Goal: Use online tool/utility: Utilize a website feature to perform a specific function

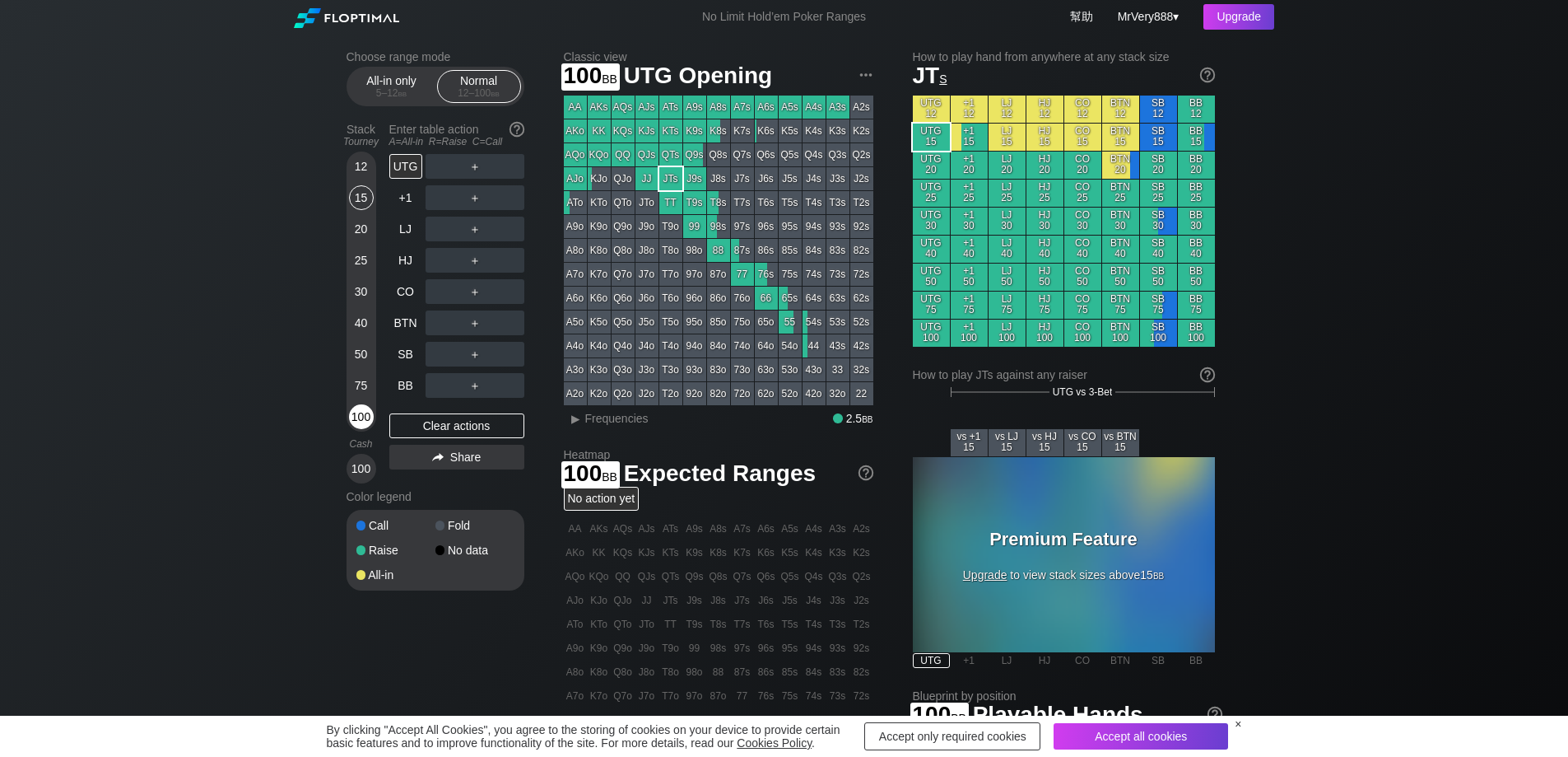
click at [359, 429] on div "100" at bounding box center [361, 416] width 25 height 25
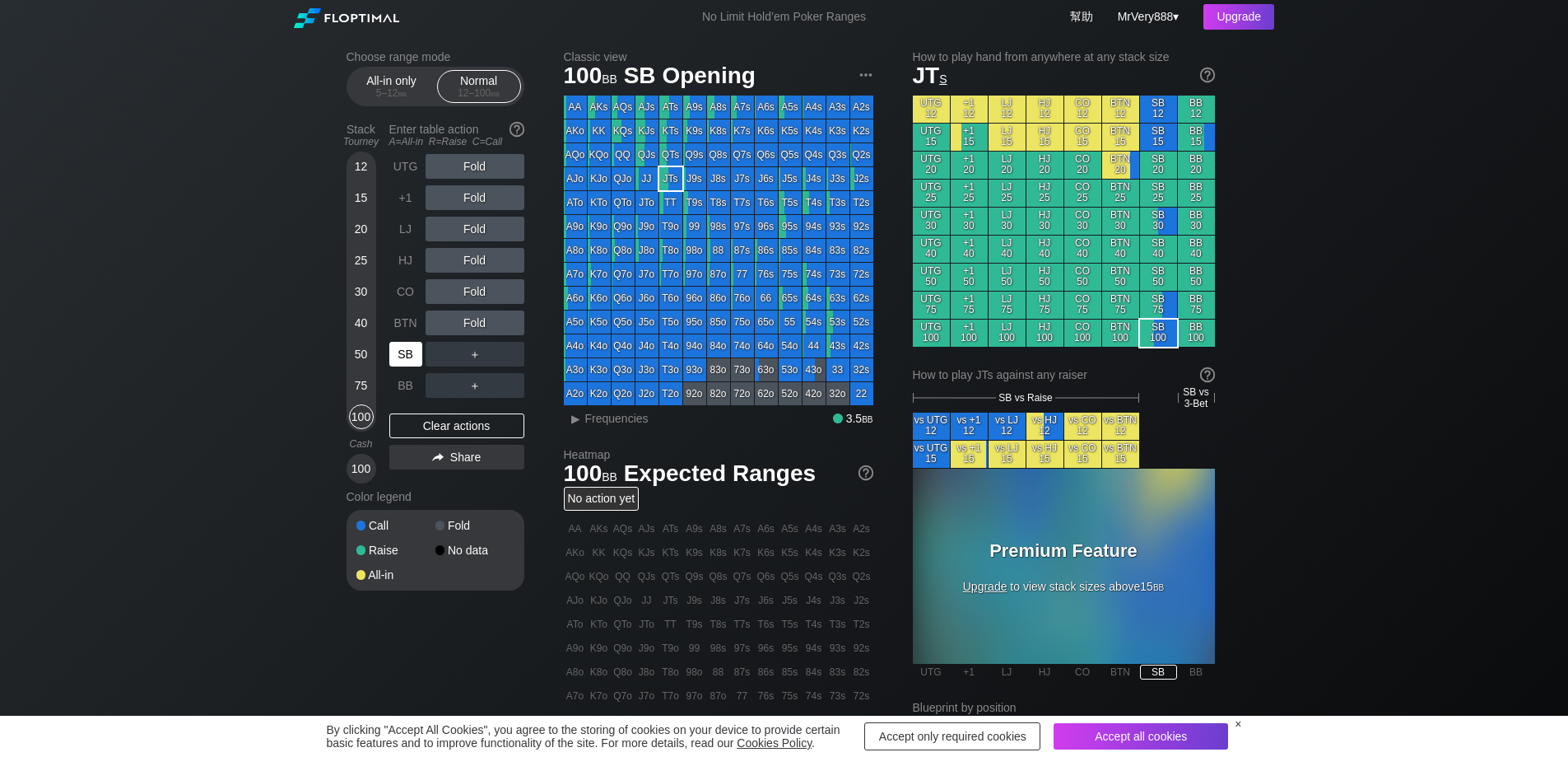
click at [417, 366] on div "SB" at bounding box center [406, 354] width 33 height 25
click at [481, 366] on div "R ✕" at bounding box center [475, 354] width 32 height 25
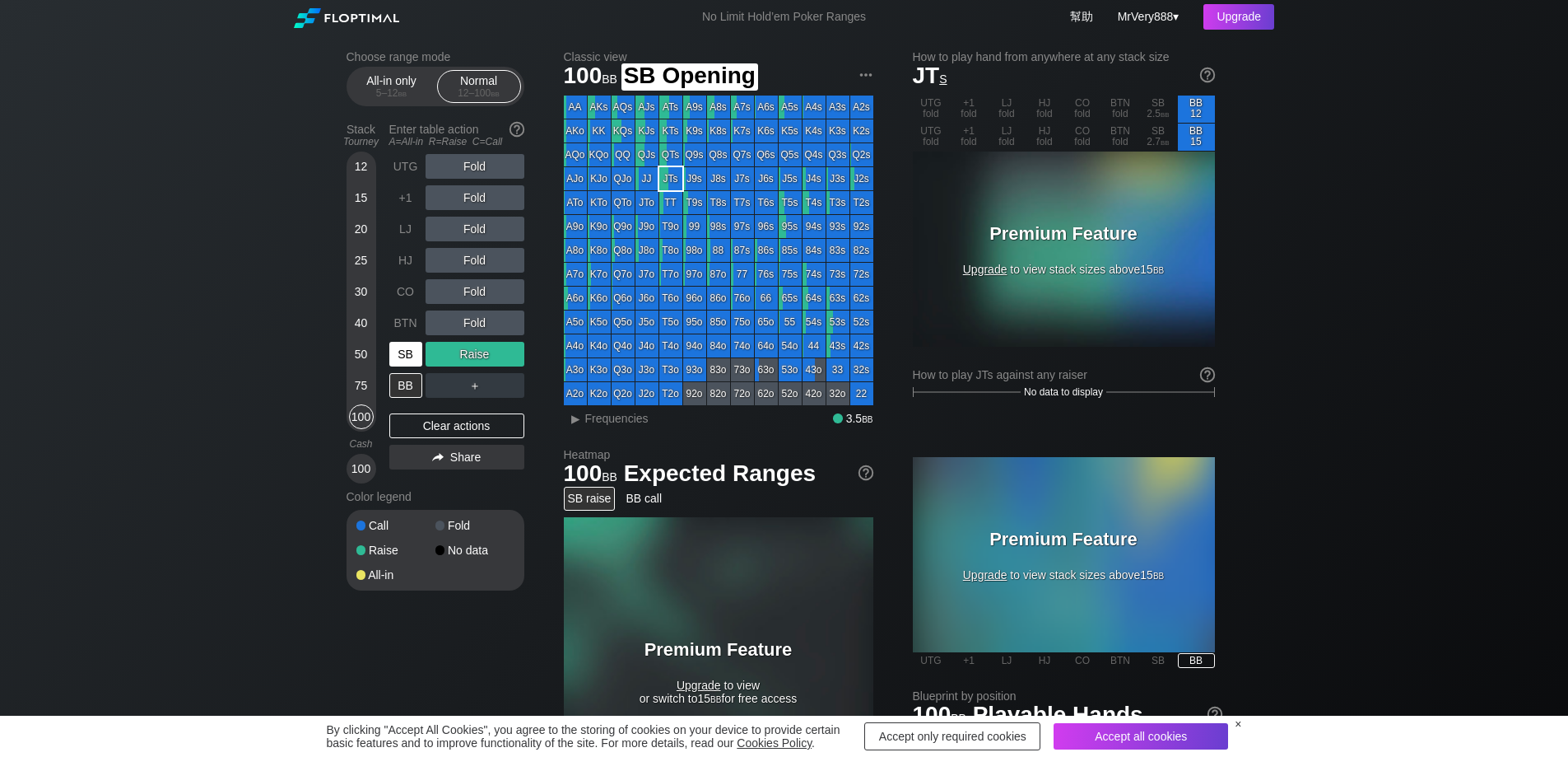
click at [416, 366] on div "SB" at bounding box center [406, 354] width 33 height 25
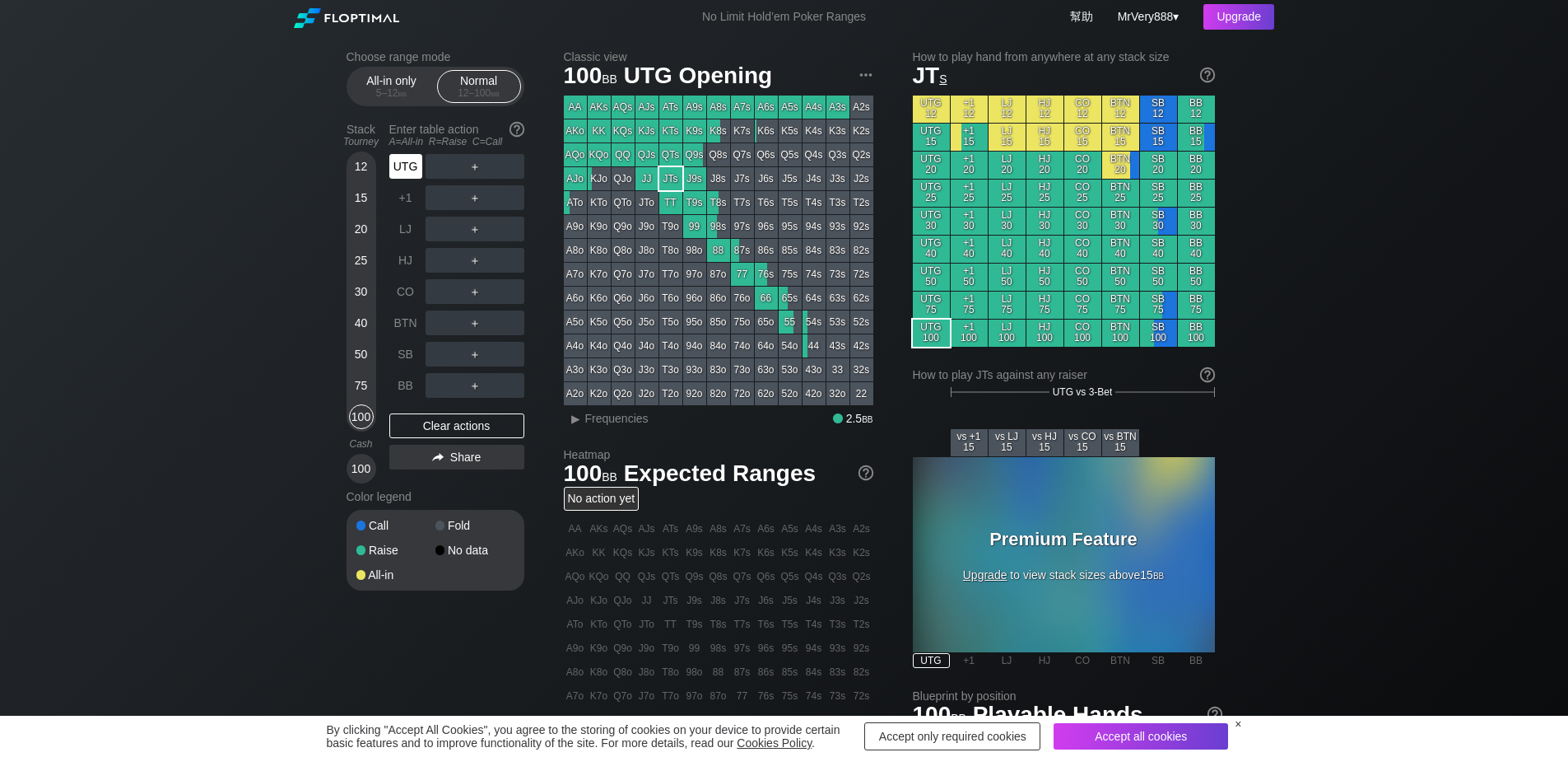
click at [412, 182] on div "UTG" at bounding box center [408, 166] width 36 height 31
click at [1130, 733] on div "Accept all cookies" at bounding box center [1141, 736] width 175 height 26
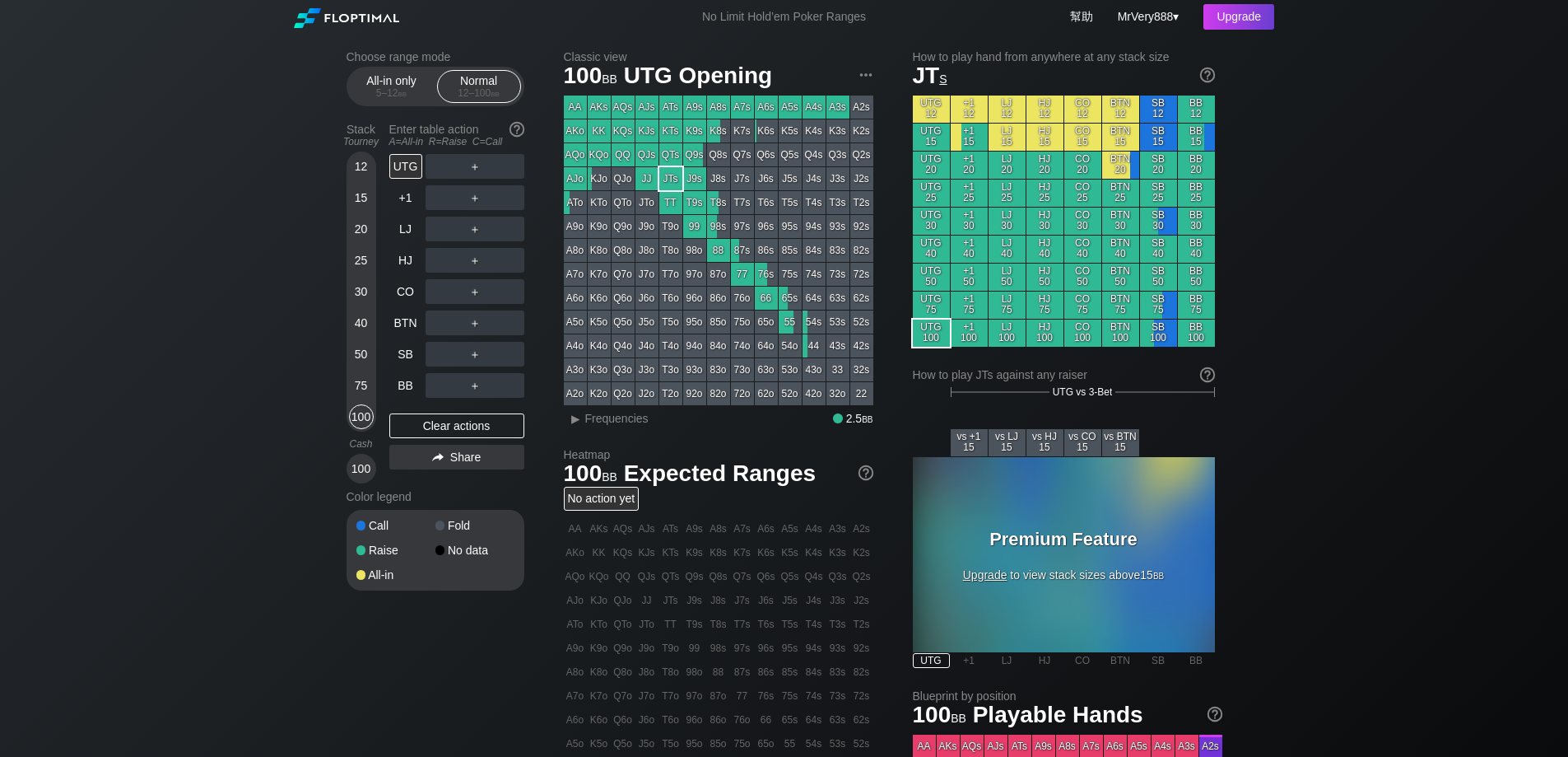
click at [1345, 507] on div "Choose range mode All-in only 5 – 12 bb Normal 12 – 100 bb Stack Tourney Enter …" at bounding box center [784, 560] width 1568 height 1051
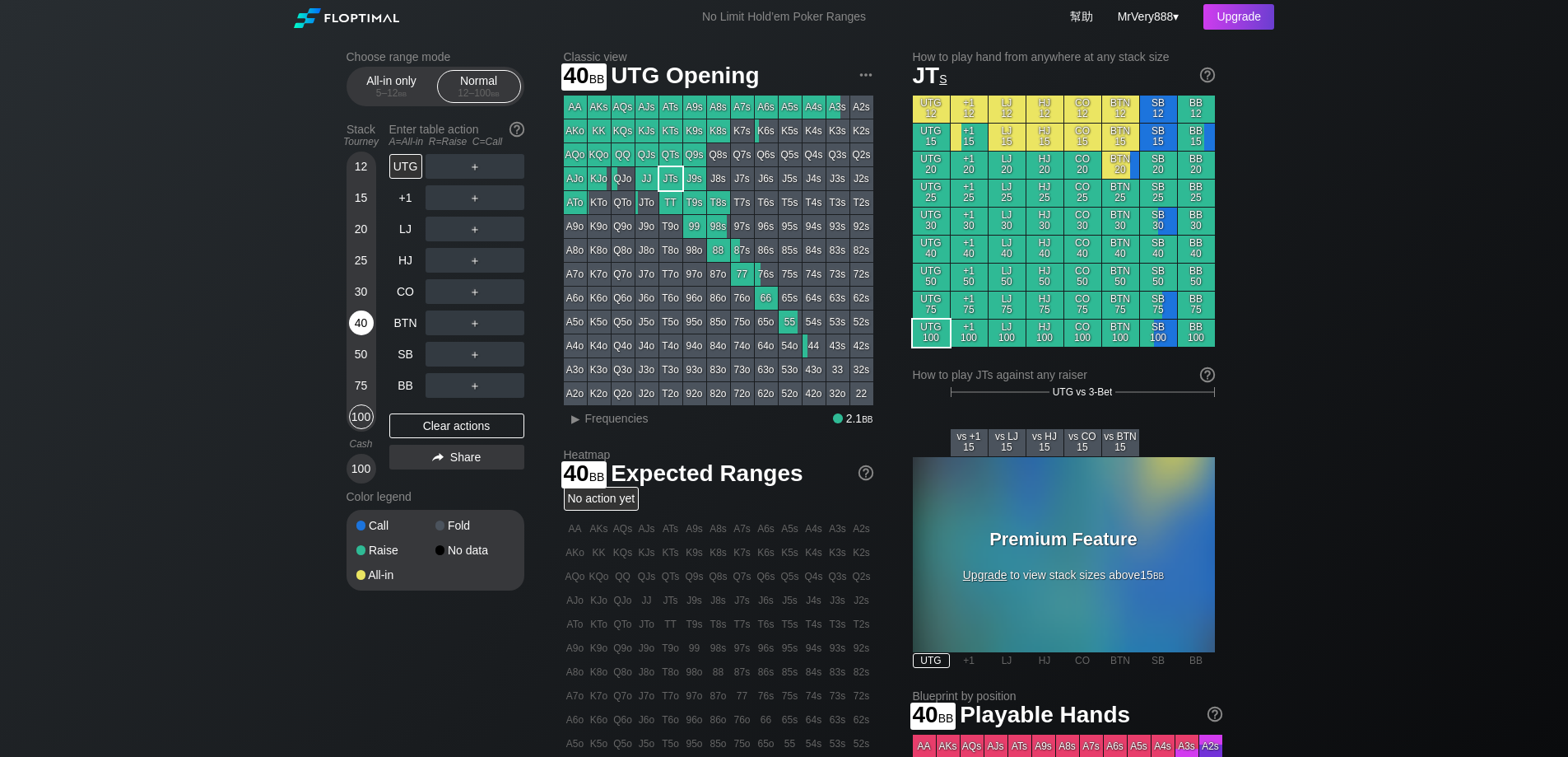
click at [357, 333] on div "40" at bounding box center [361, 323] width 25 height 25
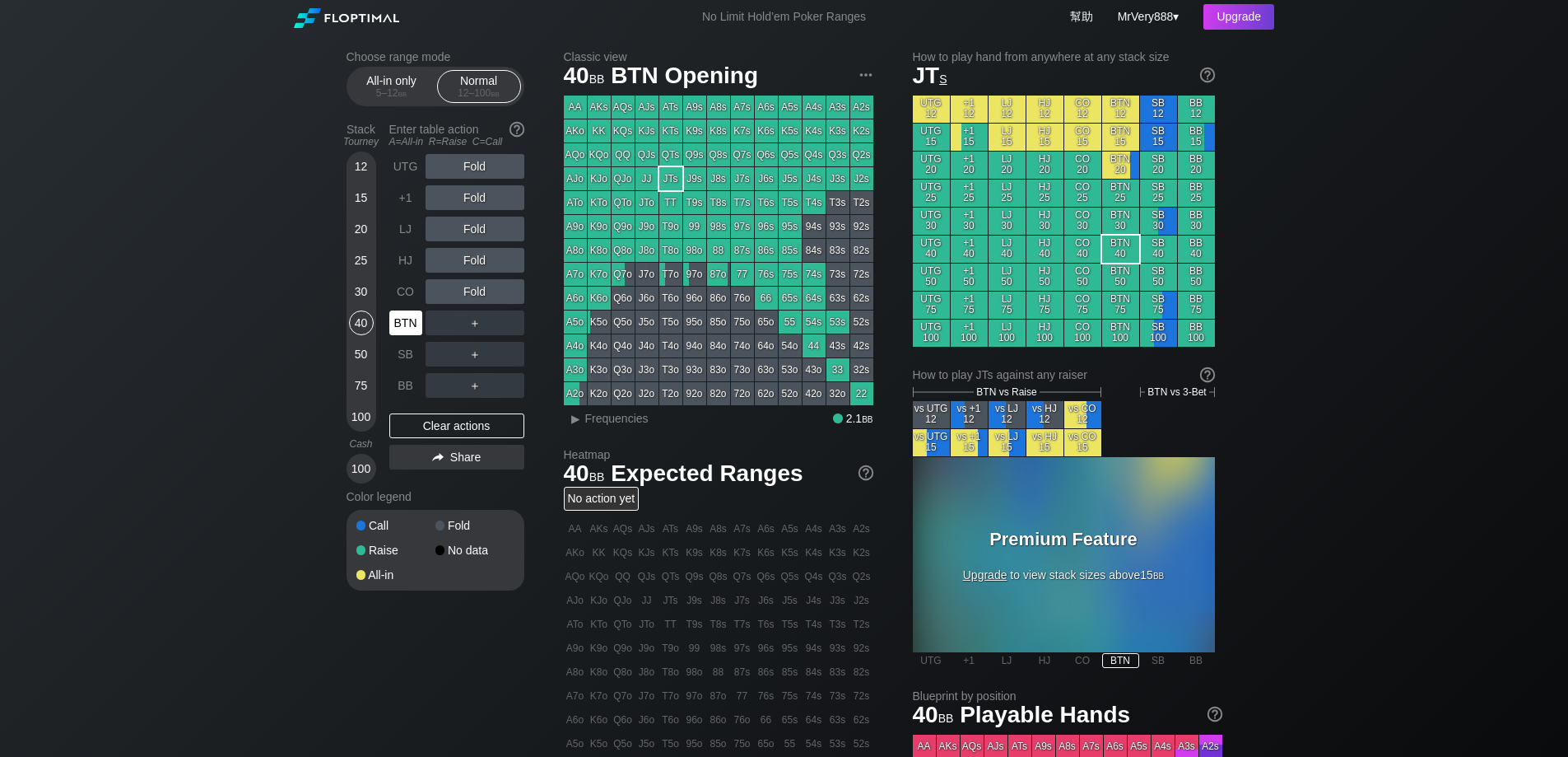
click at [410, 328] on div "BTN" at bounding box center [406, 323] width 33 height 25
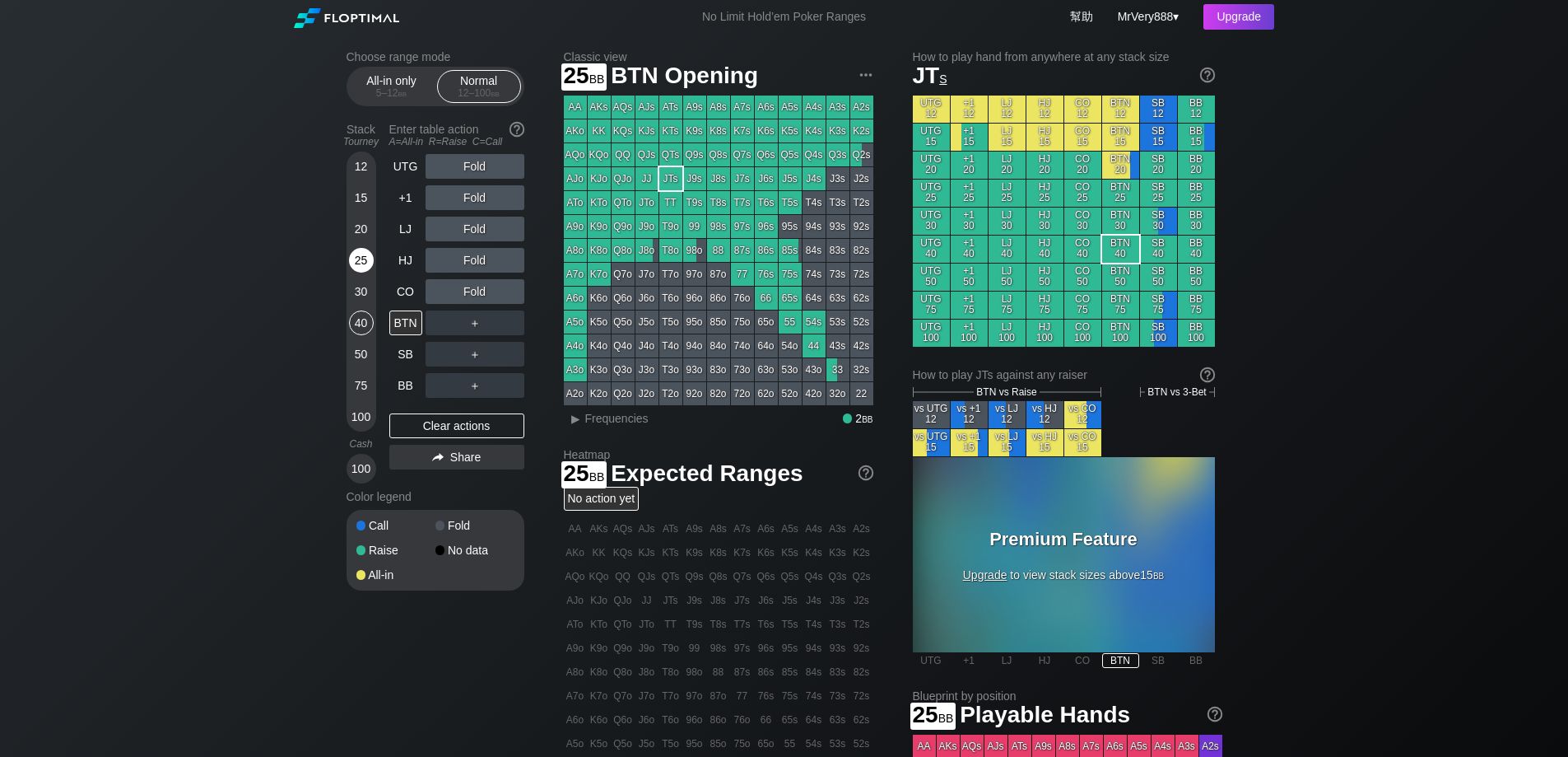
click at [359, 273] on div "25" at bounding box center [361, 261] width 25 height 25
click at [403, 304] on div "CO" at bounding box center [406, 292] width 33 height 25
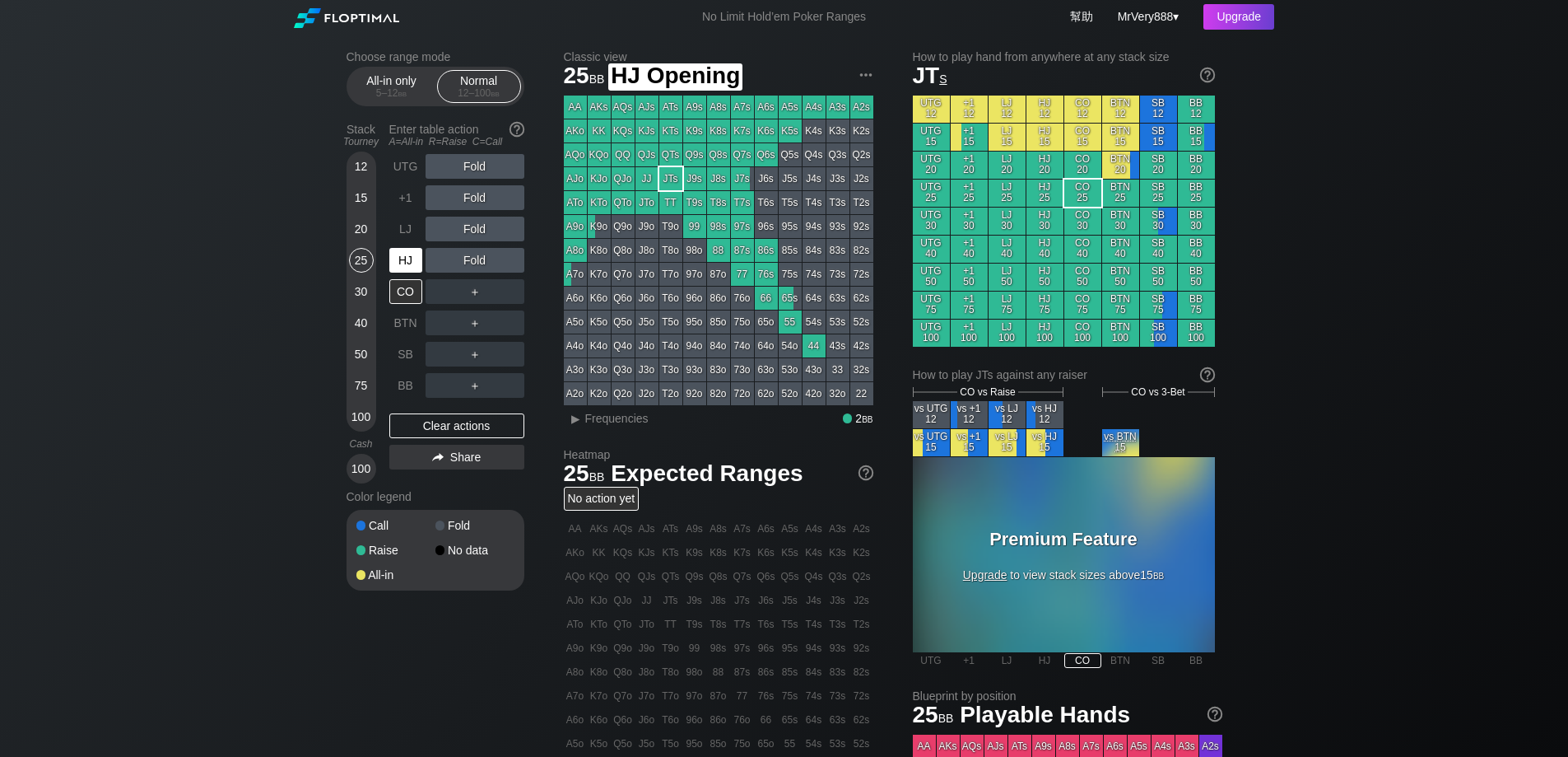
click at [409, 269] on div "HJ" at bounding box center [406, 261] width 33 height 25
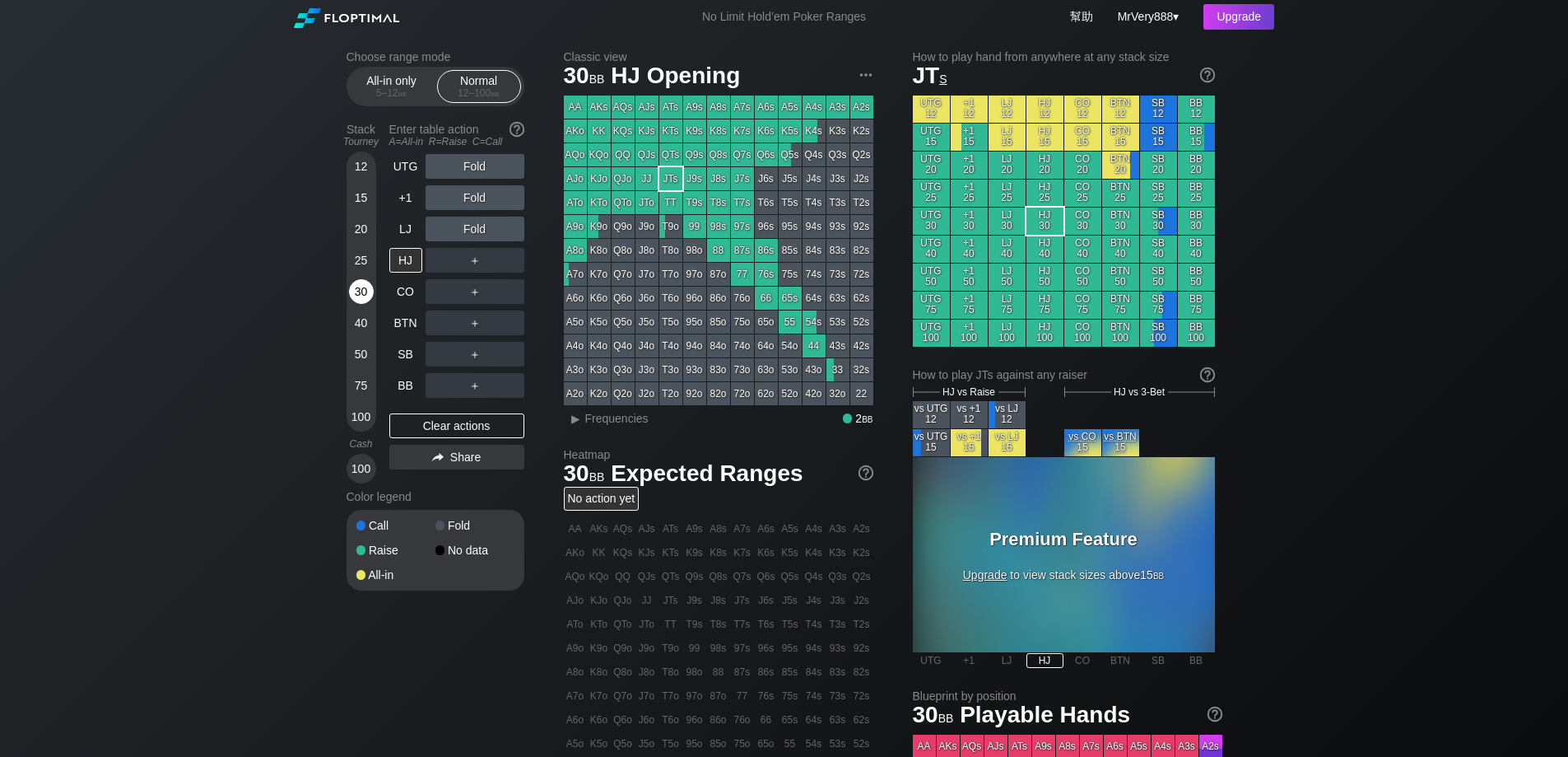
click at [359, 300] on div "30" at bounding box center [361, 292] width 25 height 25
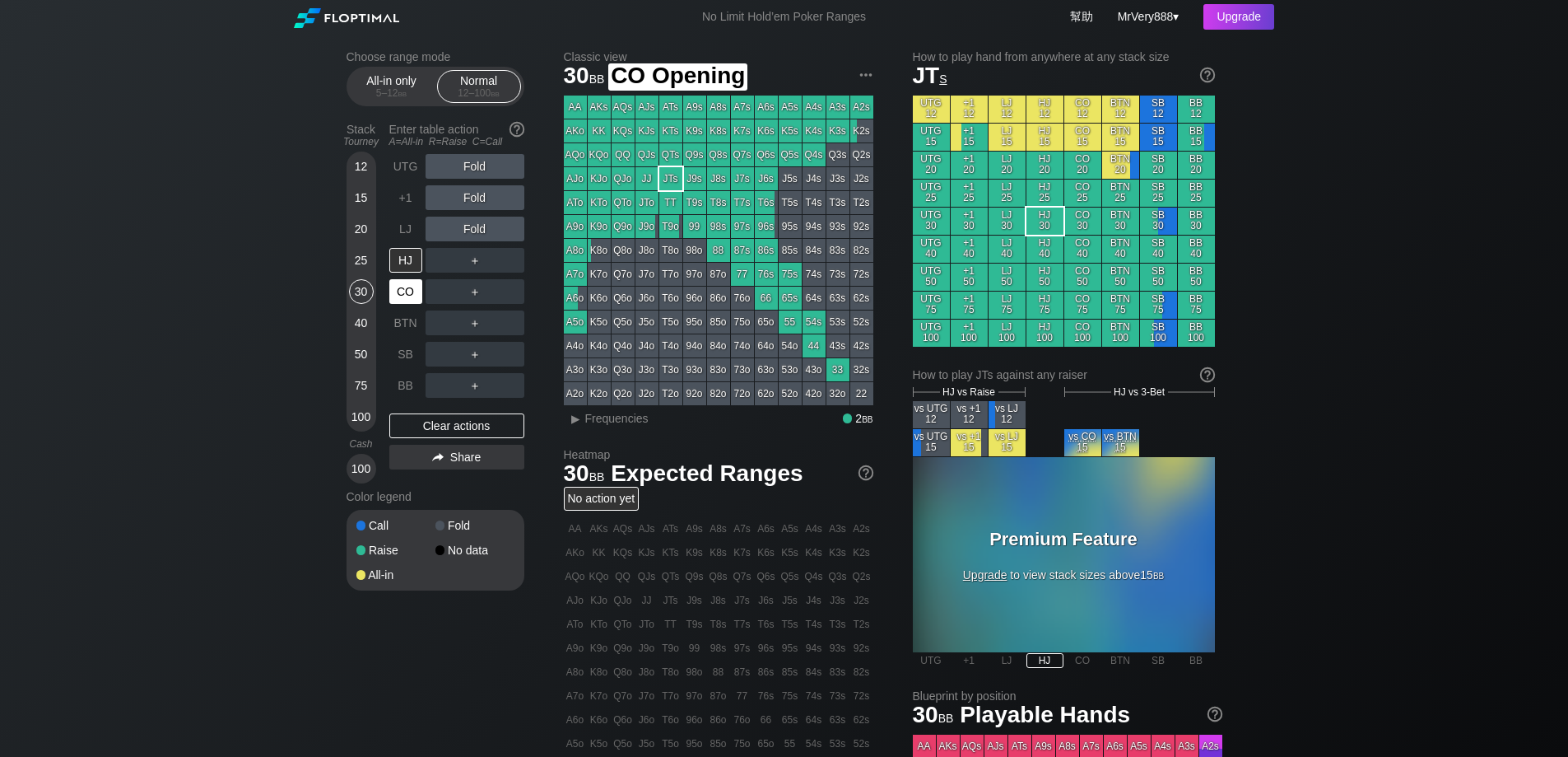
click at [400, 304] on div "CO" at bounding box center [406, 292] width 33 height 25
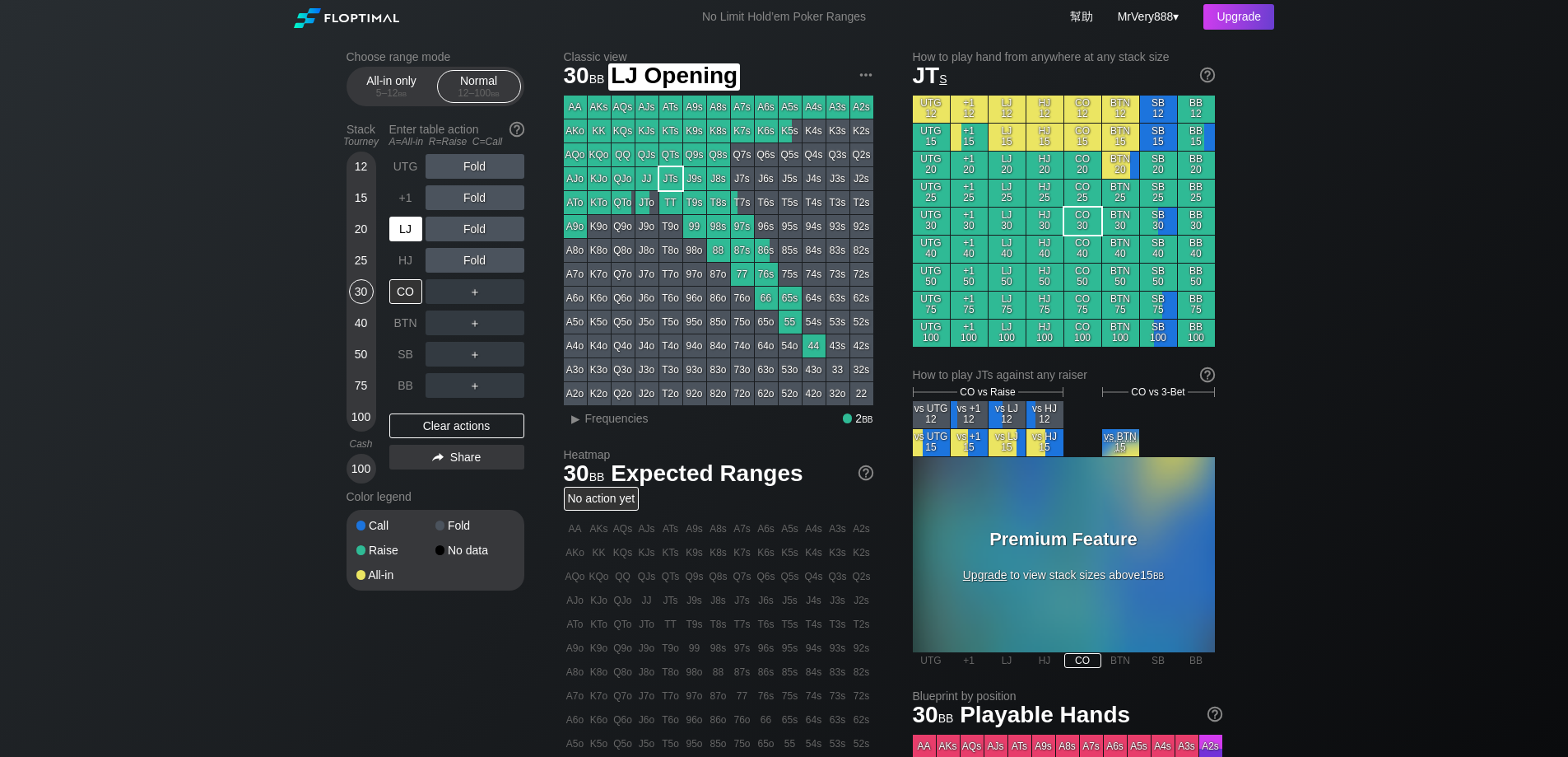
click at [411, 242] on div "LJ" at bounding box center [406, 228] width 33 height 25
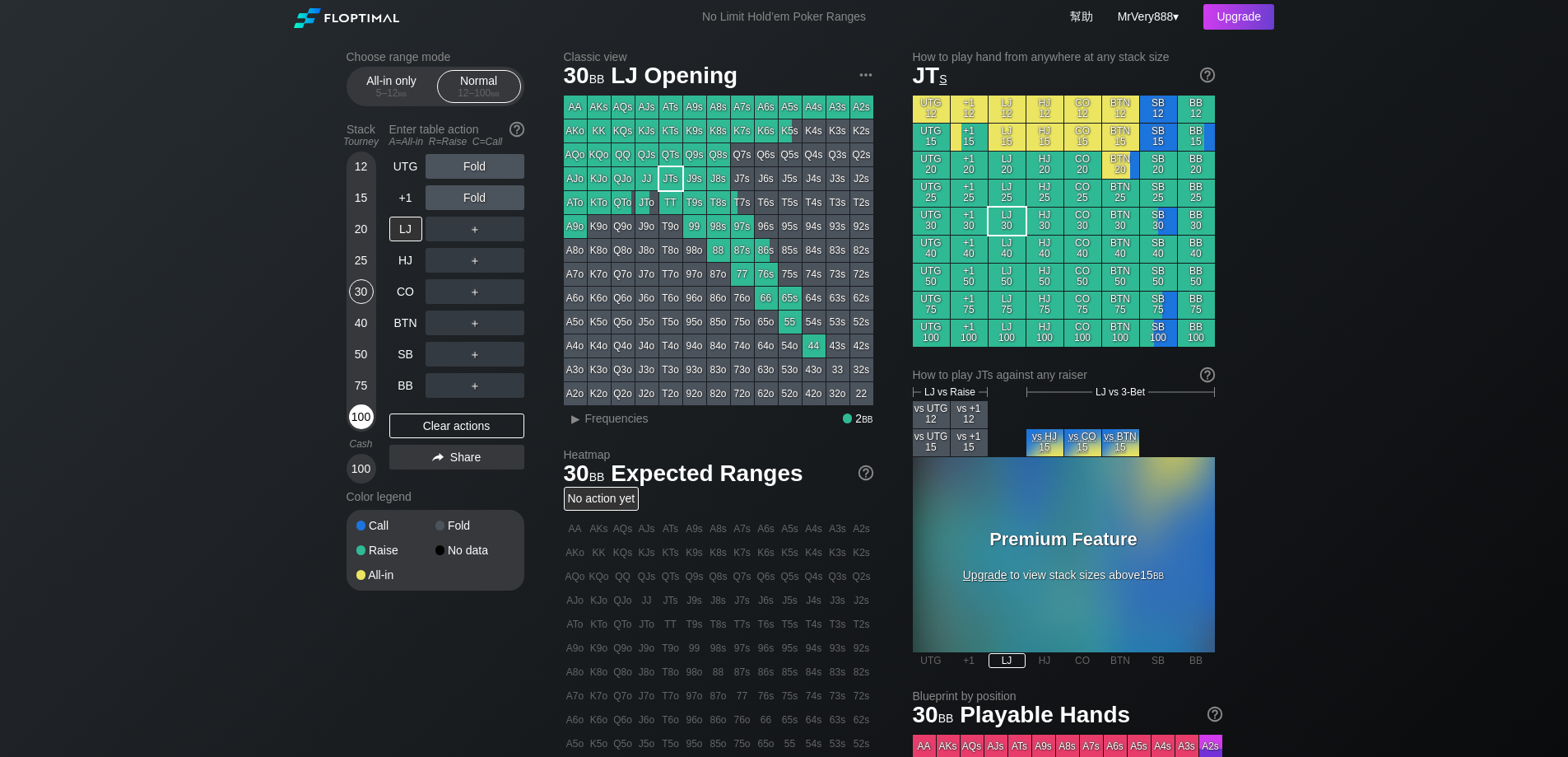
click at [357, 429] on div "100" at bounding box center [361, 416] width 25 height 25
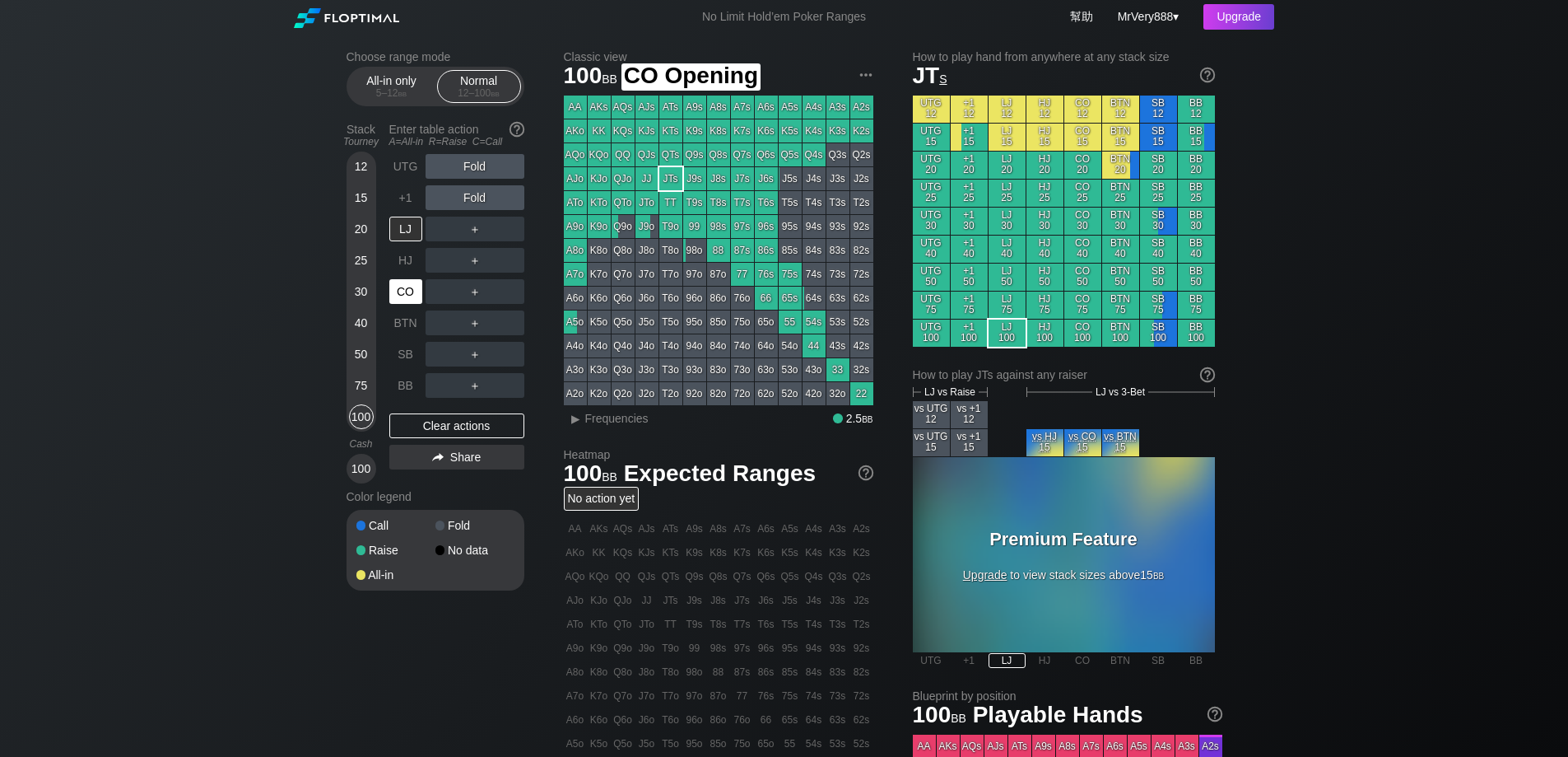
click at [402, 304] on div "CO" at bounding box center [406, 292] width 33 height 25
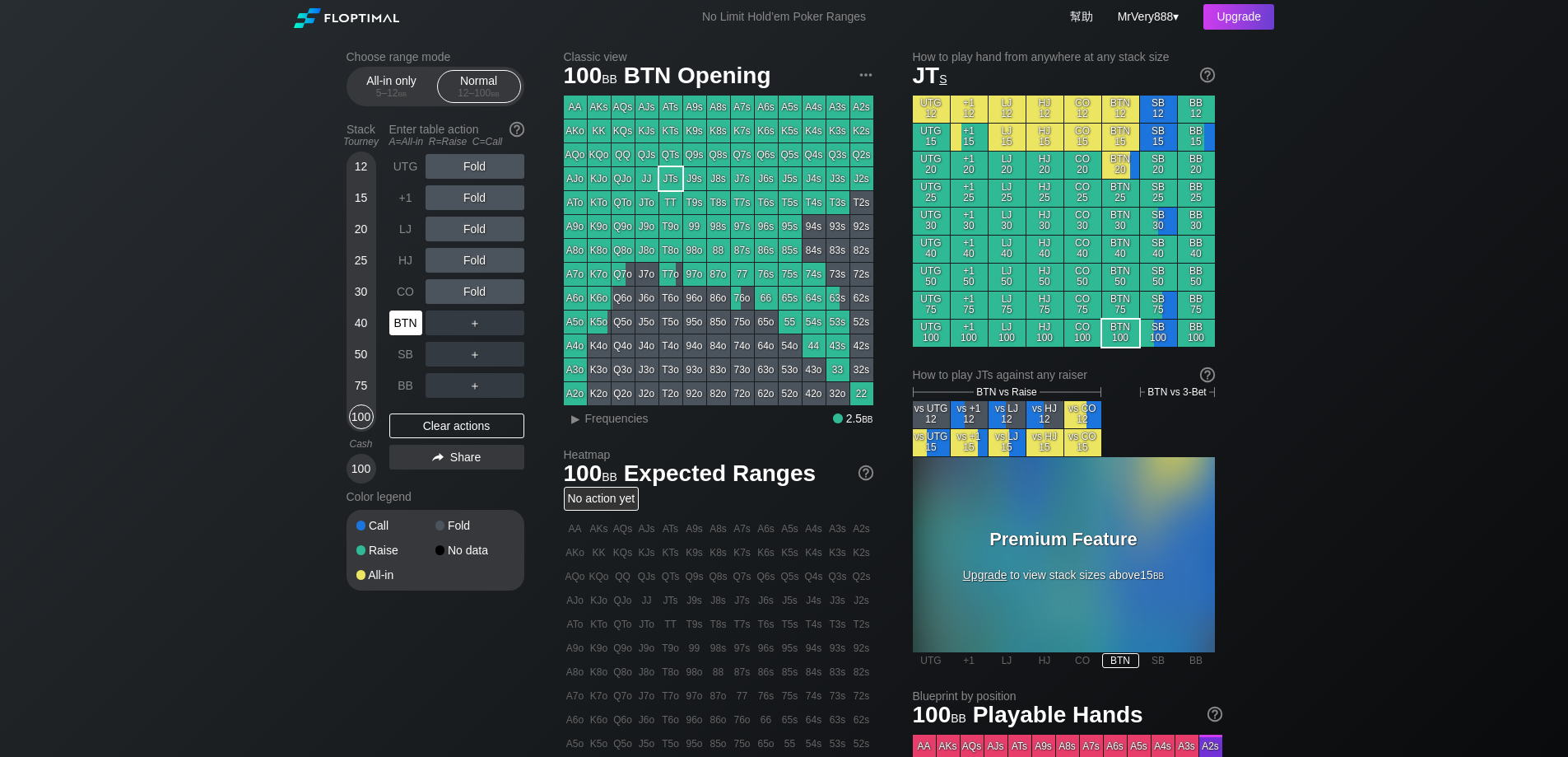
click at [392, 328] on div "BTN" at bounding box center [406, 323] width 33 height 25
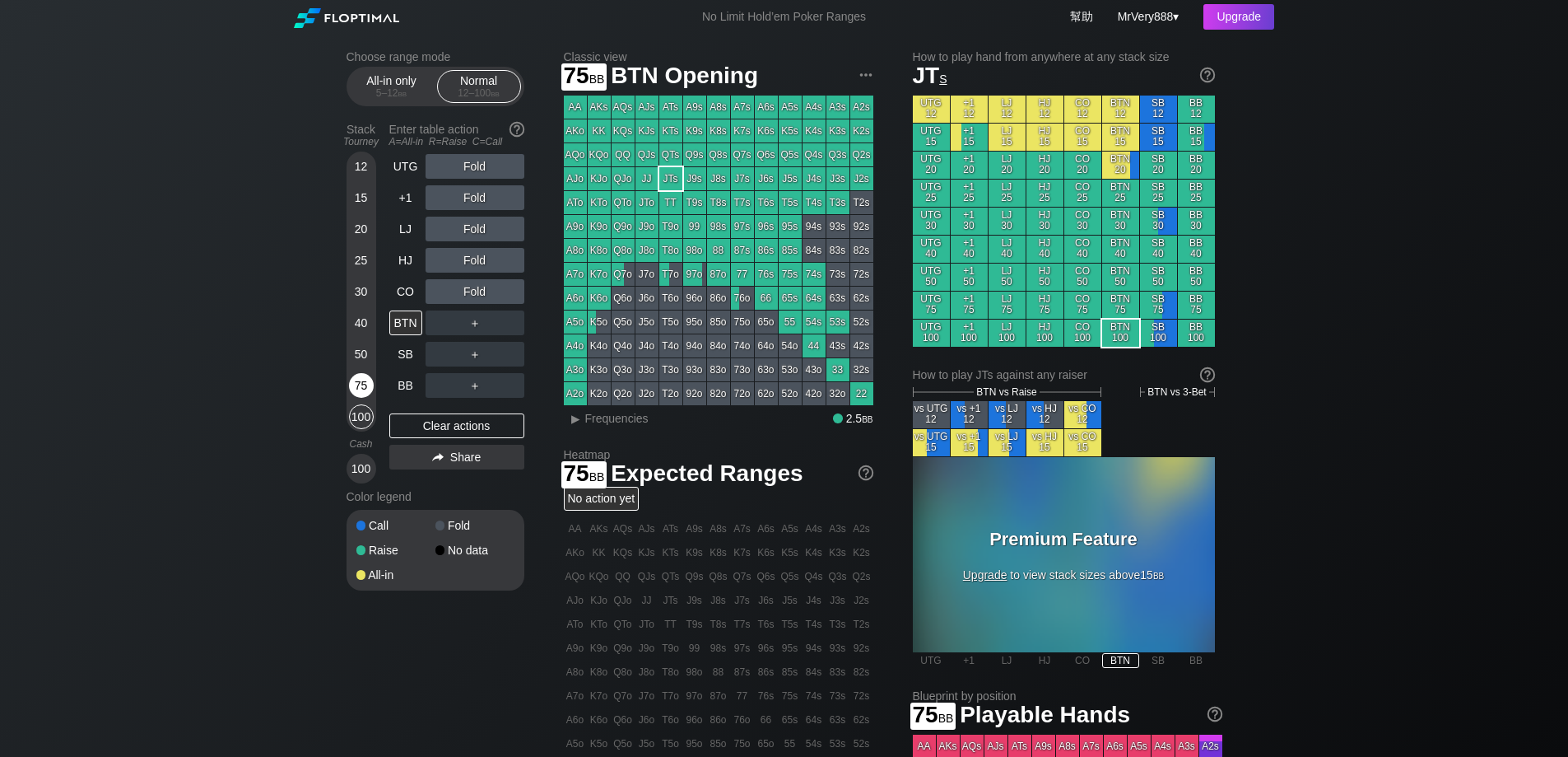
click at [365, 397] on div "75" at bounding box center [361, 385] width 25 height 25
click at [407, 366] on div "SB" at bounding box center [406, 354] width 33 height 25
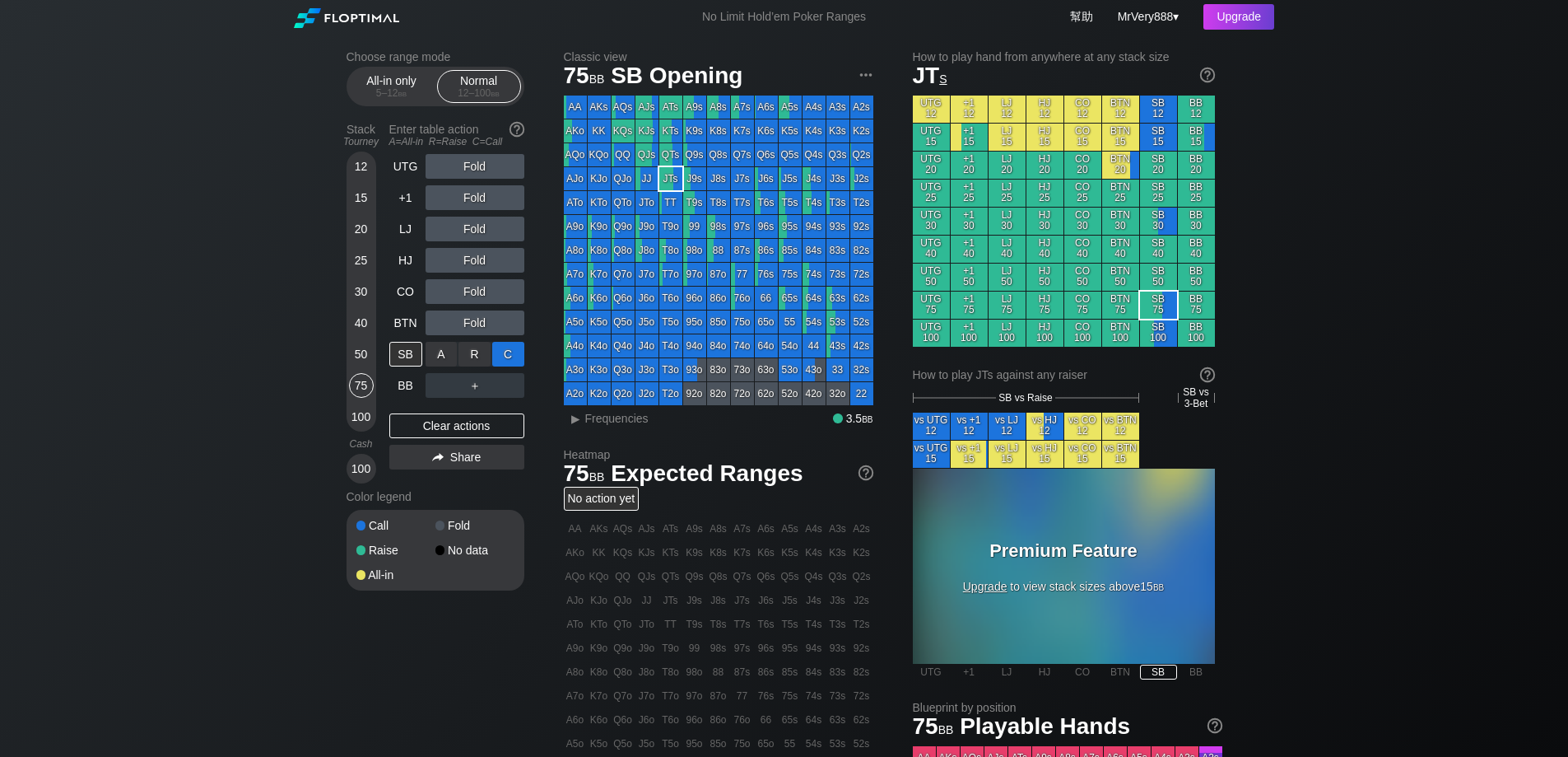
click at [513, 366] on div "C ✕" at bounding box center [509, 354] width 32 height 25
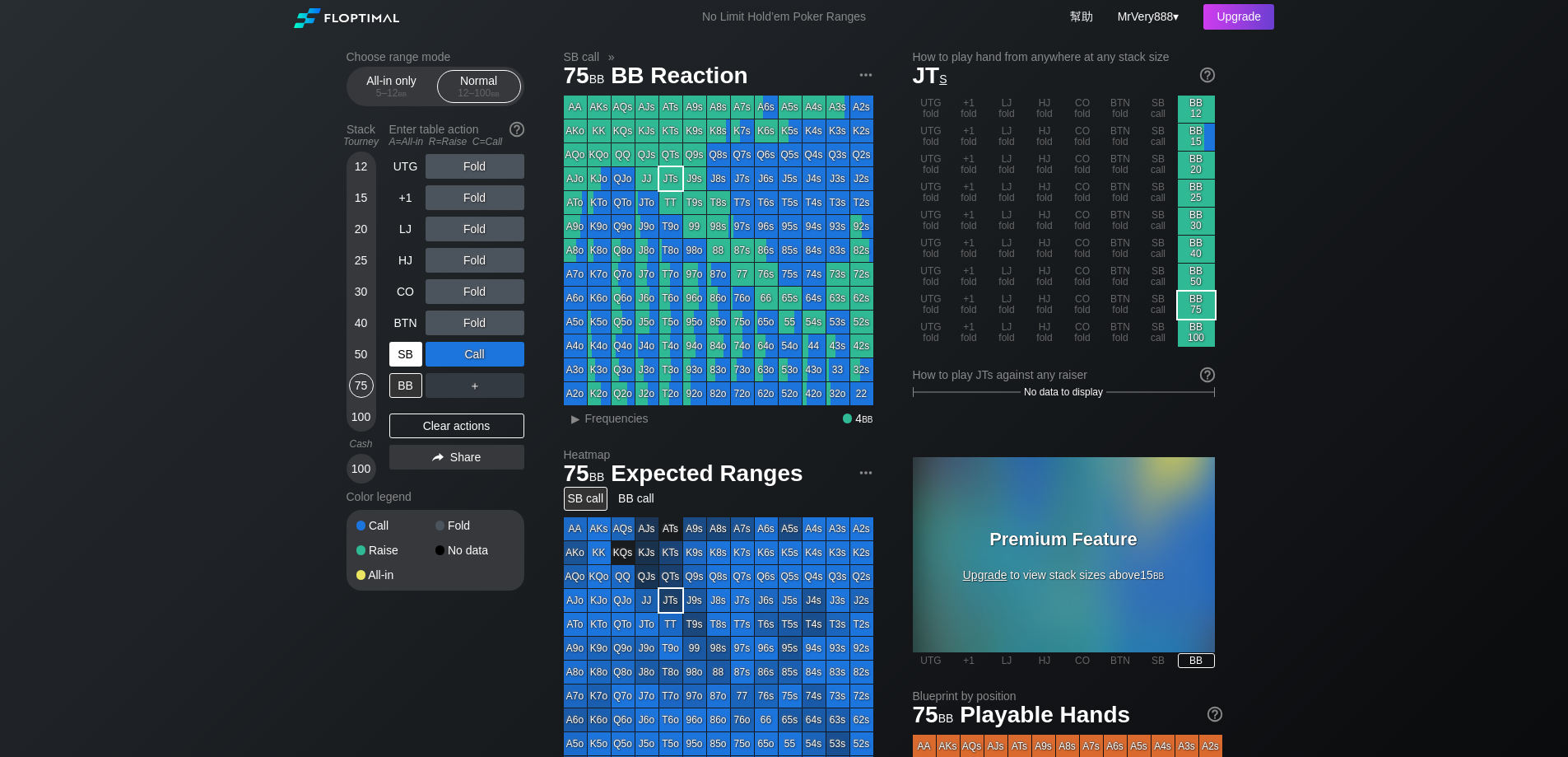
click at [413, 366] on div "SB" at bounding box center [406, 354] width 33 height 25
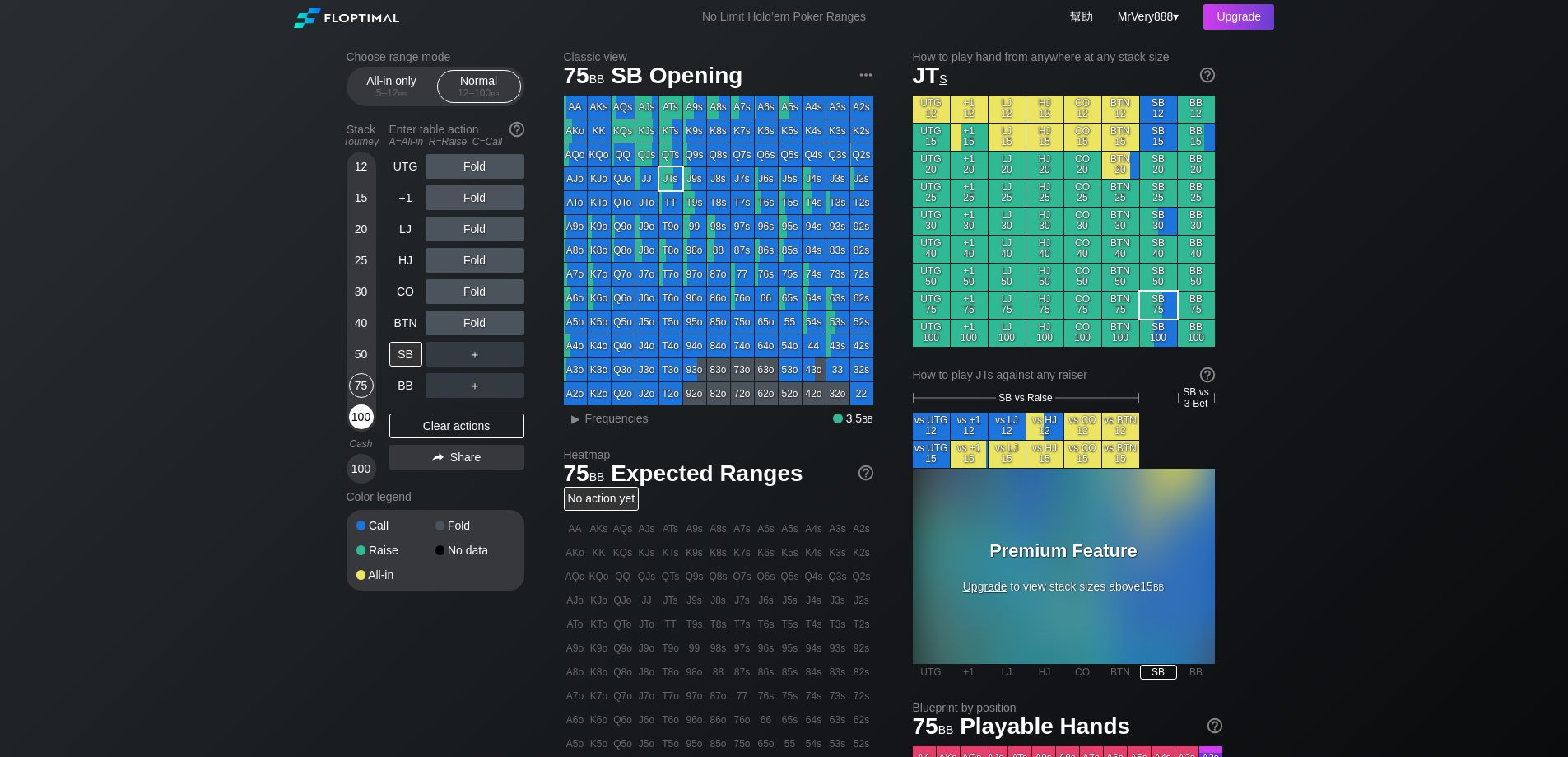
click at [361, 429] on div "100" at bounding box center [361, 416] width 25 height 25
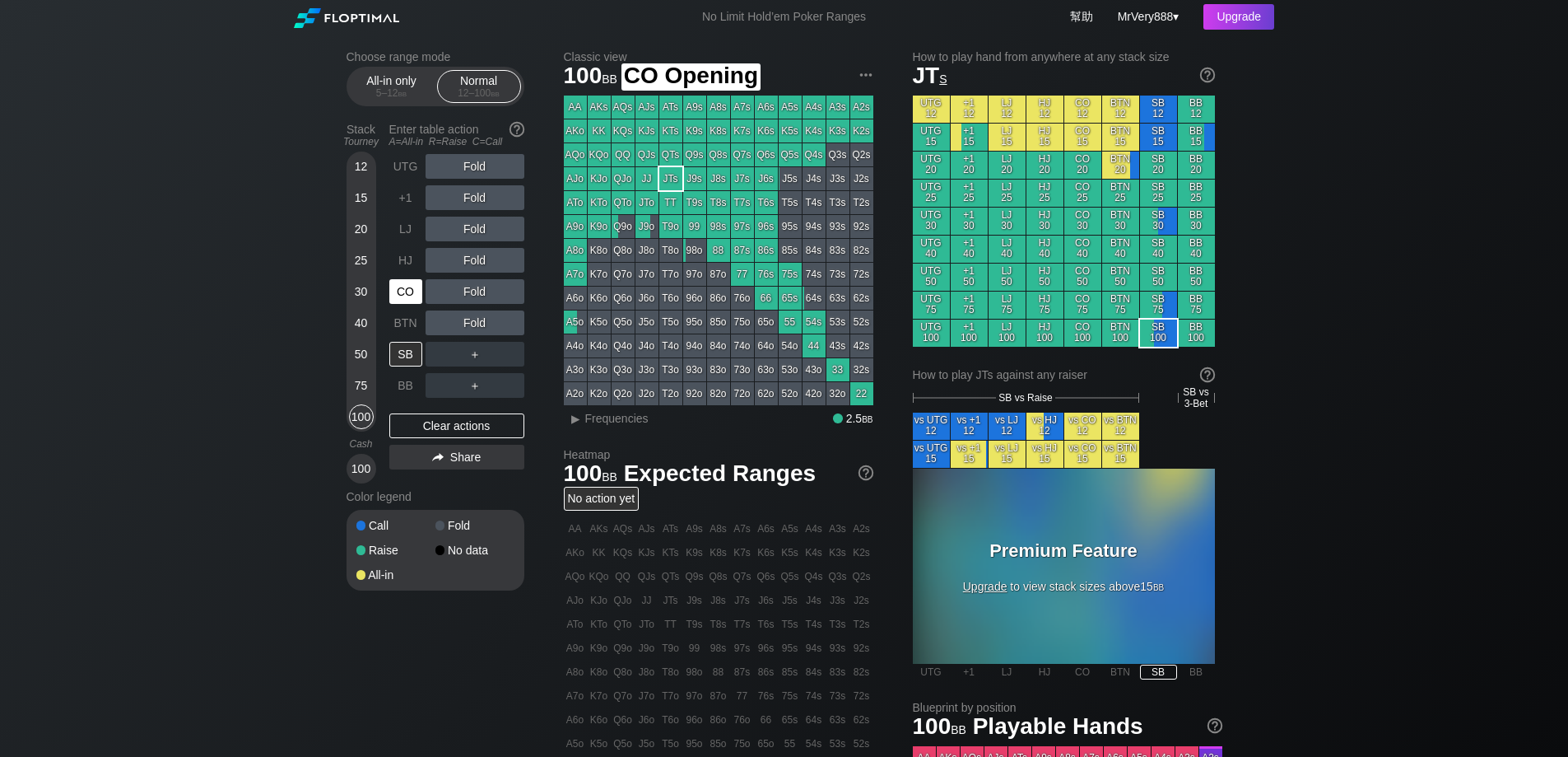
click at [409, 304] on div "CO" at bounding box center [406, 292] width 33 height 25
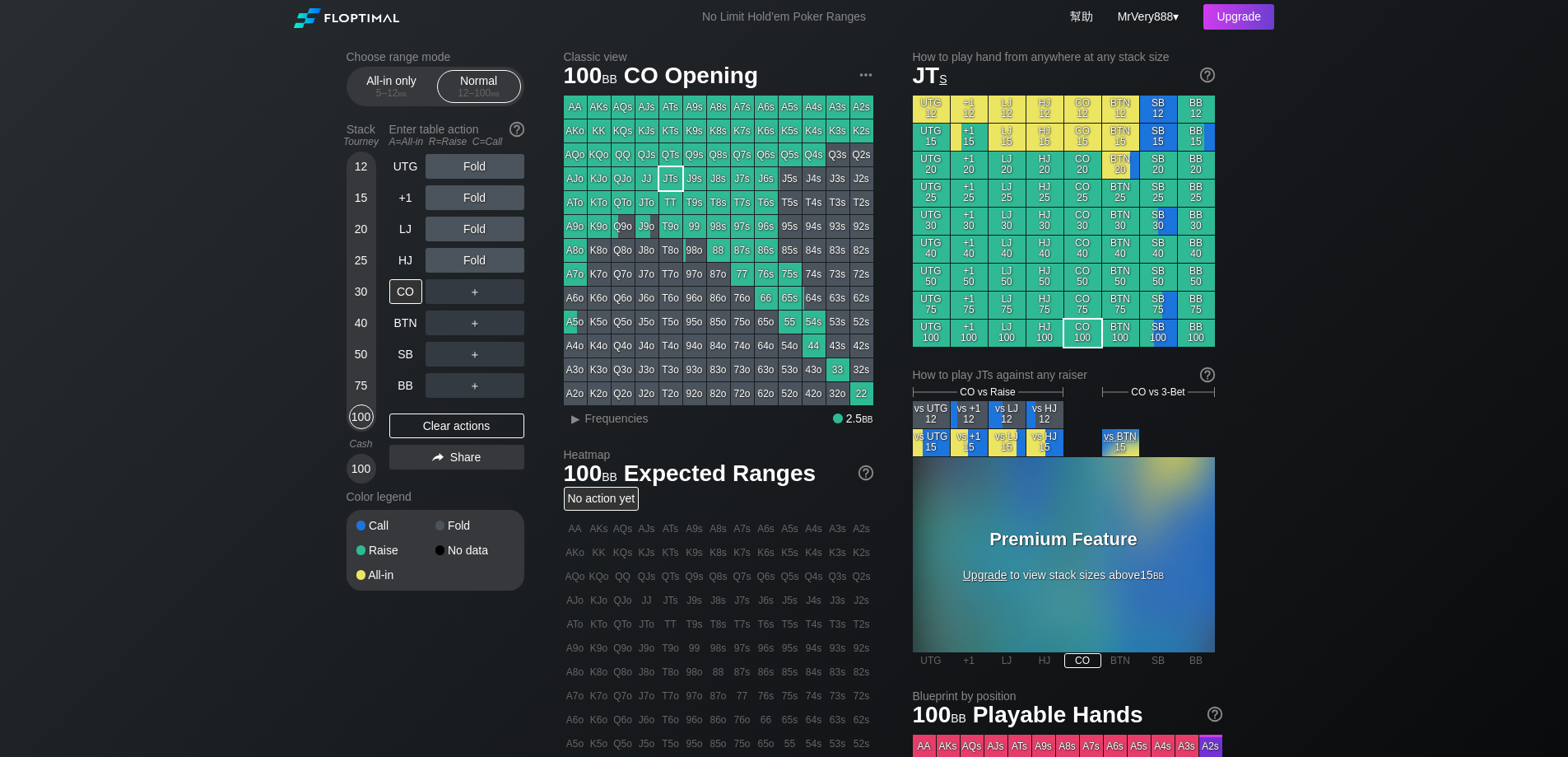
click at [360, 365] on div "50" at bounding box center [361, 354] width 25 height 25
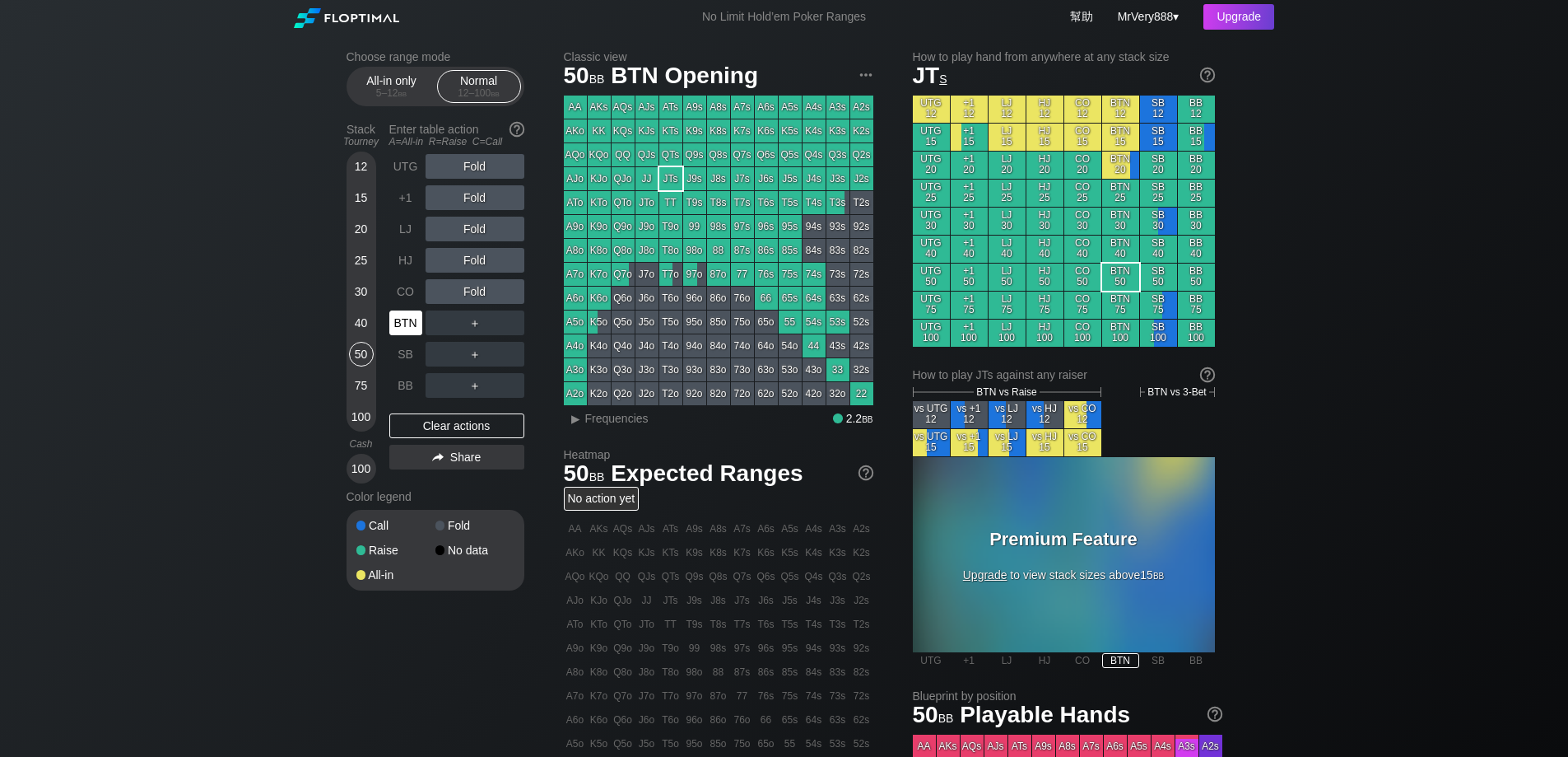
click at [407, 335] on div "BTN" at bounding box center [406, 323] width 33 height 25
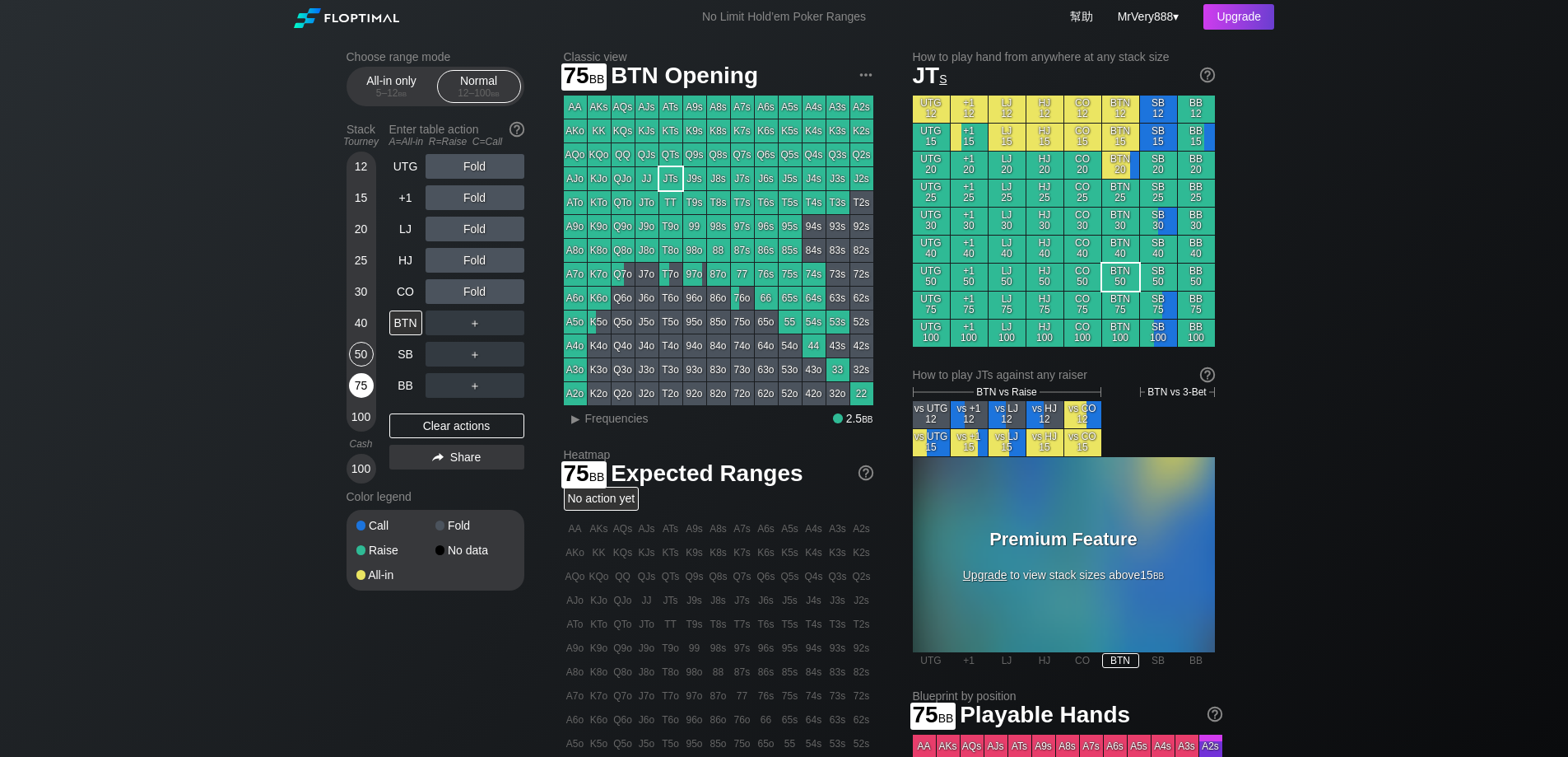
click at [368, 395] on div "75" at bounding box center [361, 385] width 25 height 25
click at [404, 273] on div "HJ" at bounding box center [406, 261] width 33 height 25
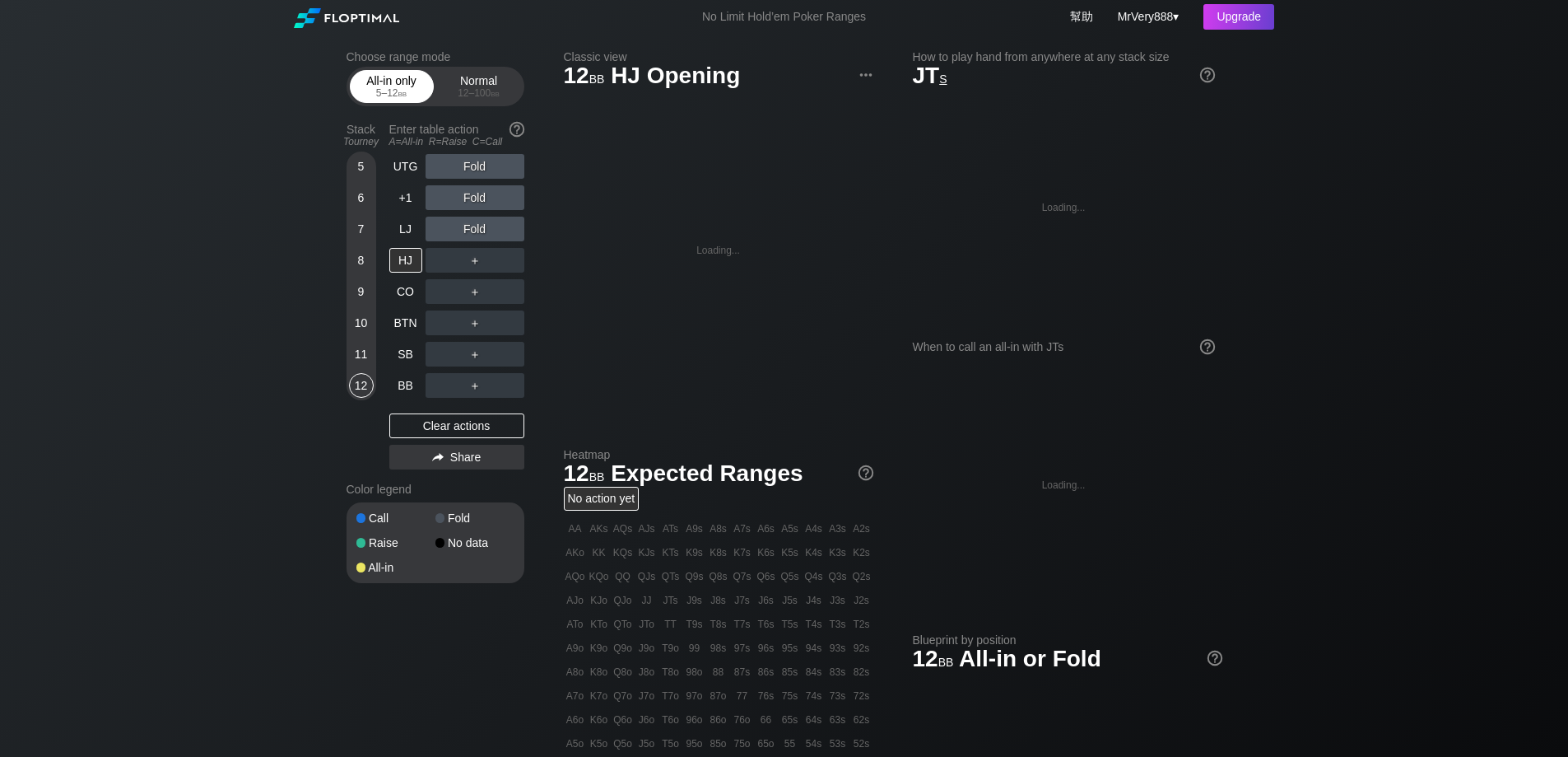
click at [390, 92] on div "All-in only 5 – 12 bb" at bounding box center [392, 86] width 75 height 31
click at [366, 366] on div "11" at bounding box center [361, 354] width 25 height 25
click at [365, 335] on div "10" at bounding box center [361, 323] width 25 height 25
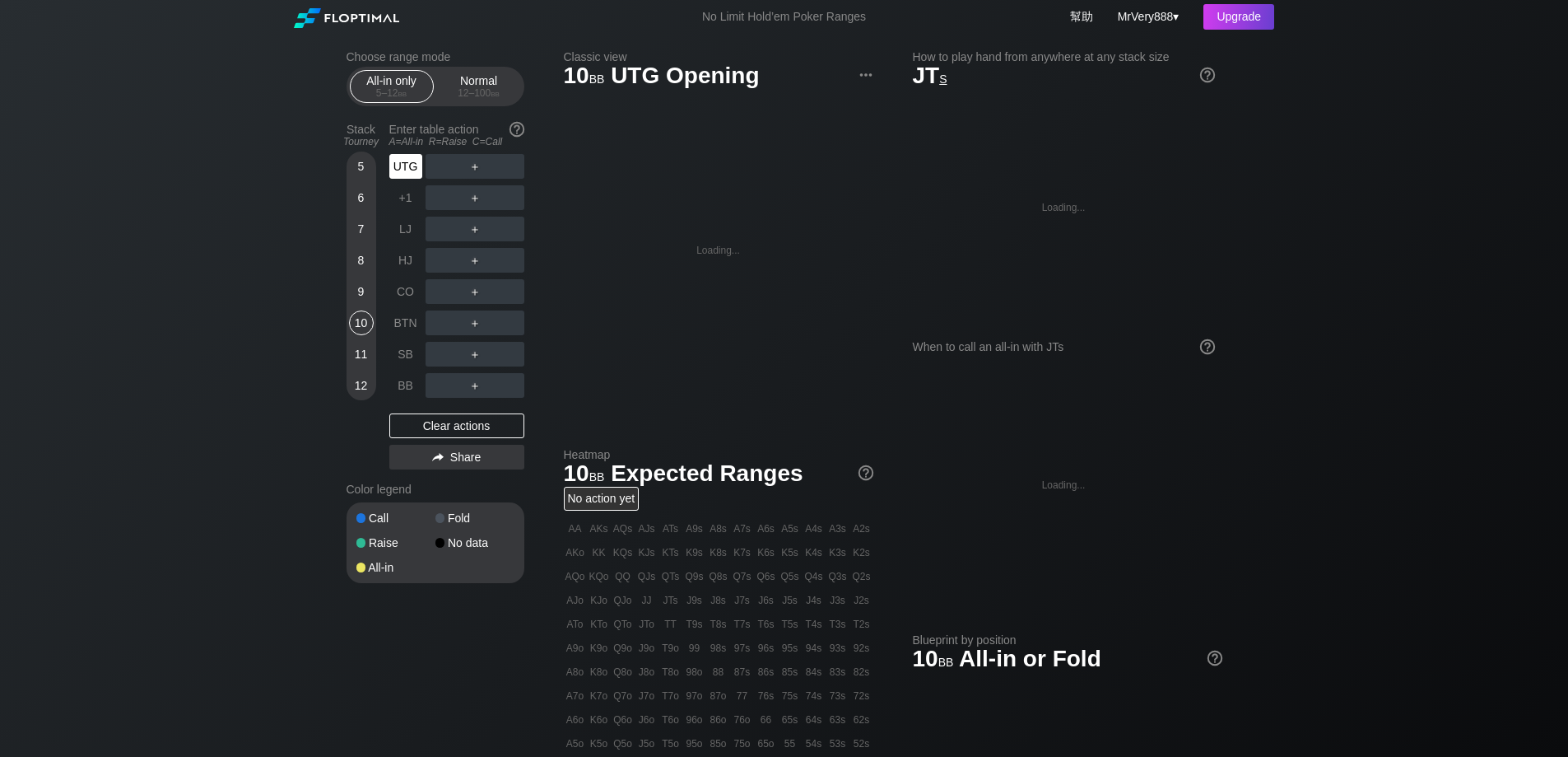
click at [414, 173] on div "UTG" at bounding box center [406, 166] width 33 height 25
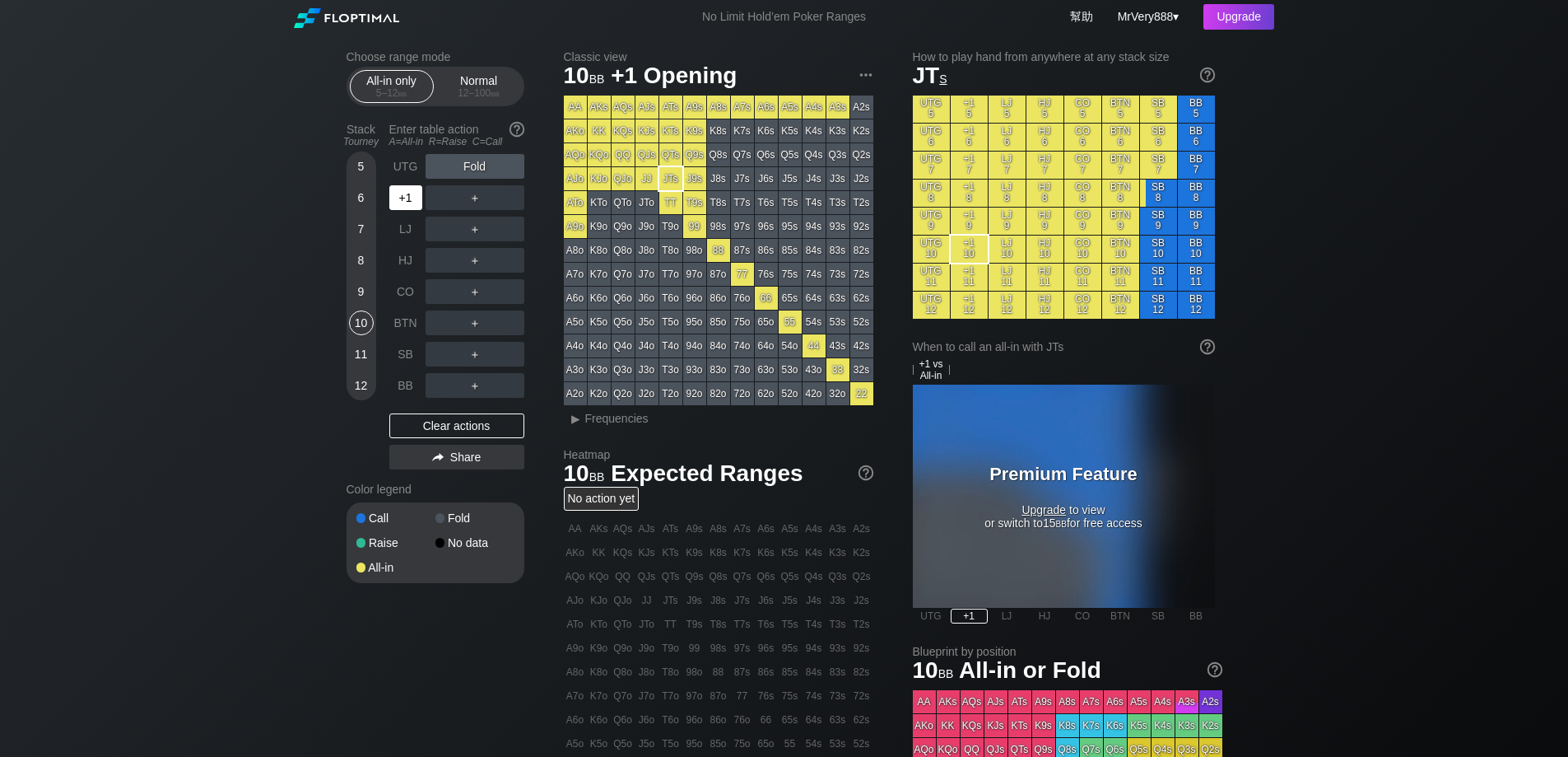
click at [405, 210] on div "+1" at bounding box center [406, 197] width 33 height 25
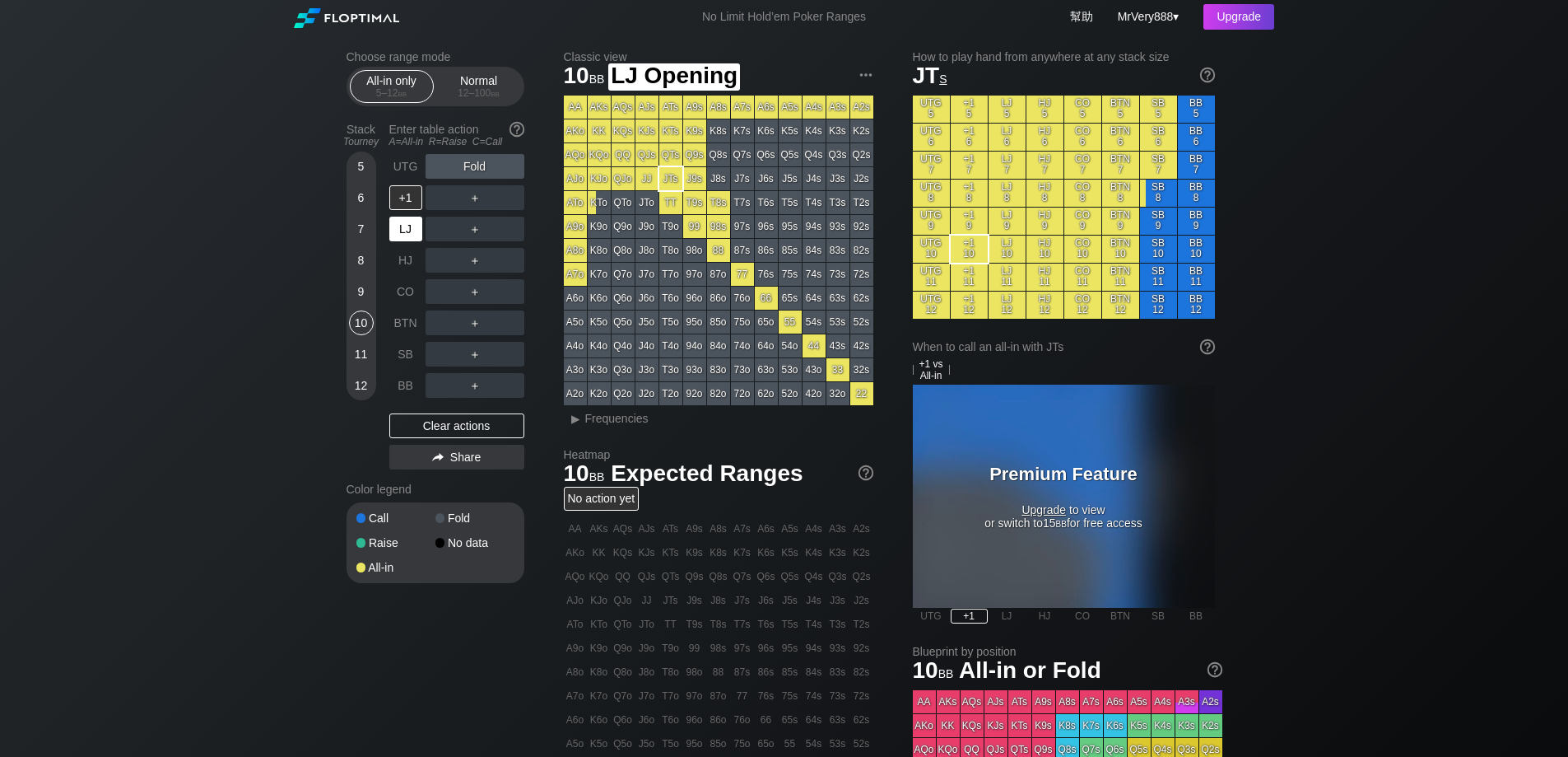
click at [404, 242] on div "LJ" at bounding box center [406, 228] width 33 height 25
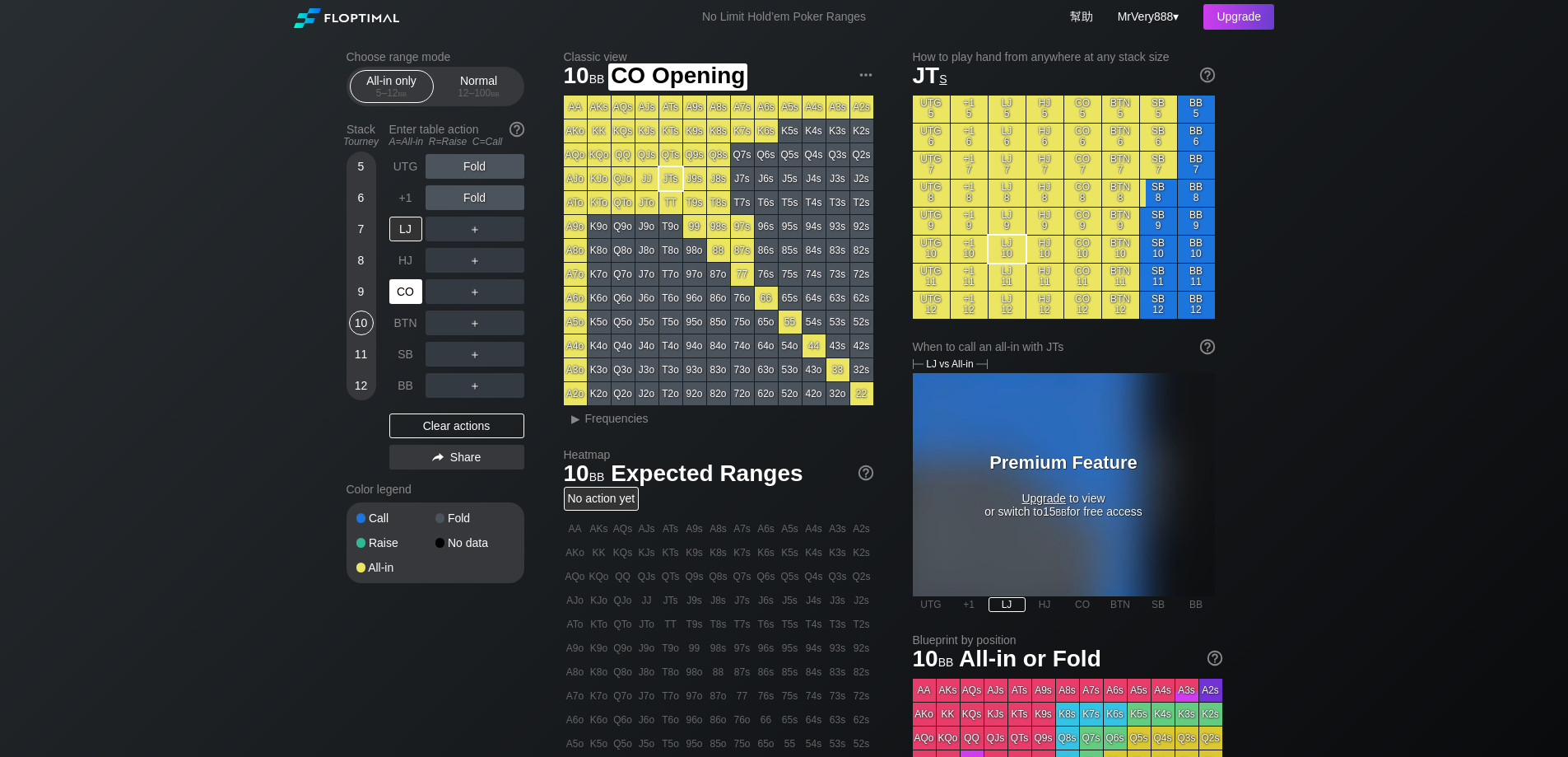
click at [402, 300] on div "CO" at bounding box center [406, 292] width 33 height 25
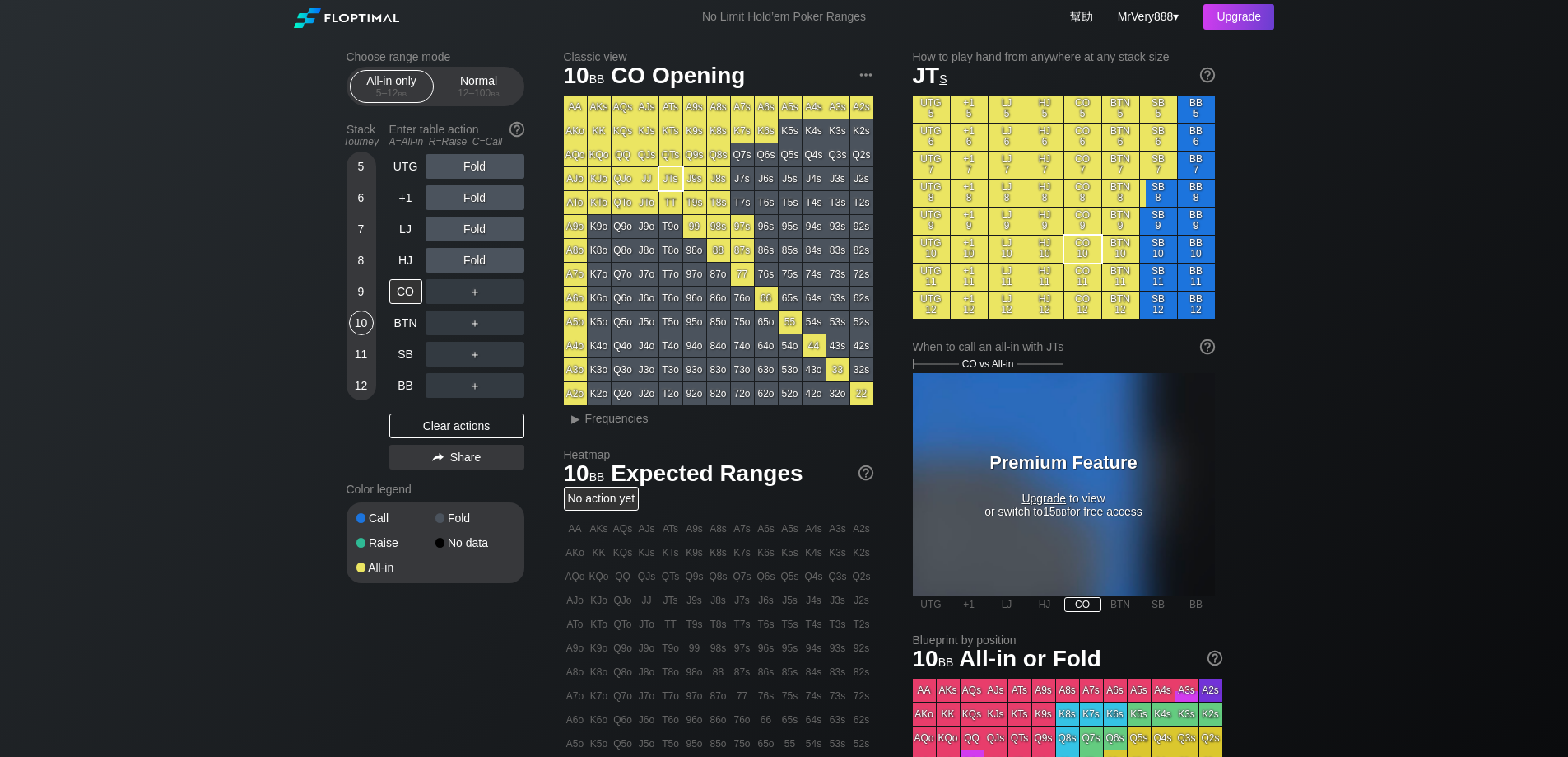
click at [370, 397] on div "12" at bounding box center [361, 385] width 25 height 25
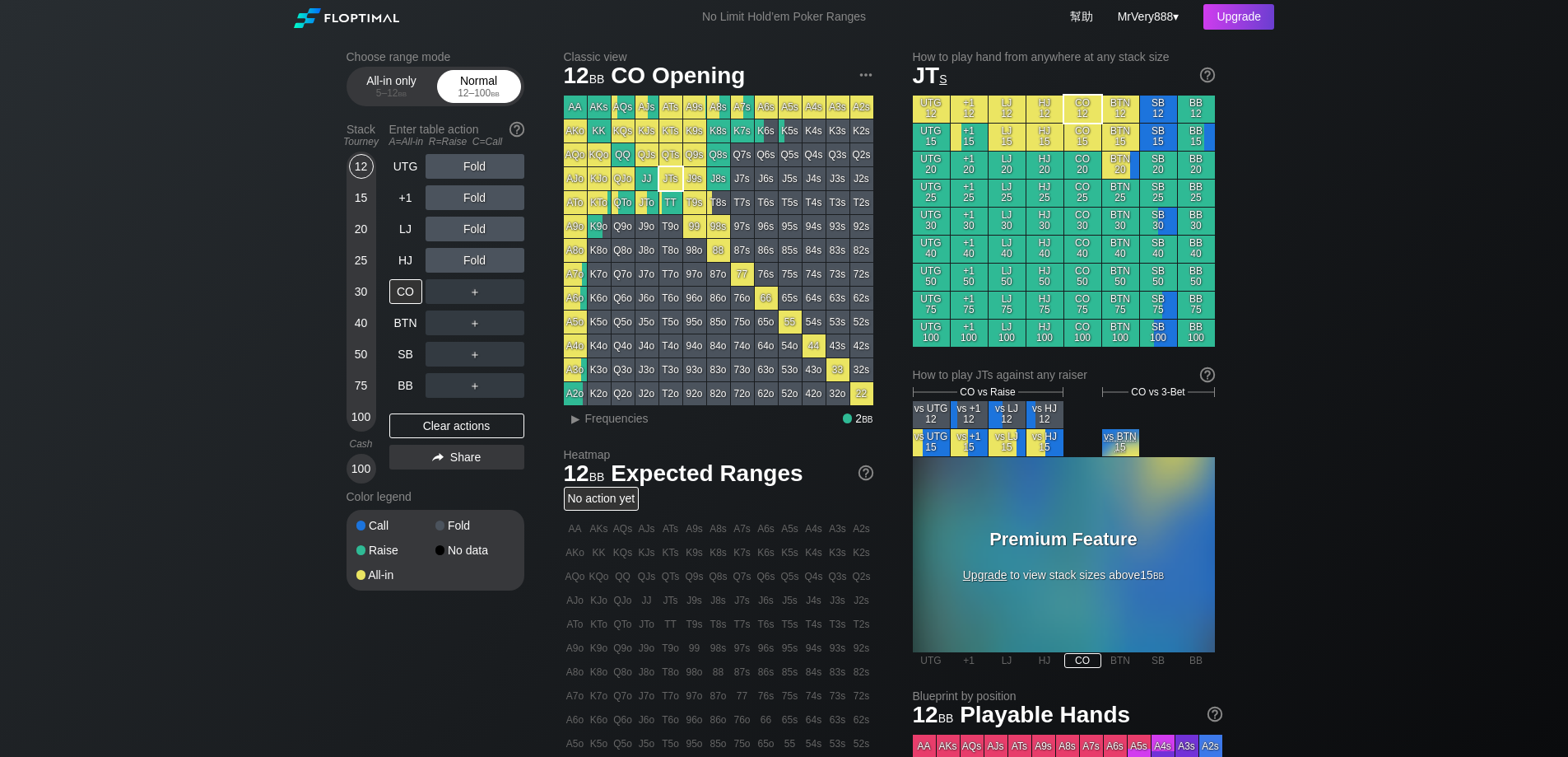
click at [489, 89] on div "Normal 12 – 100 bb" at bounding box center [479, 86] width 75 height 31
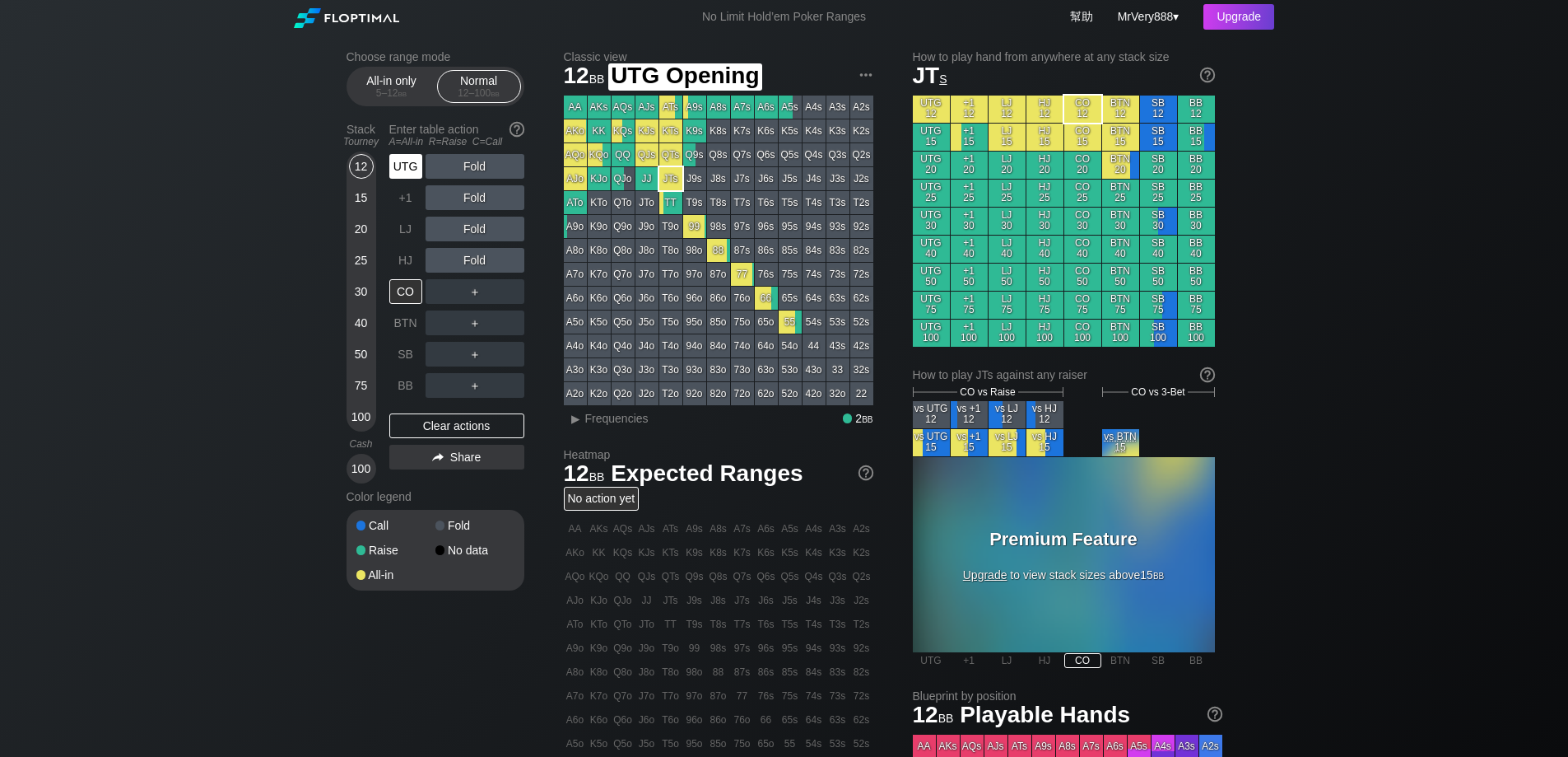
click at [401, 178] on div "UTG" at bounding box center [406, 166] width 33 height 25
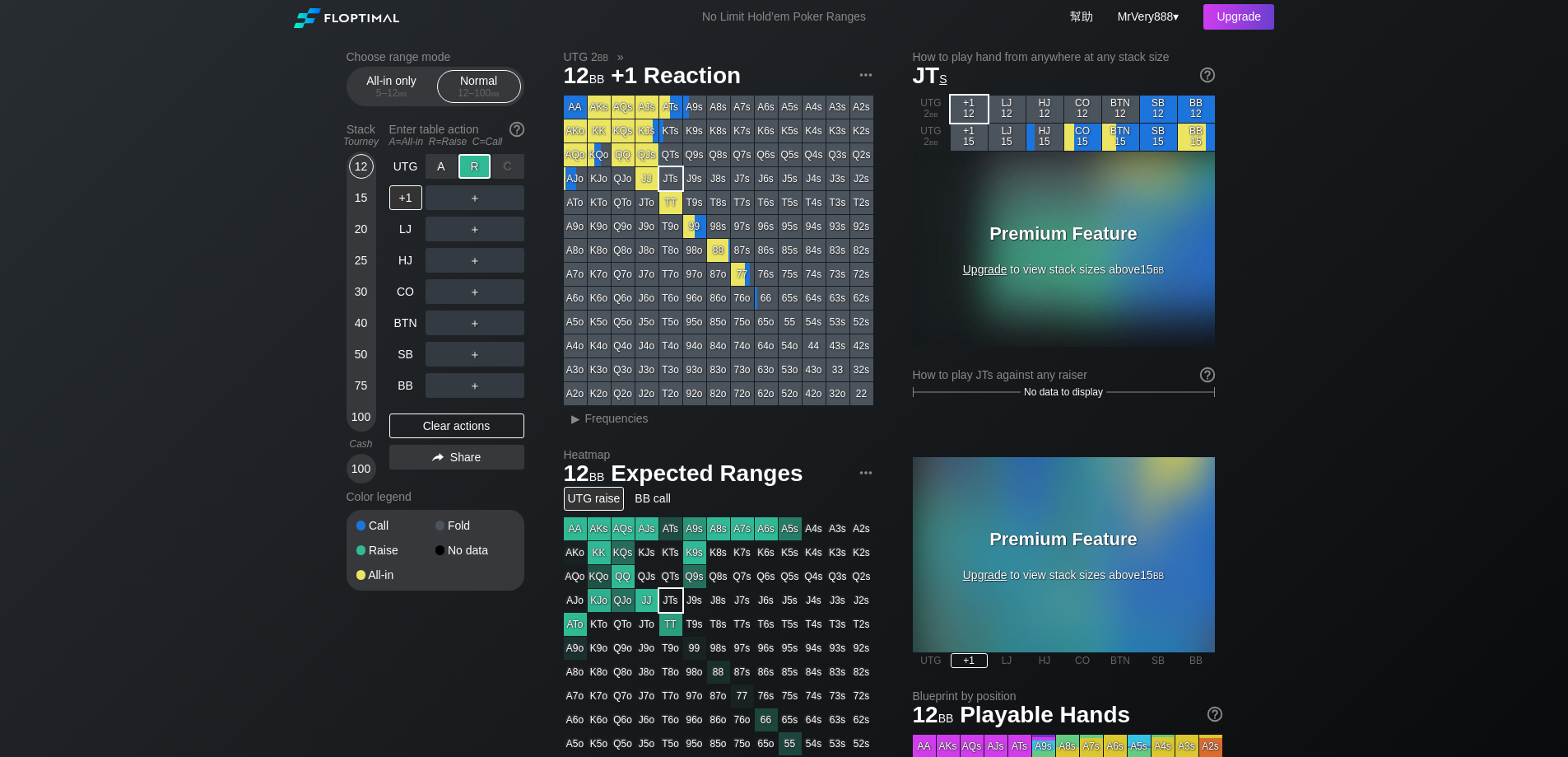
click at [482, 178] on div "R ✕" at bounding box center [475, 166] width 32 height 25
click at [401, 210] on div "+1" at bounding box center [406, 197] width 33 height 25
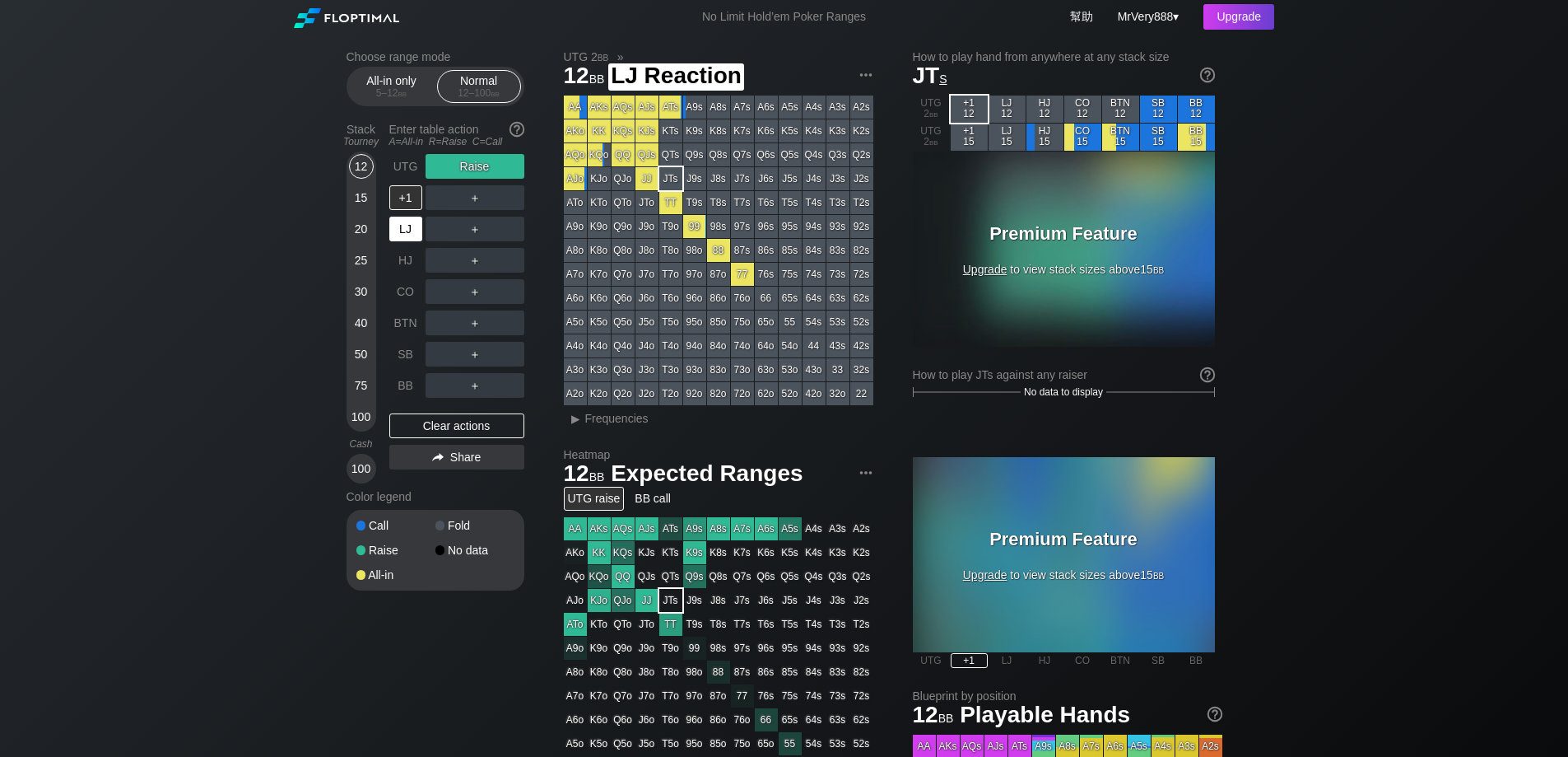
click at [410, 244] on div "LJ" at bounding box center [408, 228] width 36 height 31
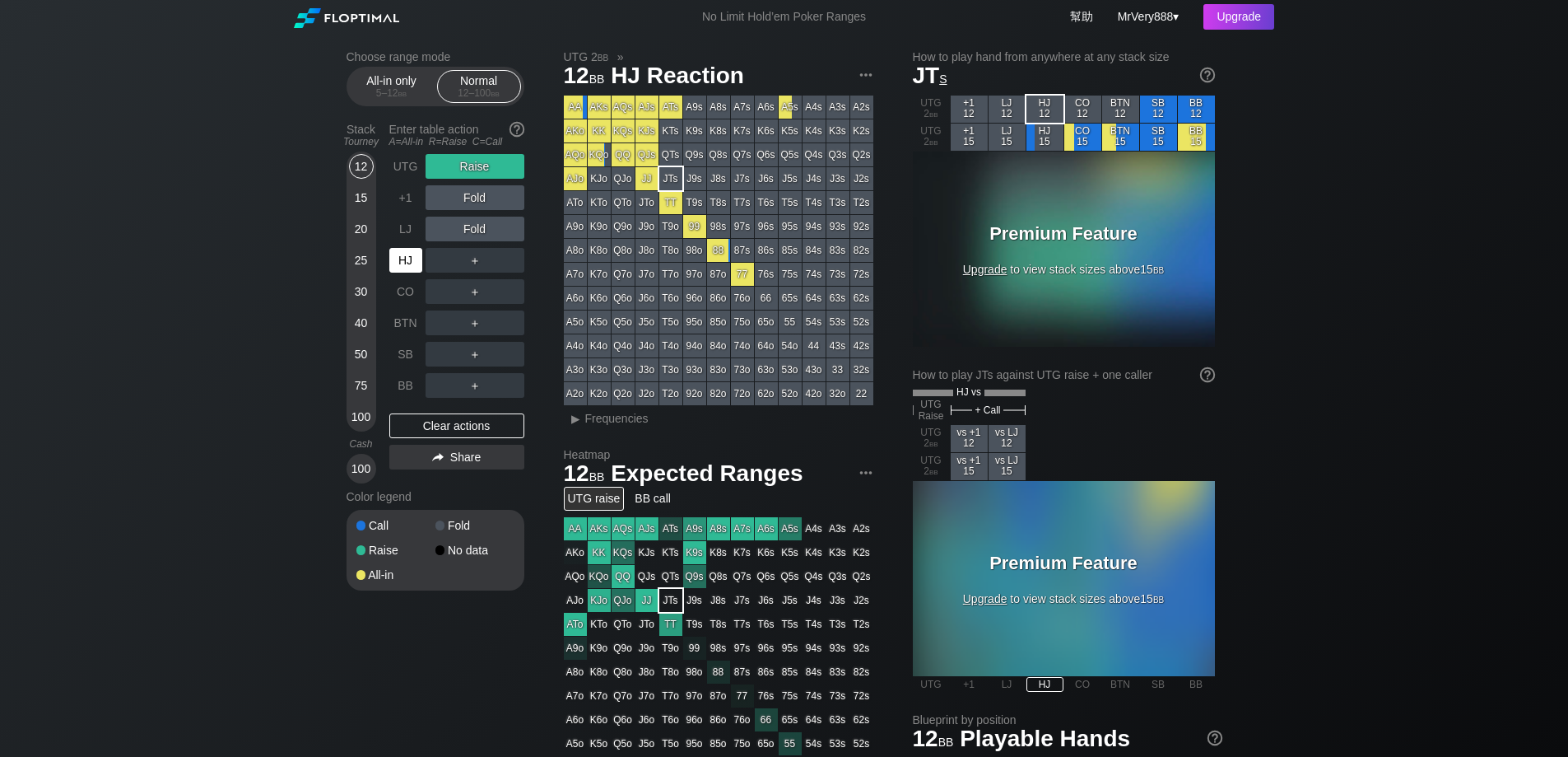
click at [407, 273] on div "HJ" at bounding box center [406, 261] width 33 height 25
click at [403, 304] on div "CO" at bounding box center [406, 292] width 33 height 25
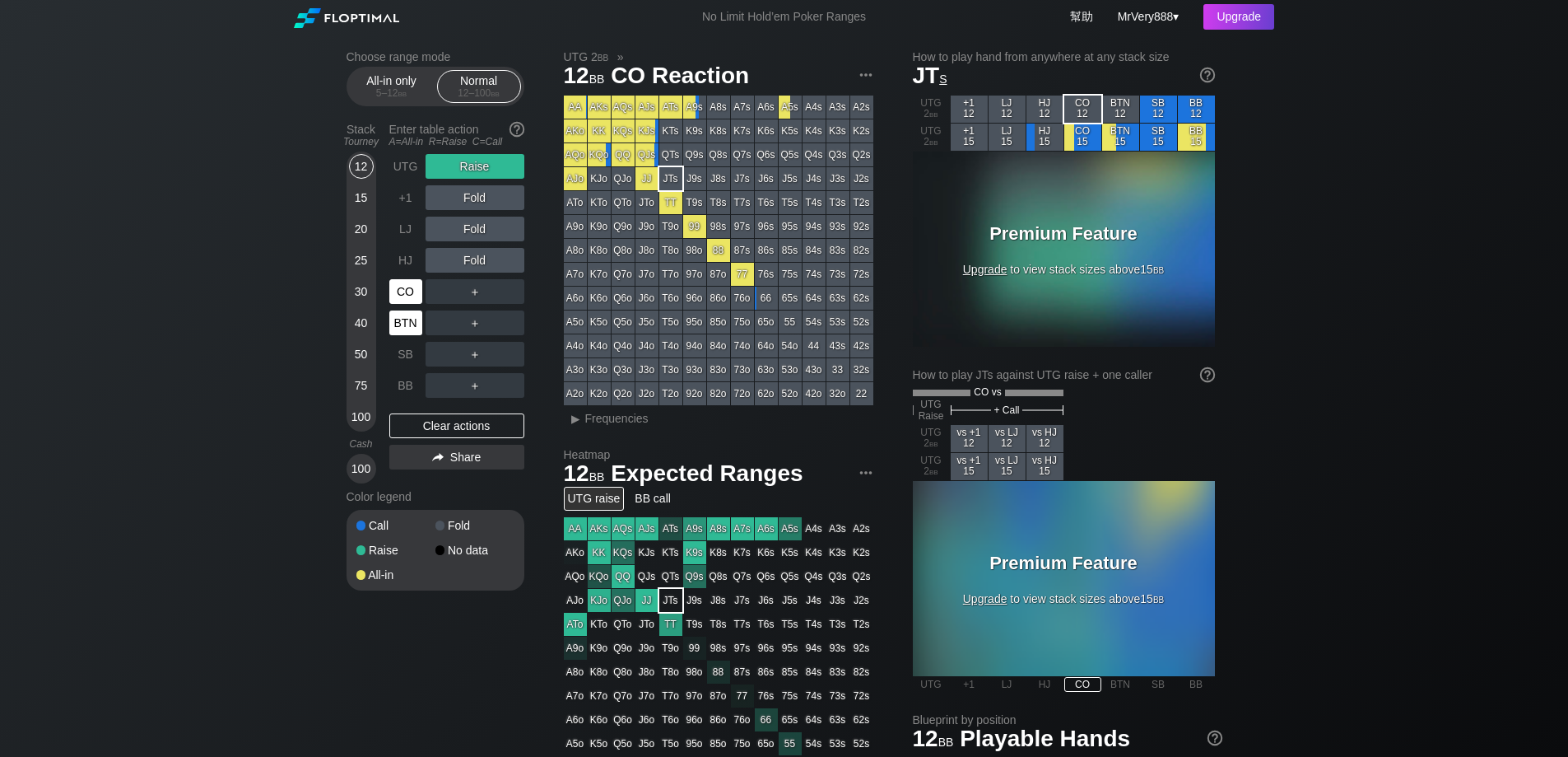
click at [401, 335] on div "BTN" at bounding box center [406, 323] width 33 height 25
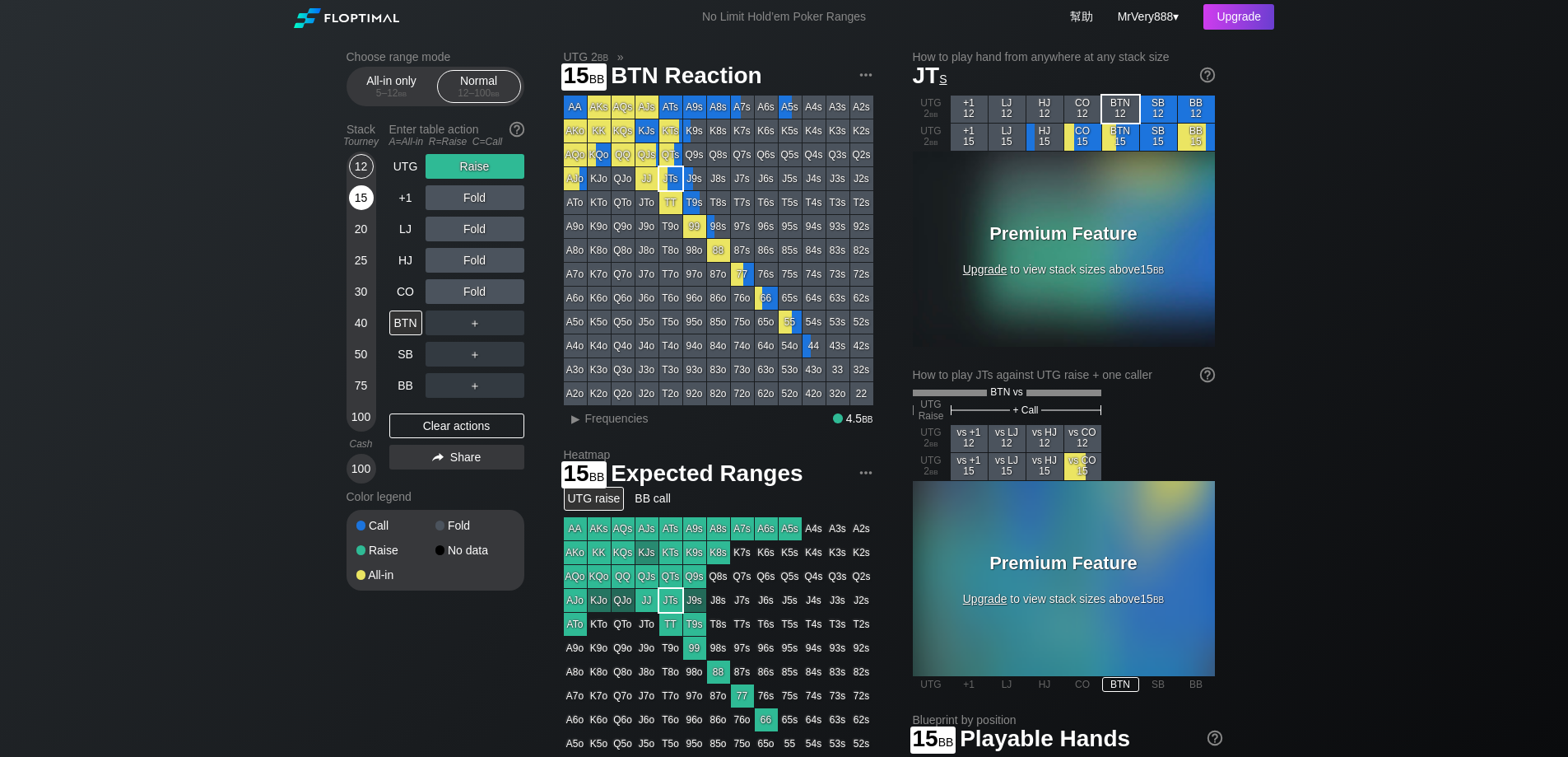
click at [356, 210] on div "15" at bounding box center [361, 197] width 25 height 25
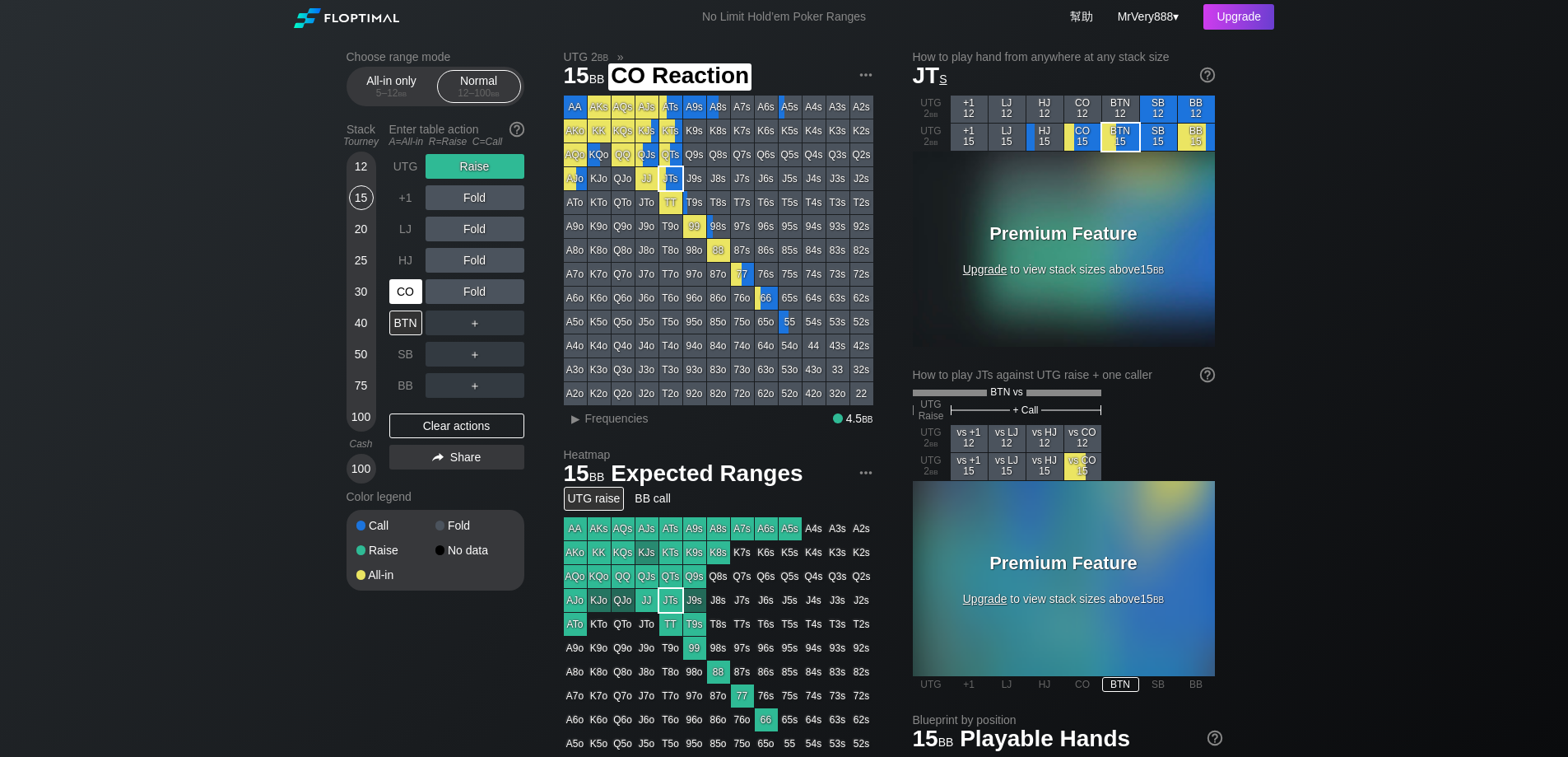
click at [406, 304] on div "CO" at bounding box center [406, 292] width 33 height 25
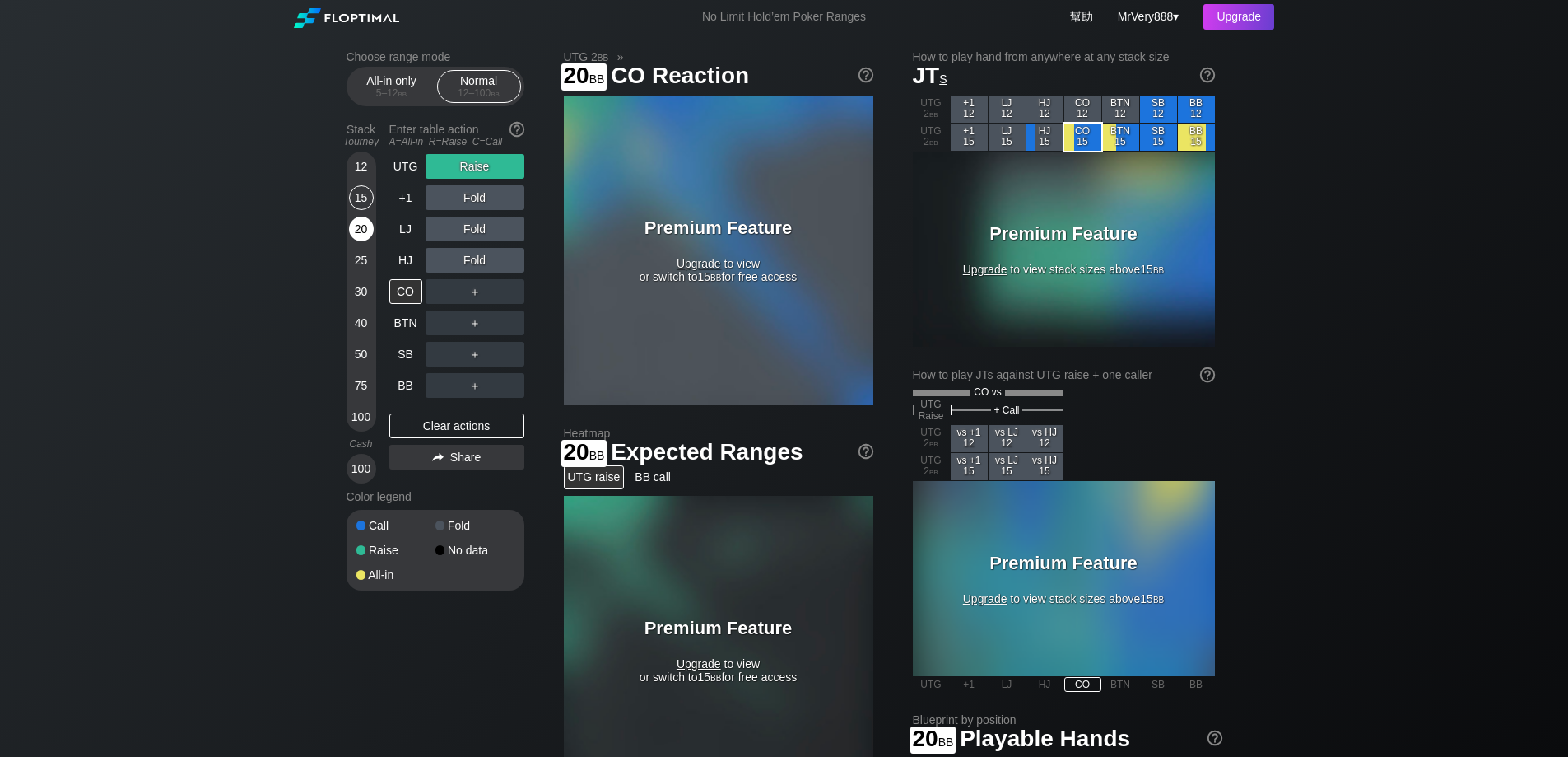
click at [372, 242] on div "20" at bounding box center [361, 228] width 25 height 25
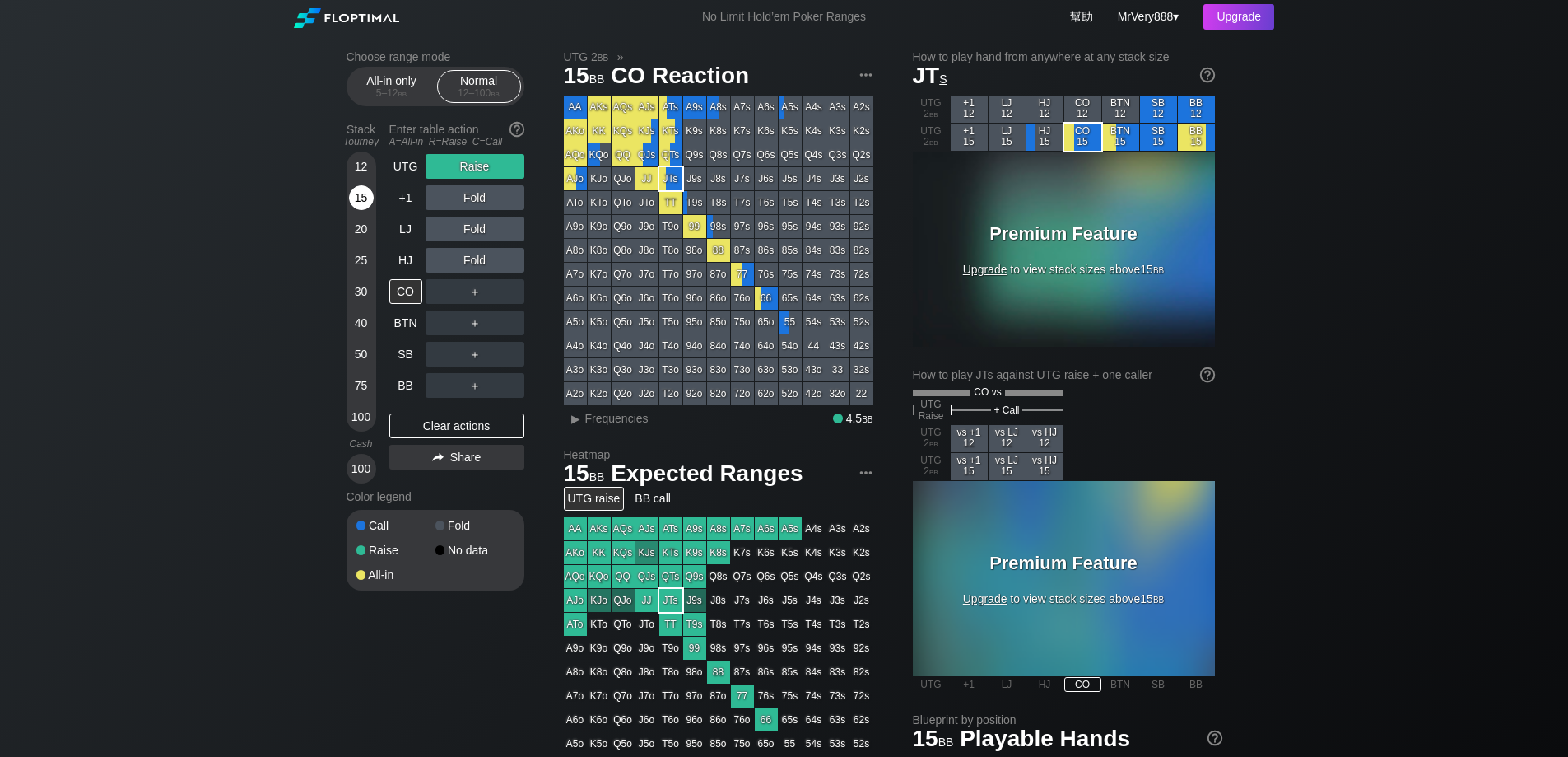
click at [367, 210] on div "15" at bounding box center [361, 197] width 25 height 25
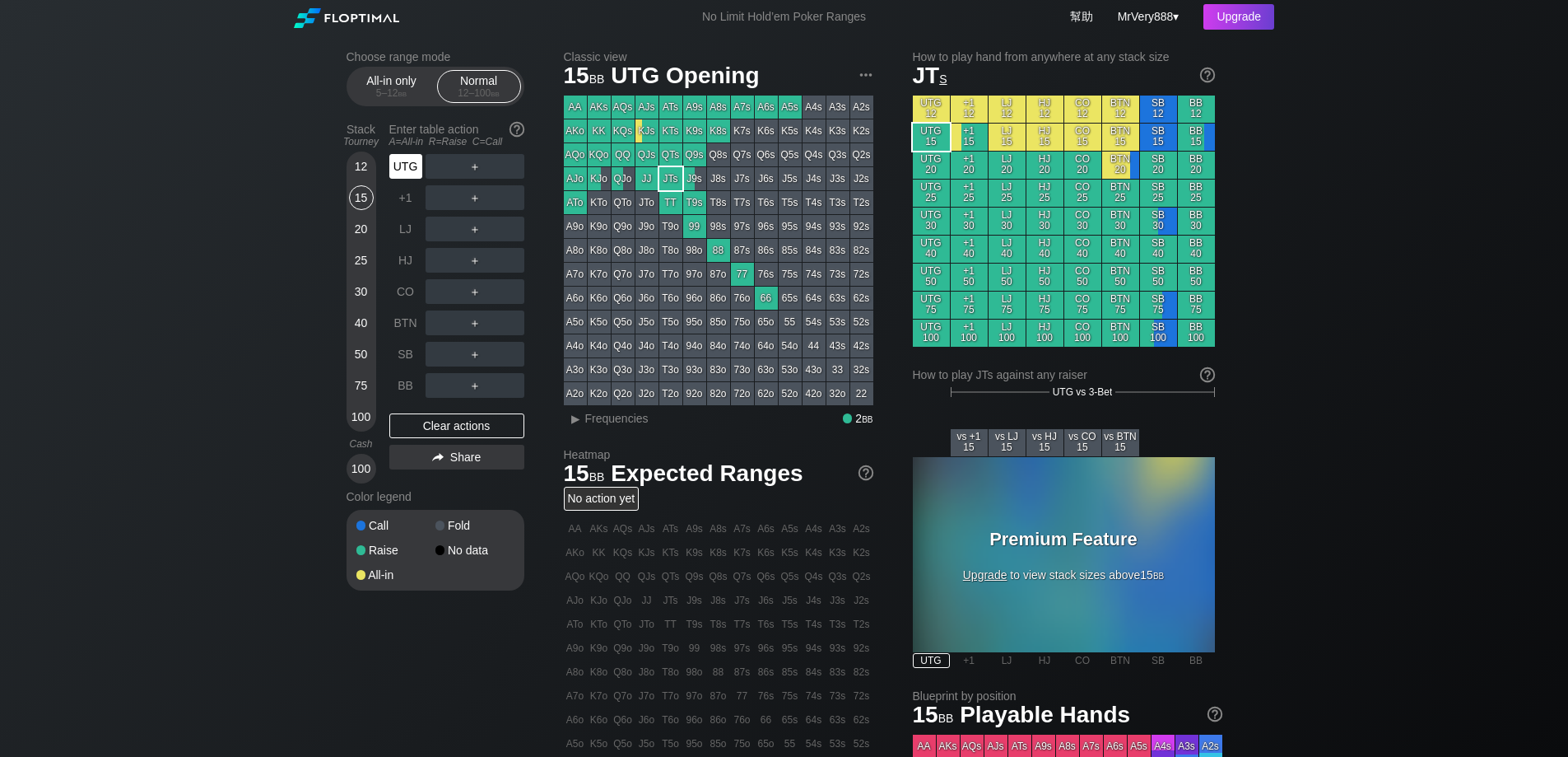
click at [394, 178] on div "UTG" at bounding box center [406, 166] width 33 height 25
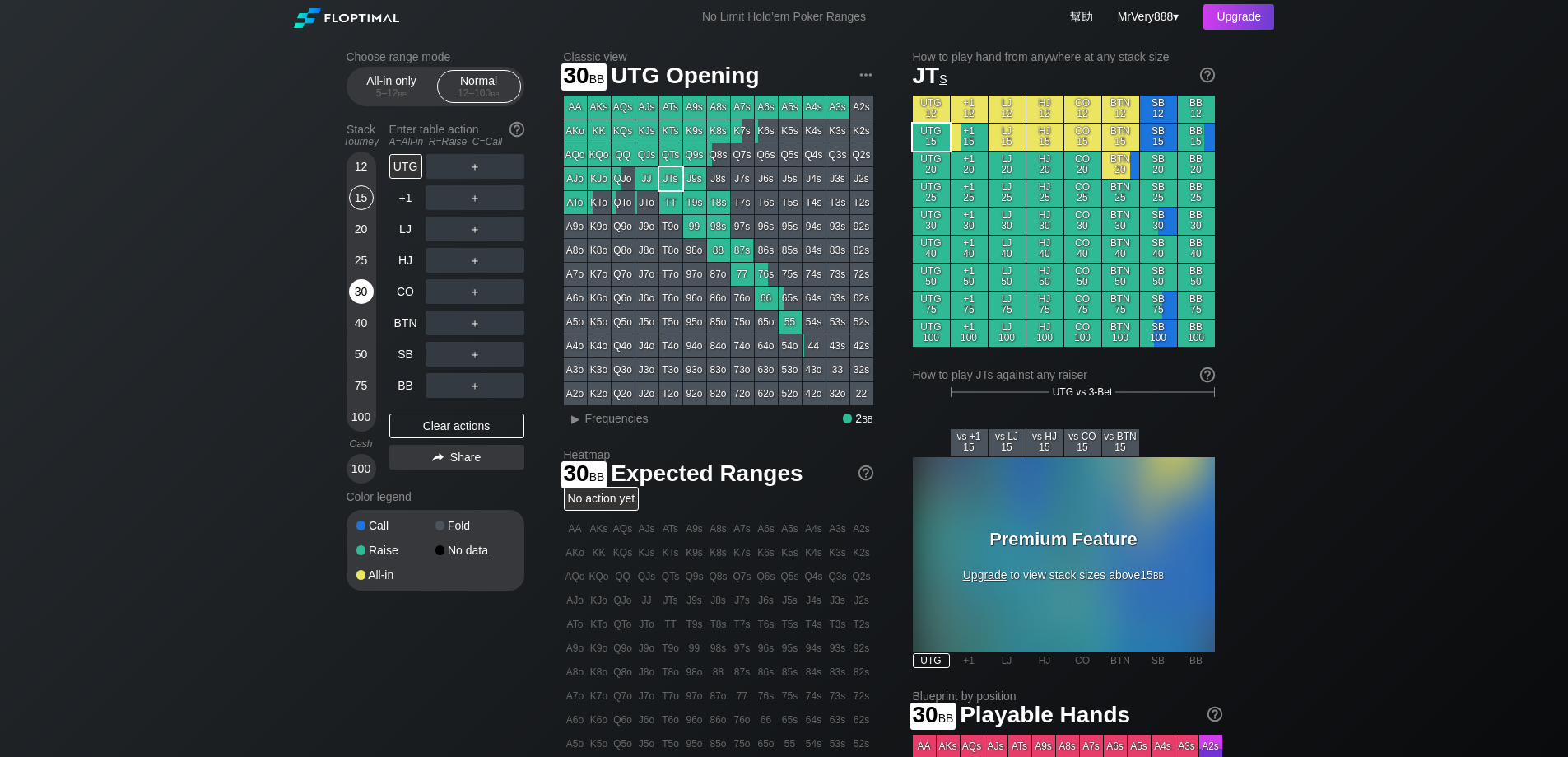
click at [369, 304] on div "30" at bounding box center [361, 292] width 25 height 25
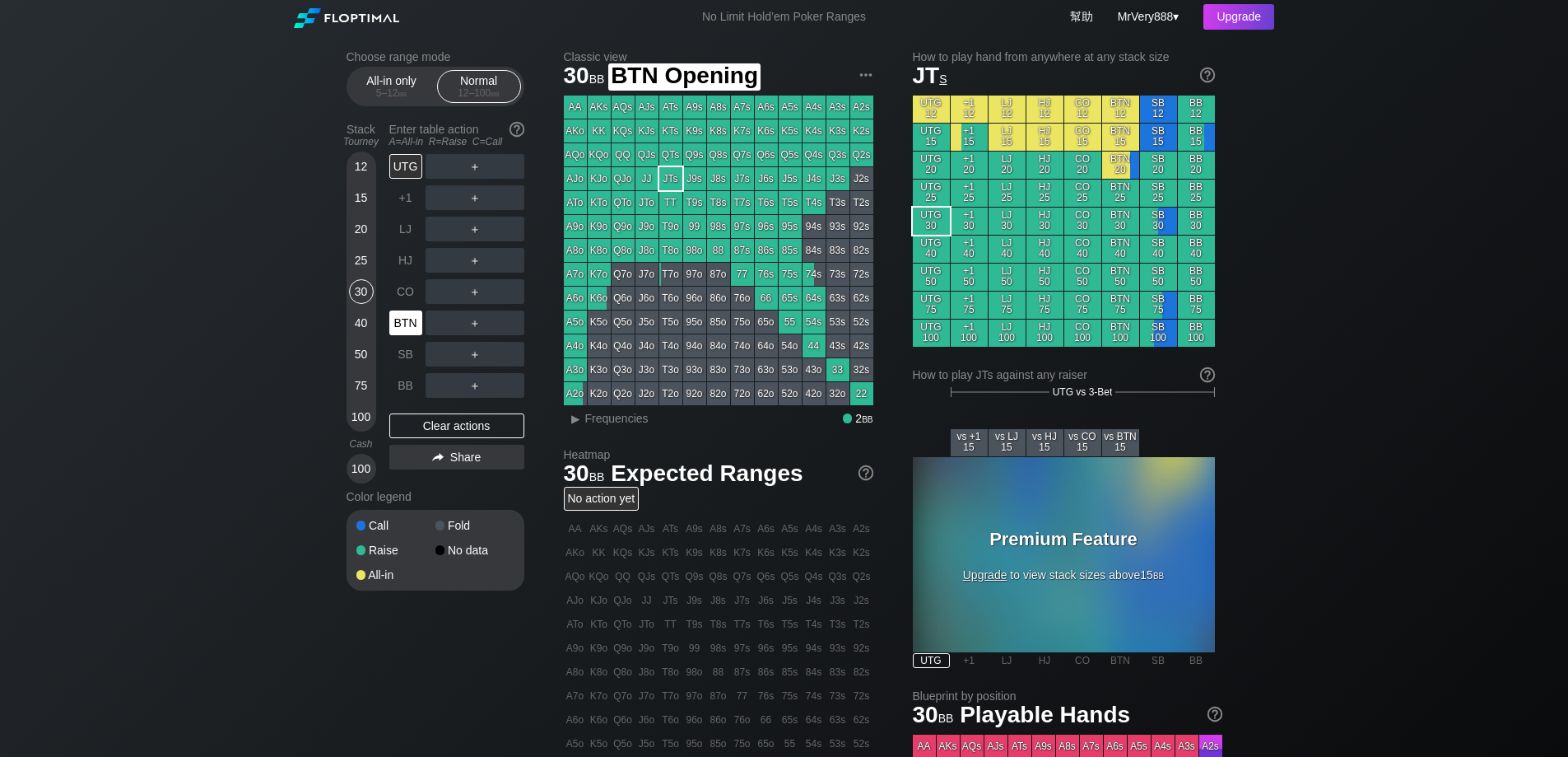
click at [412, 335] on div "BTN" at bounding box center [406, 323] width 33 height 25
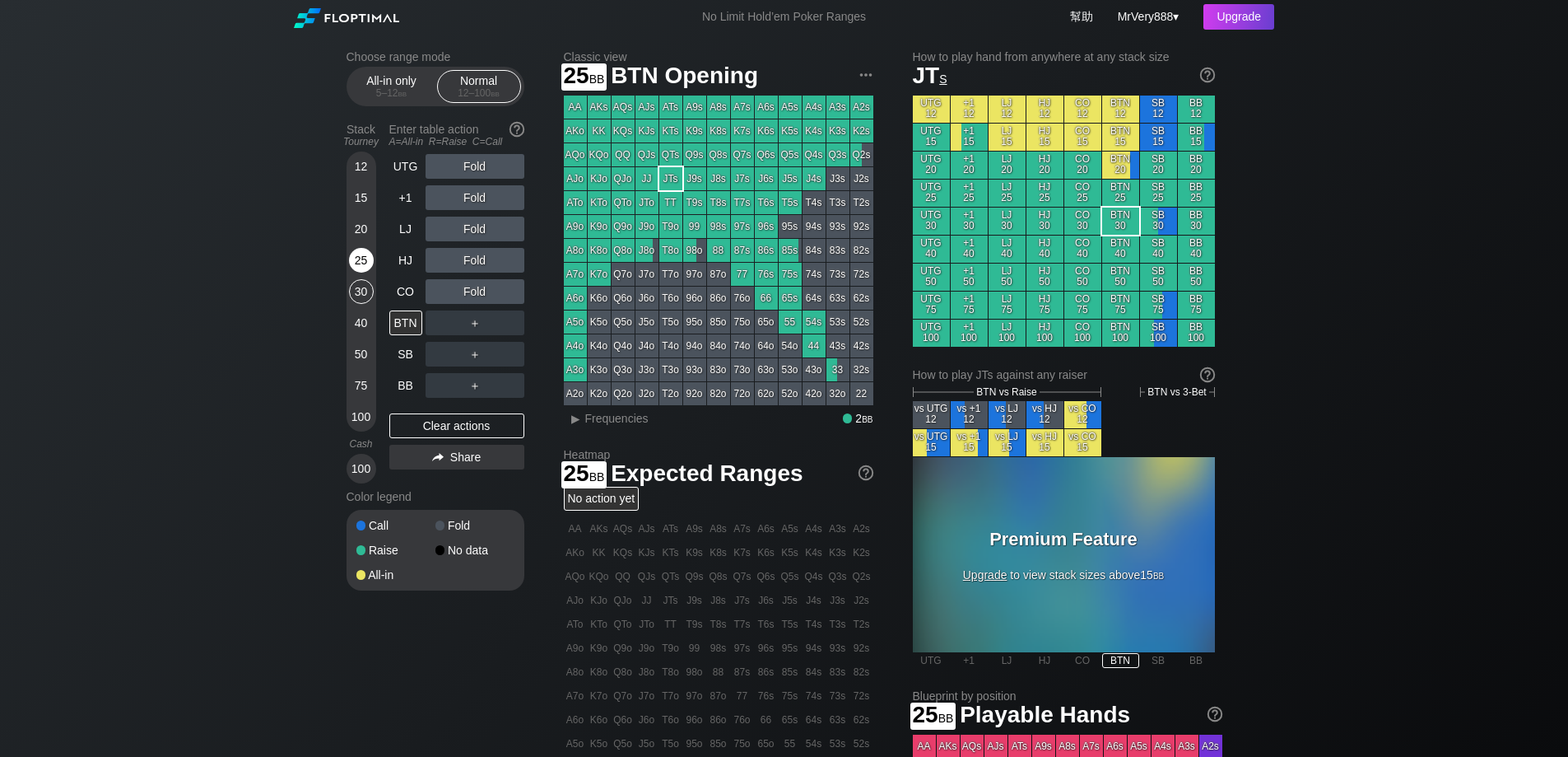
click at [365, 273] on div "25" at bounding box center [361, 261] width 25 height 25
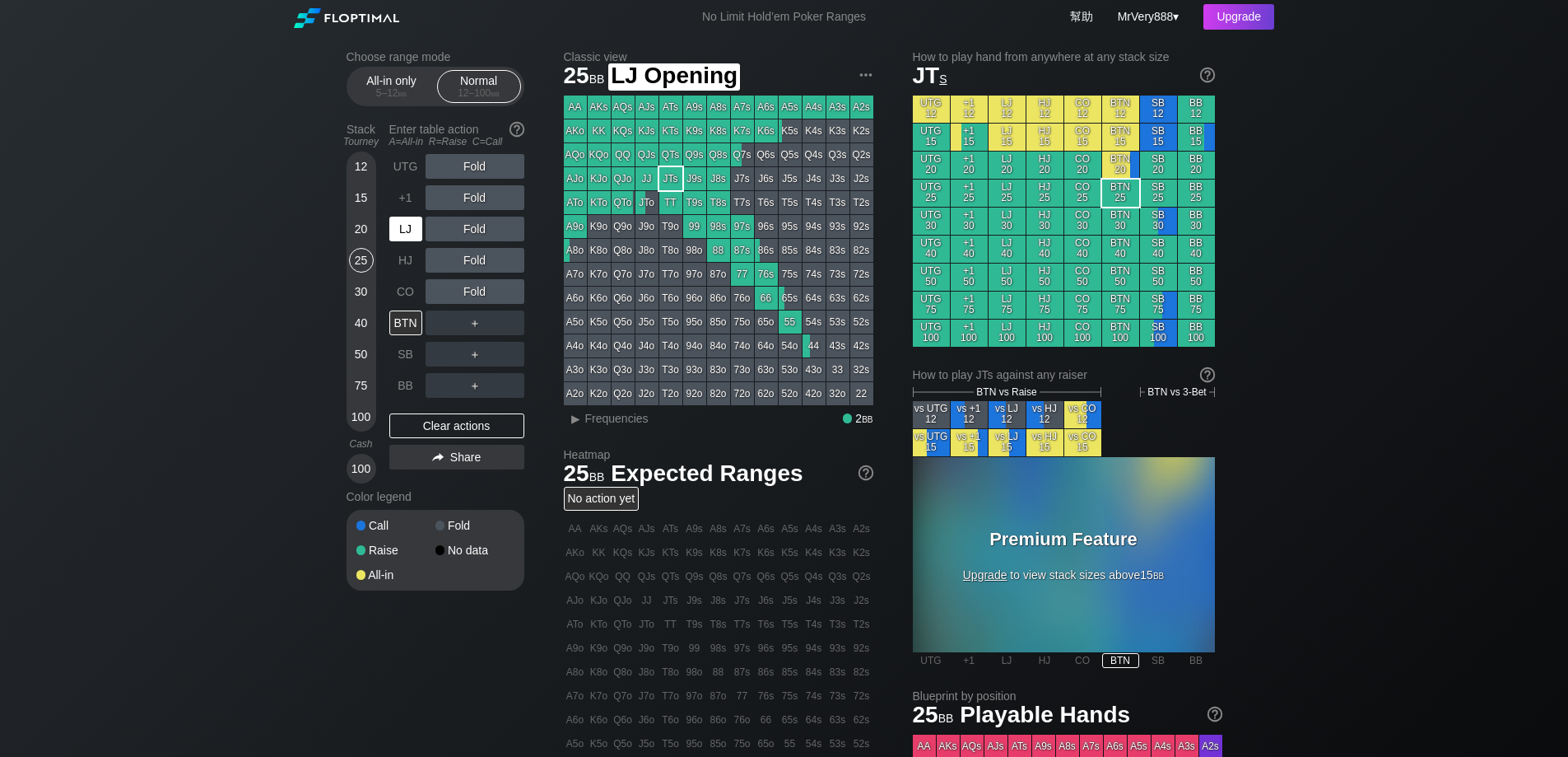
click at [408, 242] on div "LJ" at bounding box center [406, 228] width 33 height 25
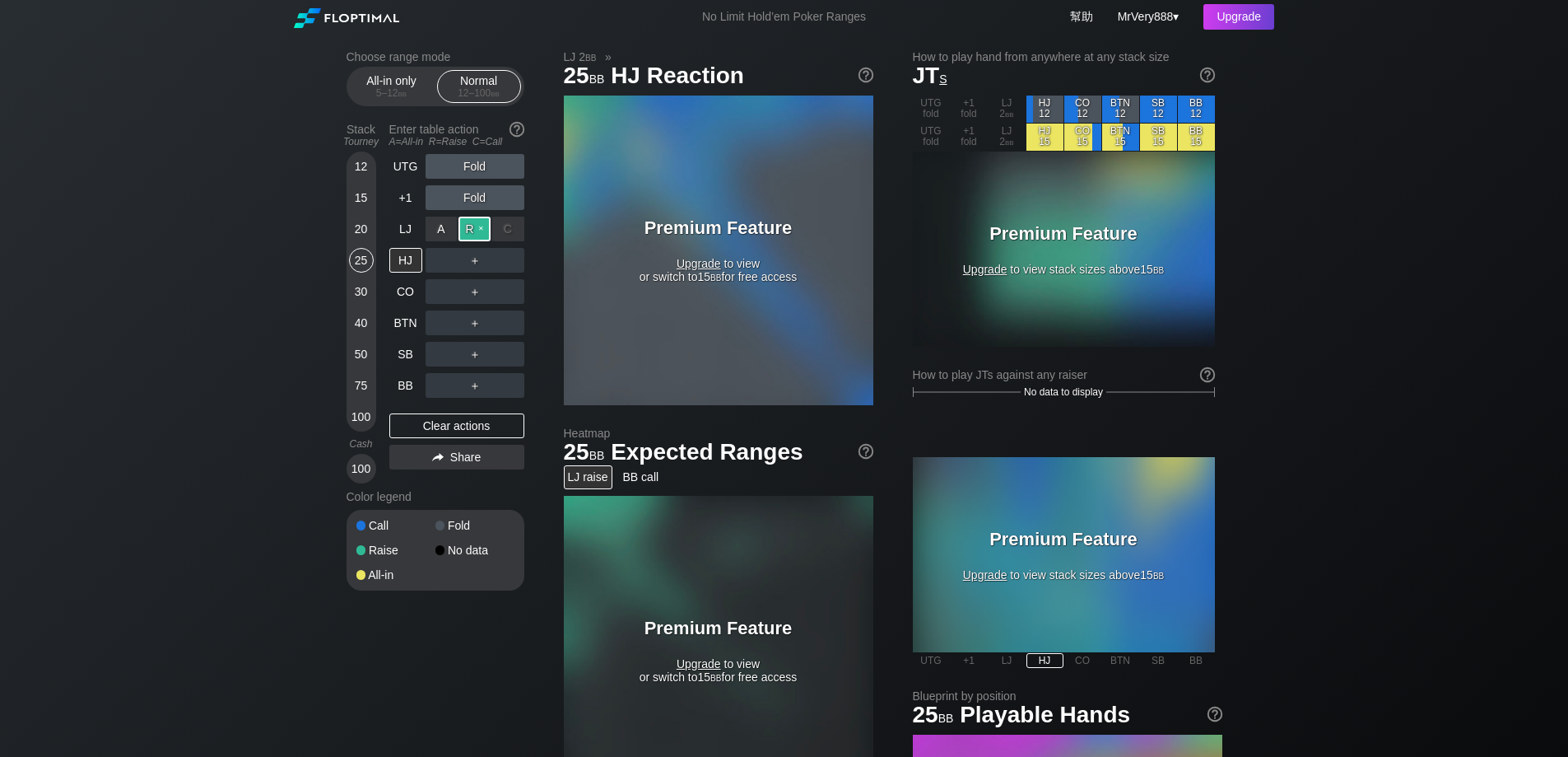
click at [472, 242] on div "R ✕" at bounding box center [475, 228] width 32 height 25
click at [469, 273] on div "R ✕" at bounding box center [475, 261] width 32 height 25
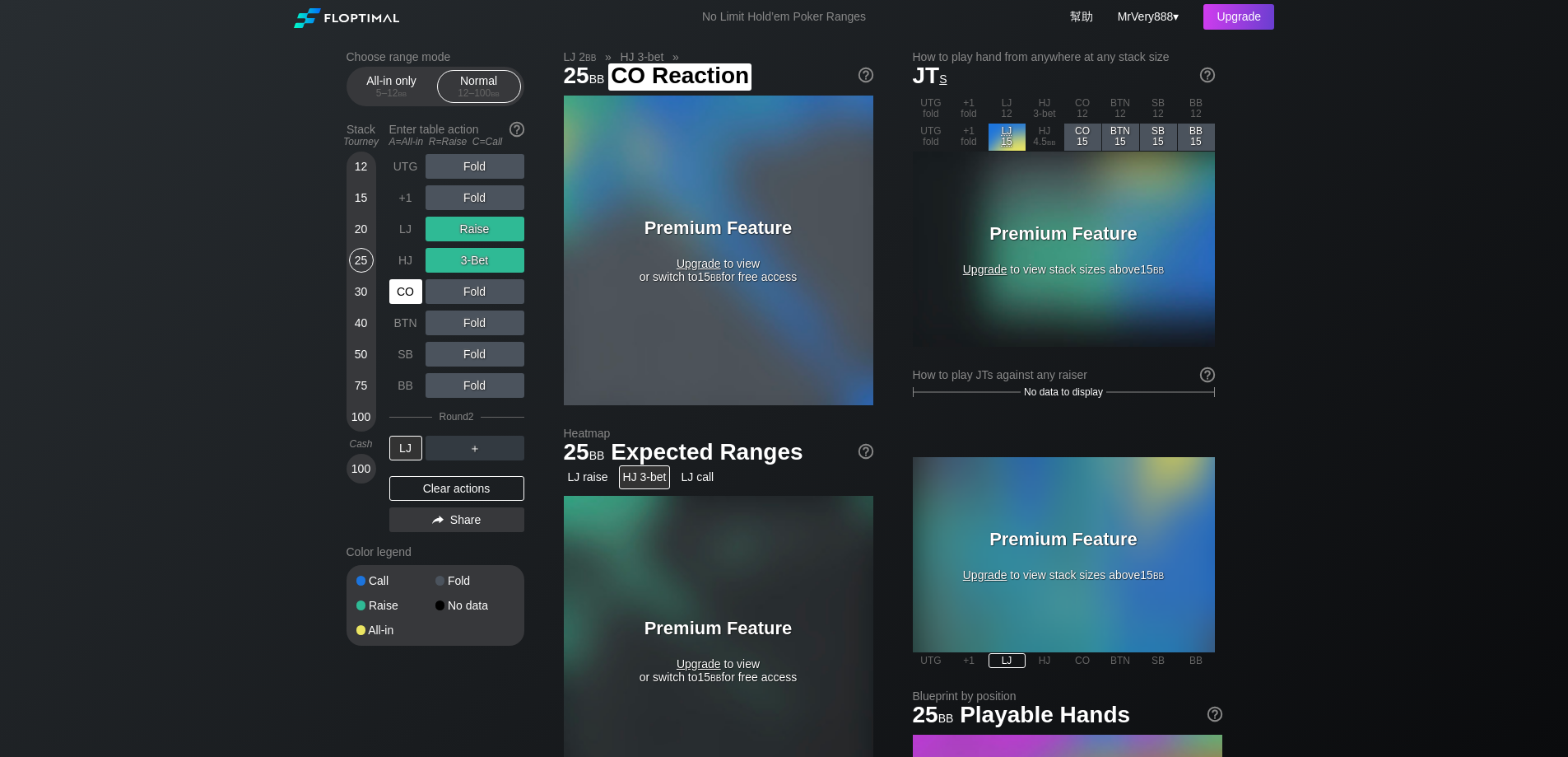
click at [414, 304] on div "CO" at bounding box center [406, 292] width 33 height 25
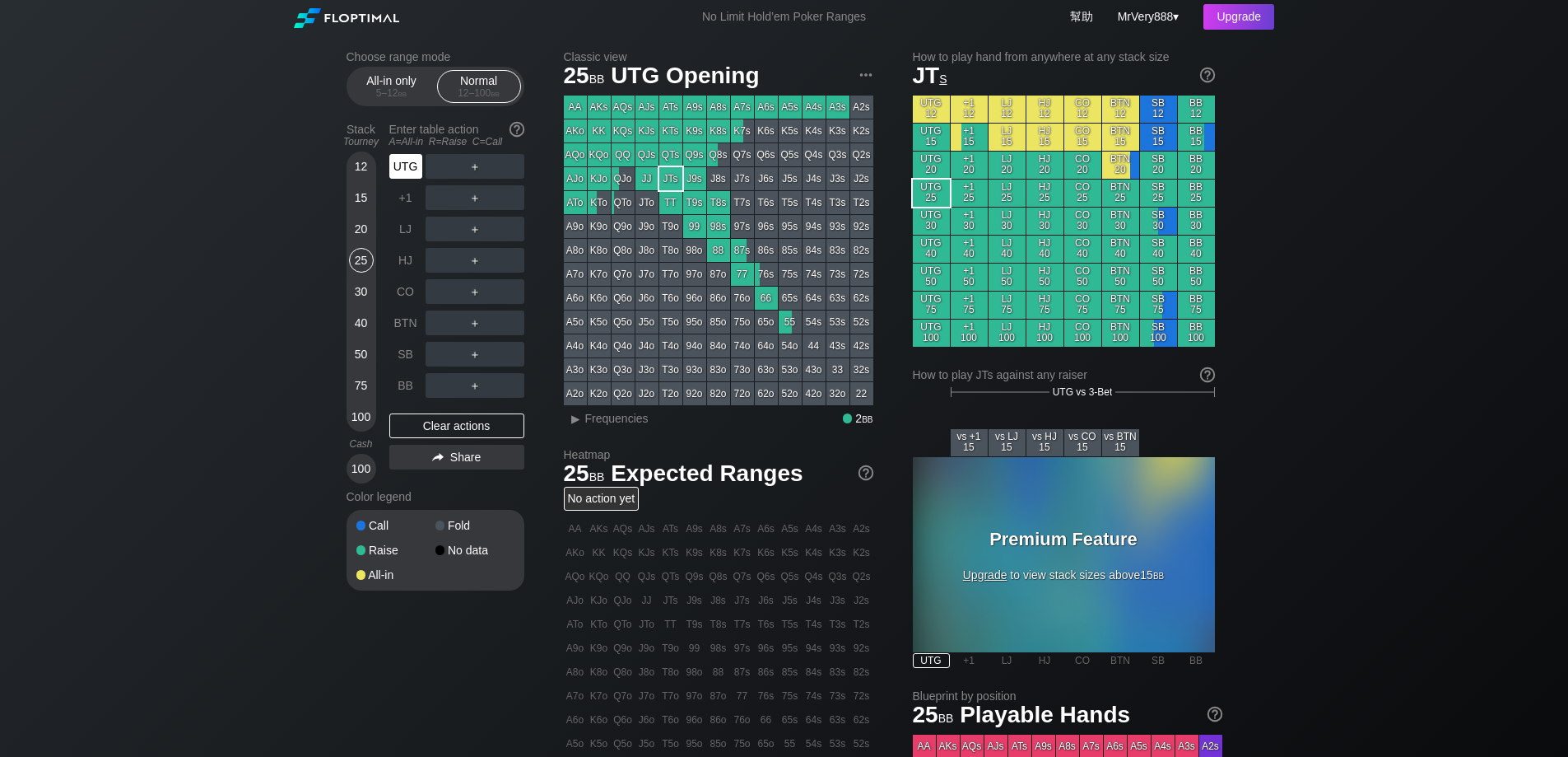
click at [409, 178] on div "UTG" at bounding box center [406, 166] width 33 height 25
click at [415, 173] on div "UTG" at bounding box center [406, 166] width 33 height 25
click at [100, 284] on div "Choose range mode All-in only 5 – 12 bb Normal 12 – 100 bb Stack Tourney Enter …" at bounding box center [784, 560] width 1568 height 1051
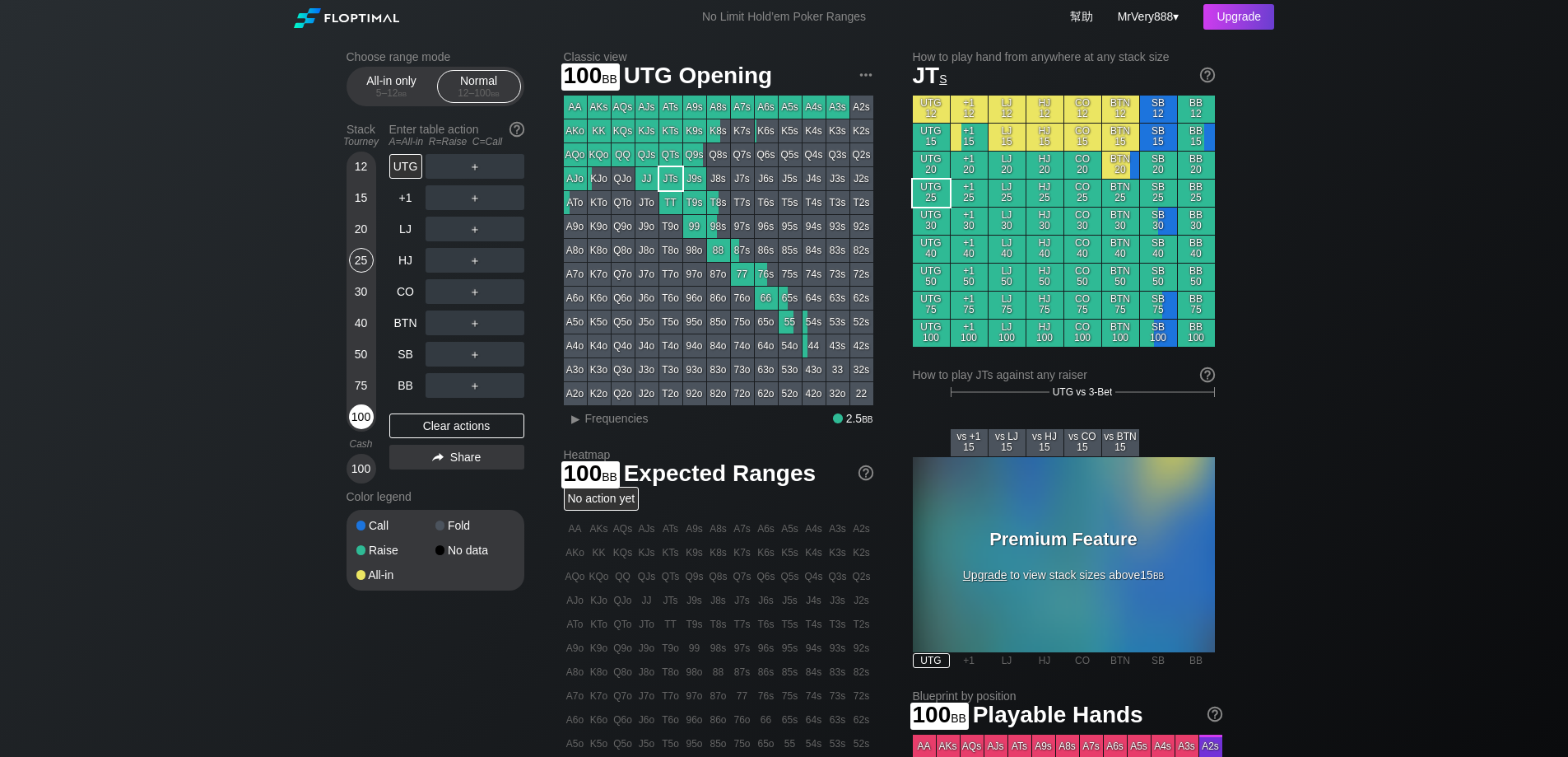
click at [354, 429] on div "100" at bounding box center [361, 416] width 25 height 25
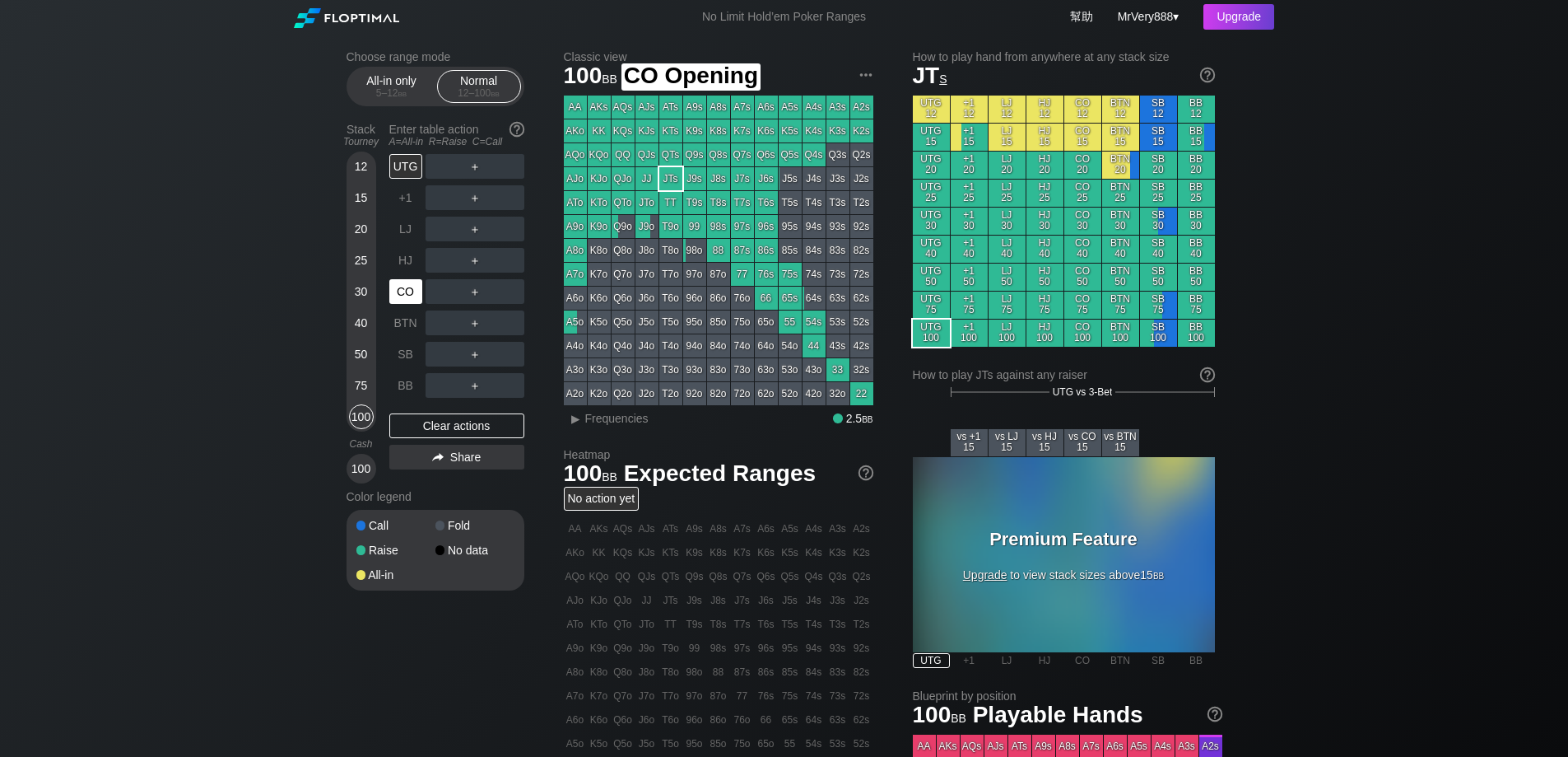
click at [412, 300] on div "CO" at bounding box center [406, 292] width 33 height 25
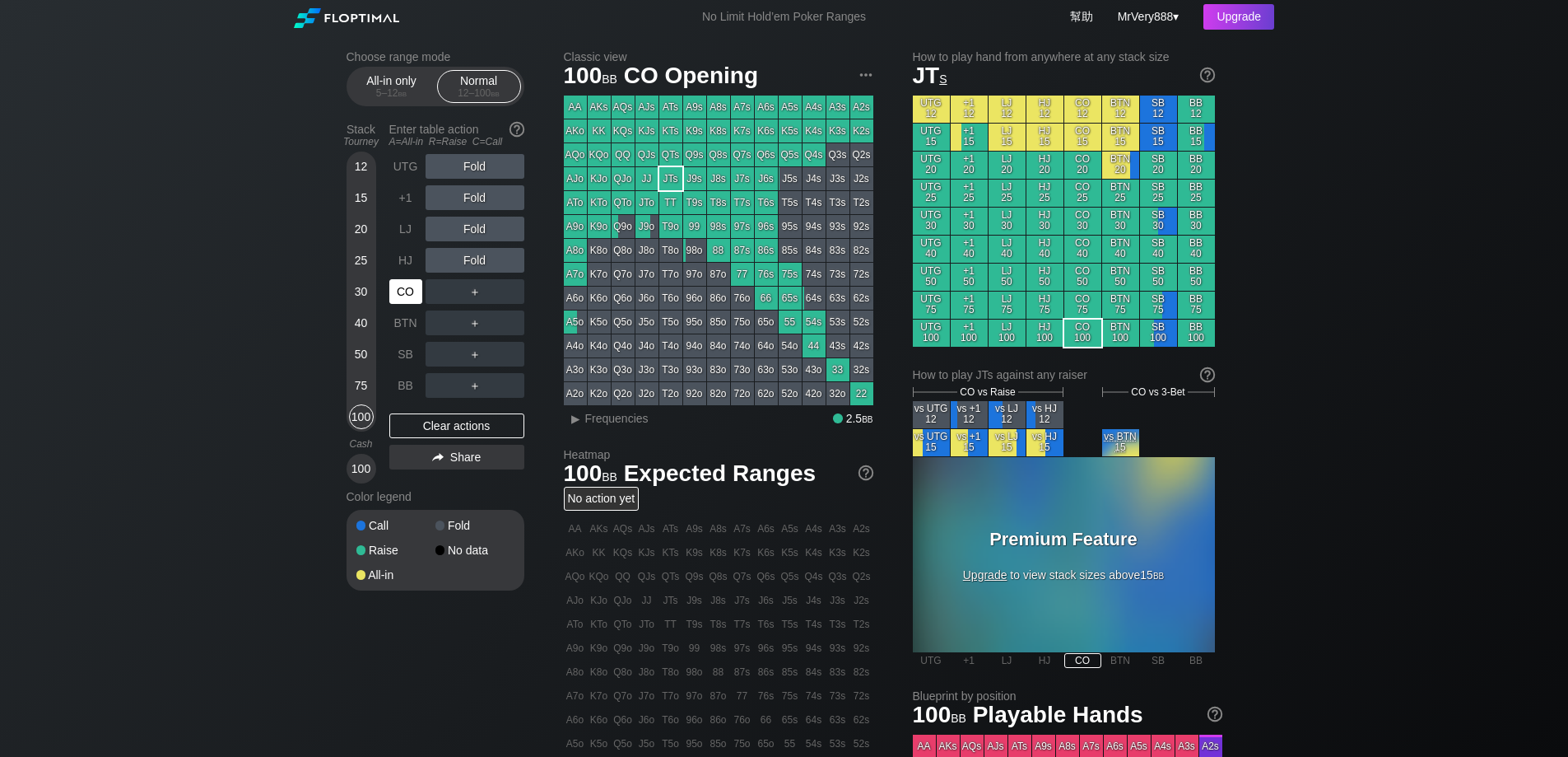
click at [409, 300] on div "CO" at bounding box center [406, 292] width 33 height 25
click at [384, 197] on div "Stack Tourney Enter table action A=All-in R=Raise C=Call 12 15 20 25 30 40 50 7…" at bounding box center [435, 299] width 177 height 367
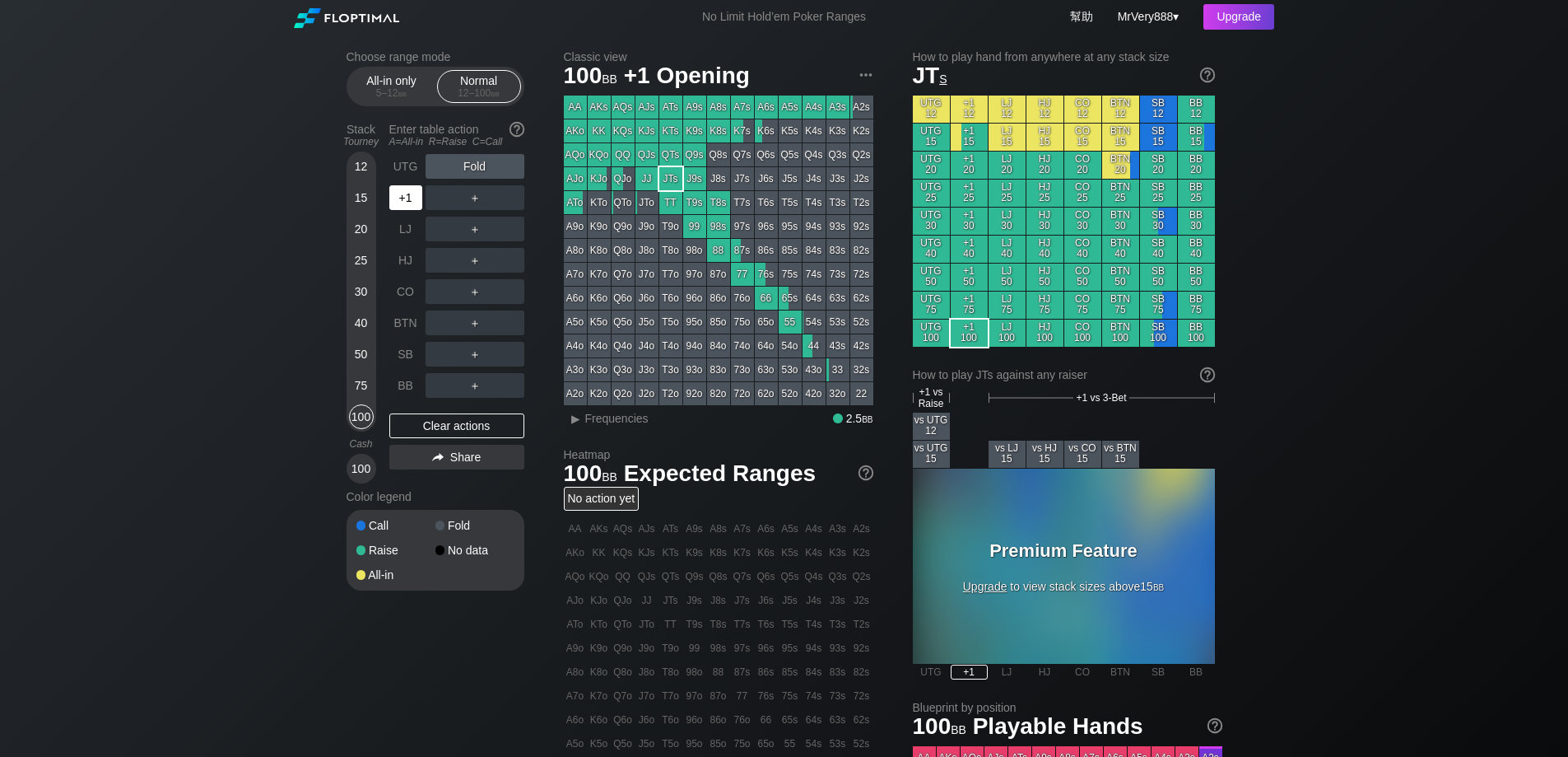
click at [404, 209] on div "+1" at bounding box center [406, 197] width 33 height 25
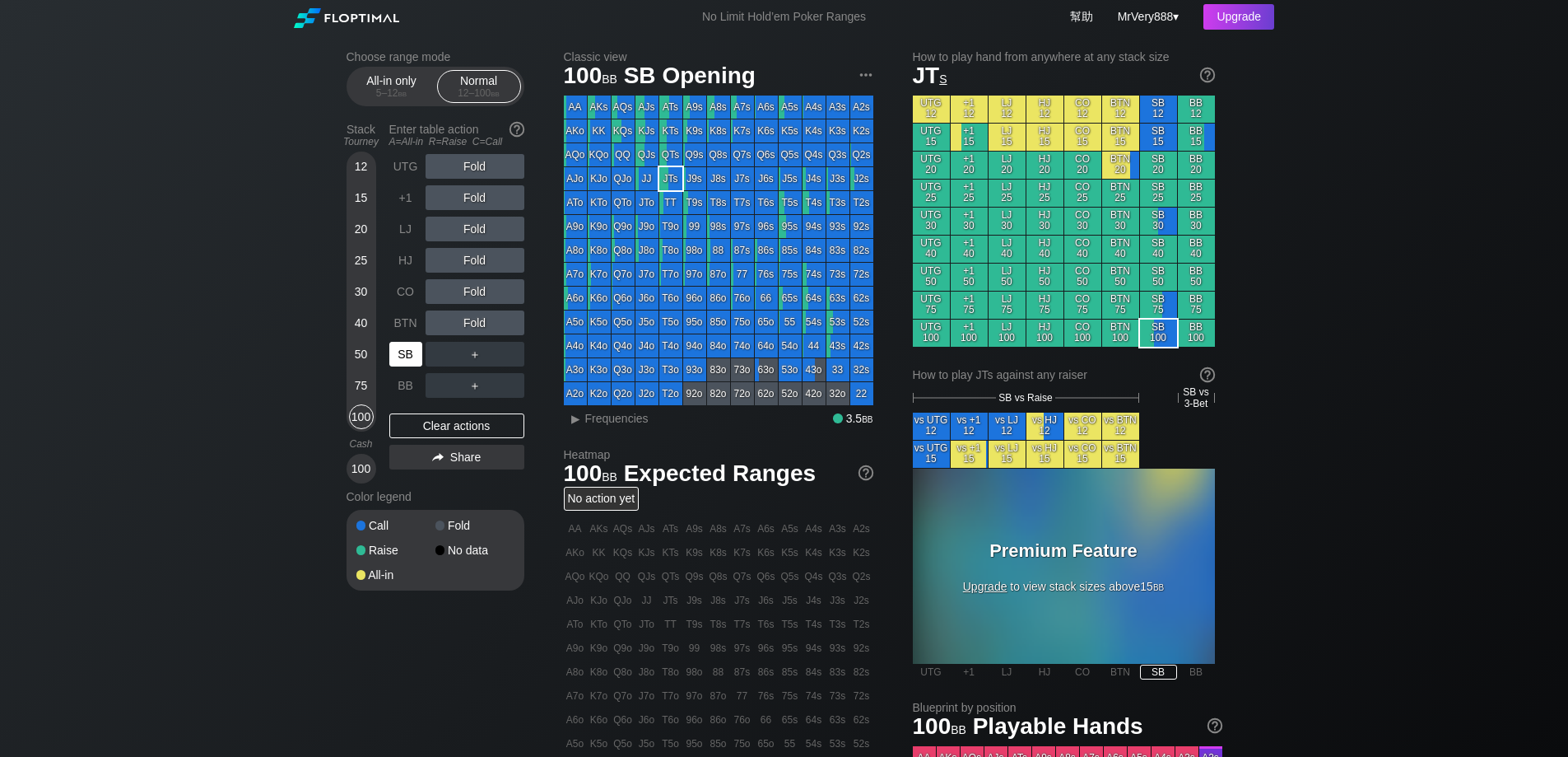
click at [409, 366] on div "SB" at bounding box center [406, 354] width 33 height 25
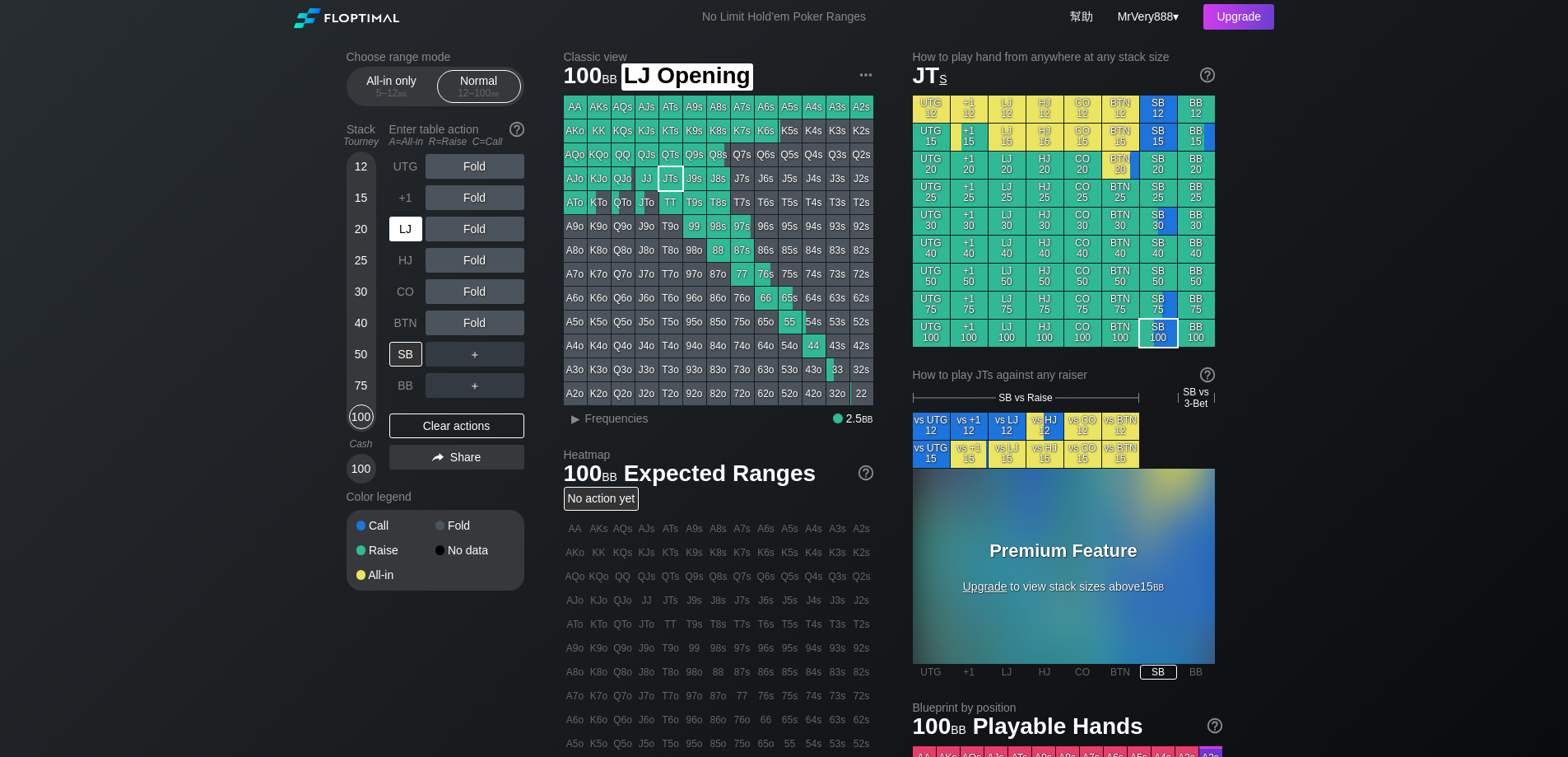
click at [403, 242] on div "LJ" at bounding box center [406, 228] width 33 height 25
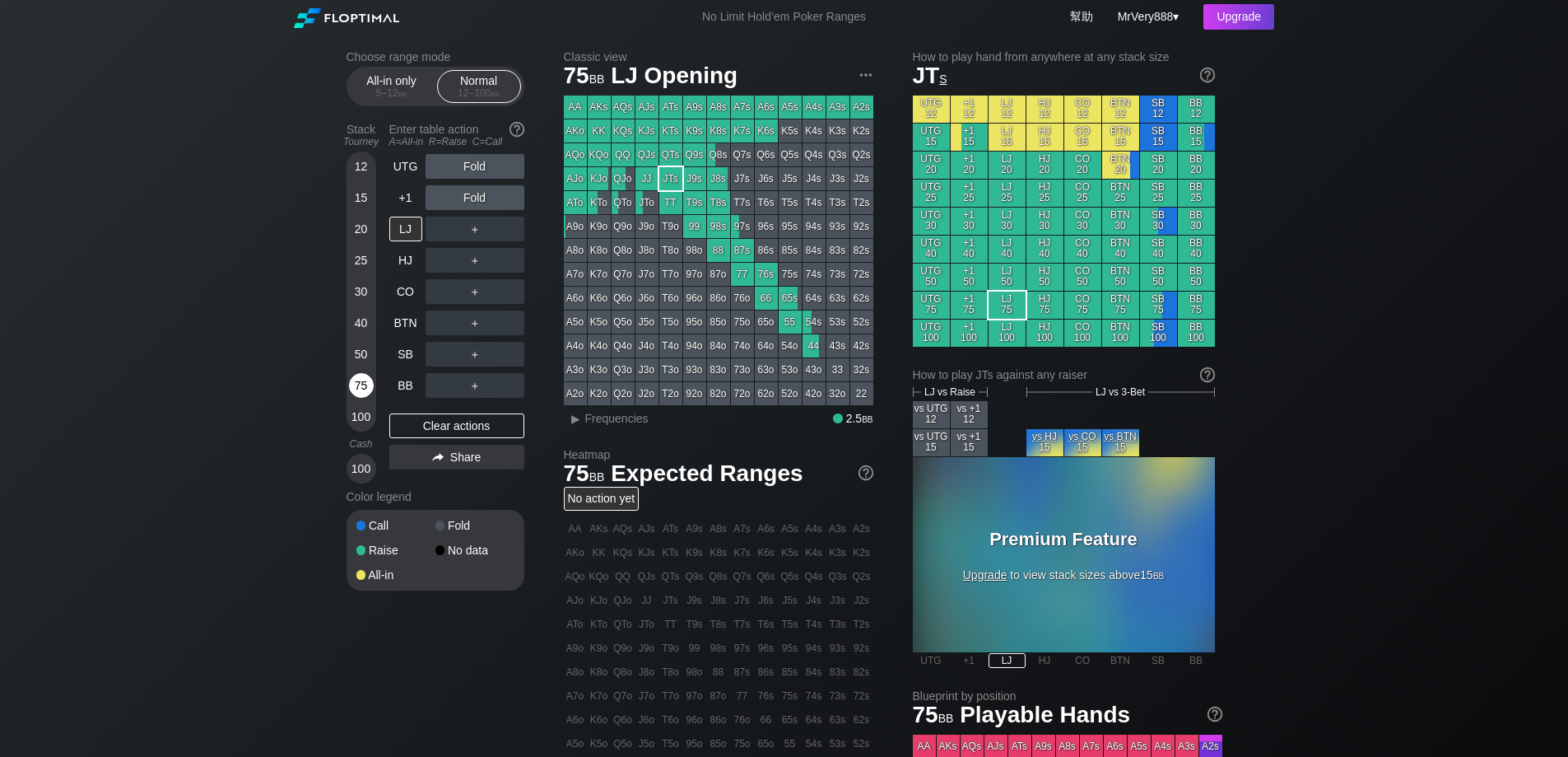
click at [350, 397] on div "75" at bounding box center [361, 385] width 25 height 25
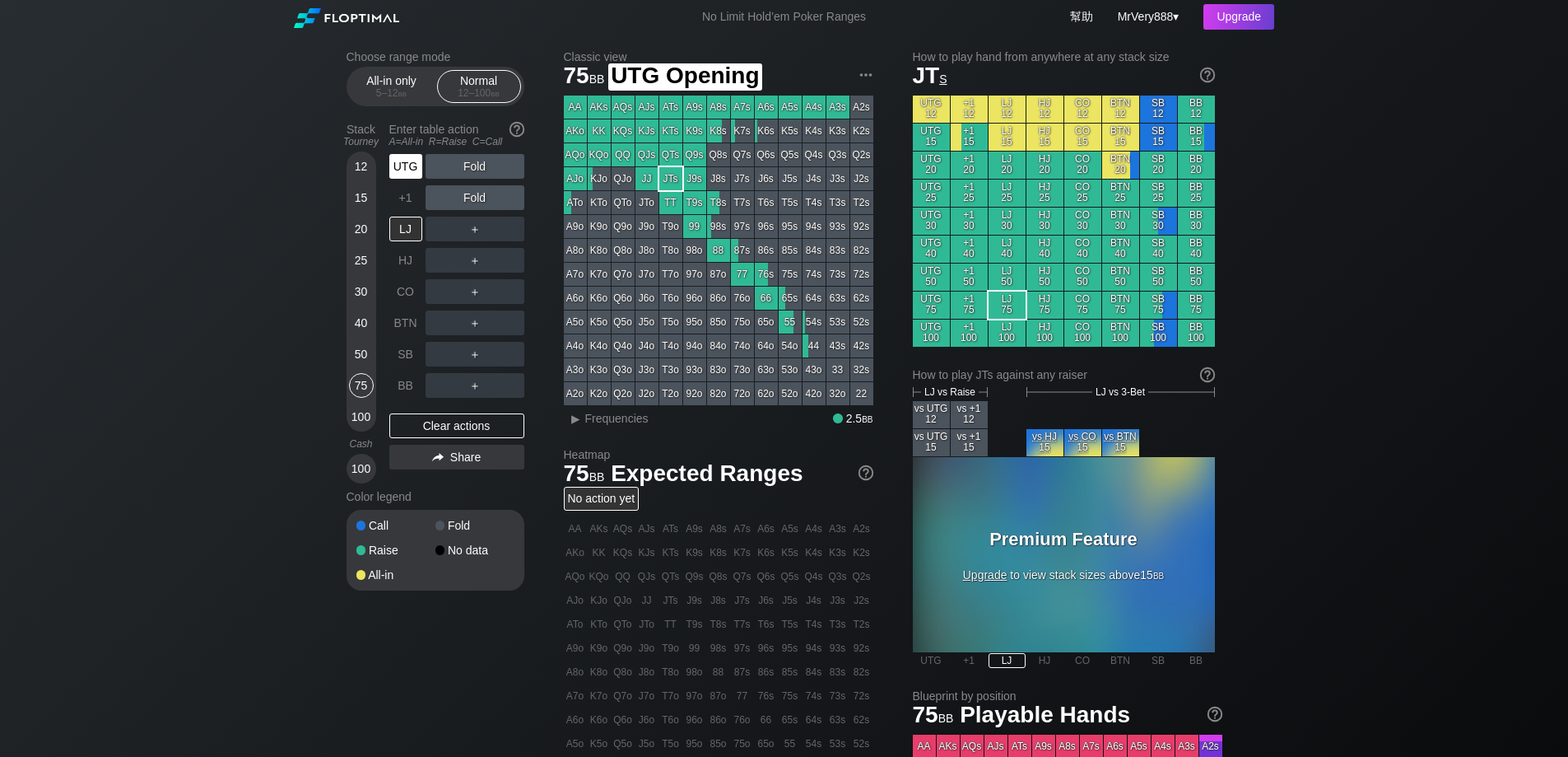
click at [411, 178] on div "UTG" at bounding box center [406, 166] width 33 height 25
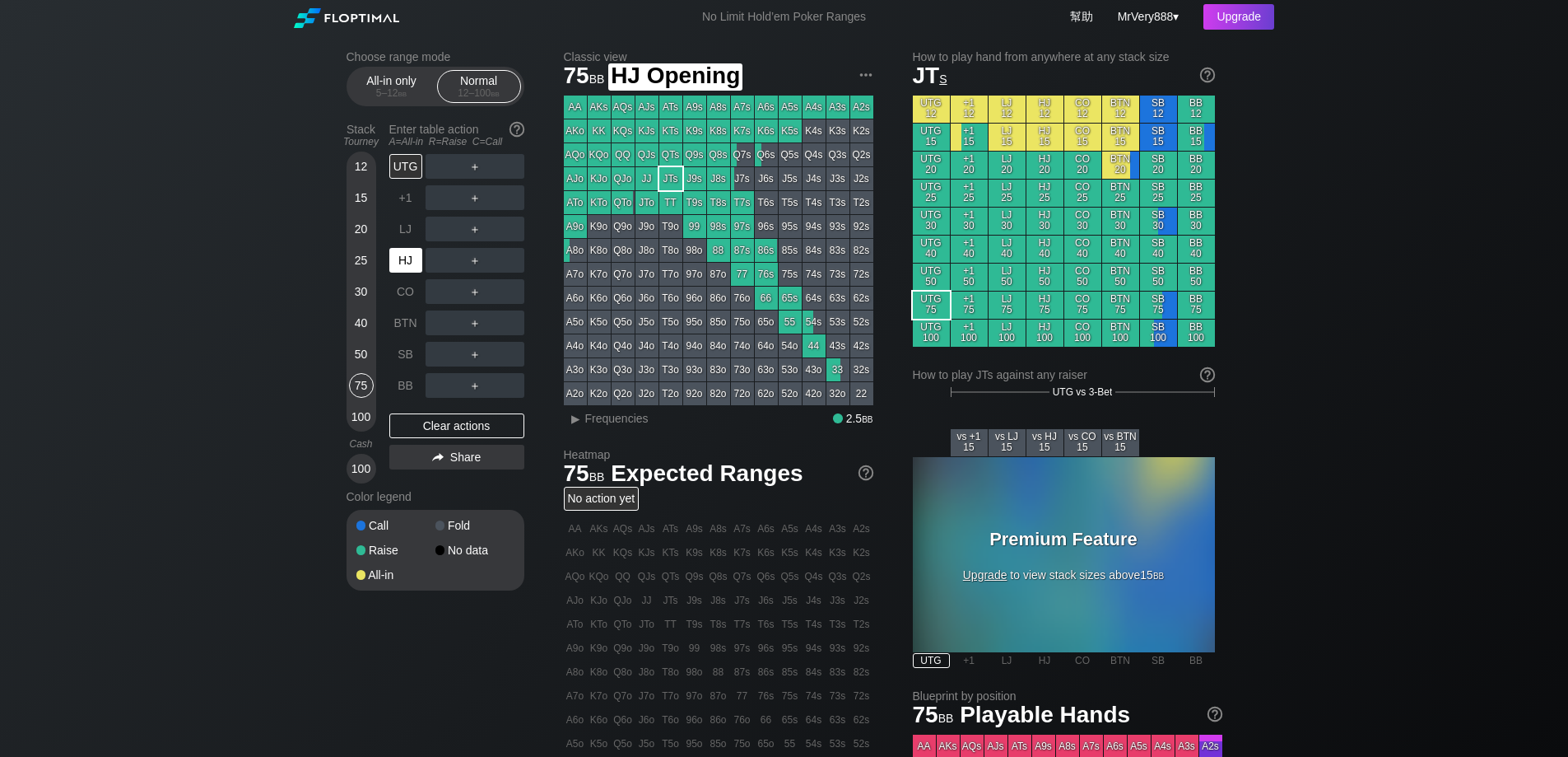
click at [417, 263] on div "HJ" at bounding box center [406, 261] width 33 height 25
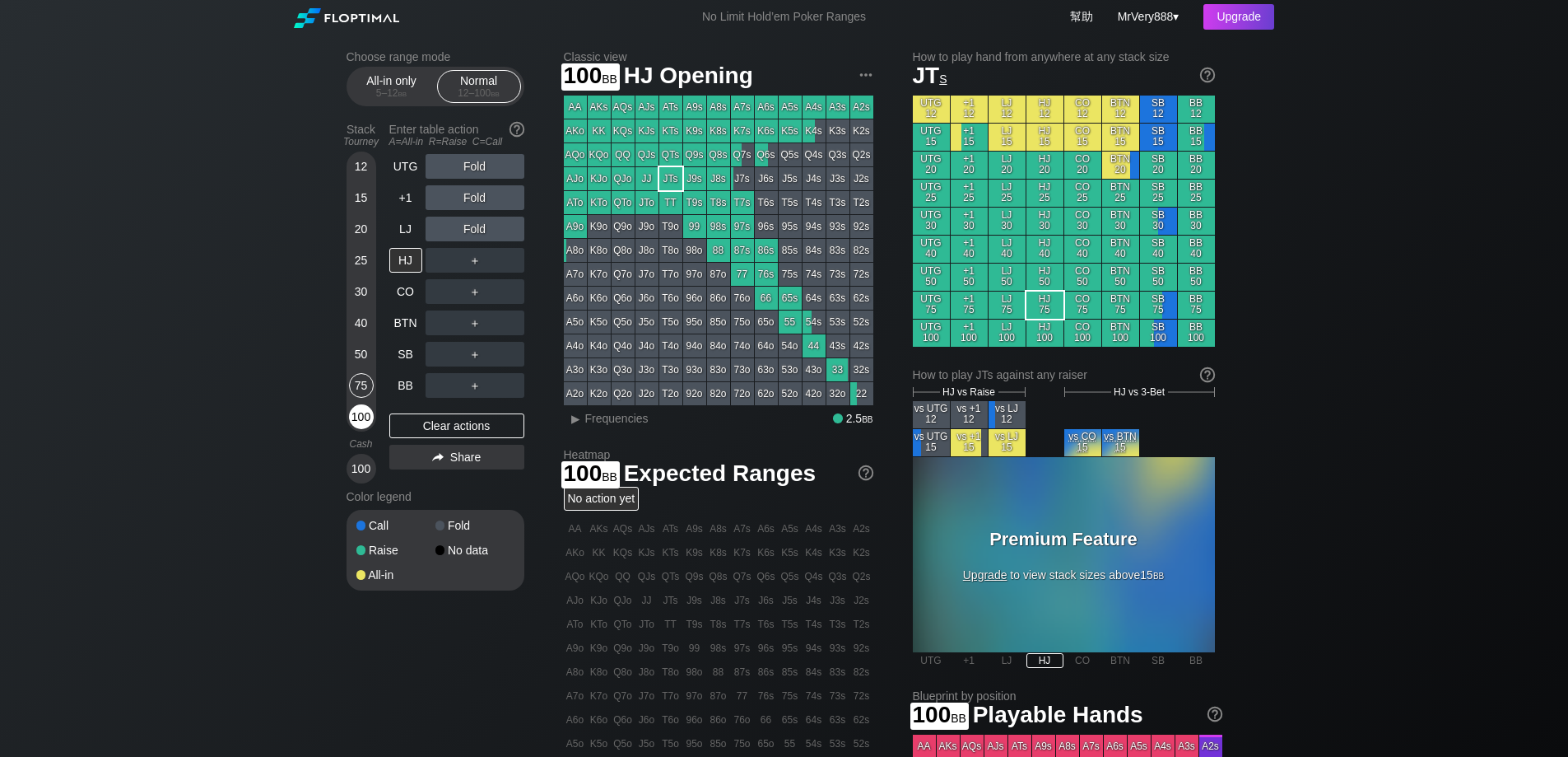
click at [367, 429] on div "100" at bounding box center [361, 416] width 25 height 25
click at [356, 335] on div "40" at bounding box center [361, 323] width 25 height 25
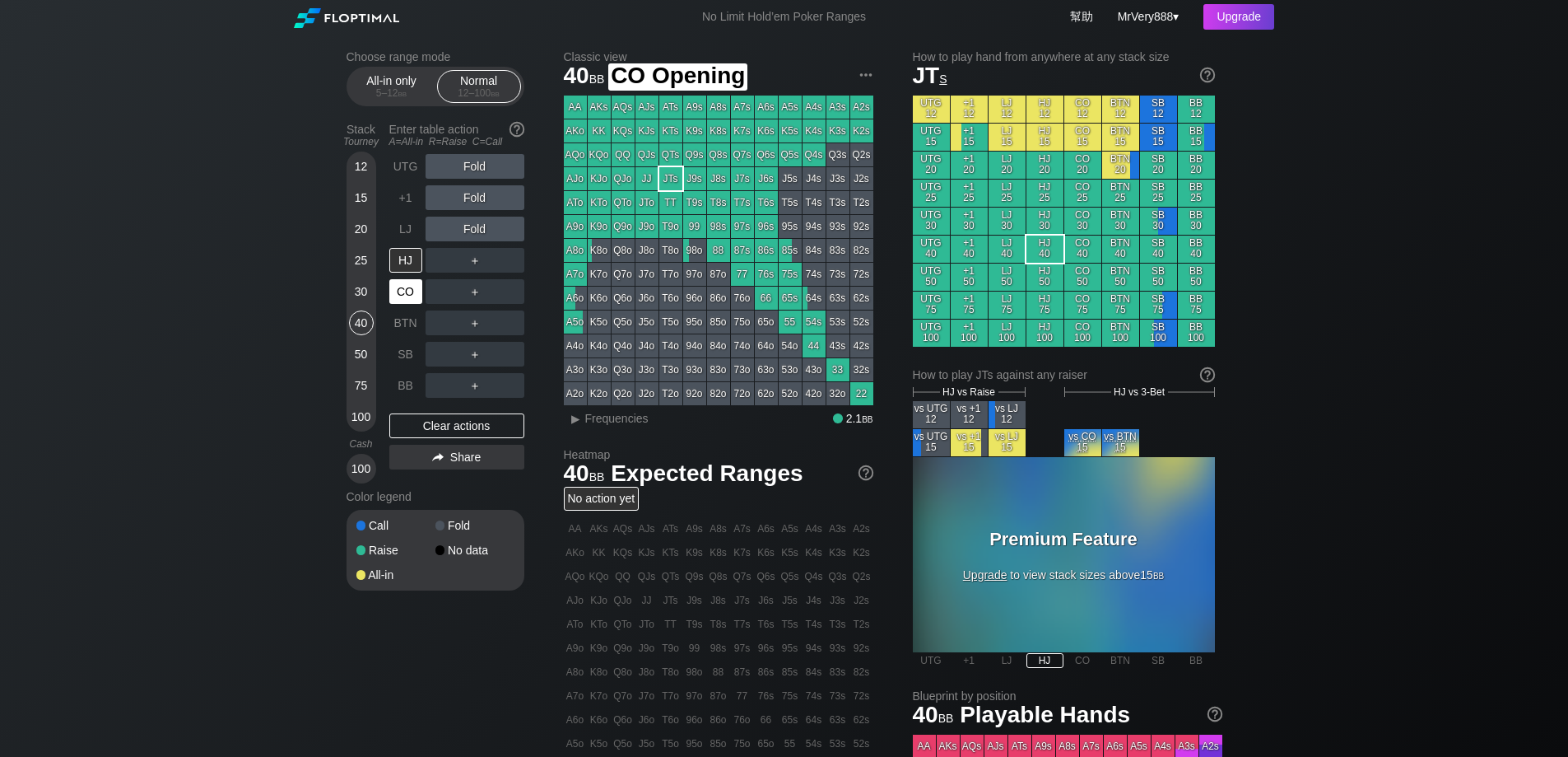
click at [399, 304] on div "CO" at bounding box center [406, 292] width 33 height 25
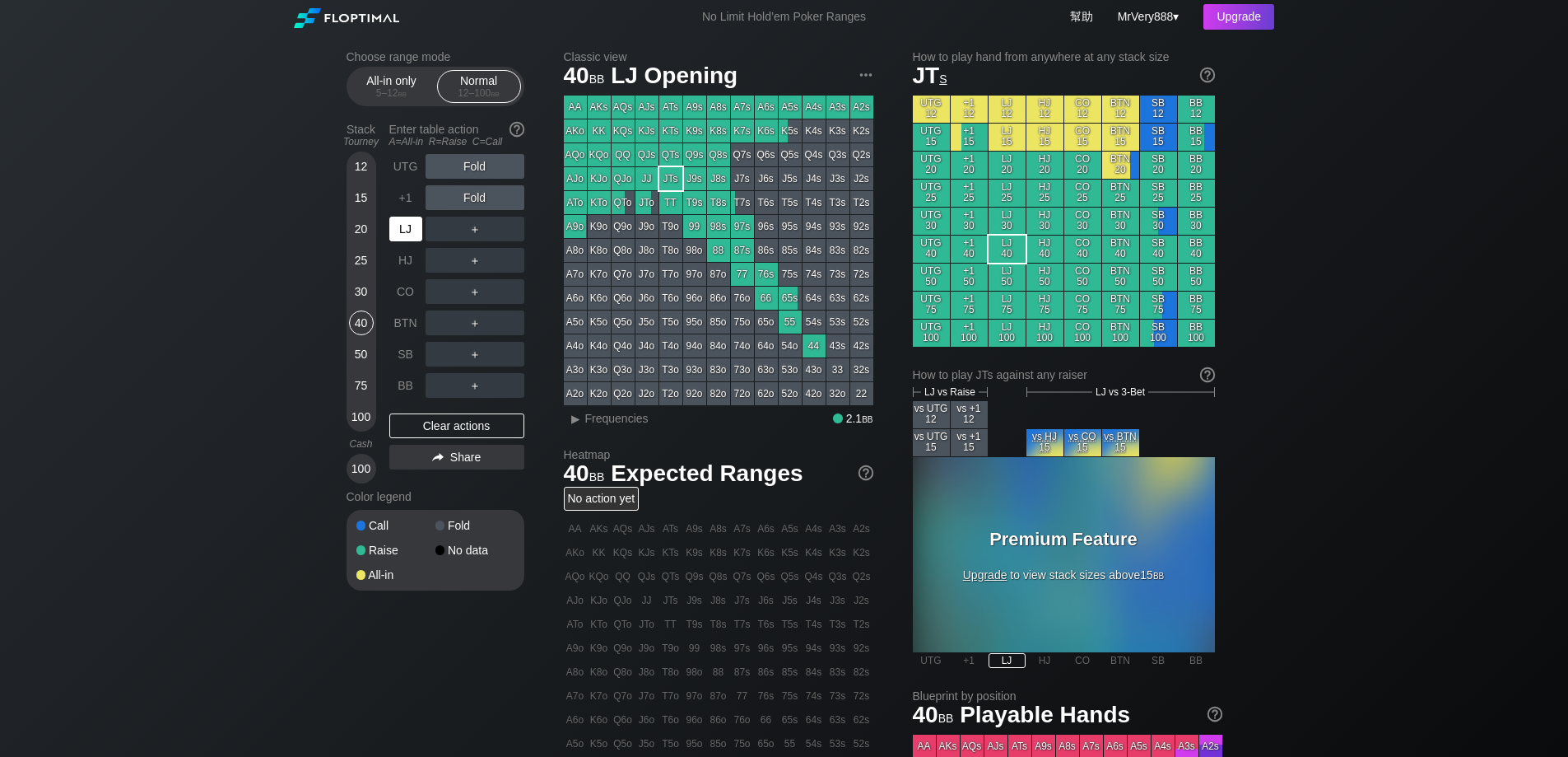
click at [407, 242] on div "LJ" at bounding box center [406, 228] width 33 height 25
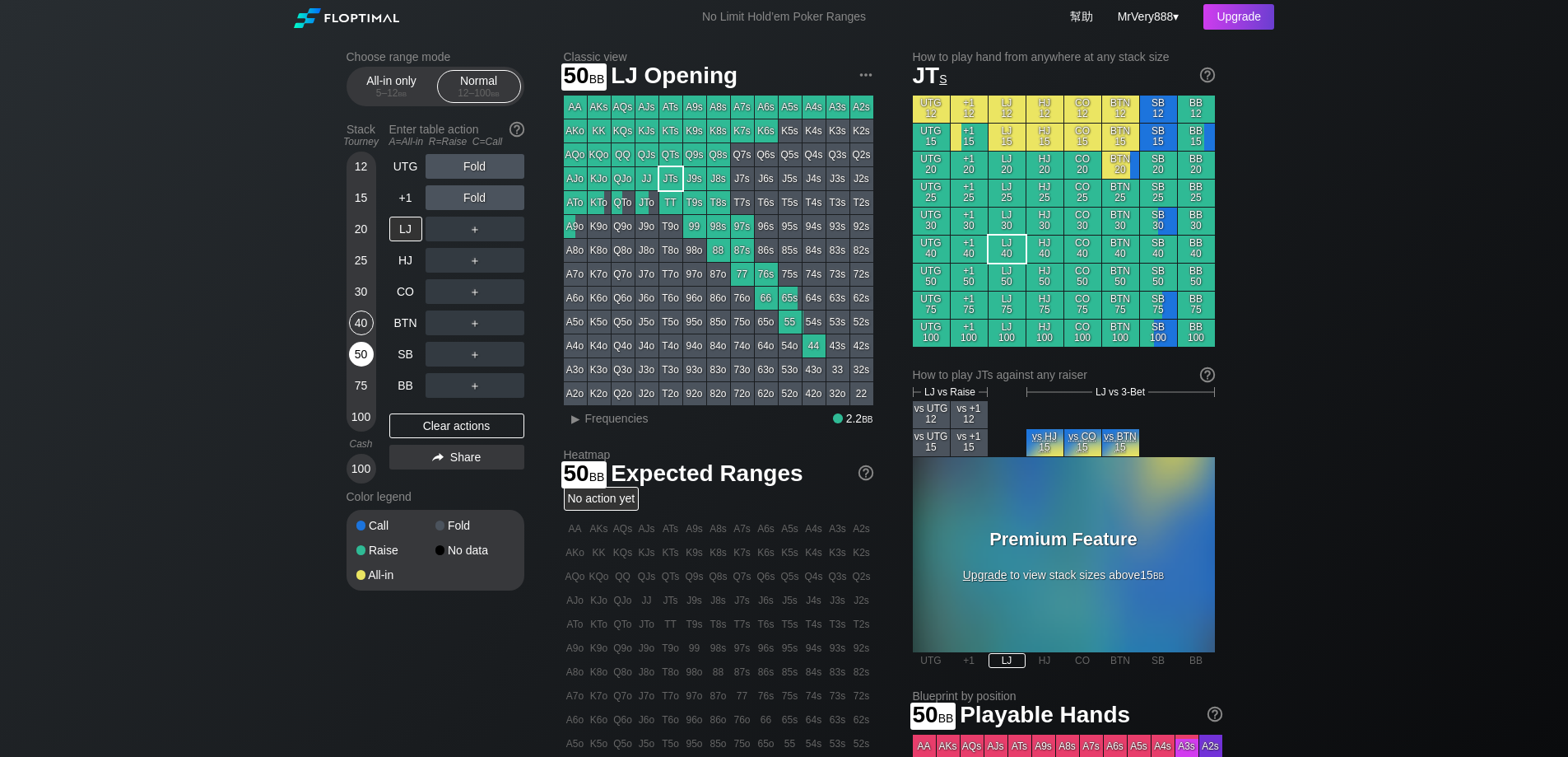
click at [359, 366] on div "50" at bounding box center [361, 354] width 25 height 25
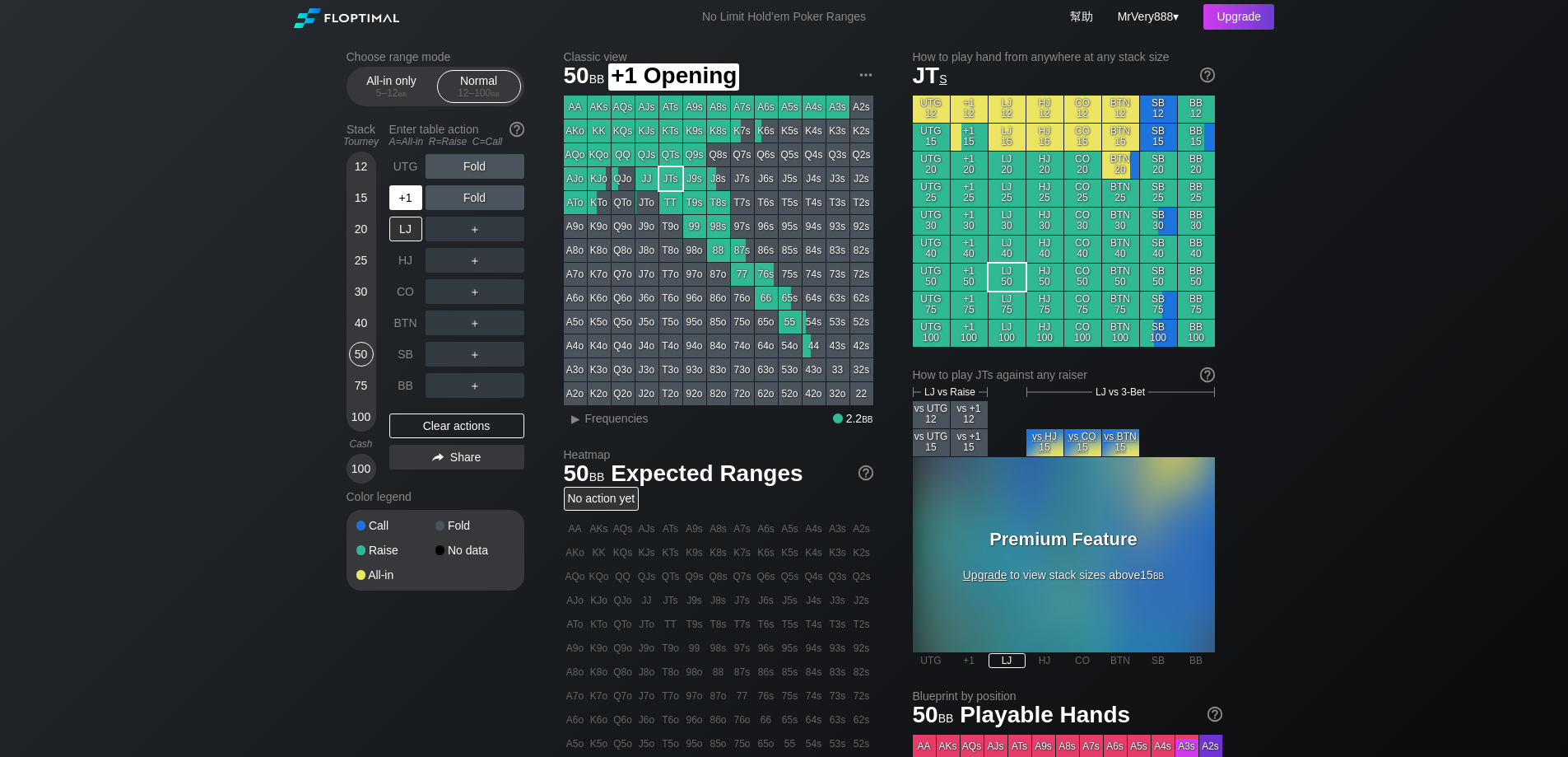
click at [408, 213] on div "+1" at bounding box center [408, 197] width 36 height 31
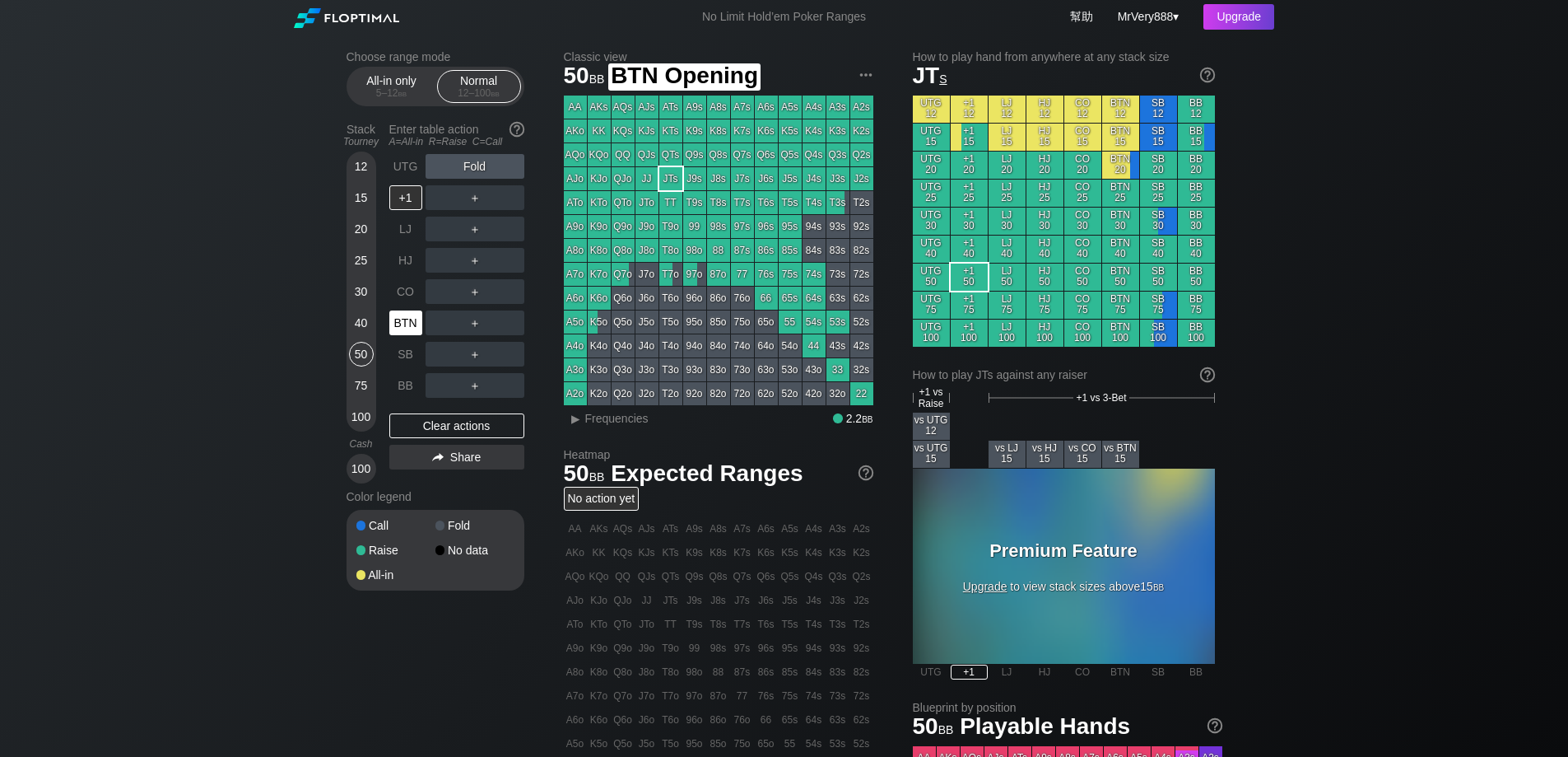
click at [403, 323] on div "BTN" at bounding box center [408, 322] width 36 height 31
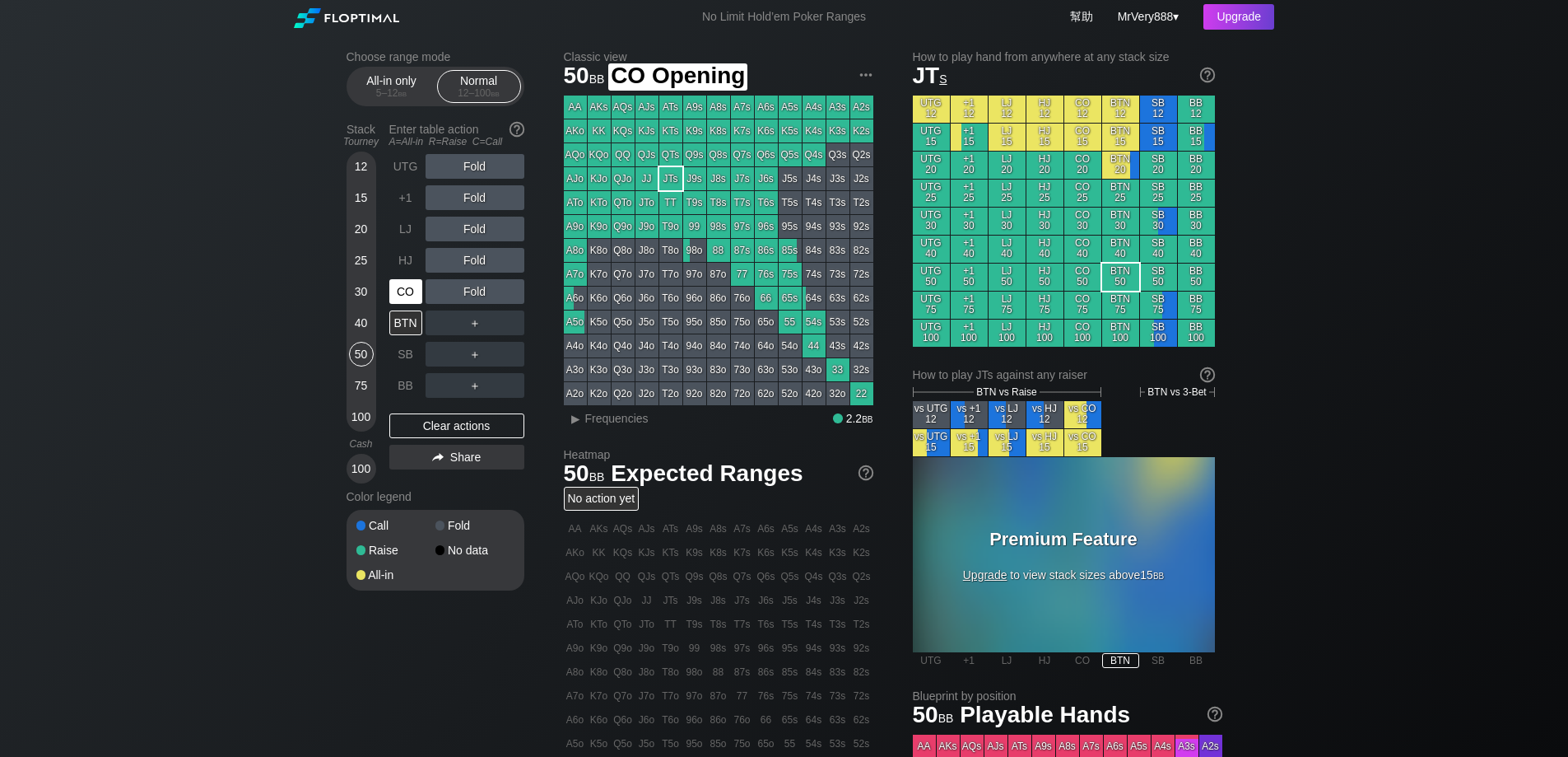
click at [410, 304] on div "CO" at bounding box center [406, 292] width 33 height 25
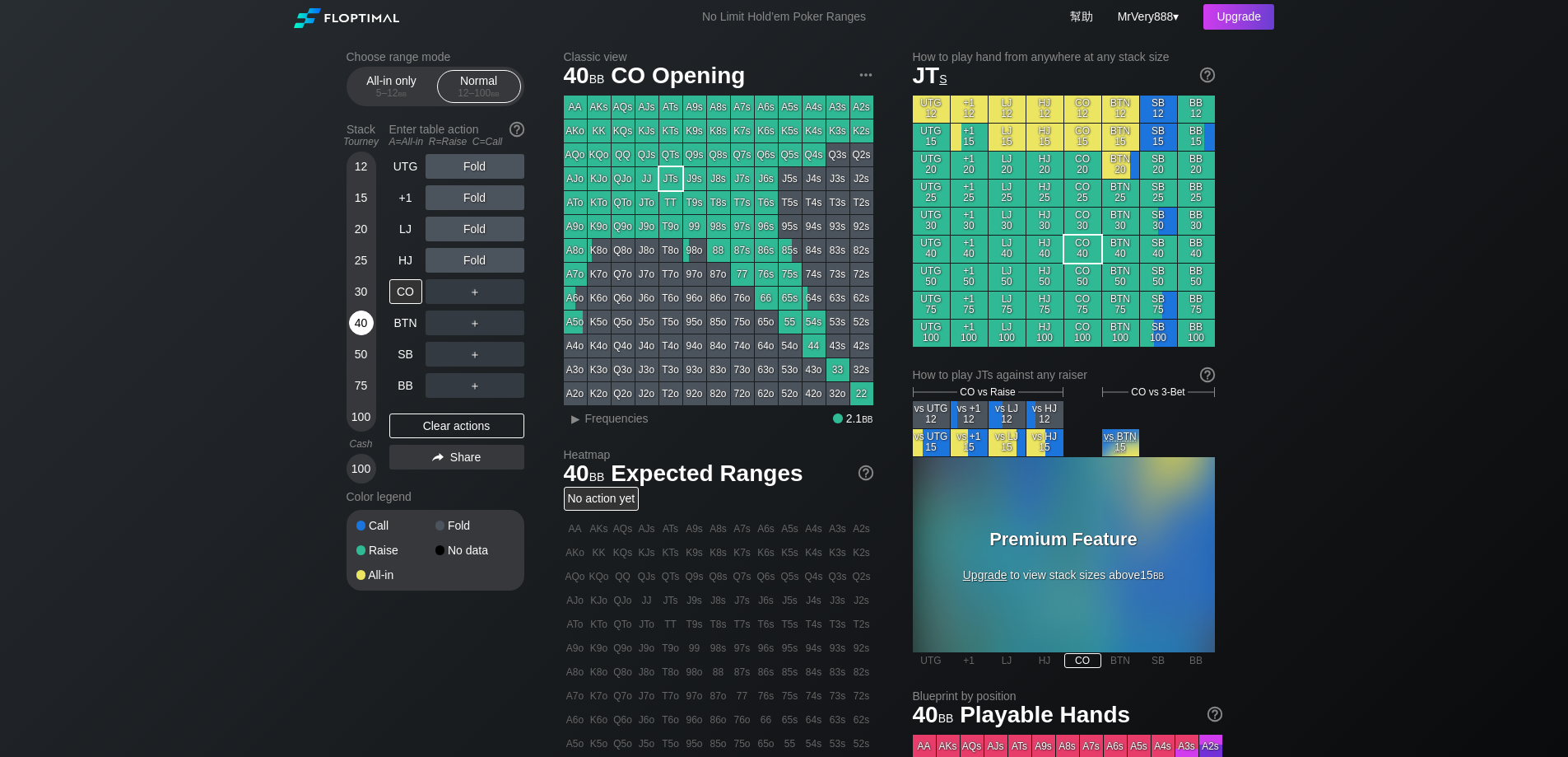
click at [368, 328] on div "40" at bounding box center [361, 326] width 25 height 31
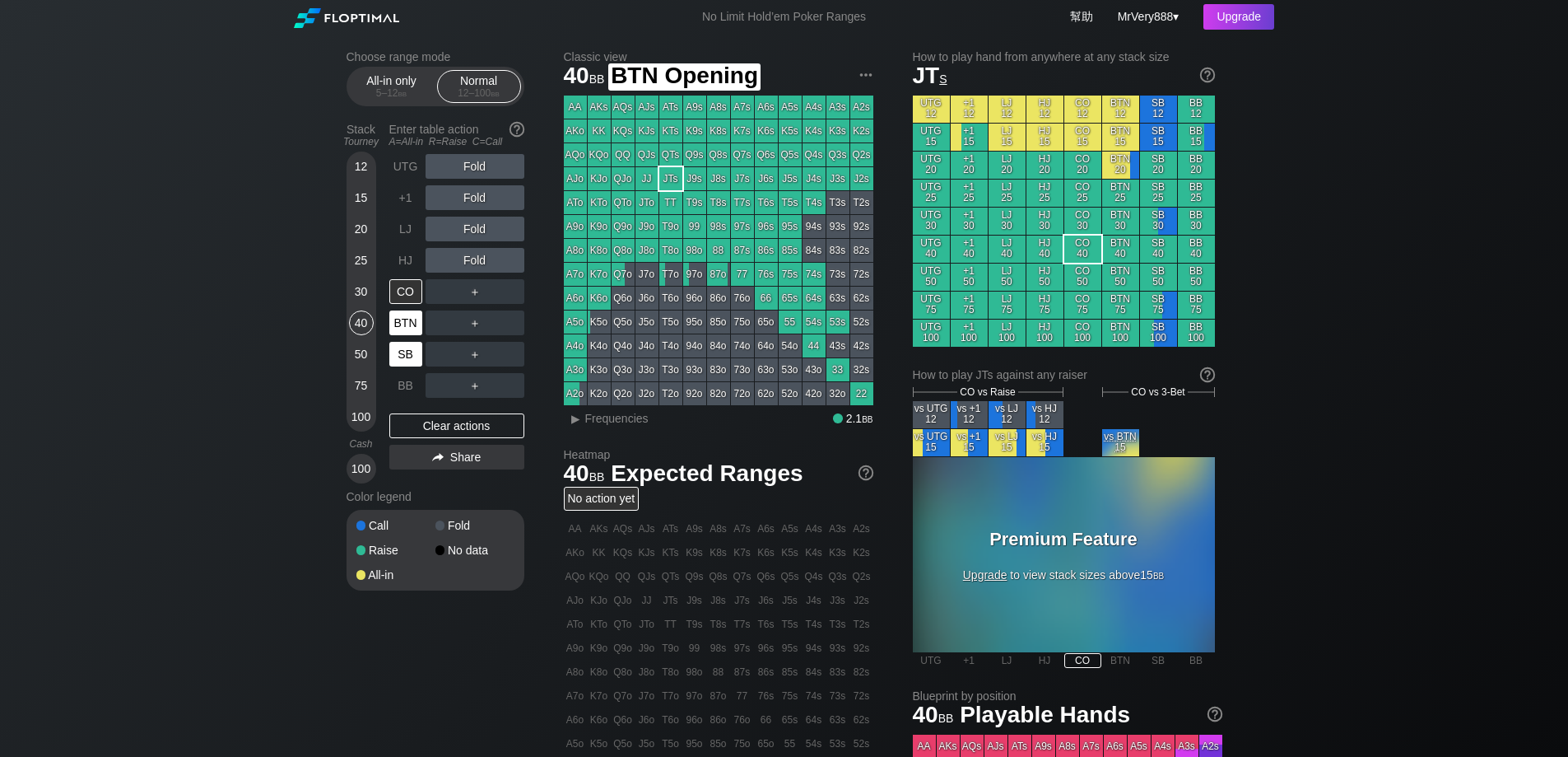
click at [404, 366] on div "SB" at bounding box center [406, 354] width 33 height 25
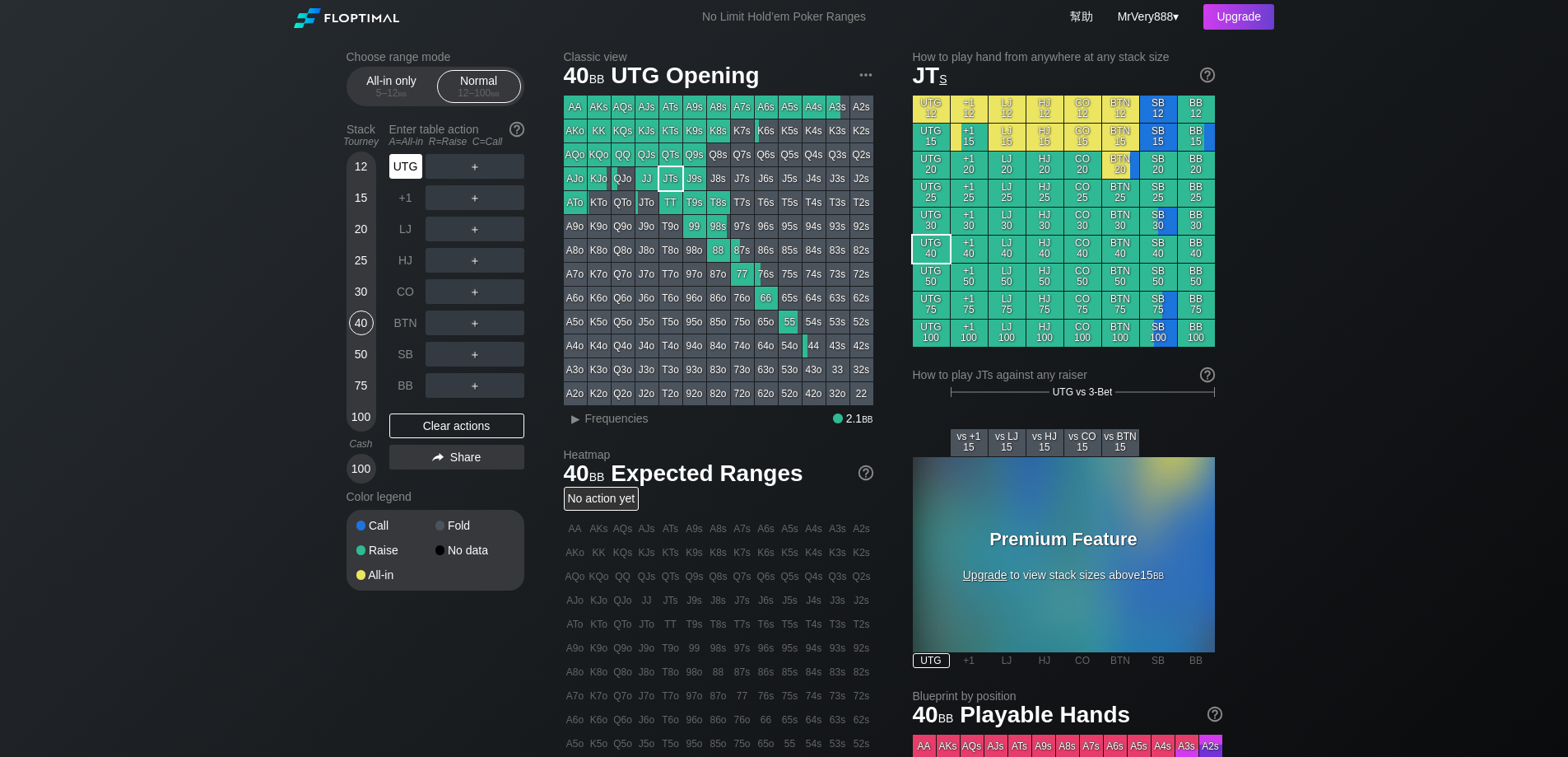
click at [392, 178] on div "UTG" at bounding box center [406, 166] width 33 height 25
click at [414, 178] on div "UTG" at bounding box center [406, 166] width 33 height 25
click at [412, 178] on div "UTG" at bounding box center [406, 166] width 33 height 25
click at [365, 431] on div "12 15 20 25 30 40 50 75 100" at bounding box center [360, 292] width 29 height 280
click at [365, 429] on div "100" at bounding box center [361, 416] width 25 height 25
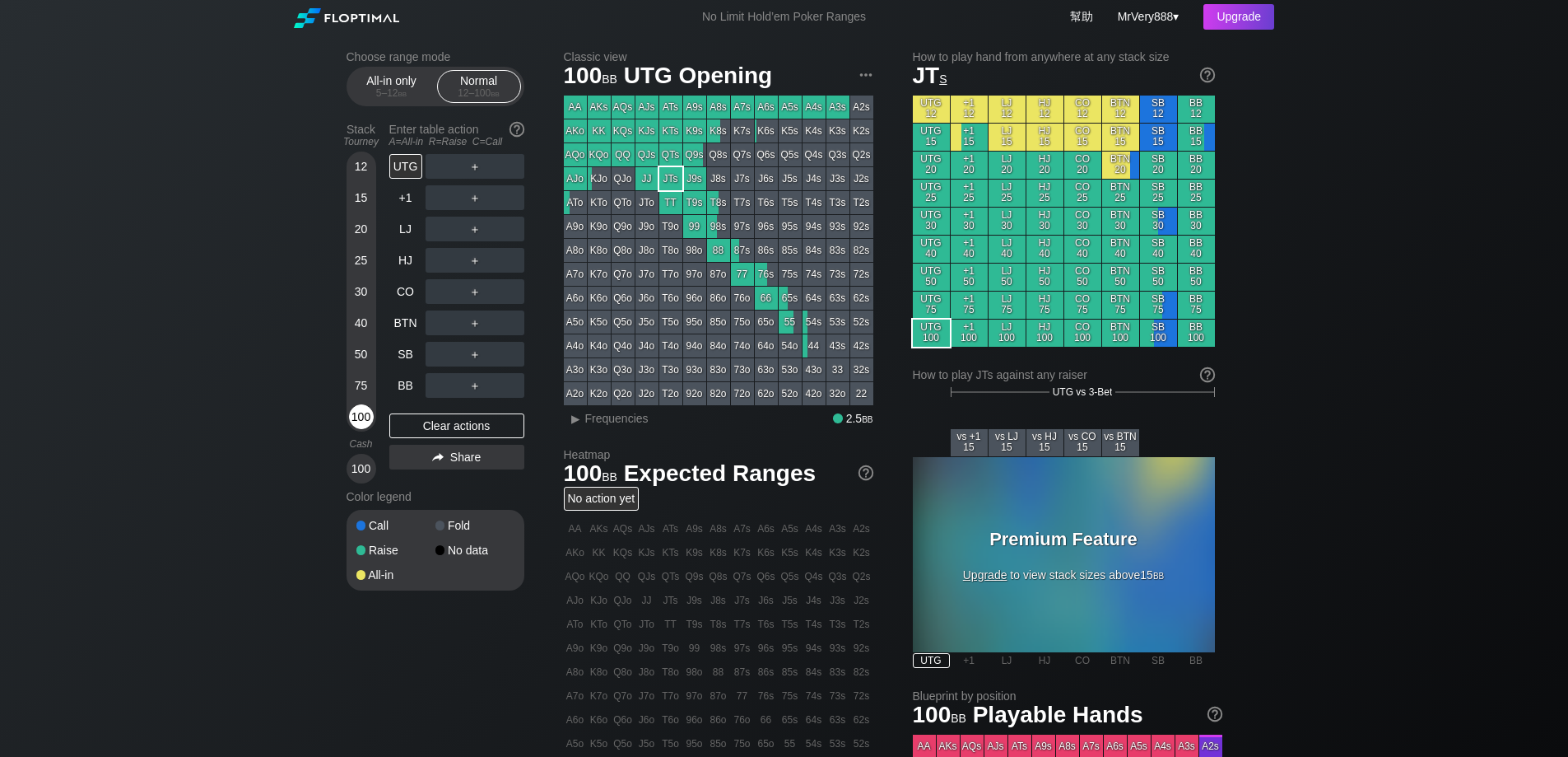
click at [365, 429] on div "100" at bounding box center [361, 416] width 25 height 25
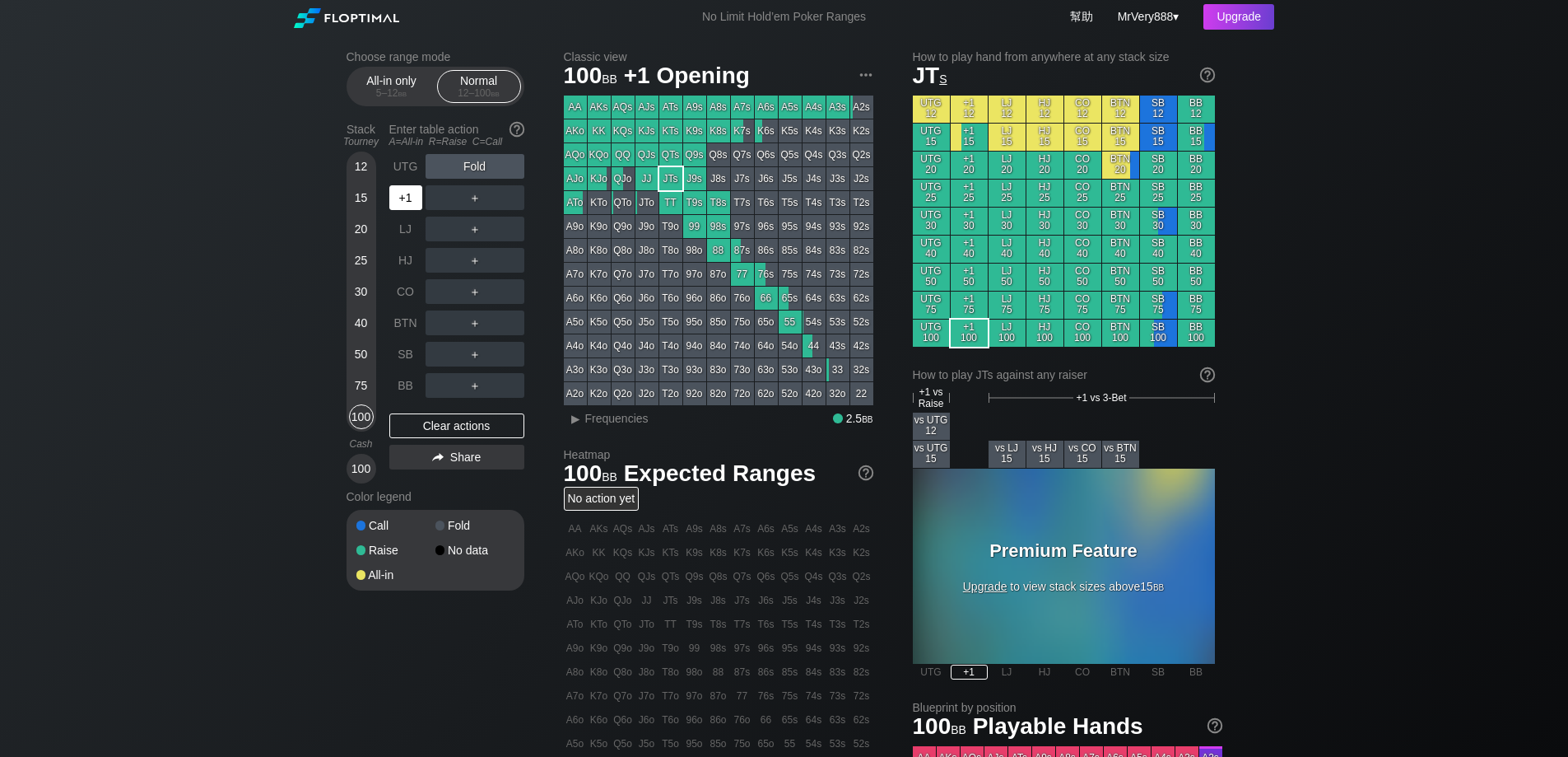
click at [409, 210] on div "+1" at bounding box center [406, 197] width 33 height 25
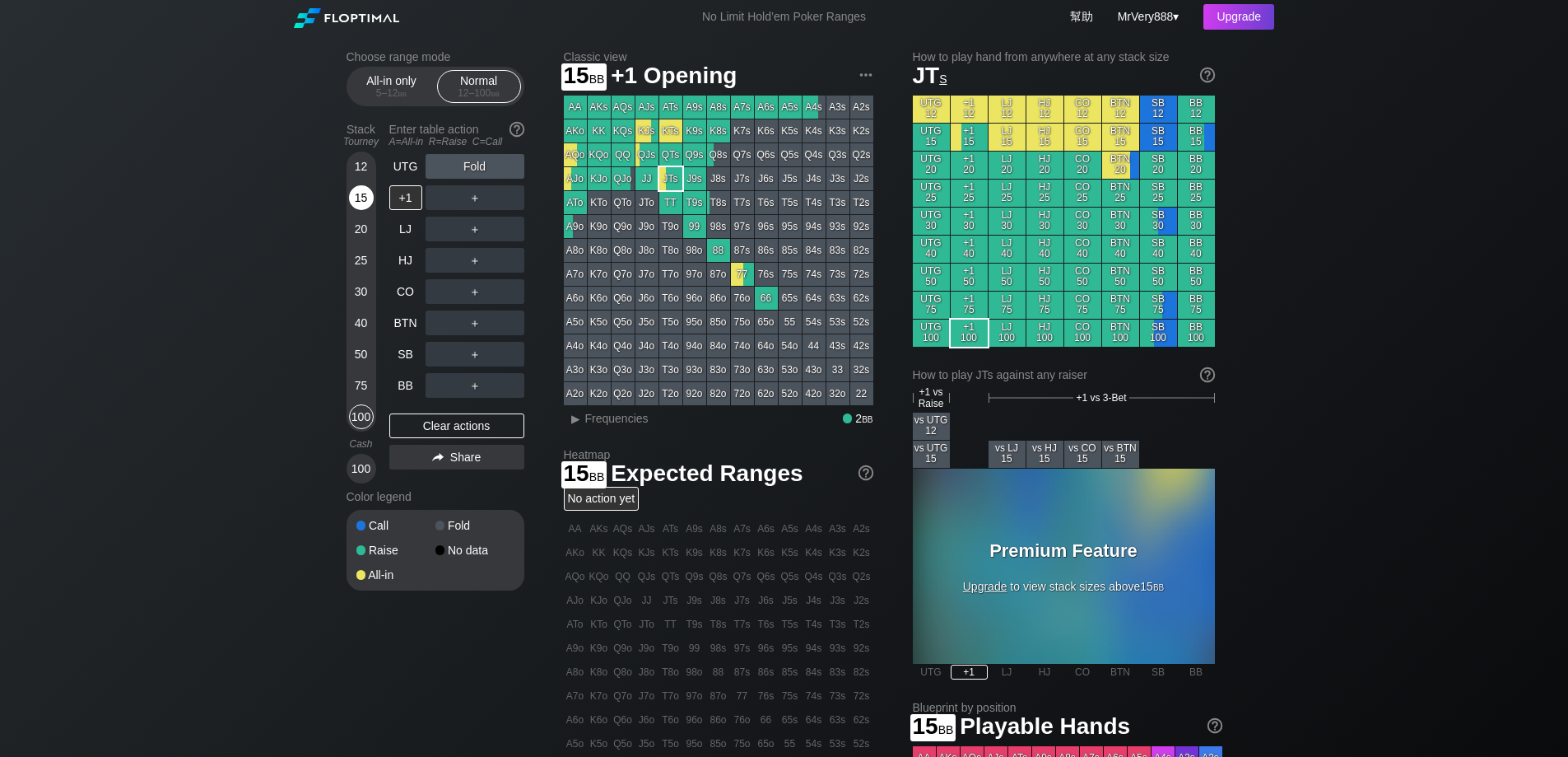
click at [359, 210] on div "15" at bounding box center [361, 197] width 25 height 25
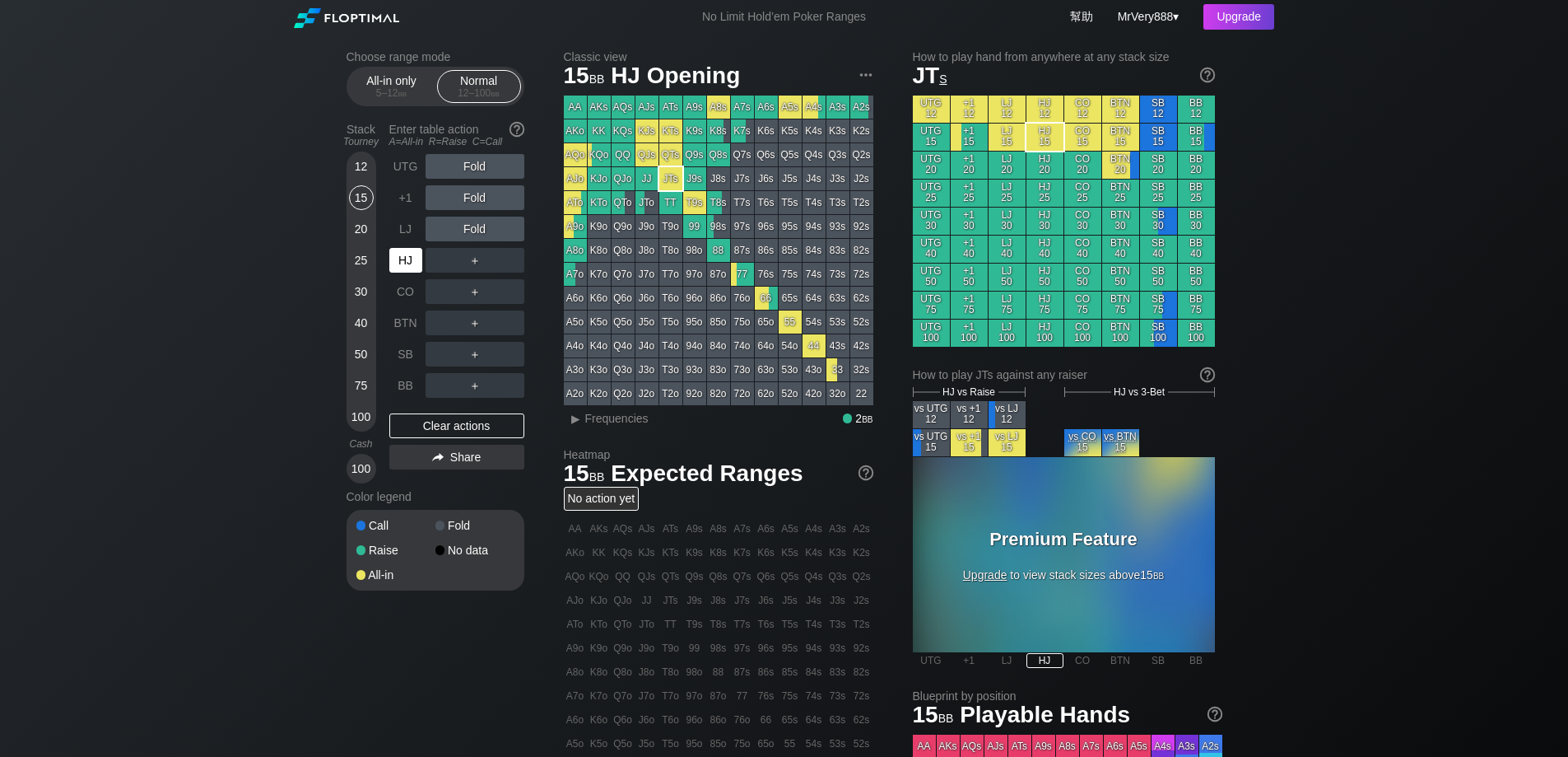
click at [406, 273] on div "HJ" at bounding box center [406, 261] width 33 height 25
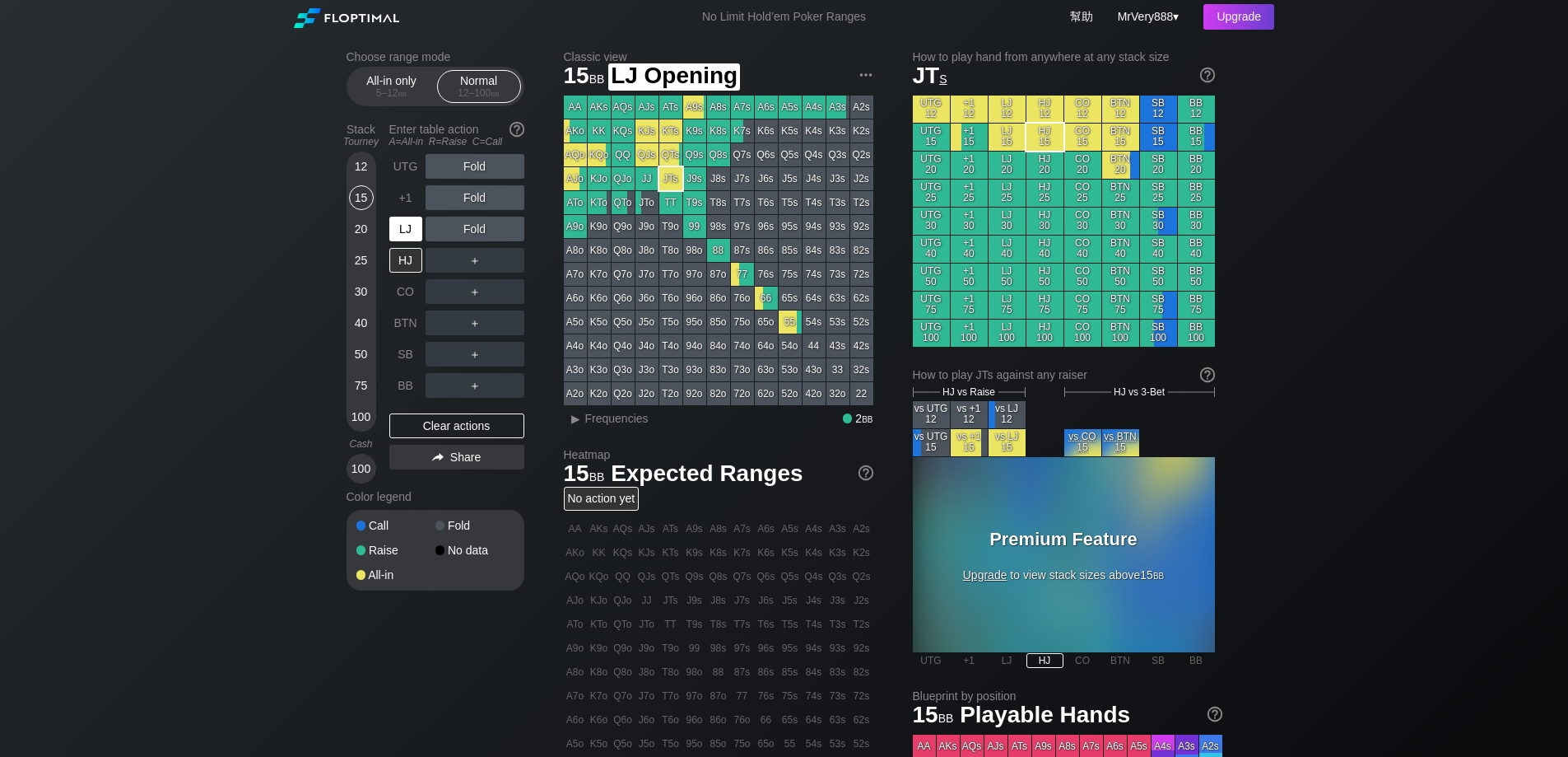
click at [416, 239] on div "LJ" at bounding box center [406, 228] width 33 height 25
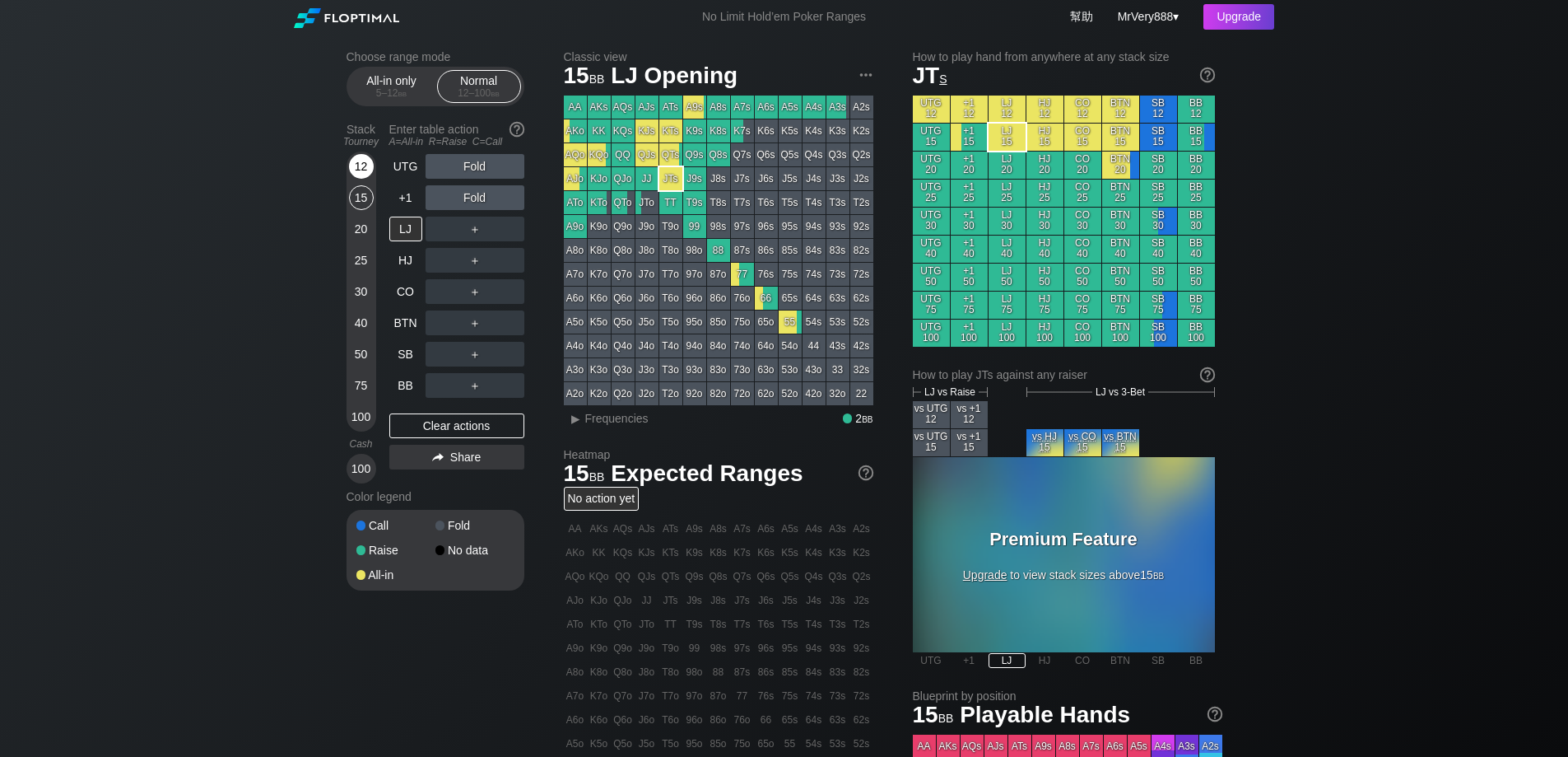
click at [362, 178] on div "12" at bounding box center [361, 166] width 25 height 25
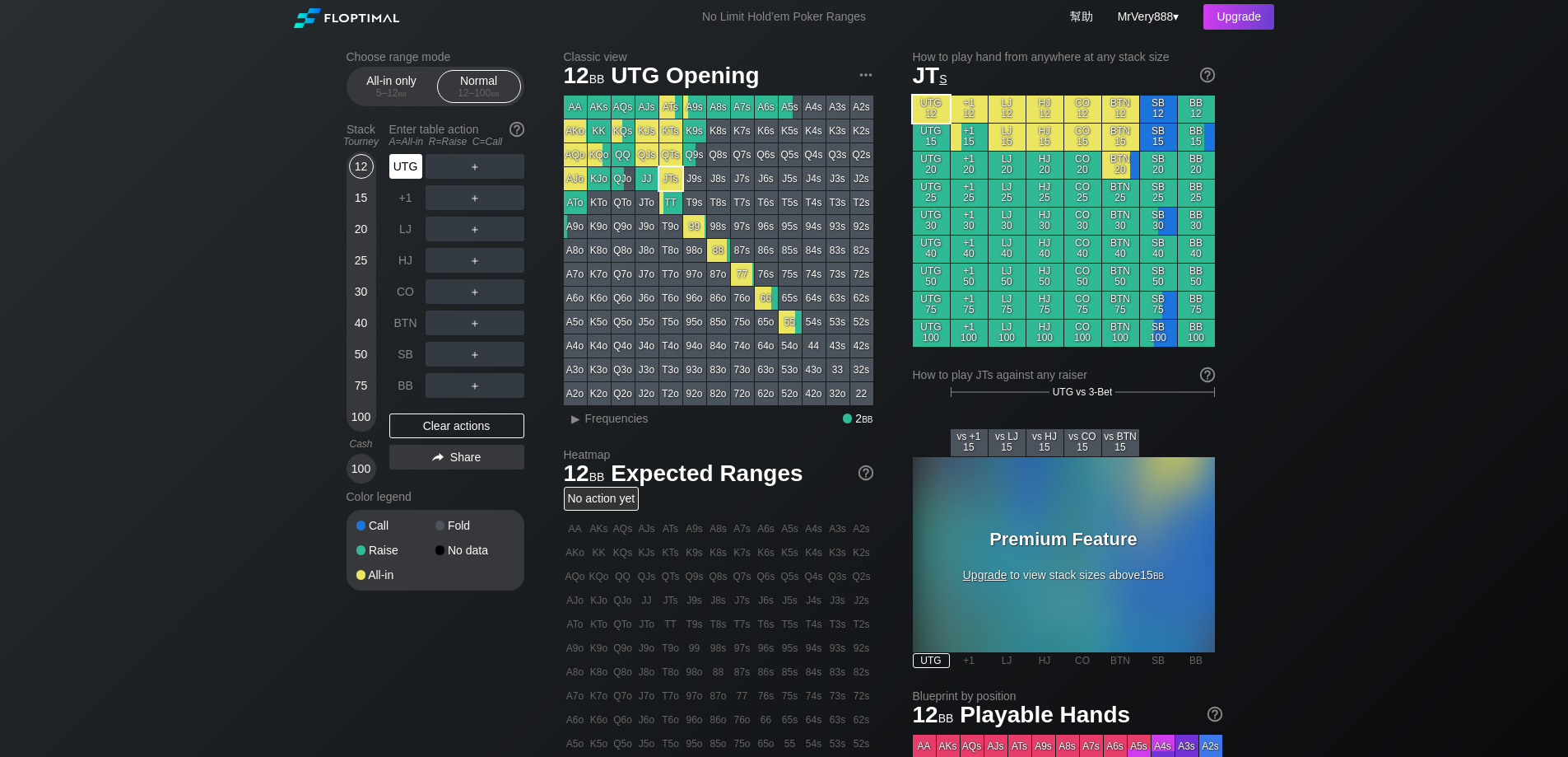
click at [409, 178] on div "UTG" at bounding box center [406, 166] width 33 height 25
click at [397, 88] on div "All-in only 5 – 12 bb" at bounding box center [392, 86] width 75 height 31
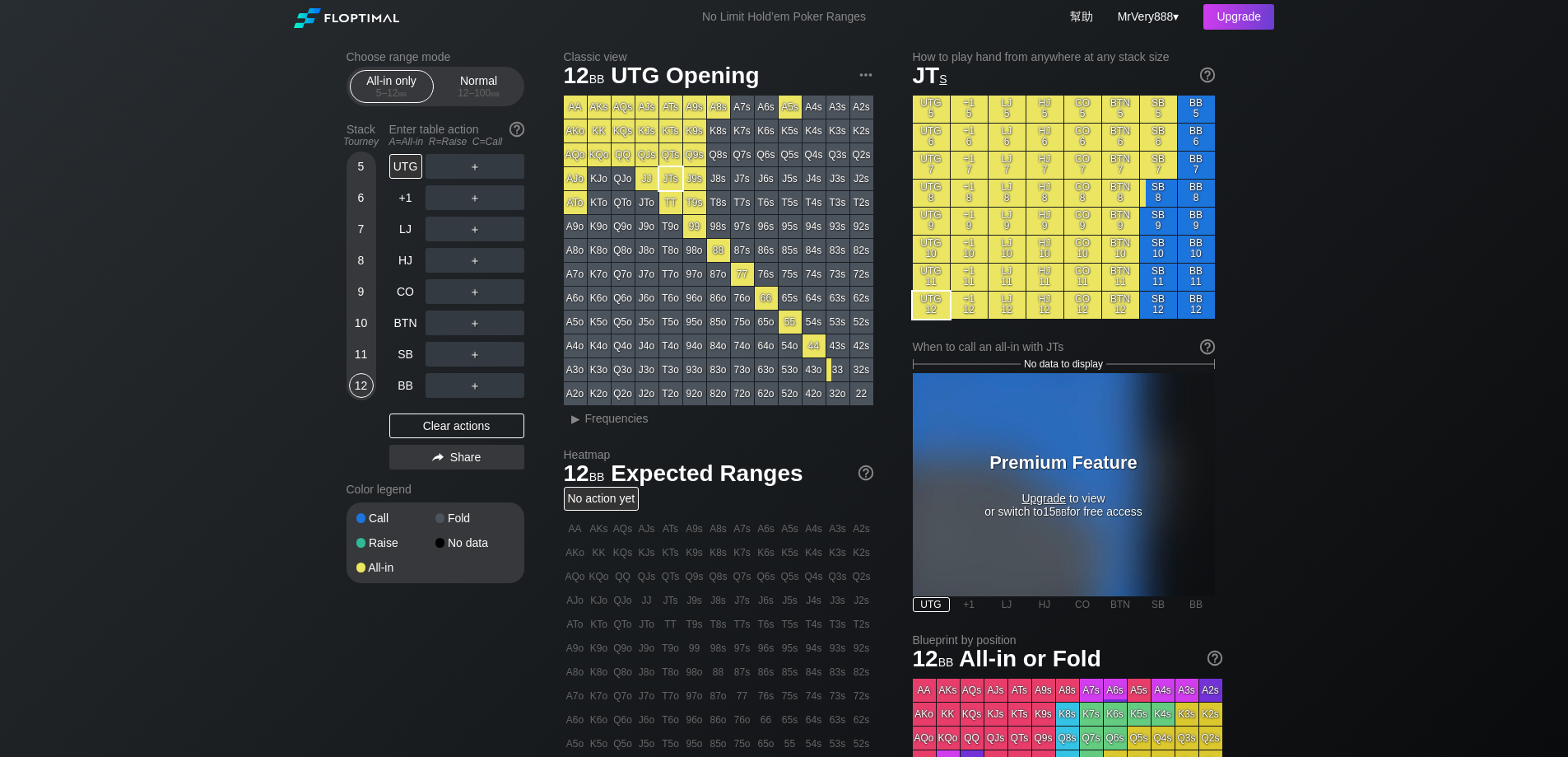
click at [532, 90] on div "Choose range mode All-in only 5 – 12 bb Normal 12 – 100 bb Stack Tourney Enter …" at bounding box center [448, 327] width 204 height 554
click at [463, 93] on div "Normal 12 – 100 bb" at bounding box center [479, 86] width 75 height 31
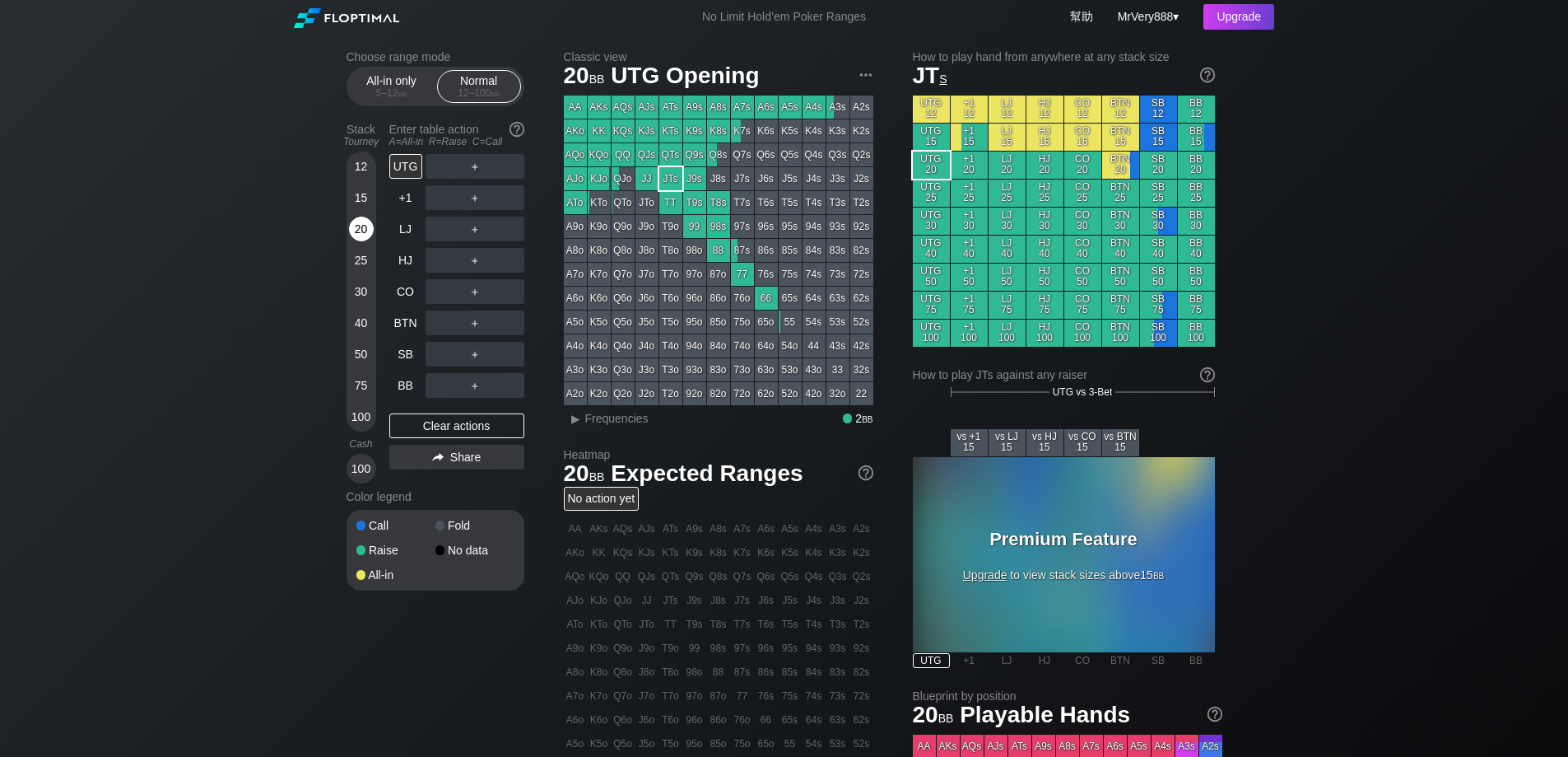
click at [359, 242] on div "20" at bounding box center [361, 228] width 25 height 25
click at [469, 178] on div "R ✕" at bounding box center [475, 166] width 32 height 25
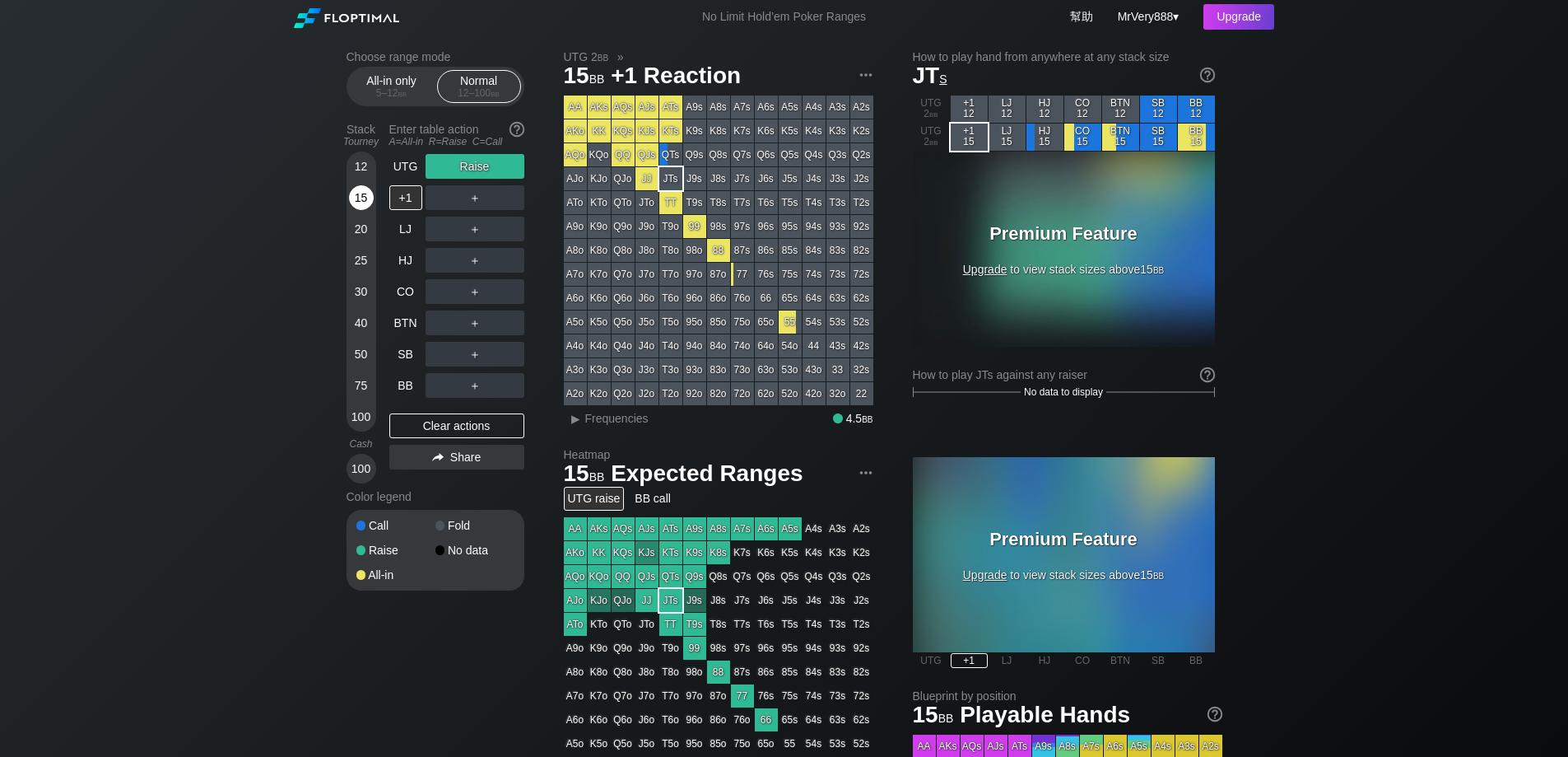
click at [361, 209] on div "15" at bounding box center [361, 197] width 25 height 25
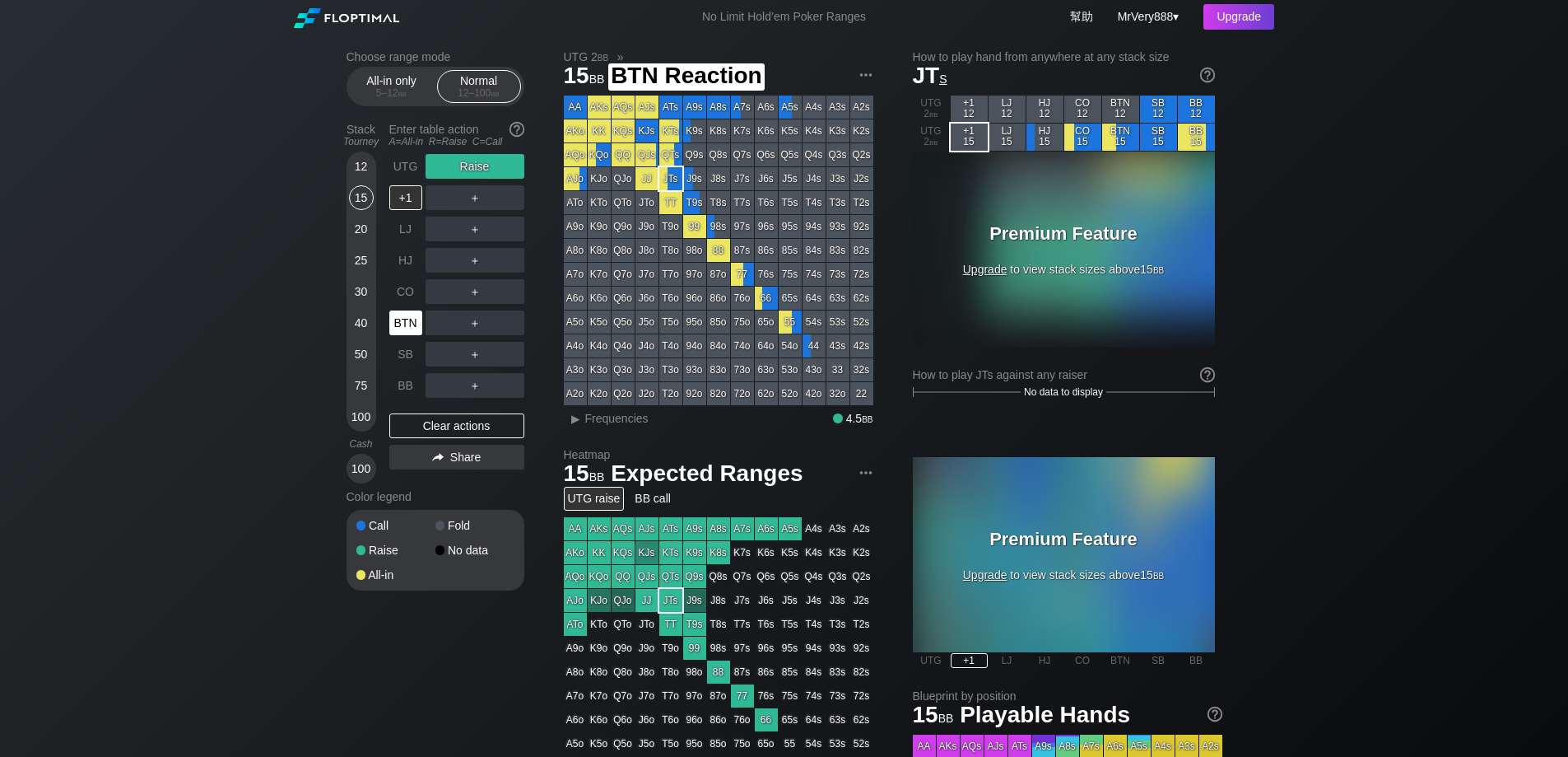
click at [409, 335] on div "BTN" at bounding box center [406, 323] width 33 height 25
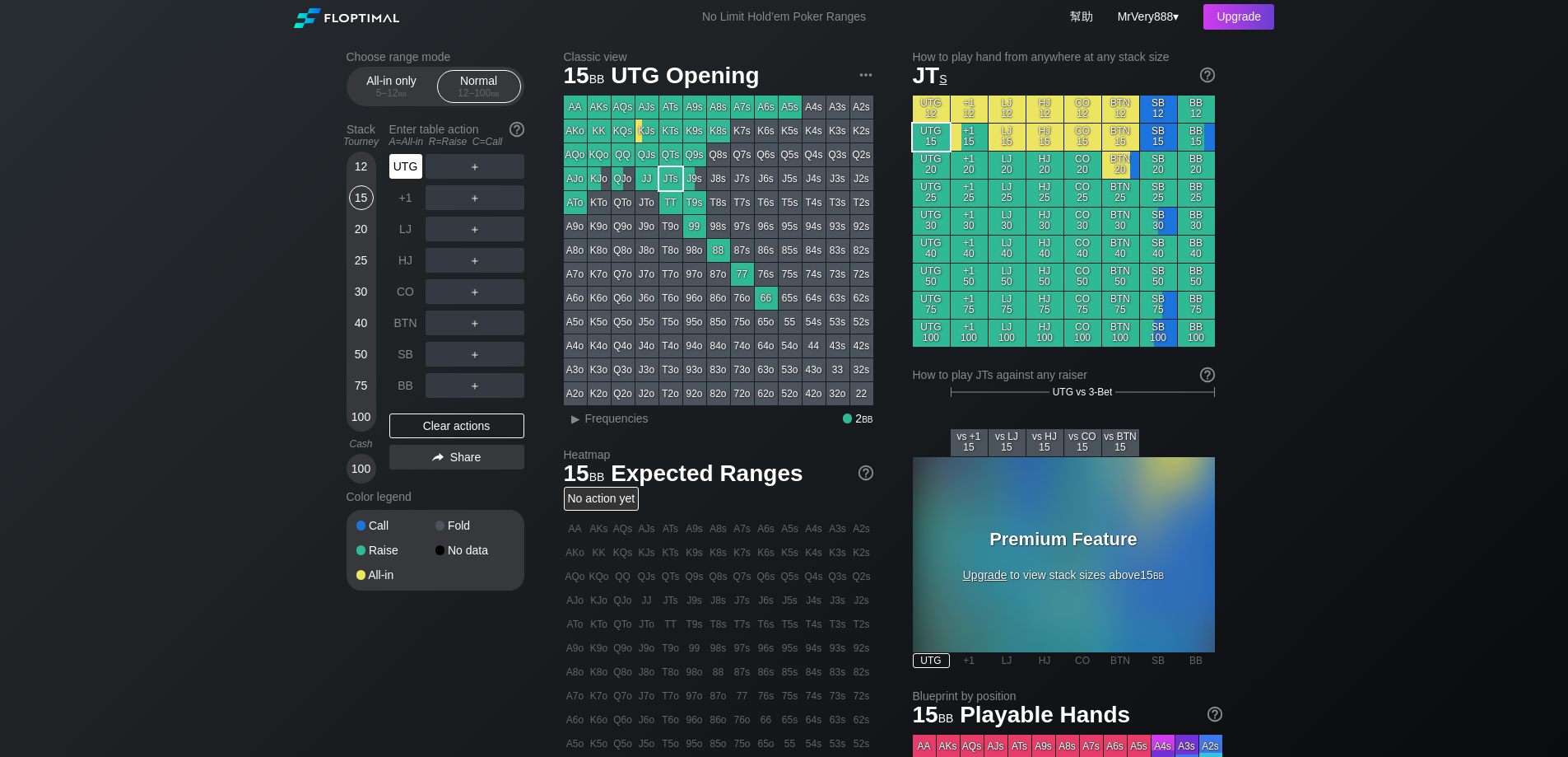
click at [406, 178] on div "UTG" at bounding box center [406, 166] width 33 height 25
click at [363, 177] on div "12" at bounding box center [361, 166] width 25 height 25
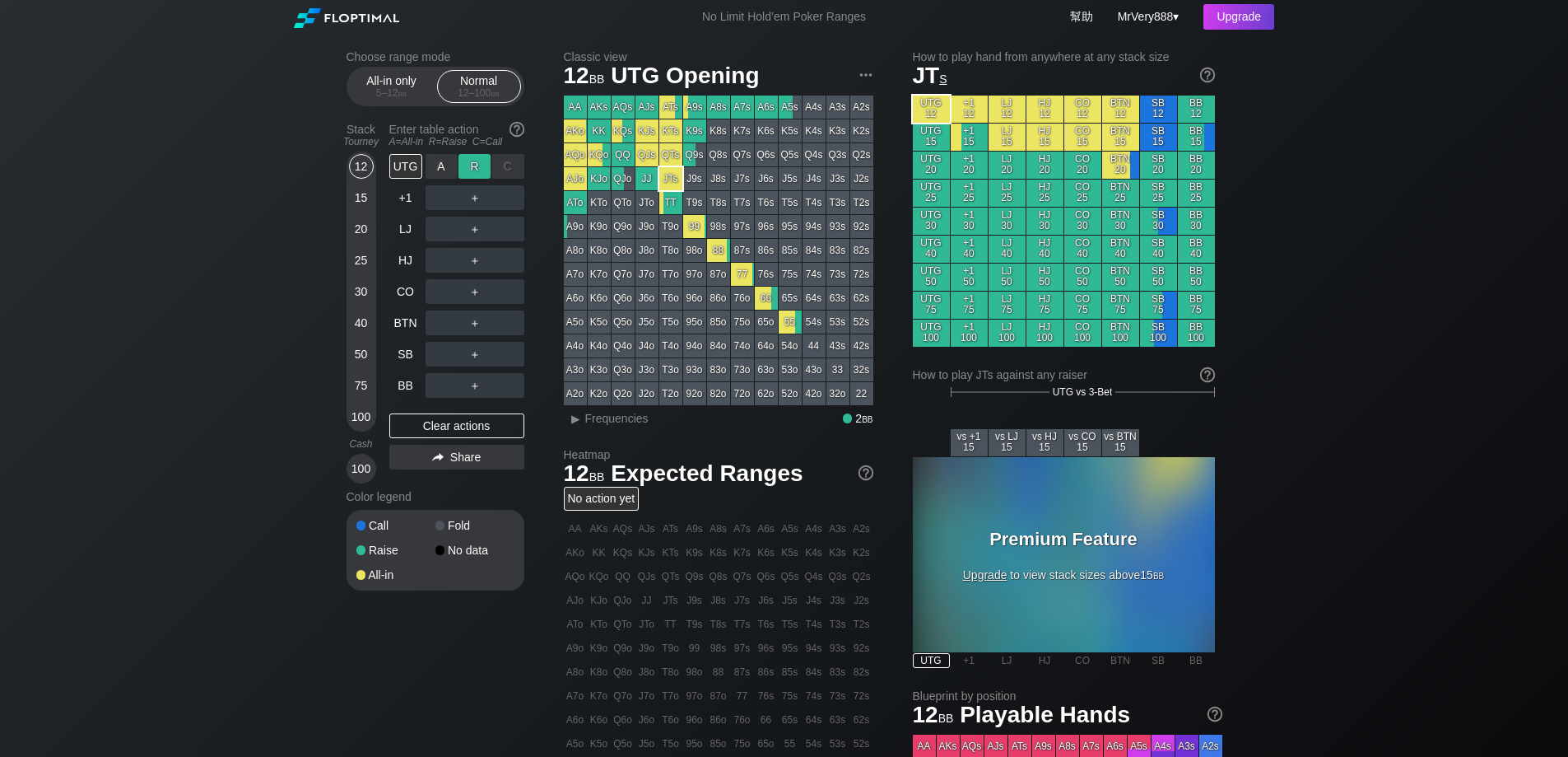
click at [470, 172] on div "R ✕" at bounding box center [475, 166] width 32 height 25
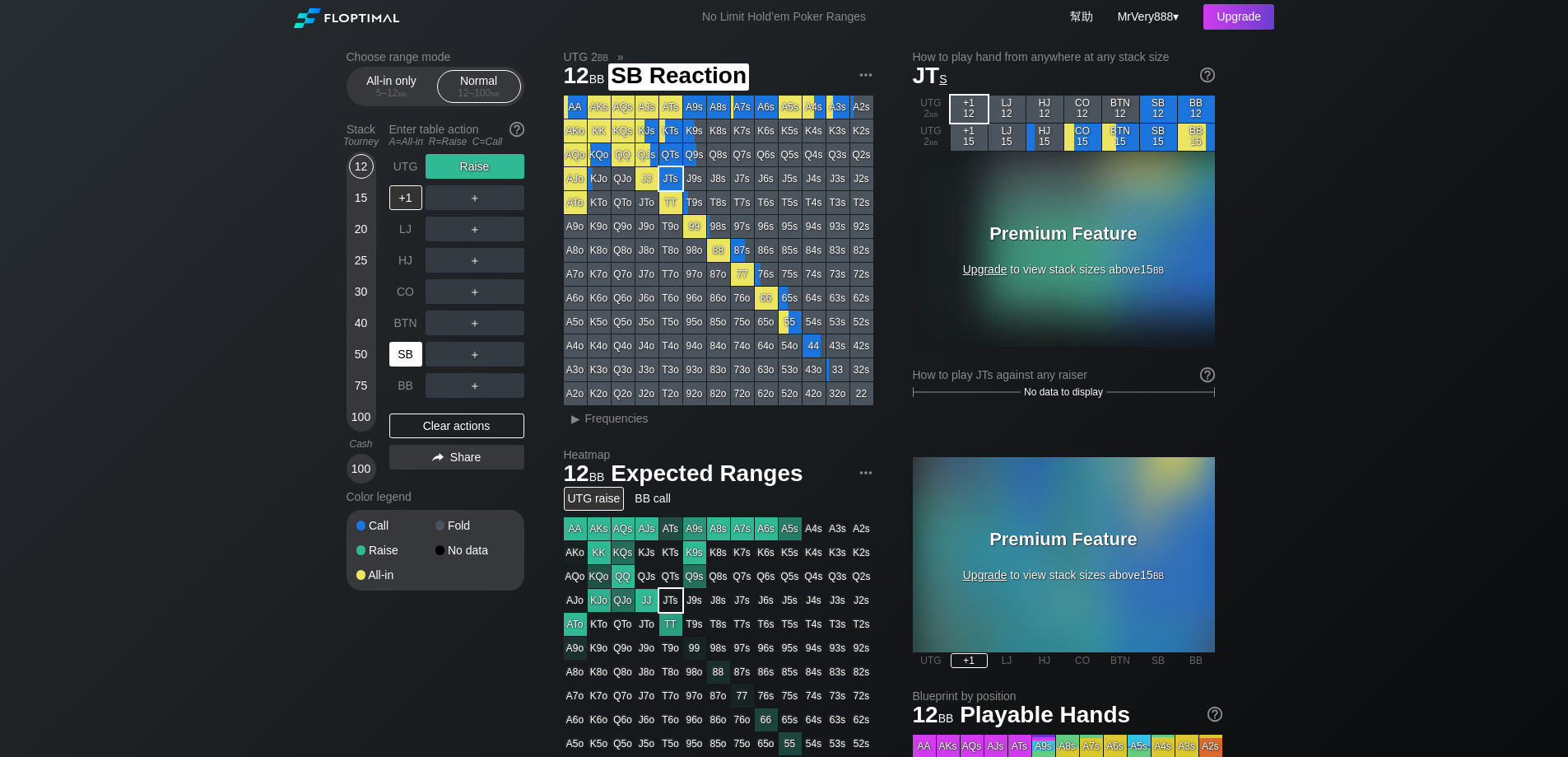
click at [409, 366] on div "SB" at bounding box center [406, 354] width 33 height 25
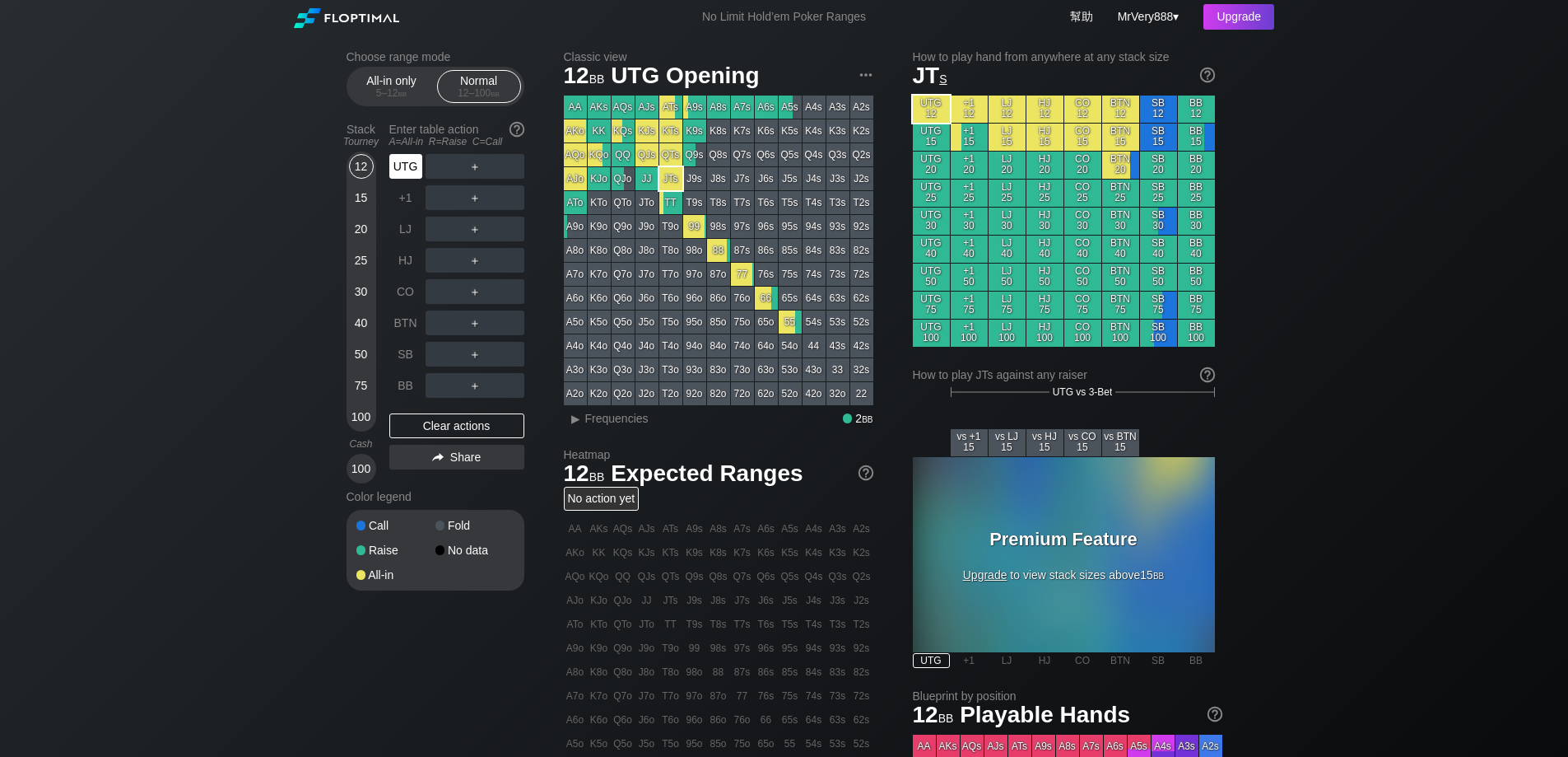
click at [411, 178] on div "UTG" at bounding box center [406, 166] width 33 height 25
click at [472, 178] on div "＋" at bounding box center [475, 166] width 99 height 25
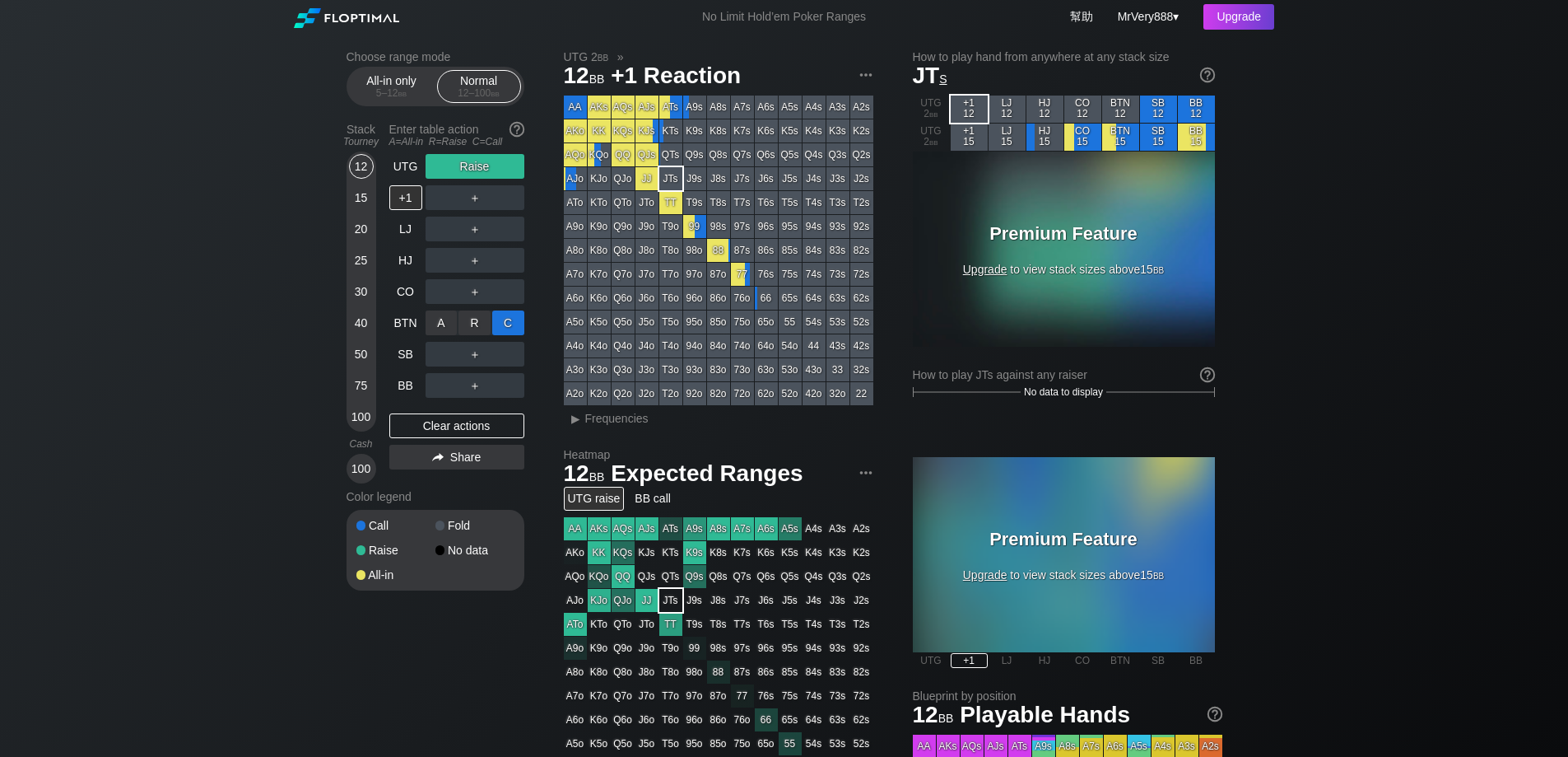
drag, startPoint x: 483, startPoint y: 323, endPoint x: 501, endPoint y: 344, distance: 27.7
click at [512, 335] on div "C ✕" at bounding box center [509, 323] width 32 height 25
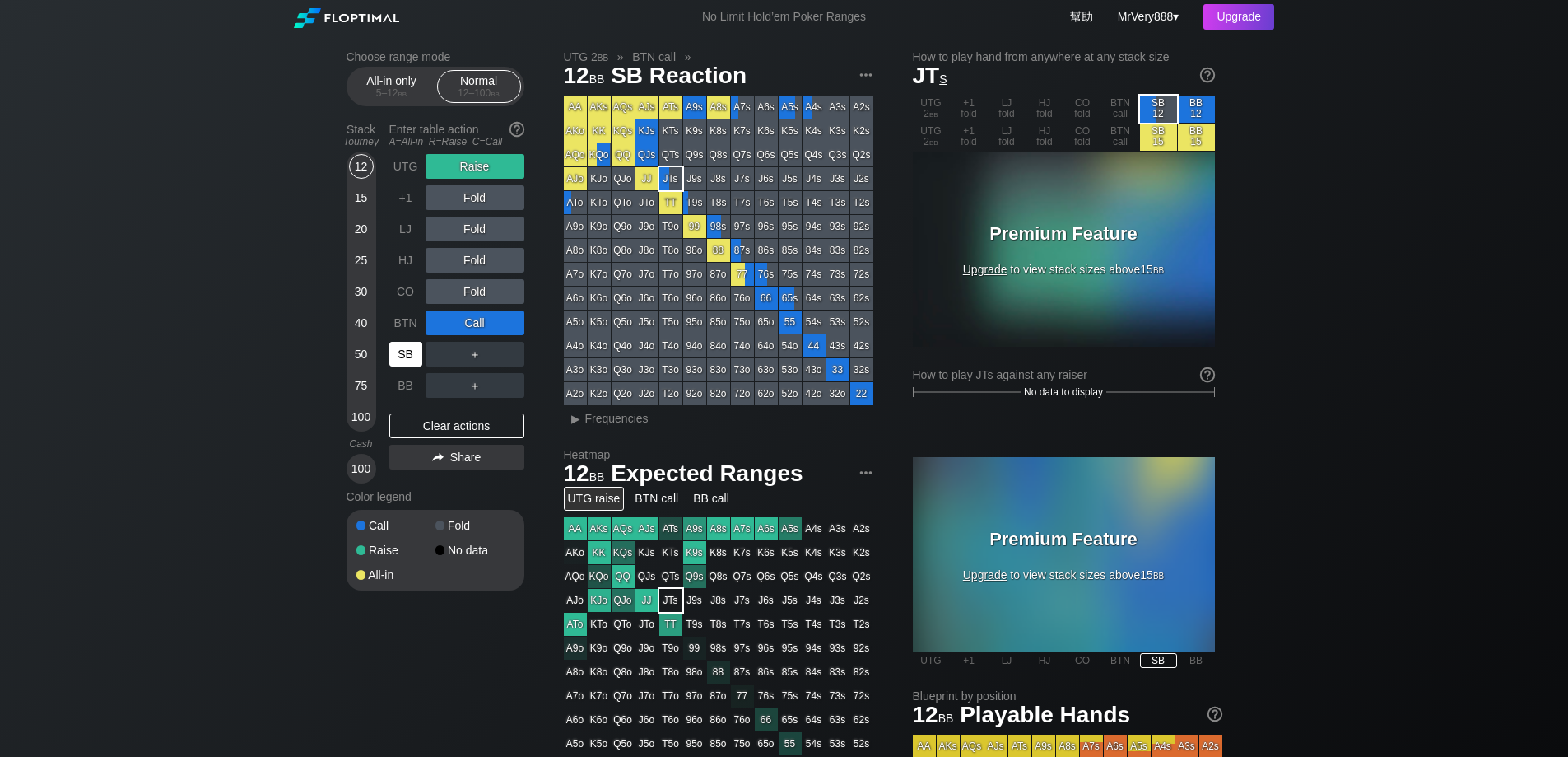
click at [391, 366] on div "SB" at bounding box center [406, 354] width 33 height 25
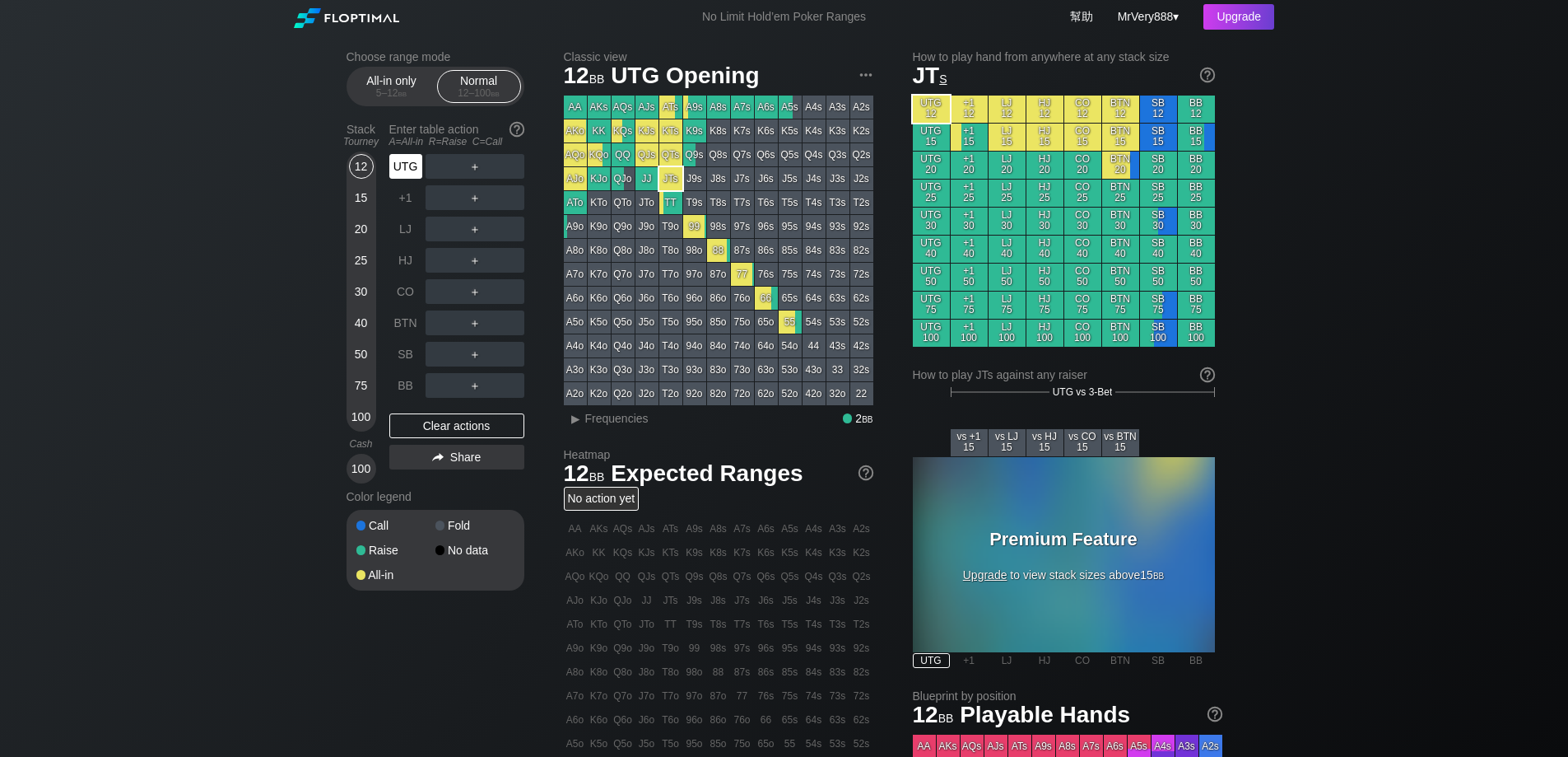
click at [404, 178] on div "UTG" at bounding box center [406, 166] width 33 height 25
drag, startPoint x: 362, startPoint y: 394, endPoint x: 391, endPoint y: 338, distance: 63.1
click at [362, 395] on div "75" at bounding box center [361, 385] width 25 height 25
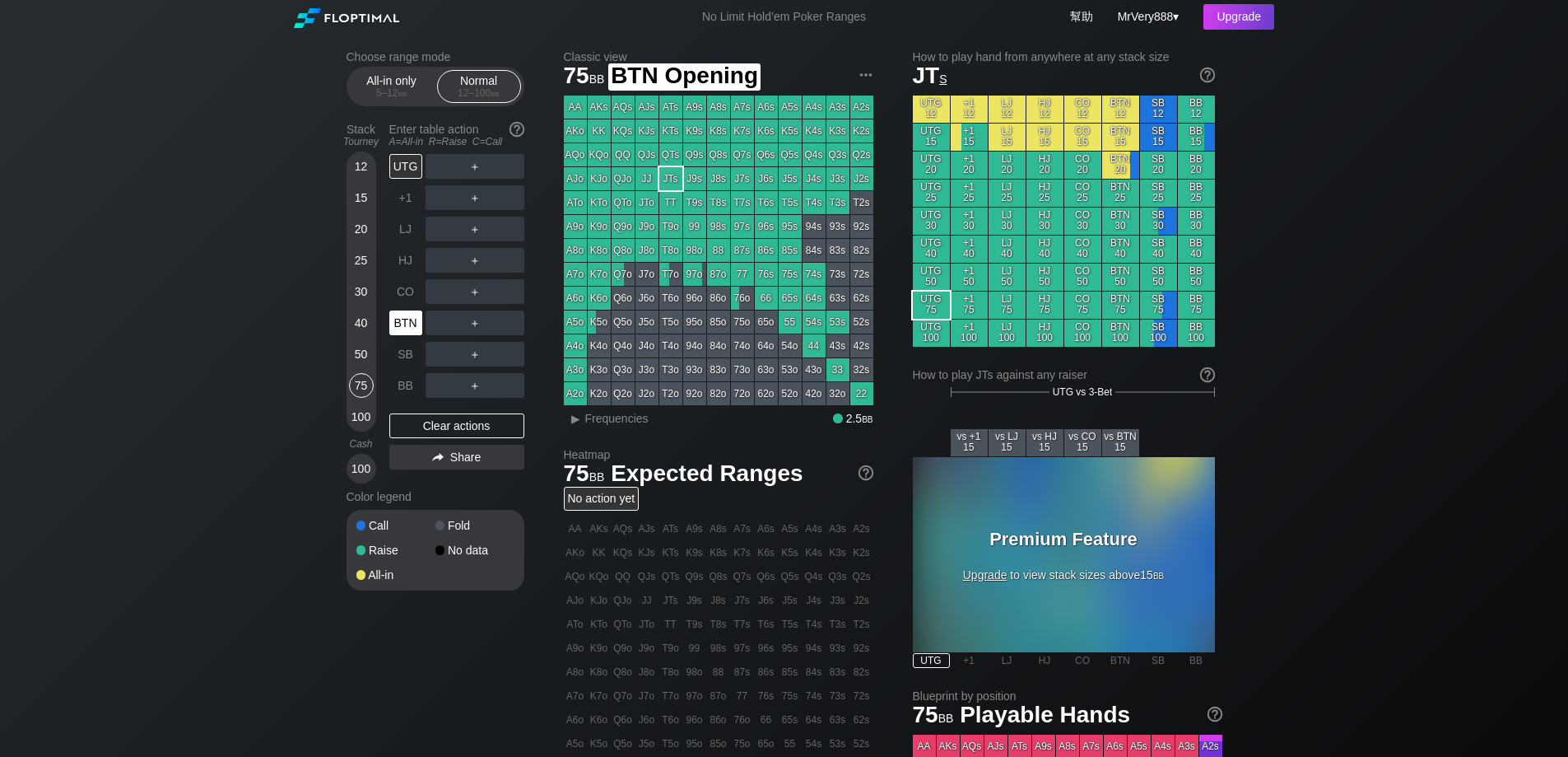
click at [392, 335] on div "BTN" at bounding box center [406, 323] width 33 height 25
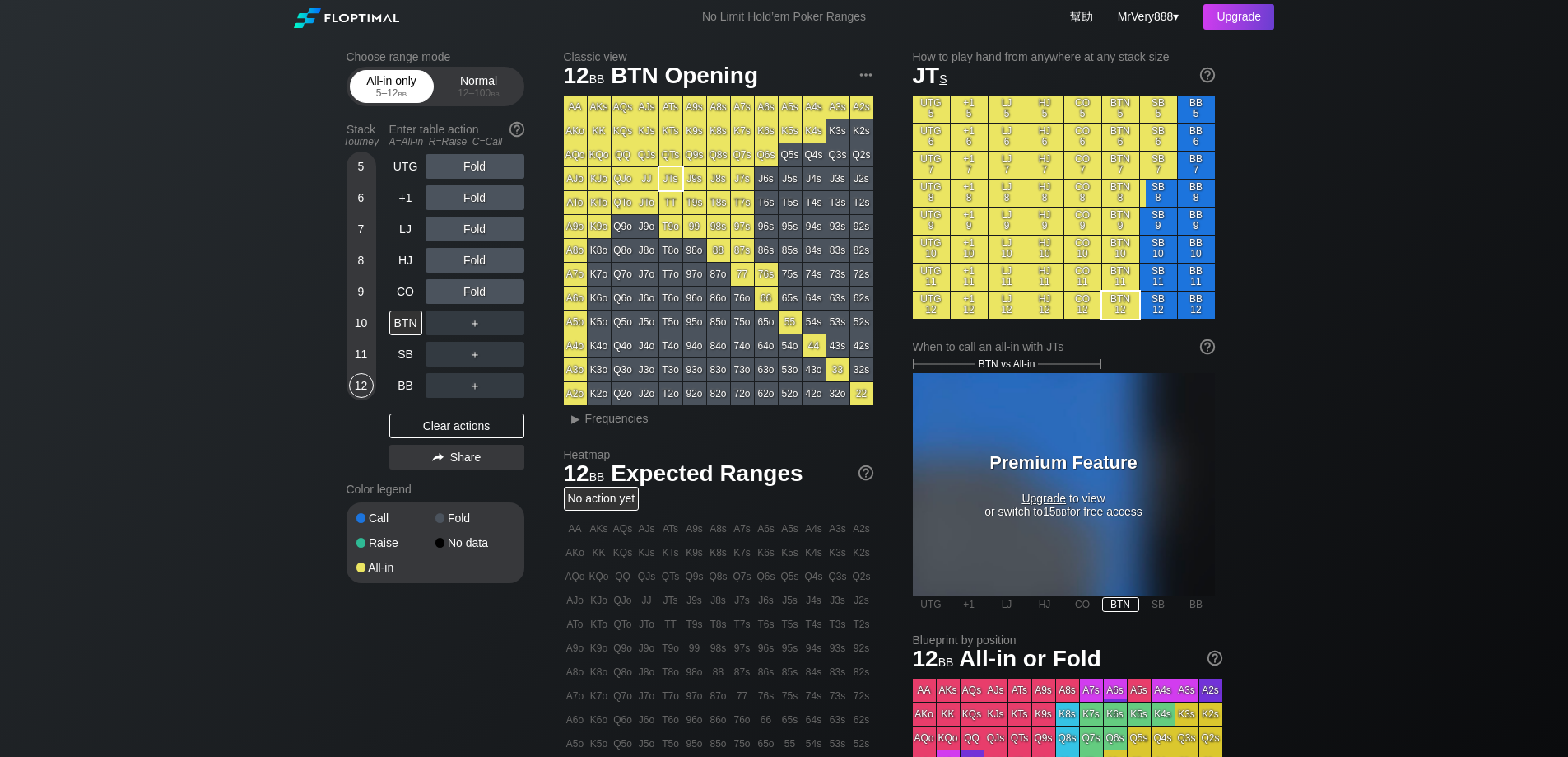
click at [397, 89] on div "All-in only 5 – 12 bb" at bounding box center [392, 86] width 75 height 31
click at [373, 311] on div "9" at bounding box center [361, 294] width 25 height 31
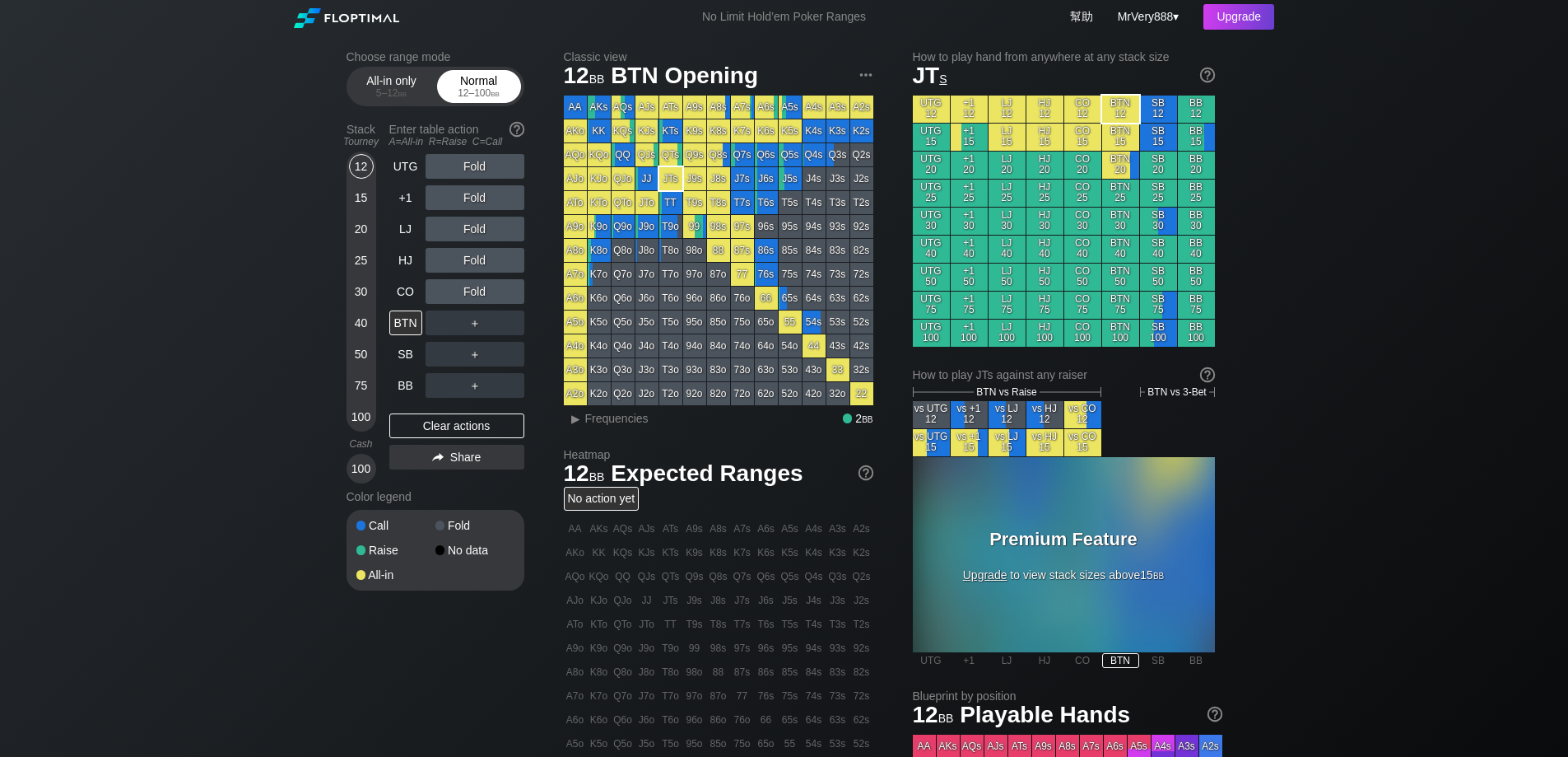
click at [495, 99] on span "bb" at bounding box center [495, 93] width 9 height 11
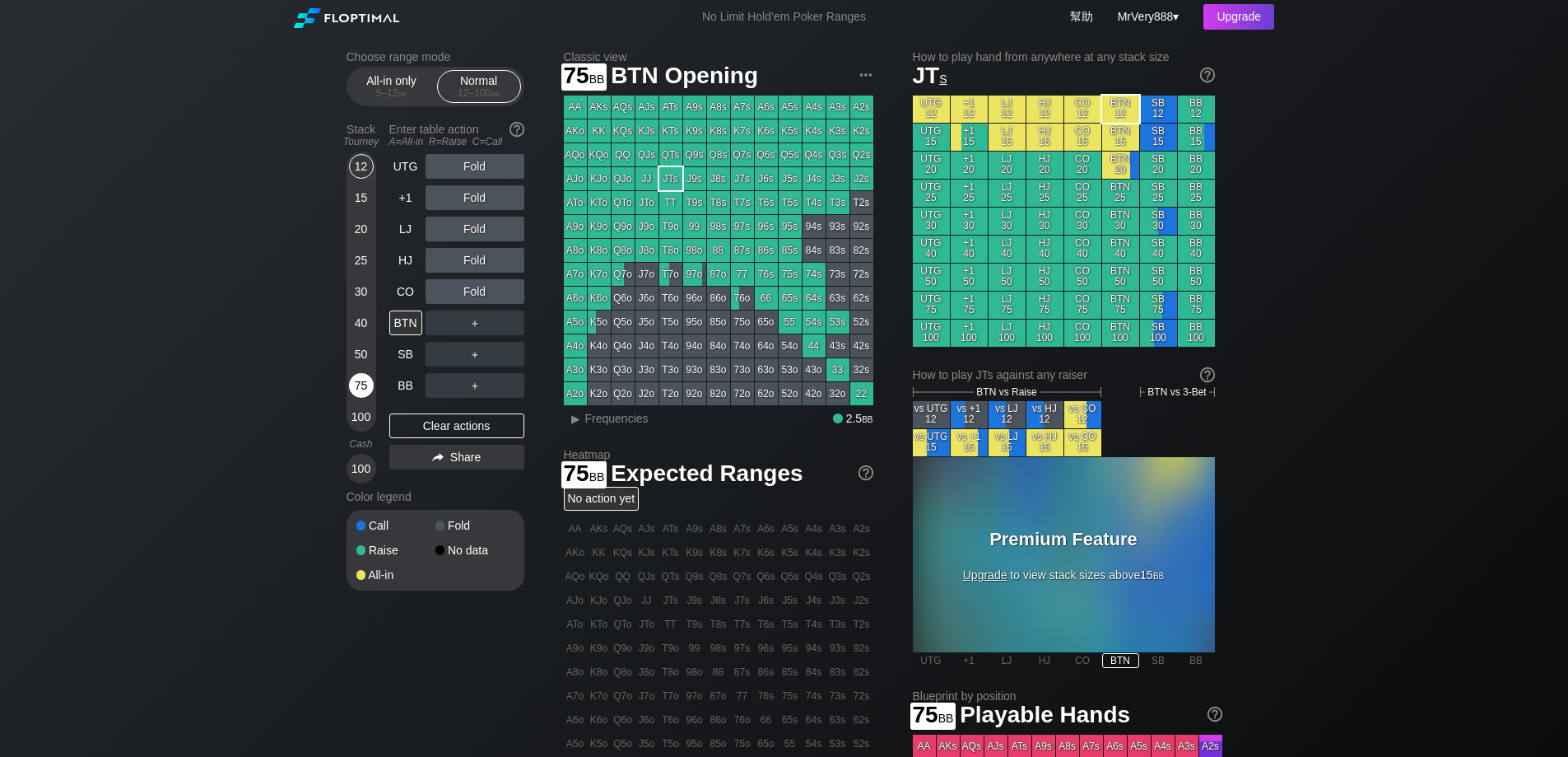
drag, startPoint x: 365, startPoint y: 399, endPoint x: 378, endPoint y: 364, distance: 37.3
click at [365, 397] on div "75" at bounding box center [361, 385] width 25 height 25
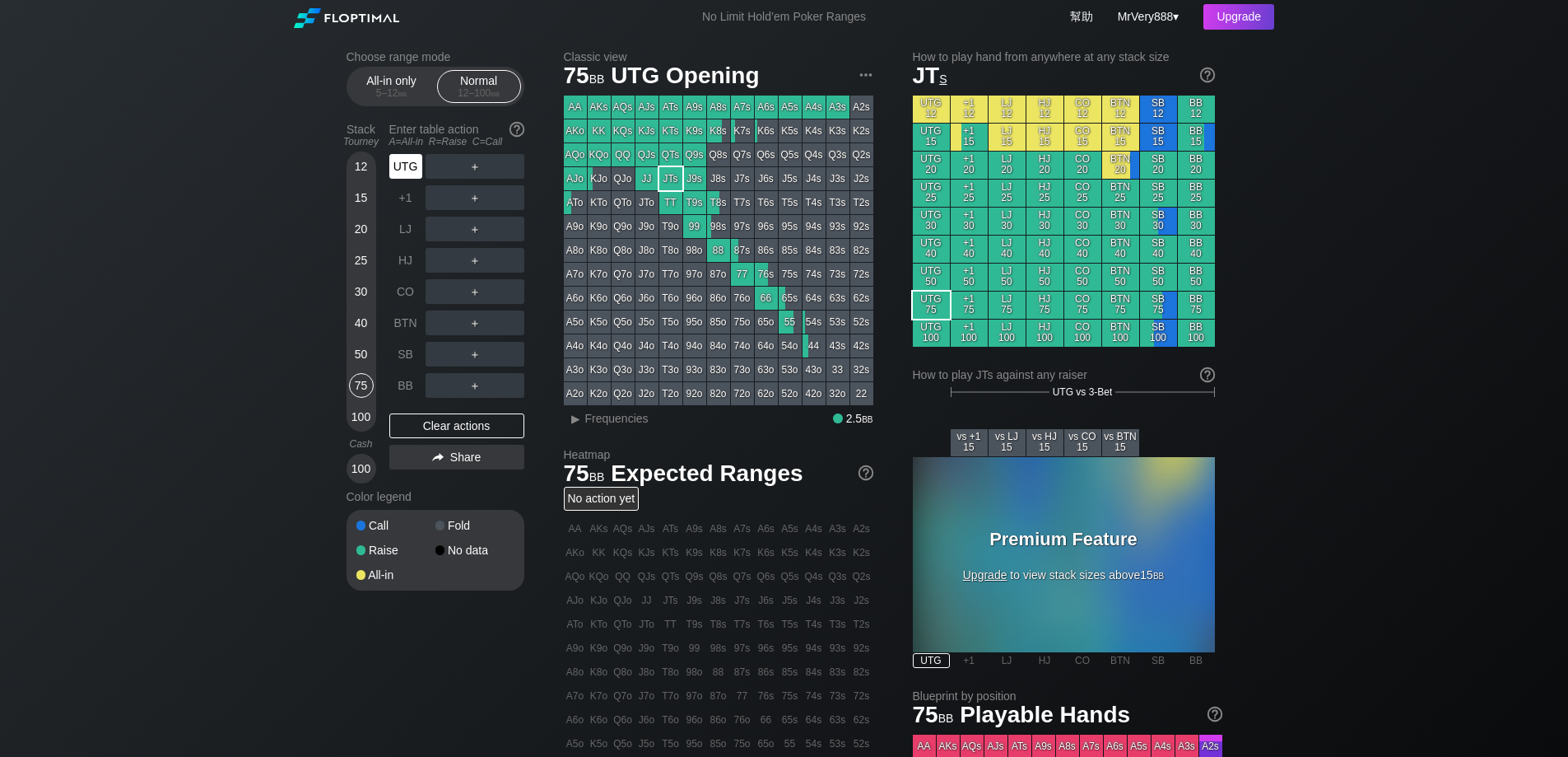
click at [406, 175] on div "UTG" at bounding box center [406, 166] width 33 height 25
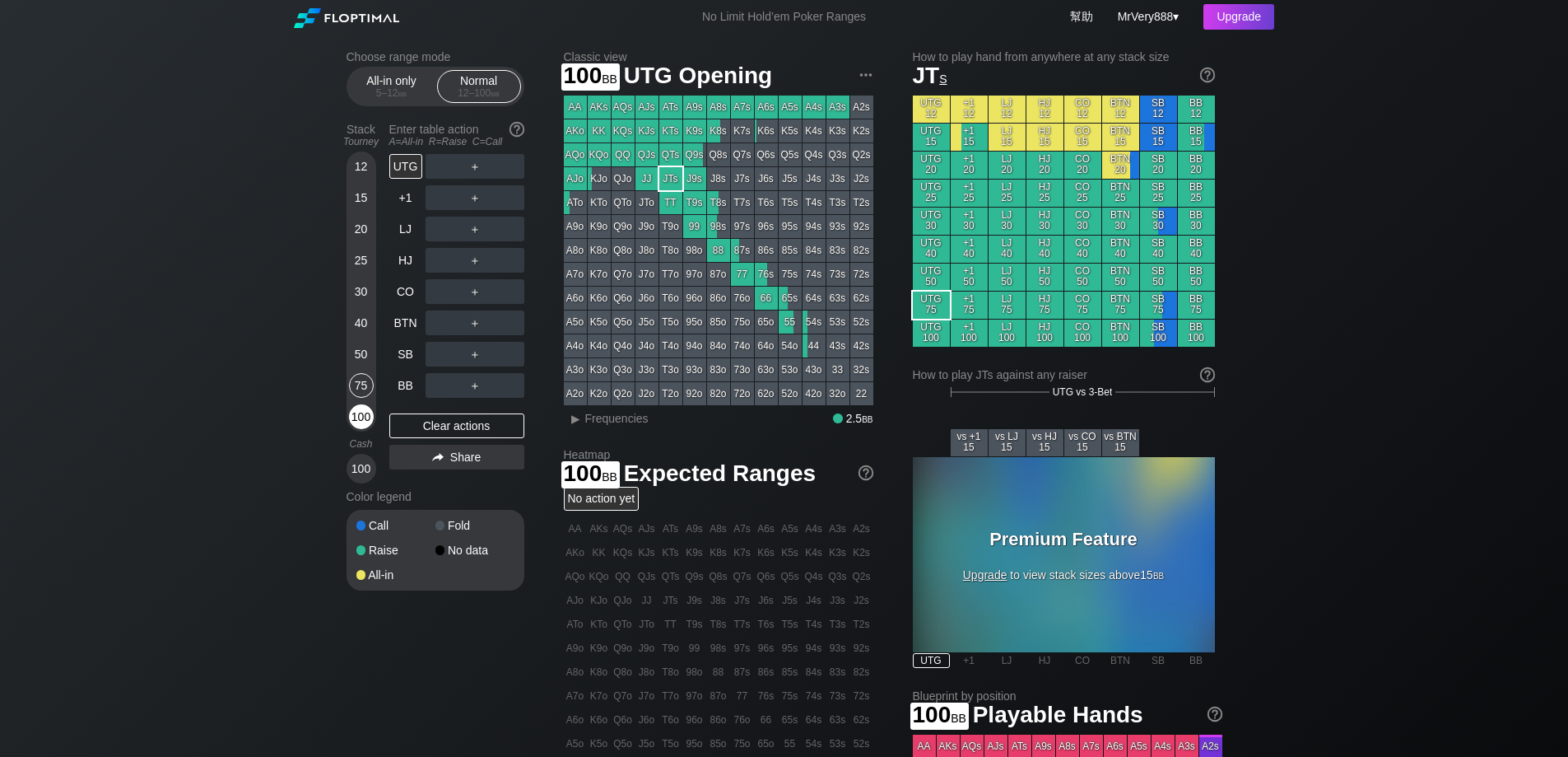
click at [359, 429] on div "100" at bounding box center [361, 416] width 25 height 25
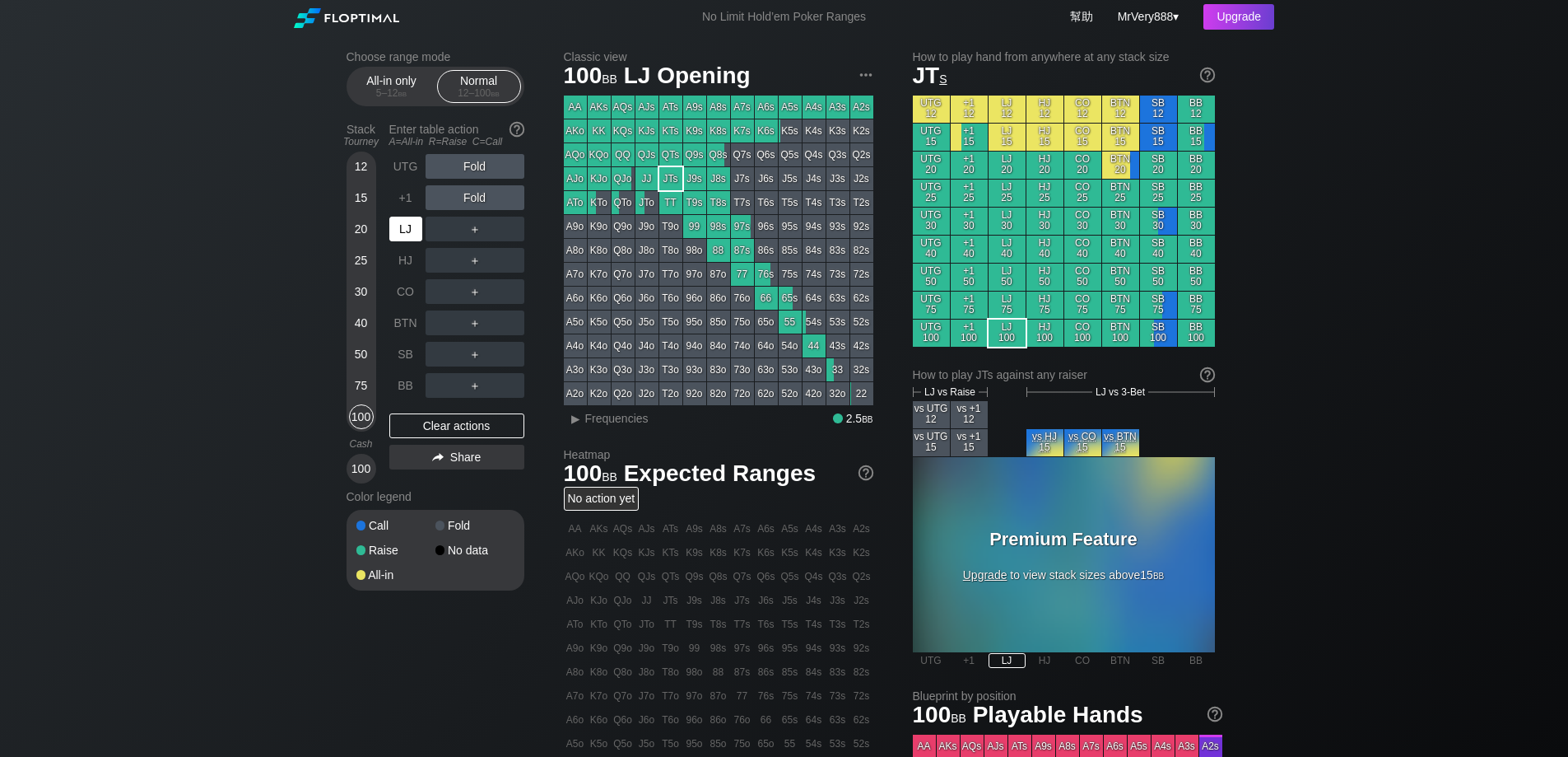
click at [409, 239] on div "LJ" at bounding box center [406, 228] width 33 height 25
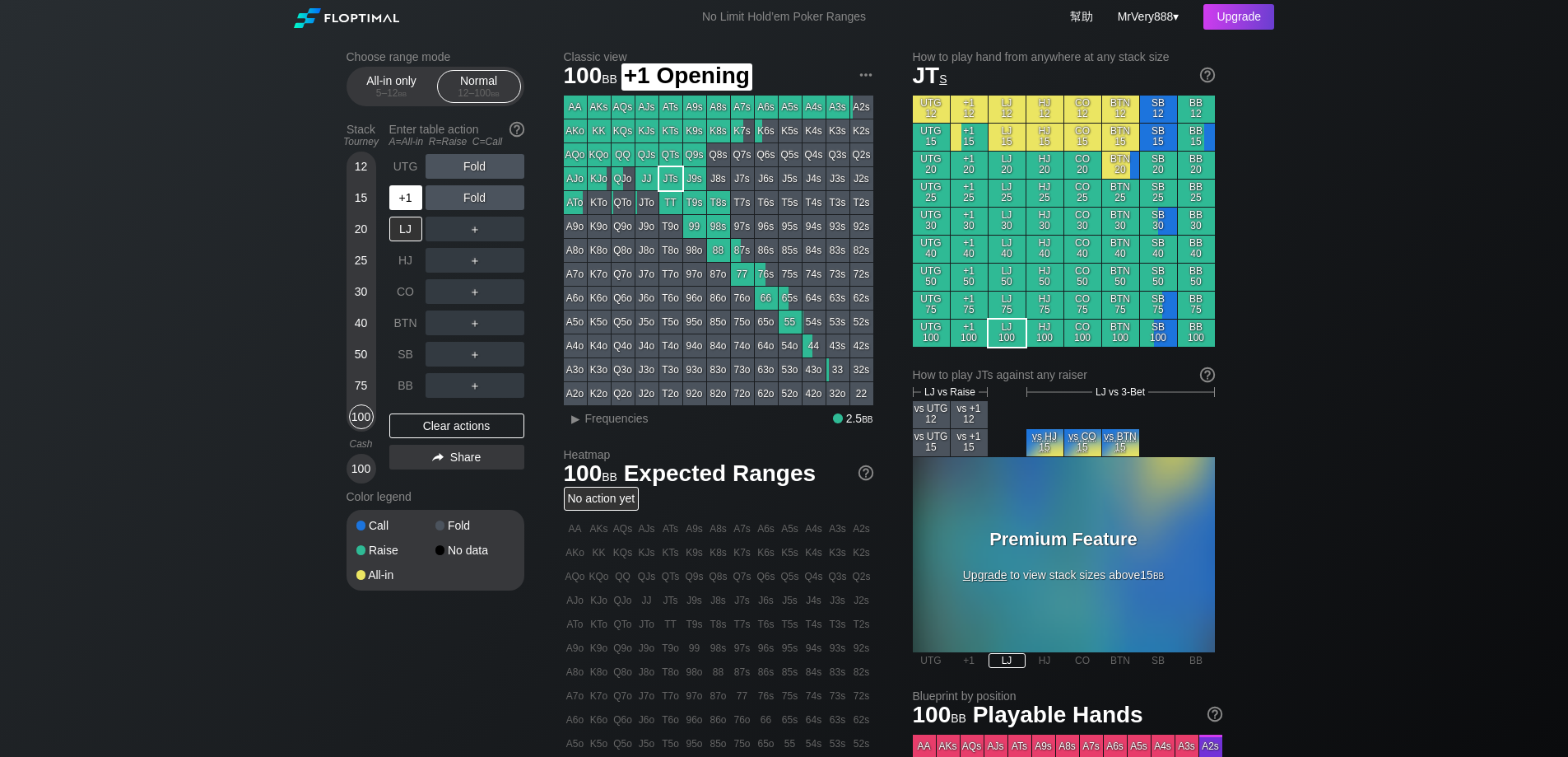
click at [404, 210] on div "+1" at bounding box center [406, 197] width 33 height 25
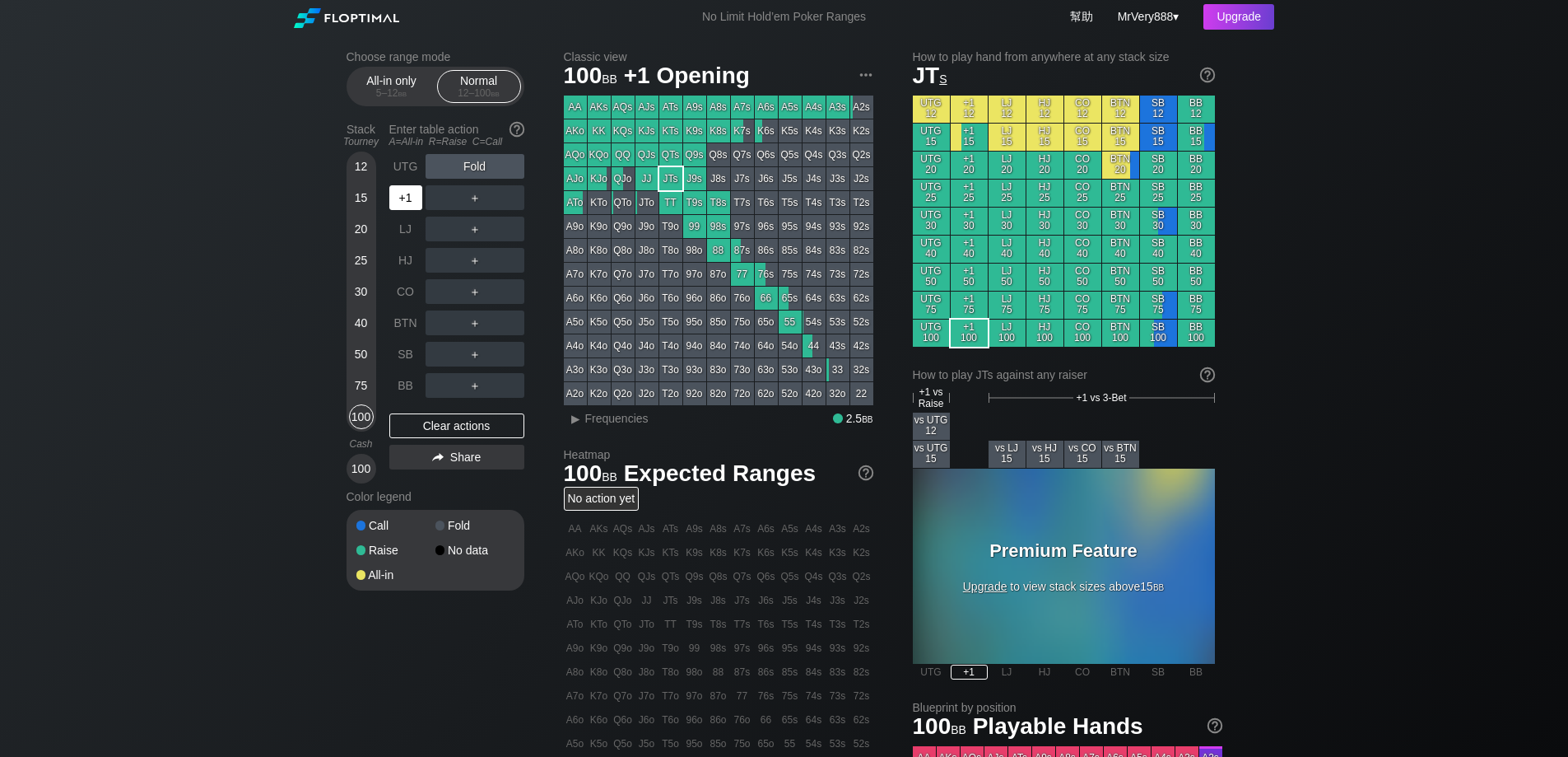
click at [404, 210] on div "+1" at bounding box center [406, 197] width 33 height 25
click at [418, 361] on div "SB" at bounding box center [406, 354] width 33 height 25
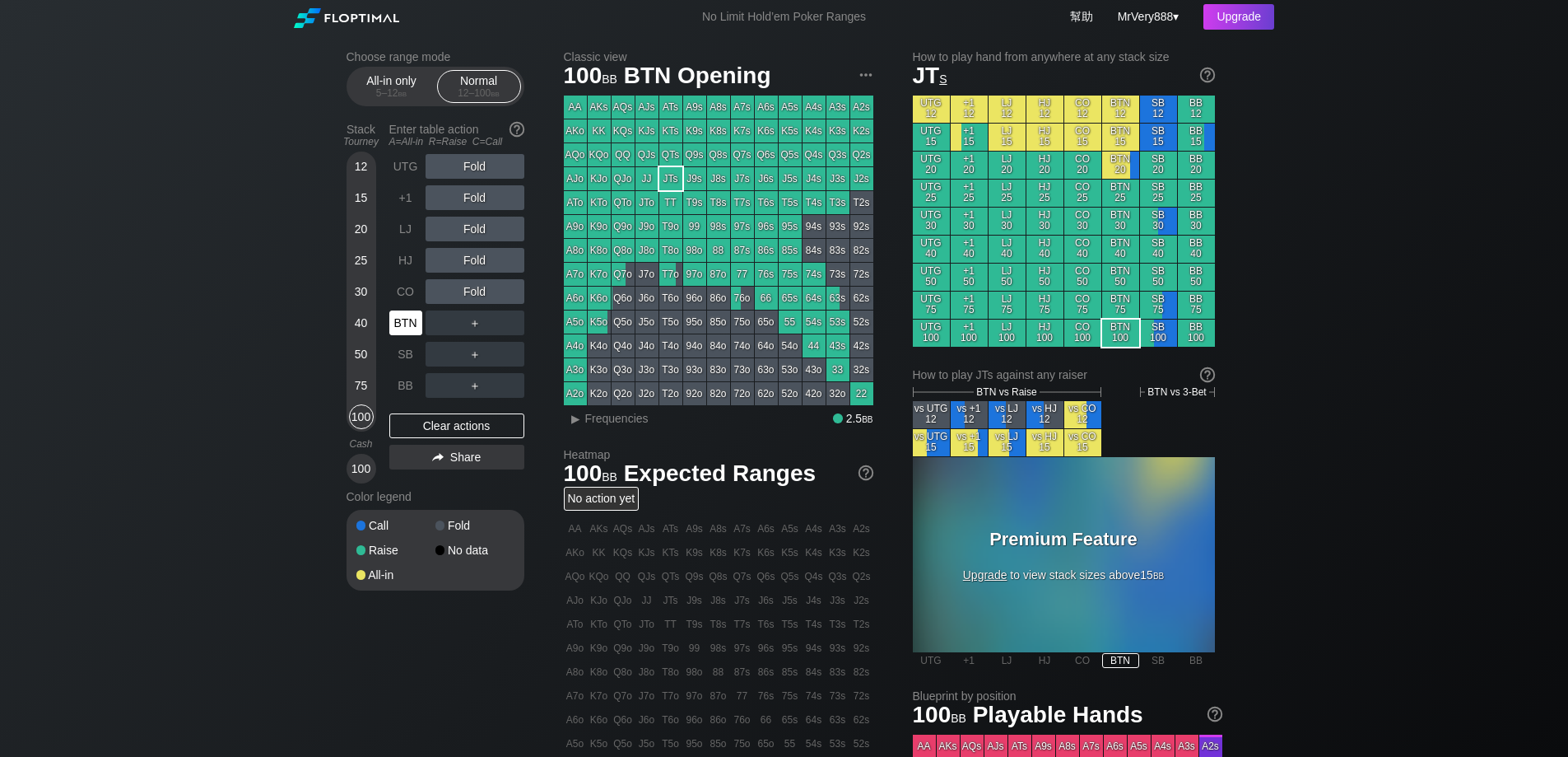
click at [422, 335] on div "BTN" at bounding box center [406, 323] width 33 height 25
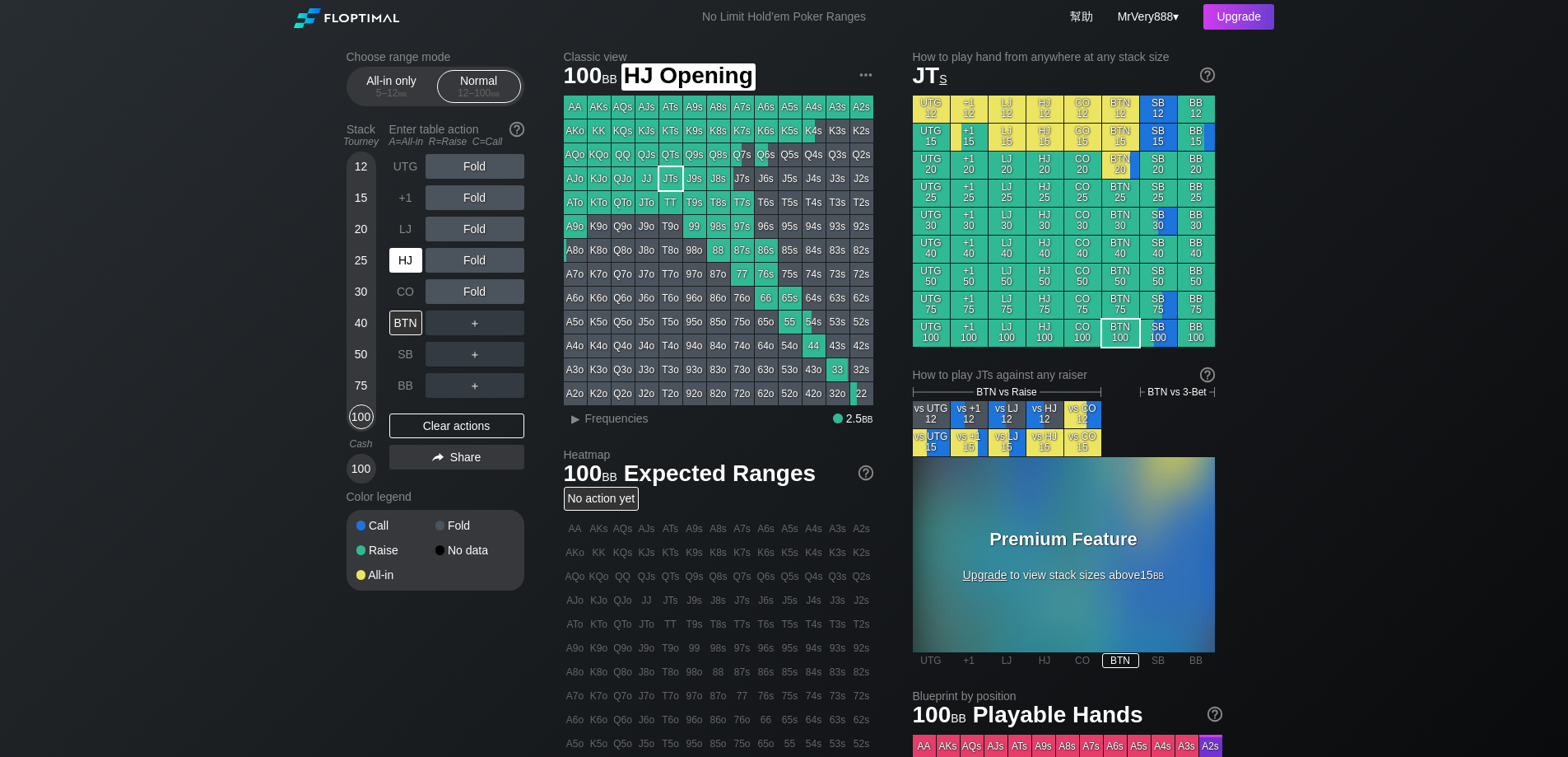
click at [406, 272] on div "HJ" at bounding box center [406, 261] width 33 height 25
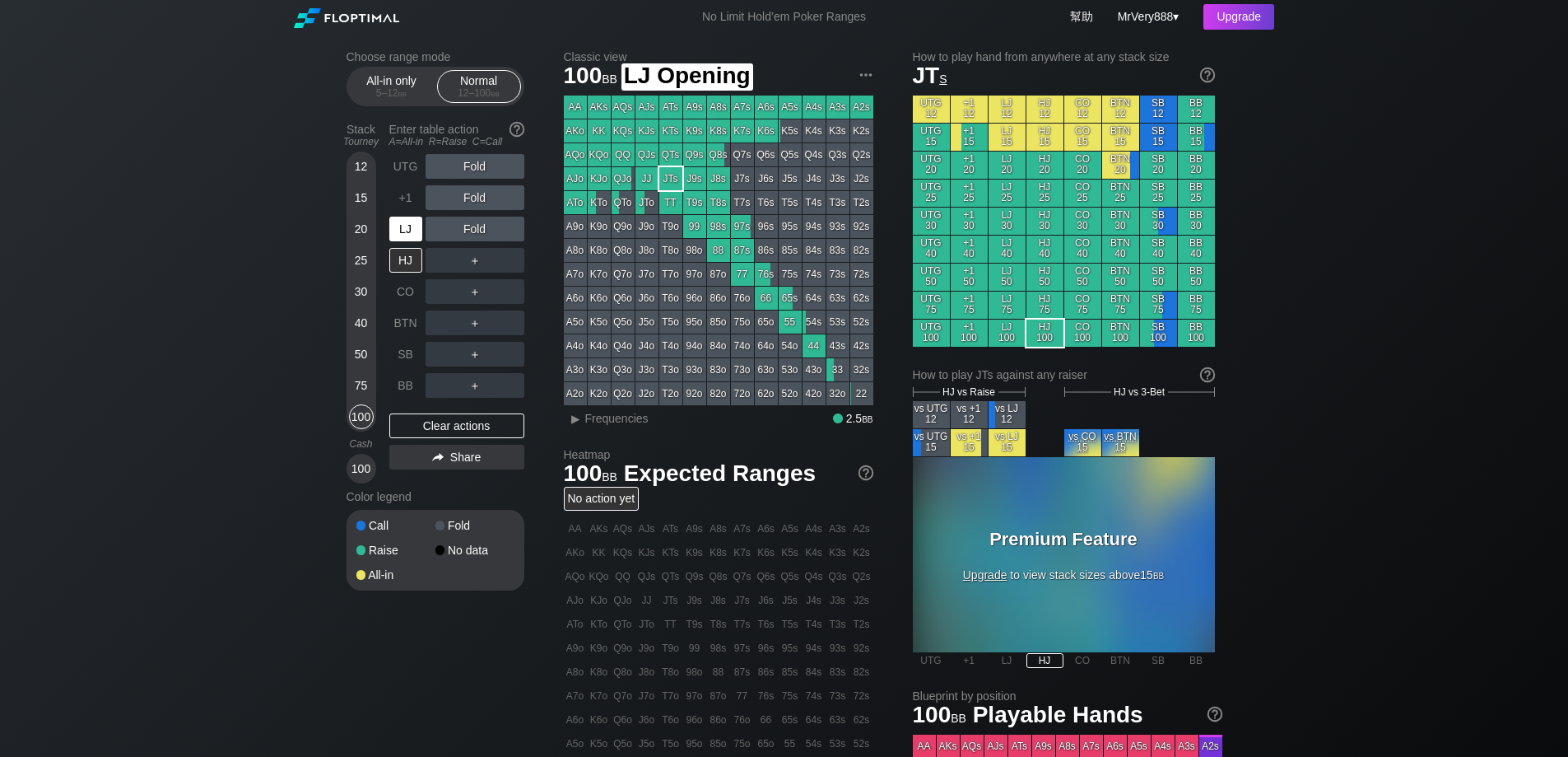
click at [398, 240] on div "LJ" at bounding box center [406, 228] width 33 height 25
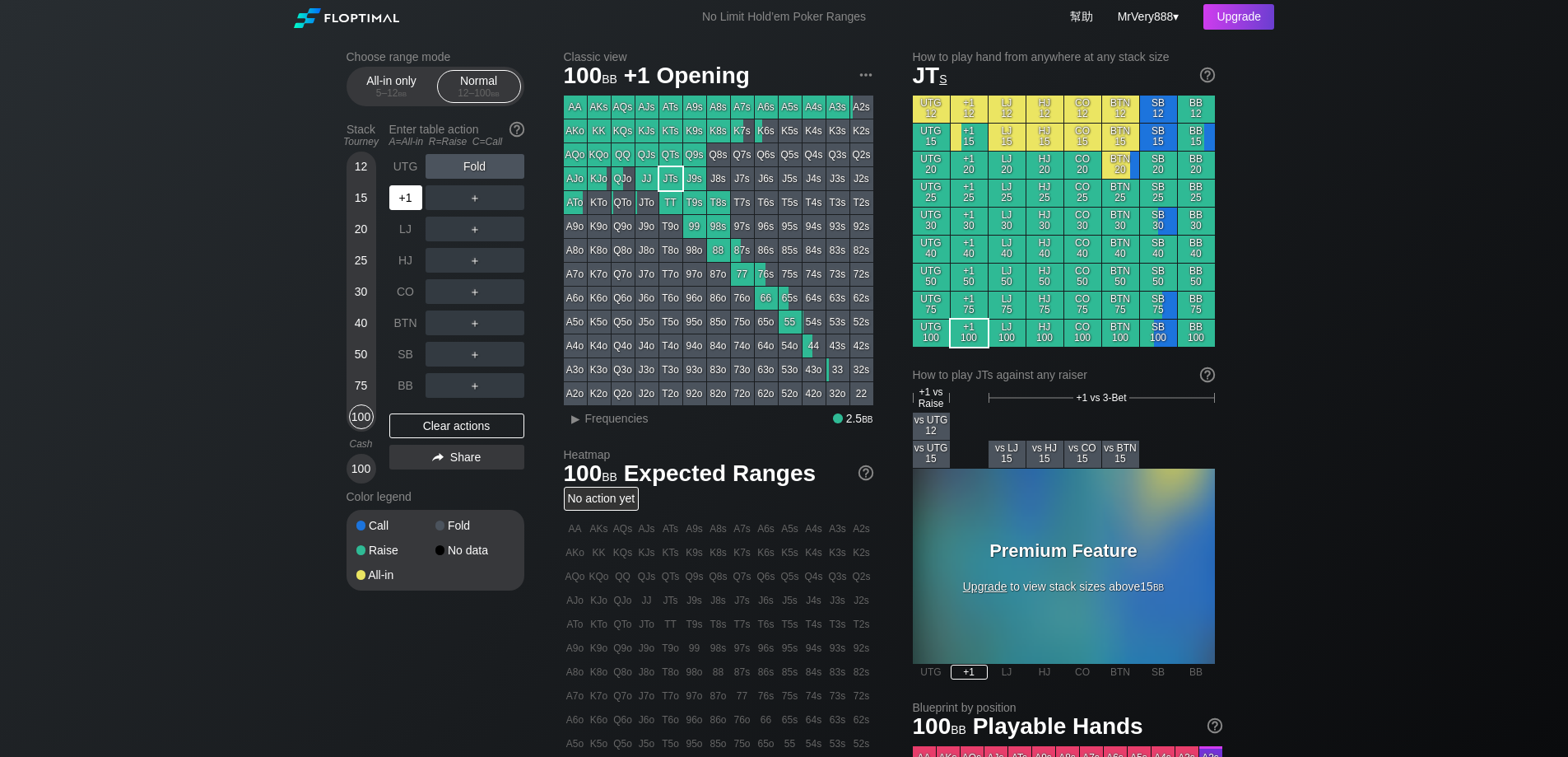
click at [408, 210] on div "+1" at bounding box center [406, 197] width 33 height 25
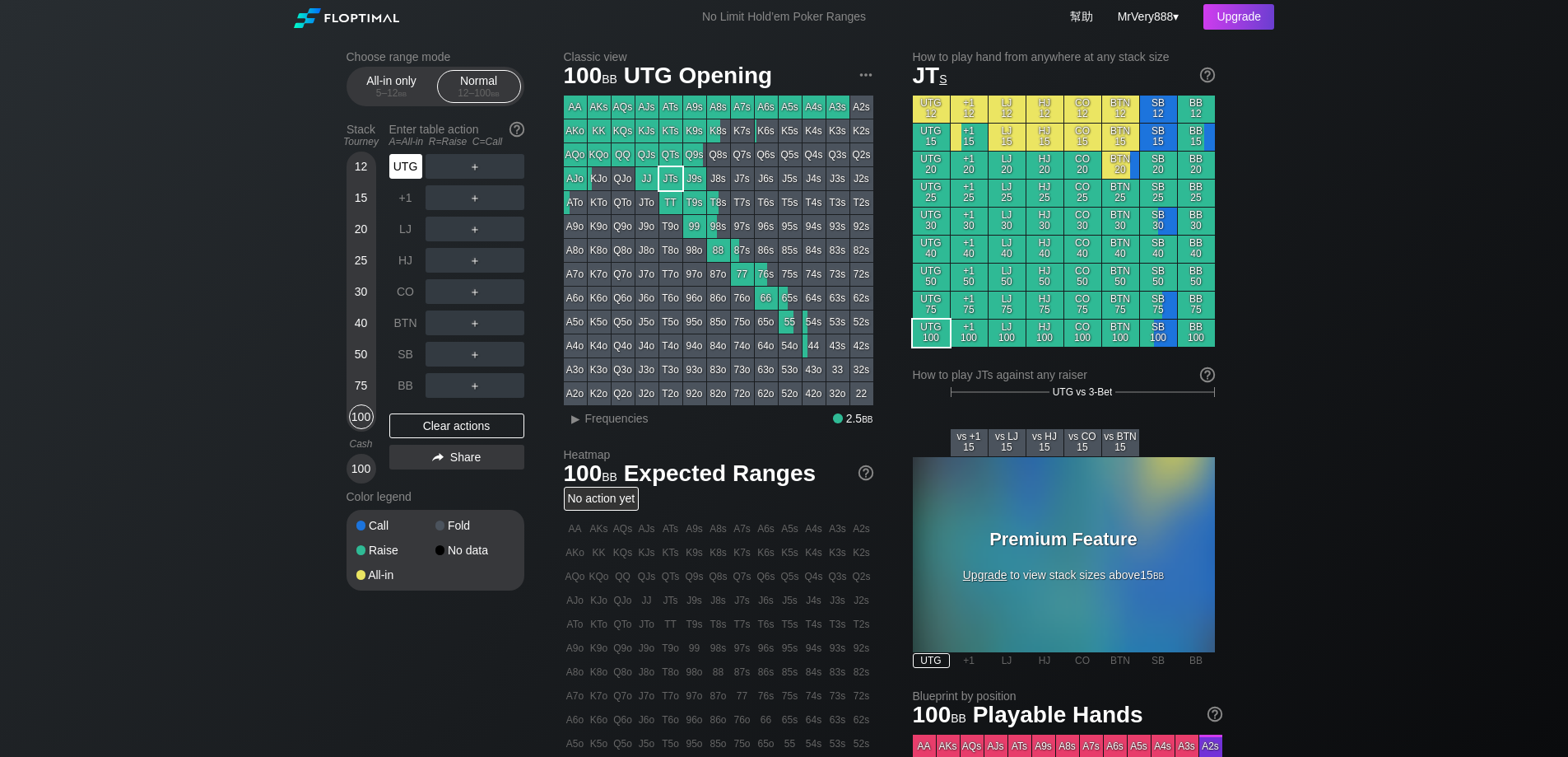
click at [418, 178] on div "UTG" at bounding box center [406, 166] width 33 height 25
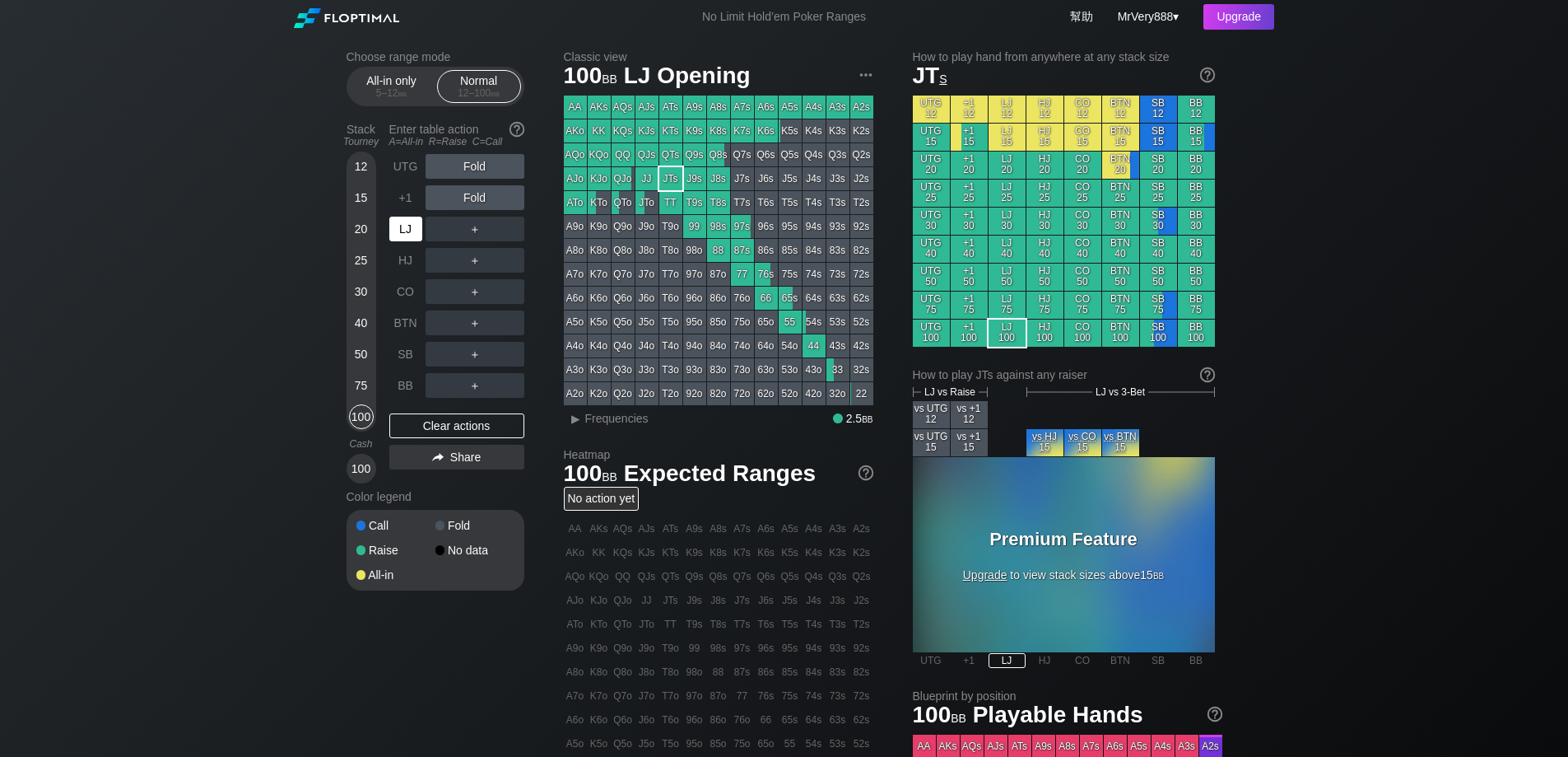
click at [409, 242] on div "LJ" at bounding box center [406, 228] width 33 height 25
click at [358, 394] on div "75" at bounding box center [361, 385] width 25 height 25
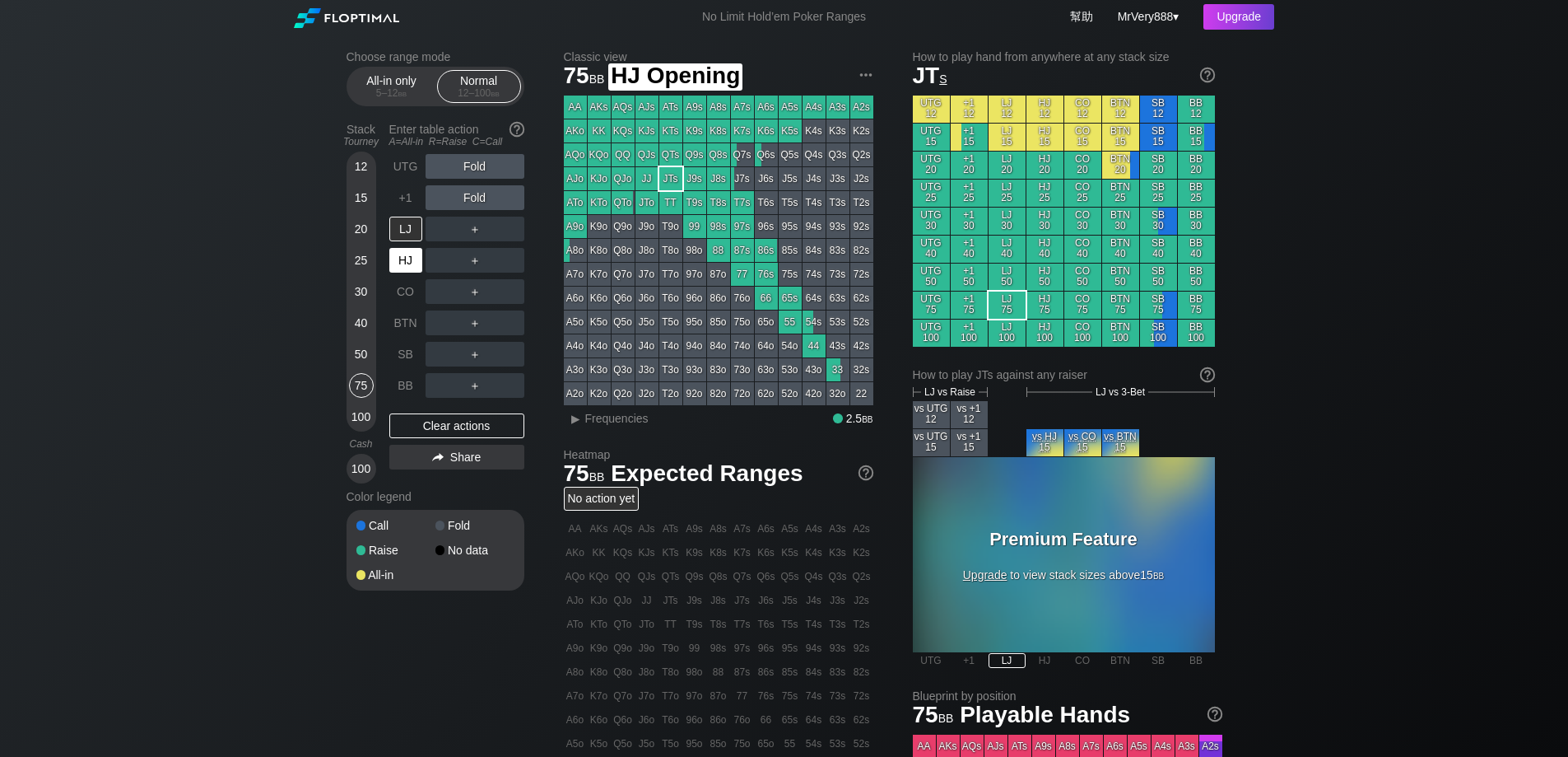
click at [402, 265] on div "HJ" at bounding box center [406, 261] width 33 height 25
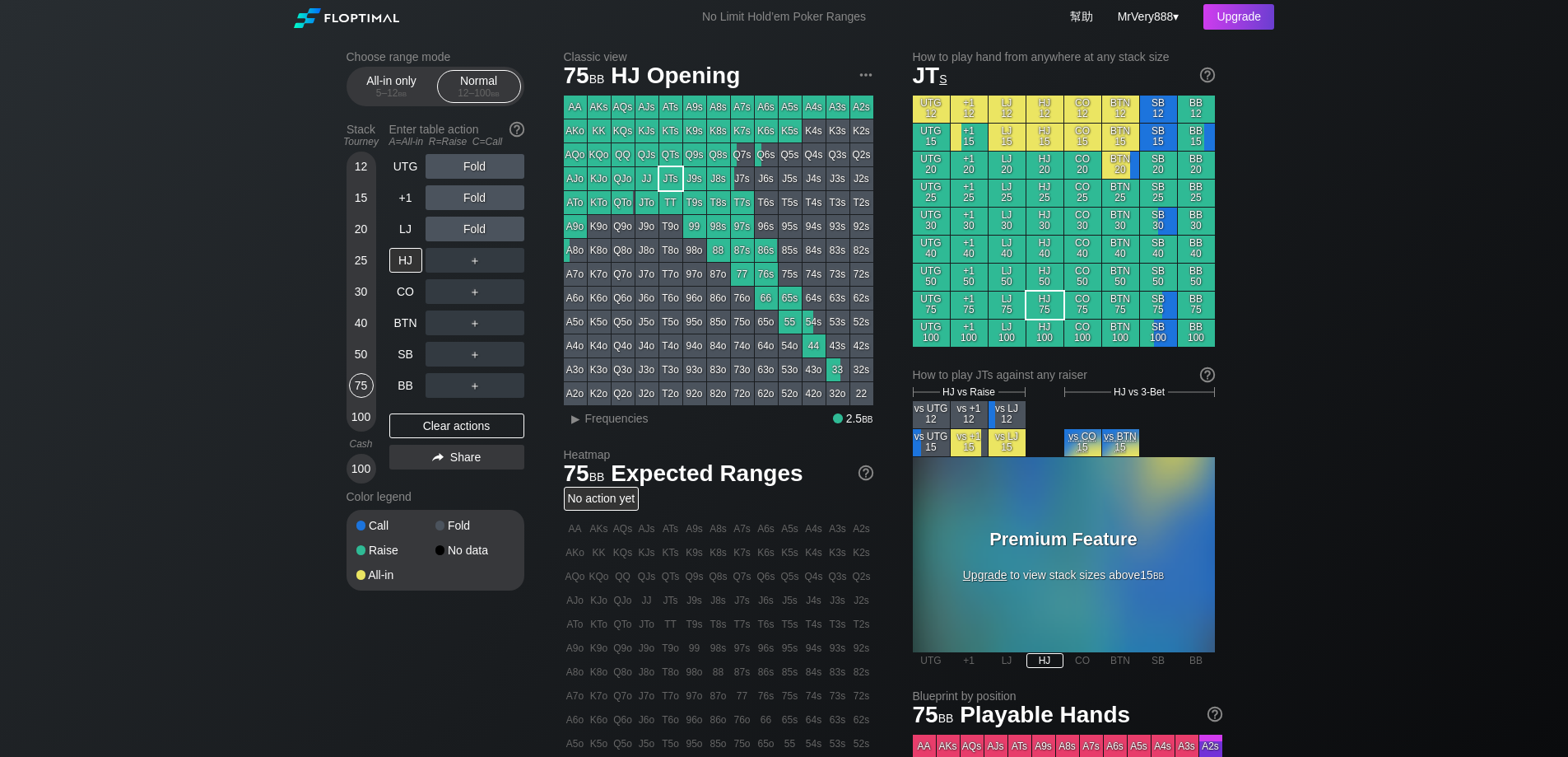
click at [367, 335] on div "40" at bounding box center [361, 323] width 25 height 25
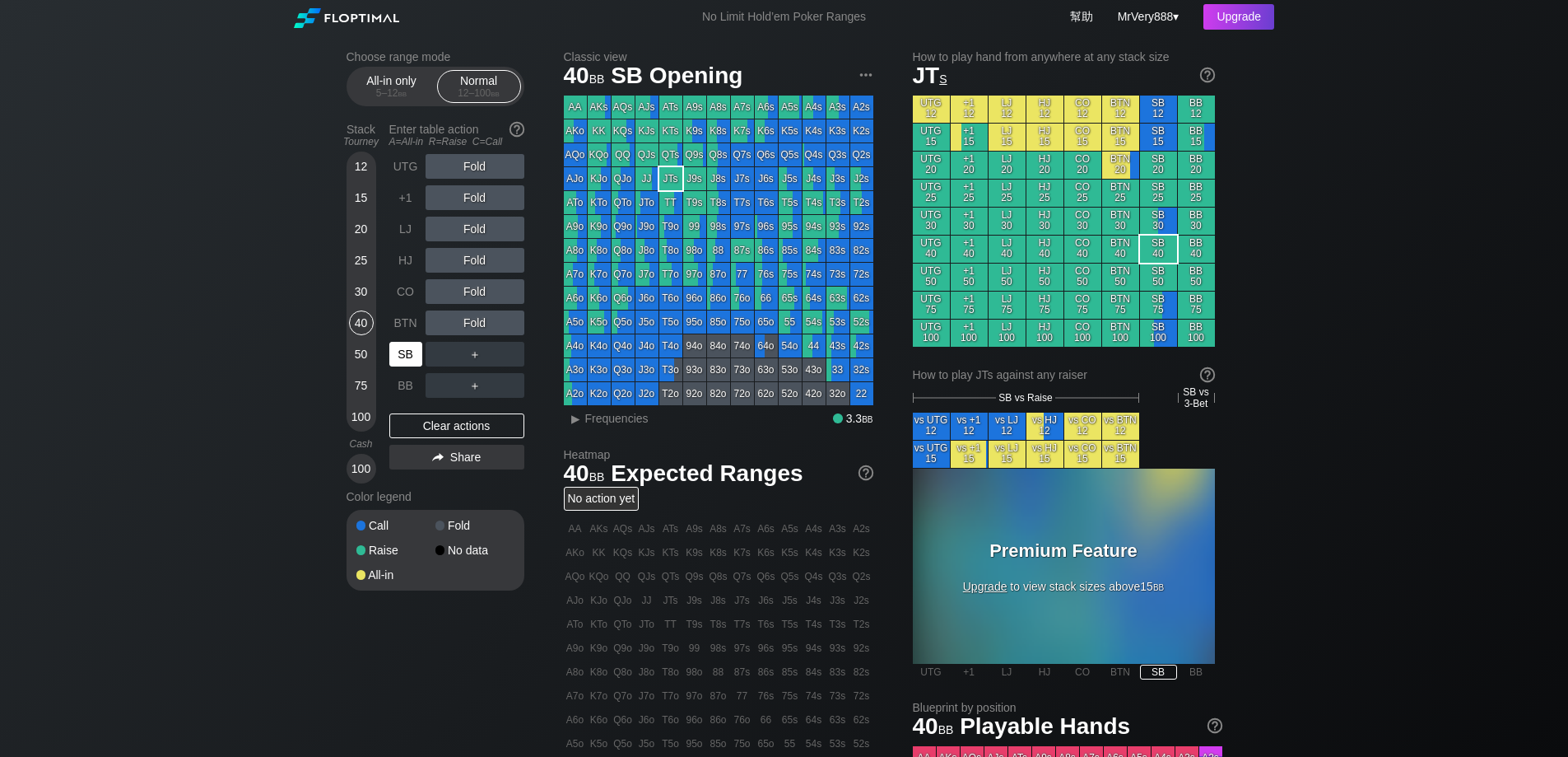
click at [403, 366] on div "SB" at bounding box center [406, 354] width 33 height 25
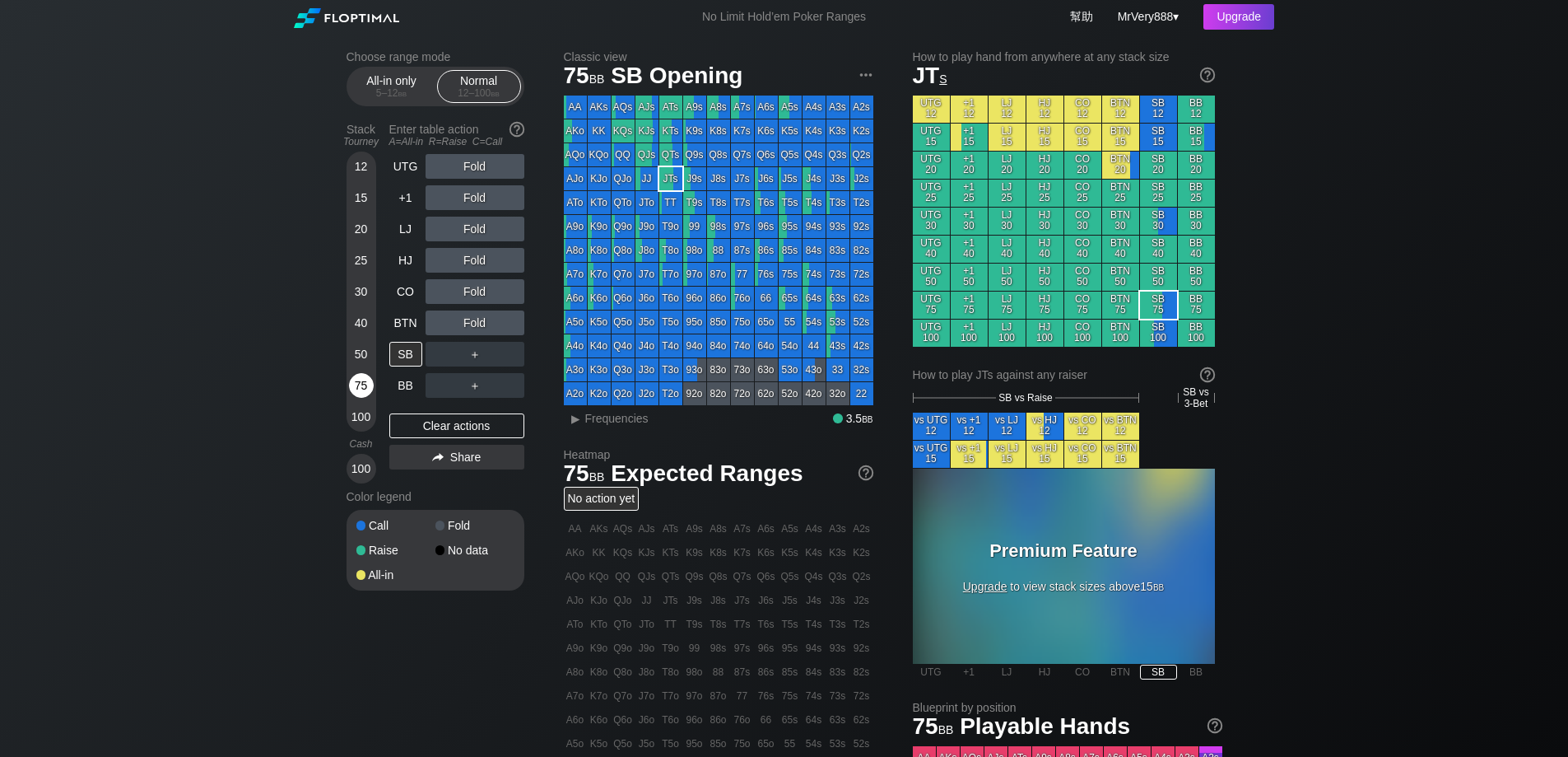
click at [360, 397] on div "75" at bounding box center [361, 385] width 25 height 25
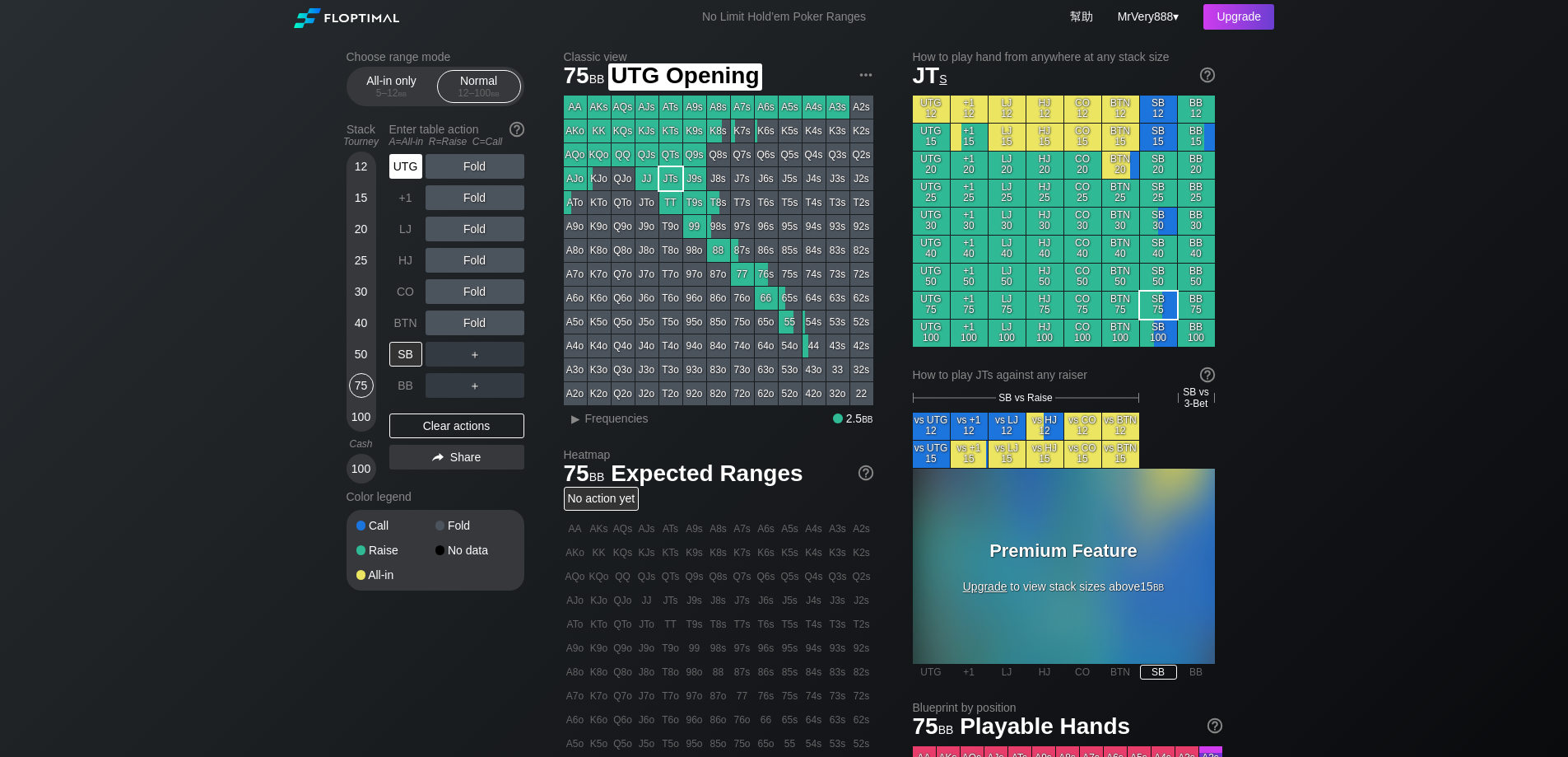
click at [409, 177] on div "UTG" at bounding box center [406, 166] width 33 height 25
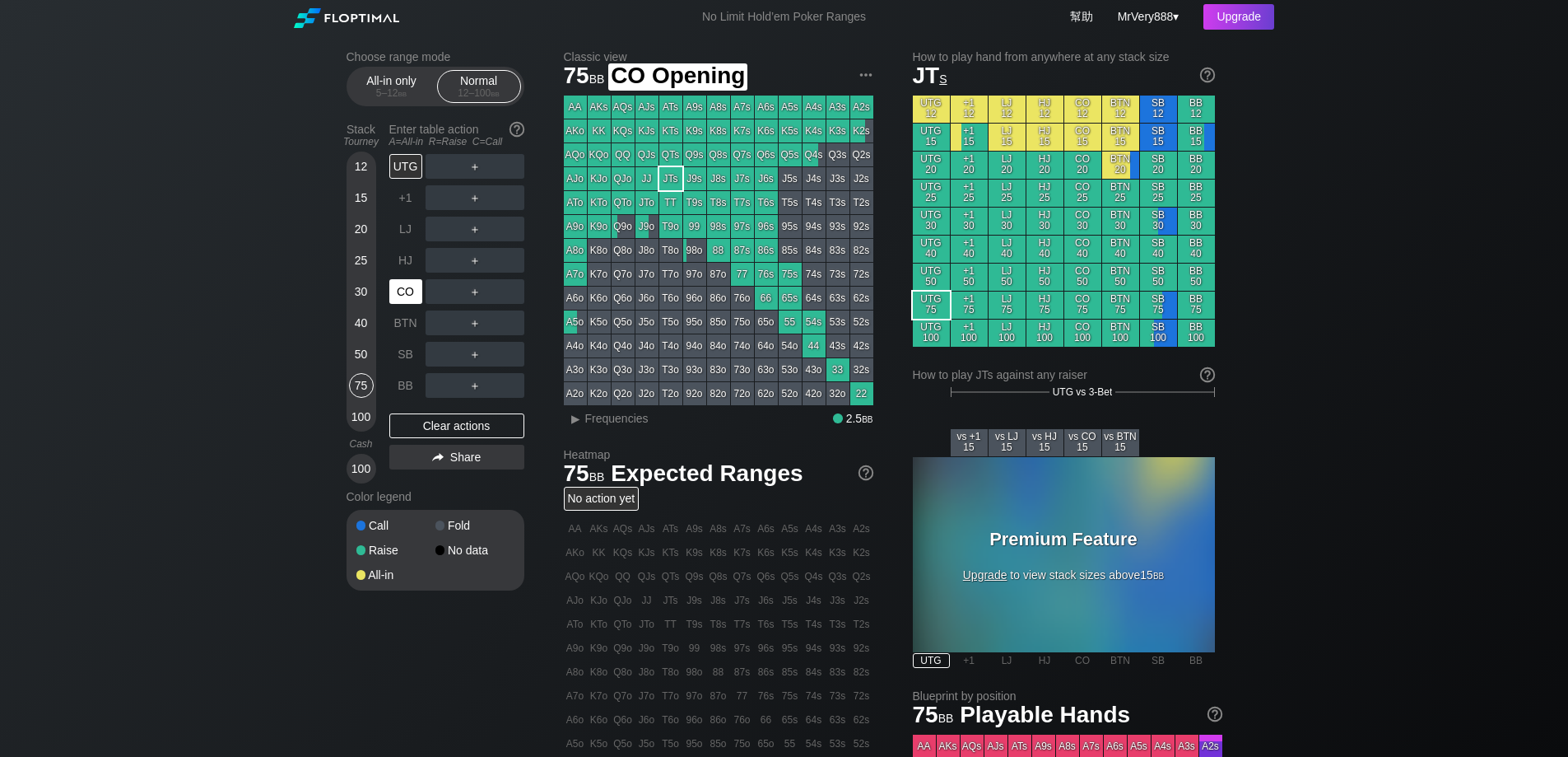
click at [409, 304] on div "CO" at bounding box center [406, 292] width 33 height 25
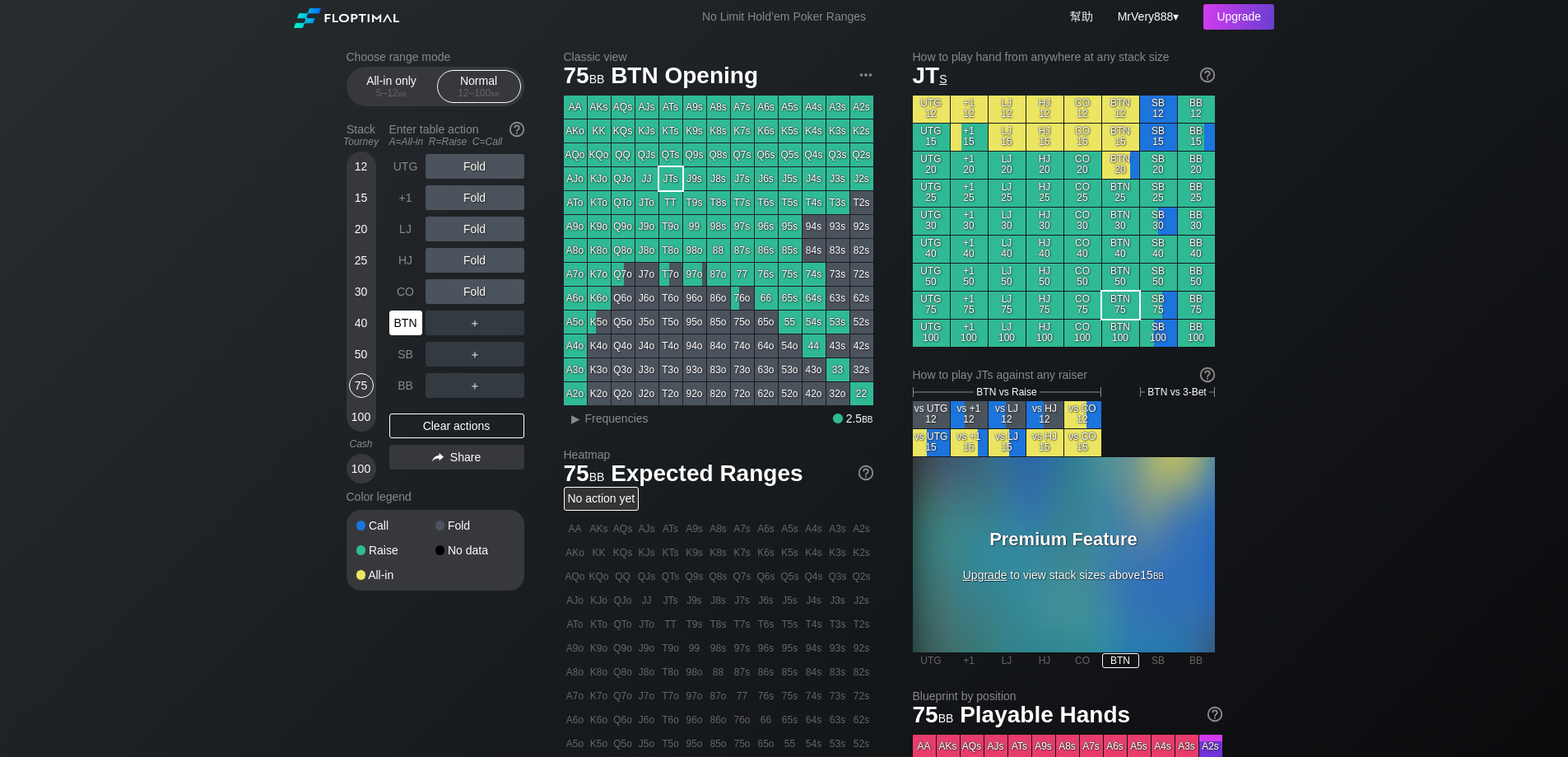
click at [414, 335] on div "BTN" at bounding box center [406, 323] width 33 height 25
click at [369, 366] on div "50" at bounding box center [361, 354] width 25 height 25
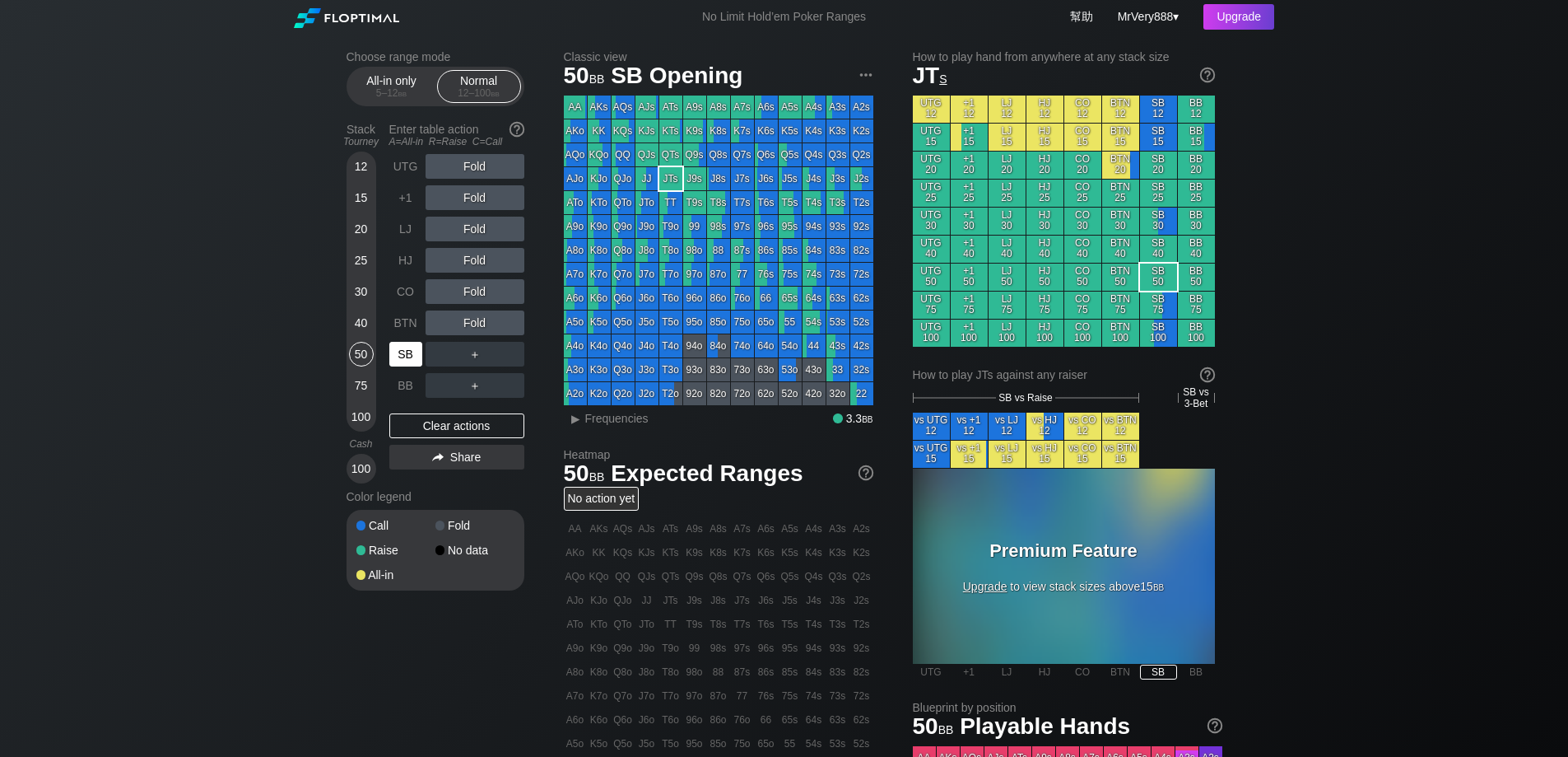
click at [399, 366] on div "SB" at bounding box center [406, 354] width 33 height 25
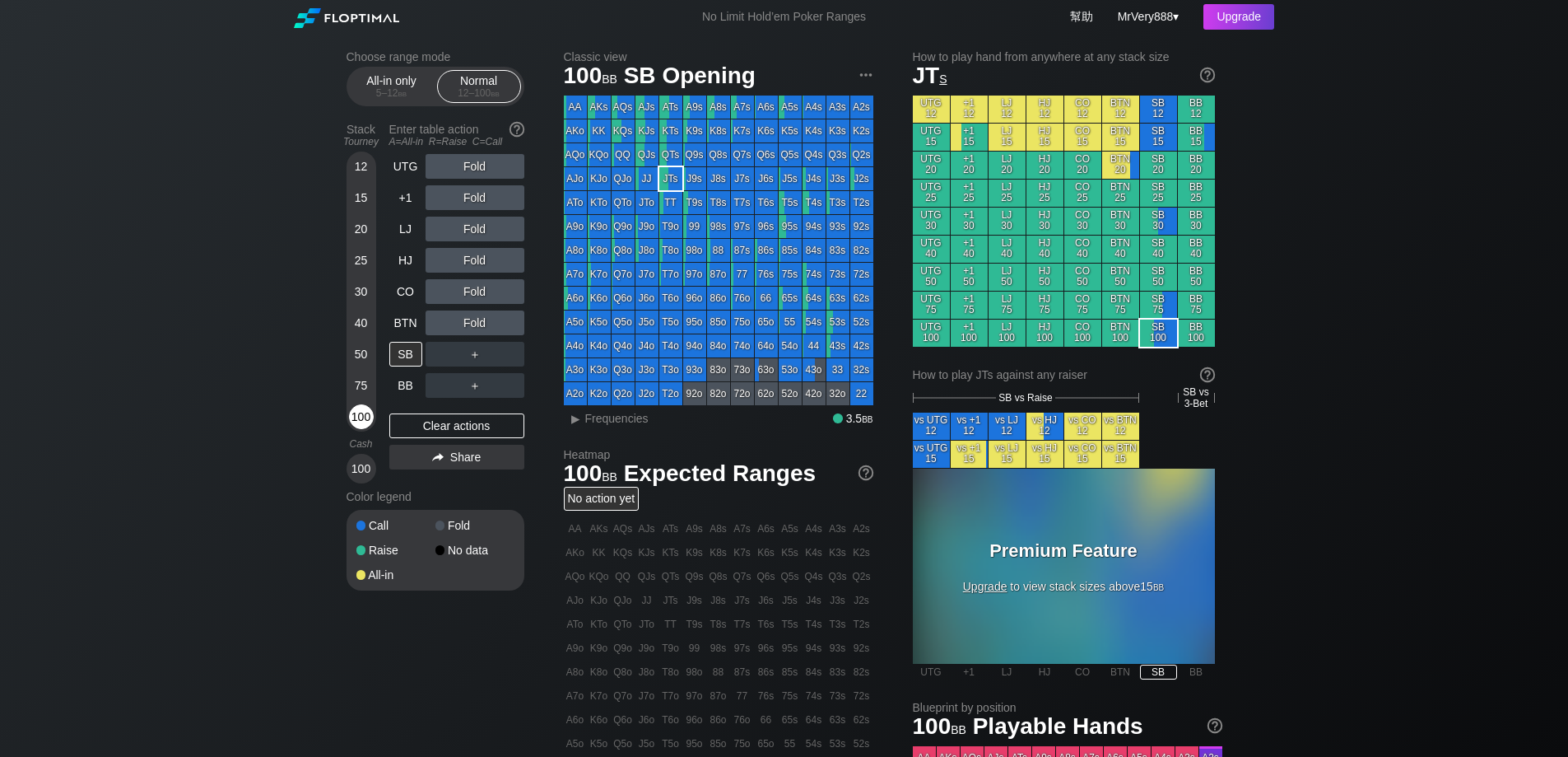
click at [359, 429] on div "100" at bounding box center [361, 416] width 25 height 25
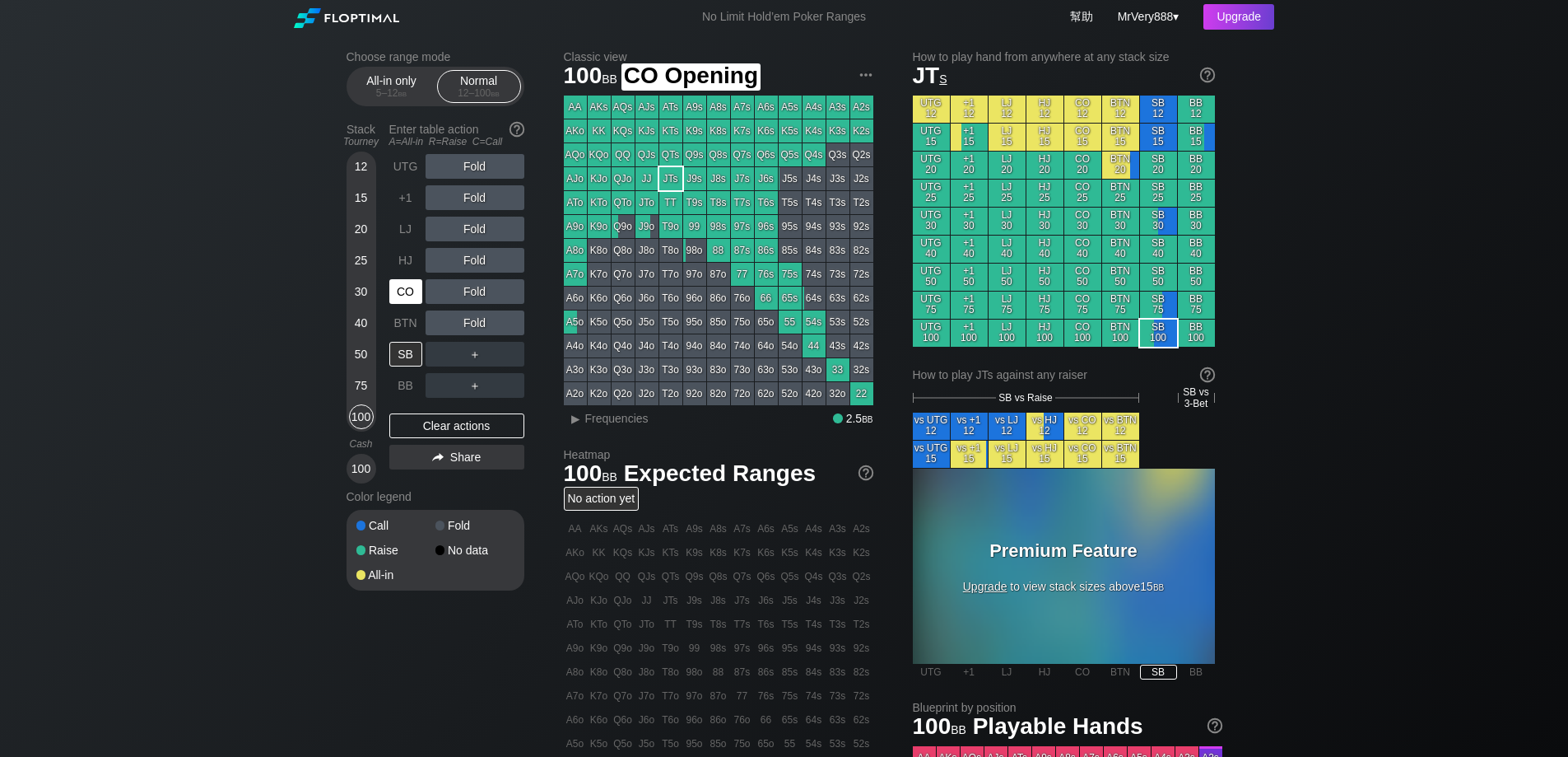
click at [414, 304] on div "CO" at bounding box center [406, 292] width 33 height 25
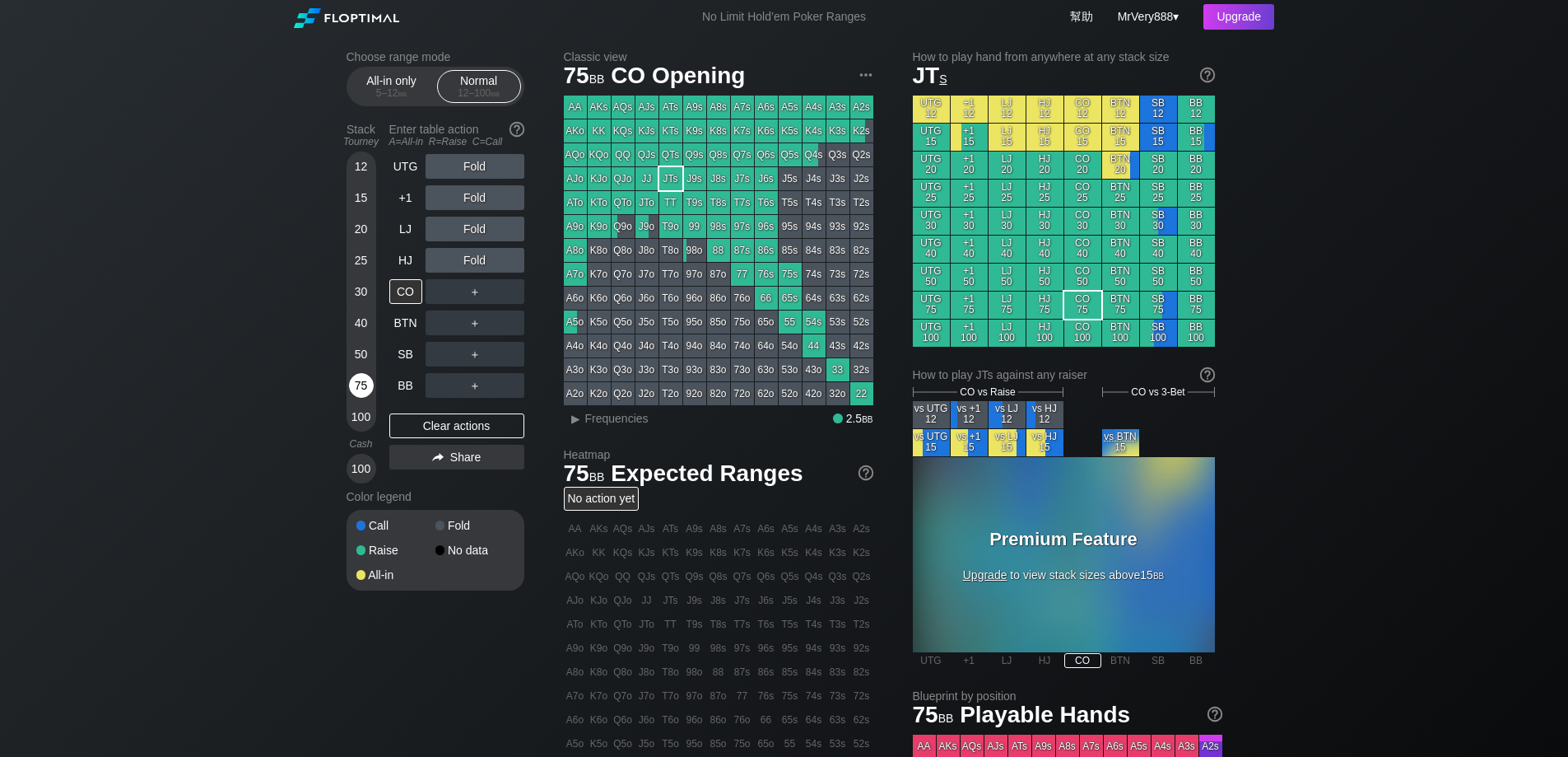
click at [354, 395] on div "75" at bounding box center [361, 385] width 25 height 25
click at [352, 429] on div "100" at bounding box center [361, 416] width 25 height 25
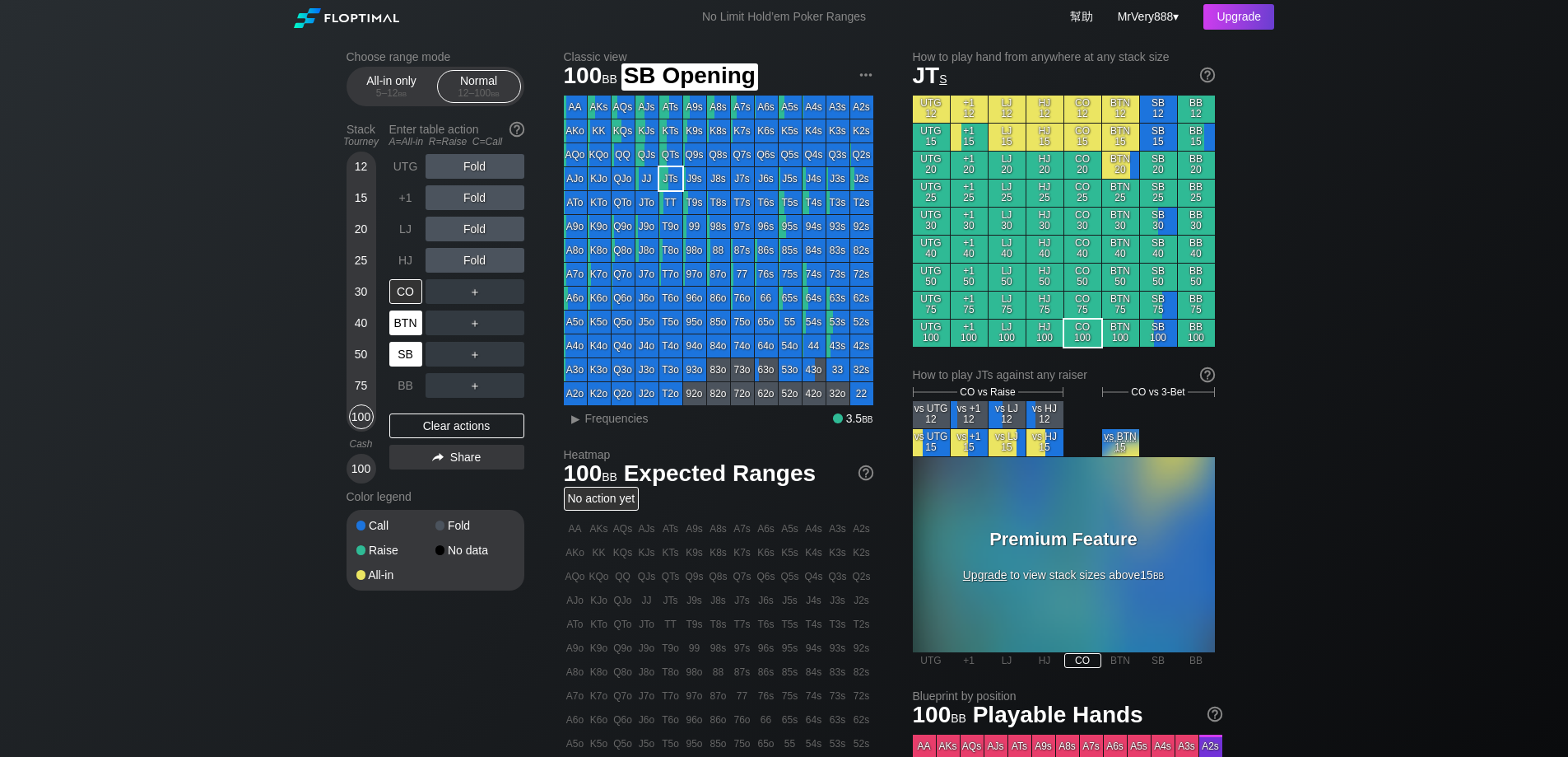
click at [403, 335] on div "BTN" at bounding box center [406, 323] width 33 height 25
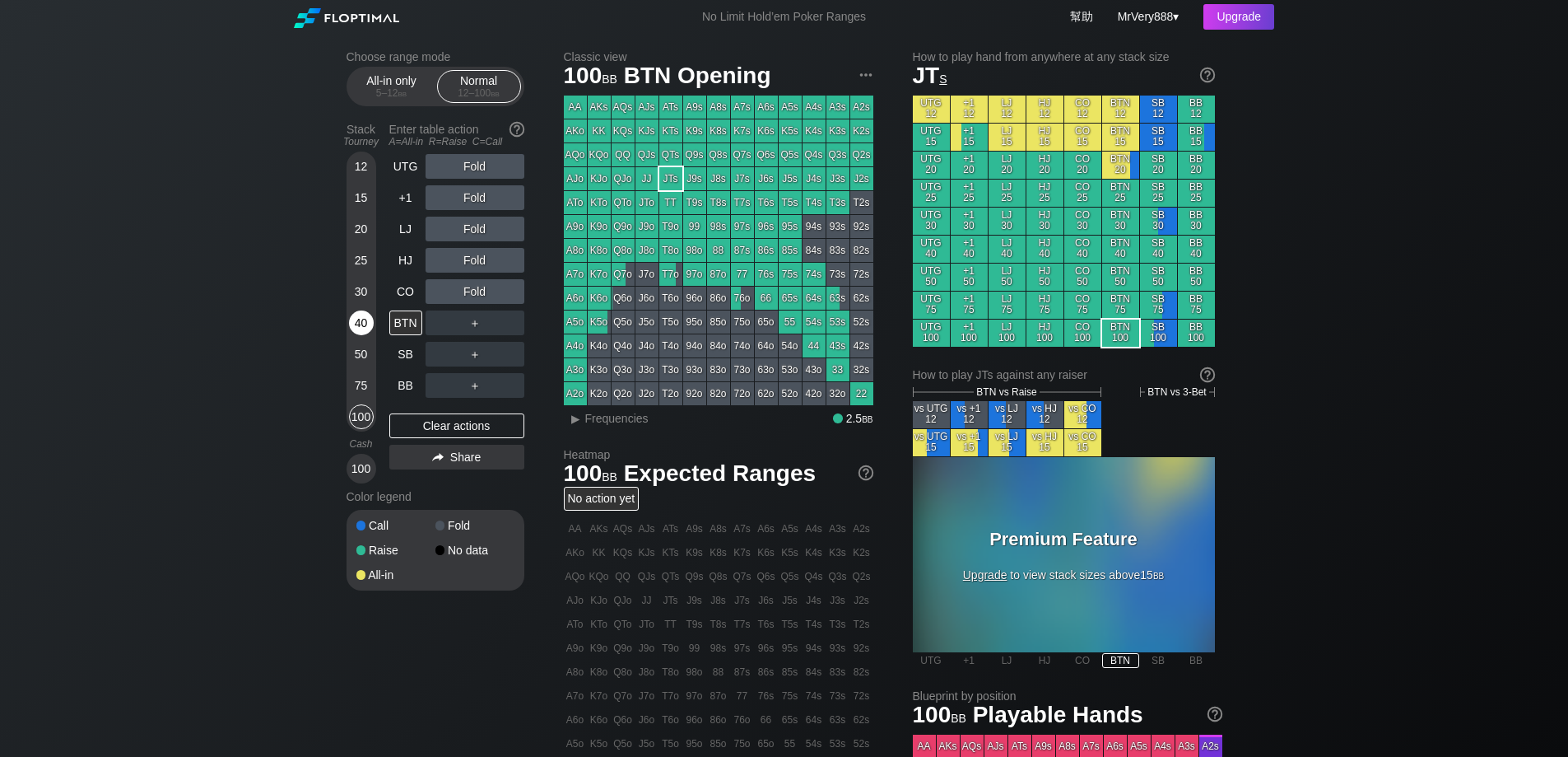
click at [370, 335] on div "40" at bounding box center [361, 323] width 25 height 25
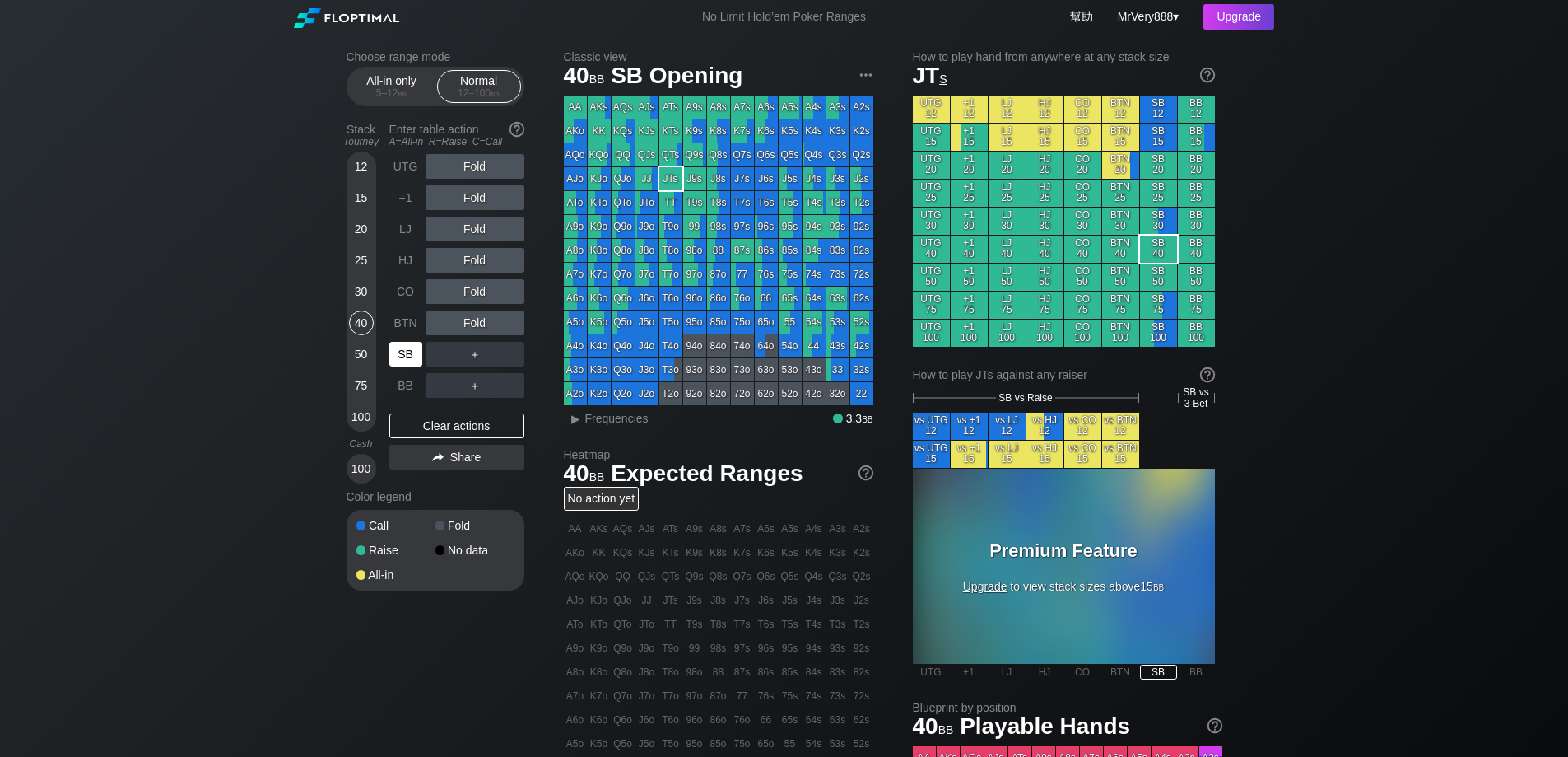
click at [403, 366] on div "SB" at bounding box center [406, 354] width 33 height 25
click at [358, 273] on div "25" at bounding box center [361, 261] width 25 height 25
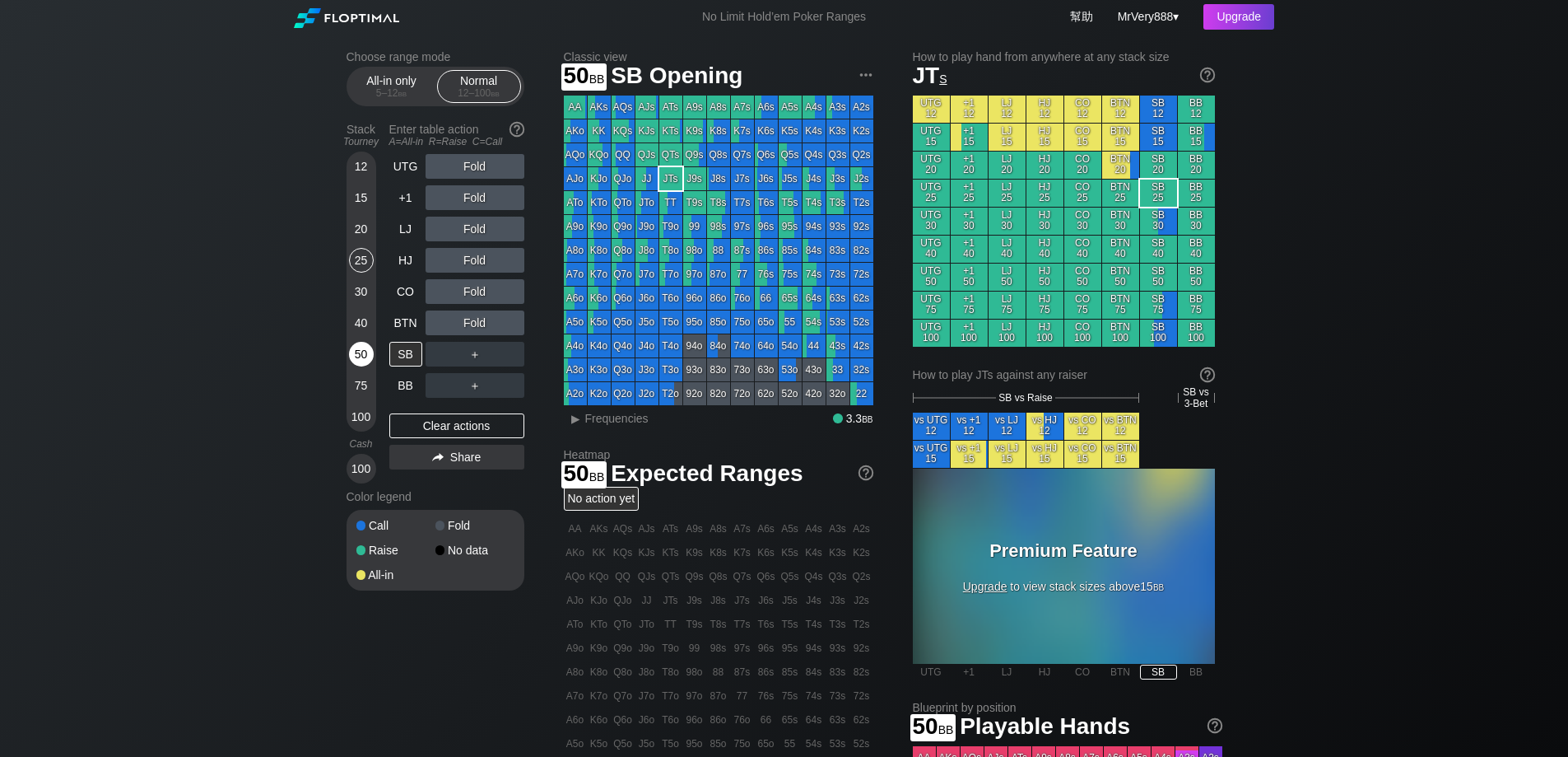
click at [361, 366] on div "50" at bounding box center [361, 354] width 25 height 25
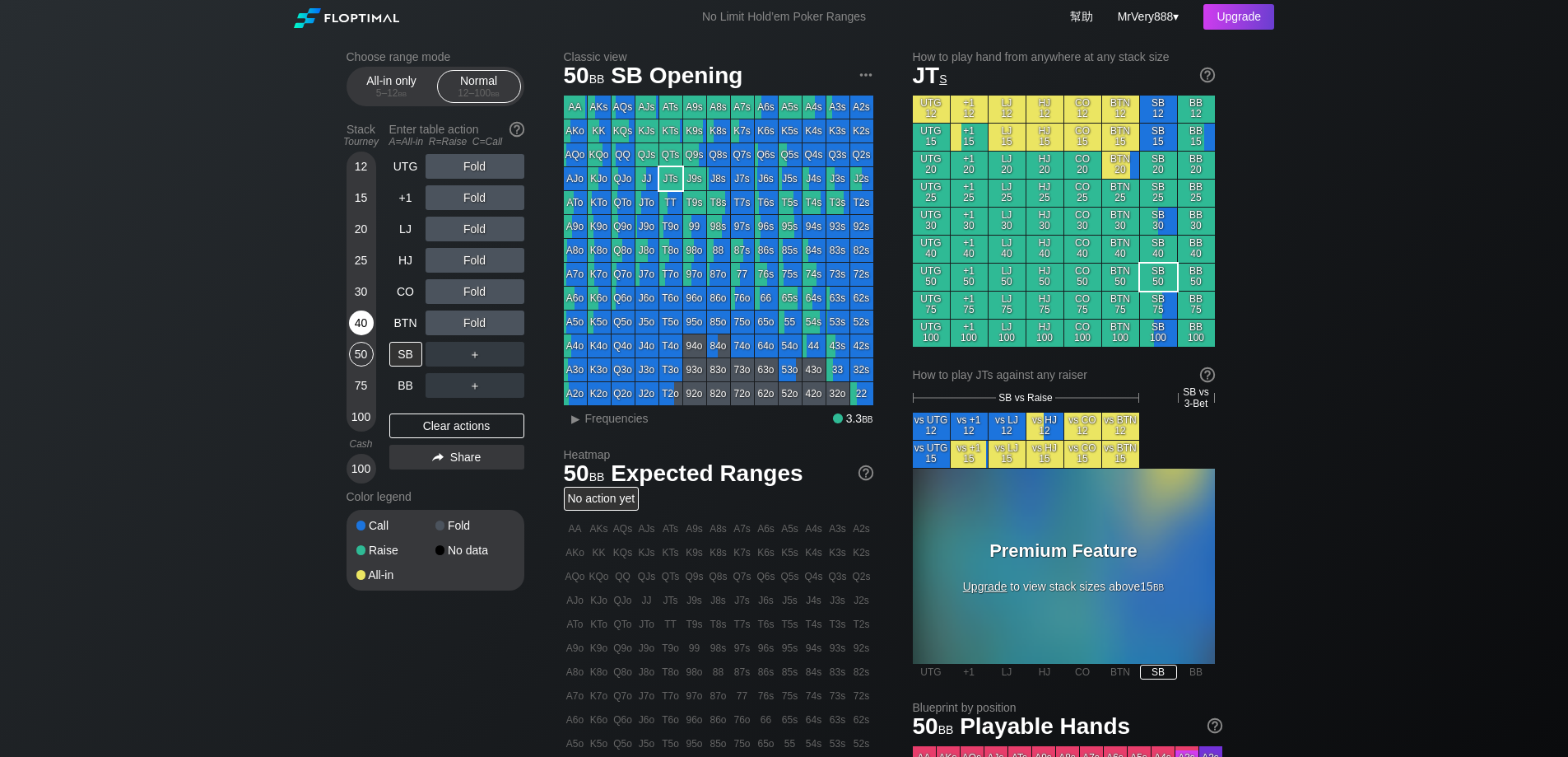
click at [360, 335] on div "40" at bounding box center [361, 323] width 25 height 25
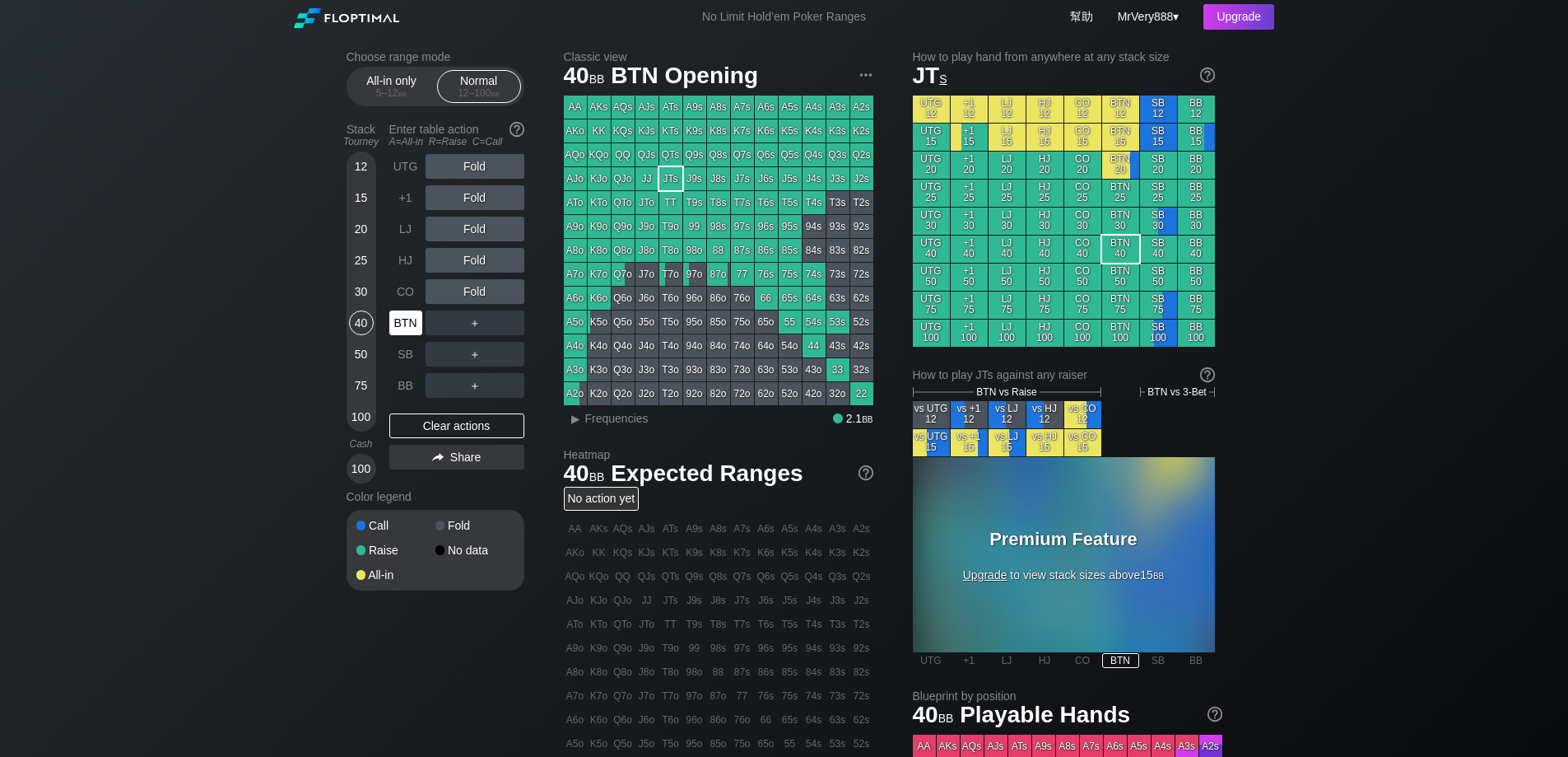
click at [402, 335] on div "BTN" at bounding box center [406, 323] width 33 height 25
click at [366, 272] on div "25" at bounding box center [361, 261] width 25 height 25
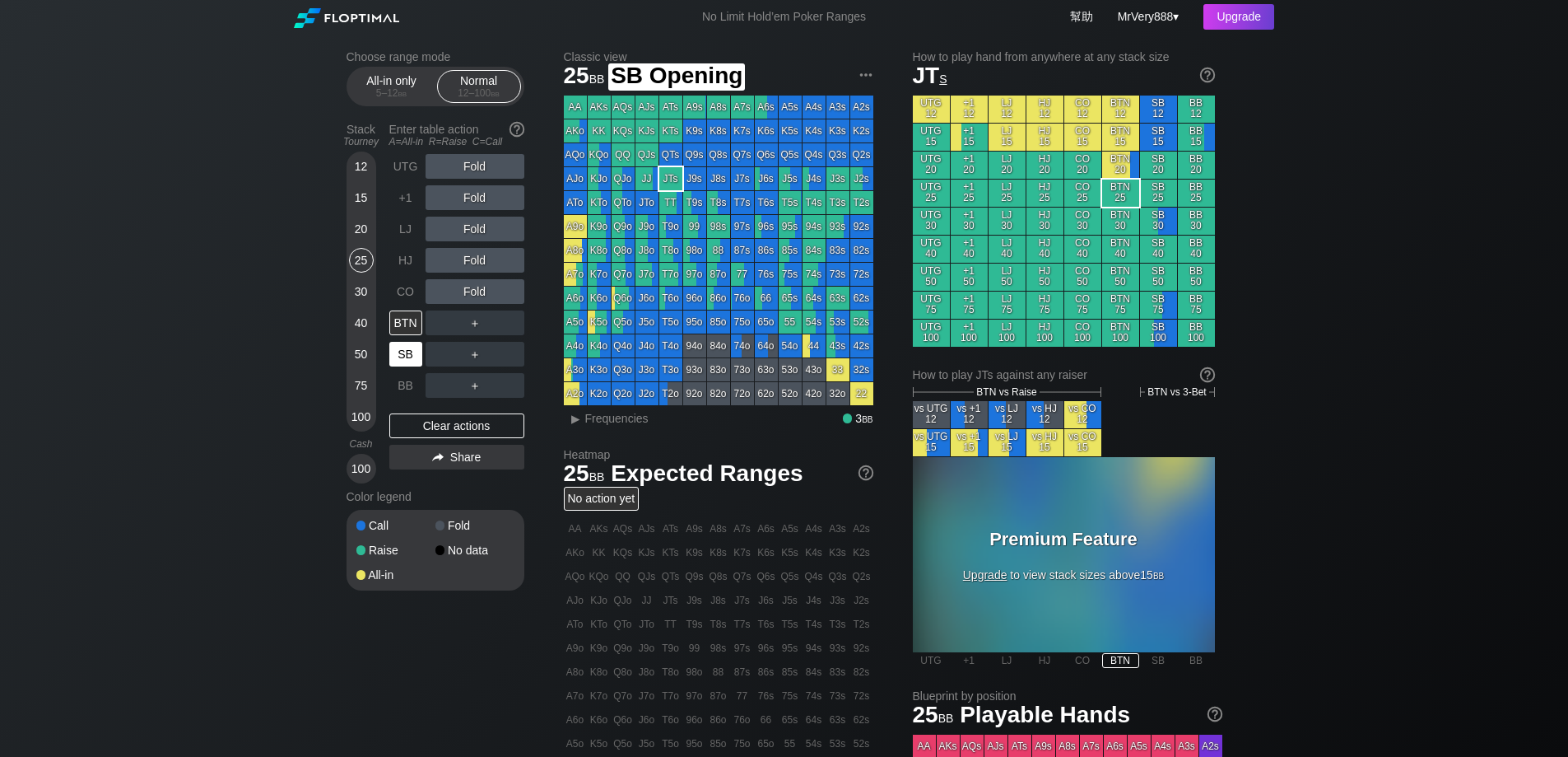
click at [404, 358] on div "SB" at bounding box center [406, 354] width 33 height 25
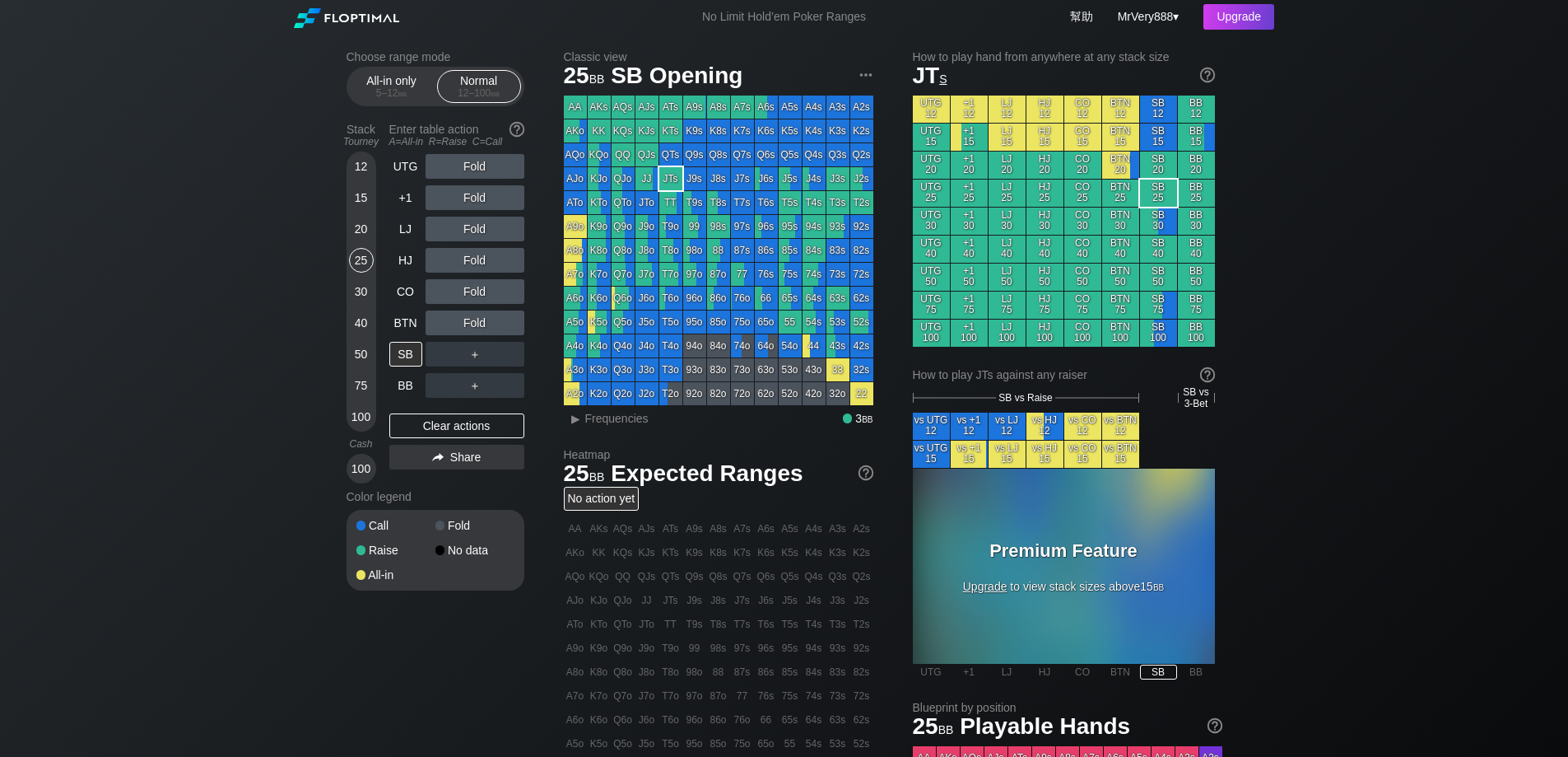
click at [363, 397] on div "75" at bounding box center [361, 385] width 25 height 25
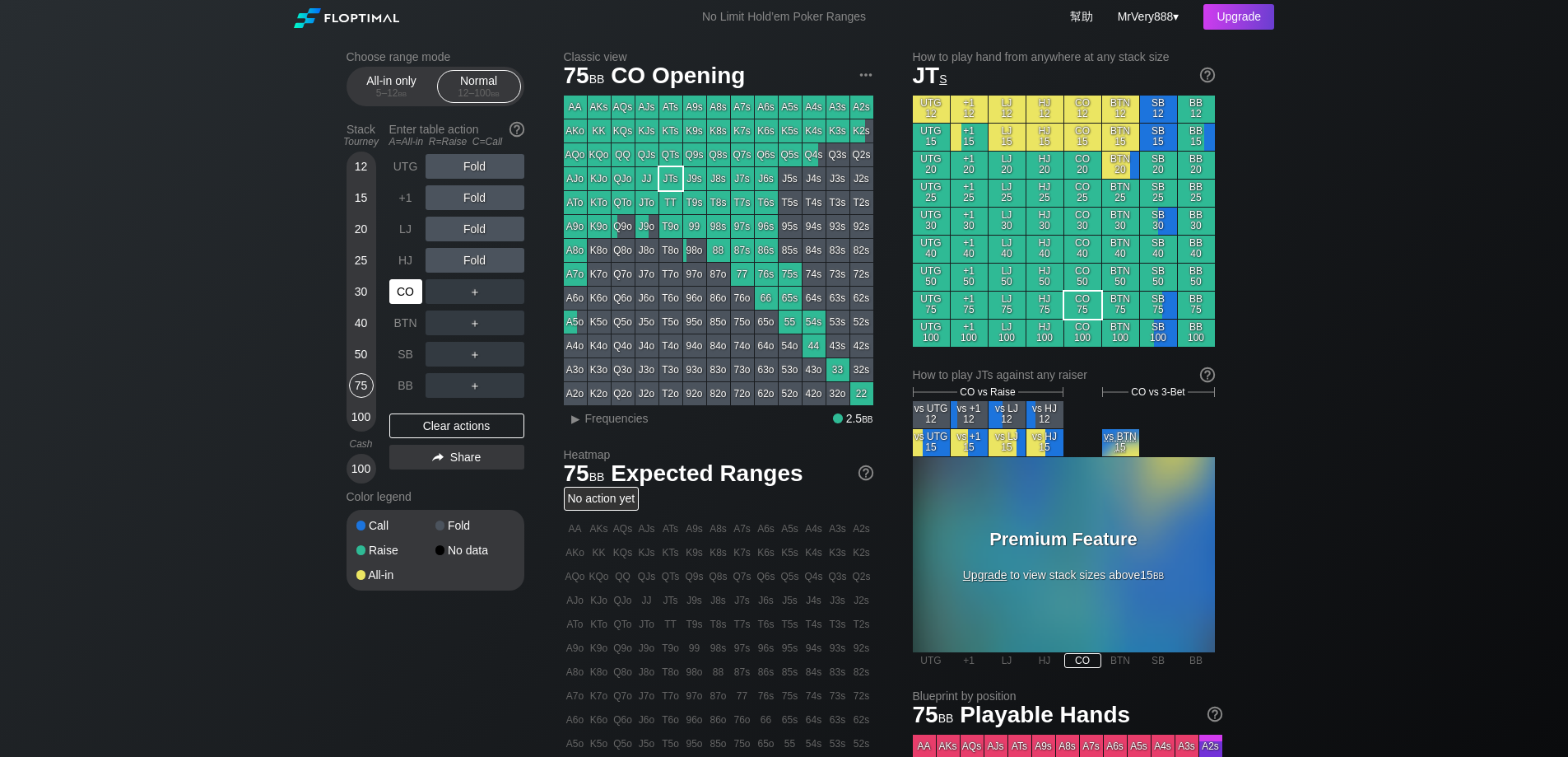
click at [410, 304] on div "CO" at bounding box center [406, 292] width 33 height 25
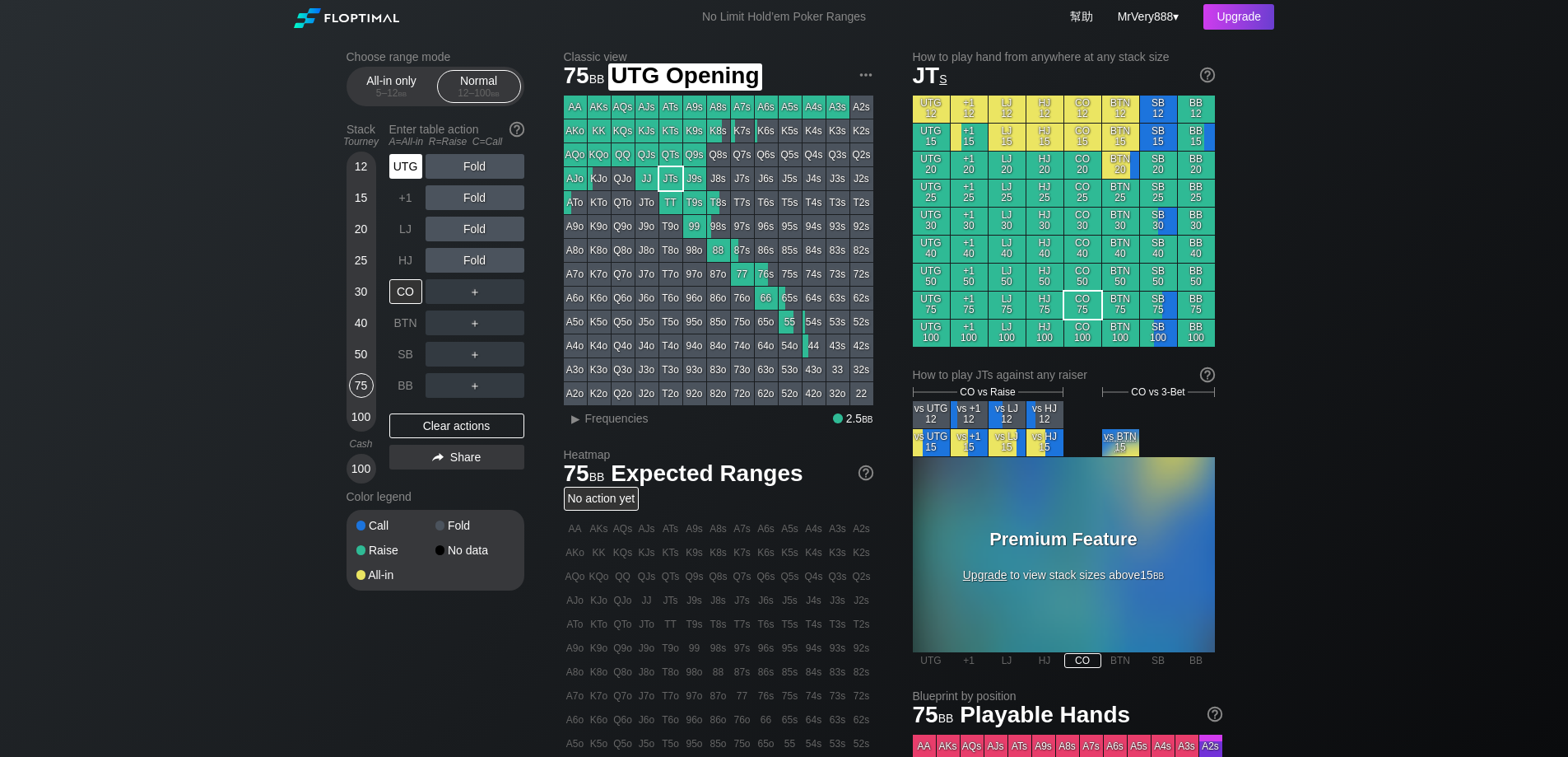
click at [397, 178] on div "UTG" at bounding box center [406, 166] width 33 height 25
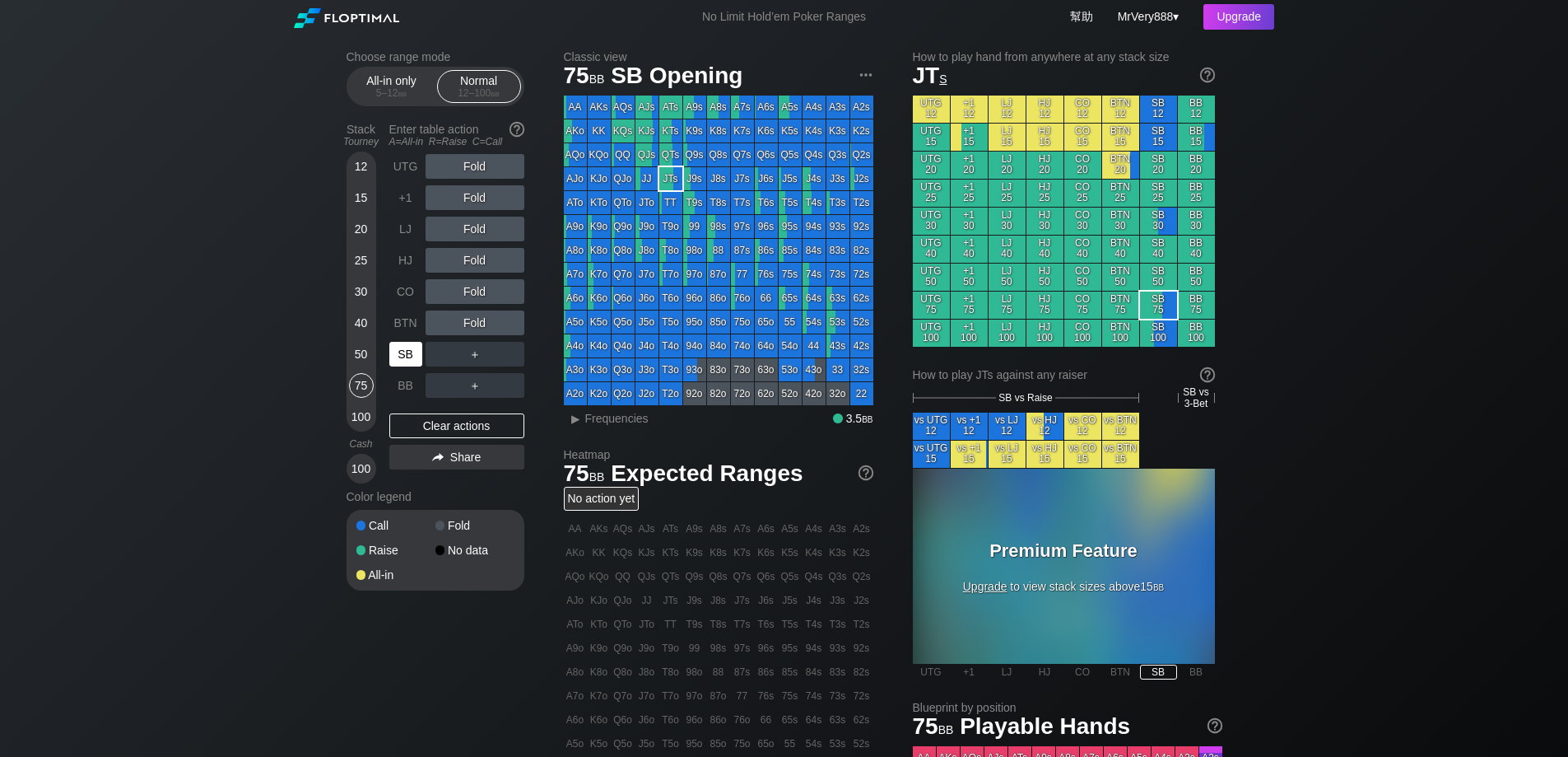
click at [398, 366] on div "SB" at bounding box center [406, 354] width 33 height 25
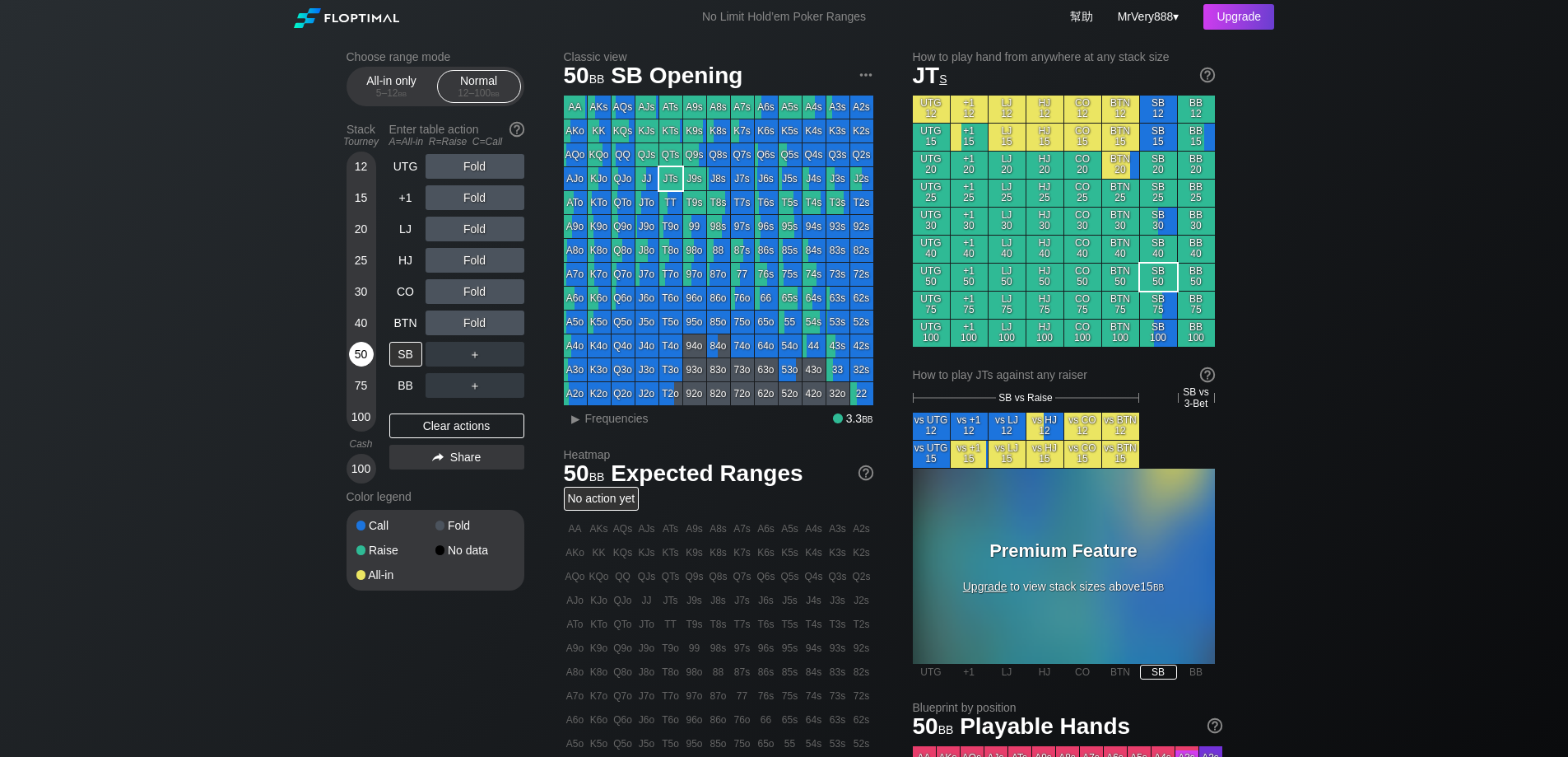
drag, startPoint x: 365, startPoint y: 370, endPoint x: 417, endPoint y: 239, distance: 140.9
click at [365, 366] on div "50" at bounding box center [361, 354] width 25 height 25
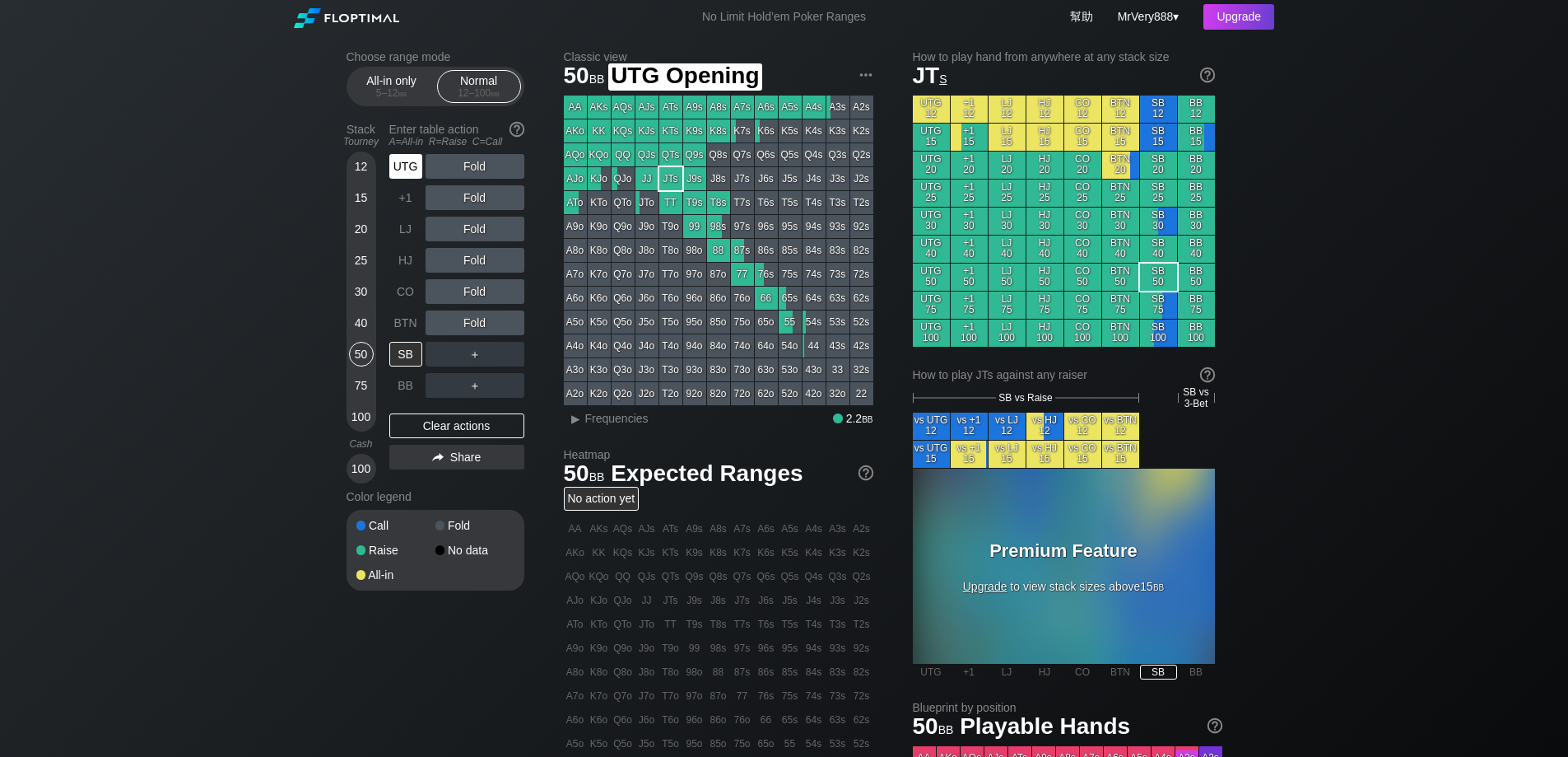
click at [407, 178] on div "UTG" at bounding box center [406, 166] width 33 height 25
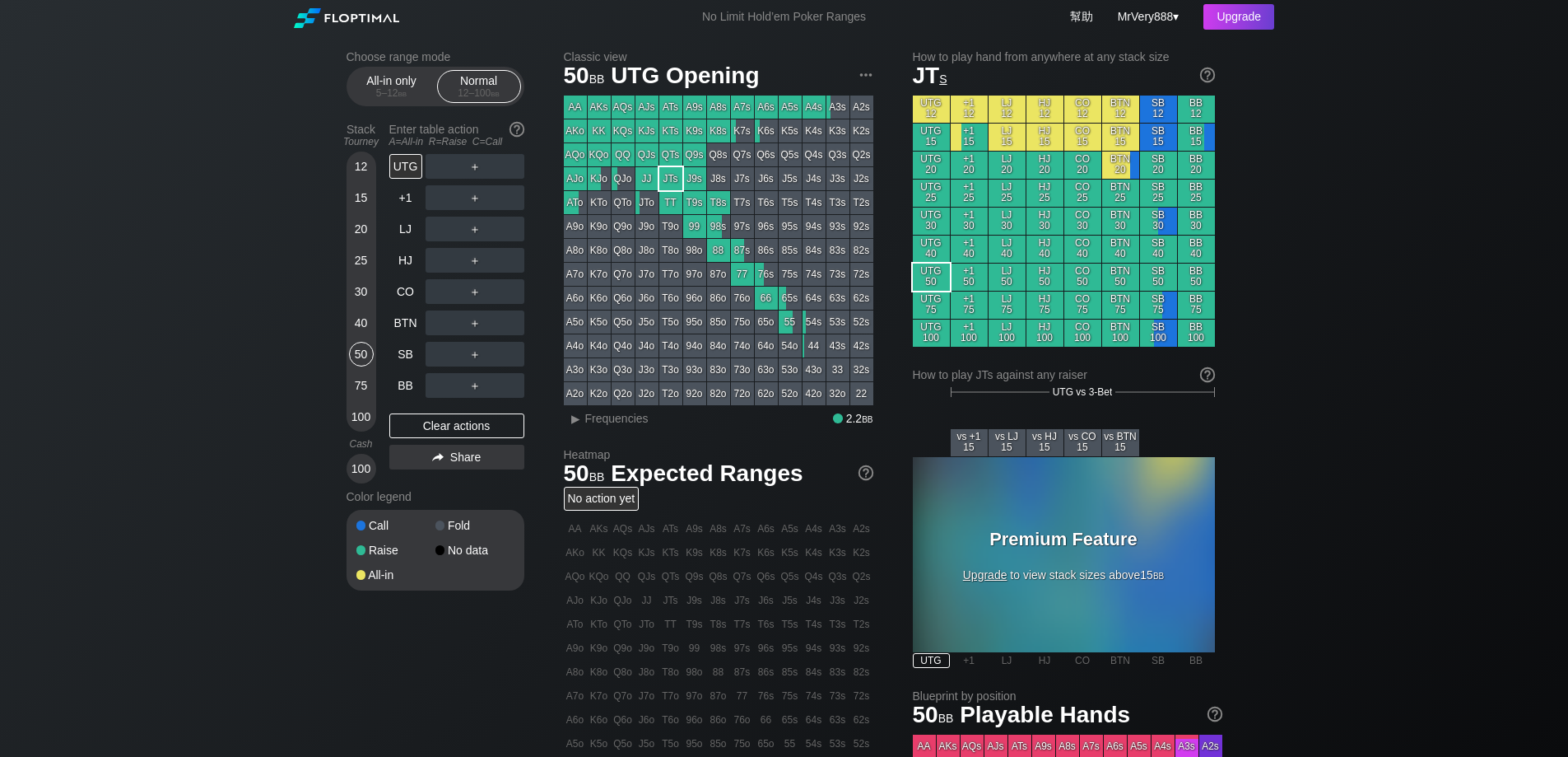
click at [361, 273] on div "25" at bounding box center [361, 261] width 25 height 25
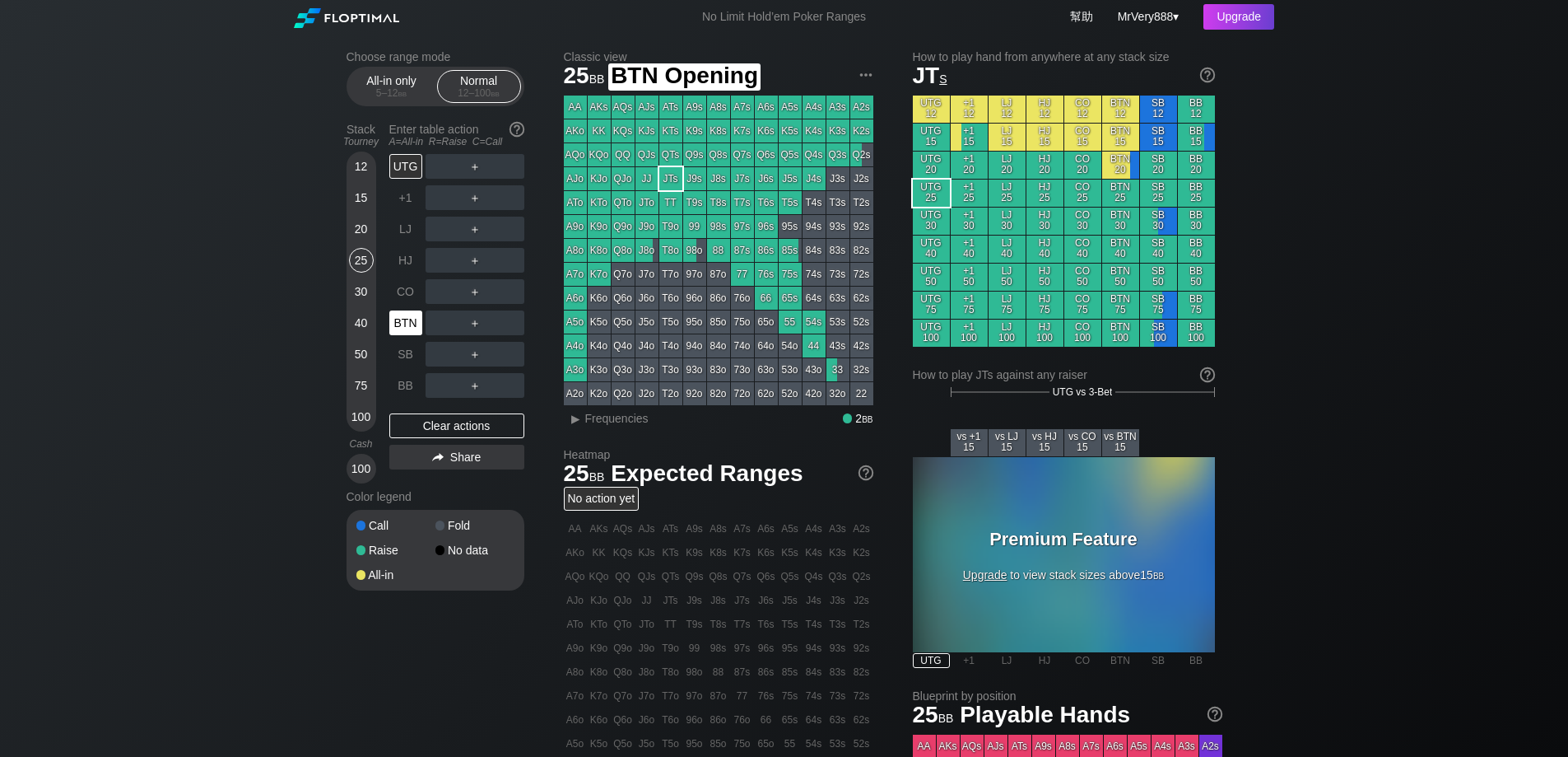
click at [406, 333] on div "BTN" at bounding box center [406, 323] width 33 height 25
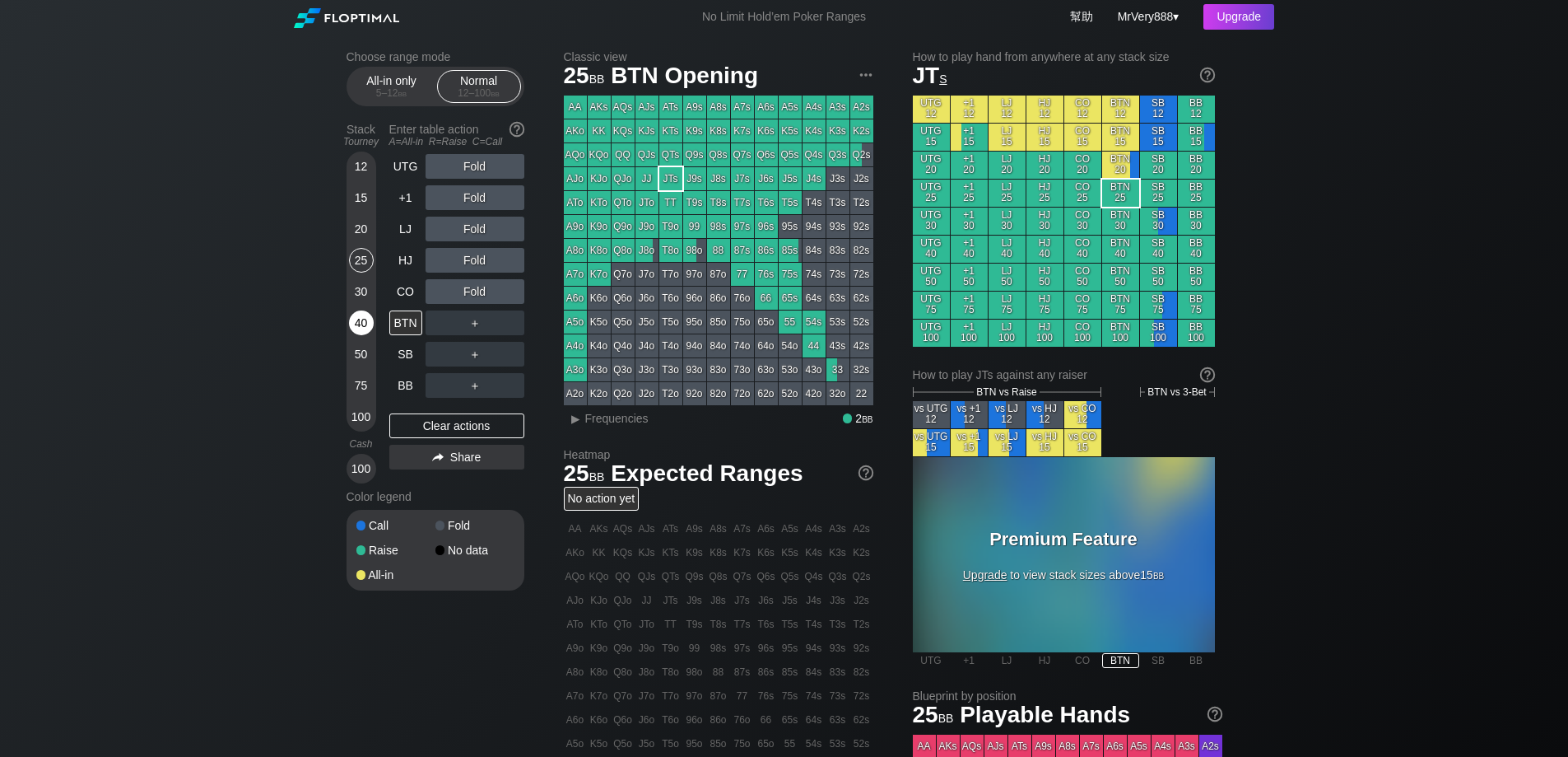
click at [359, 335] on div "40" at bounding box center [361, 323] width 25 height 25
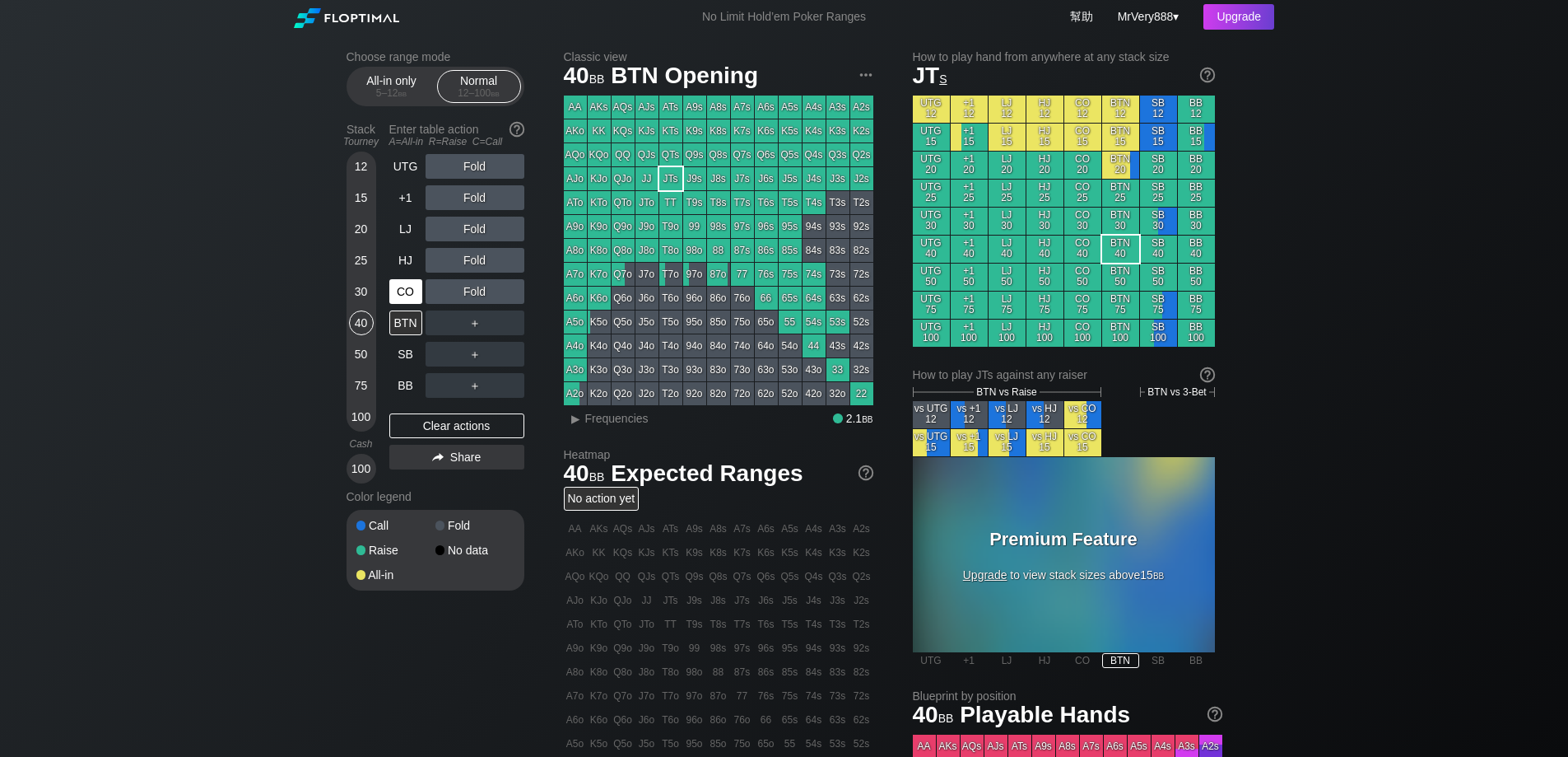
click at [413, 304] on div "CO" at bounding box center [406, 292] width 33 height 25
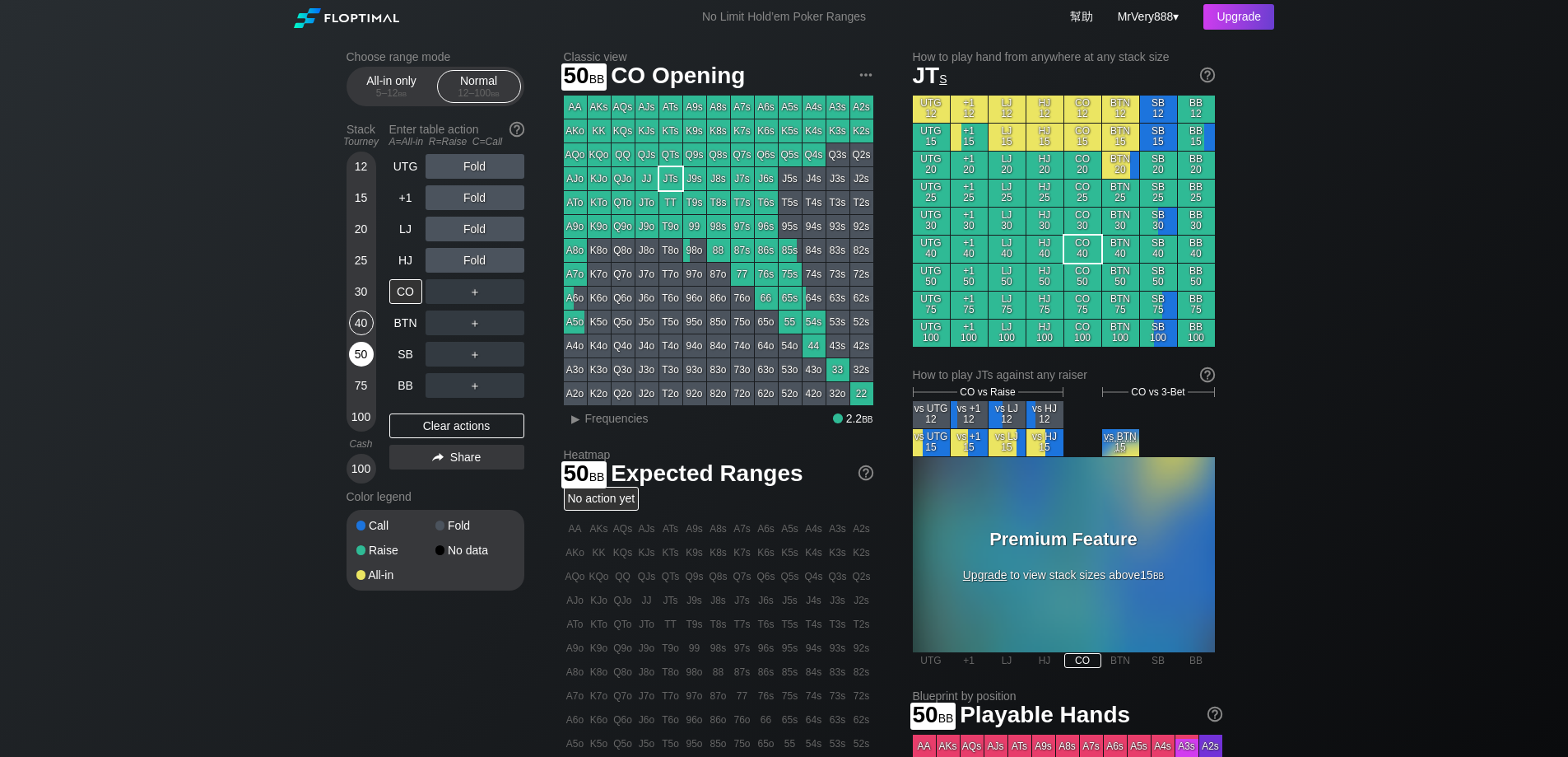
click at [359, 366] on div "50" at bounding box center [361, 354] width 25 height 25
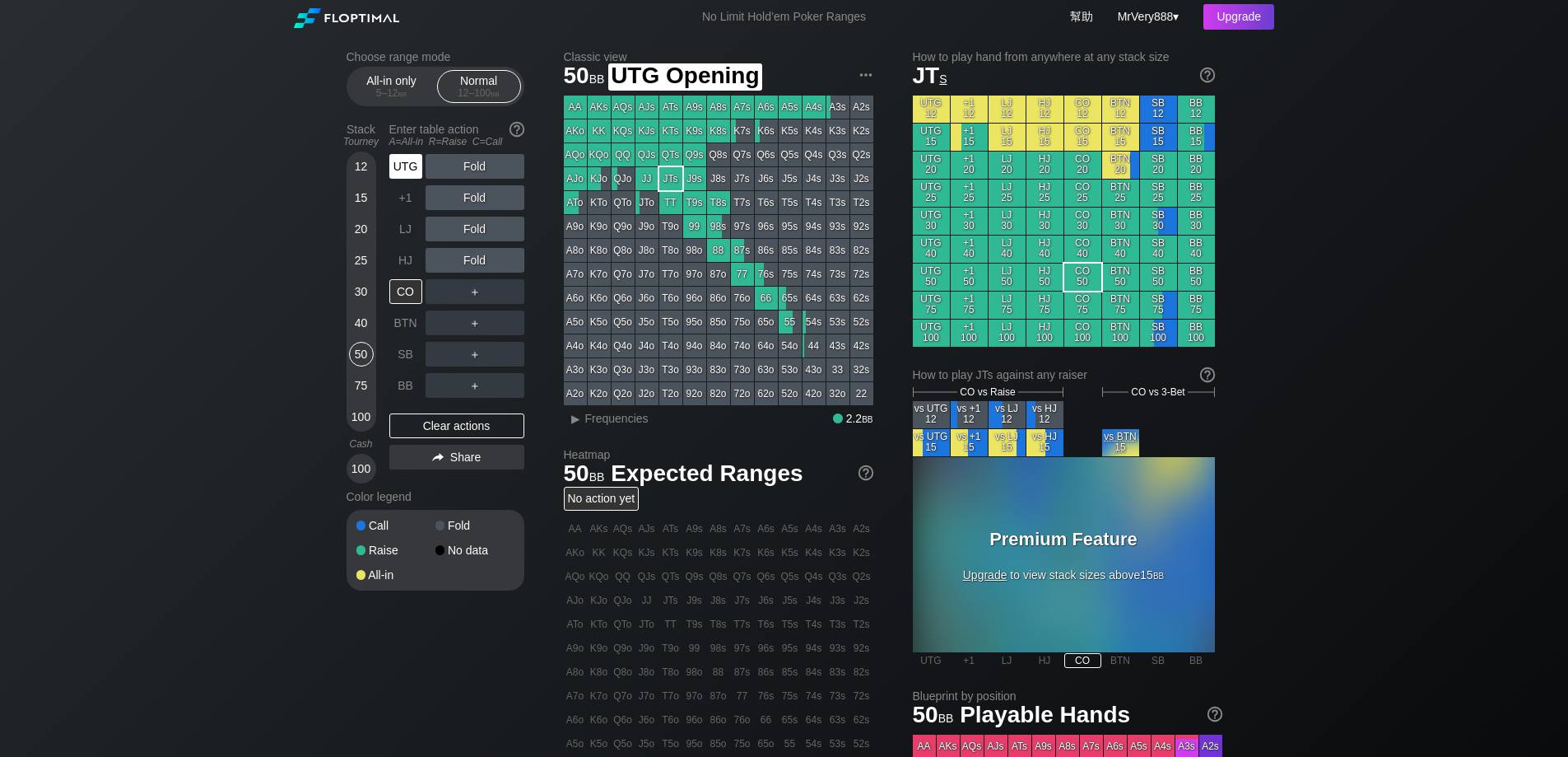
click at [409, 178] on div "UTG" at bounding box center [406, 166] width 33 height 25
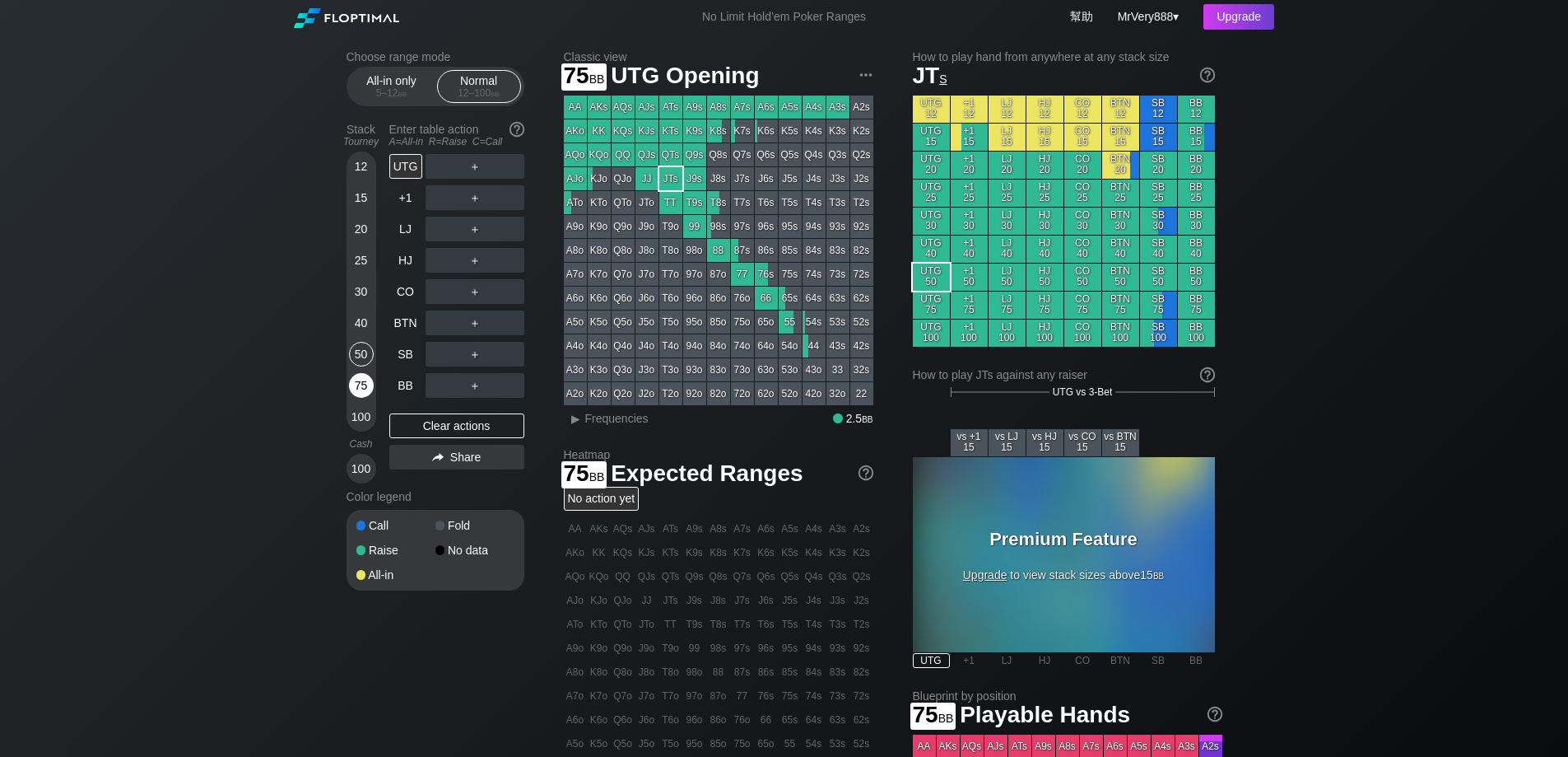
click at [355, 397] on div "75" at bounding box center [361, 385] width 25 height 25
click at [366, 335] on div "40" at bounding box center [361, 323] width 25 height 25
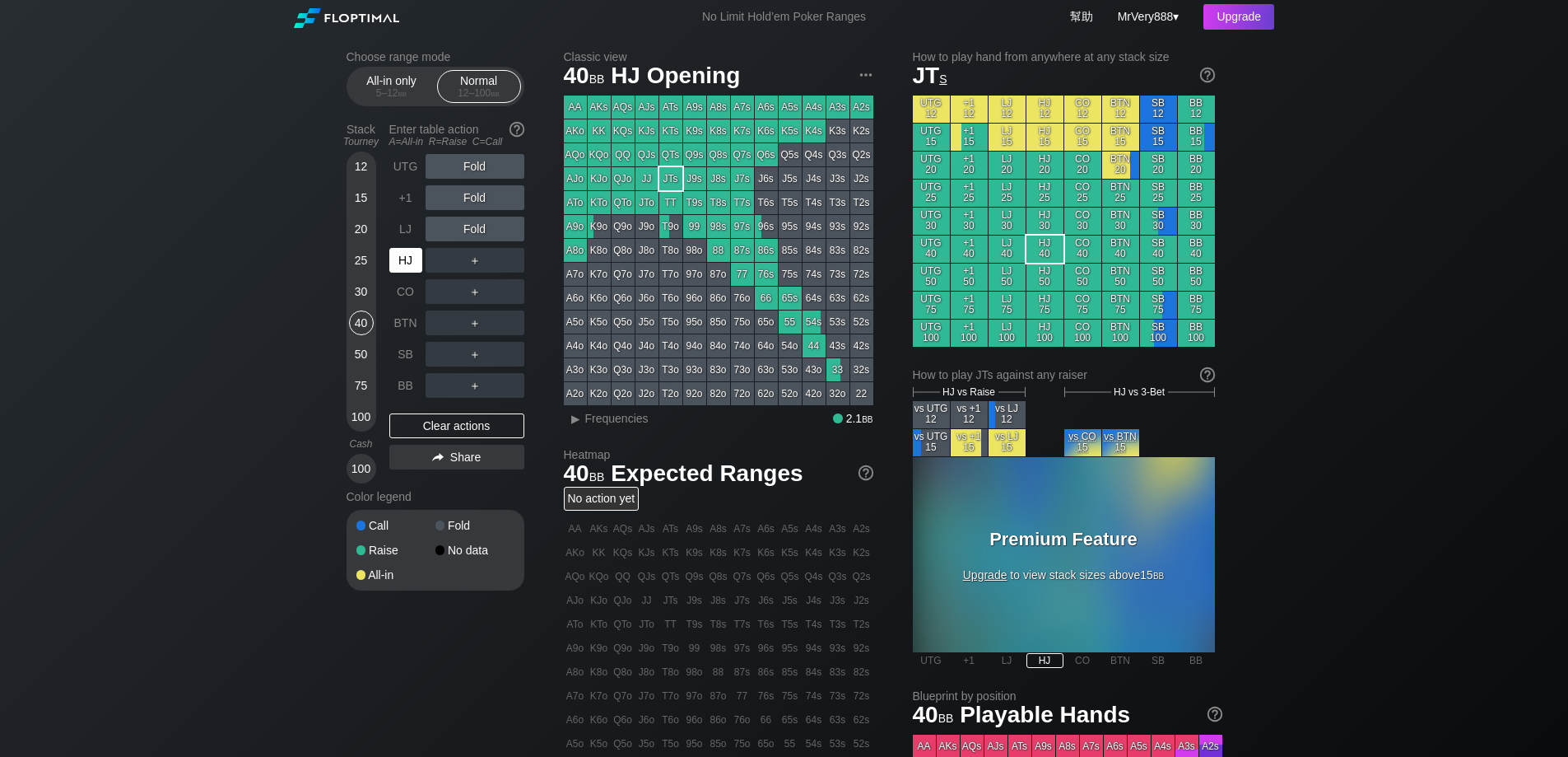
click at [410, 273] on div "HJ" at bounding box center [406, 261] width 33 height 25
click at [406, 178] on div "UTG" at bounding box center [406, 166] width 33 height 25
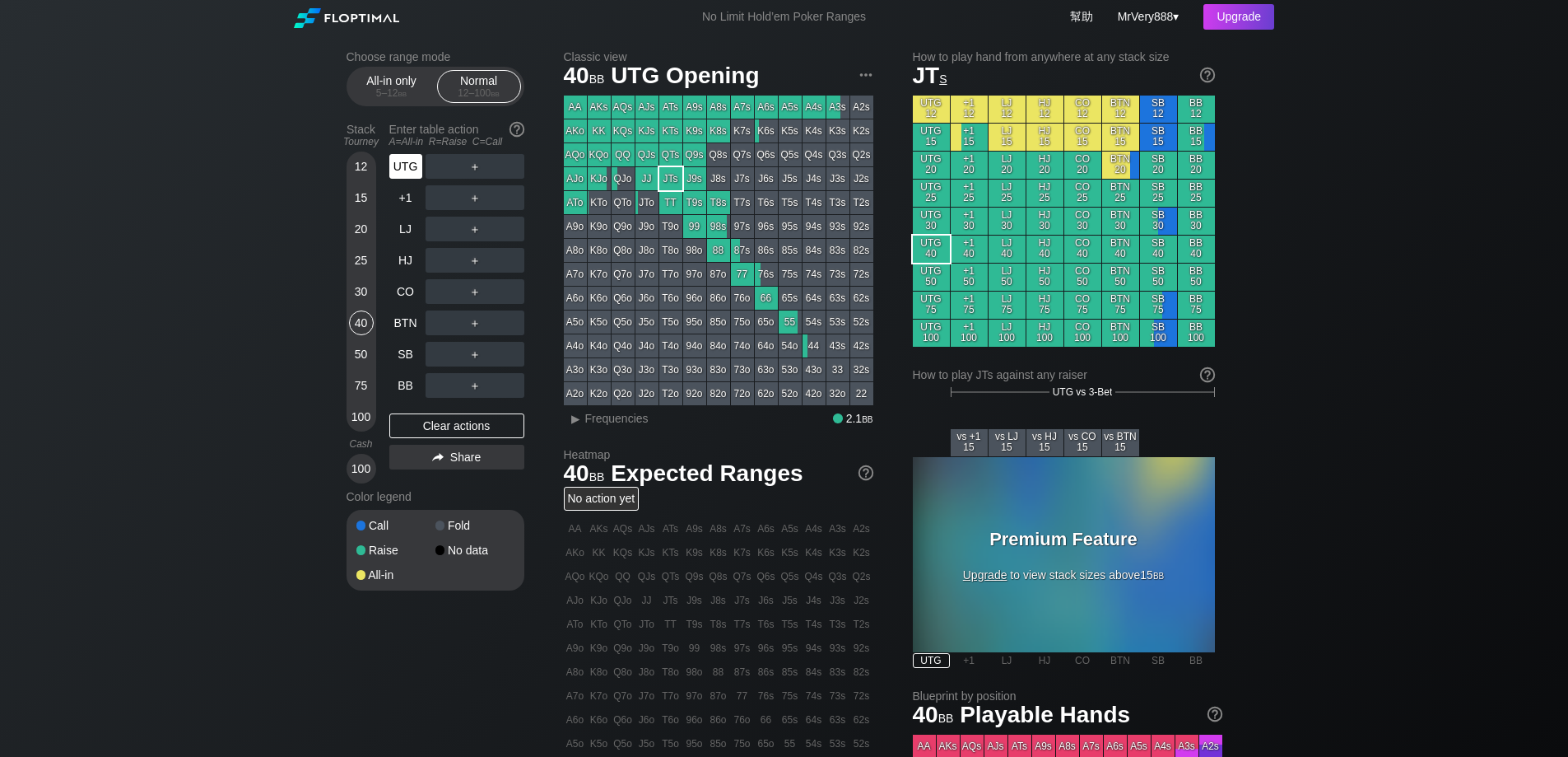
click at [412, 176] on div "UTG" at bounding box center [406, 166] width 33 height 25
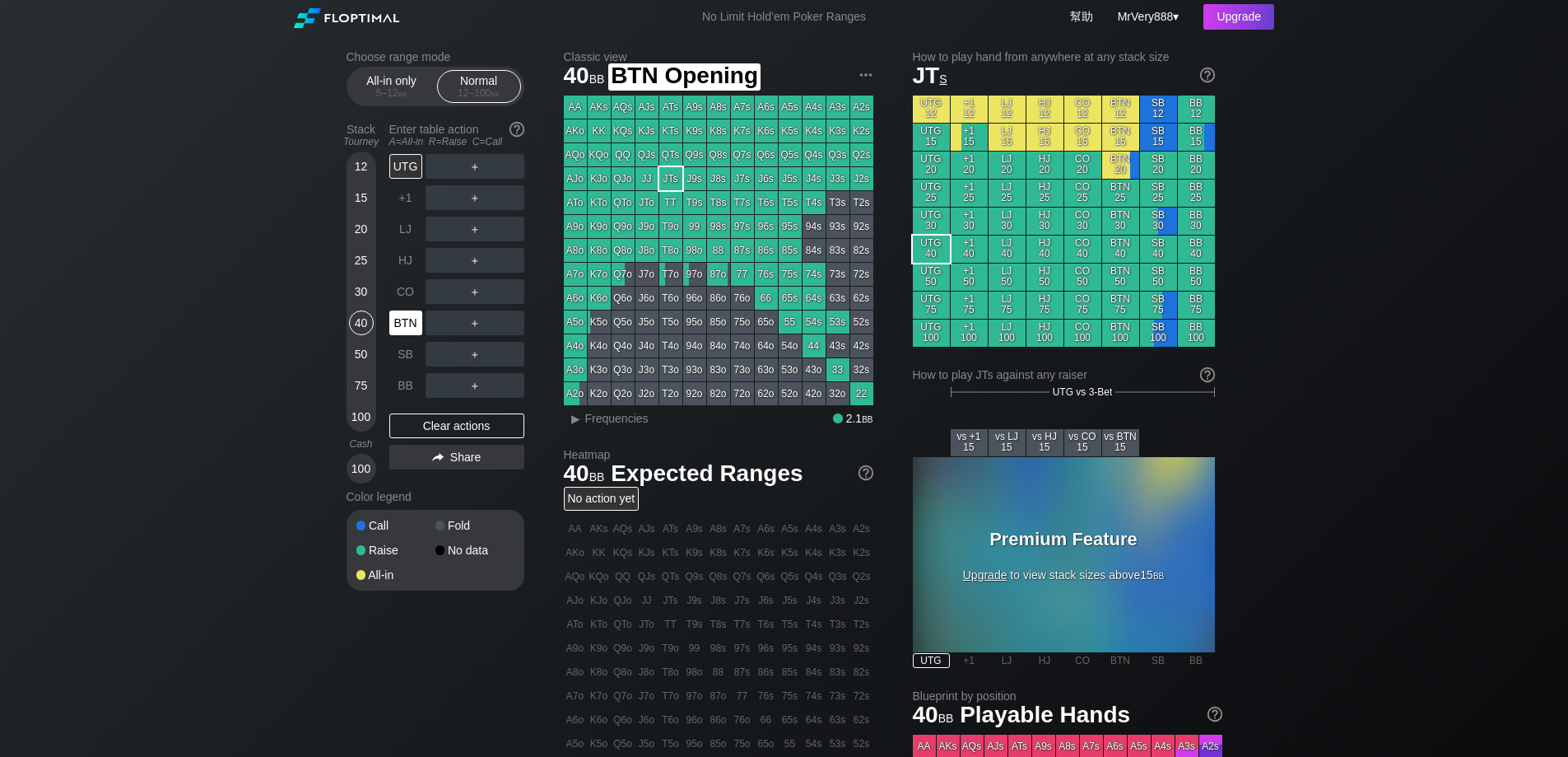
click at [413, 335] on div "BTN" at bounding box center [406, 323] width 33 height 25
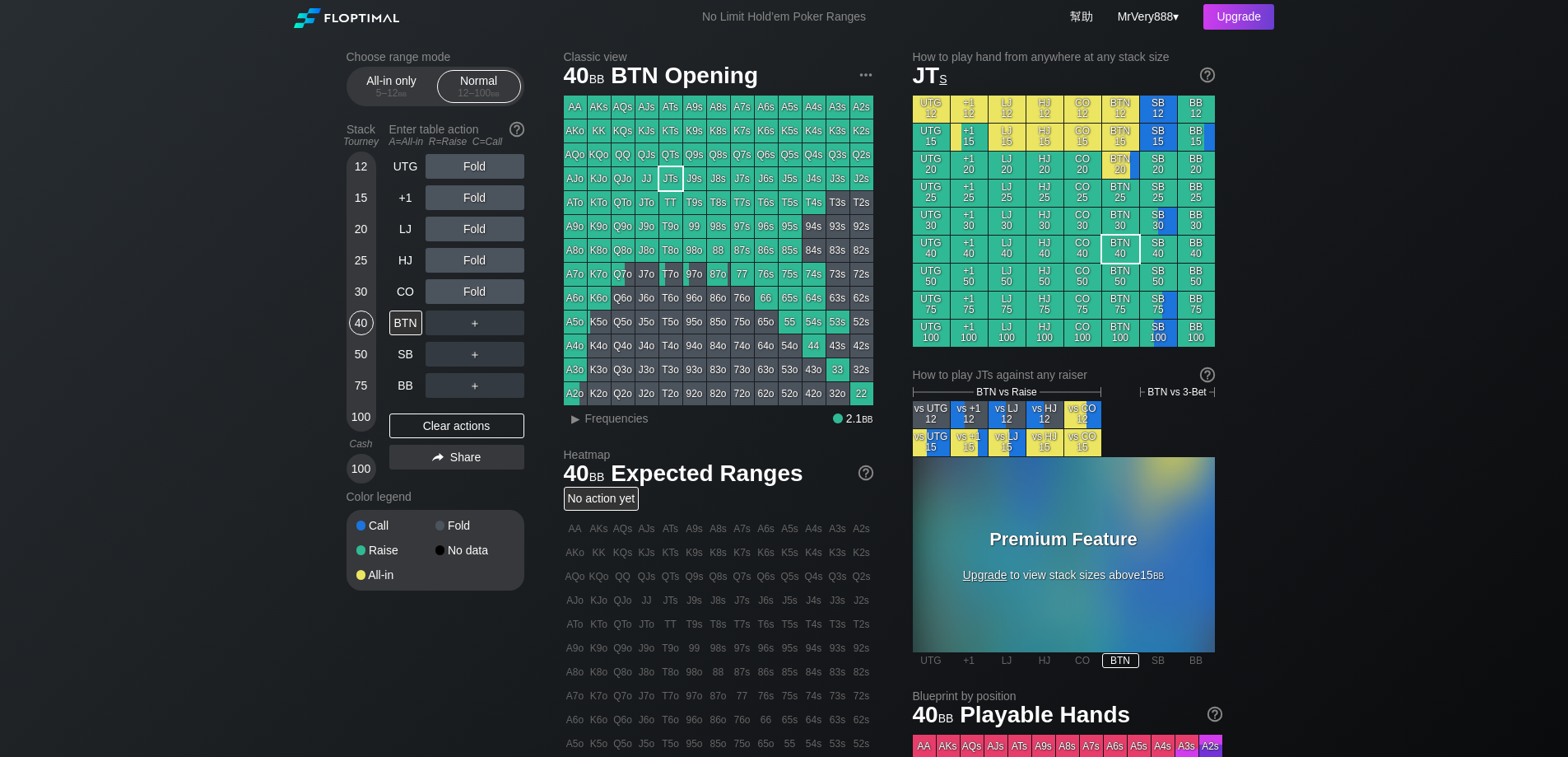
click at [359, 273] on div "25" at bounding box center [361, 261] width 25 height 25
click at [358, 397] on div "75" at bounding box center [361, 385] width 25 height 25
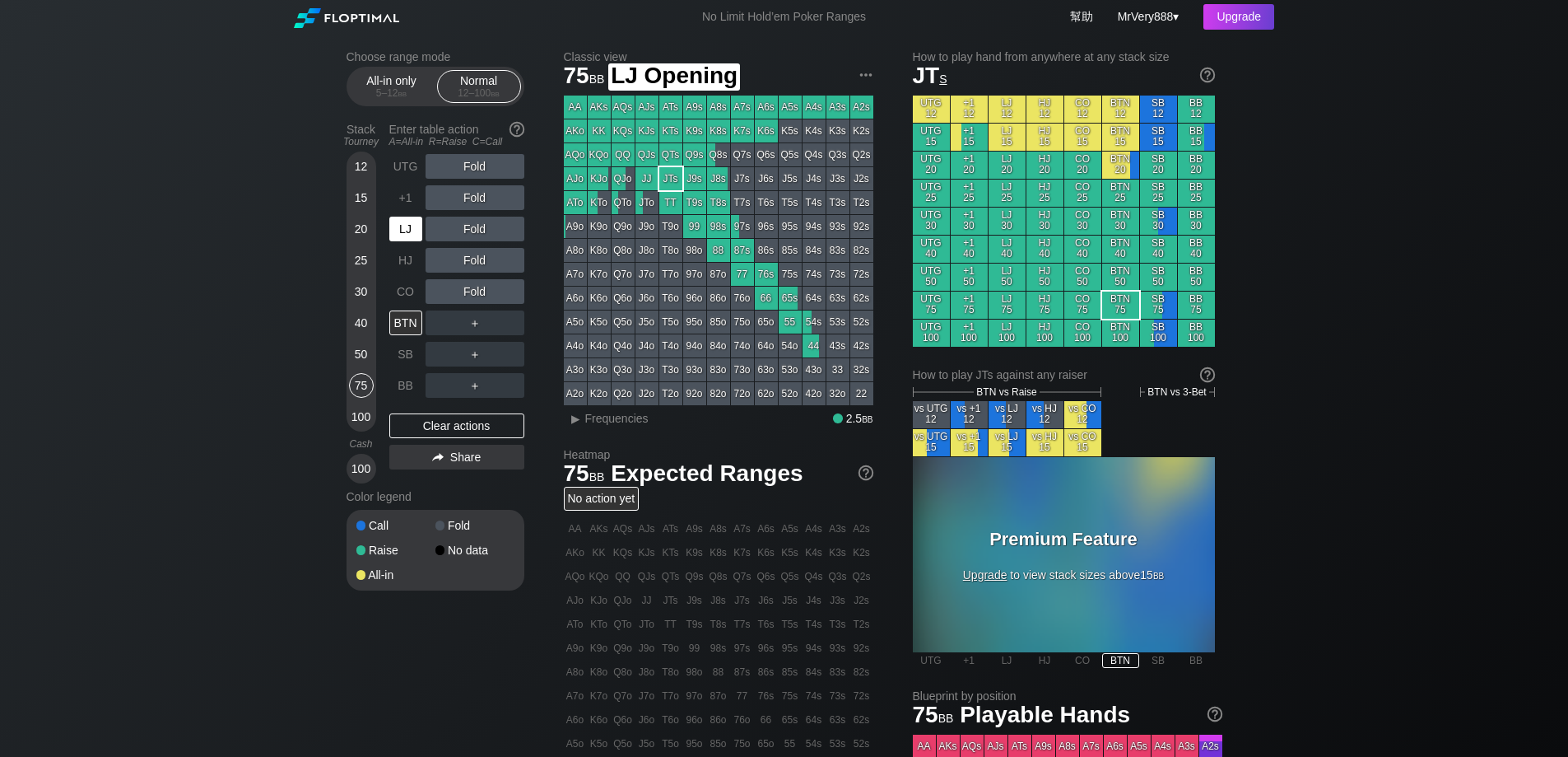
click at [409, 237] on div "LJ" at bounding box center [406, 228] width 33 height 25
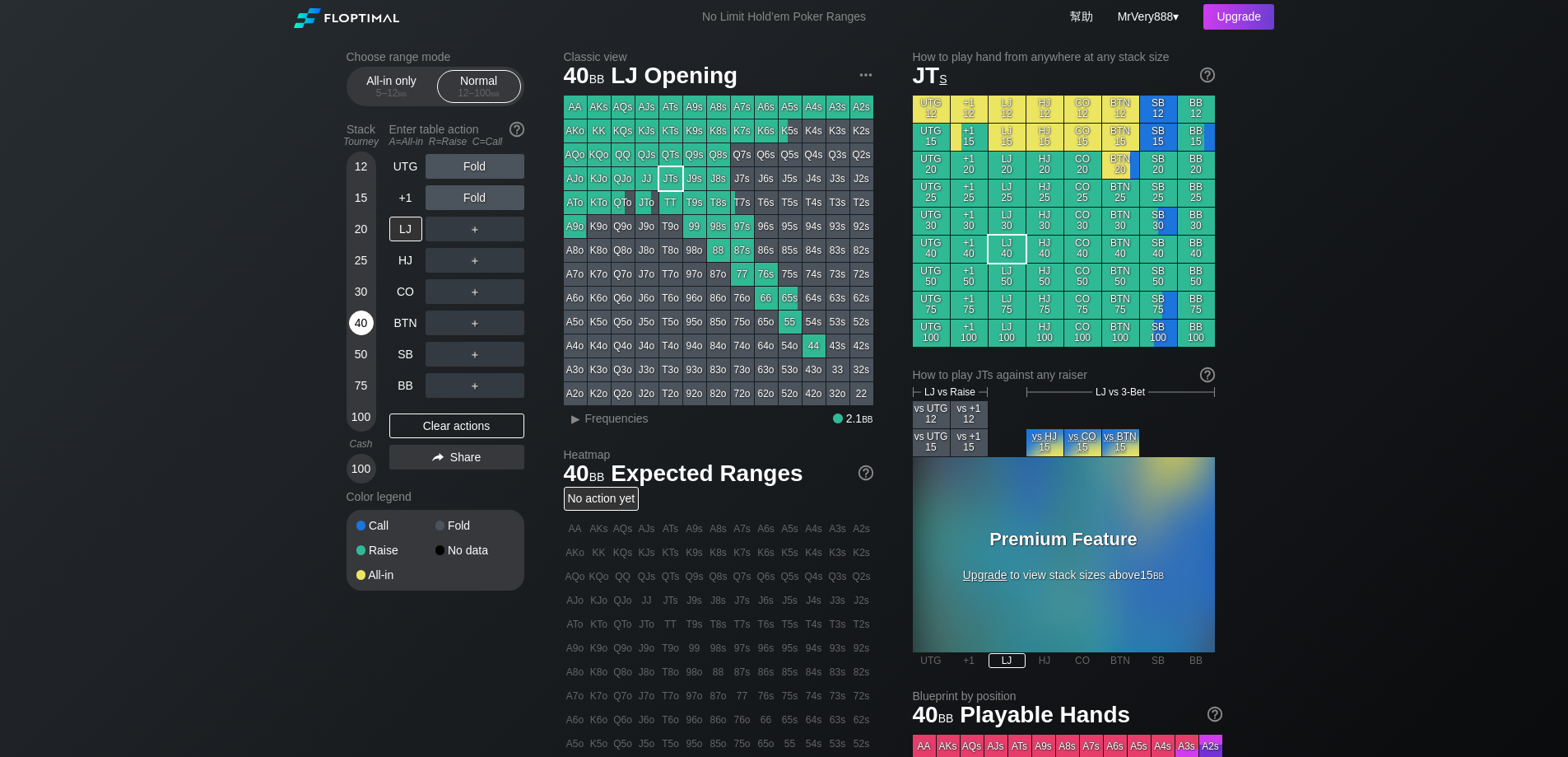
click at [363, 333] on div "40" at bounding box center [361, 323] width 25 height 25
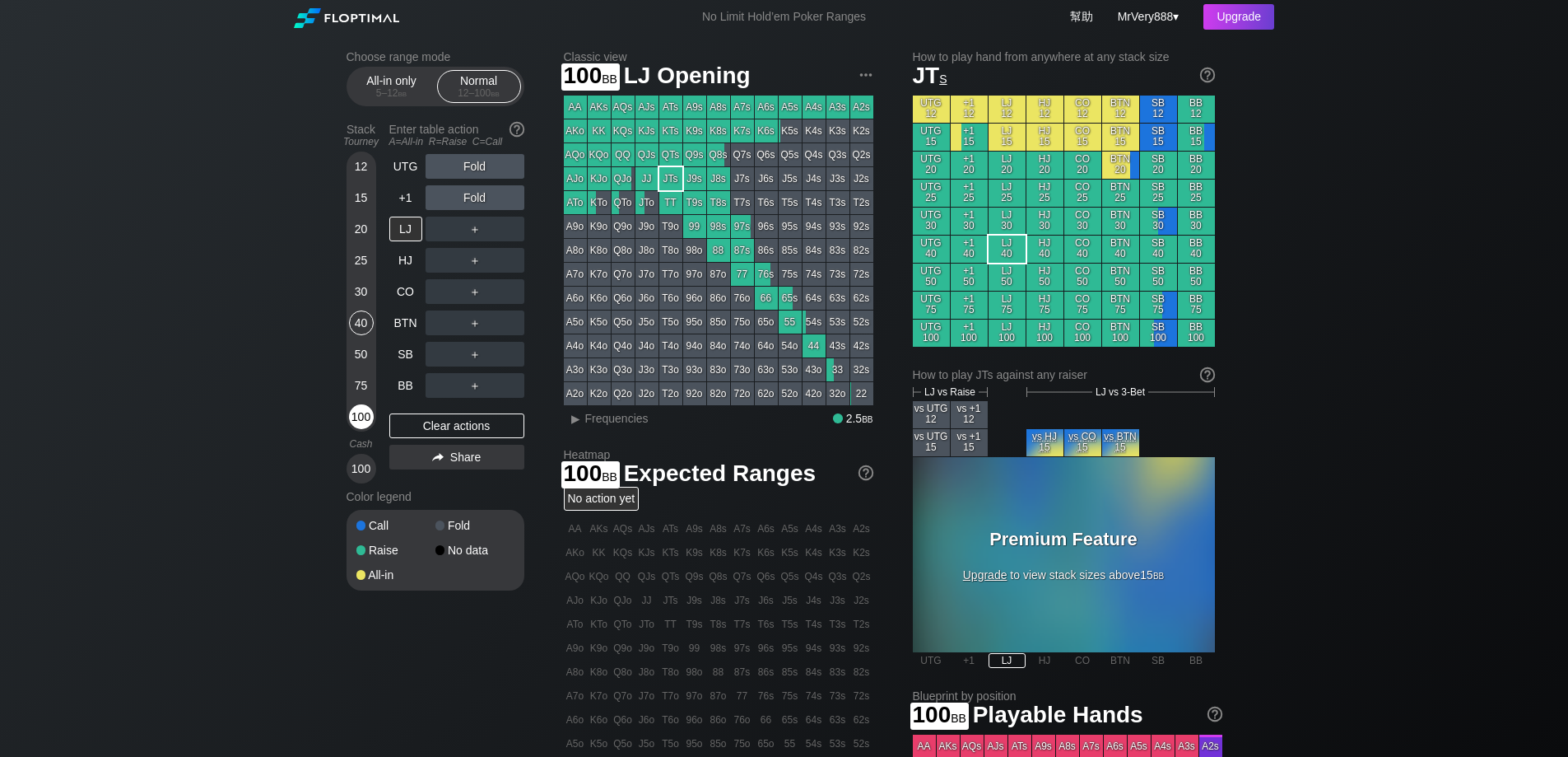
click at [359, 429] on div "100" at bounding box center [361, 416] width 25 height 25
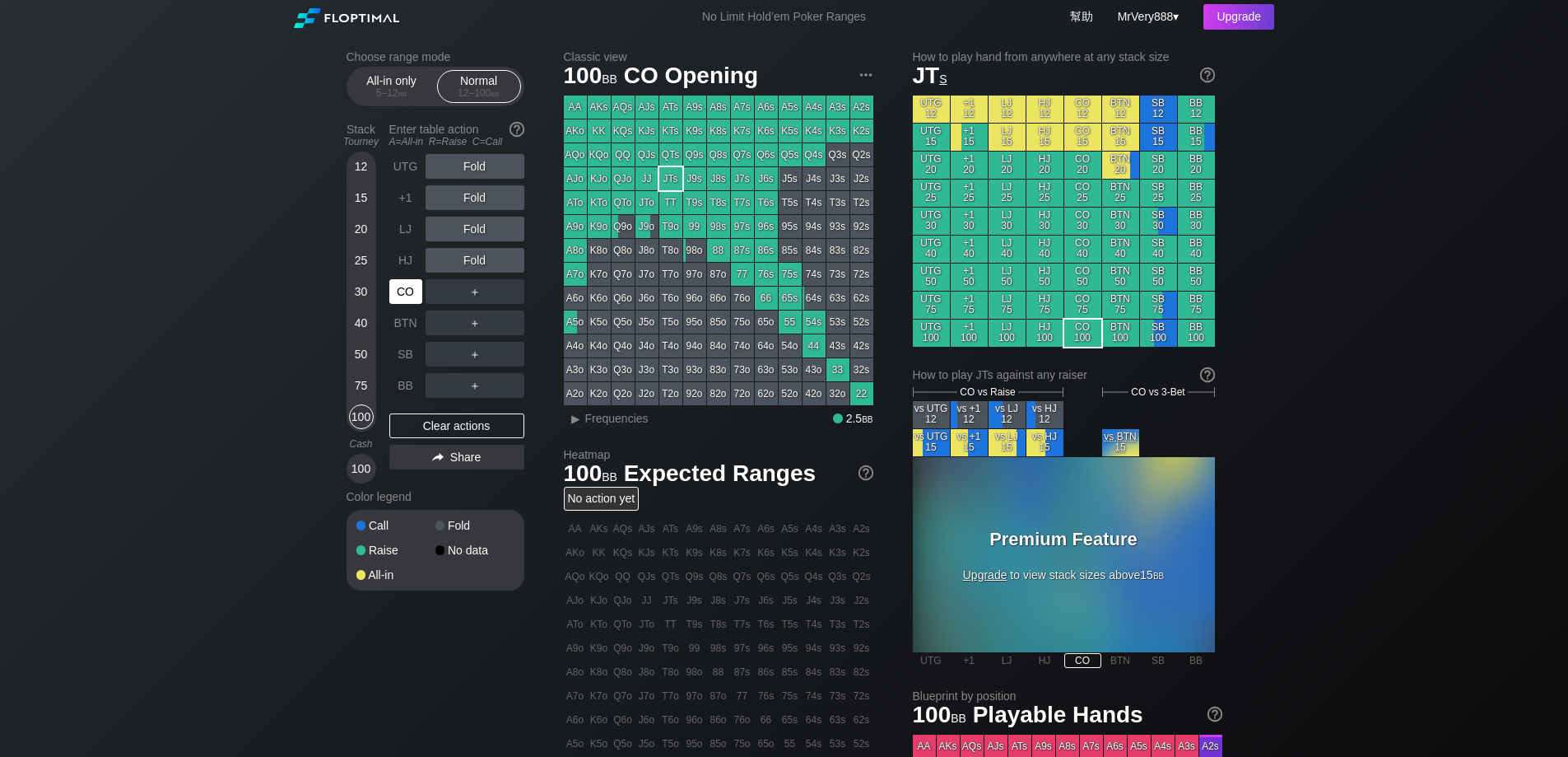
click at [393, 300] on div "CO" at bounding box center [406, 292] width 33 height 25
click at [255, 236] on div "Choose range mode All-in only 5 – 12 bb Normal 12 – 100 bb Stack Tourney Enter …" at bounding box center [784, 560] width 1568 height 1051
click at [1382, 384] on div "Choose range mode All-in only 5 – 12 bb Normal 12 – 100 bb Stack Tourney Enter …" at bounding box center [784, 560] width 1568 height 1051
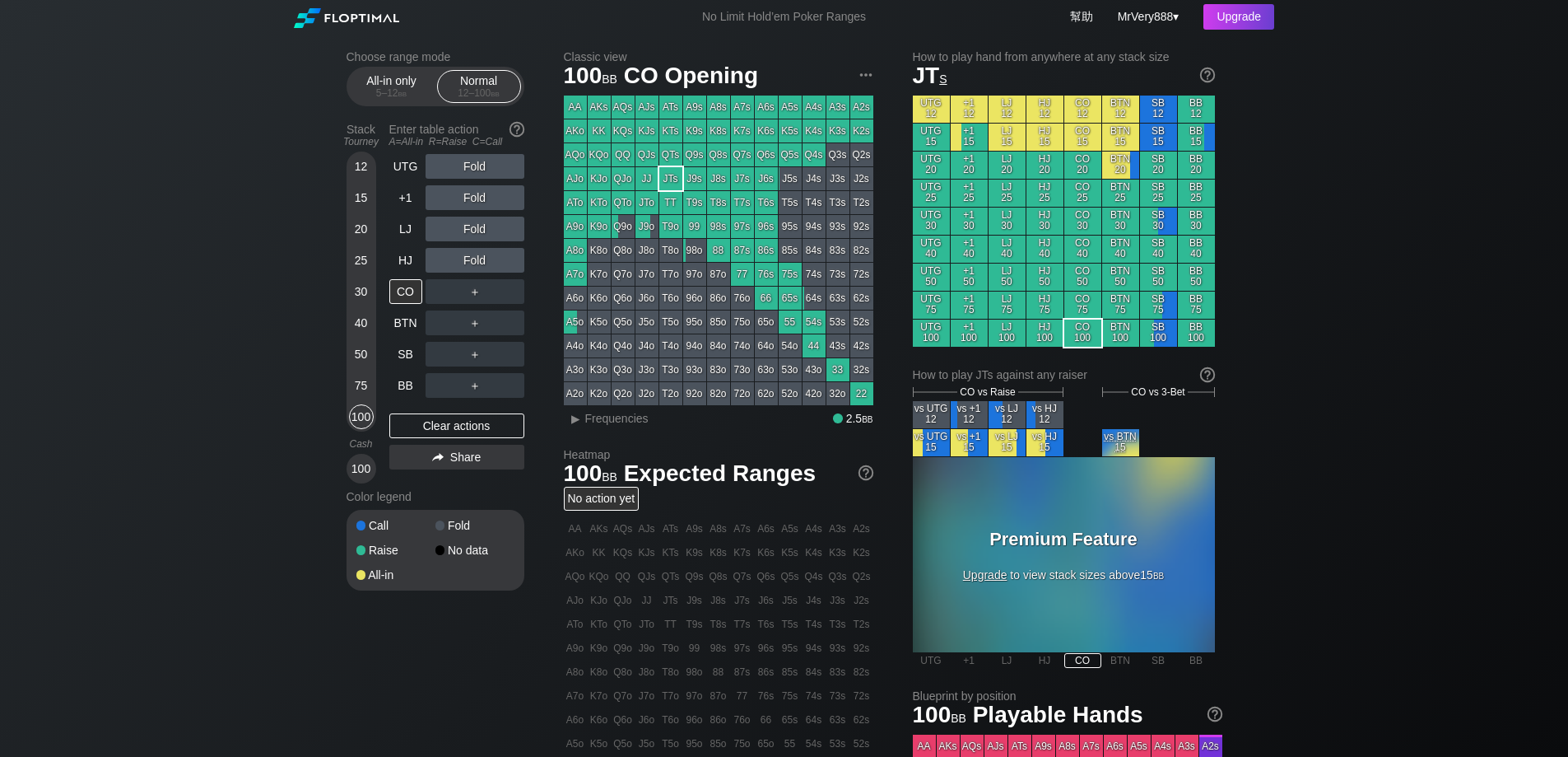
click at [1382, 384] on div "Choose range mode All-in only 5 – 12 bb Normal 12 – 100 bb Stack Tourney Enter …" at bounding box center [784, 560] width 1568 height 1051
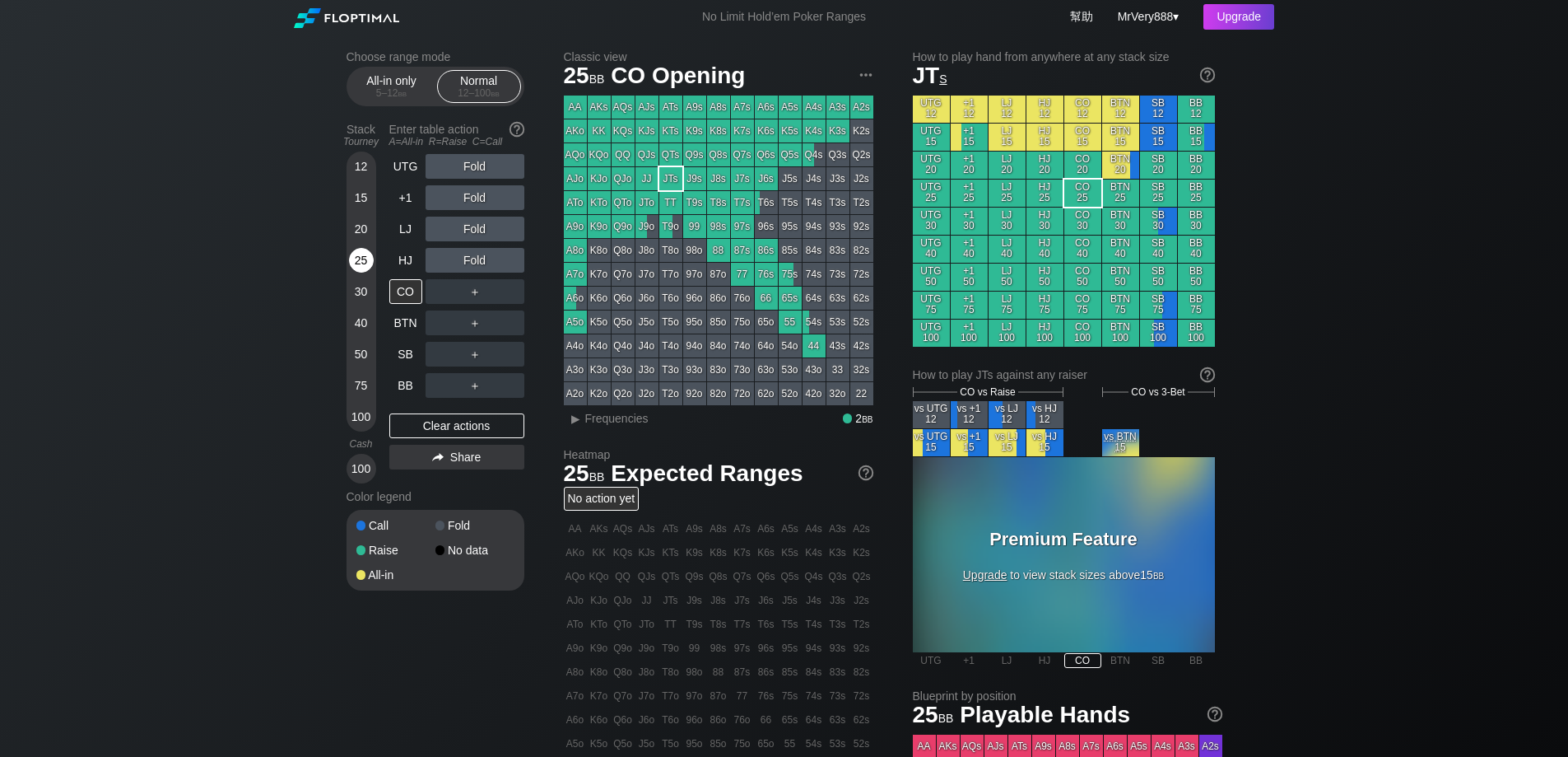
click at [367, 273] on div "25" at bounding box center [361, 261] width 25 height 25
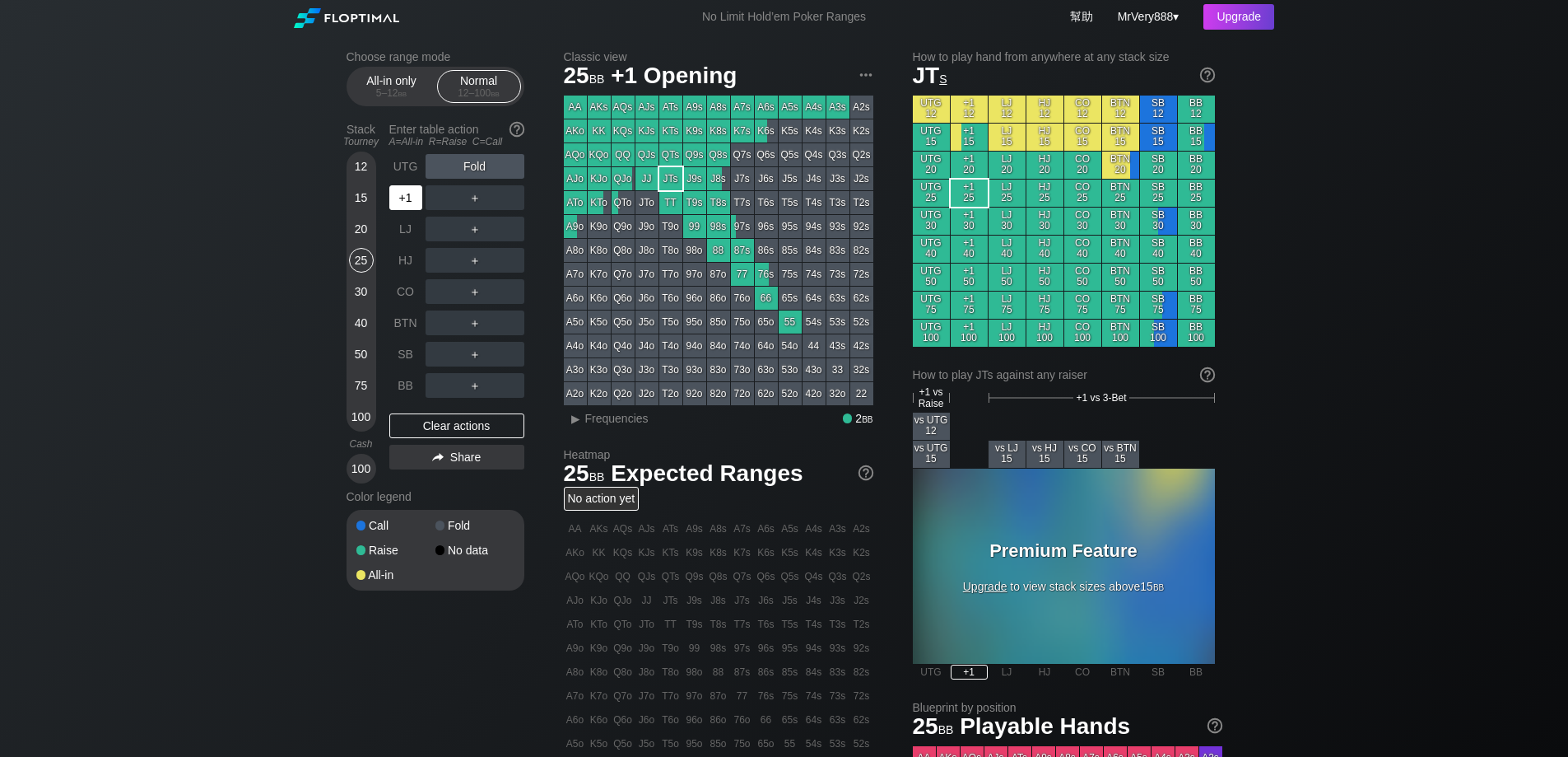
click at [405, 210] on div "+1" at bounding box center [406, 197] width 33 height 25
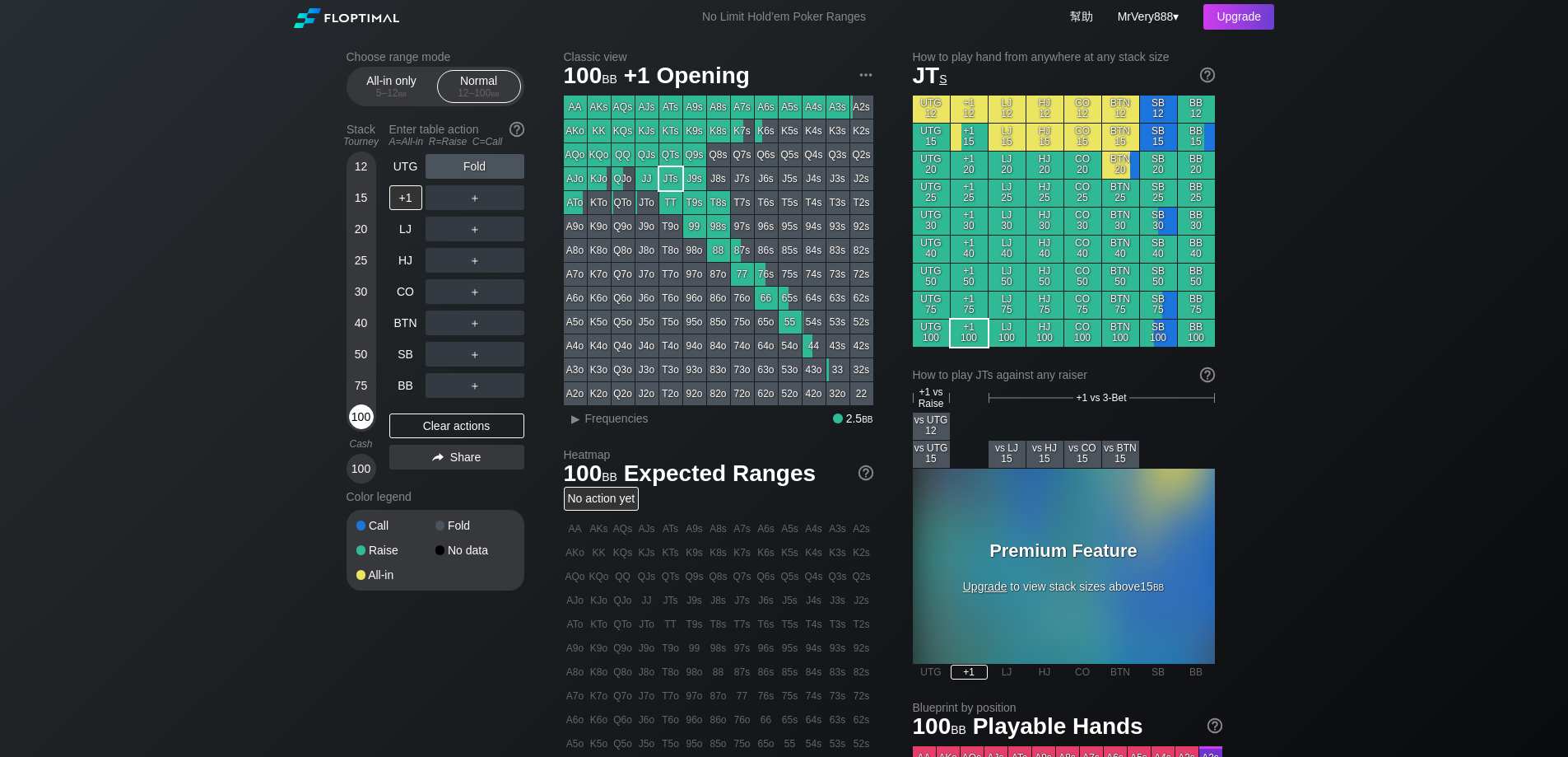
click at [368, 421] on div "100" at bounding box center [361, 416] width 25 height 25
click at [367, 425] on div "100" at bounding box center [361, 416] width 25 height 25
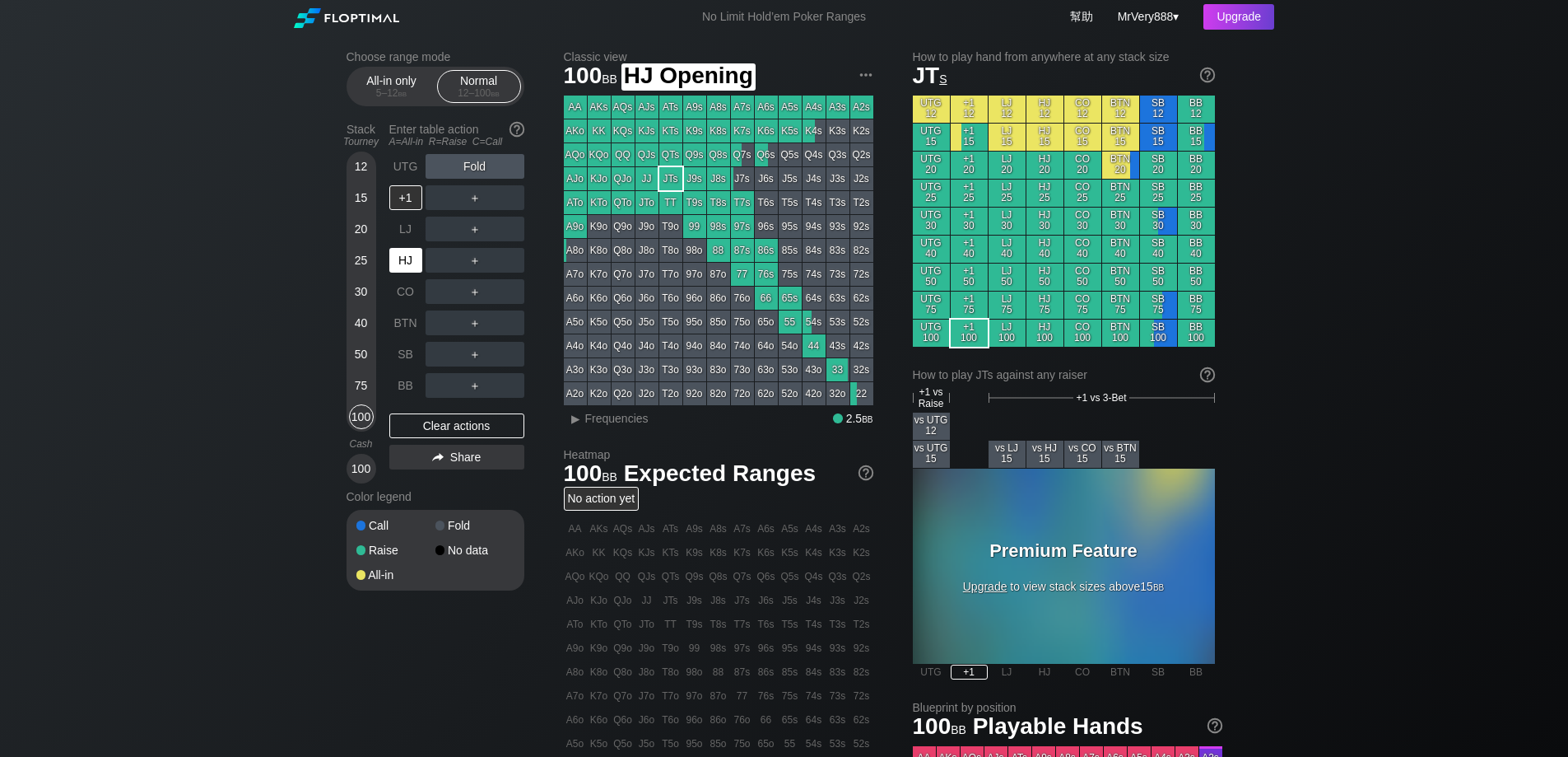
click at [397, 273] on div "HJ" at bounding box center [406, 261] width 33 height 25
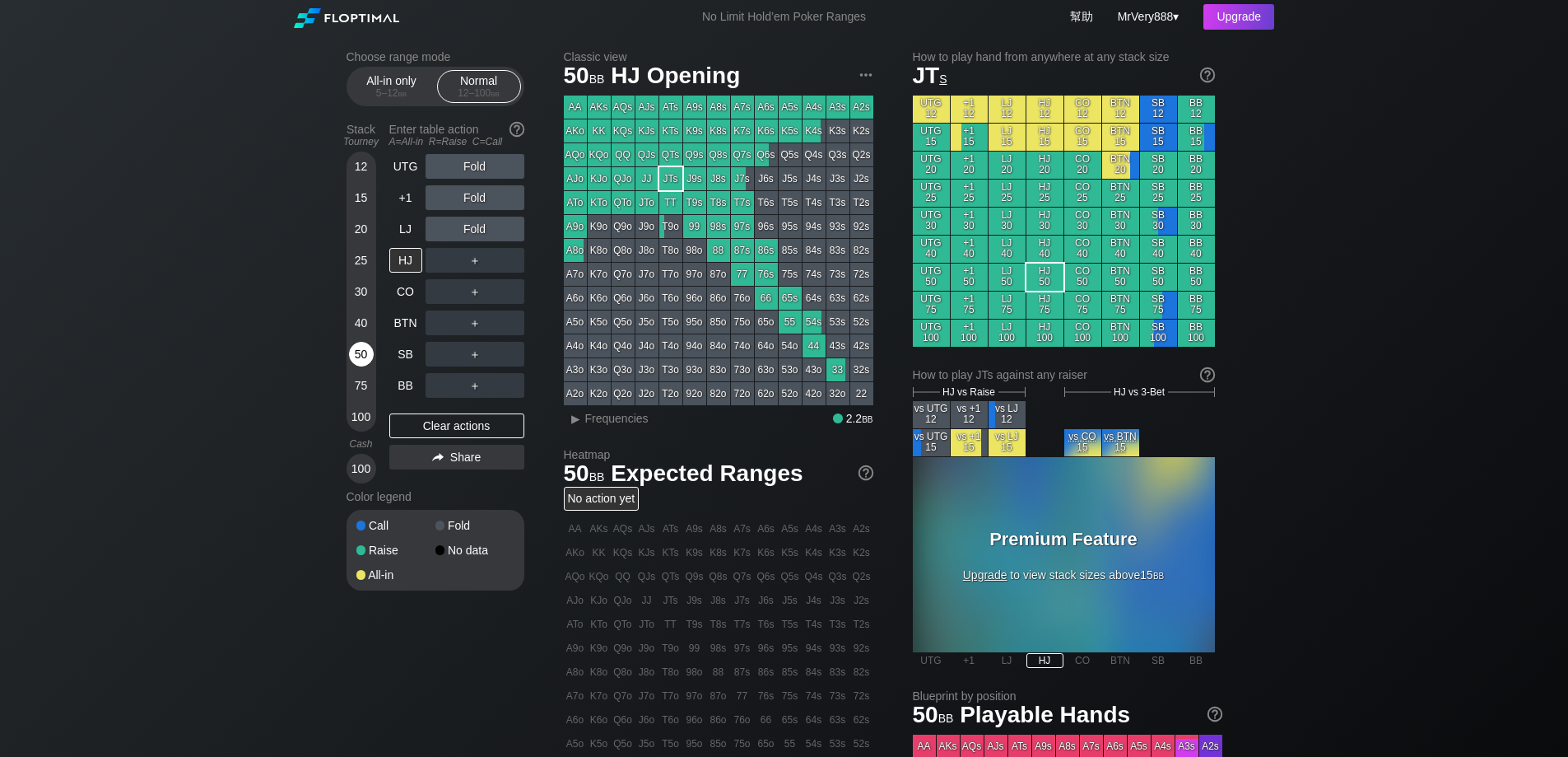
click at [359, 366] on div "50" at bounding box center [361, 354] width 25 height 25
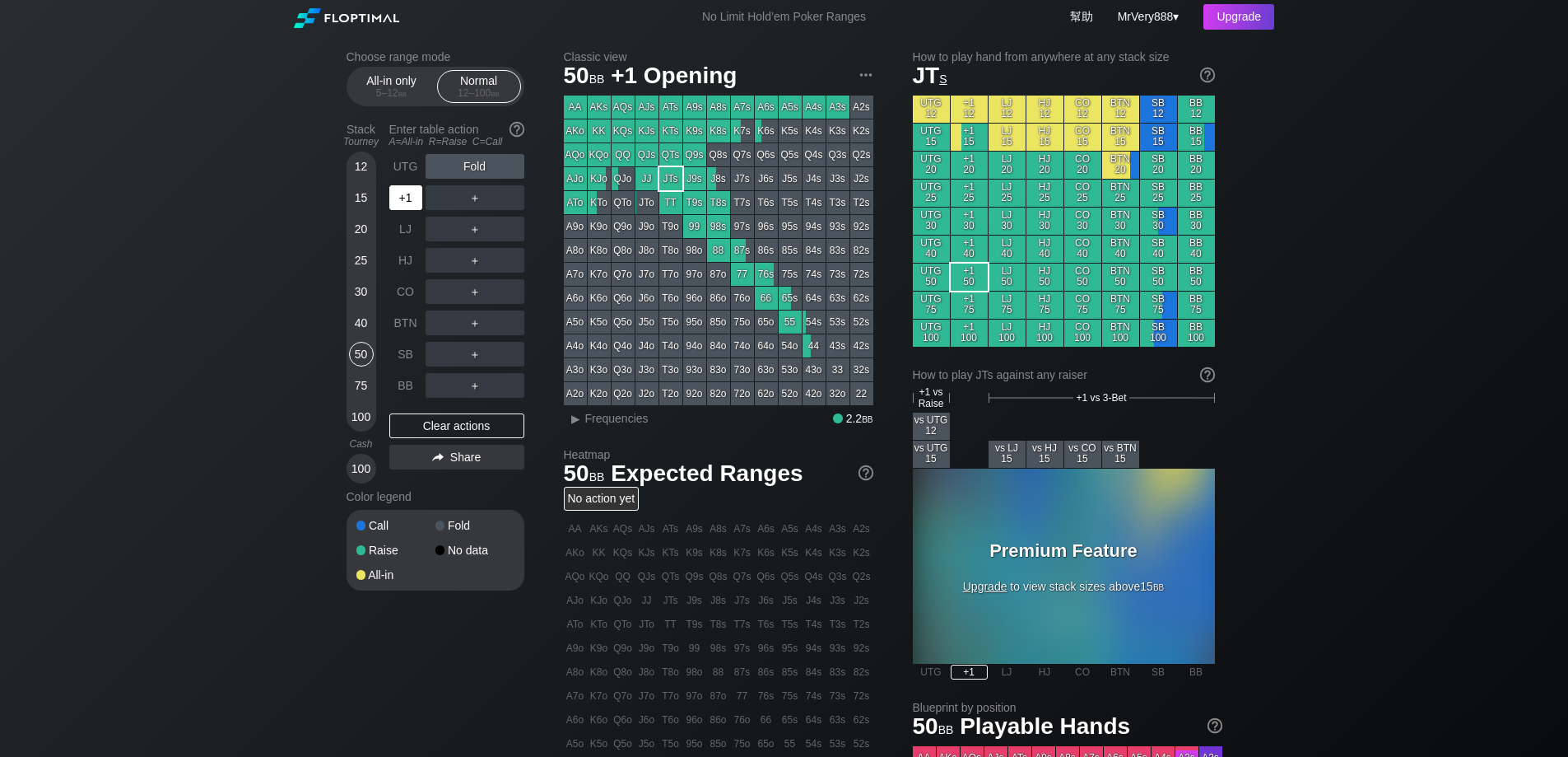
click at [400, 208] on div "+1" at bounding box center [406, 197] width 33 height 25
click at [368, 304] on div "30" at bounding box center [361, 292] width 25 height 25
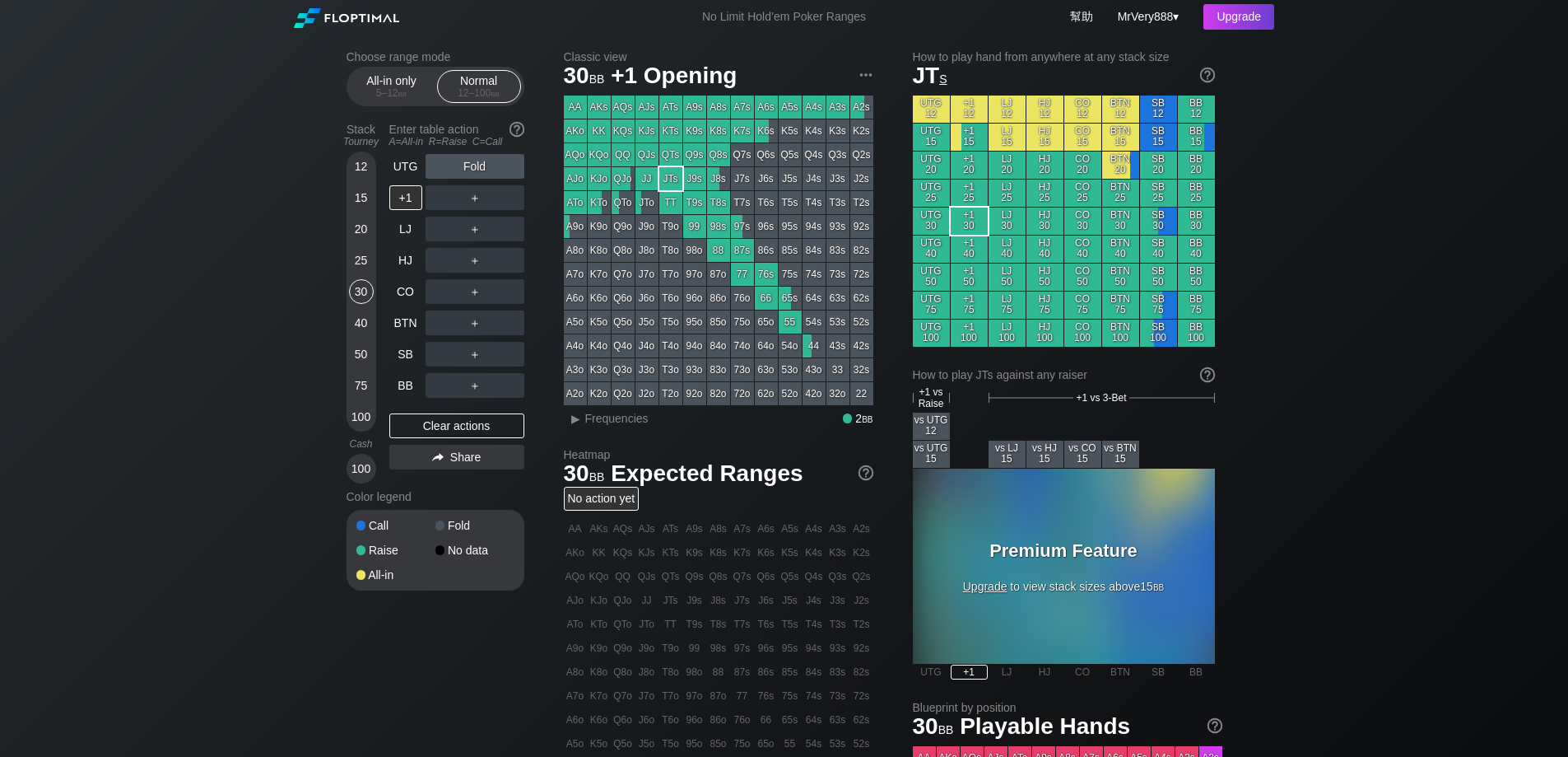
click at [365, 273] on div "25" at bounding box center [361, 261] width 25 height 25
click at [366, 242] on div "20" at bounding box center [361, 228] width 25 height 25
click at [365, 216] on div "15" at bounding box center [361, 200] width 25 height 31
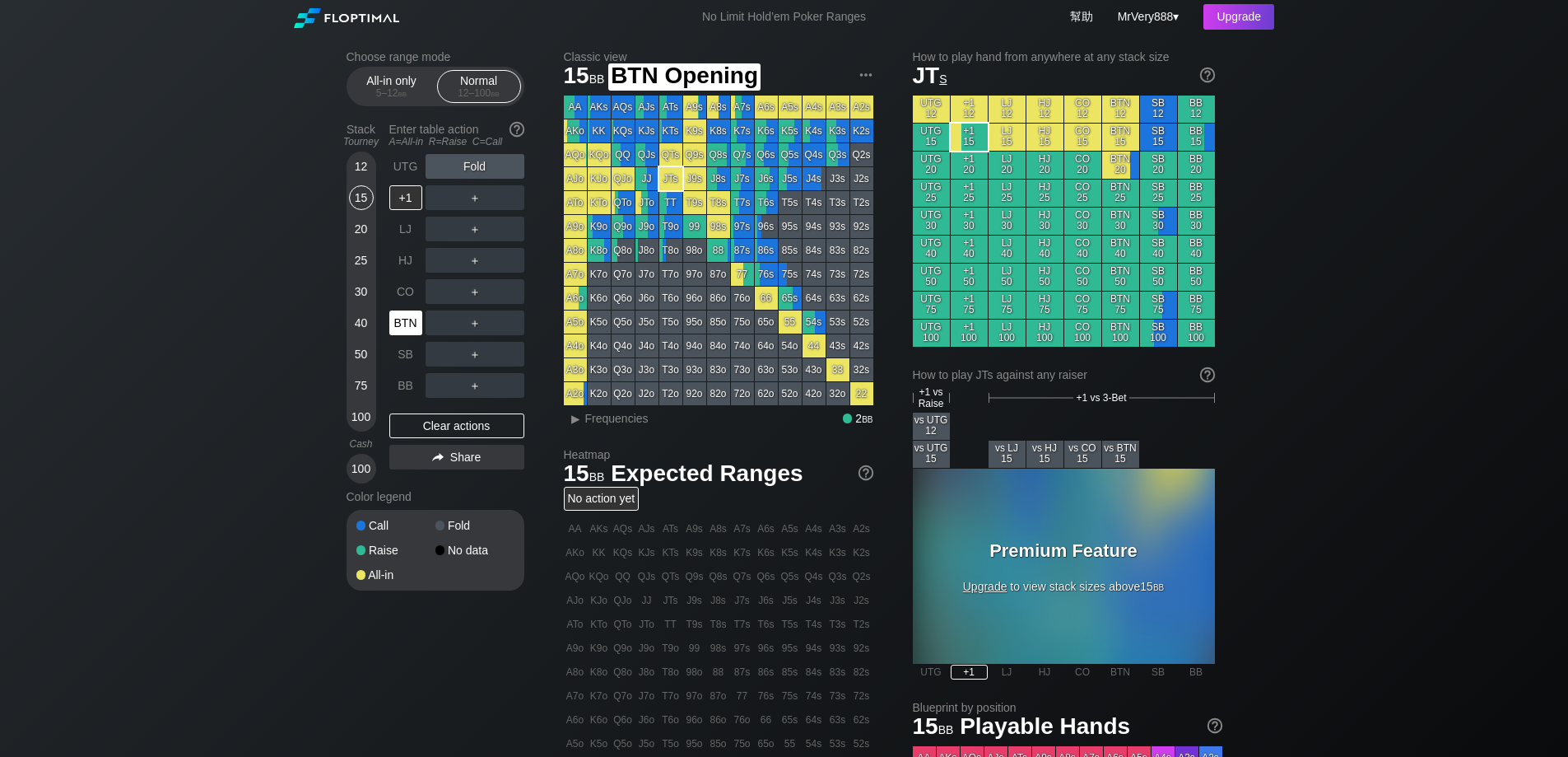
click at [397, 329] on div "BTN" at bounding box center [406, 323] width 33 height 25
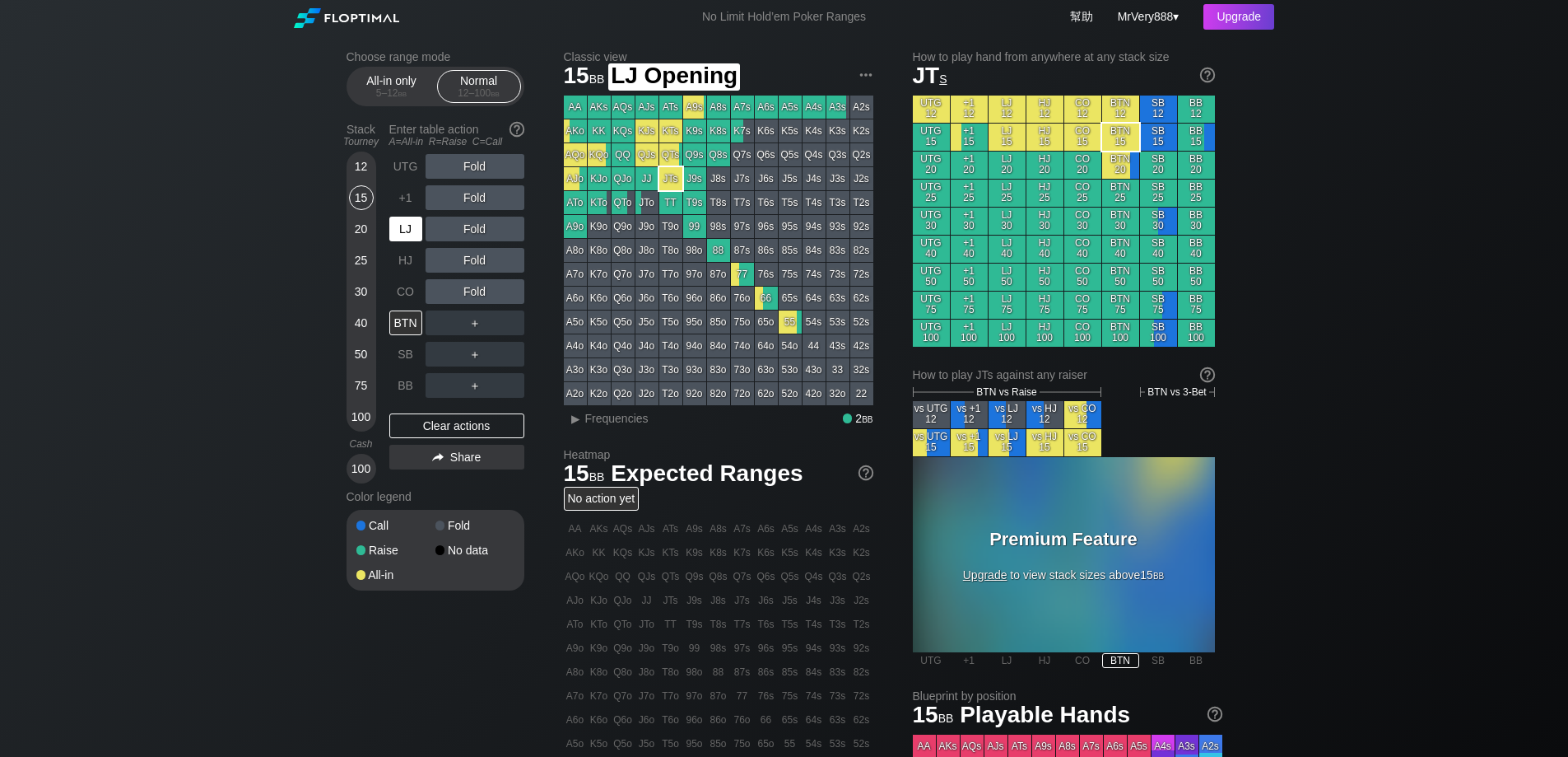
click at [409, 239] on div "LJ" at bounding box center [406, 228] width 33 height 25
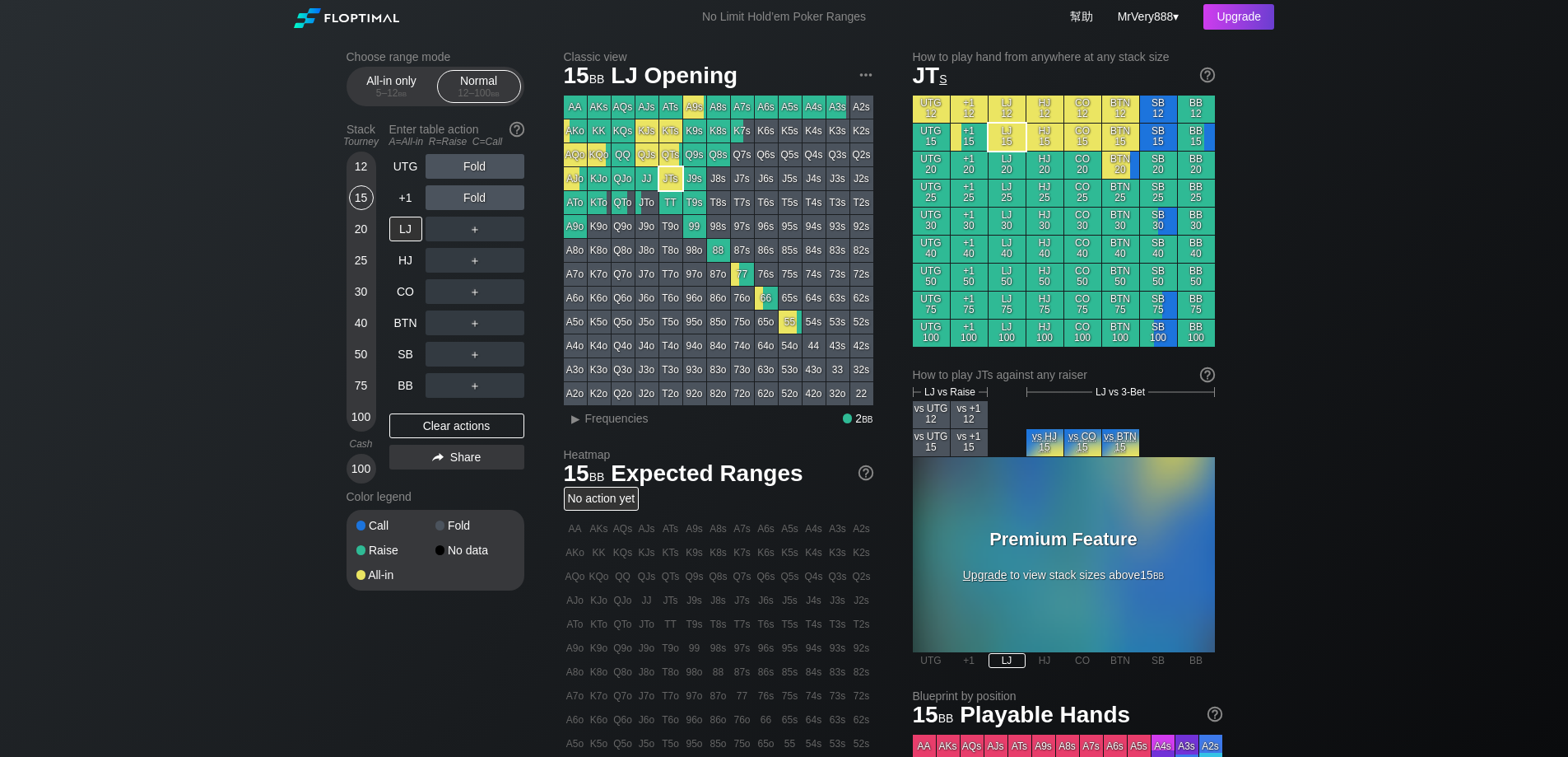
click at [363, 335] on div "40" at bounding box center [361, 323] width 25 height 25
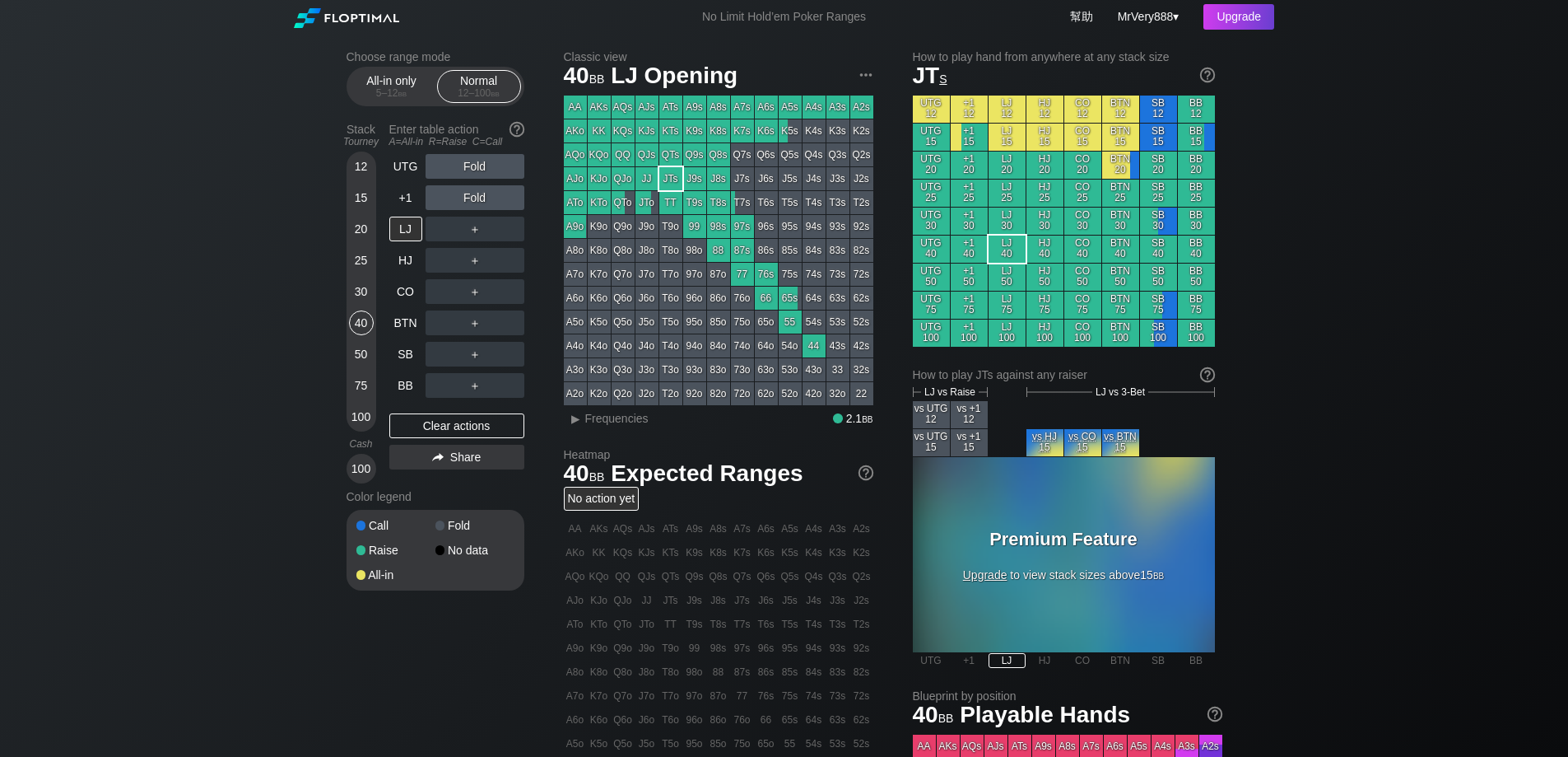
click at [362, 178] on div "12" at bounding box center [361, 166] width 25 height 25
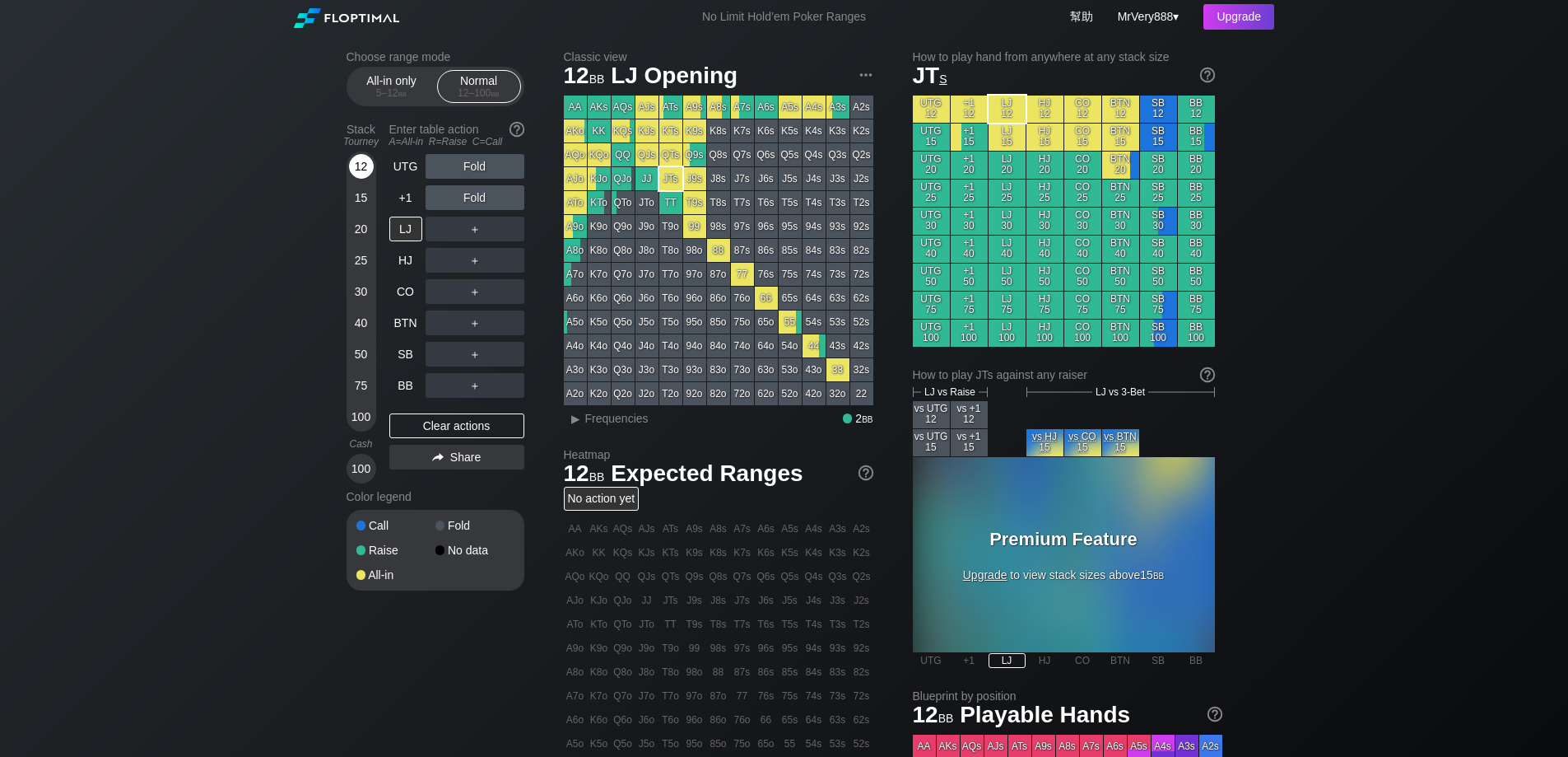
click at [362, 178] on div "12" at bounding box center [361, 166] width 25 height 25
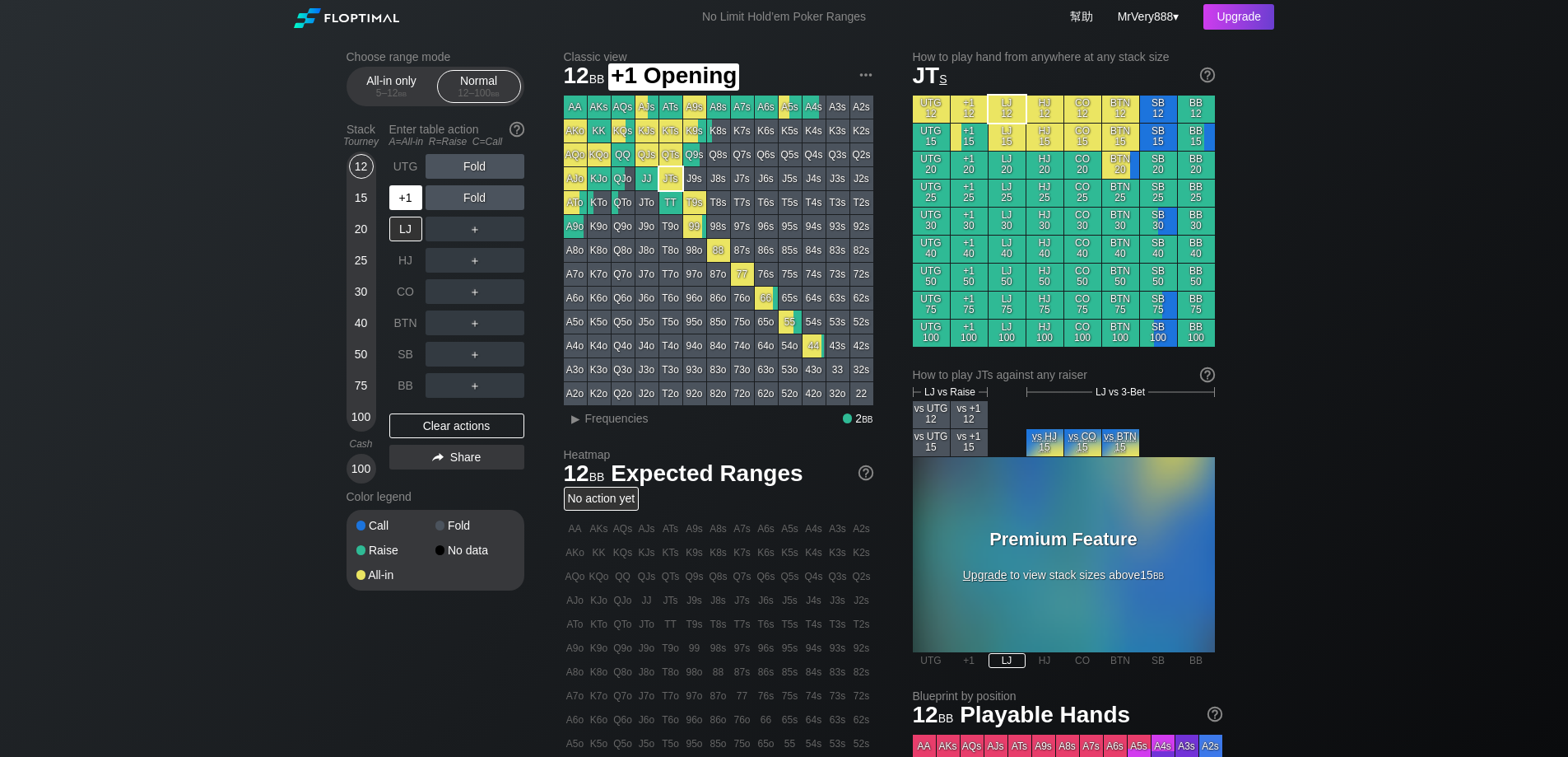
click at [401, 208] on div "+1" at bounding box center [406, 197] width 33 height 25
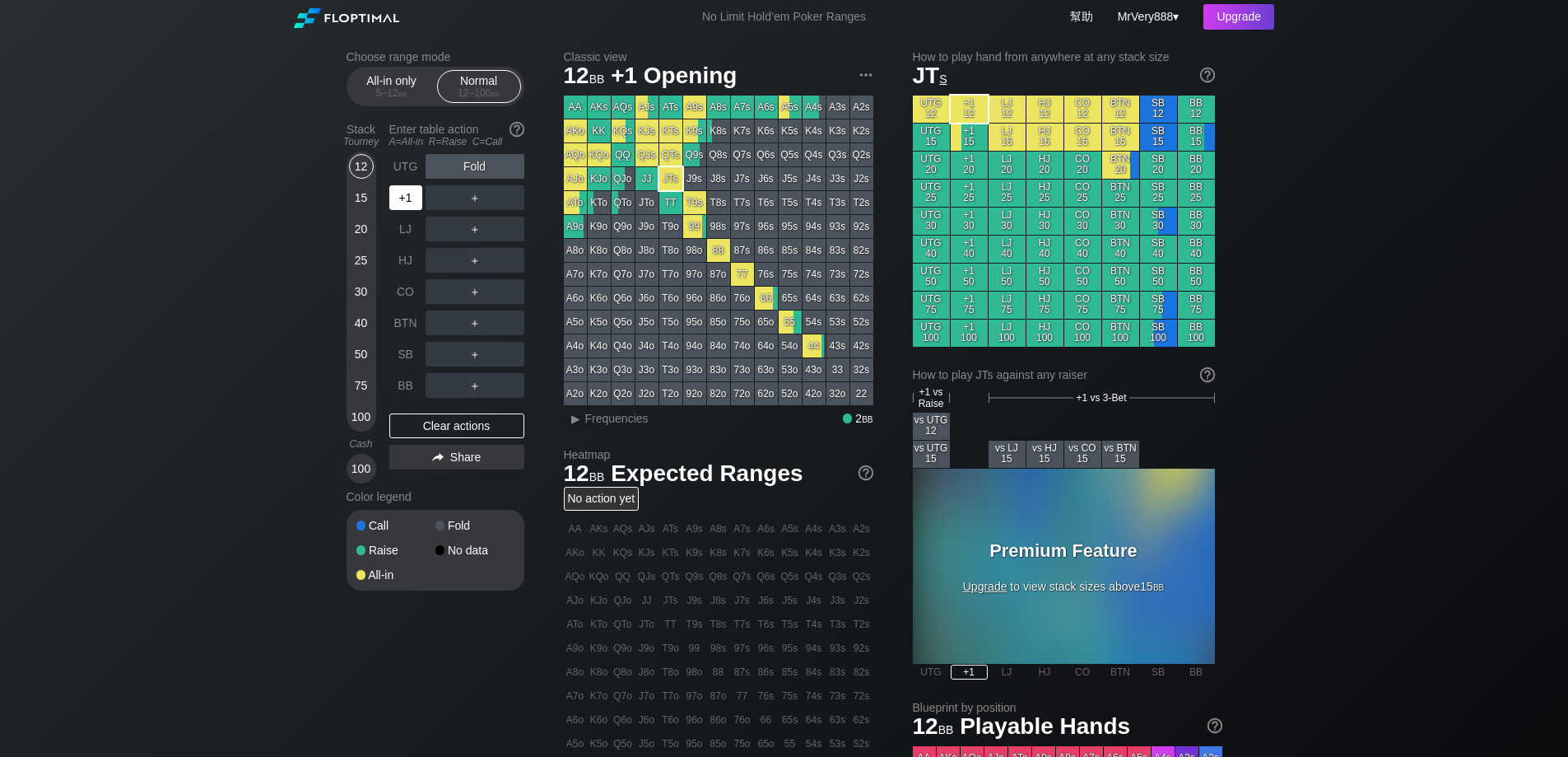
click at [401, 209] on div "+1" at bounding box center [406, 197] width 33 height 25
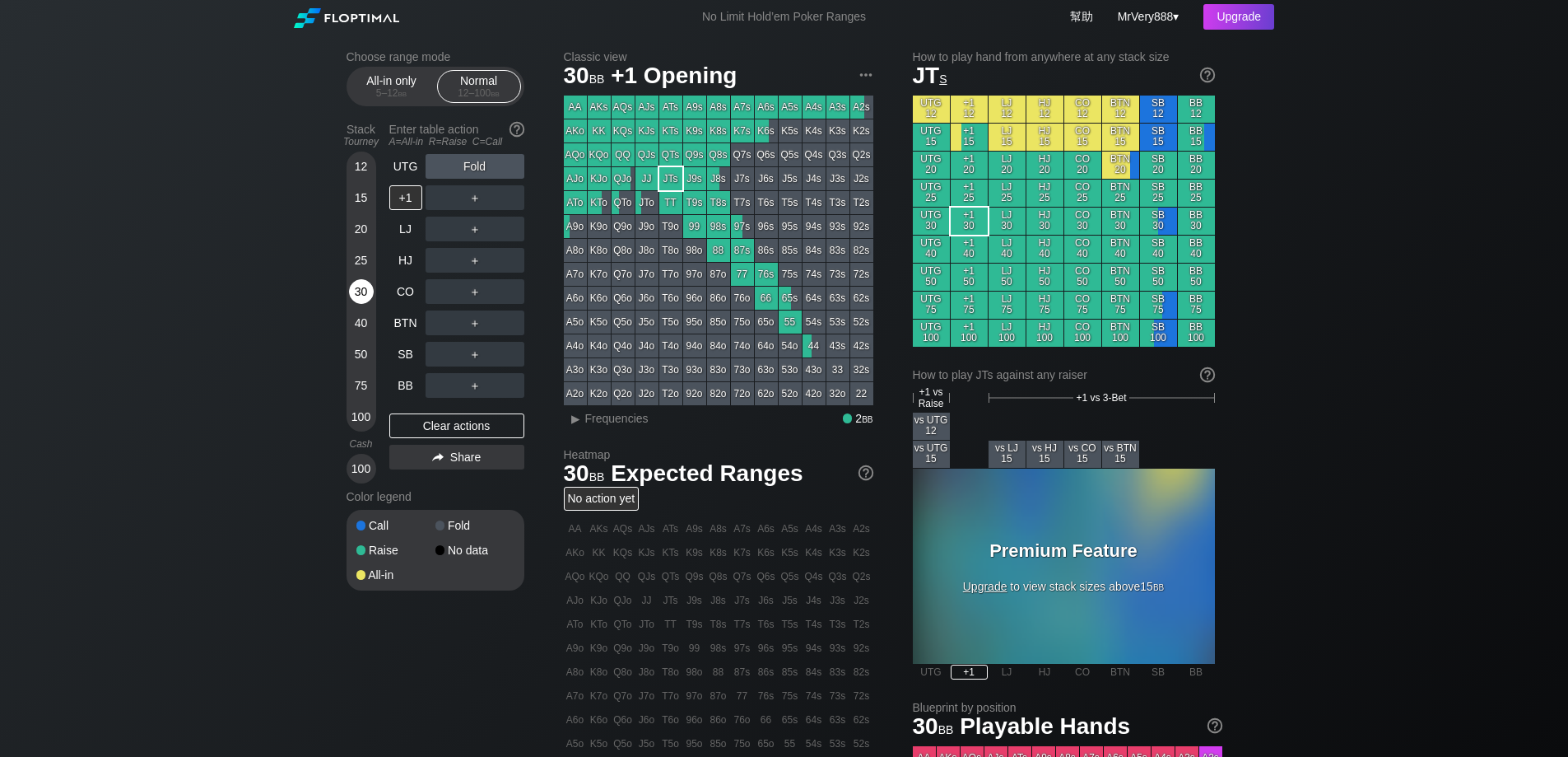
click at [359, 304] on div "30" at bounding box center [361, 292] width 25 height 25
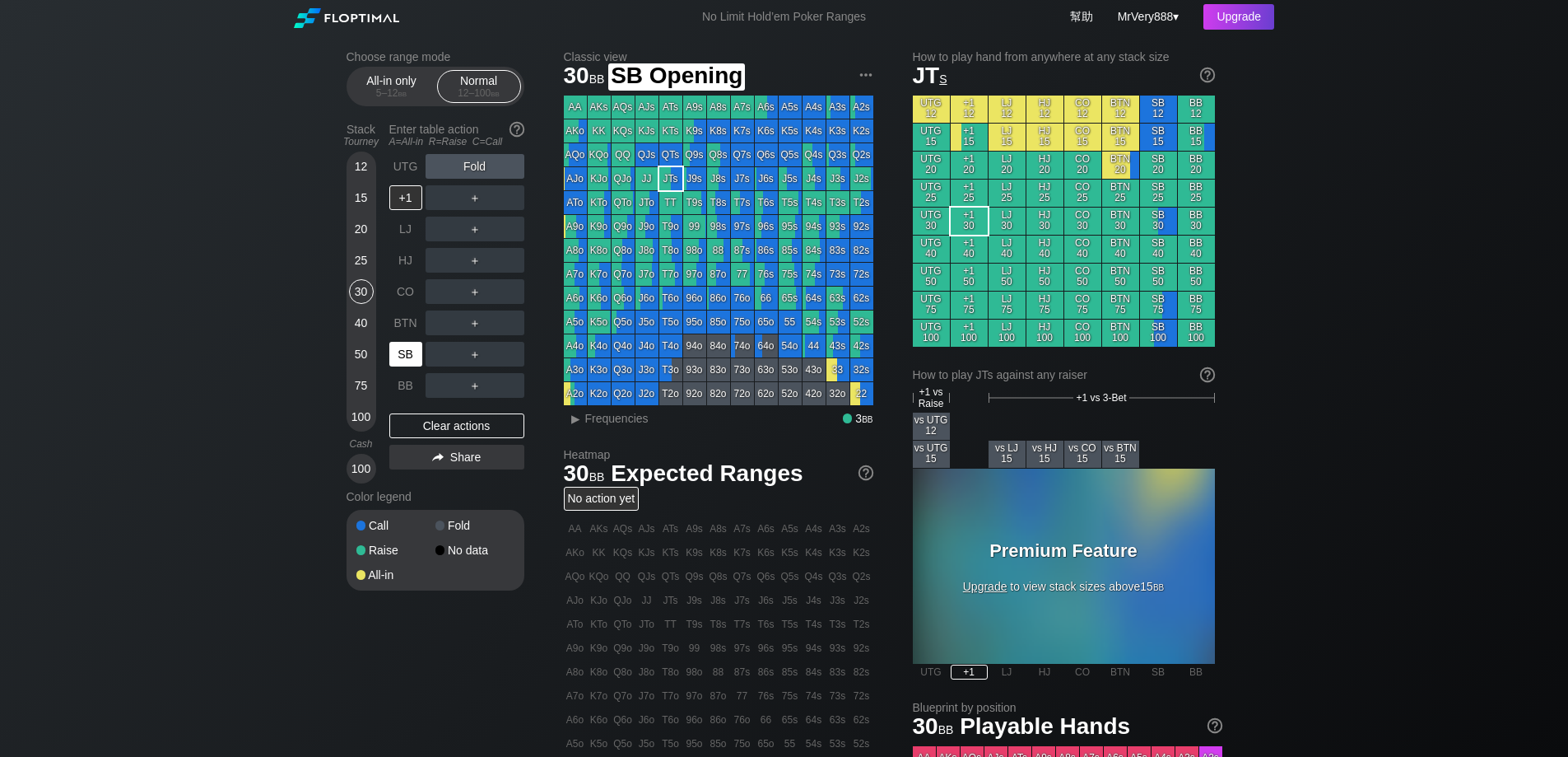
click at [404, 363] on div "SB" at bounding box center [406, 354] width 33 height 25
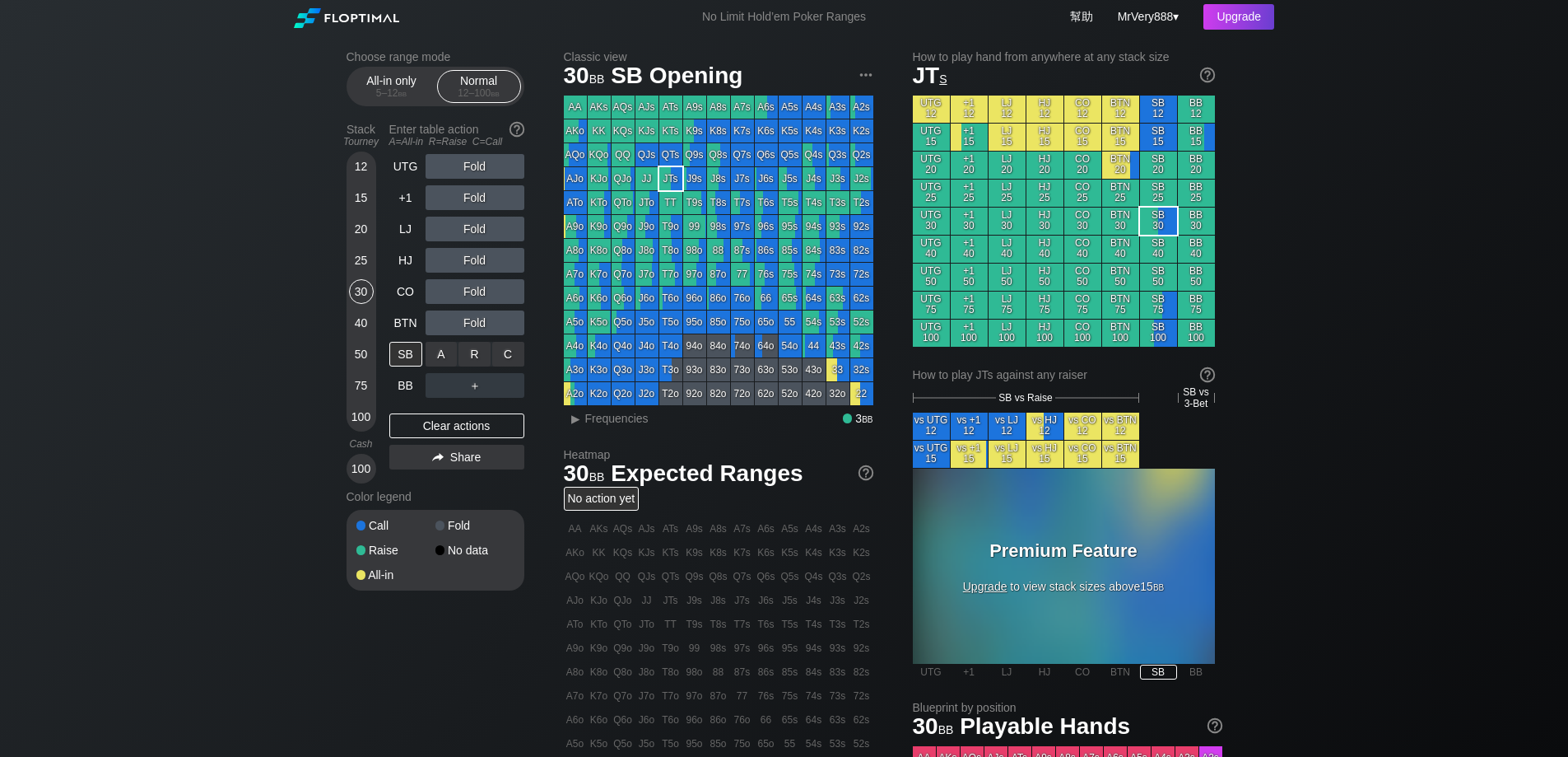
click at [465, 366] on div "R ✕" at bounding box center [475, 354] width 32 height 25
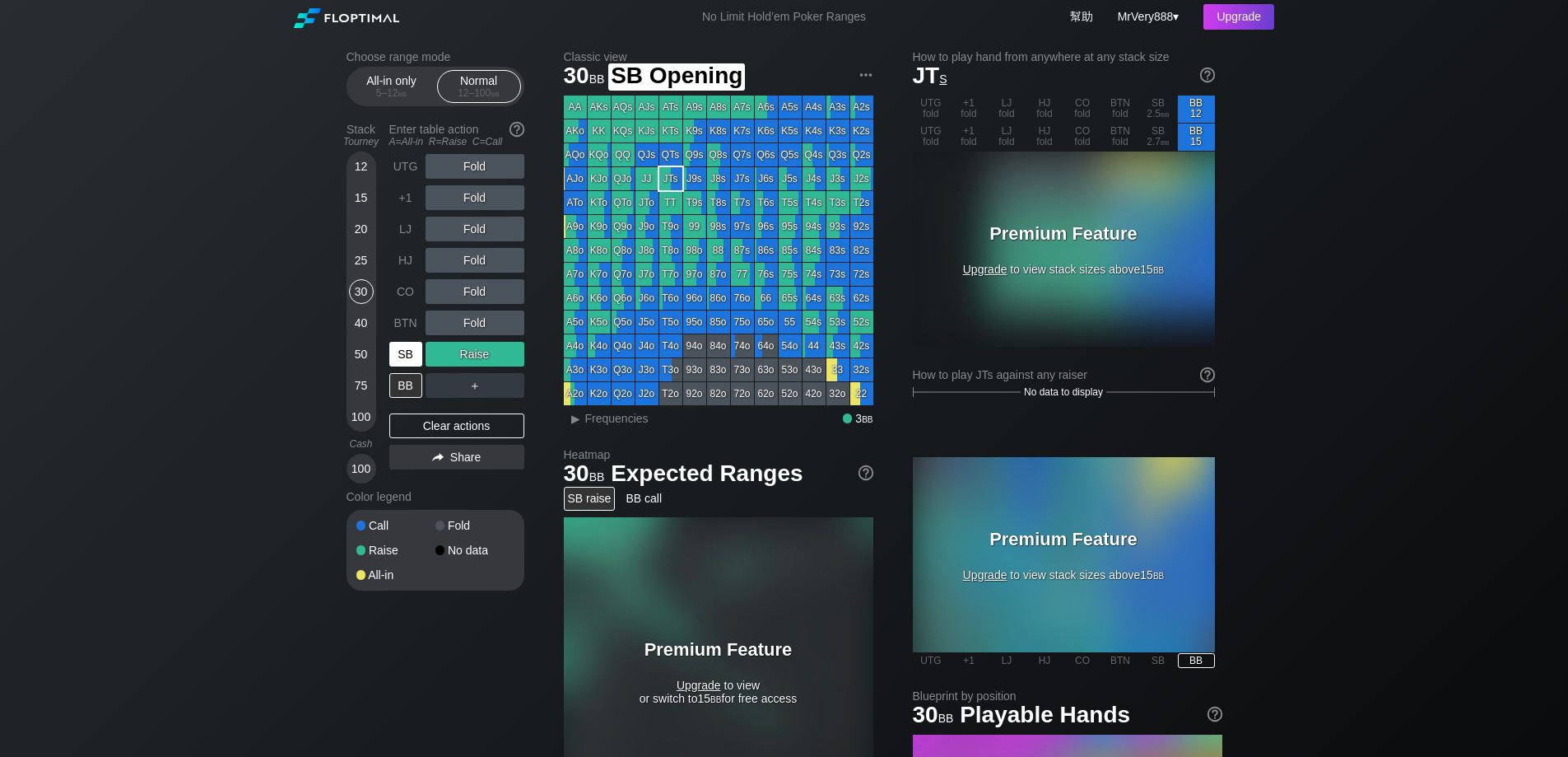
click at [403, 366] on div "SB" at bounding box center [406, 354] width 33 height 25
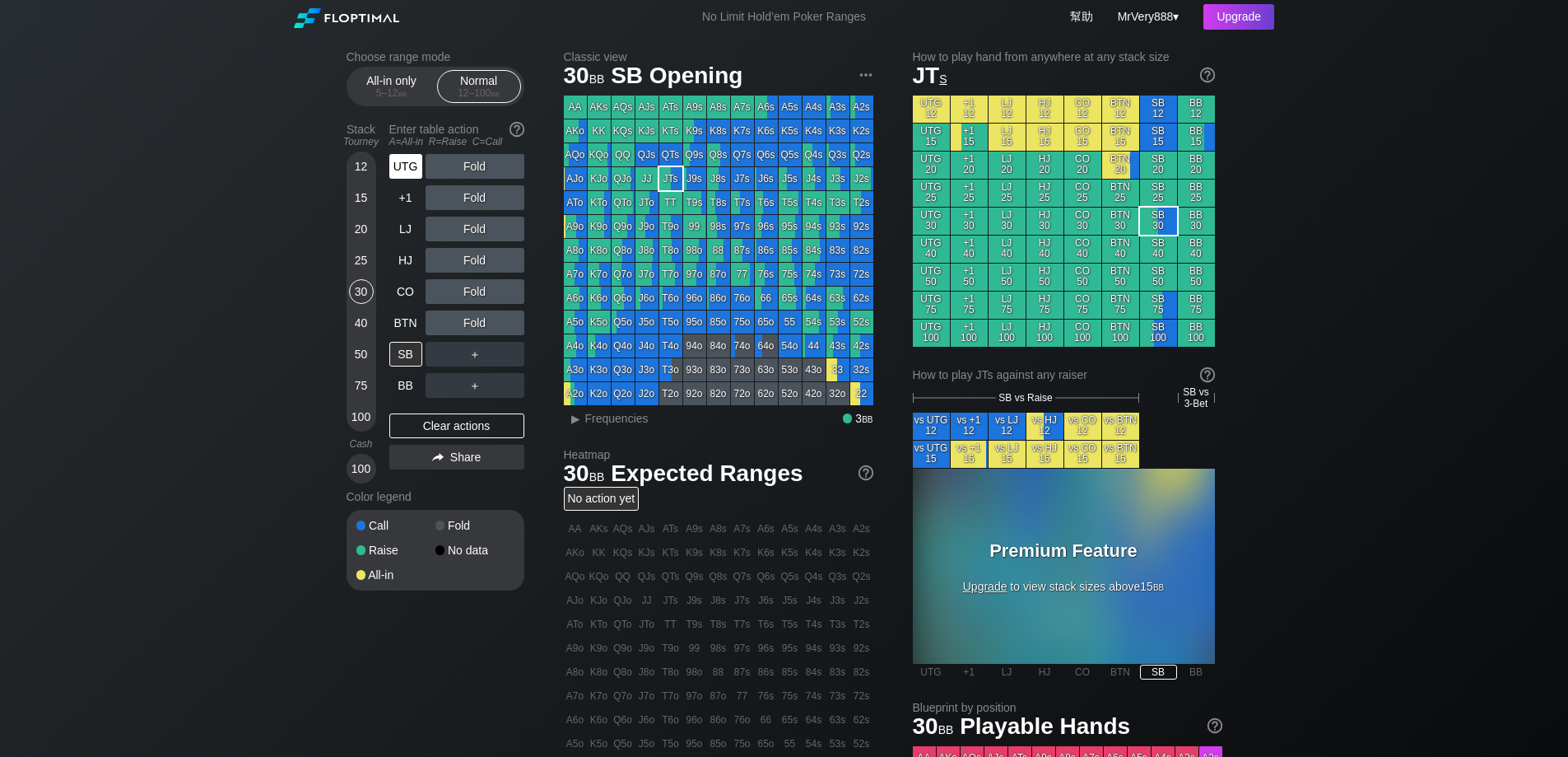
click at [416, 178] on div "UTG" at bounding box center [406, 166] width 33 height 25
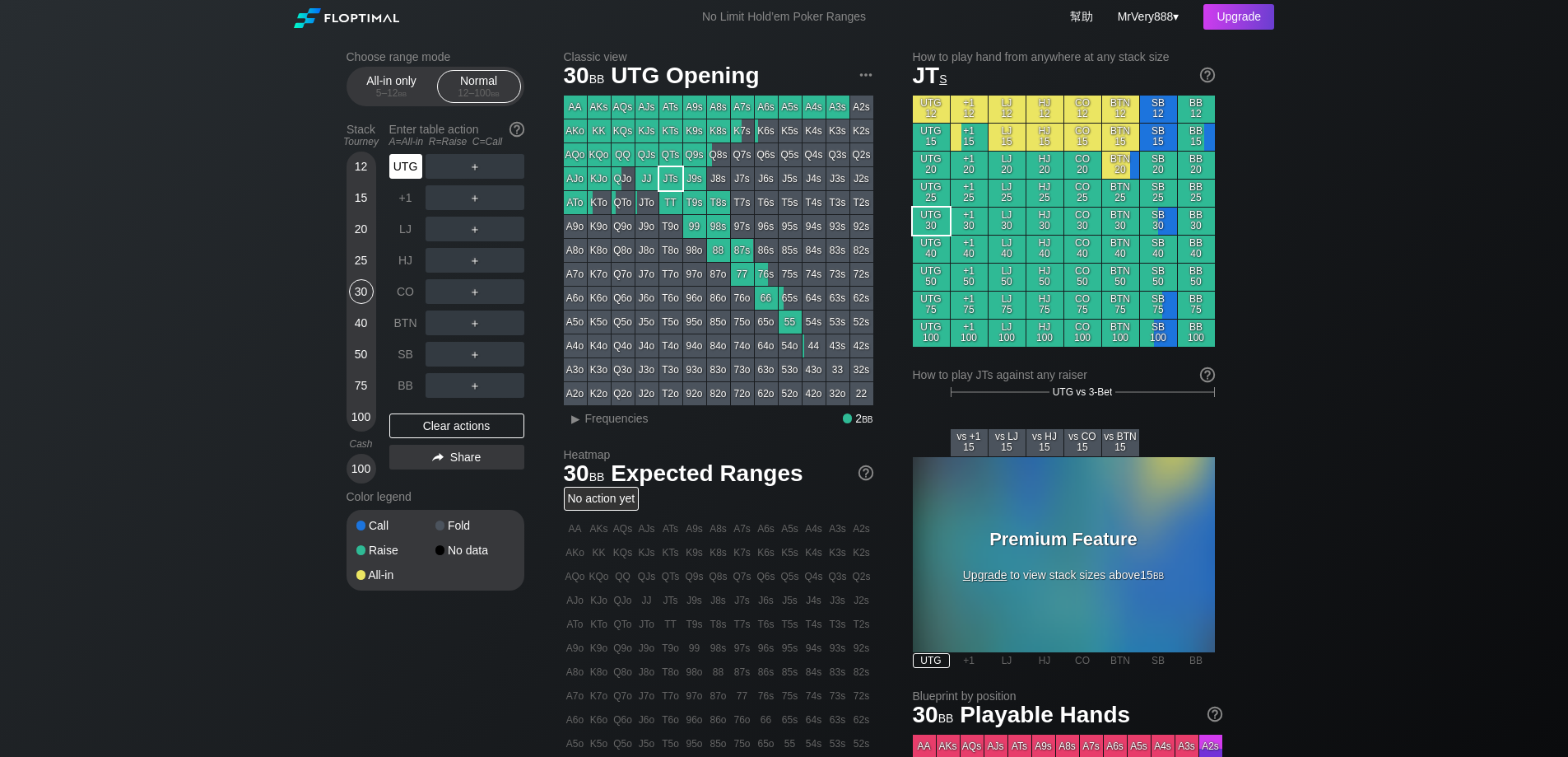
click at [416, 178] on div "UTG" at bounding box center [406, 166] width 33 height 25
click at [359, 210] on div "15" at bounding box center [361, 197] width 25 height 25
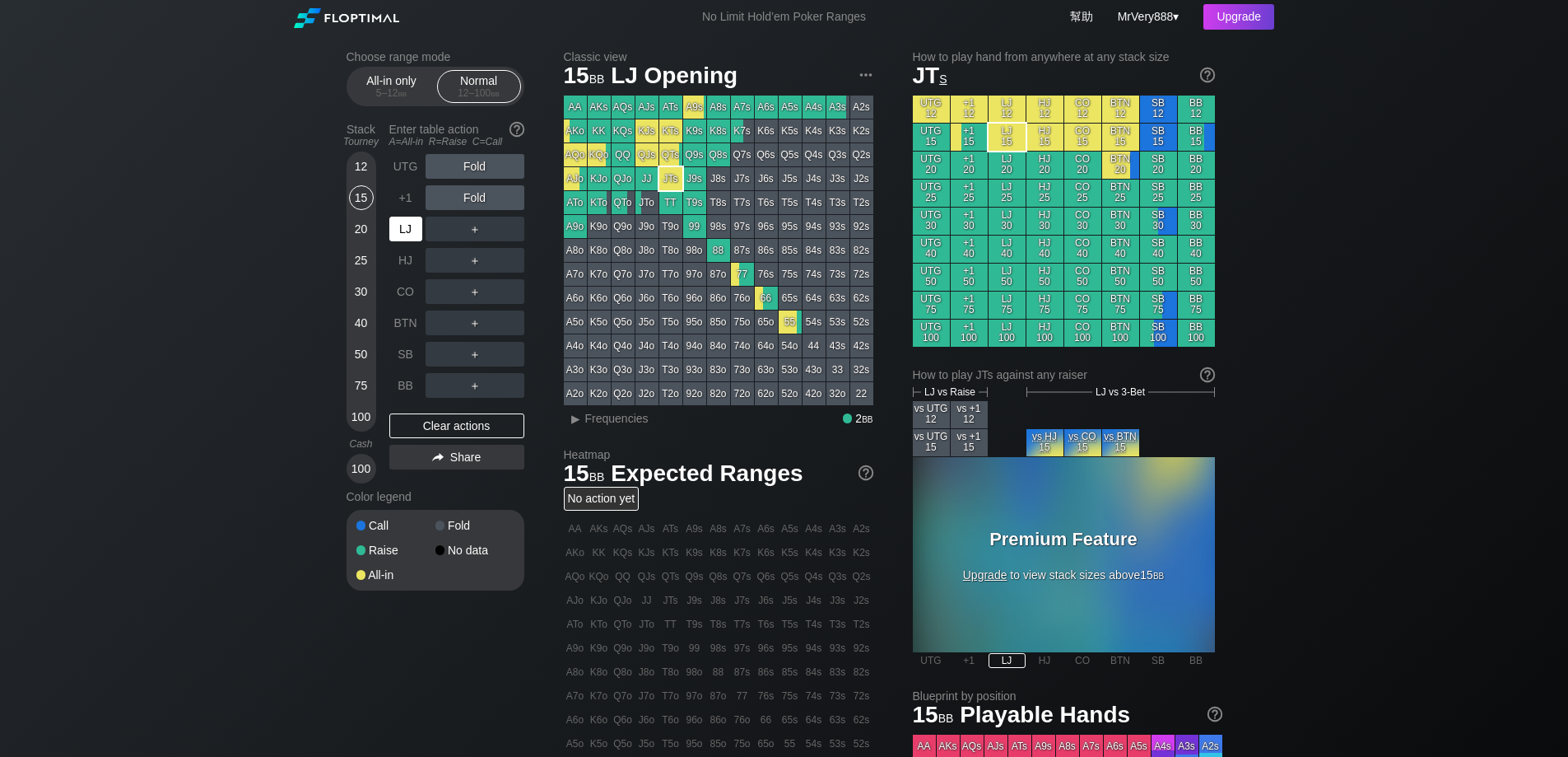
click at [403, 242] on div "LJ" at bounding box center [406, 228] width 33 height 25
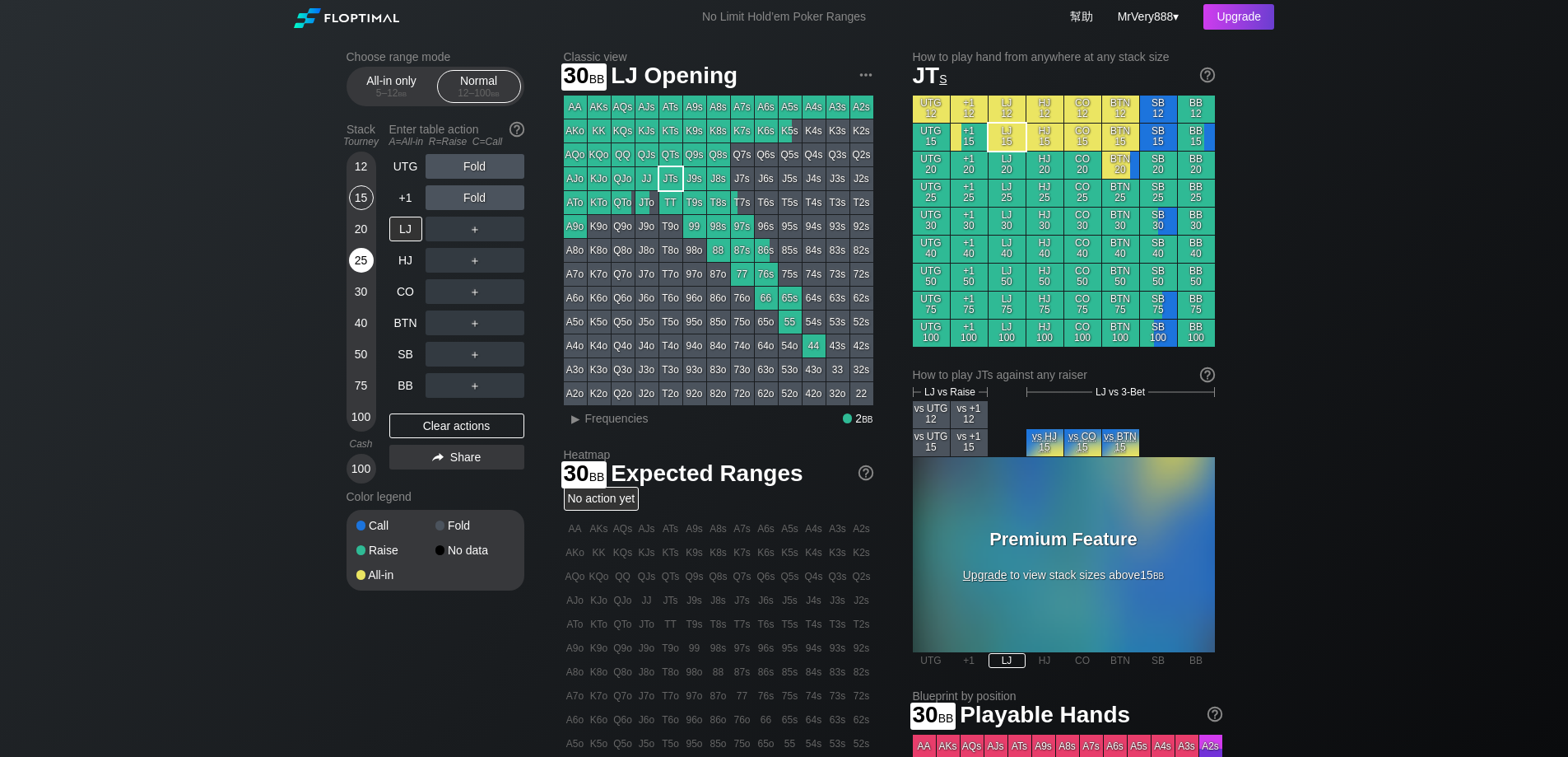
click at [357, 273] on div "25" at bounding box center [361, 261] width 25 height 25
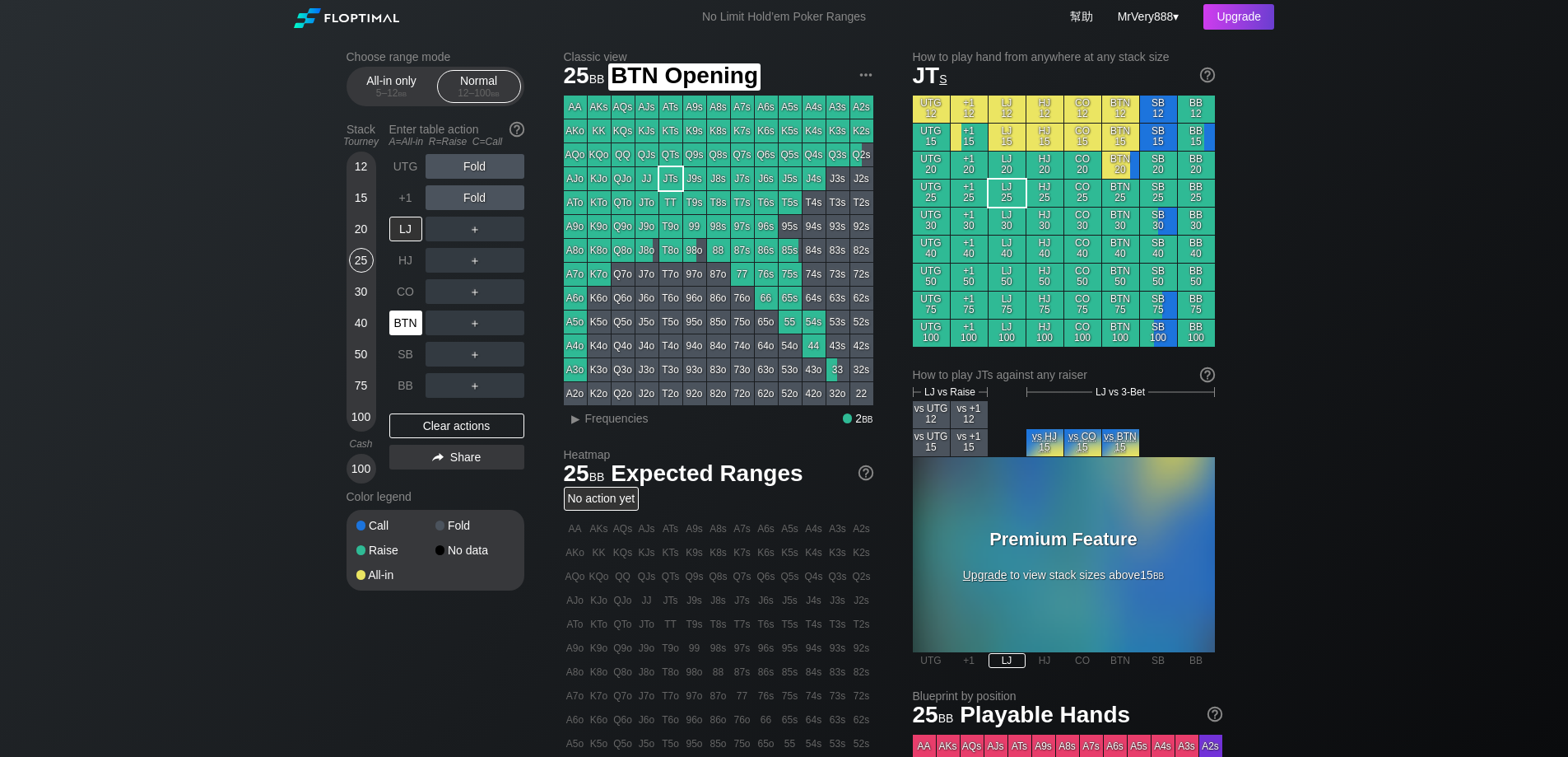
click at [406, 335] on div "BTN" at bounding box center [406, 323] width 33 height 25
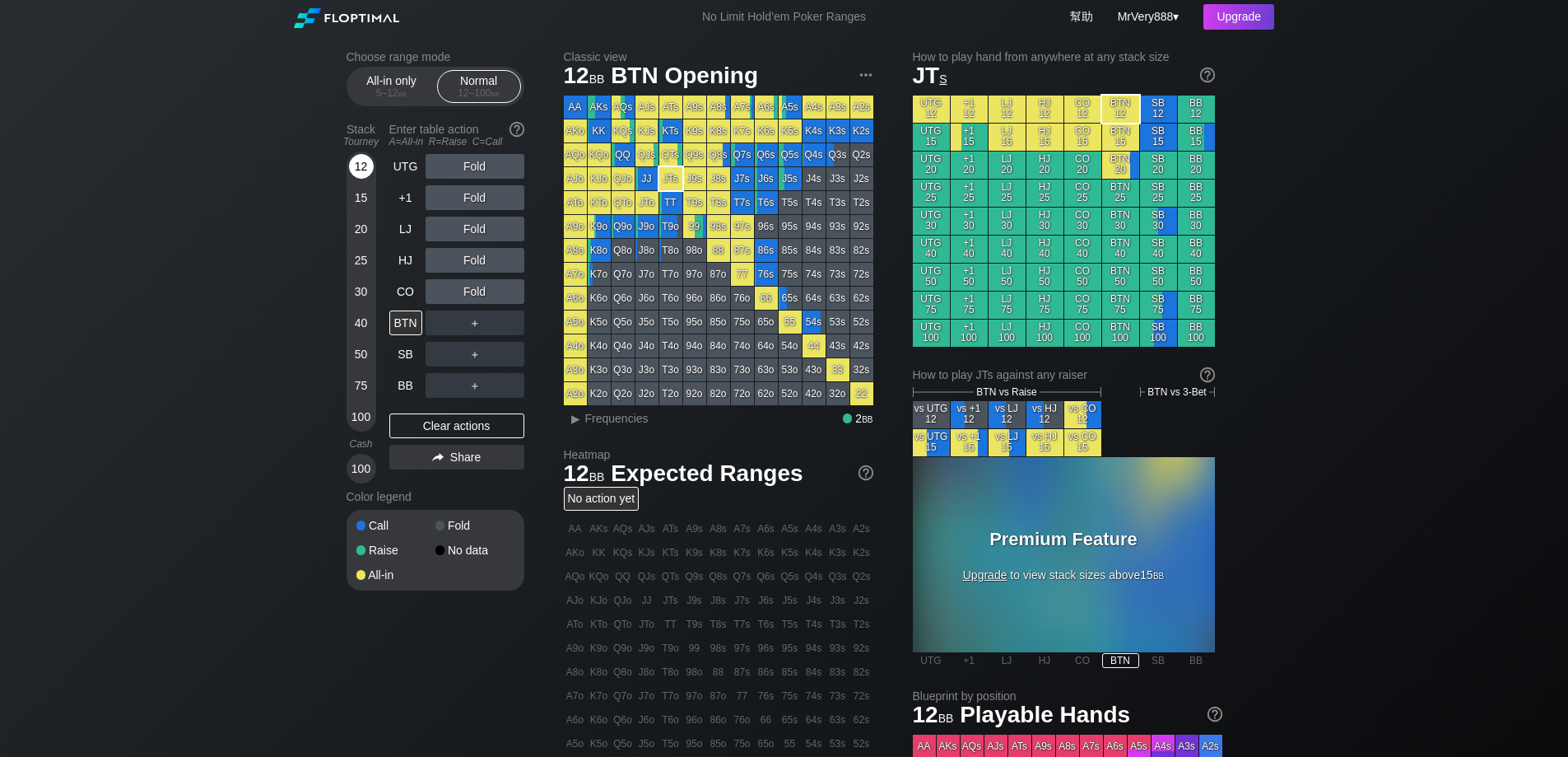
click at [362, 178] on div "12" at bounding box center [361, 166] width 25 height 25
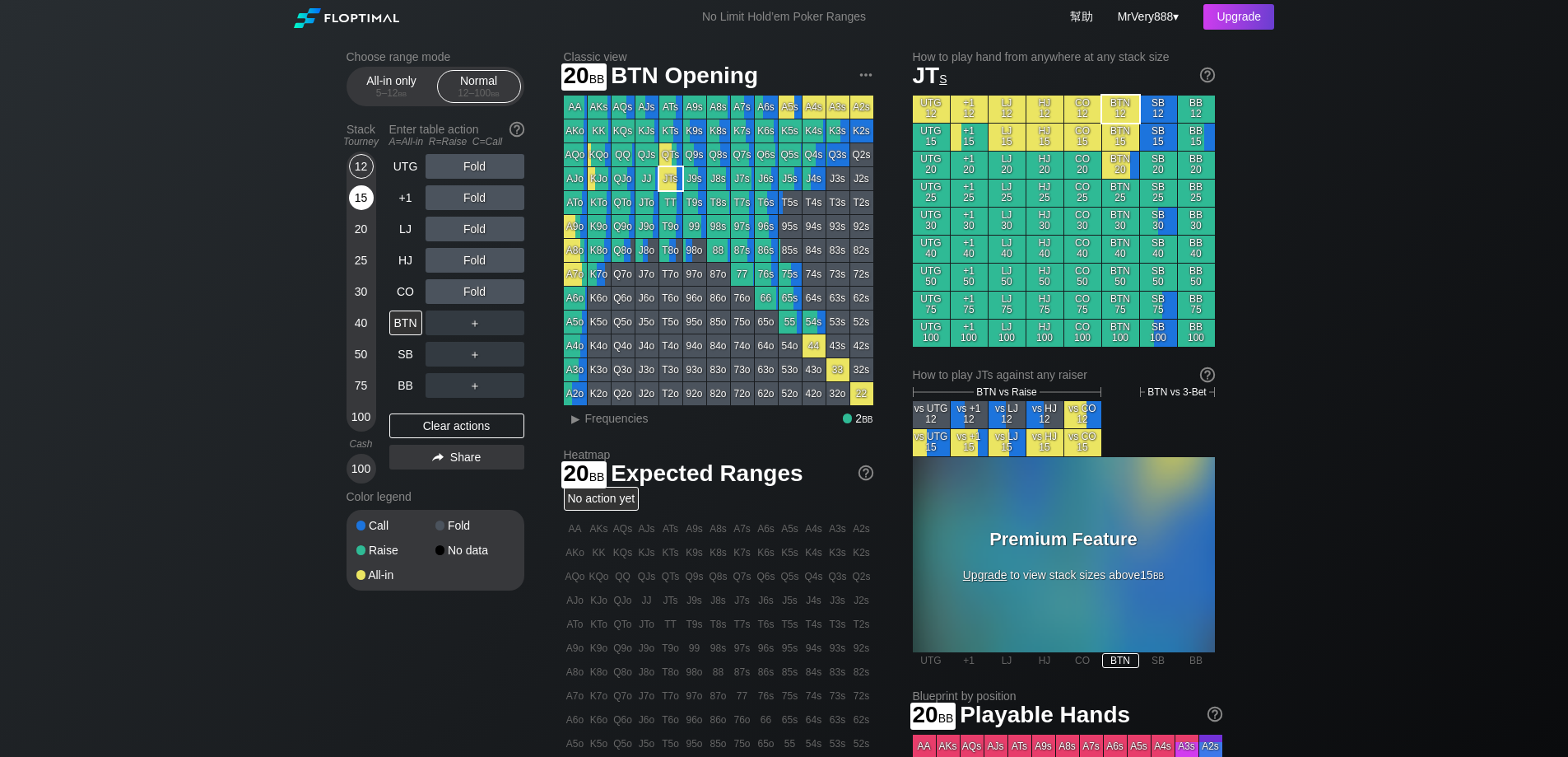
click at [357, 206] on div "15" at bounding box center [361, 197] width 25 height 25
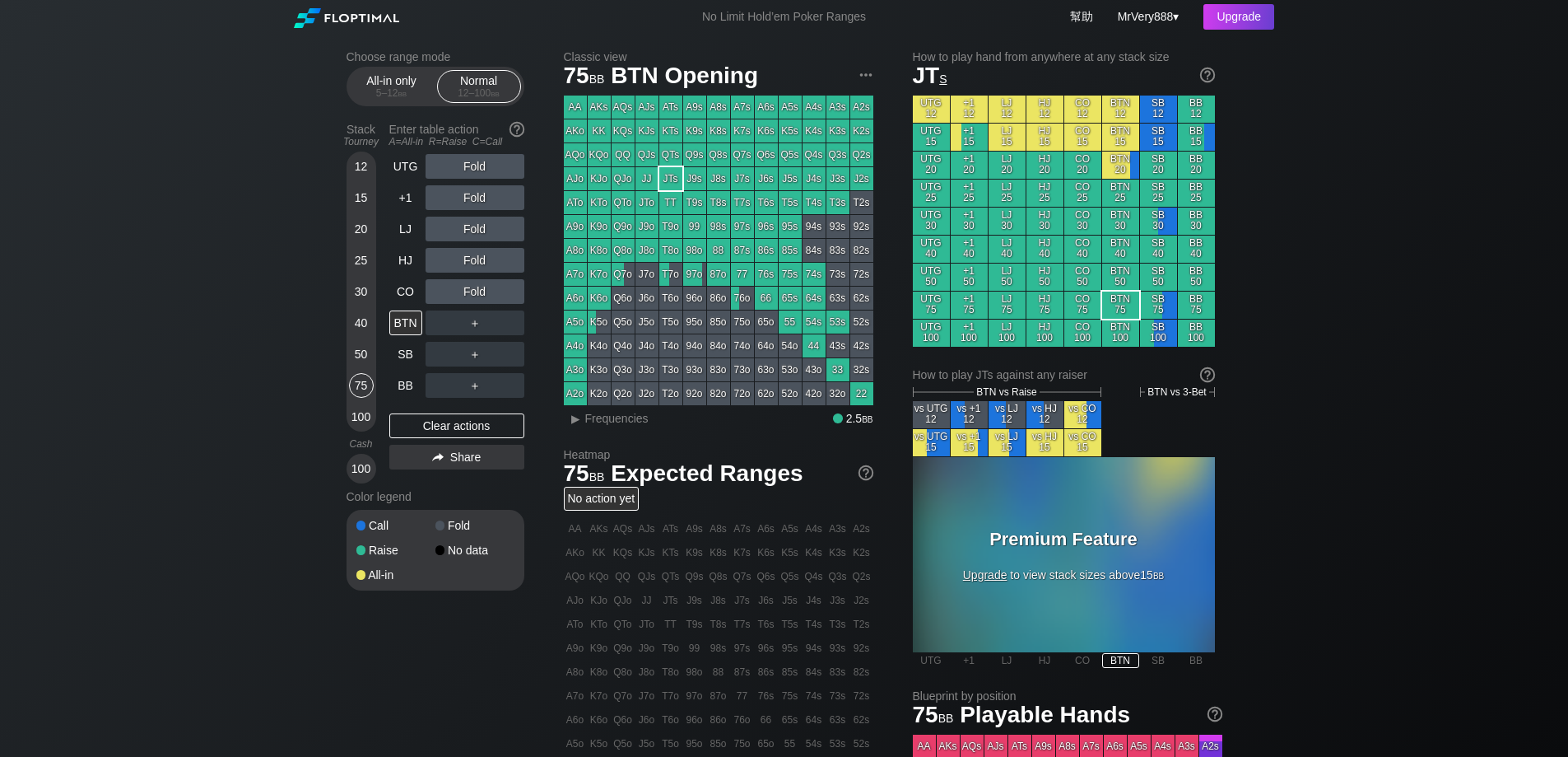
drag, startPoint x: 370, startPoint y: 405, endPoint x: 385, endPoint y: 386, distance: 24.2
click at [370, 397] on div "75" at bounding box center [361, 385] width 25 height 25
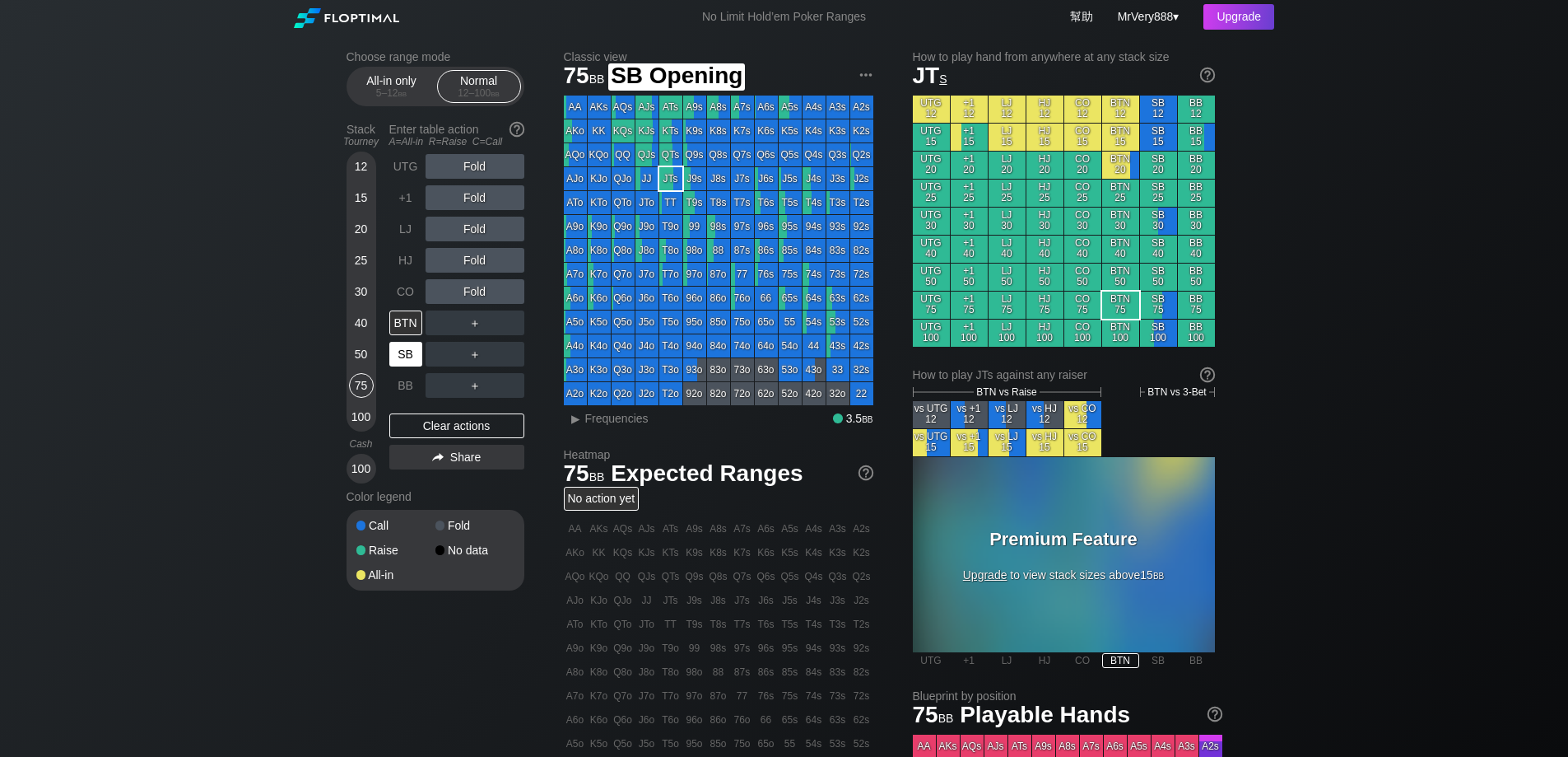
click at [407, 366] on div "SB" at bounding box center [406, 354] width 33 height 25
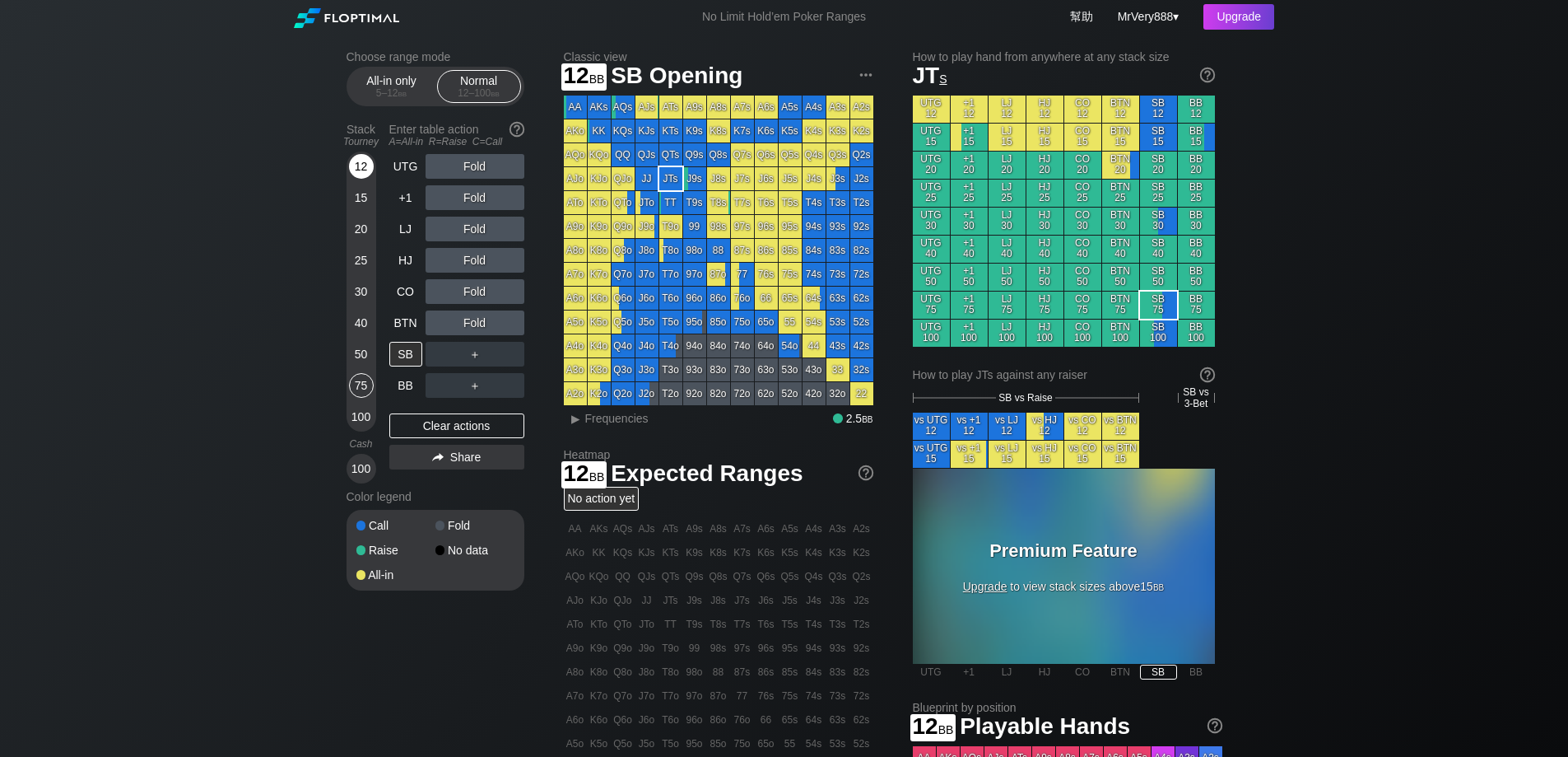
click at [365, 178] on div "12" at bounding box center [361, 166] width 25 height 25
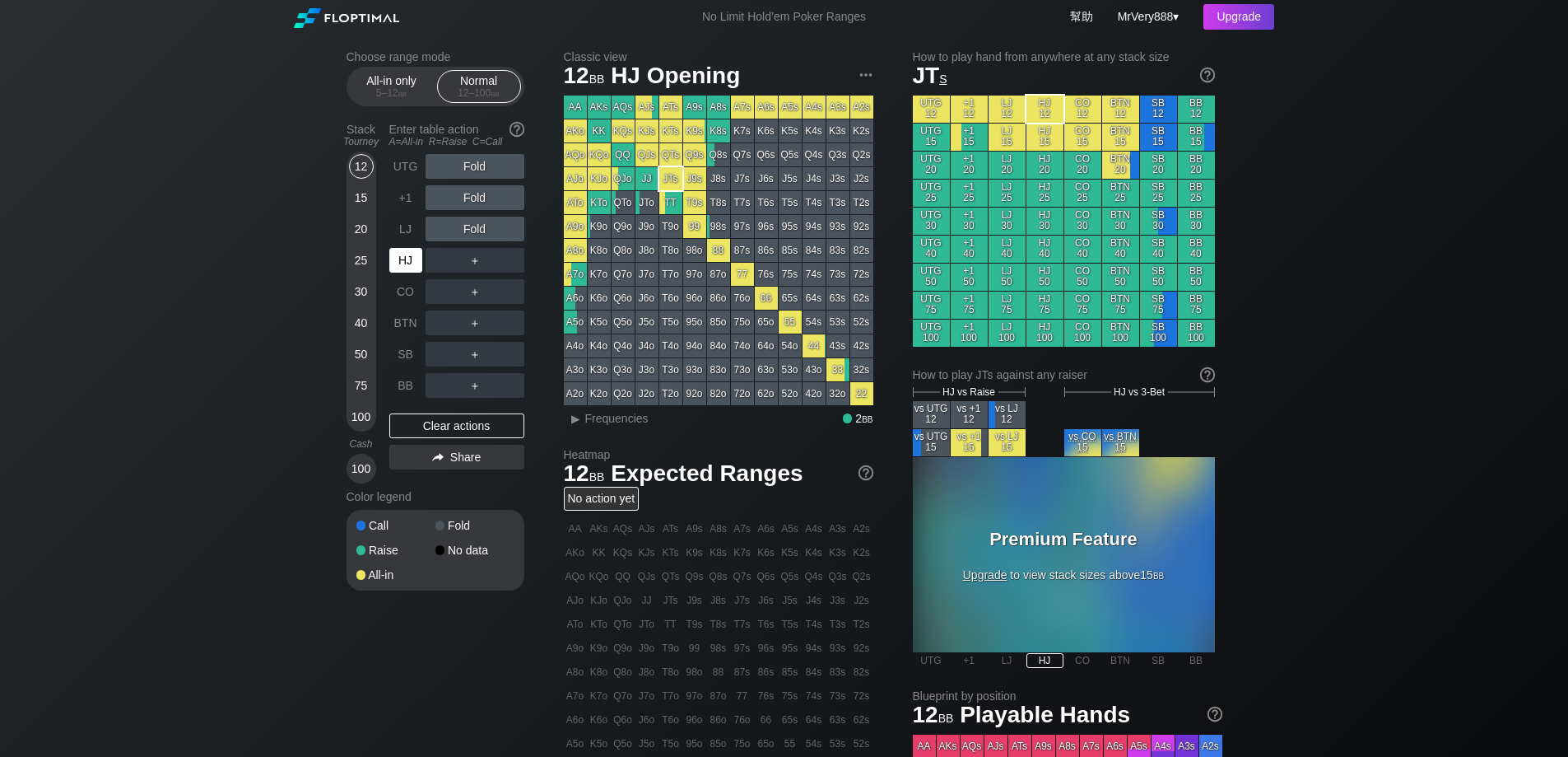
click at [411, 269] on div "HJ" at bounding box center [406, 261] width 33 height 25
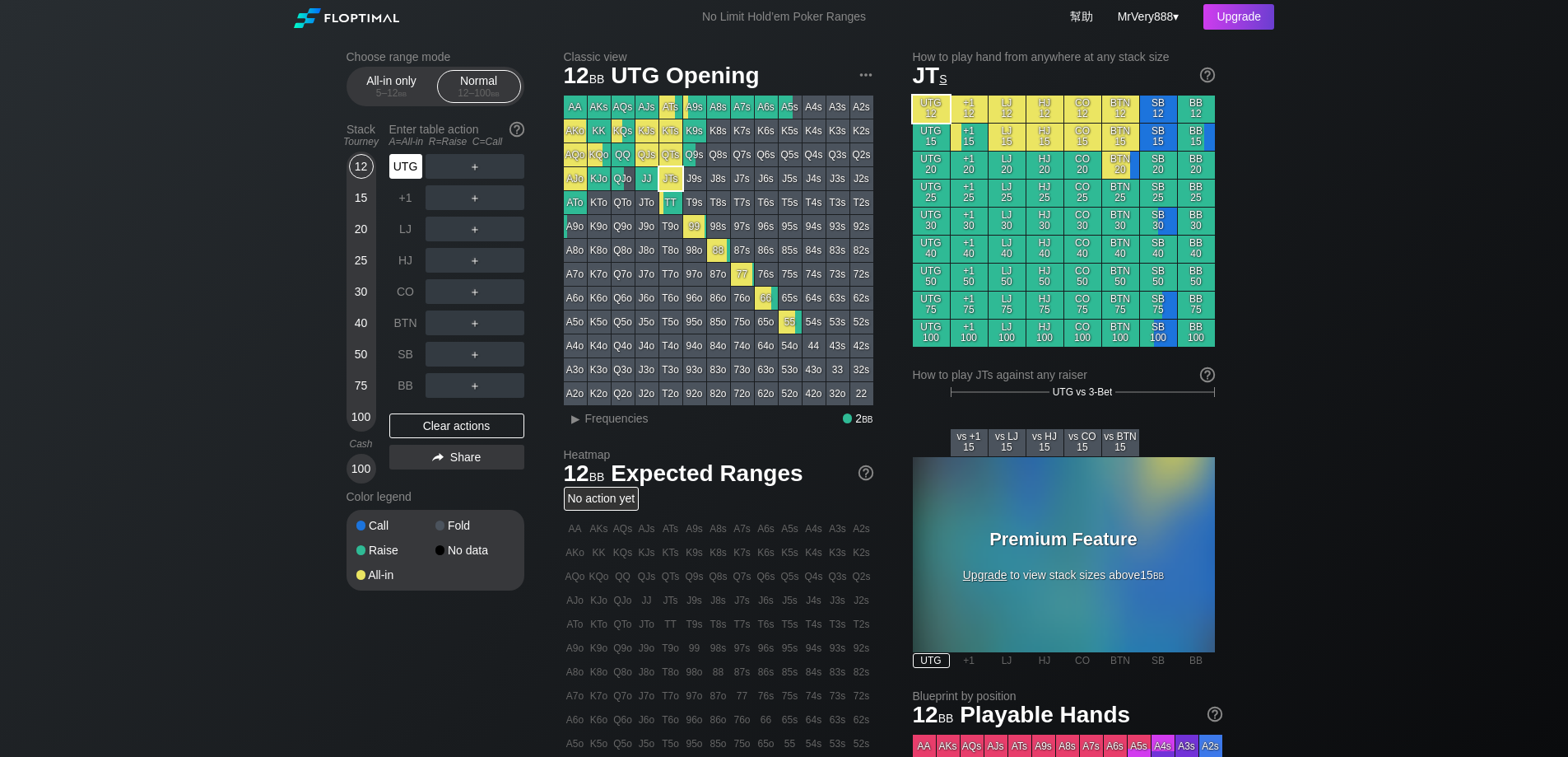
click at [397, 178] on div "UTG" at bounding box center [406, 166] width 33 height 25
click at [396, 210] on div "+1" at bounding box center [406, 197] width 33 height 25
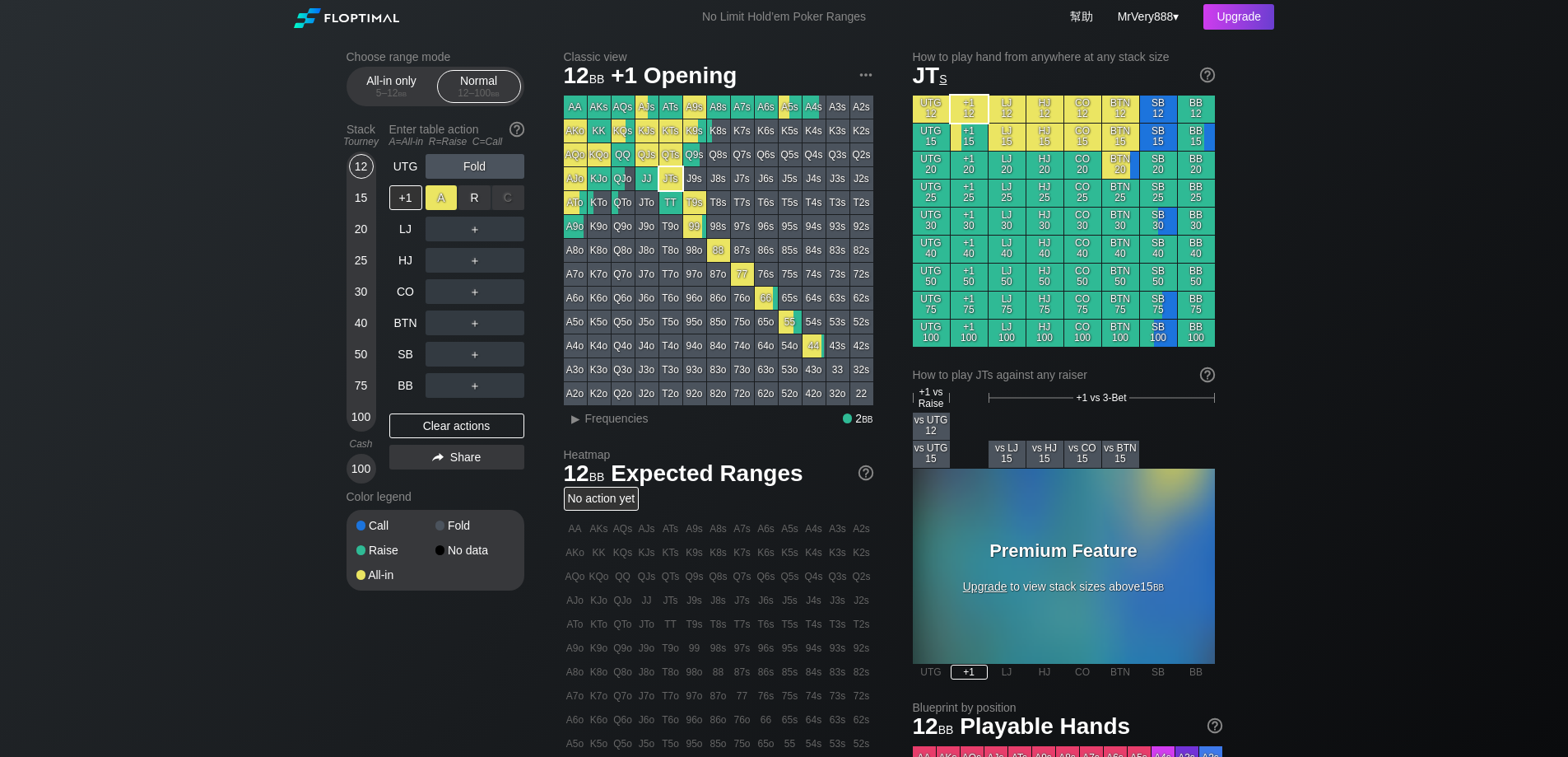
click at [445, 210] on div "A ✕" at bounding box center [442, 197] width 32 height 25
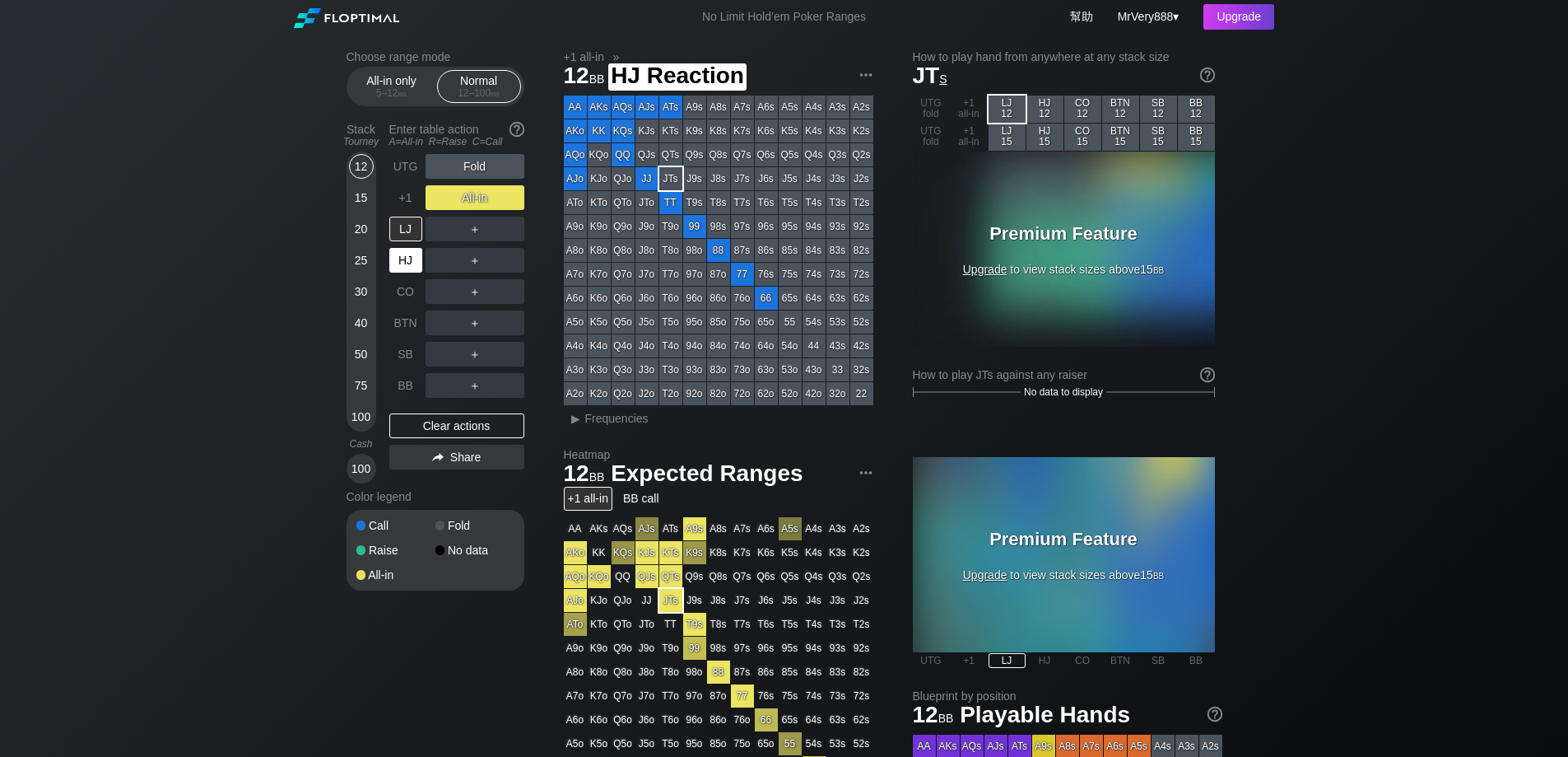
click at [416, 268] on div "HJ" at bounding box center [406, 261] width 33 height 25
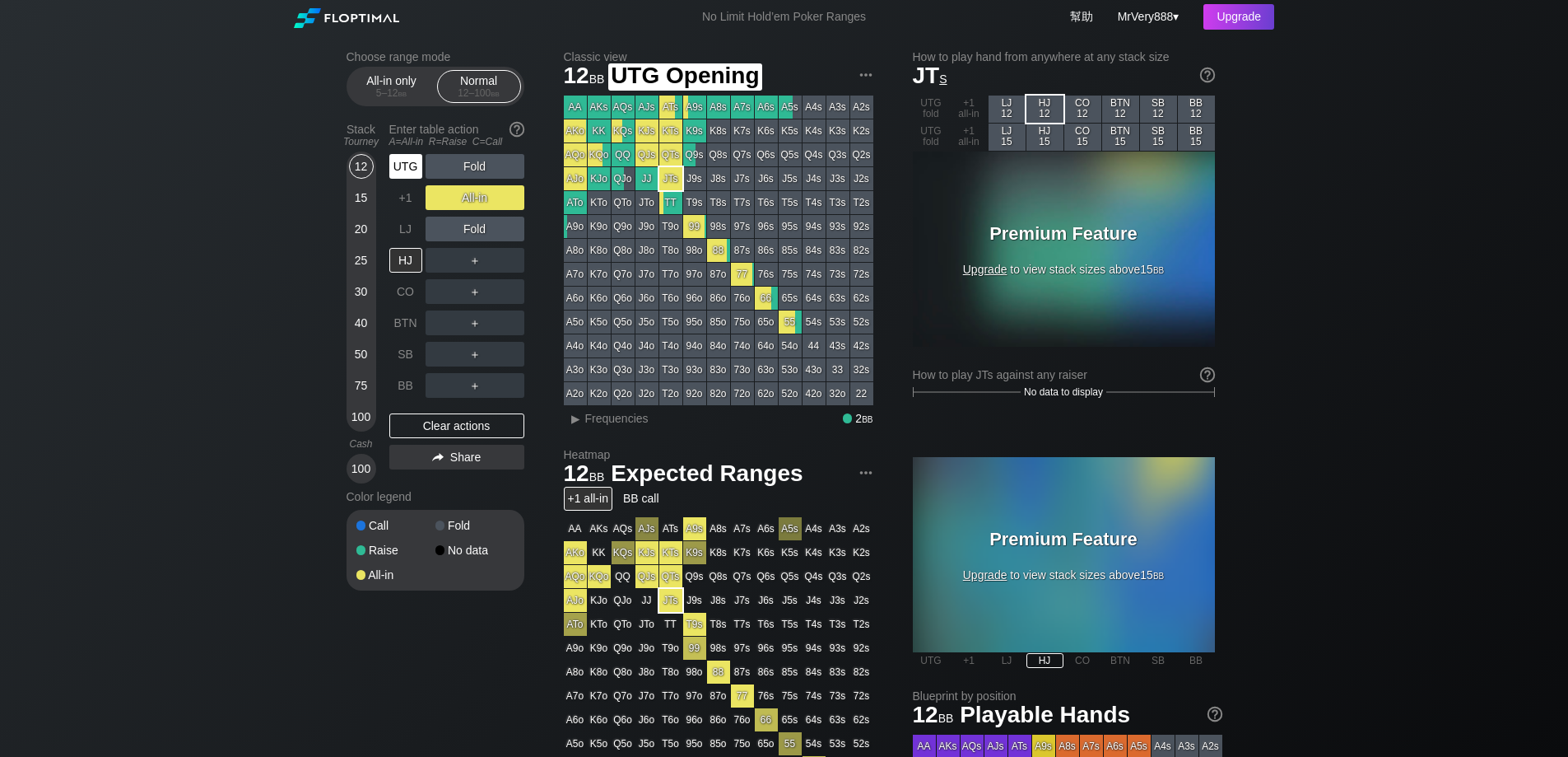
click at [409, 178] on div "UTG" at bounding box center [406, 166] width 33 height 25
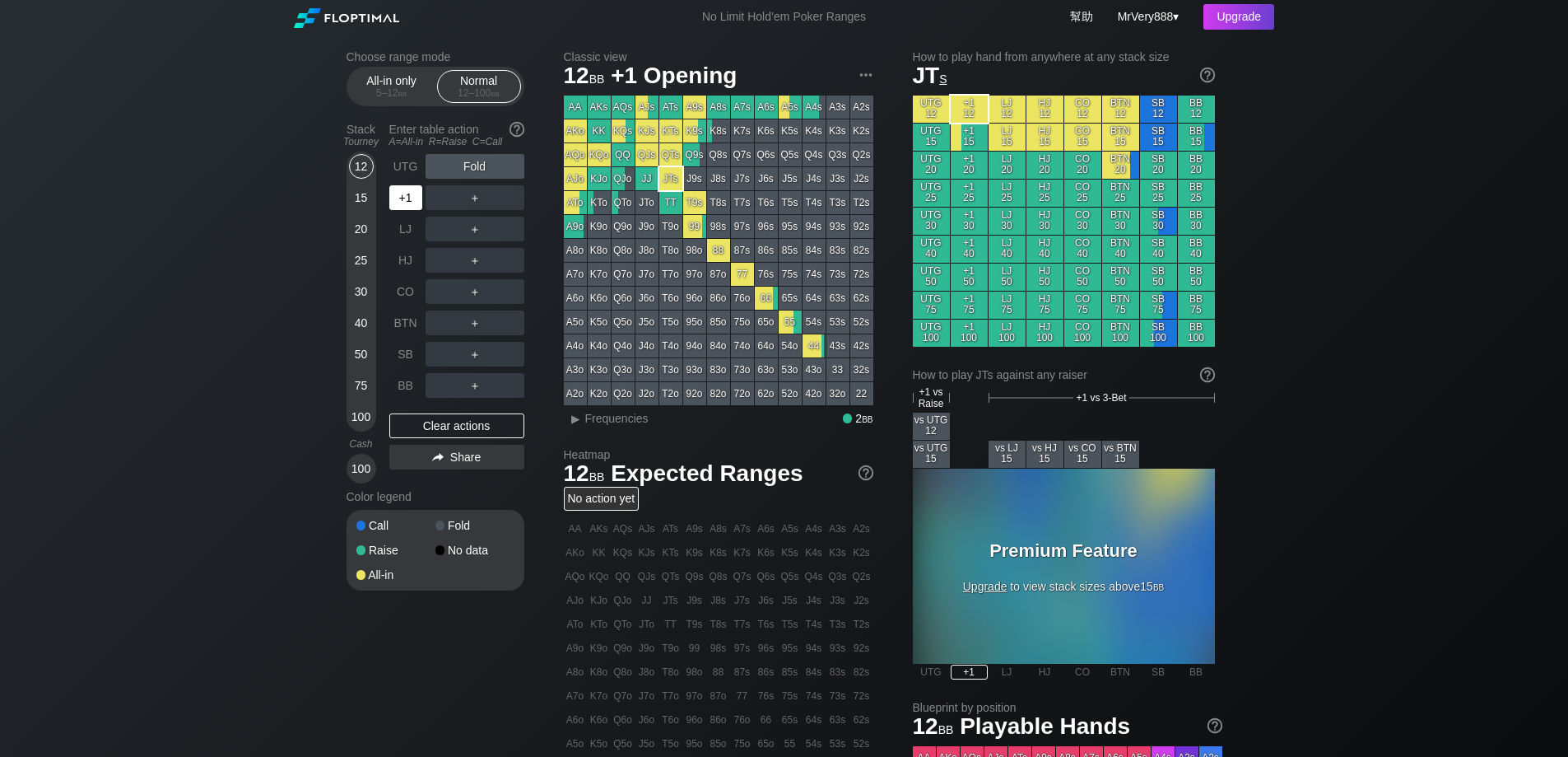
click at [406, 210] on div "+1" at bounding box center [406, 197] width 33 height 25
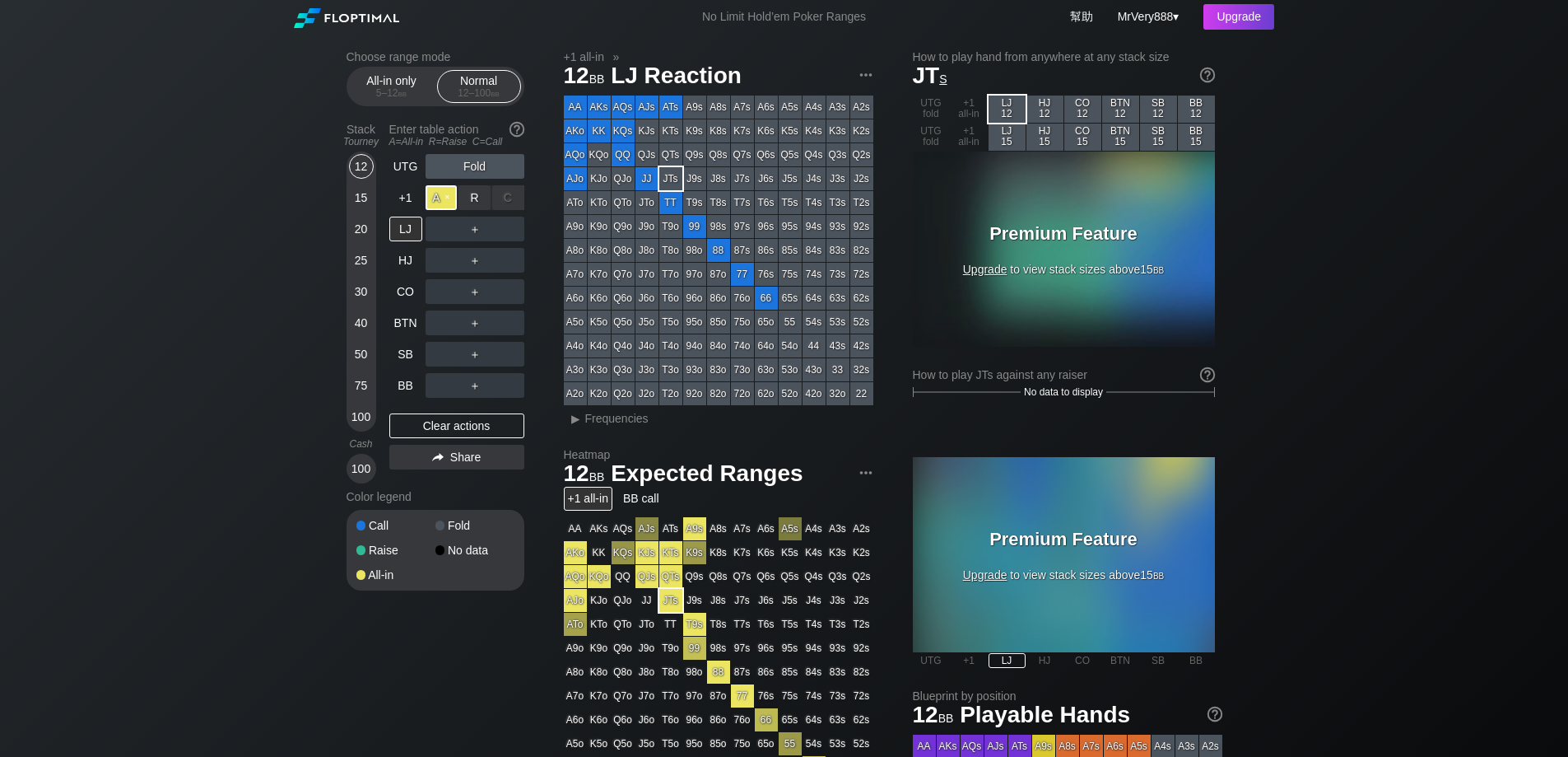
click at [443, 210] on div "A ✕" at bounding box center [442, 197] width 32 height 25
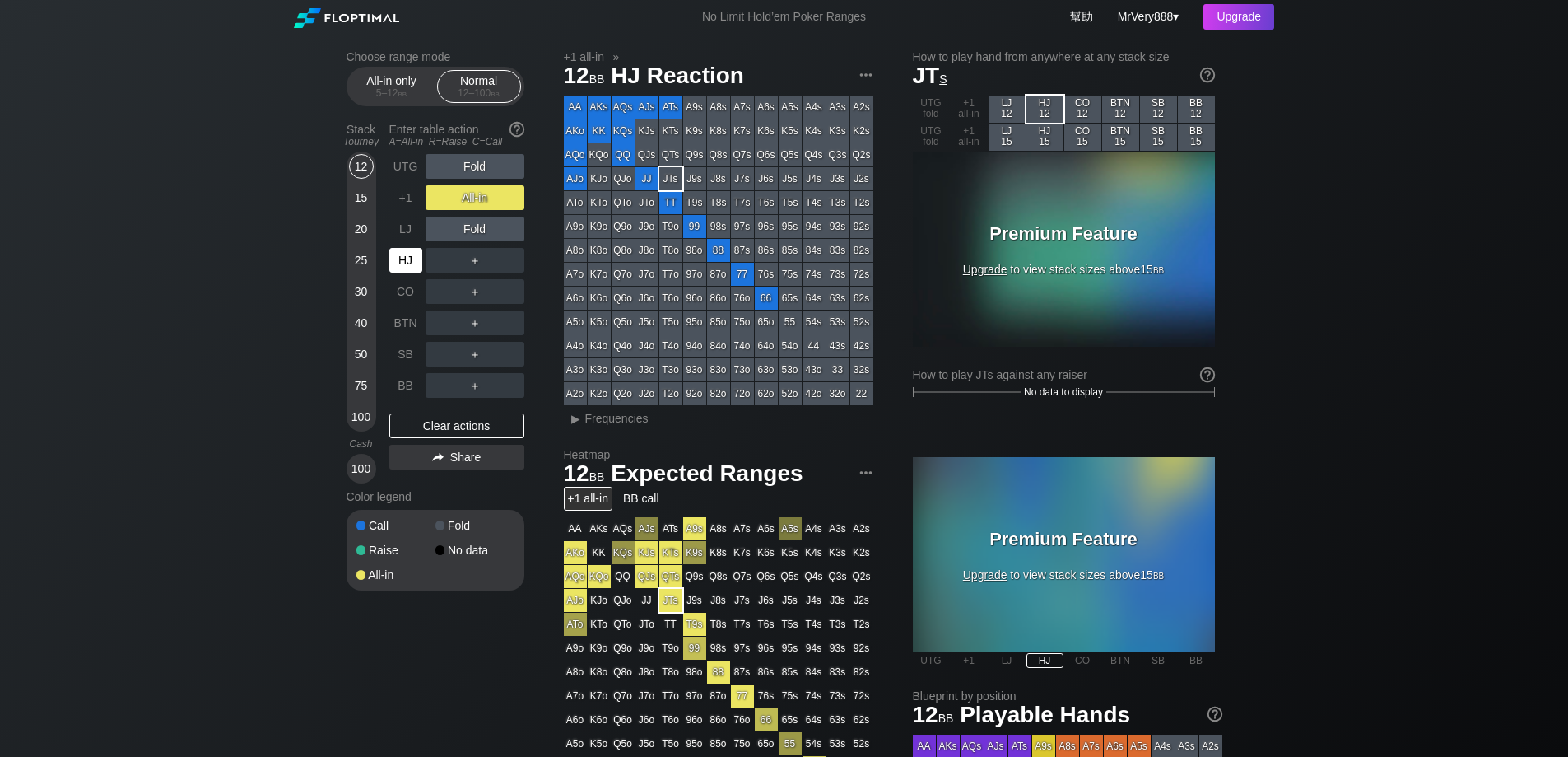
click at [409, 273] on div "HJ" at bounding box center [406, 261] width 33 height 25
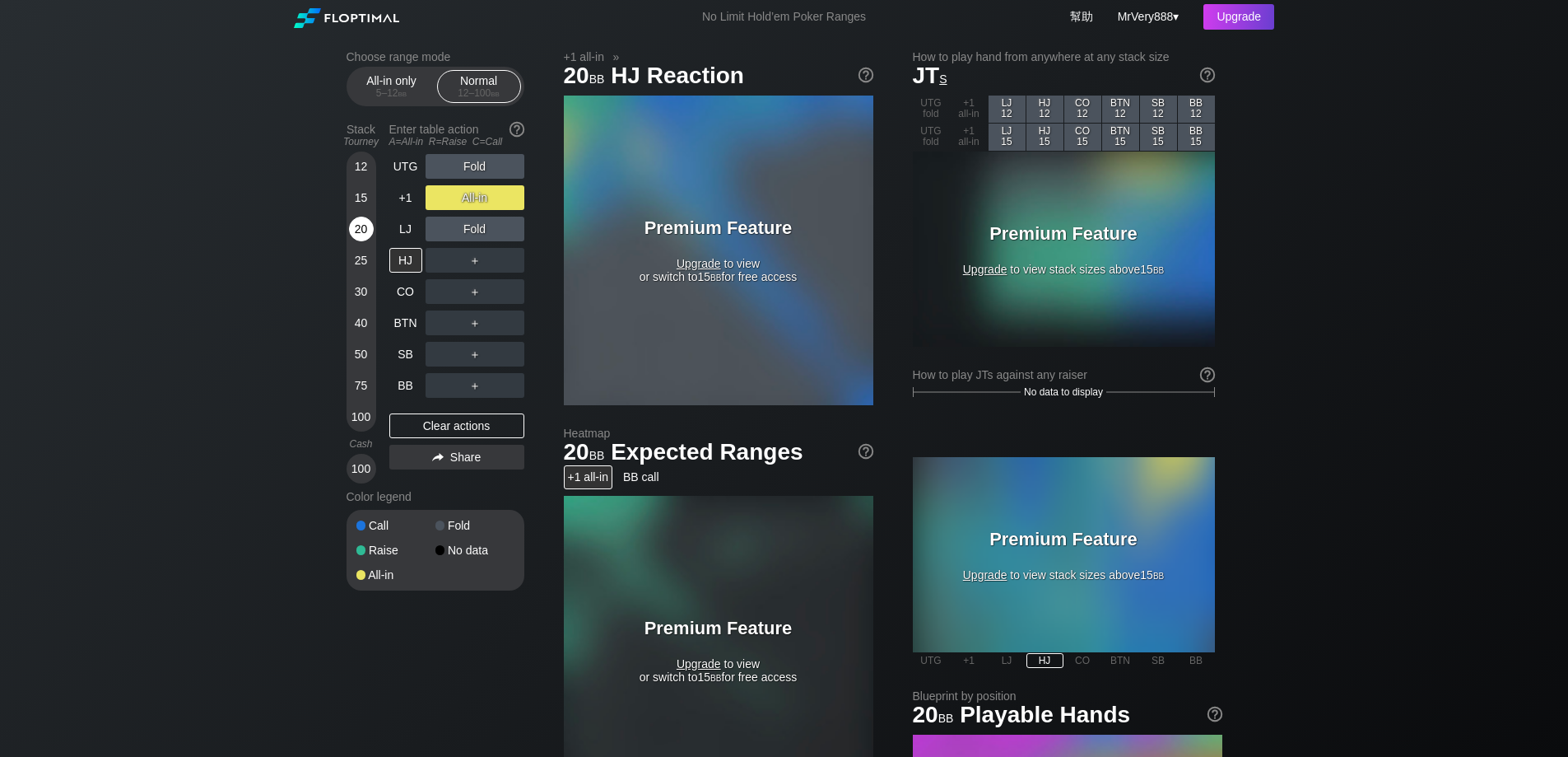
click at [371, 242] on div "20" at bounding box center [361, 228] width 25 height 25
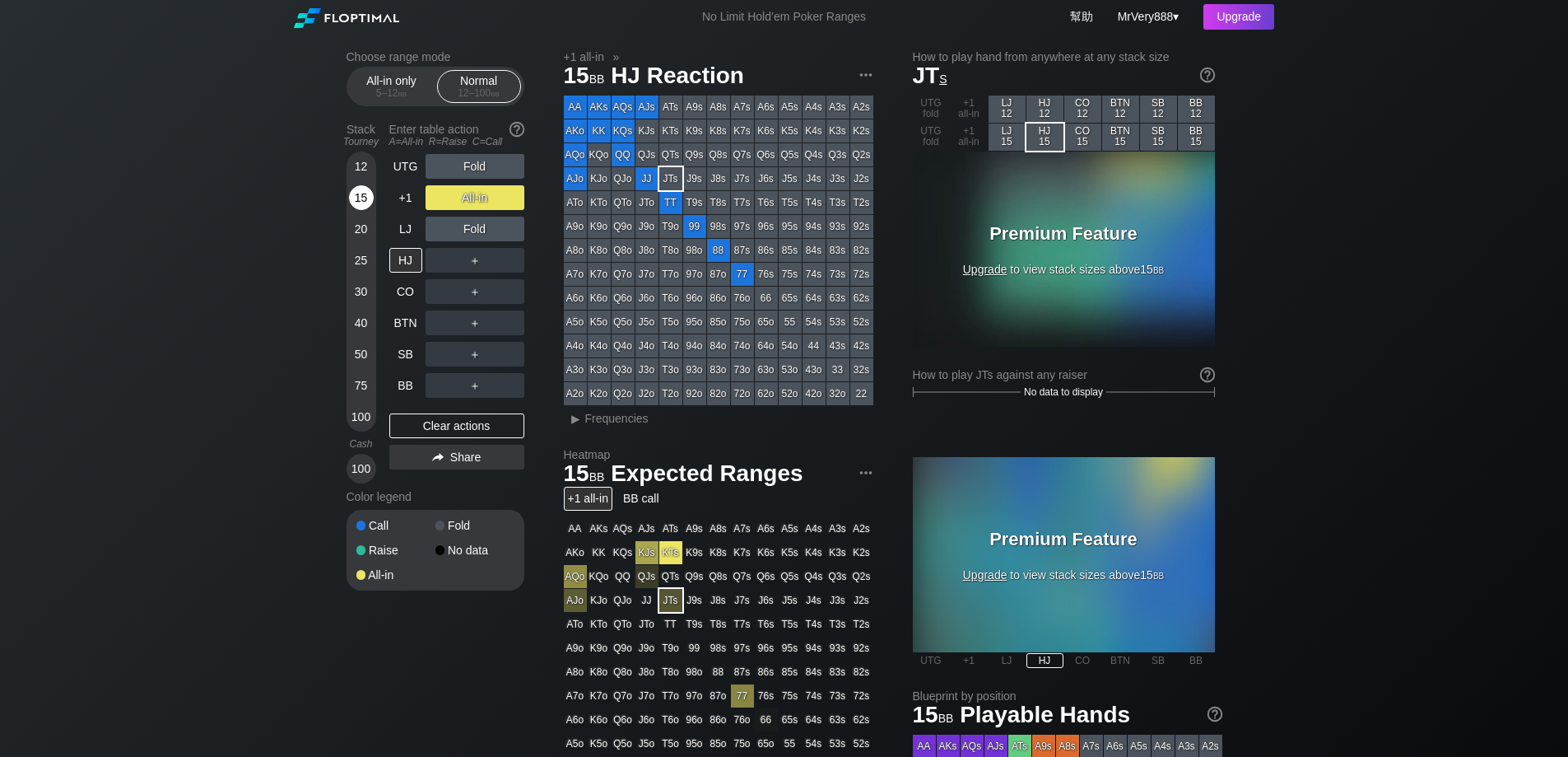
click at [364, 210] on div "15" at bounding box center [361, 197] width 25 height 25
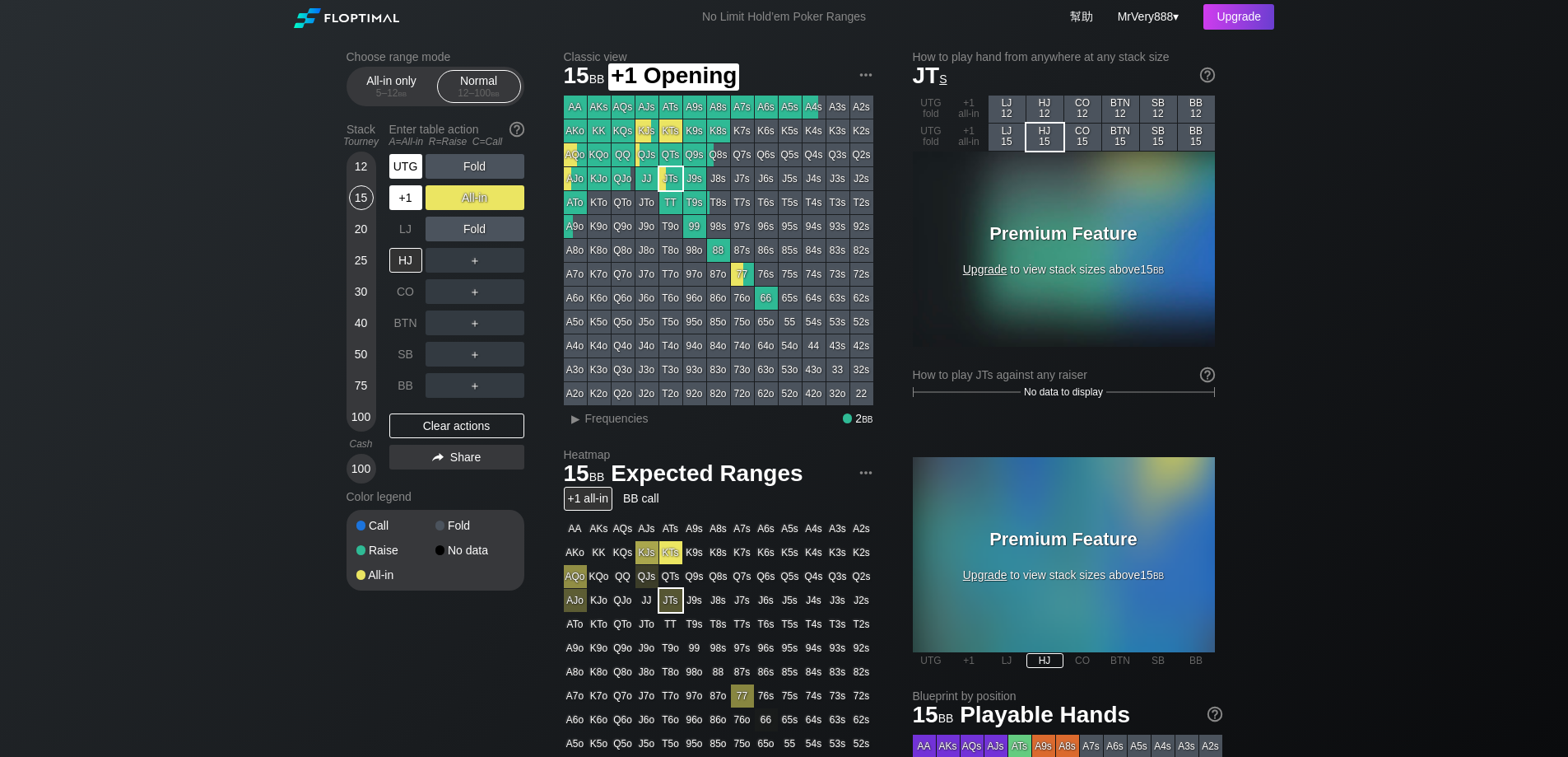
click at [412, 178] on div "UTG" at bounding box center [406, 166] width 33 height 25
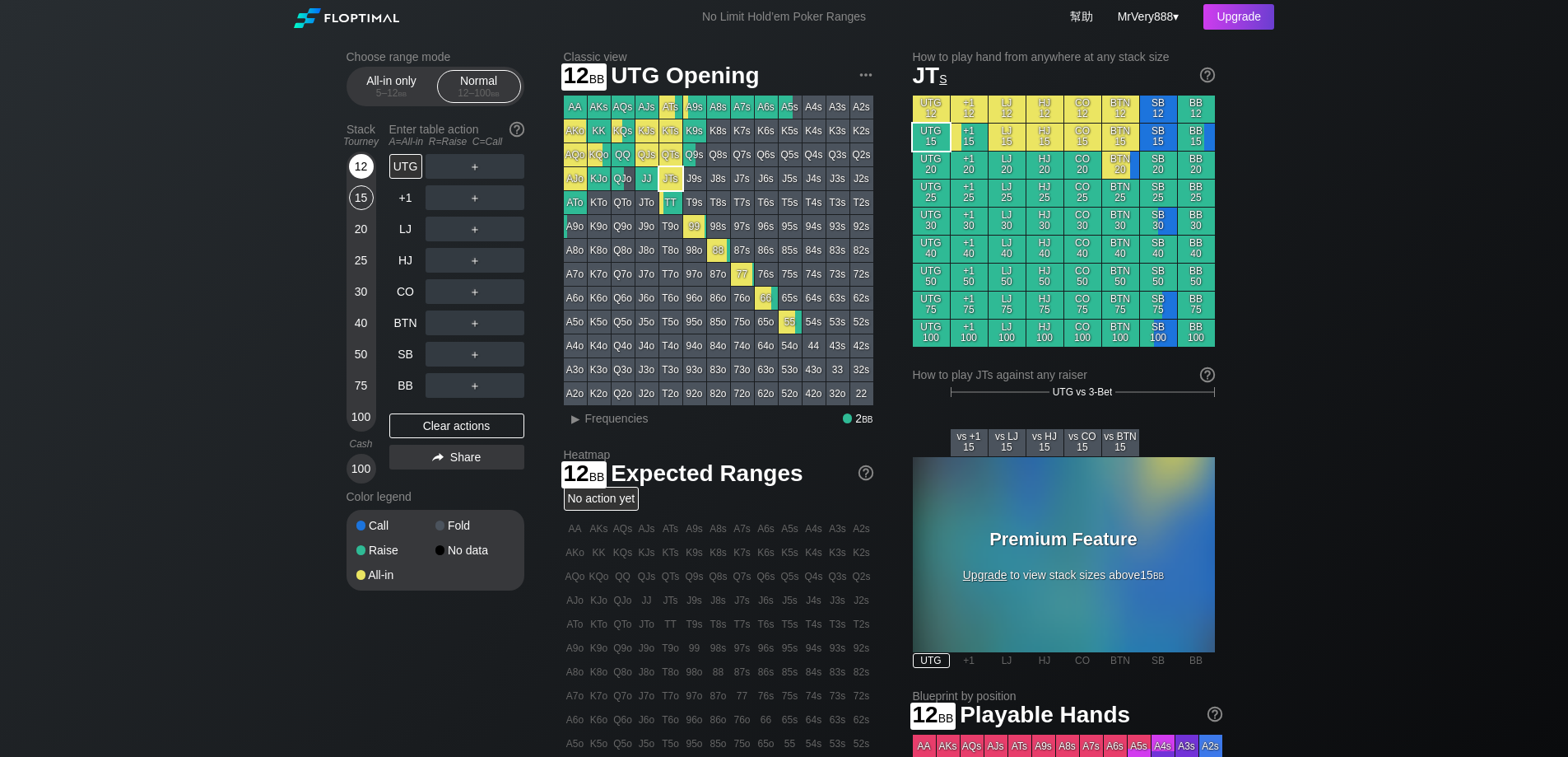
click at [361, 178] on div "12" at bounding box center [361, 166] width 25 height 25
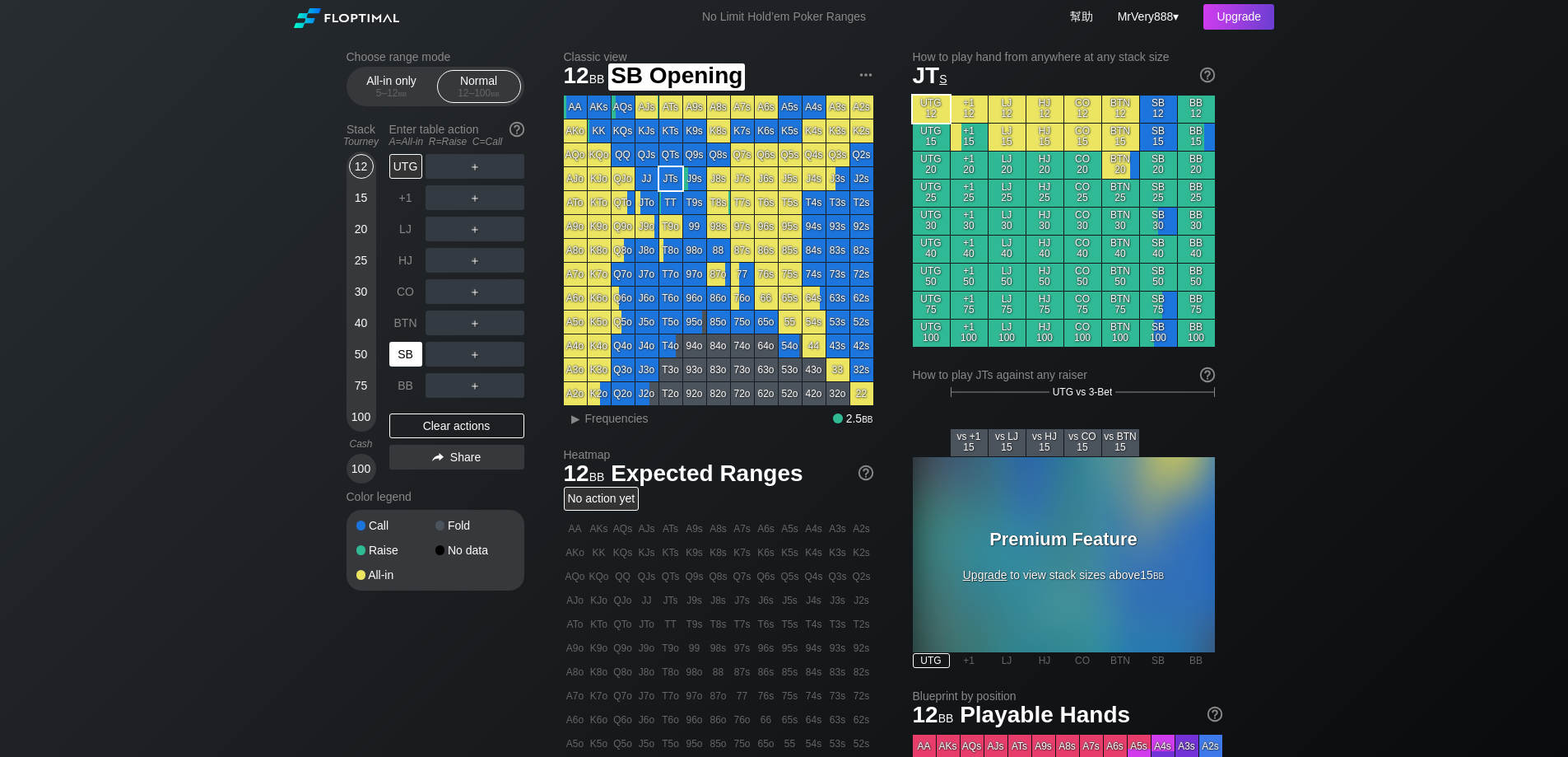
click at [407, 366] on div "SB" at bounding box center [406, 354] width 33 height 25
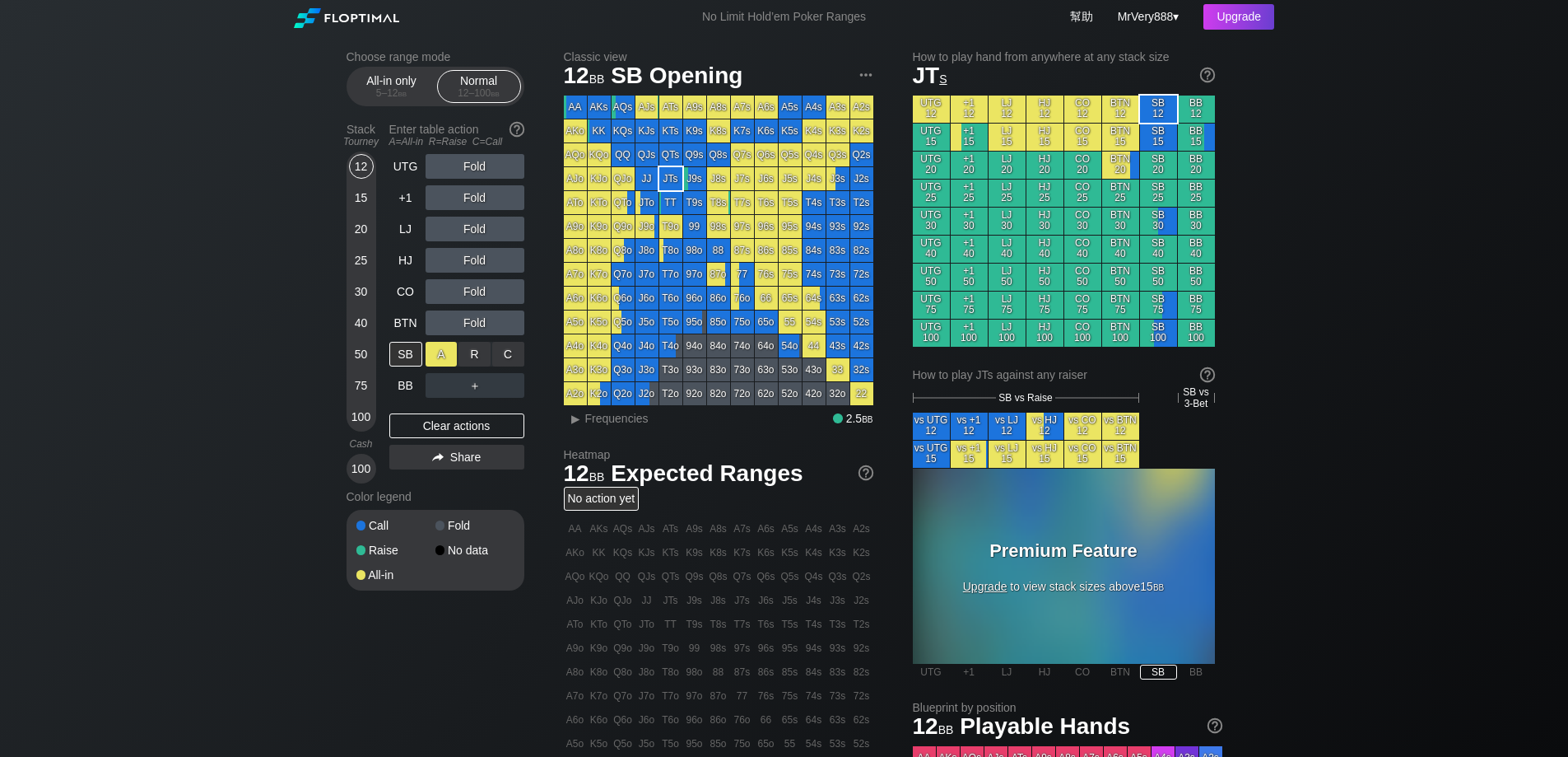
click at [430, 366] on div "A ✕" at bounding box center [442, 354] width 32 height 25
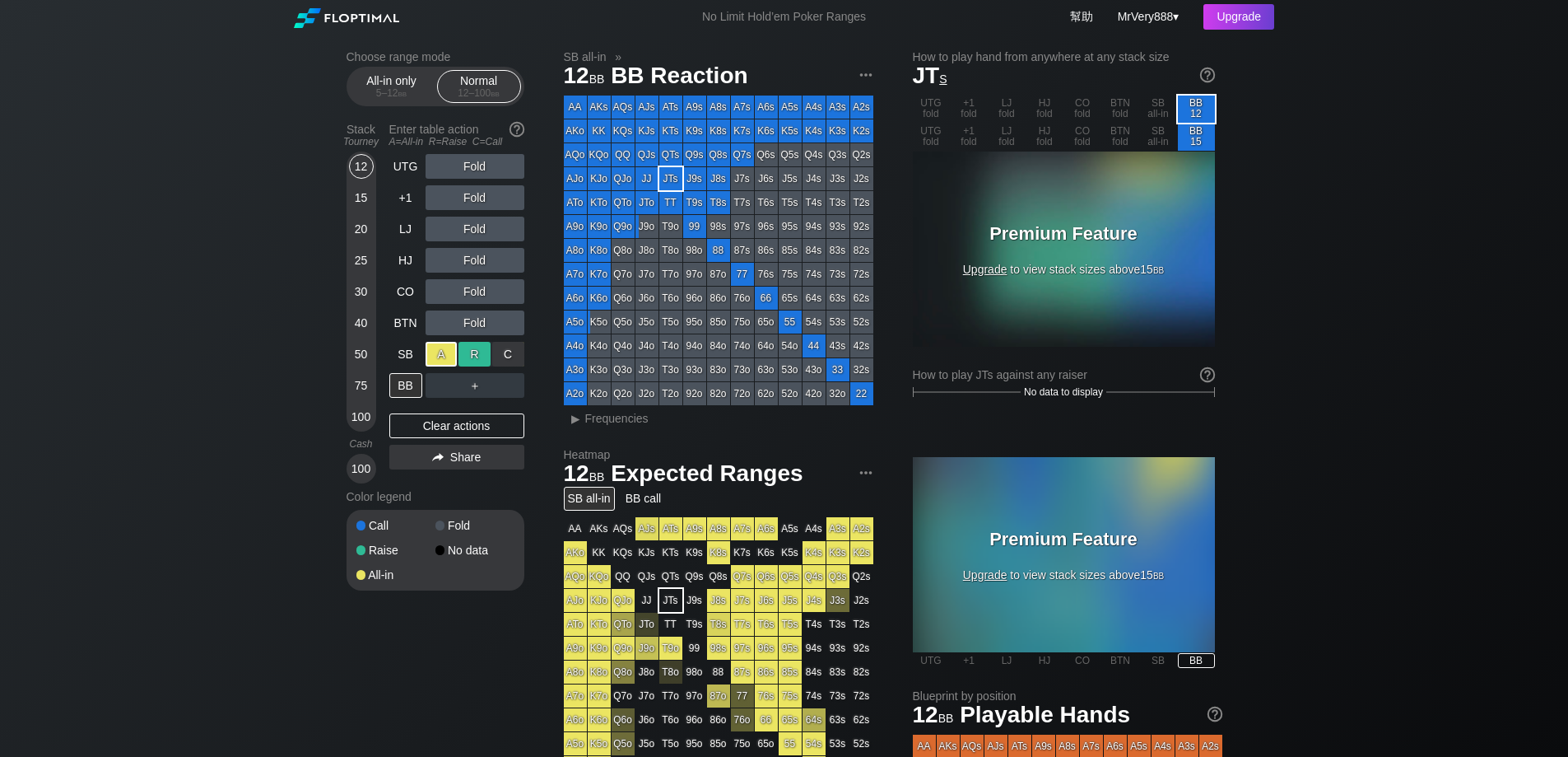
click at [475, 366] on div "R ✕" at bounding box center [475, 354] width 32 height 25
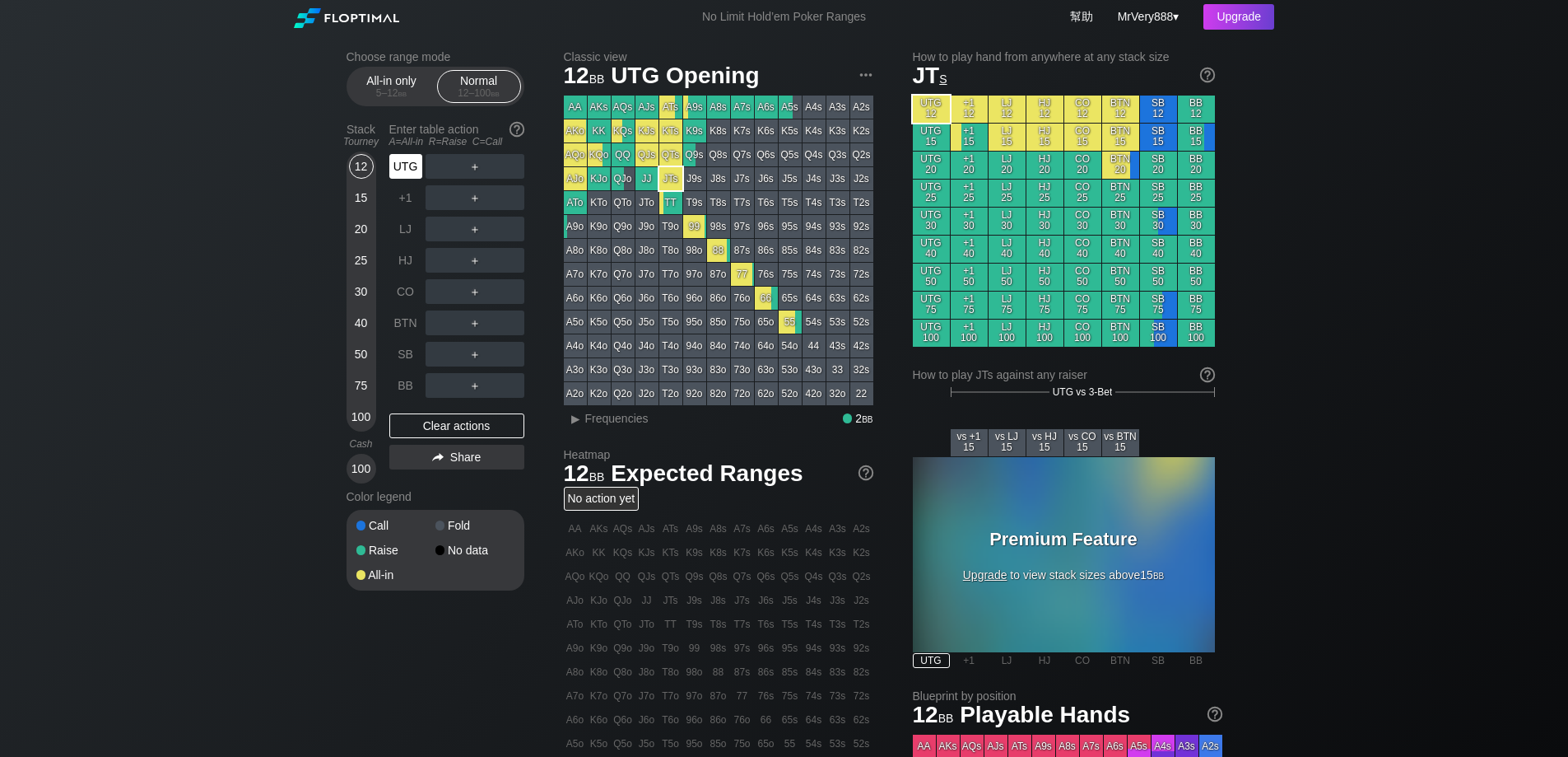
click at [407, 178] on div "UTG" at bounding box center [406, 166] width 33 height 25
click at [356, 210] on div "15" at bounding box center [361, 197] width 25 height 25
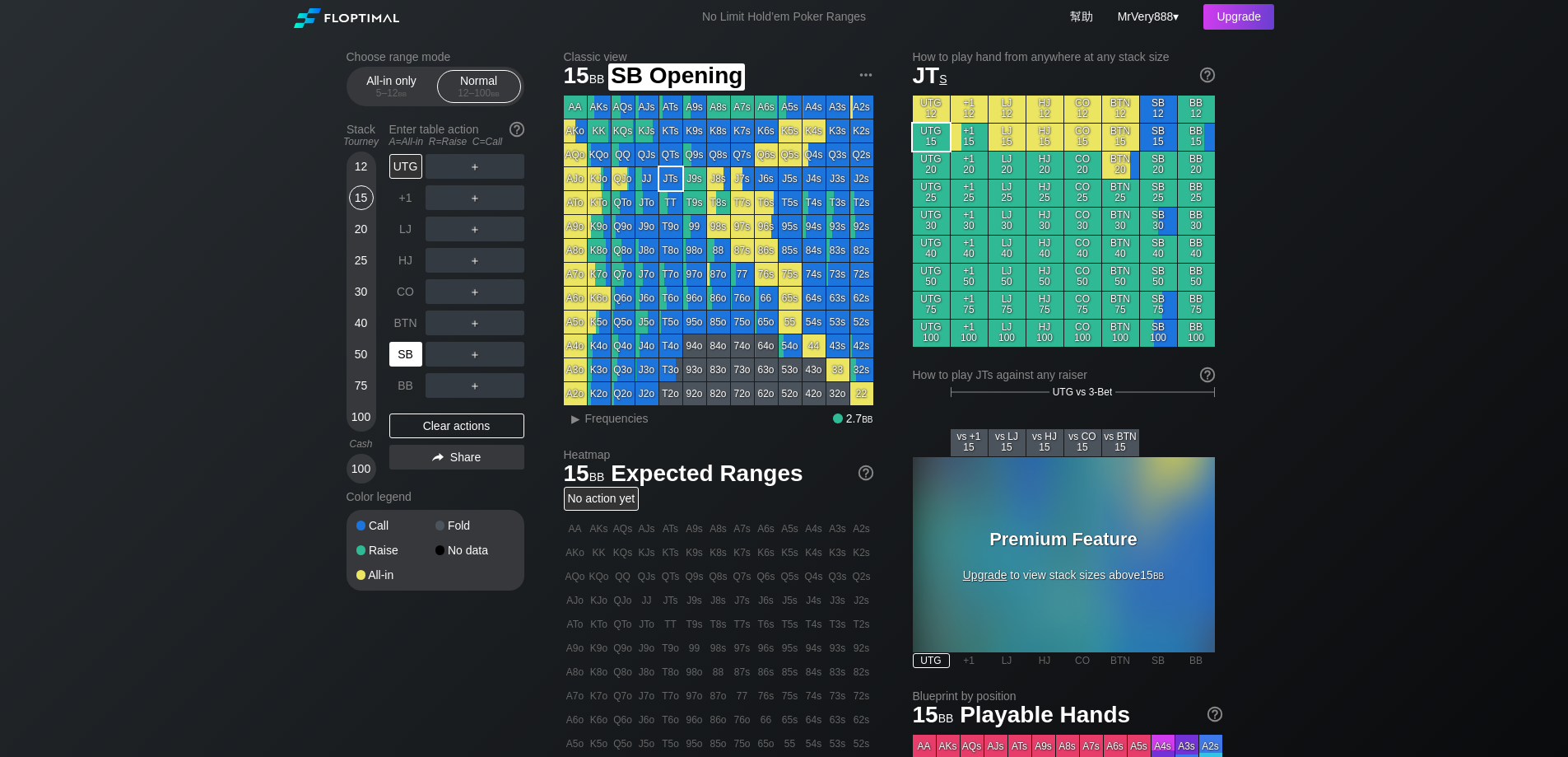
click at [410, 364] on div "SB" at bounding box center [406, 354] width 33 height 25
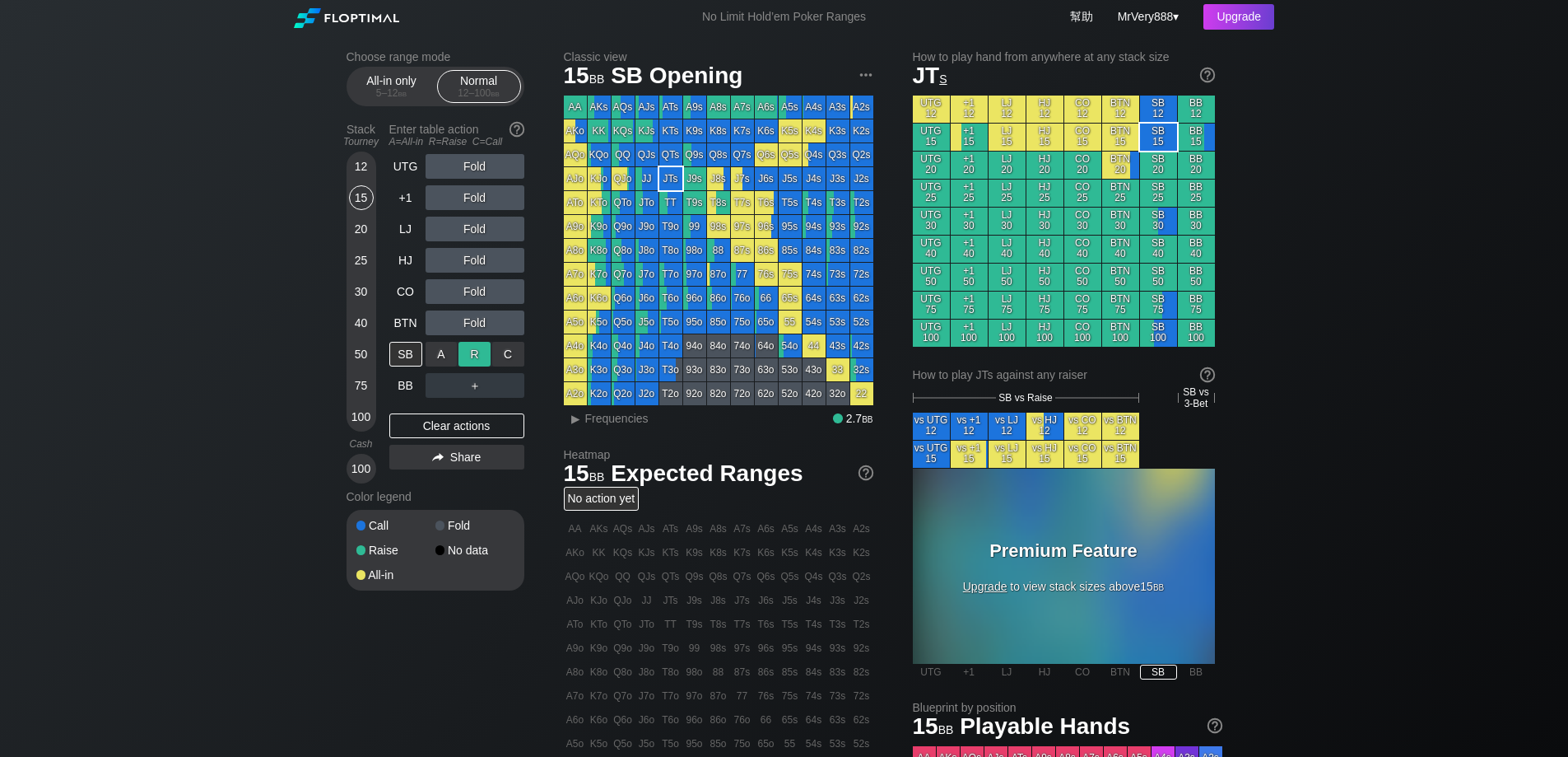
click at [472, 366] on div "R ✕" at bounding box center [475, 354] width 32 height 25
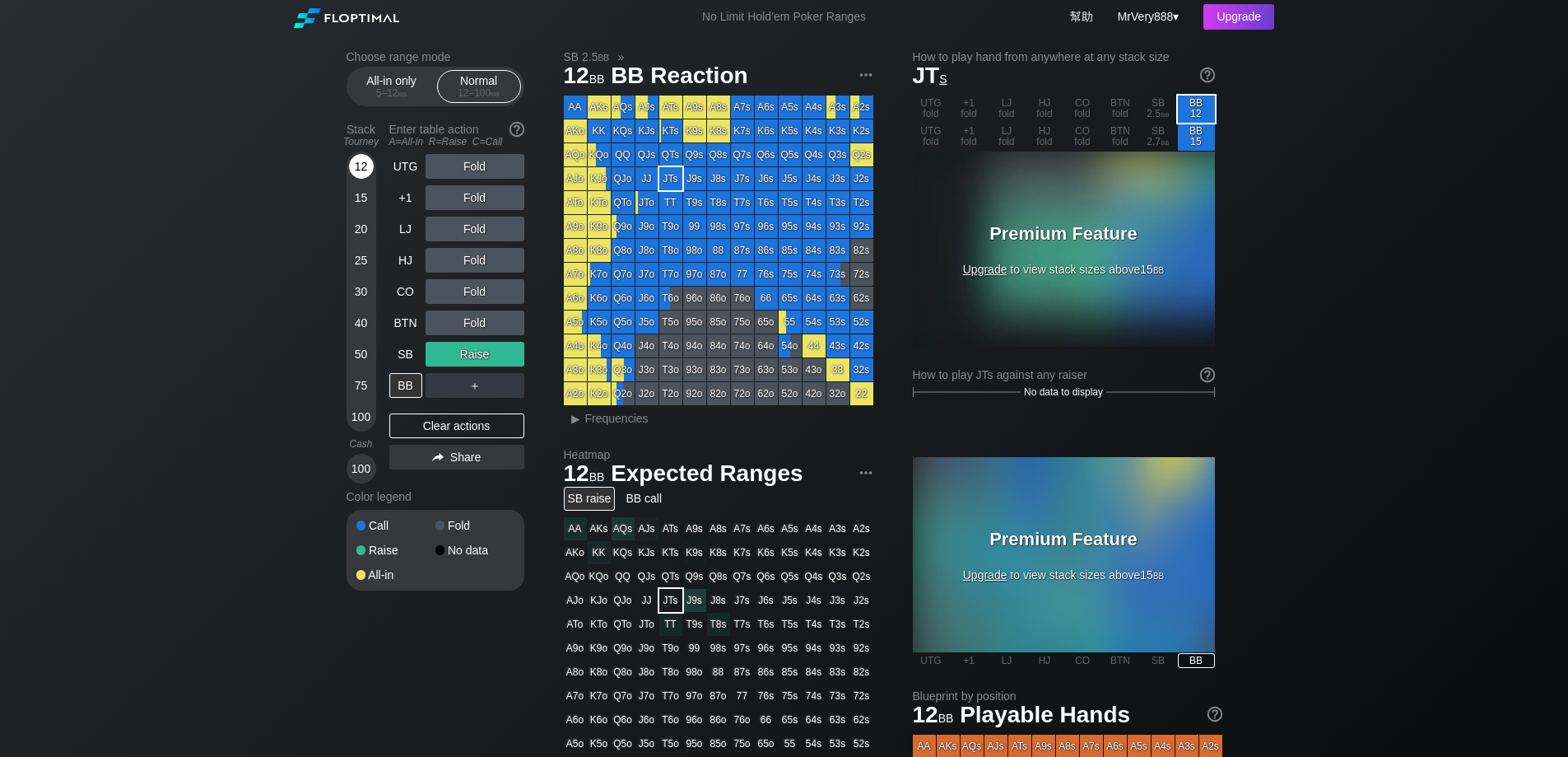
click at [371, 178] on div "12" at bounding box center [361, 166] width 25 height 25
click at [388, 99] on div "5 – 12 bb" at bounding box center [392, 93] width 69 height 11
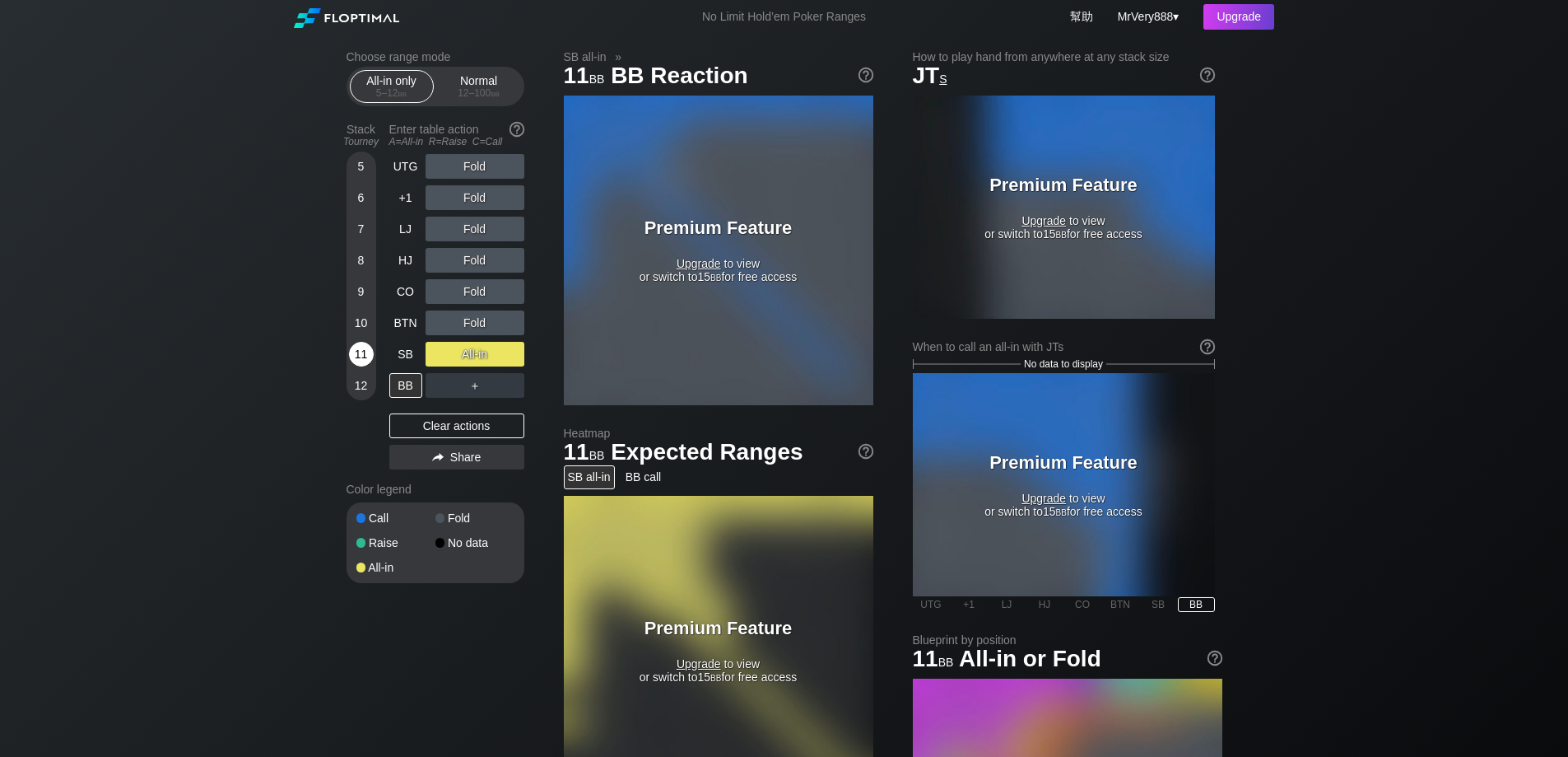
click at [359, 359] on div "11" at bounding box center [361, 354] width 25 height 25
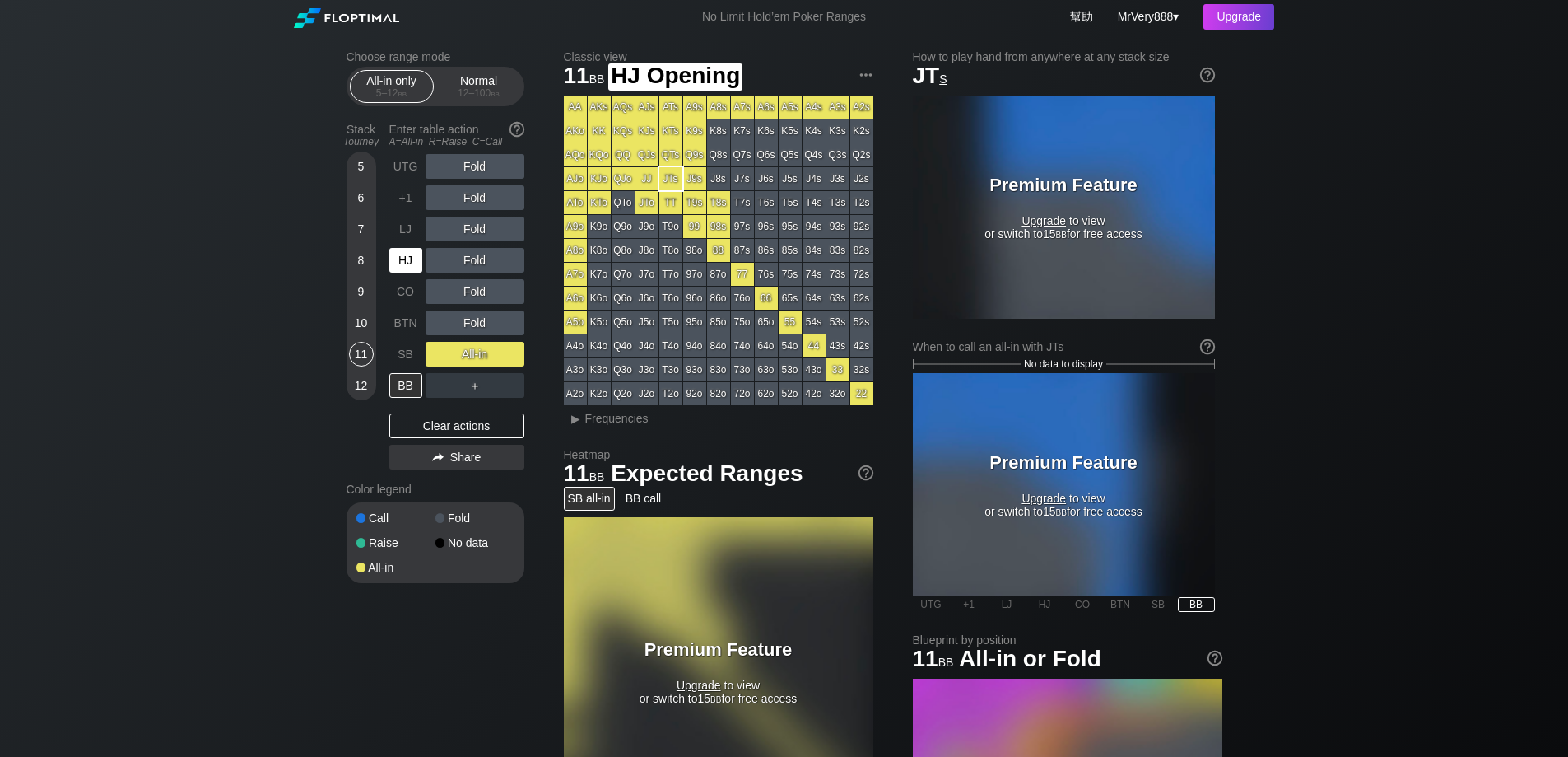
click at [403, 273] on div "HJ" at bounding box center [406, 261] width 33 height 25
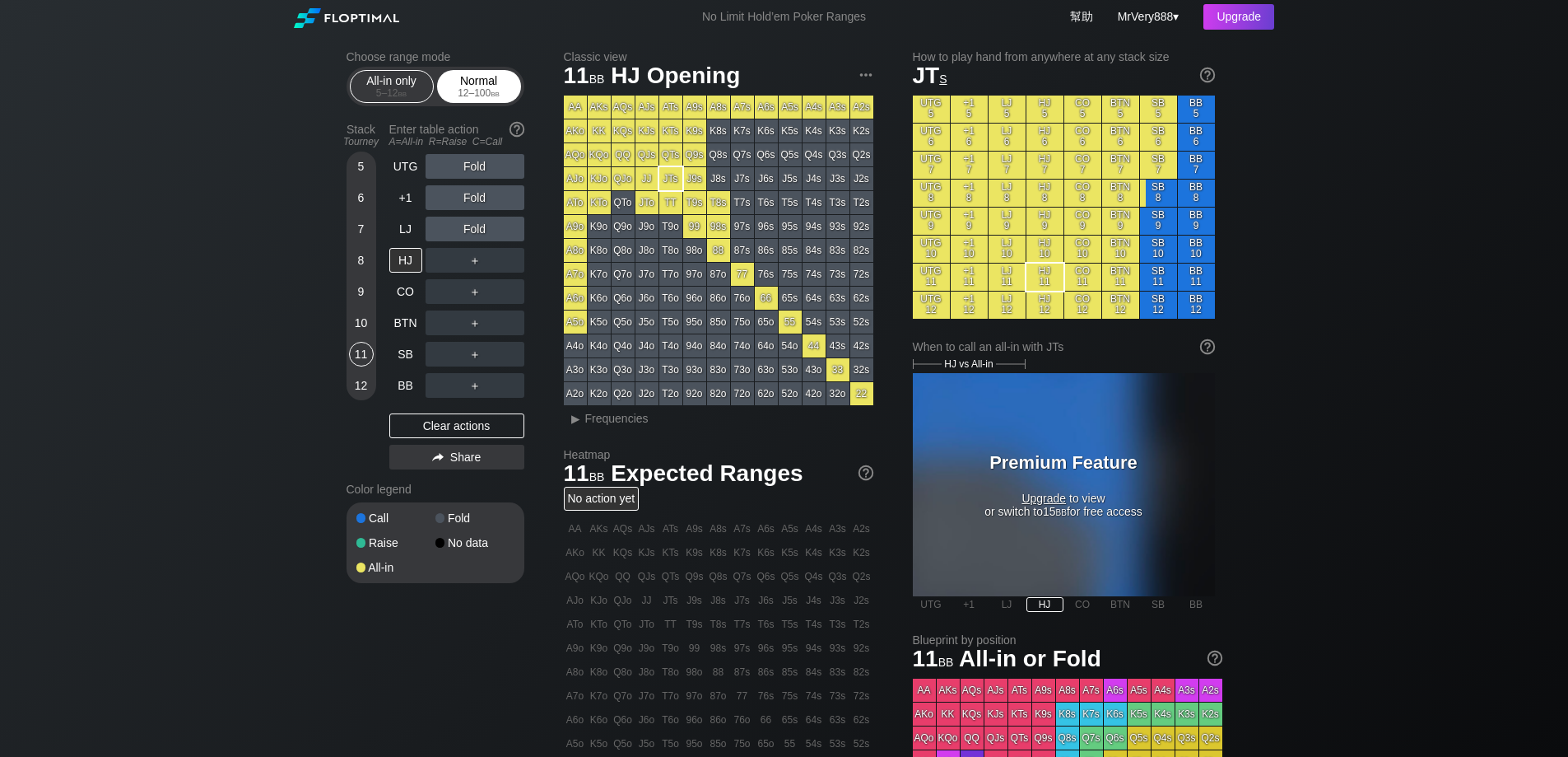
click at [478, 99] on div "12 – 100 bb" at bounding box center [478, 93] width 69 height 11
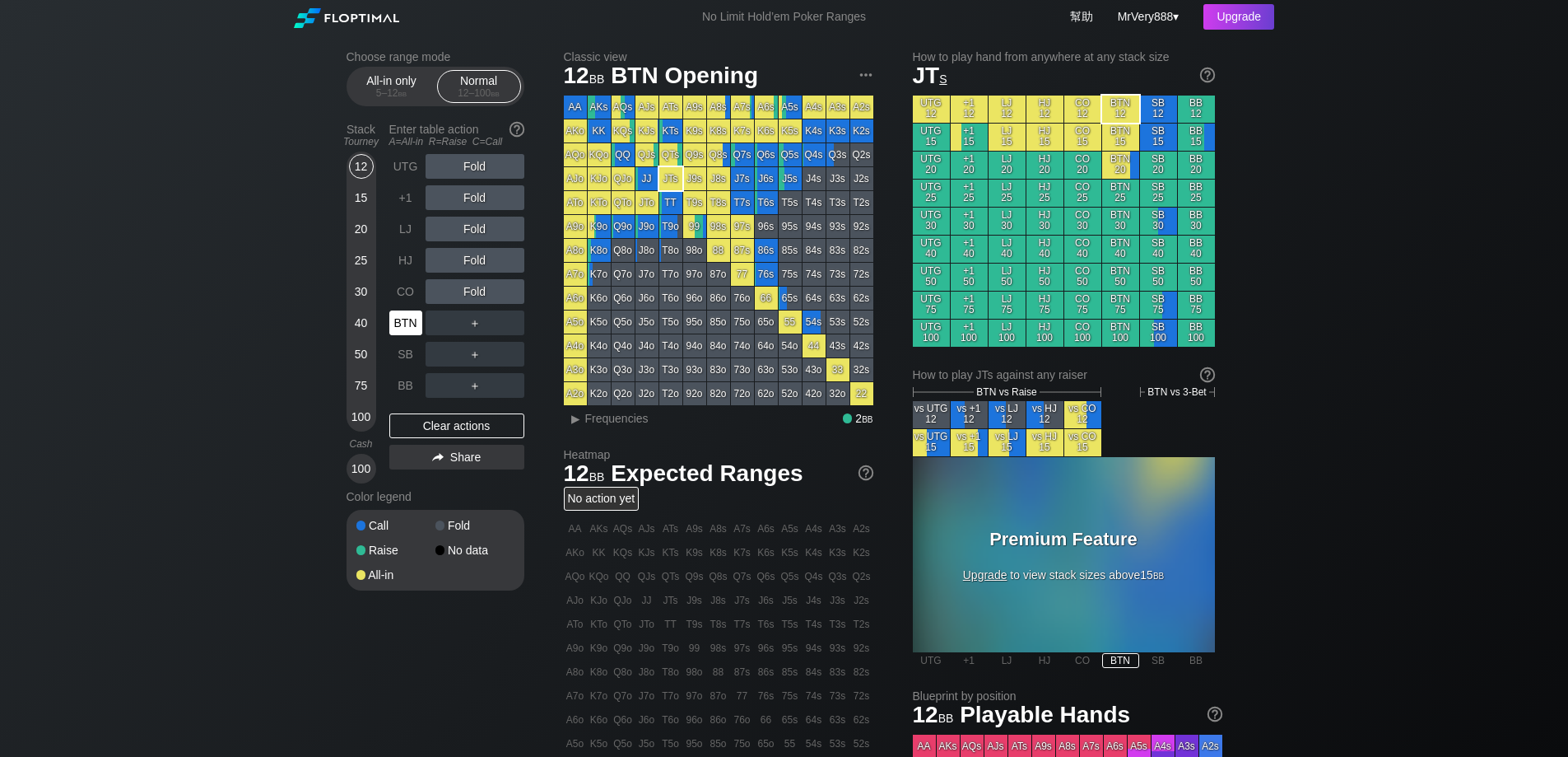
click at [413, 335] on div "BTN" at bounding box center [406, 323] width 33 height 25
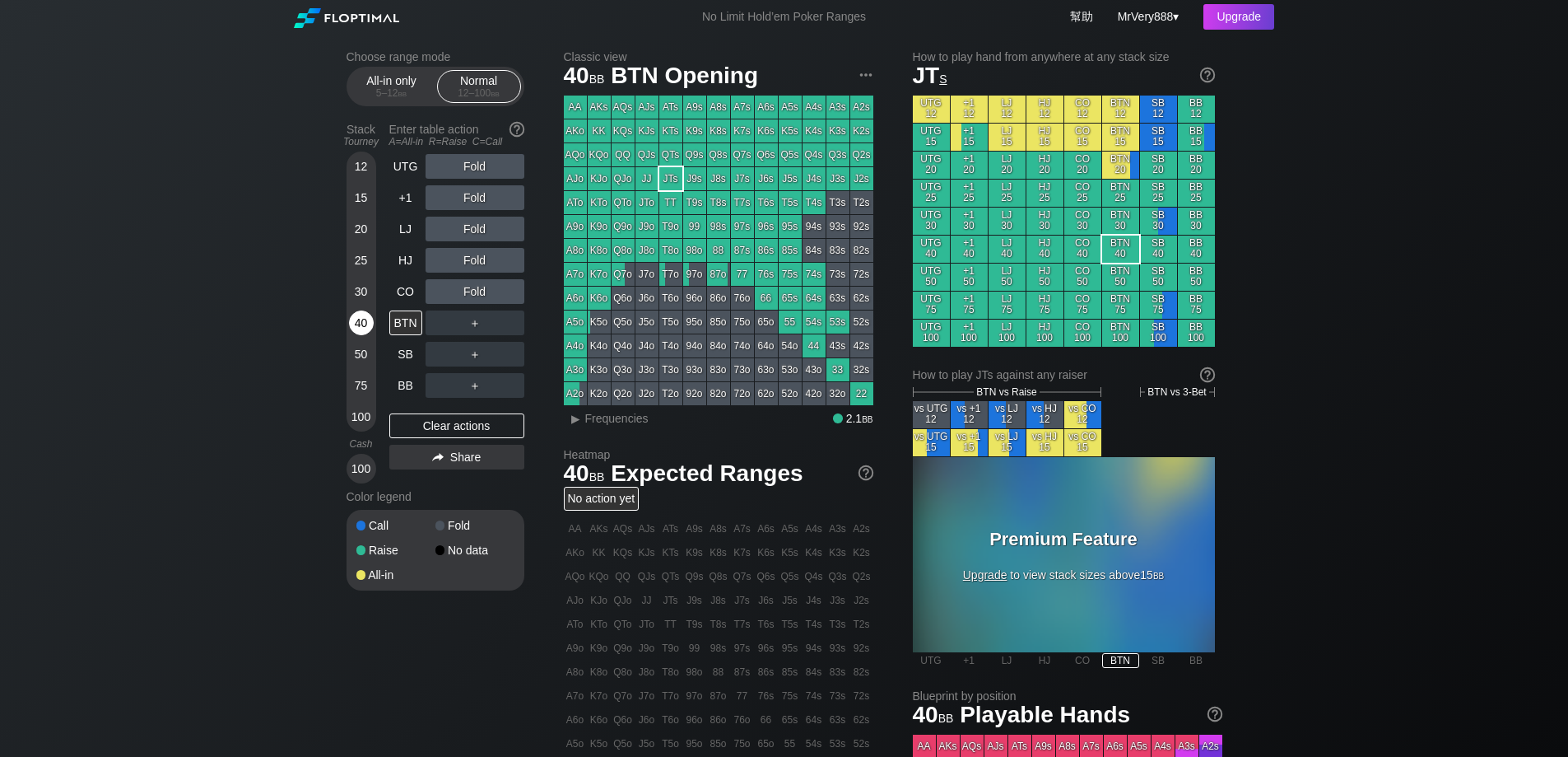
click at [365, 335] on div "40" at bounding box center [361, 323] width 25 height 25
click at [411, 242] on div "LJ" at bounding box center [406, 228] width 33 height 25
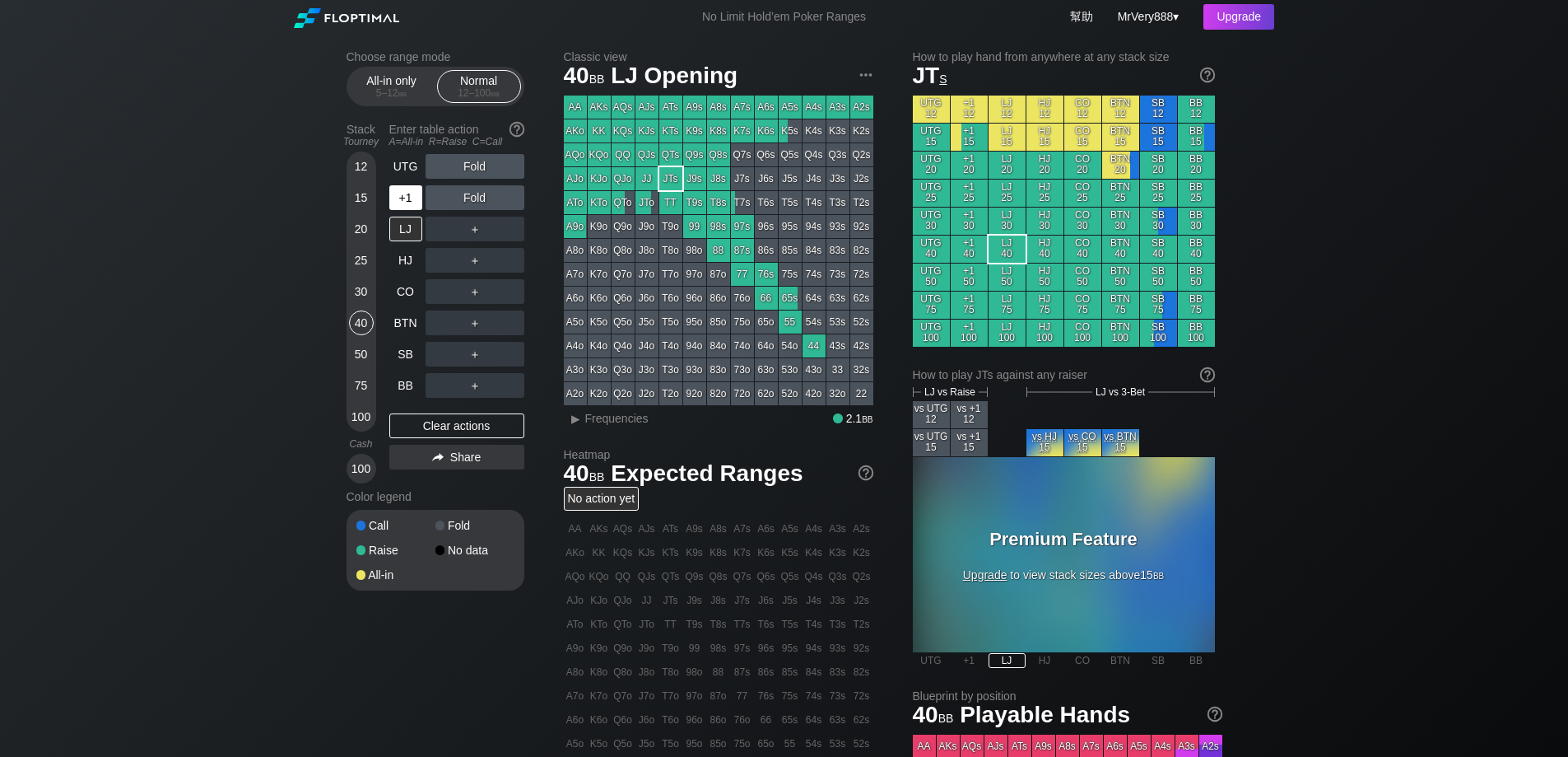
click at [405, 210] on div "+1" at bounding box center [406, 197] width 33 height 25
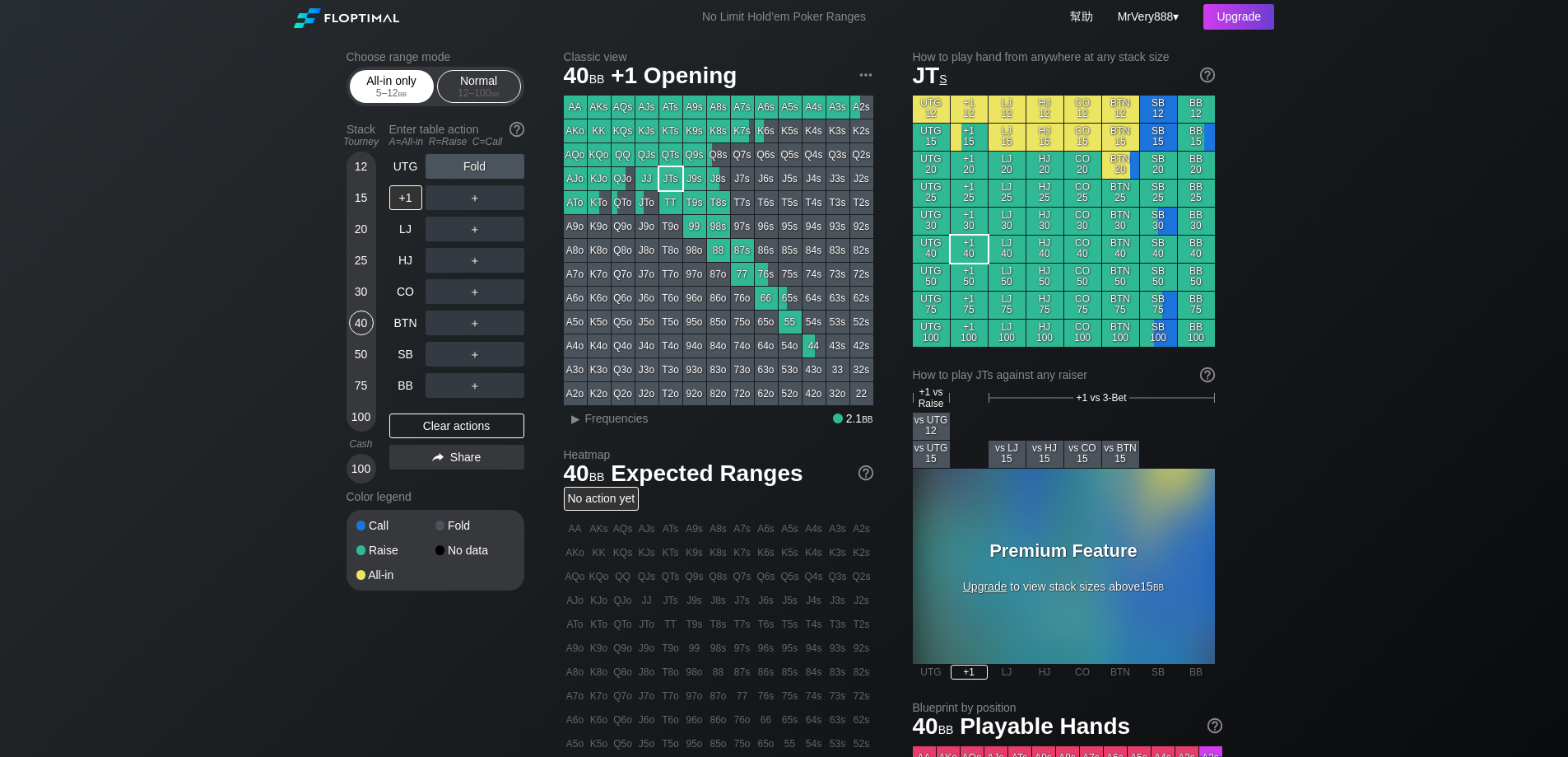
click at [370, 94] on div "All-in only 5 – 12 bb" at bounding box center [392, 86] width 75 height 31
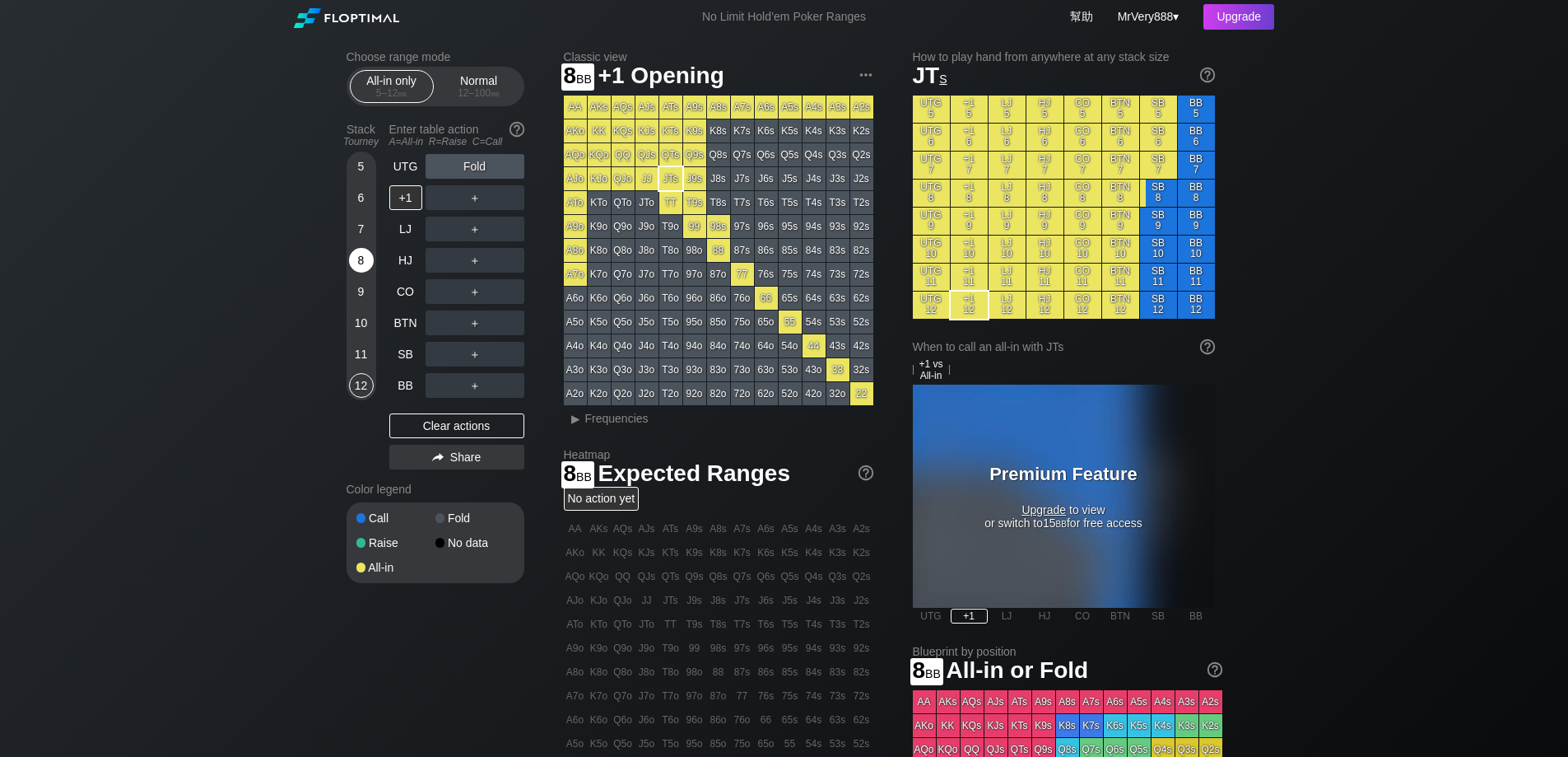
click at [359, 273] on div "8" at bounding box center [361, 261] width 25 height 25
click at [442, 210] on div "A ✕" at bounding box center [442, 197] width 32 height 25
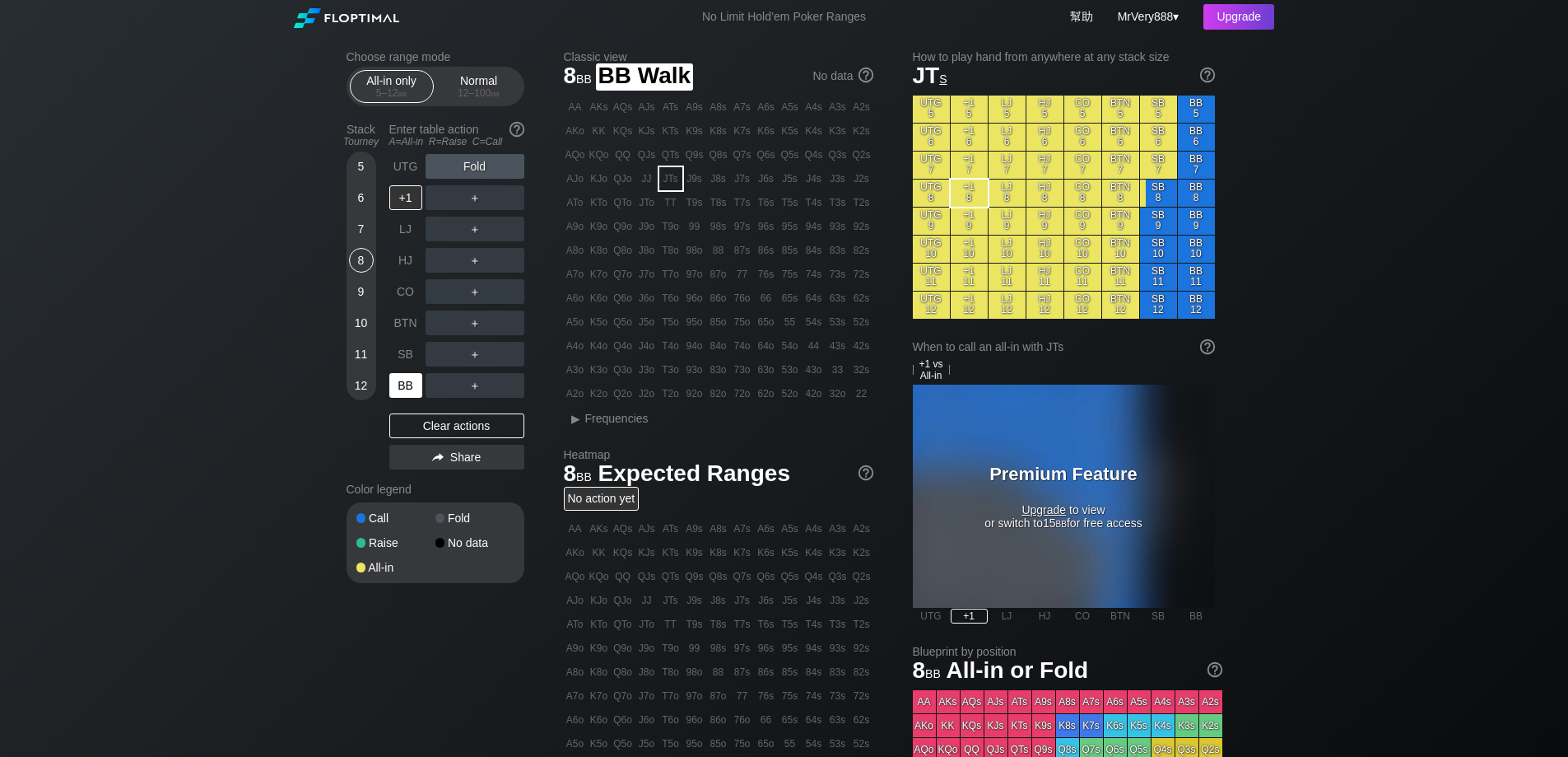
click at [412, 397] on div "BB" at bounding box center [406, 385] width 33 height 25
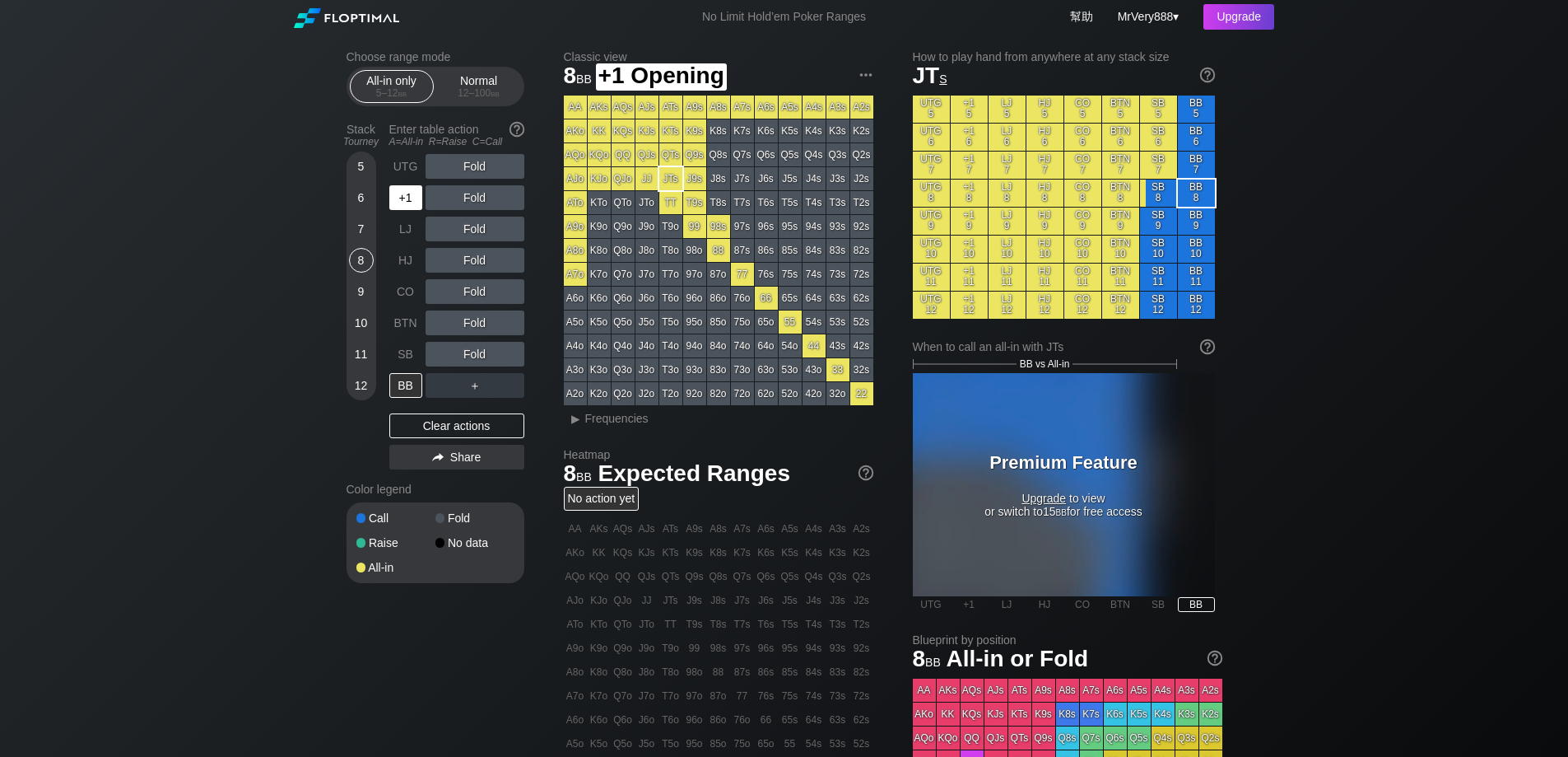
click at [414, 210] on div "+1" at bounding box center [406, 197] width 33 height 25
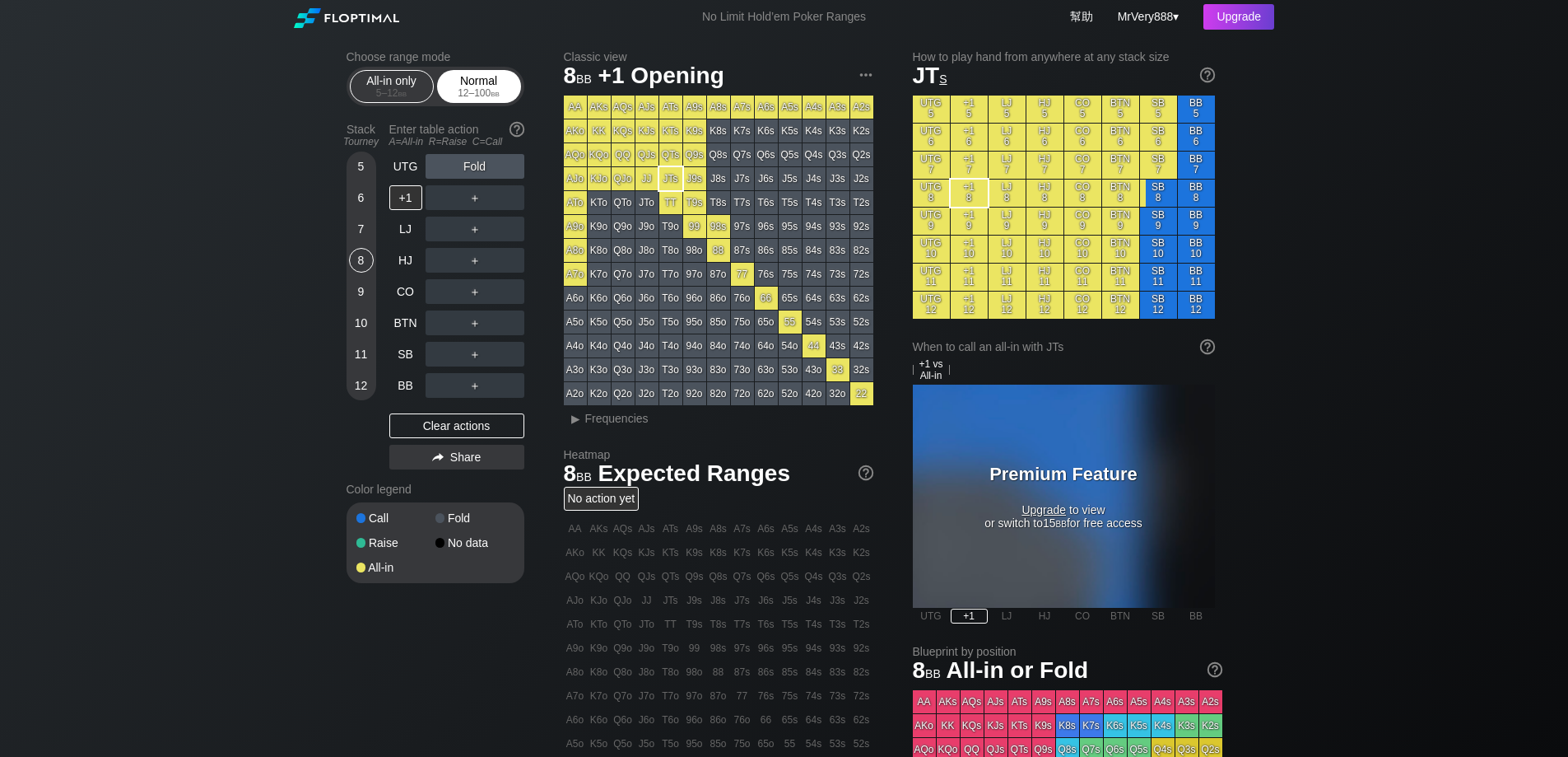
click at [490, 93] on div "Normal 12 – 100 bb" at bounding box center [479, 86] width 75 height 31
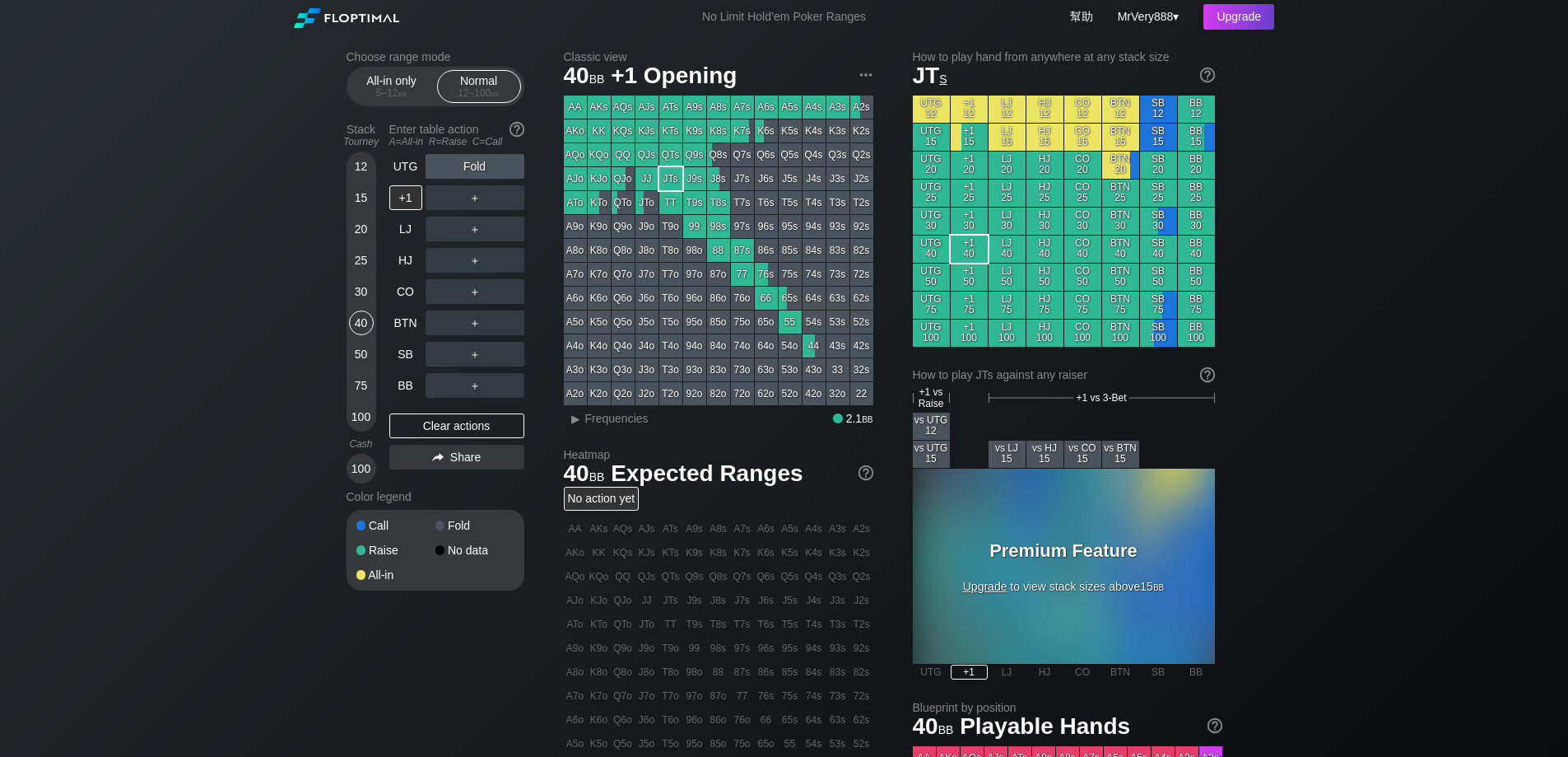
drag, startPoint x: 368, startPoint y: 333, endPoint x: 425, endPoint y: 338, distance: 57.2
click at [368, 334] on div "40" at bounding box center [361, 323] width 25 height 25
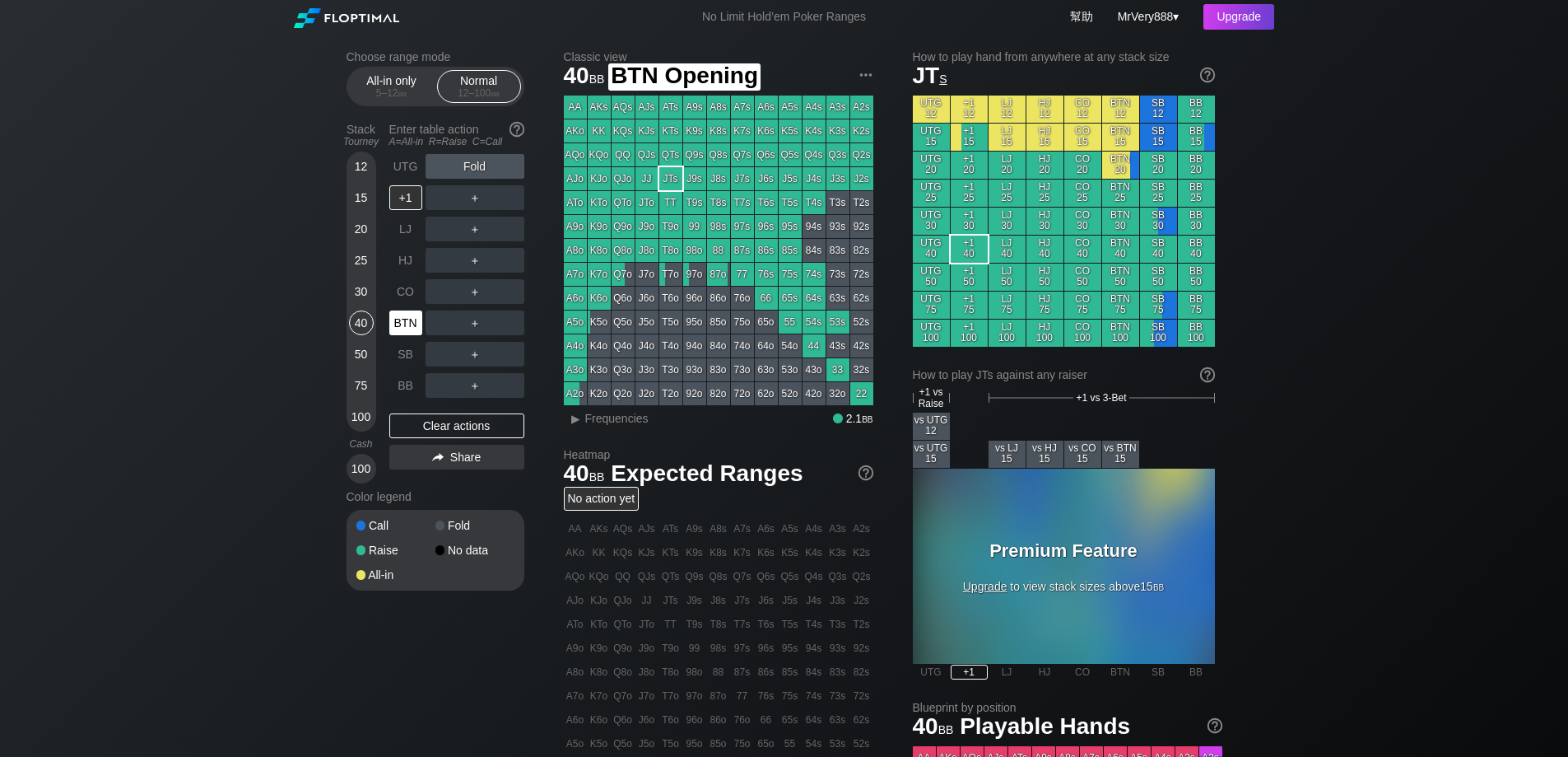
click at [417, 335] on div "BTN" at bounding box center [406, 323] width 33 height 25
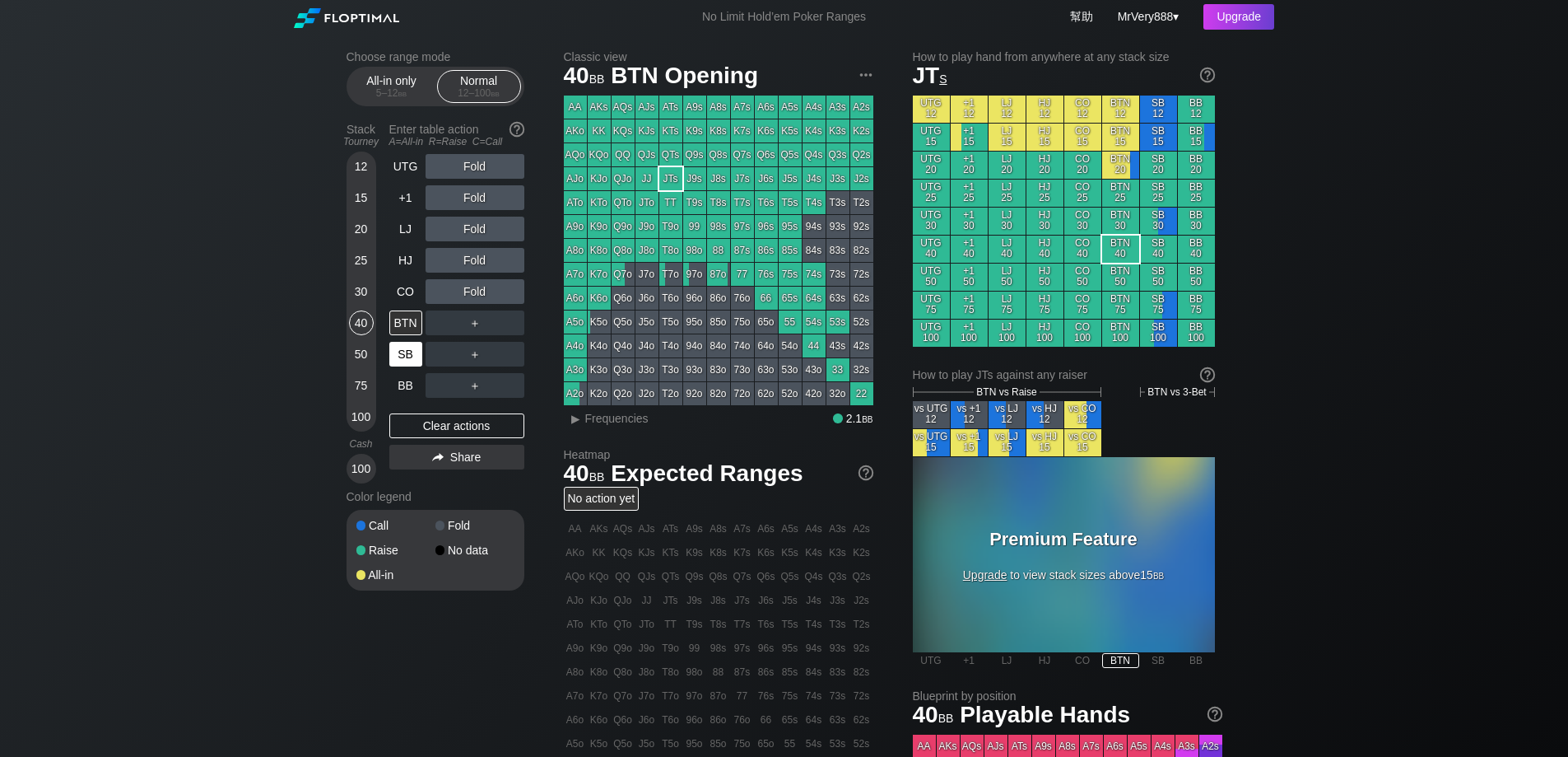
click at [409, 366] on div "SB" at bounding box center [406, 354] width 33 height 25
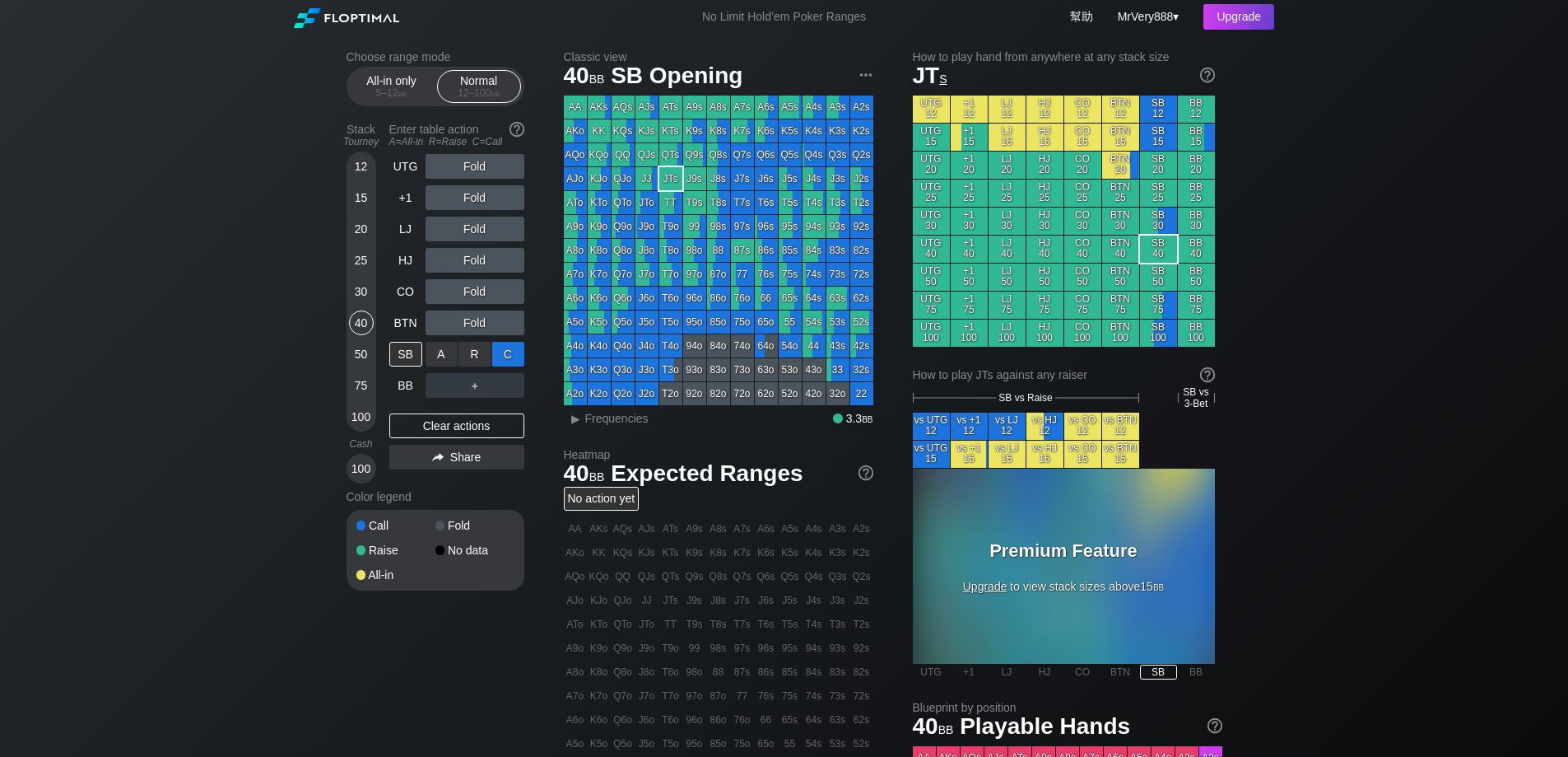
click at [496, 366] on div "C ✕" at bounding box center [509, 354] width 32 height 25
click at [404, 366] on div "SB" at bounding box center [406, 354] width 33 height 25
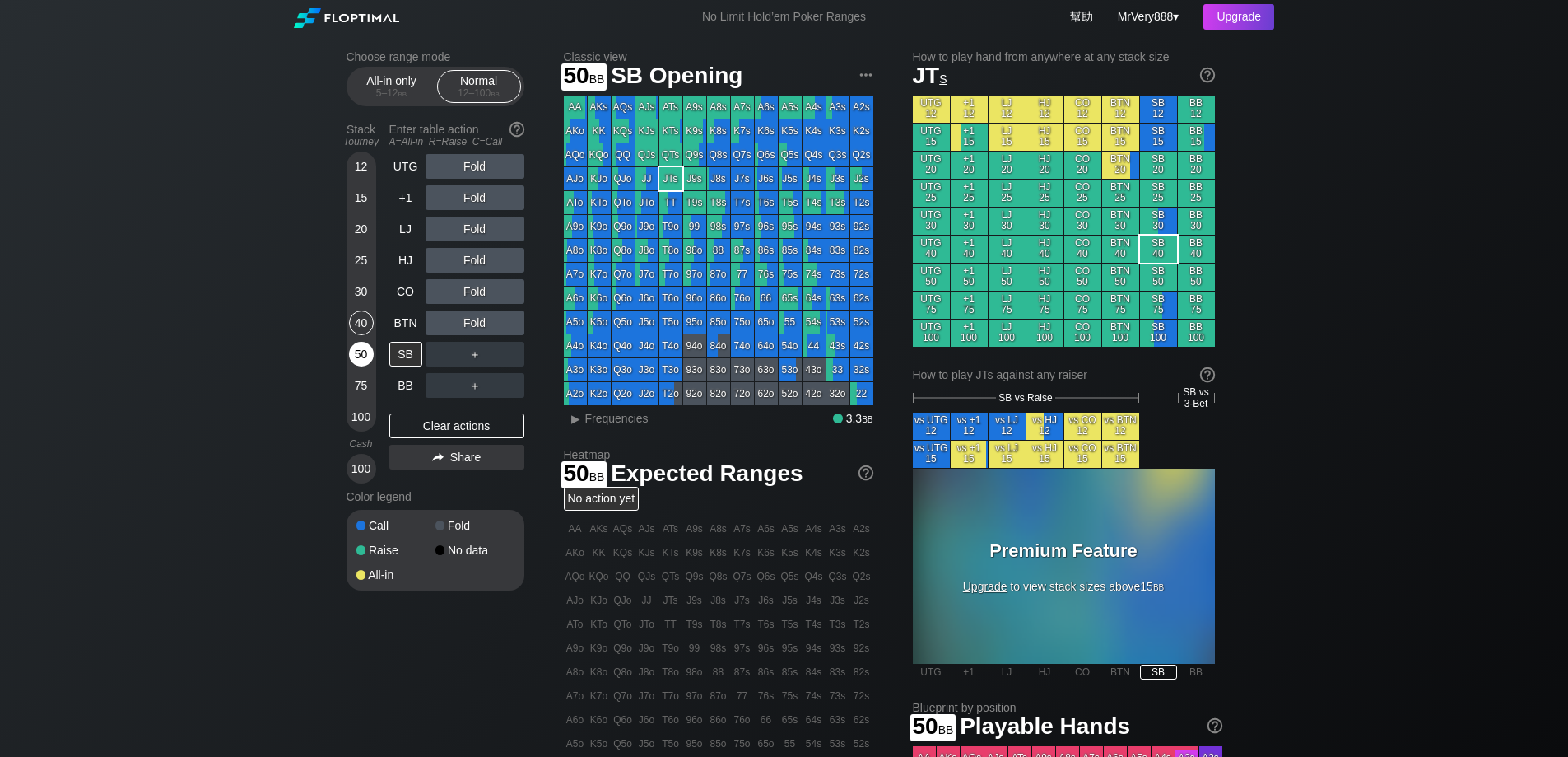
click at [368, 366] on div "50" at bounding box center [361, 354] width 25 height 25
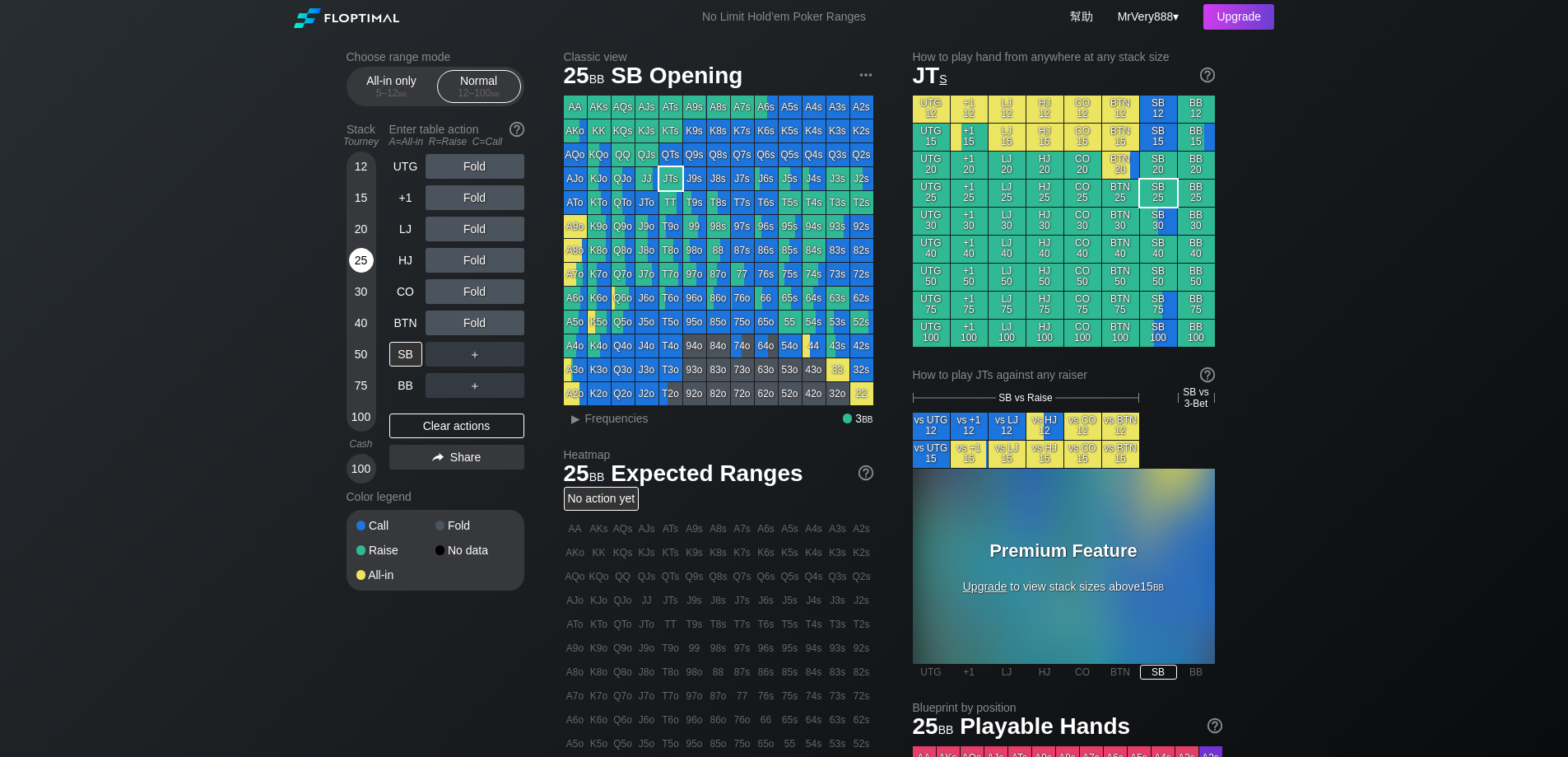
click at [364, 273] on div "25" at bounding box center [361, 261] width 25 height 25
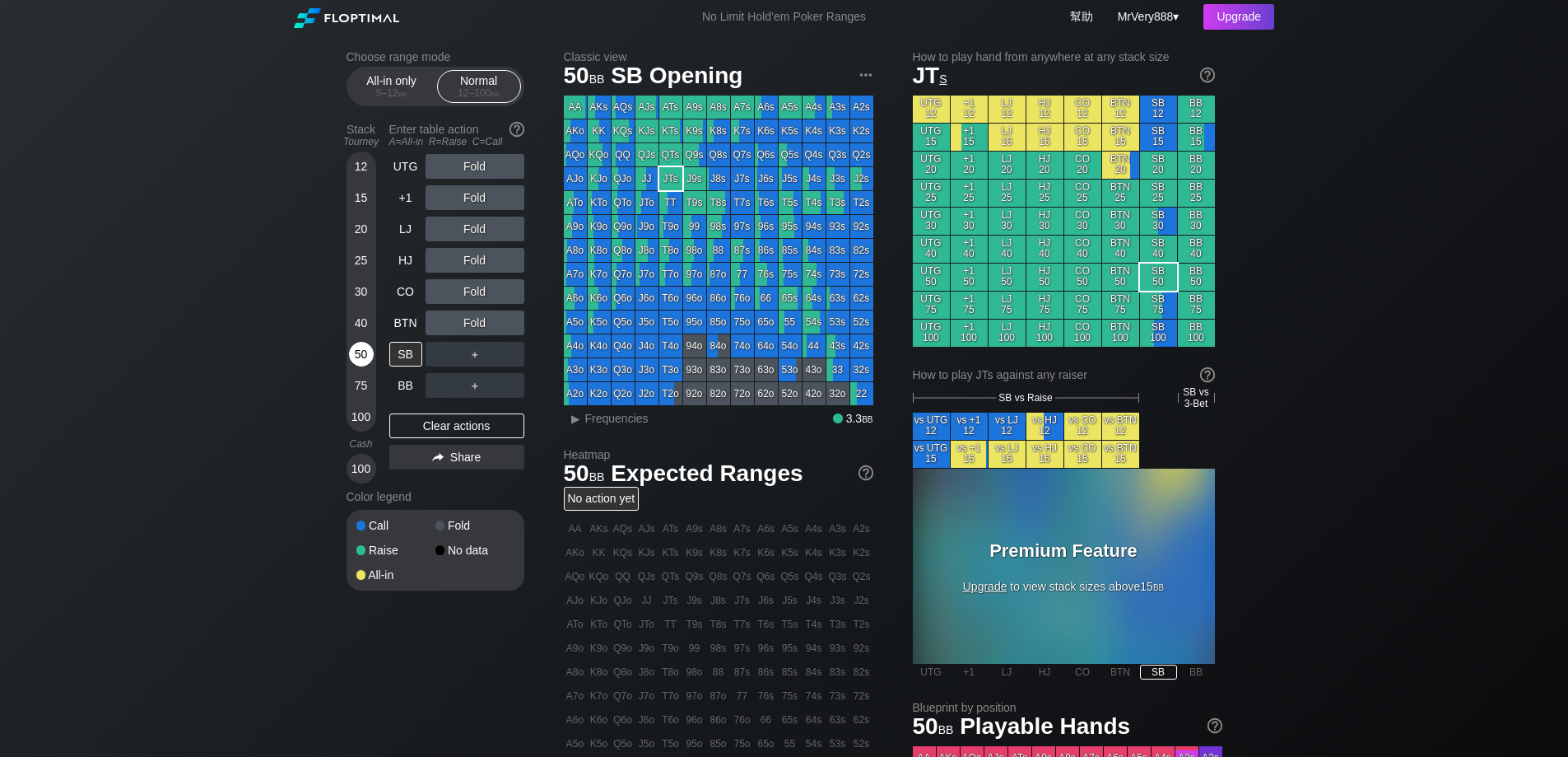
click at [361, 365] on div "50" at bounding box center [361, 354] width 25 height 25
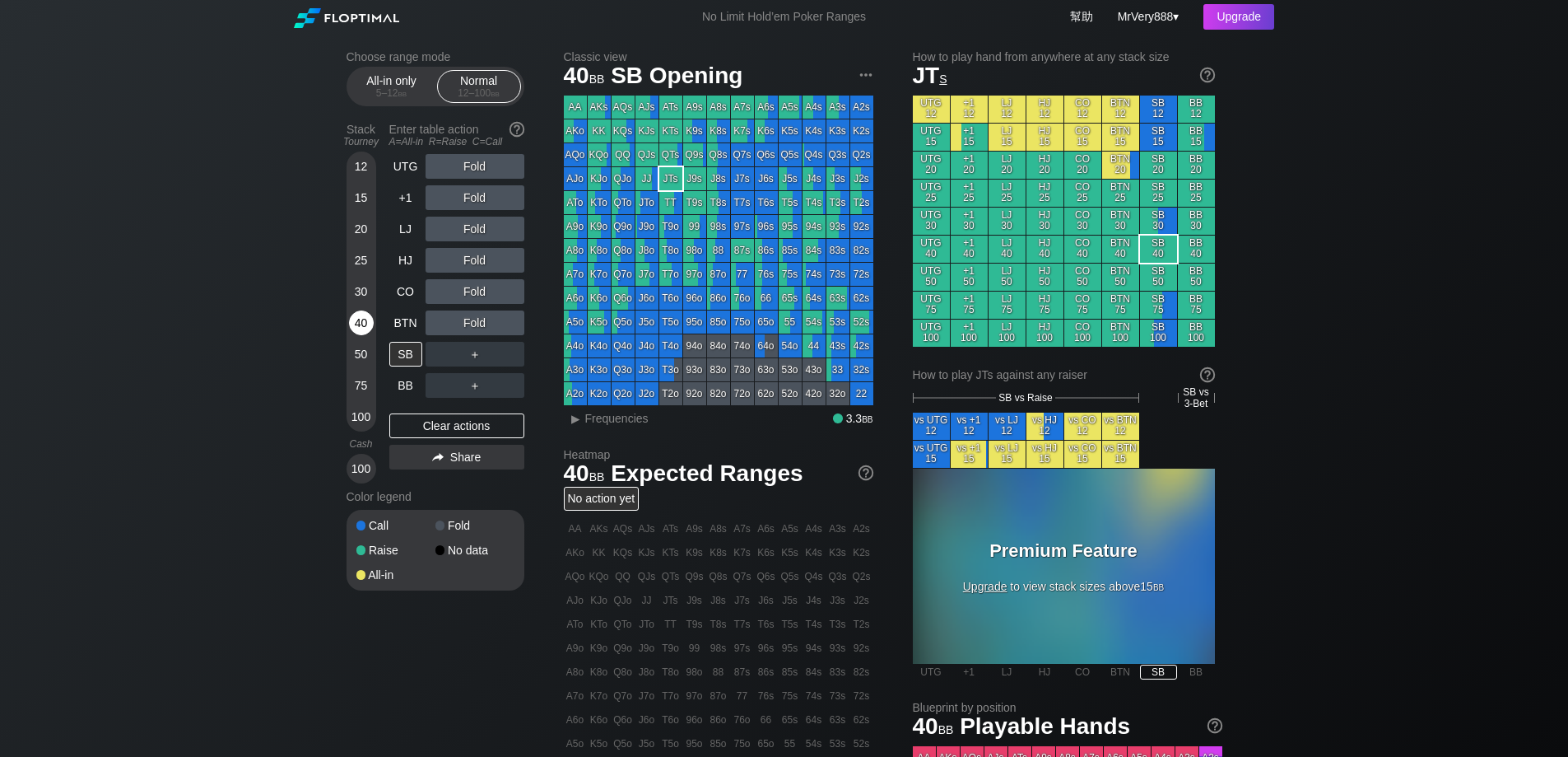
click at [369, 330] on div "40" at bounding box center [361, 323] width 25 height 25
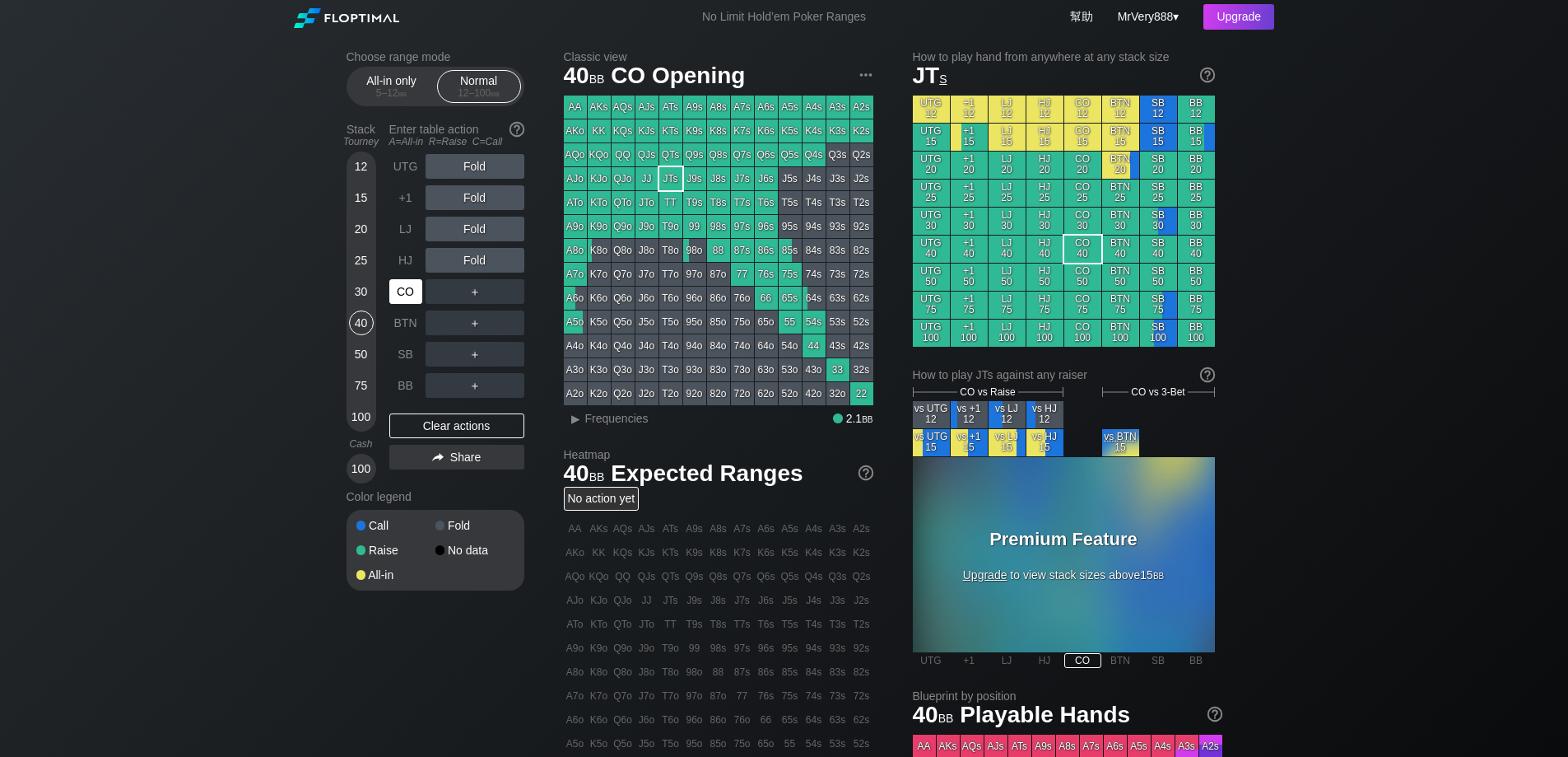
click at [403, 300] on div "CO" at bounding box center [406, 292] width 33 height 25
click at [411, 178] on div "UTG" at bounding box center [406, 166] width 33 height 25
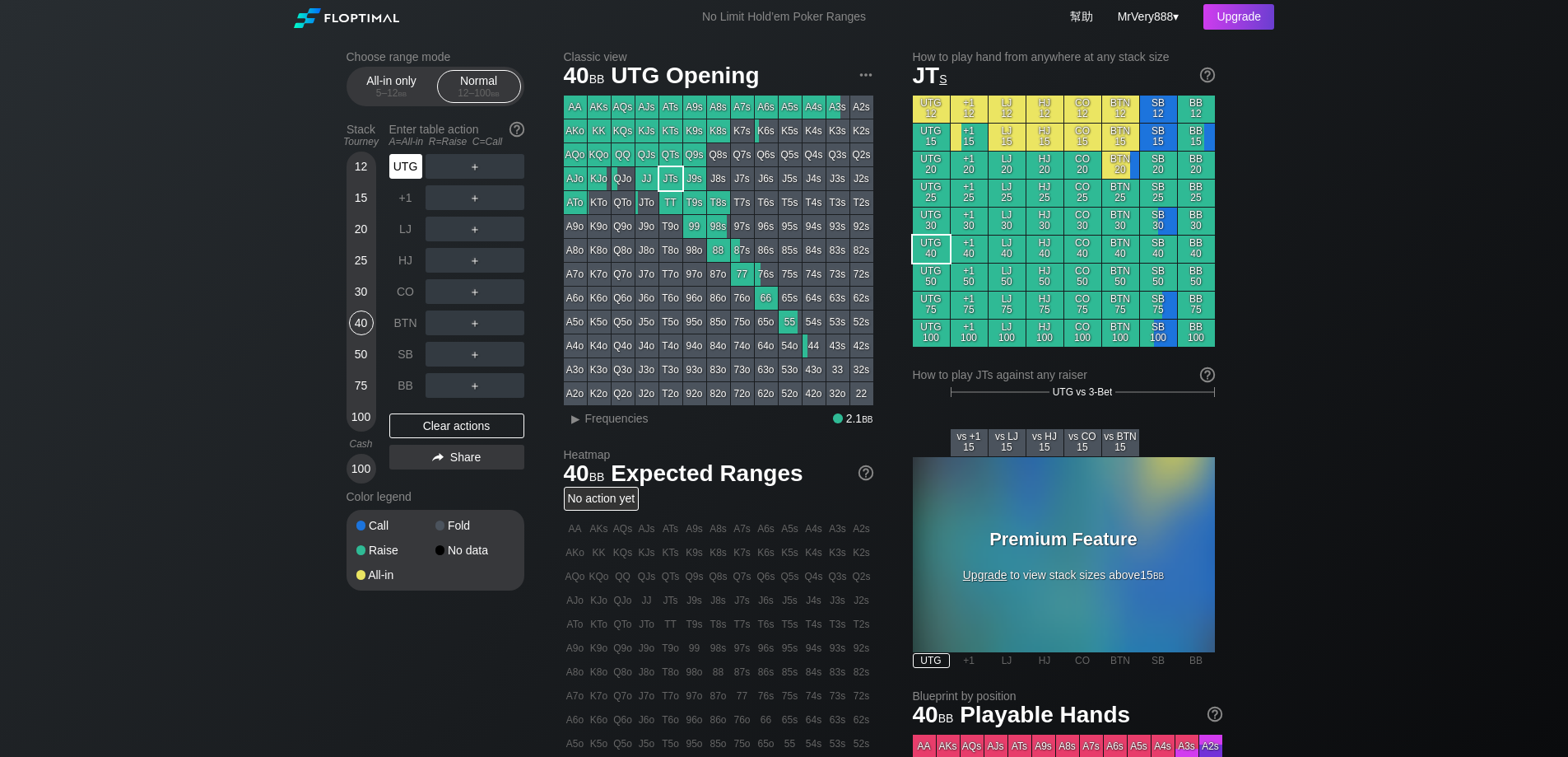
click at [411, 178] on div "UTG" at bounding box center [406, 166] width 33 height 25
click at [366, 210] on div "15" at bounding box center [361, 197] width 25 height 25
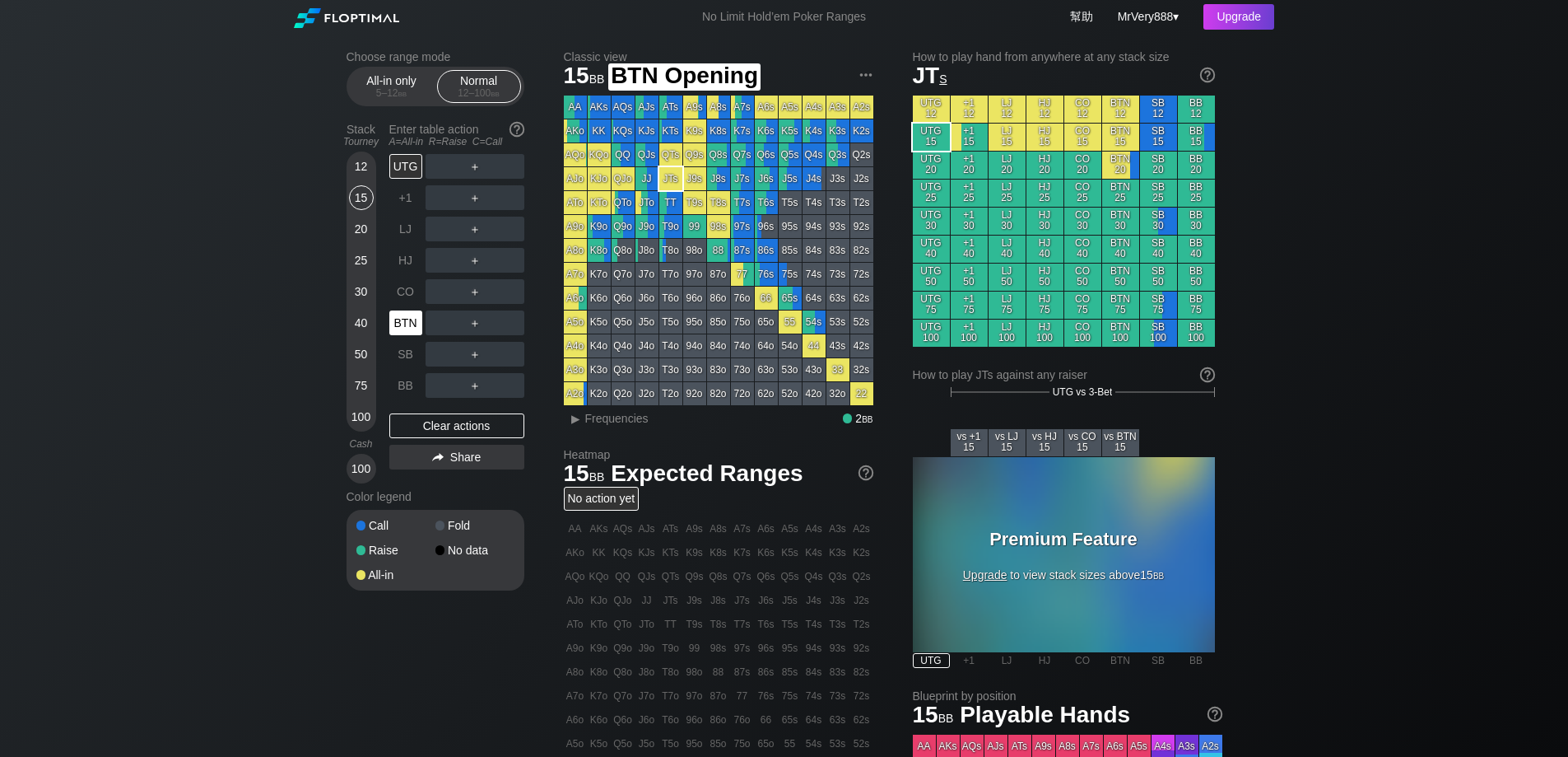
drag, startPoint x: 412, startPoint y: 347, endPoint x: 425, endPoint y: 347, distance: 13.0
click at [414, 335] on div "BTN" at bounding box center [406, 323] width 33 height 25
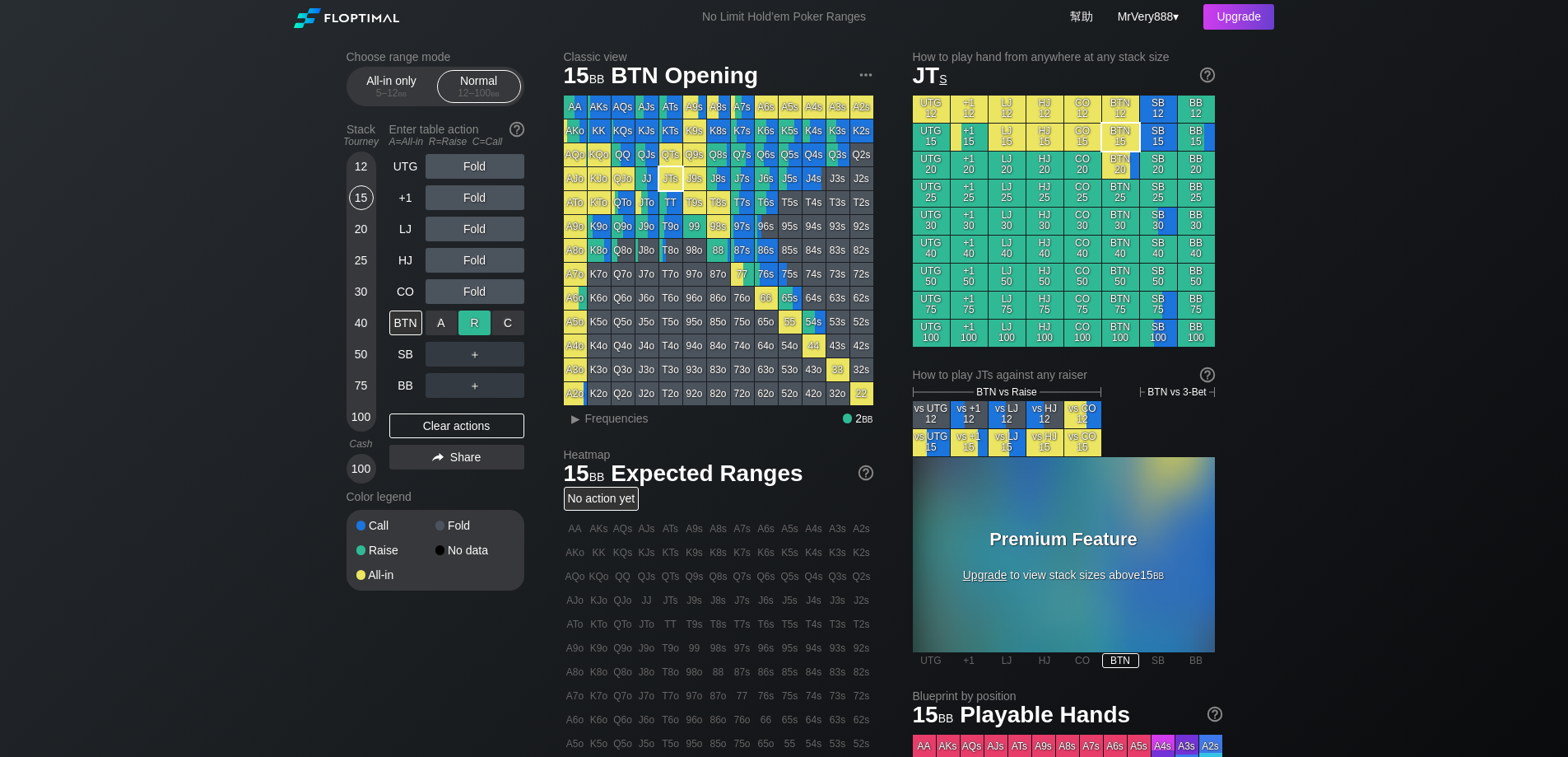
click at [467, 335] on div "R ✕" at bounding box center [475, 323] width 32 height 25
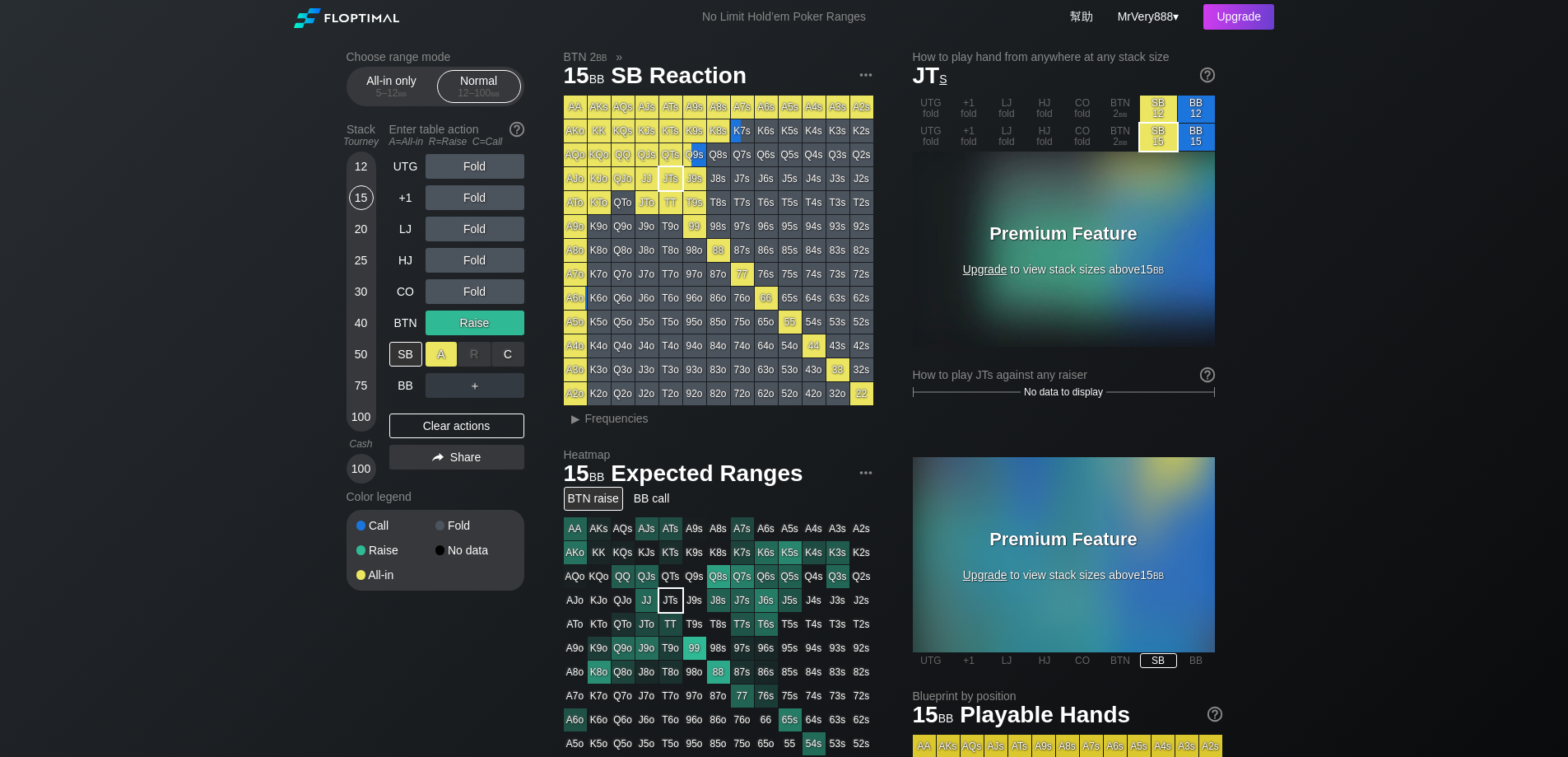
click at [439, 366] on div "A ✕" at bounding box center [442, 354] width 32 height 25
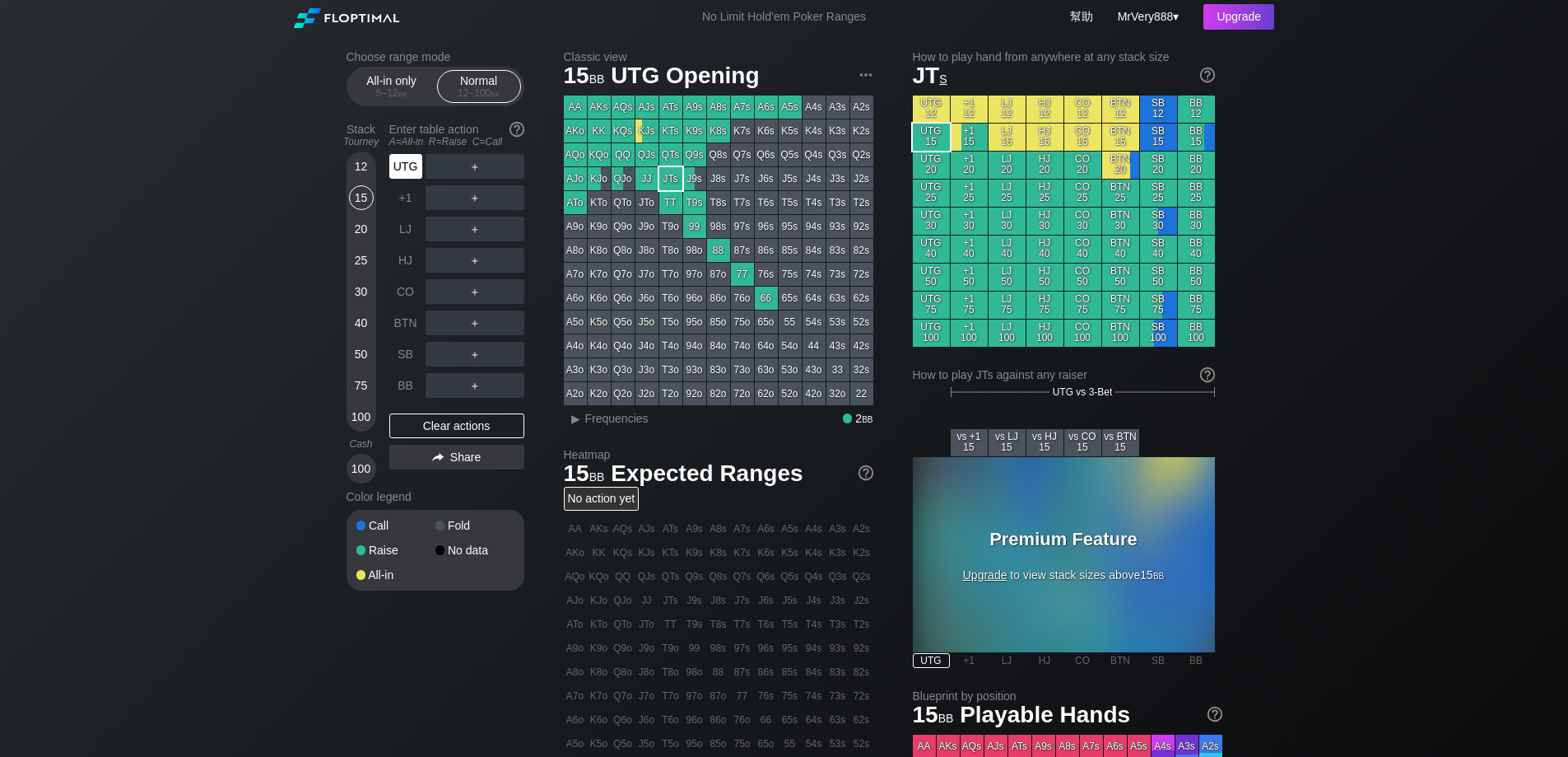
click at [399, 176] on div "UTG" at bounding box center [406, 166] width 33 height 25
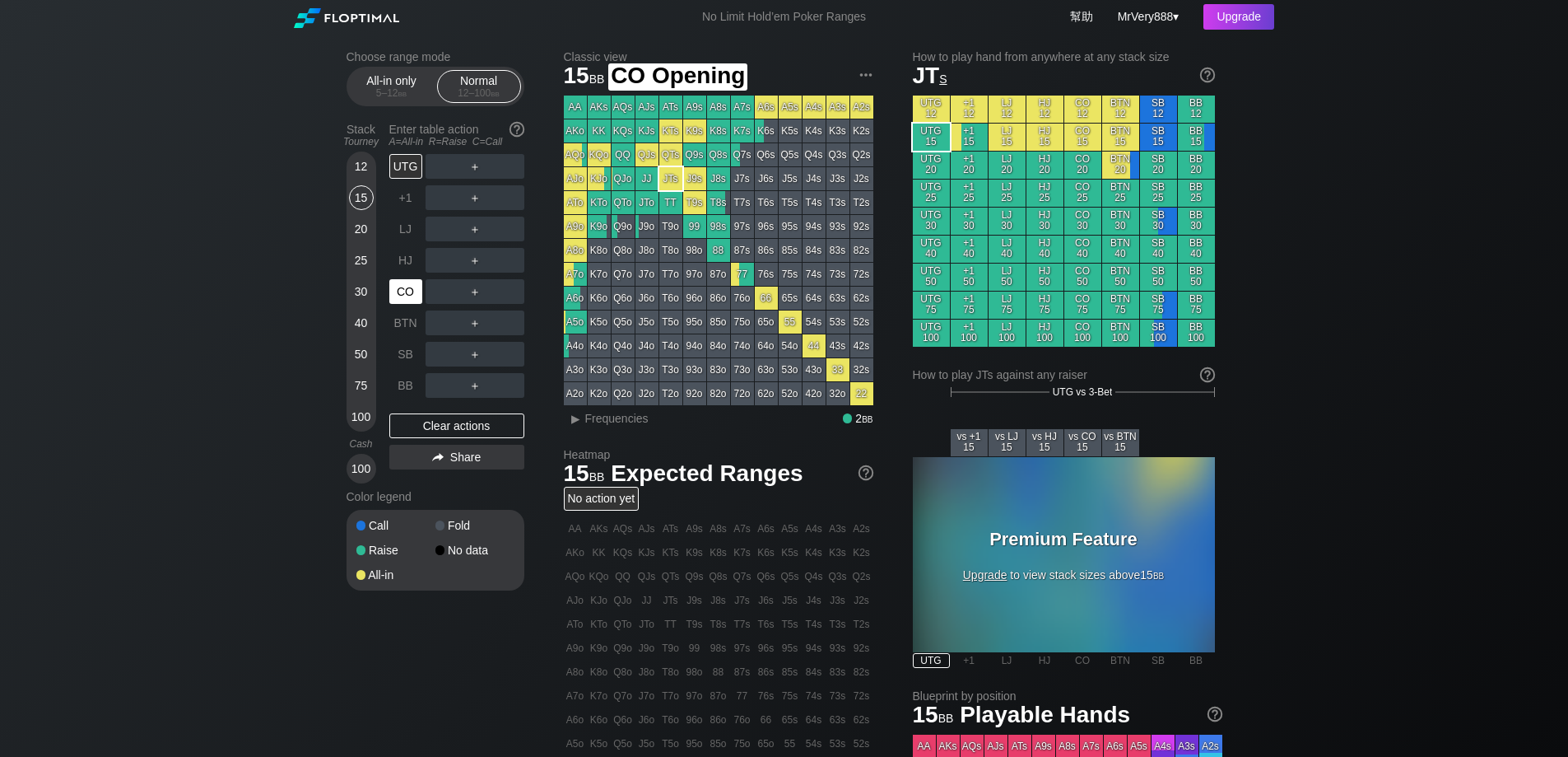
click at [418, 304] on div "CO" at bounding box center [406, 292] width 33 height 25
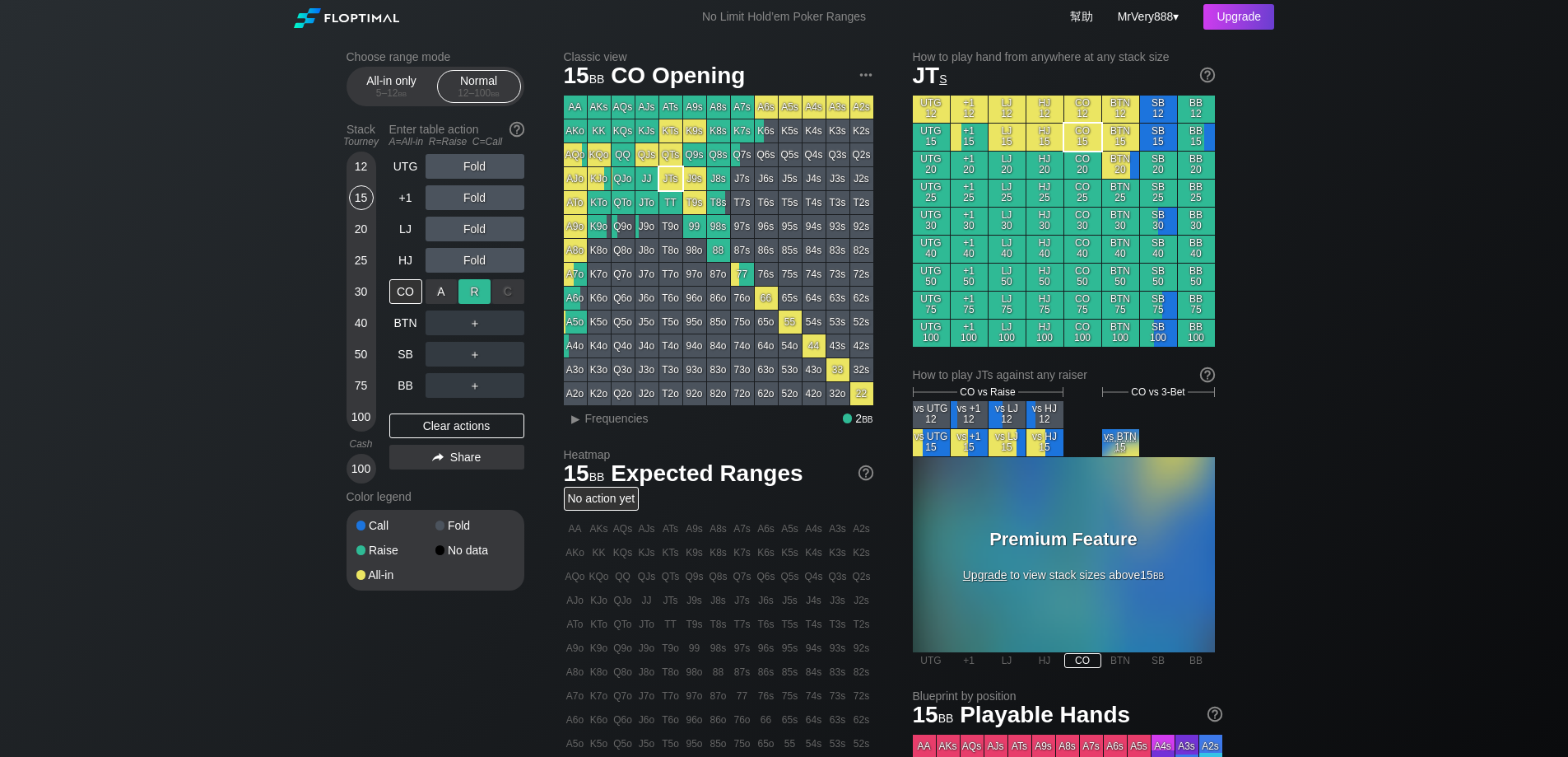
click at [475, 300] on div "R ✕" at bounding box center [475, 292] width 32 height 25
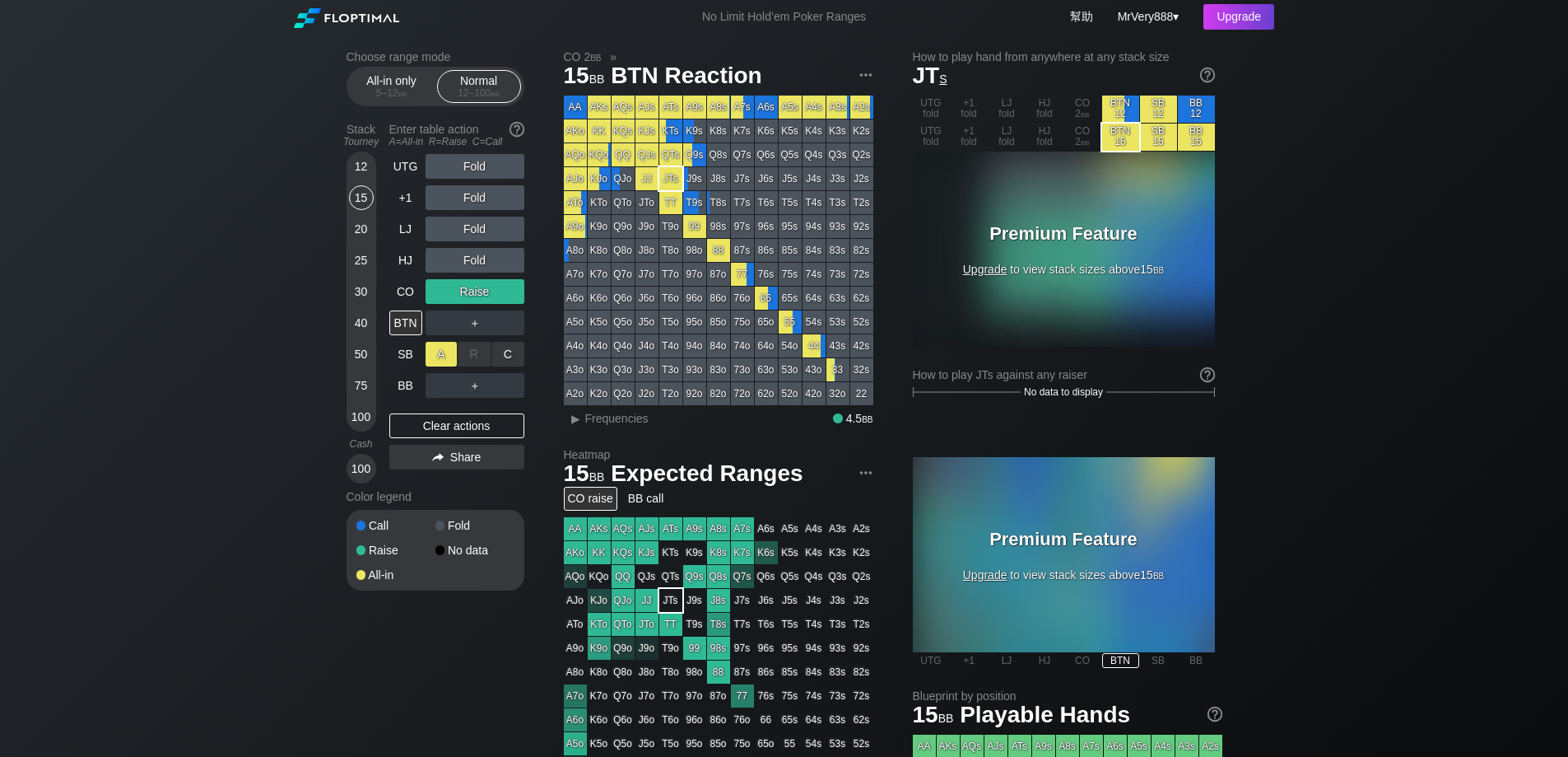
click at [448, 366] on div "A ✕" at bounding box center [442, 354] width 32 height 25
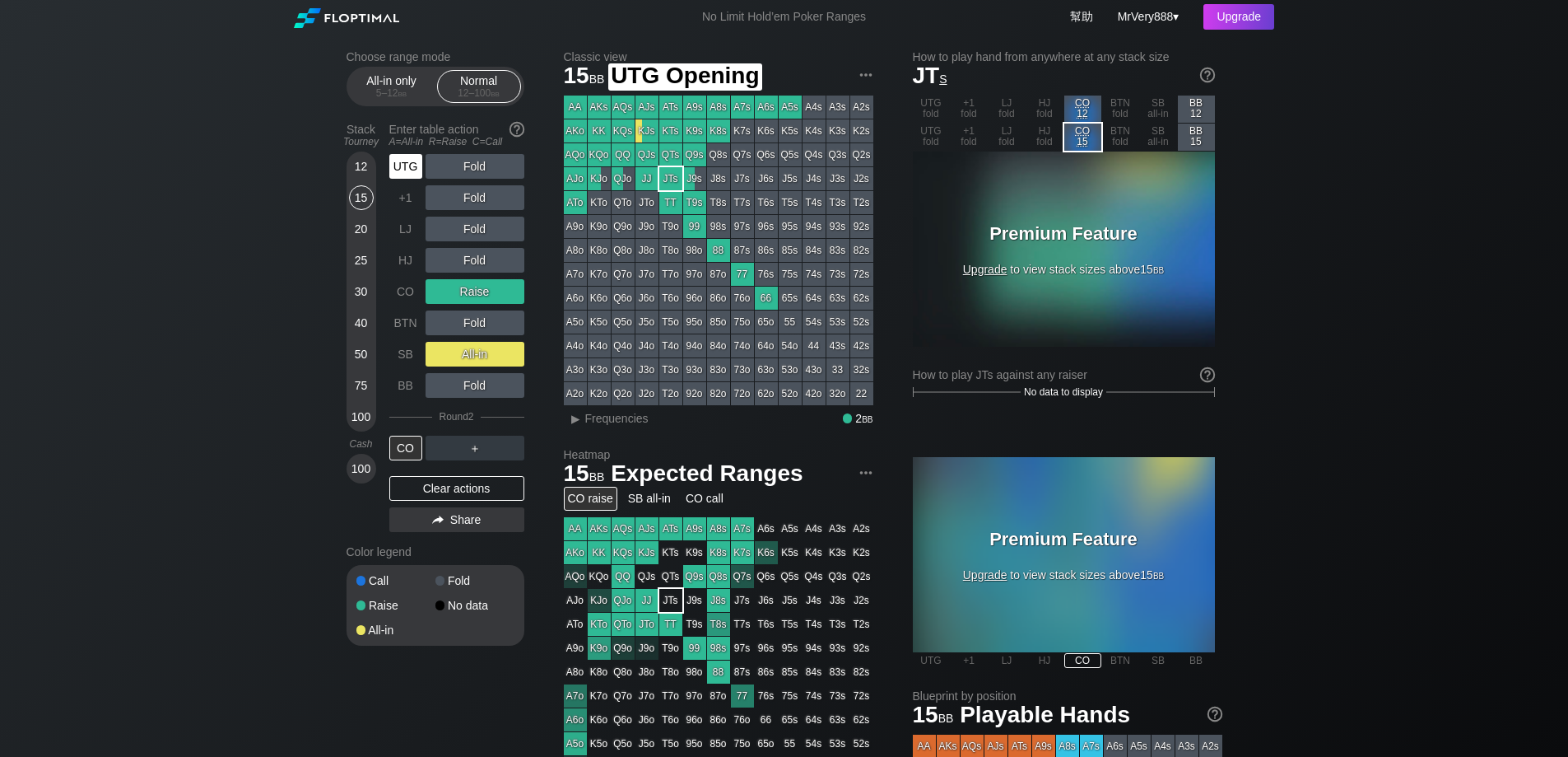
click at [390, 182] on div "UTG" at bounding box center [408, 166] width 36 height 31
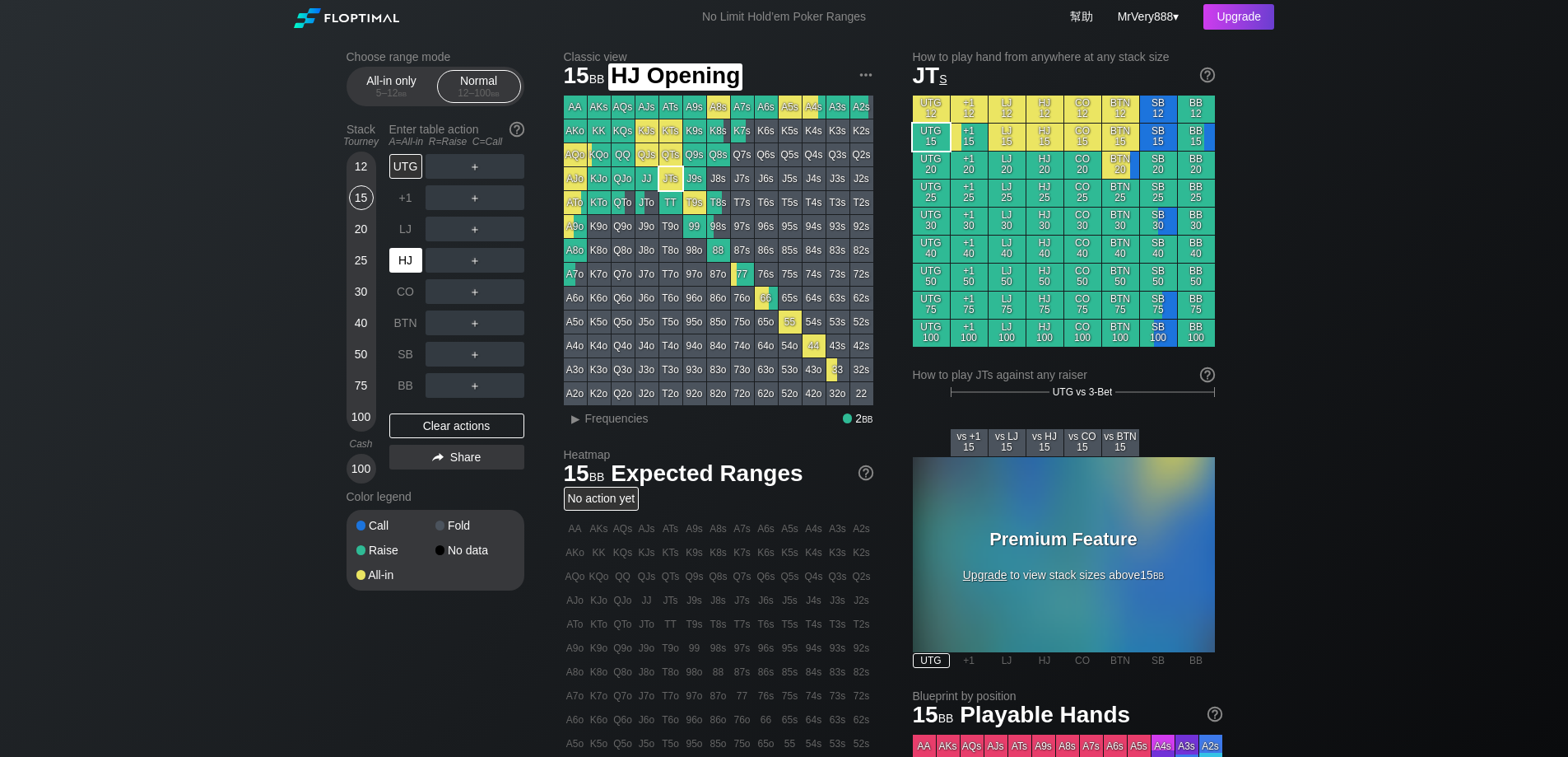
drag, startPoint x: 415, startPoint y: 282, endPoint x: 425, endPoint y: 281, distance: 10.0
click at [417, 273] on div "HJ" at bounding box center [406, 261] width 33 height 25
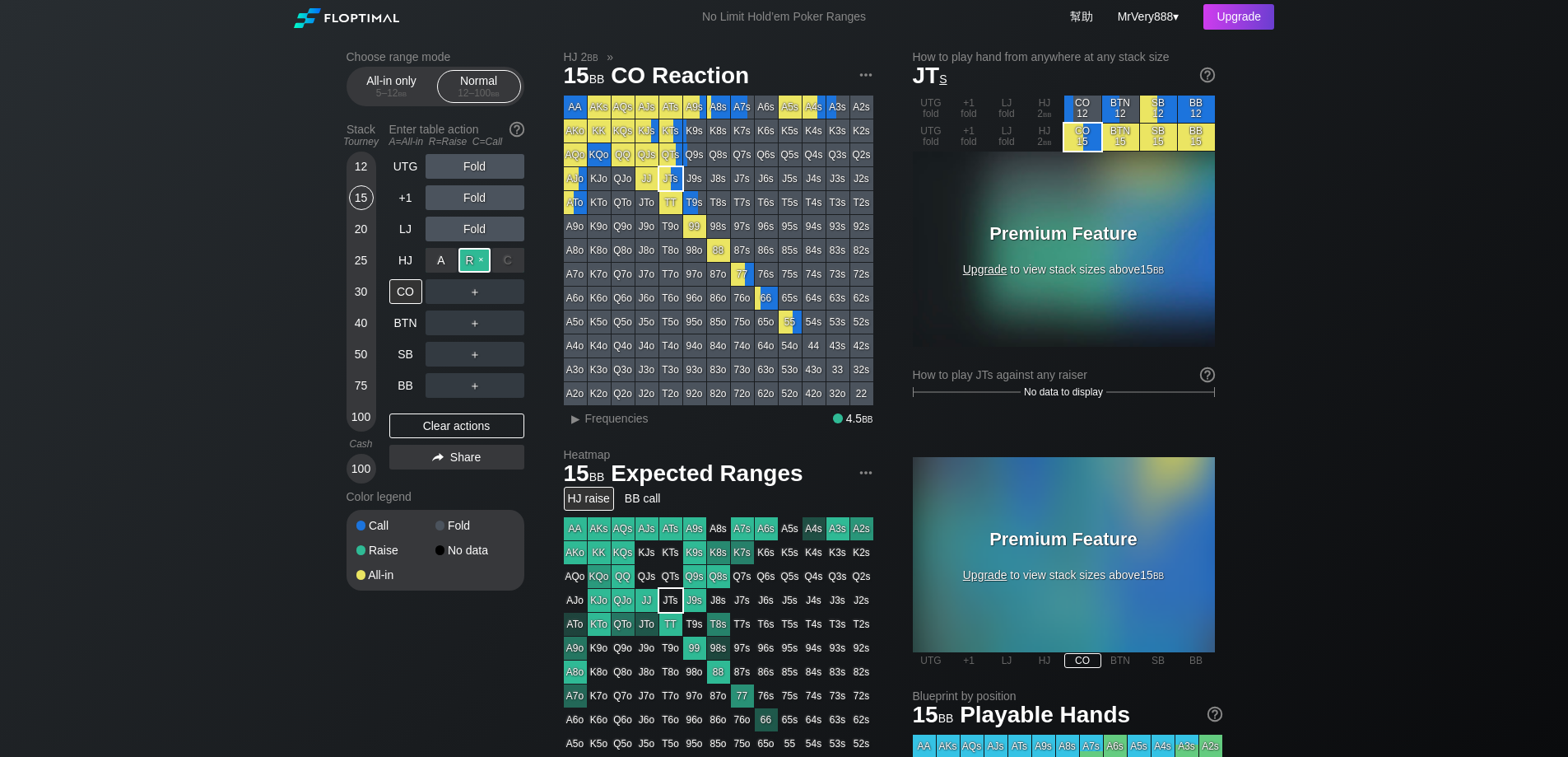
click at [465, 273] on div "R ✕" at bounding box center [475, 261] width 32 height 25
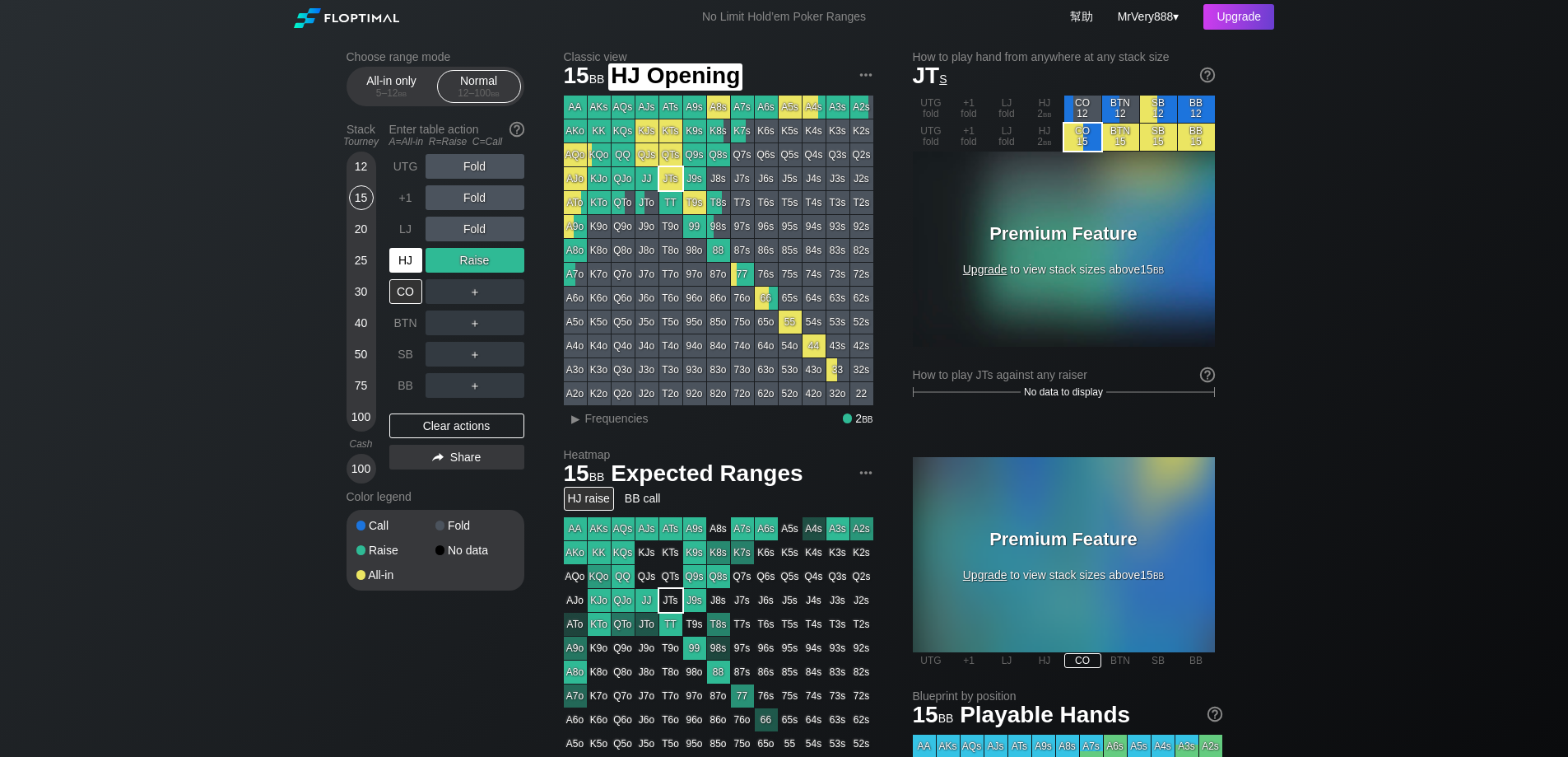
click at [409, 273] on div "HJ" at bounding box center [406, 261] width 33 height 25
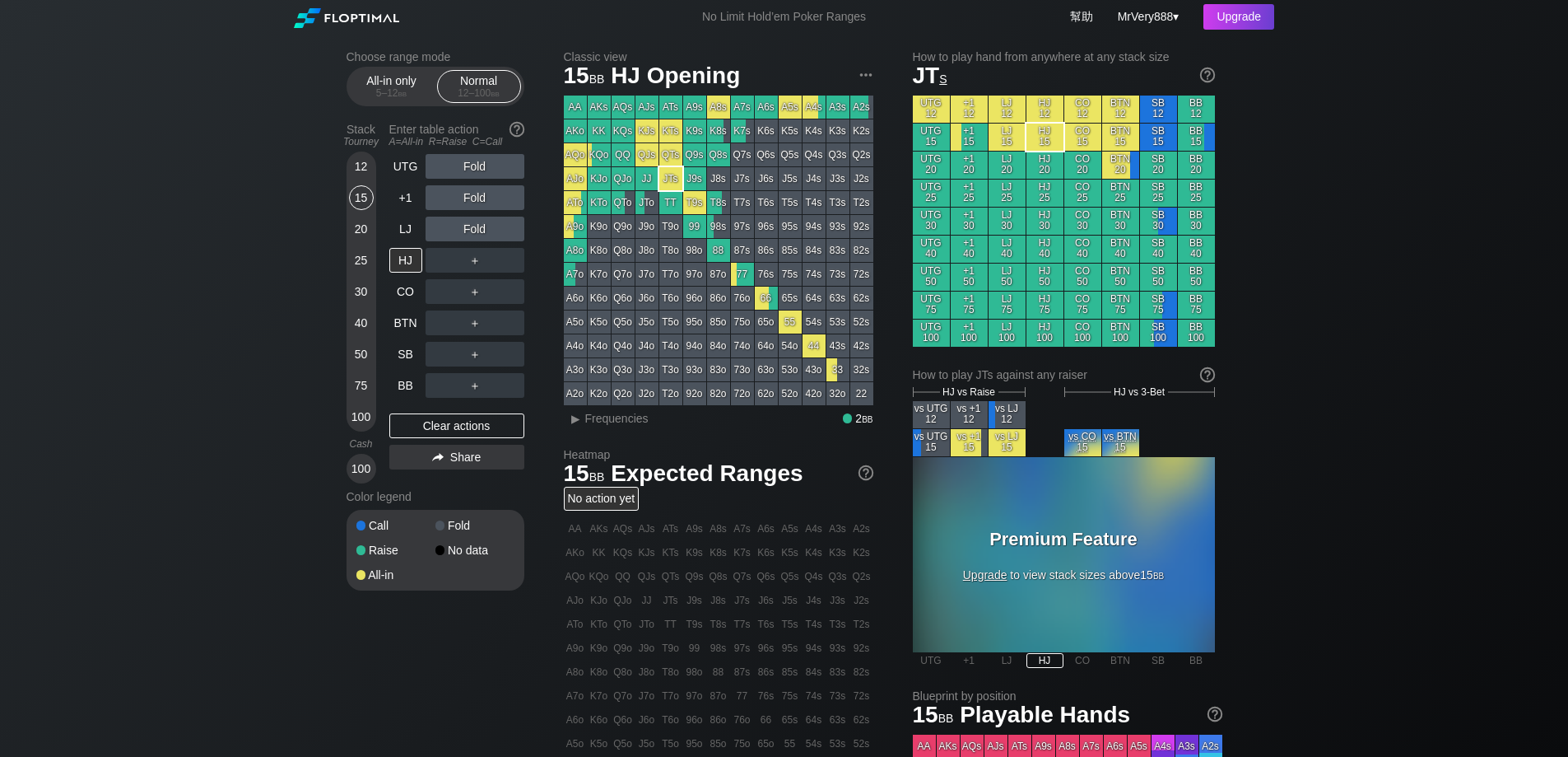
click at [466, 273] on div "＋" at bounding box center [475, 261] width 99 height 25
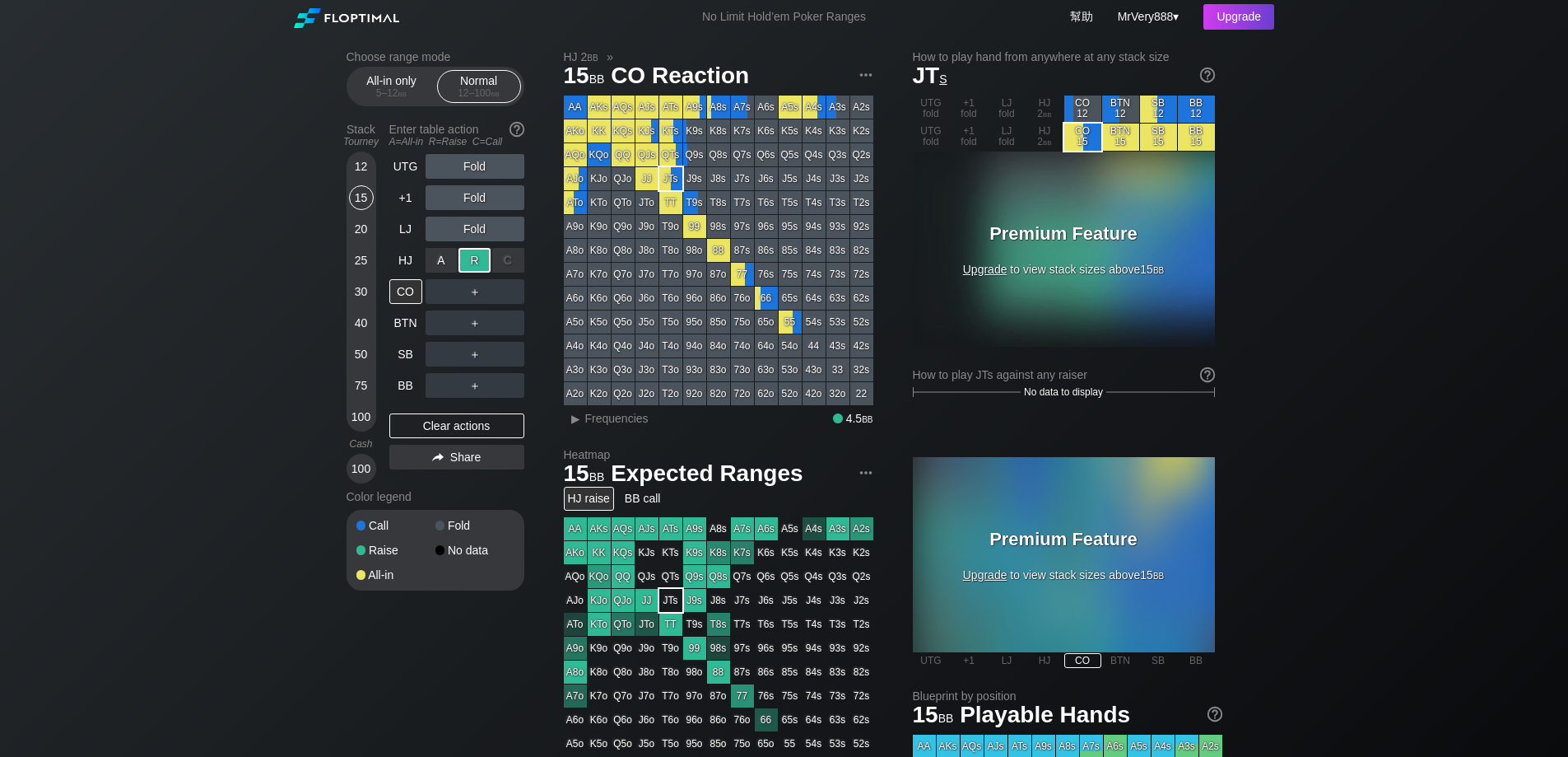
click at [466, 273] on div "R ✕" at bounding box center [475, 261] width 32 height 25
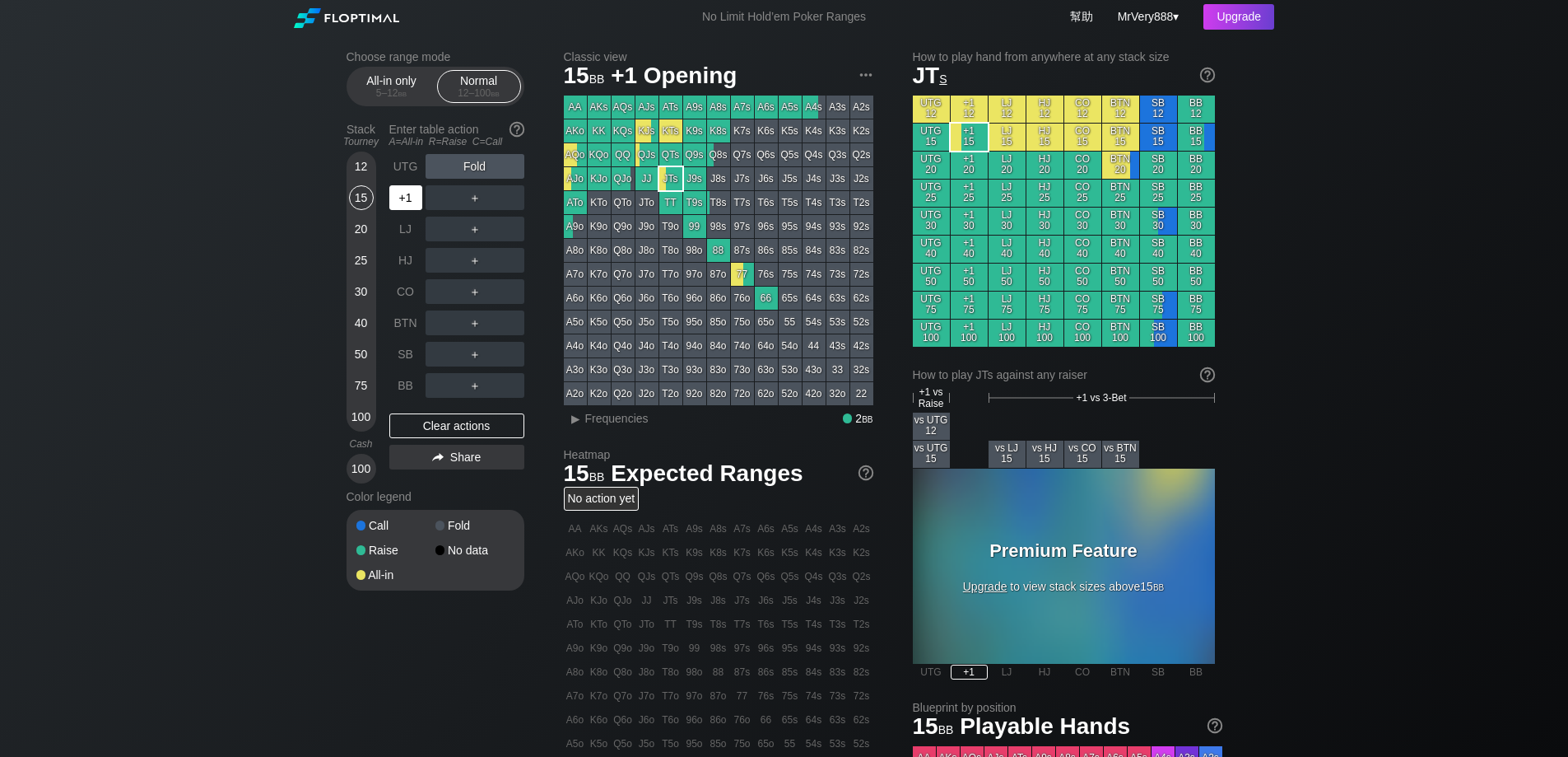
click at [408, 203] on div "+1" at bounding box center [406, 197] width 33 height 25
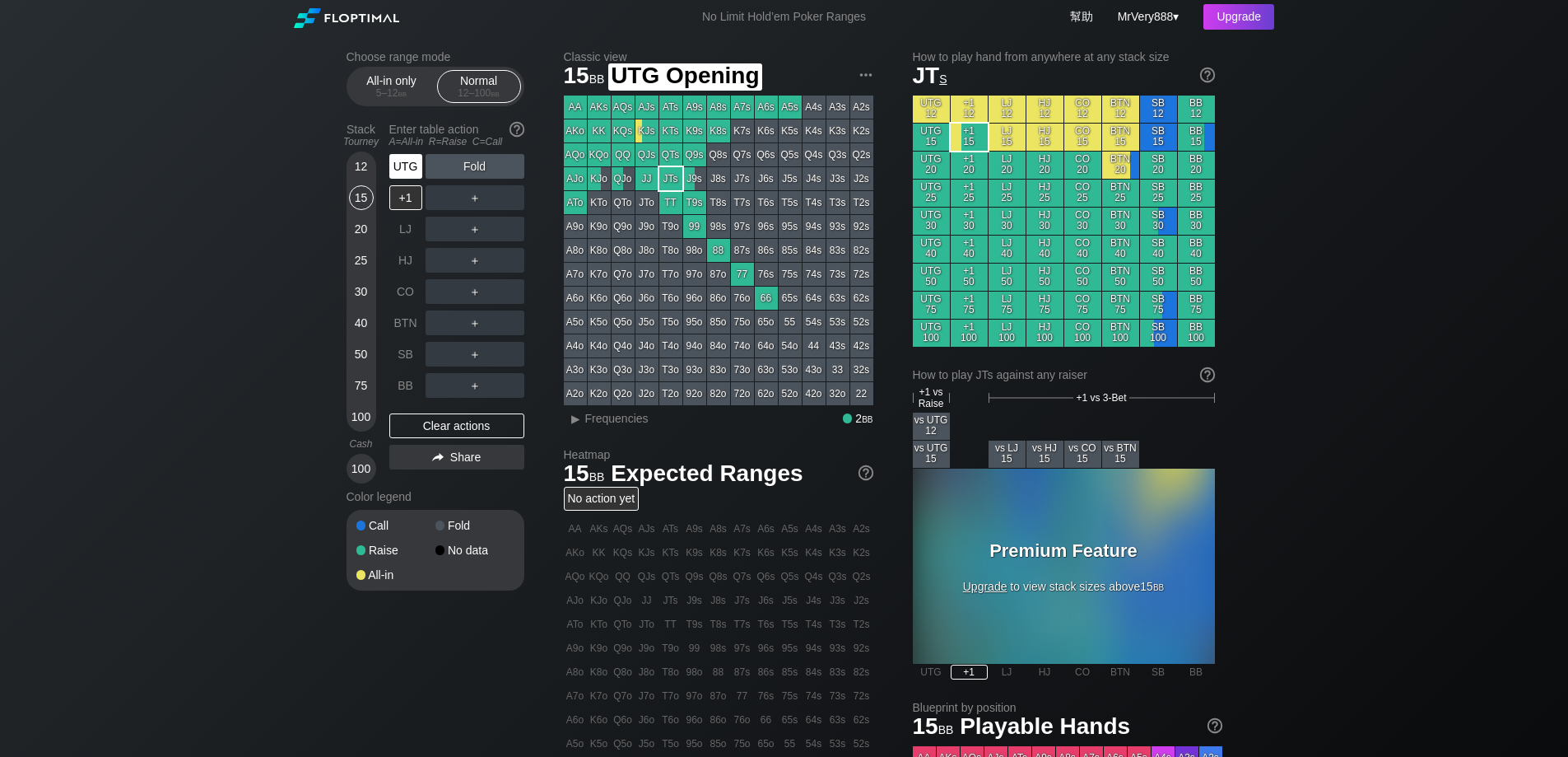
click at [408, 178] on div "UTG" at bounding box center [406, 166] width 33 height 25
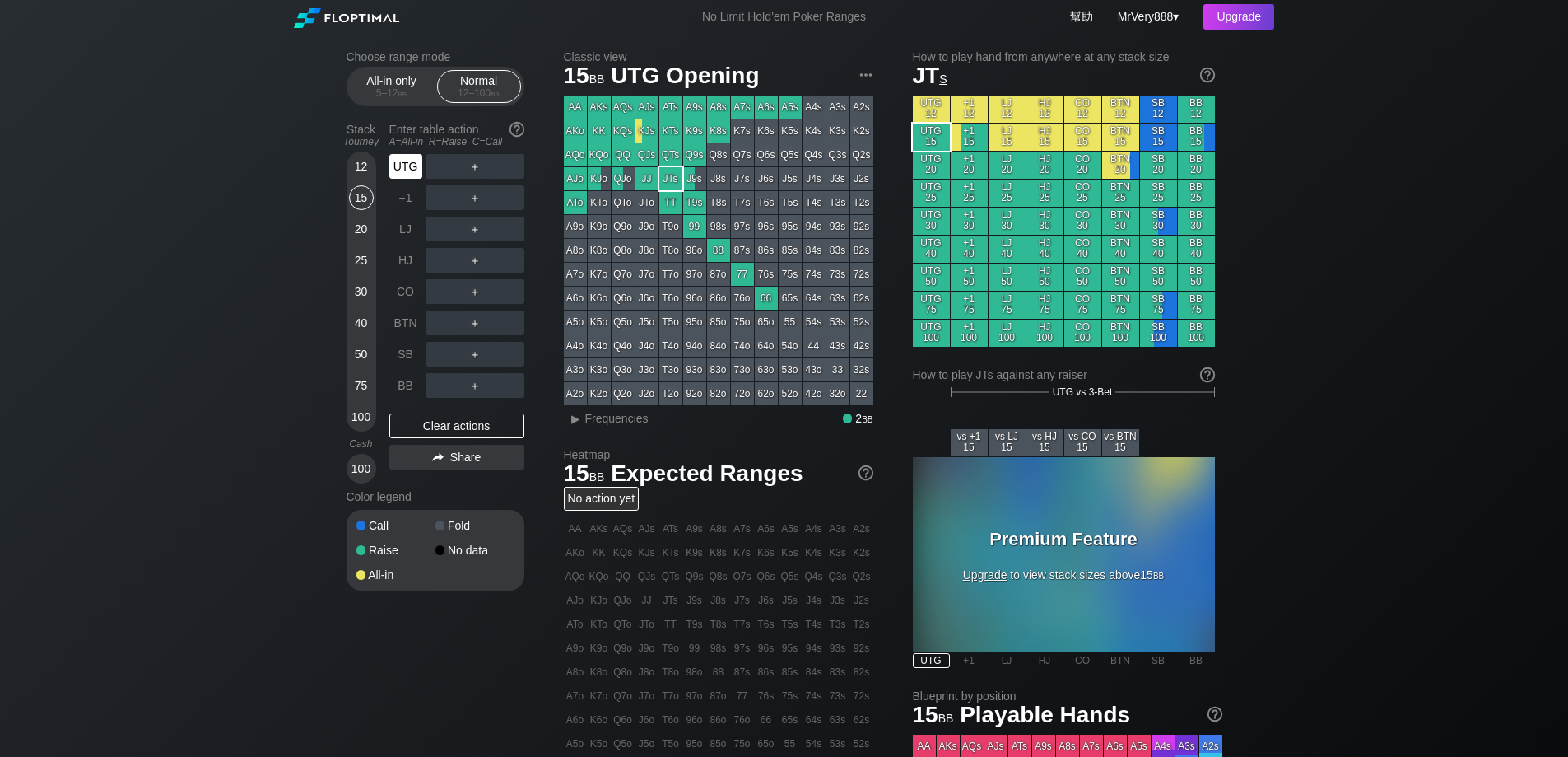
click at [408, 178] on div "UTG" at bounding box center [406, 166] width 33 height 25
click at [359, 273] on div "25" at bounding box center [361, 261] width 25 height 25
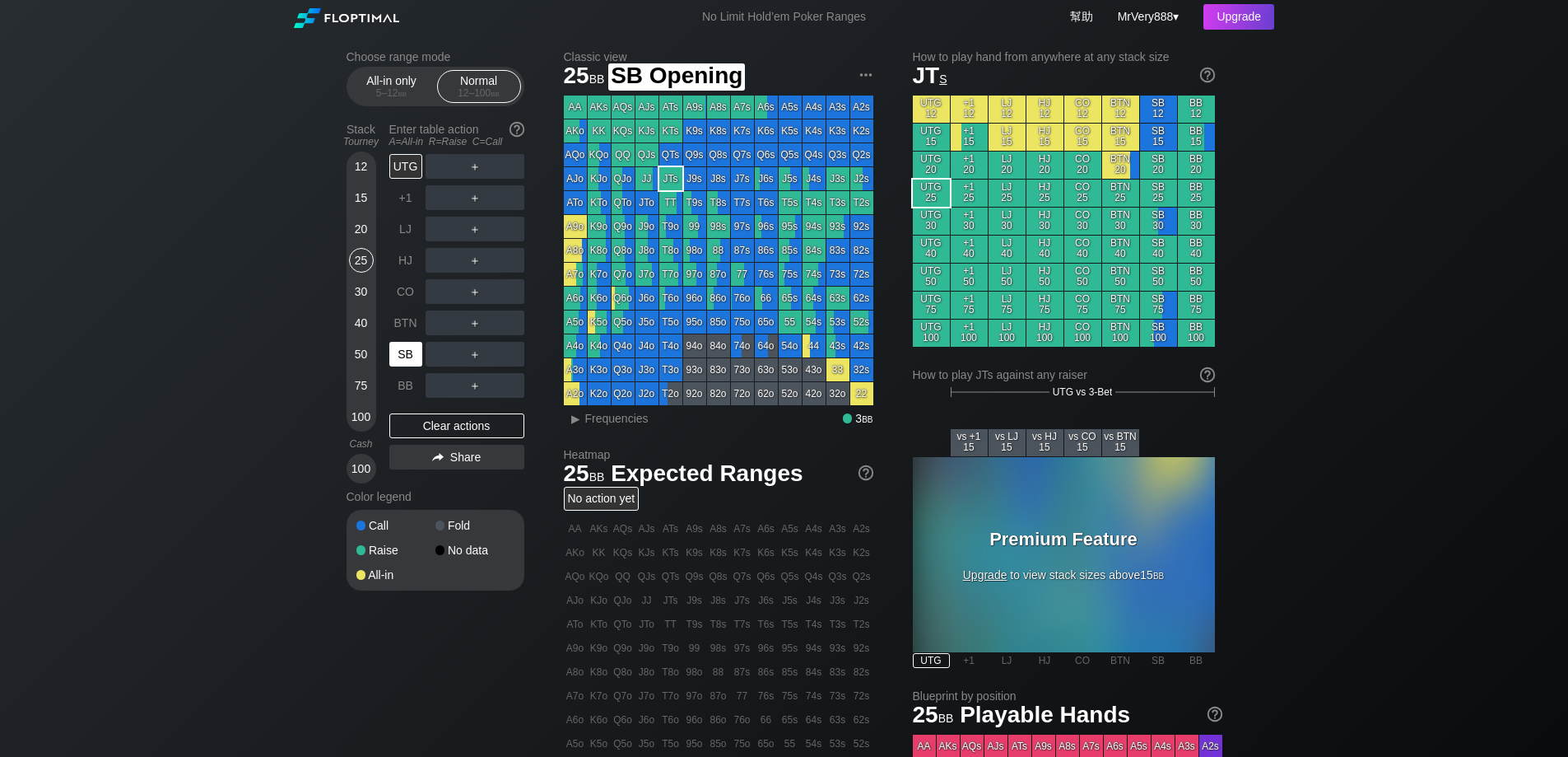
click at [404, 366] on div "SB" at bounding box center [406, 354] width 33 height 25
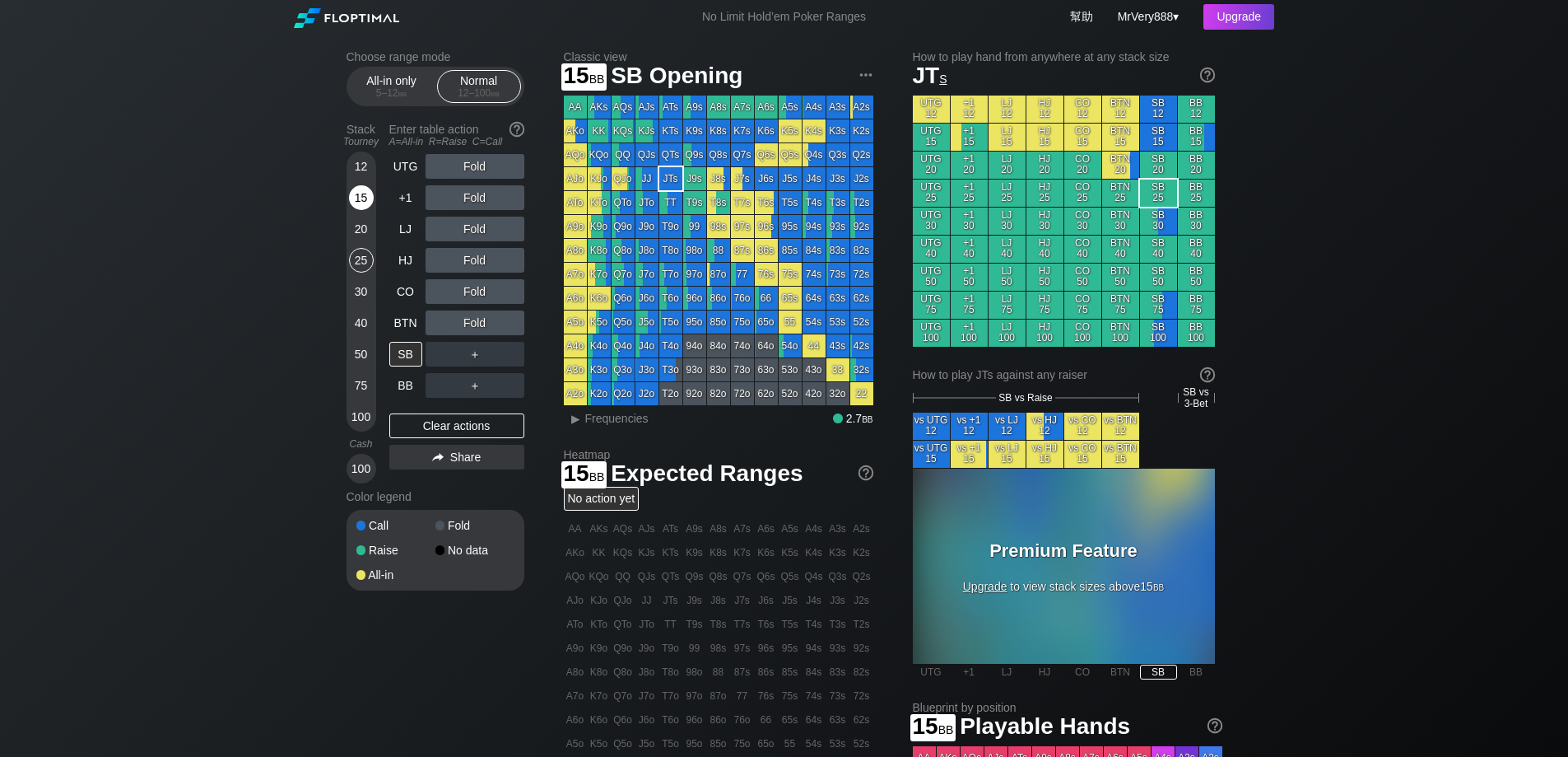
click at [365, 210] on div "15" at bounding box center [361, 197] width 25 height 25
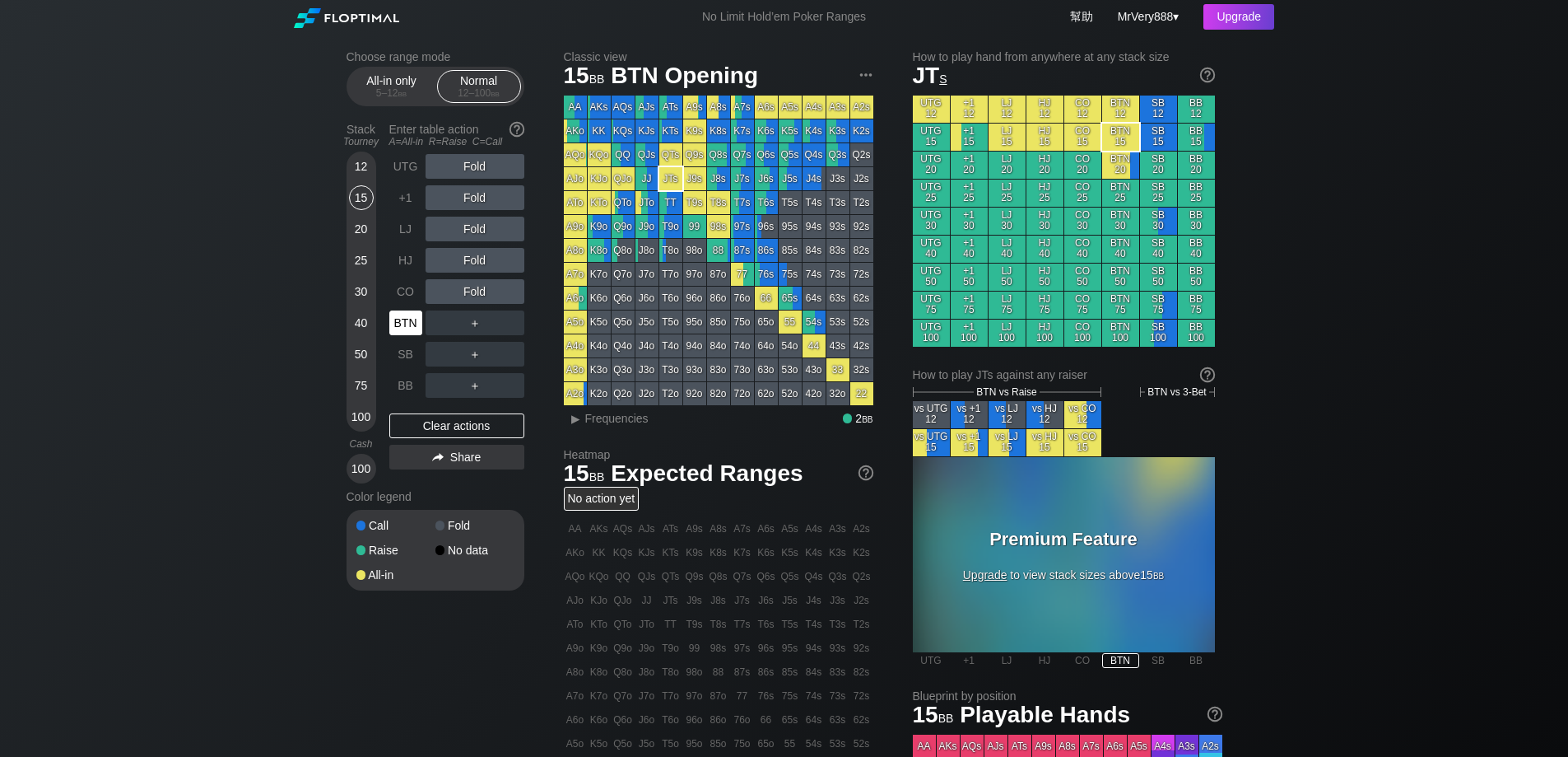
click at [404, 328] on div "BTN" at bounding box center [406, 323] width 33 height 25
click at [464, 335] on div "R ✕" at bounding box center [475, 323] width 32 height 25
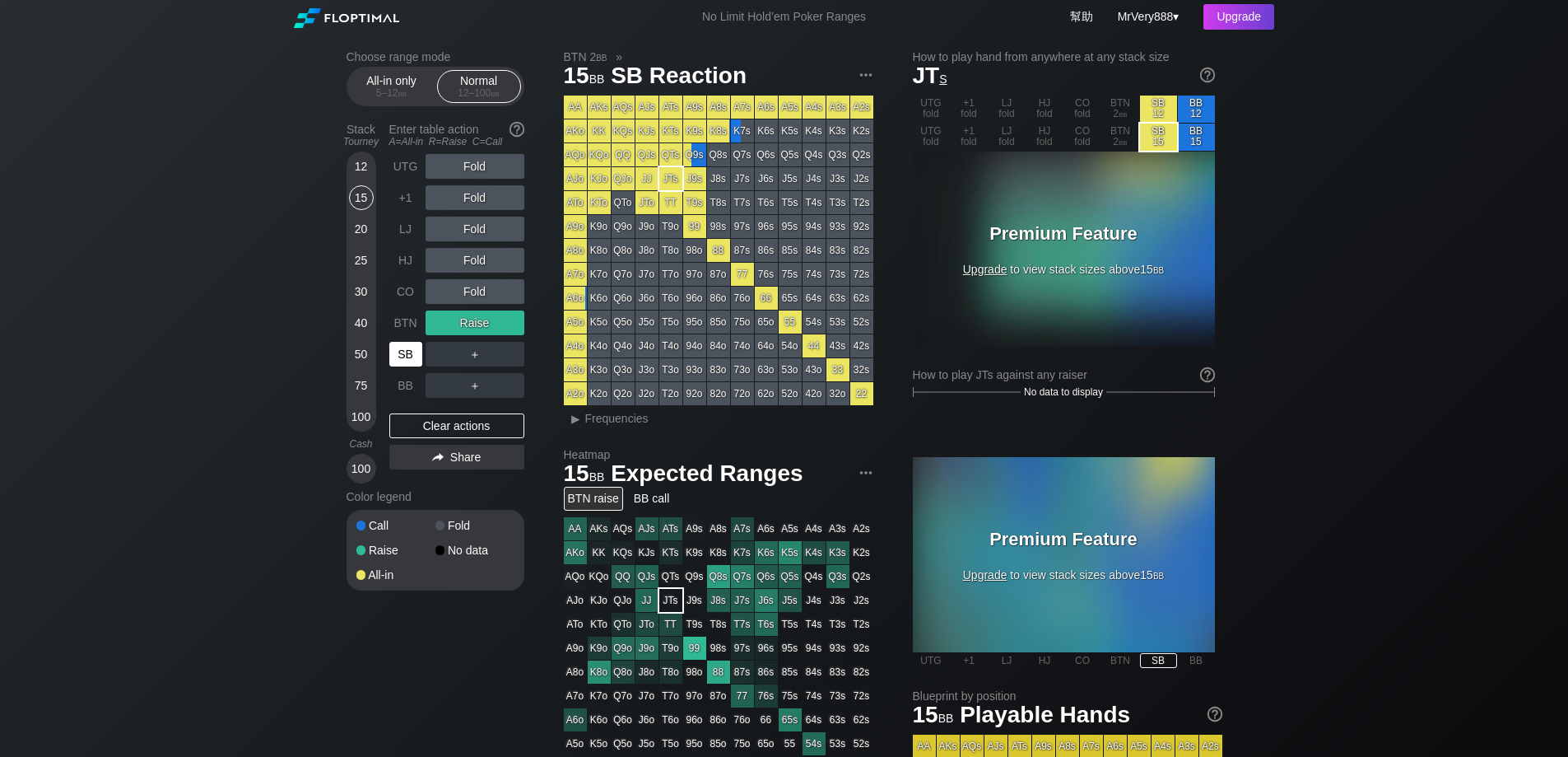
click at [406, 366] on div "SB" at bounding box center [406, 354] width 33 height 25
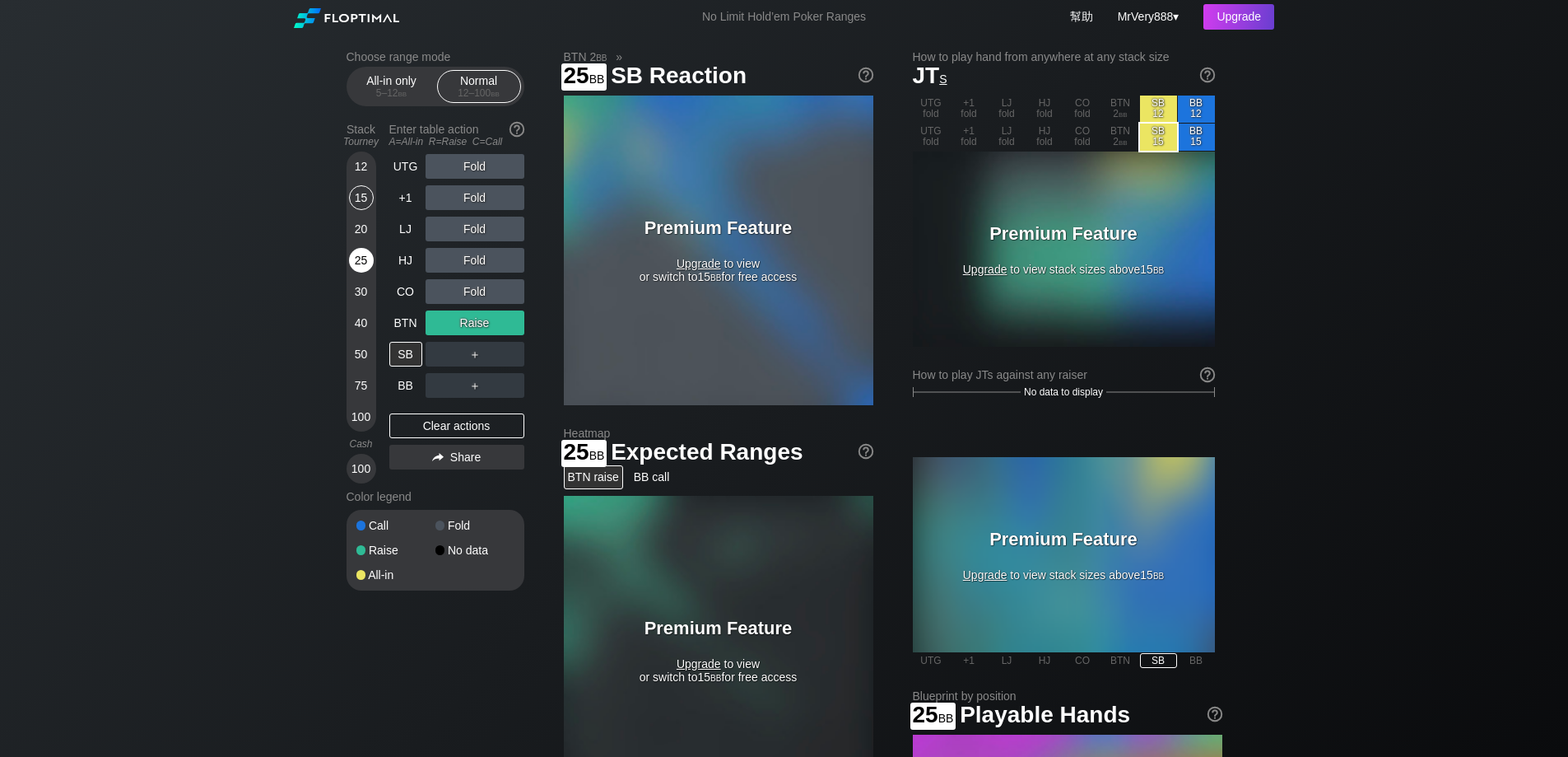
click at [363, 273] on div "25" at bounding box center [361, 261] width 25 height 25
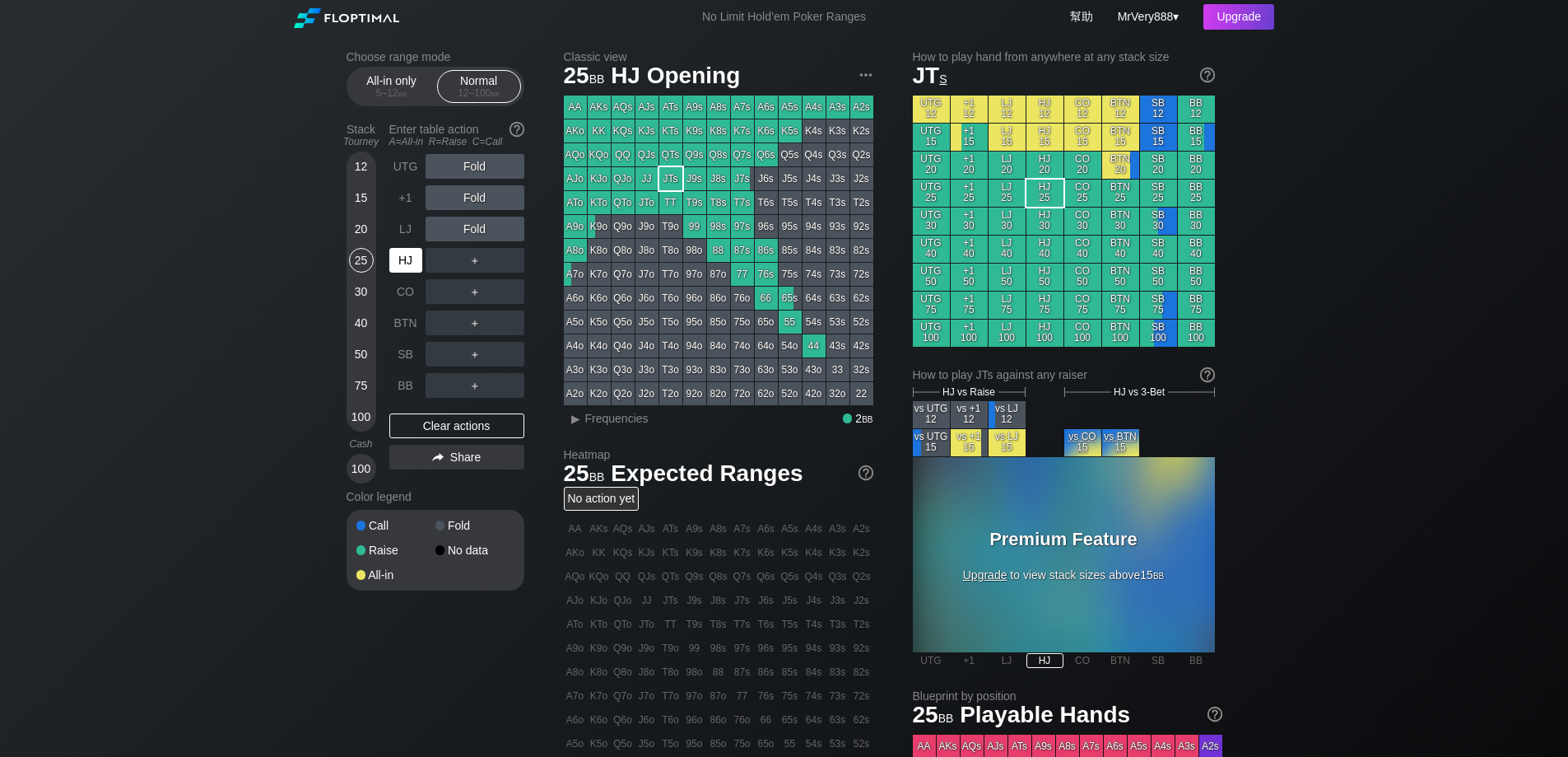
drag, startPoint x: 400, startPoint y: 281, endPoint x: 397, endPoint y: 334, distance: 53.1
click at [402, 273] on div "HJ" at bounding box center [406, 261] width 33 height 25
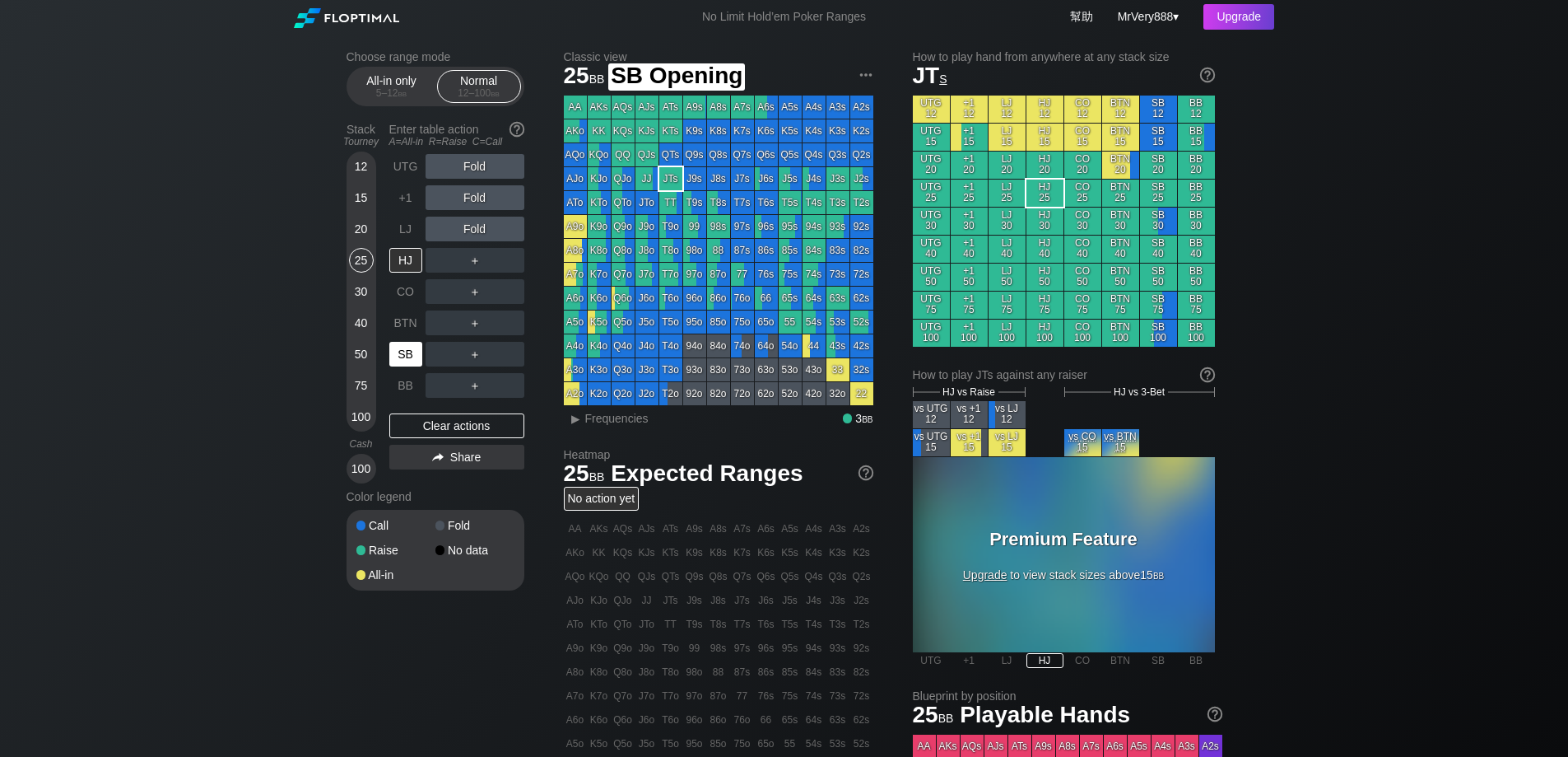
click at [409, 366] on div "SB" at bounding box center [406, 354] width 33 height 25
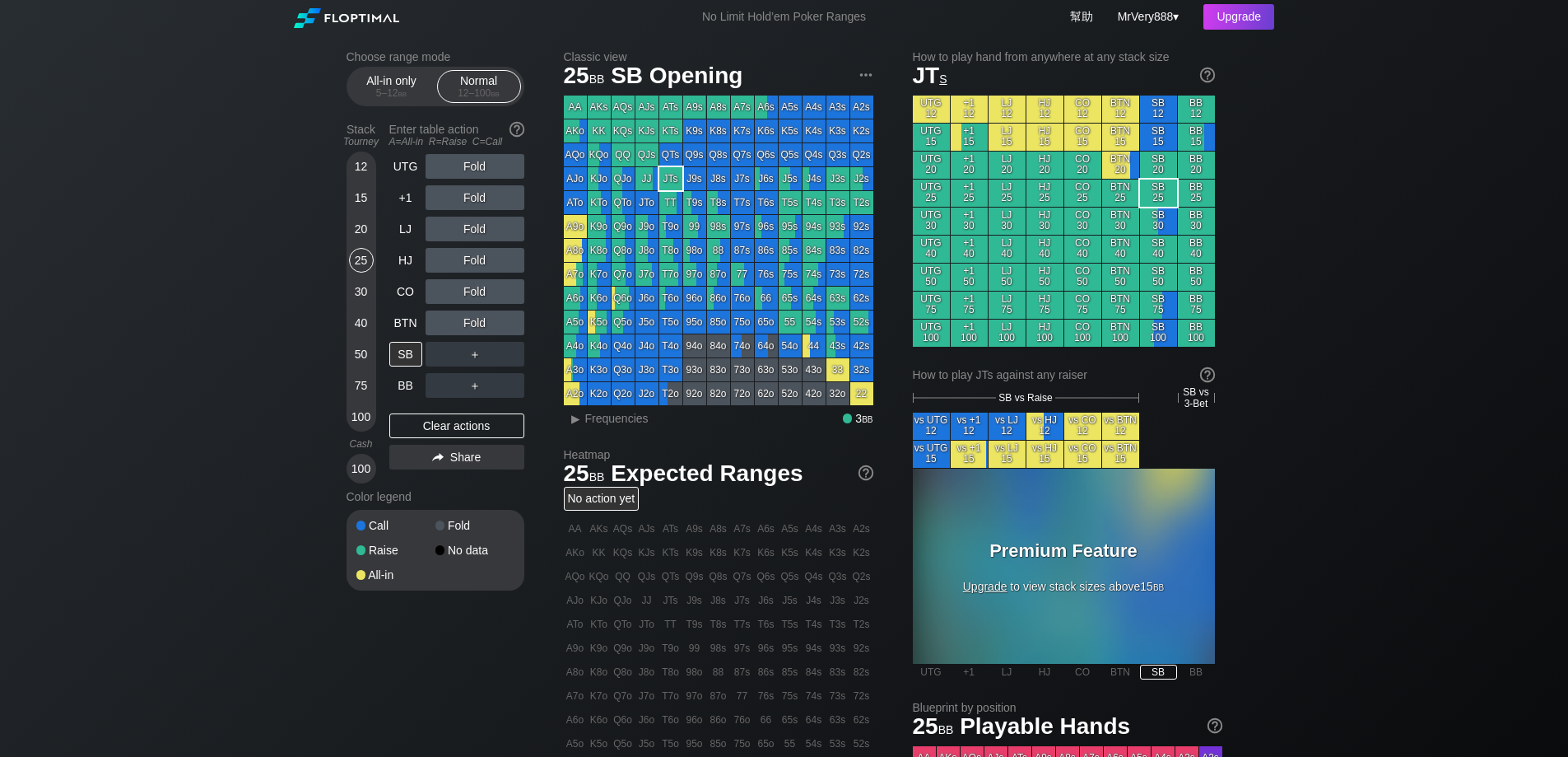
click at [368, 177] on div "12" at bounding box center [361, 166] width 25 height 25
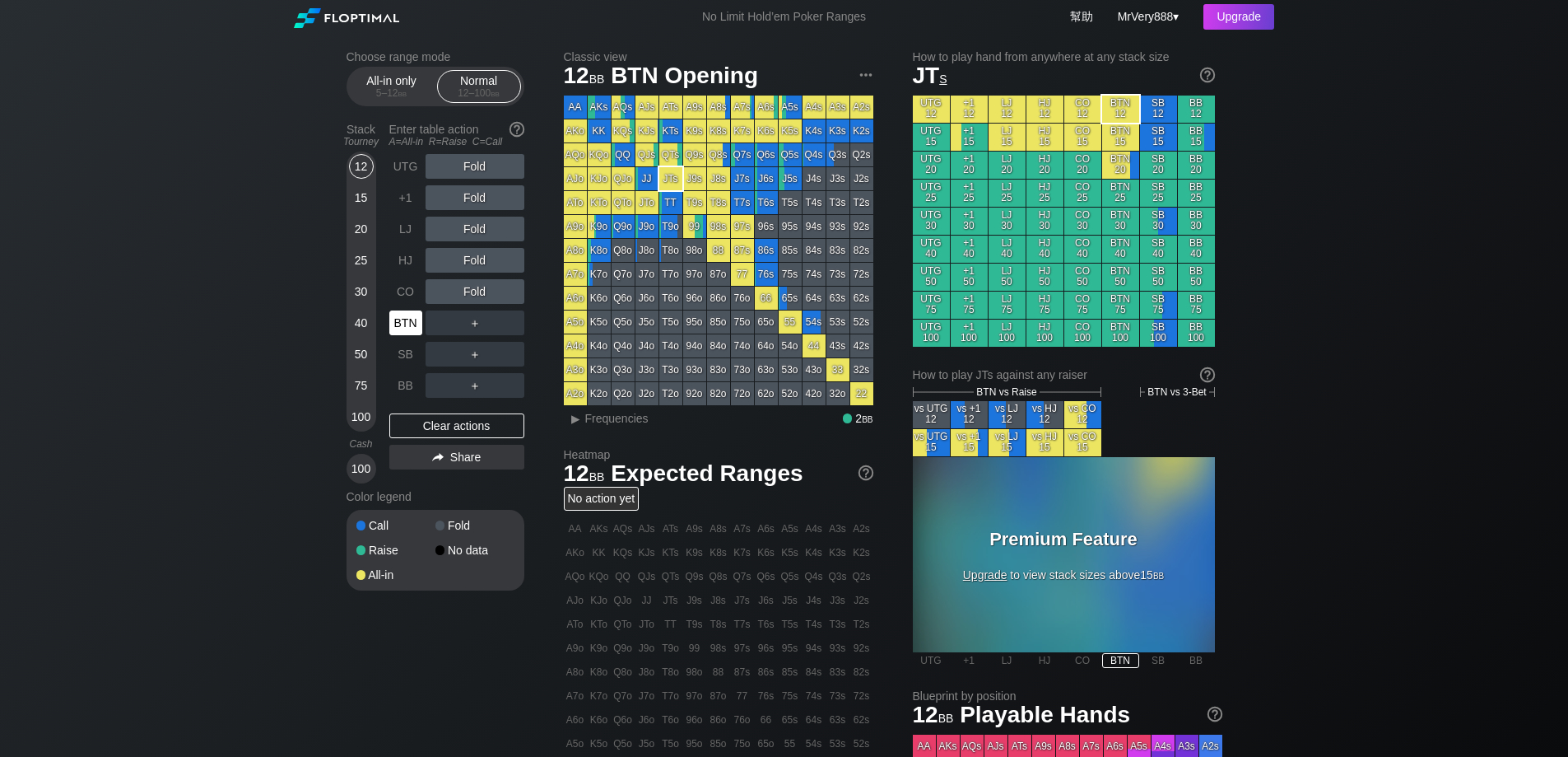
click at [396, 335] on div "BTN" at bounding box center [406, 323] width 33 height 25
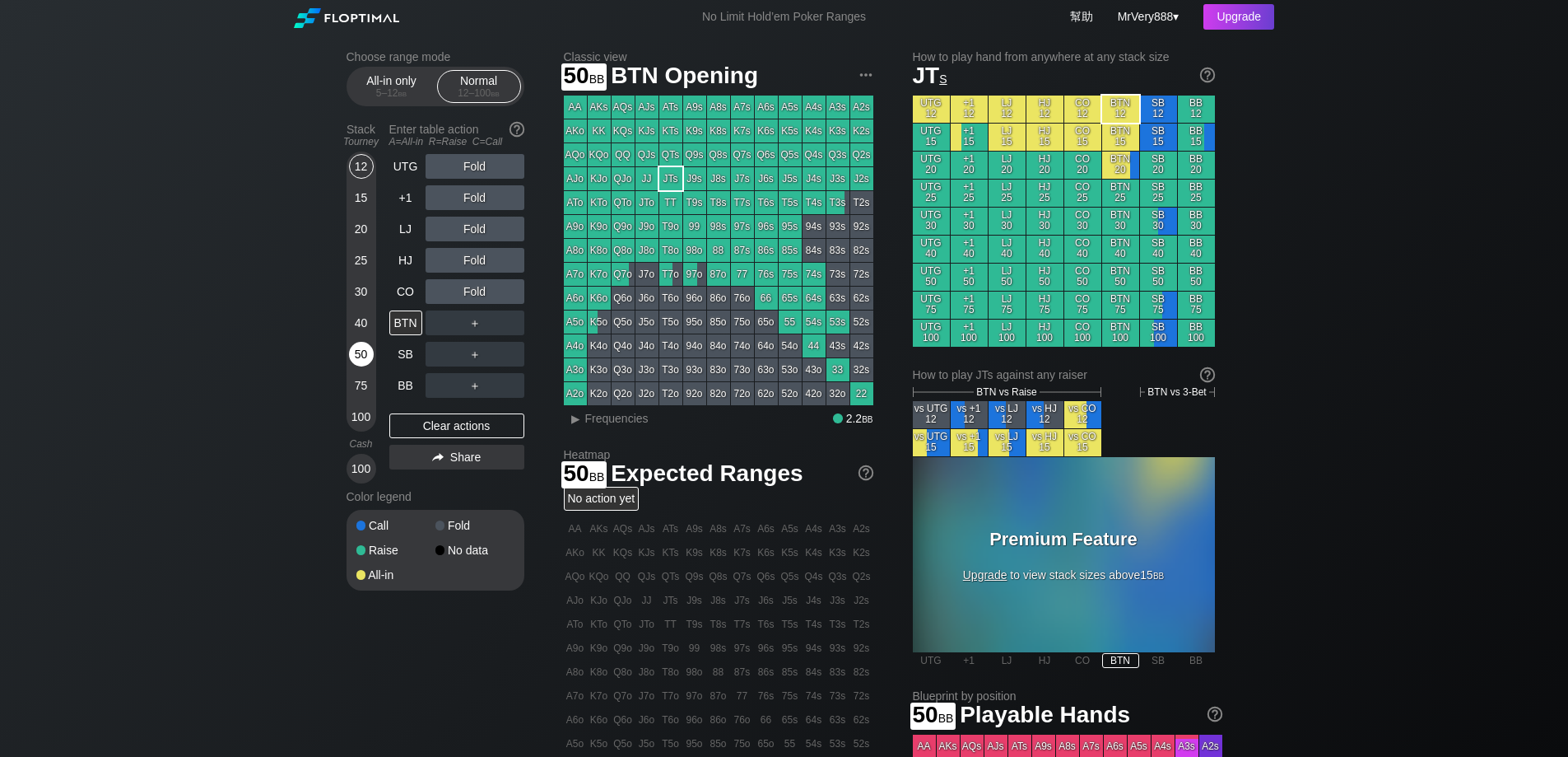
click at [370, 366] on div "50" at bounding box center [361, 354] width 25 height 25
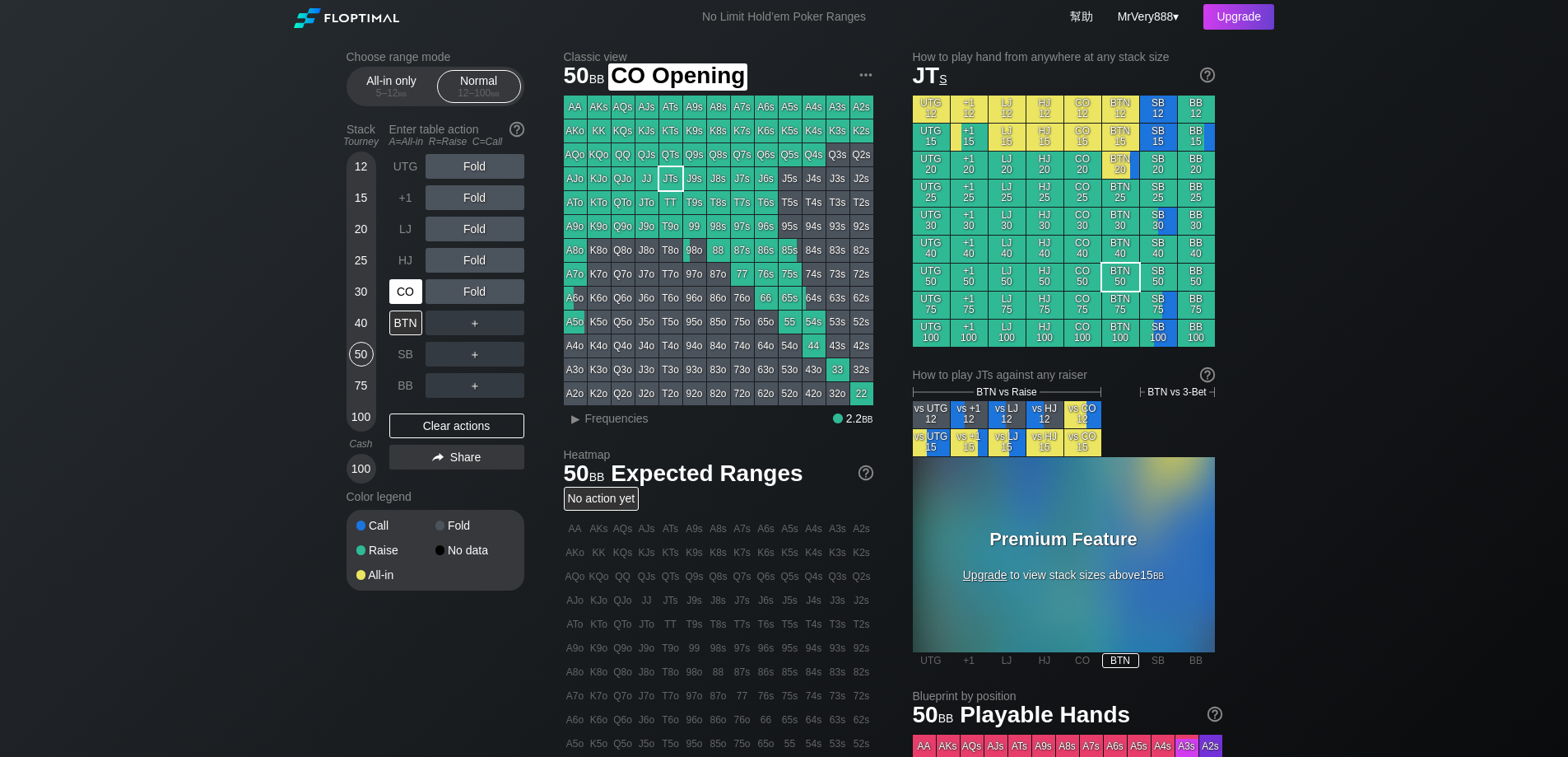
click at [399, 304] on div "CO" at bounding box center [406, 292] width 33 height 25
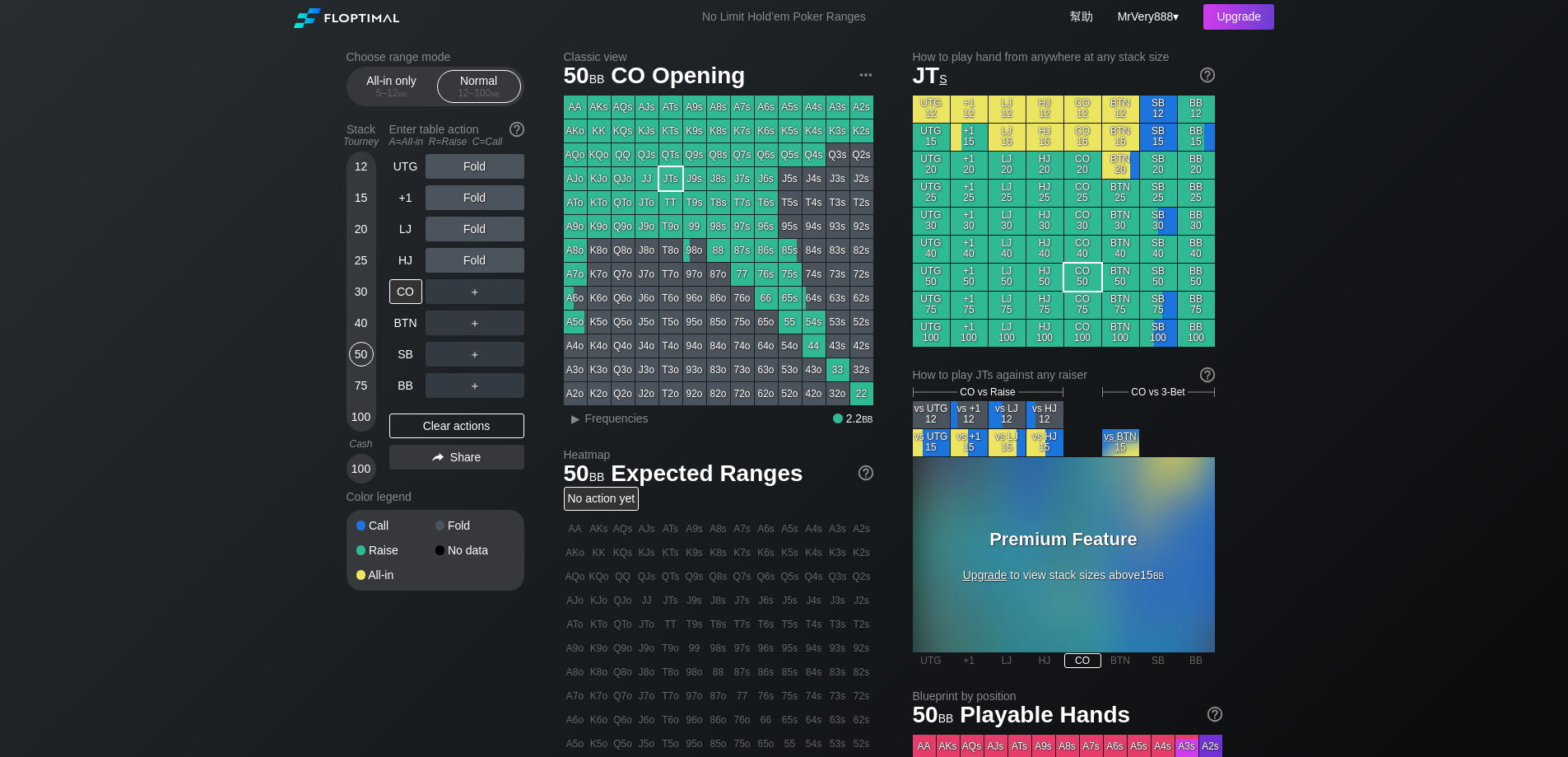
click at [368, 333] on div "40" at bounding box center [361, 323] width 25 height 25
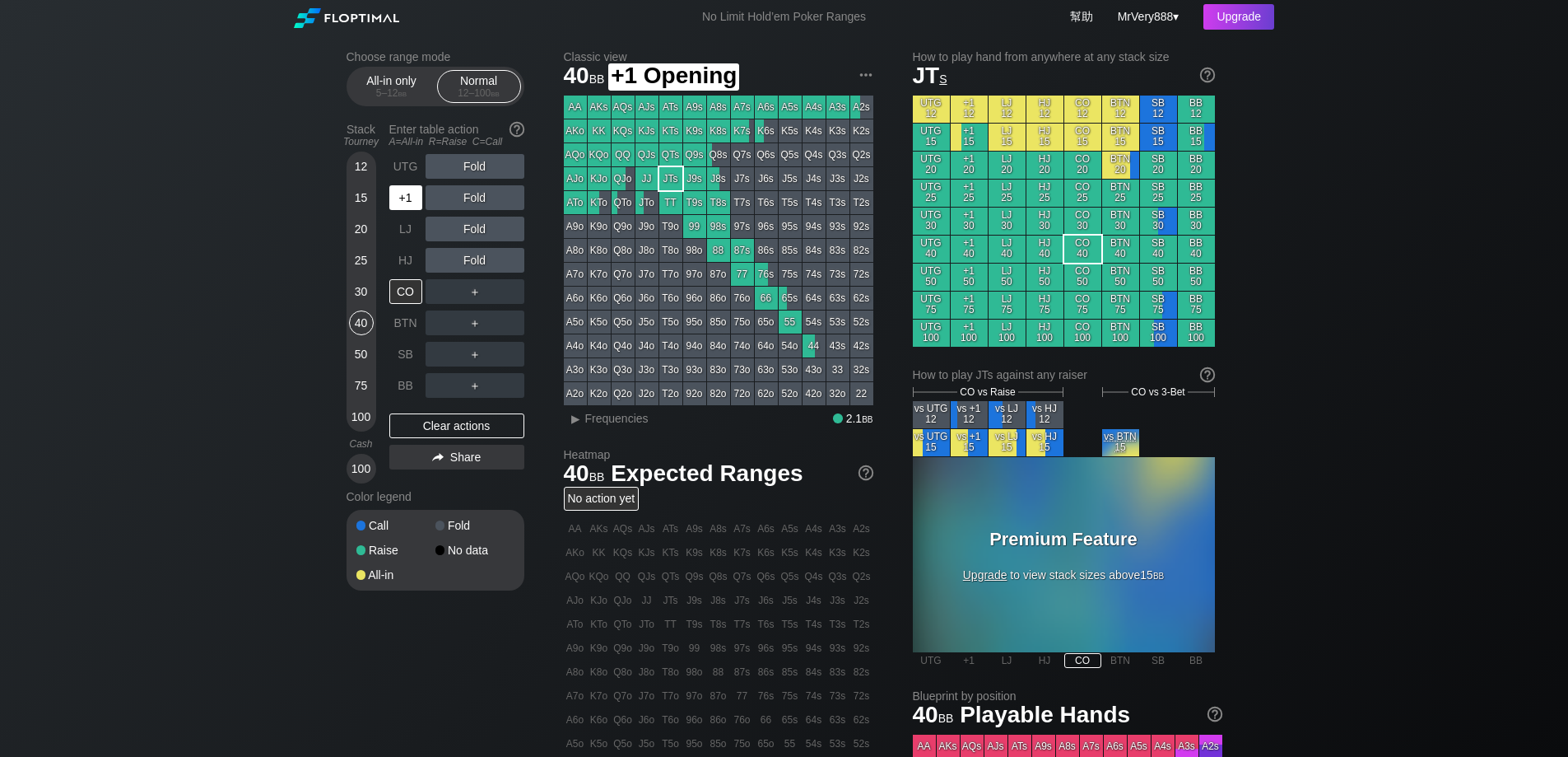
click at [409, 210] on div "+1" at bounding box center [406, 197] width 33 height 25
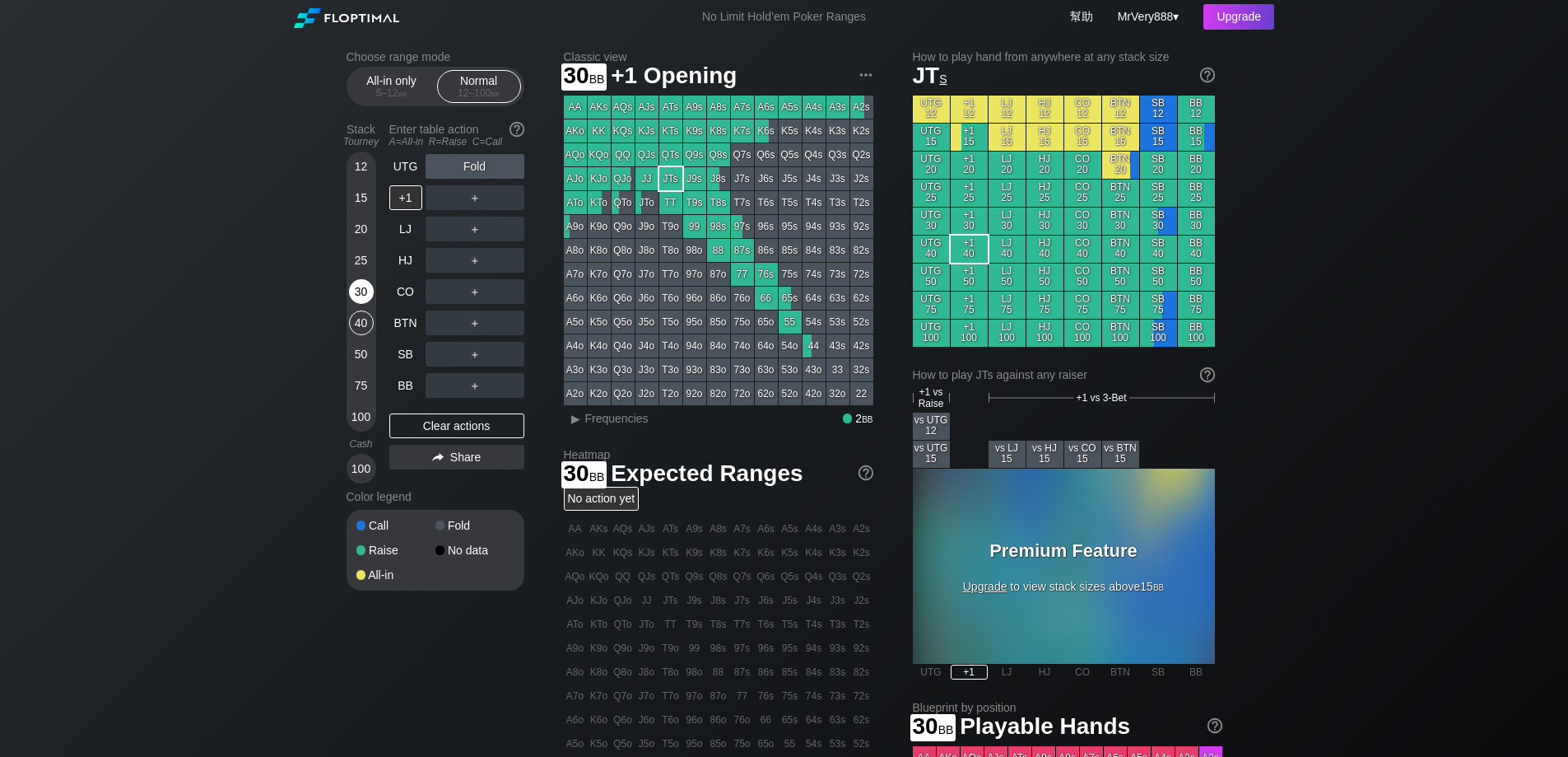
click at [359, 304] on div "30" at bounding box center [361, 292] width 25 height 25
click at [404, 210] on div "+1" at bounding box center [406, 197] width 33 height 25
click at [363, 335] on div "40" at bounding box center [361, 323] width 25 height 25
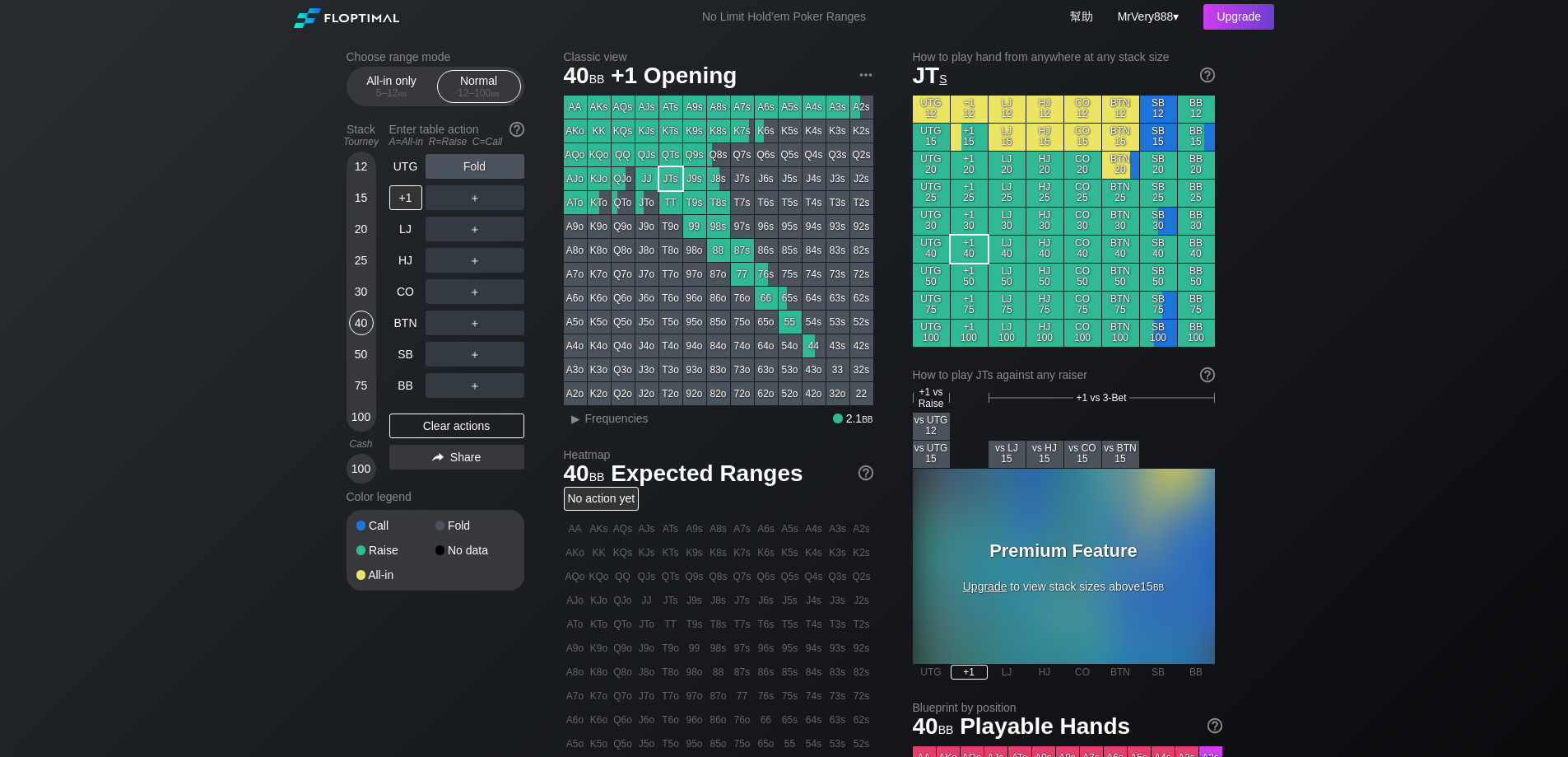
click at [140, 367] on div "Choose range mode All-in only 5 – 12 bb Normal 12 – 100 bb Stack Tourney Enter …" at bounding box center [784, 565] width 1568 height 1063
click at [365, 273] on div "25" at bounding box center [361, 261] width 25 height 25
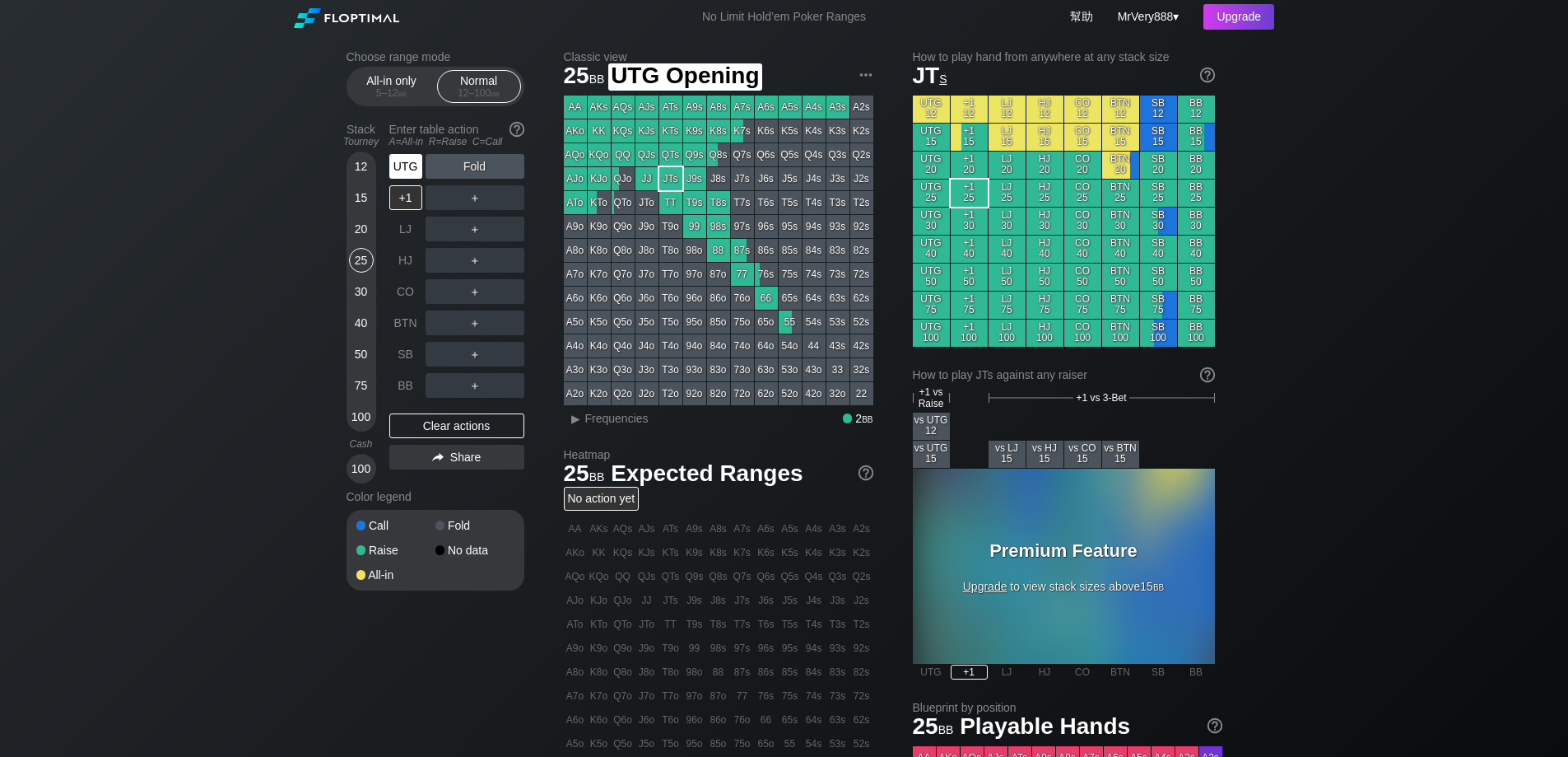
click at [400, 178] on div "UTG" at bounding box center [406, 166] width 33 height 25
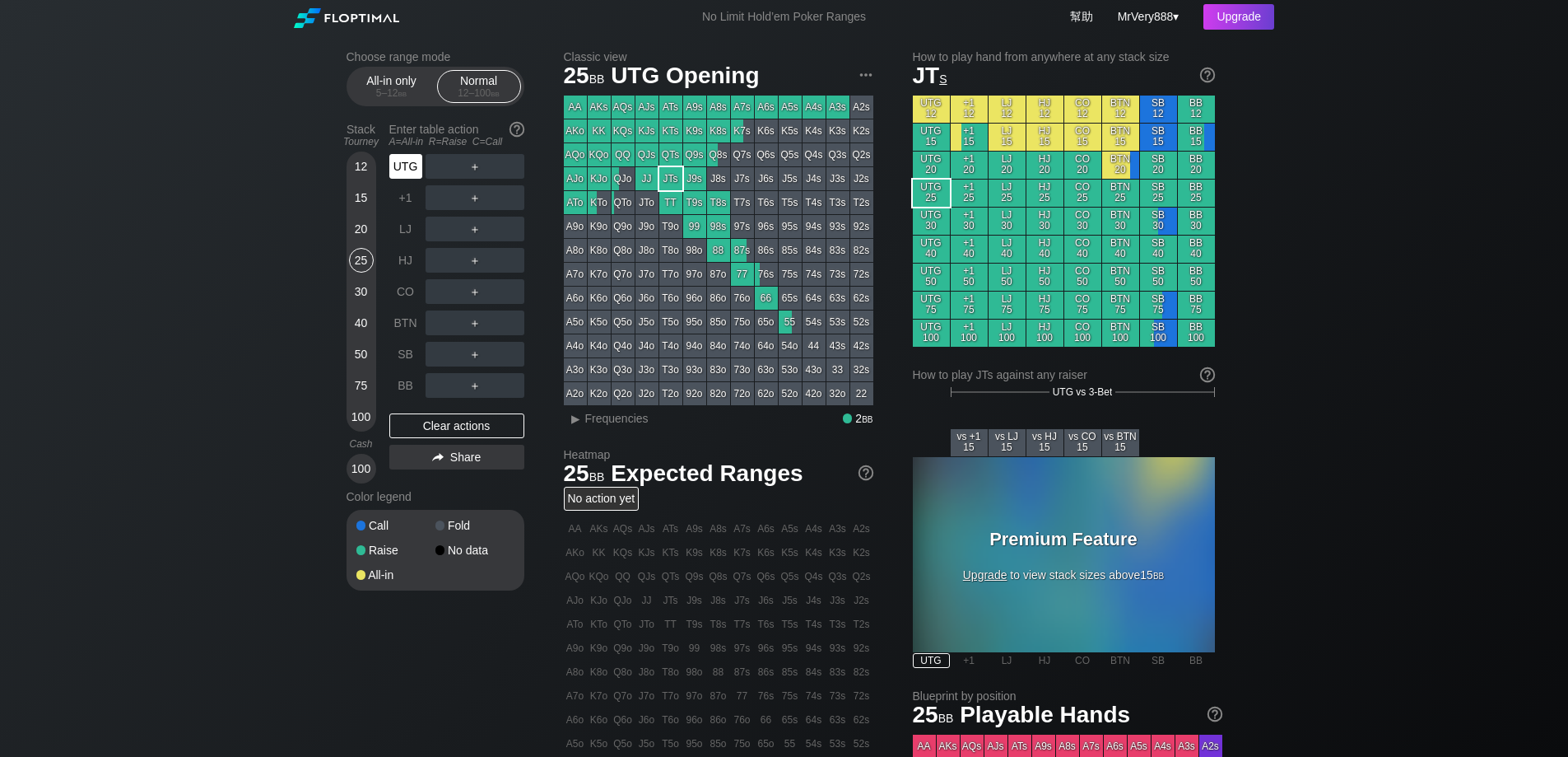
click at [400, 178] on div "UTG" at bounding box center [406, 166] width 33 height 25
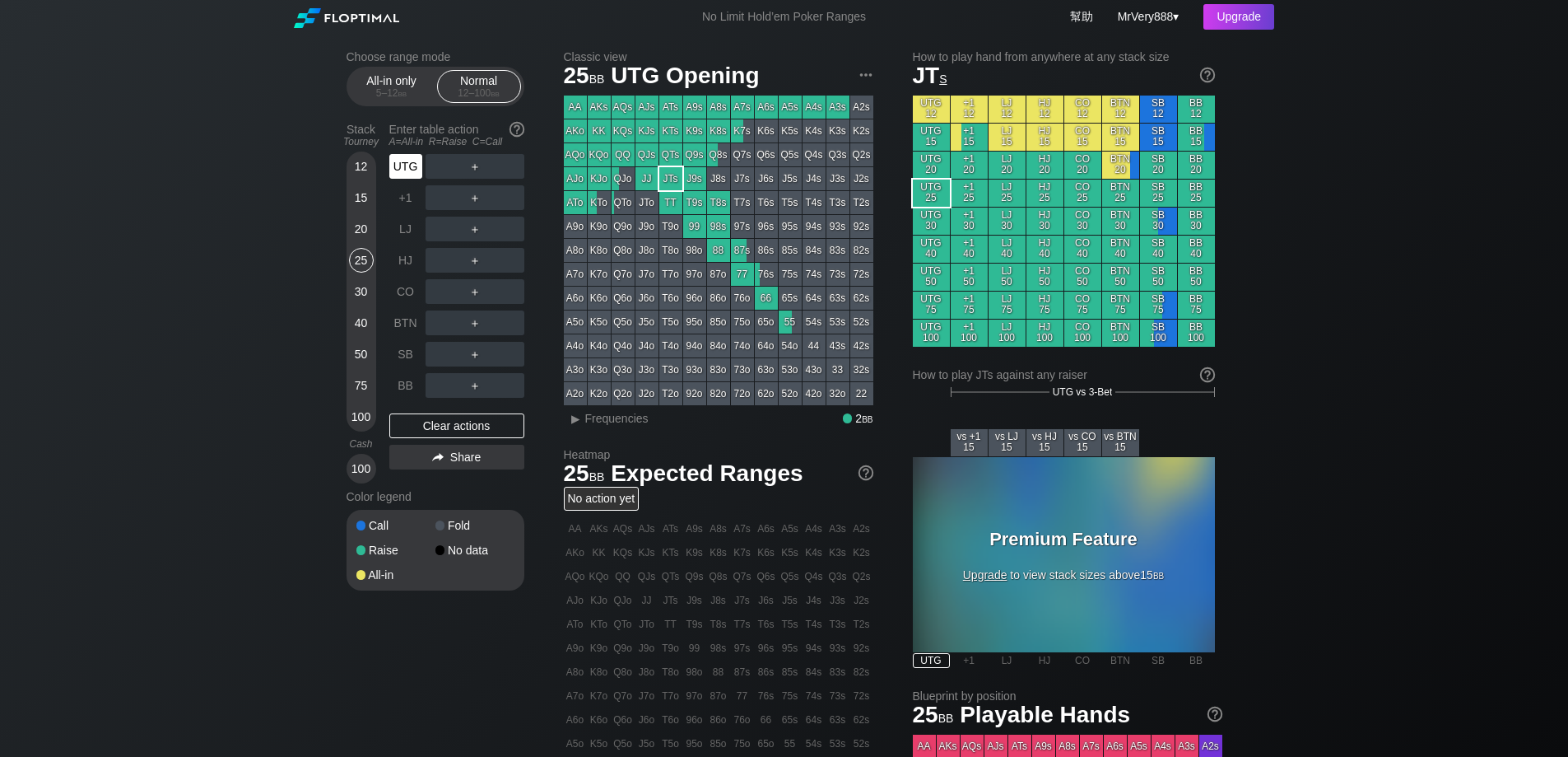
click at [400, 178] on div "UTG" at bounding box center [406, 166] width 33 height 25
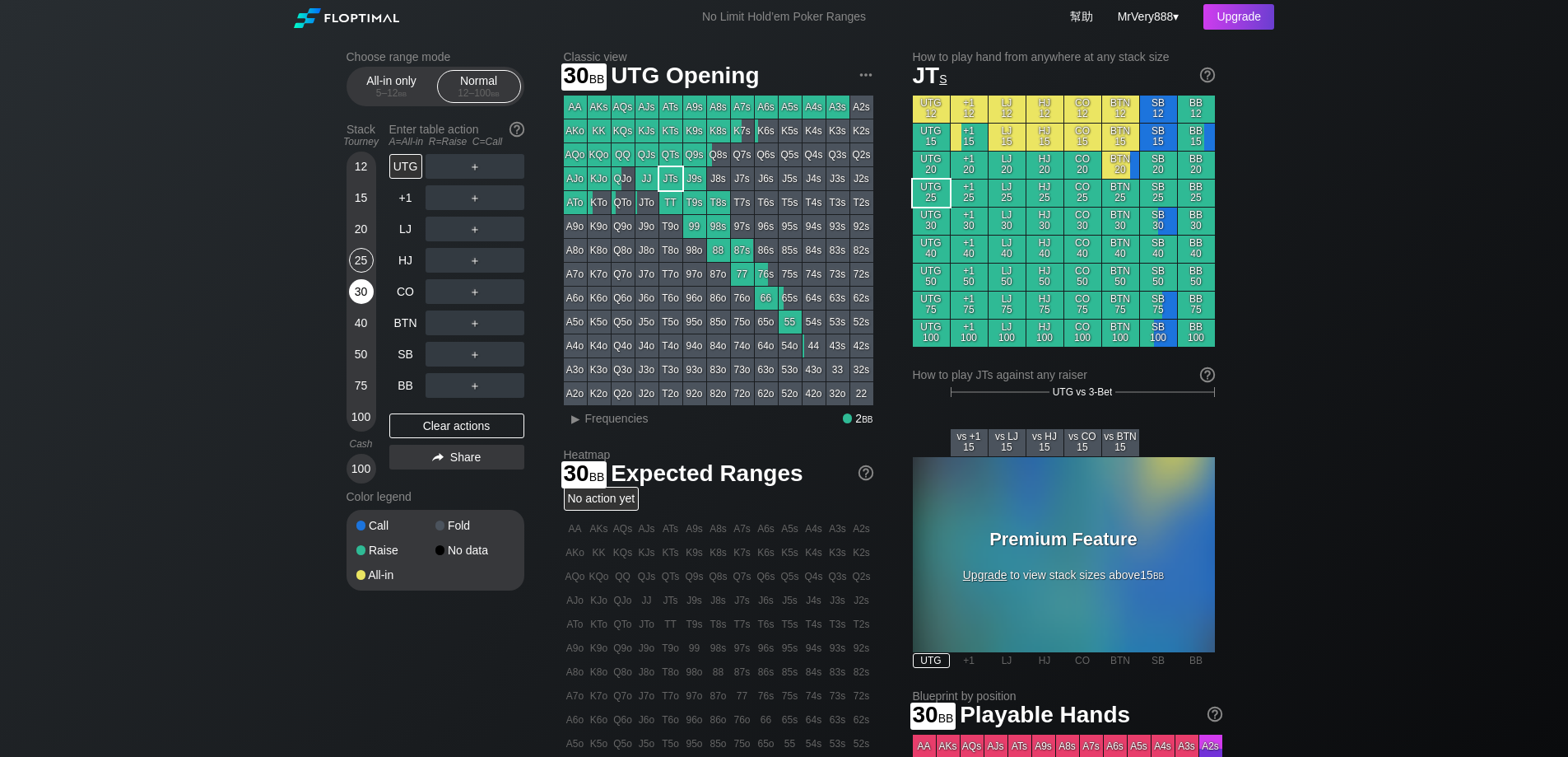
click at [365, 304] on div "30" at bounding box center [361, 292] width 25 height 25
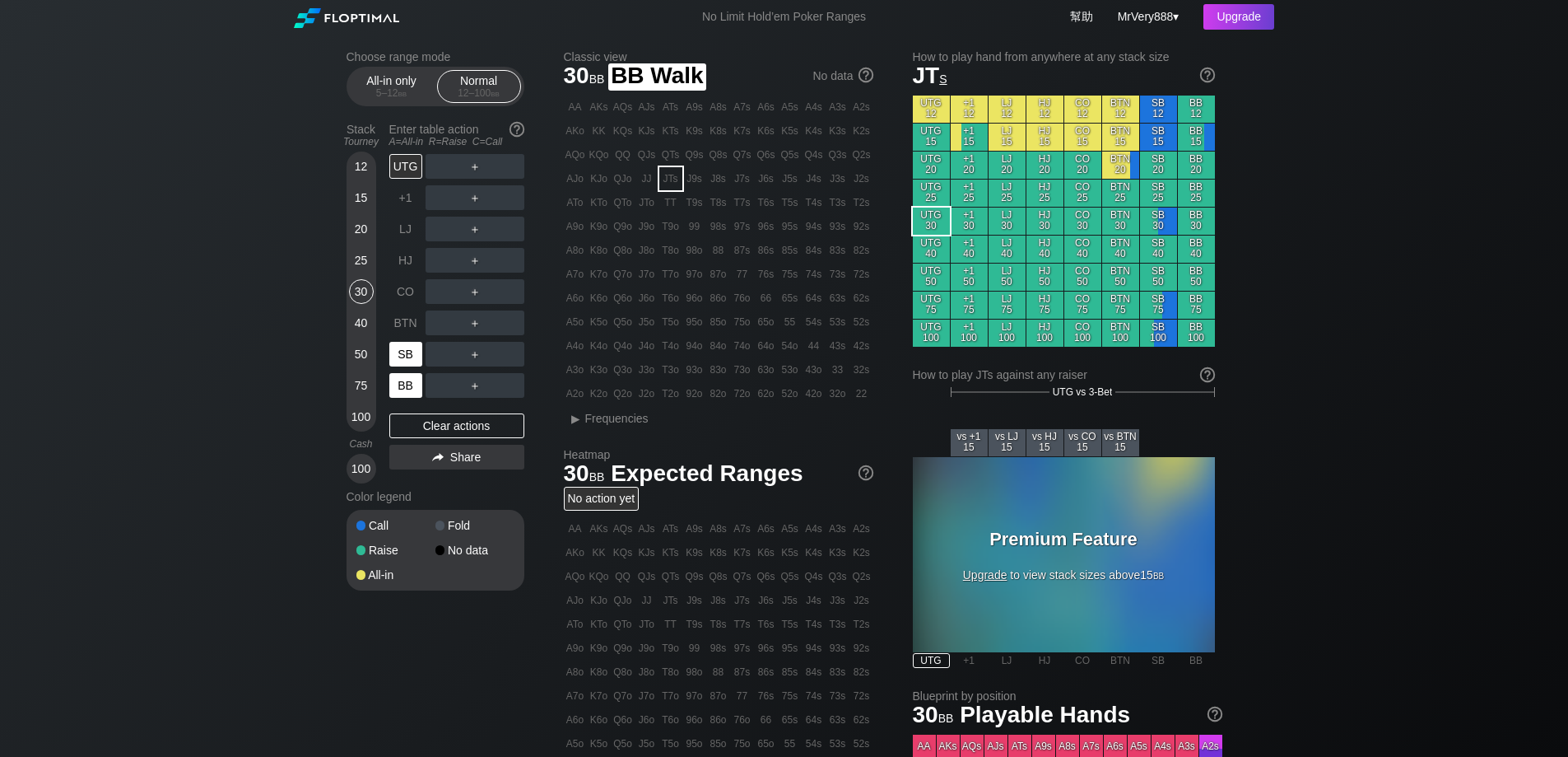
click at [412, 366] on div "SB" at bounding box center [406, 354] width 33 height 25
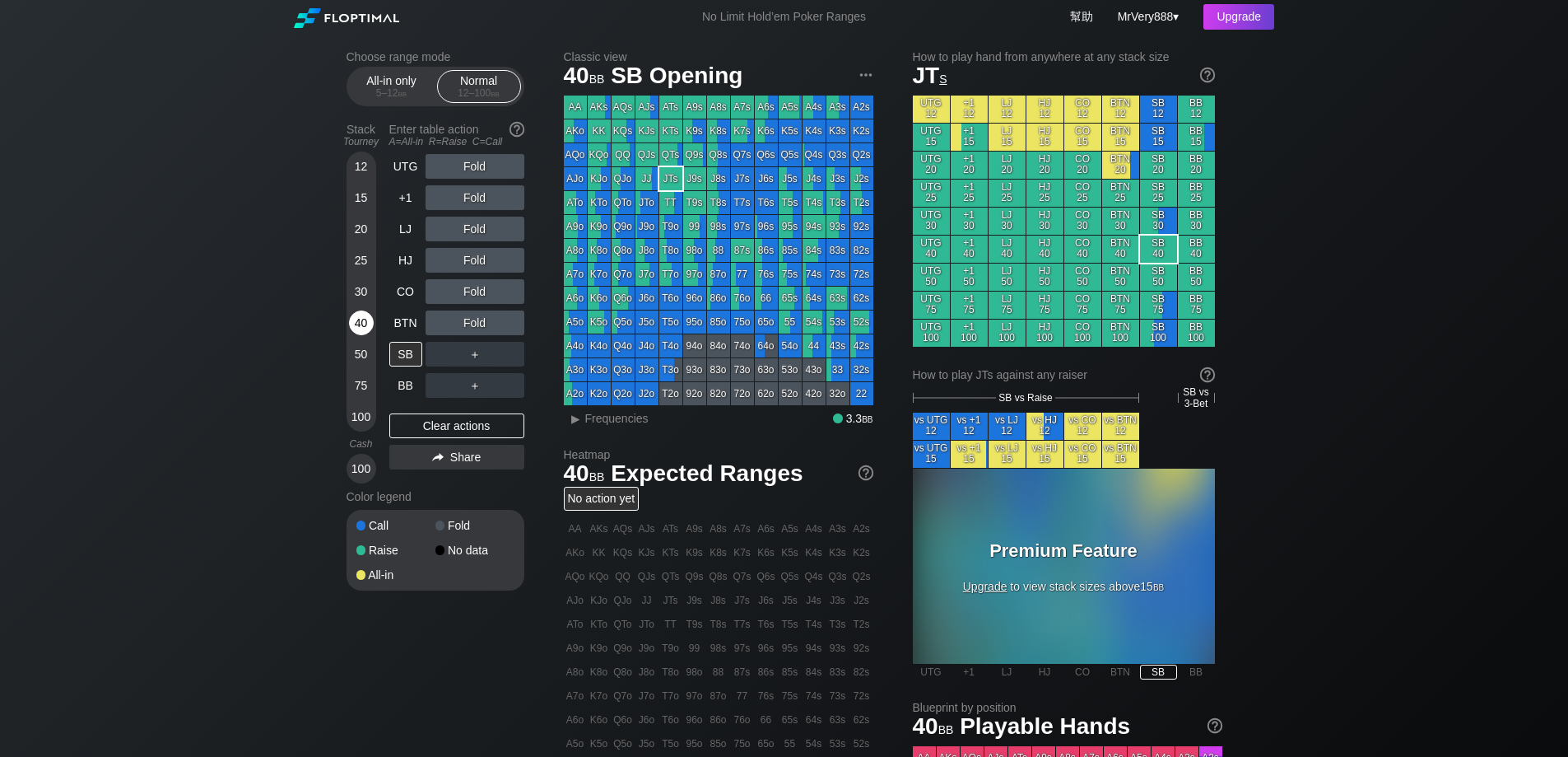
click at [362, 335] on div "40" at bounding box center [361, 323] width 25 height 25
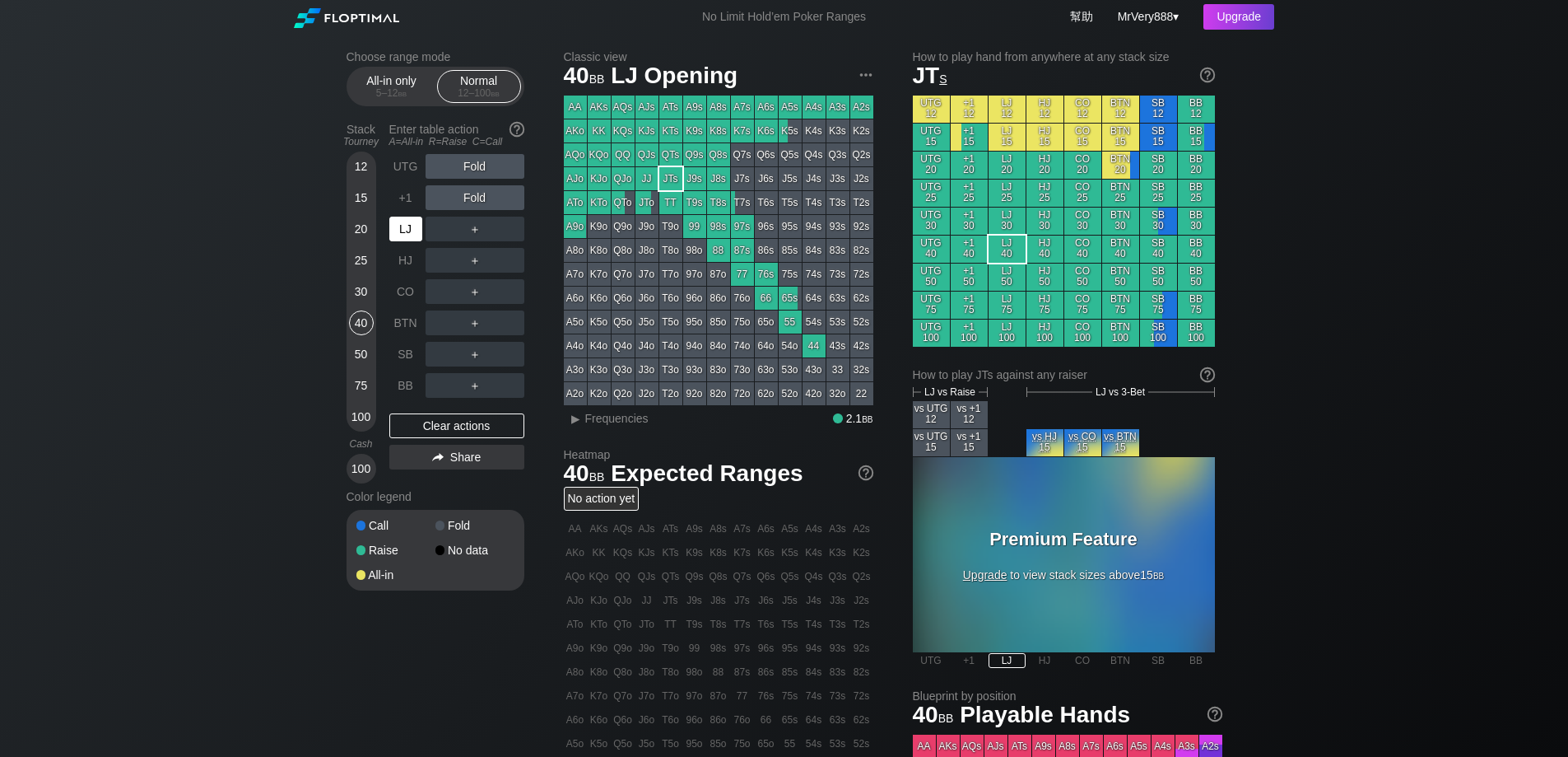
click at [408, 242] on div "LJ" at bounding box center [406, 228] width 33 height 25
click at [412, 178] on div "UTG" at bounding box center [406, 166] width 33 height 25
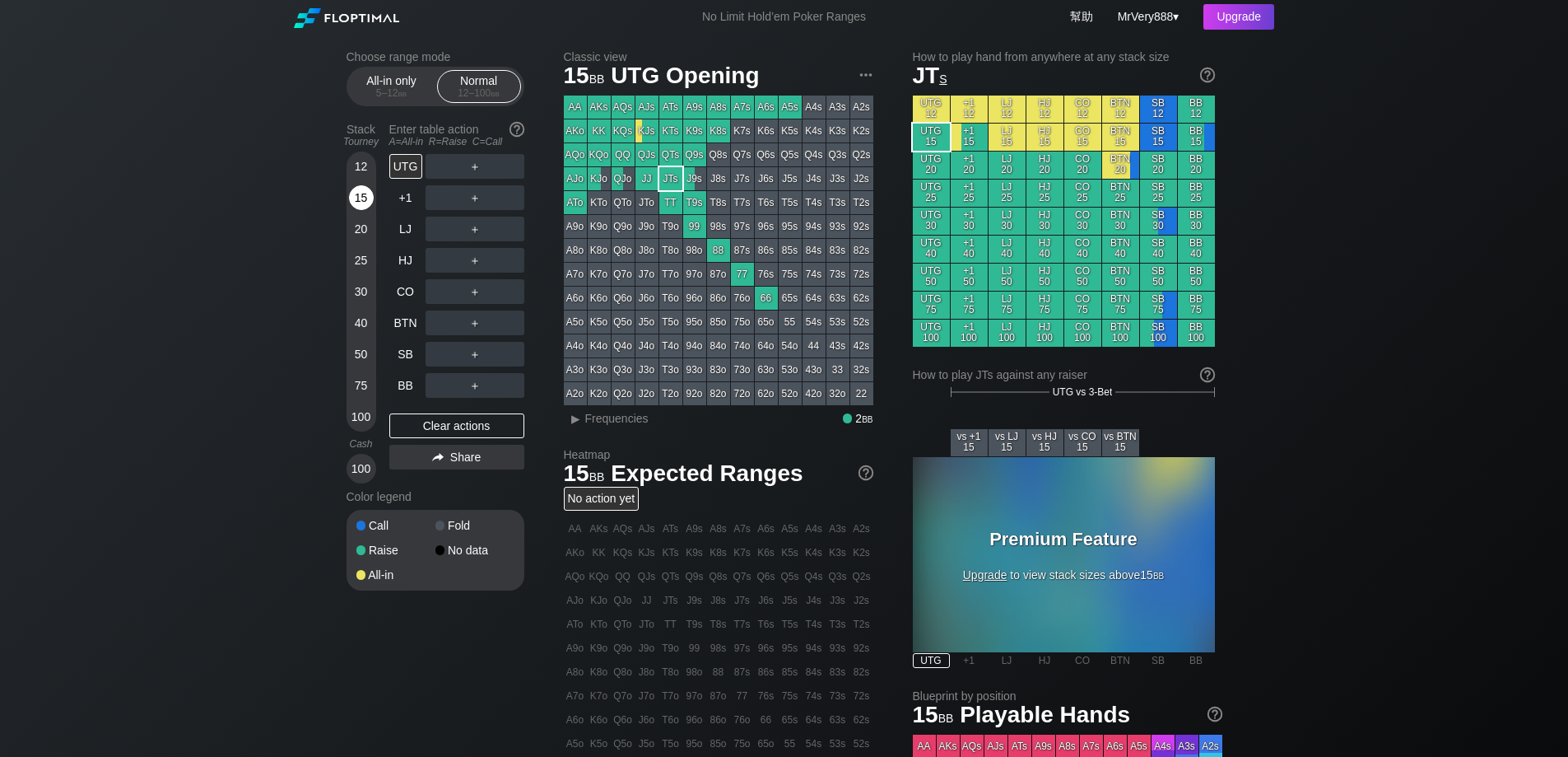
click at [362, 210] on div "15" at bounding box center [361, 197] width 25 height 25
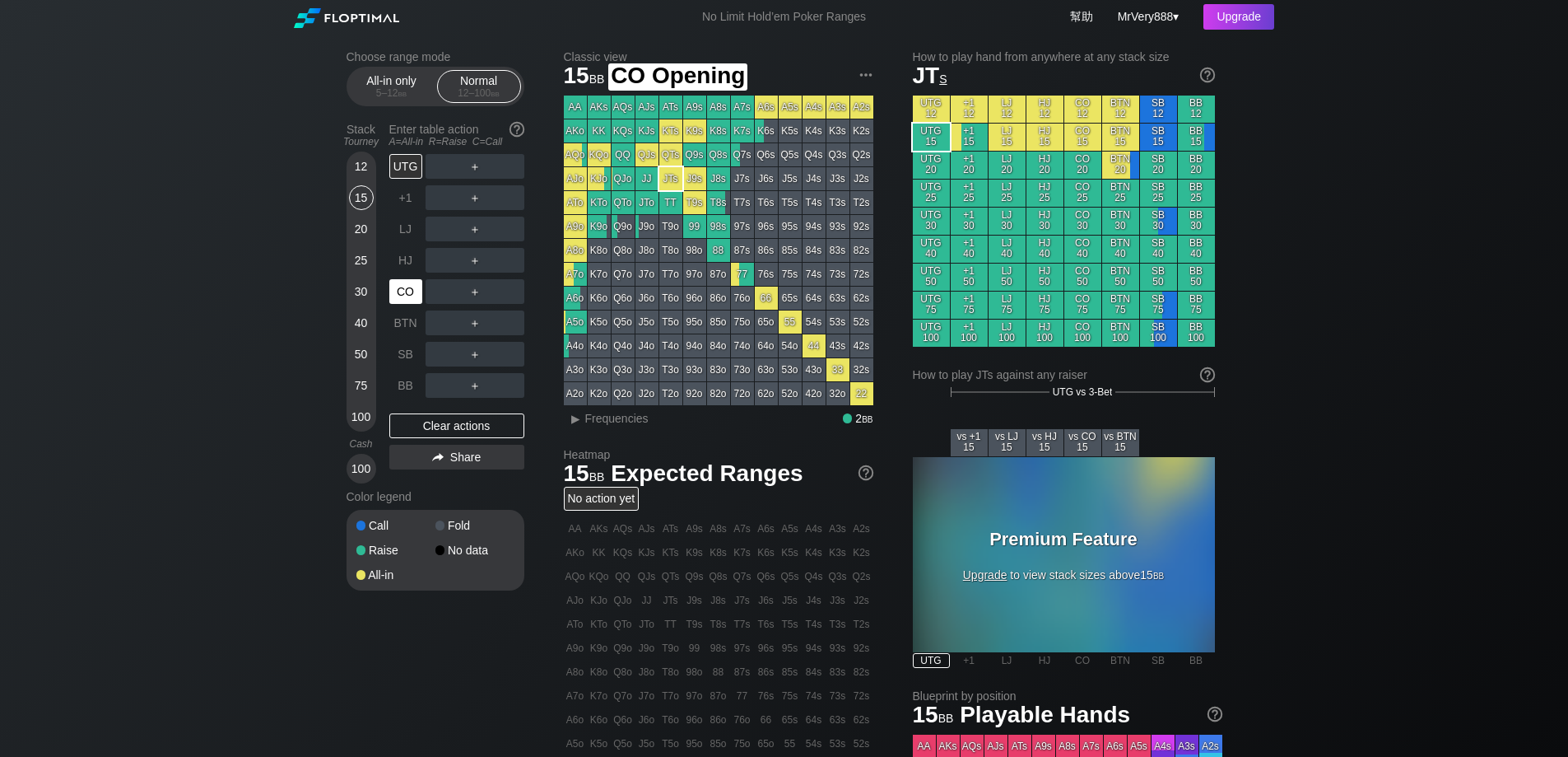
click at [410, 298] on div "CO" at bounding box center [406, 292] width 33 height 25
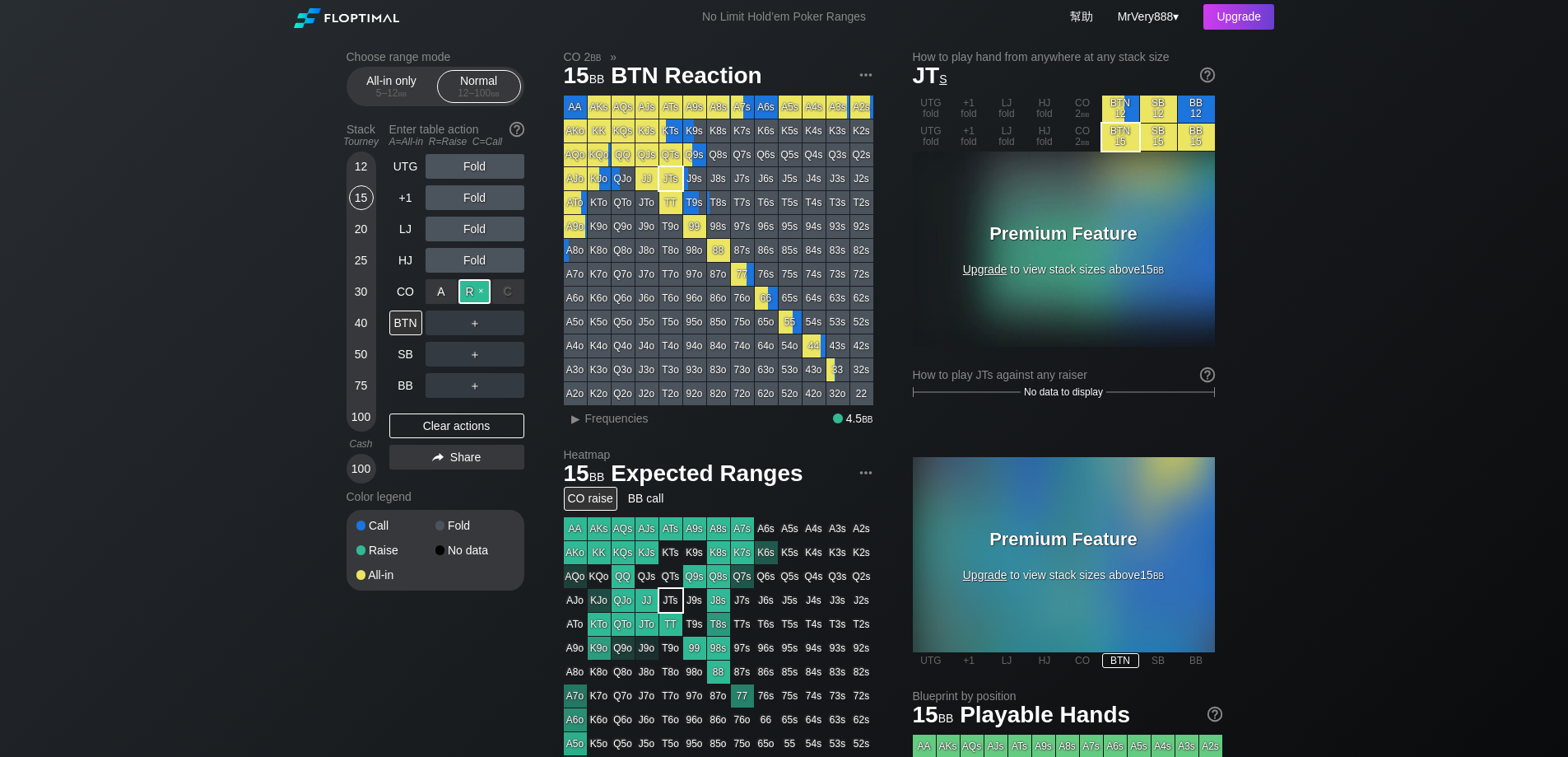
click at [483, 304] on div "R ✕" at bounding box center [475, 292] width 32 height 25
click at [442, 365] on div "A ✕" at bounding box center [442, 354] width 32 height 25
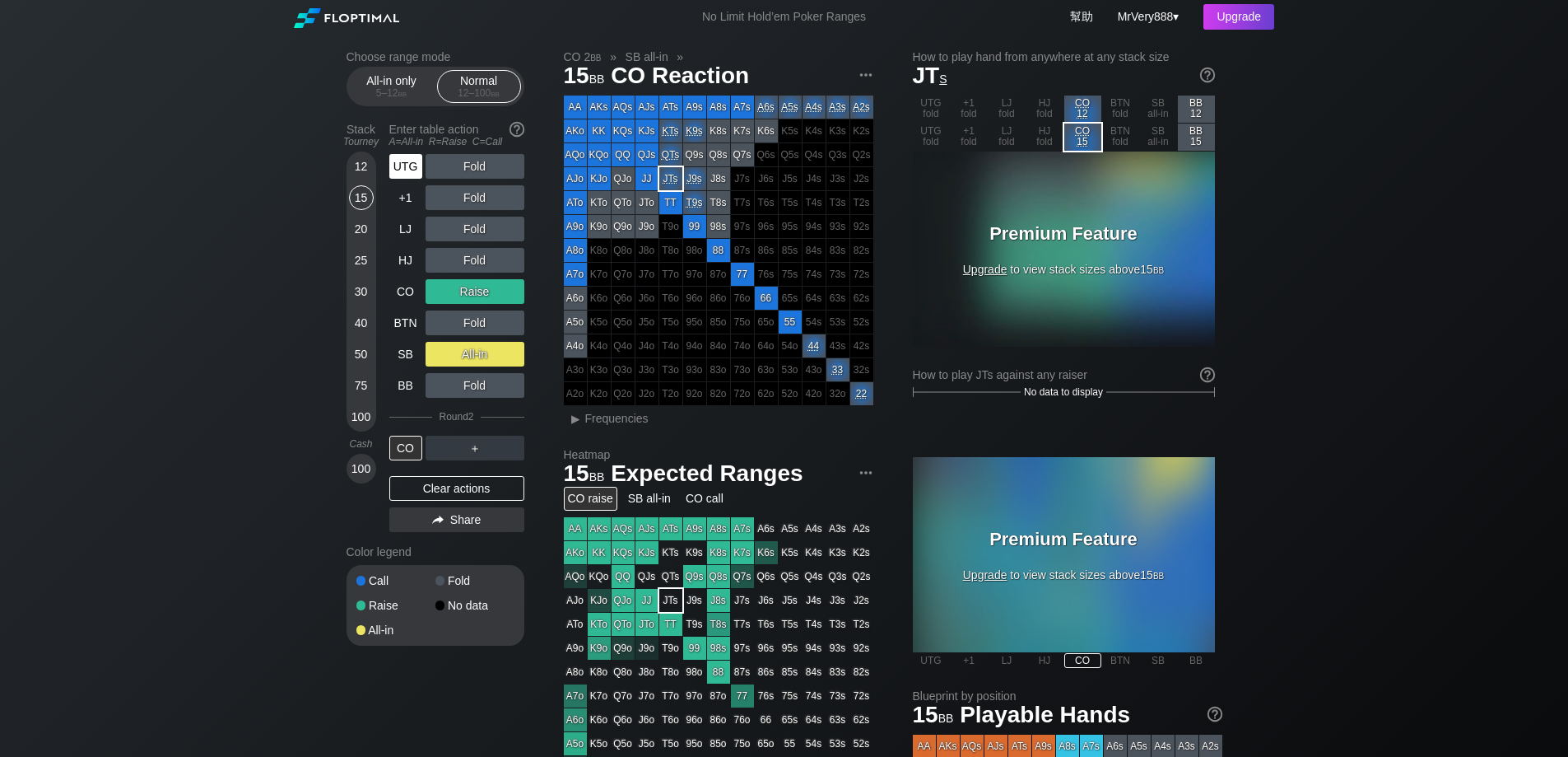
click at [404, 178] on div "UTG" at bounding box center [406, 166] width 33 height 25
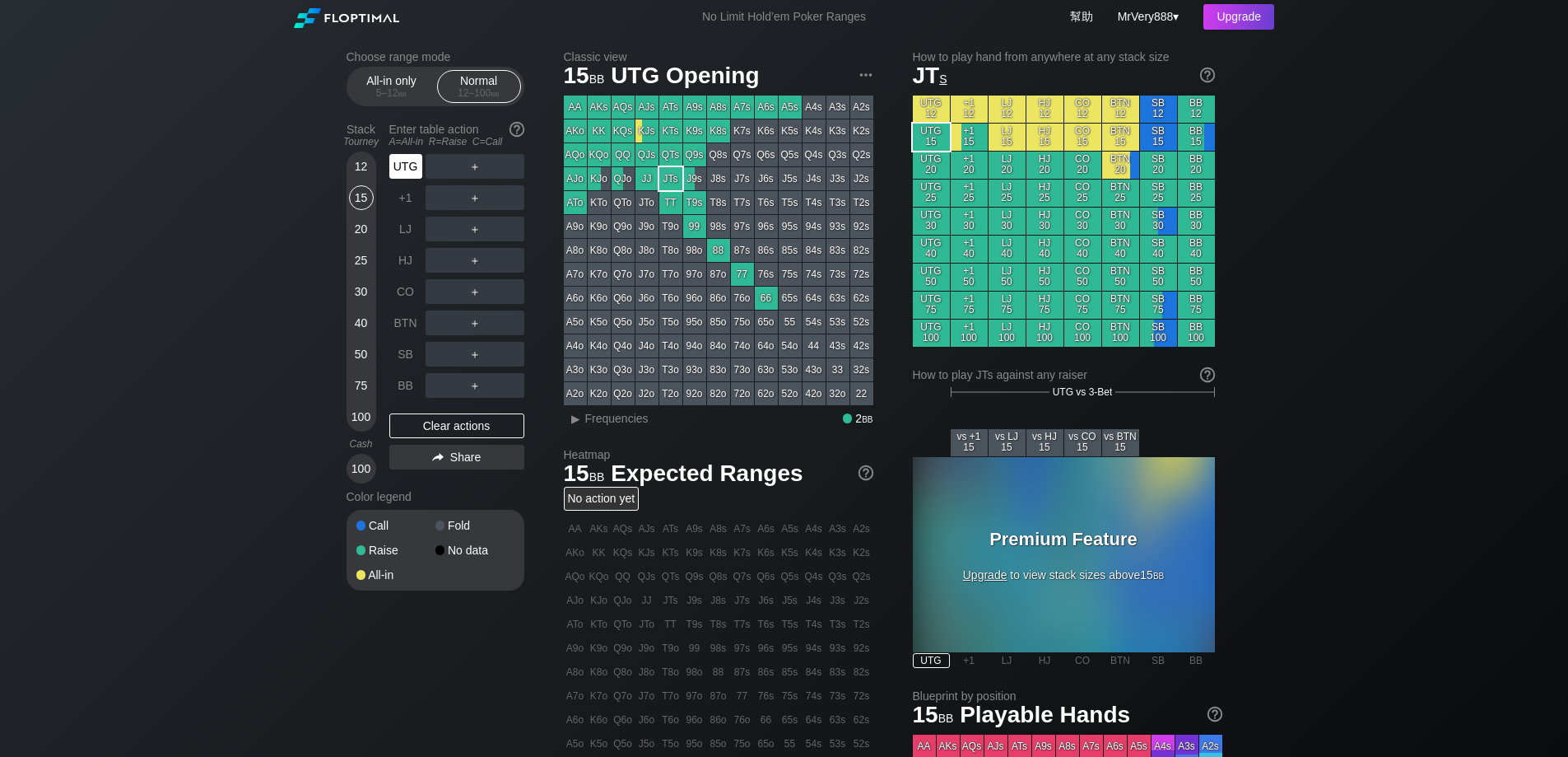
click at [404, 178] on div "UTG" at bounding box center [406, 166] width 33 height 25
click at [412, 178] on div "UTG" at bounding box center [406, 166] width 33 height 25
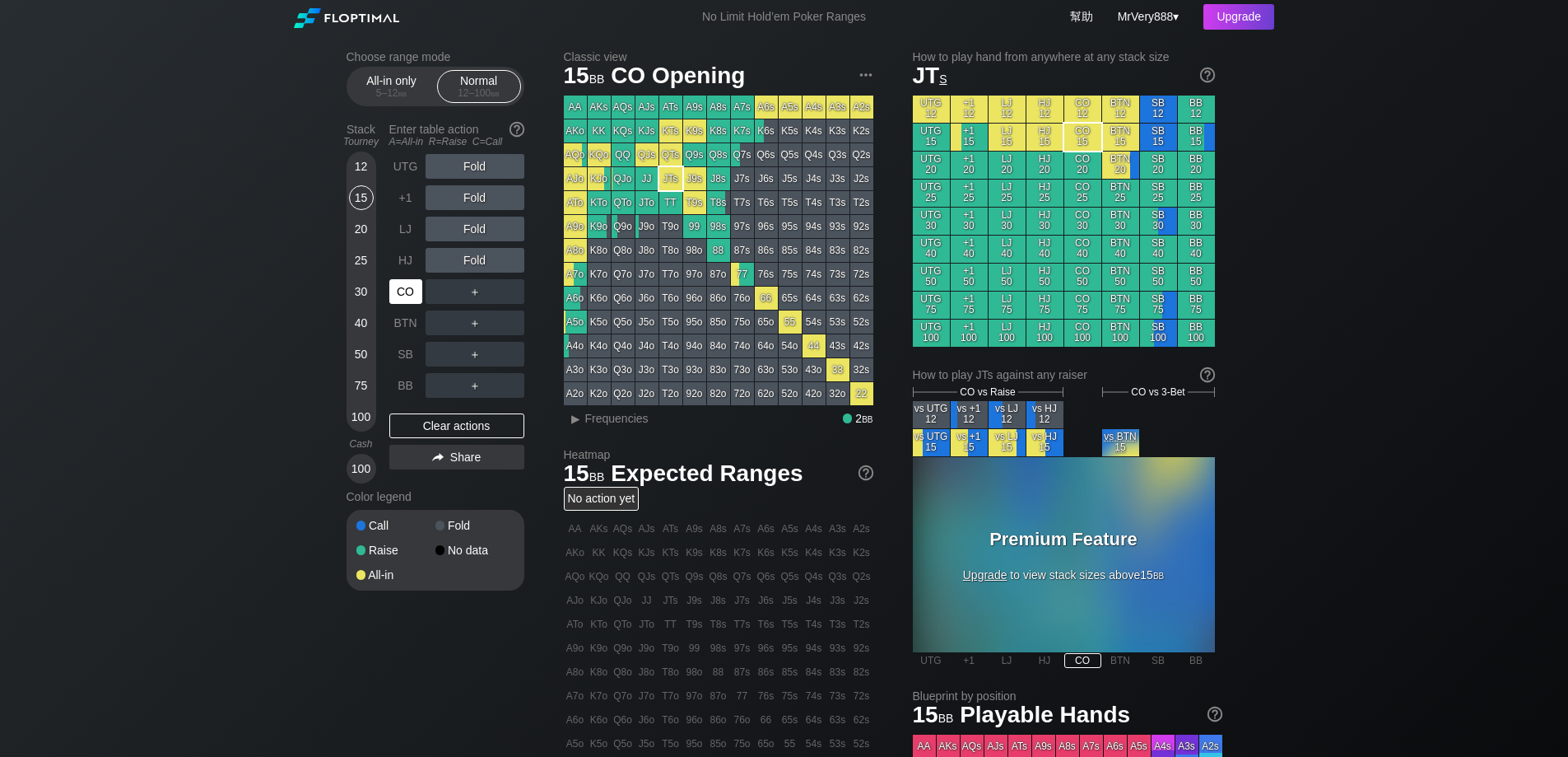
click at [408, 304] on div "CO" at bounding box center [406, 292] width 33 height 25
click at [470, 304] on div "R ✕" at bounding box center [475, 292] width 32 height 25
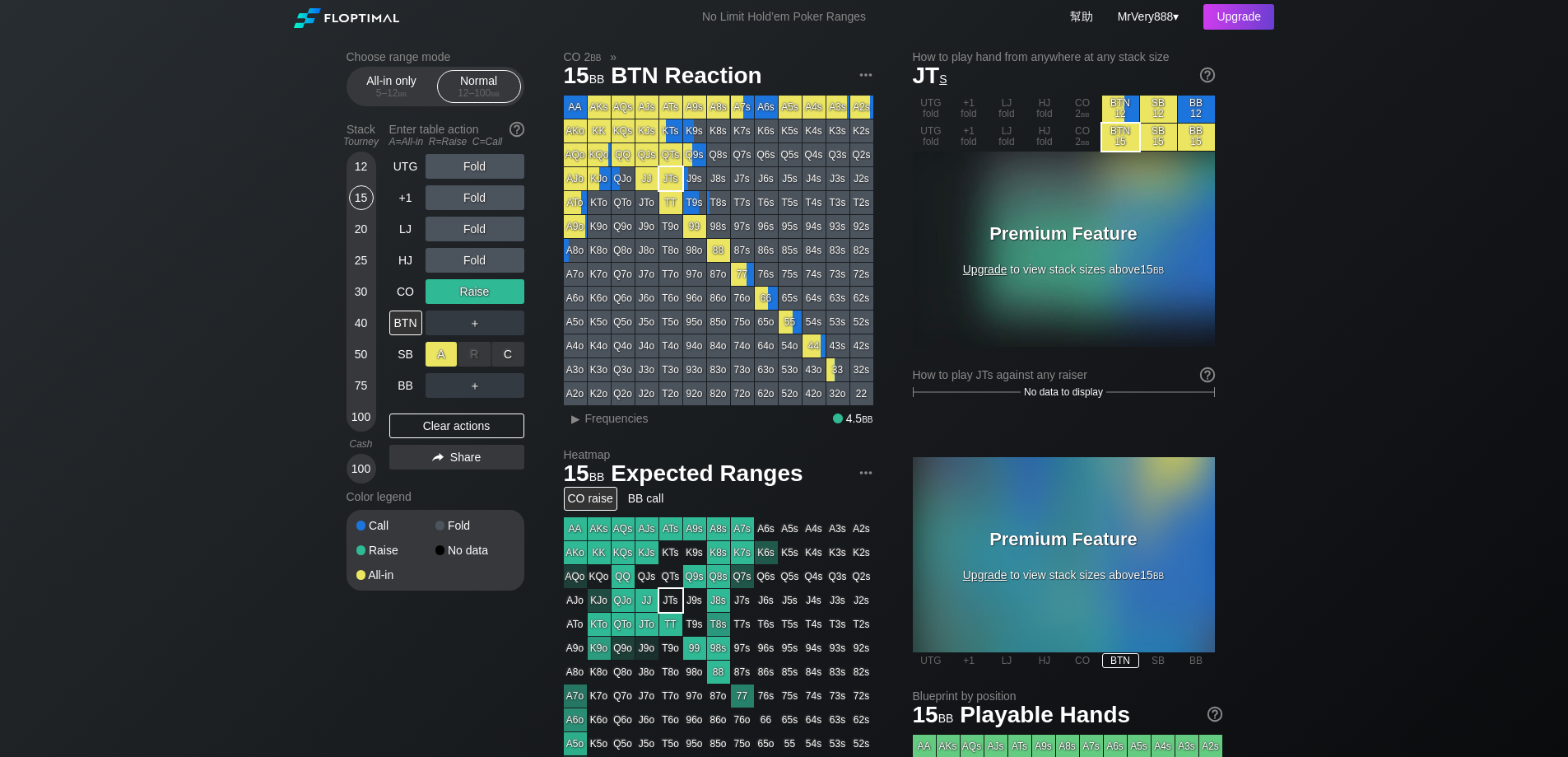
click at [431, 364] on div "A ✕" at bounding box center [442, 354] width 32 height 25
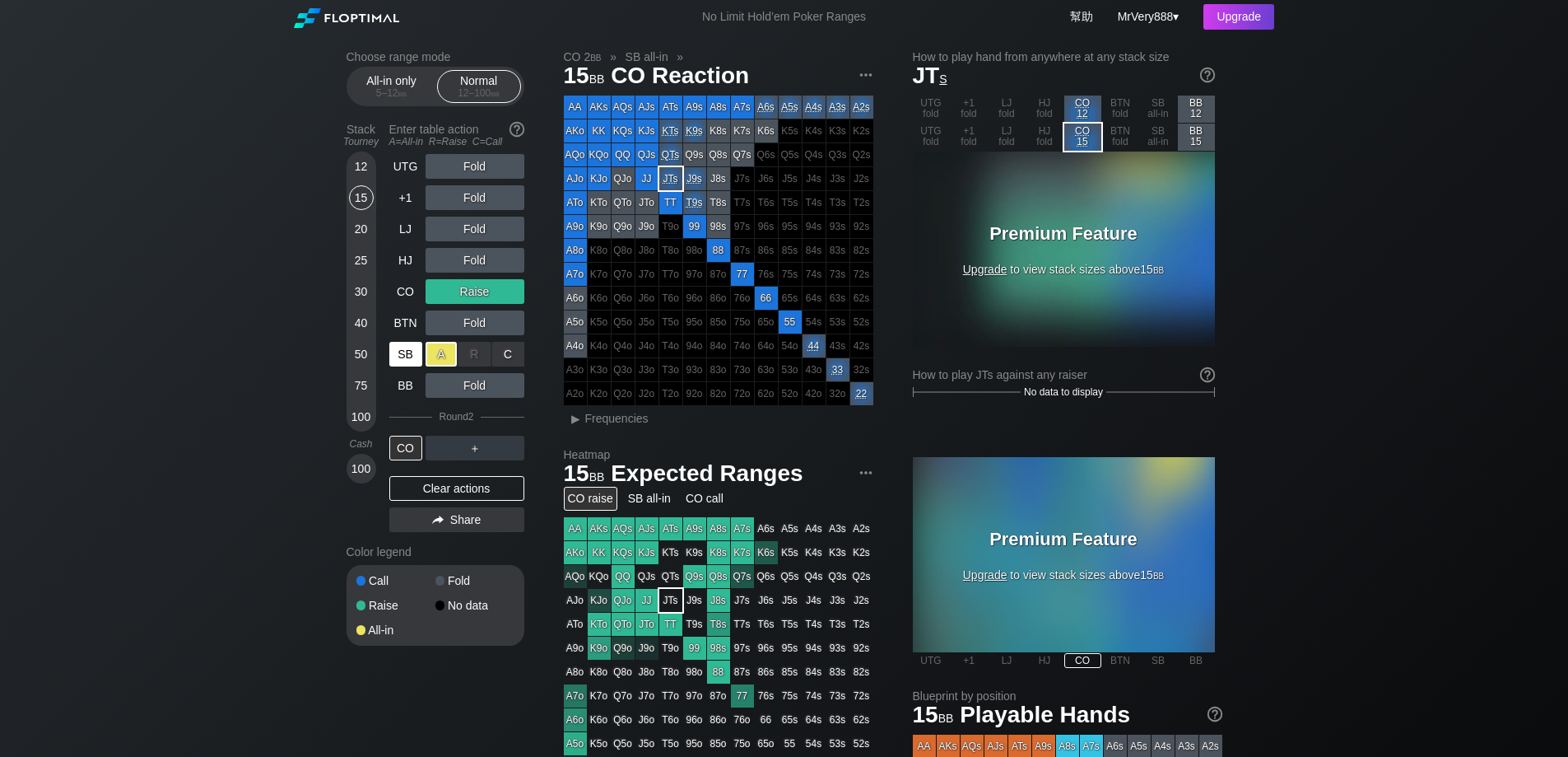
click at [411, 364] on div "SB" at bounding box center [406, 354] width 33 height 25
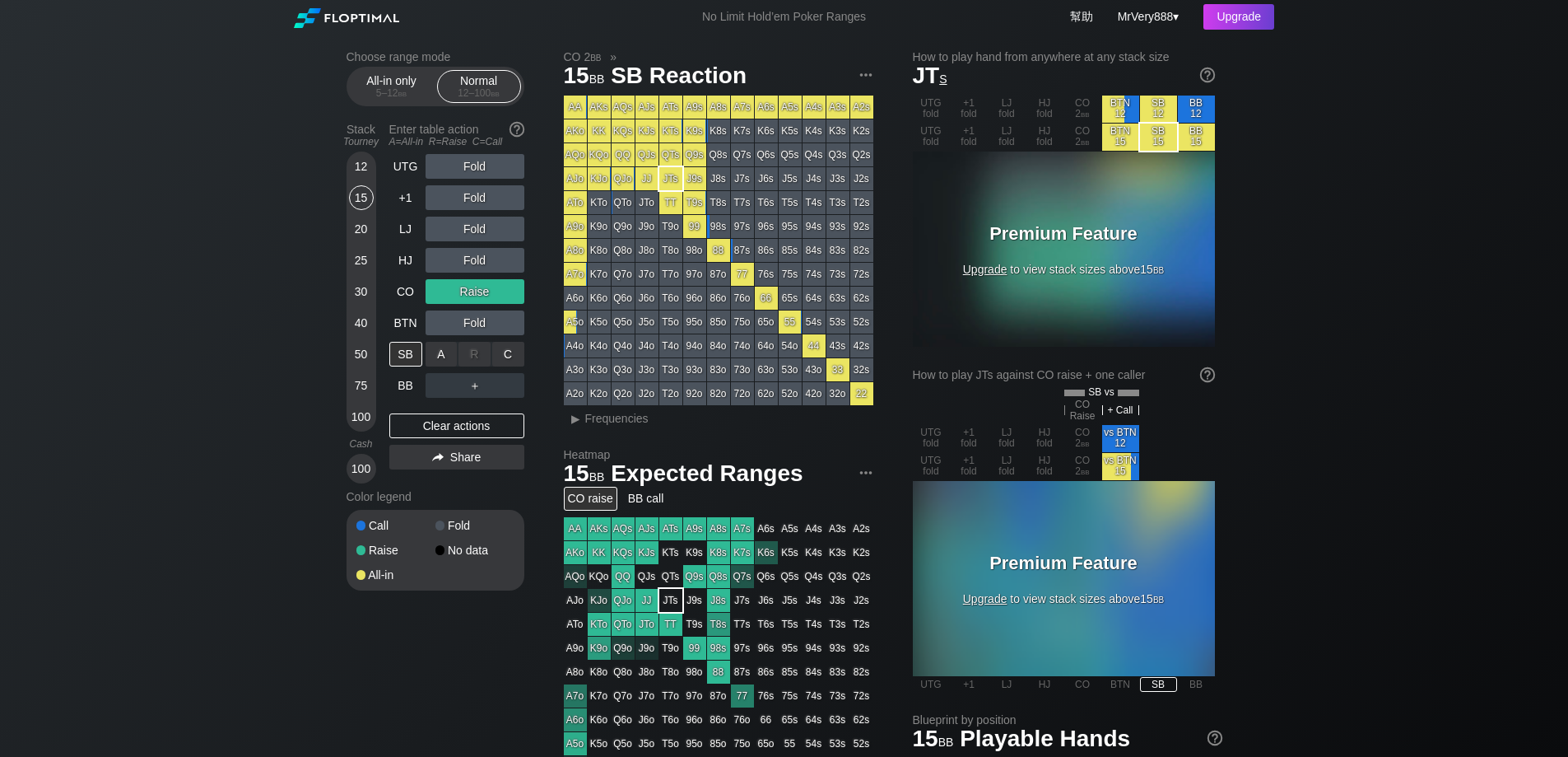
click at [439, 365] on div "A ✕" at bounding box center [442, 354] width 32 height 25
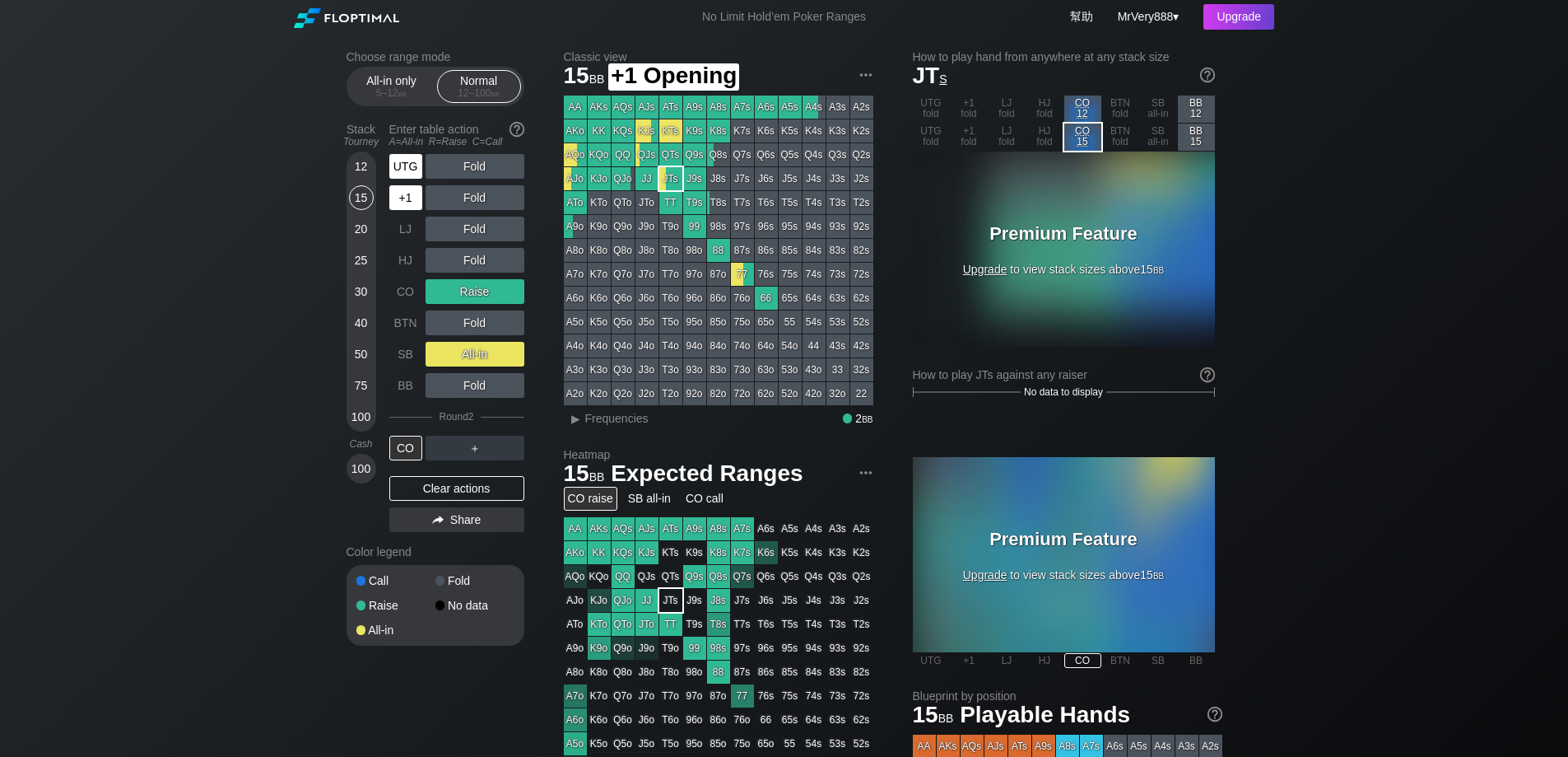
click at [402, 177] on div "UTG" at bounding box center [406, 166] width 33 height 25
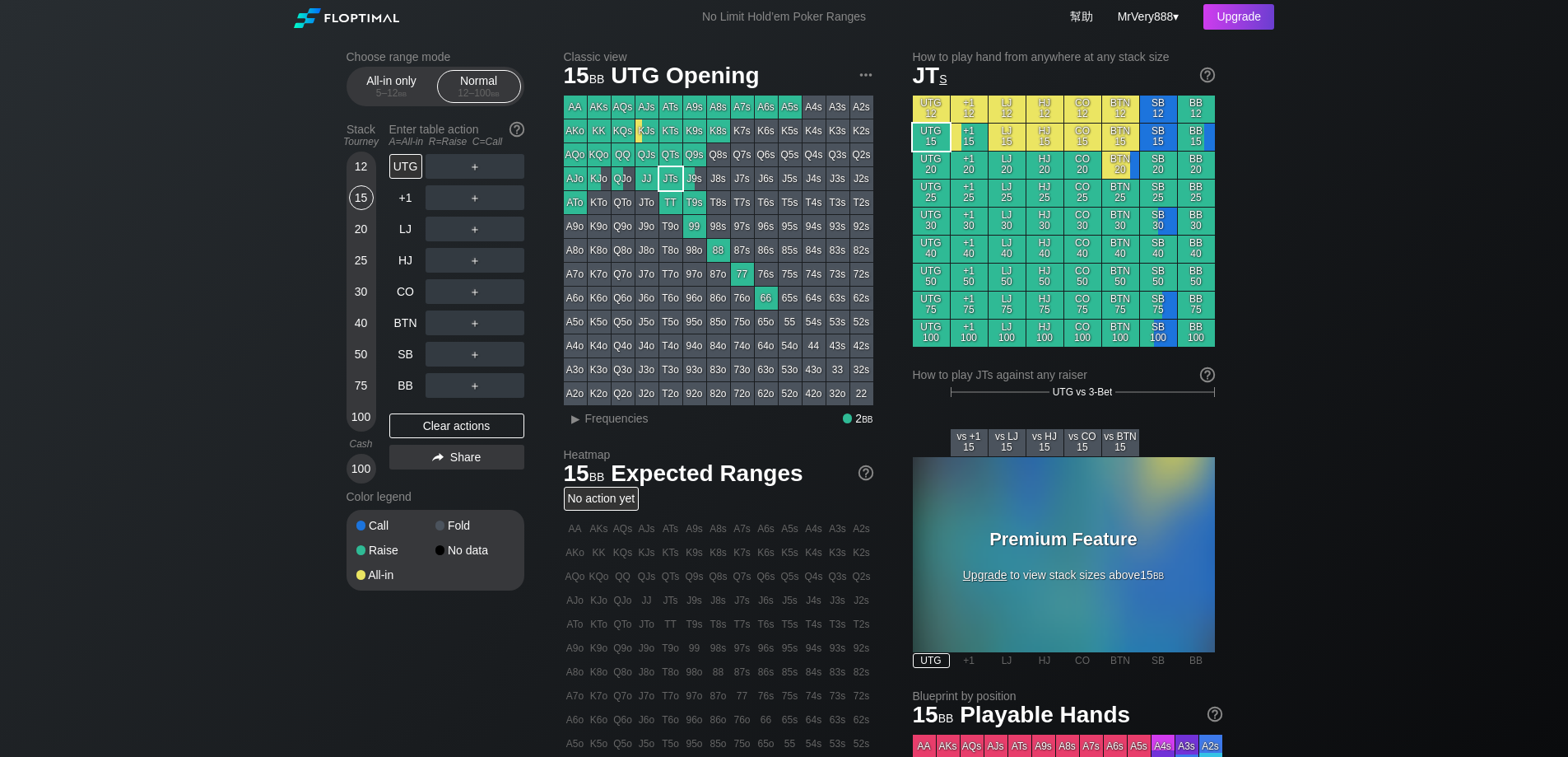
click at [158, 259] on div "Choose range mode All-in only 5 – 12 bb Normal 12 – 100 bb Stack Tourney Enter …" at bounding box center [784, 560] width 1568 height 1051
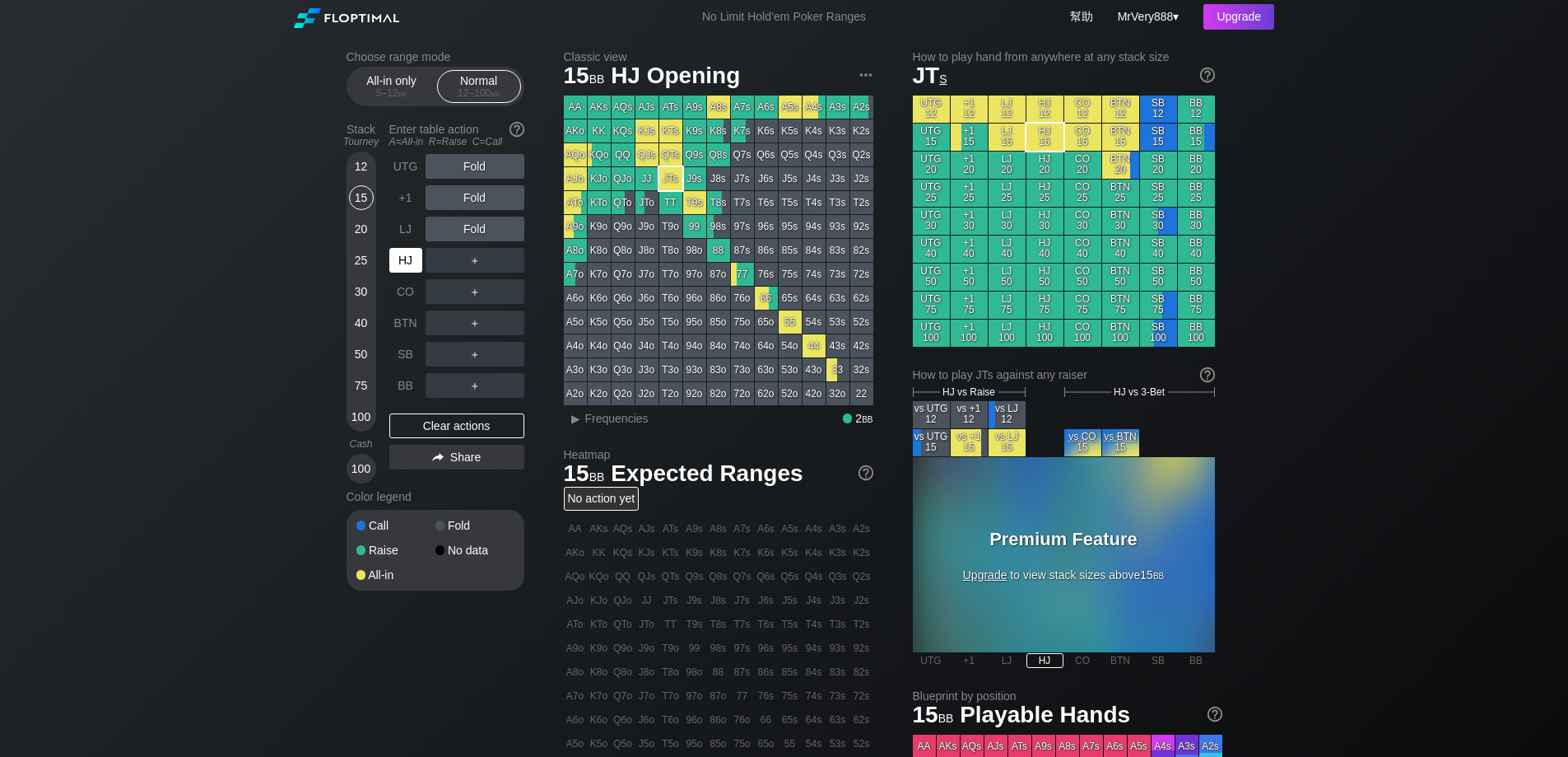
click at [399, 273] on div "HJ" at bounding box center [406, 261] width 33 height 25
click at [477, 273] on div "R ✕" at bounding box center [475, 261] width 32 height 25
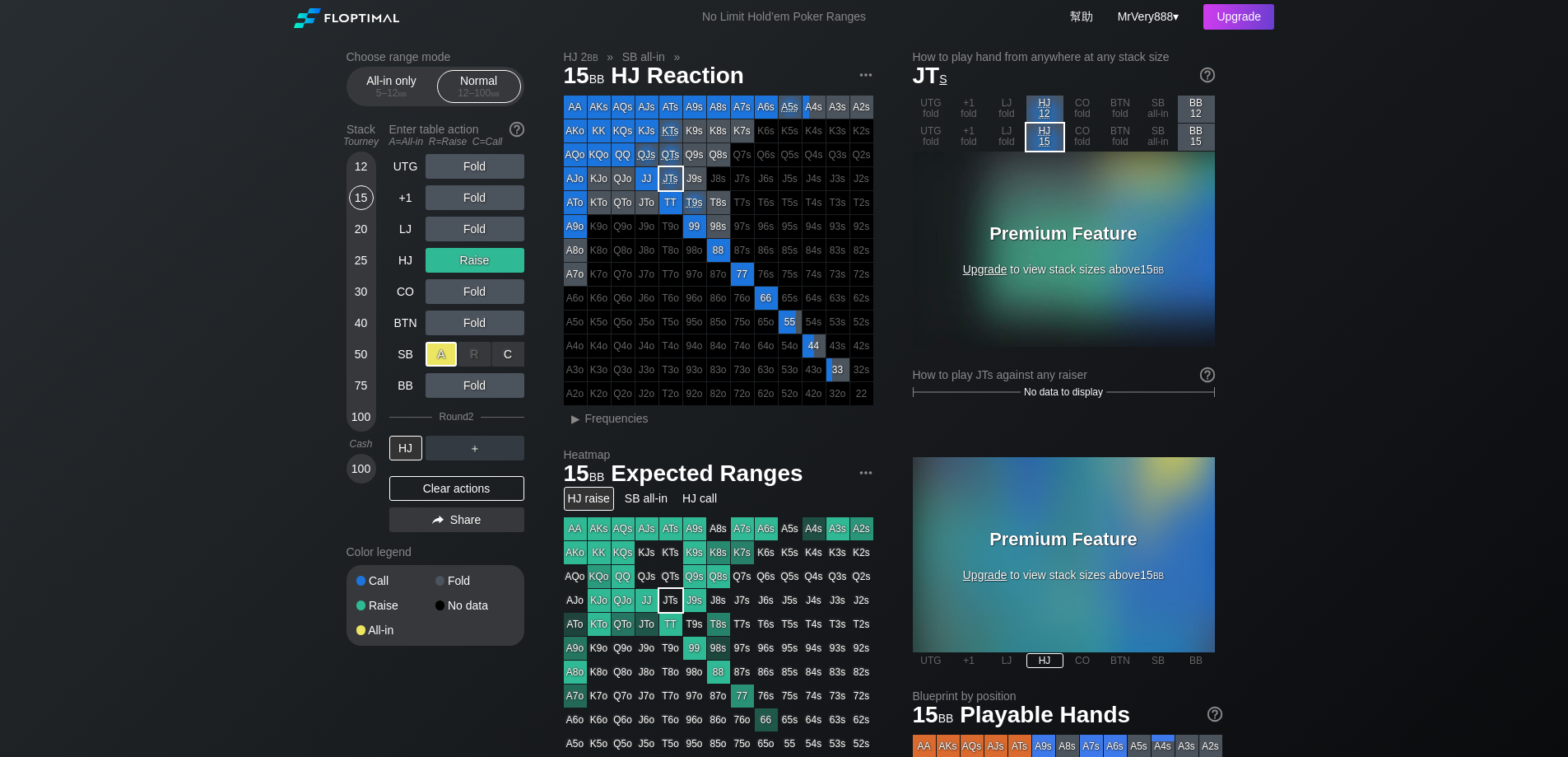
click at [443, 366] on div "A ✕" at bounding box center [442, 354] width 32 height 25
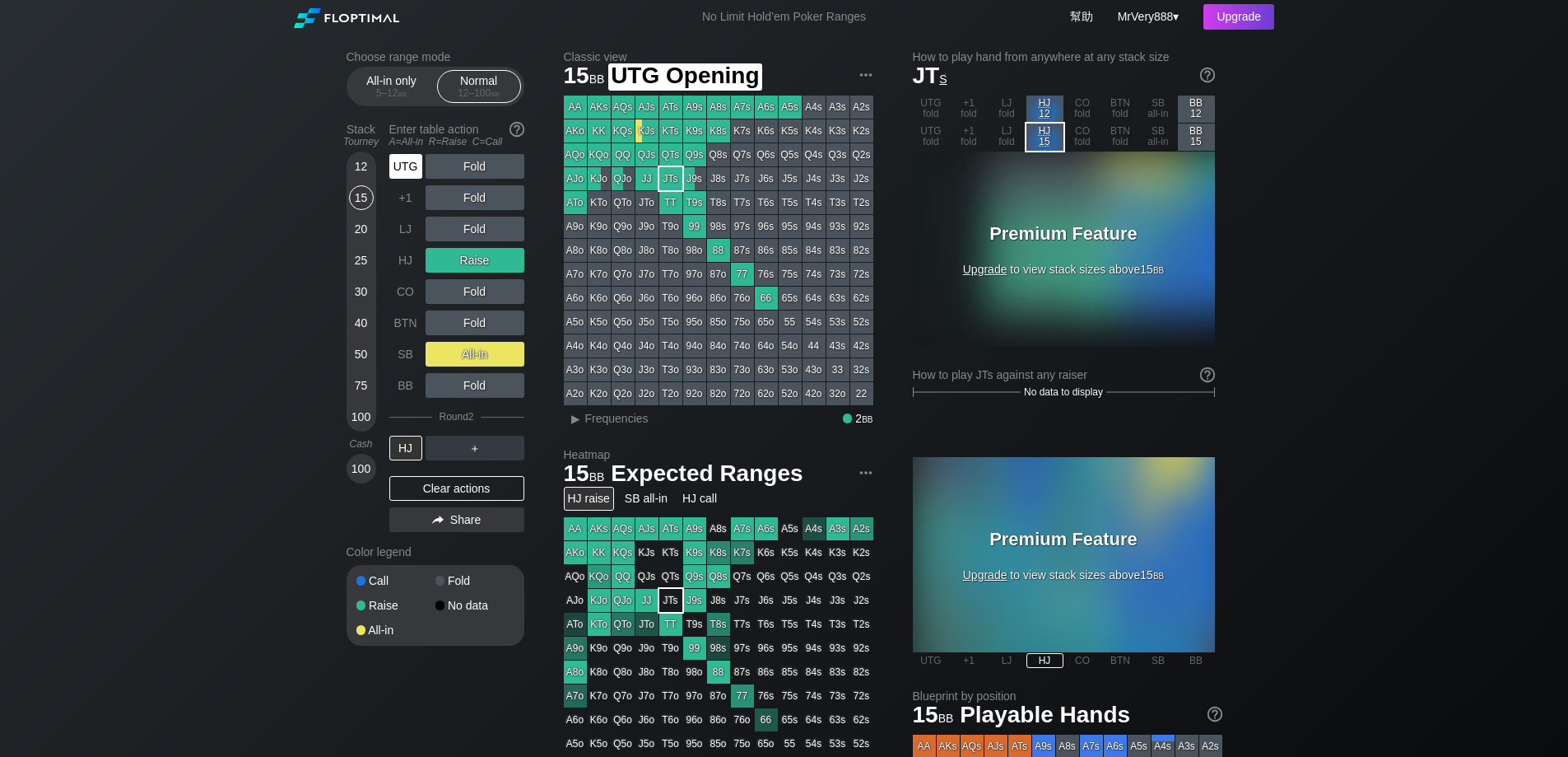
click at [412, 178] on div "UTG" at bounding box center [406, 166] width 33 height 25
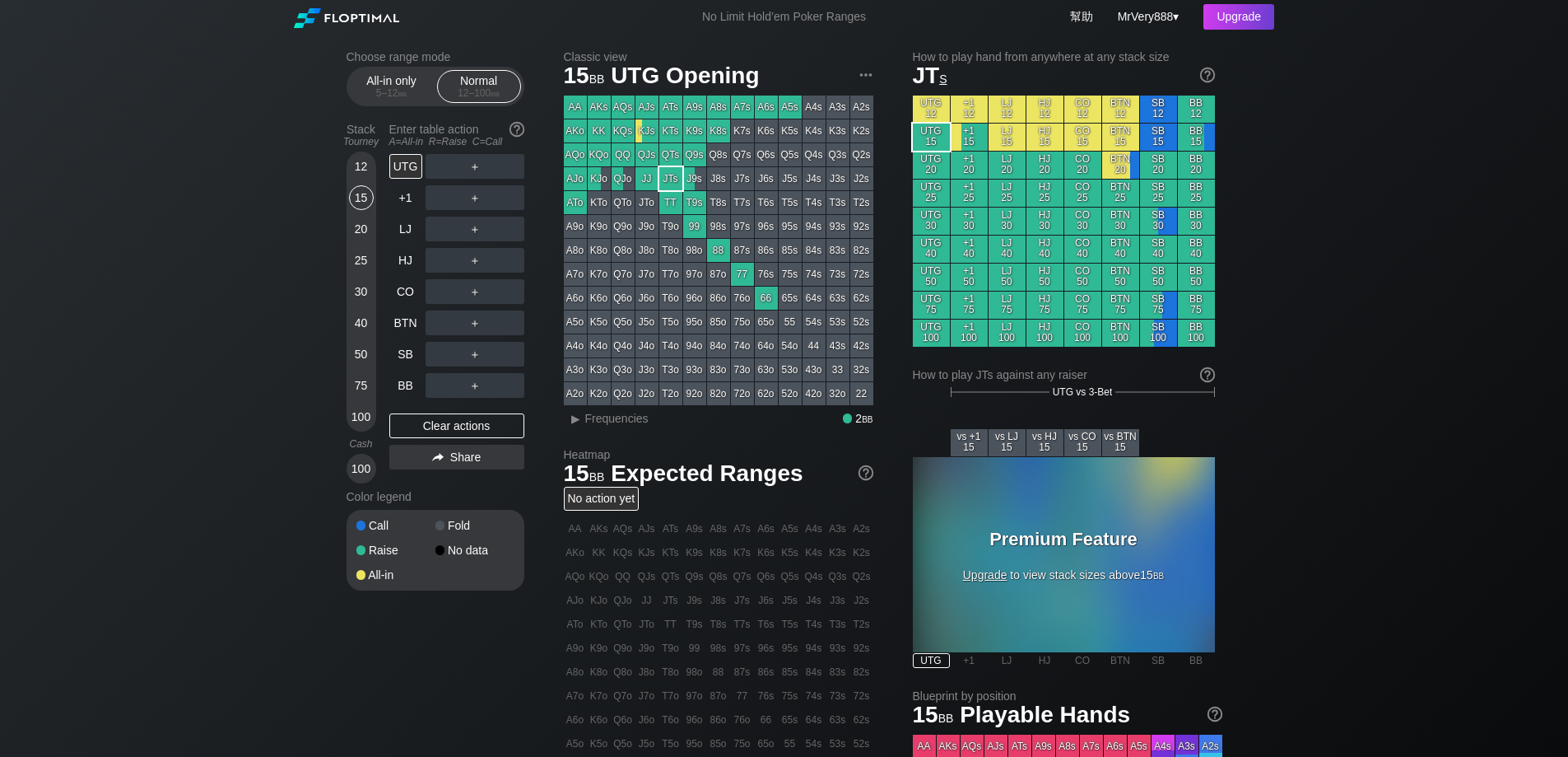
click at [201, 302] on div "Choose range mode All-in only 5 – 12 bb Normal 12 – 100 bb Stack Tourney Enter …" at bounding box center [784, 560] width 1568 height 1051
click at [411, 178] on div "UTG" at bounding box center [406, 166] width 33 height 25
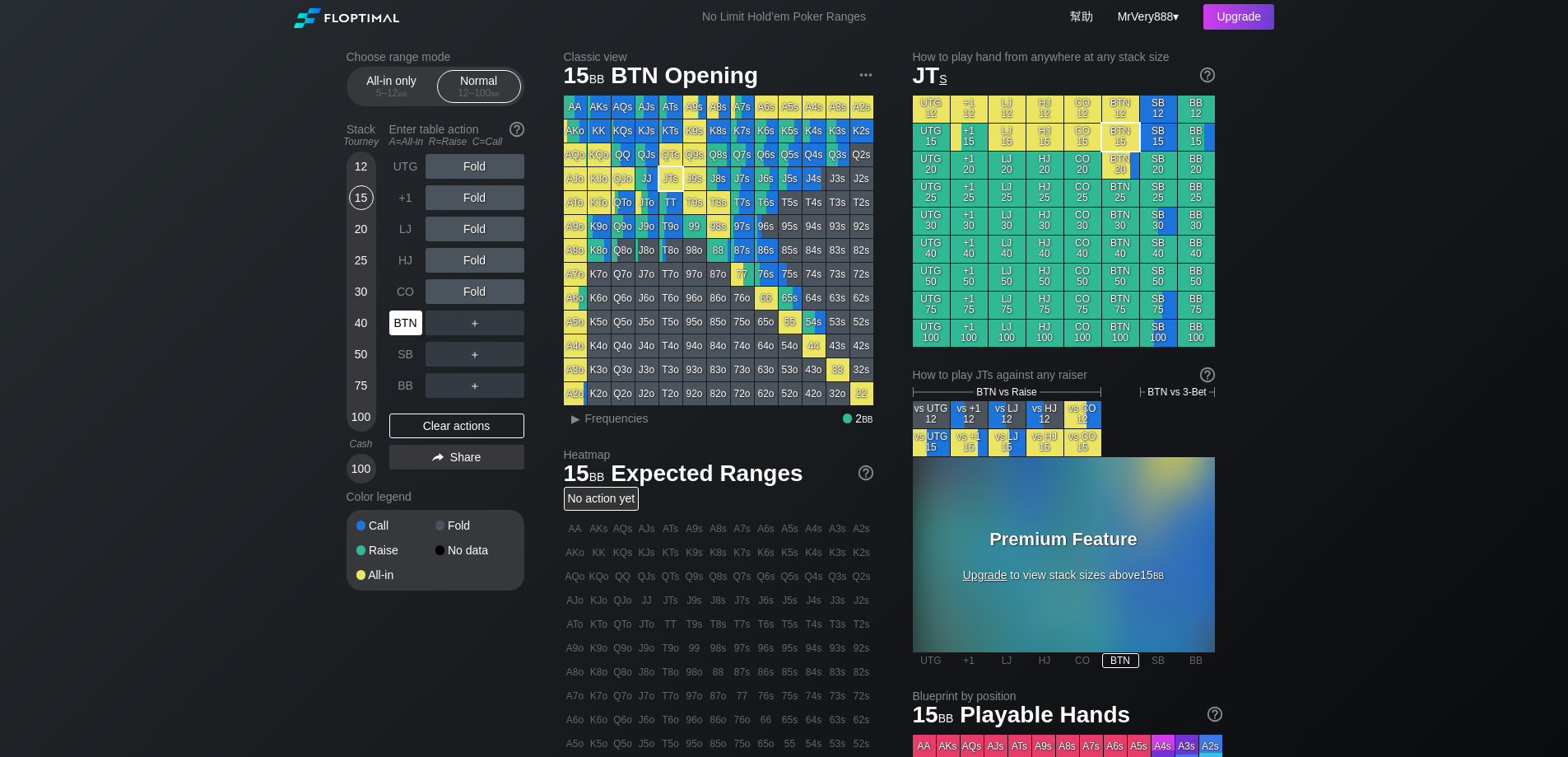
click at [400, 335] on div "BTN" at bounding box center [406, 323] width 33 height 25
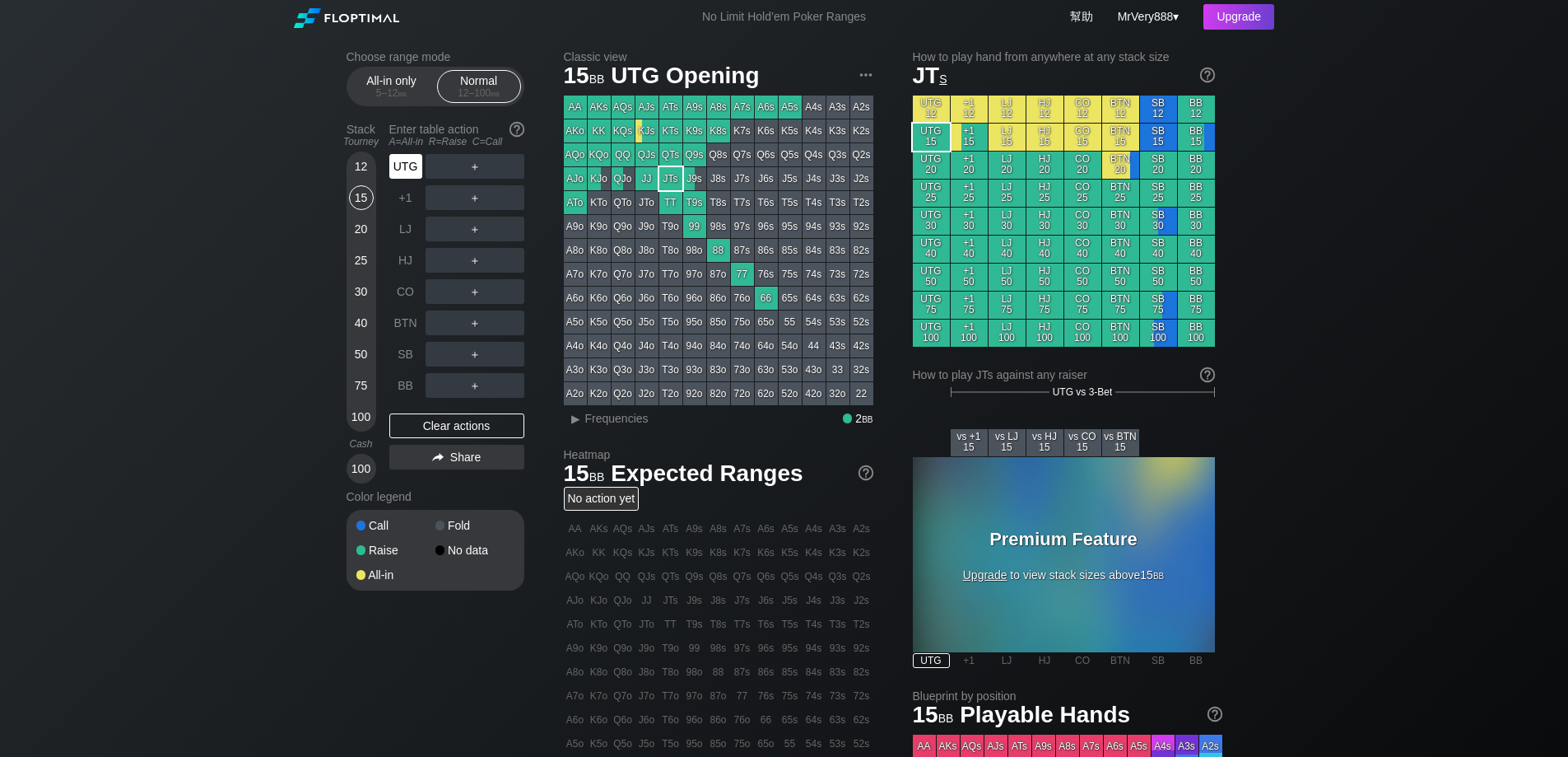
click at [403, 178] on div "UTG" at bounding box center [406, 166] width 33 height 25
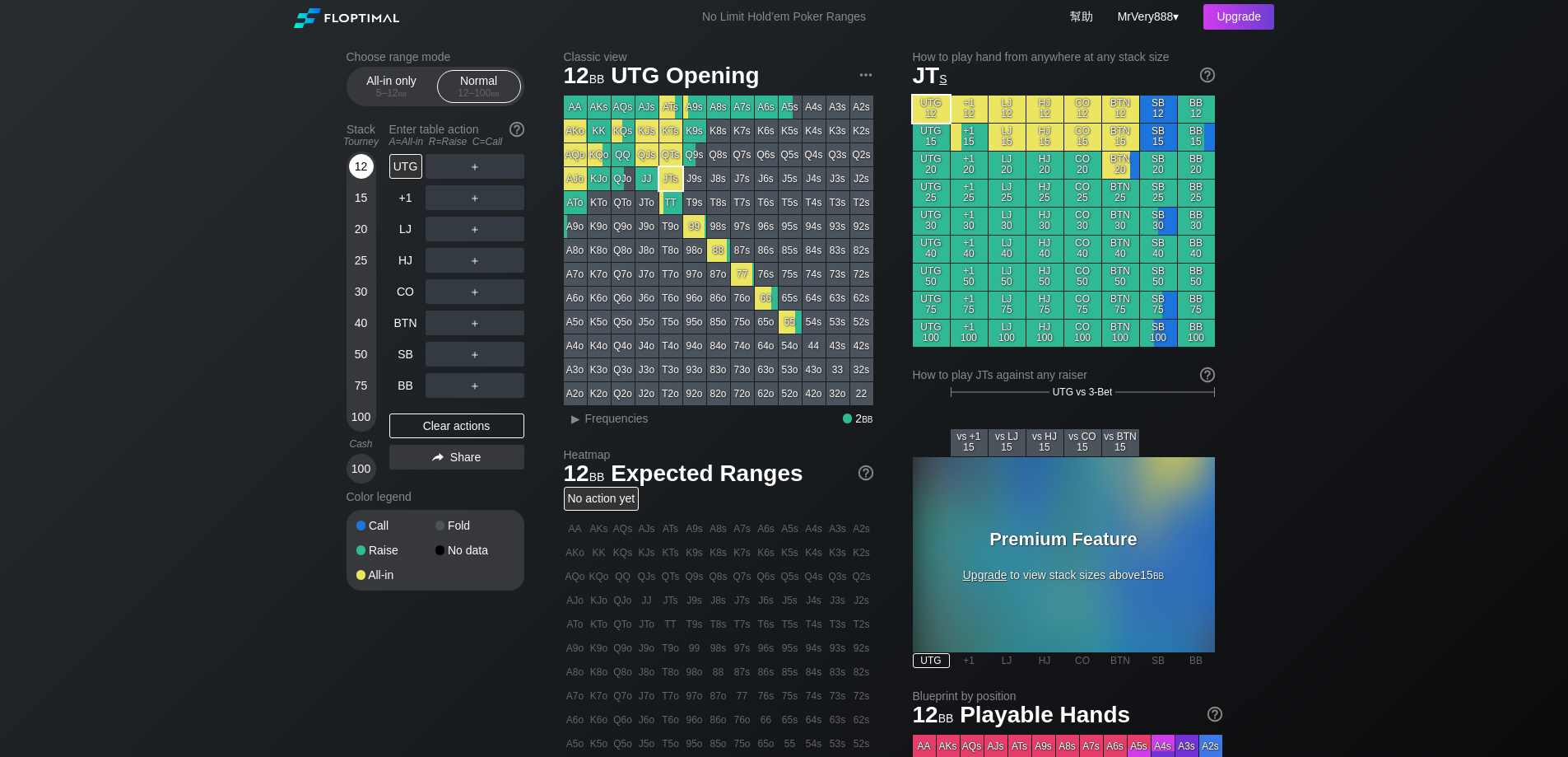
click at [365, 178] on div "12" at bounding box center [361, 166] width 25 height 25
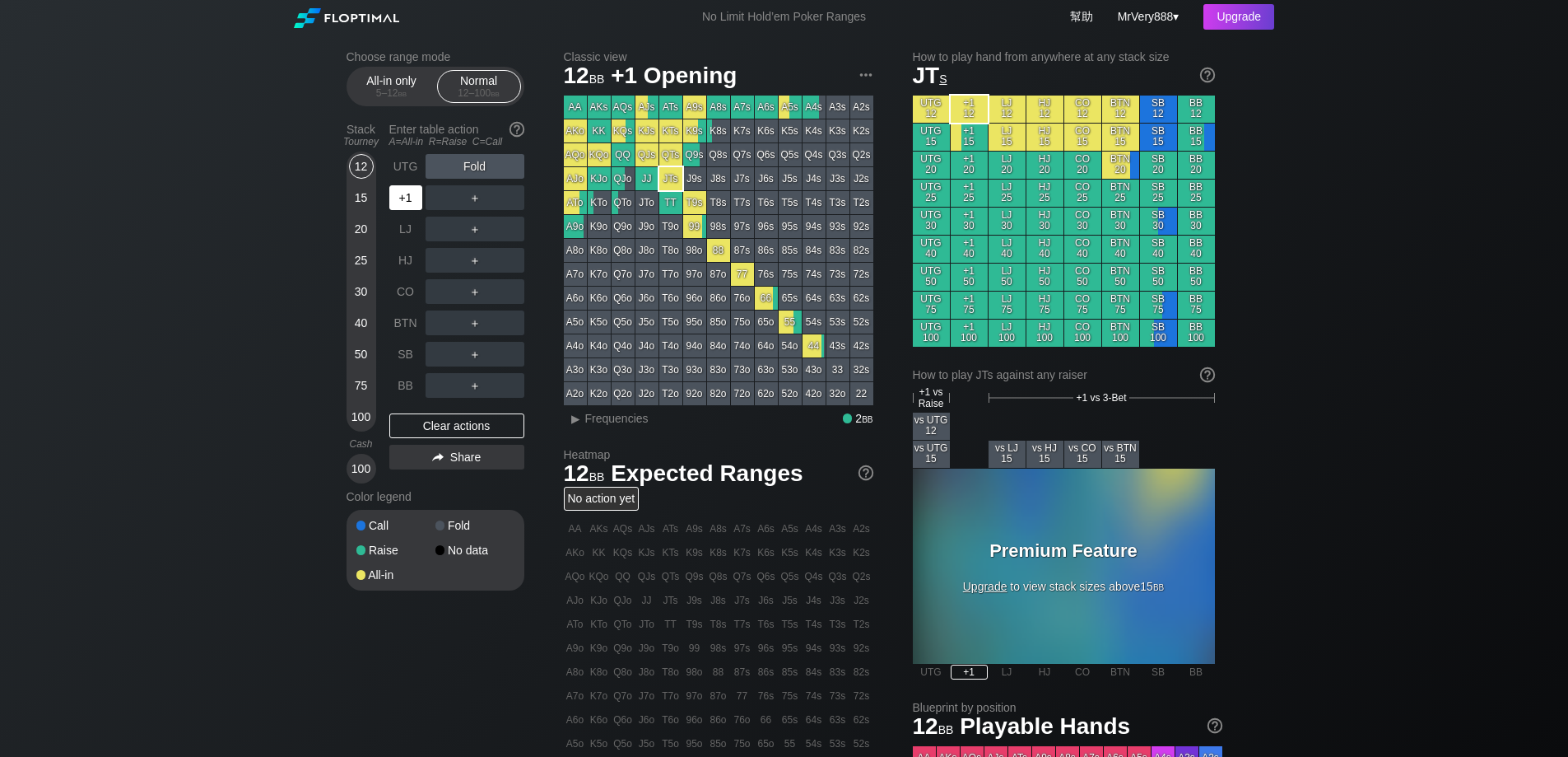
click at [414, 210] on div "+1" at bounding box center [406, 197] width 33 height 25
click at [411, 178] on div "UTG" at bounding box center [406, 166] width 33 height 25
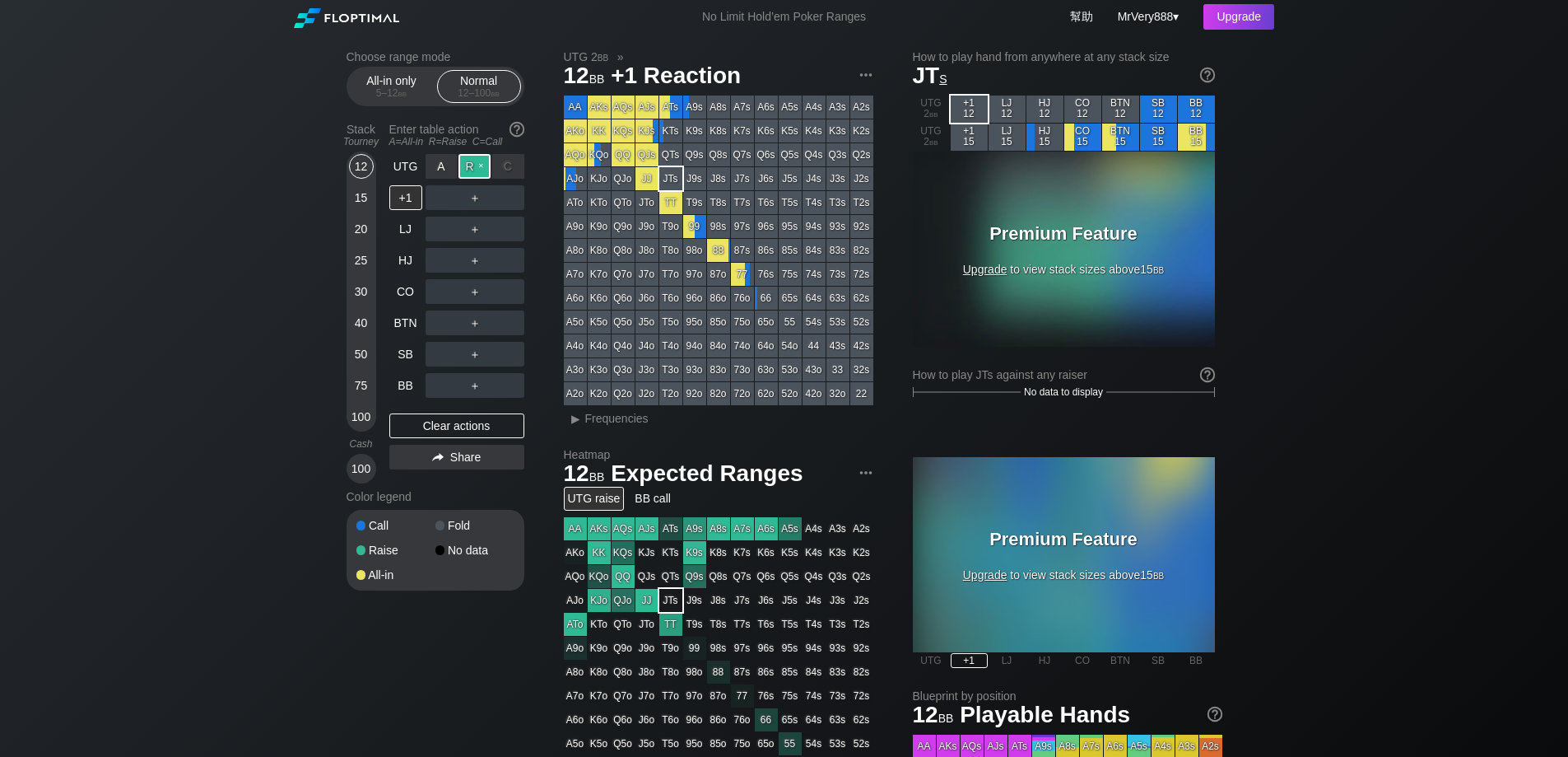
click at [489, 178] on div "R ✕" at bounding box center [475, 166] width 32 height 25
click at [510, 242] on div "C ✕" at bounding box center [509, 228] width 32 height 25
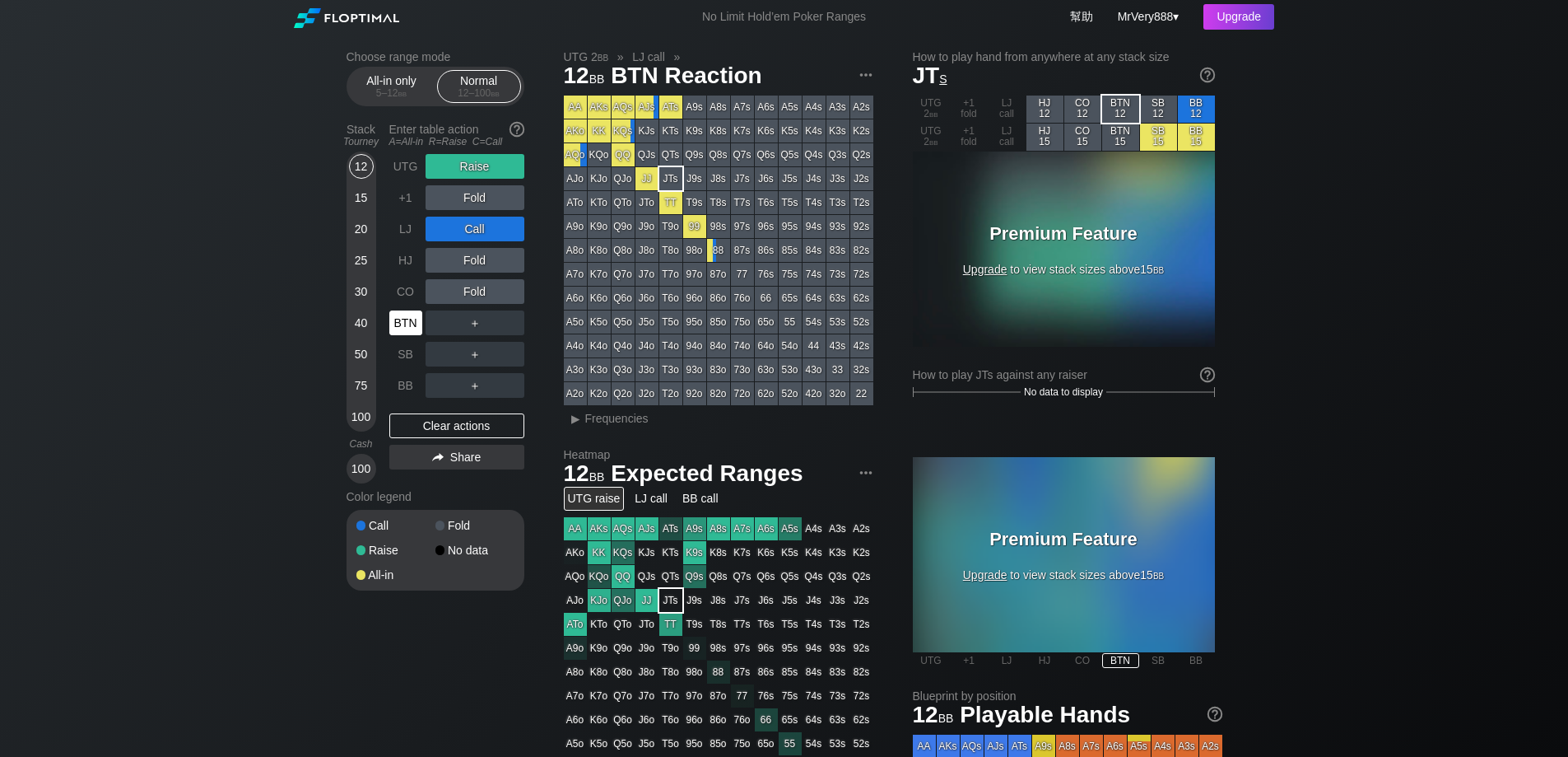
click at [400, 335] on div "BTN" at bounding box center [406, 323] width 33 height 25
click at [400, 175] on div "UTG" at bounding box center [406, 166] width 33 height 25
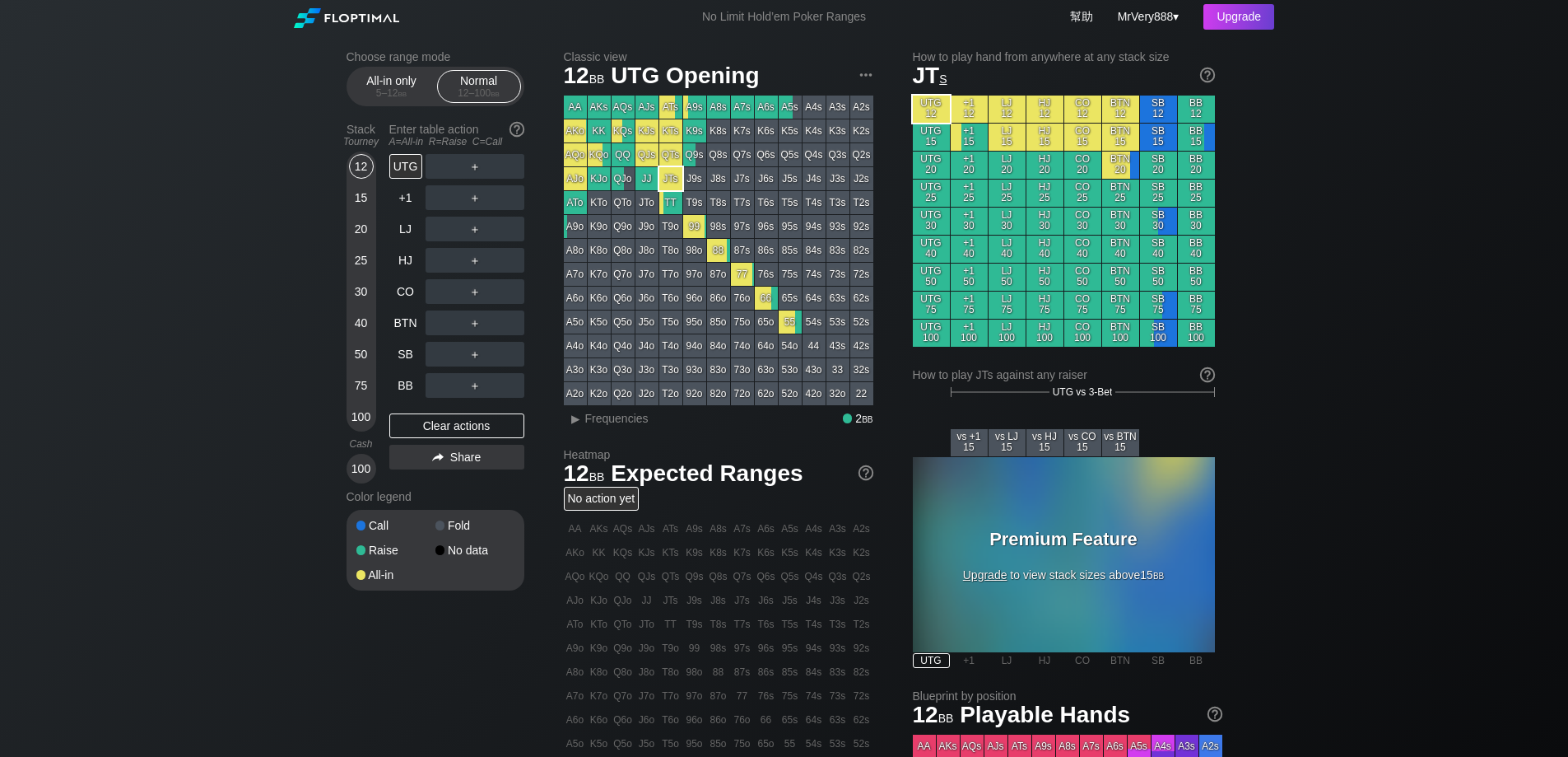
click at [492, 178] on div "＋" at bounding box center [475, 166] width 99 height 25
click at [483, 177] on div "R ✕" at bounding box center [475, 166] width 32 height 25
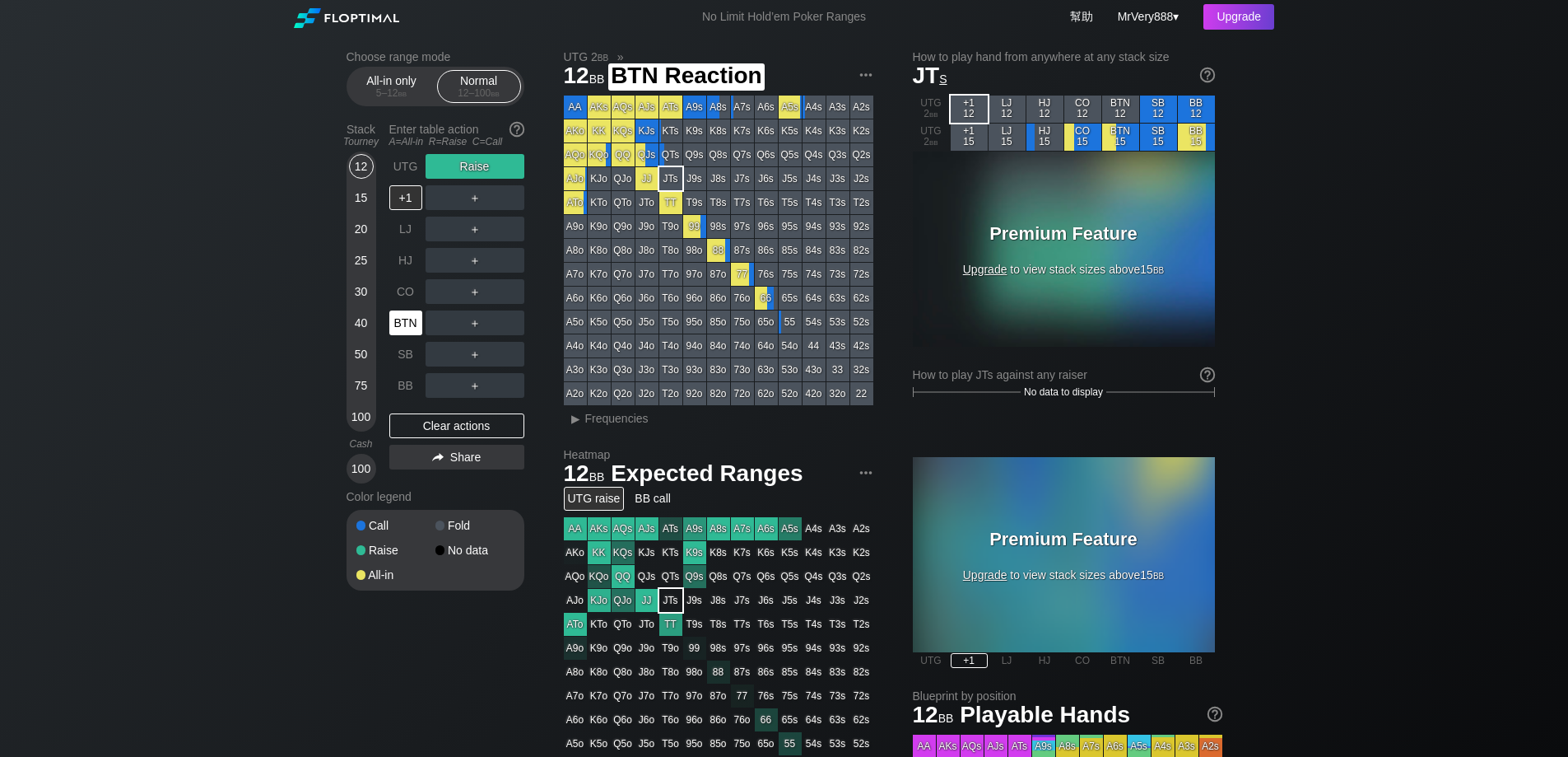
click at [409, 335] on div "BTN" at bounding box center [406, 323] width 33 height 25
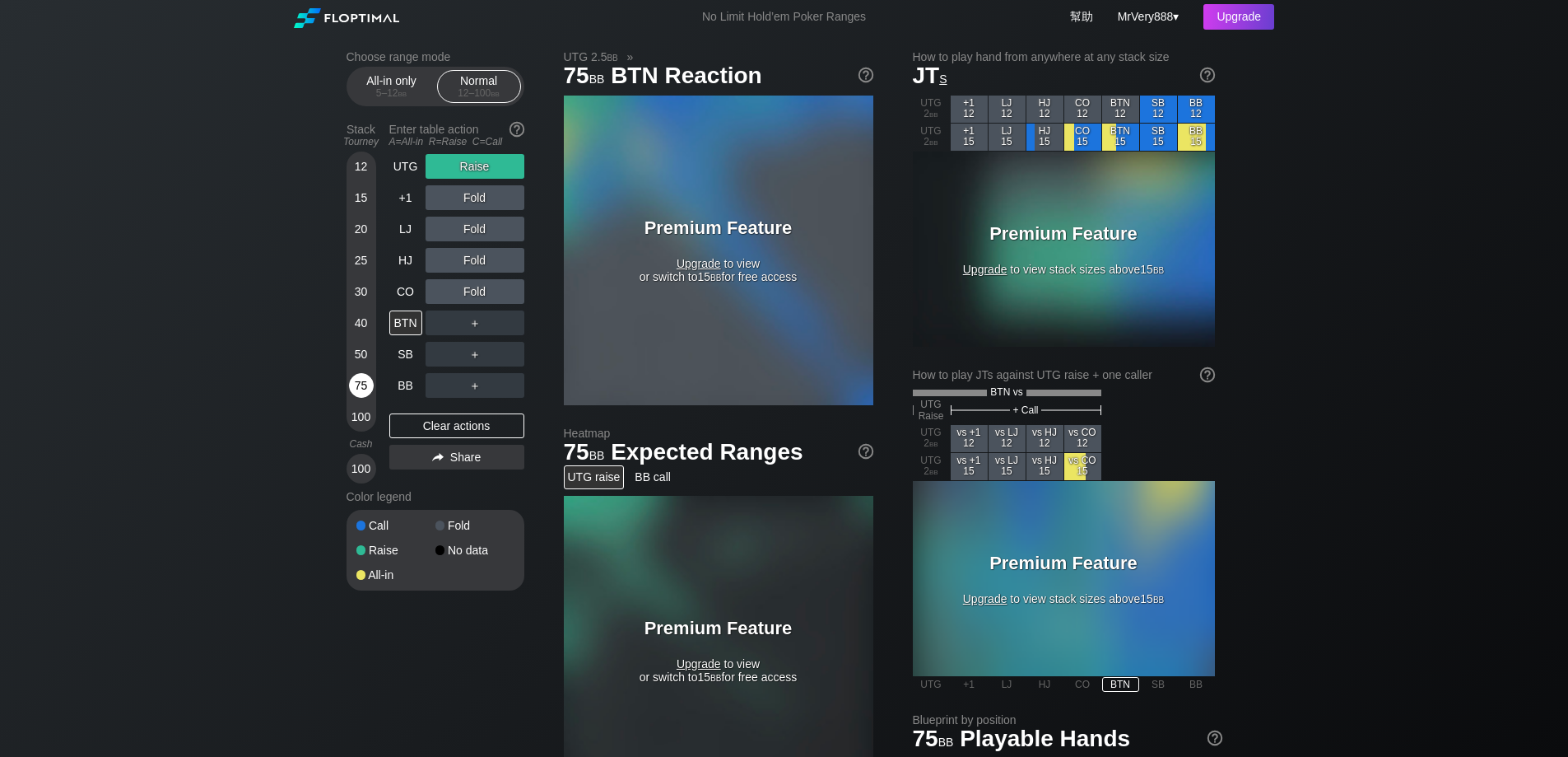
click at [366, 395] on div "75" at bounding box center [361, 385] width 25 height 25
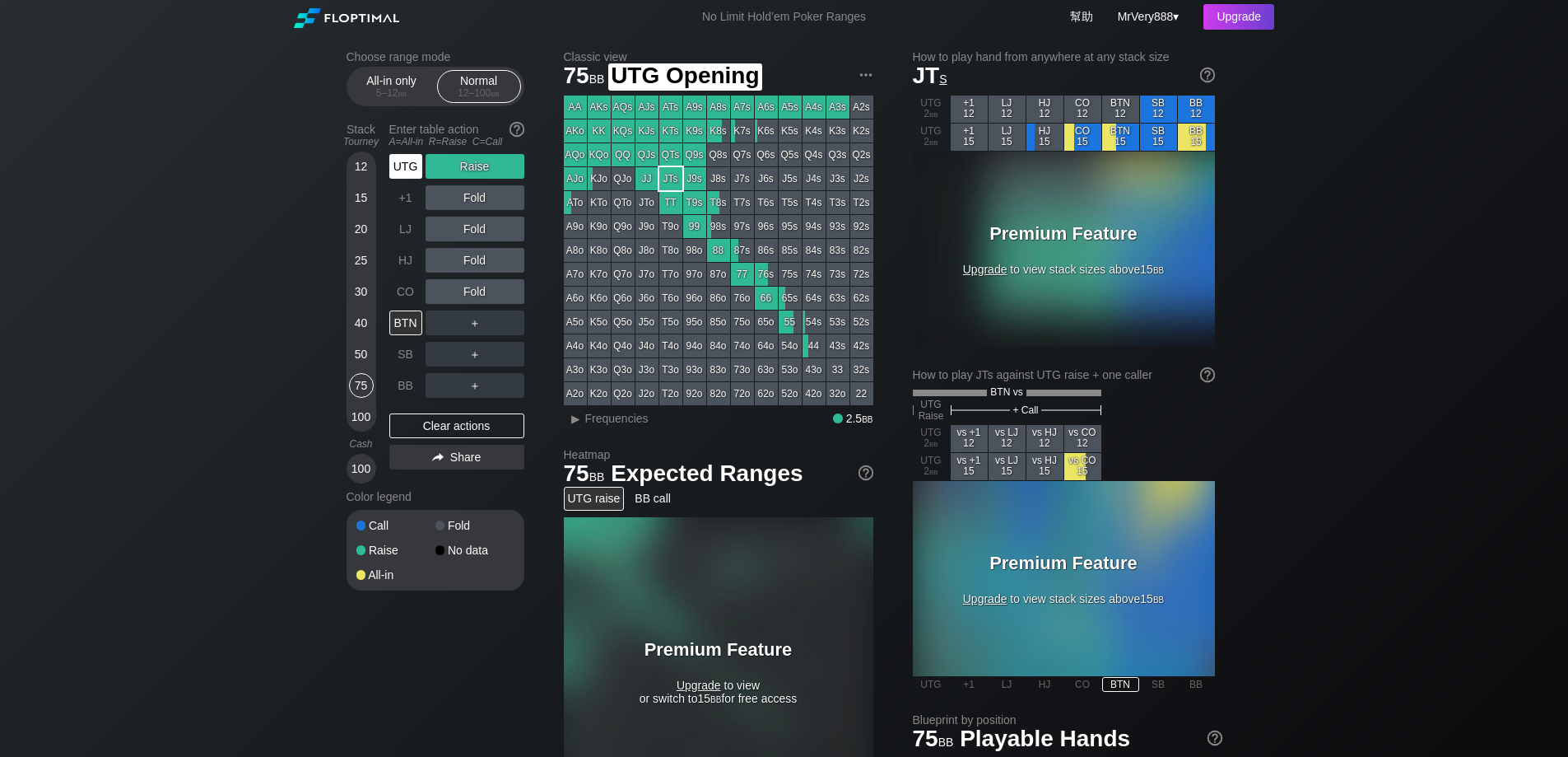
click at [413, 174] on div "UTG" at bounding box center [406, 166] width 33 height 25
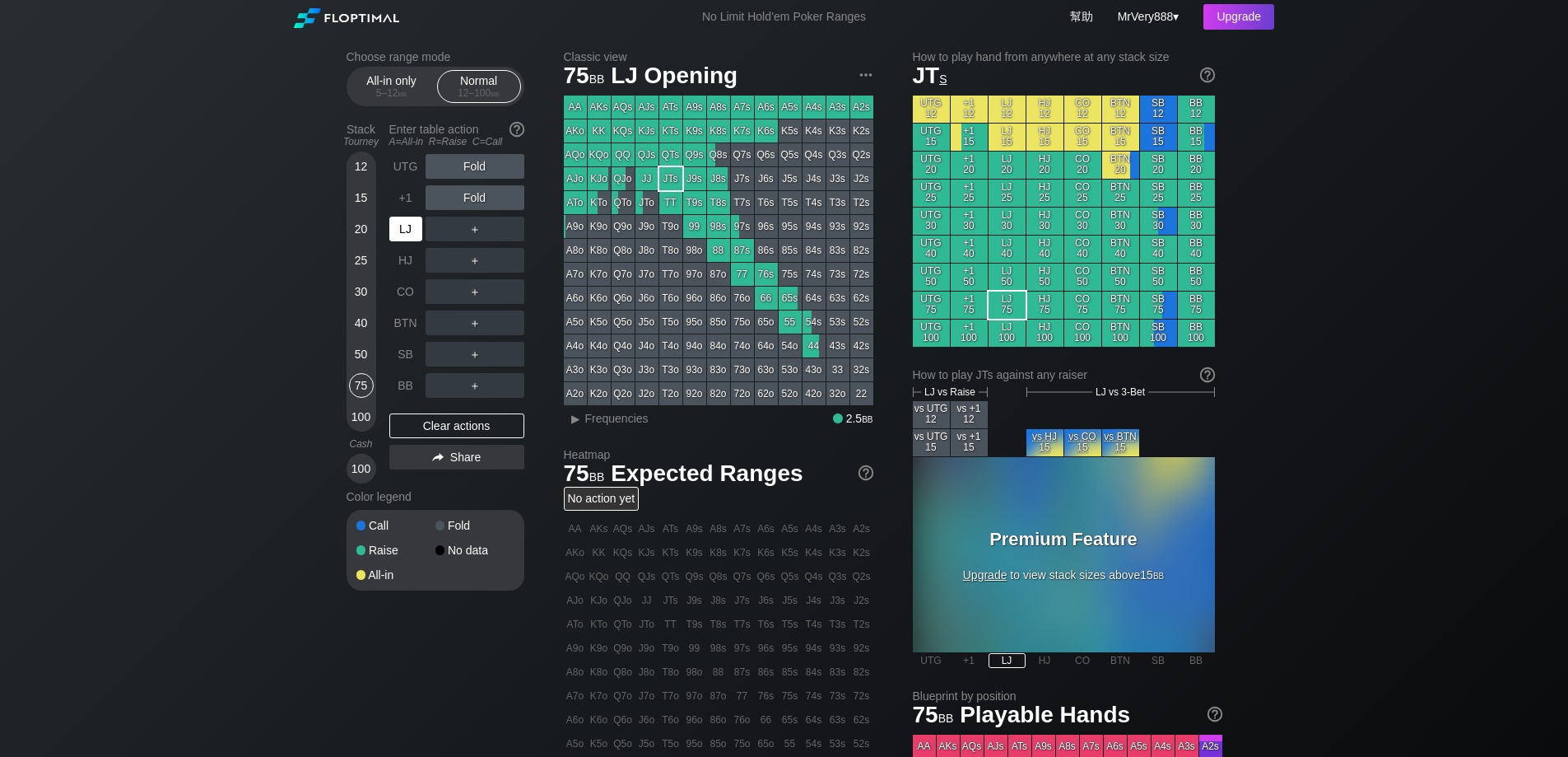
click at [405, 242] on div "LJ" at bounding box center [406, 228] width 33 height 25
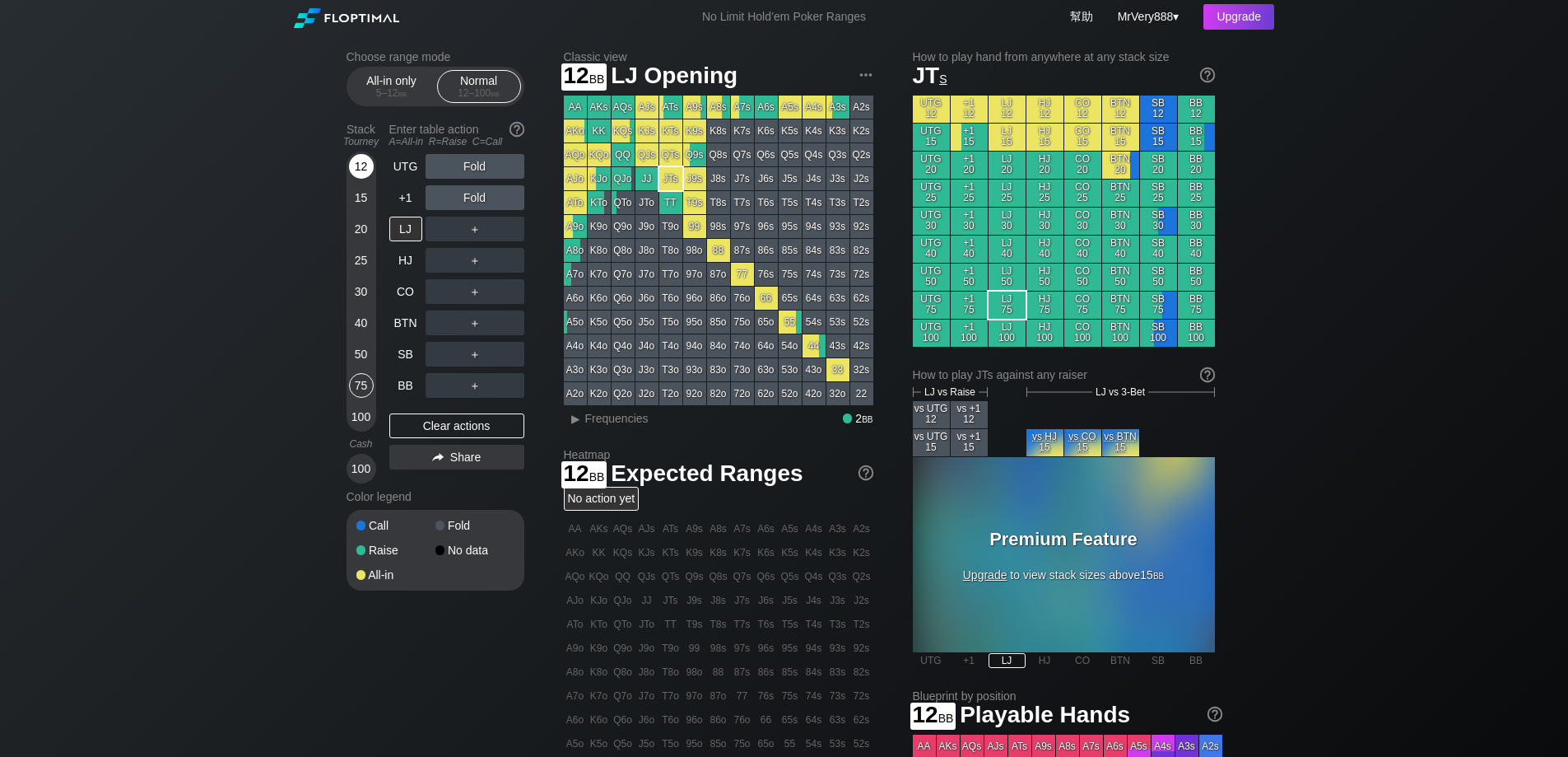
click at [359, 178] on div "12" at bounding box center [361, 166] width 25 height 25
click at [416, 173] on div "UTG" at bounding box center [406, 166] width 33 height 25
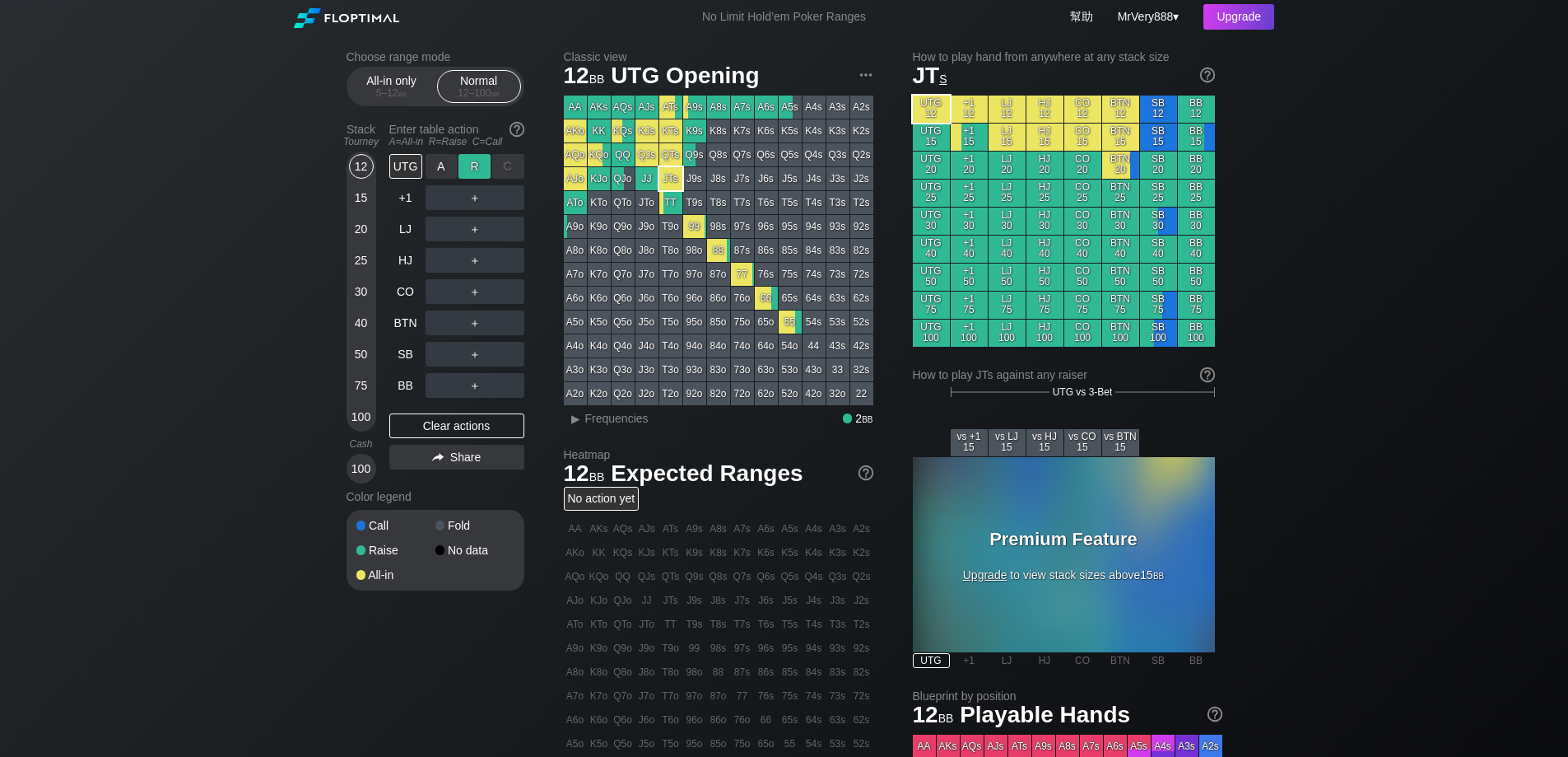
click at [483, 178] on div "R ✕" at bounding box center [475, 166] width 32 height 25
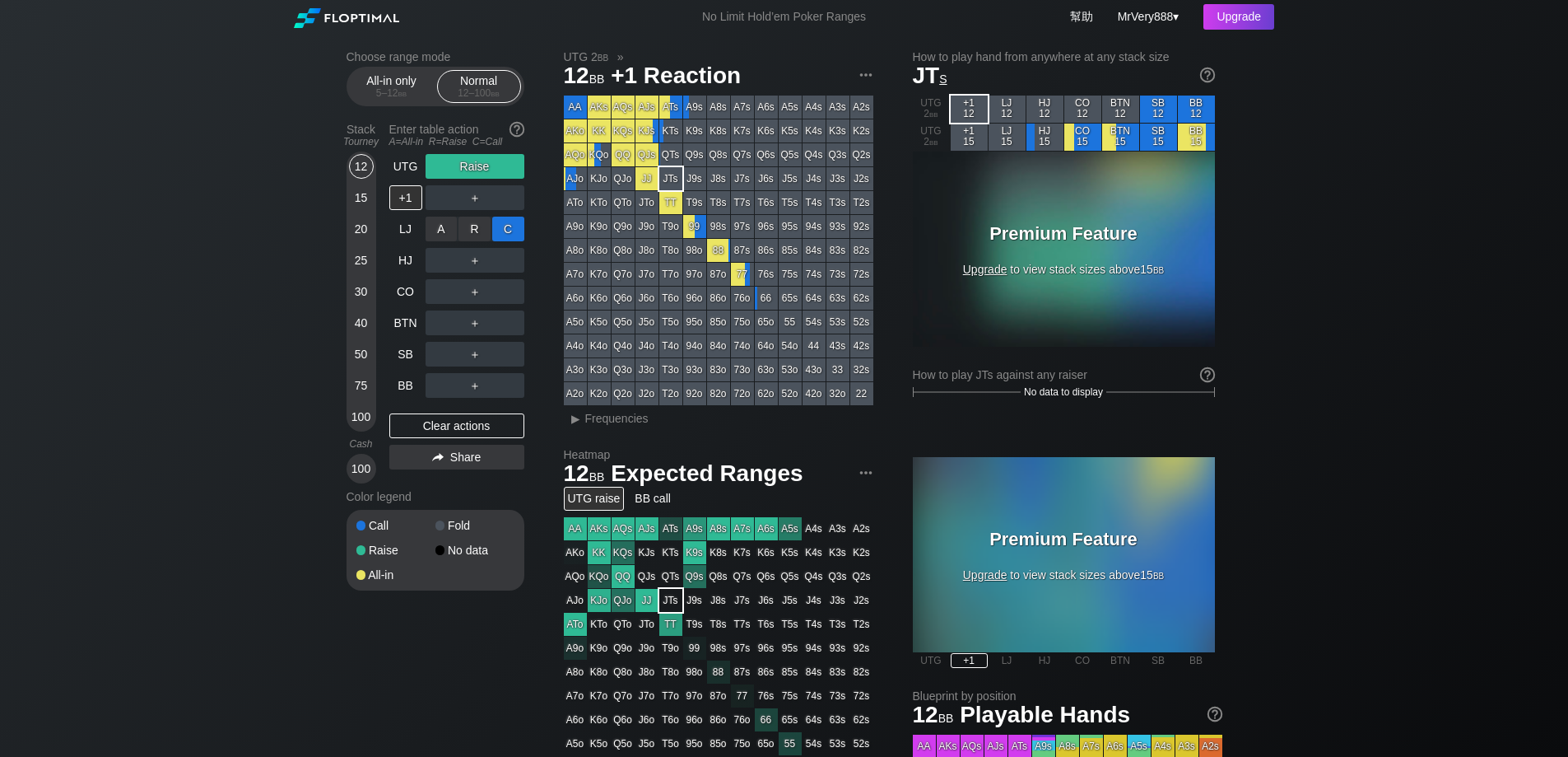
click at [510, 242] on div "C ✕" at bounding box center [509, 228] width 32 height 25
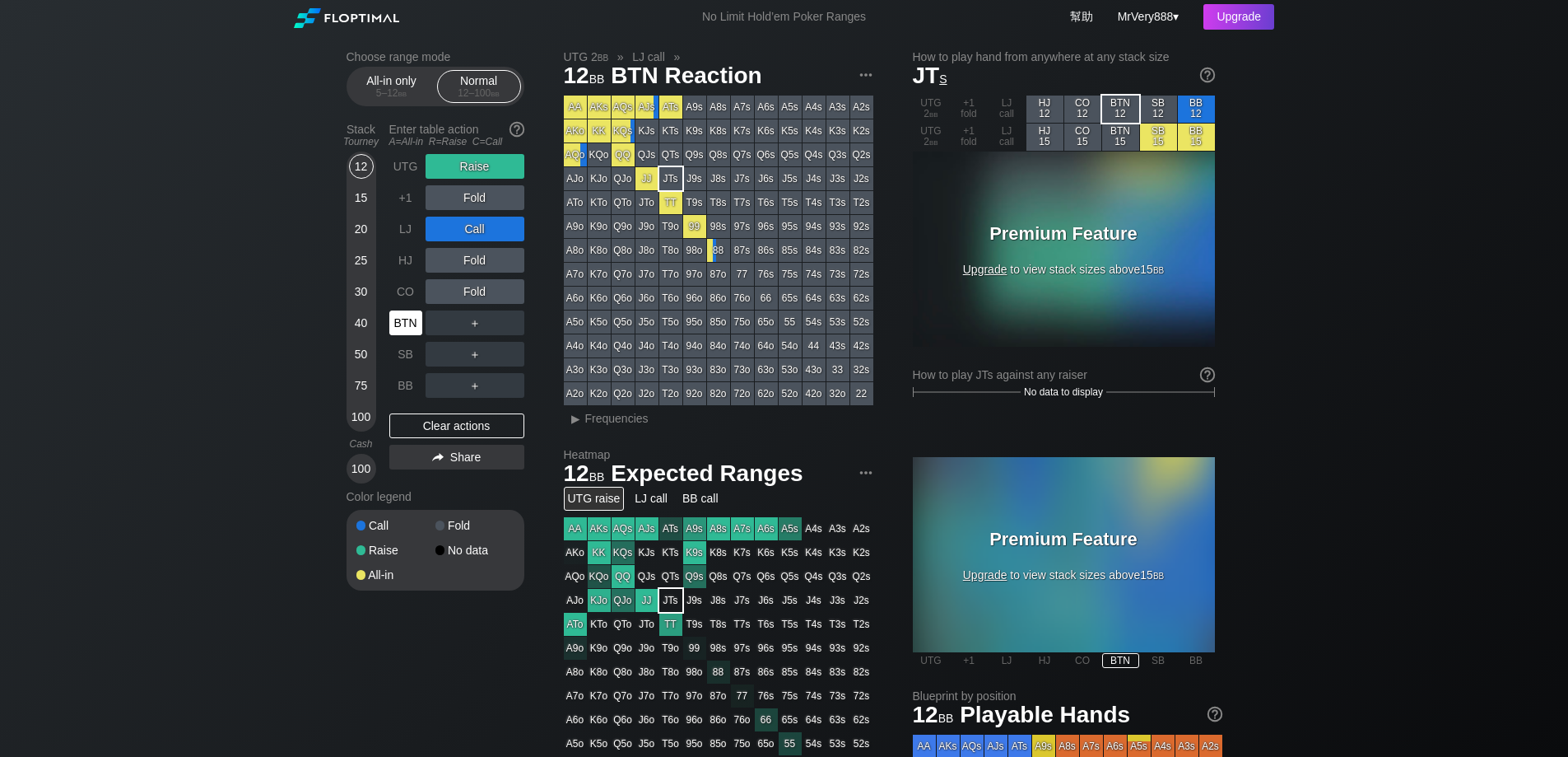
click at [416, 335] on div "BTN" at bounding box center [406, 323] width 33 height 25
click at [417, 173] on div "UTG" at bounding box center [406, 166] width 33 height 25
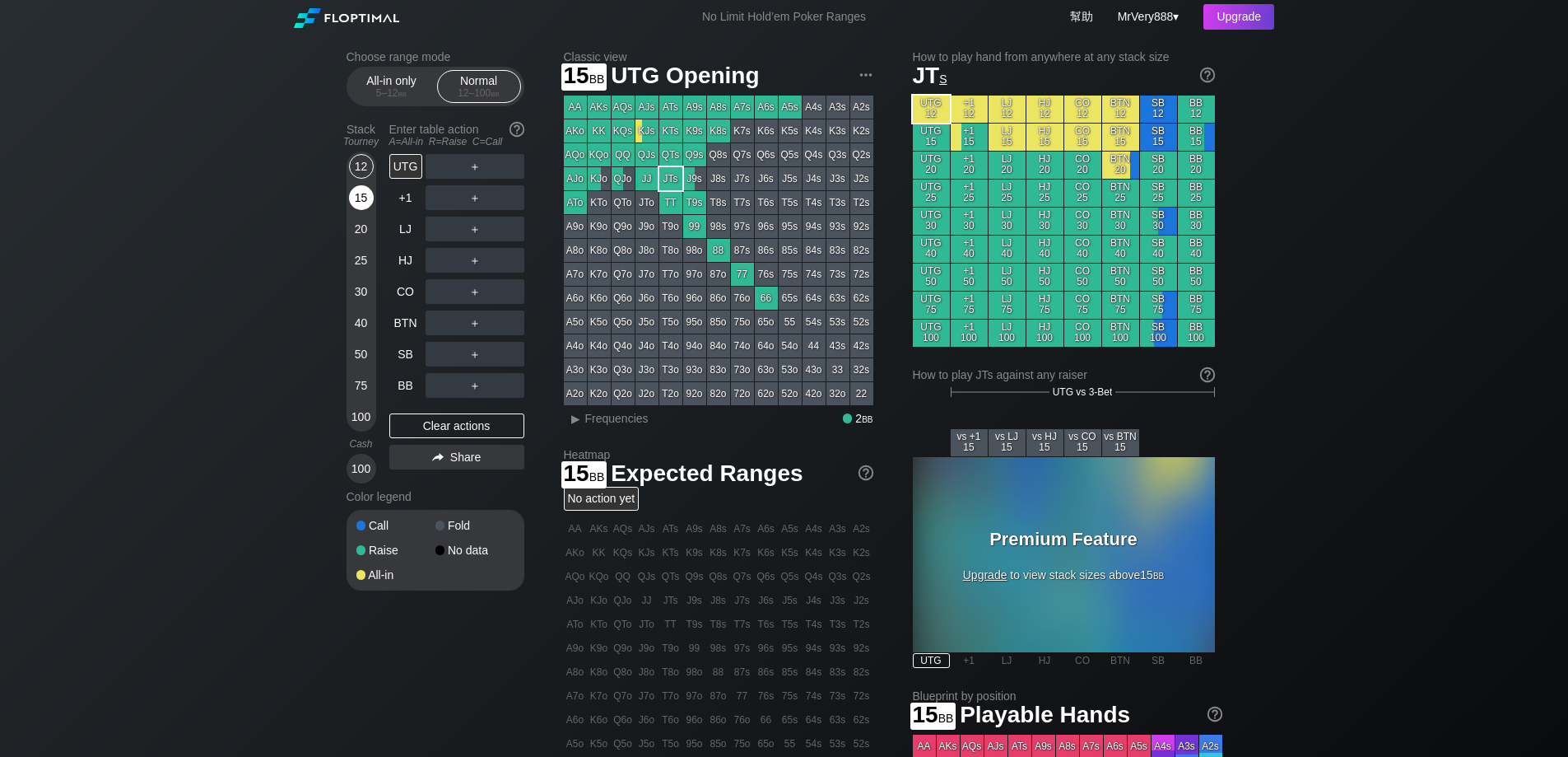
drag, startPoint x: 346, startPoint y: 220, endPoint x: 356, endPoint y: 216, distance: 10.8
click at [356, 216] on div "12 15 20 25 30 40 50 75 100" at bounding box center [360, 292] width 29 height 280
click at [357, 210] on div "15" at bounding box center [361, 197] width 25 height 25
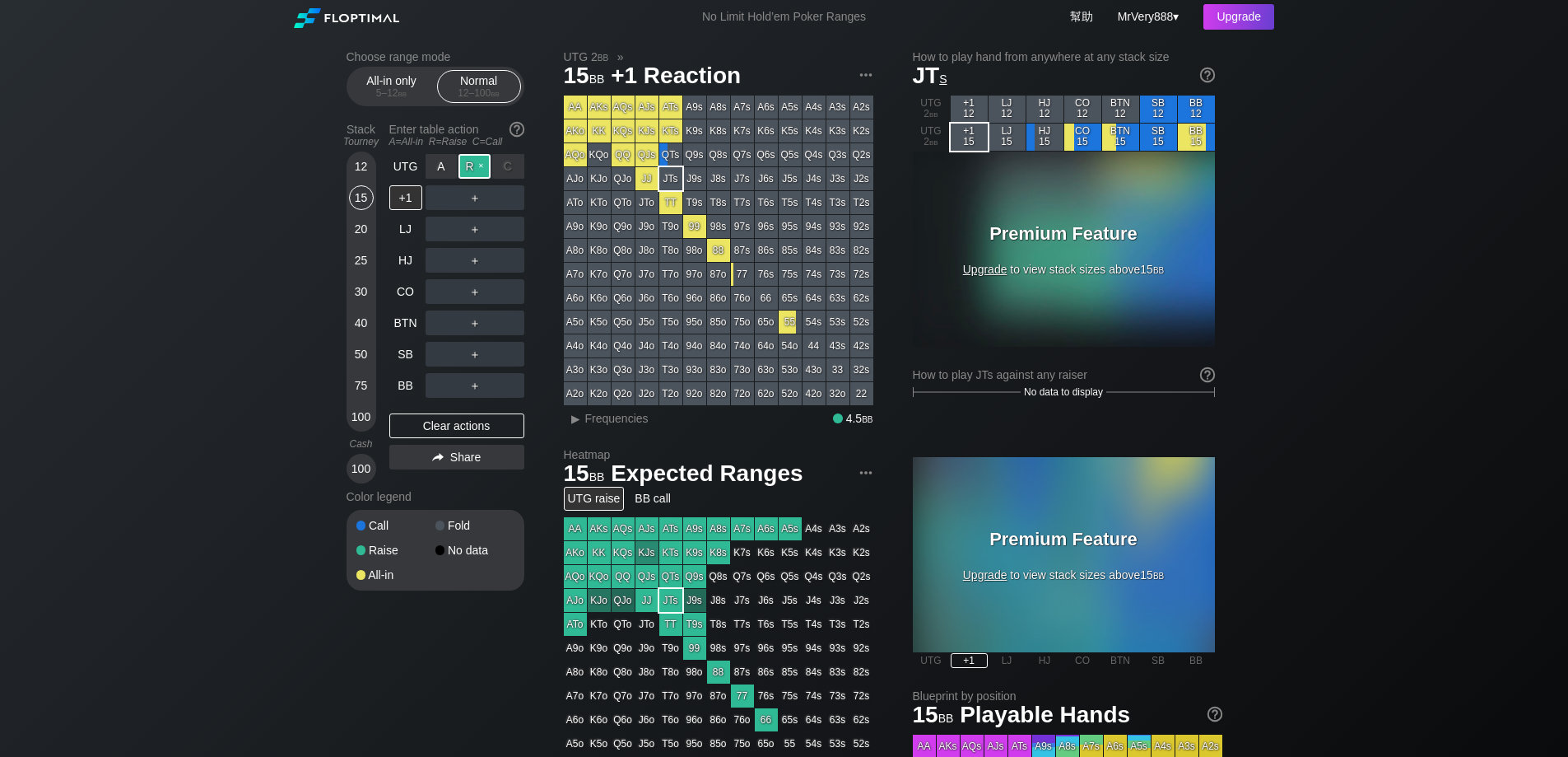
click at [481, 178] on div "R ✕" at bounding box center [475, 166] width 32 height 25
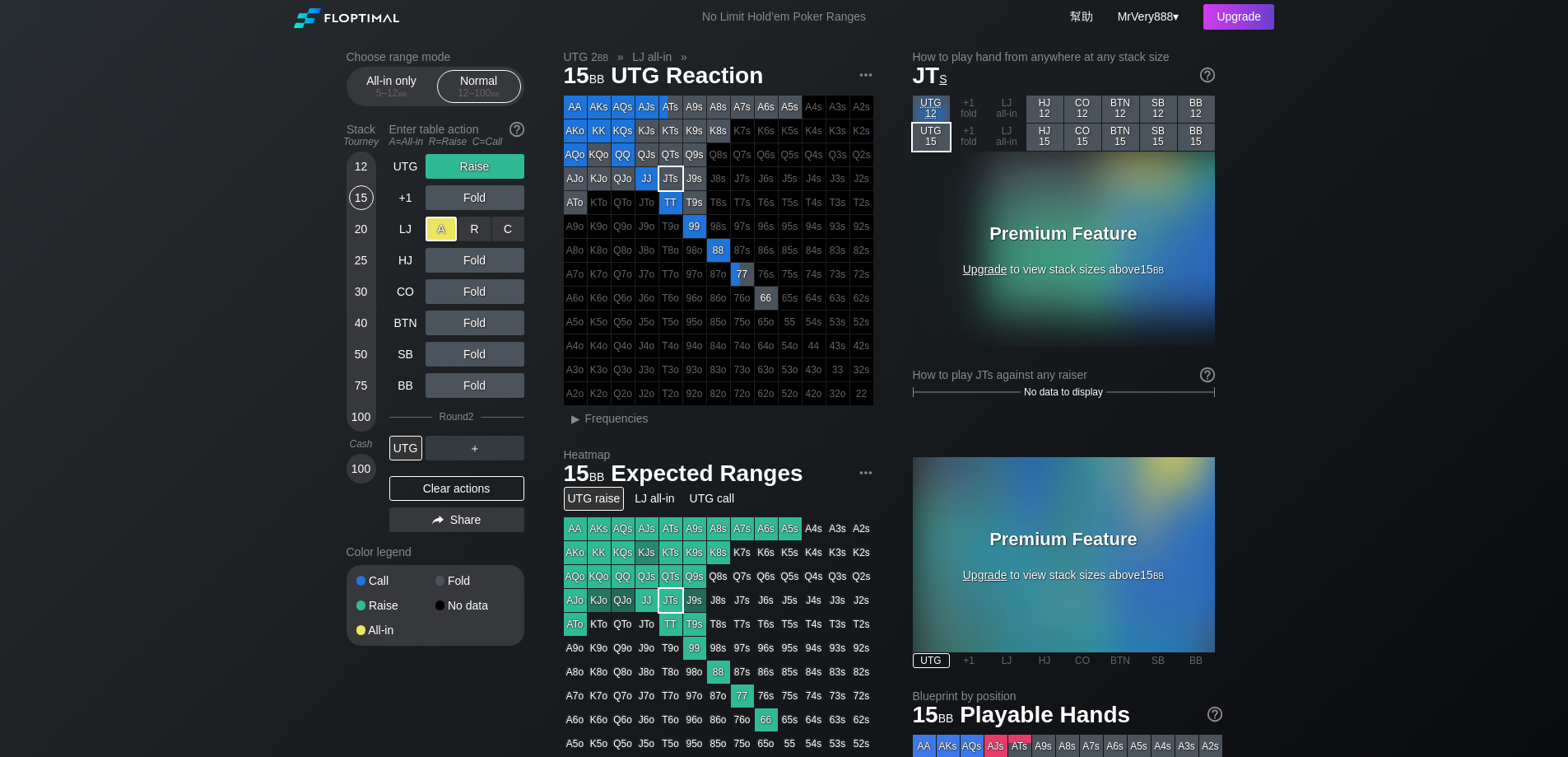
click at [444, 241] on div "A ✕" at bounding box center [442, 228] width 32 height 25
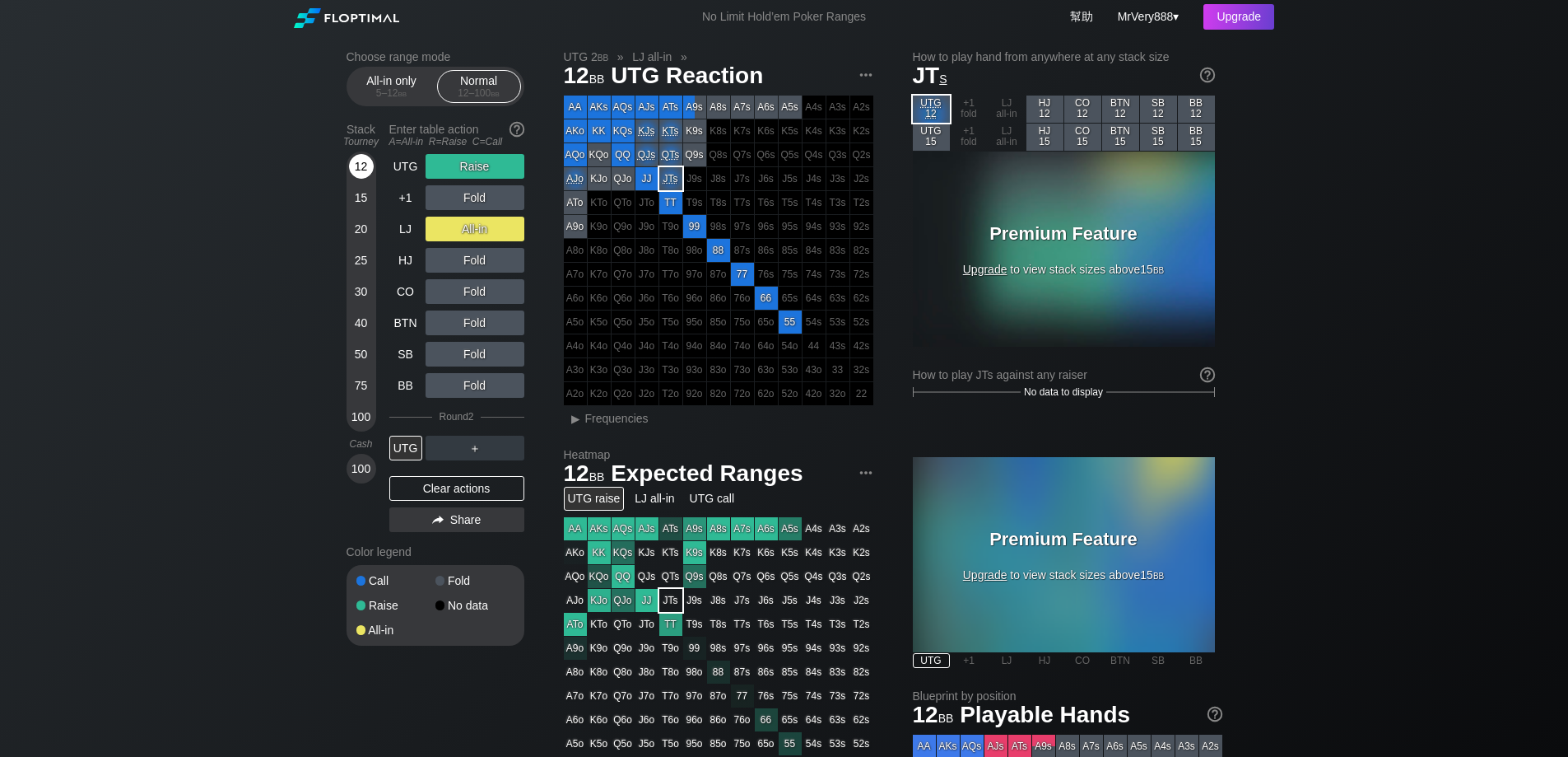
click at [357, 178] on div "12" at bounding box center [361, 166] width 25 height 25
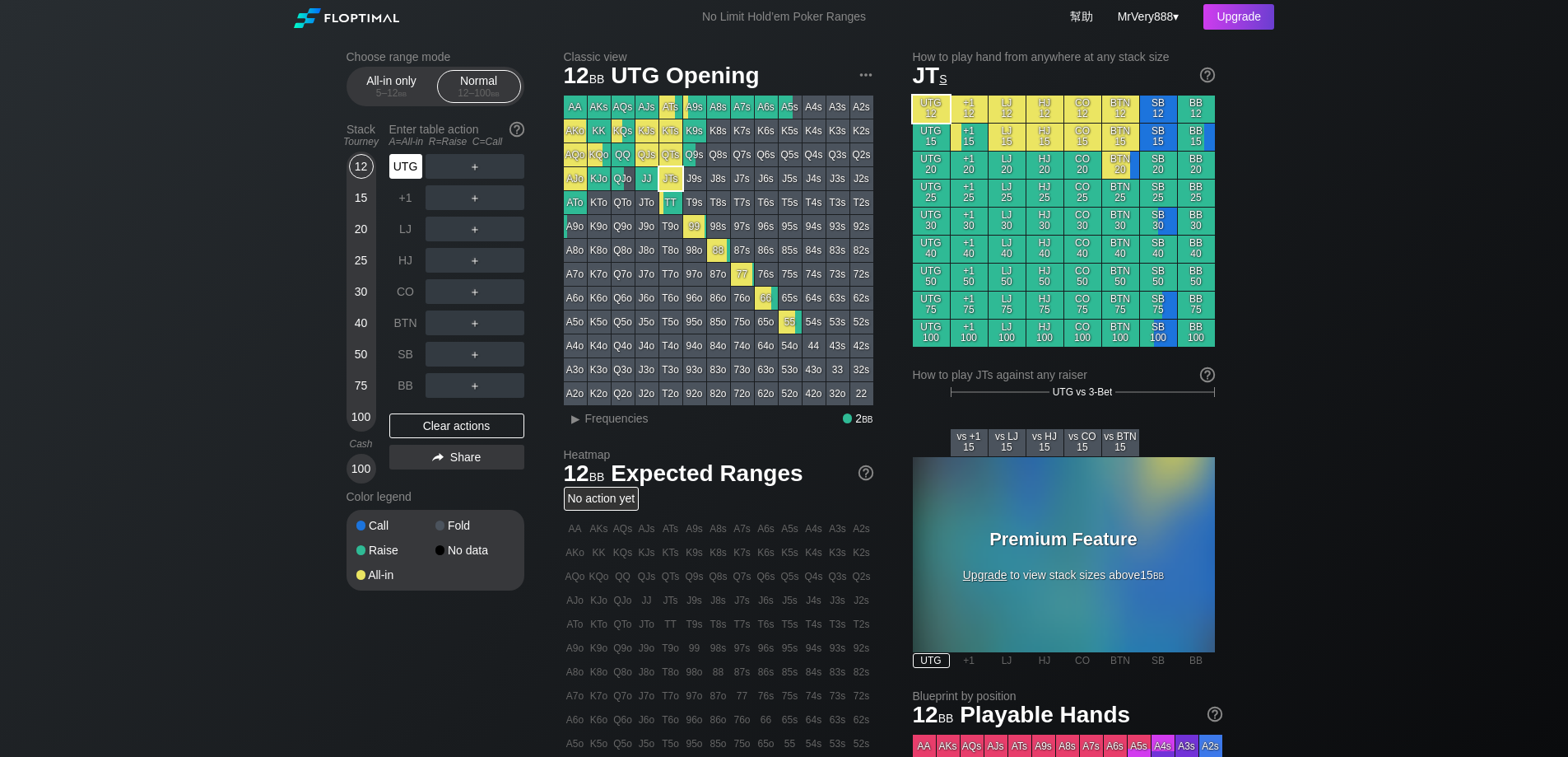
click at [397, 178] on div "UTG" at bounding box center [406, 166] width 33 height 25
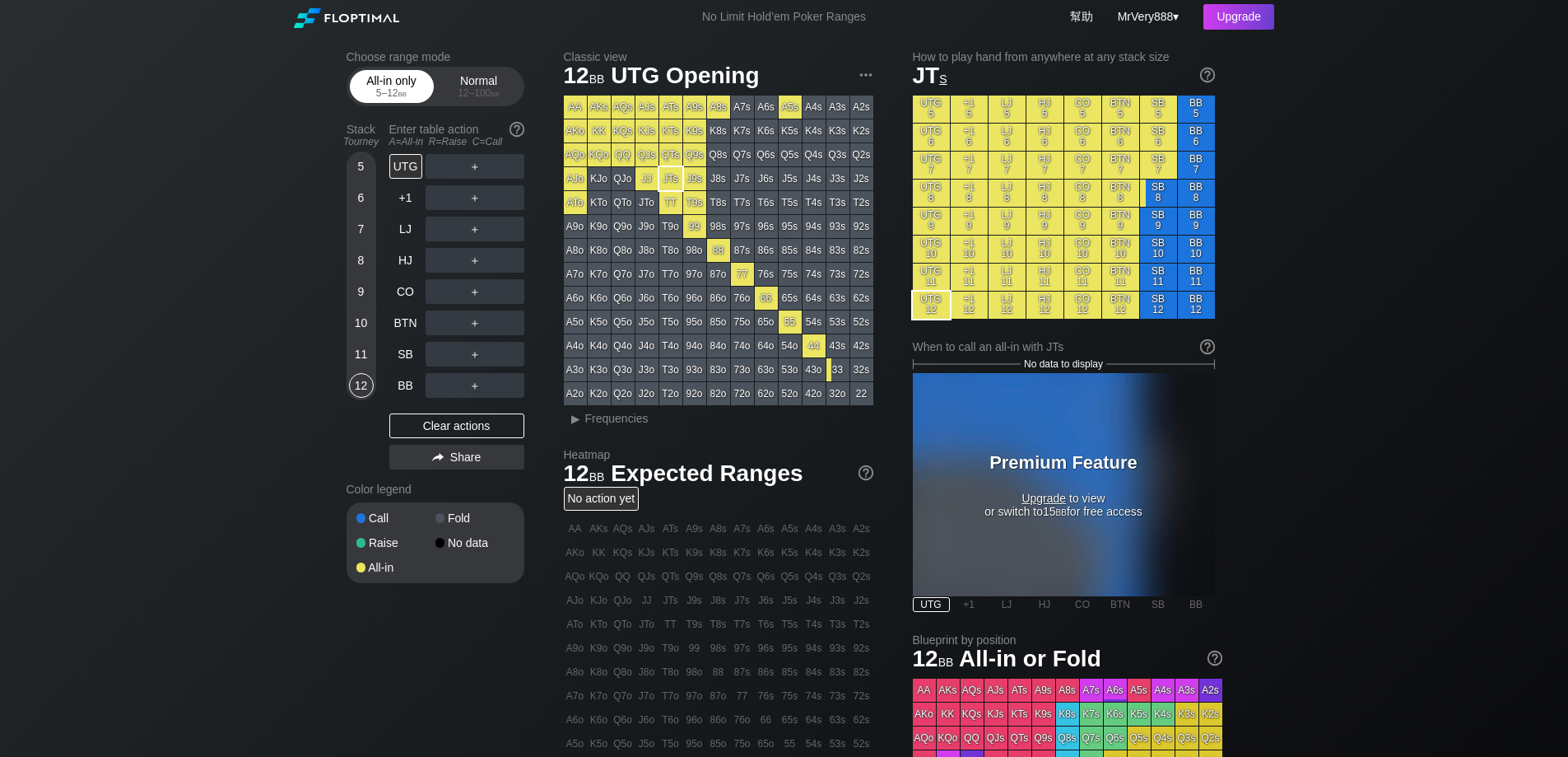
click at [392, 99] on div "5 – 12 bb" at bounding box center [392, 93] width 69 height 11
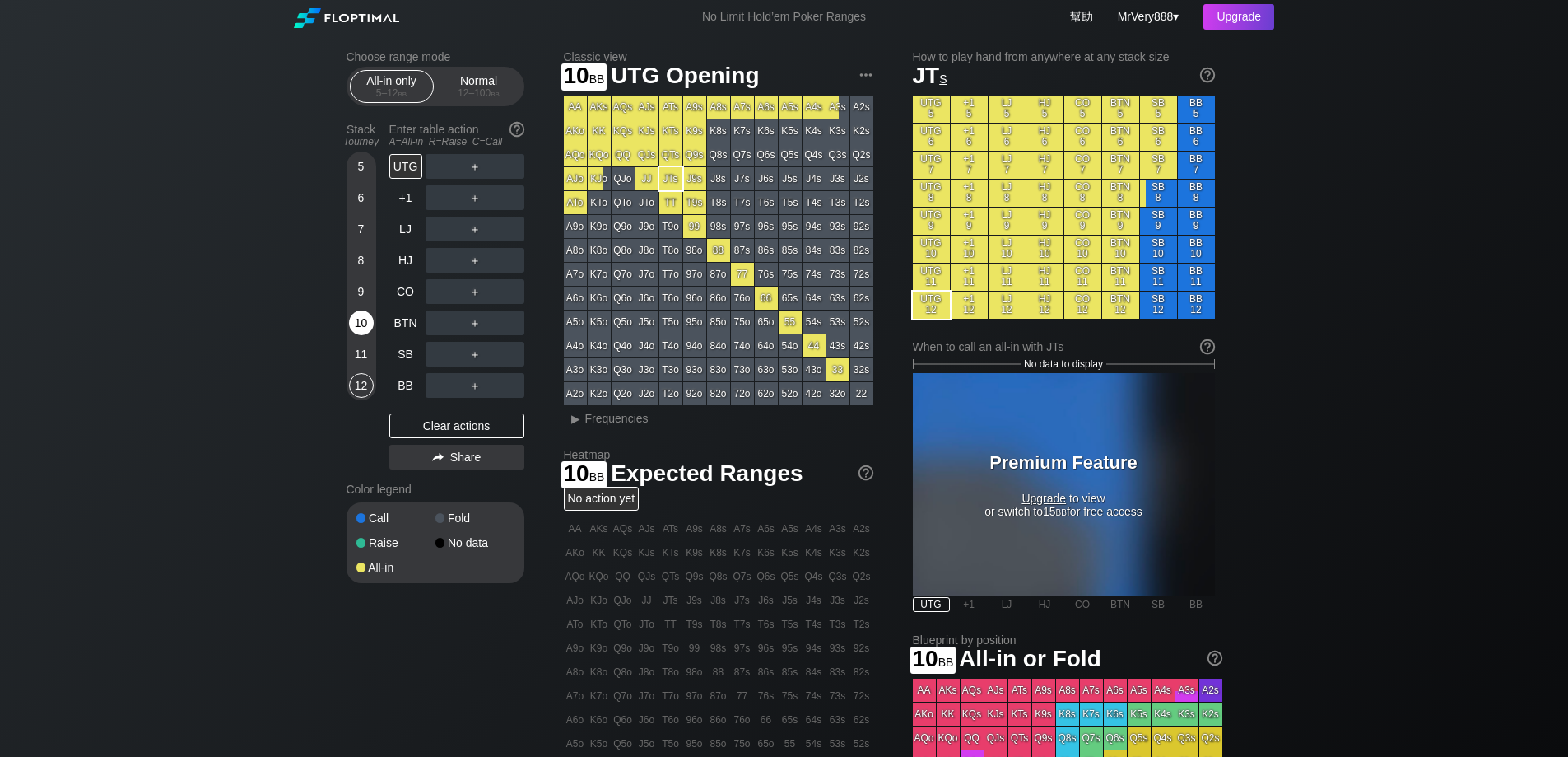
click at [363, 335] on div "10" at bounding box center [361, 323] width 25 height 25
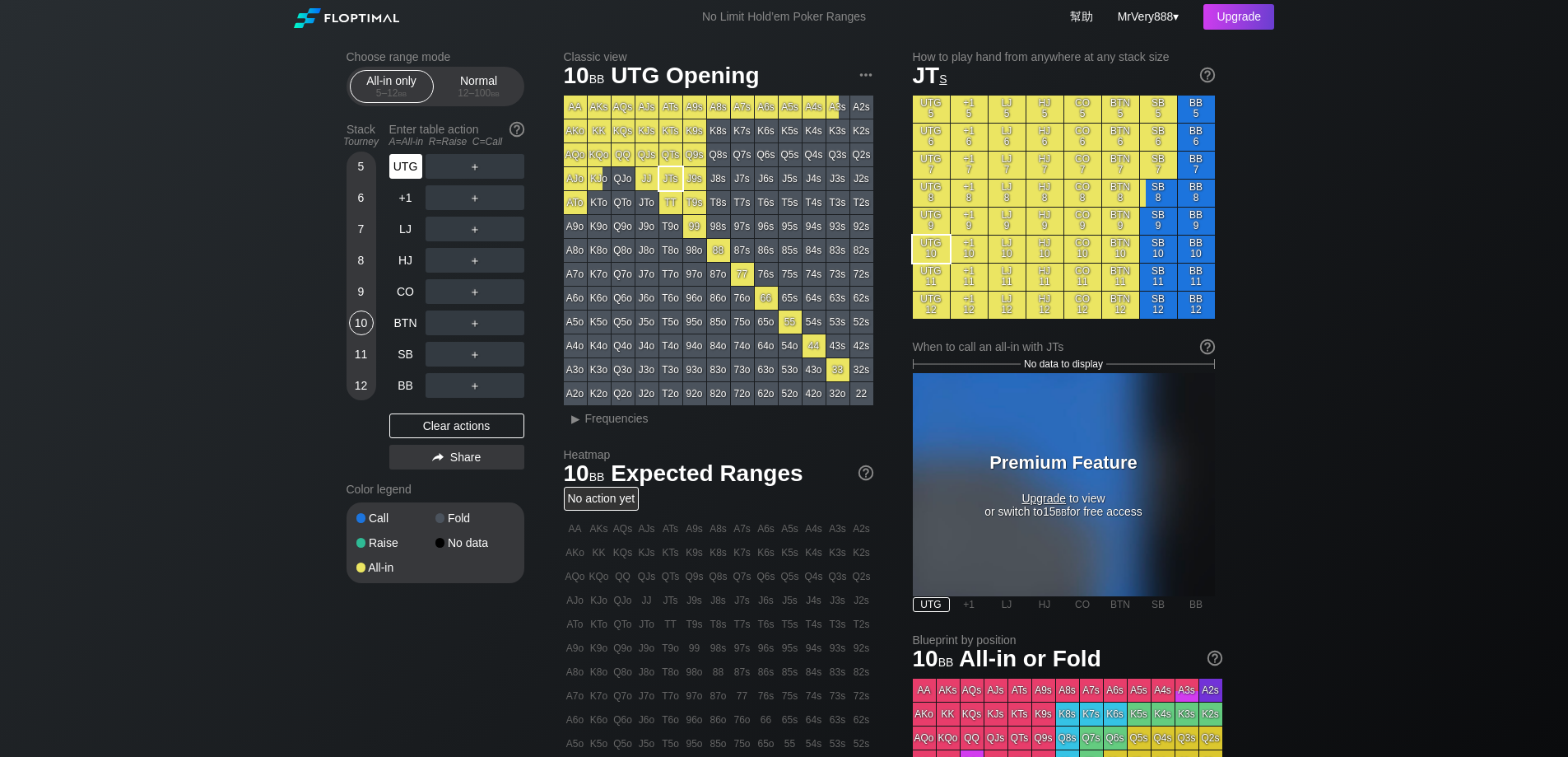
click at [409, 178] on div "UTG" at bounding box center [406, 166] width 33 height 25
click at [493, 98] on span "bb" at bounding box center [495, 93] width 9 height 11
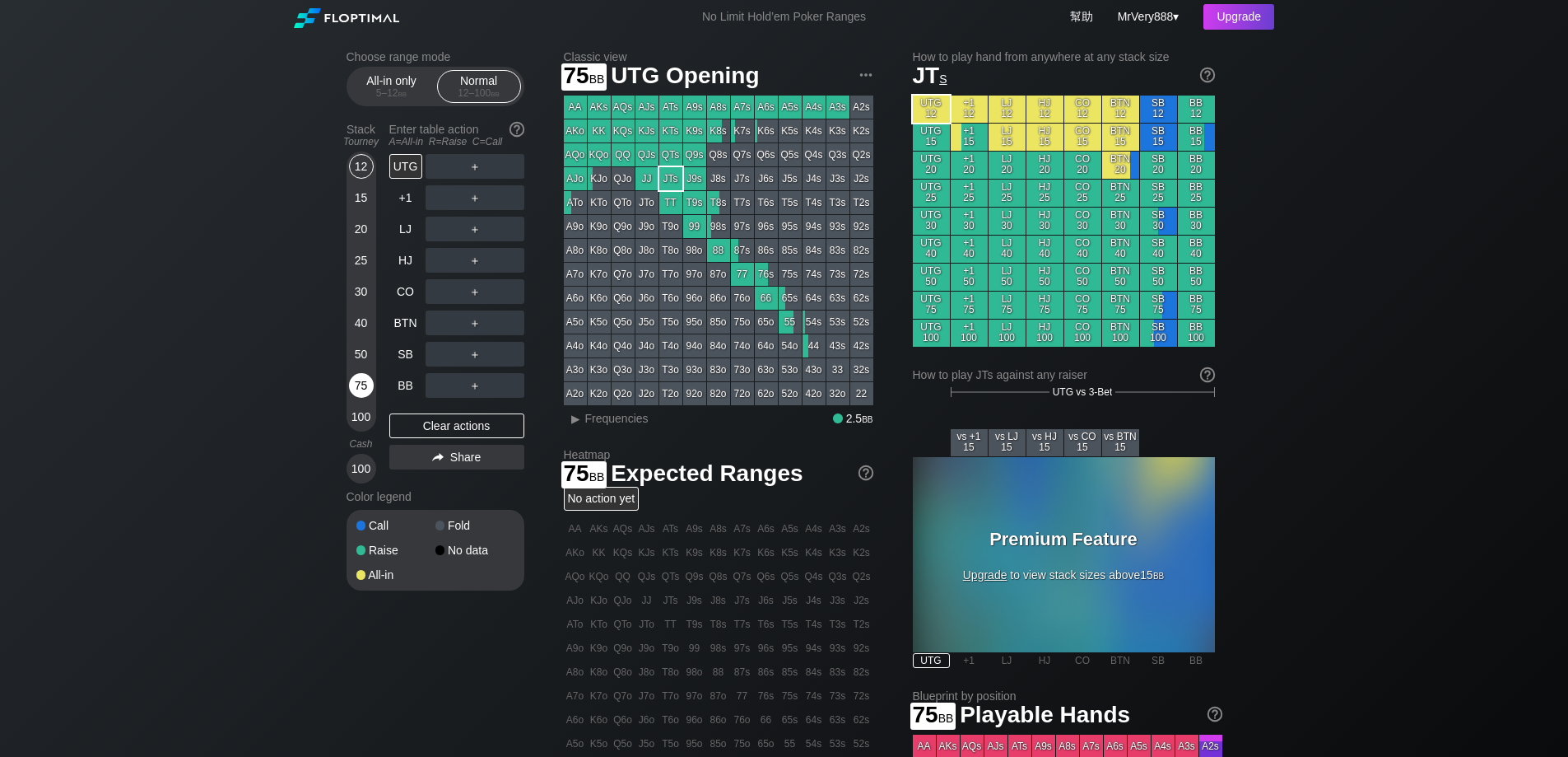
click at [368, 390] on div "75" at bounding box center [361, 388] width 25 height 31
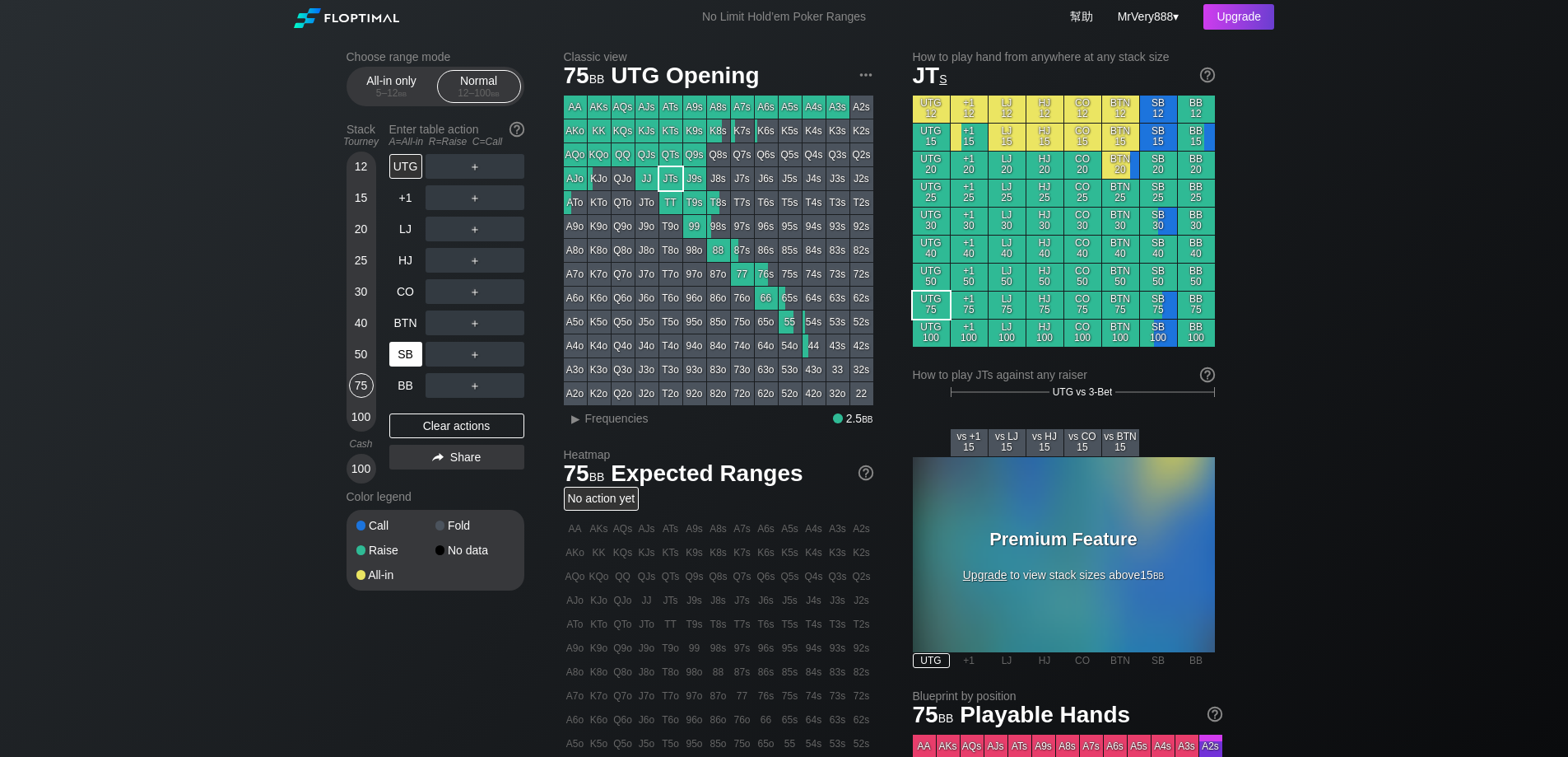
click at [406, 366] on div "SB" at bounding box center [406, 354] width 33 height 25
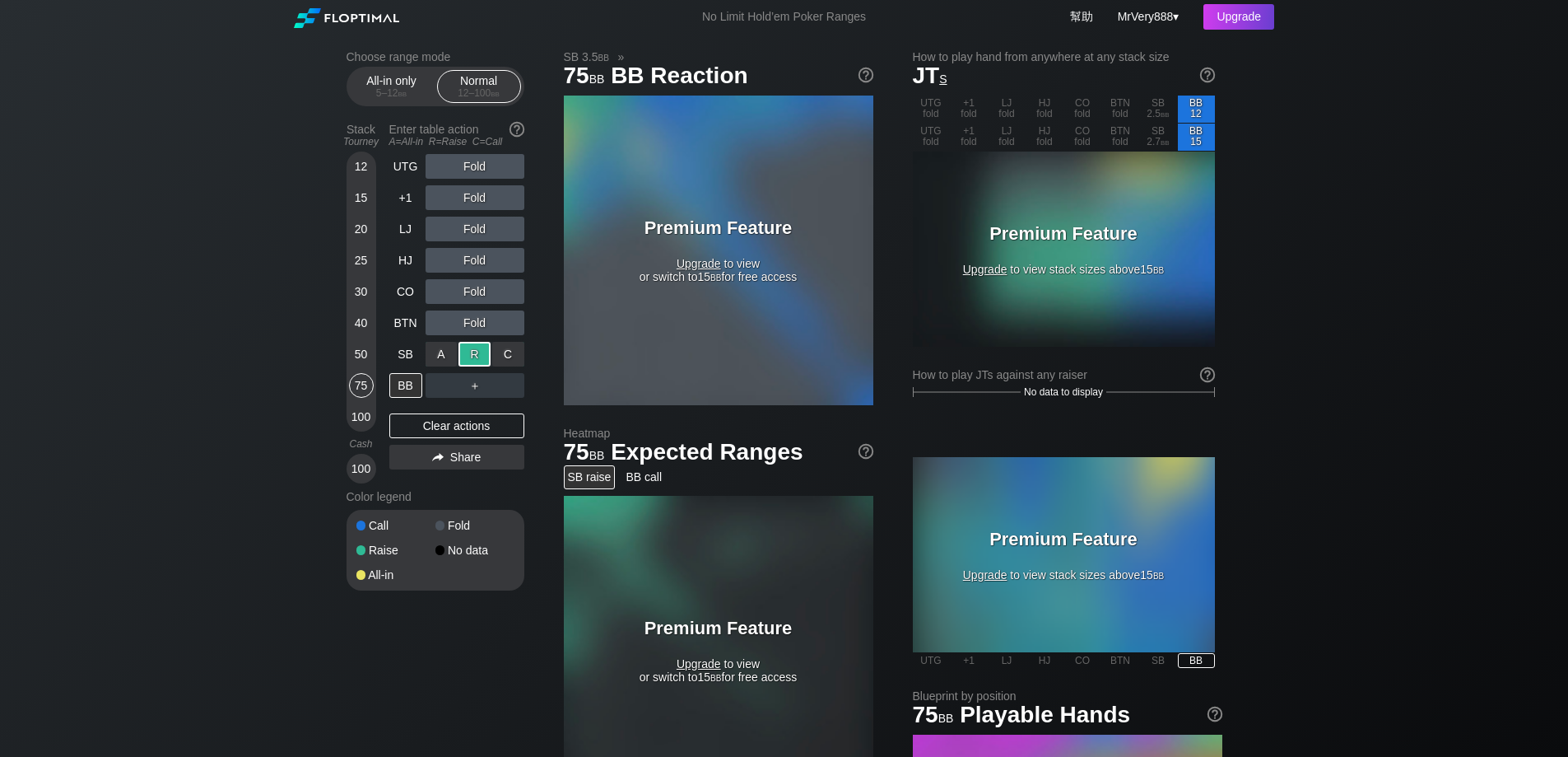
click at [475, 366] on div "R ✕" at bounding box center [475, 354] width 32 height 25
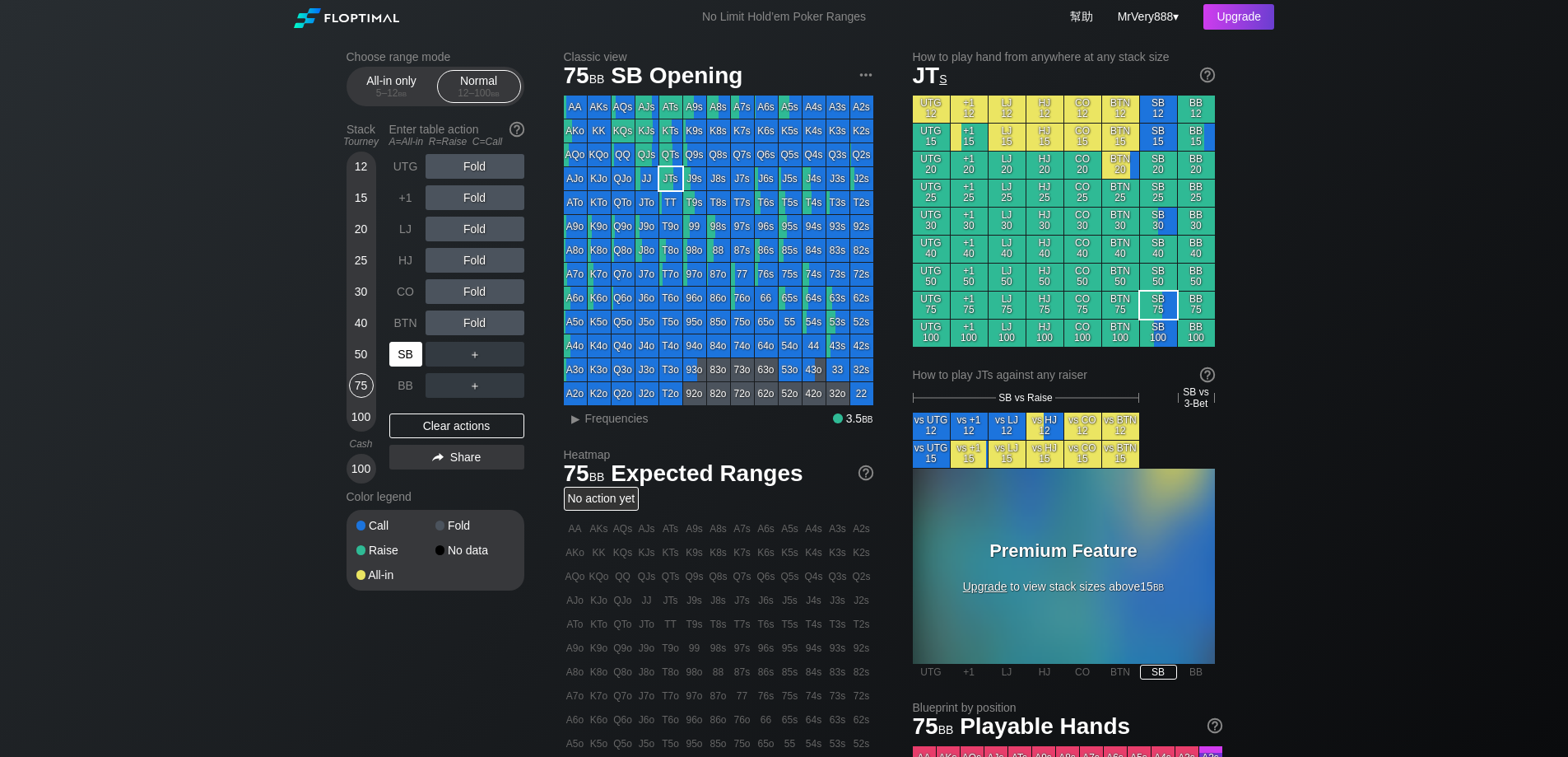
click at [415, 366] on div "SB" at bounding box center [406, 354] width 33 height 25
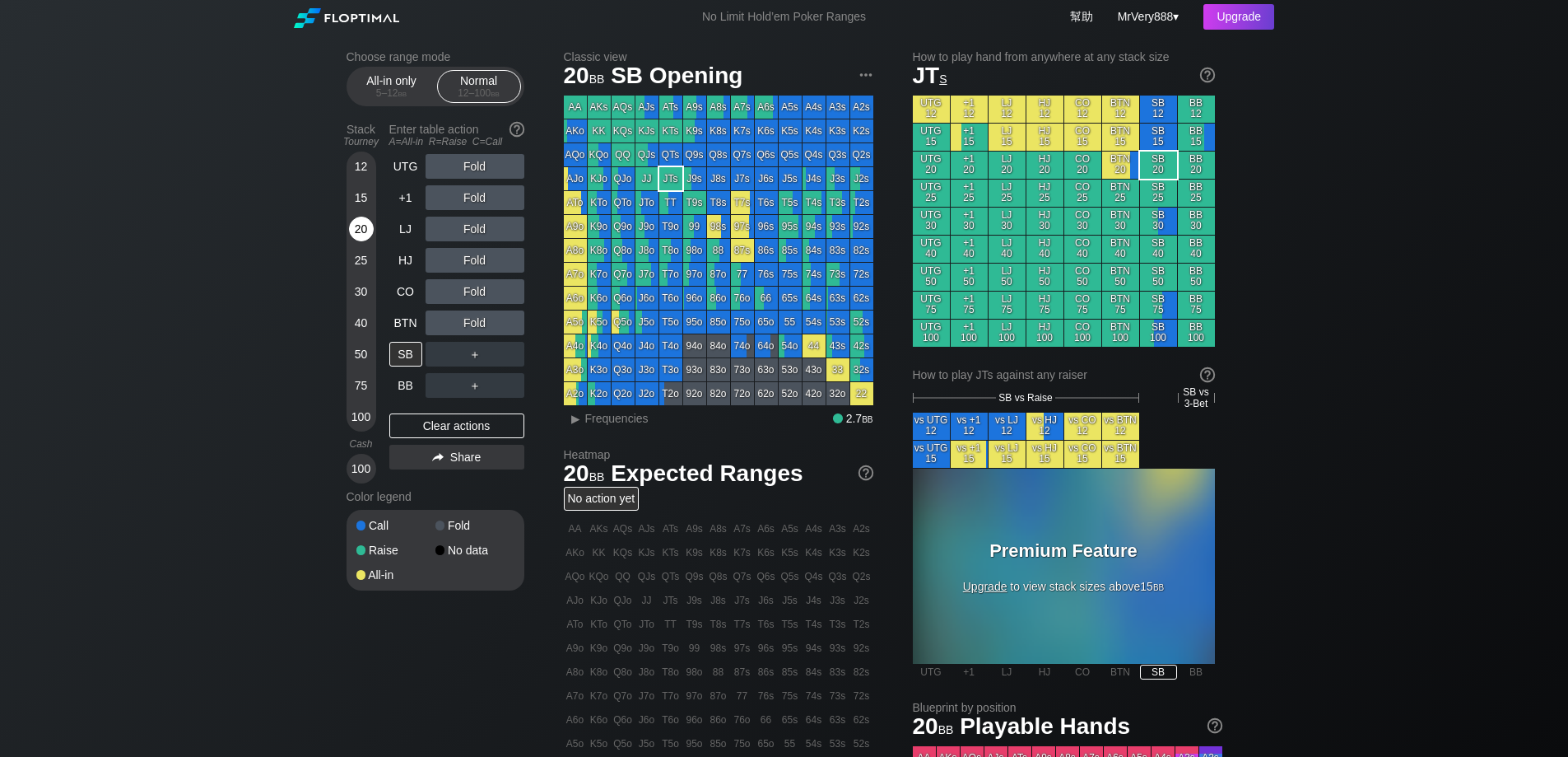
click at [358, 242] on div "20" at bounding box center [361, 228] width 25 height 25
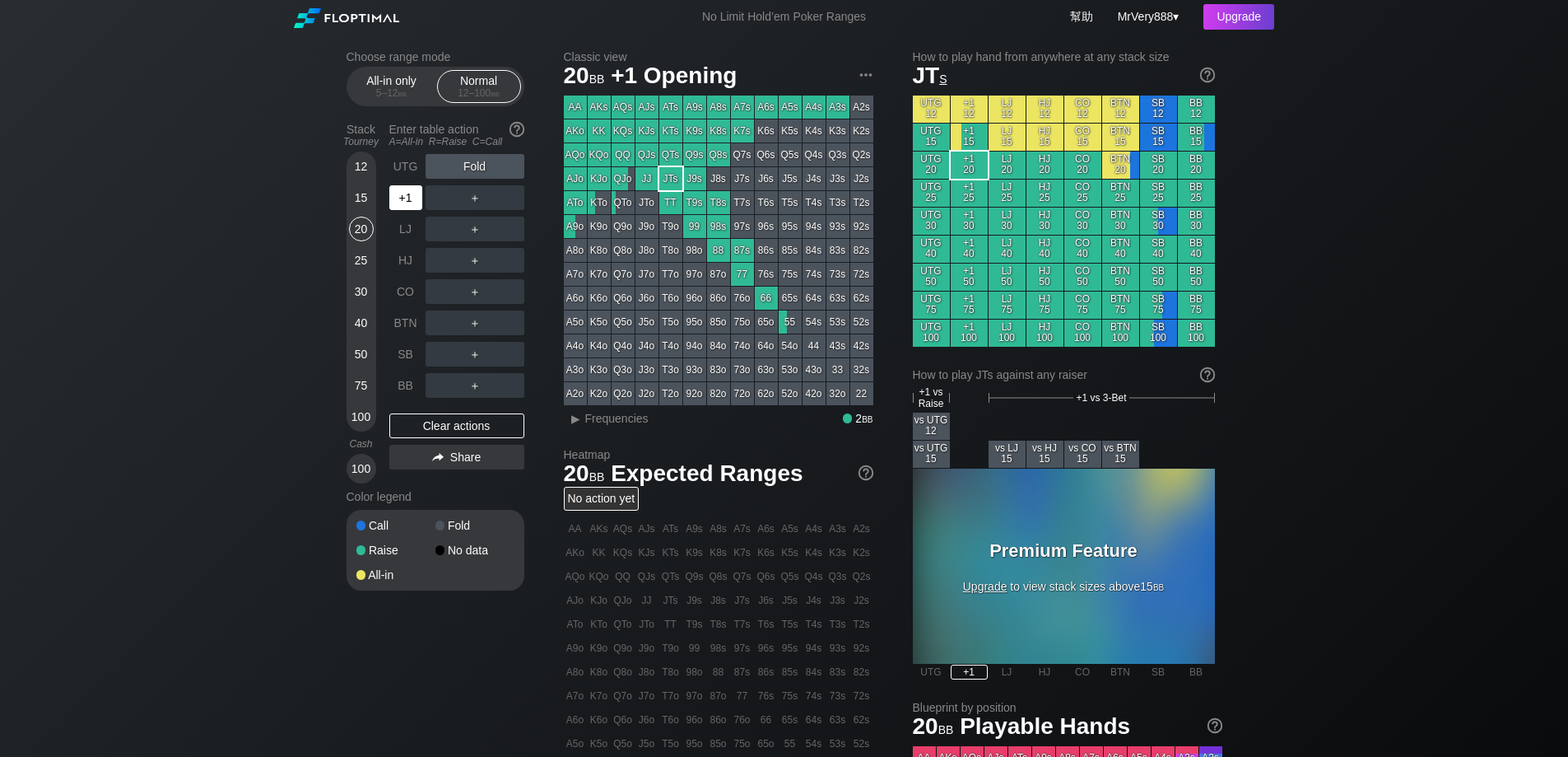
click at [406, 210] on div "+1" at bounding box center [406, 197] width 33 height 25
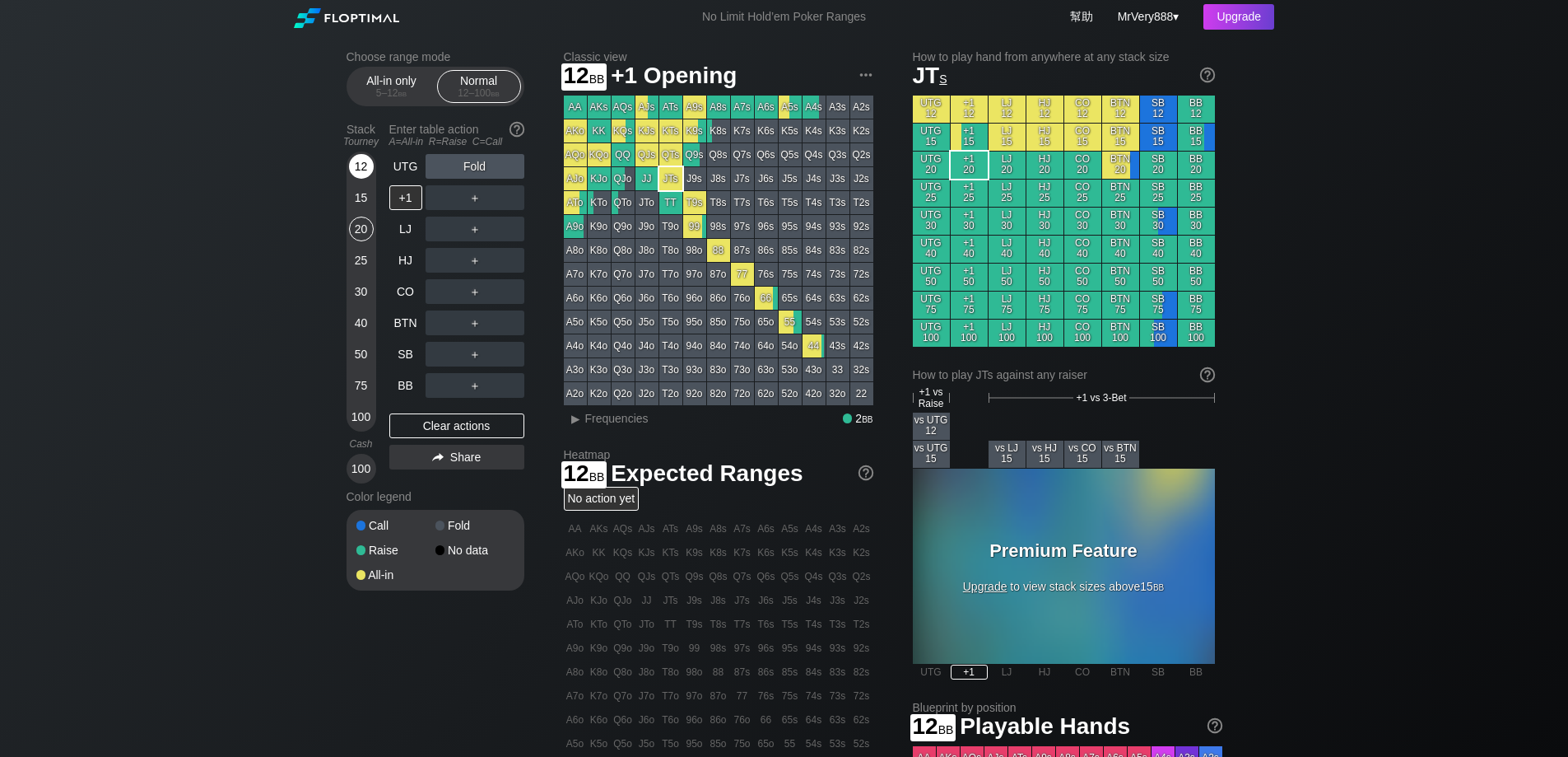
click at [373, 185] on div "12" at bounding box center [361, 169] width 25 height 31
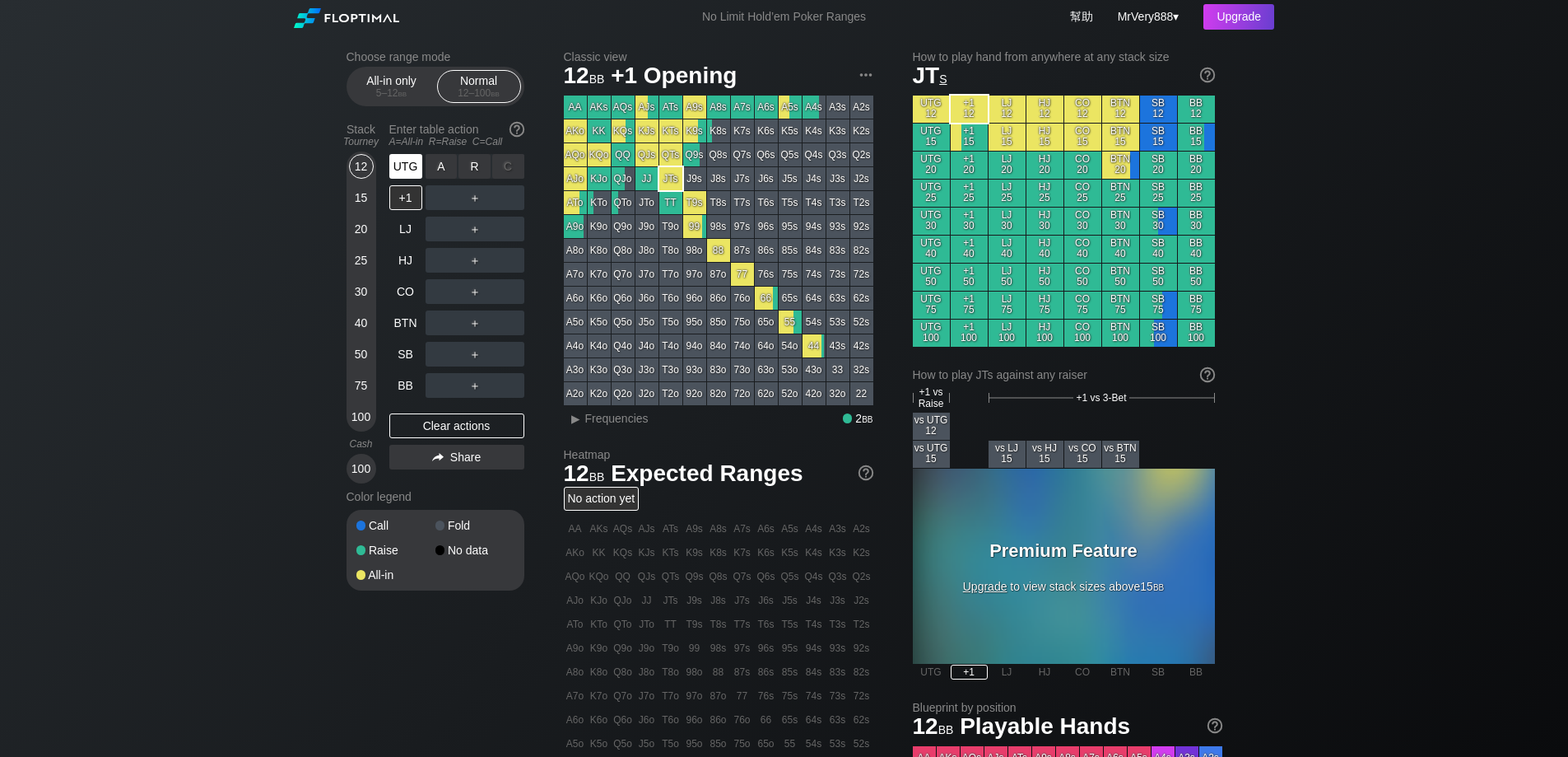
click at [422, 182] on div "UTG" at bounding box center [408, 166] width 36 height 31
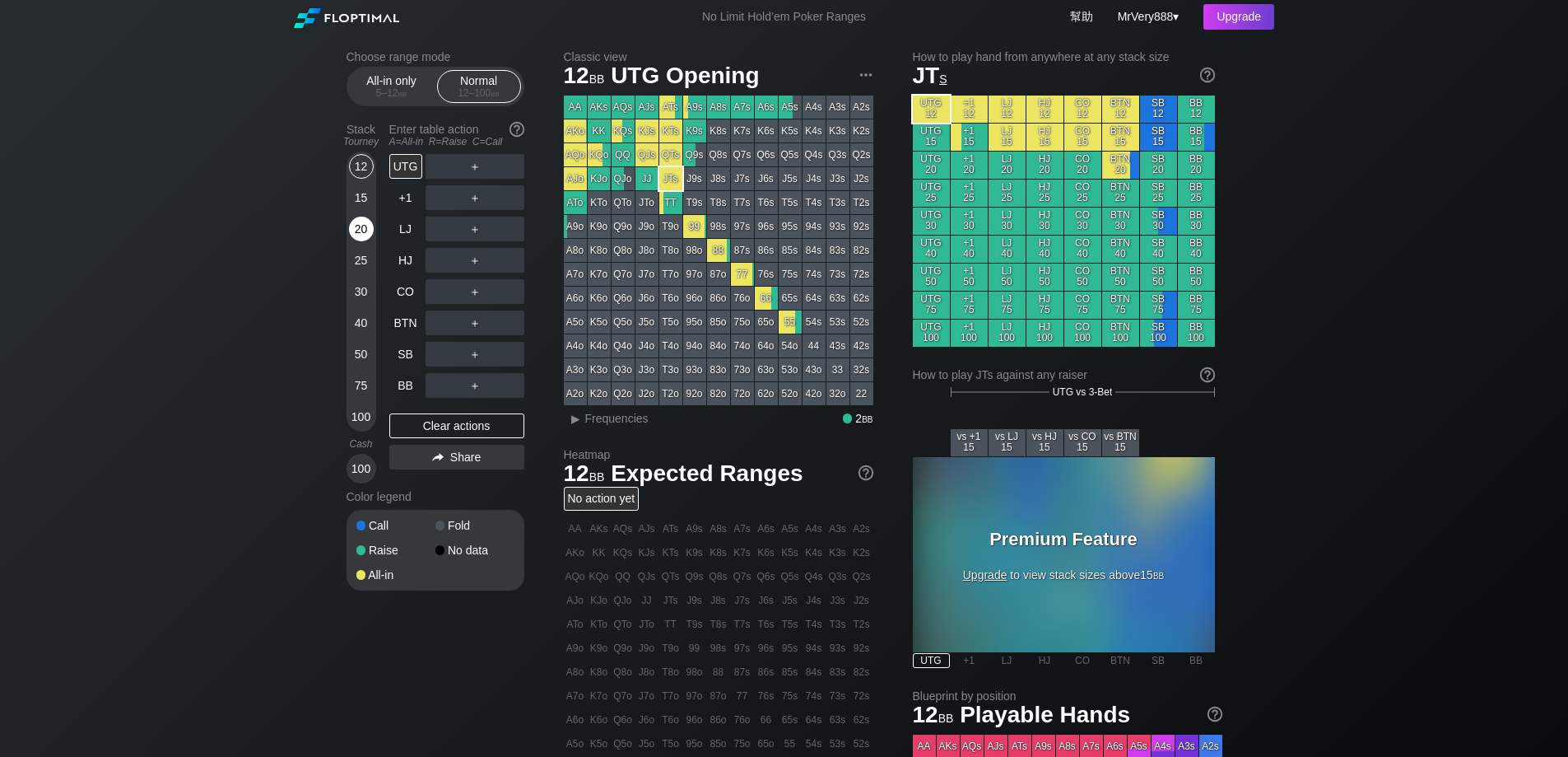
click at [376, 243] on div "Stack Tourney Enter table action A=All-in R=Raise C=Call 12 15 20 25 30 40 50 7…" at bounding box center [435, 299] width 177 height 367
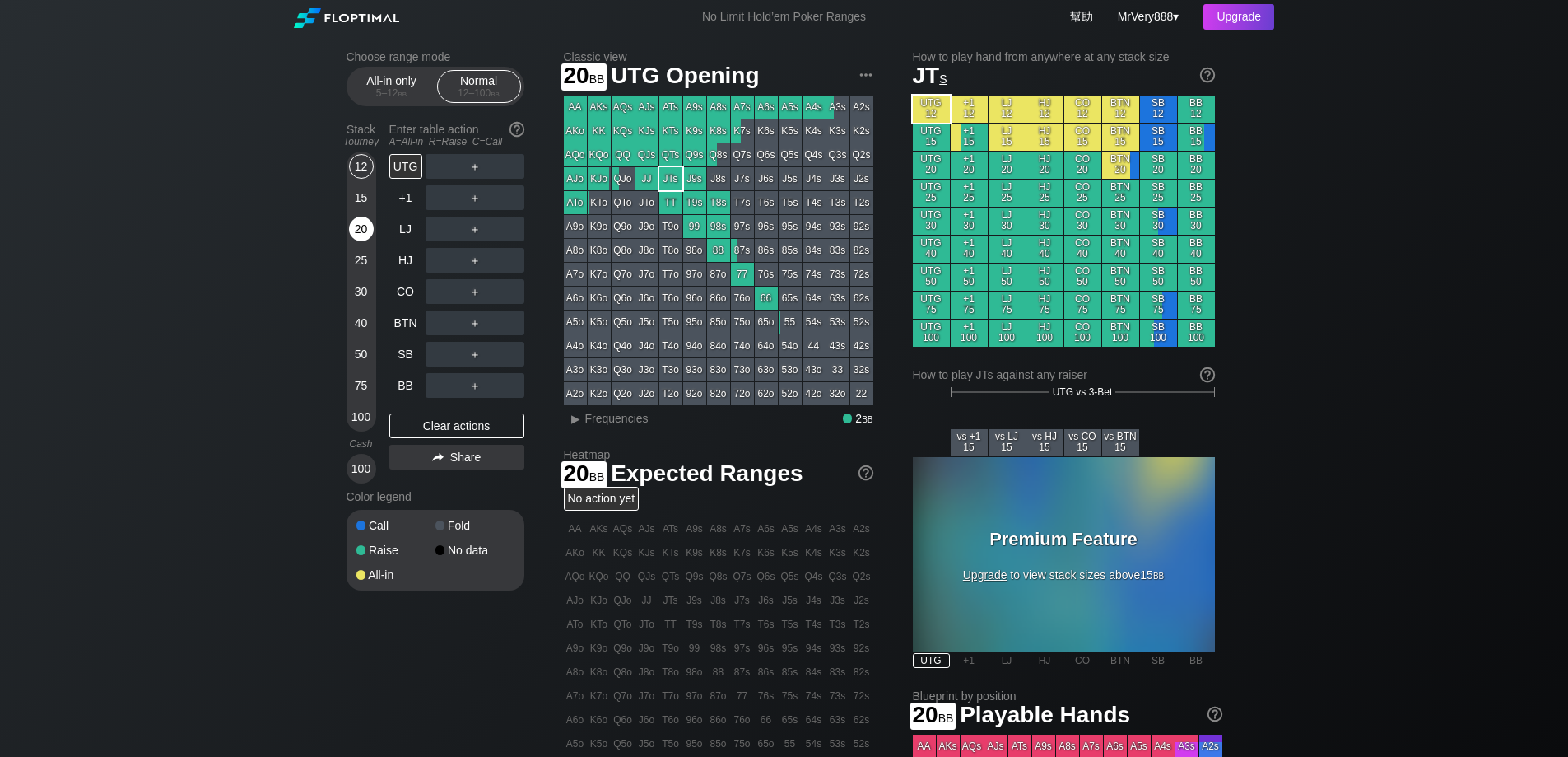
click at [369, 242] on div "20" at bounding box center [361, 228] width 25 height 25
click at [362, 335] on div "40" at bounding box center [361, 323] width 25 height 25
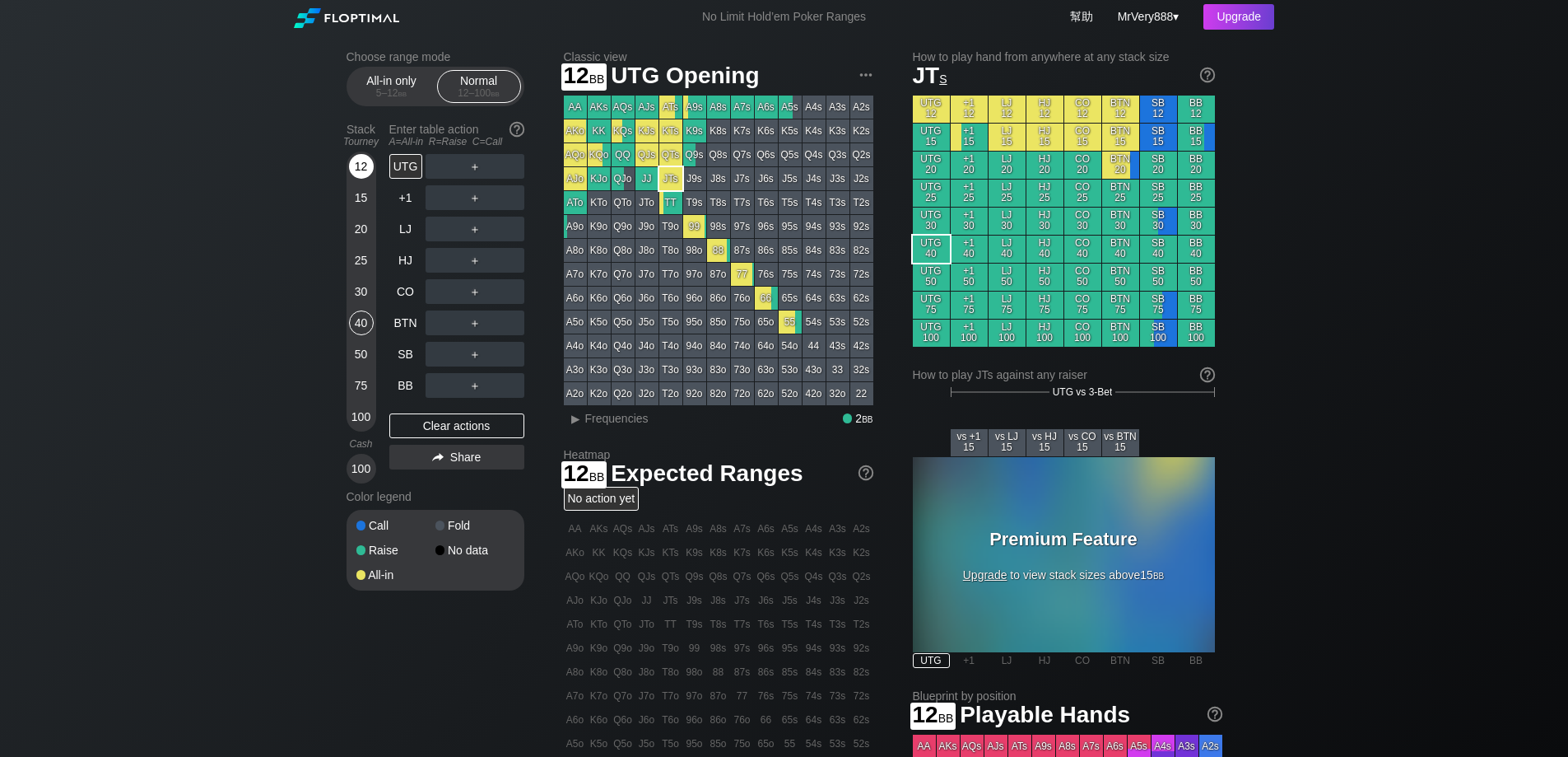
click at [353, 178] on div "12" at bounding box center [361, 166] width 25 height 25
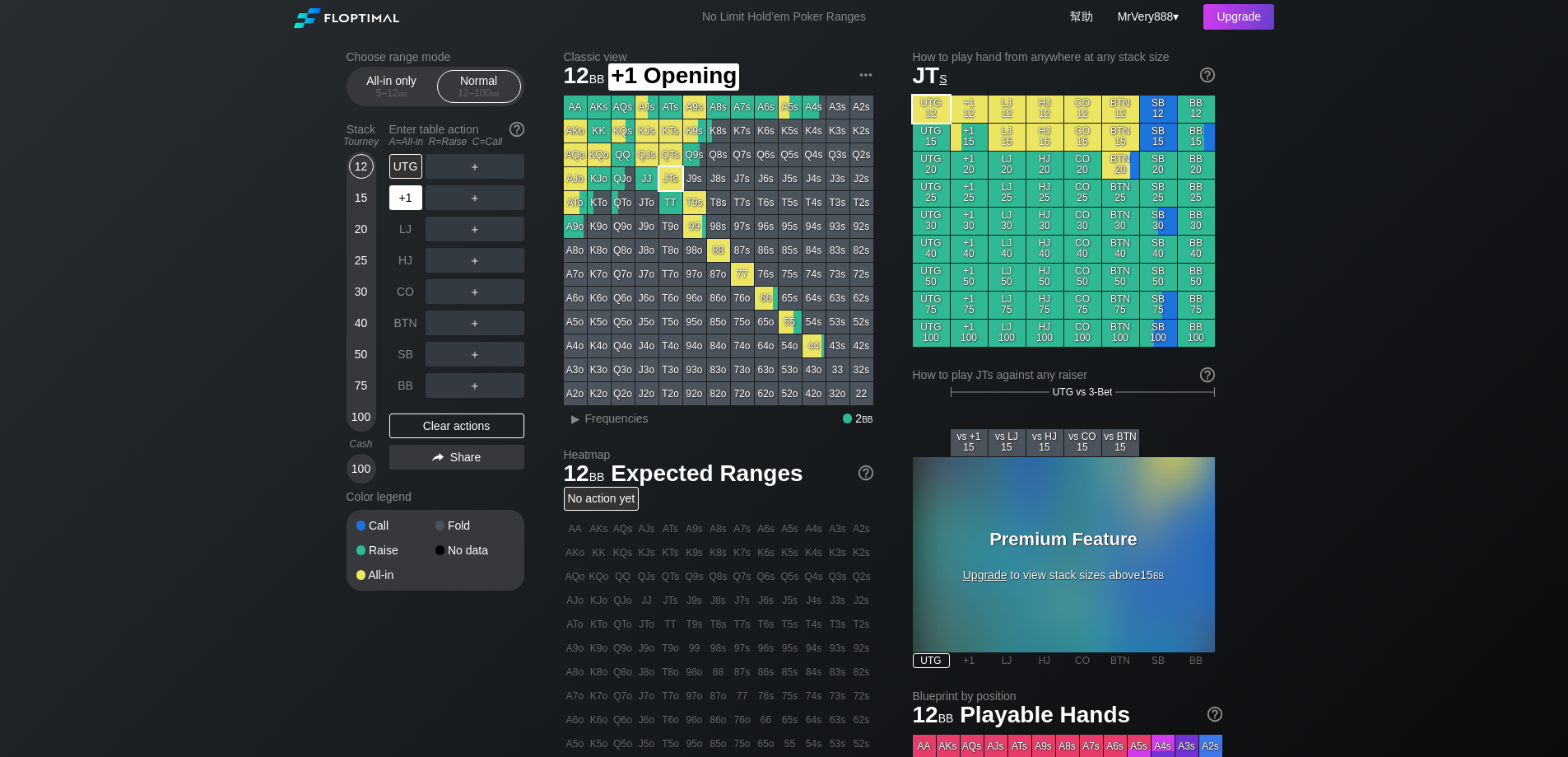
click at [394, 201] on div "+1" at bounding box center [406, 197] width 33 height 25
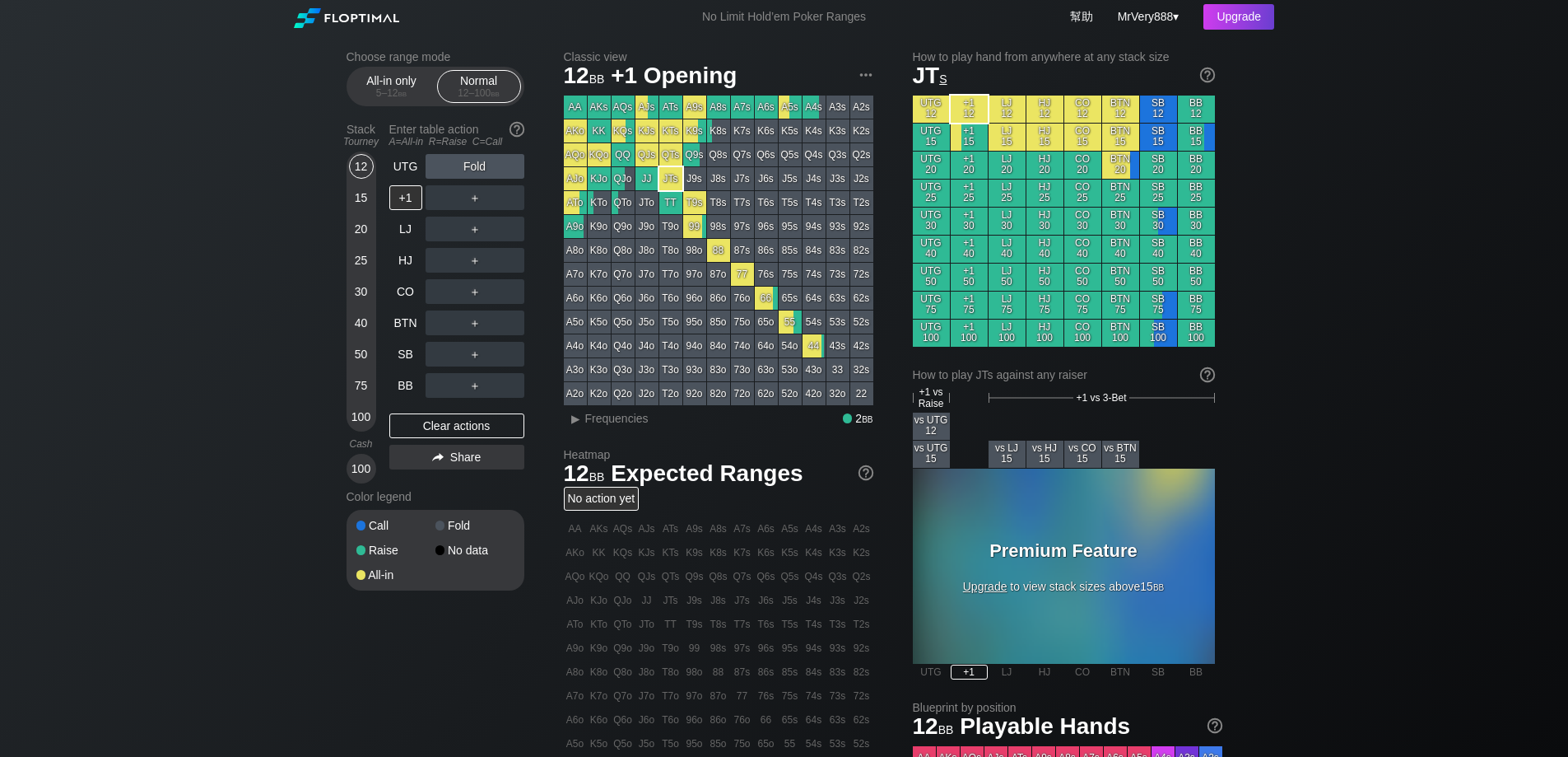
click at [365, 297] on div "30" at bounding box center [361, 292] width 25 height 25
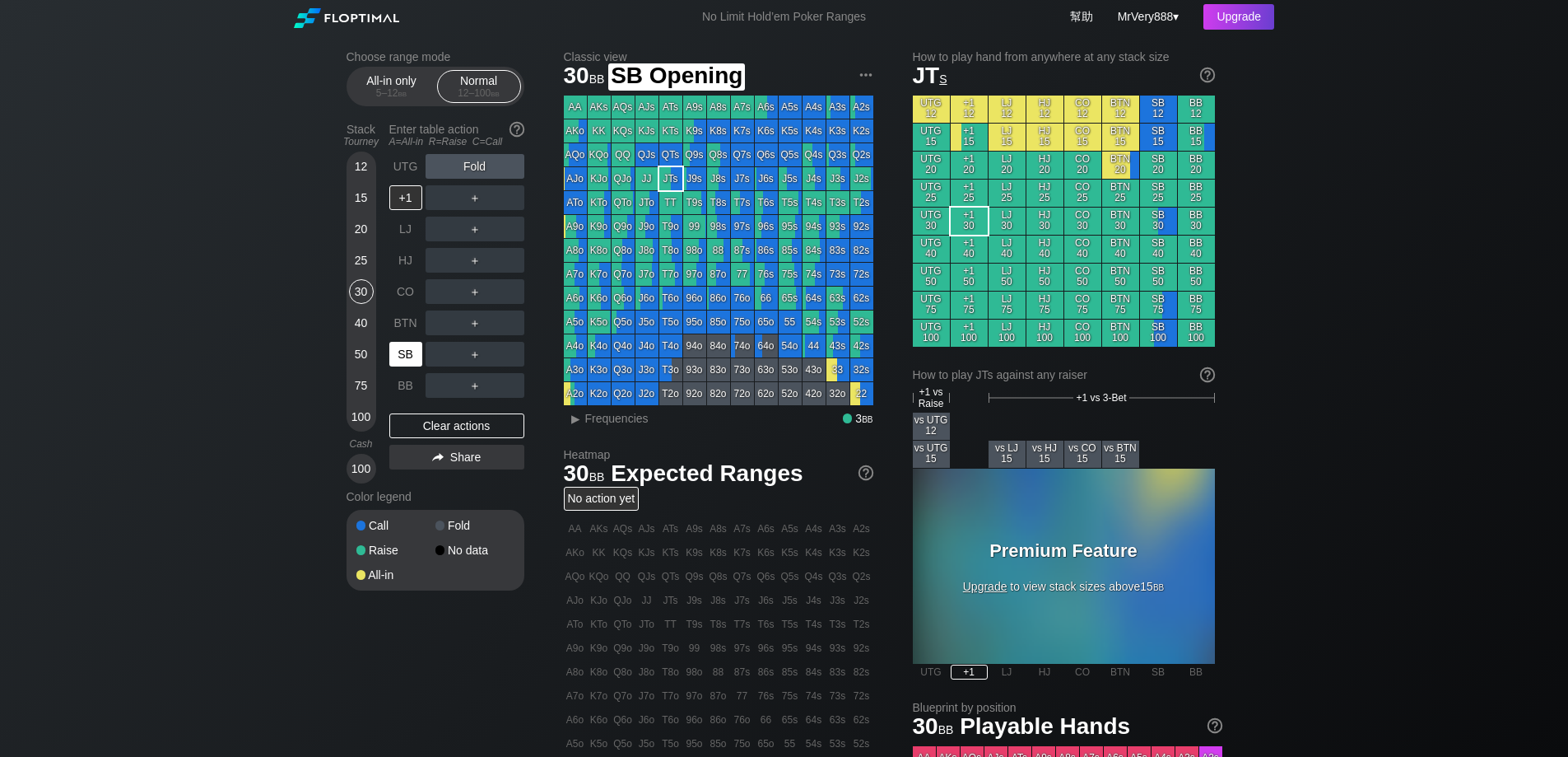
click at [416, 366] on div "SB" at bounding box center [406, 354] width 33 height 25
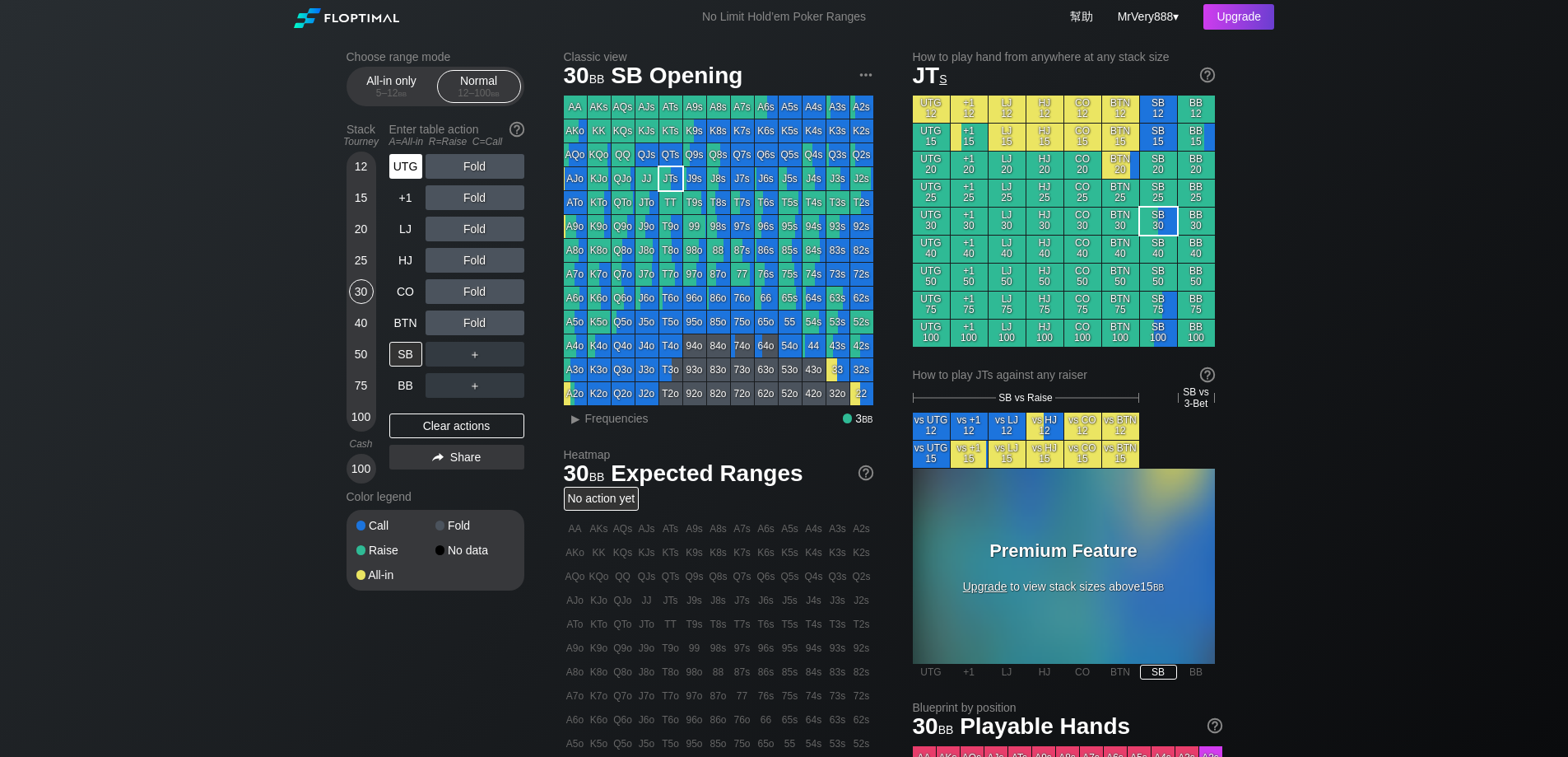
click at [402, 177] on div "UTG" at bounding box center [406, 166] width 33 height 25
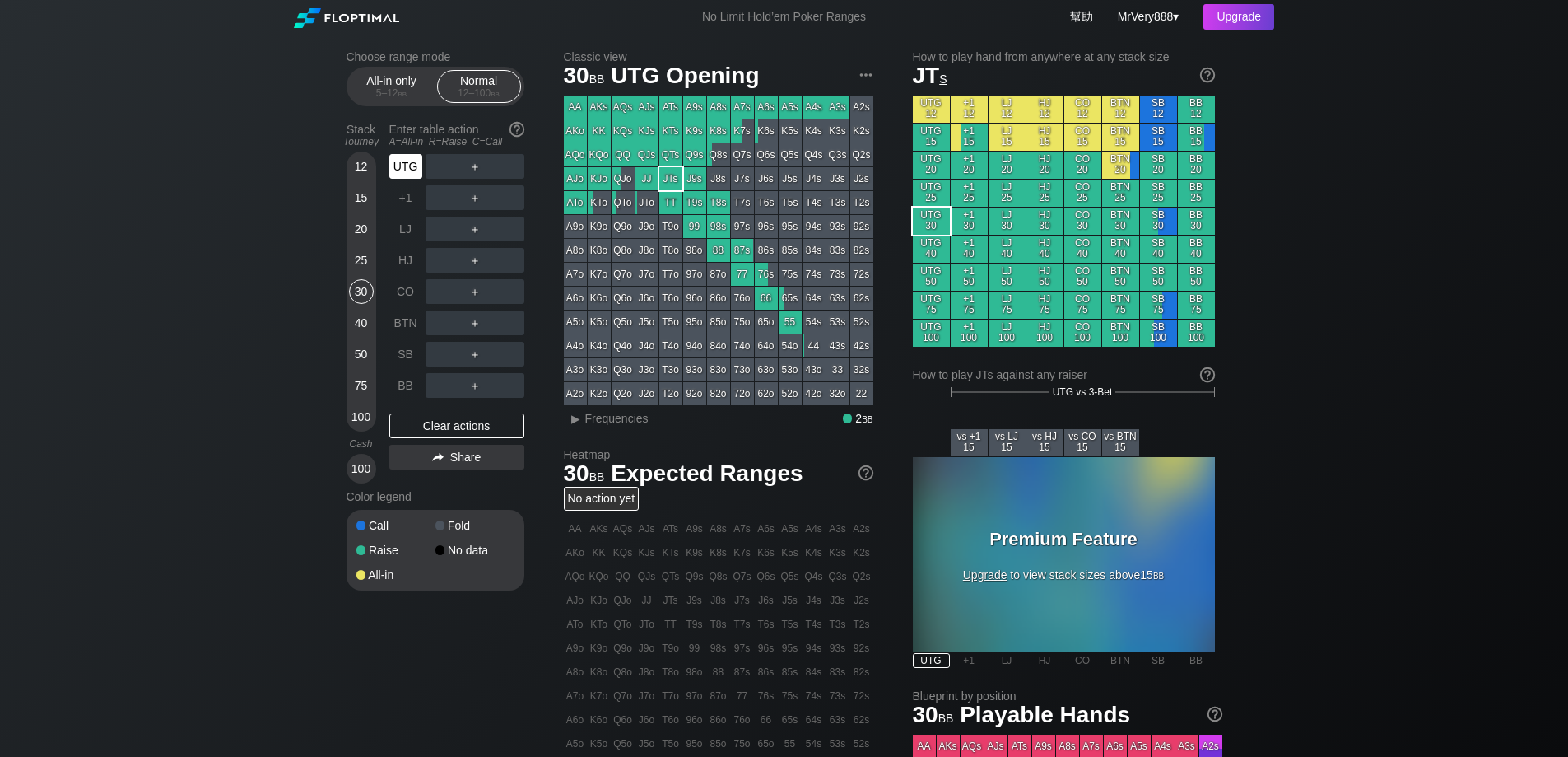
click at [402, 177] on div "UTG" at bounding box center [406, 166] width 33 height 25
click at [361, 210] on div "15" at bounding box center [361, 197] width 25 height 25
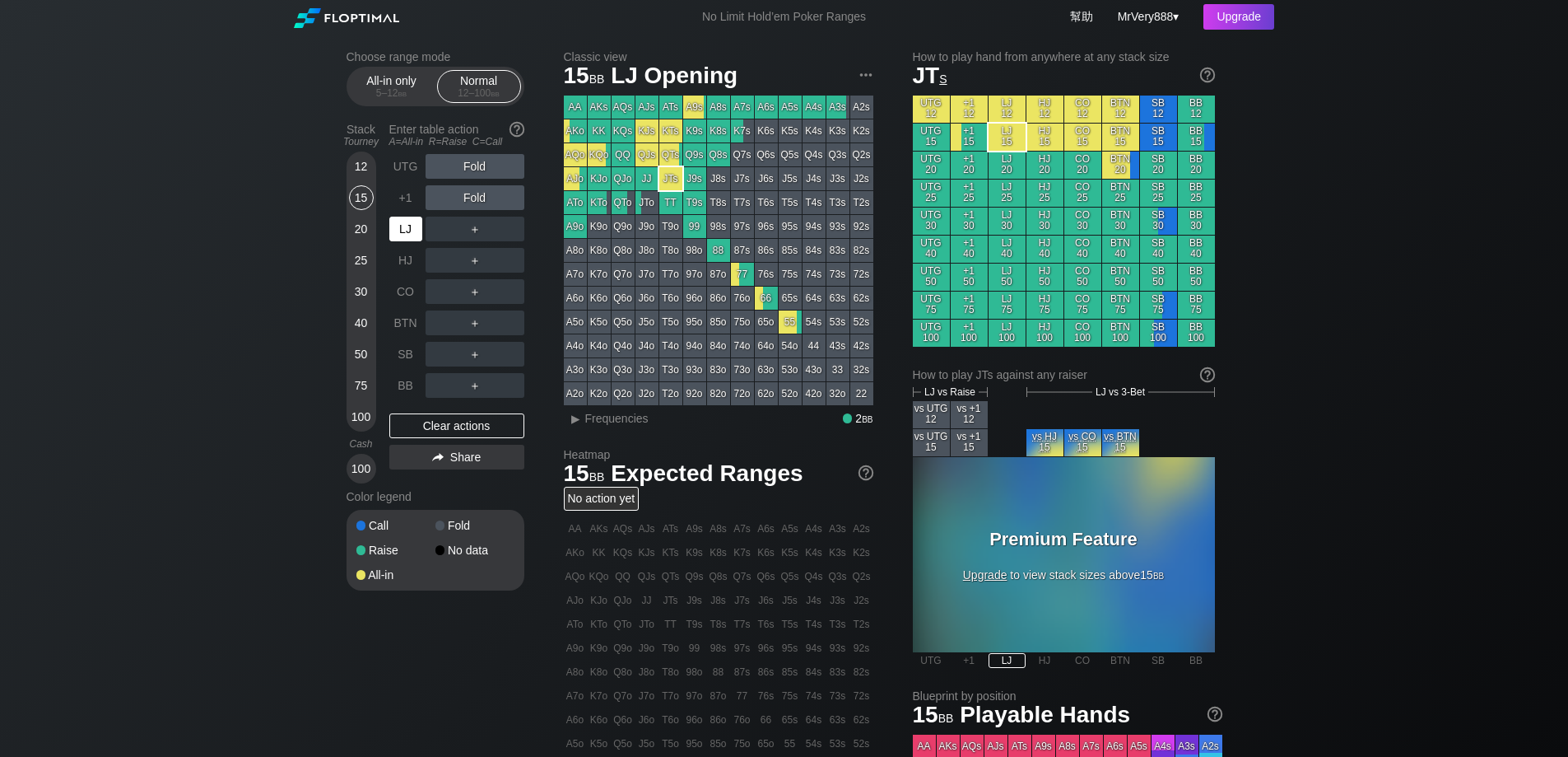
click at [413, 242] on div "LJ" at bounding box center [406, 228] width 33 height 25
click at [472, 242] on div "R ✕" at bounding box center [475, 228] width 32 height 25
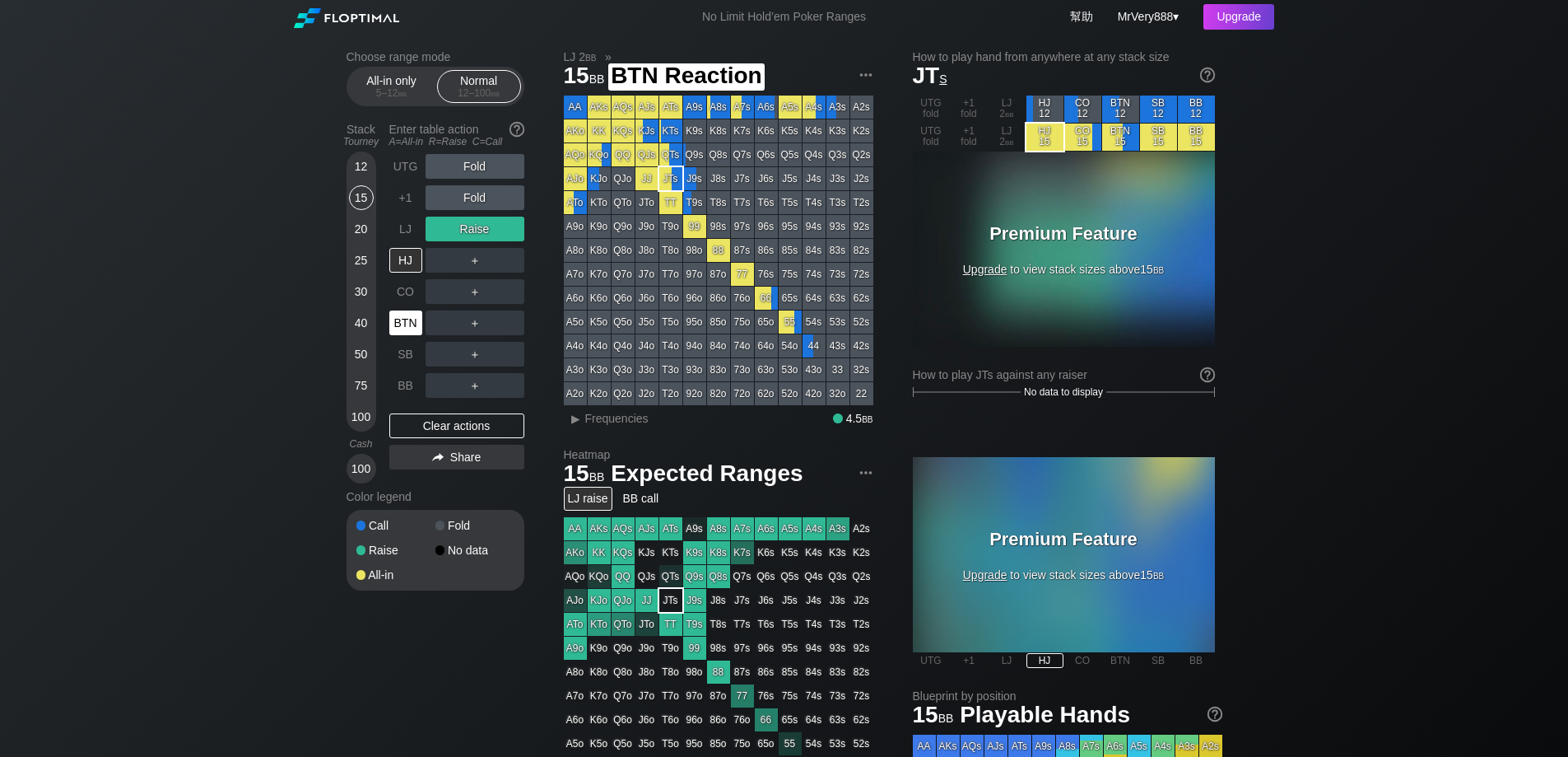
click at [407, 335] on div "BTN" at bounding box center [406, 323] width 33 height 25
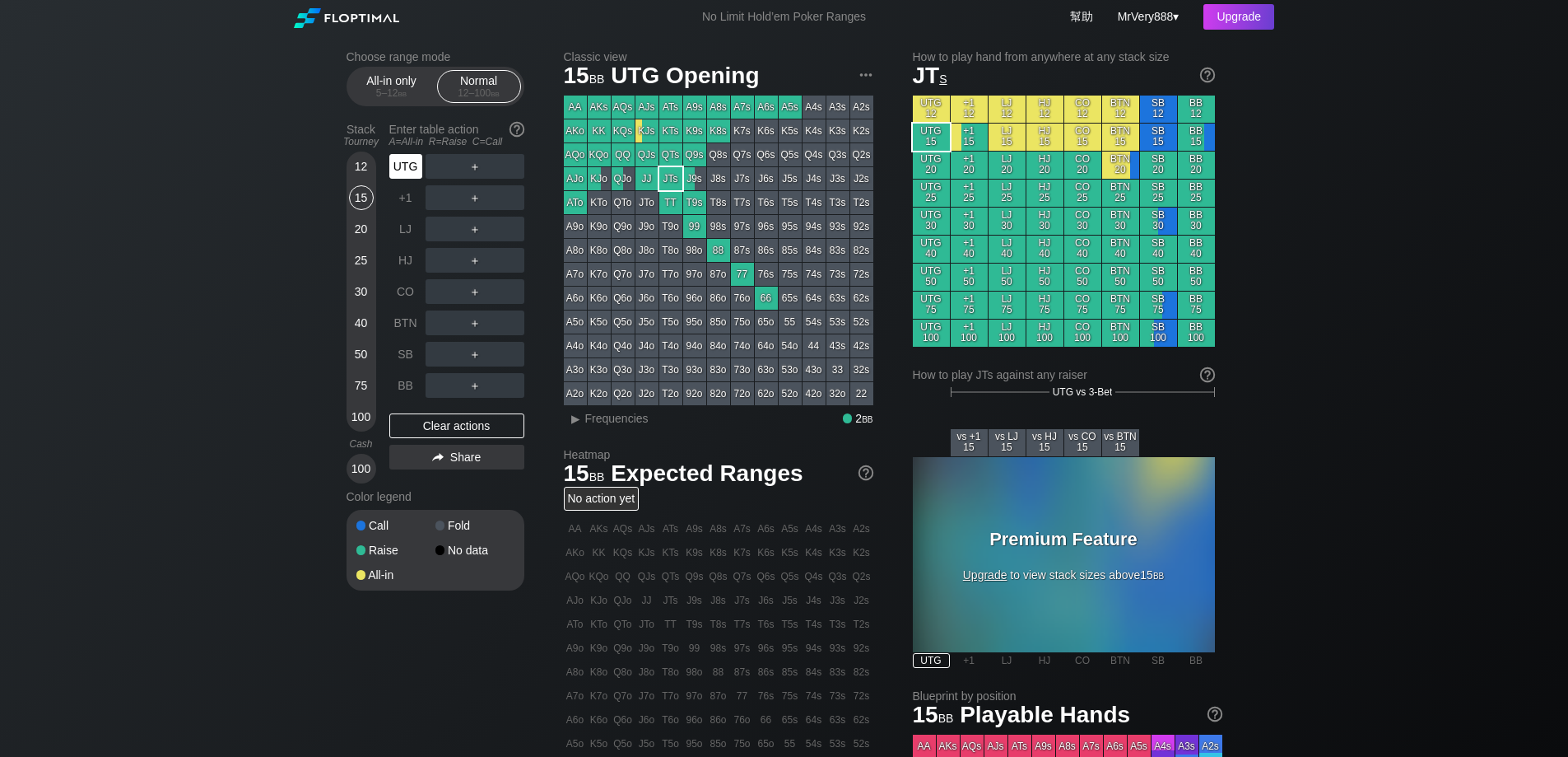
click at [396, 178] on div "UTG" at bounding box center [406, 166] width 33 height 25
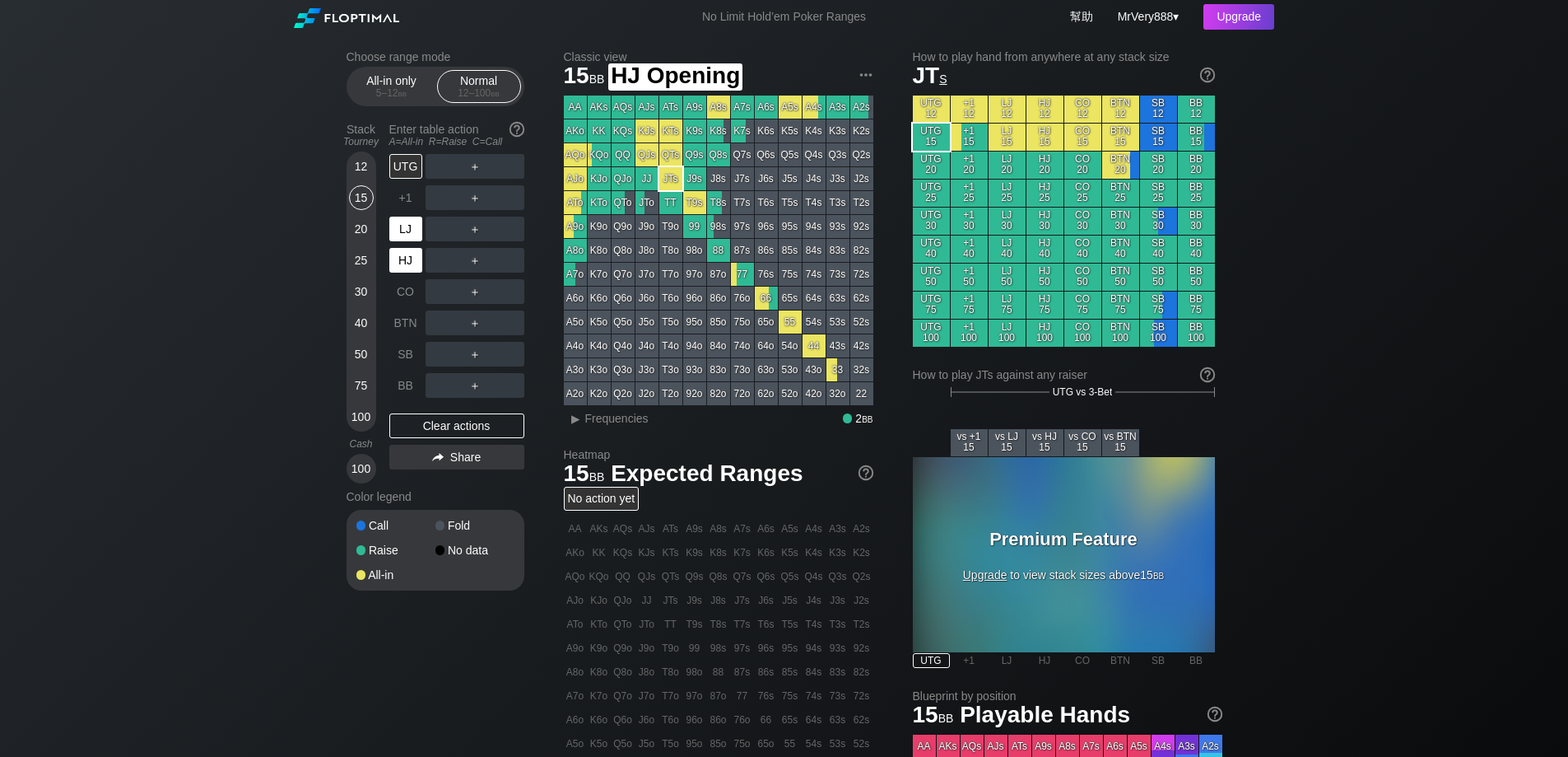
click at [408, 242] on div "LJ" at bounding box center [406, 228] width 33 height 25
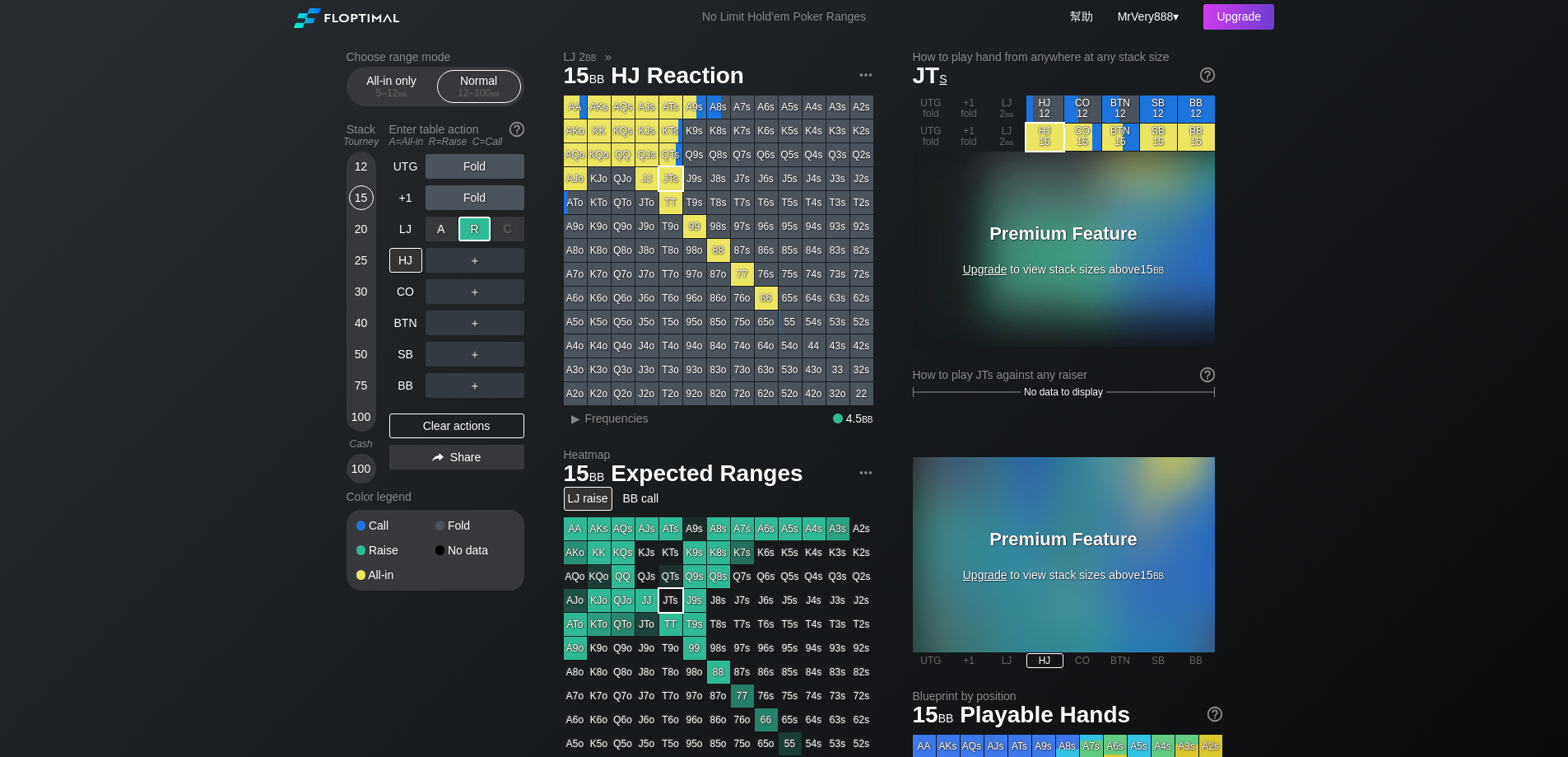
click at [484, 242] on div "R ✕" at bounding box center [475, 228] width 32 height 25
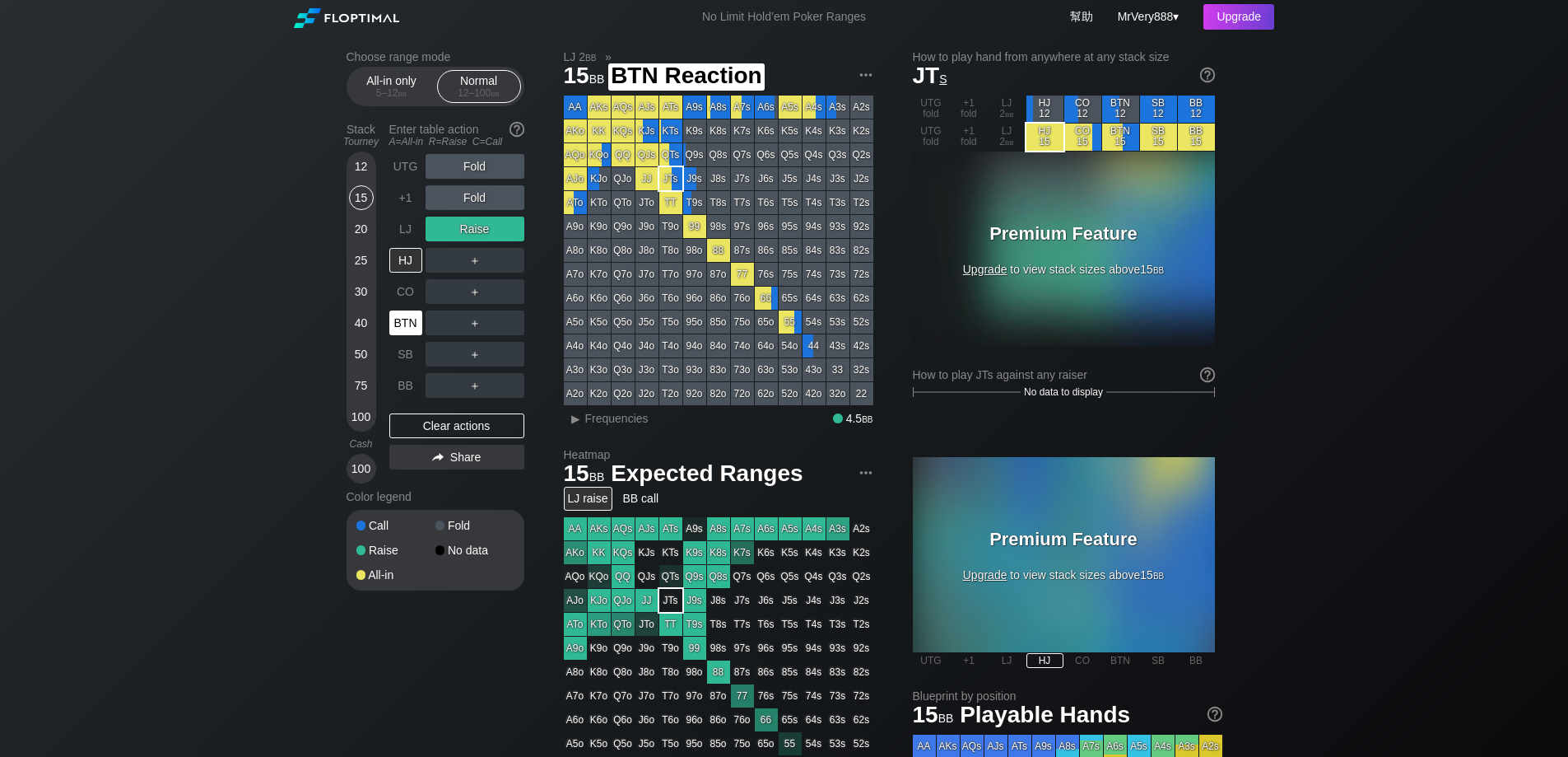
click at [404, 335] on div "BTN" at bounding box center [406, 323] width 33 height 25
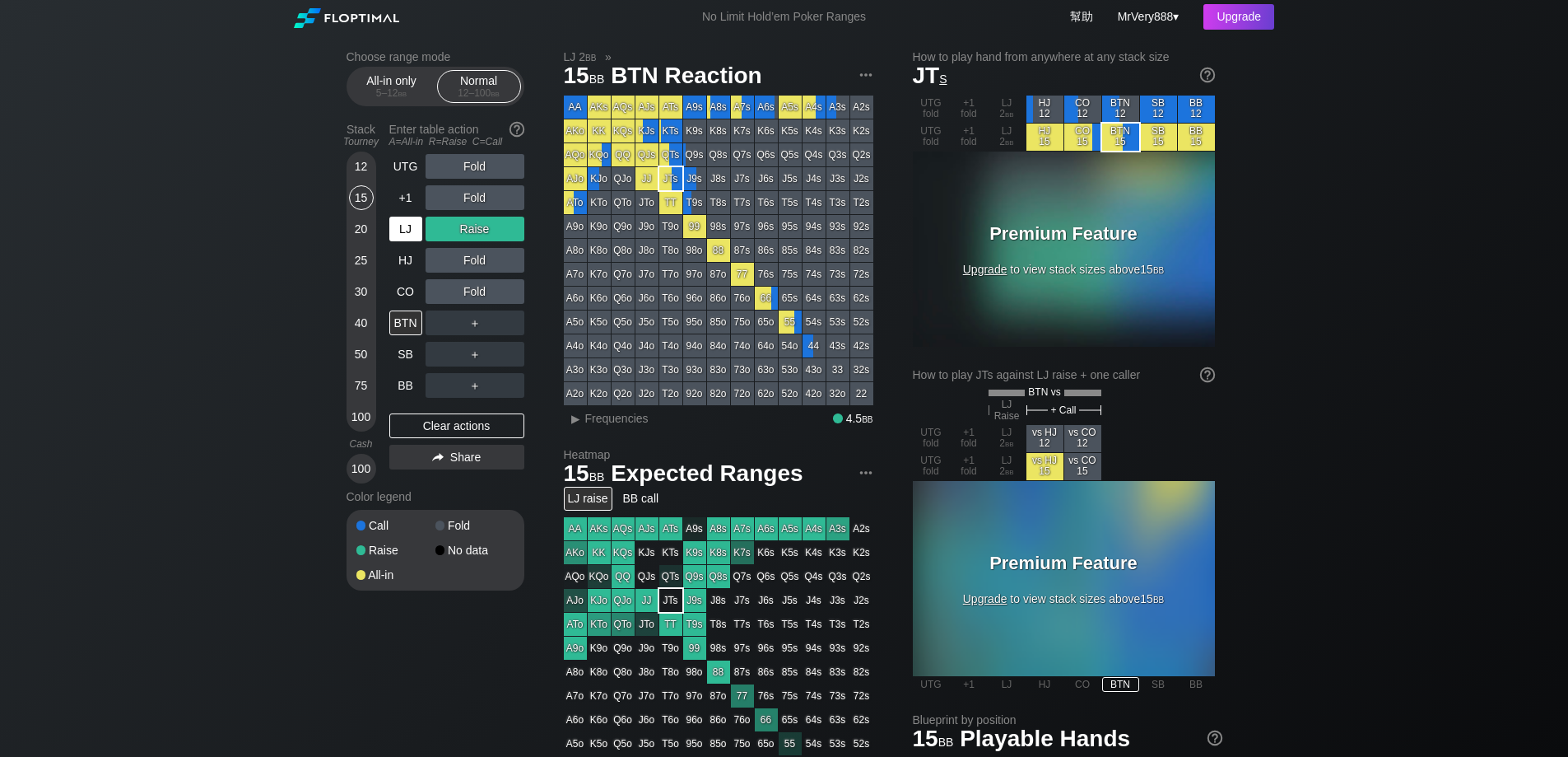
click at [423, 243] on div "LJ" at bounding box center [408, 228] width 36 height 31
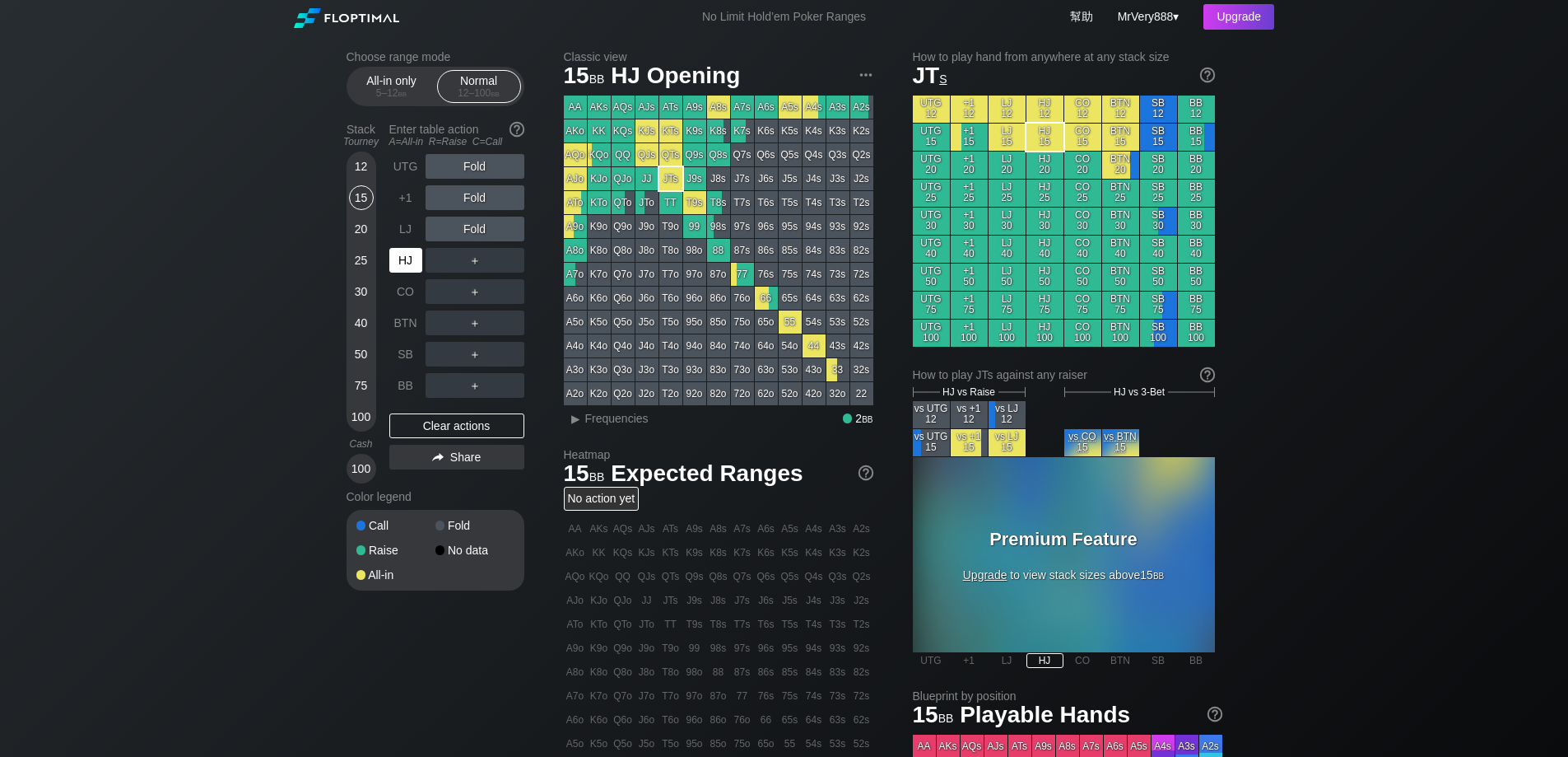
click at [404, 276] on div "HJ" at bounding box center [408, 260] width 36 height 31
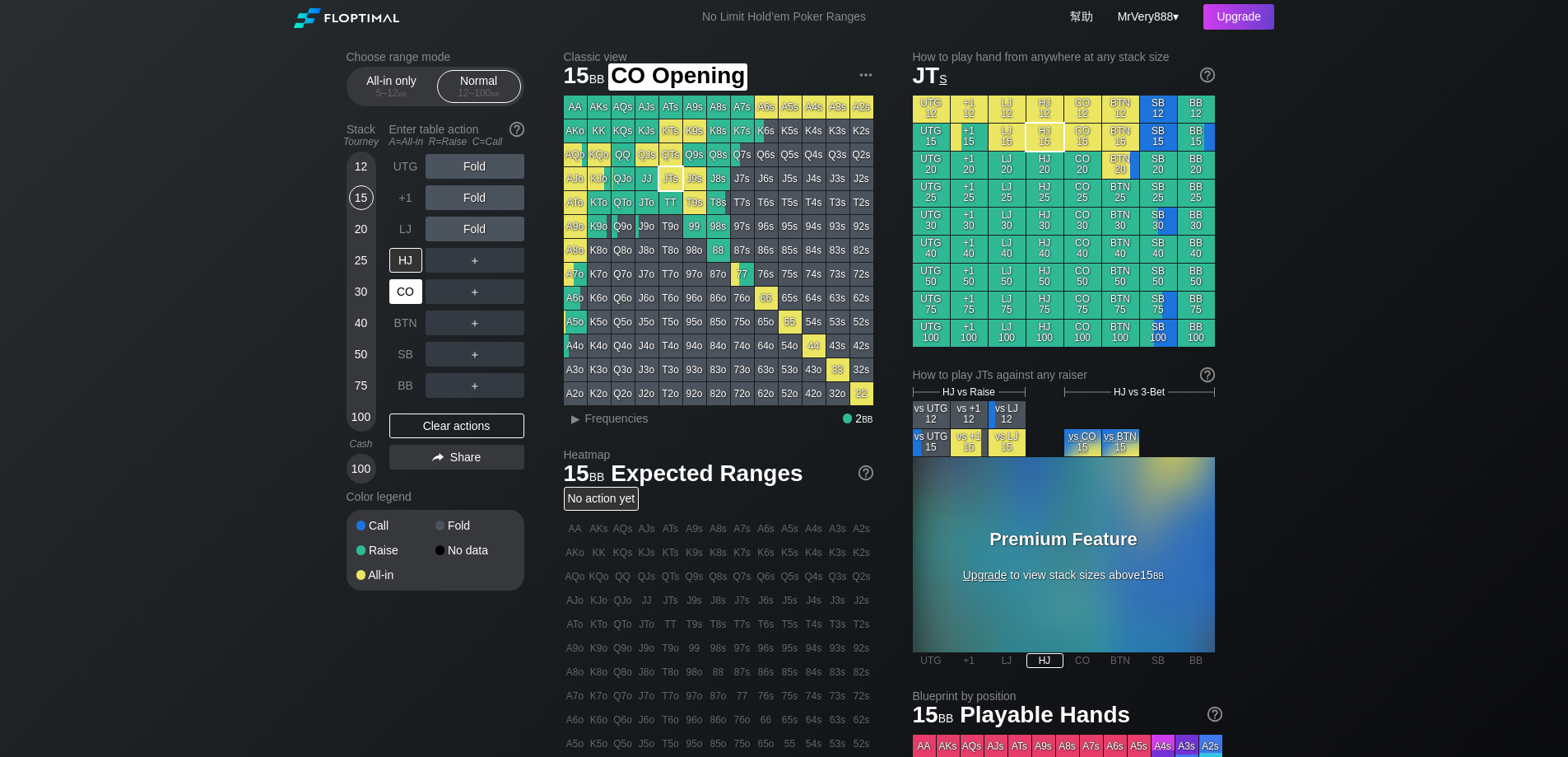
click at [410, 301] on div "CO" at bounding box center [406, 292] width 33 height 25
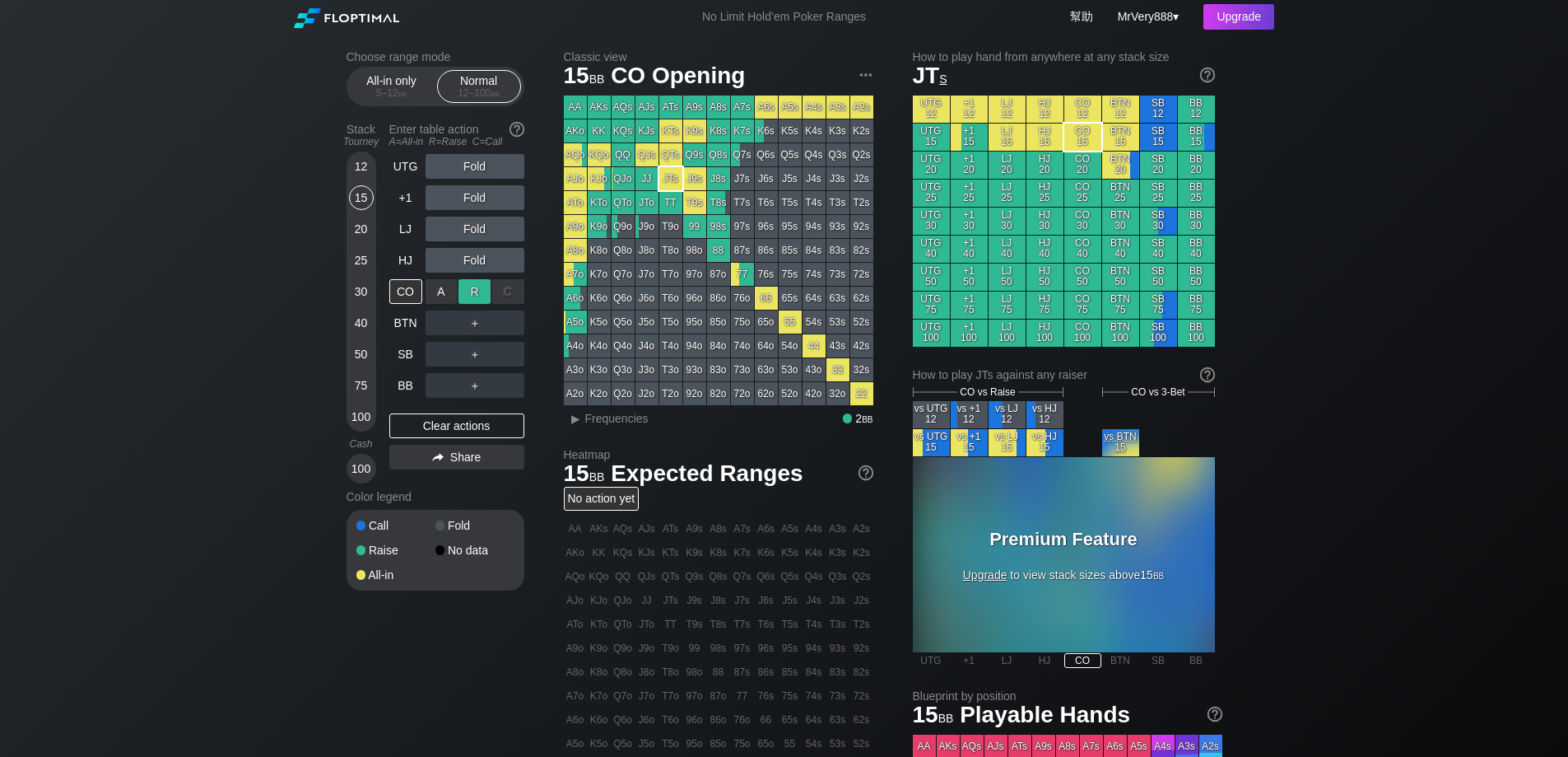
click at [484, 304] on div "R ✕" at bounding box center [475, 292] width 32 height 25
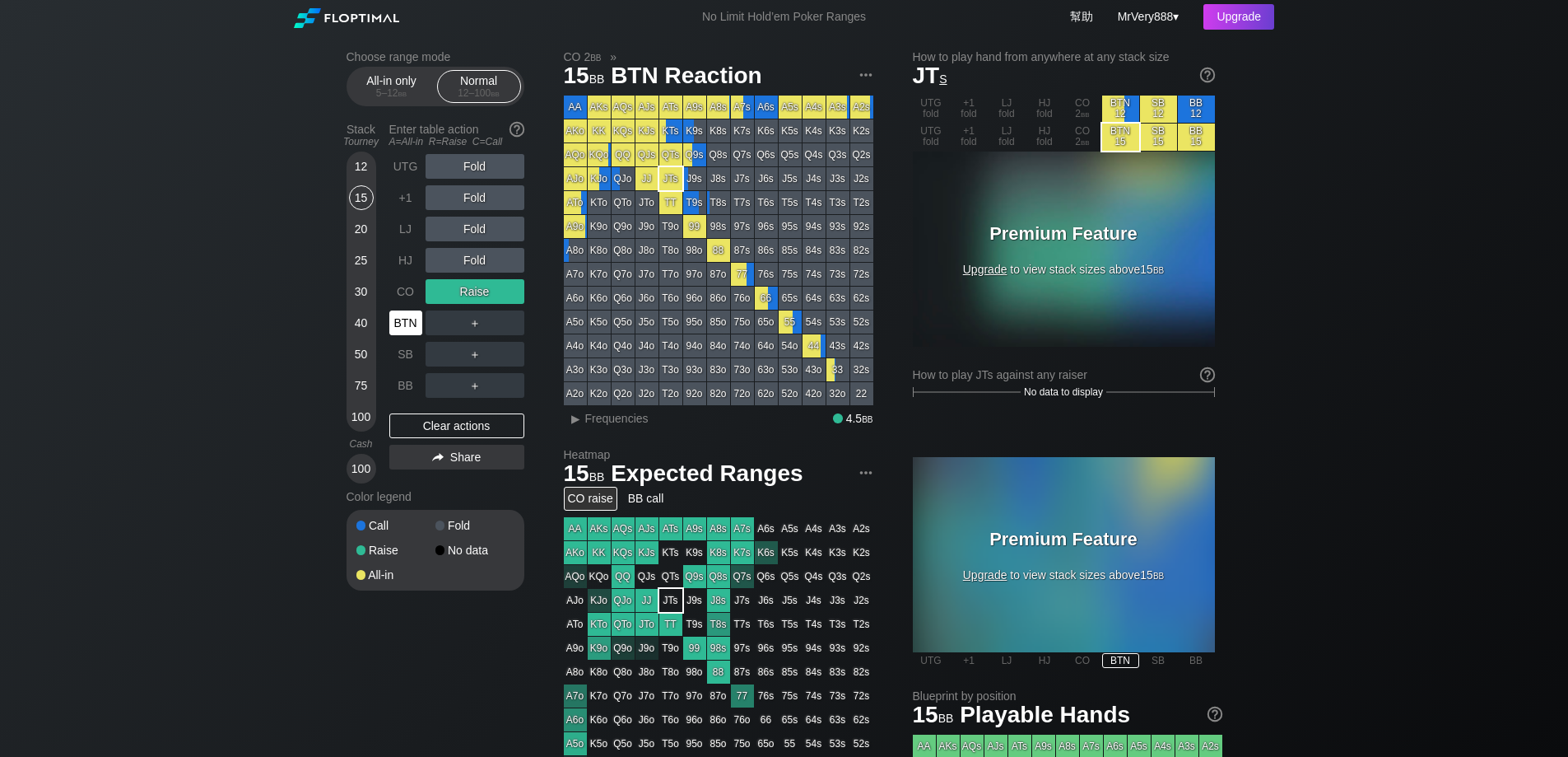
click at [399, 335] on div "BTN" at bounding box center [406, 323] width 33 height 25
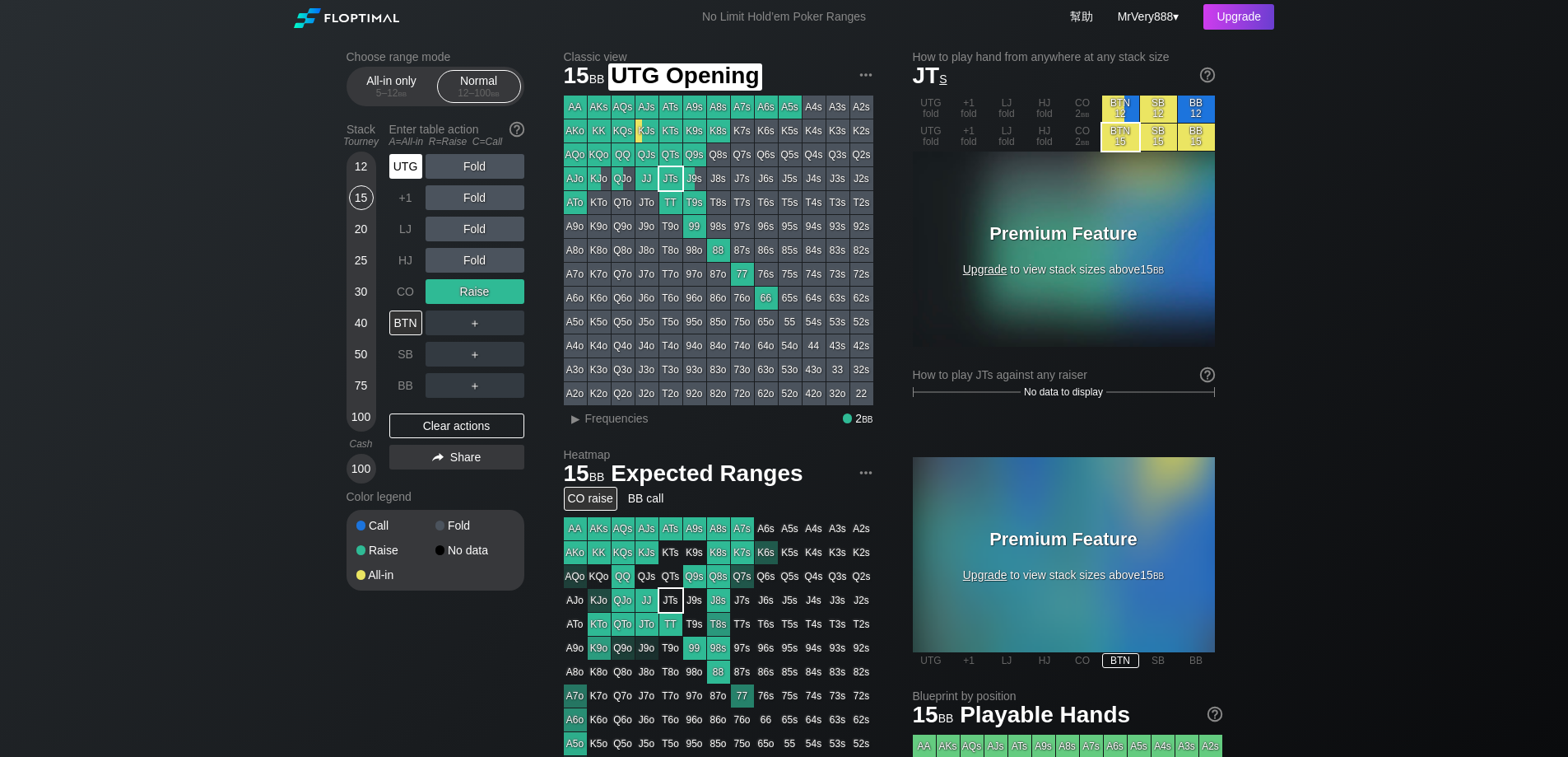
click at [406, 182] on div "UTG" at bounding box center [408, 166] width 36 height 31
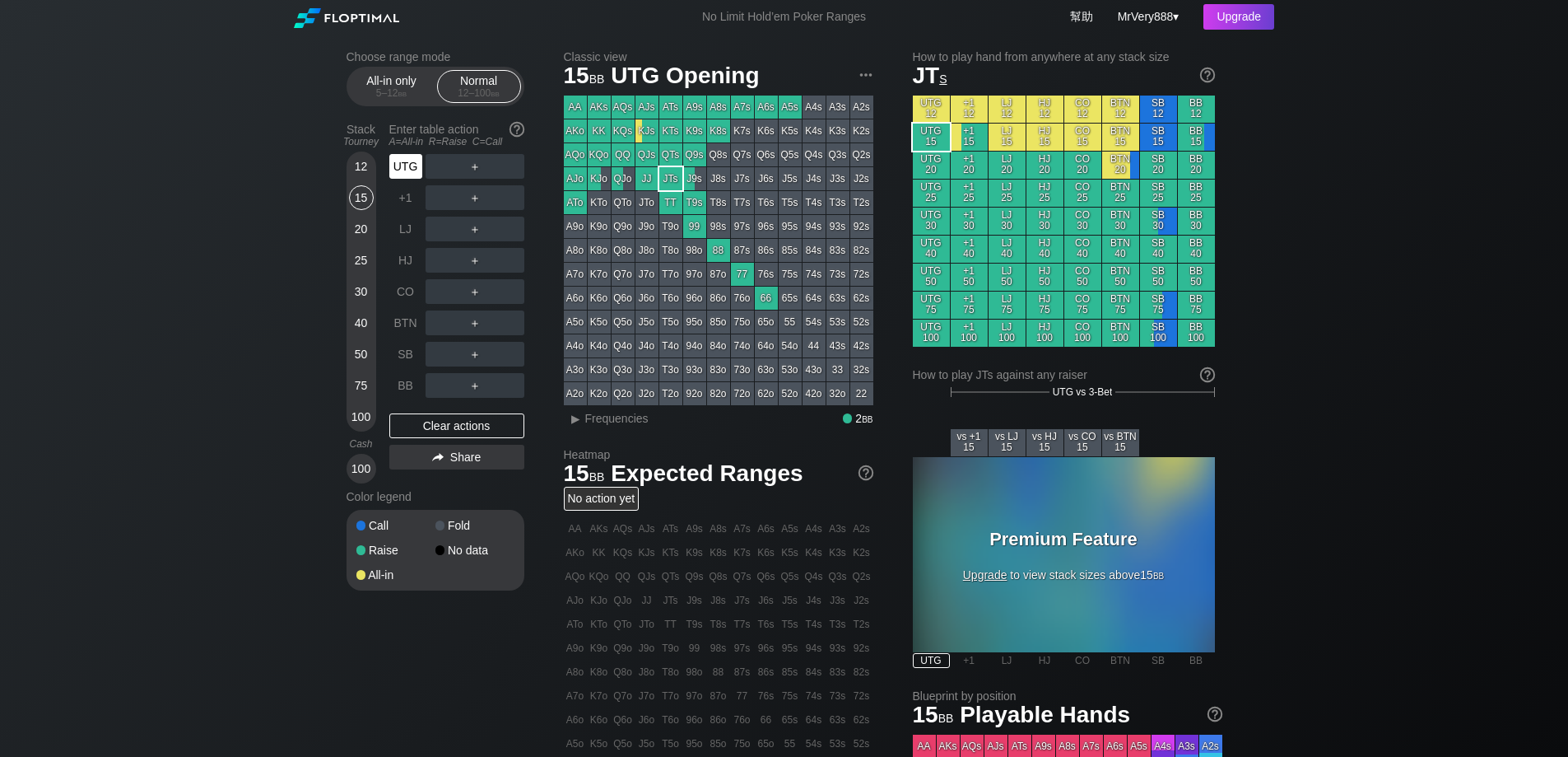
click at [406, 182] on div "UTG" at bounding box center [408, 166] width 36 height 31
click at [408, 178] on div "UTG" at bounding box center [406, 166] width 33 height 25
click at [196, 294] on div "Choose range mode All-in only 5 – 12 bb Normal 12 – 100 bb Stack Tourney Enter …" at bounding box center [784, 560] width 1568 height 1051
click at [371, 304] on div "30" at bounding box center [361, 292] width 25 height 25
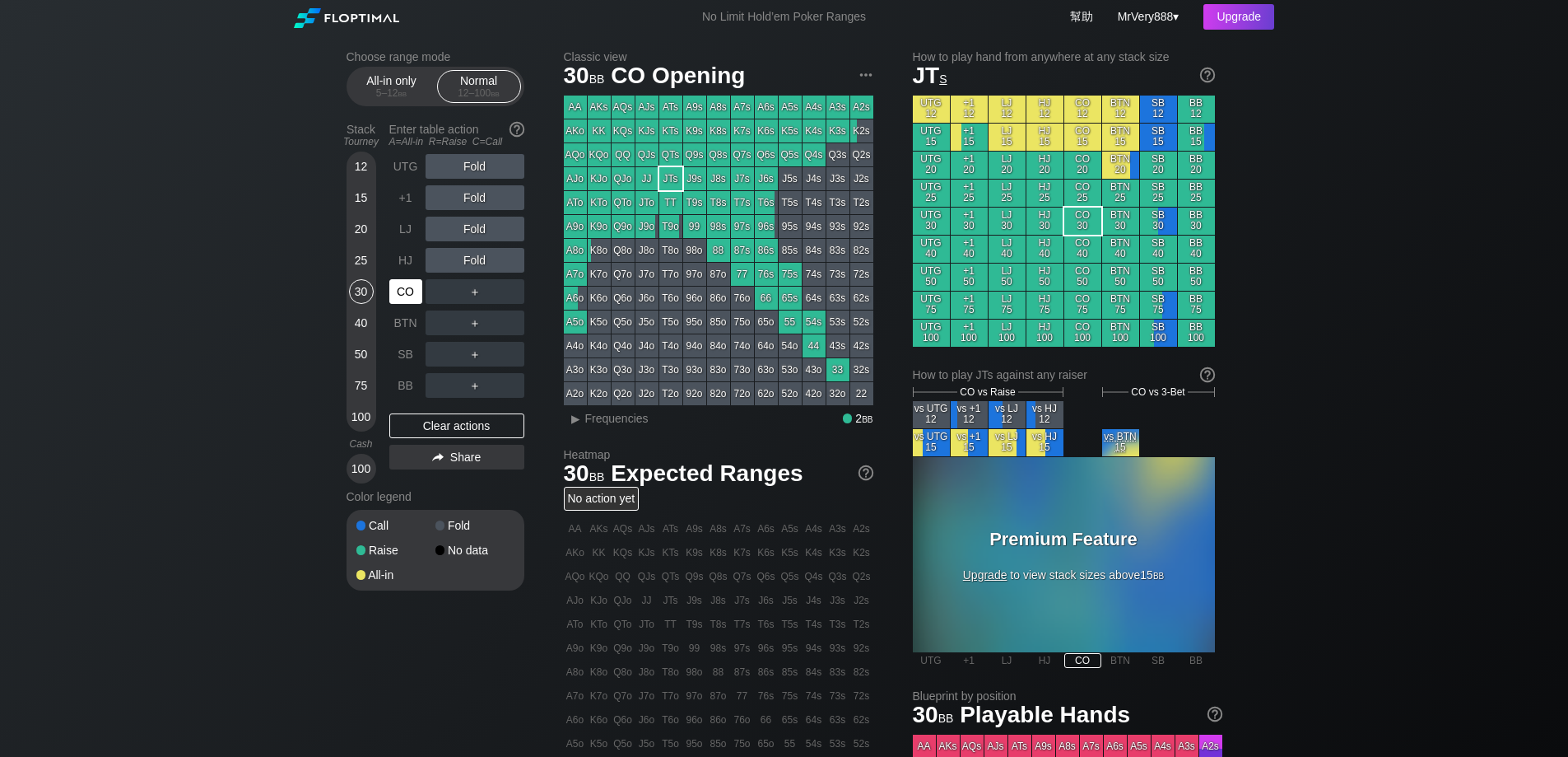
click at [409, 304] on div "CO" at bounding box center [406, 292] width 33 height 25
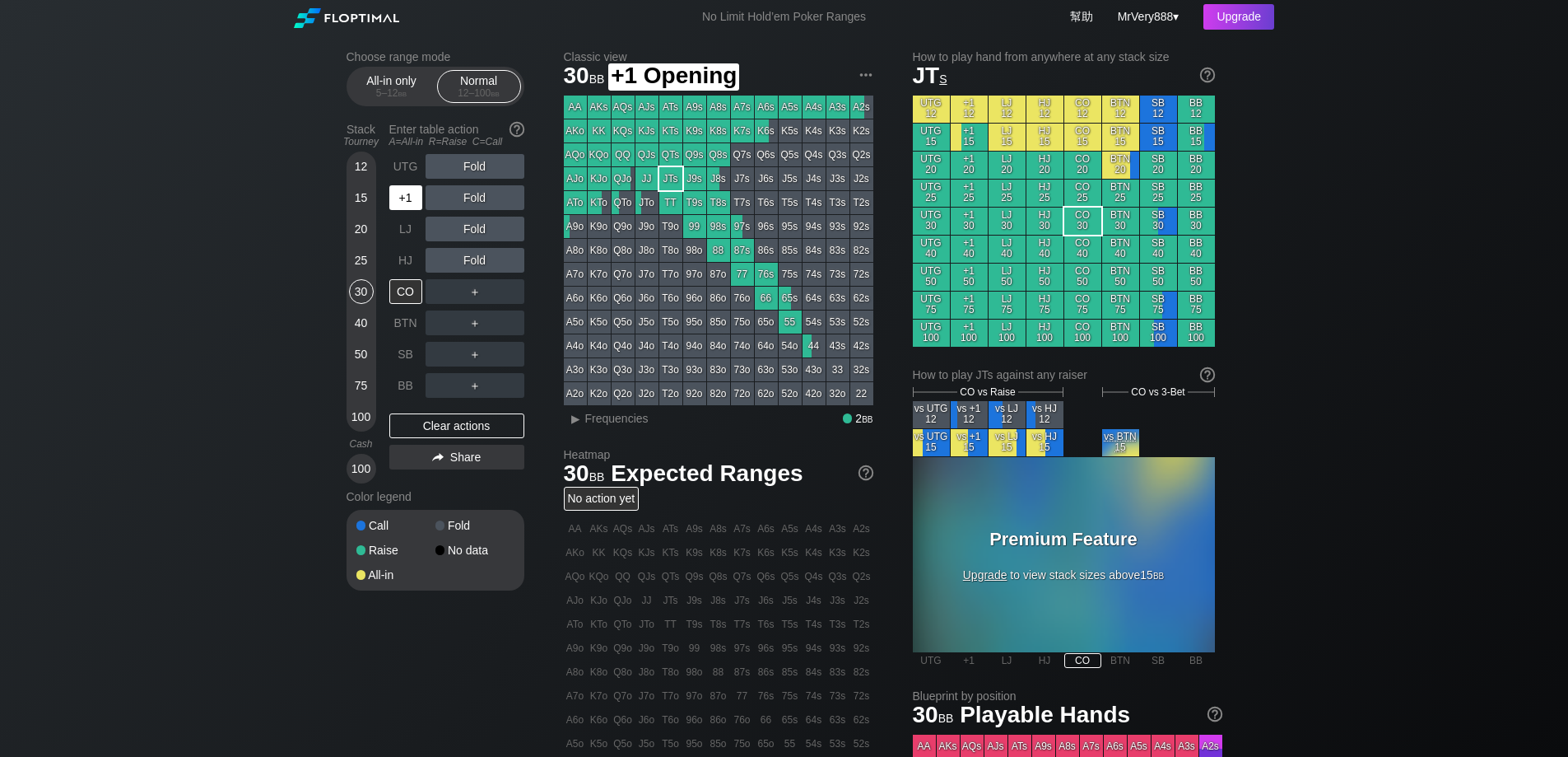
click at [410, 210] on div "+1" at bounding box center [406, 197] width 33 height 25
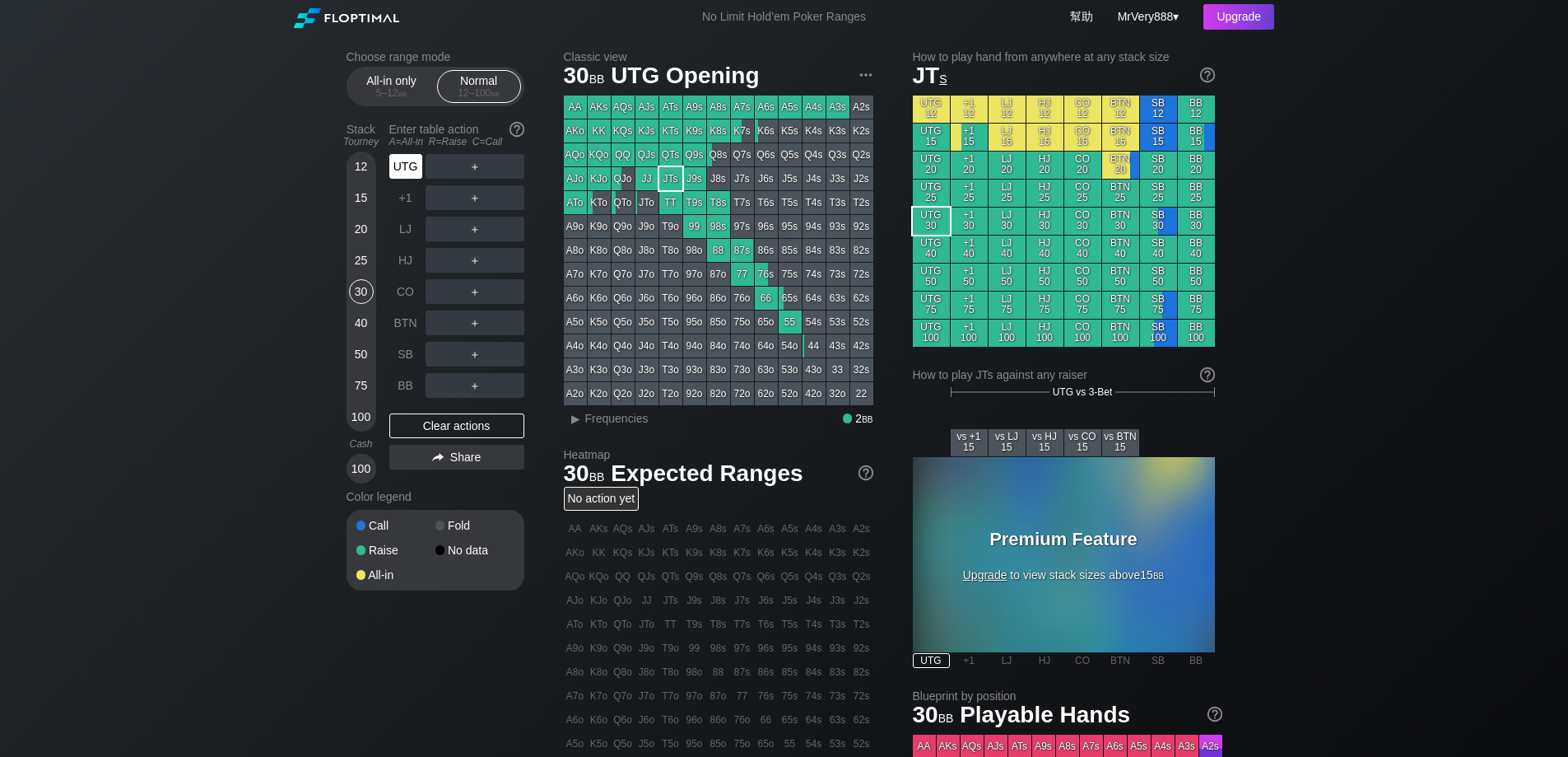
click at [396, 178] on div "UTG" at bounding box center [406, 166] width 33 height 25
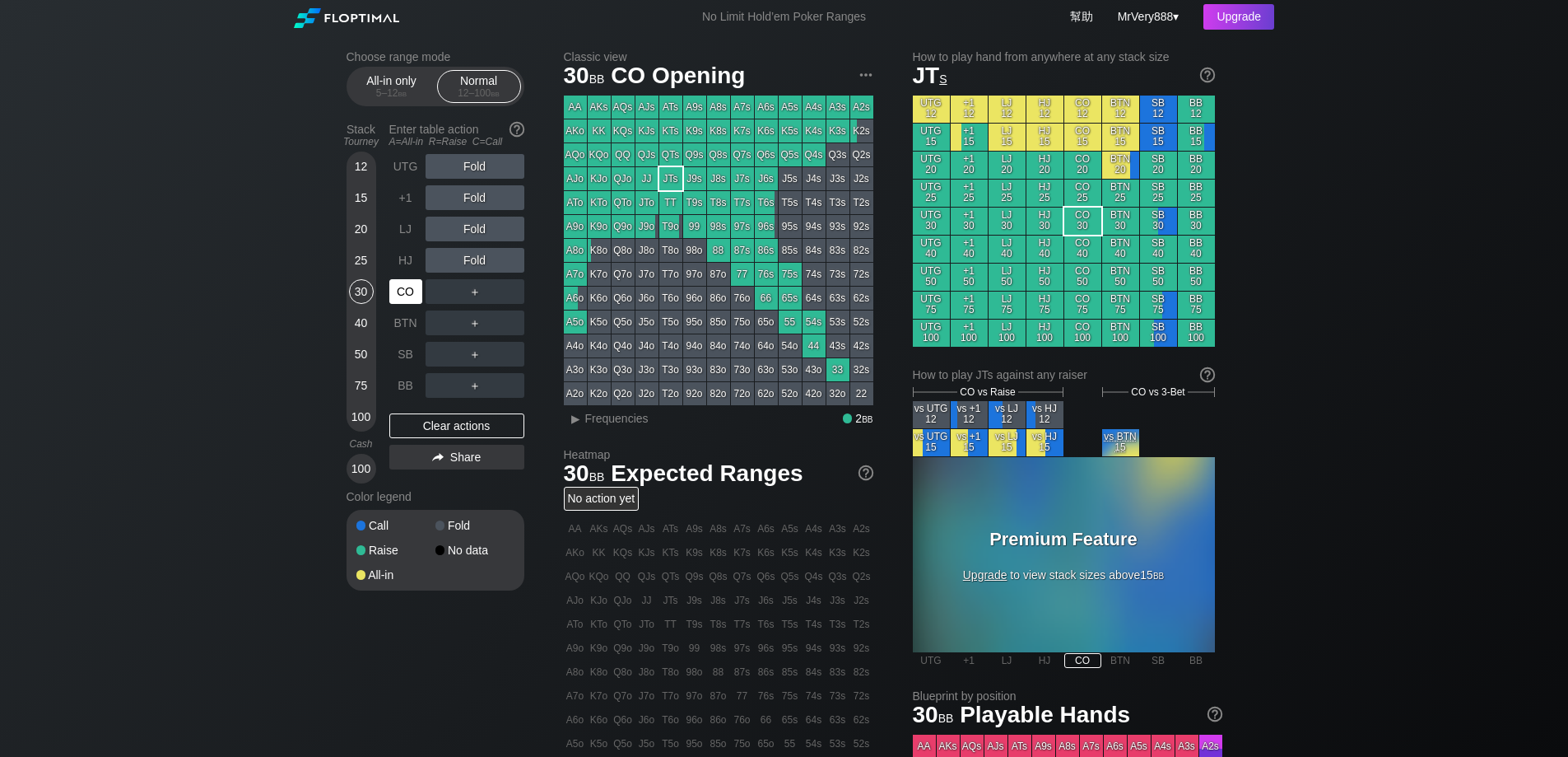
click at [410, 304] on div "CO" at bounding box center [406, 292] width 33 height 25
click at [372, 335] on div "40" at bounding box center [361, 323] width 25 height 25
click at [362, 242] on div "20" at bounding box center [361, 228] width 25 height 25
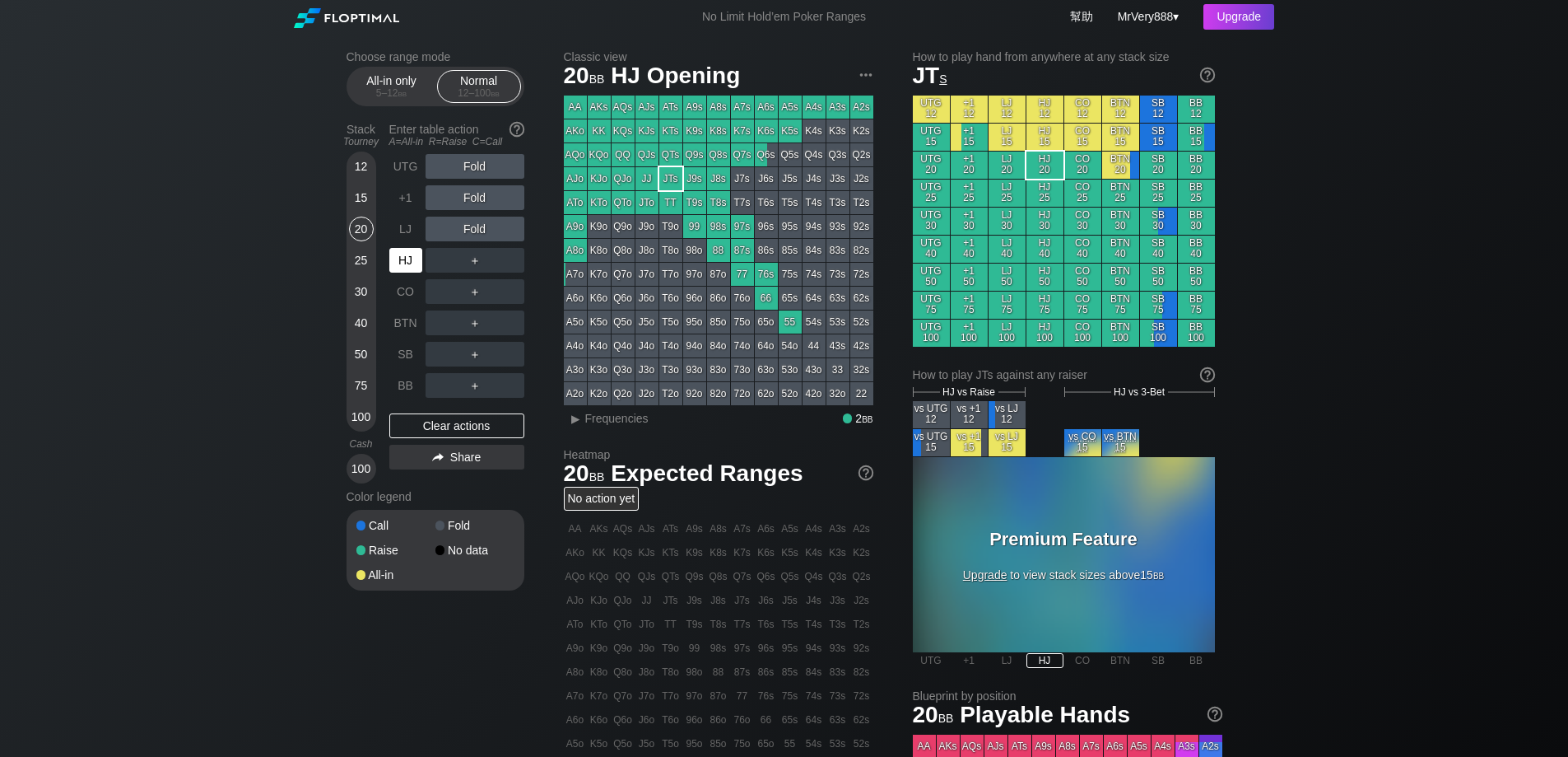
click at [405, 273] on div "HJ" at bounding box center [406, 261] width 33 height 25
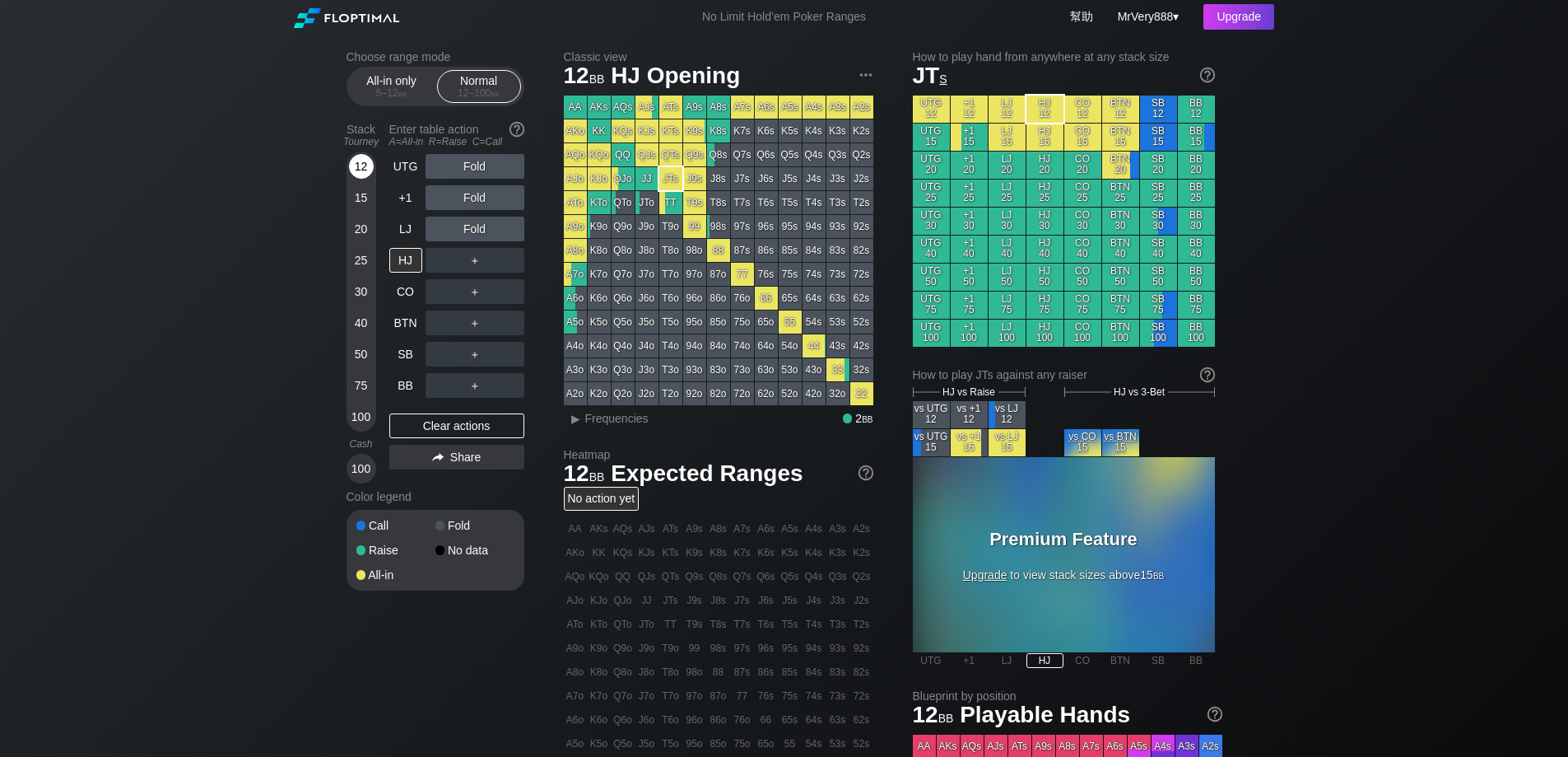
click at [360, 178] on div "12" at bounding box center [361, 166] width 25 height 25
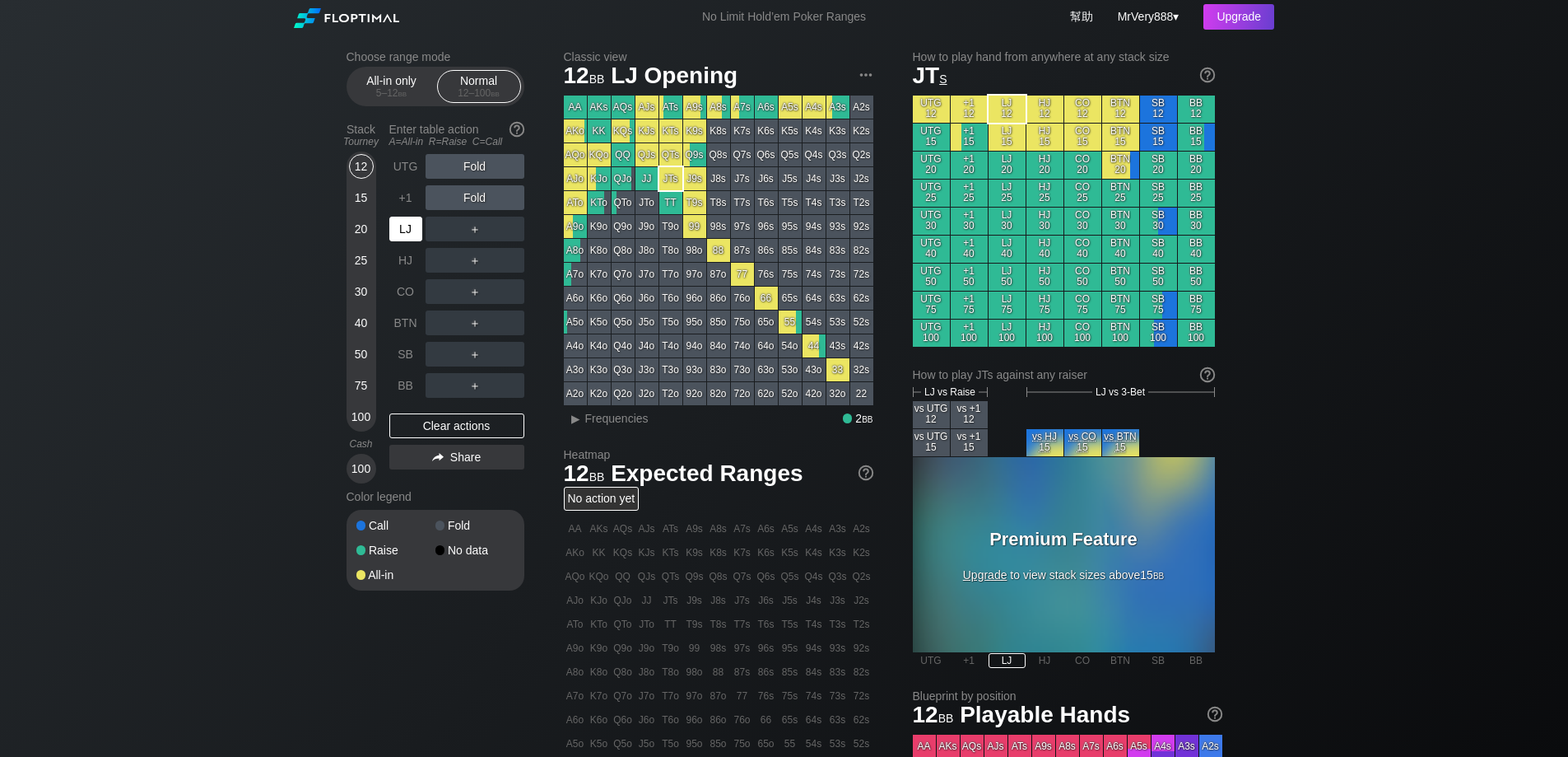
click at [402, 233] on div "LJ" at bounding box center [406, 228] width 33 height 25
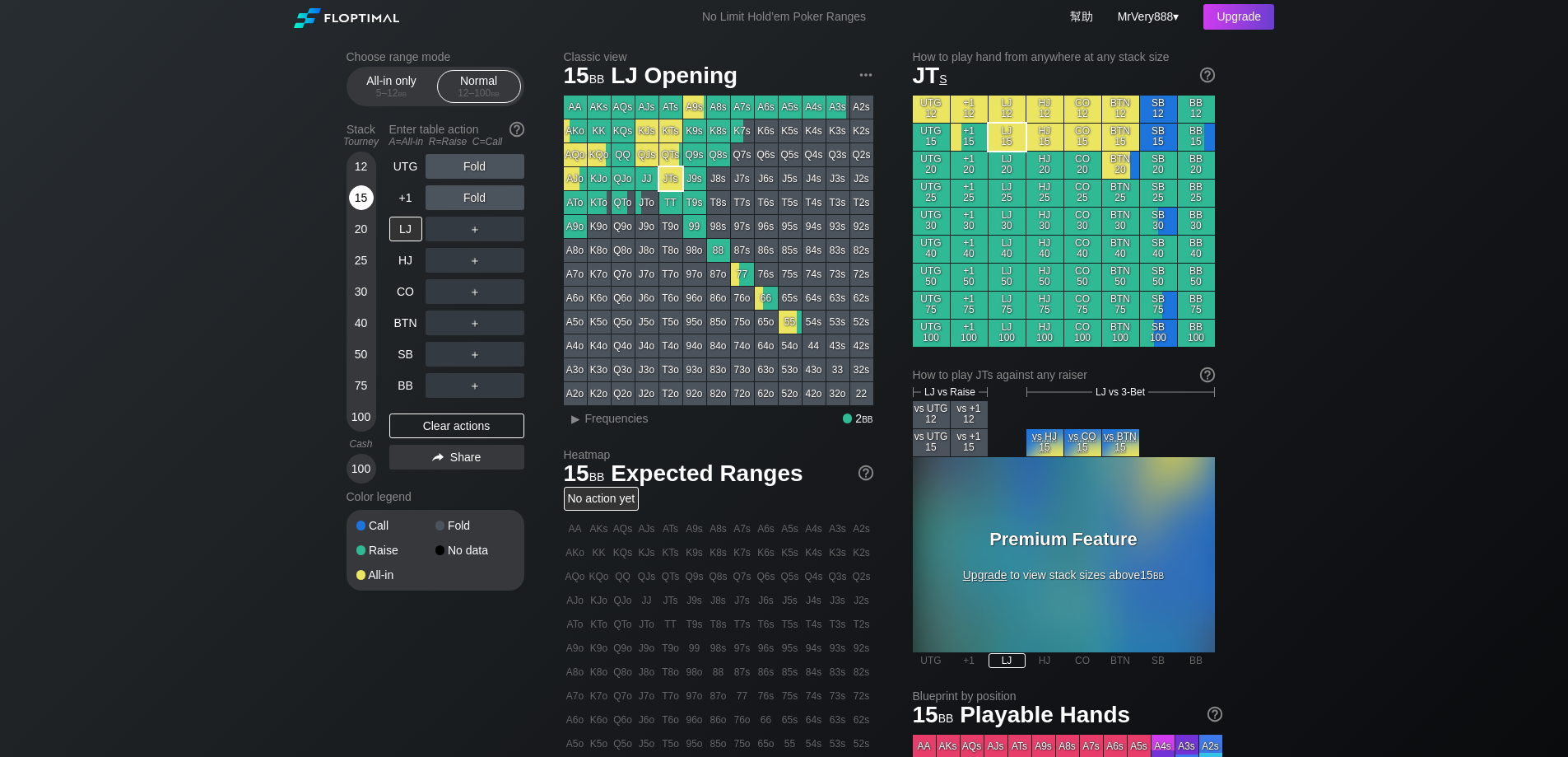
click at [360, 210] on div "15" at bounding box center [361, 197] width 25 height 25
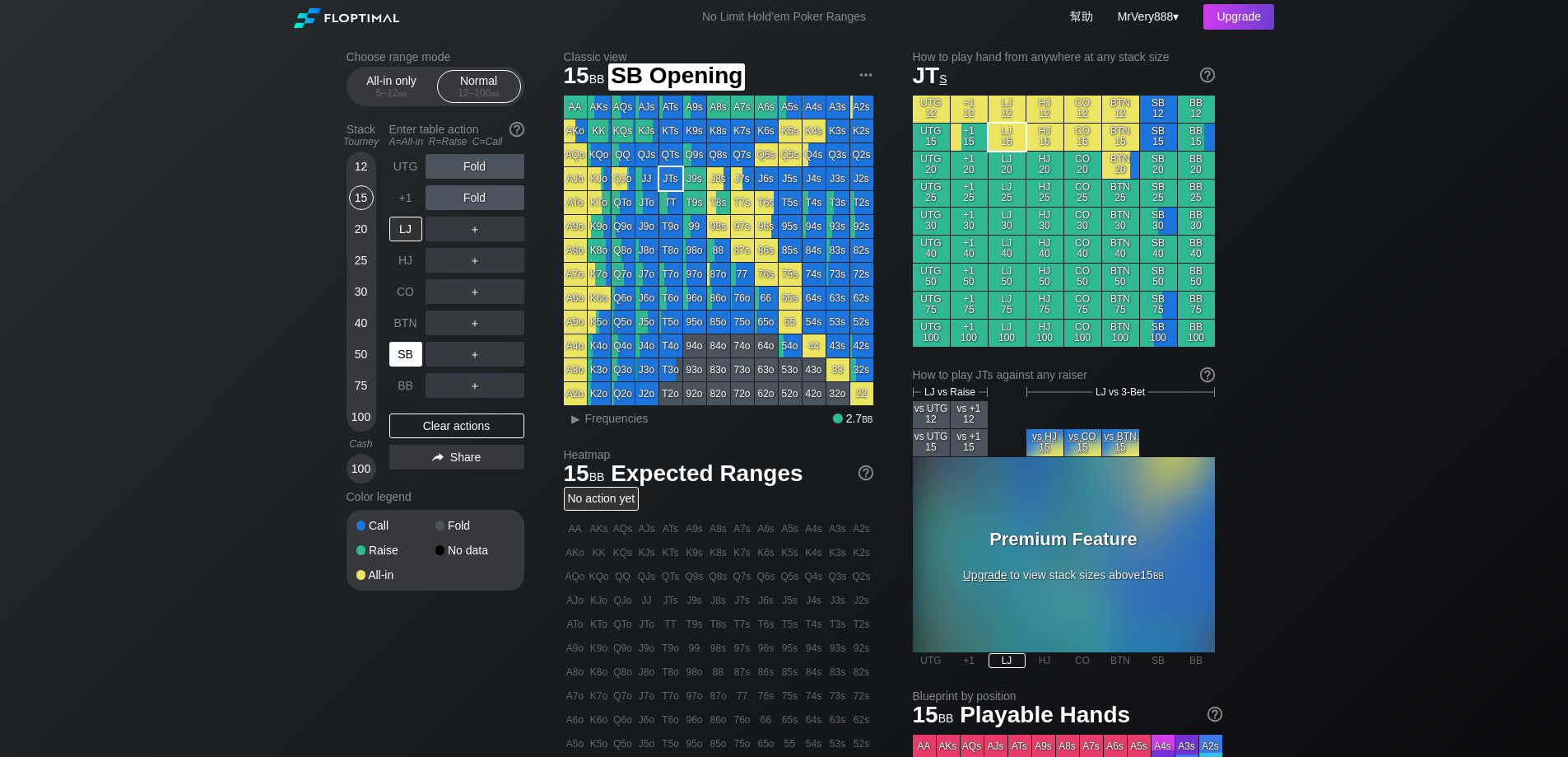
click at [414, 364] on div "SB" at bounding box center [406, 354] width 33 height 25
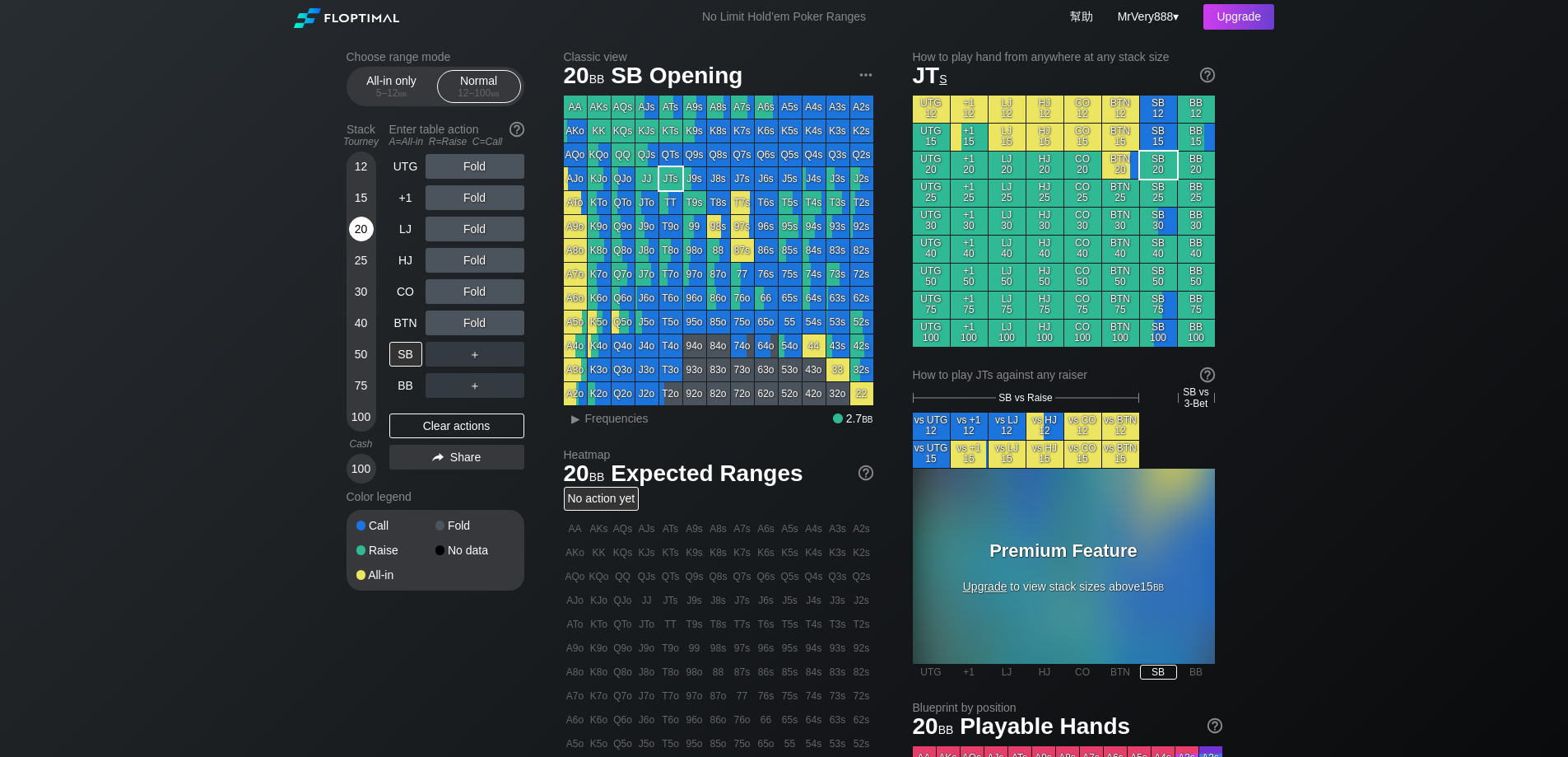
click at [355, 242] on div "20" at bounding box center [361, 228] width 25 height 25
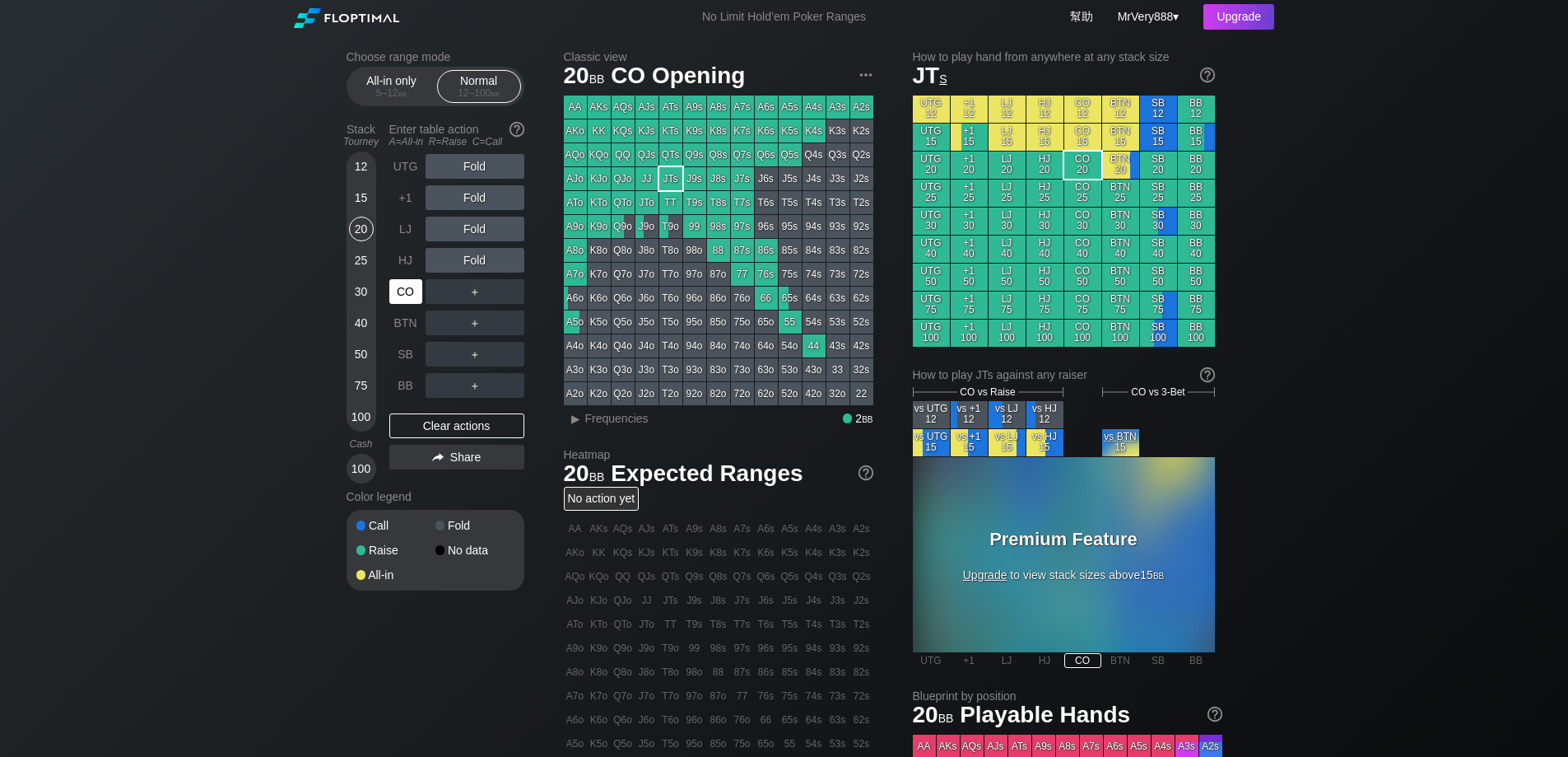
click at [421, 304] on div "CO" at bounding box center [406, 292] width 33 height 25
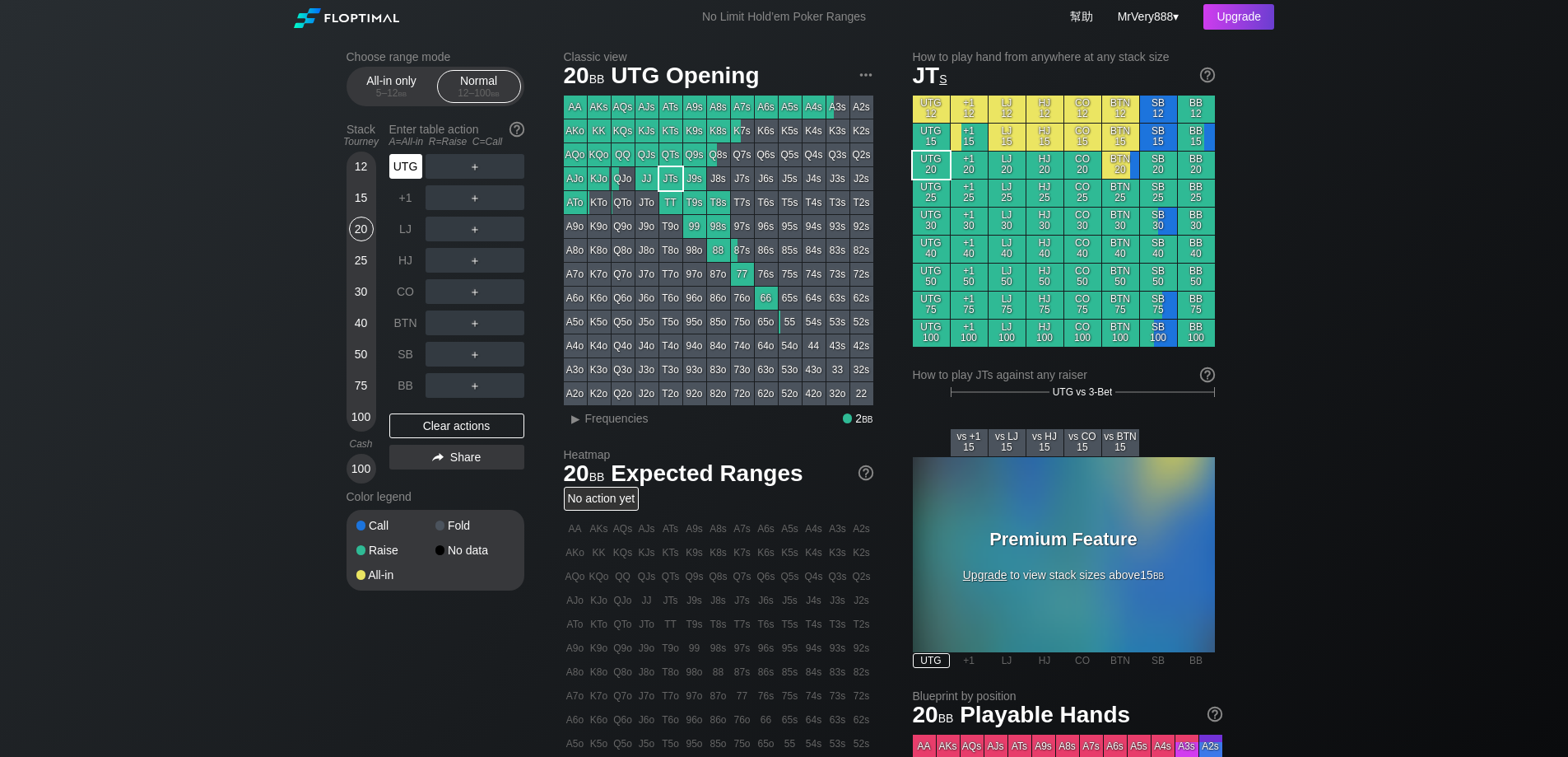
click at [407, 176] on div "UTG" at bounding box center [406, 166] width 33 height 25
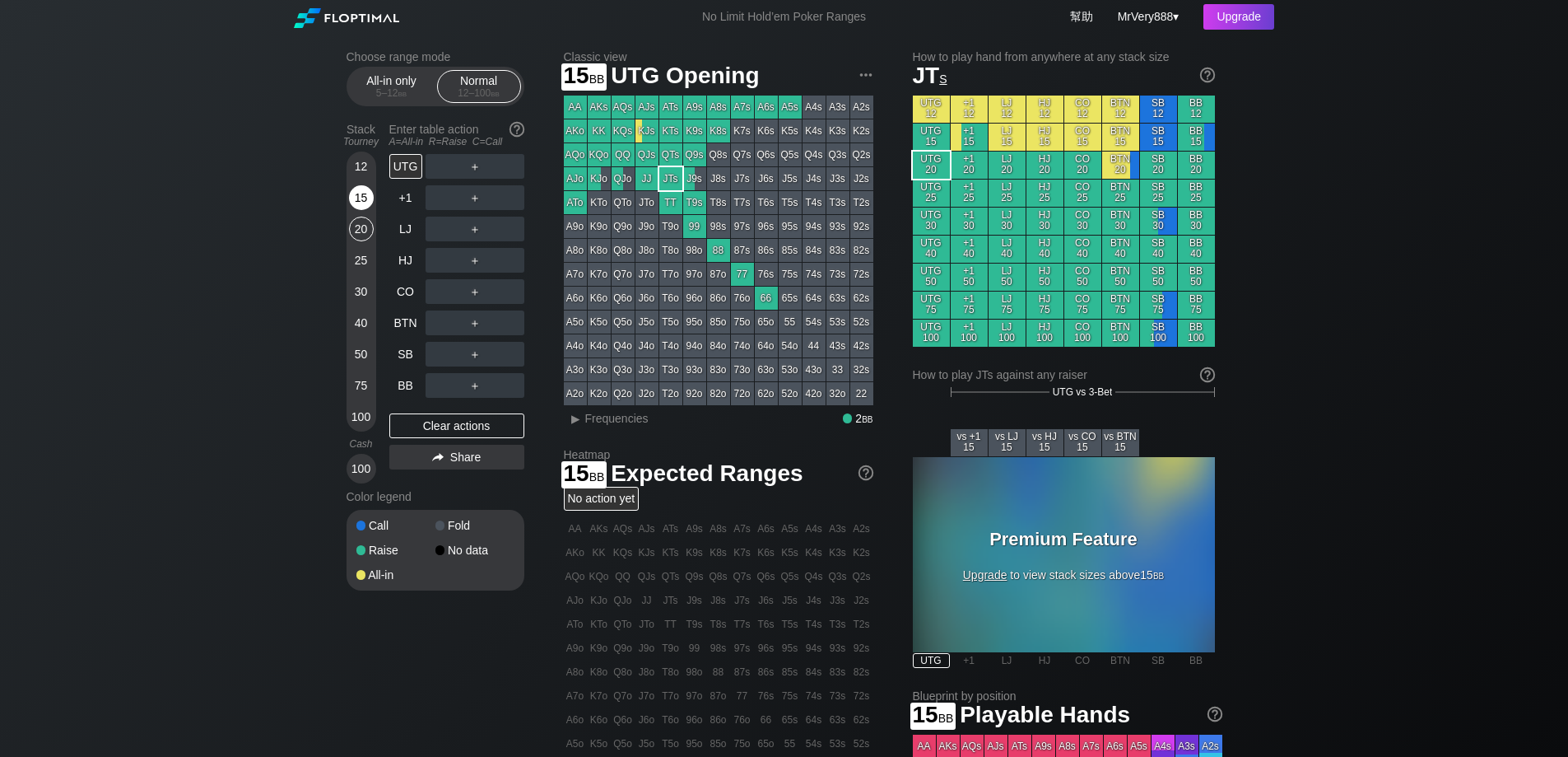
click at [366, 210] on div "15" at bounding box center [361, 197] width 25 height 25
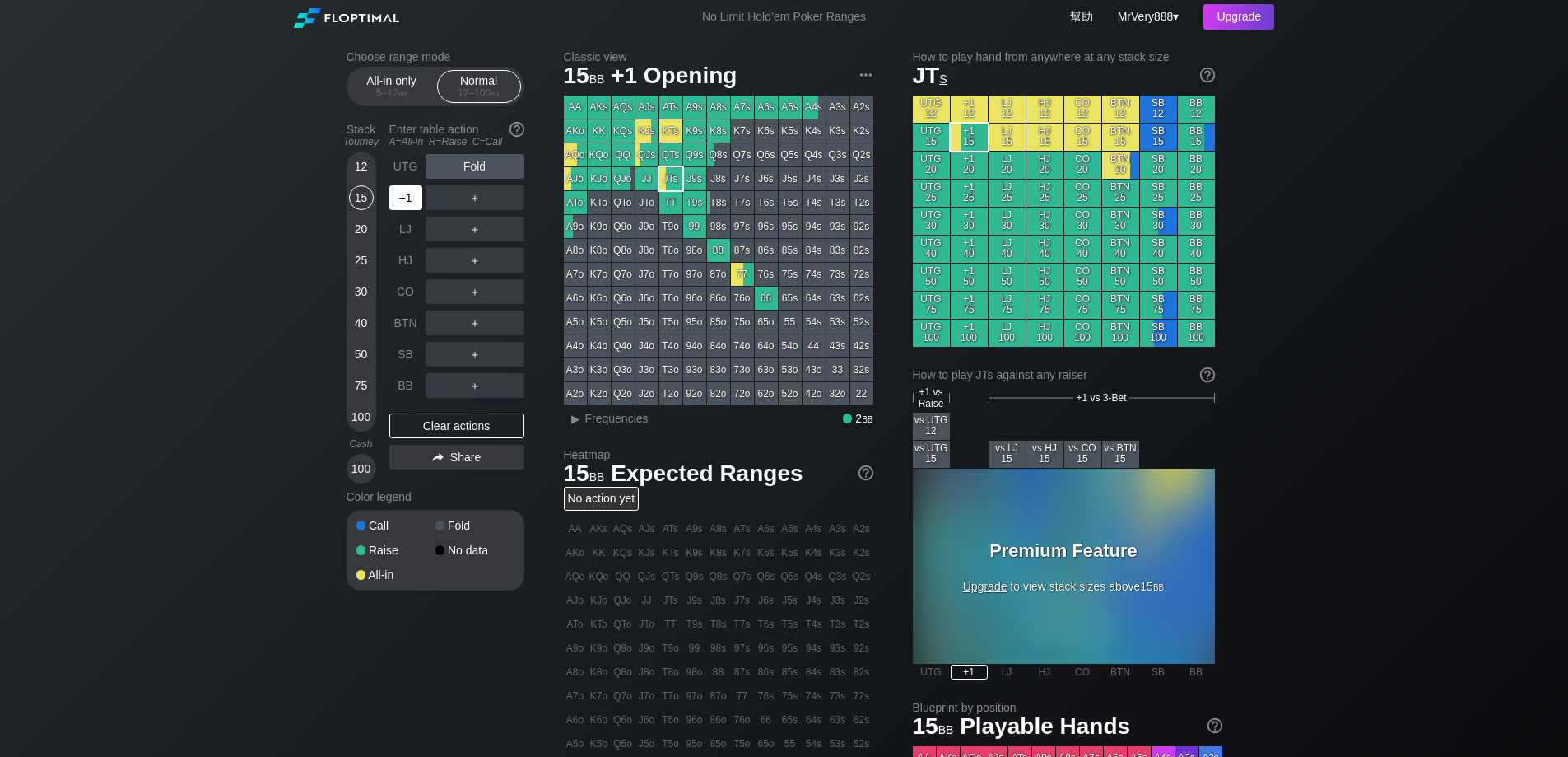
click at [423, 213] on div "+1" at bounding box center [408, 197] width 36 height 31
click at [370, 242] on div "20" at bounding box center [361, 228] width 25 height 25
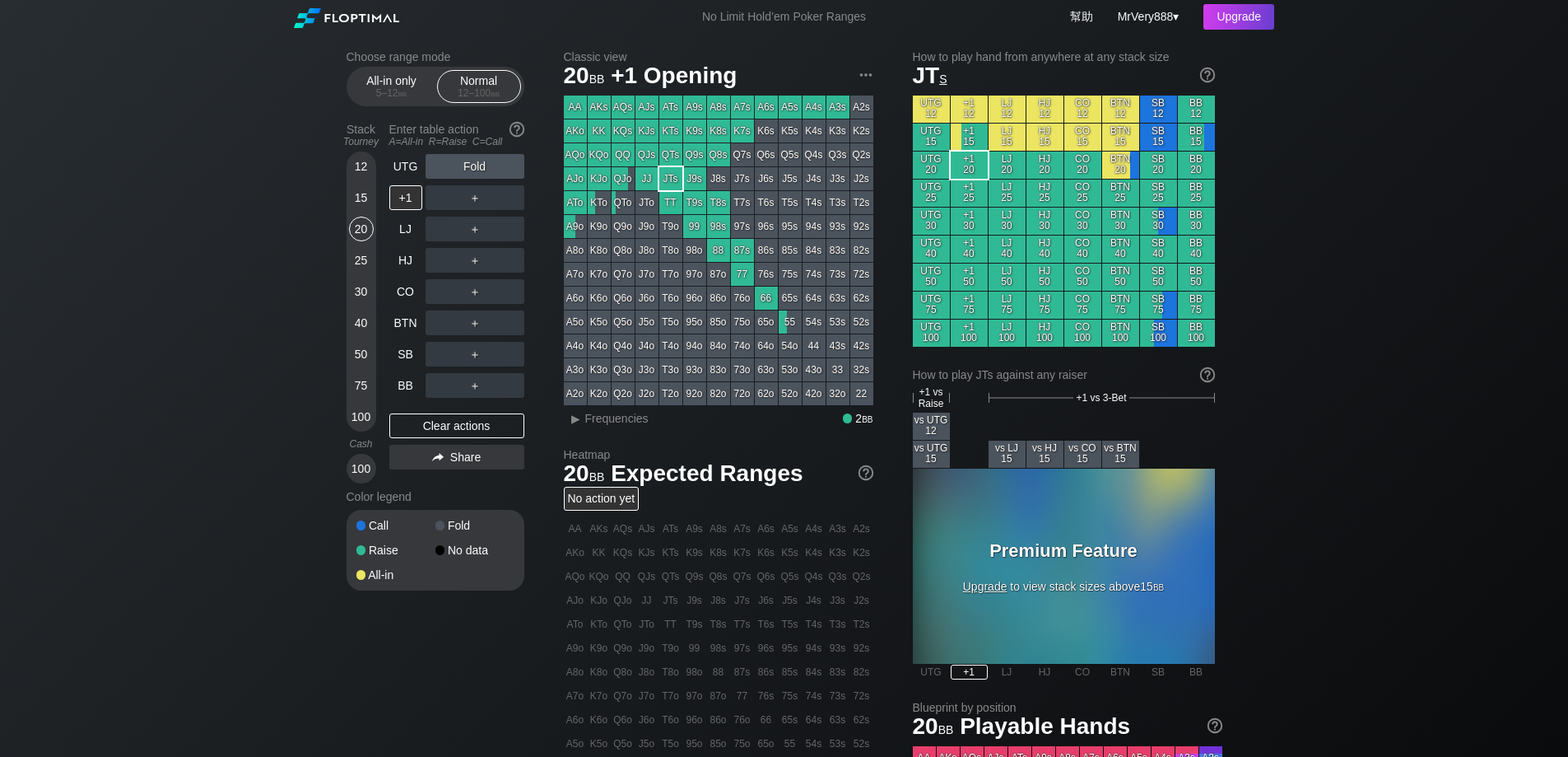
click at [359, 208] on div "15" at bounding box center [361, 197] width 25 height 25
click at [367, 235] on div "20" at bounding box center [361, 231] width 25 height 31
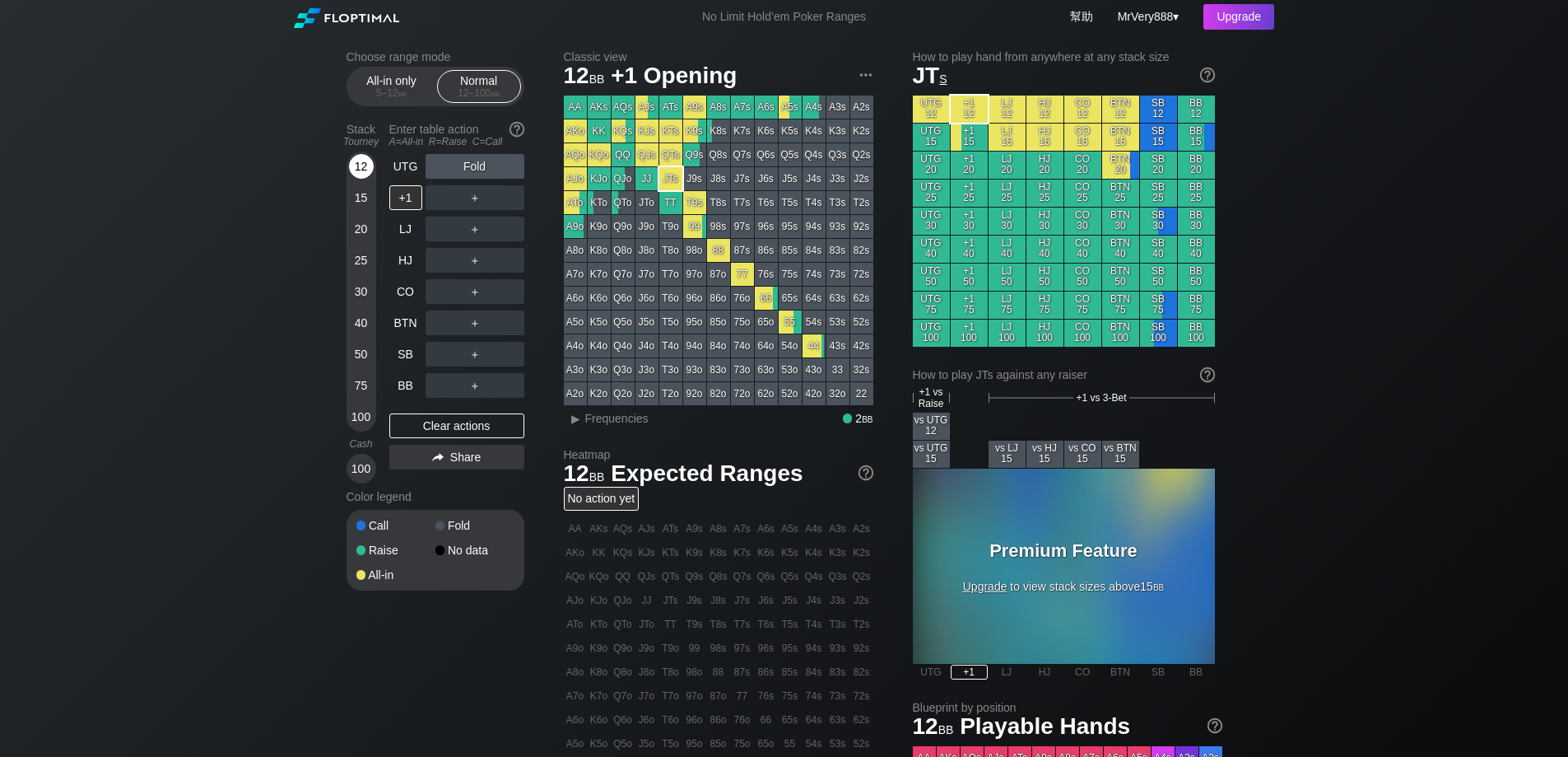
click at [371, 178] on div "12" at bounding box center [361, 166] width 25 height 25
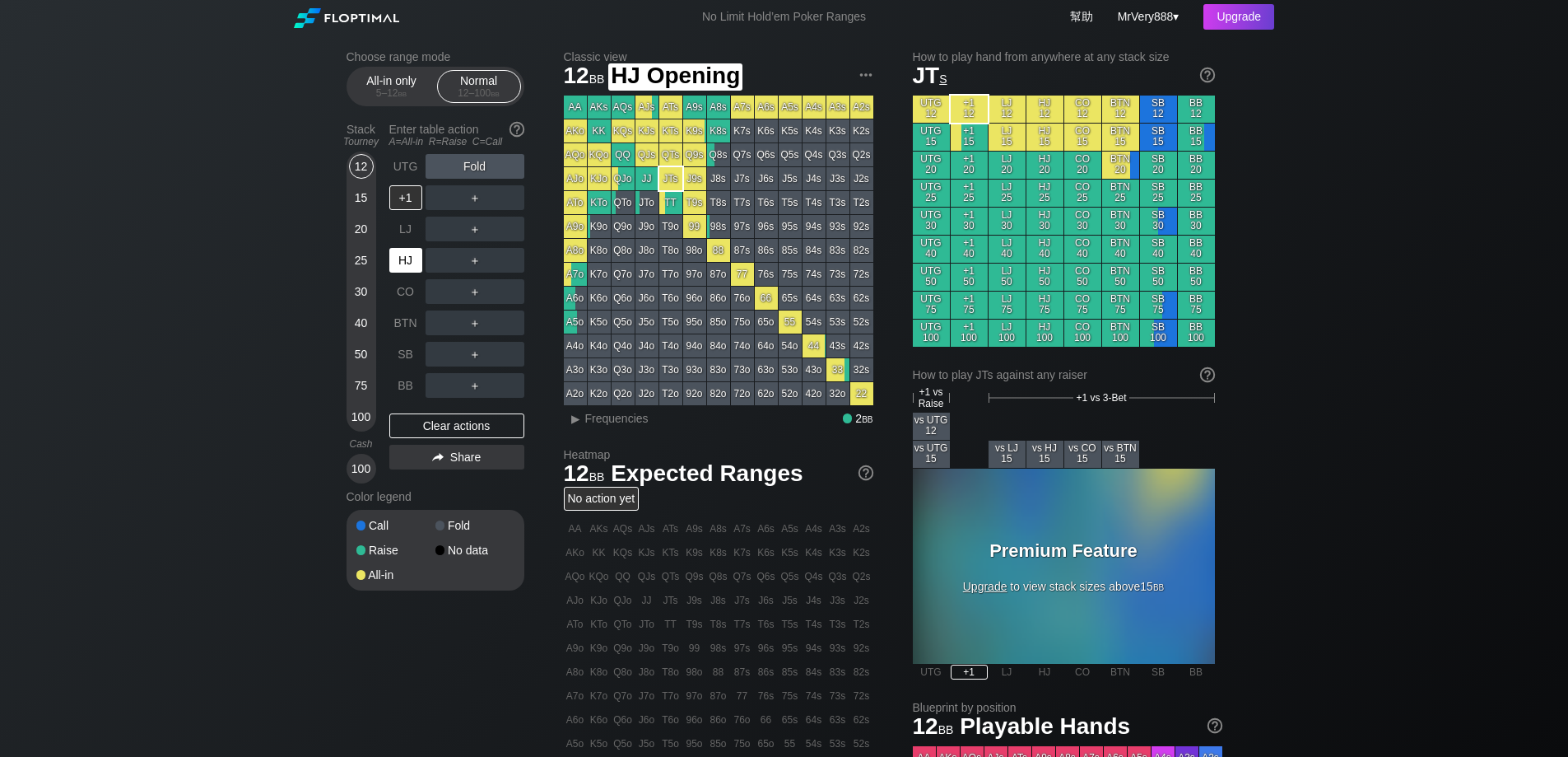
click at [413, 273] on div "HJ" at bounding box center [406, 261] width 33 height 25
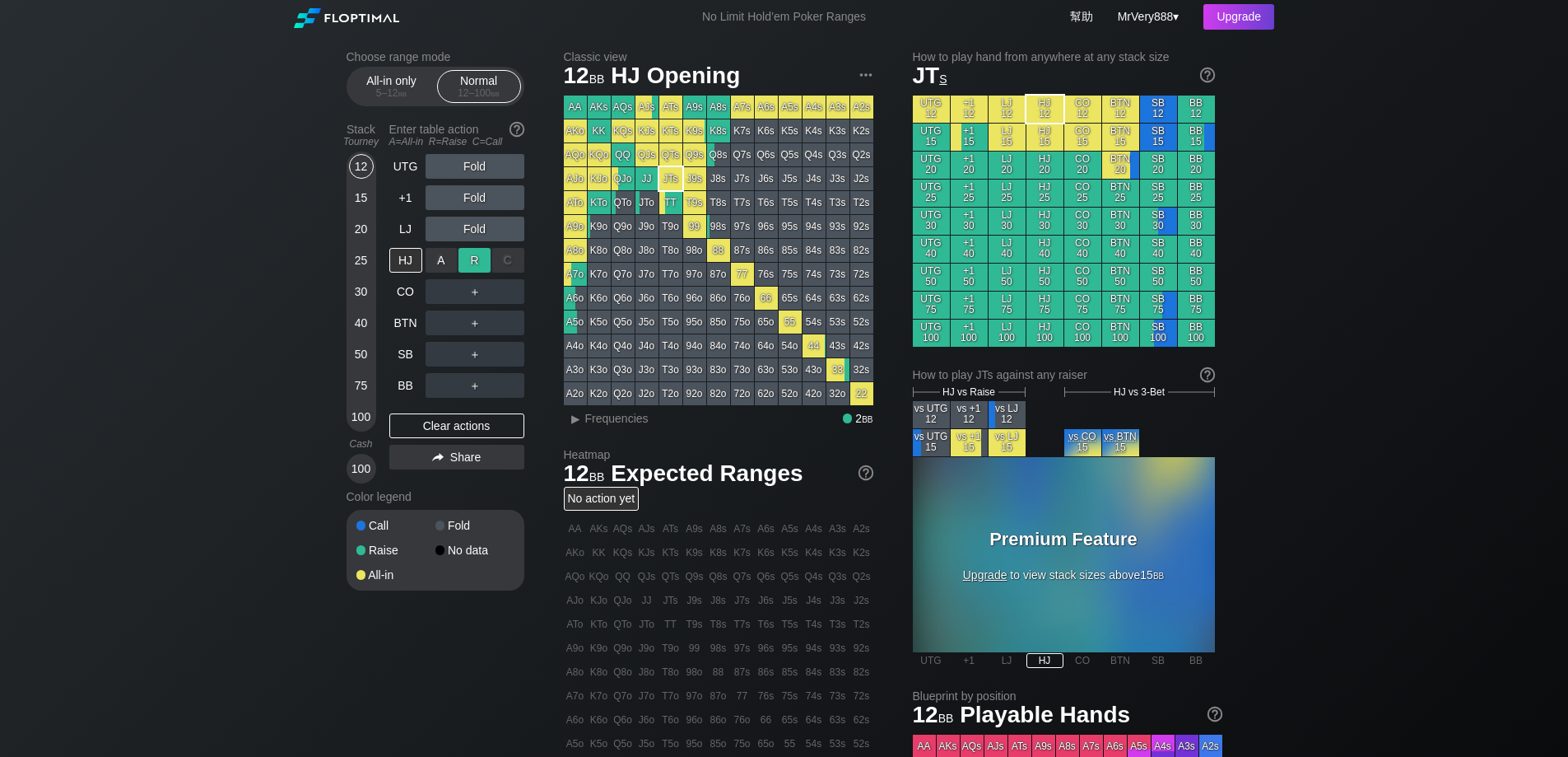
click at [472, 273] on div "R ✕" at bounding box center [475, 261] width 32 height 25
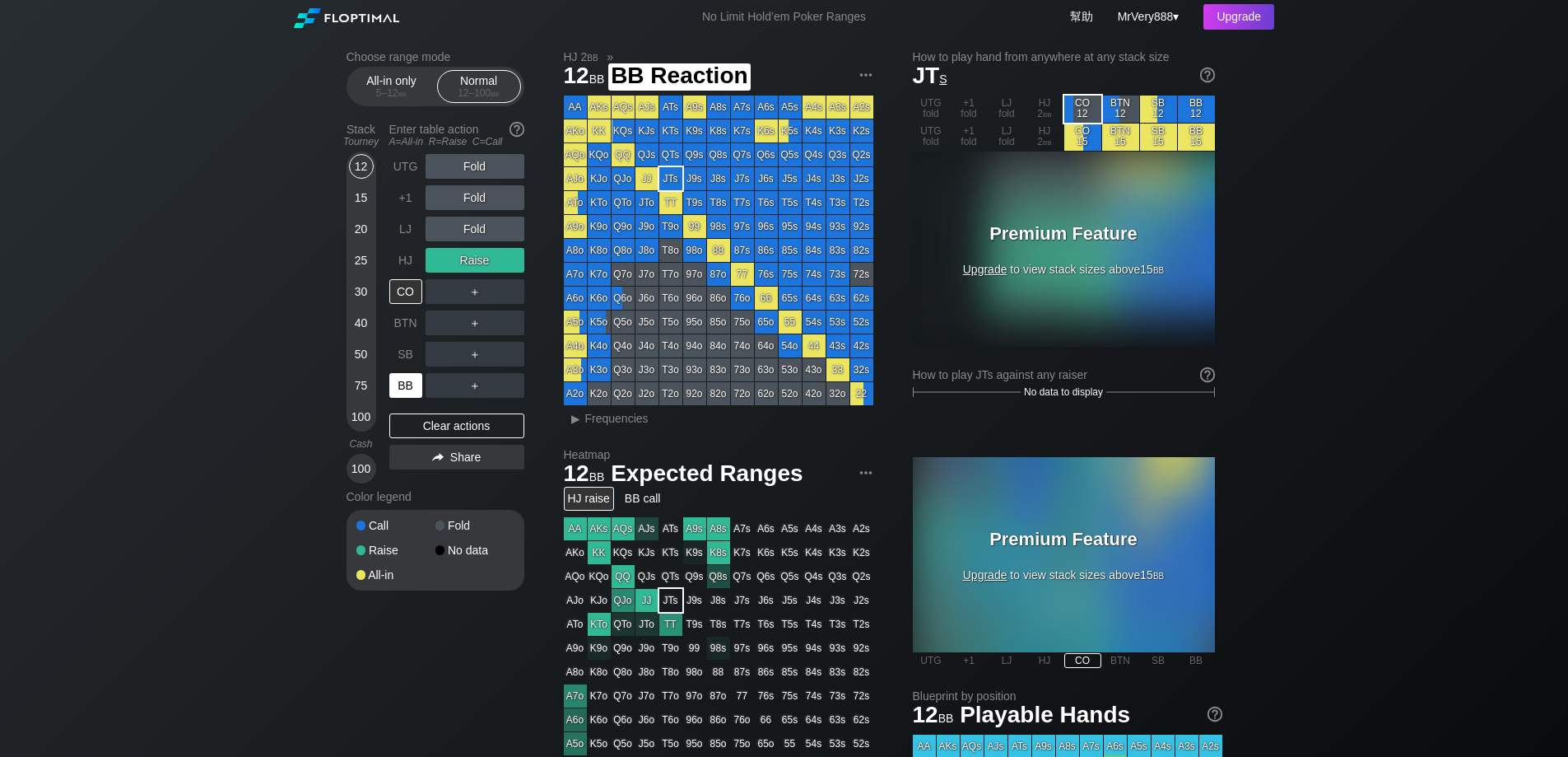
click at [412, 397] on div "BB" at bounding box center [406, 385] width 33 height 25
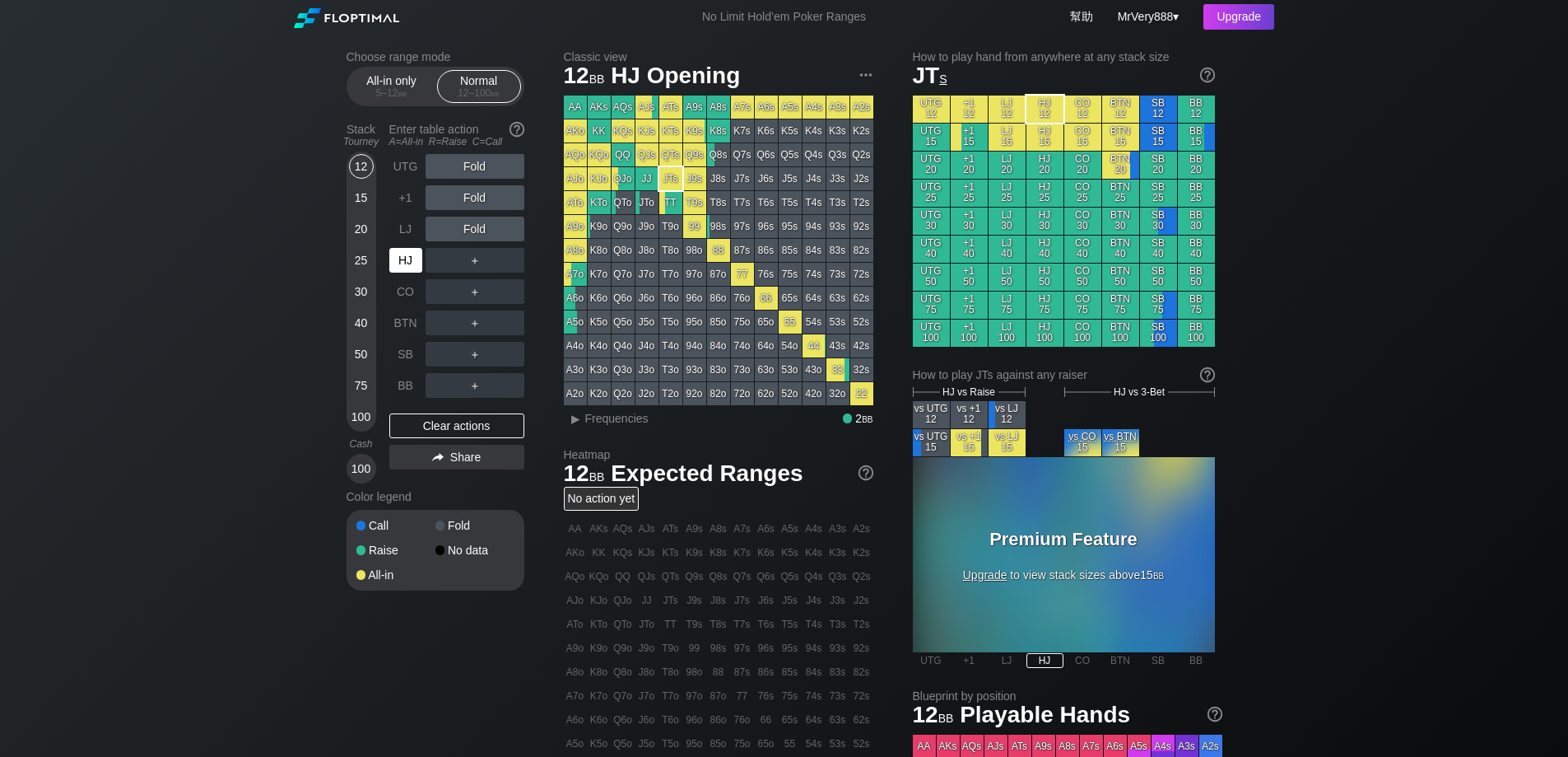
click at [411, 268] on div "HJ" at bounding box center [406, 261] width 33 height 25
click at [442, 273] on div "A ✕" at bounding box center [442, 261] width 32 height 25
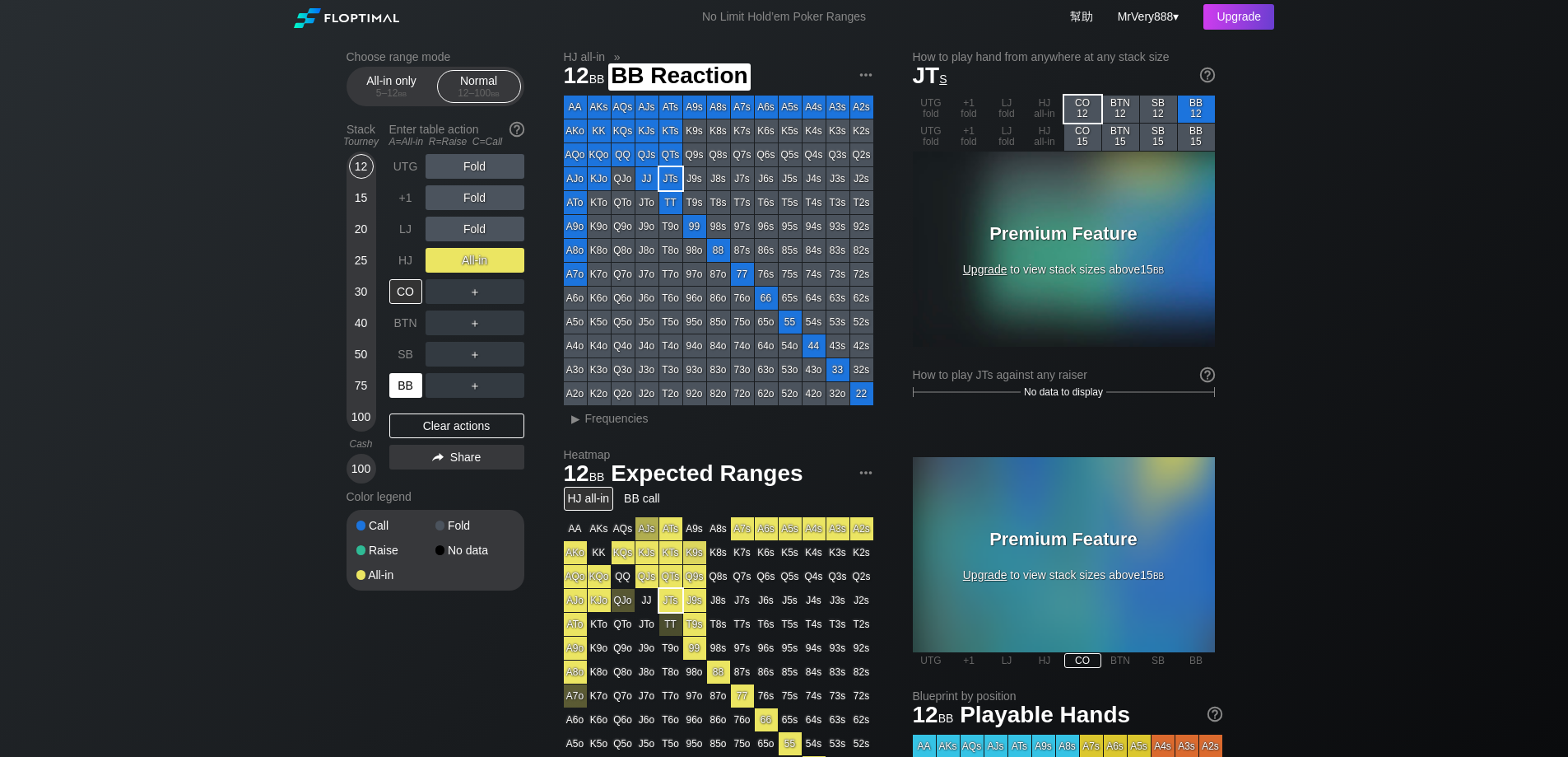
click at [414, 395] on div "BB" at bounding box center [406, 385] width 33 height 25
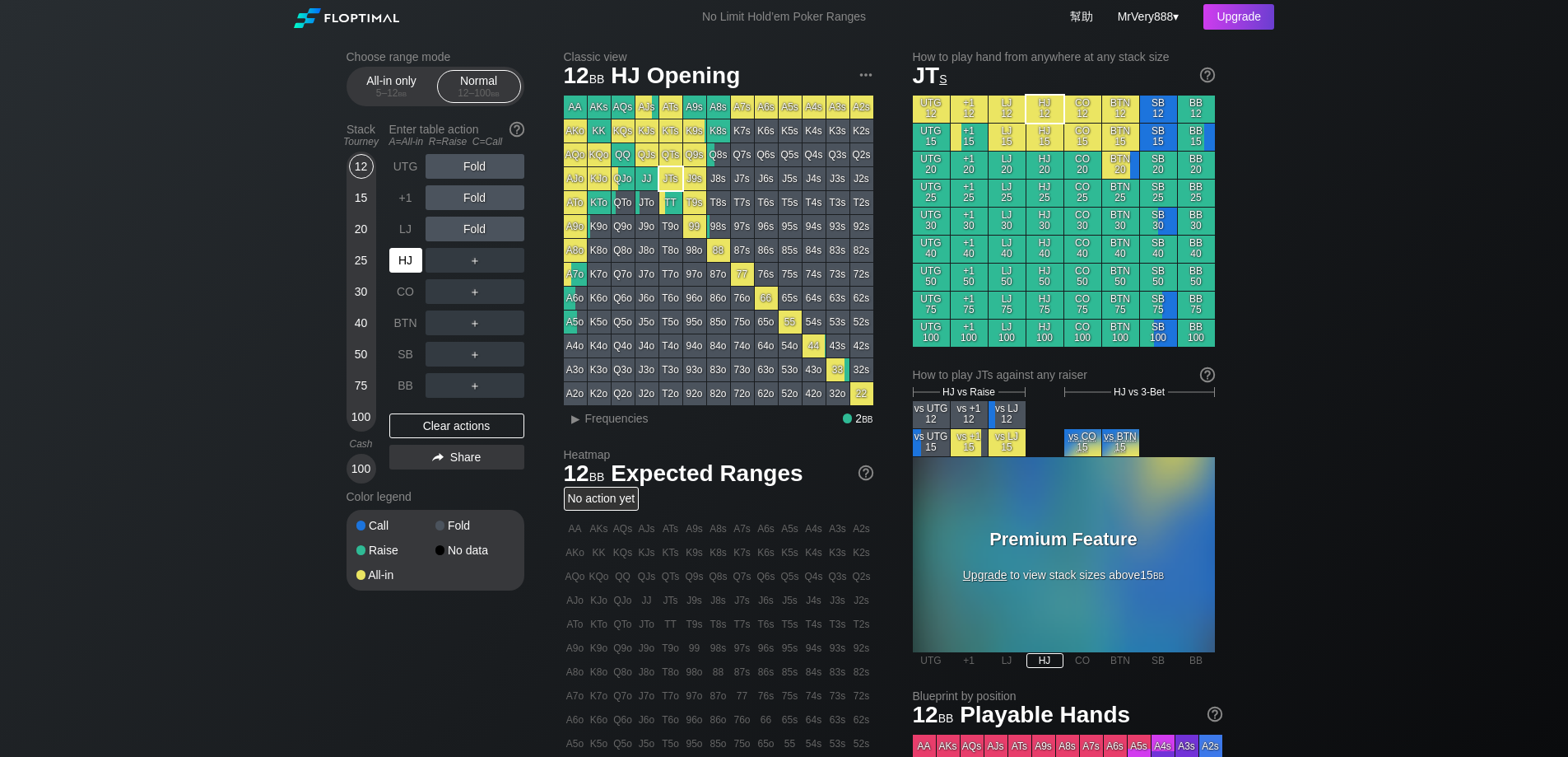
click at [411, 273] on div "HJ" at bounding box center [406, 261] width 33 height 25
click at [474, 273] on div "R ✕" at bounding box center [475, 261] width 32 height 25
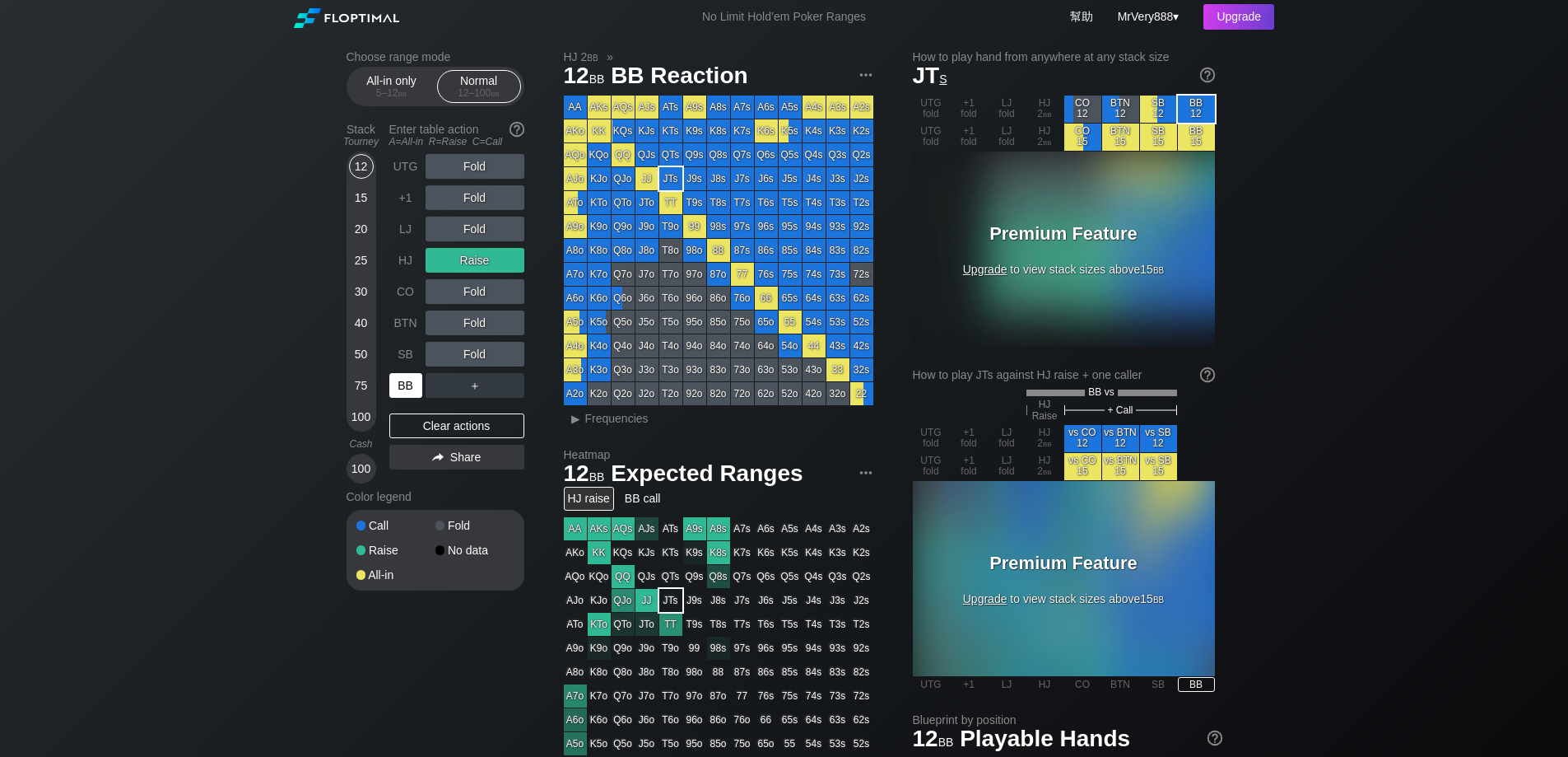
click at [412, 396] on div "BB" at bounding box center [406, 385] width 33 height 25
click at [422, 270] on div "HJ" at bounding box center [406, 261] width 33 height 25
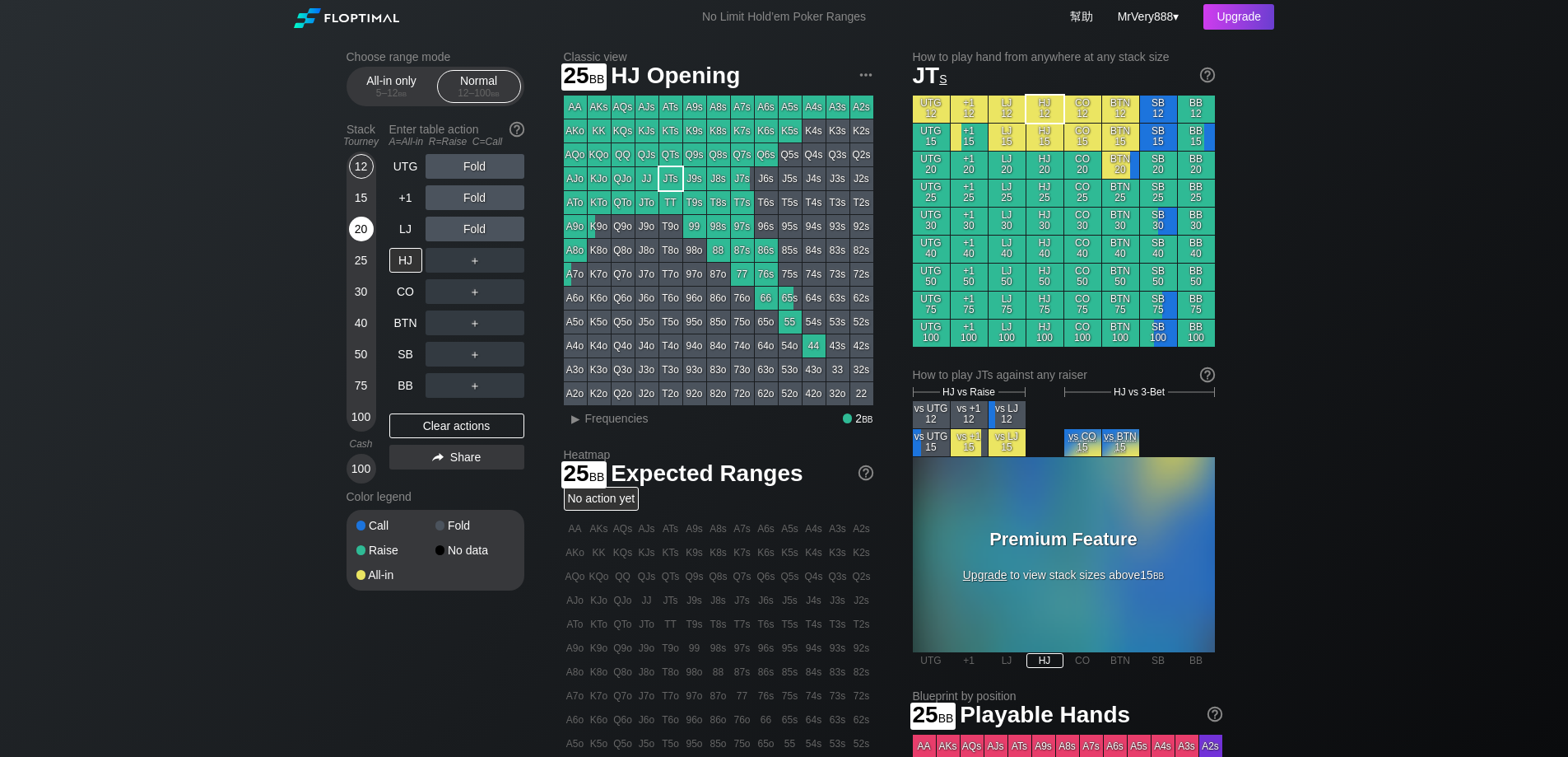
click at [360, 242] on div "20" at bounding box center [361, 228] width 25 height 25
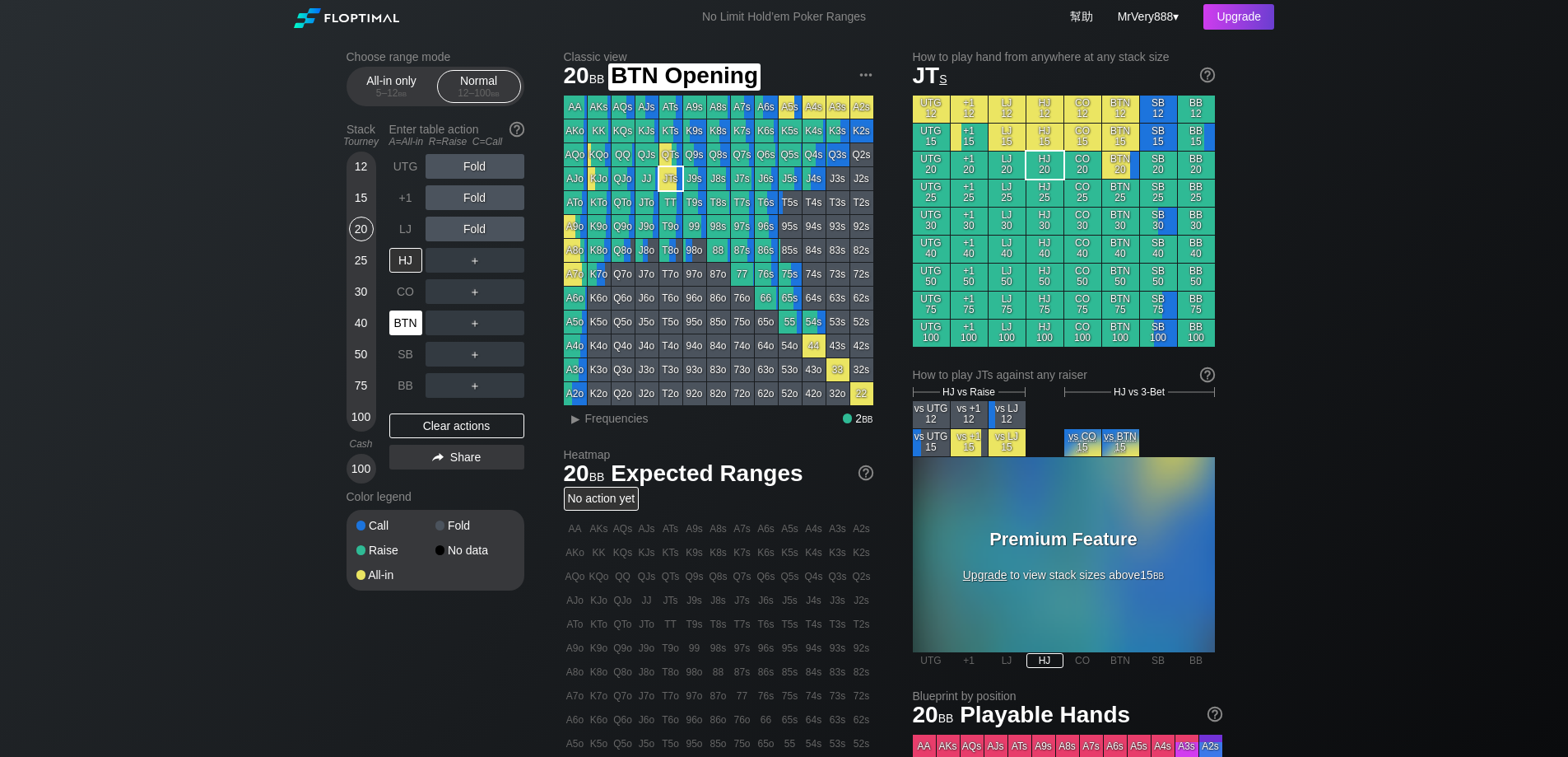
click at [418, 335] on div "BTN" at bounding box center [406, 323] width 33 height 25
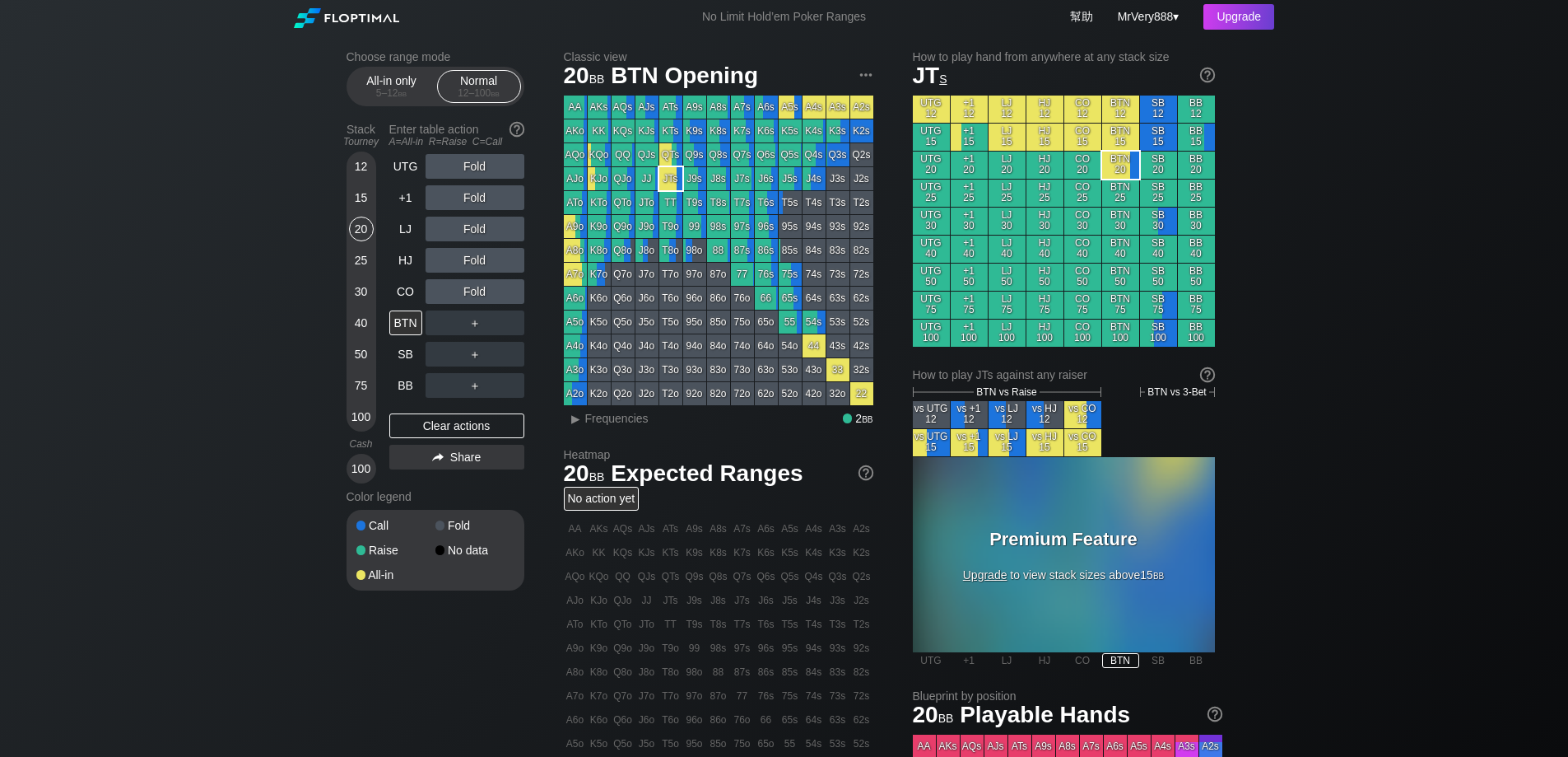
click at [359, 210] on div "15" at bounding box center [361, 197] width 25 height 25
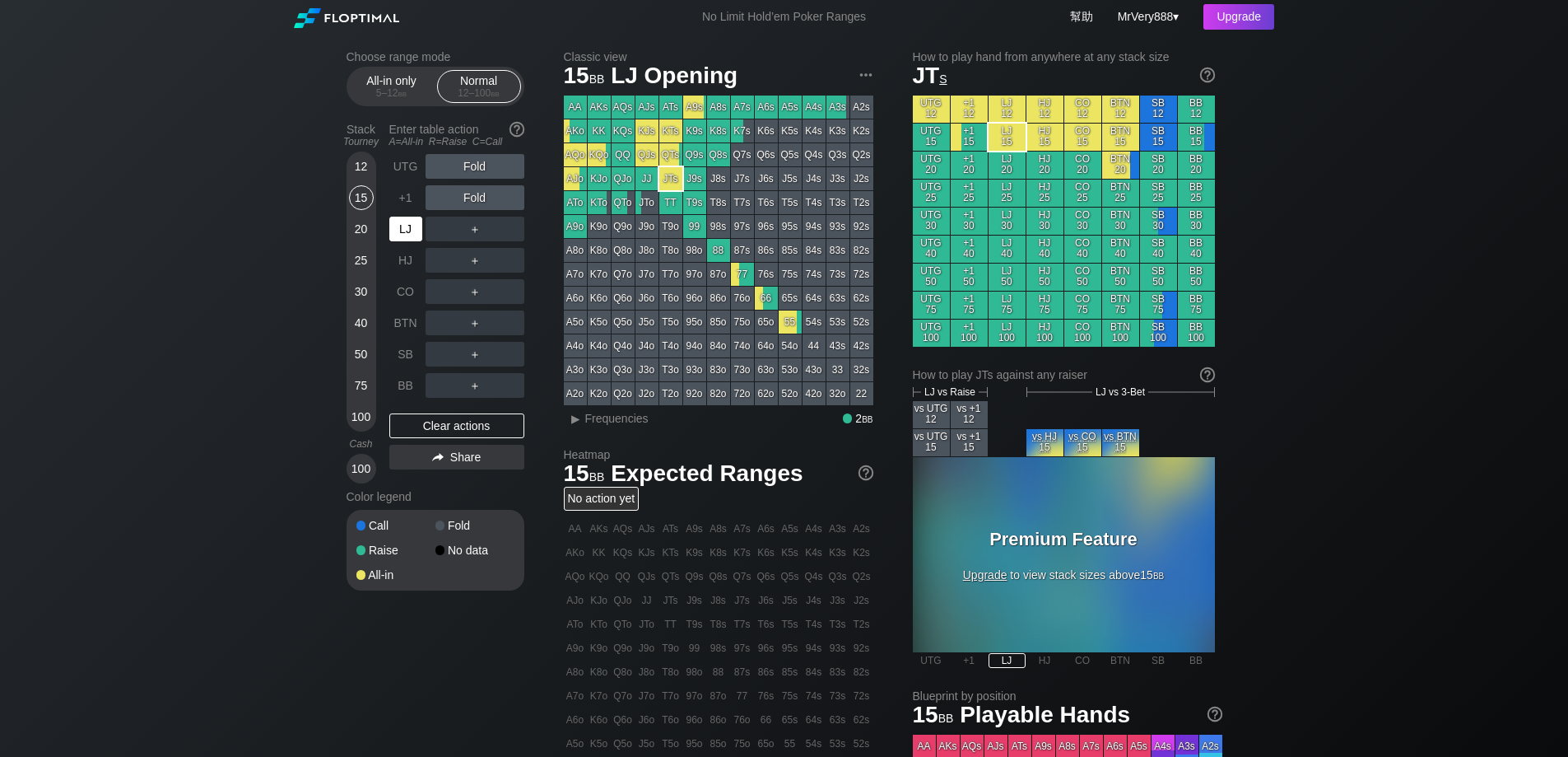
click at [403, 242] on div "LJ" at bounding box center [406, 228] width 33 height 25
click at [473, 242] on div "R ✕" at bounding box center [475, 228] width 32 height 25
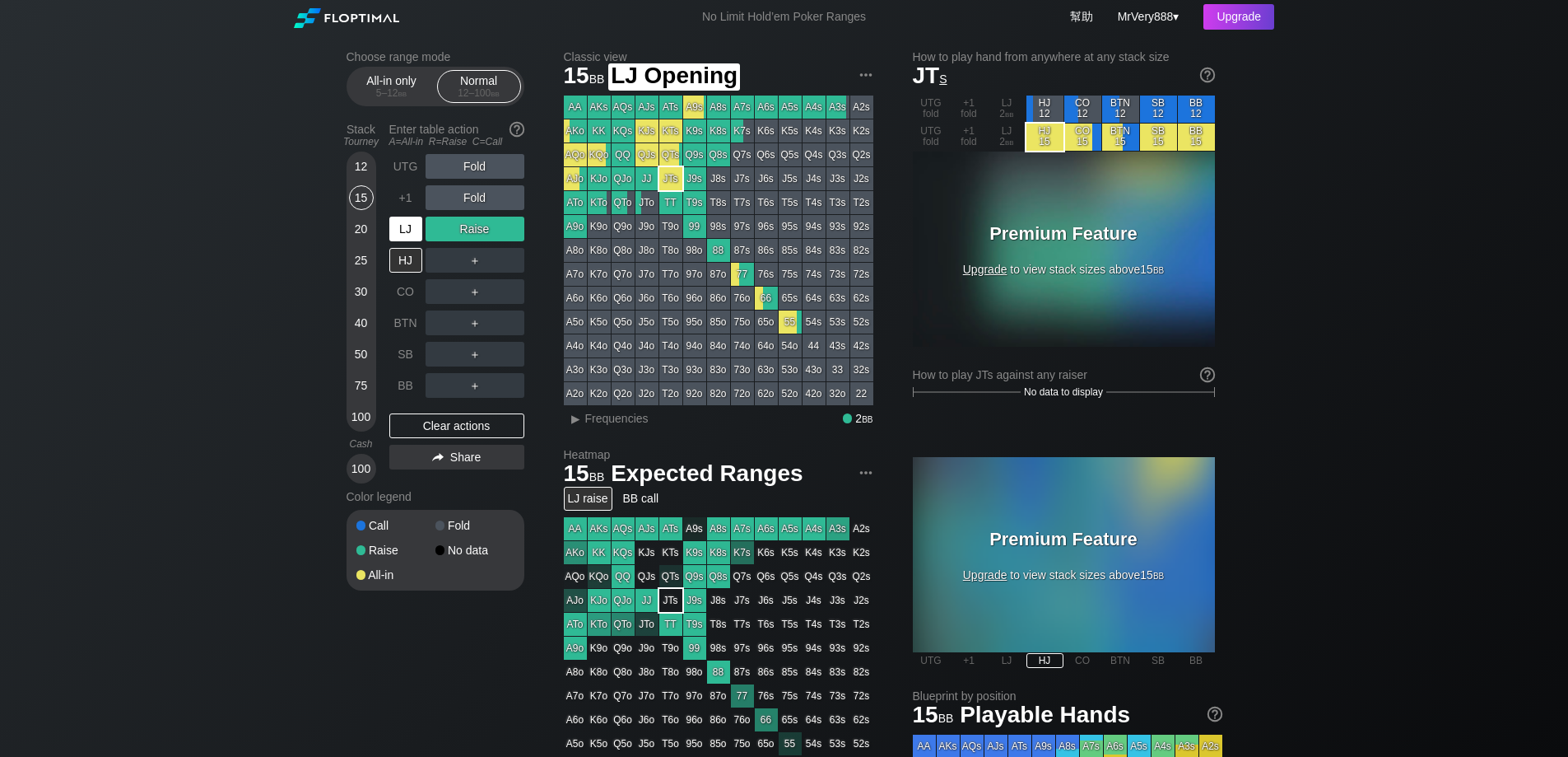
click at [406, 242] on div "LJ" at bounding box center [406, 228] width 33 height 25
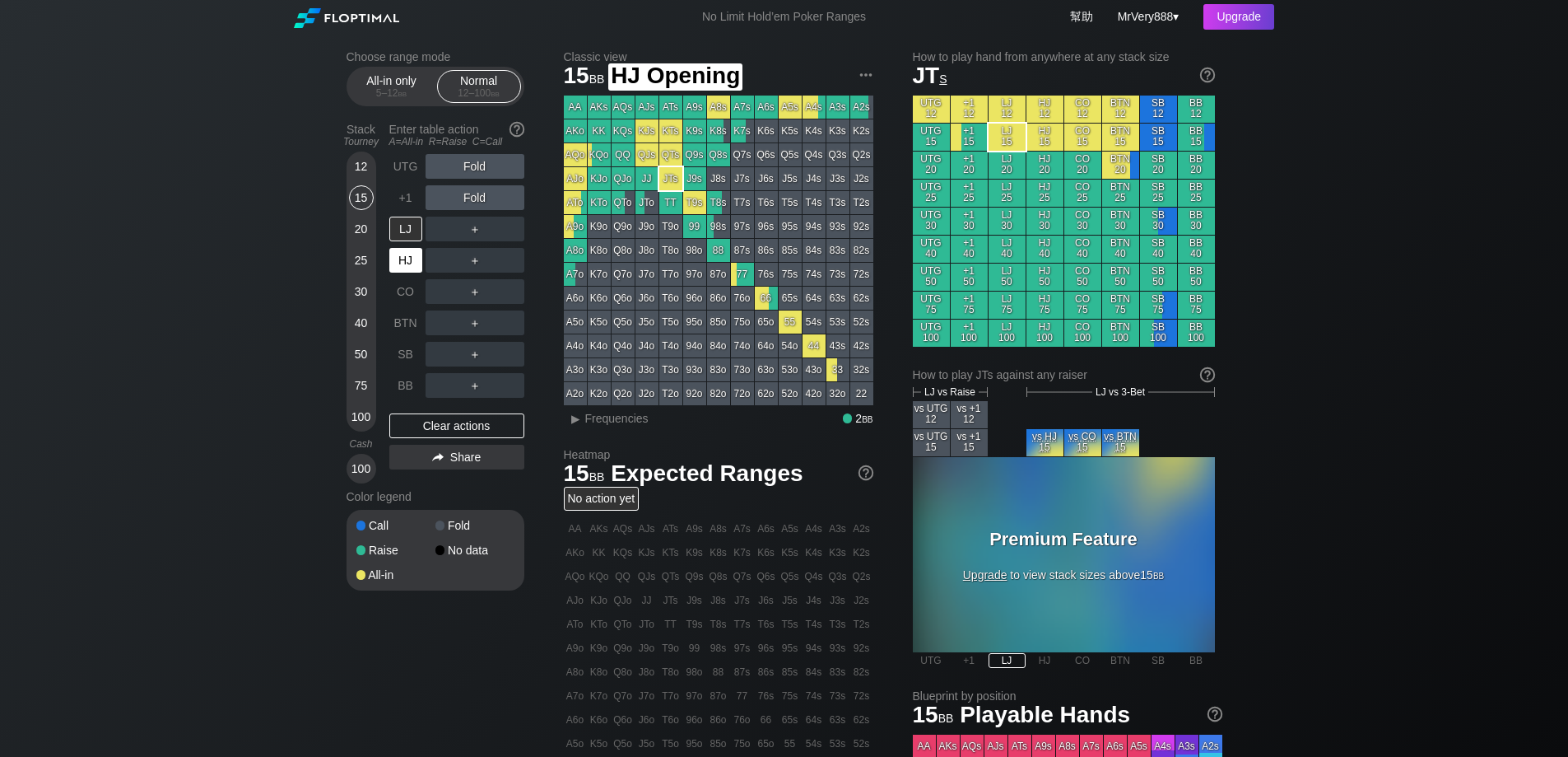
click at [413, 273] on div "HJ" at bounding box center [406, 261] width 33 height 25
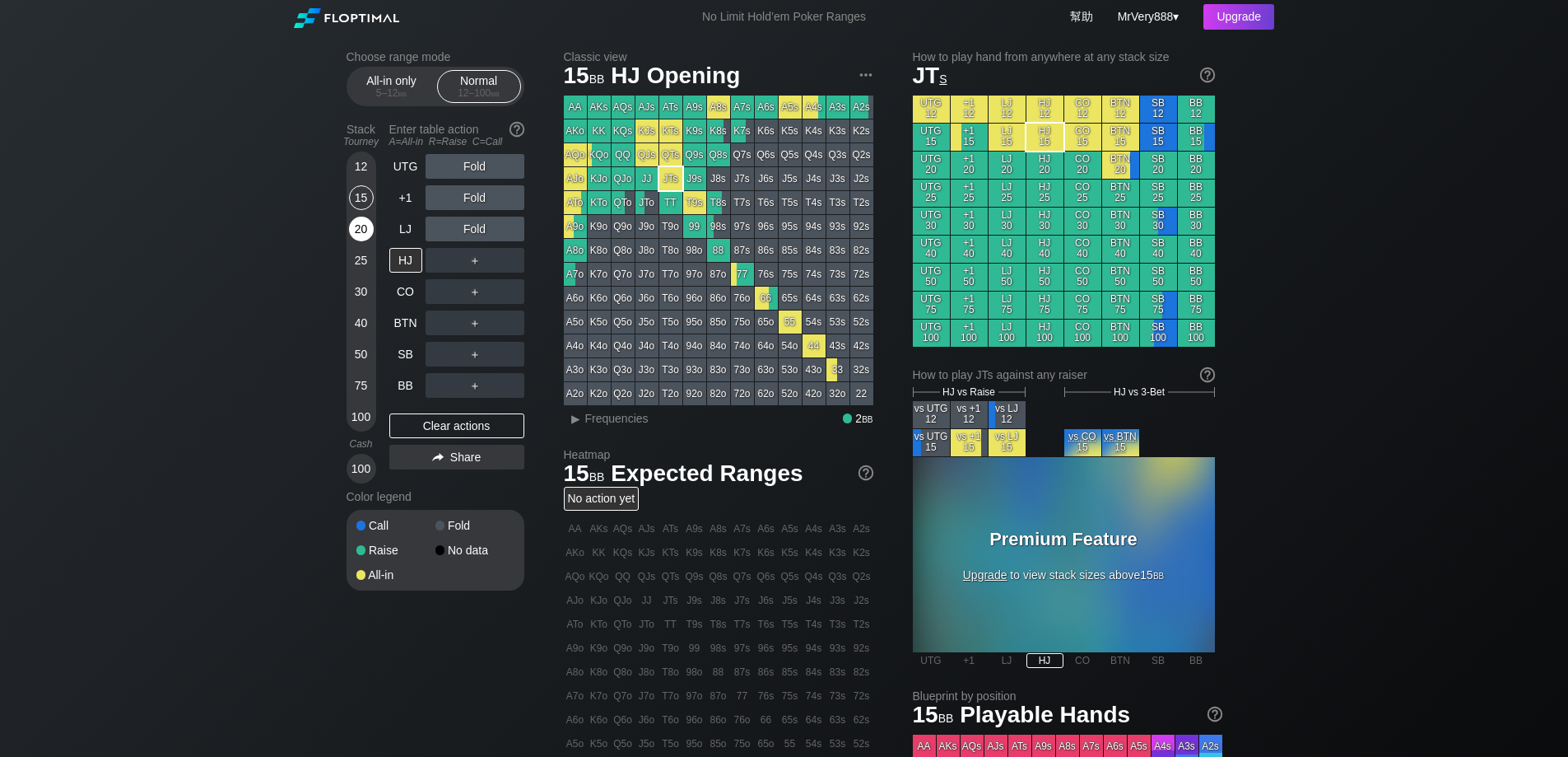
click at [359, 242] on div "20" at bounding box center [361, 228] width 25 height 25
click at [352, 210] on div "15" at bounding box center [361, 197] width 25 height 25
click at [369, 178] on div "12" at bounding box center [361, 166] width 25 height 25
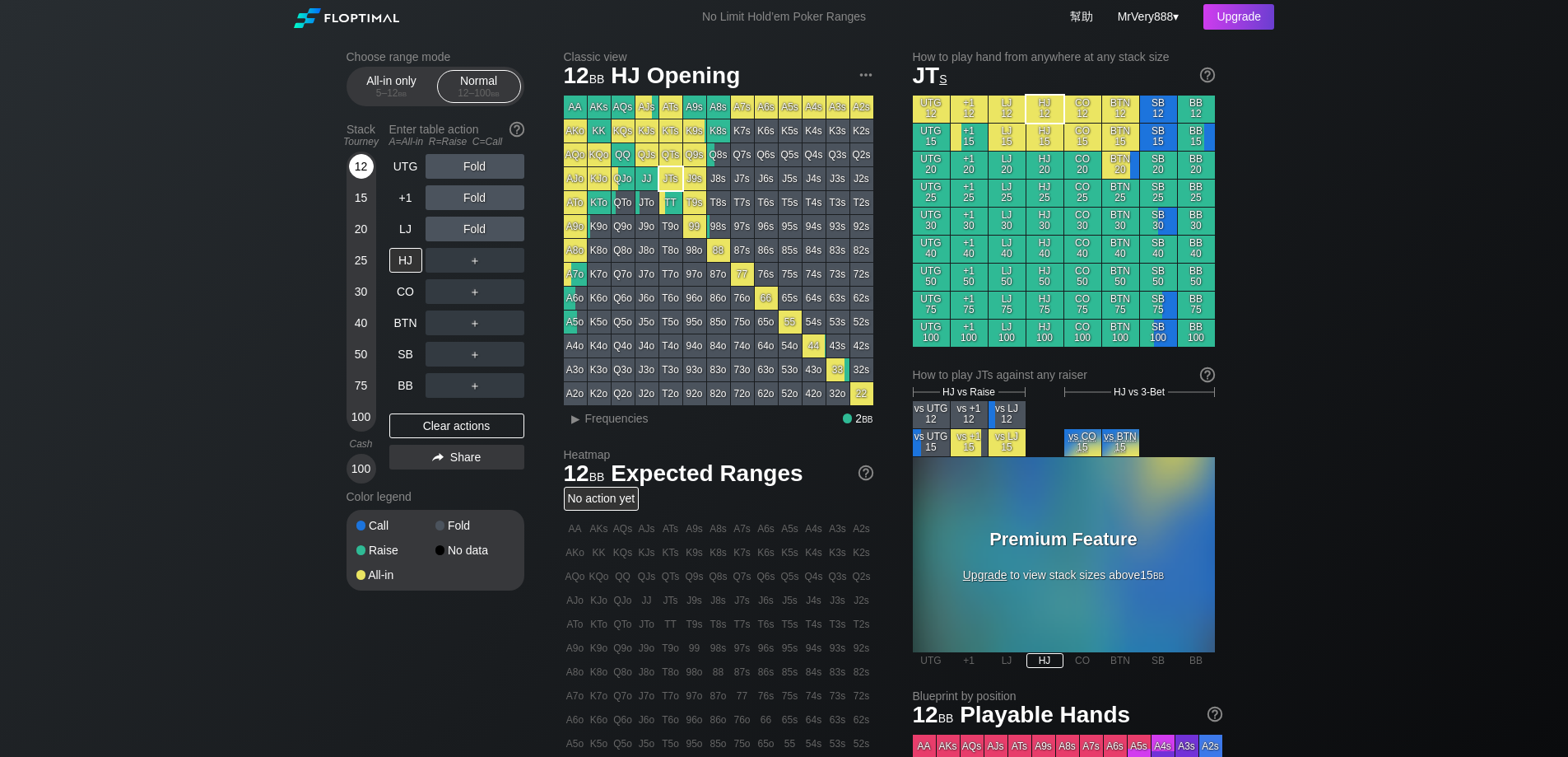
click at [363, 178] on div "12" at bounding box center [361, 166] width 25 height 25
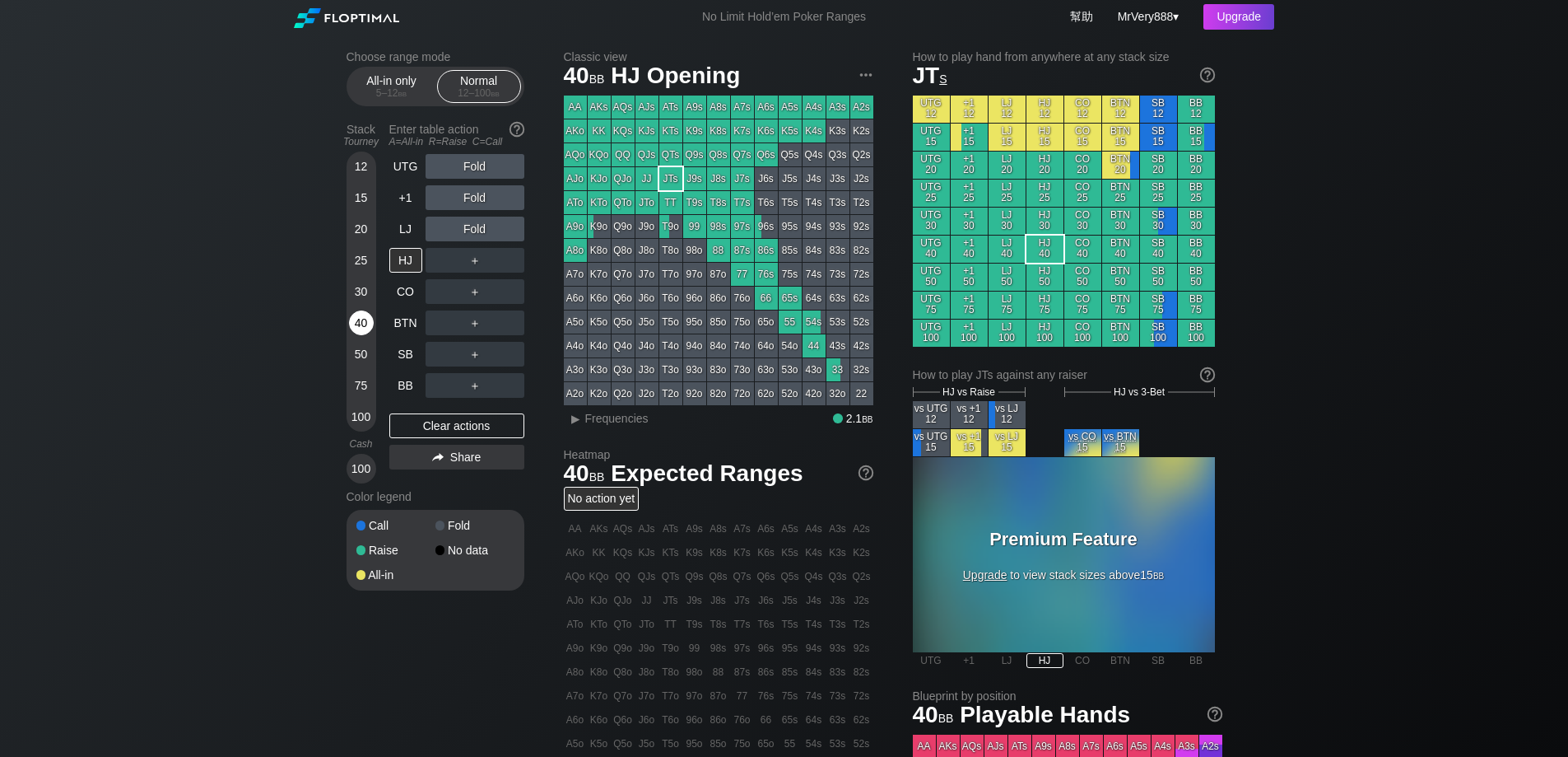
click at [359, 335] on div "40" at bounding box center [361, 323] width 25 height 25
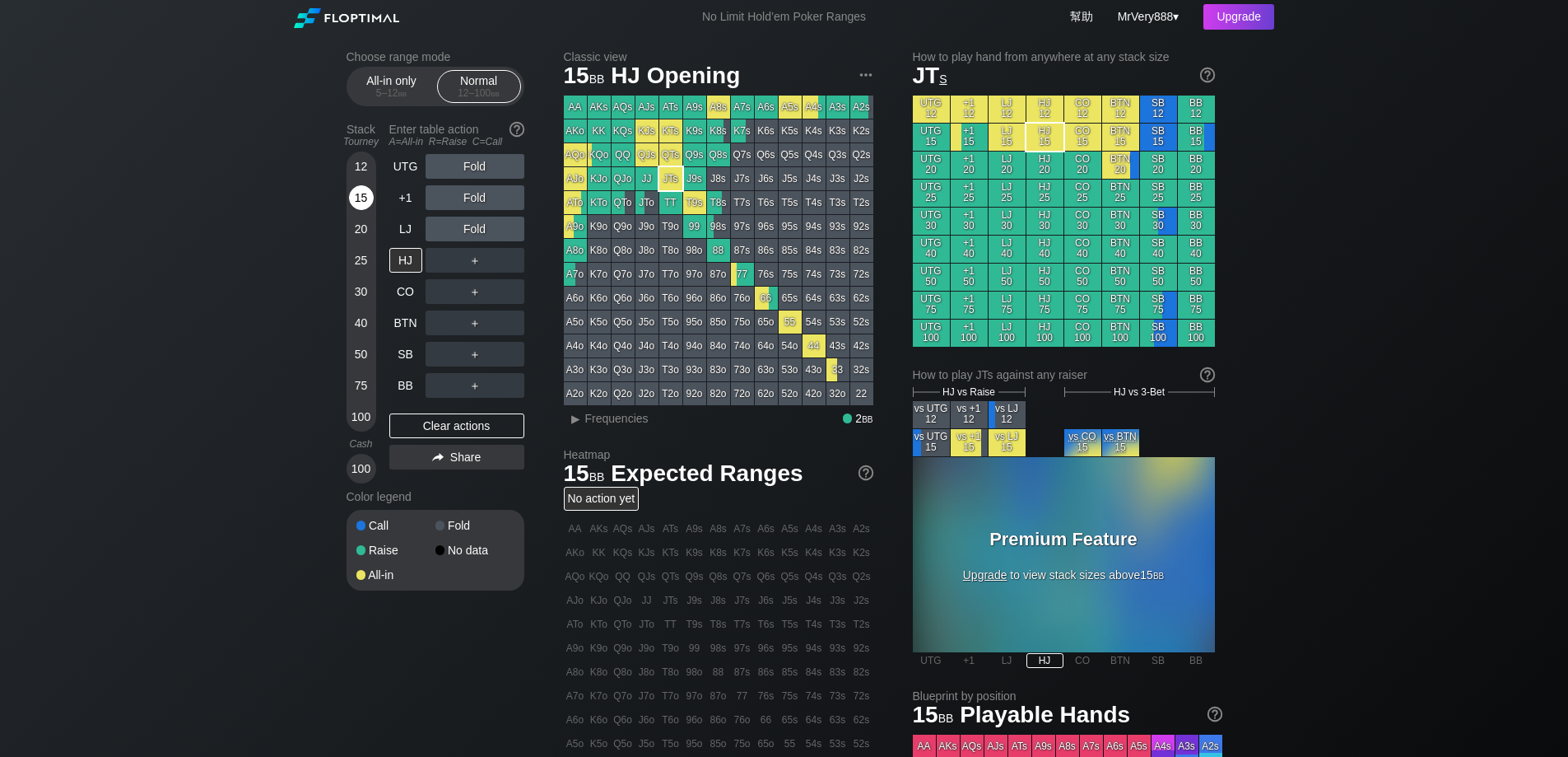
click at [363, 210] on div "15" at bounding box center [361, 197] width 25 height 25
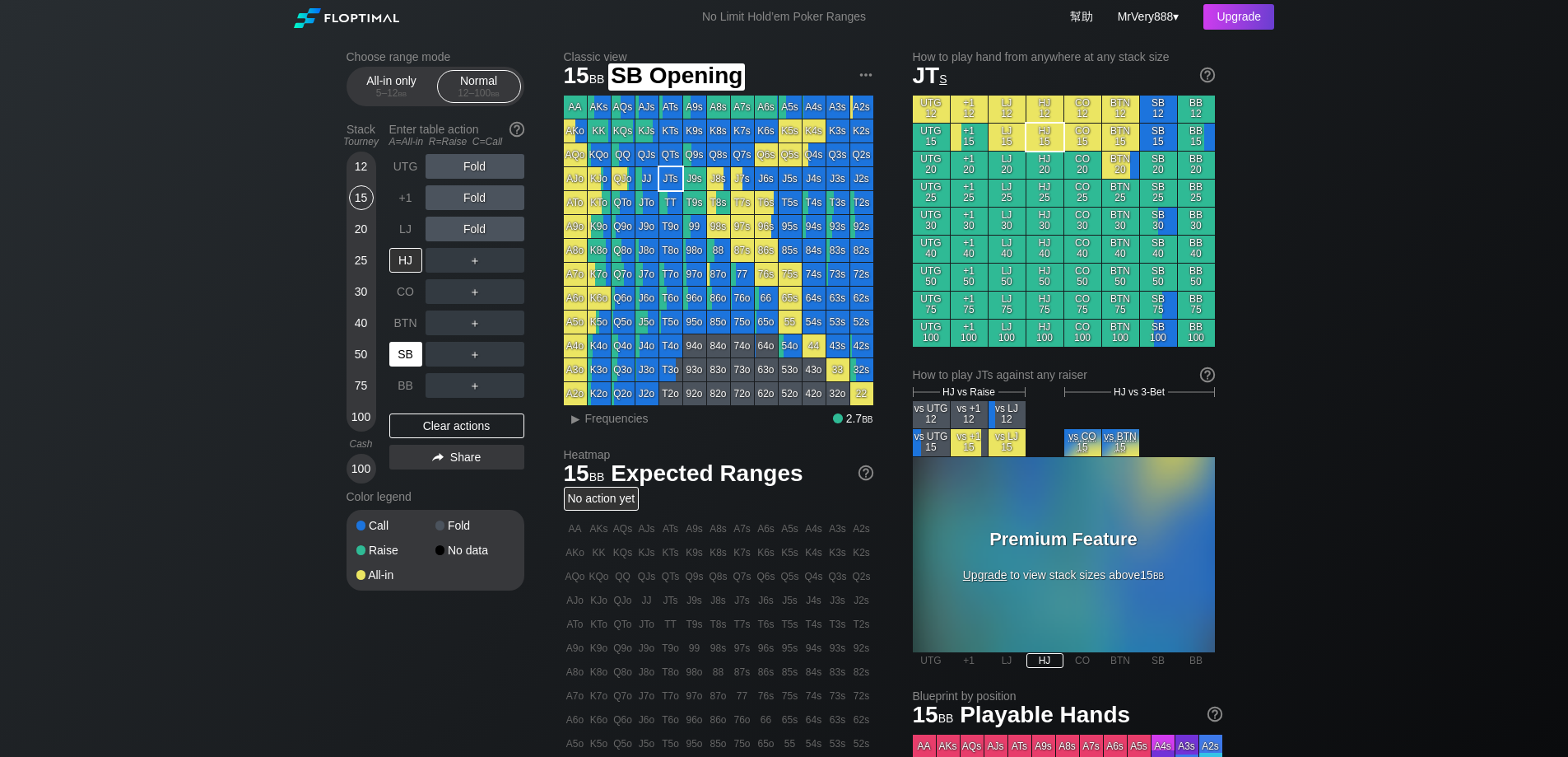
click at [405, 366] on div "SB" at bounding box center [406, 354] width 33 height 25
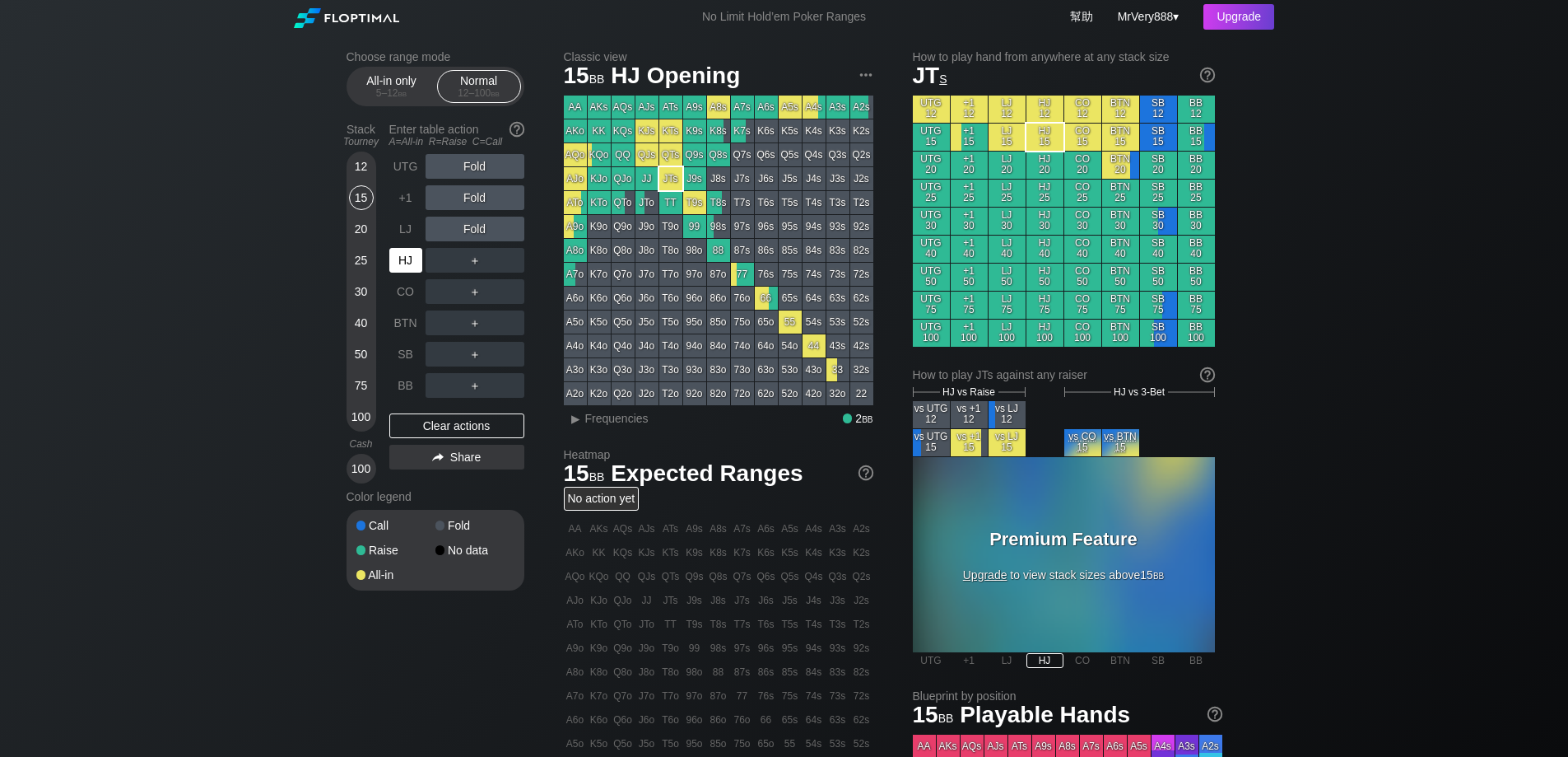
click at [416, 273] on div "HJ" at bounding box center [406, 261] width 33 height 25
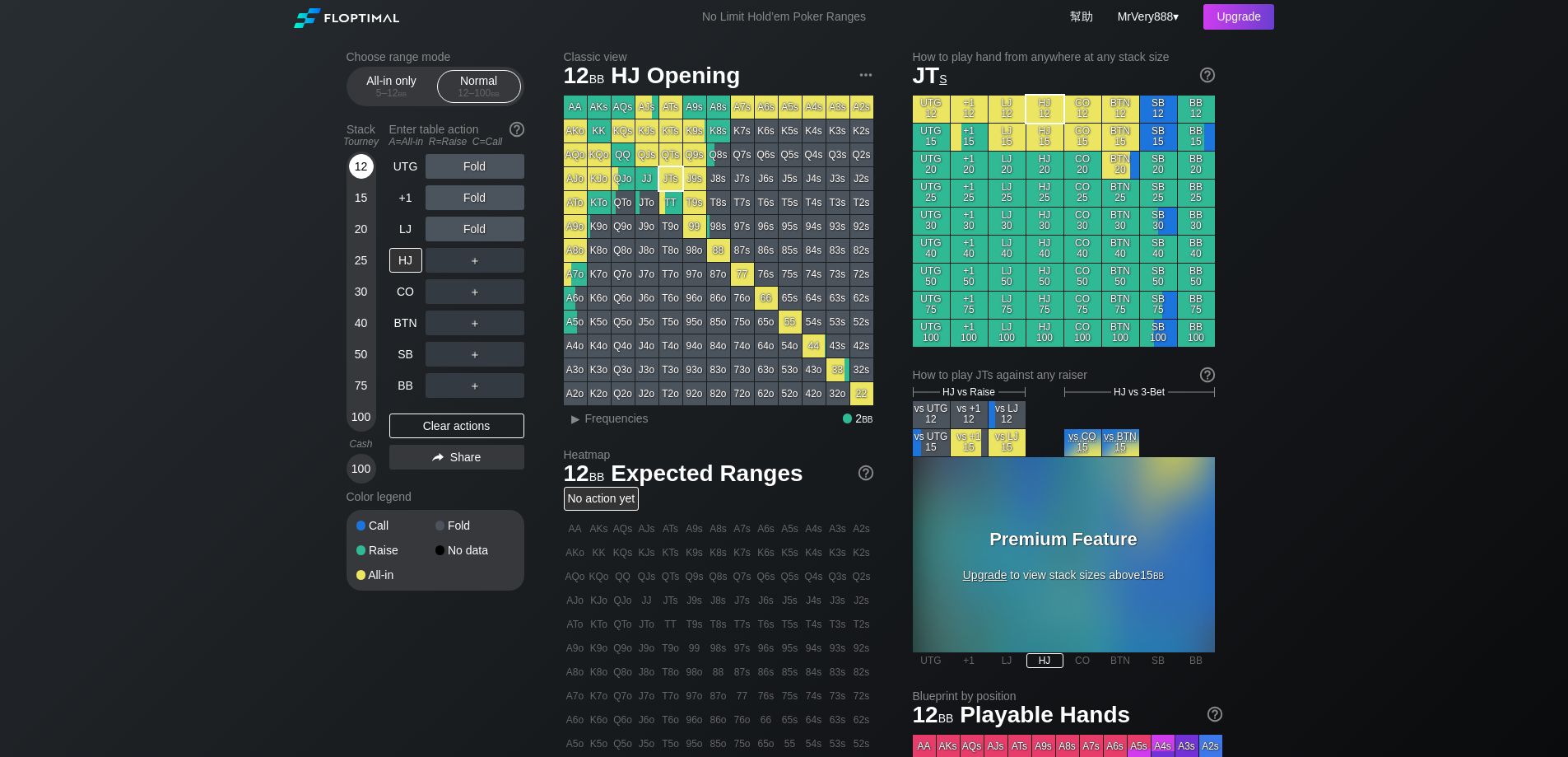
click at [363, 177] on div "12" at bounding box center [361, 166] width 25 height 25
click at [393, 207] on div "+1" at bounding box center [406, 197] width 33 height 25
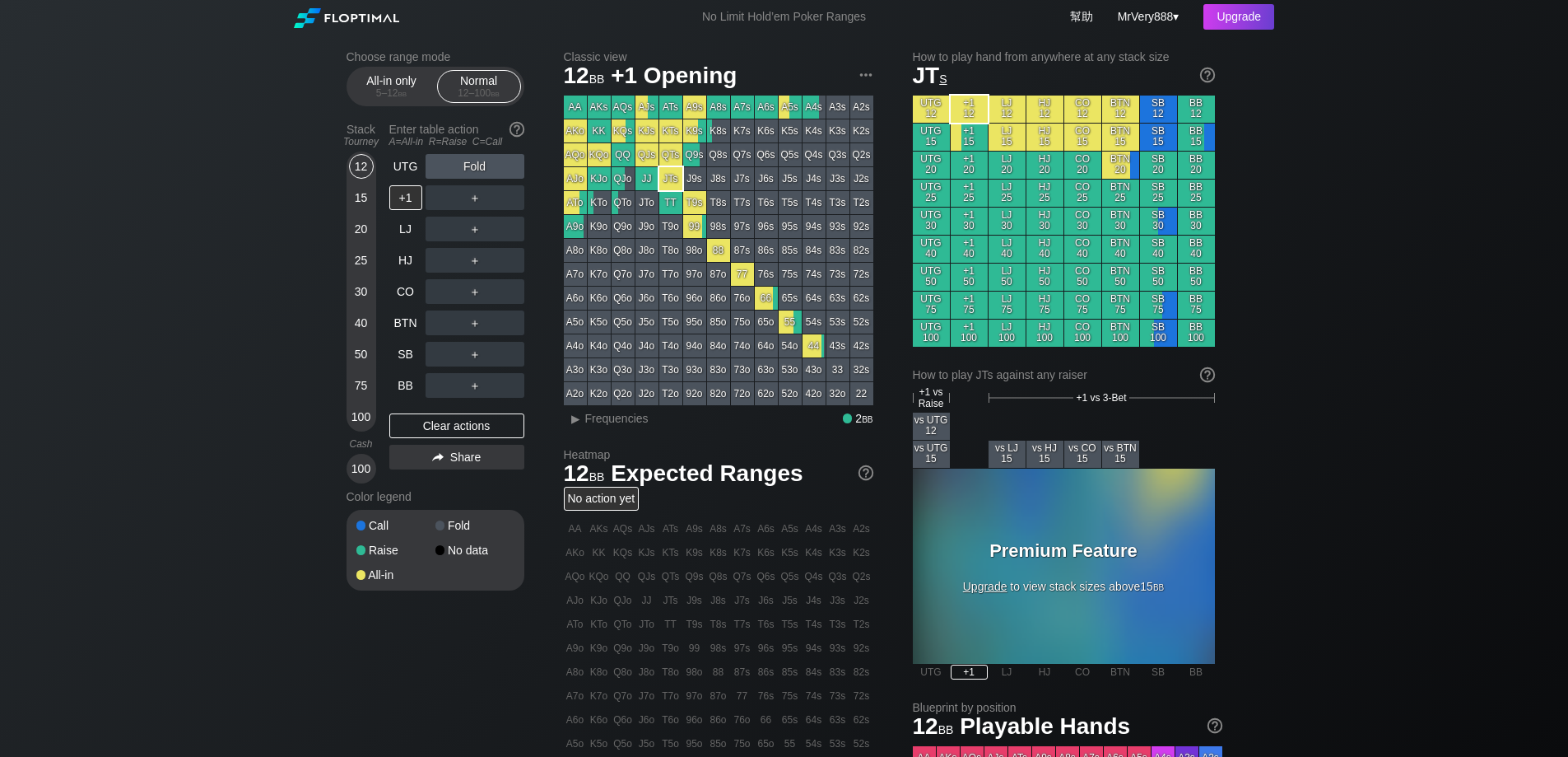
click at [355, 210] on div "15" at bounding box center [361, 197] width 25 height 25
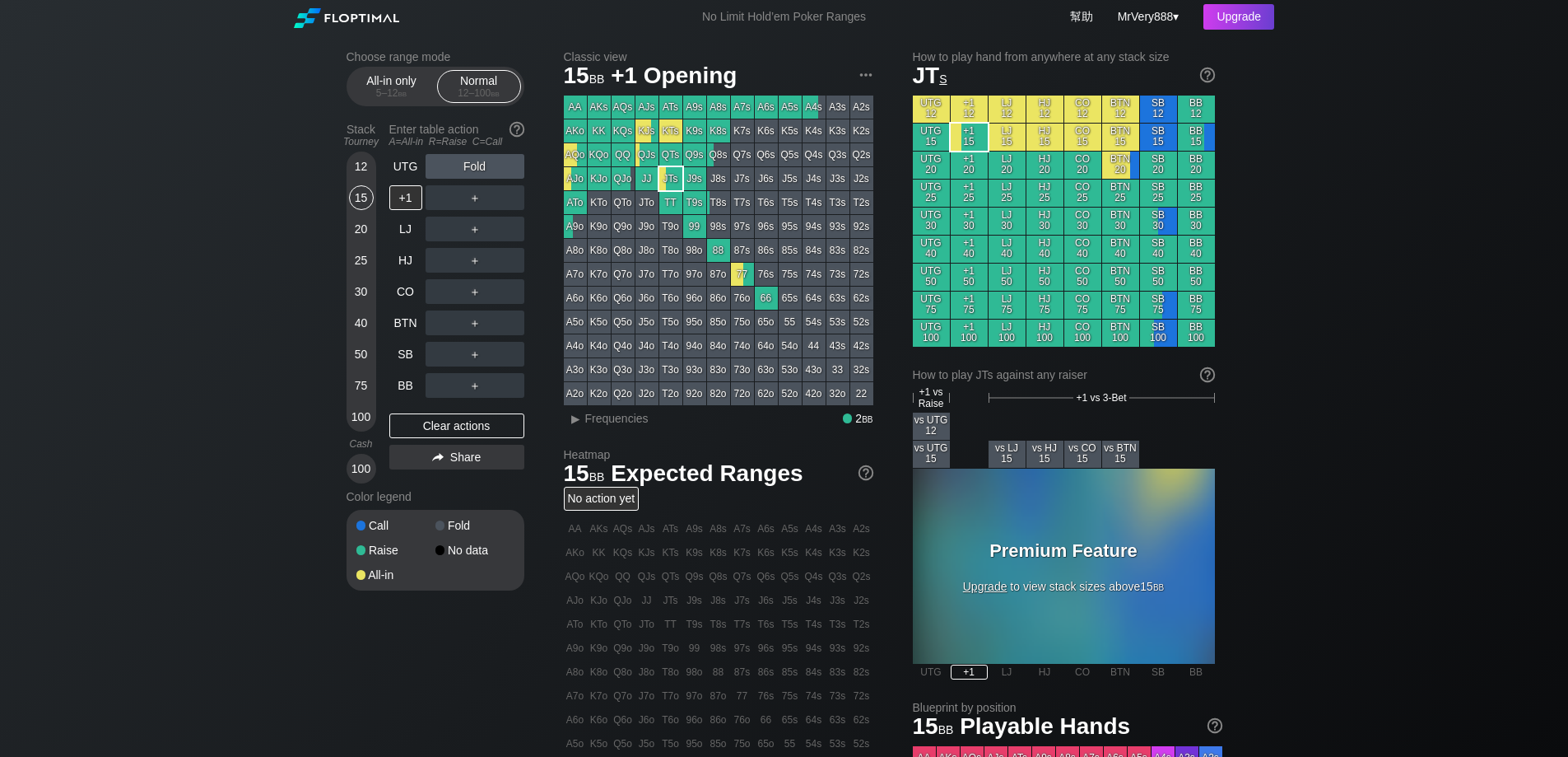
click at [375, 246] on div "12 15 20 25 30 40 50 75 100" at bounding box center [360, 292] width 29 height 280
click at [372, 238] on div "20" at bounding box center [361, 228] width 25 height 25
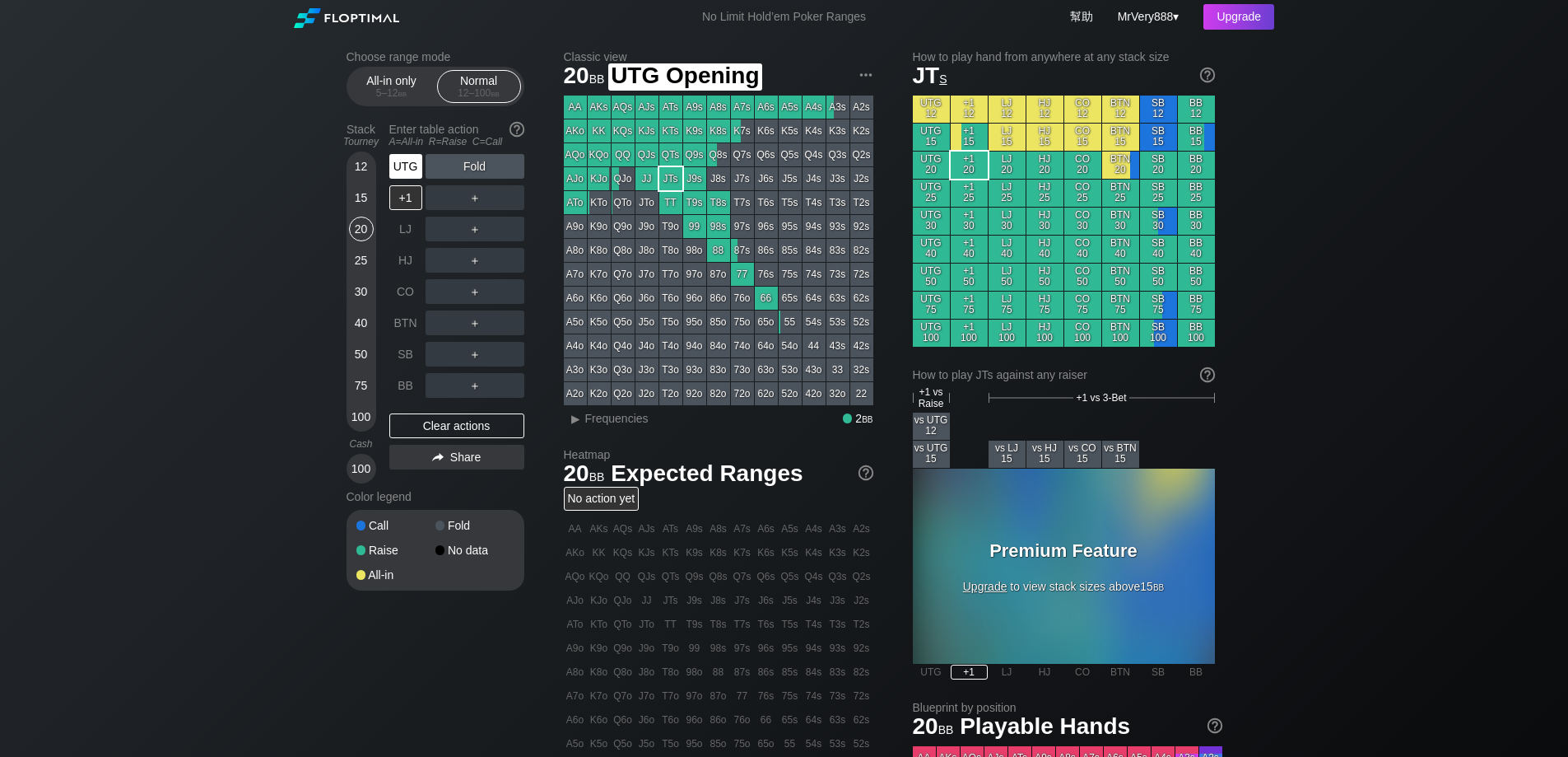
click at [408, 171] on div "UTG" at bounding box center [406, 166] width 33 height 25
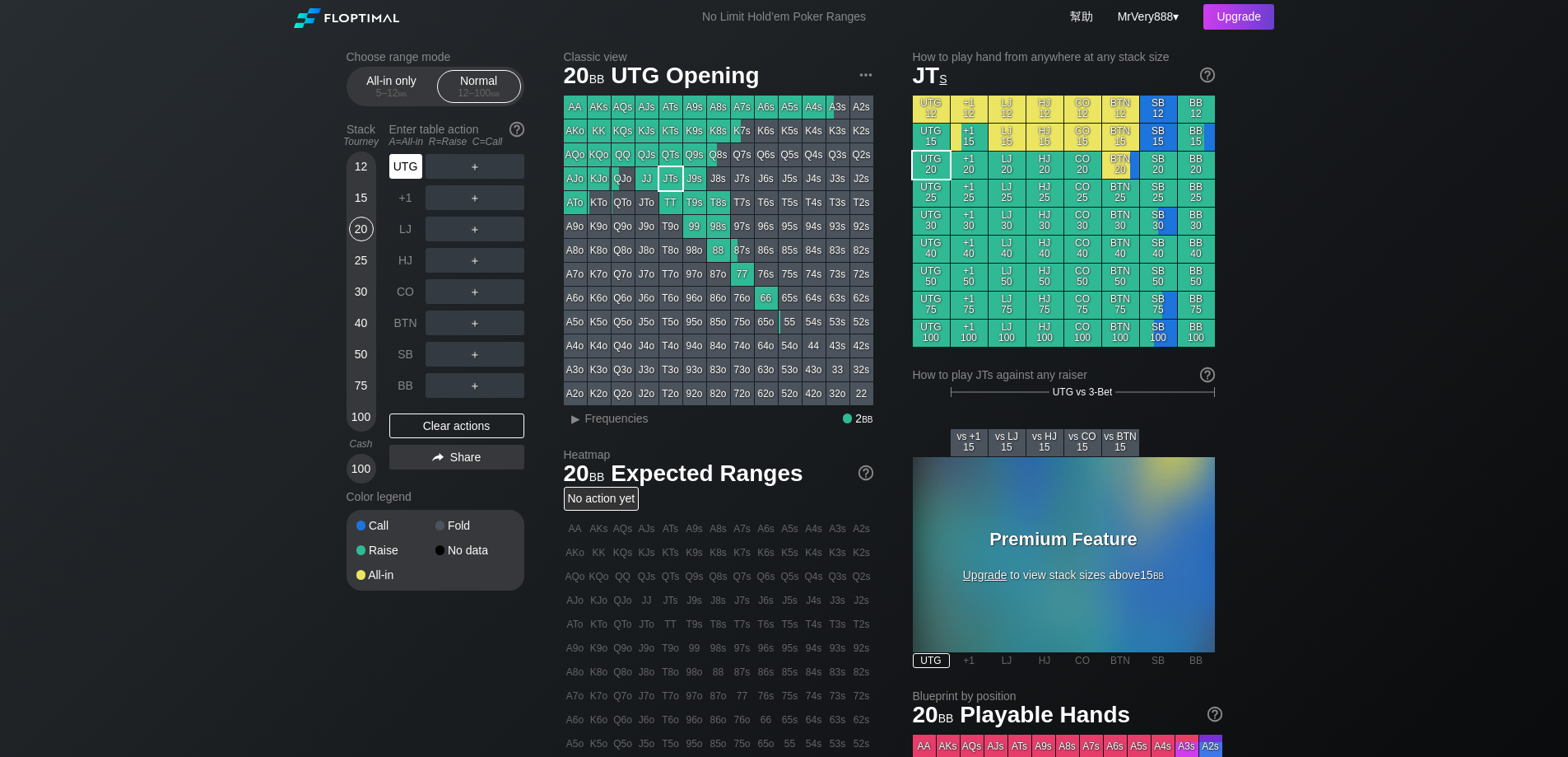
click at [408, 171] on div "UTG" at bounding box center [406, 166] width 33 height 25
click at [409, 178] on div "UTG" at bounding box center [406, 166] width 33 height 25
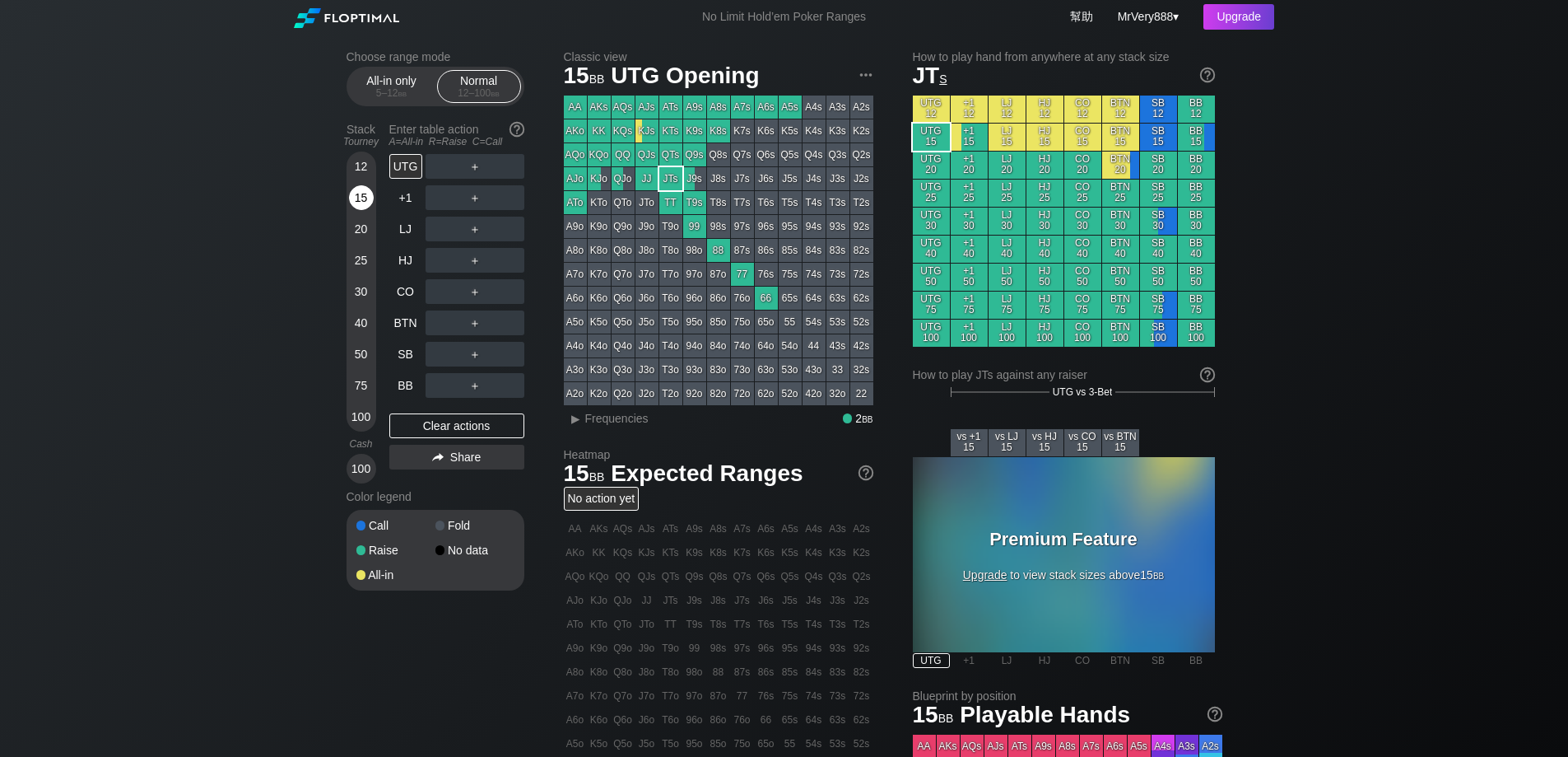
click at [362, 210] on div "15" at bounding box center [361, 197] width 25 height 25
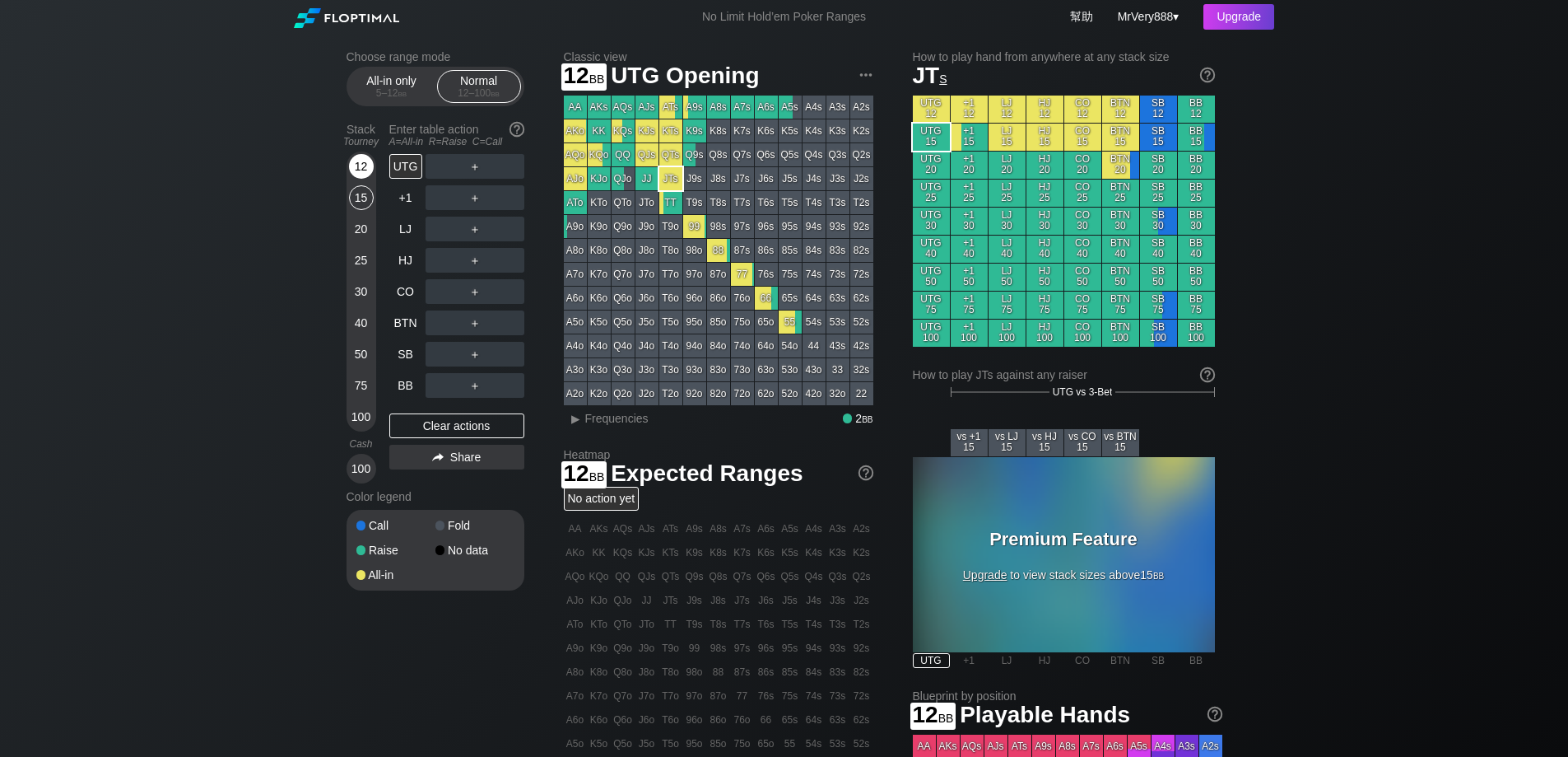
click at [359, 178] on div "12" at bounding box center [361, 166] width 25 height 25
click at [359, 185] on div "12" at bounding box center [361, 169] width 25 height 31
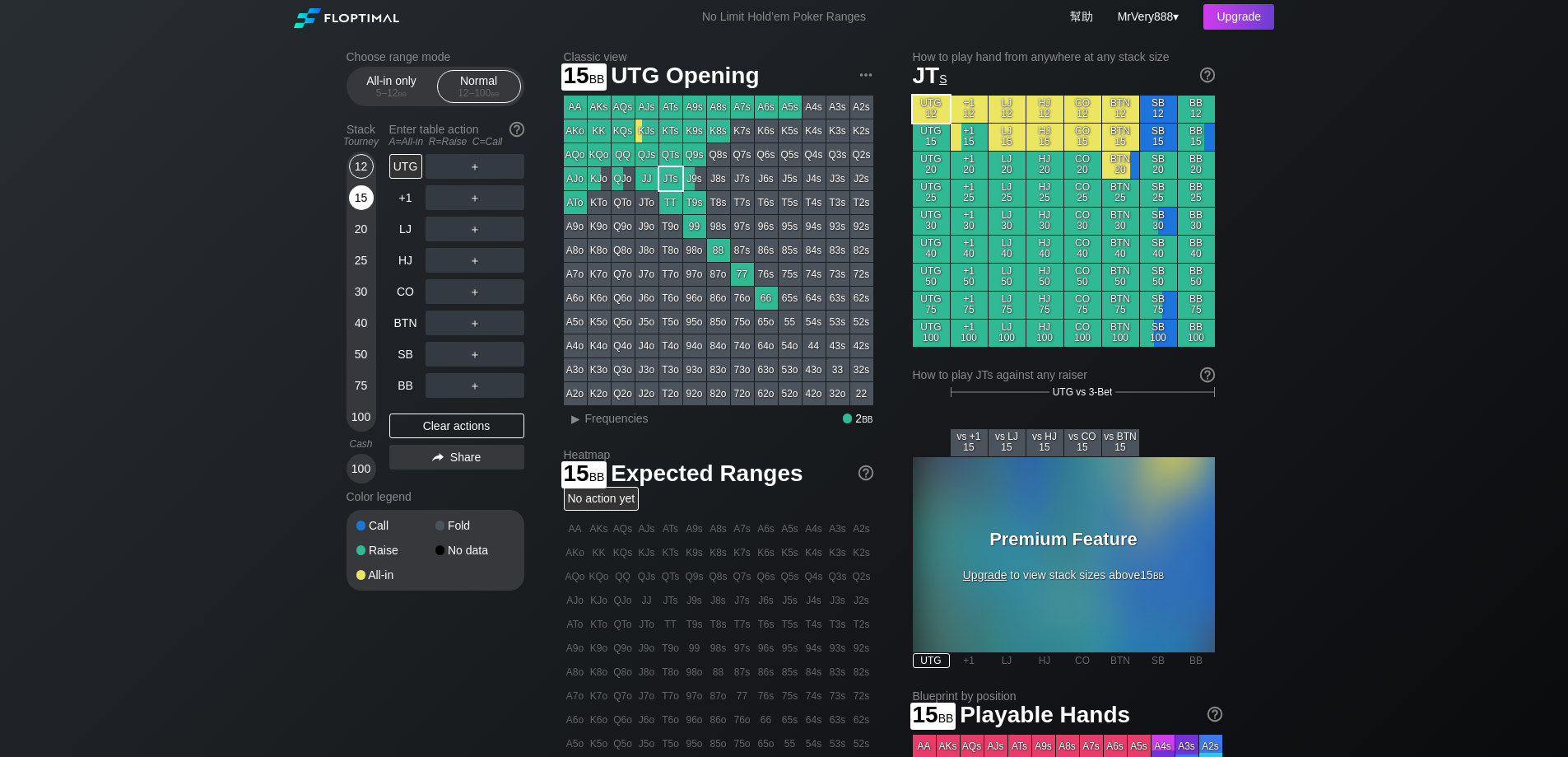
click at [370, 210] on div "15" at bounding box center [361, 197] width 25 height 25
click at [410, 304] on div "CO" at bounding box center [406, 292] width 33 height 25
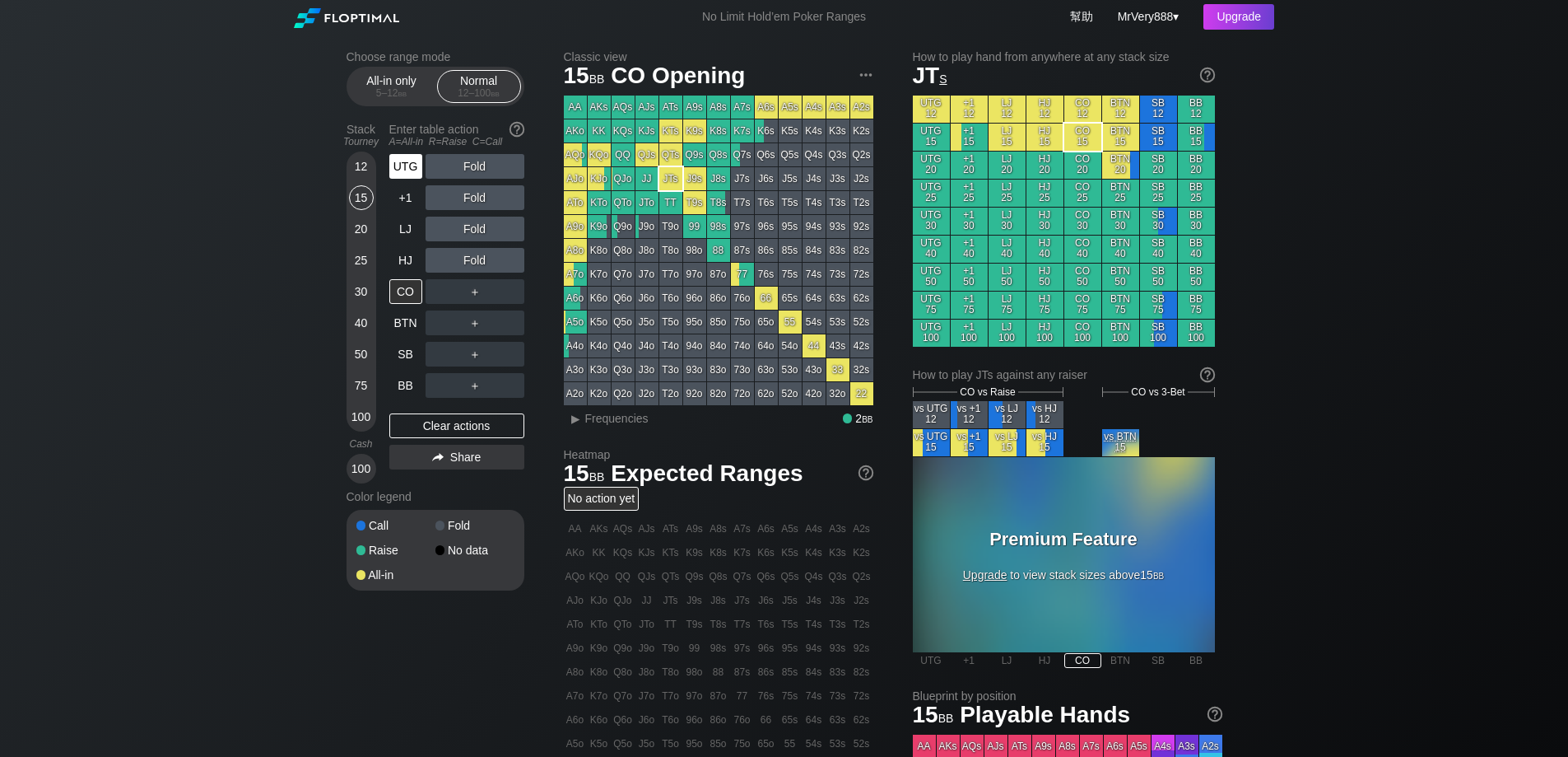
click at [410, 178] on div "UTG" at bounding box center [406, 166] width 33 height 25
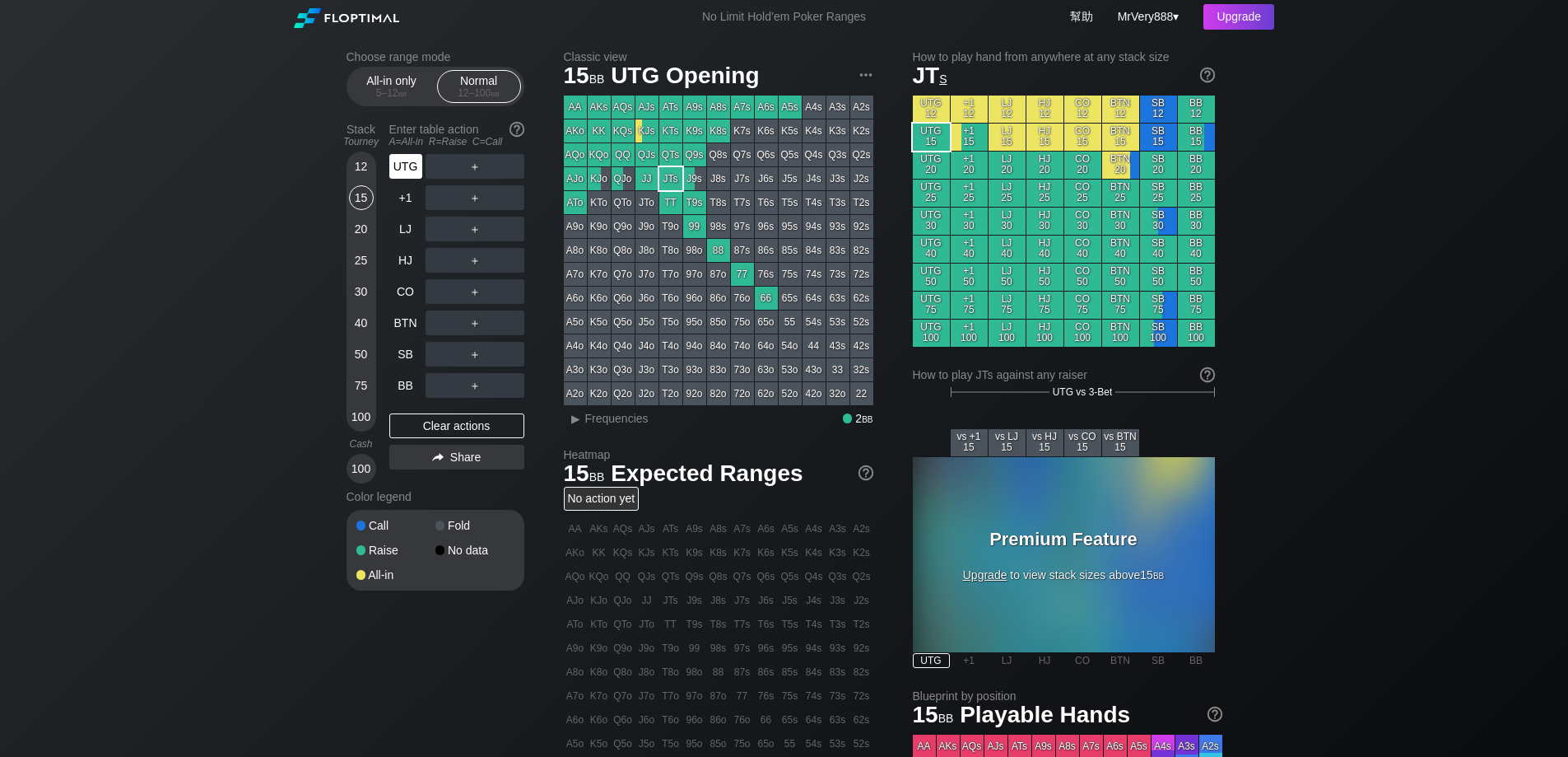
click at [415, 178] on div "UTG" at bounding box center [406, 166] width 33 height 25
click at [158, 311] on div "Choose range mode All-in only 5 – 12 bb Normal 12 – 100 bb Stack Tourney Enter …" at bounding box center [784, 560] width 1568 height 1051
click at [415, 178] on div "UTG" at bounding box center [406, 166] width 33 height 25
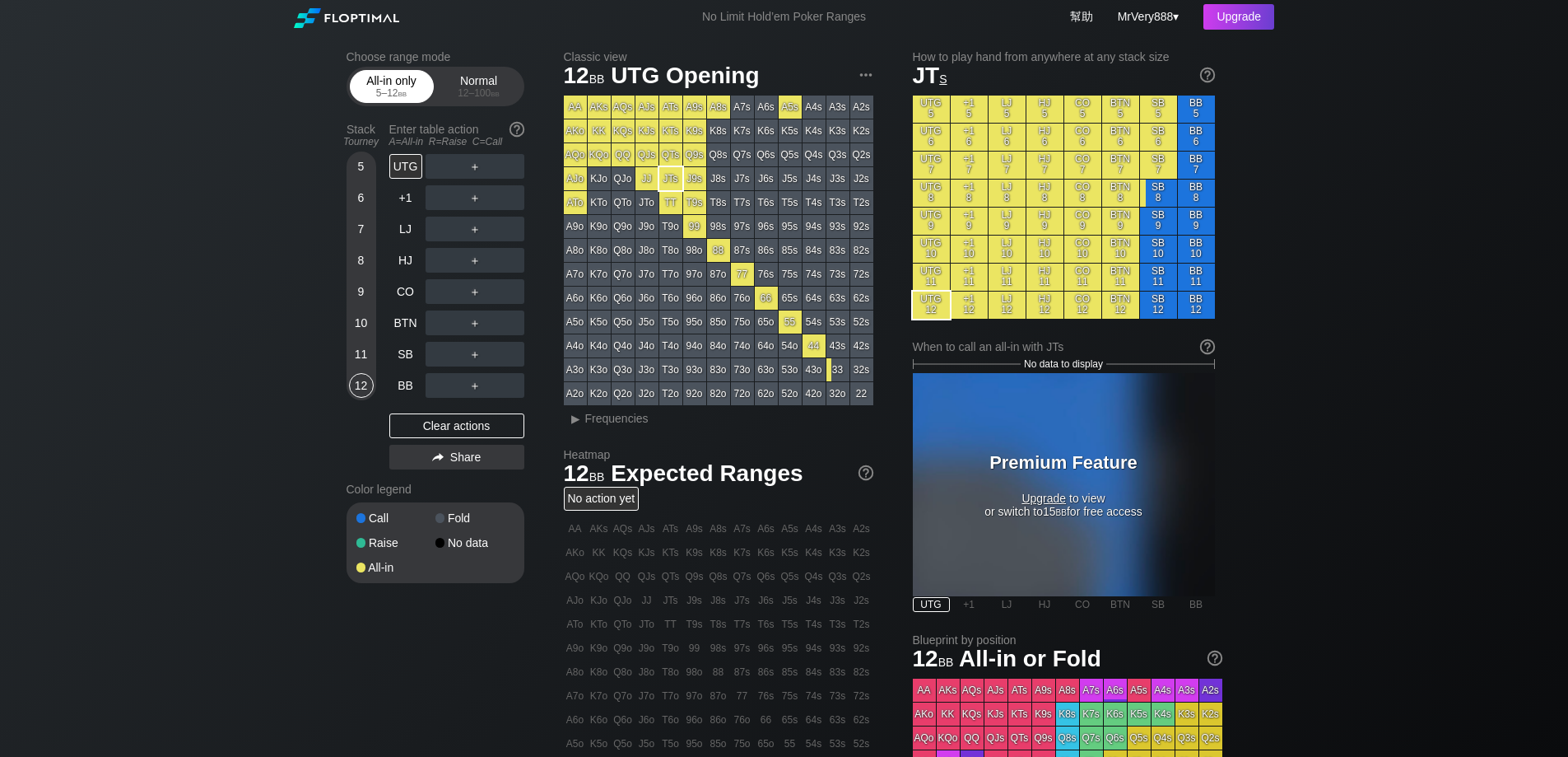
click at [384, 92] on div "All-in only 5 – 12 bb" at bounding box center [392, 86] width 75 height 31
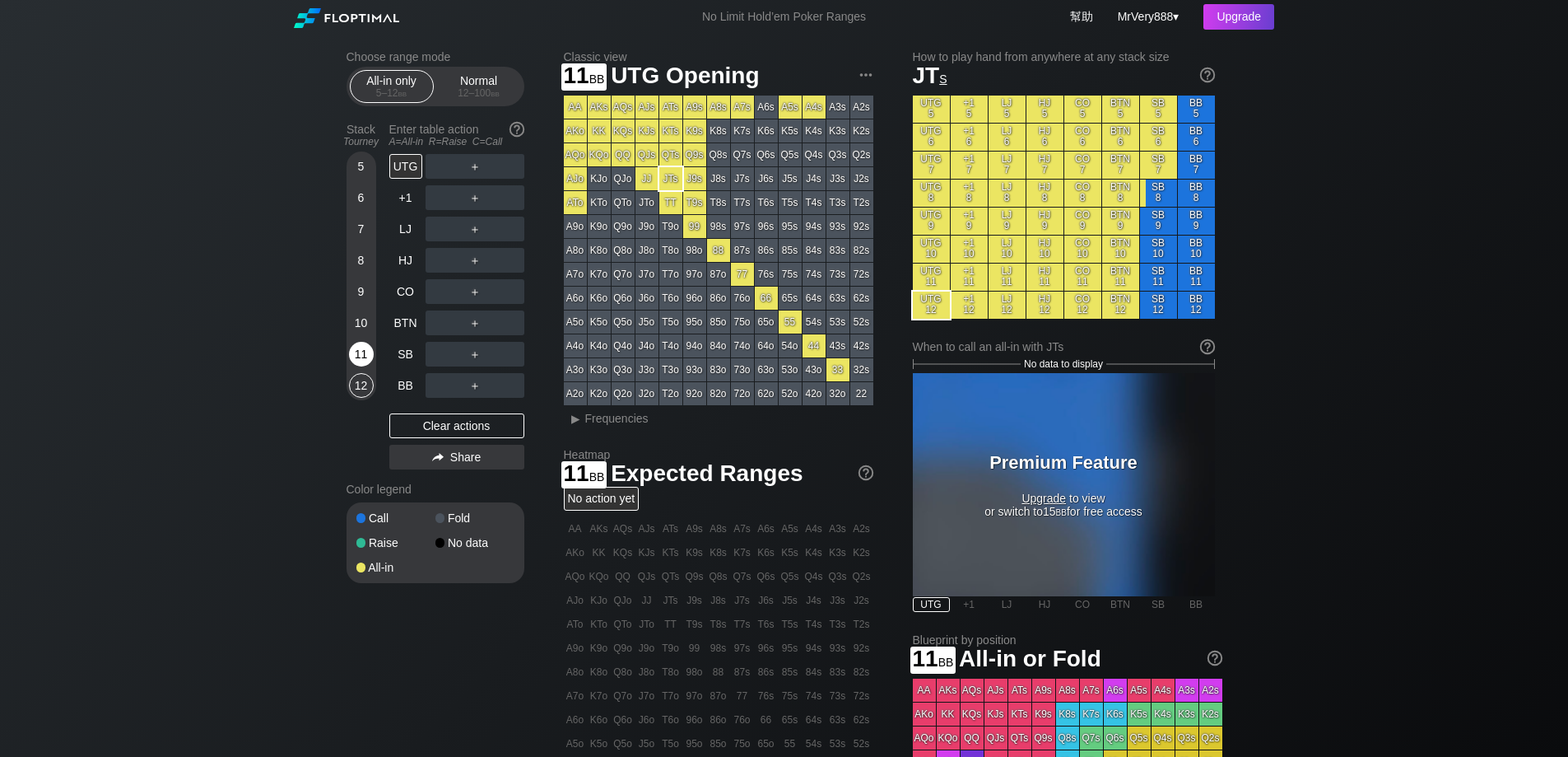
click at [367, 366] on div "11" at bounding box center [361, 354] width 25 height 25
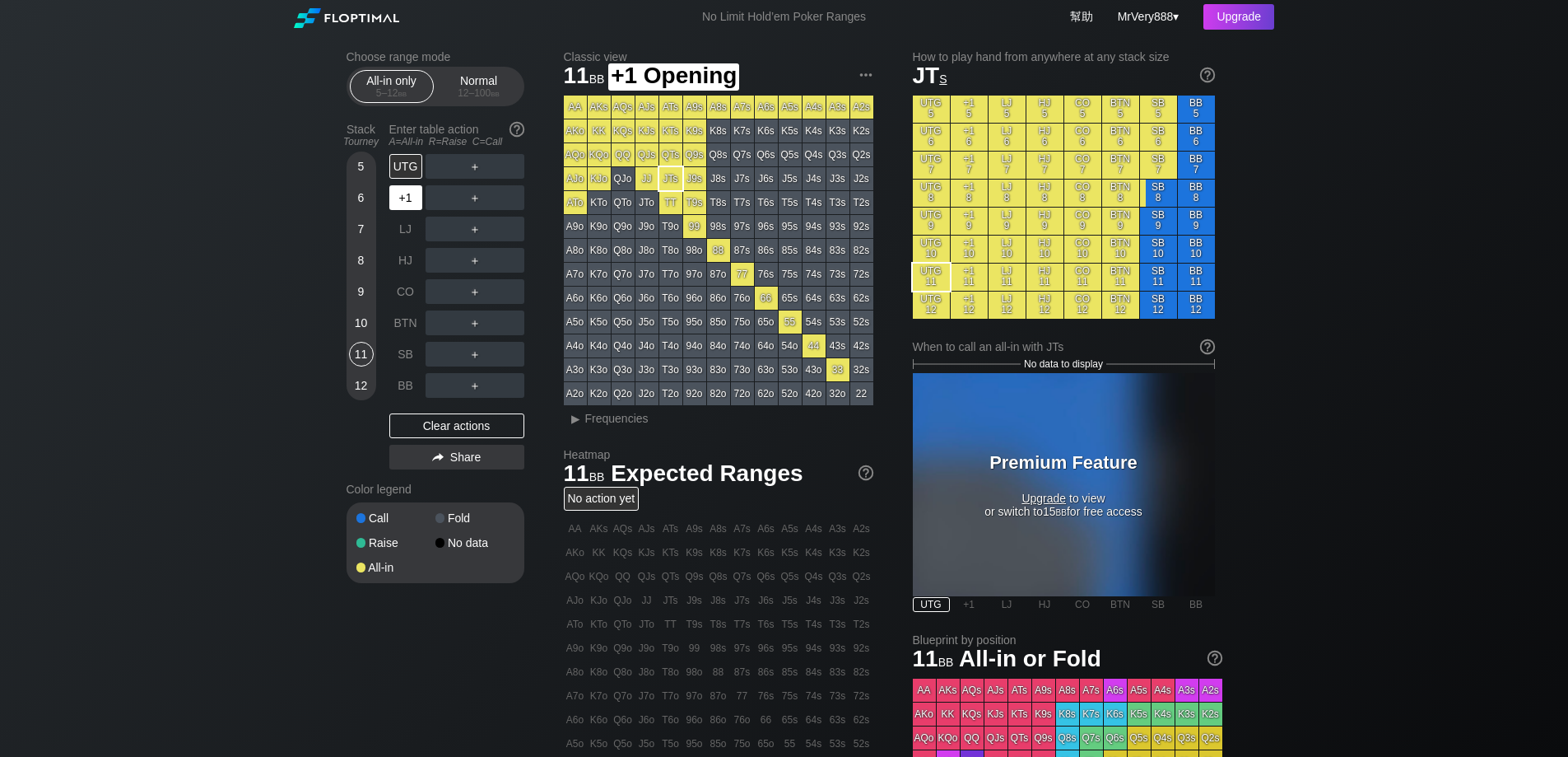
click at [402, 210] on div "+1" at bounding box center [406, 197] width 33 height 25
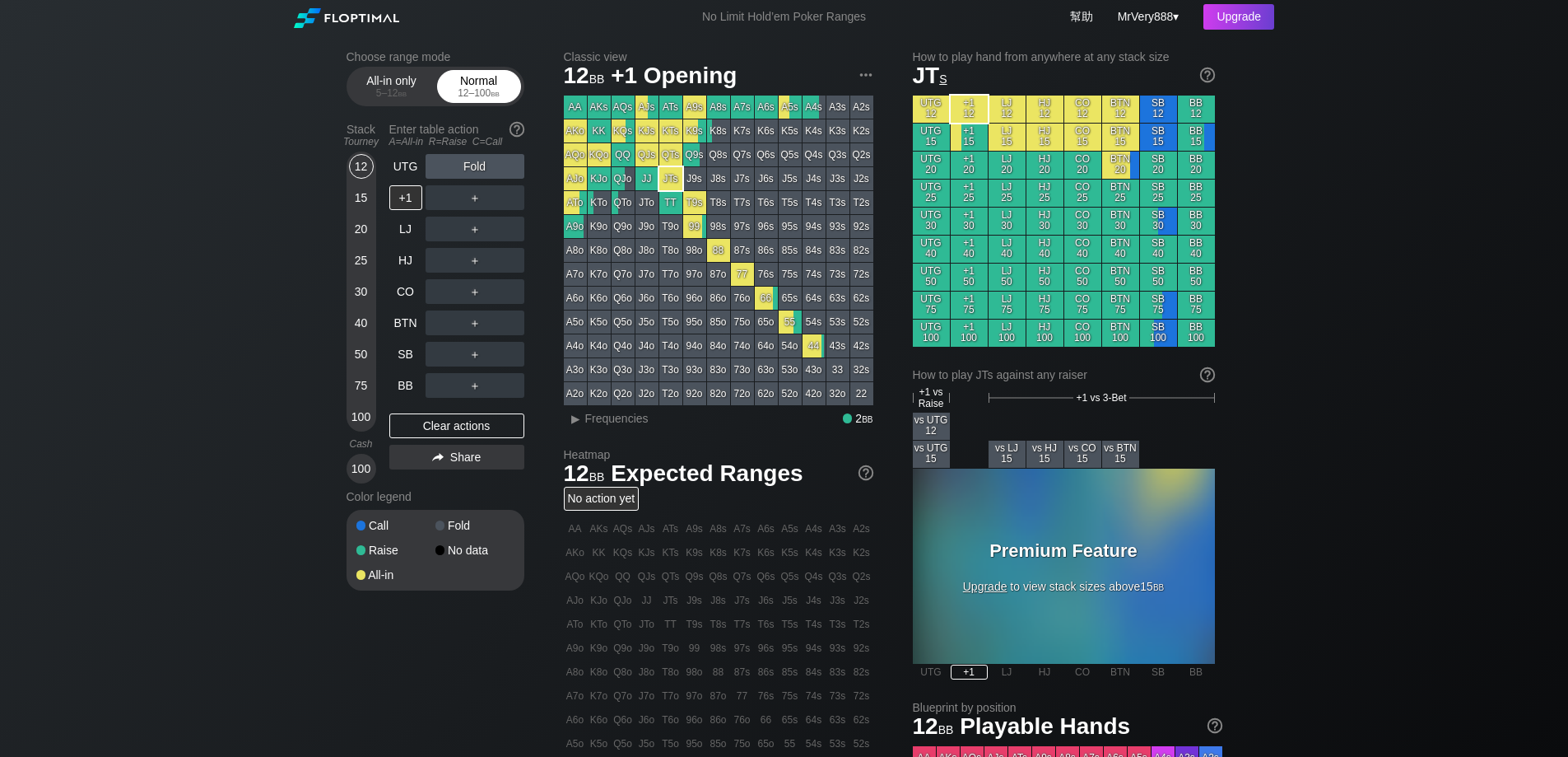
click at [484, 97] on div "12 – 100 bb" at bounding box center [478, 93] width 69 height 11
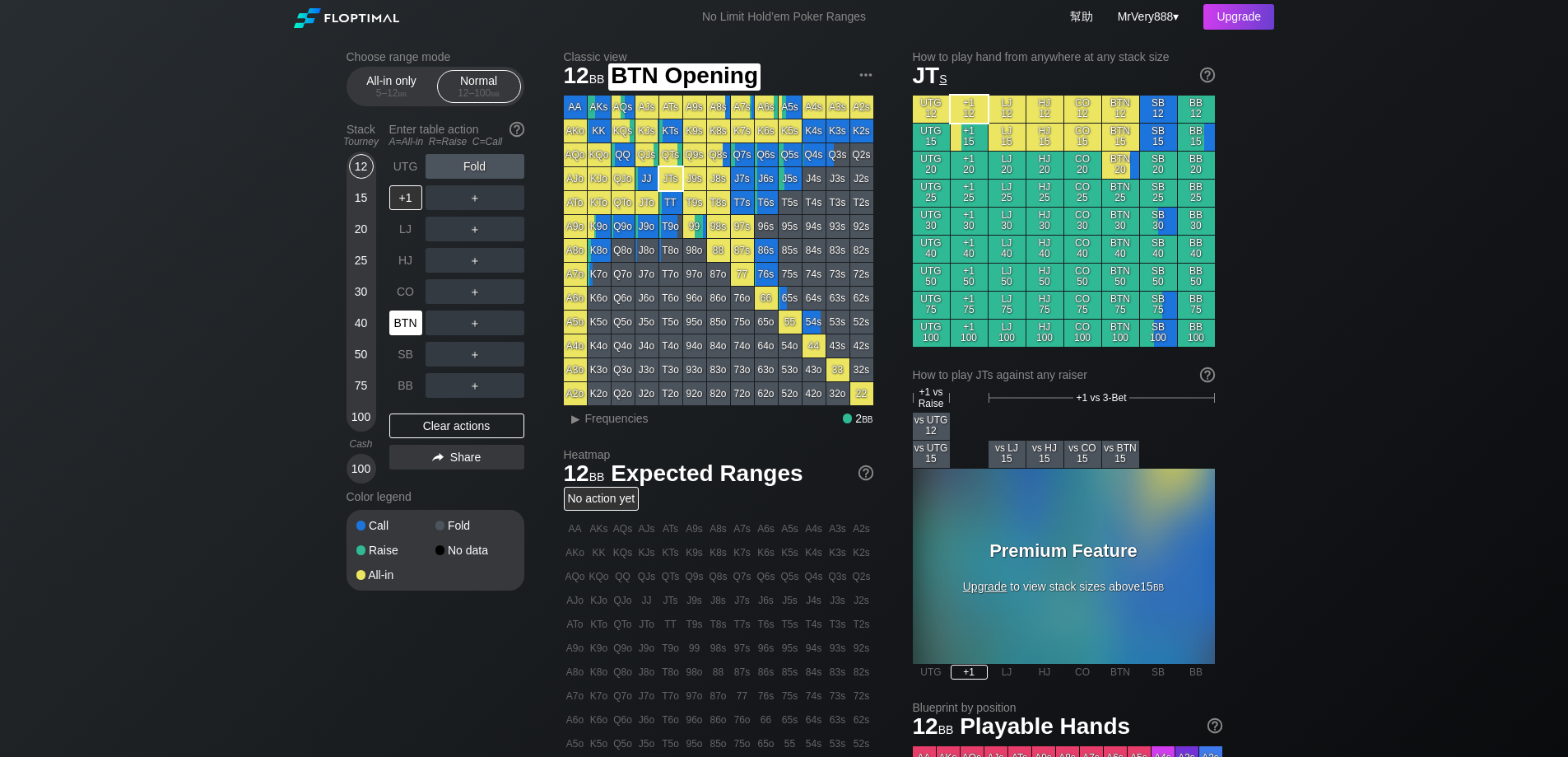
click at [409, 334] on div "BTN" at bounding box center [406, 323] width 33 height 25
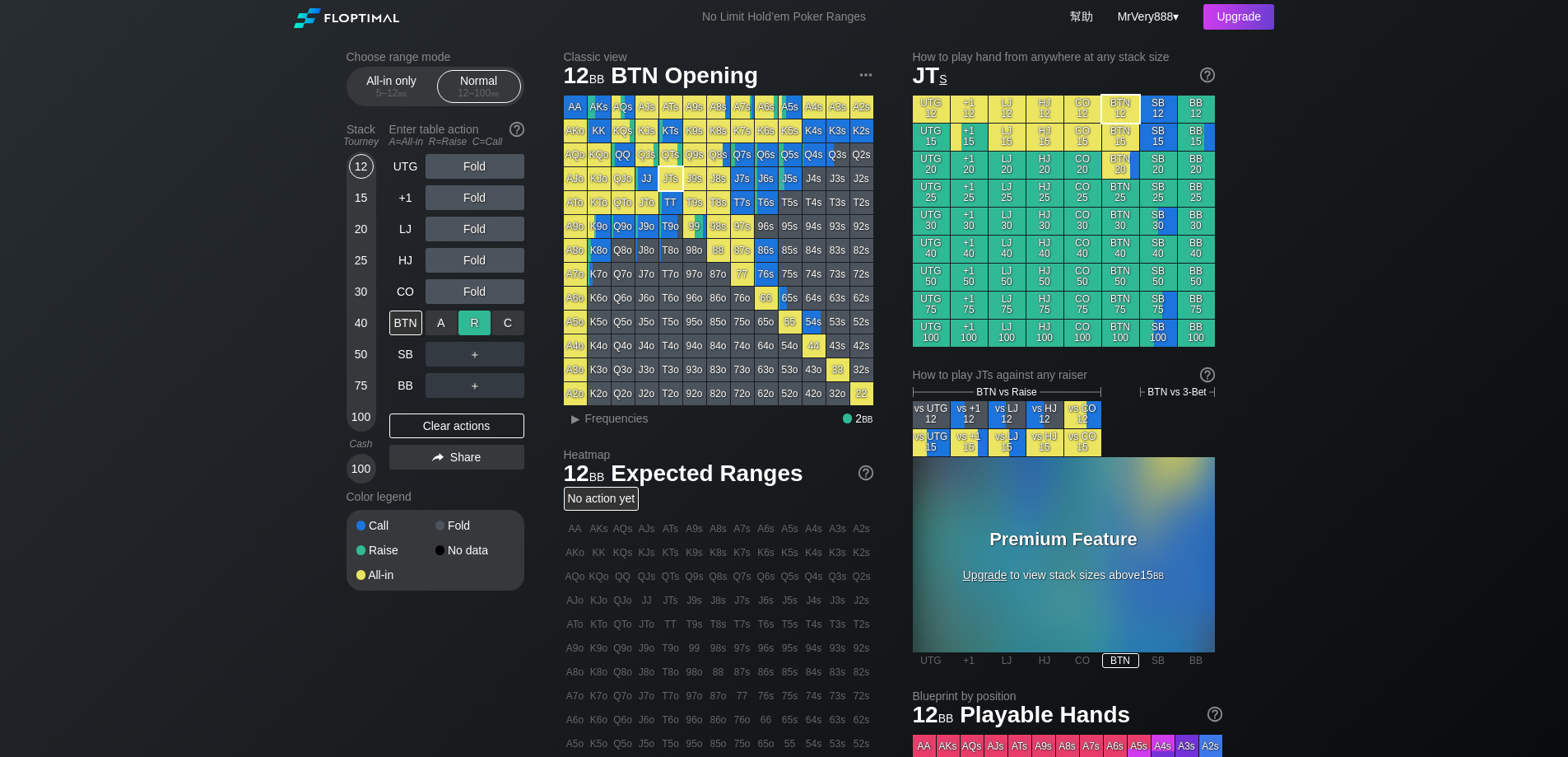
drag, startPoint x: 425, startPoint y: 333, endPoint x: 467, endPoint y: 342, distance: 43.0
click at [474, 335] on div "R ✕" at bounding box center [475, 323] width 32 height 25
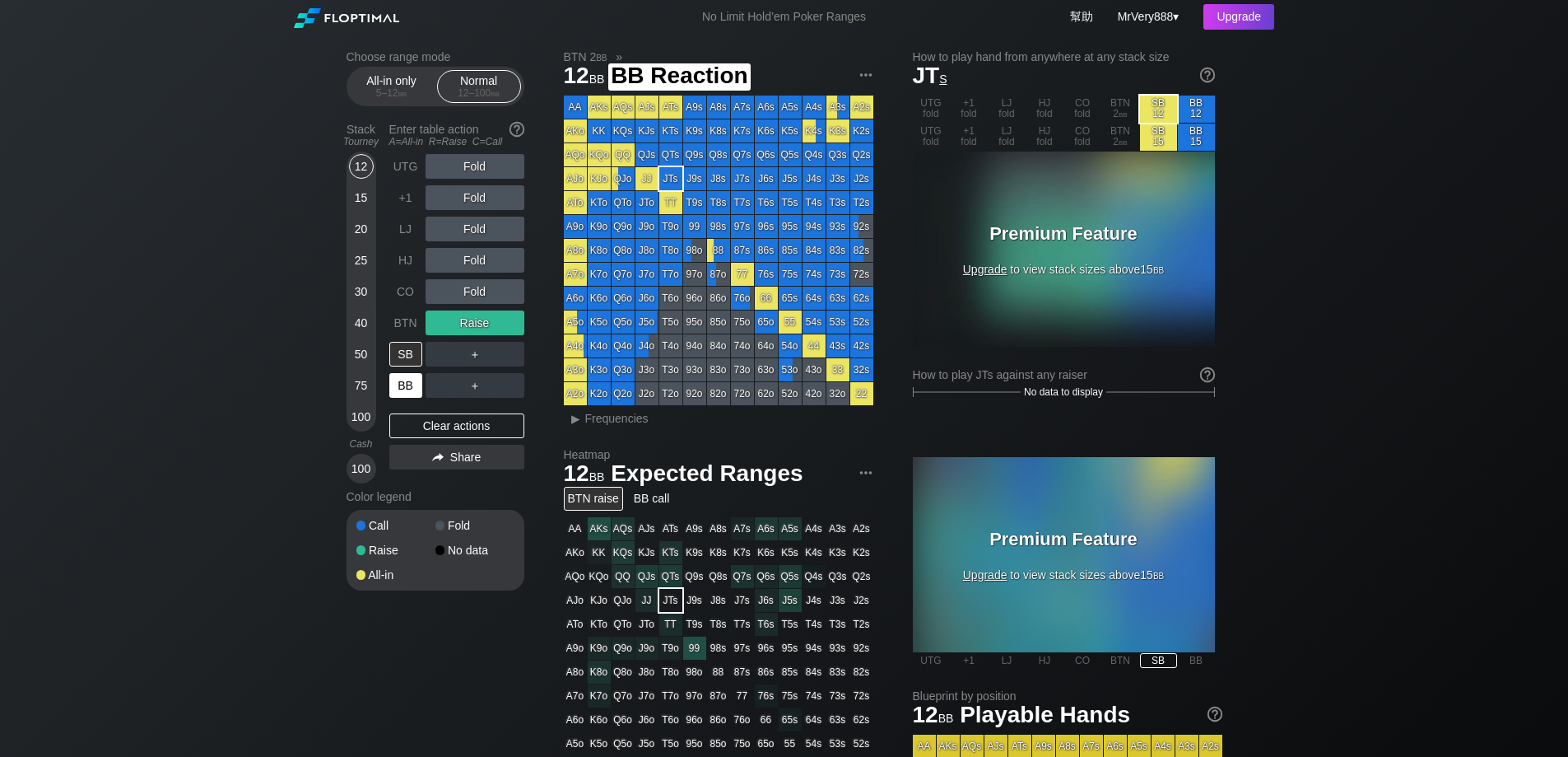
click at [411, 397] on div "BB" at bounding box center [406, 385] width 33 height 25
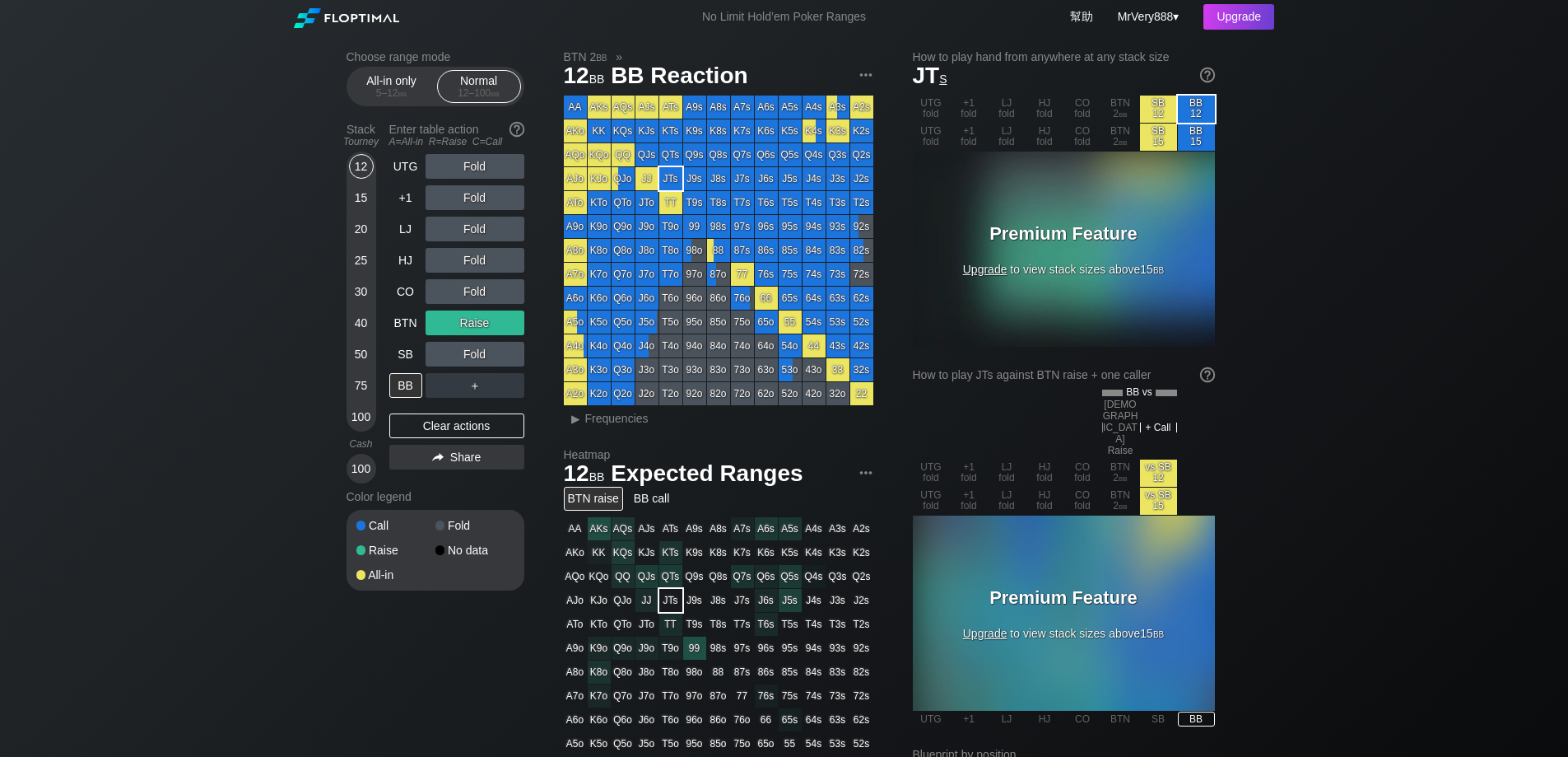
drag, startPoint x: 405, startPoint y: 177, endPoint x: 444, endPoint y: 127, distance: 63.4
click at [405, 177] on div "UTG" at bounding box center [406, 166] width 33 height 25
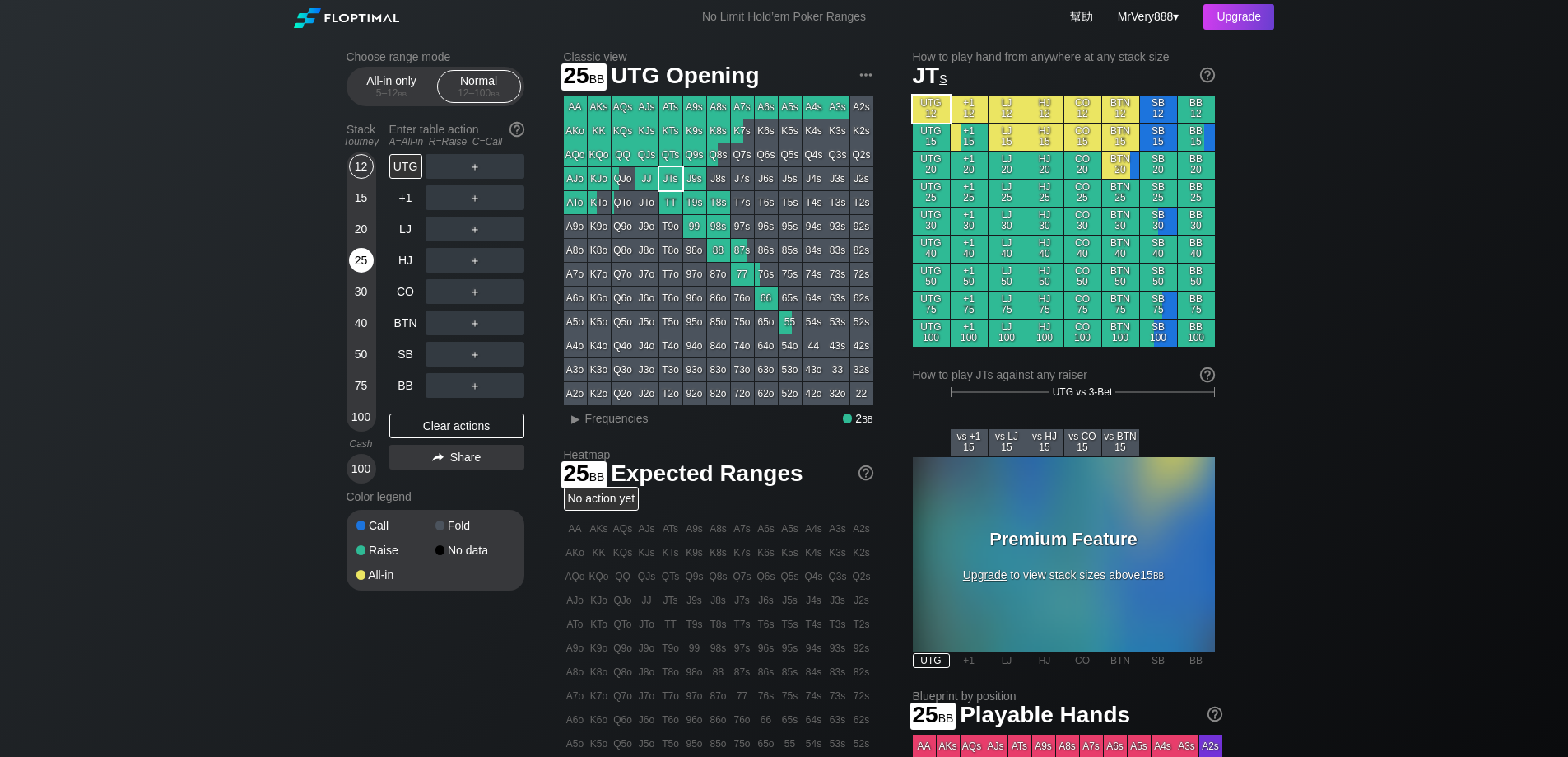
click at [372, 273] on div "25" at bounding box center [361, 261] width 25 height 25
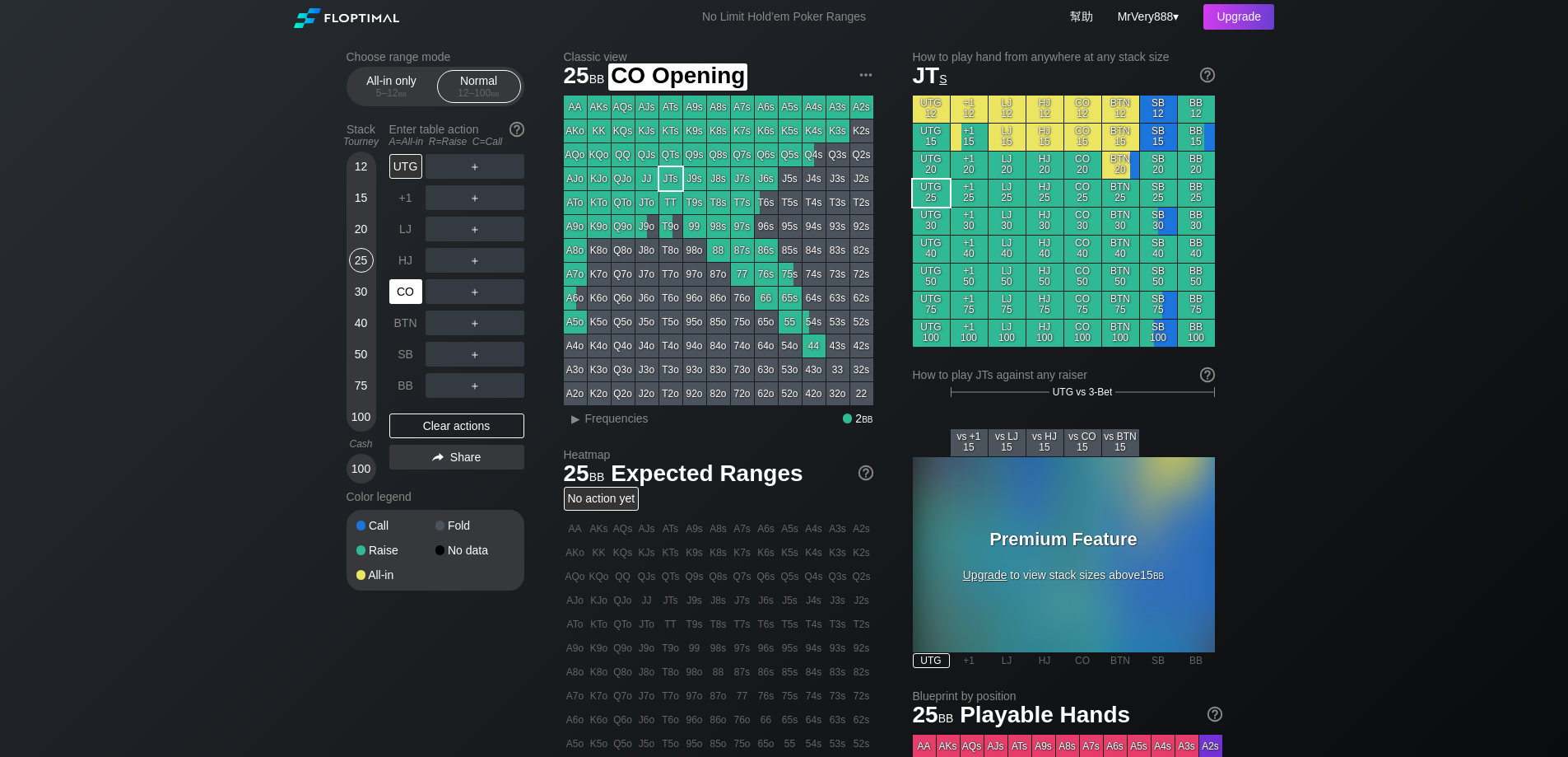
click at [413, 307] on div "CO" at bounding box center [408, 291] width 36 height 31
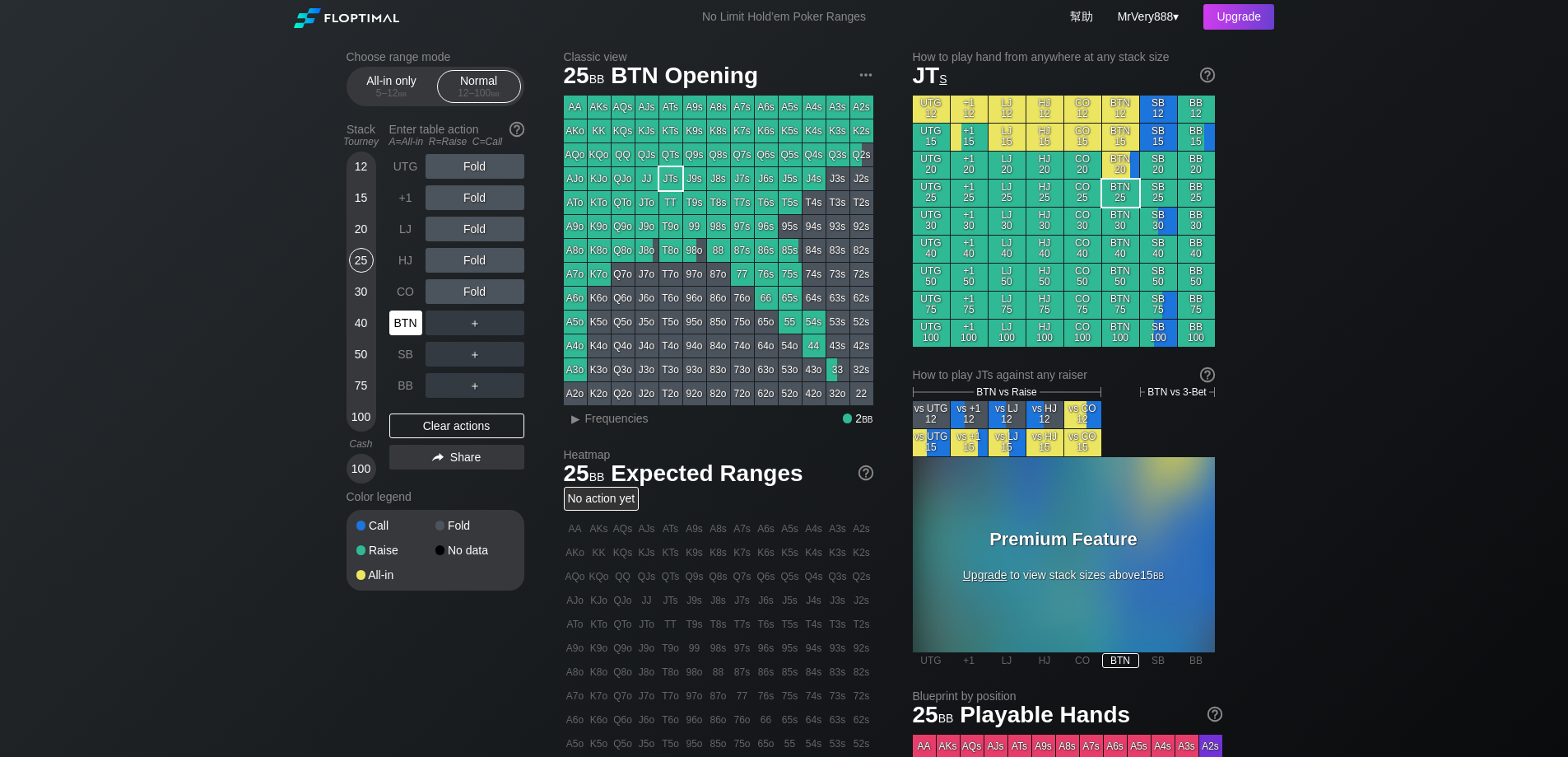
click at [415, 335] on div "BTN" at bounding box center [406, 323] width 33 height 25
click at [404, 92] on div "All-in only 5 – 12 bb" at bounding box center [392, 86] width 75 height 31
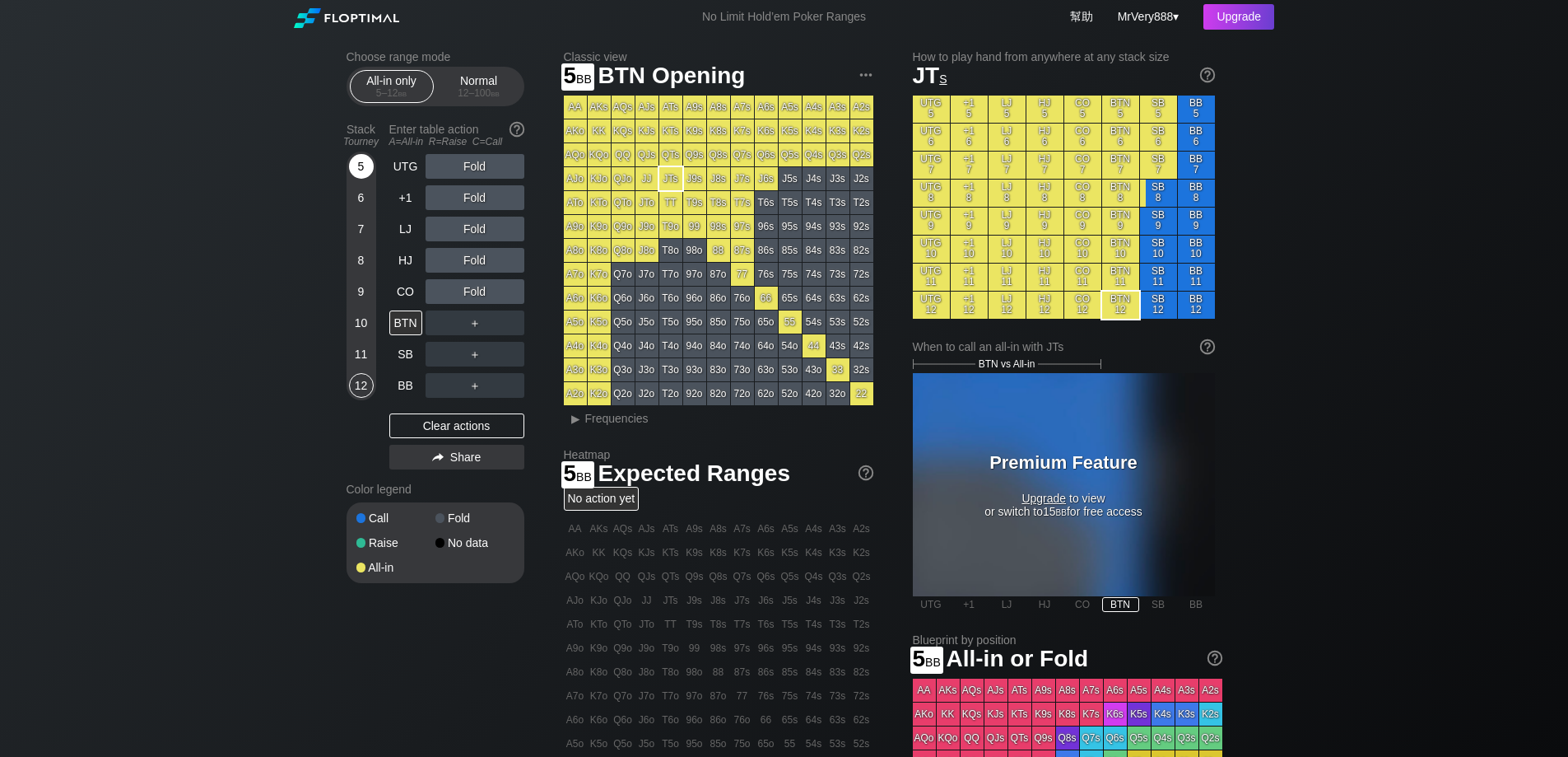
click at [366, 178] on div "5" at bounding box center [361, 166] width 25 height 25
click at [507, 365] on div "C ✕" at bounding box center [509, 354] width 32 height 25
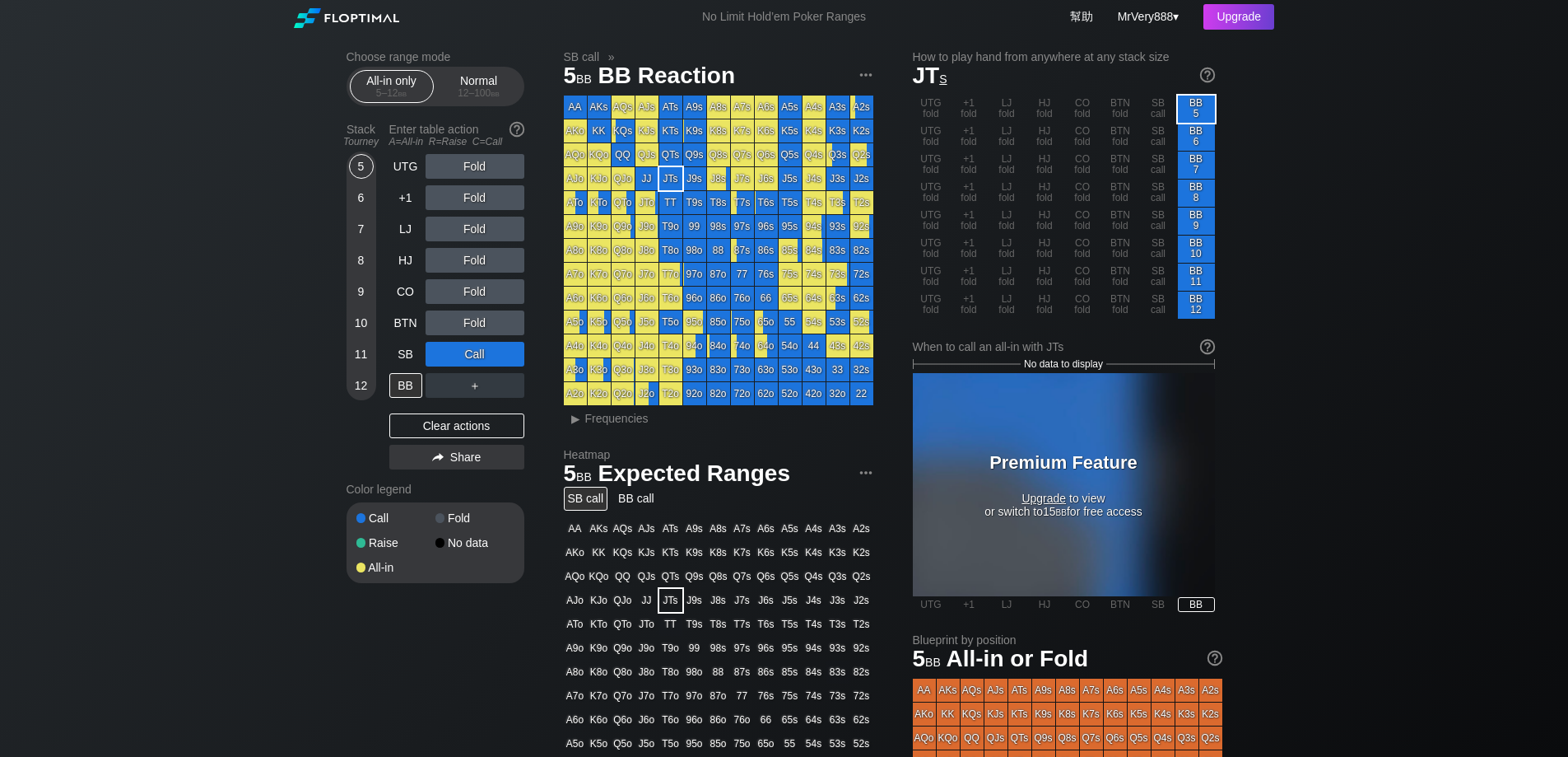
click at [362, 271] on div "8" at bounding box center [361, 261] width 25 height 25
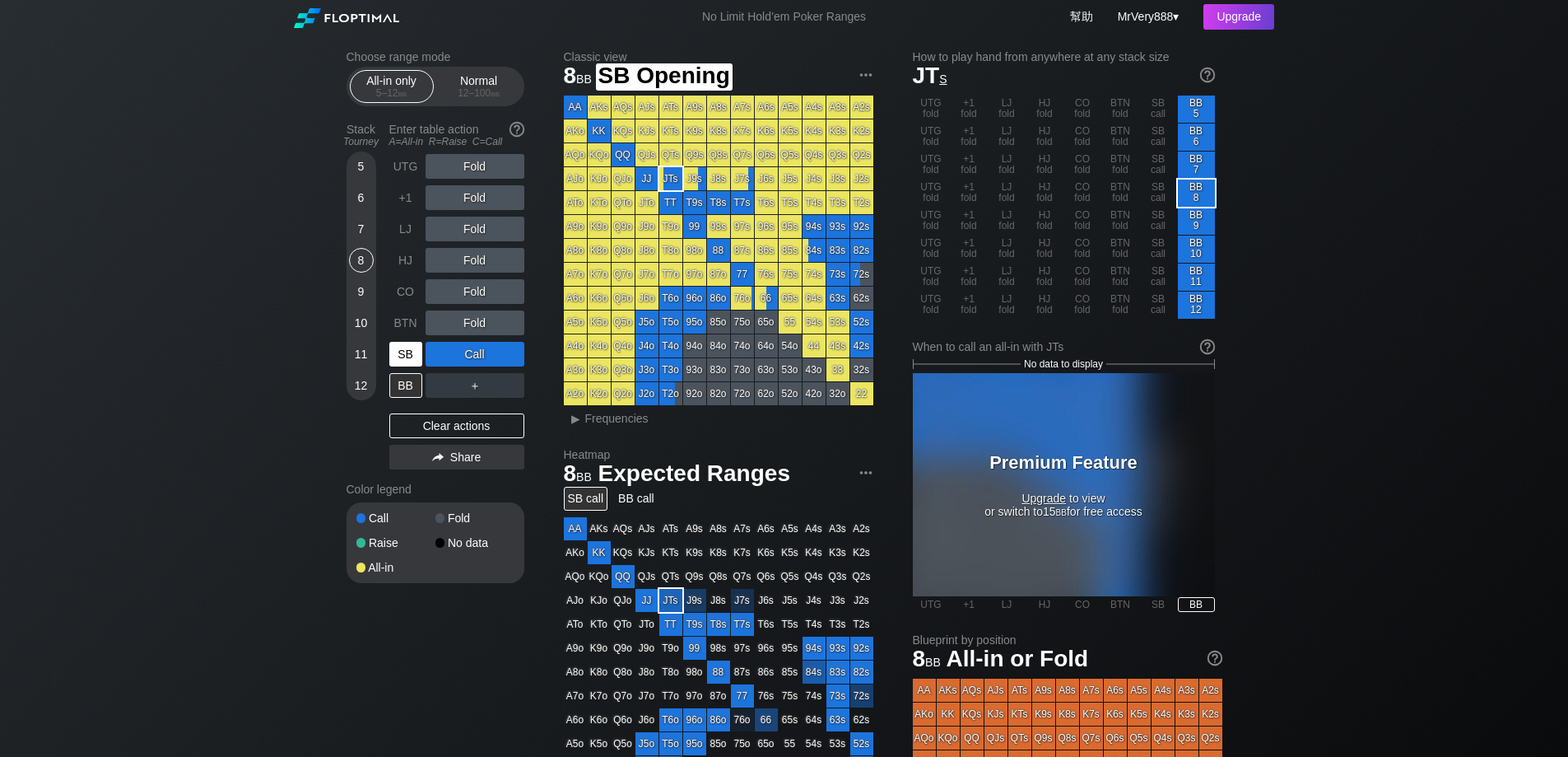
click at [412, 355] on div "SB" at bounding box center [408, 354] width 36 height 31
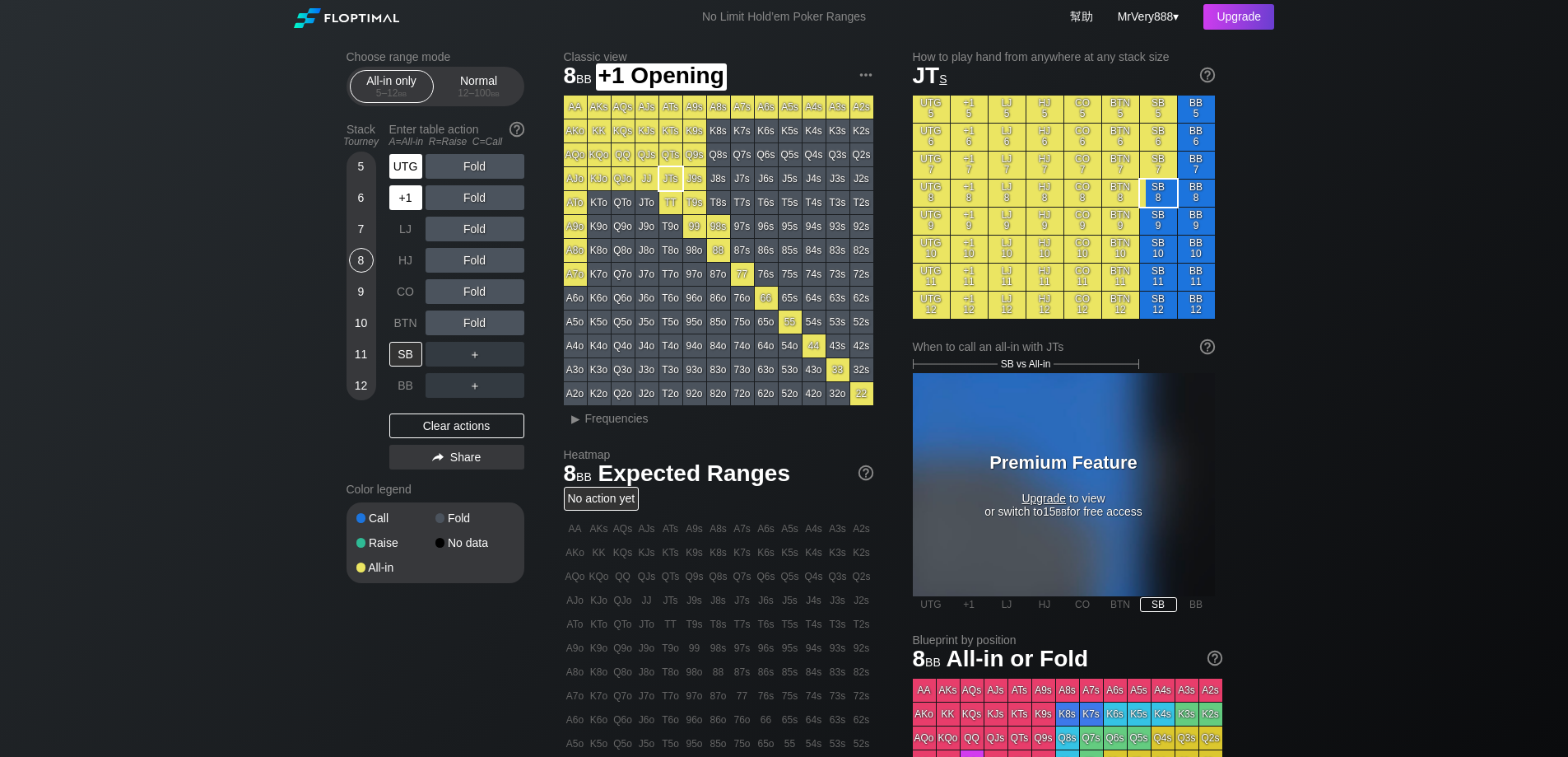
click at [407, 178] on div "UTG" at bounding box center [406, 166] width 33 height 25
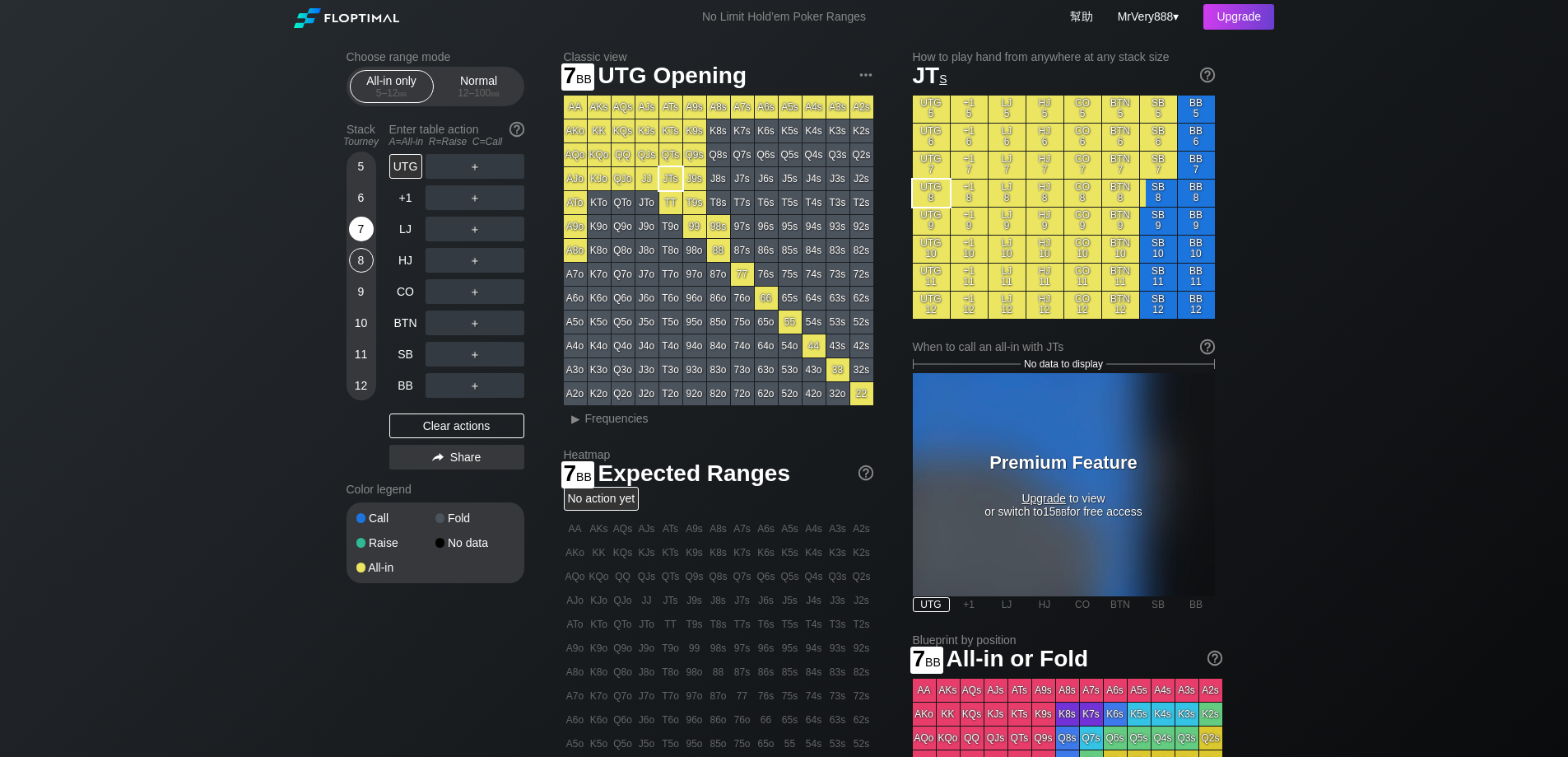
click at [361, 242] on div "7" at bounding box center [361, 228] width 25 height 25
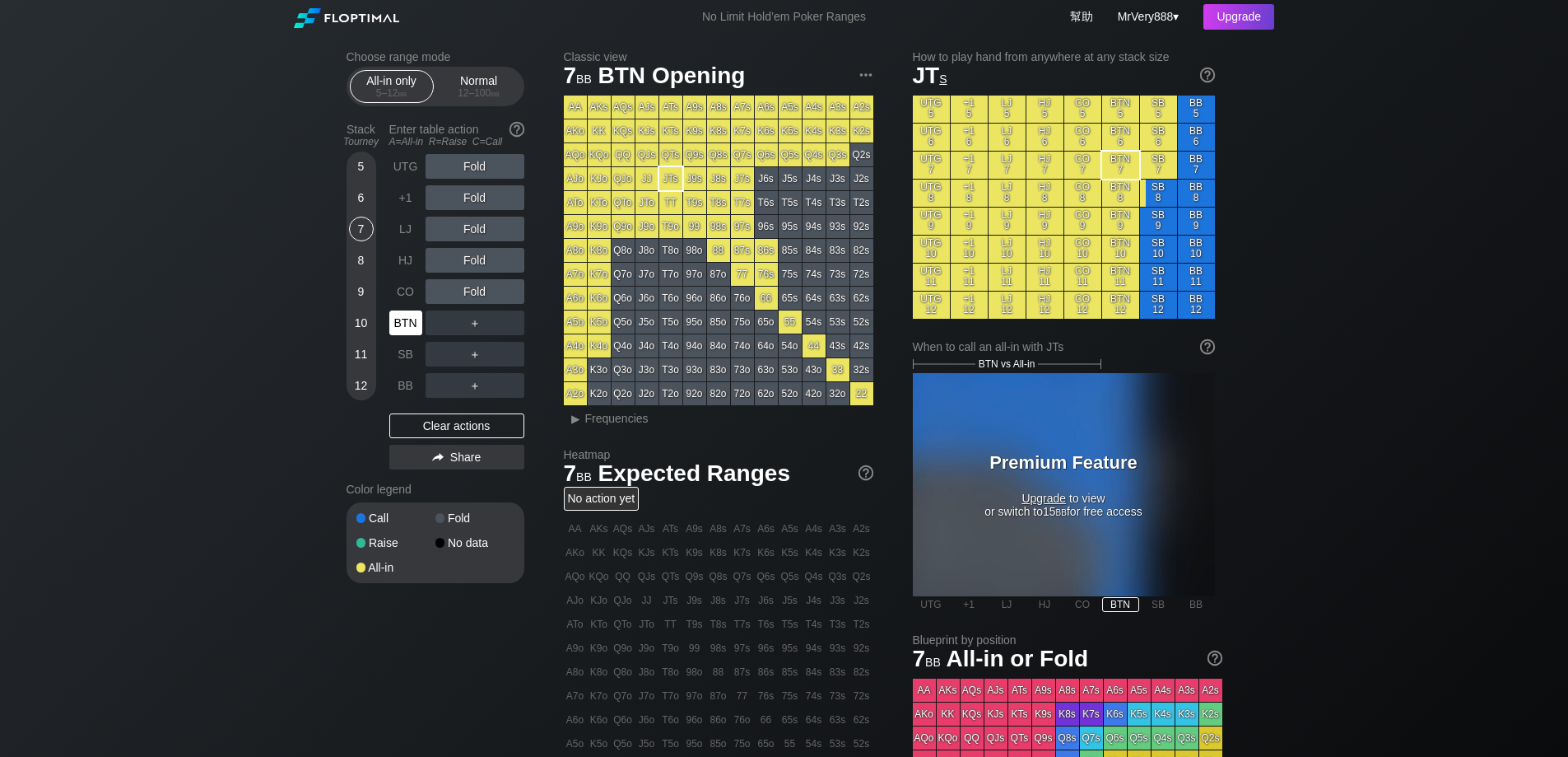
click at [413, 333] on div "BTN" at bounding box center [406, 323] width 33 height 25
drag, startPoint x: 484, startPoint y: 113, endPoint x: 486, endPoint y: 106, distance: 7.3
click at [484, 107] on div "All-in only 5 – 12 bb Normal 12 – 100 bb" at bounding box center [435, 87] width 177 height 40
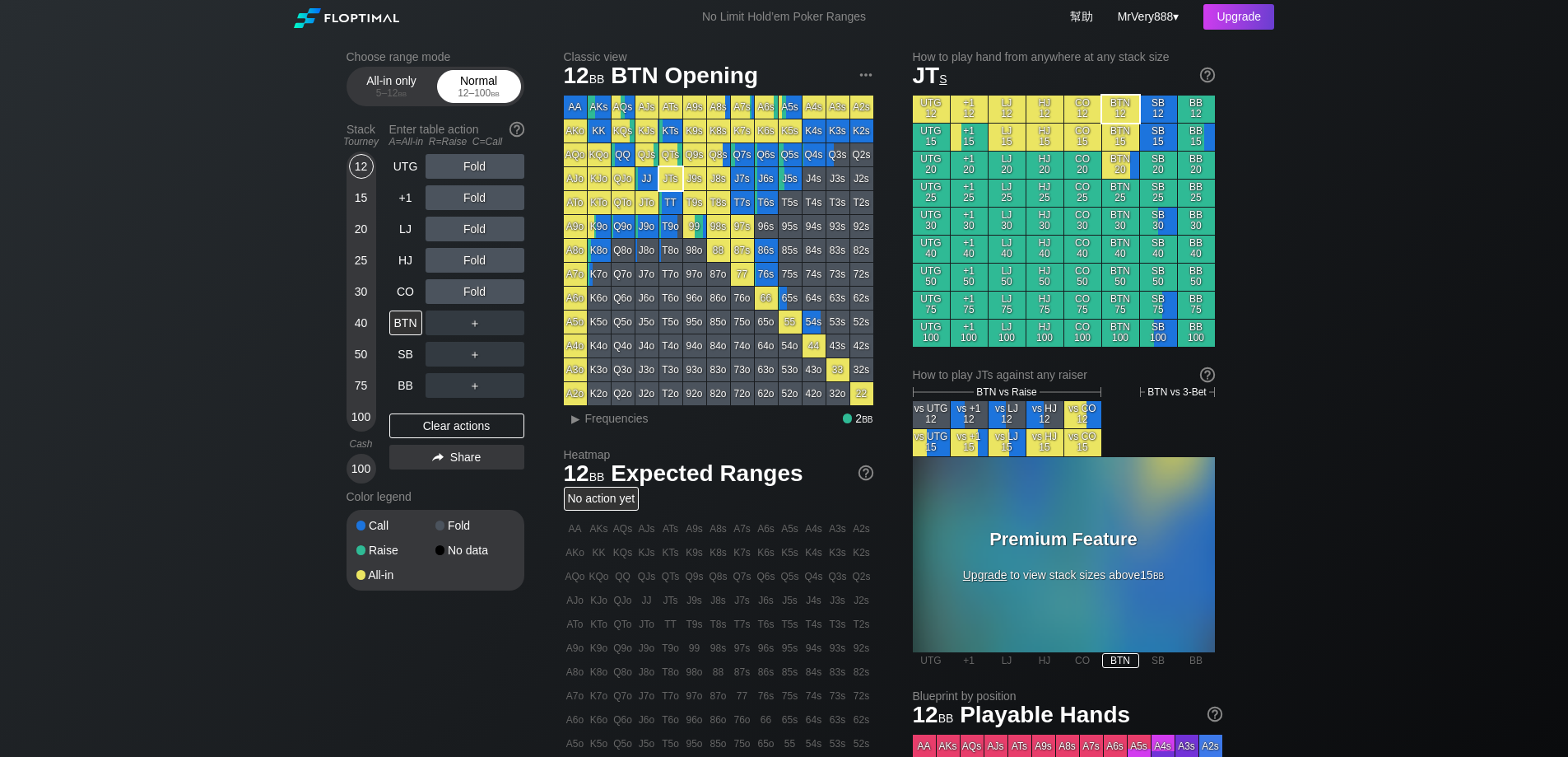
click at [486, 99] on div "12 – 100 bb" at bounding box center [478, 93] width 69 height 11
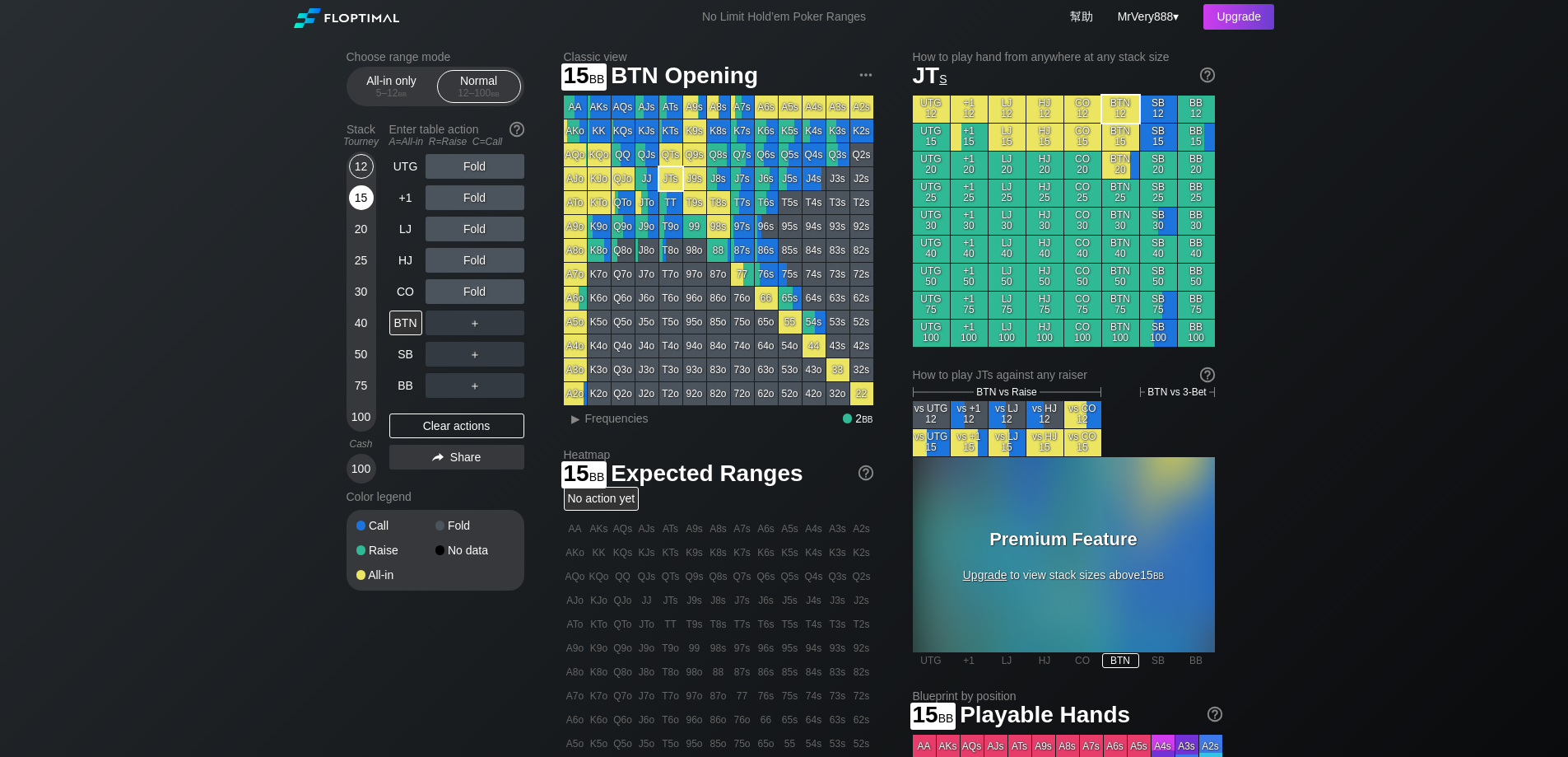
click at [355, 210] on div "15" at bounding box center [361, 197] width 25 height 25
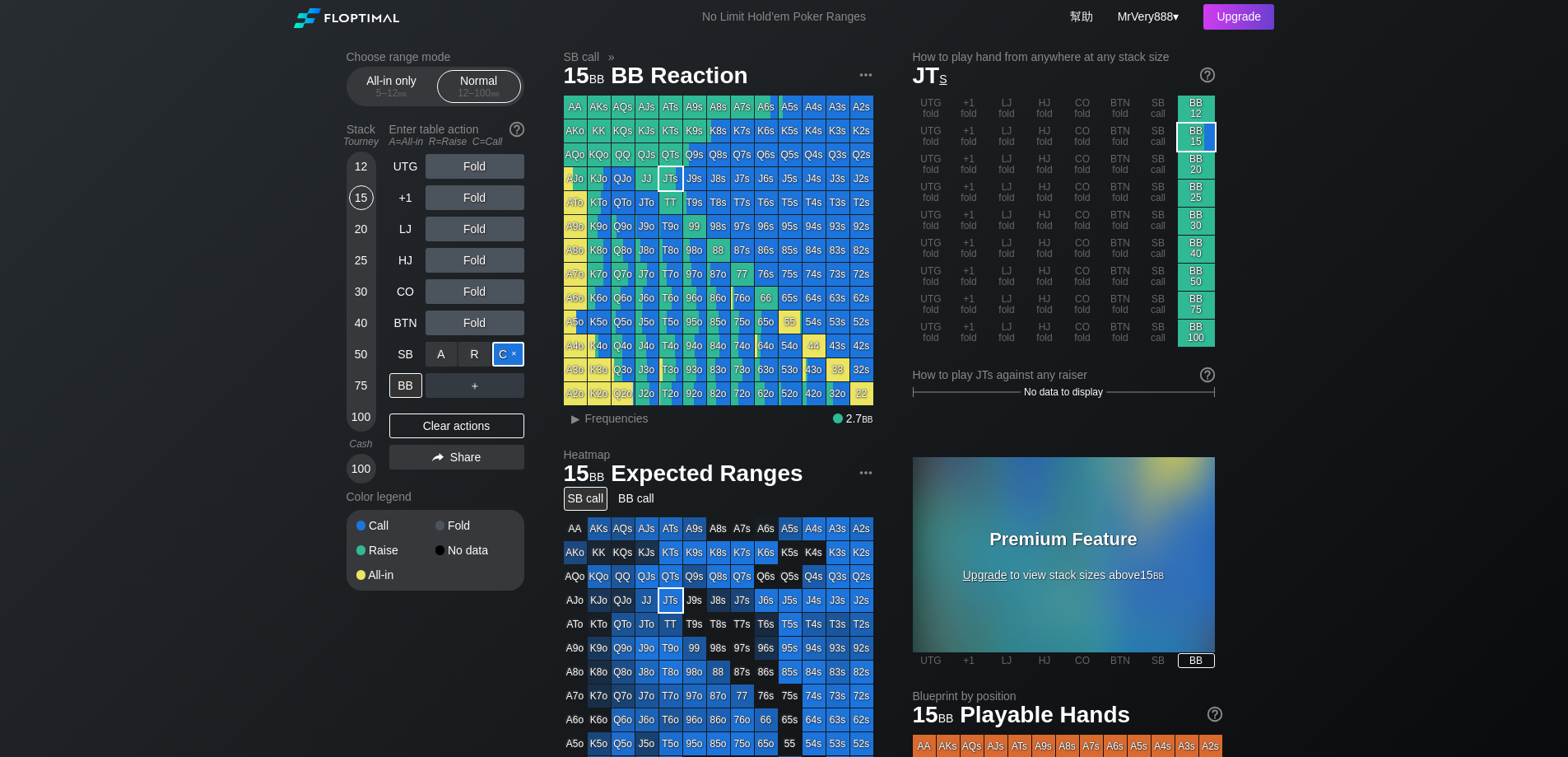
click at [505, 366] on div "C ✕" at bounding box center [509, 354] width 32 height 25
drag, startPoint x: 419, startPoint y: 271, endPoint x: 416, endPoint y: 248, distance: 23.2
click at [419, 271] on div "HJ" at bounding box center [406, 261] width 33 height 25
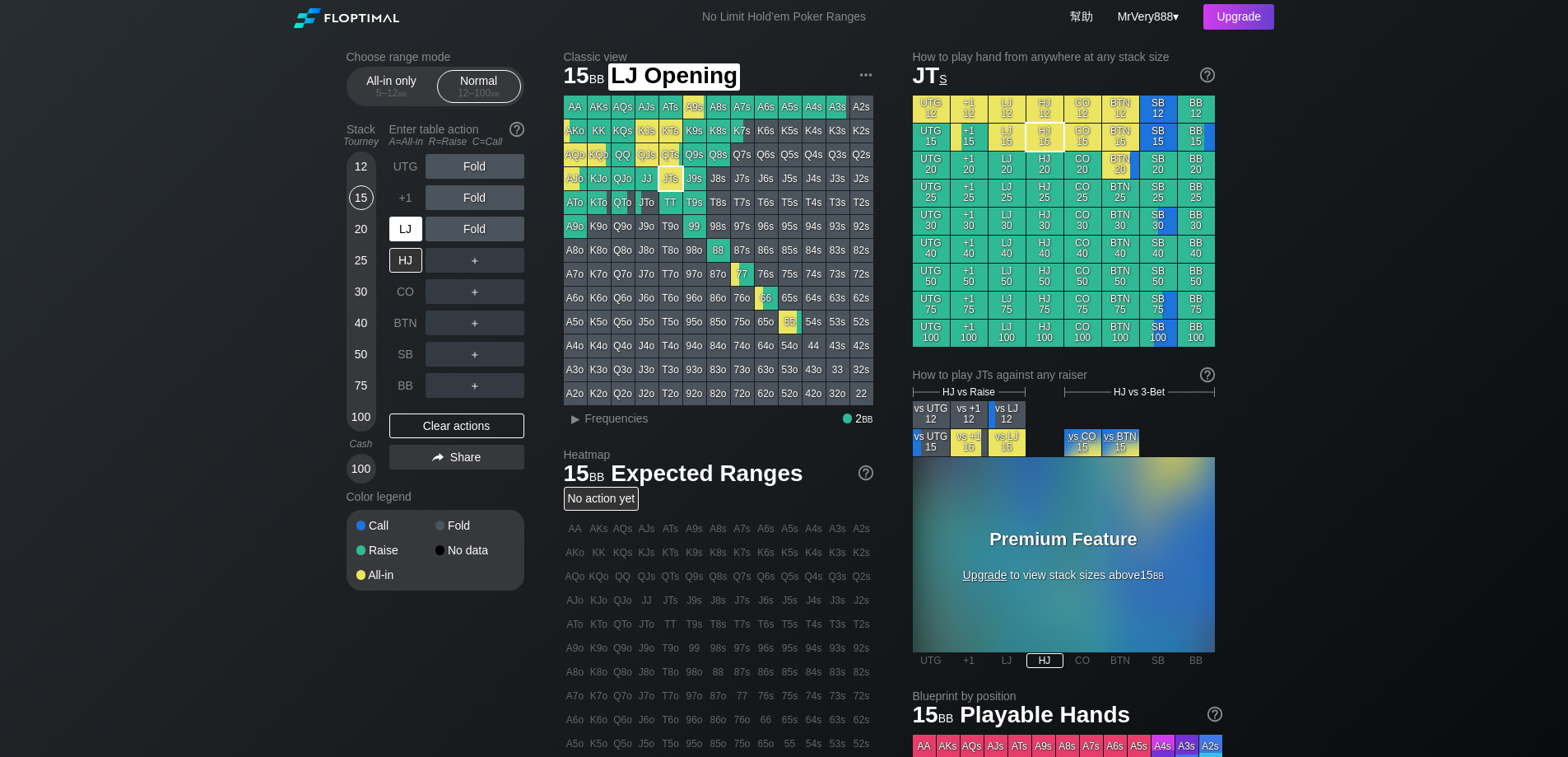
click at [415, 242] on div "LJ" at bounding box center [406, 228] width 33 height 25
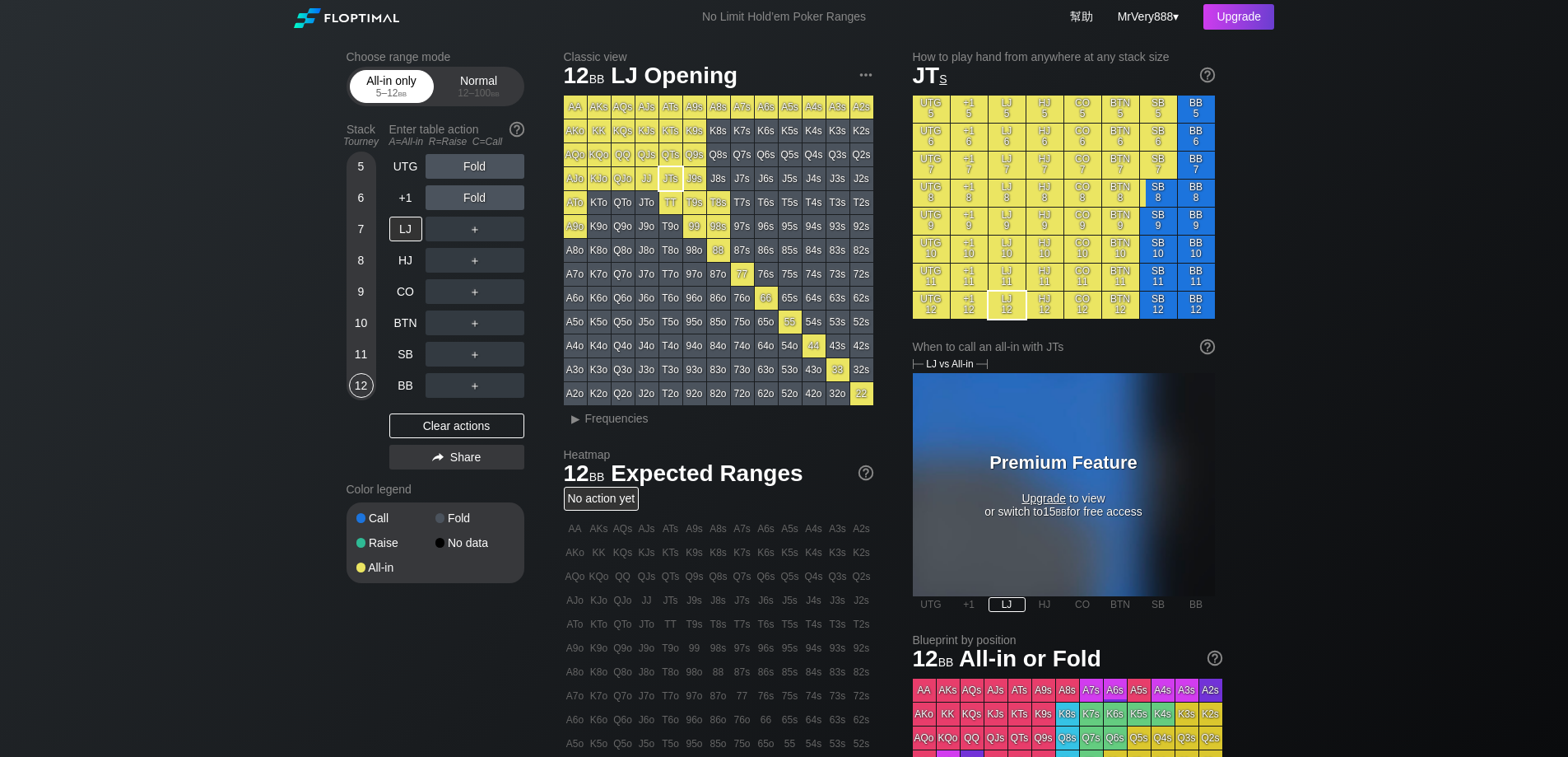
click at [392, 99] on div "5 – 12 bb" at bounding box center [392, 93] width 69 height 11
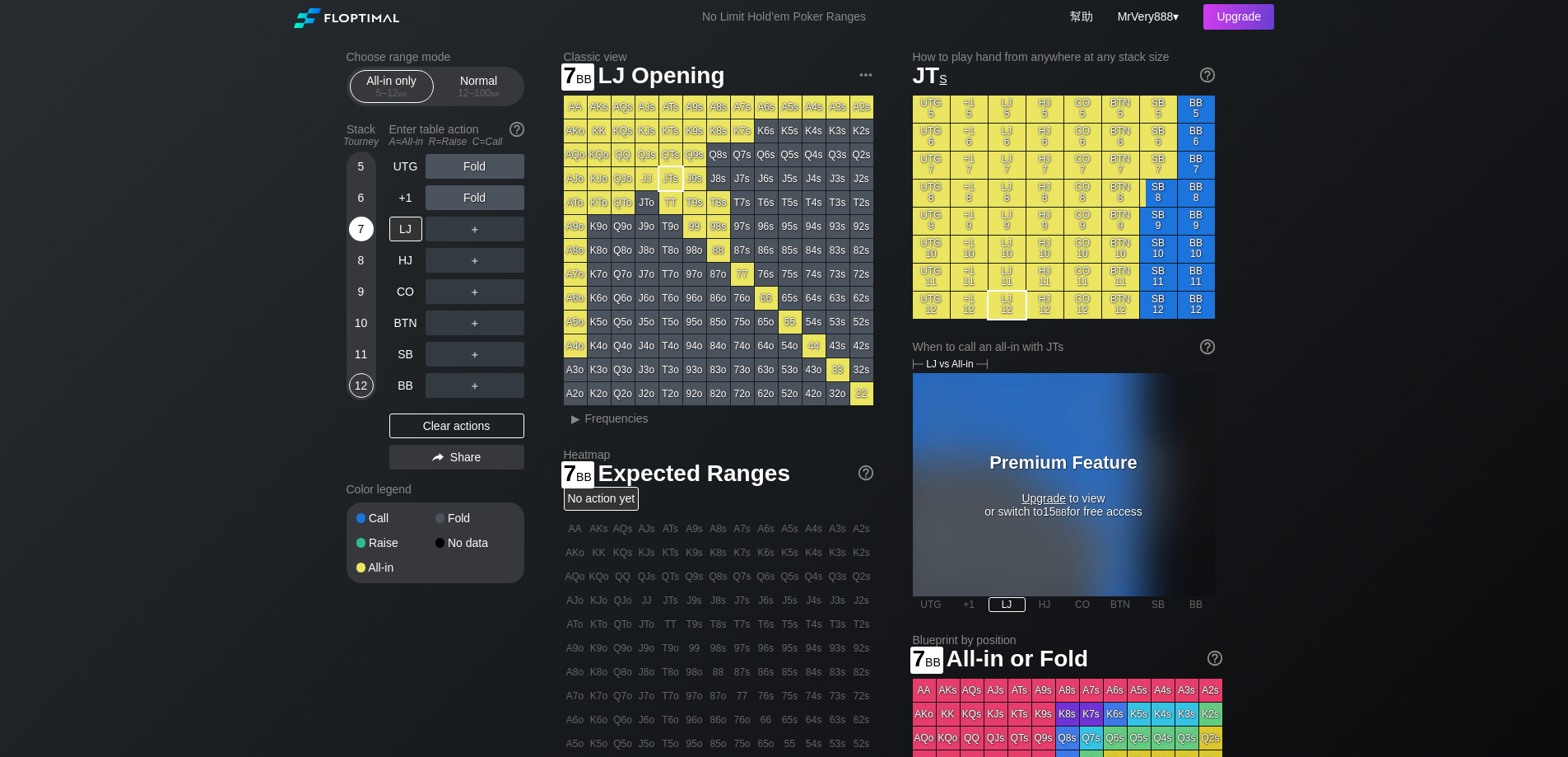
click at [362, 242] on div "7" at bounding box center [361, 228] width 25 height 25
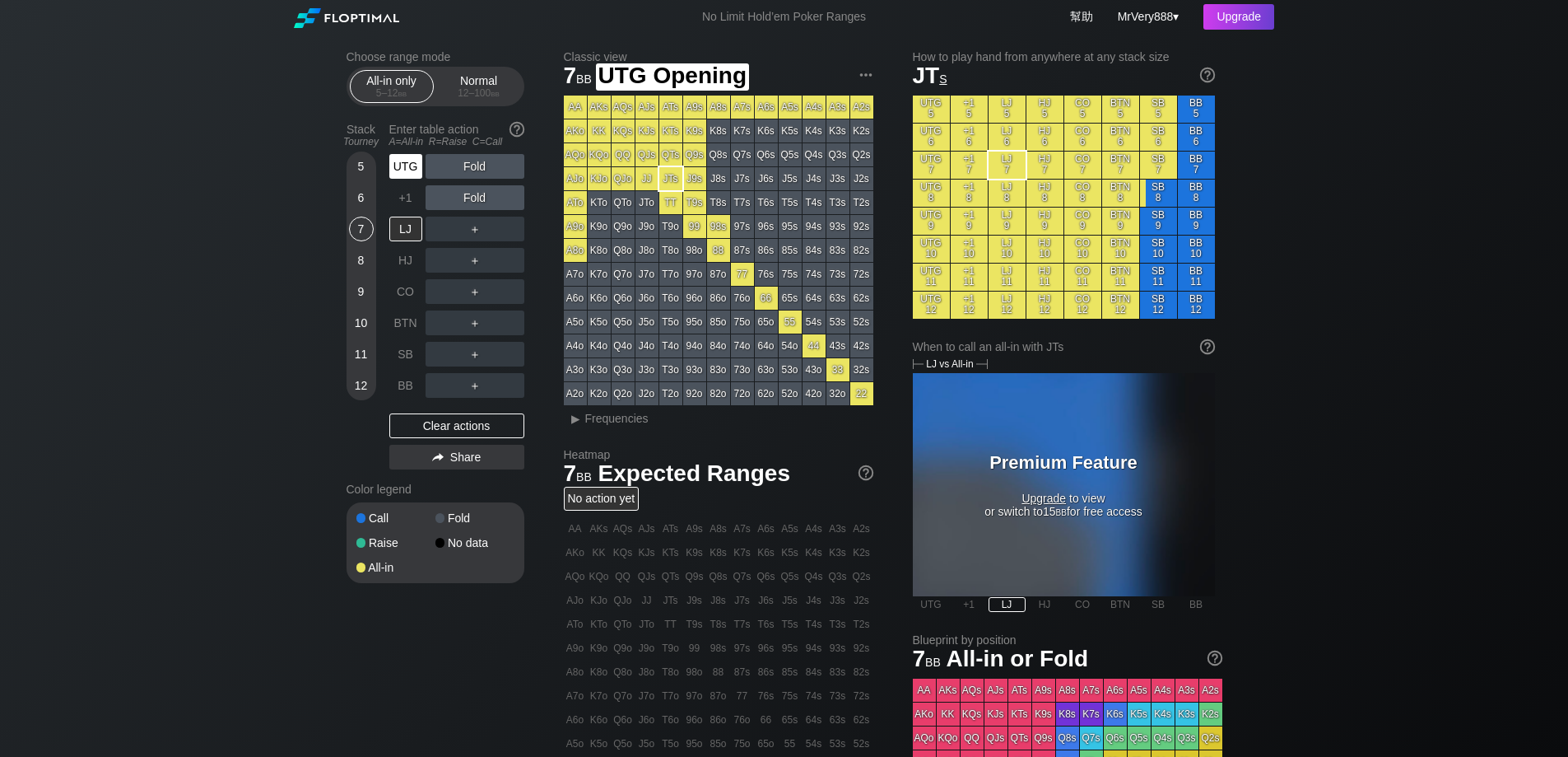
click at [410, 178] on div "UTG" at bounding box center [406, 166] width 33 height 25
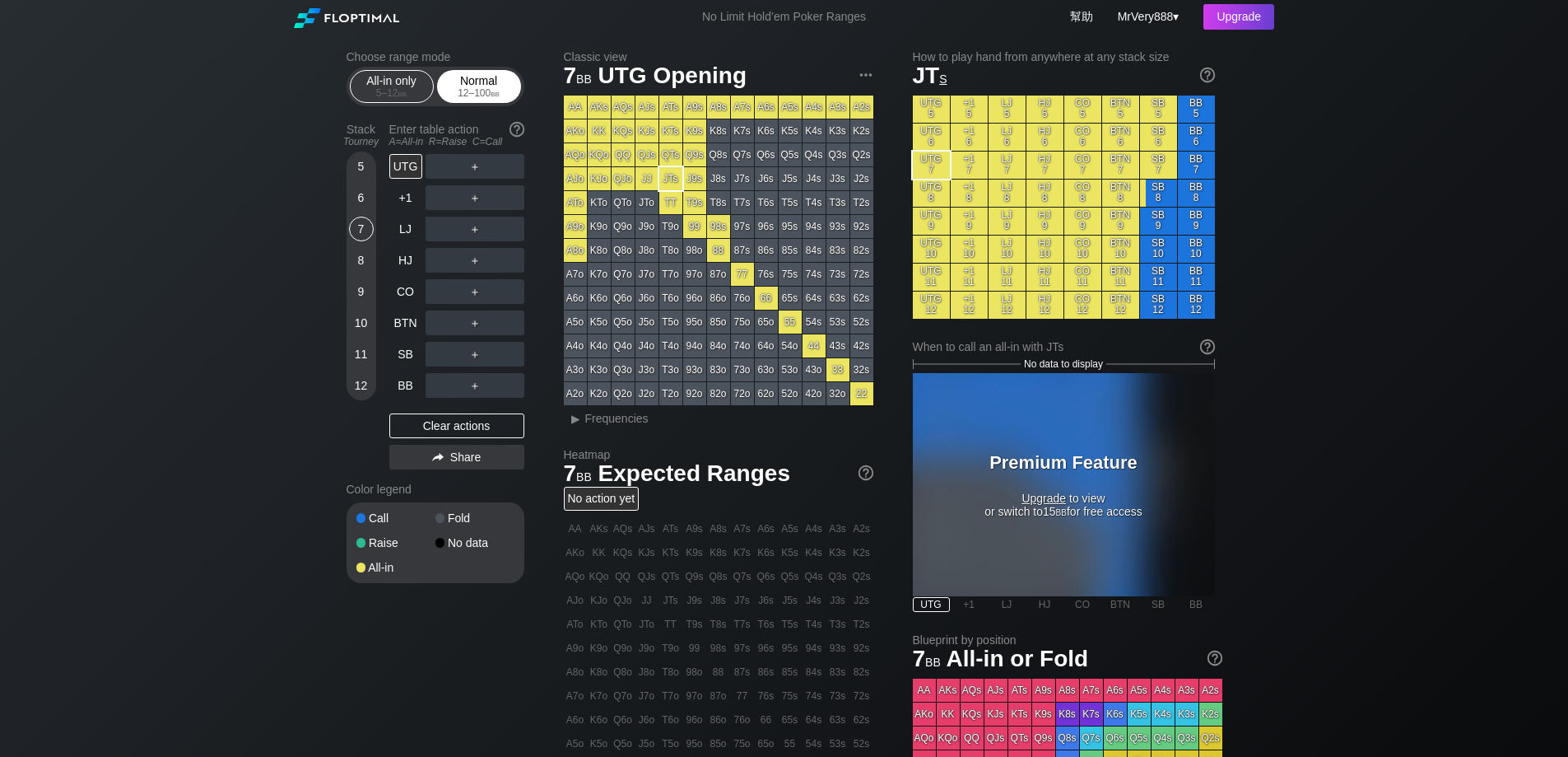
click at [485, 97] on div "12 – 100 bb" at bounding box center [478, 93] width 69 height 11
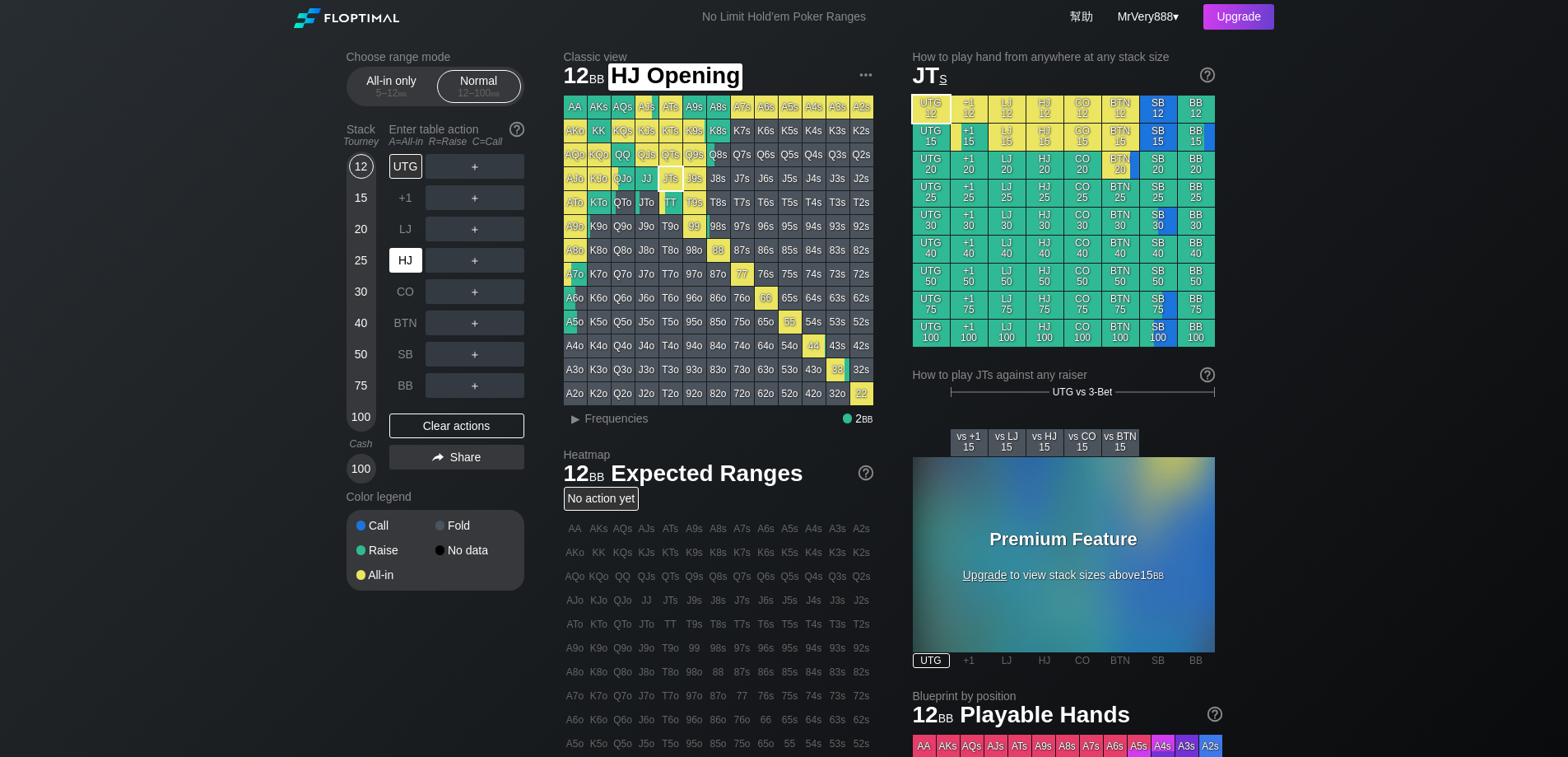
click at [404, 273] on div "HJ" at bounding box center [406, 261] width 33 height 25
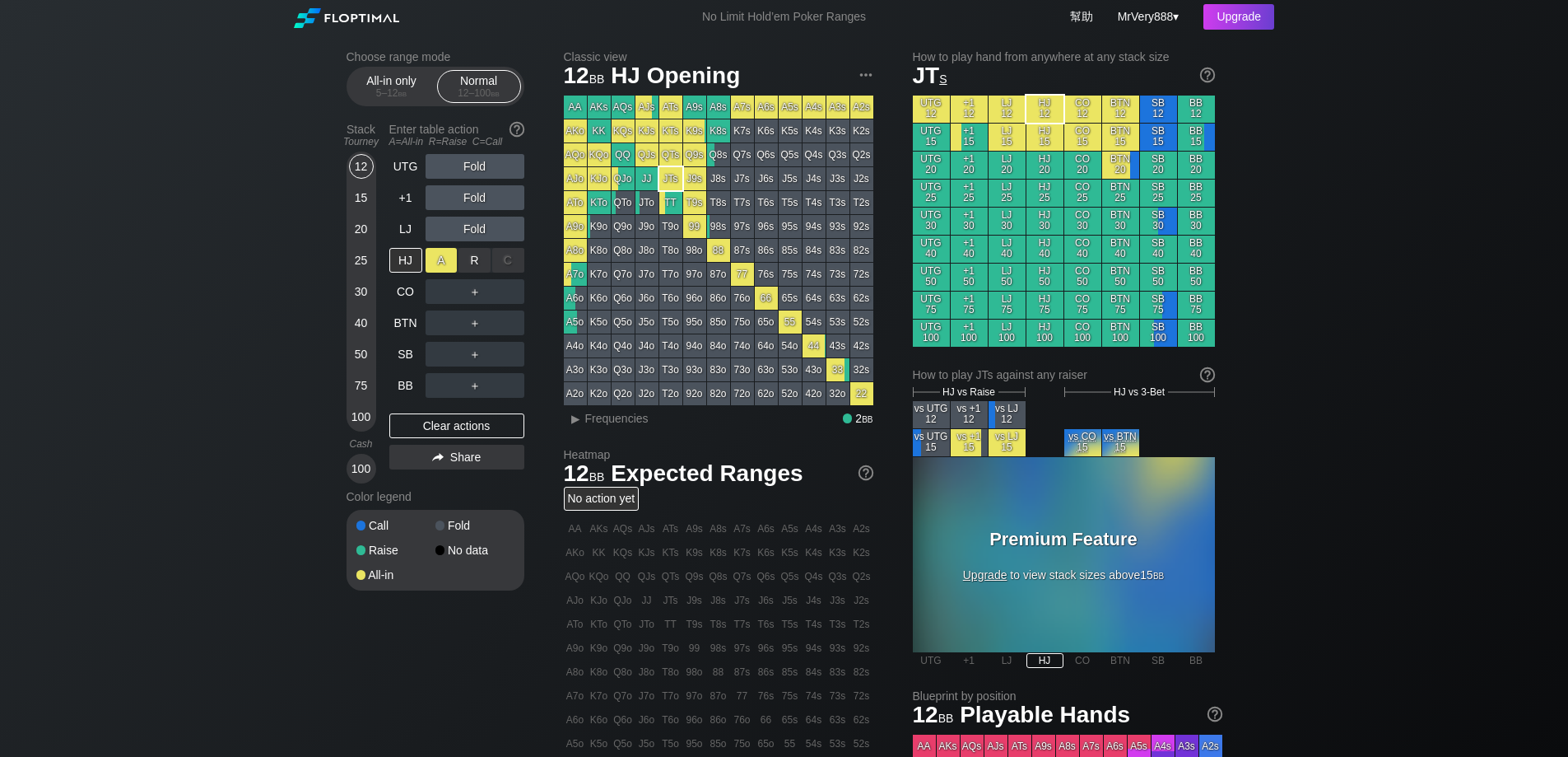
click at [449, 273] on div "A ✕" at bounding box center [442, 261] width 32 height 25
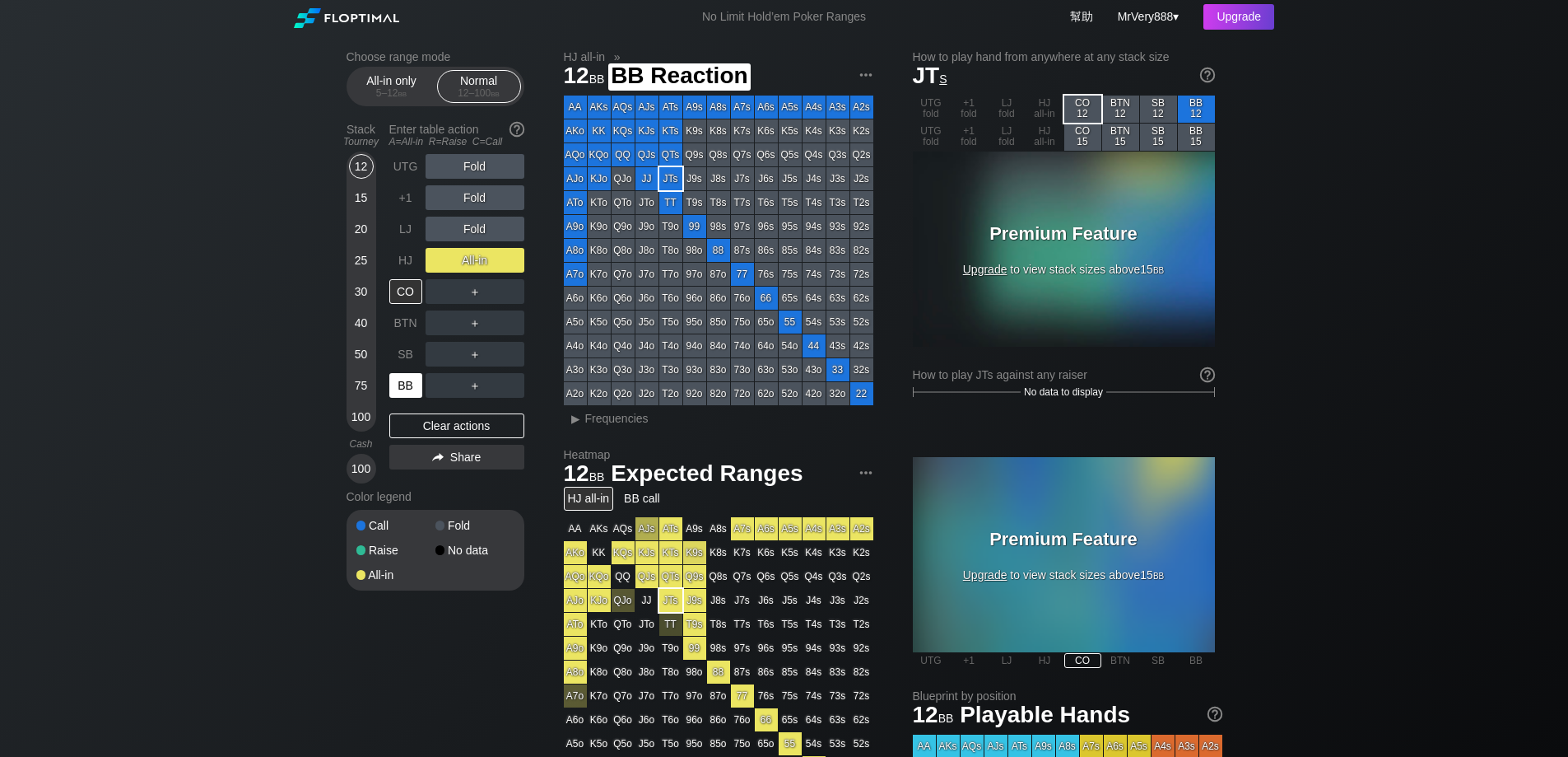
click at [406, 397] on div "BB" at bounding box center [406, 385] width 33 height 25
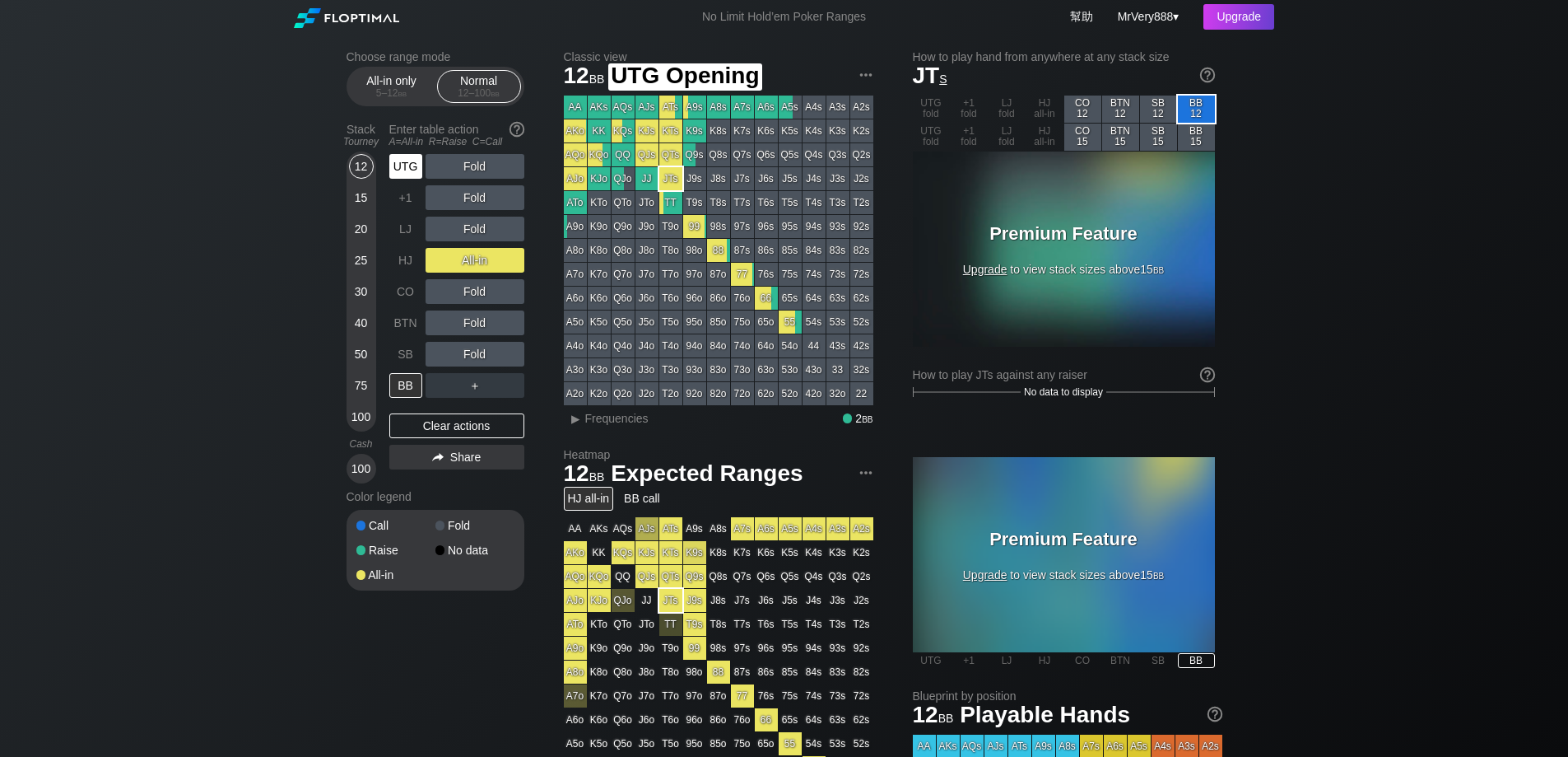
click at [411, 178] on div "UTG" at bounding box center [406, 166] width 33 height 25
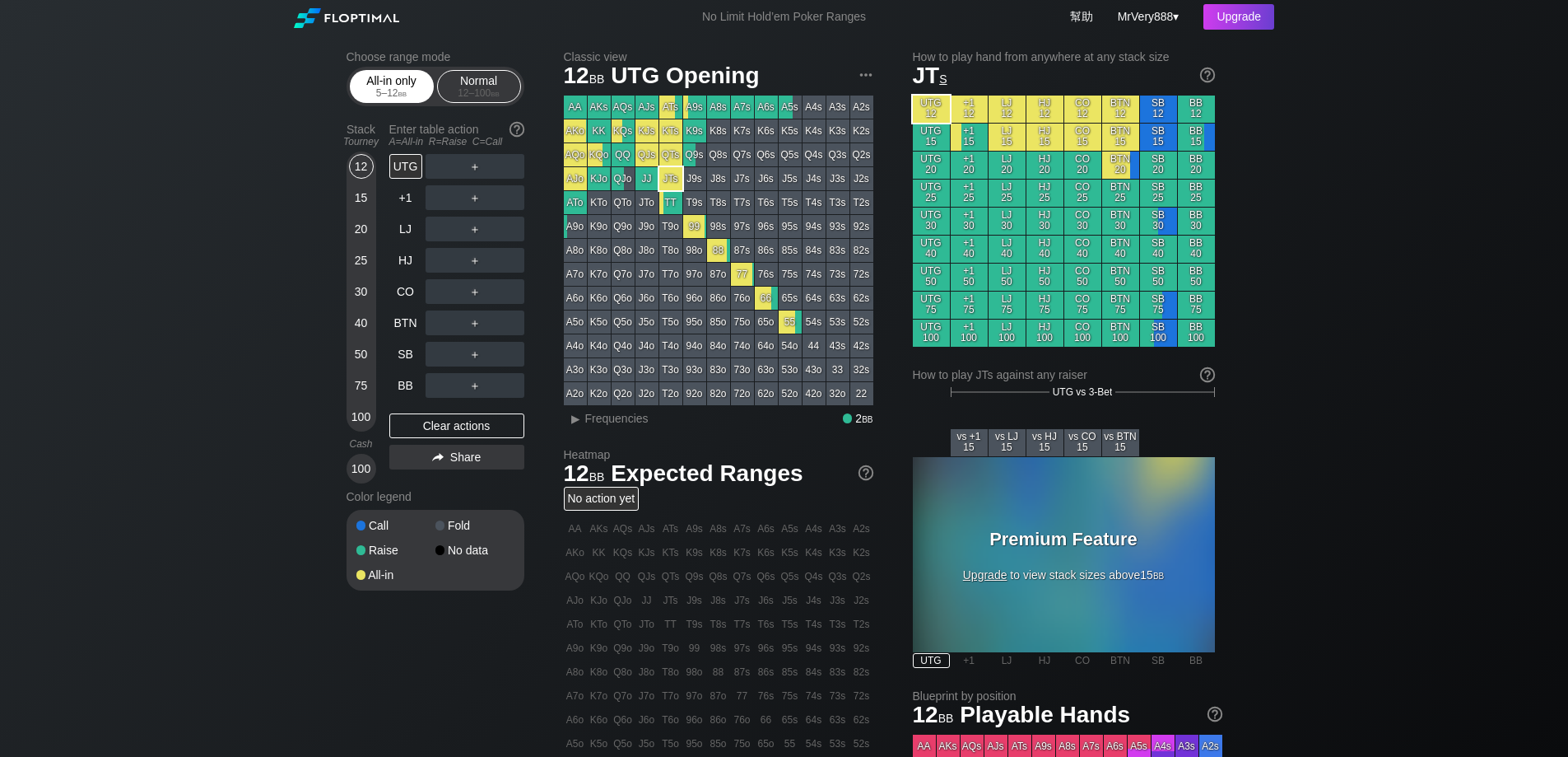
click at [411, 79] on div "All-in only 5 – 12 bb" at bounding box center [392, 86] width 75 height 31
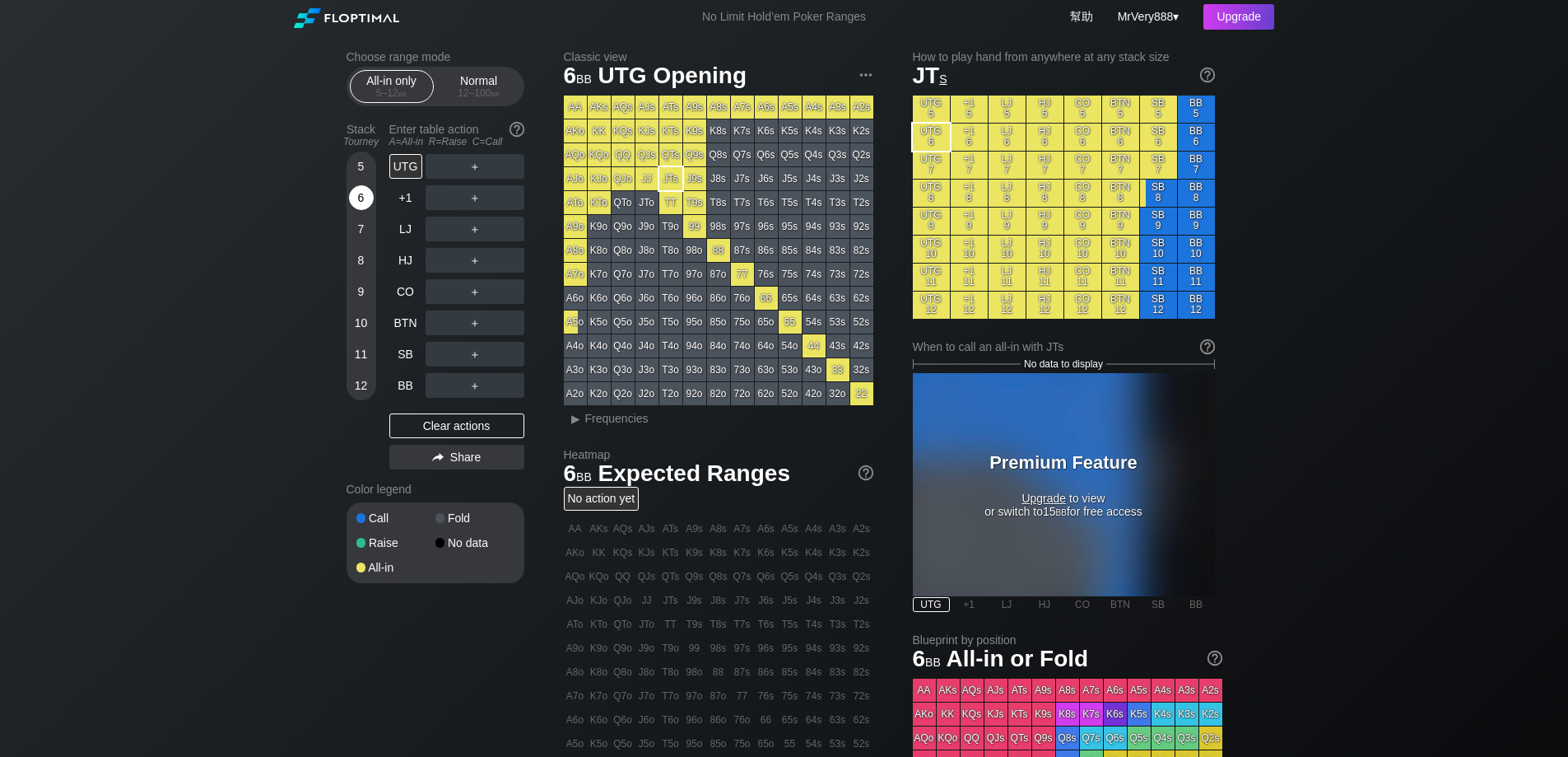
click at [362, 210] on div "6" at bounding box center [361, 197] width 25 height 25
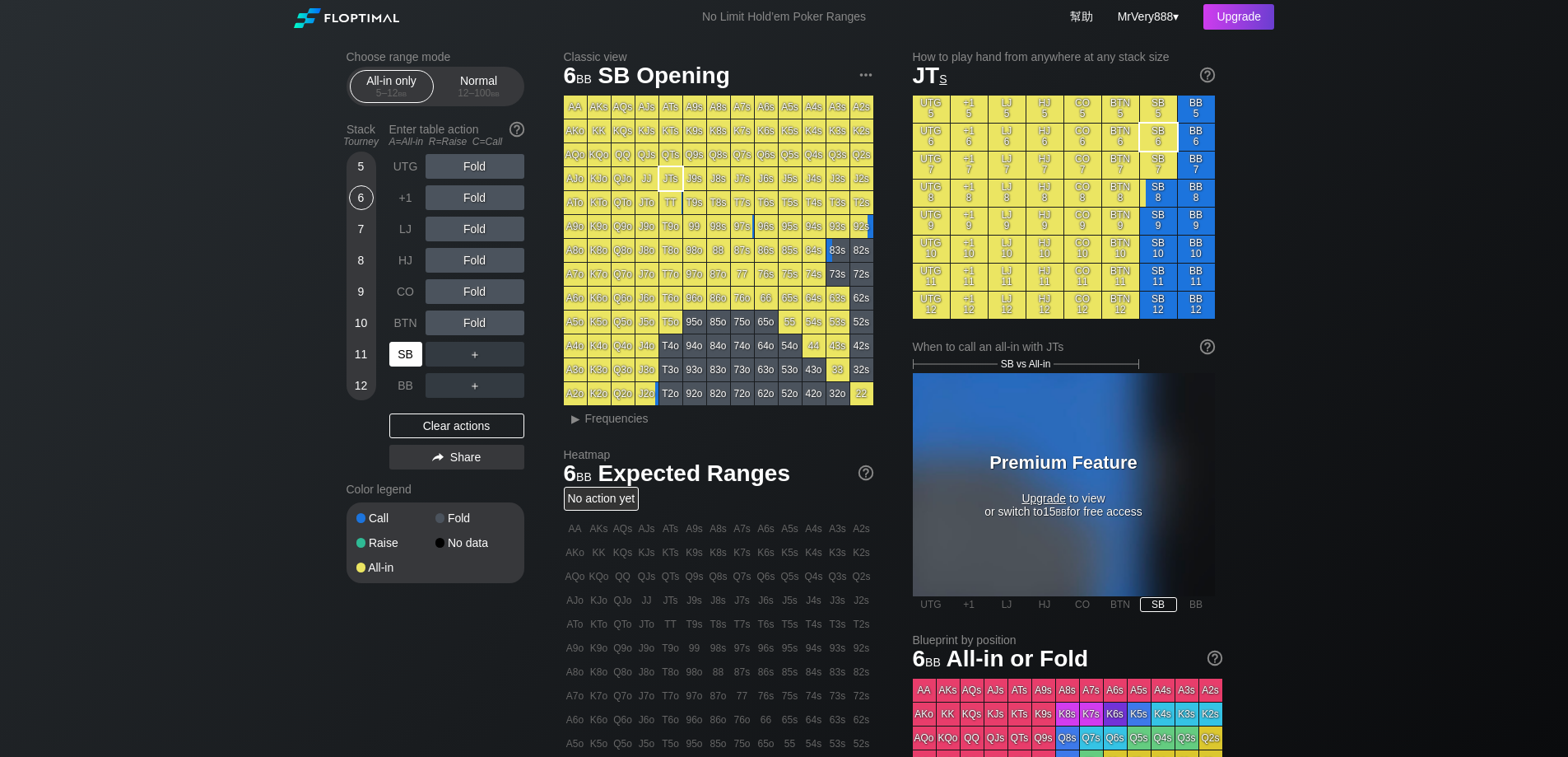
click at [404, 366] on div "SB" at bounding box center [406, 354] width 33 height 25
click at [445, 366] on div "A ✕" at bounding box center [442, 354] width 32 height 25
click at [501, 75] on div "Normal 12 – 100 bb" at bounding box center [478, 86] width 84 height 33
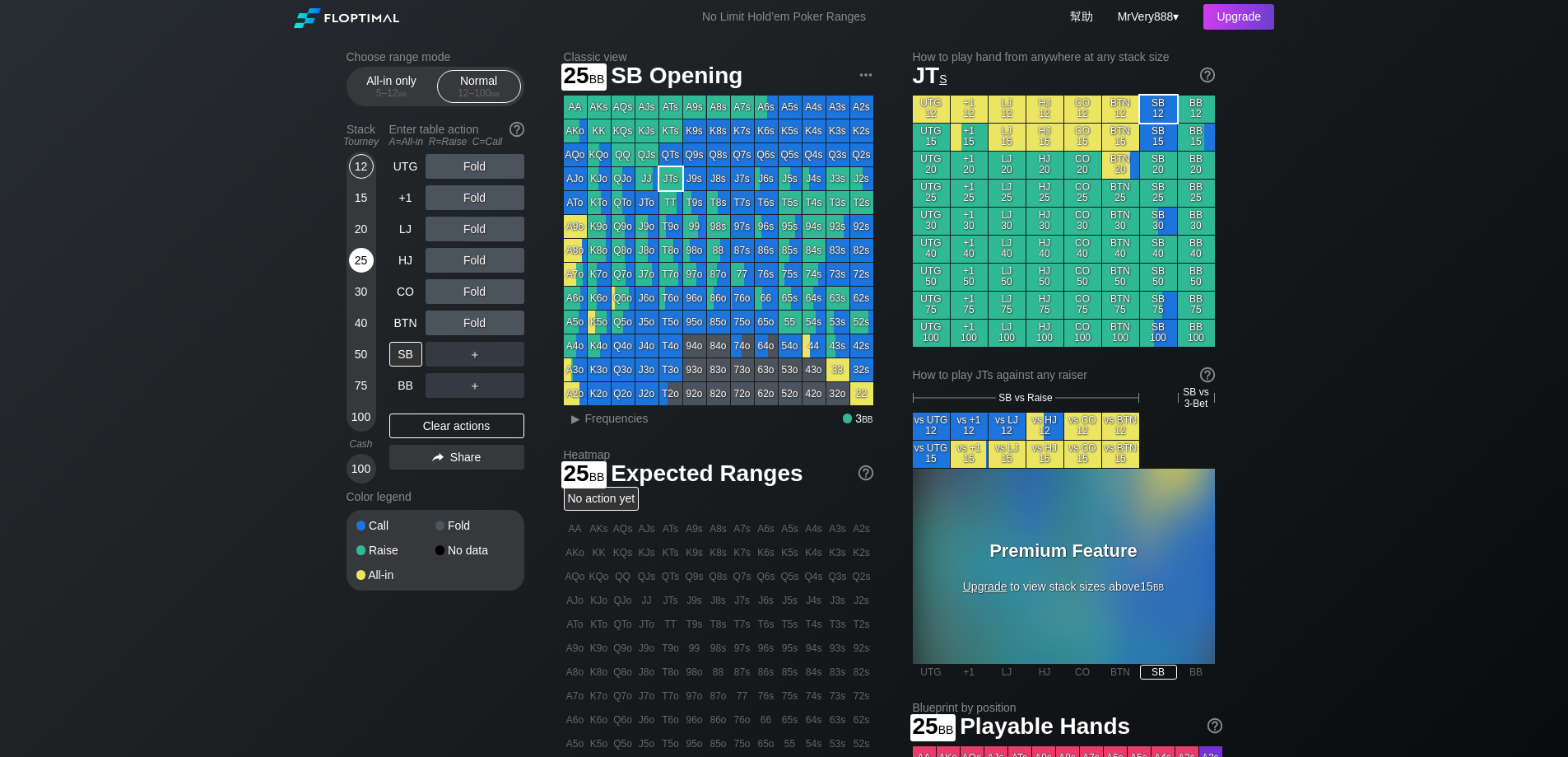
click at [356, 273] on div "25" at bounding box center [361, 261] width 25 height 25
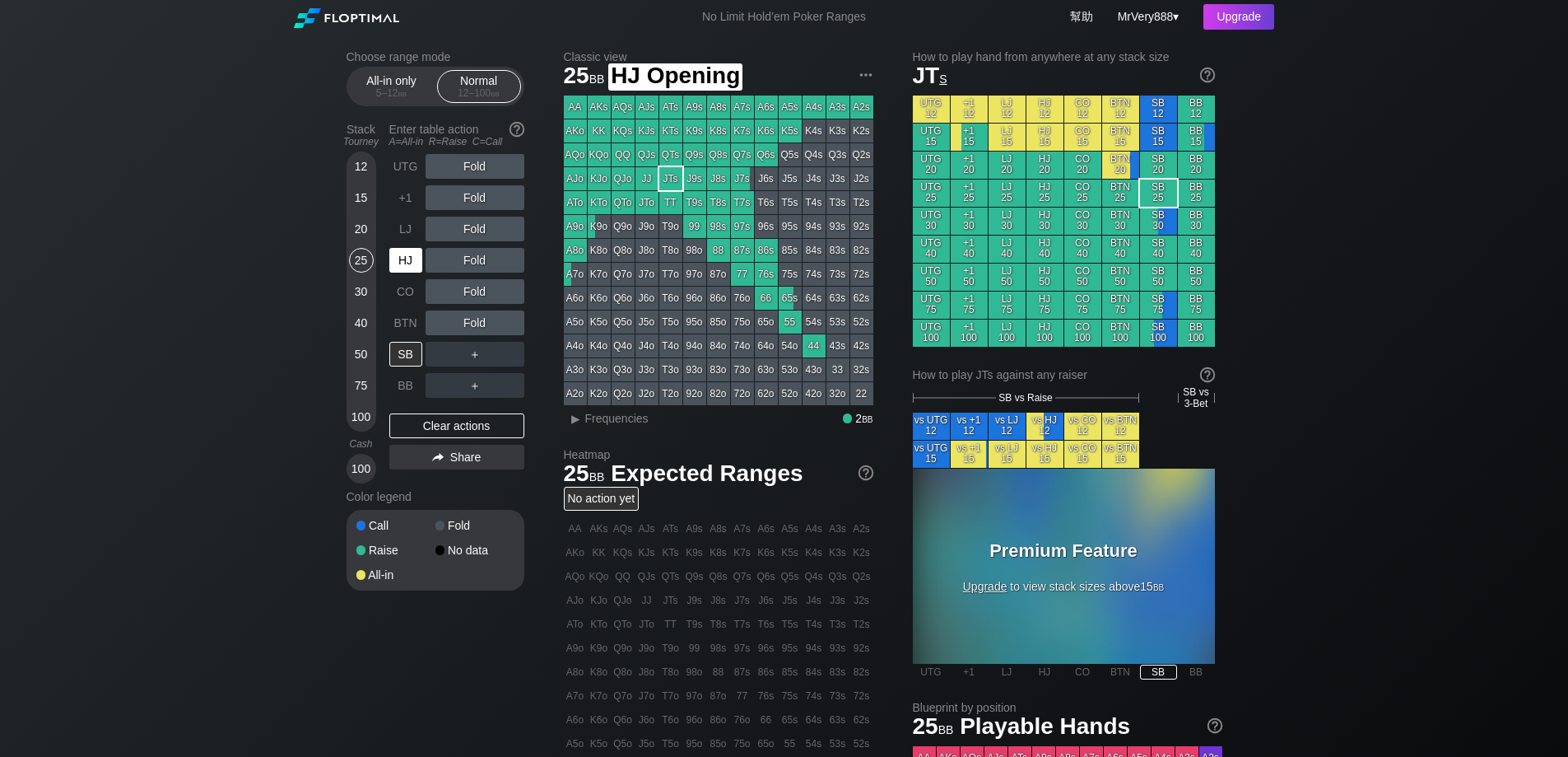
click at [417, 273] on div "HJ" at bounding box center [406, 261] width 33 height 25
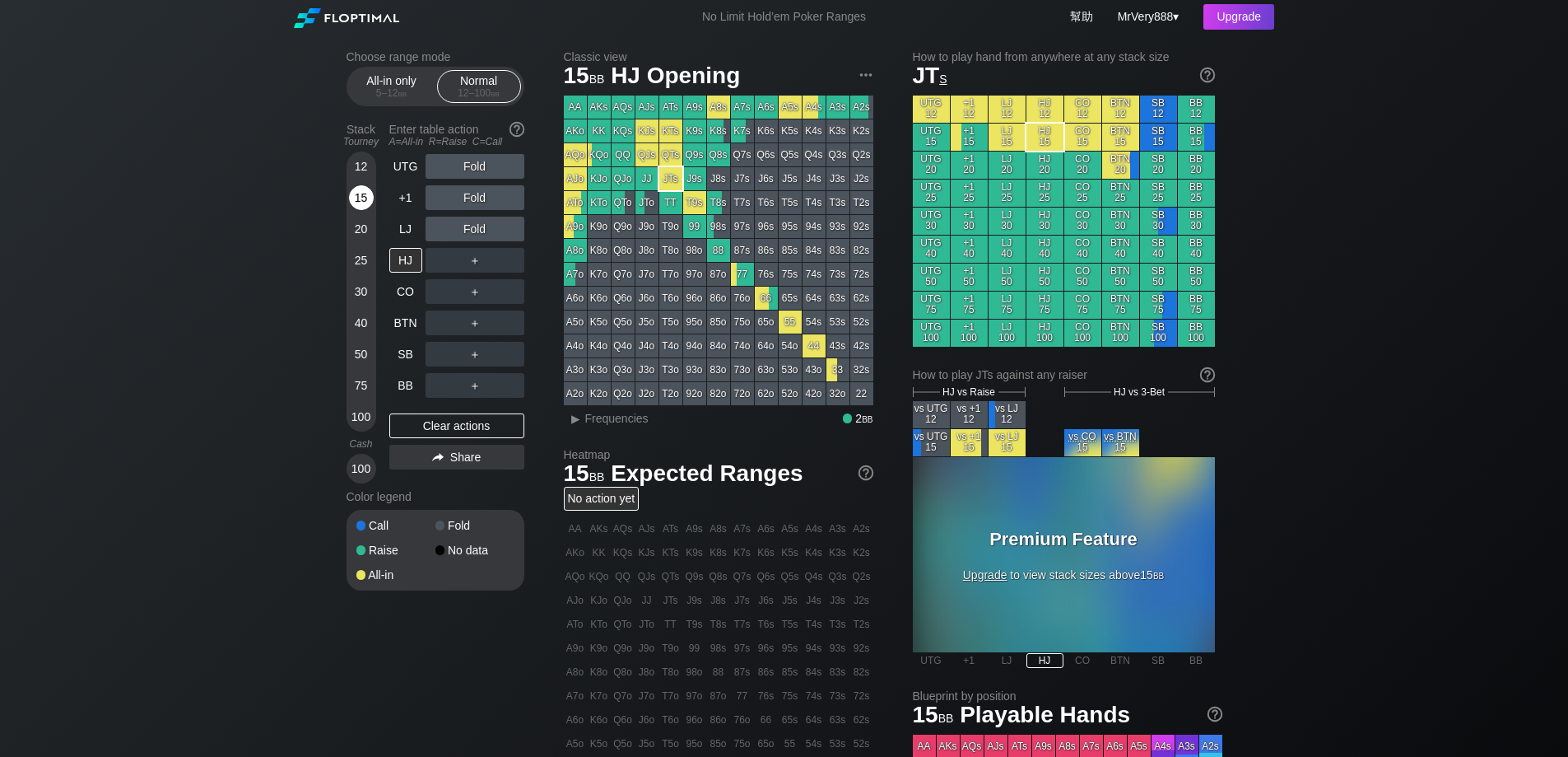
click at [369, 210] on div "15" at bounding box center [361, 197] width 25 height 25
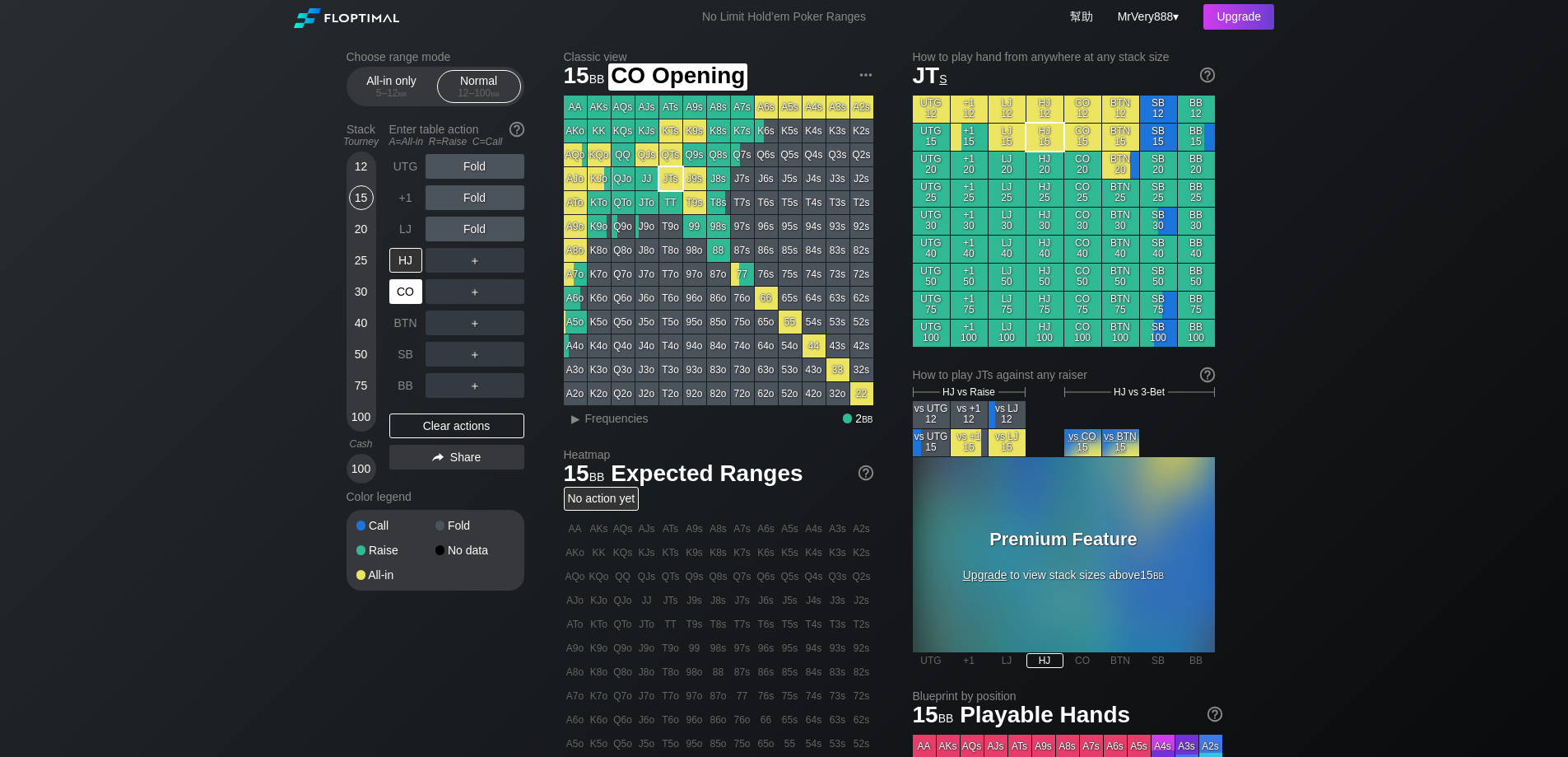
click at [404, 304] on div "CO" at bounding box center [406, 292] width 33 height 25
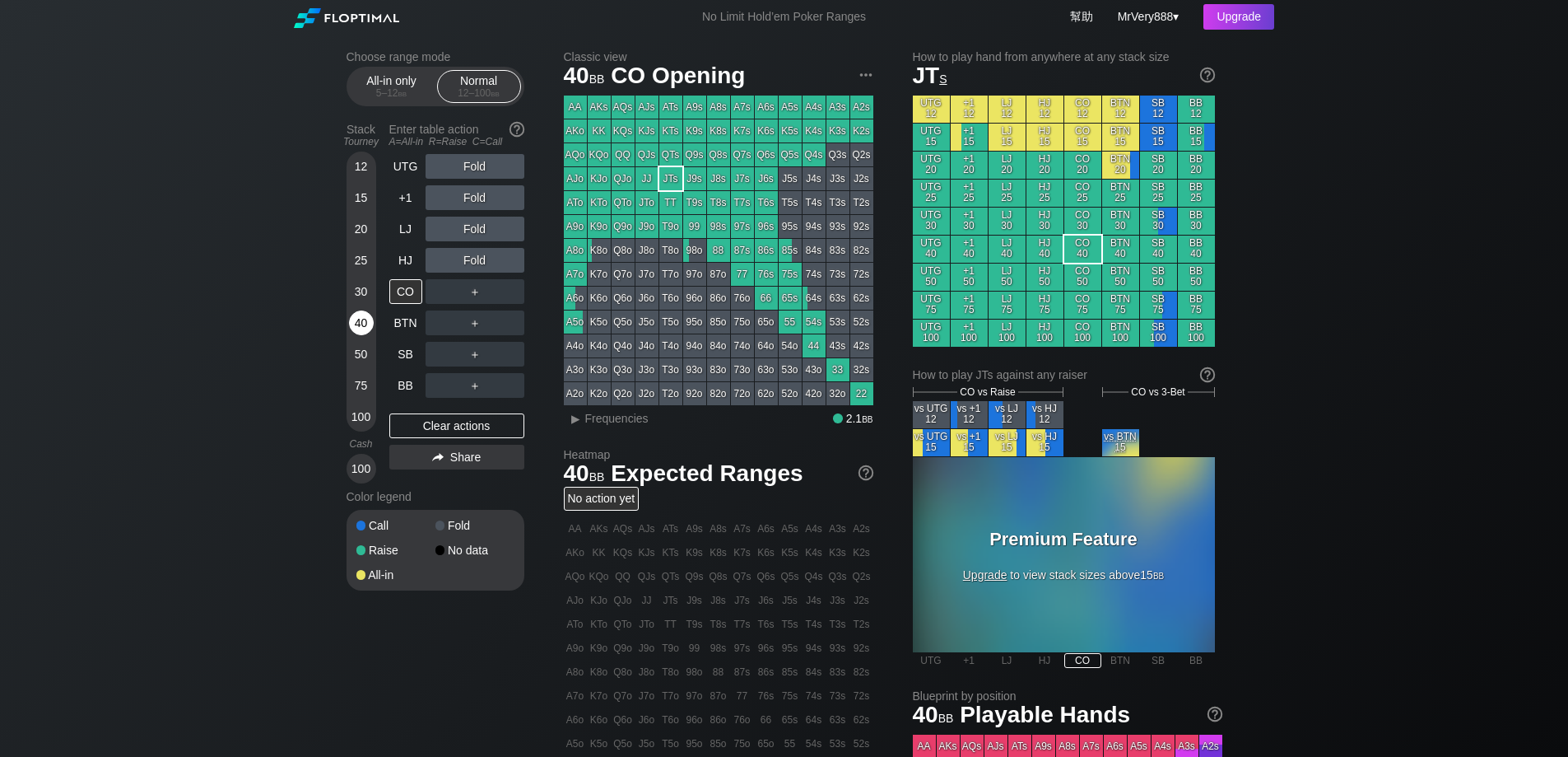
click at [359, 335] on div "40" at bounding box center [361, 323] width 25 height 25
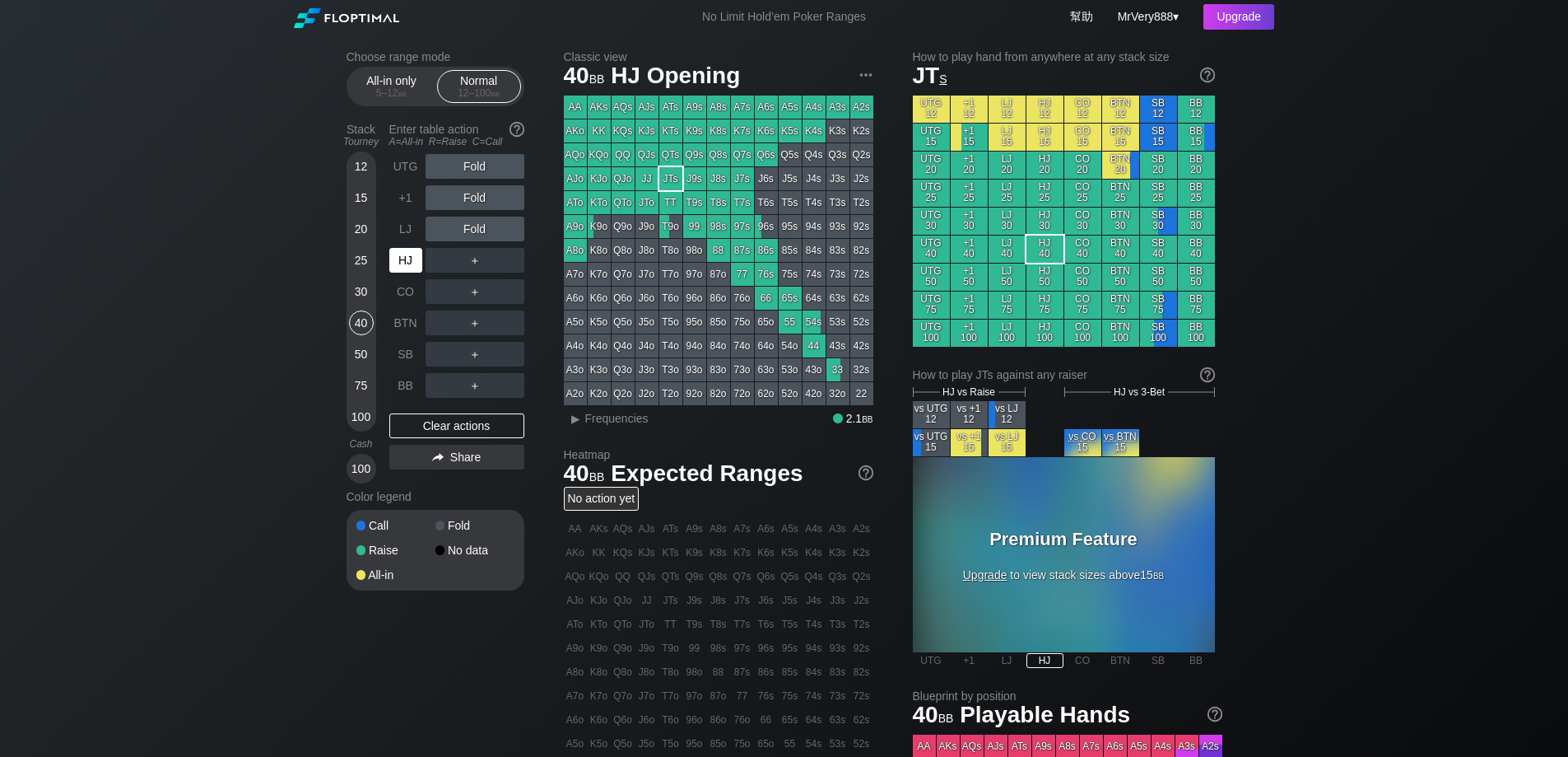
click at [419, 270] on div "HJ" at bounding box center [406, 261] width 33 height 25
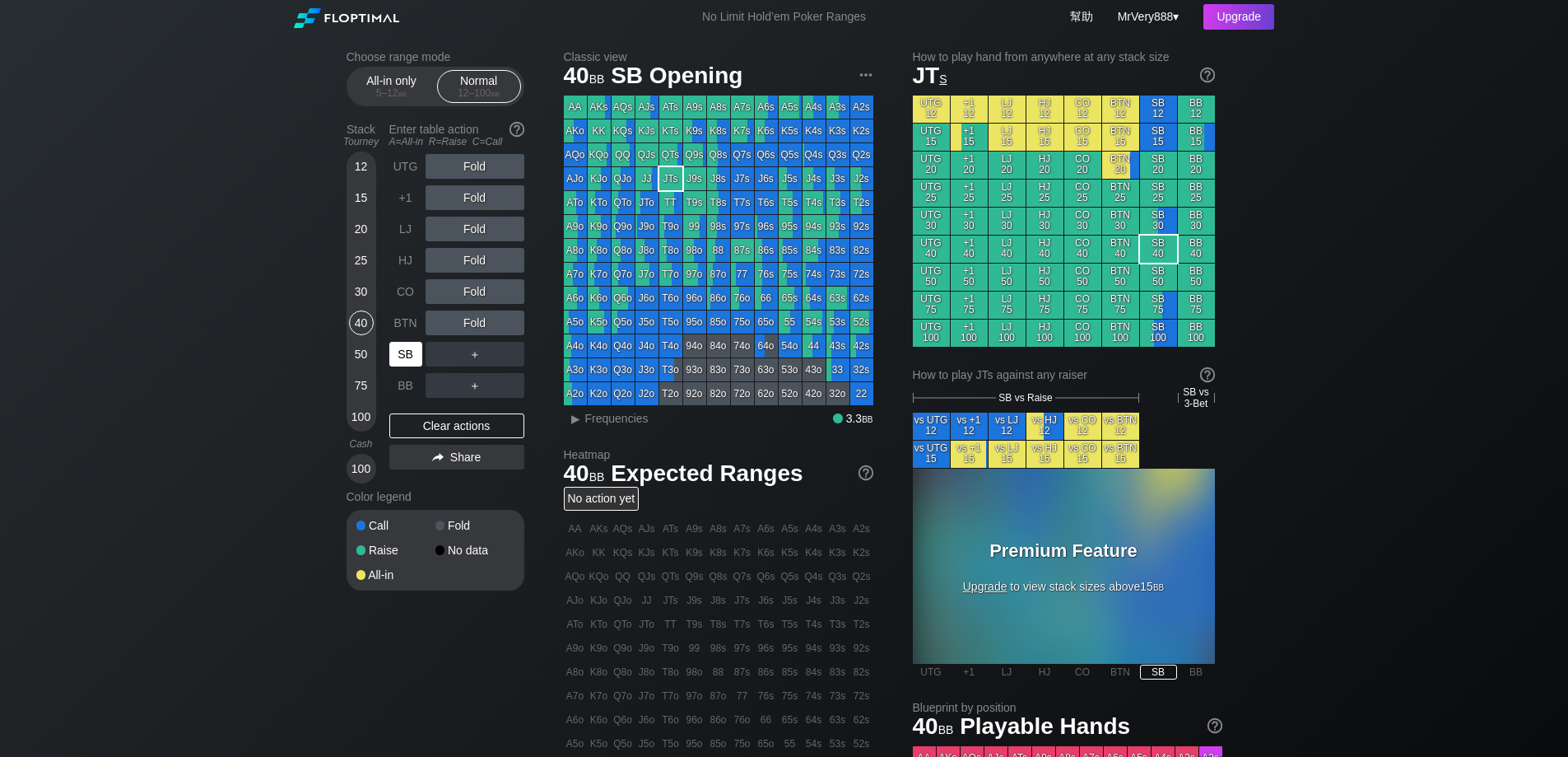
click at [410, 366] on div "SB" at bounding box center [406, 354] width 33 height 25
click at [507, 366] on div "C ✕" at bounding box center [509, 354] width 32 height 25
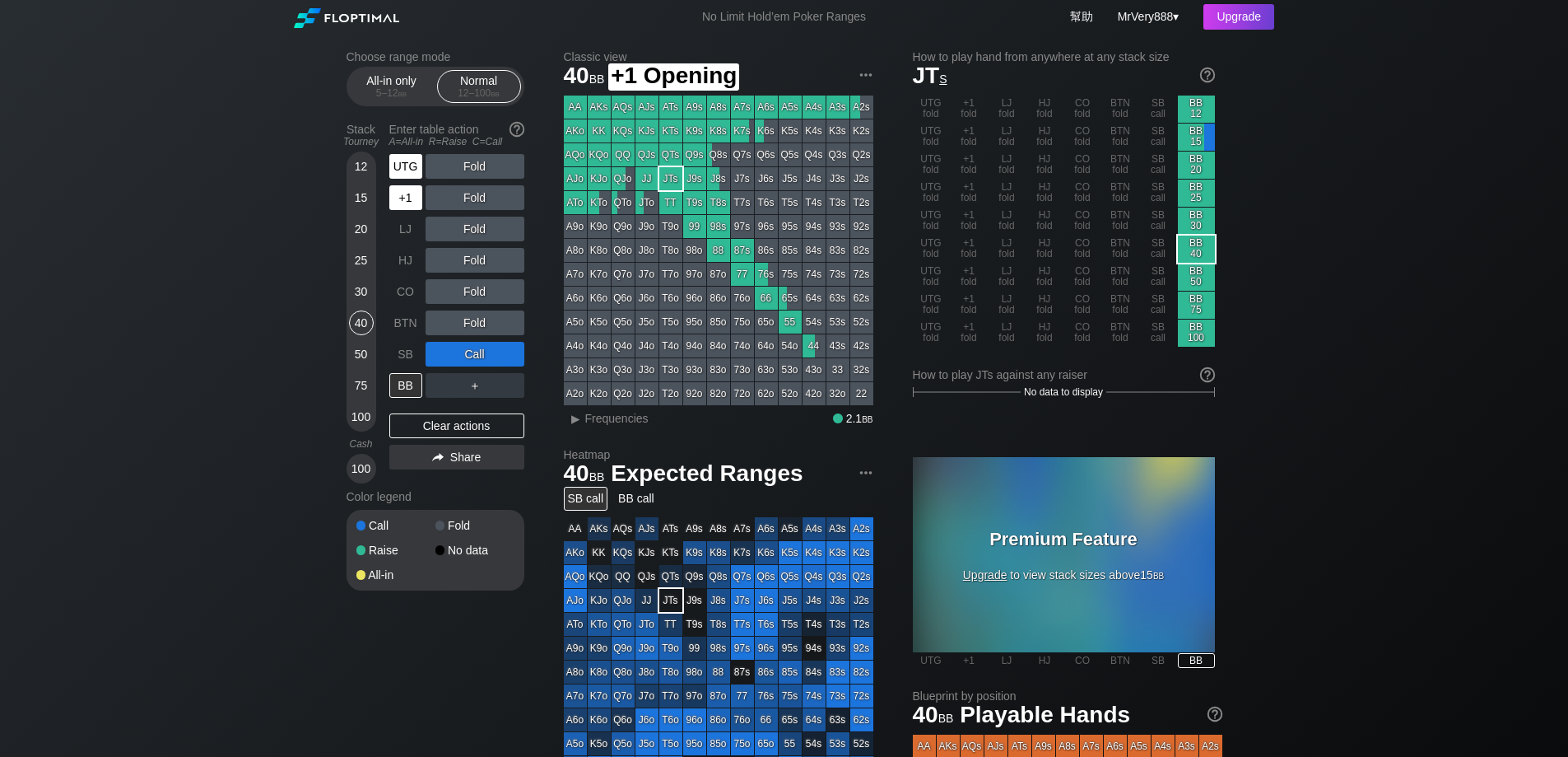
click at [412, 178] on div "UTG" at bounding box center [406, 166] width 33 height 25
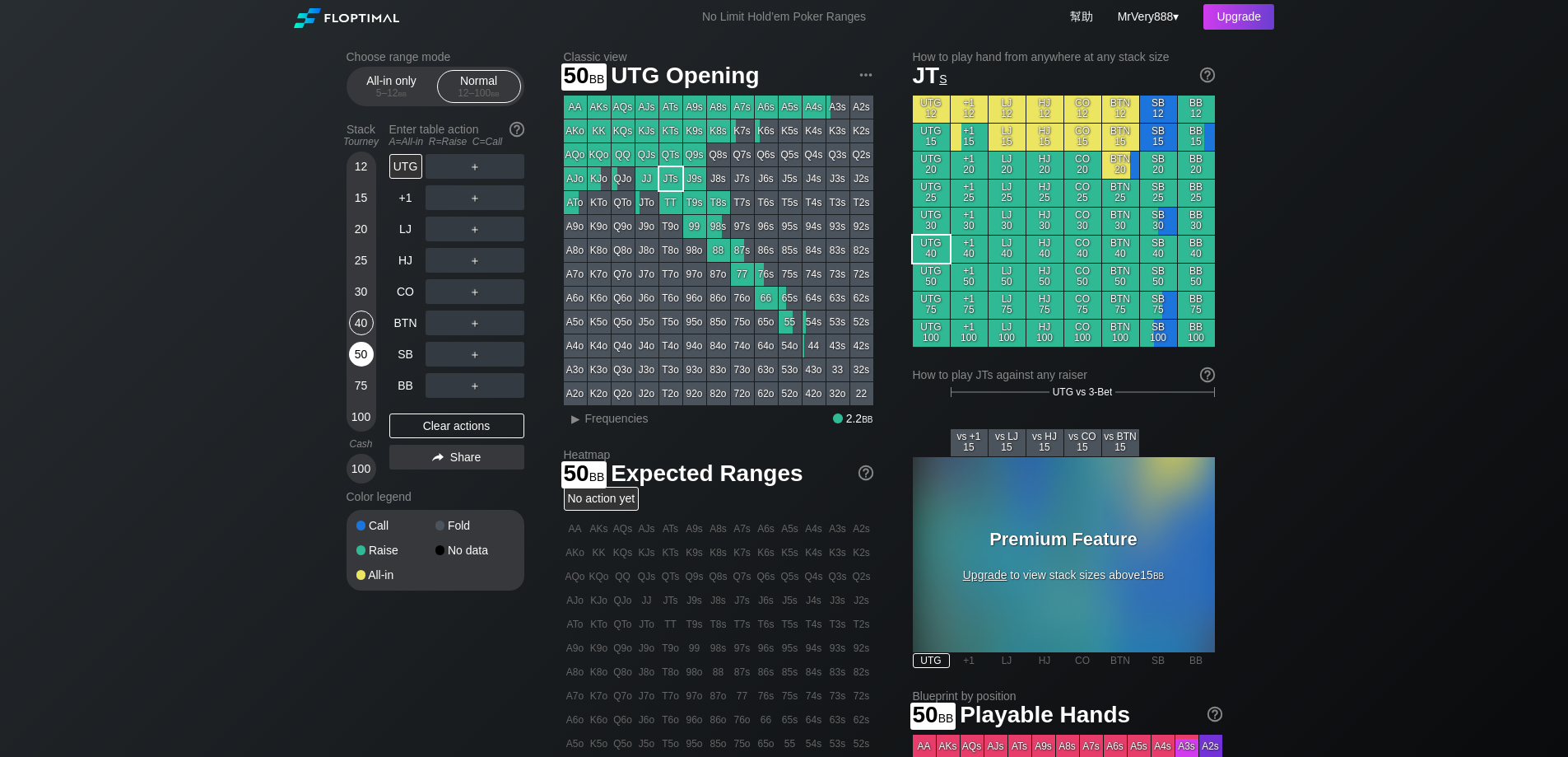
click at [352, 366] on div "50" at bounding box center [361, 354] width 25 height 25
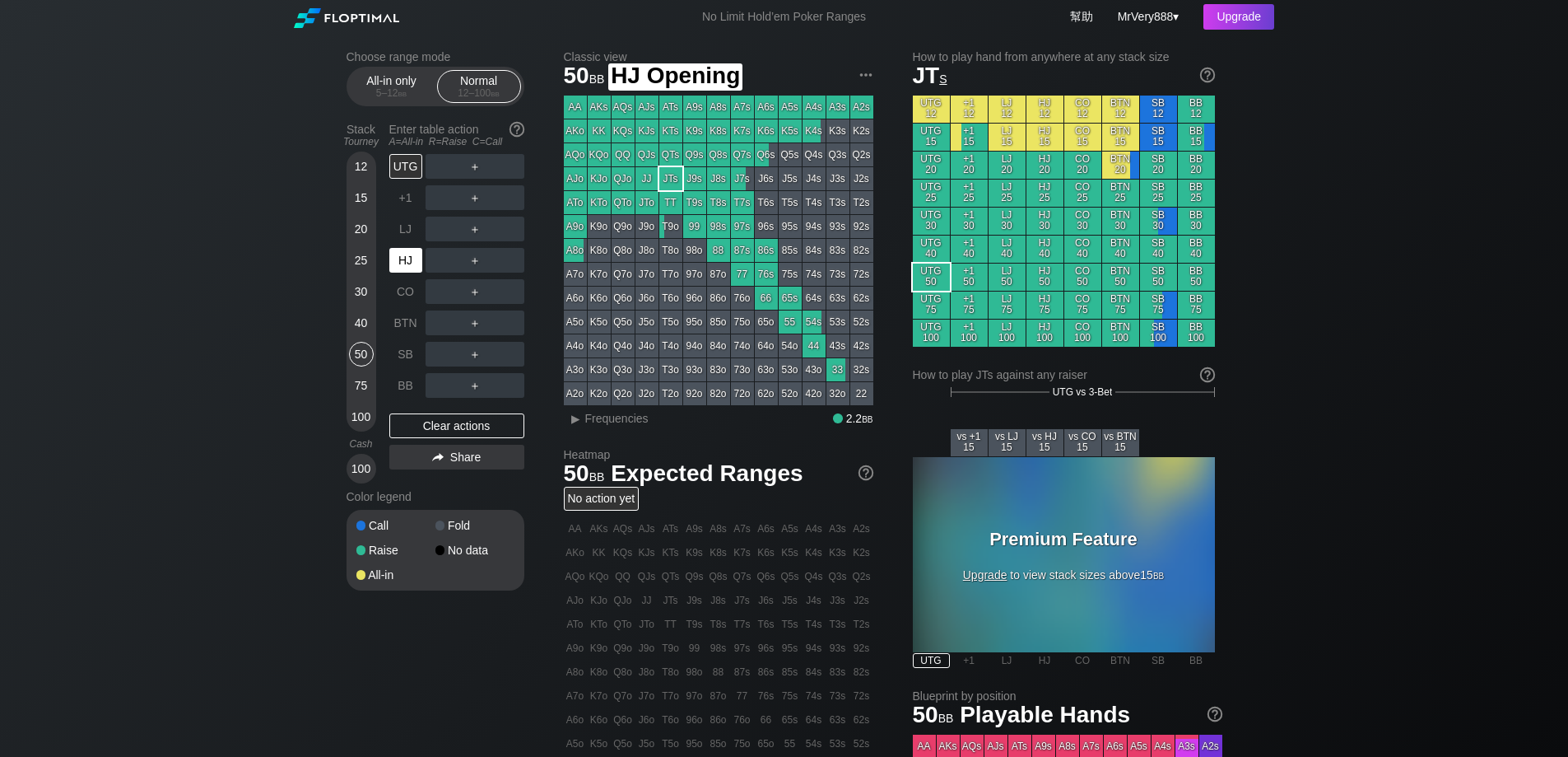
click at [404, 273] on div "HJ" at bounding box center [406, 261] width 33 height 25
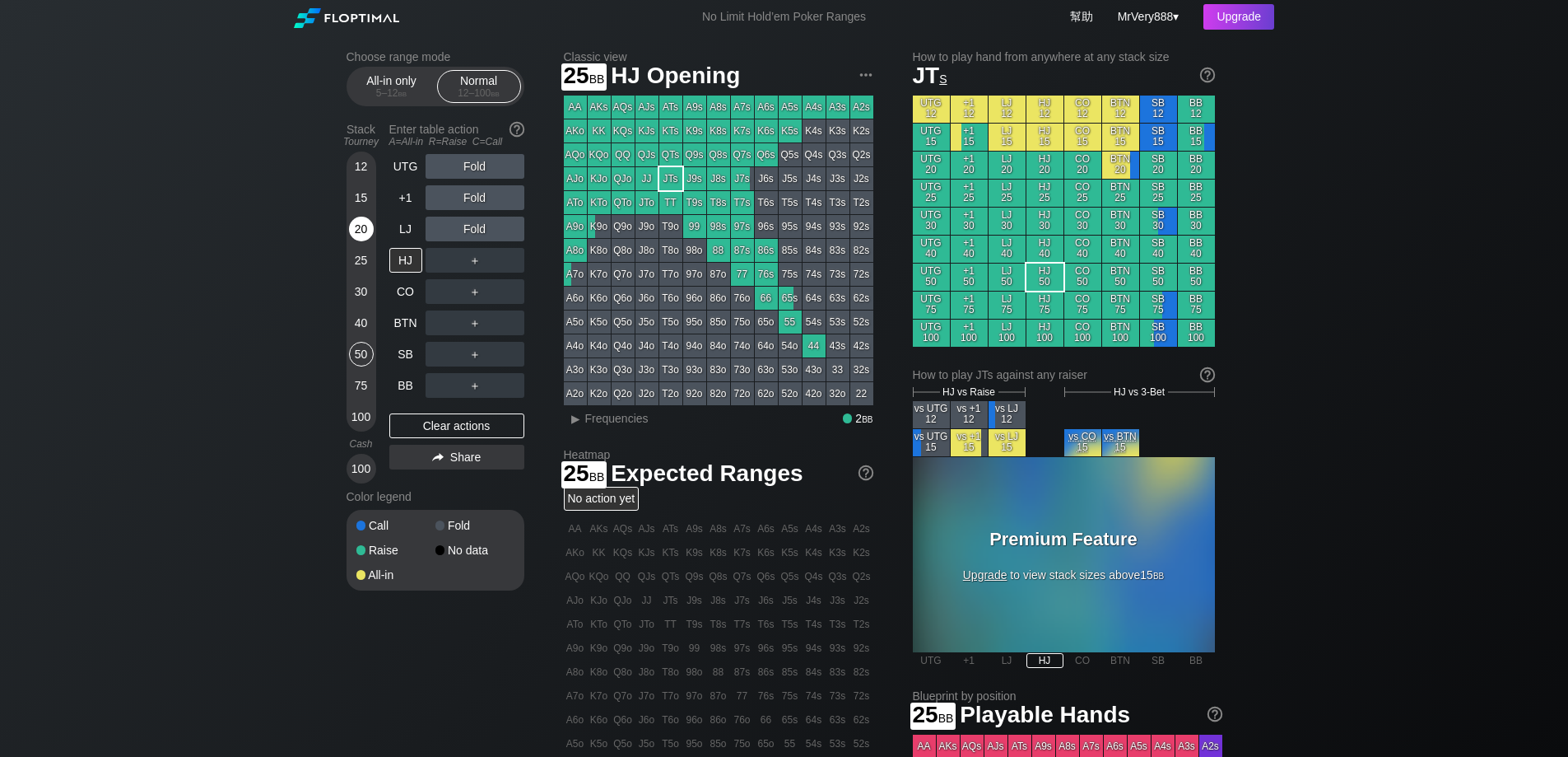
click at [361, 242] on div "20" at bounding box center [361, 228] width 25 height 25
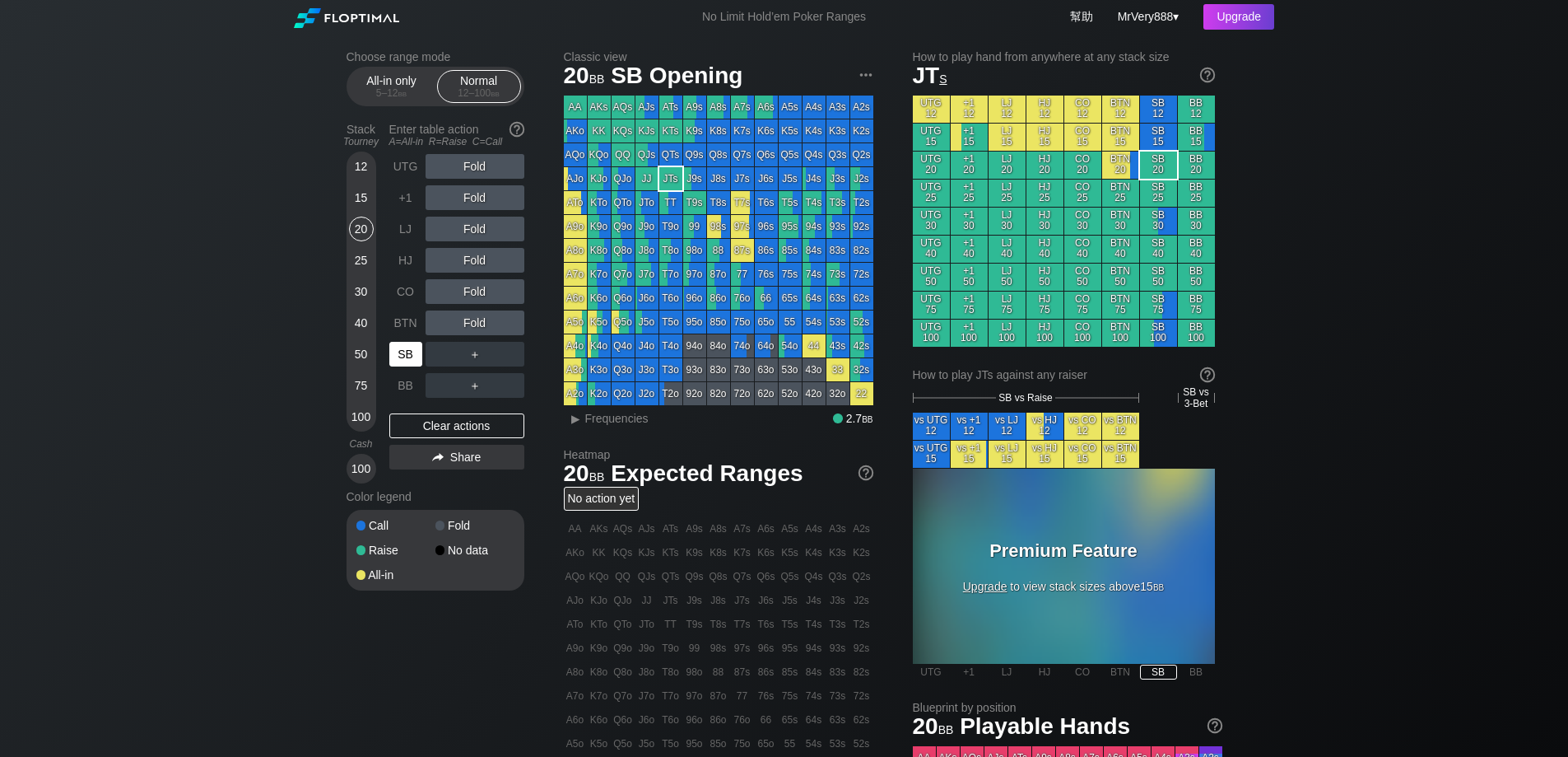
click at [405, 366] on div "SB" at bounding box center [406, 354] width 33 height 25
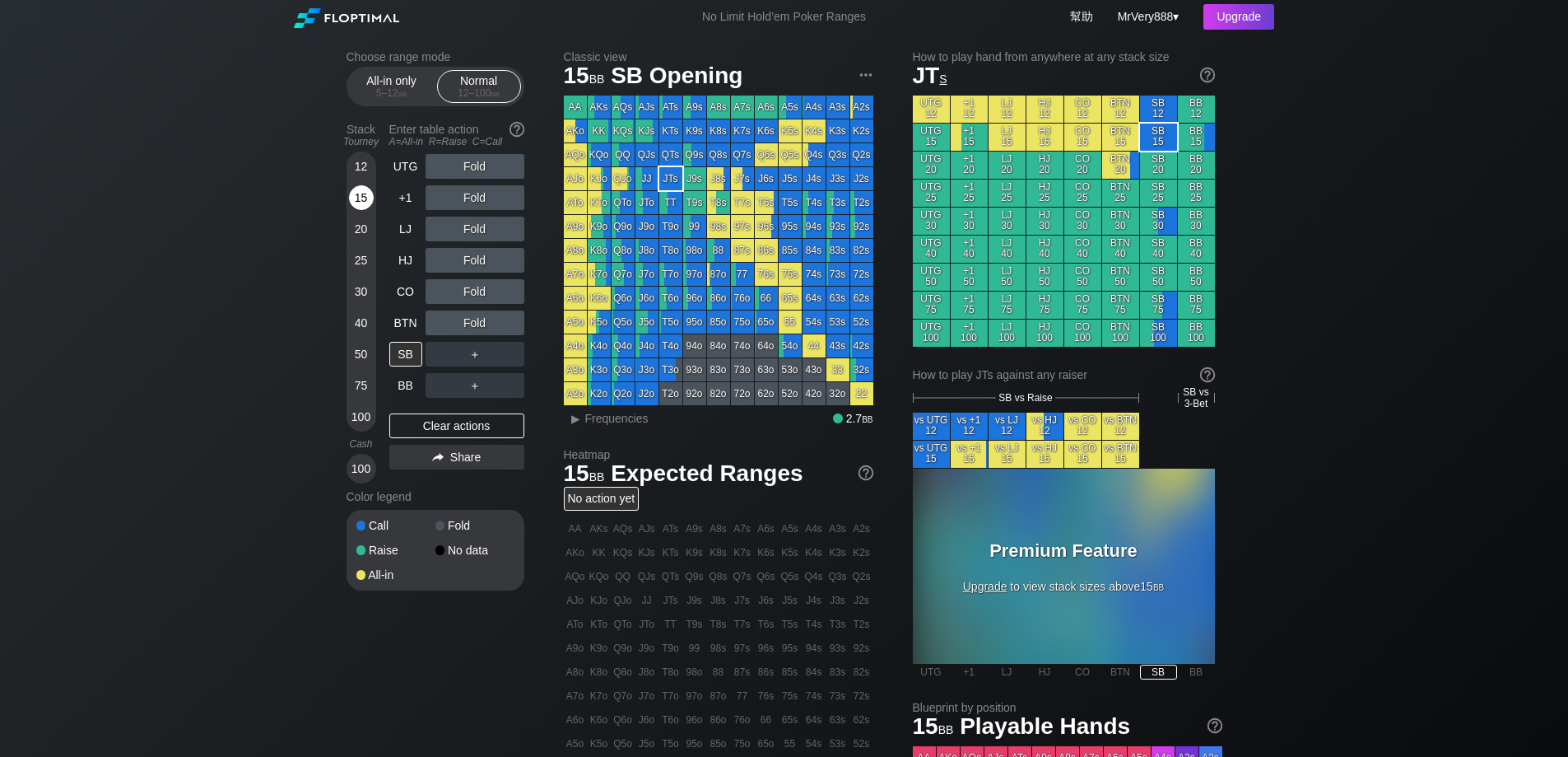
click at [362, 210] on div "15" at bounding box center [361, 197] width 25 height 25
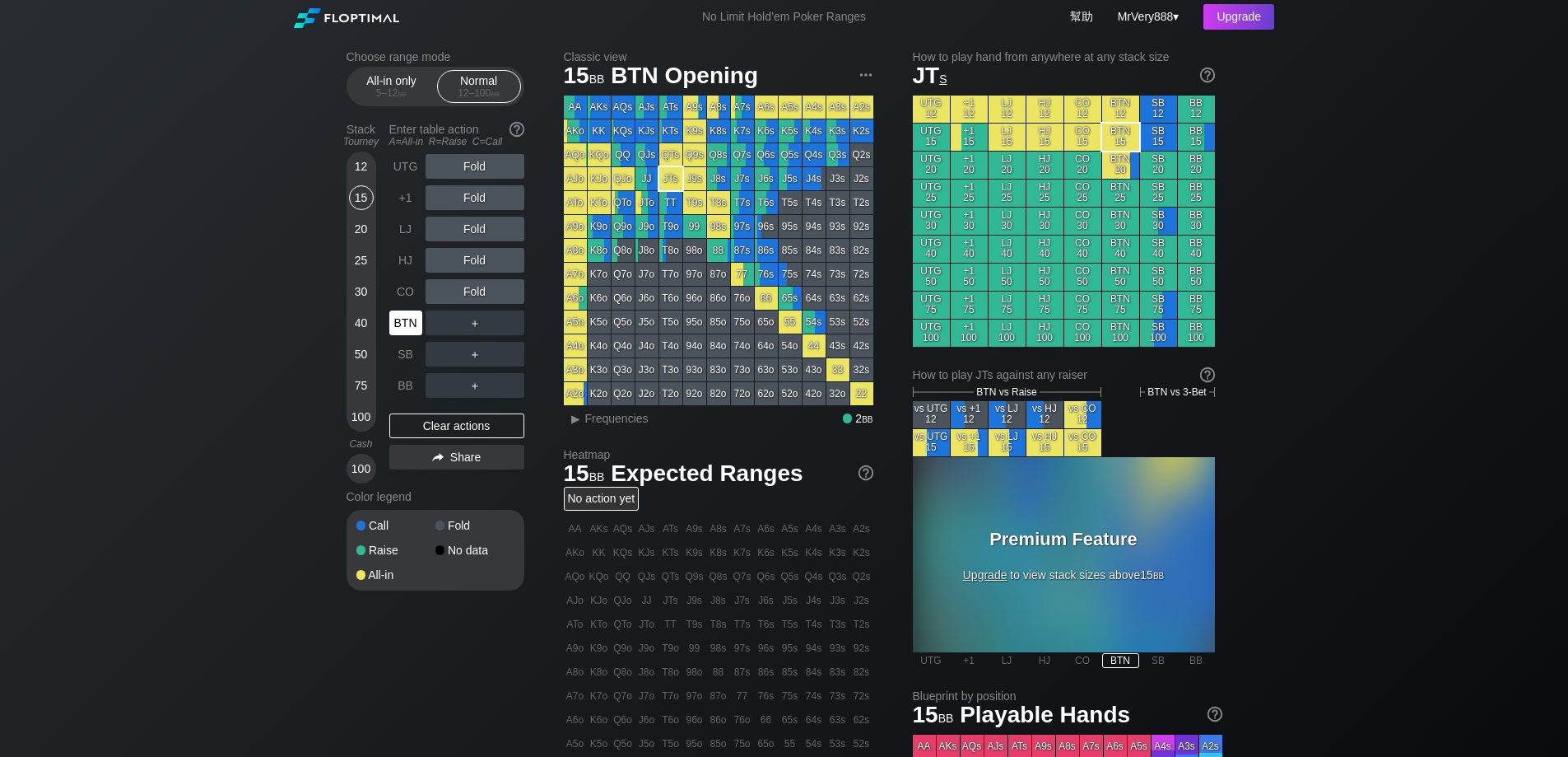
click at [402, 335] on div "BTN" at bounding box center [406, 323] width 33 height 25
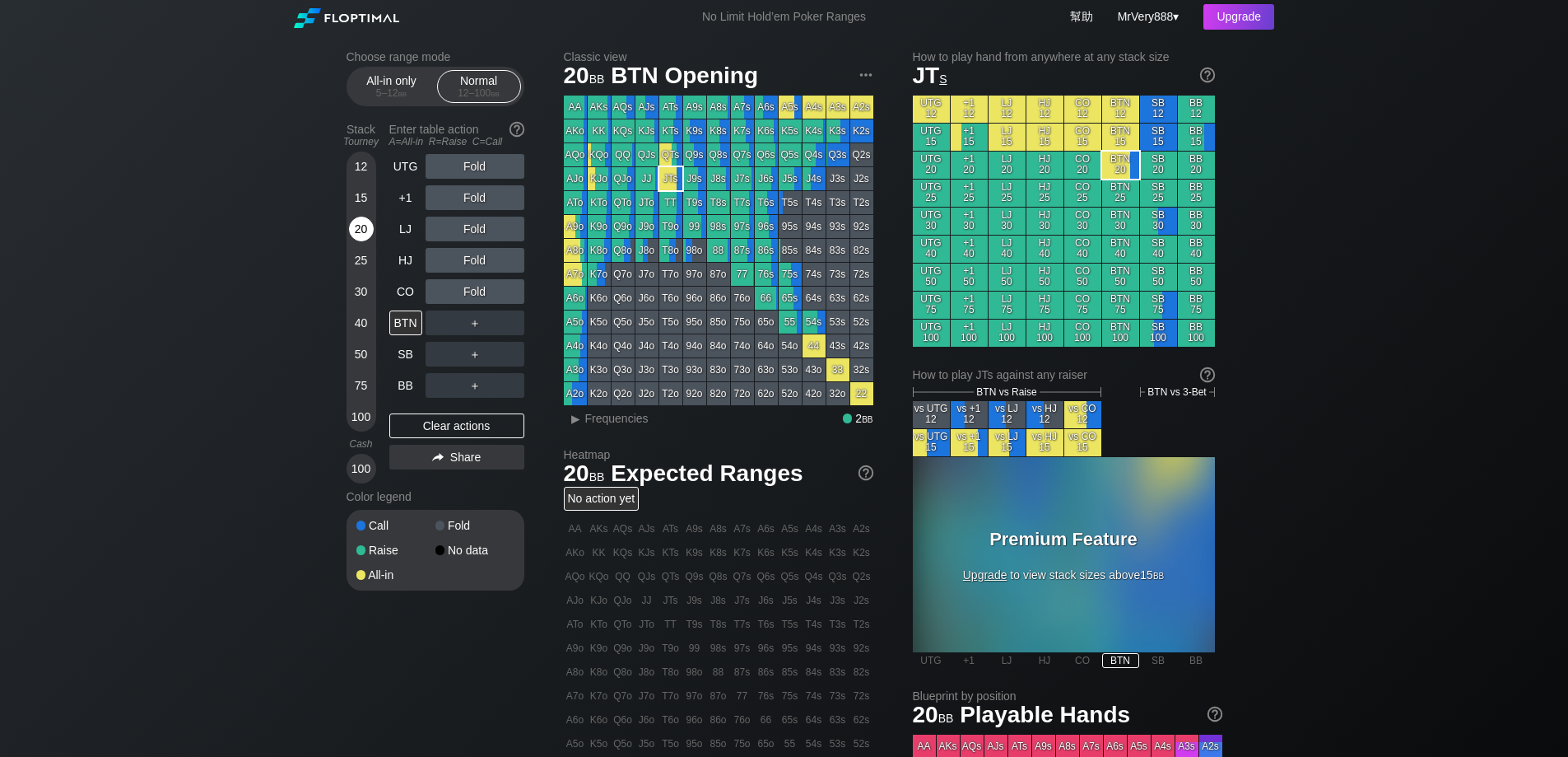
click at [360, 242] on div "20" at bounding box center [361, 228] width 25 height 25
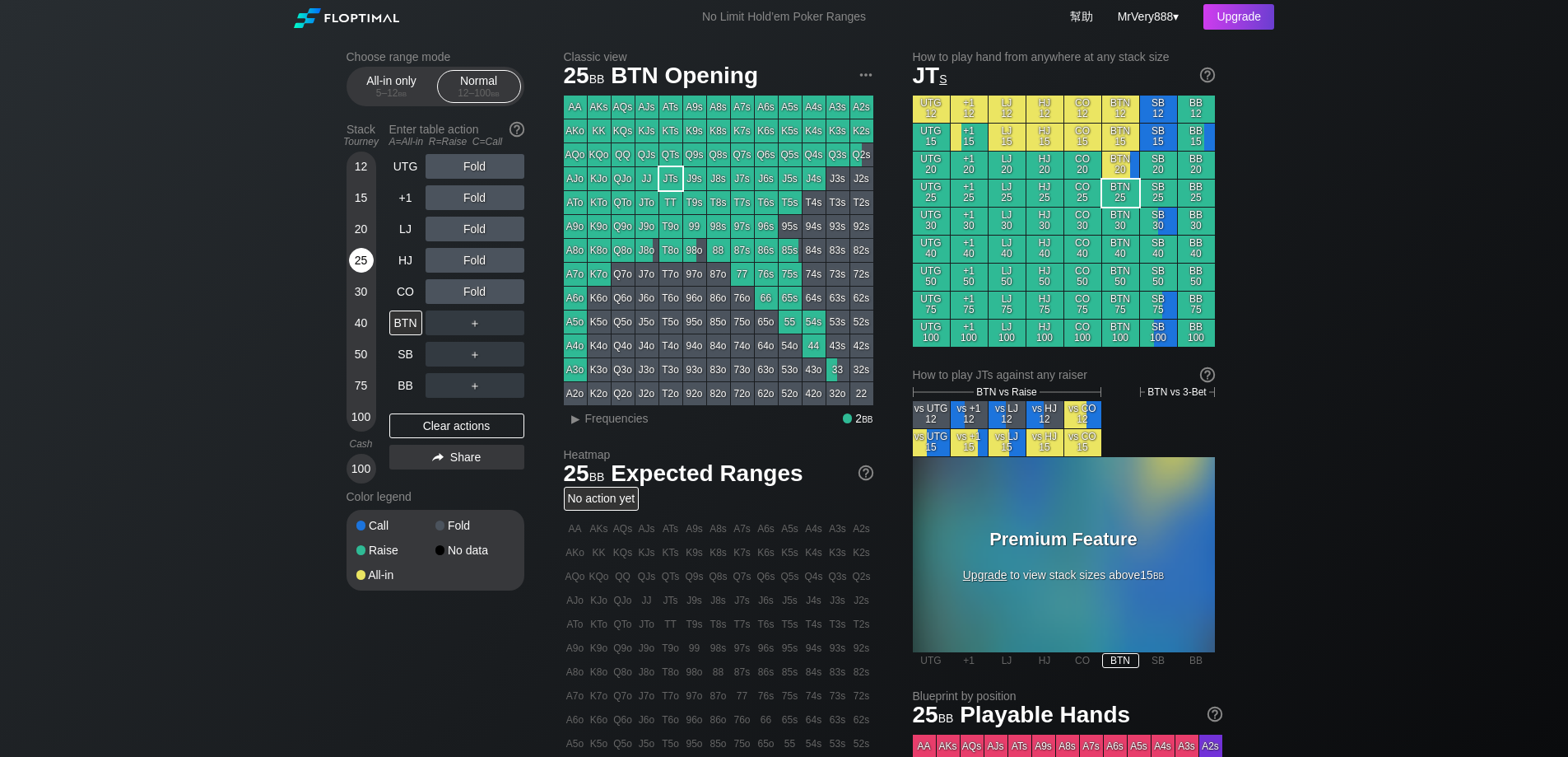
click at [367, 273] on div "25" at bounding box center [361, 261] width 25 height 25
click at [358, 333] on div "40" at bounding box center [361, 323] width 25 height 25
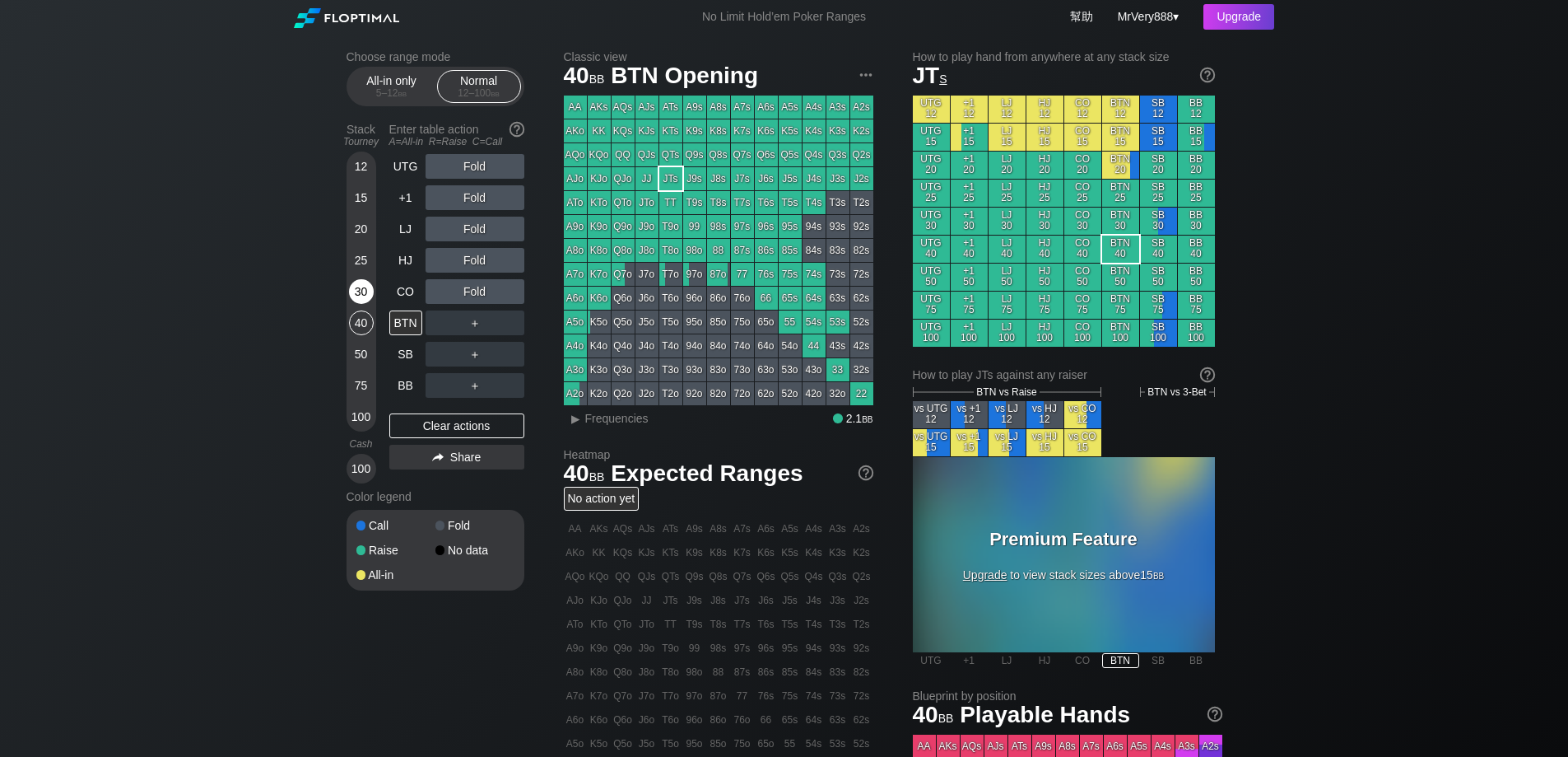
click at [361, 304] on div "30" at bounding box center [361, 292] width 25 height 25
click at [367, 335] on div "40" at bounding box center [361, 323] width 25 height 25
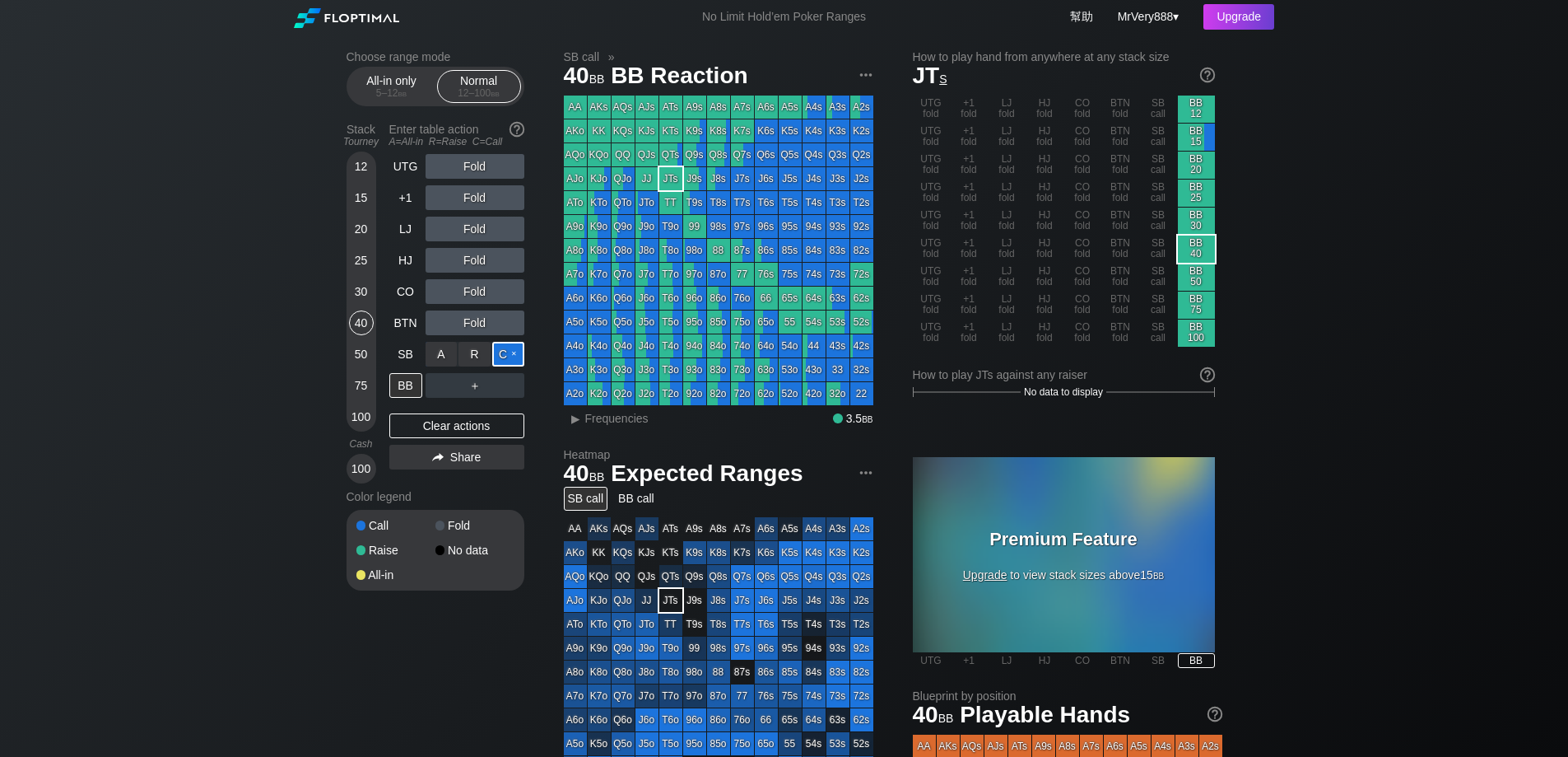
click at [505, 366] on div "C ✕" at bounding box center [509, 354] width 32 height 25
click at [407, 397] on div "BB" at bounding box center [406, 385] width 33 height 25
click at [402, 178] on div "UTG" at bounding box center [406, 166] width 33 height 25
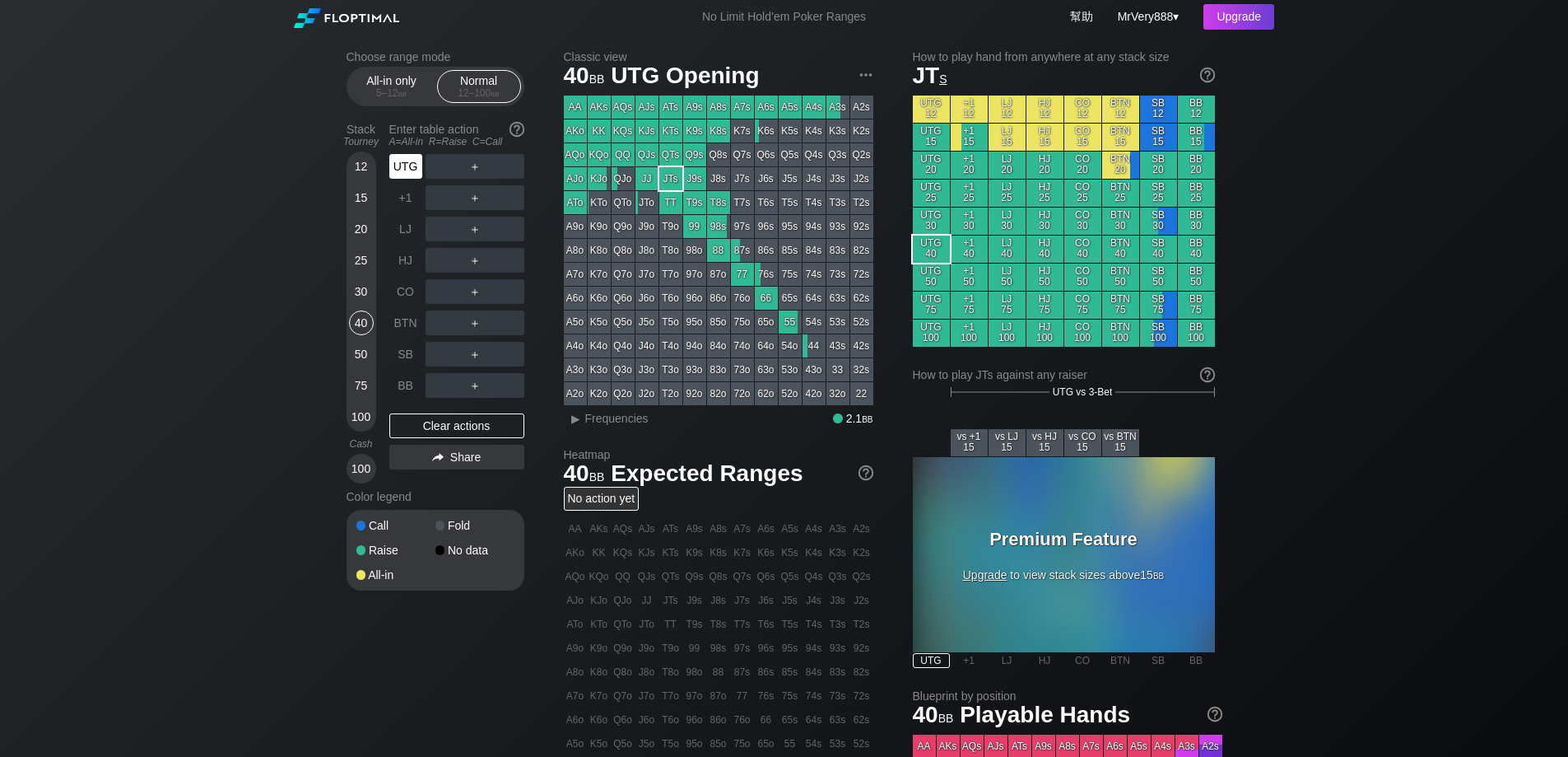
click at [402, 178] on div "UTG" at bounding box center [406, 166] width 33 height 25
click at [126, 250] on div "Choose range mode All-in only 5 – 12 bb Normal 12 – 100 bb Stack Tourney Enter …" at bounding box center [784, 560] width 1568 height 1051
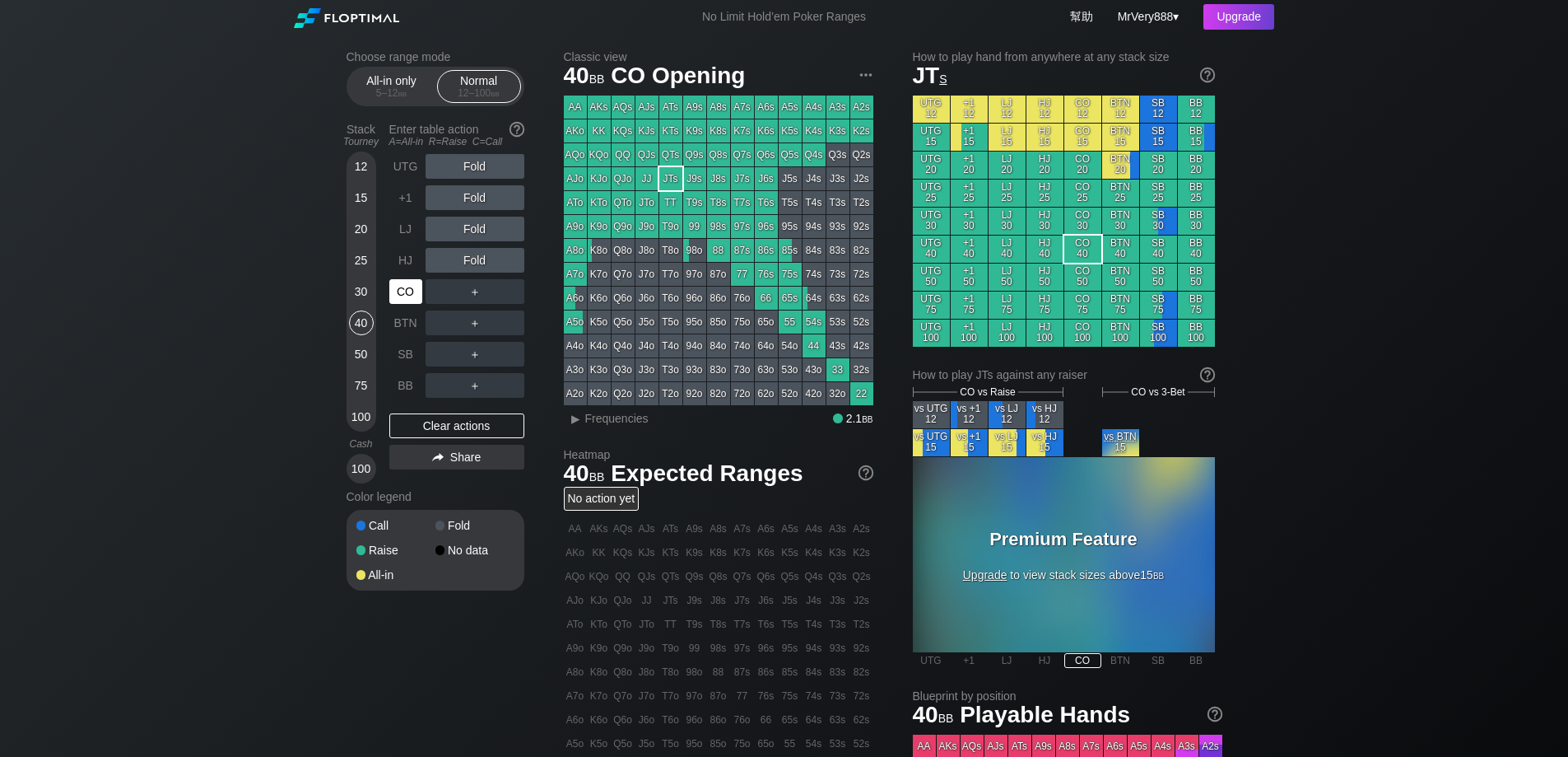
click at [395, 294] on div "CO" at bounding box center [406, 292] width 33 height 25
click at [365, 302] on div "30" at bounding box center [361, 292] width 25 height 25
click at [365, 328] on div "40" at bounding box center [361, 323] width 25 height 25
click at [359, 366] on div "50" at bounding box center [361, 354] width 25 height 25
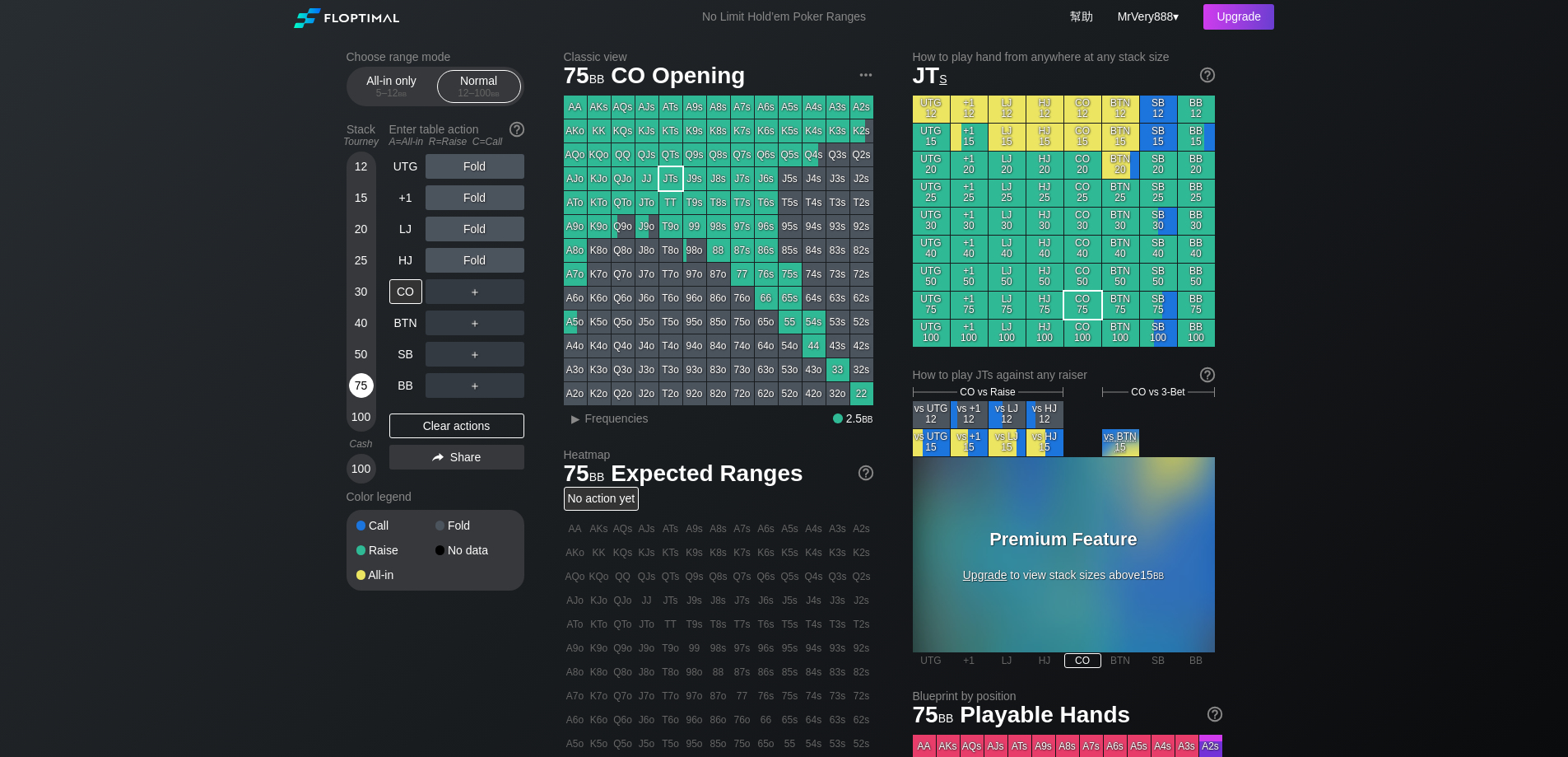
click at [370, 397] on div "75" at bounding box center [361, 385] width 25 height 25
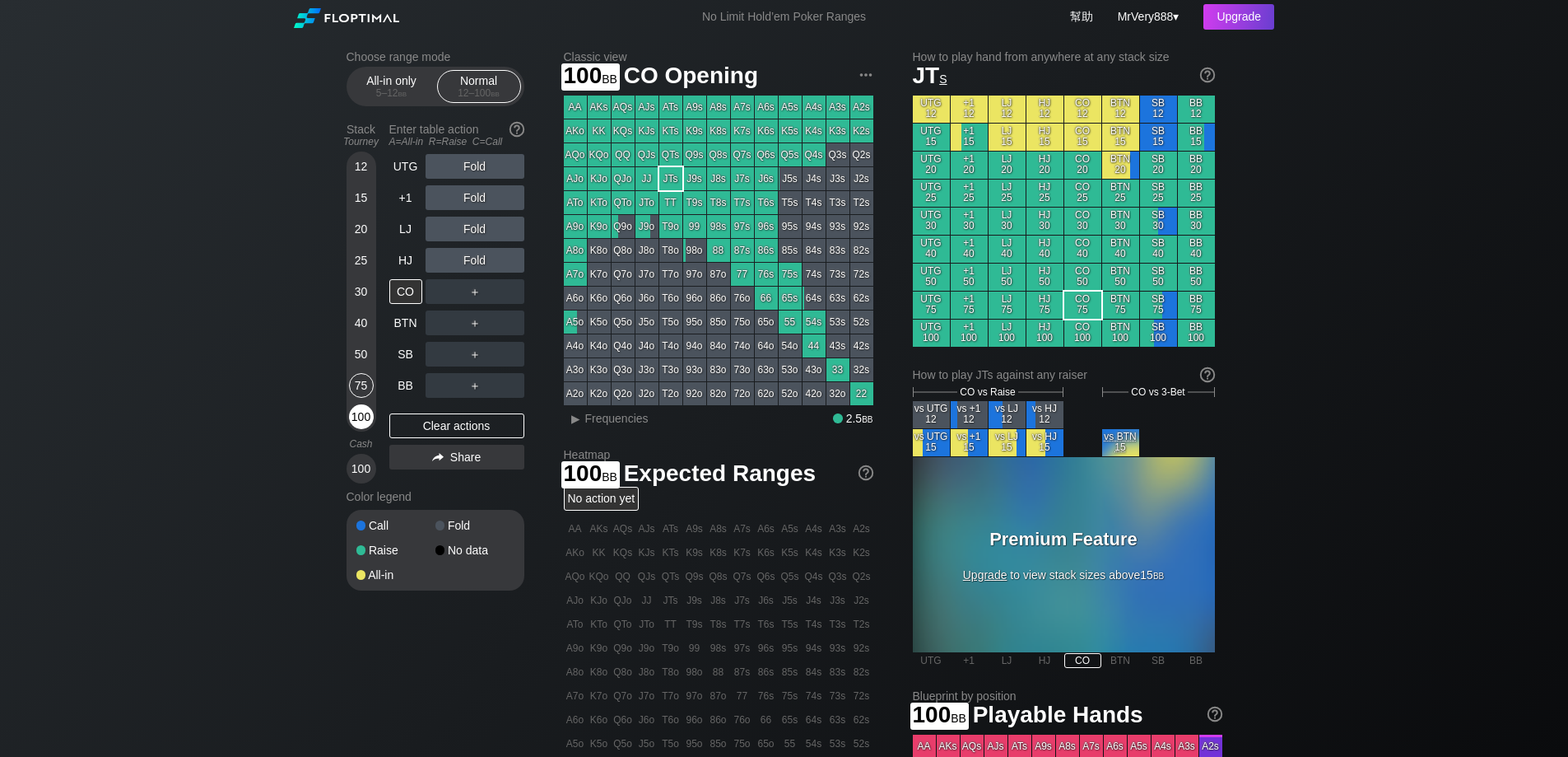
click at [366, 429] on div "100" at bounding box center [361, 416] width 25 height 25
click at [367, 392] on div "75" at bounding box center [361, 385] width 25 height 25
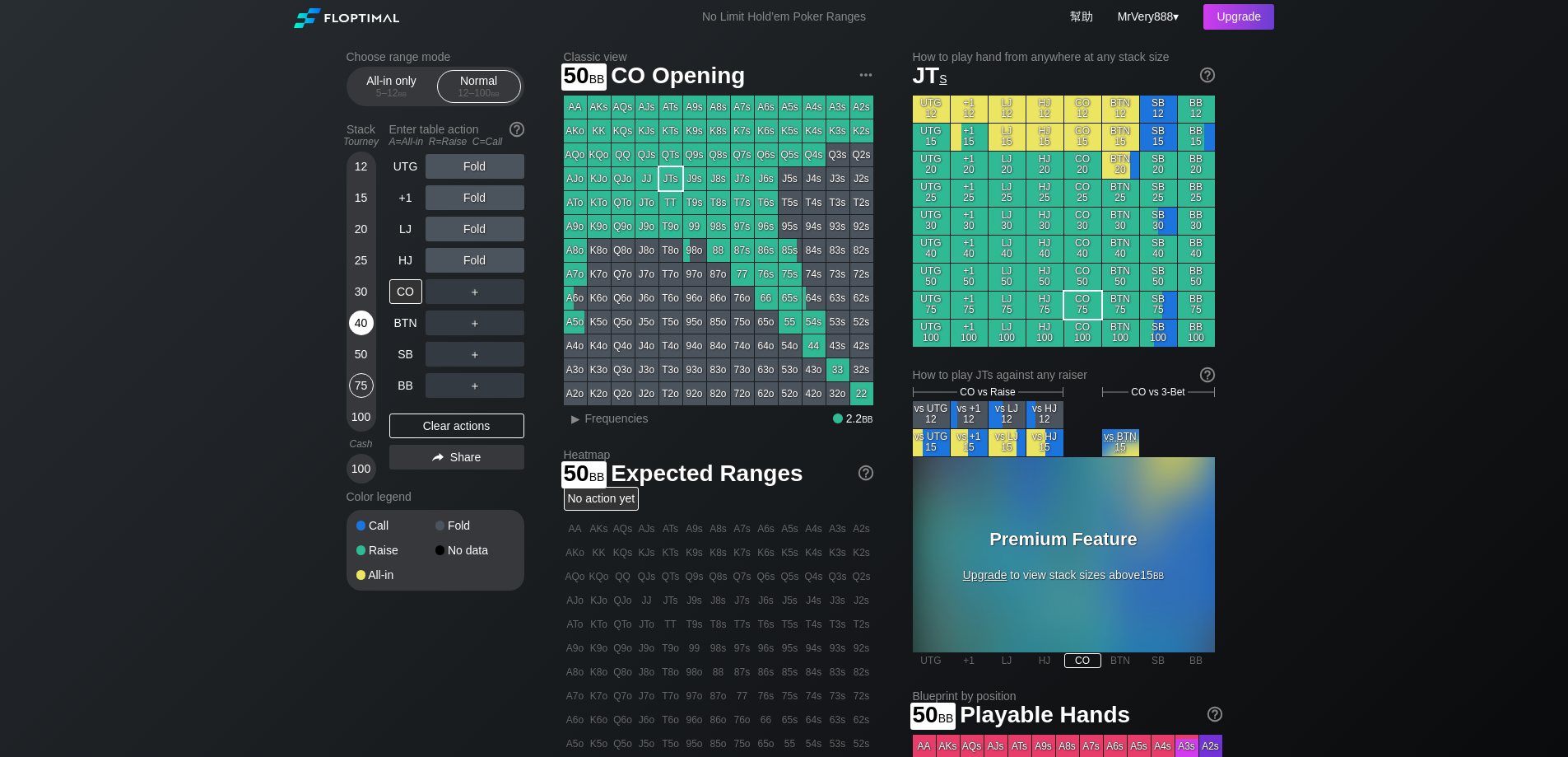
click at [367, 335] on div "40" at bounding box center [361, 323] width 25 height 25
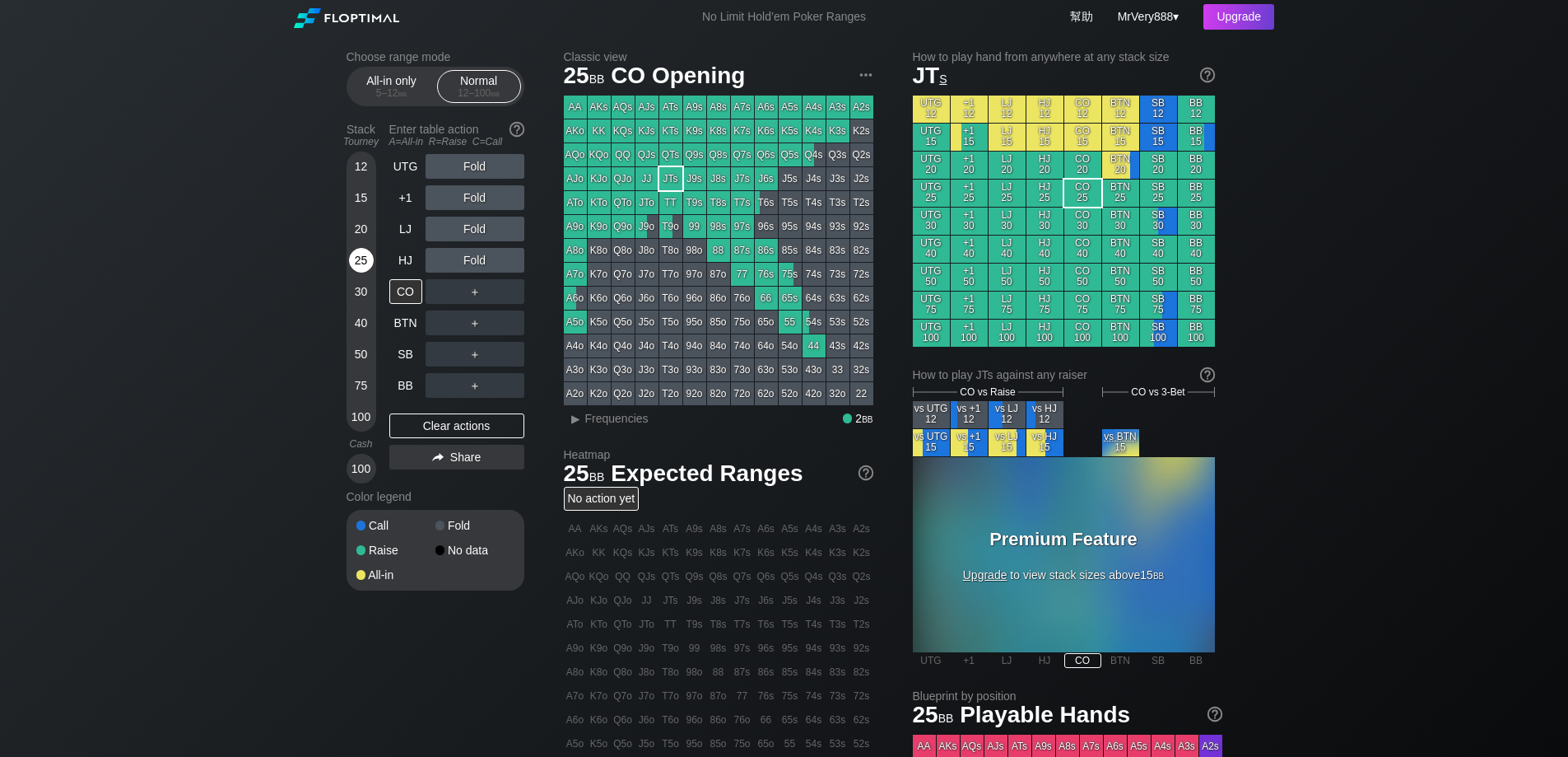
click at [361, 273] on div "25" at bounding box center [361, 261] width 25 height 25
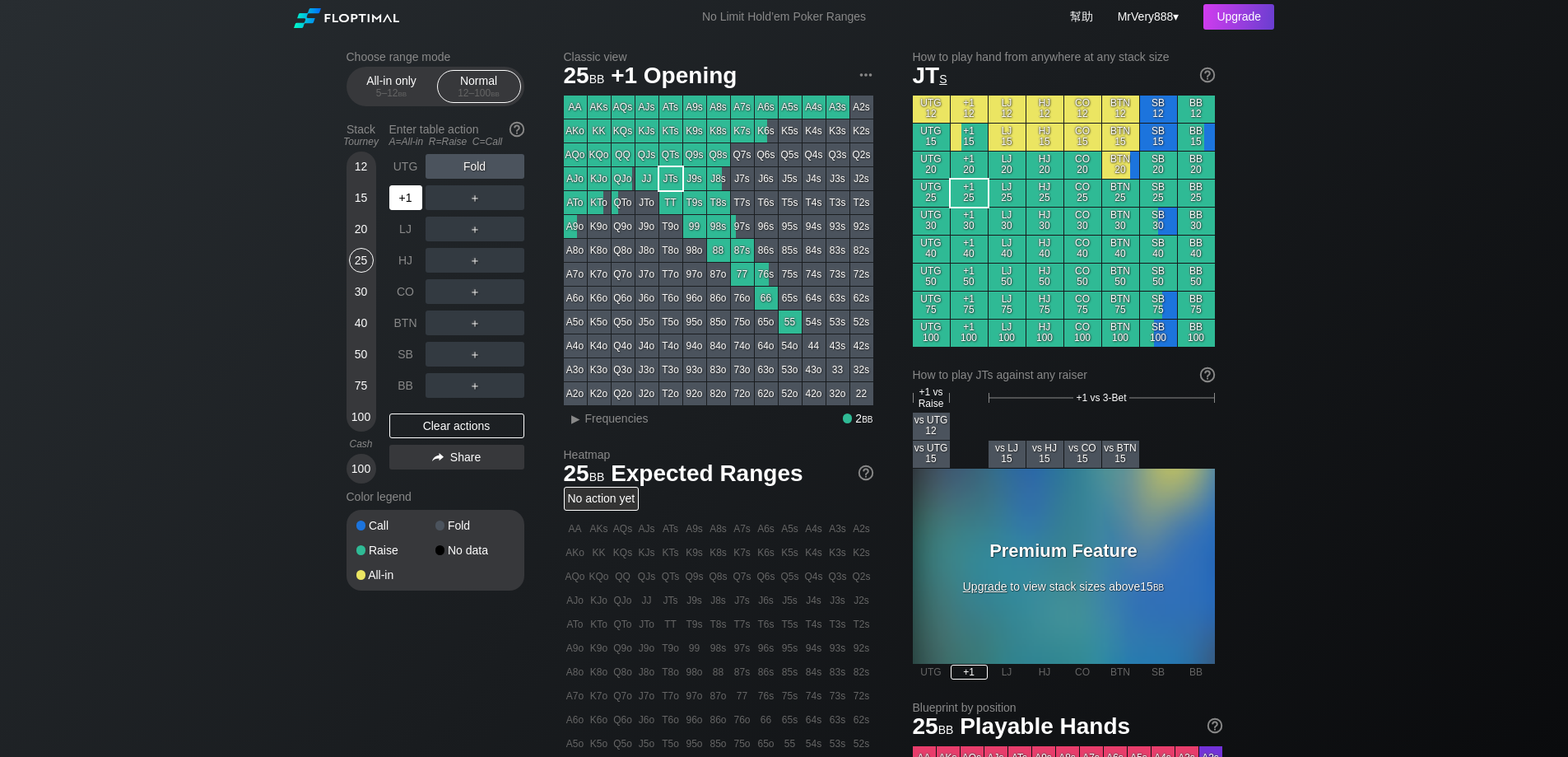
click at [409, 207] on div "+1" at bounding box center [406, 197] width 33 height 25
click at [362, 304] on div "30" at bounding box center [361, 292] width 25 height 25
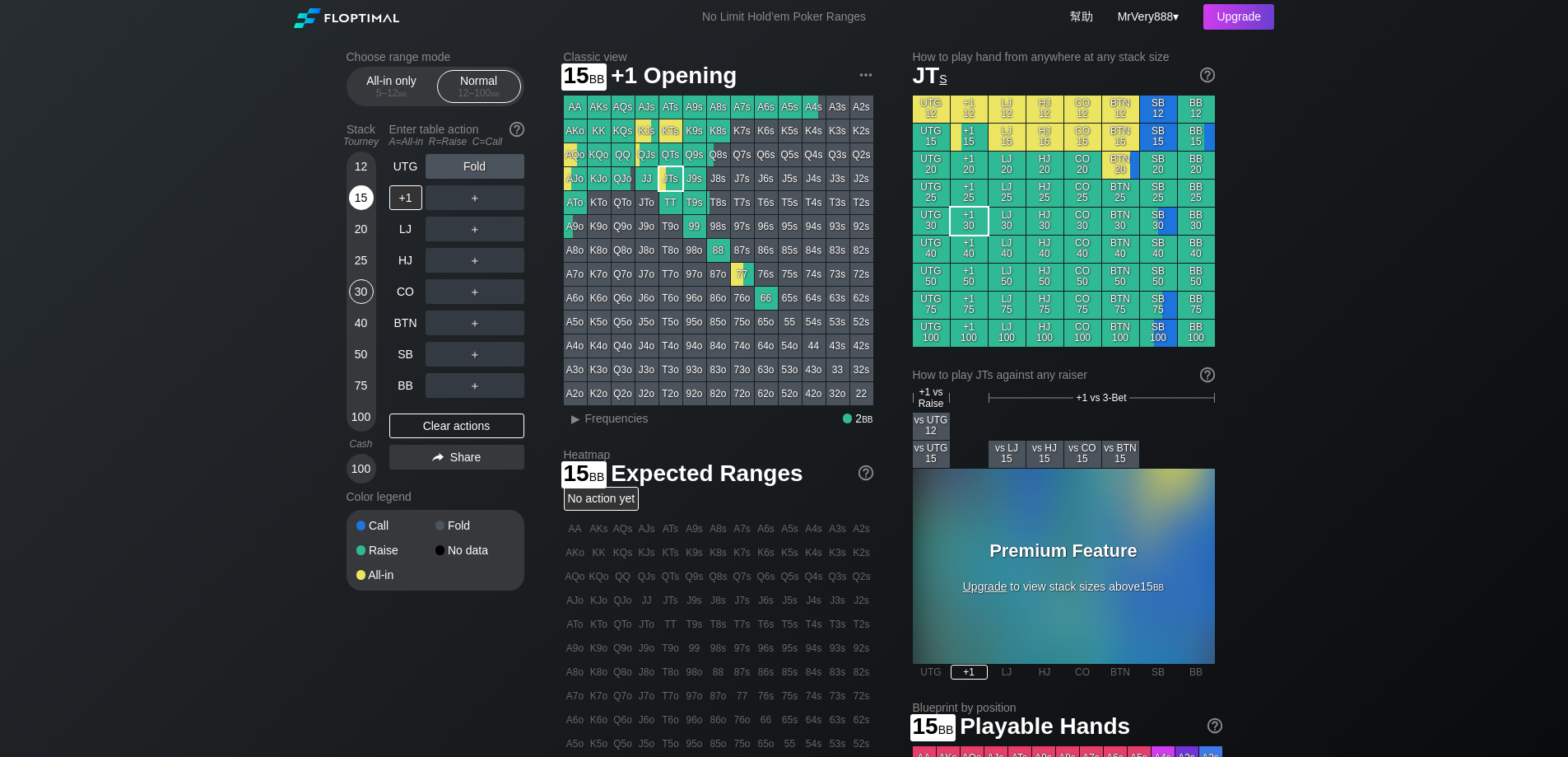
click at [365, 216] on div "15" at bounding box center [361, 200] width 25 height 31
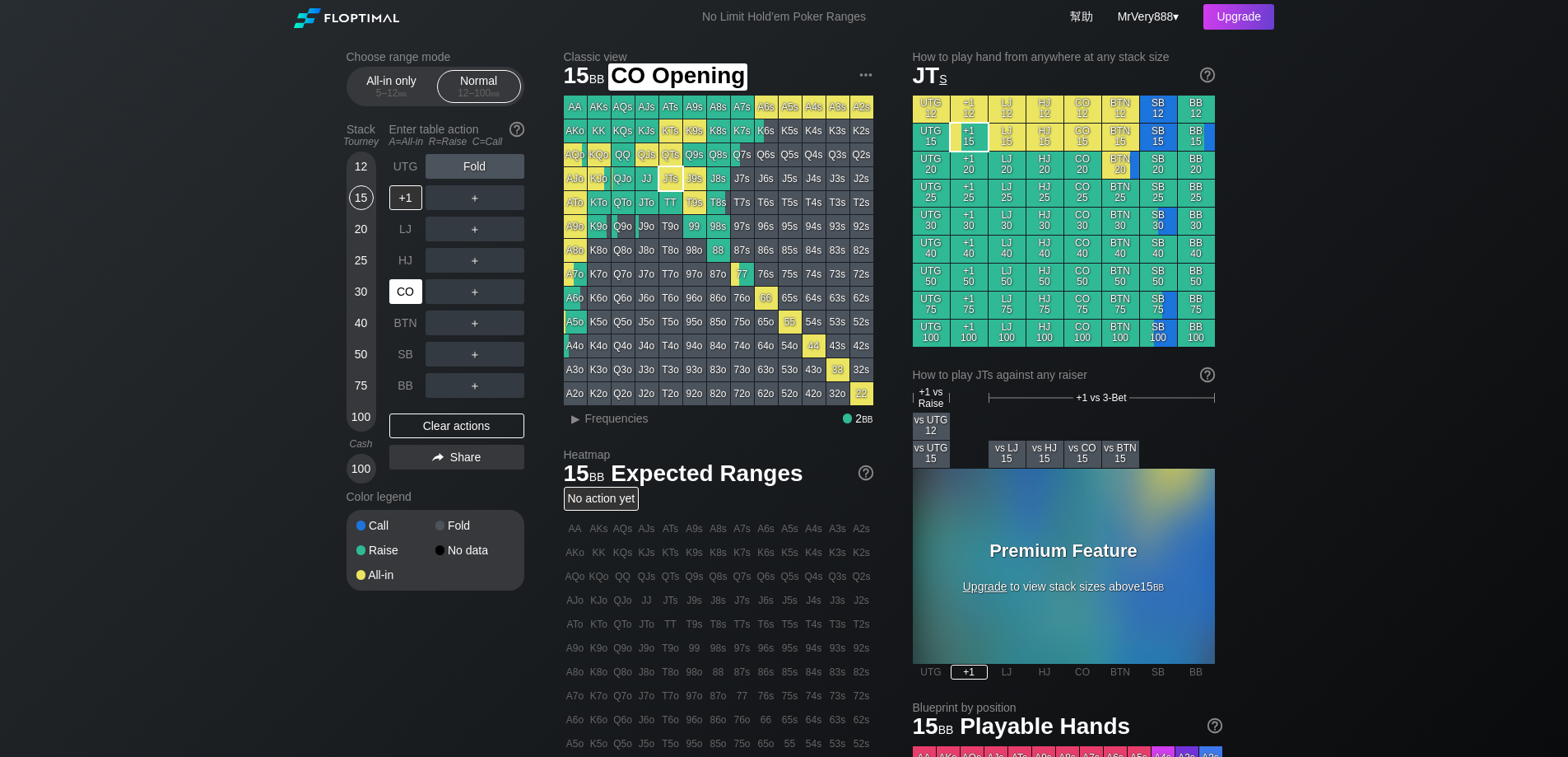
click at [405, 304] on div "CO" at bounding box center [406, 292] width 33 height 25
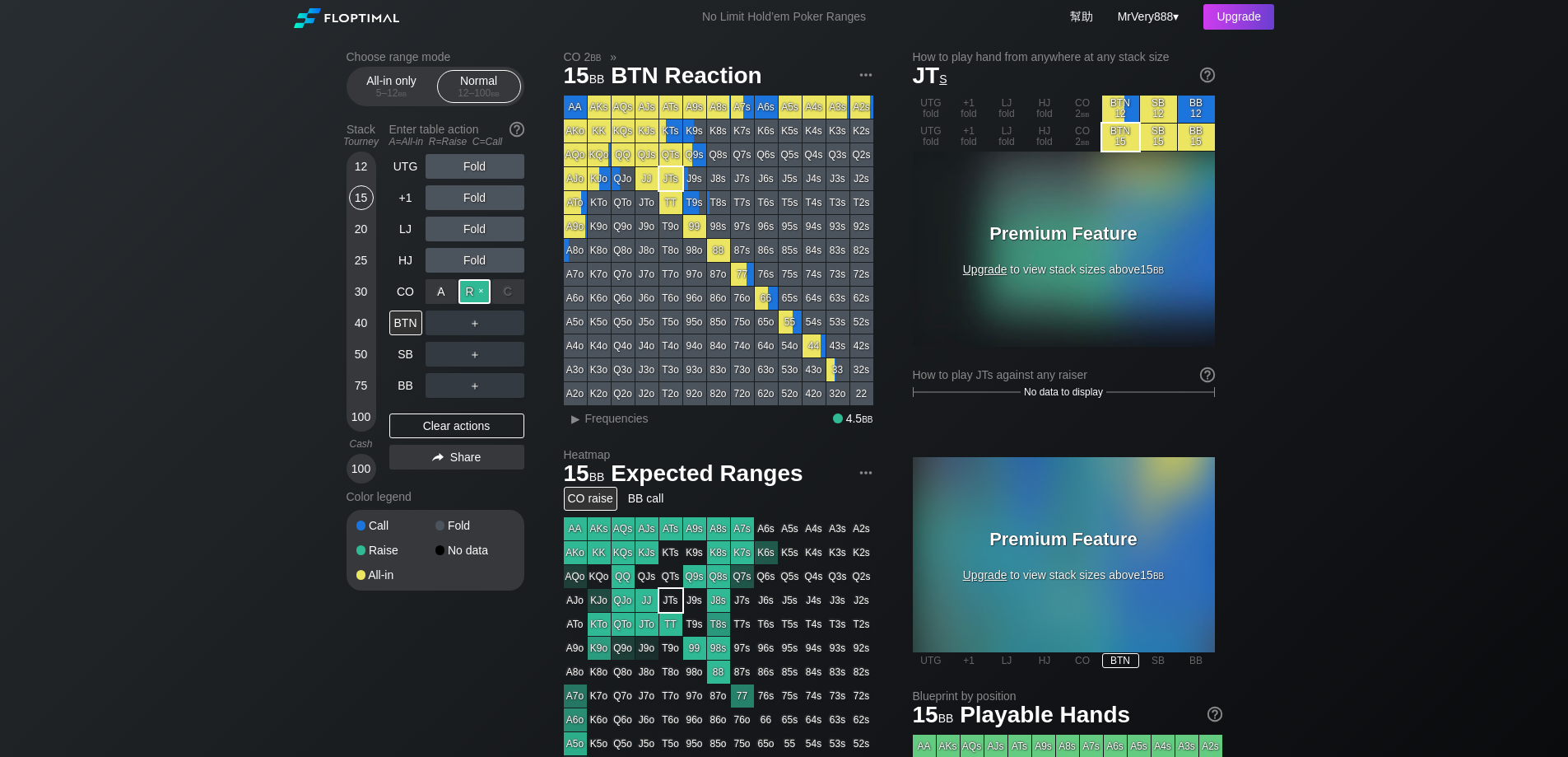
click at [475, 304] on div "R ✕" at bounding box center [475, 292] width 32 height 25
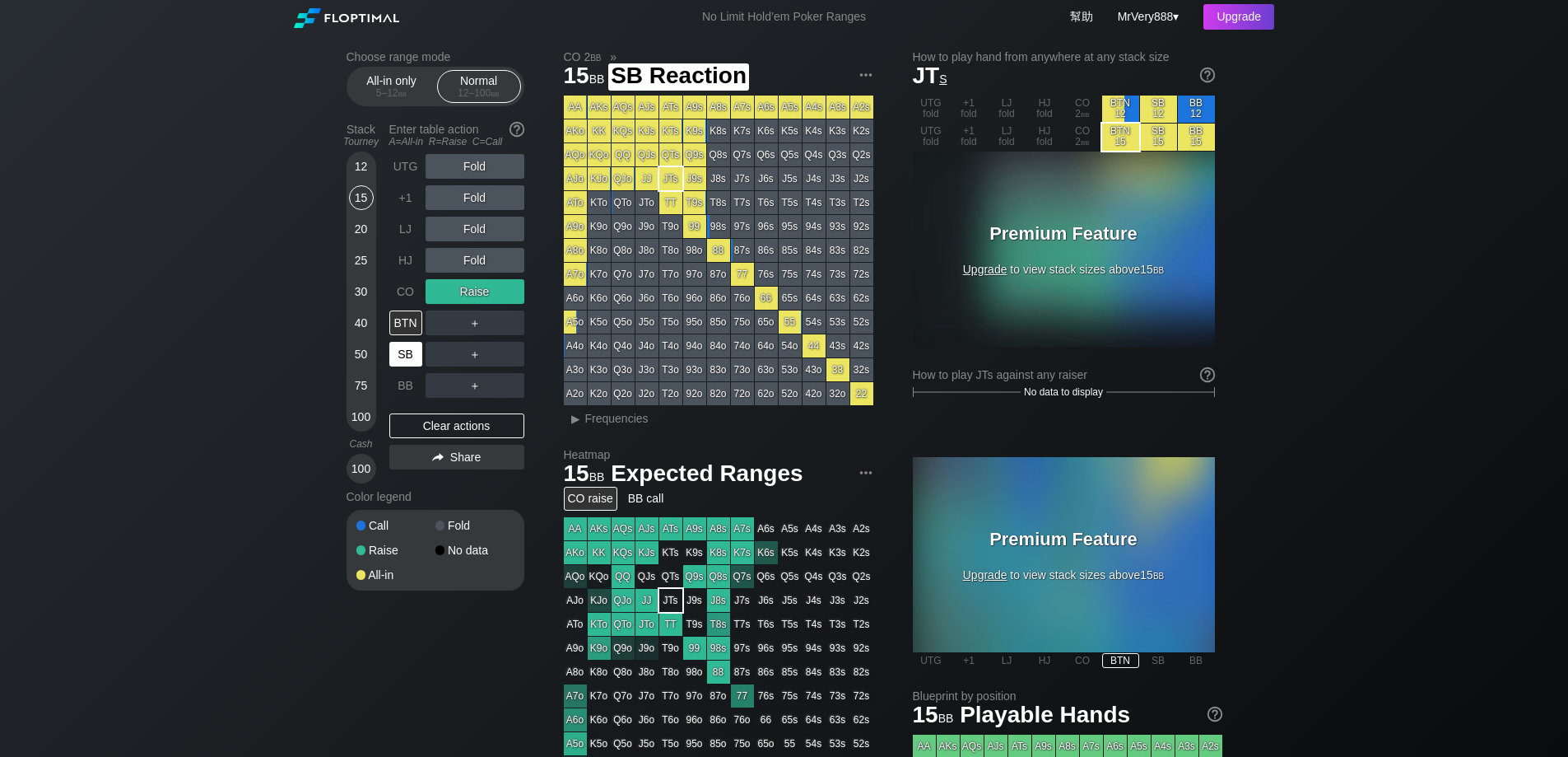
click at [406, 366] on div "SB" at bounding box center [406, 354] width 33 height 25
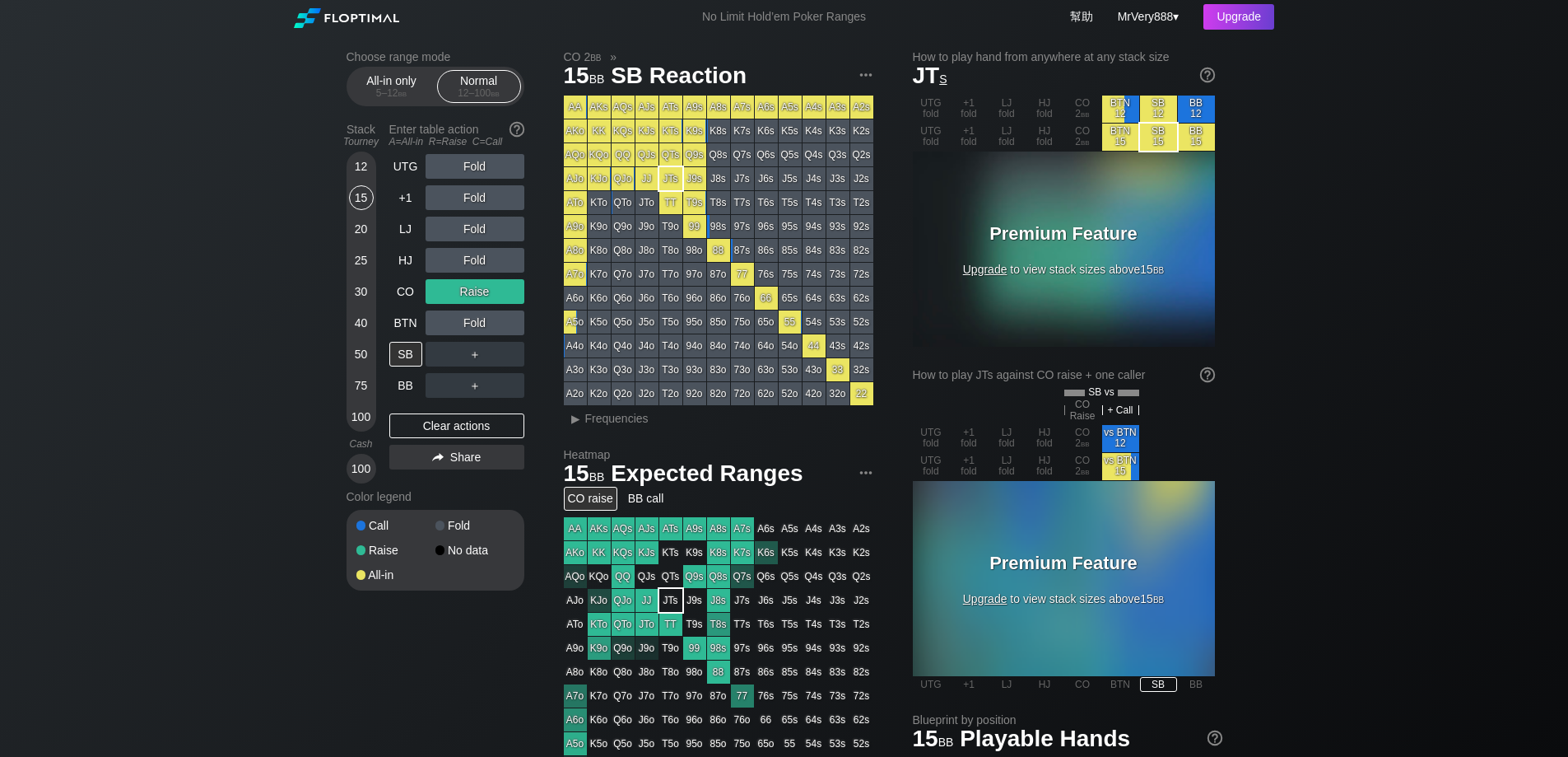
click at [359, 242] on div "20" at bounding box center [361, 228] width 25 height 25
click at [371, 210] on div "15" at bounding box center [361, 197] width 25 height 25
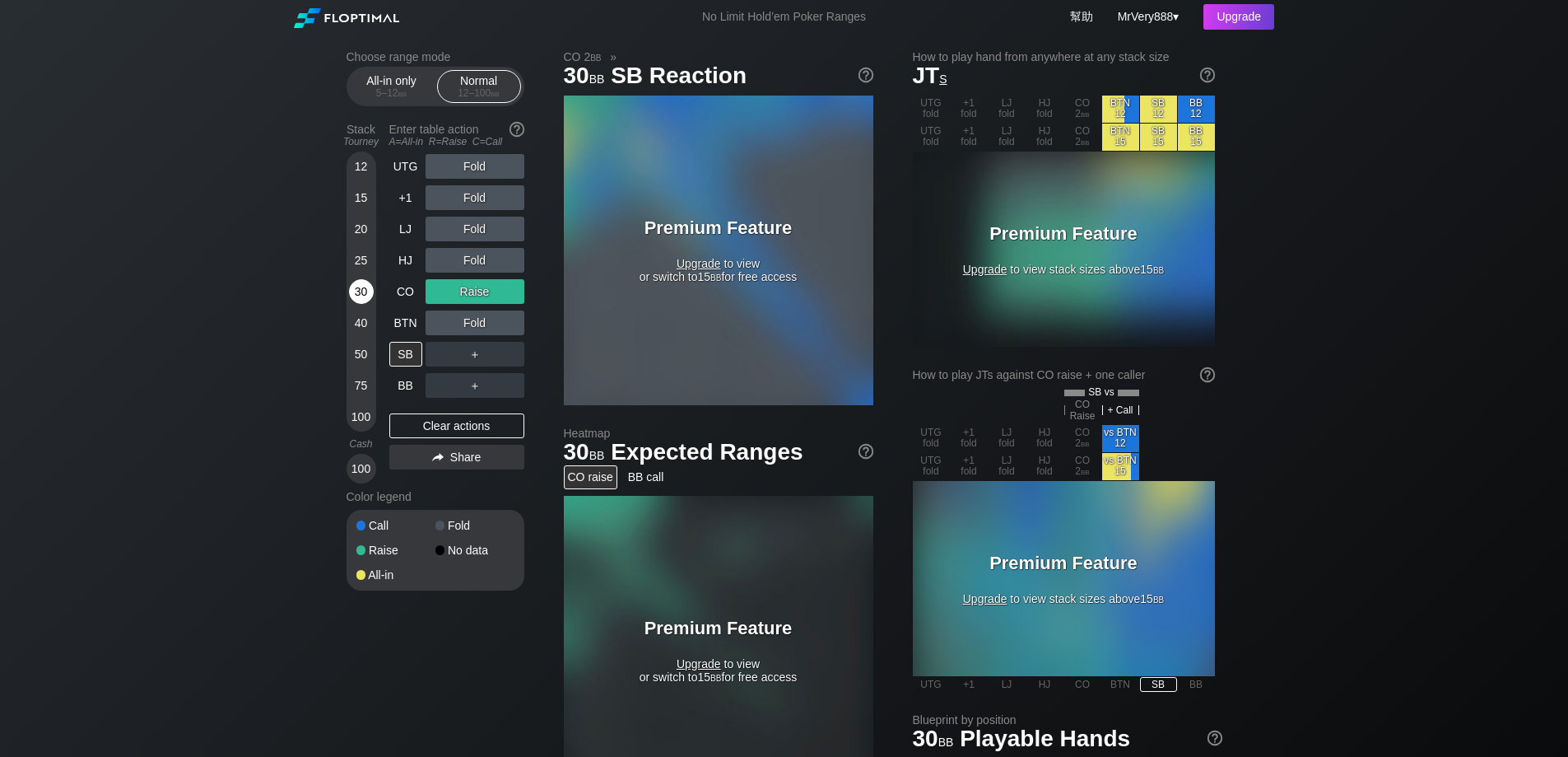
click at [362, 304] on div "30" at bounding box center [361, 292] width 25 height 25
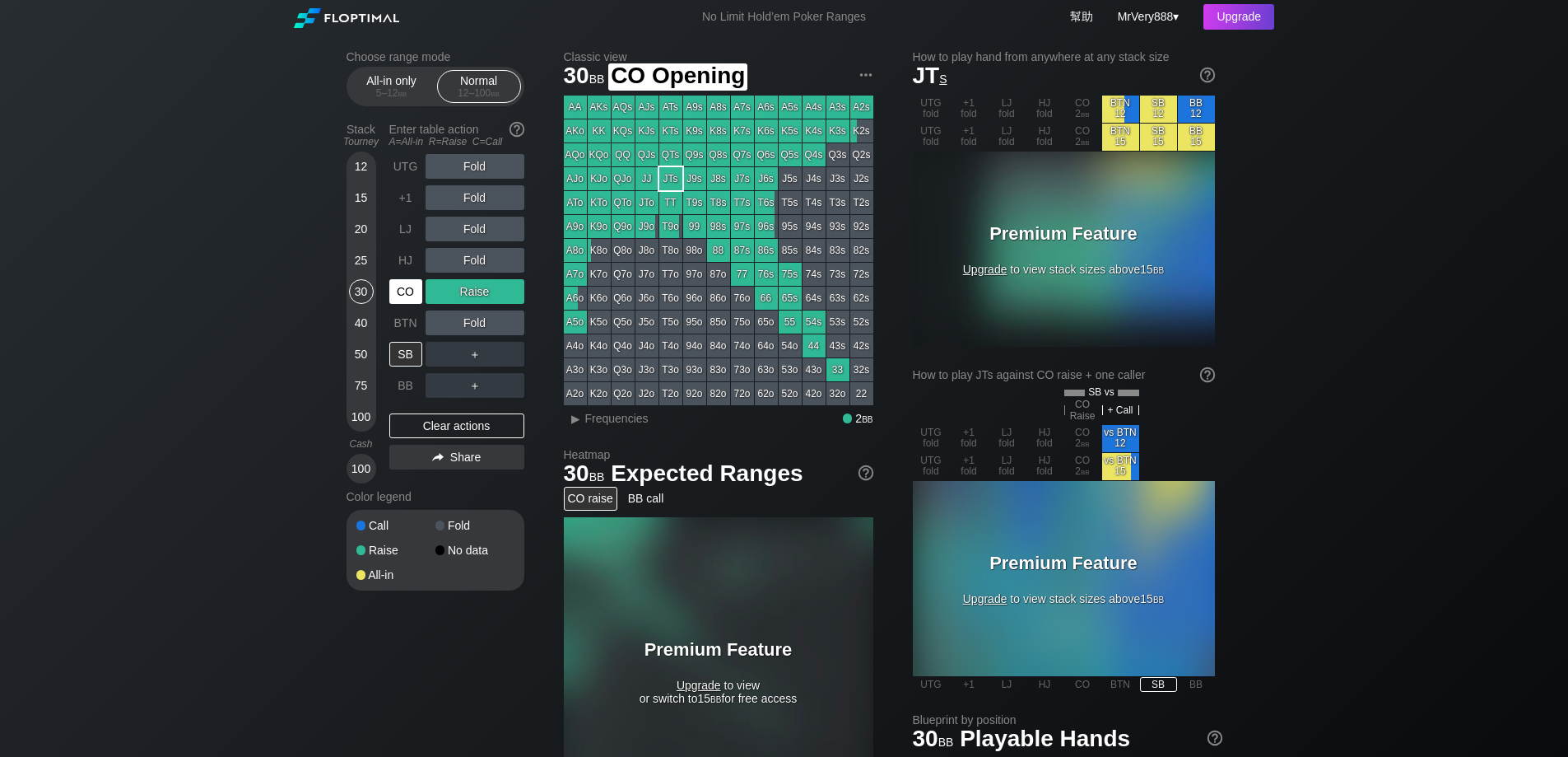
click at [397, 299] on div "CO" at bounding box center [406, 292] width 33 height 25
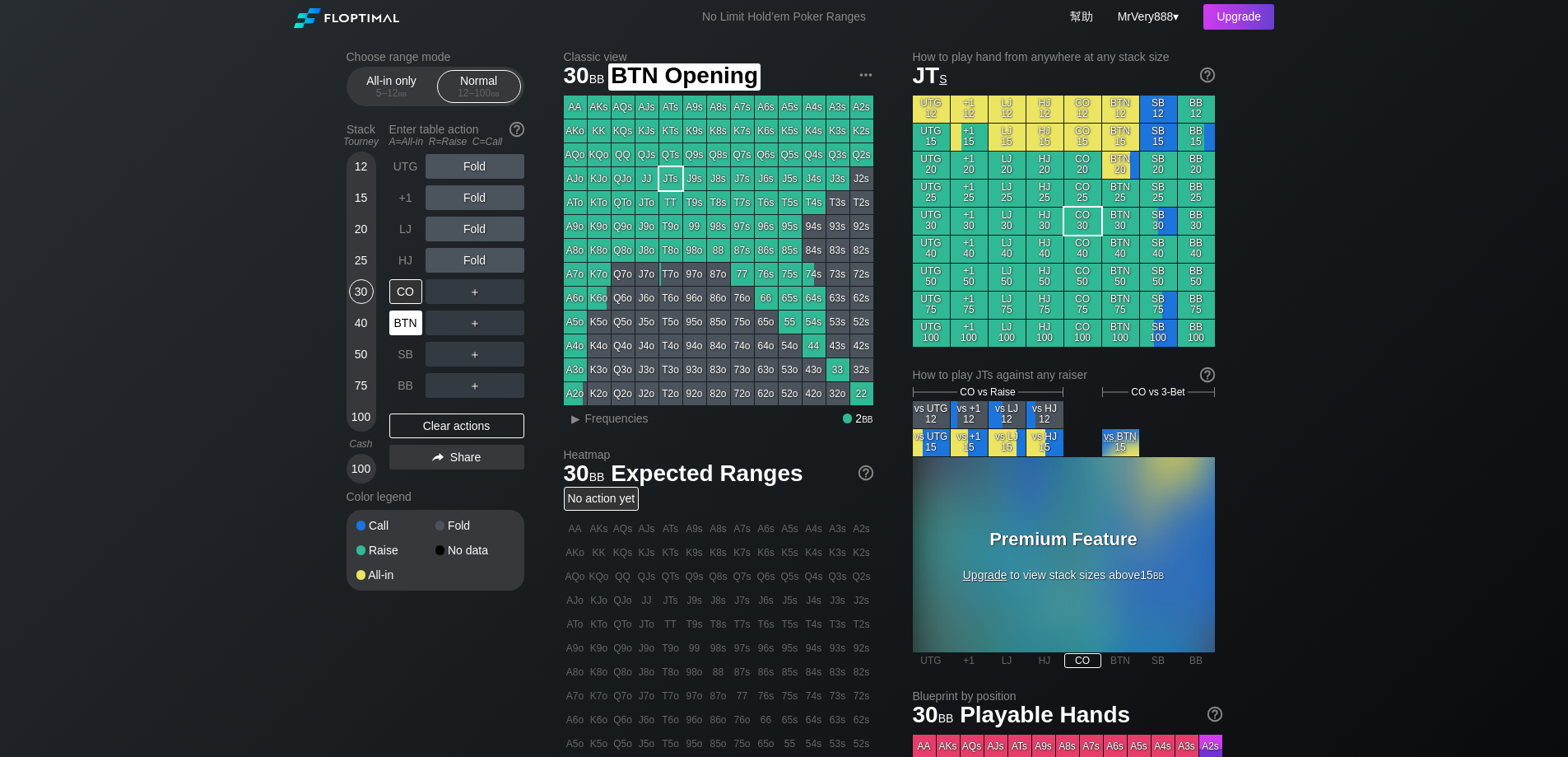
click at [409, 334] on div "BTN" at bounding box center [406, 323] width 33 height 25
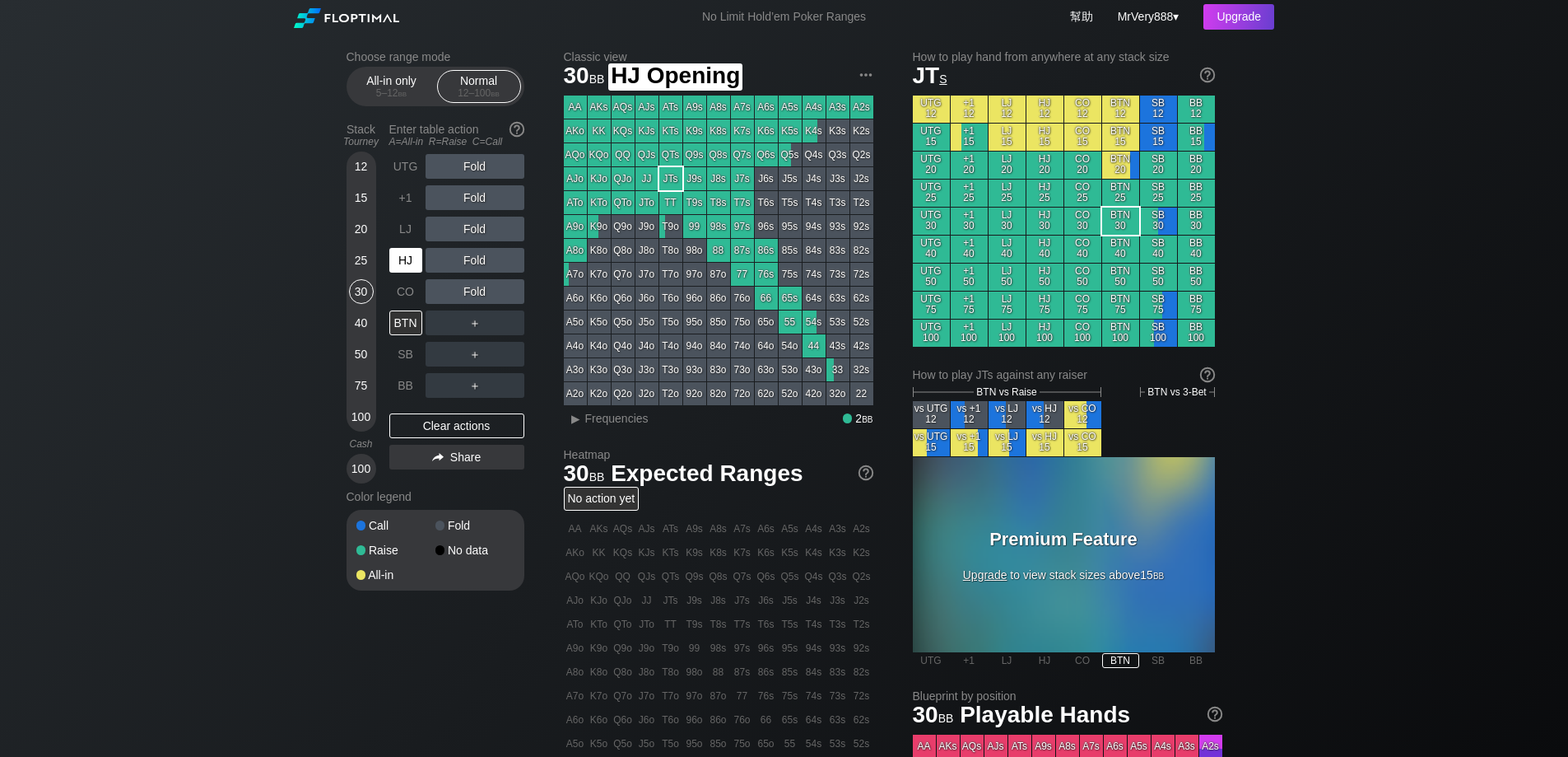
click at [411, 273] on div "HJ" at bounding box center [406, 261] width 33 height 25
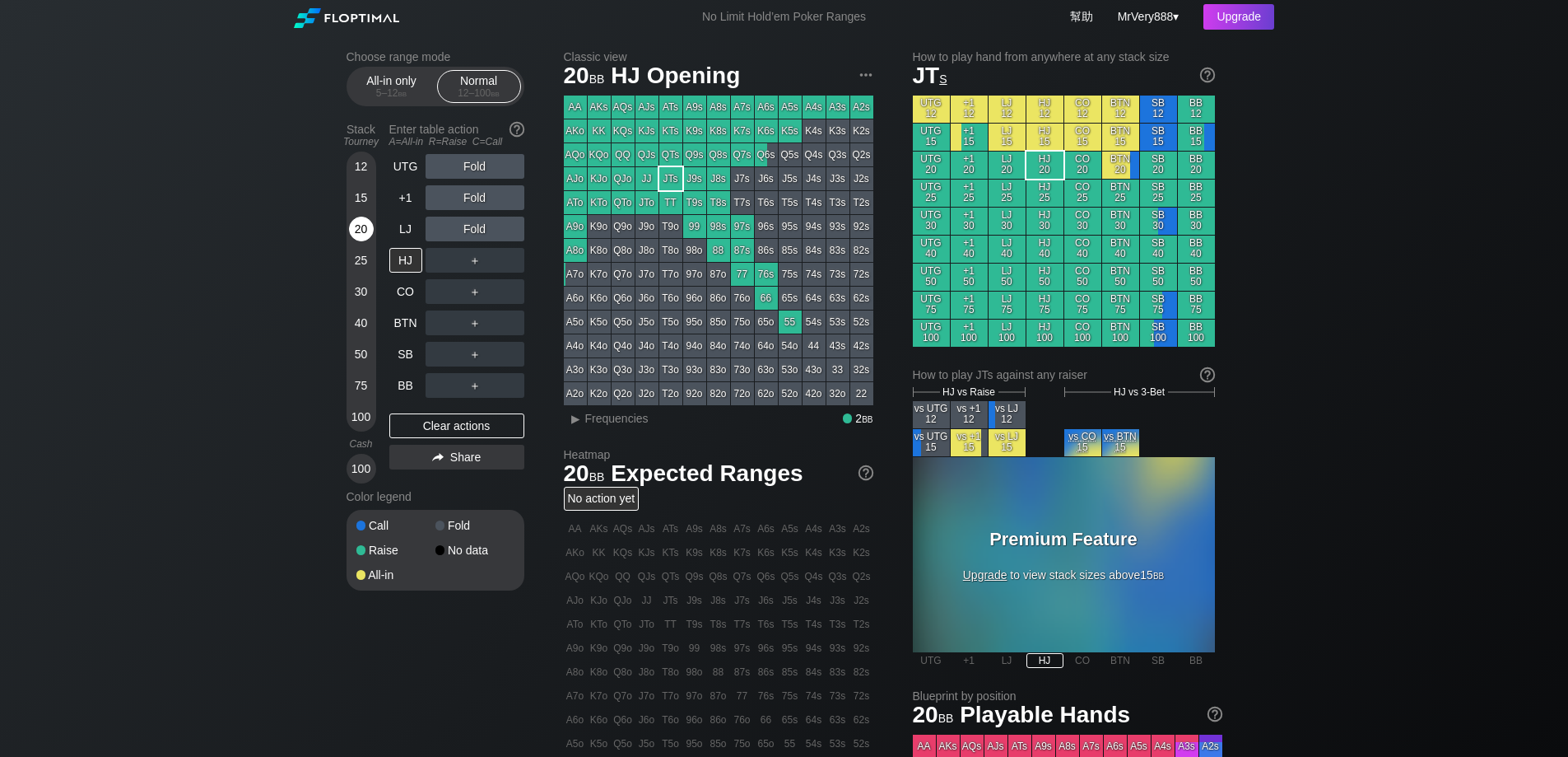
click at [366, 240] on div "20" at bounding box center [361, 228] width 25 height 25
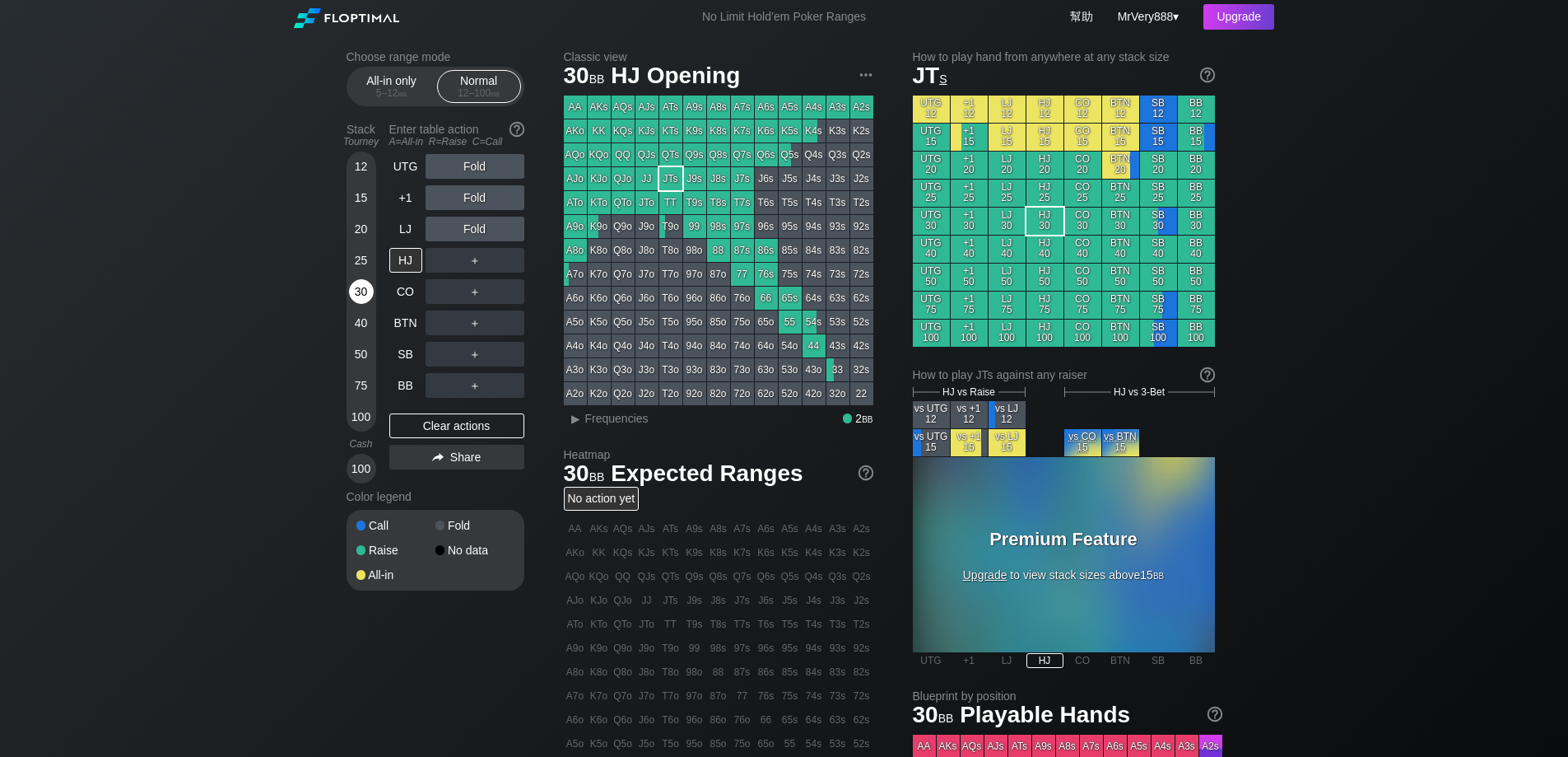
click at [369, 304] on div "30" at bounding box center [361, 292] width 25 height 25
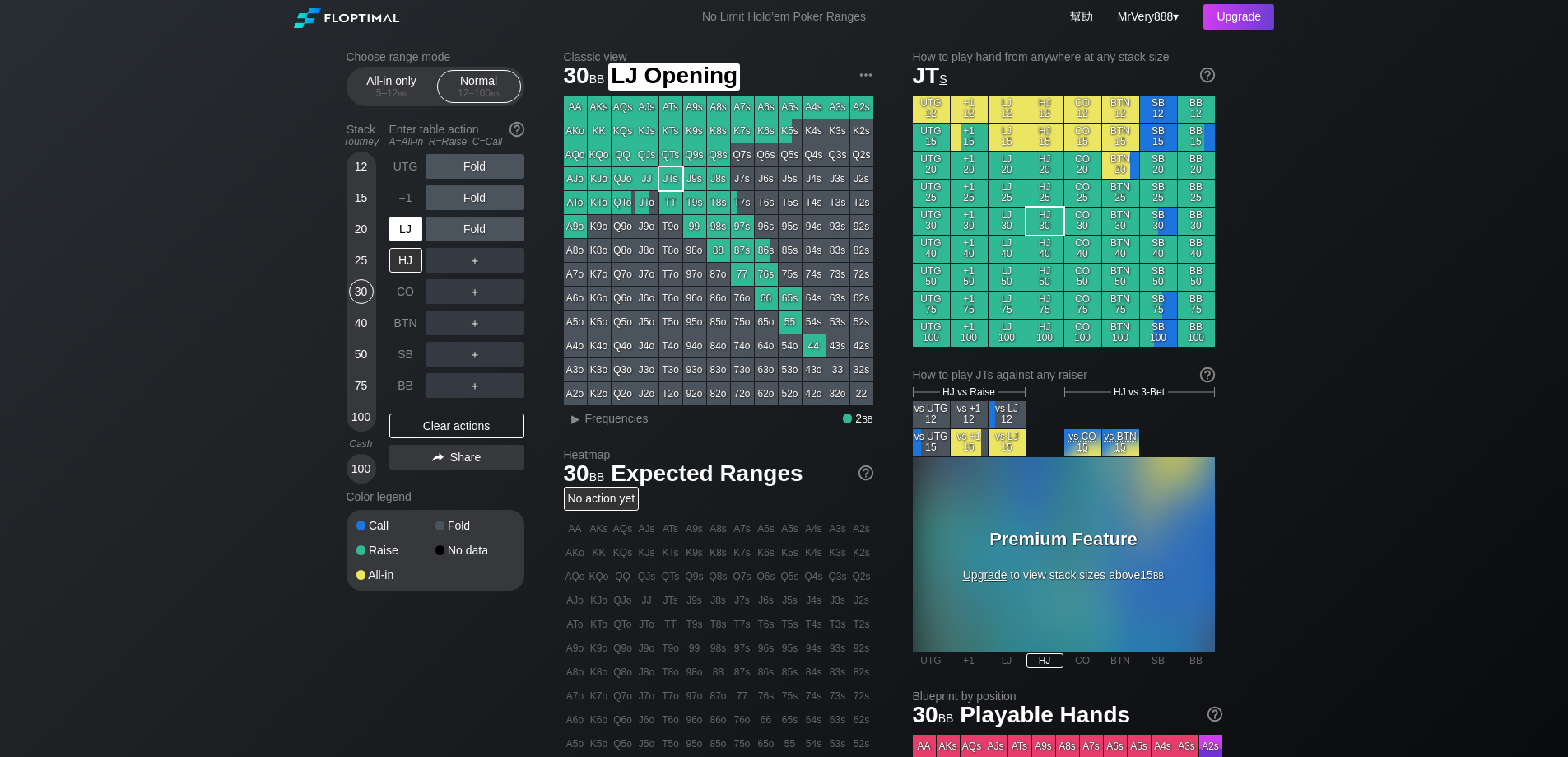
click at [408, 242] on div "LJ" at bounding box center [406, 228] width 33 height 25
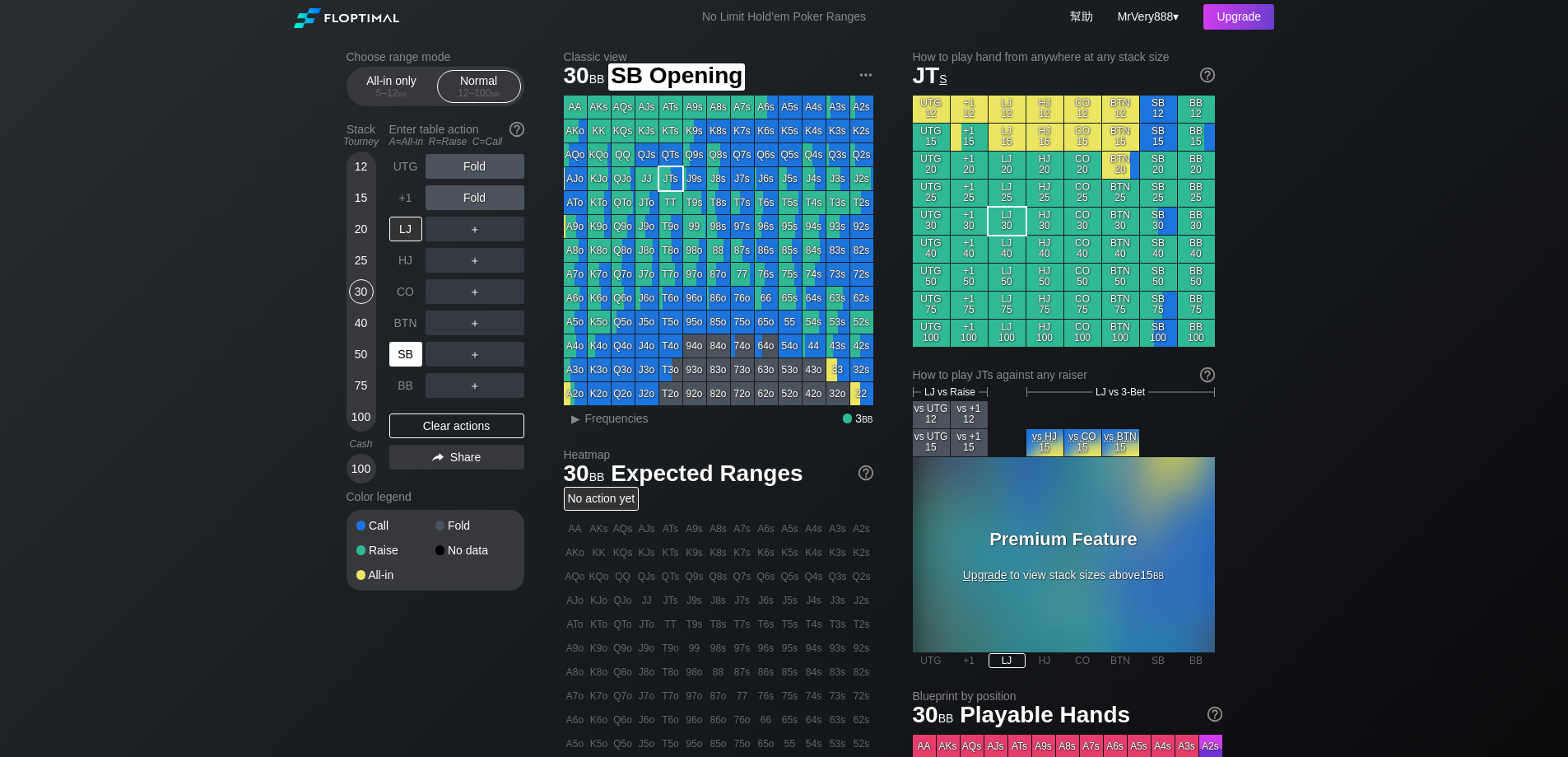
click at [406, 366] on div "SB" at bounding box center [406, 354] width 33 height 25
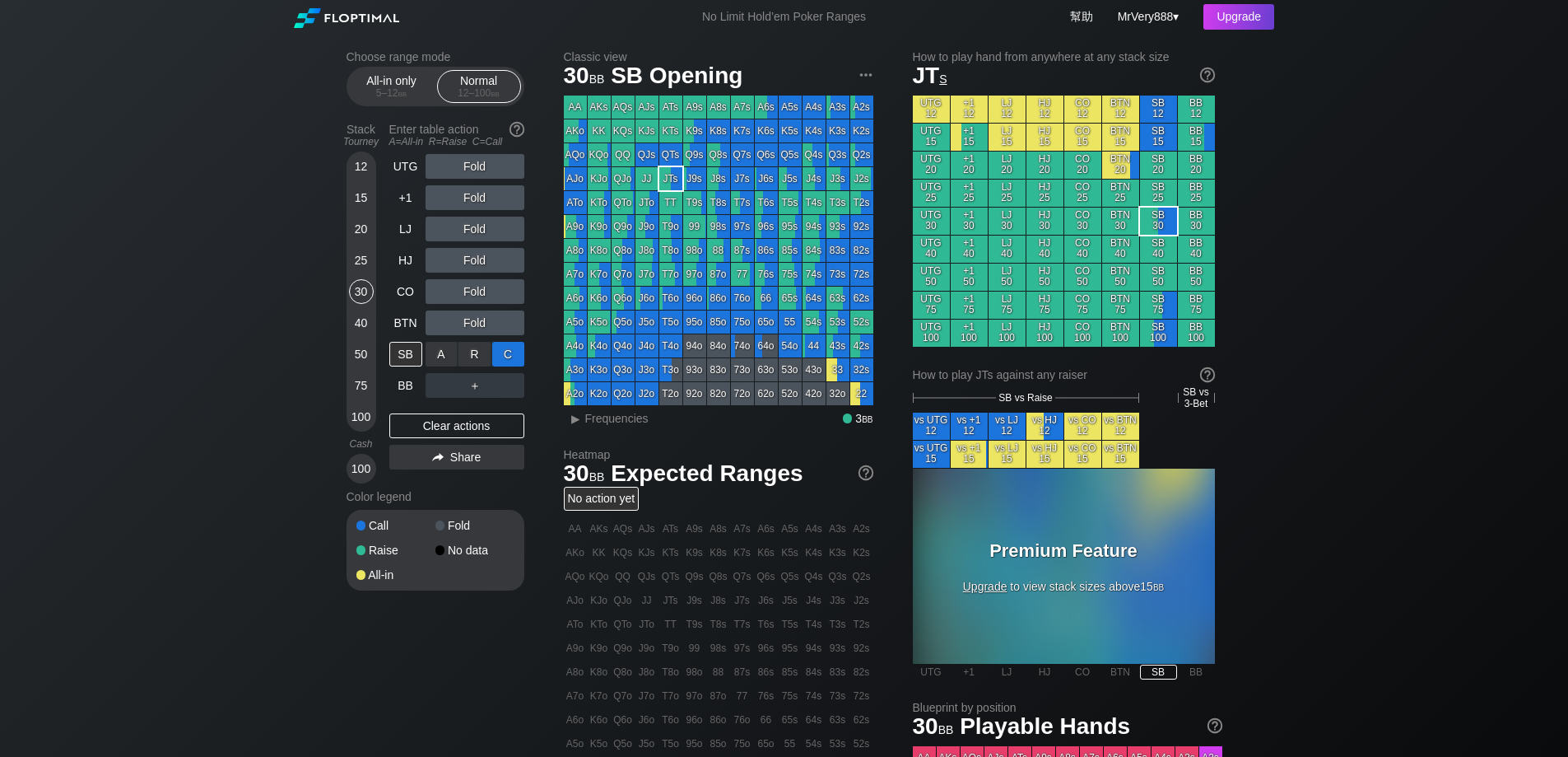
click at [516, 366] on div "C ✕" at bounding box center [509, 354] width 32 height 25
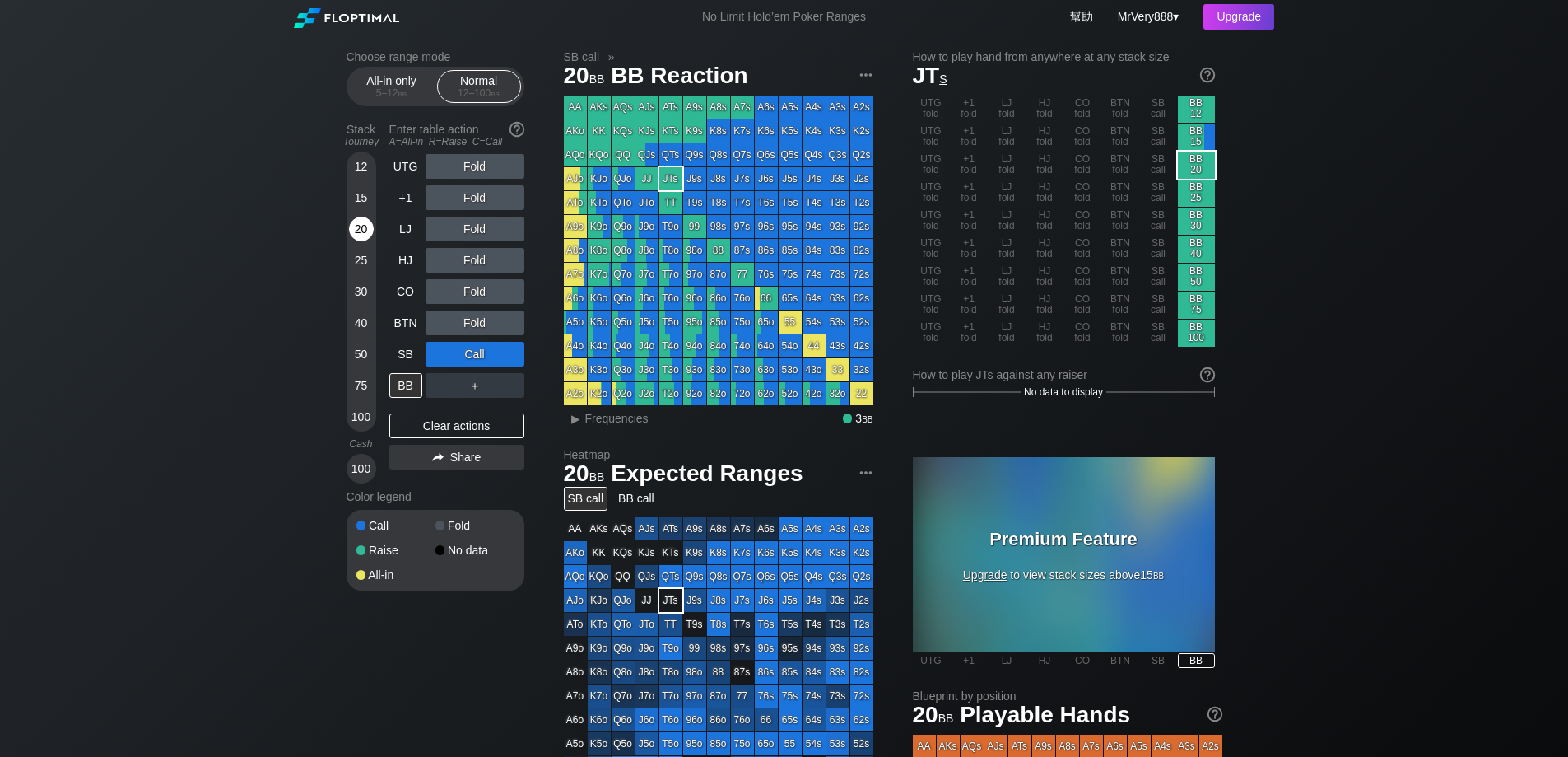
click at [364, 242] on div "20" at bounding box center [361, 228] width 25 height 25
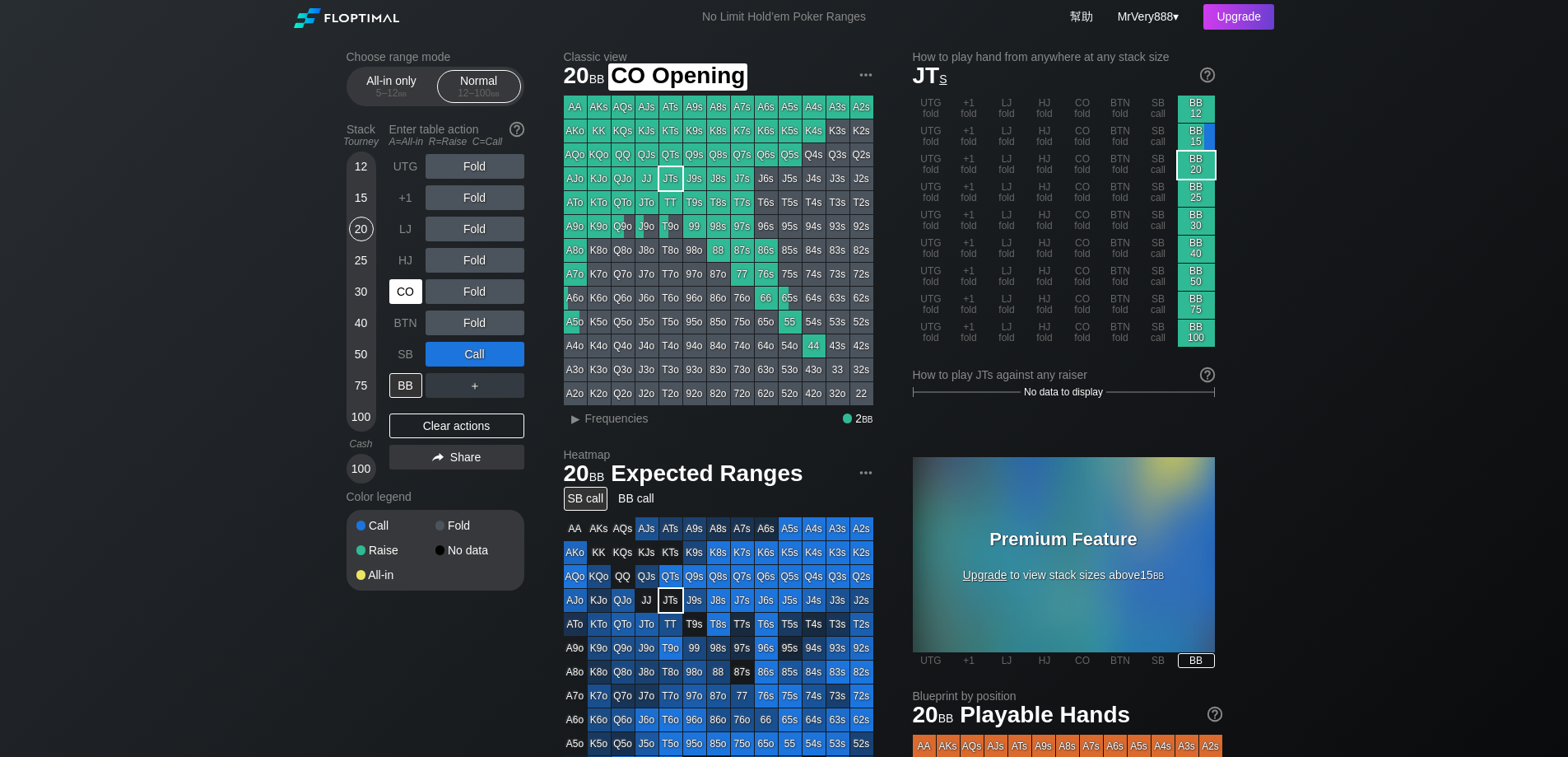
click at [410, 300] on div "CO" at bounding box center [406, 292] width 33 height 25
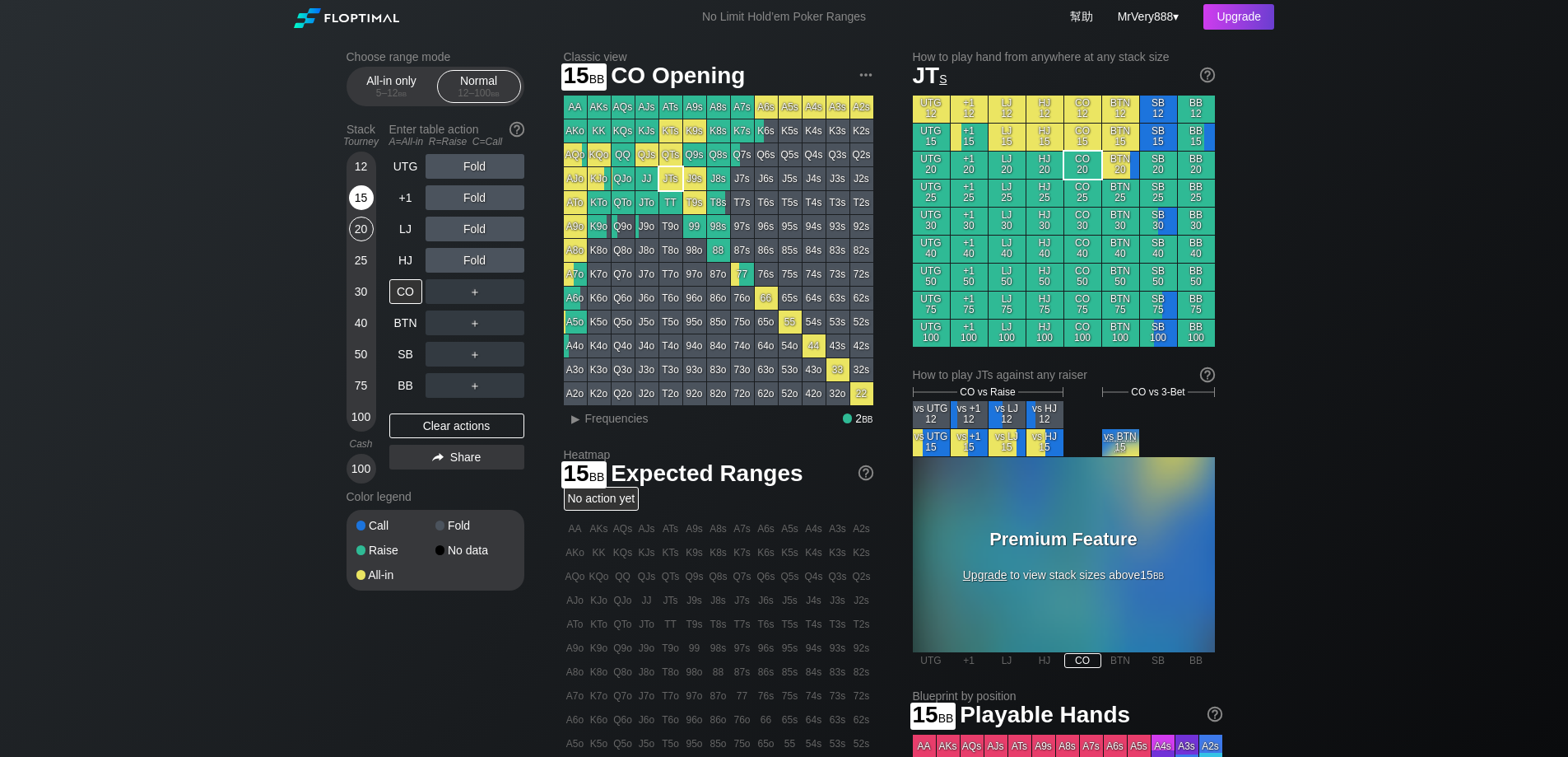
click at [368, 210] on div "15" at bounding box center [361, 197] width 25 height 25
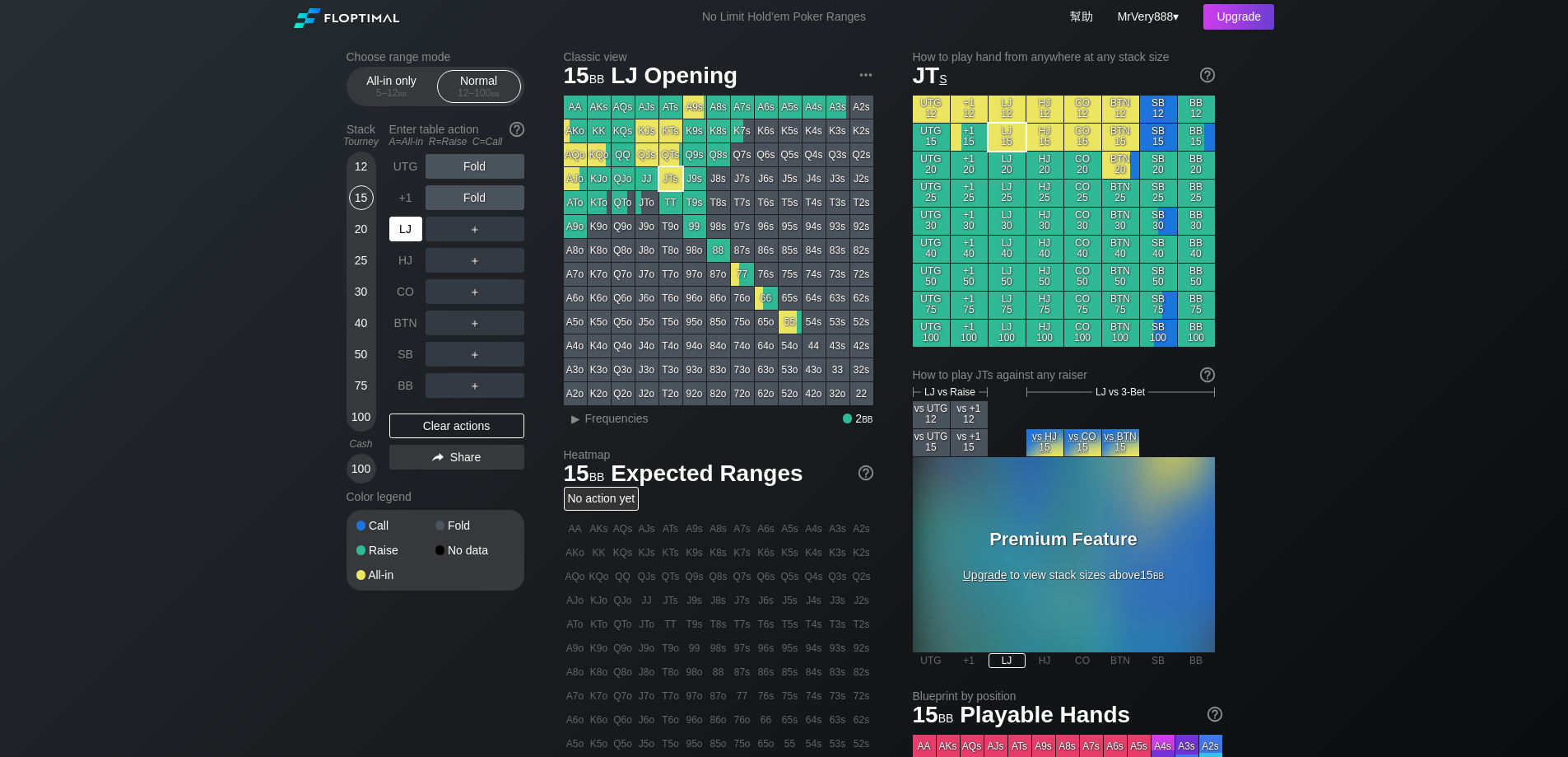
click at [410, 242] on div "LJ" at bounding box center [406, 228] width 33 height 25
click at [483, 242] on div "R ✕" at bounding box center [475, 228] width 32 height 25
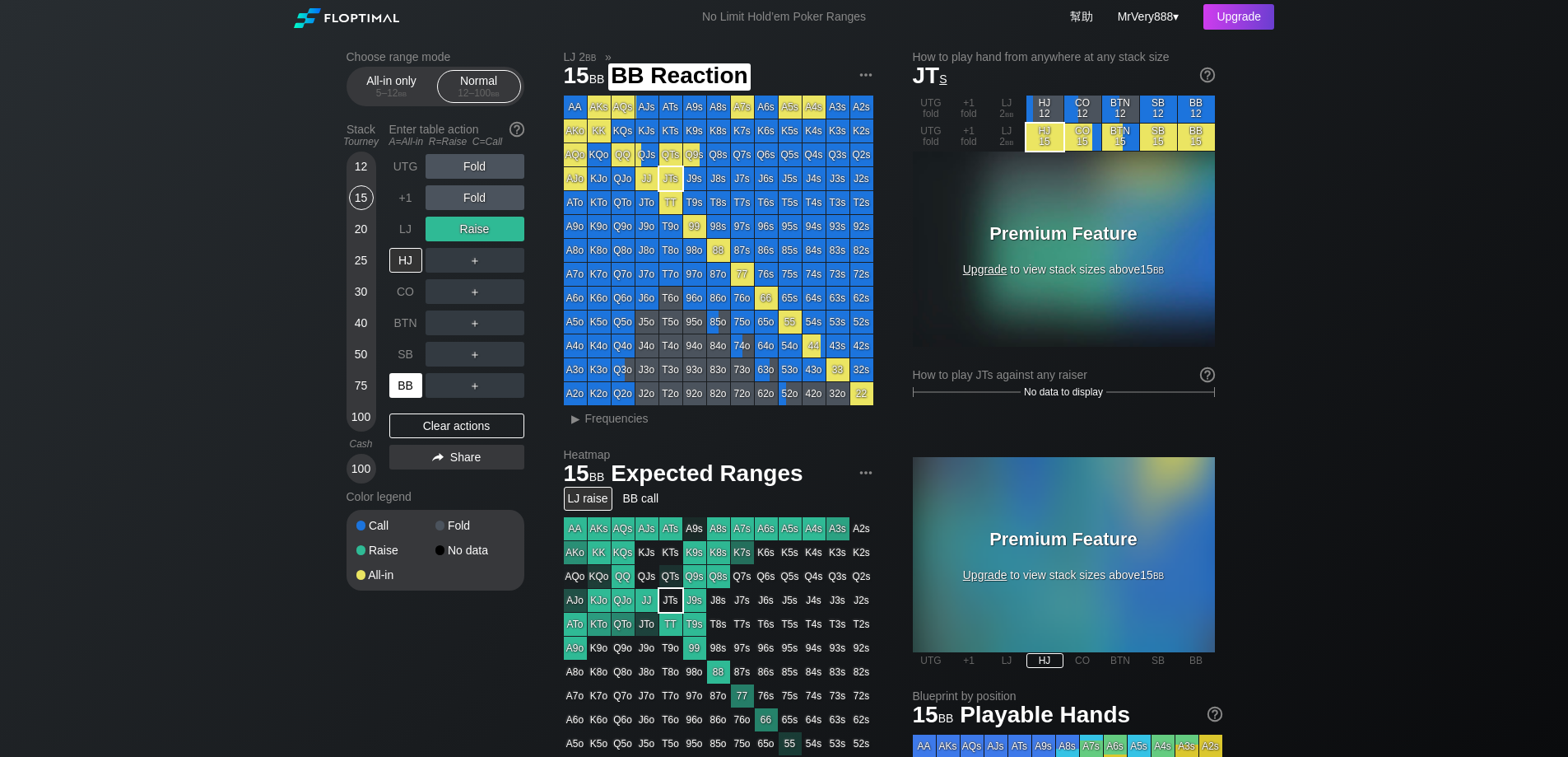
click at [405, 396] on div "BB" at bounding box center [406, 385] width 33 height 25
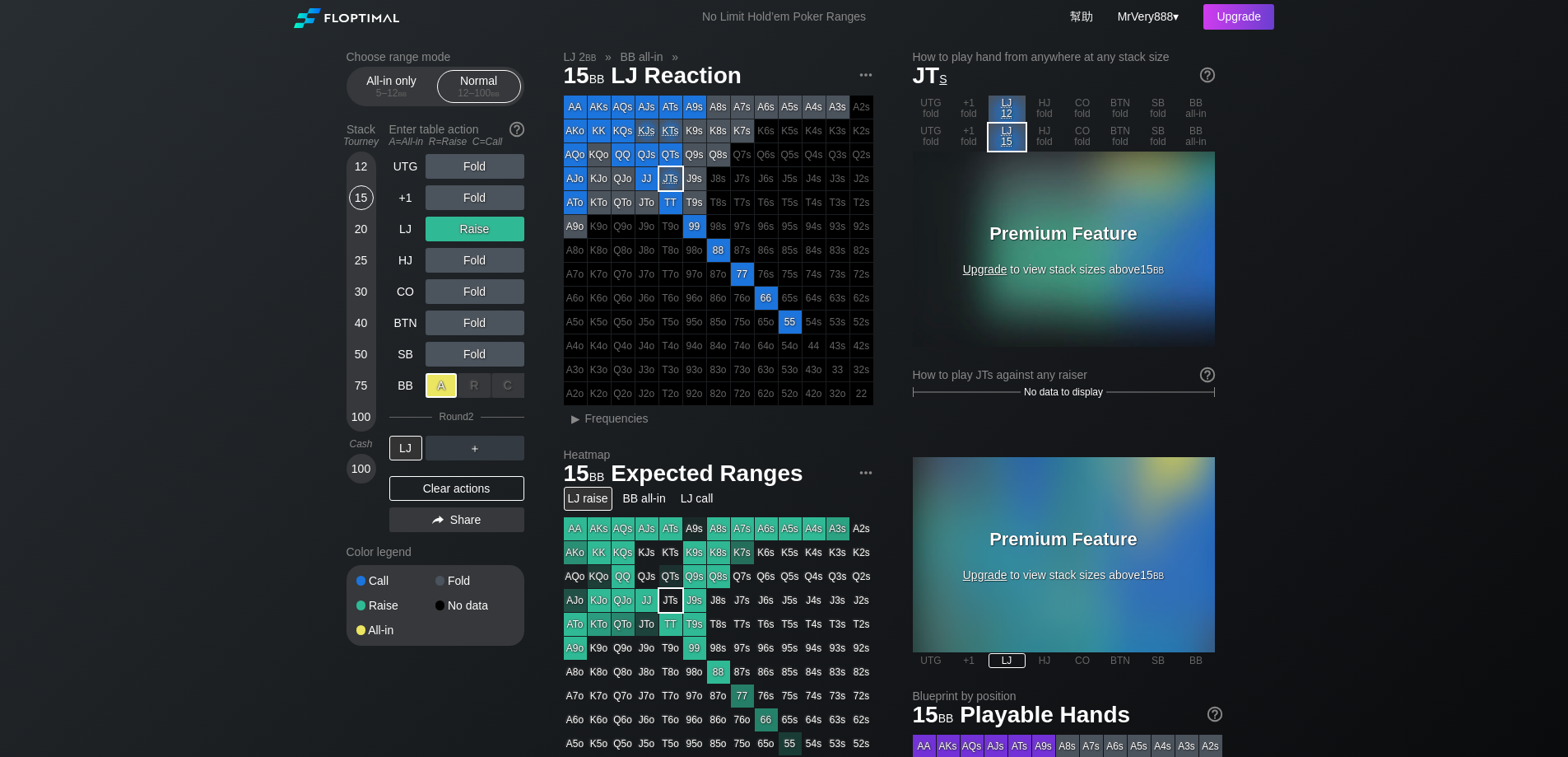
click at [445, 389] on div "A ✕" at bounding box center [442, 385] width 32 height 25
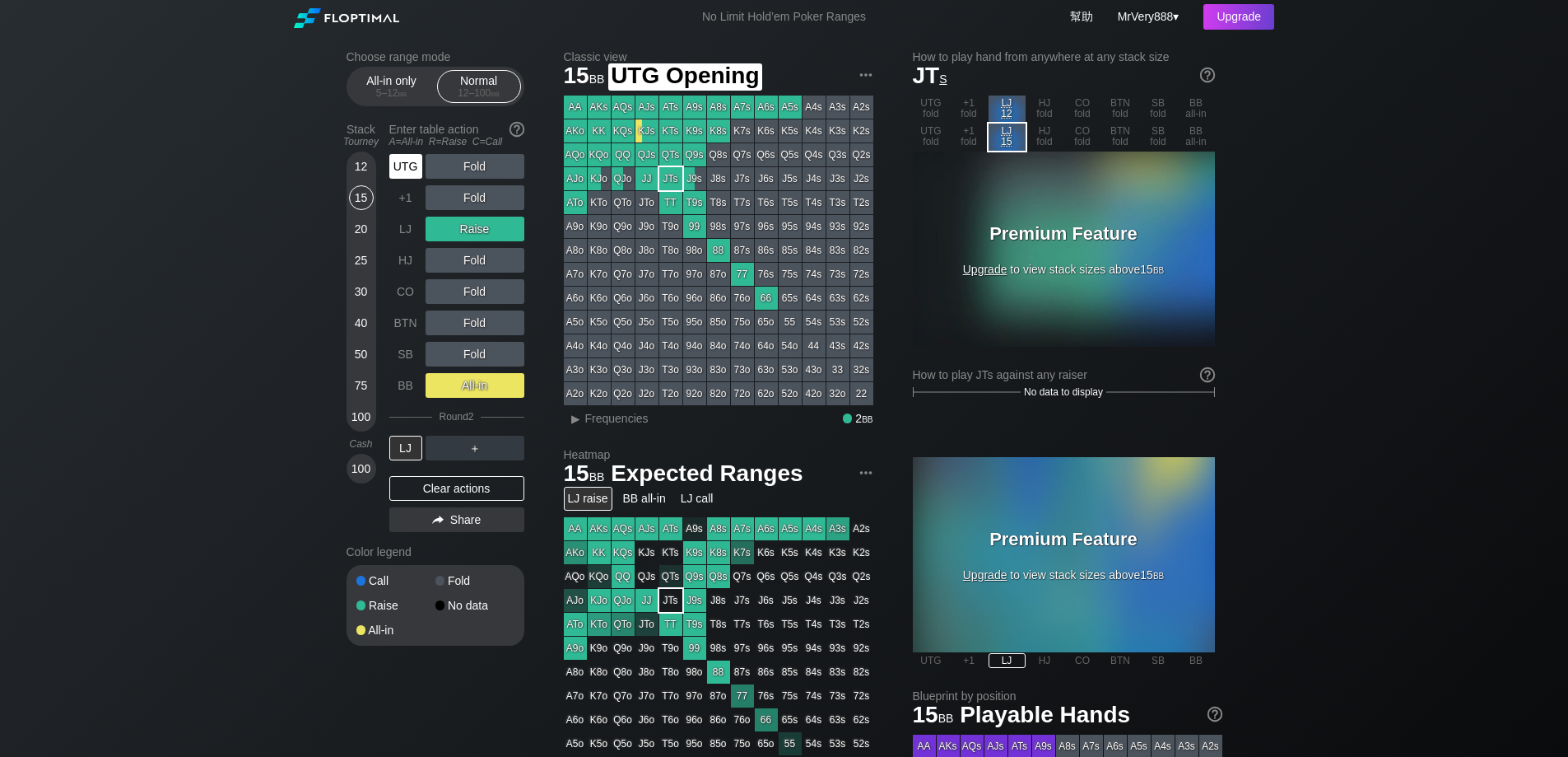
click at [404, 177] on div "UTG" at bounding box center [406, 166] width 33 height 25
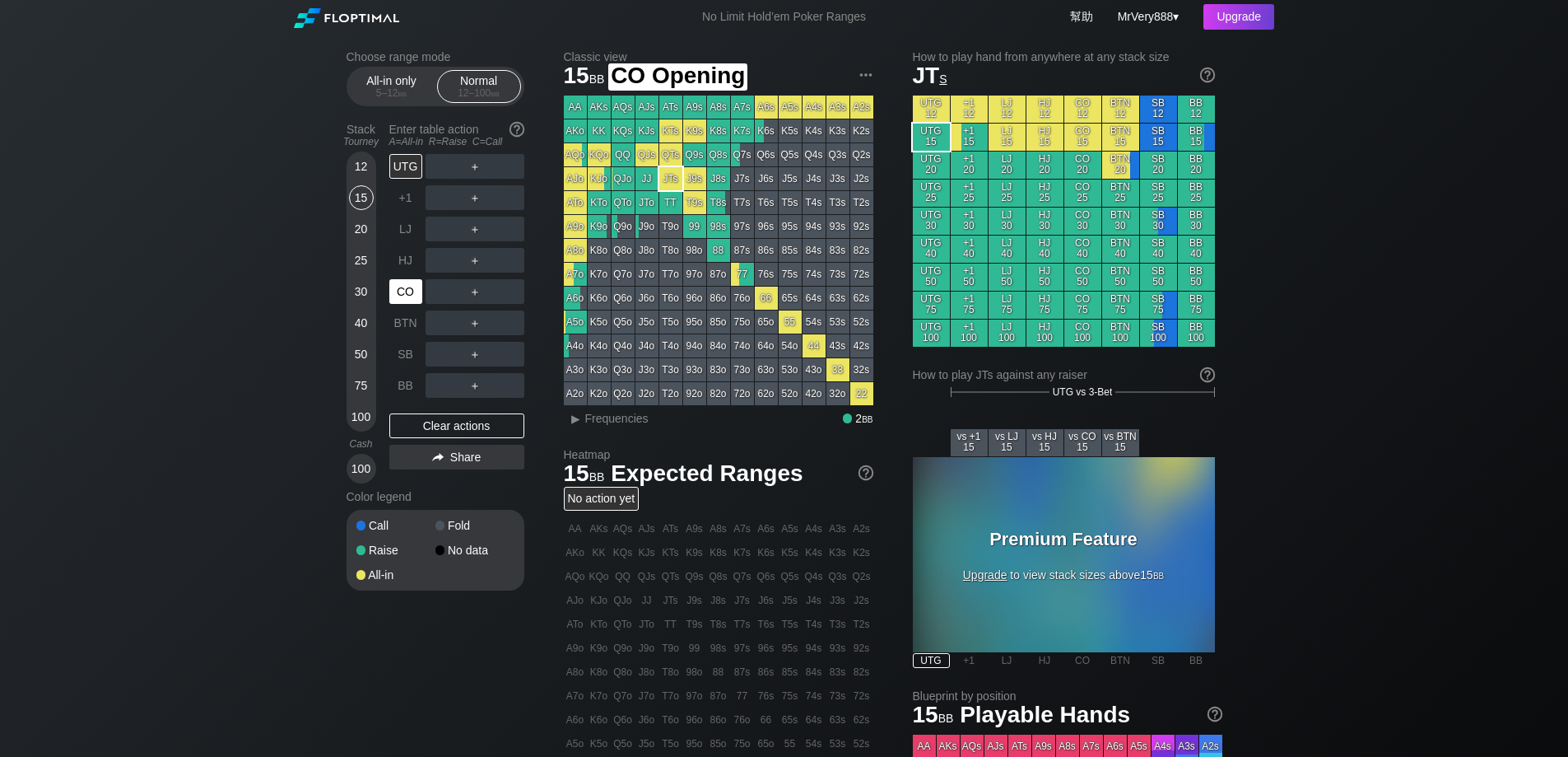
click at [406, 304] on div "CO" at bounding box center [406, 292] width 33 height 25
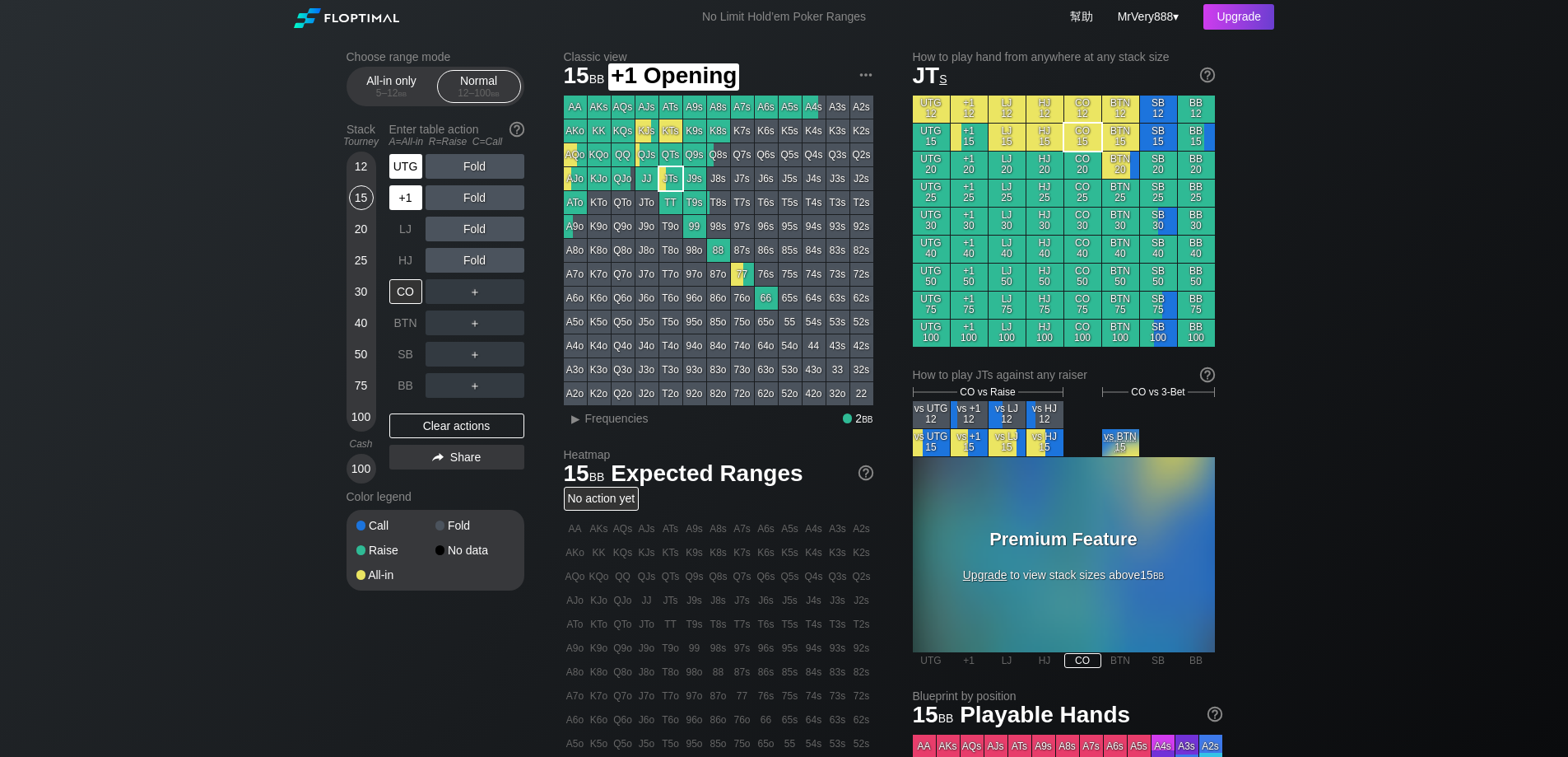
click at [405, 178] on div "UTG" at bounding box center [406, 166] width 33 height 25
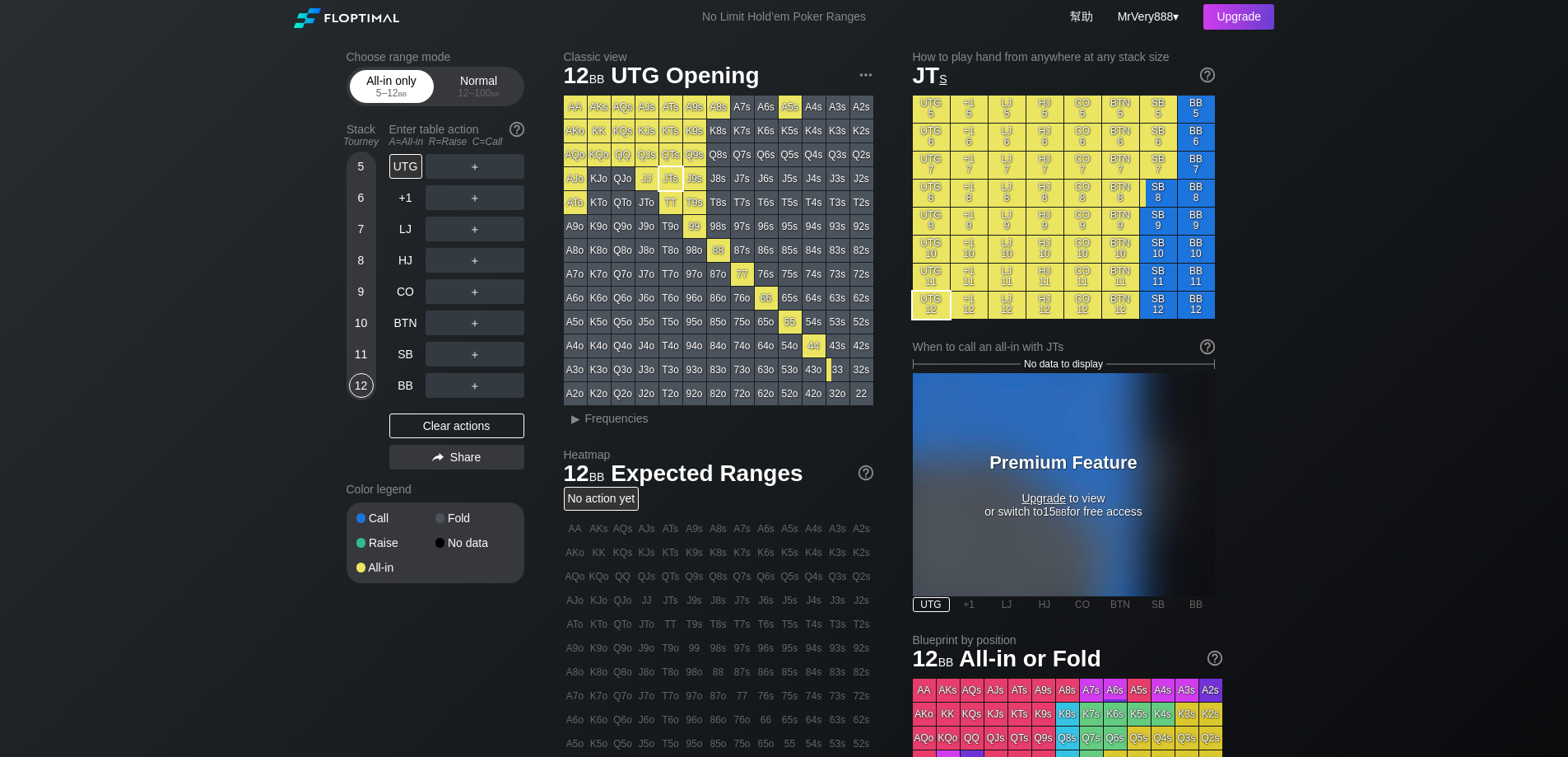
click at [400, 99] on span "bb" at bounding box center [403, 93] width 9 height 11
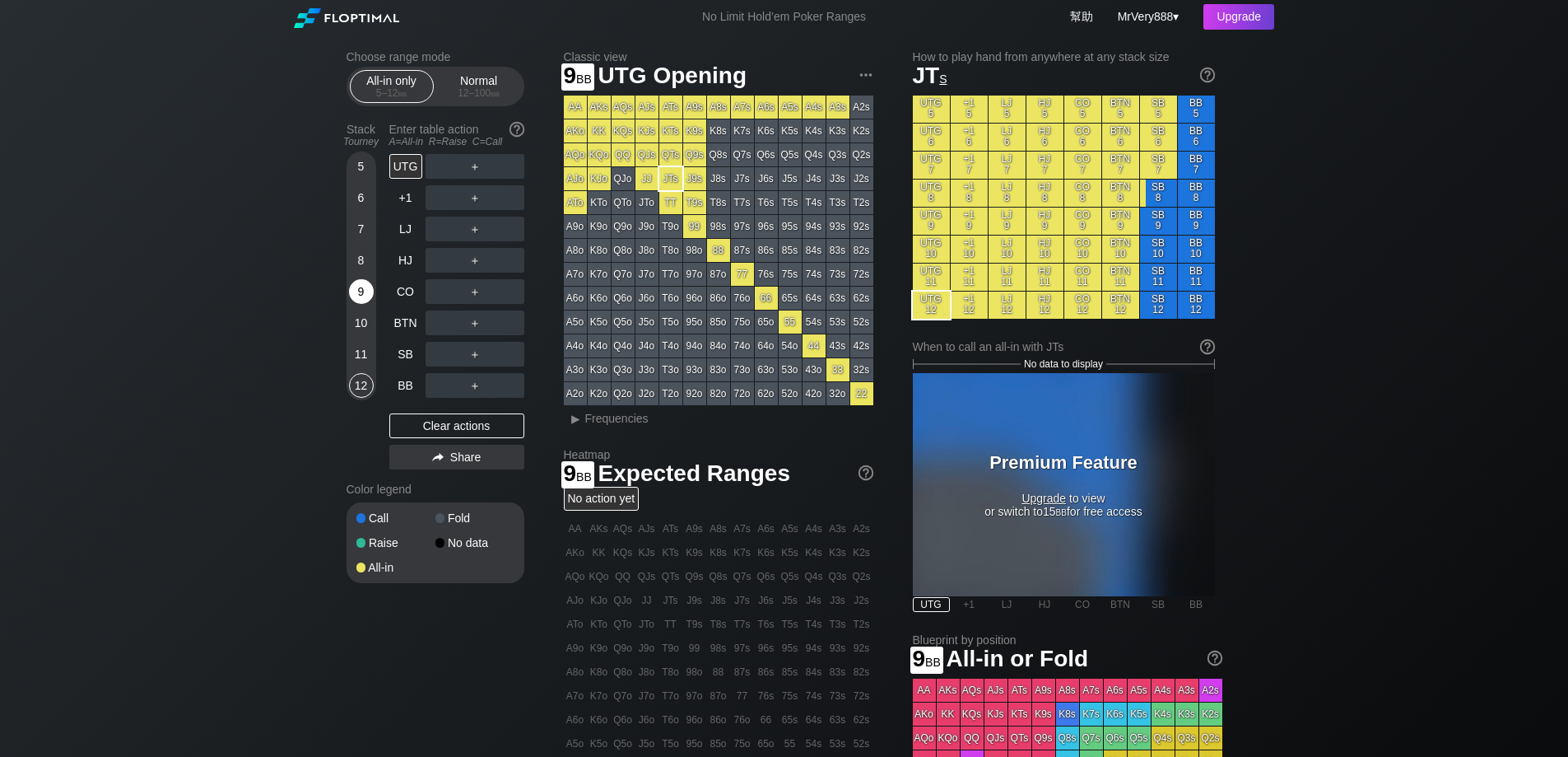
click at [355, 304] on div "9" at bounding box center [361, 292] width 25 height 25
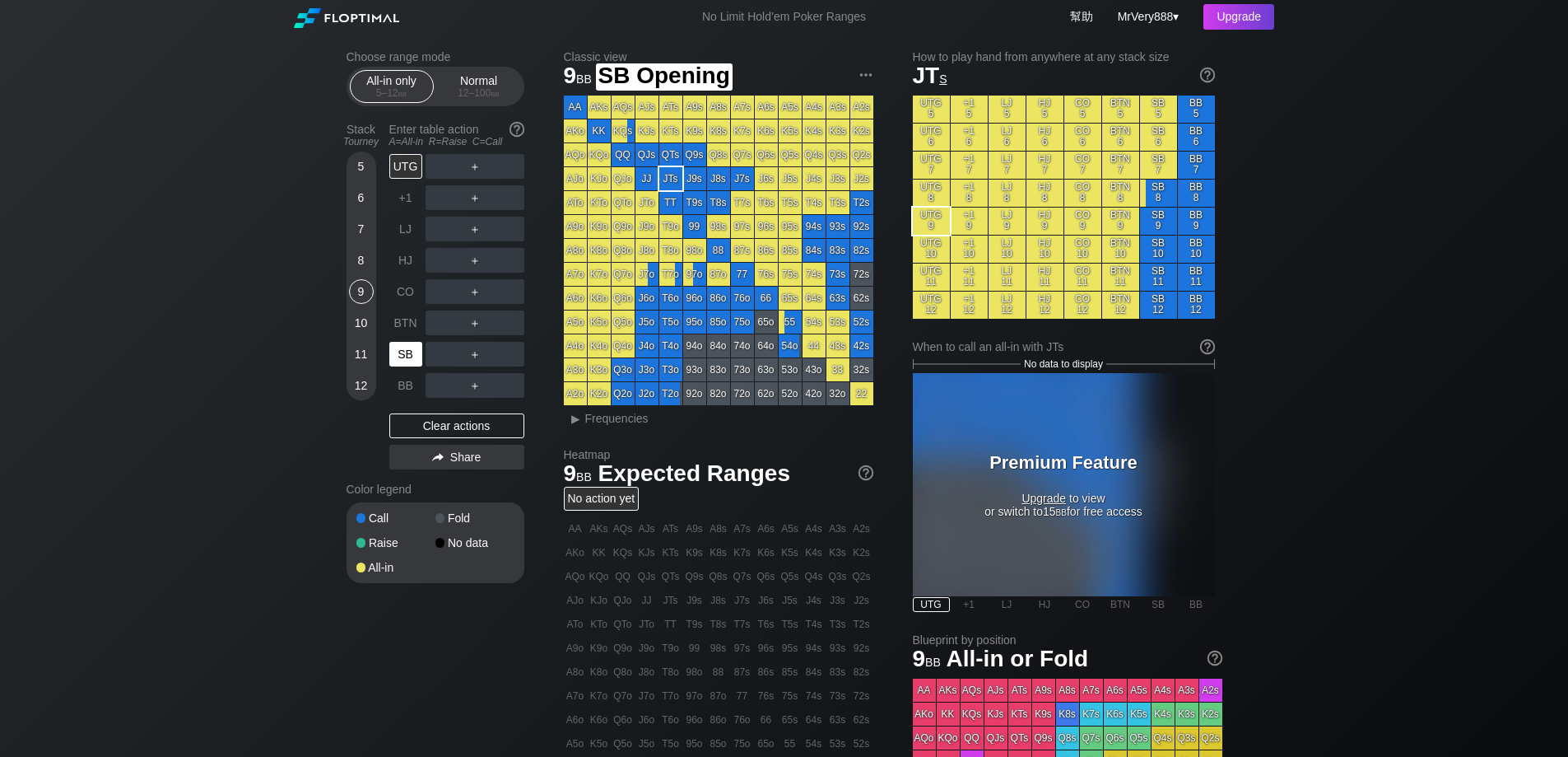
click at [401, 366] on div "SB" at bounding box center [406, 354] width 33 height 25
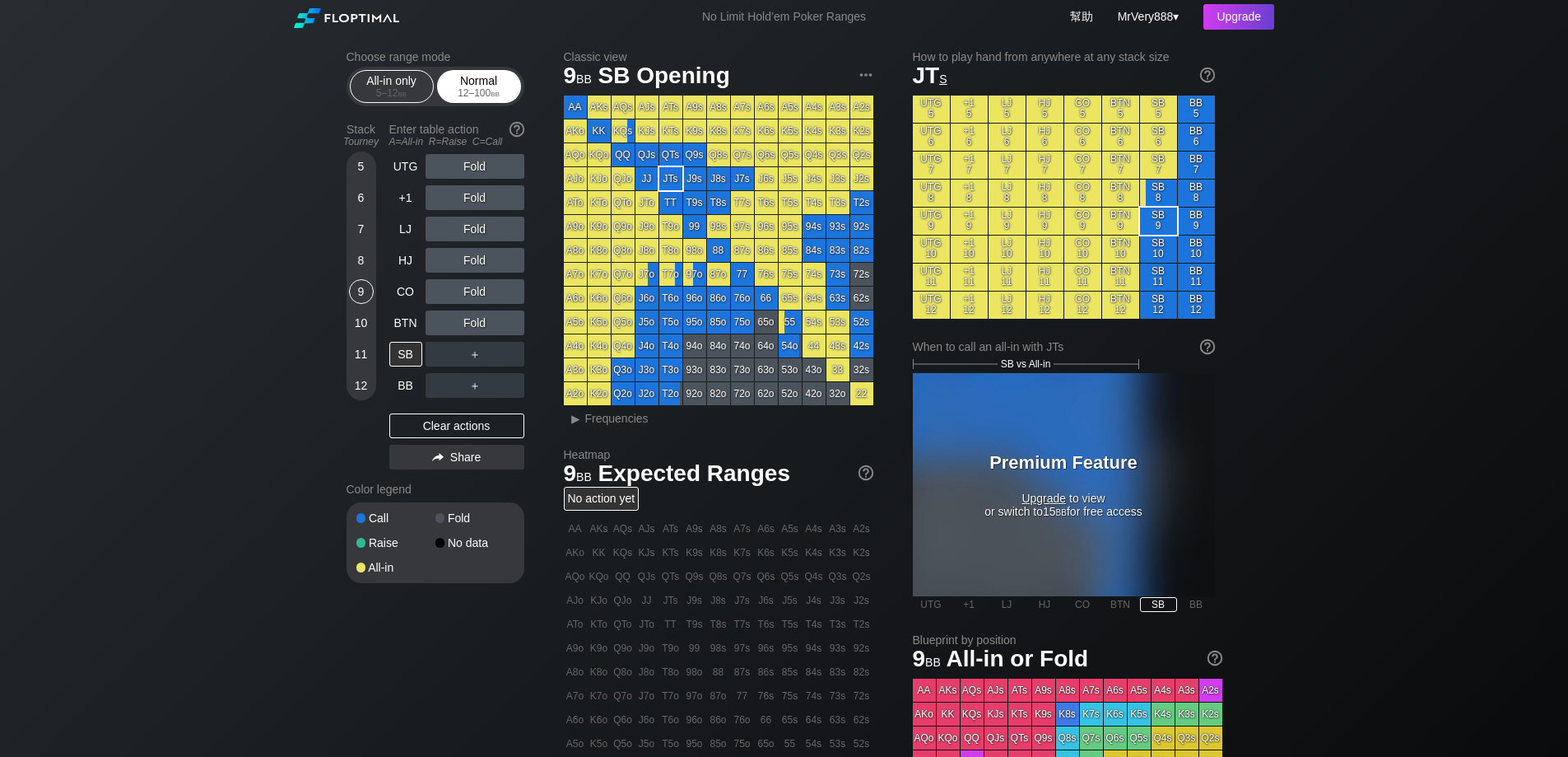
click at [494, 99] on span "bb" at bounding box center [495, 93] width 9 height 11
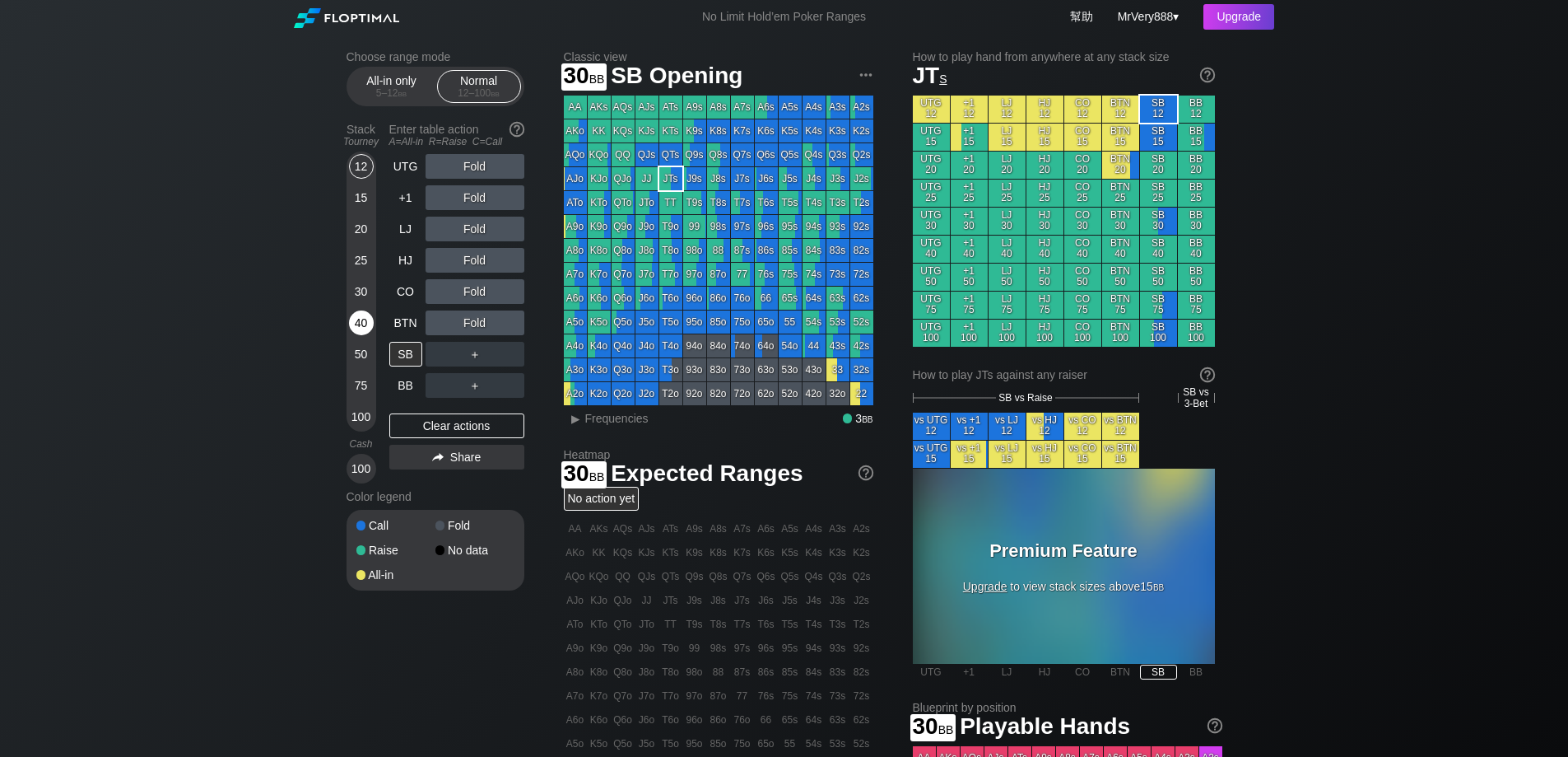
click at [354, 335] on div "40" at bounding box center [361, 323] width 25 height 25
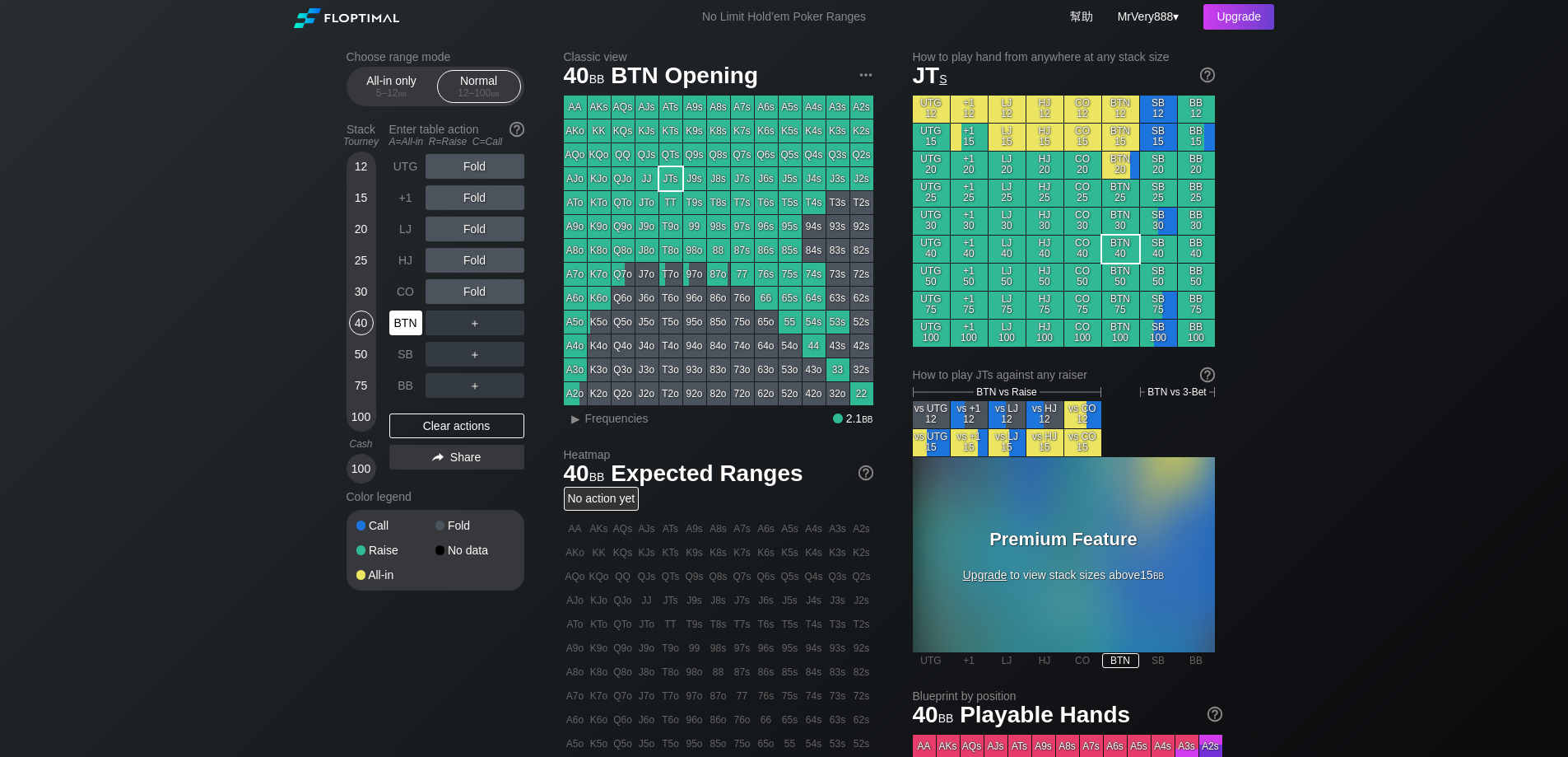
click at [399, 335] on div "BTN" at bounding box center [406, 323] width 33 height 25
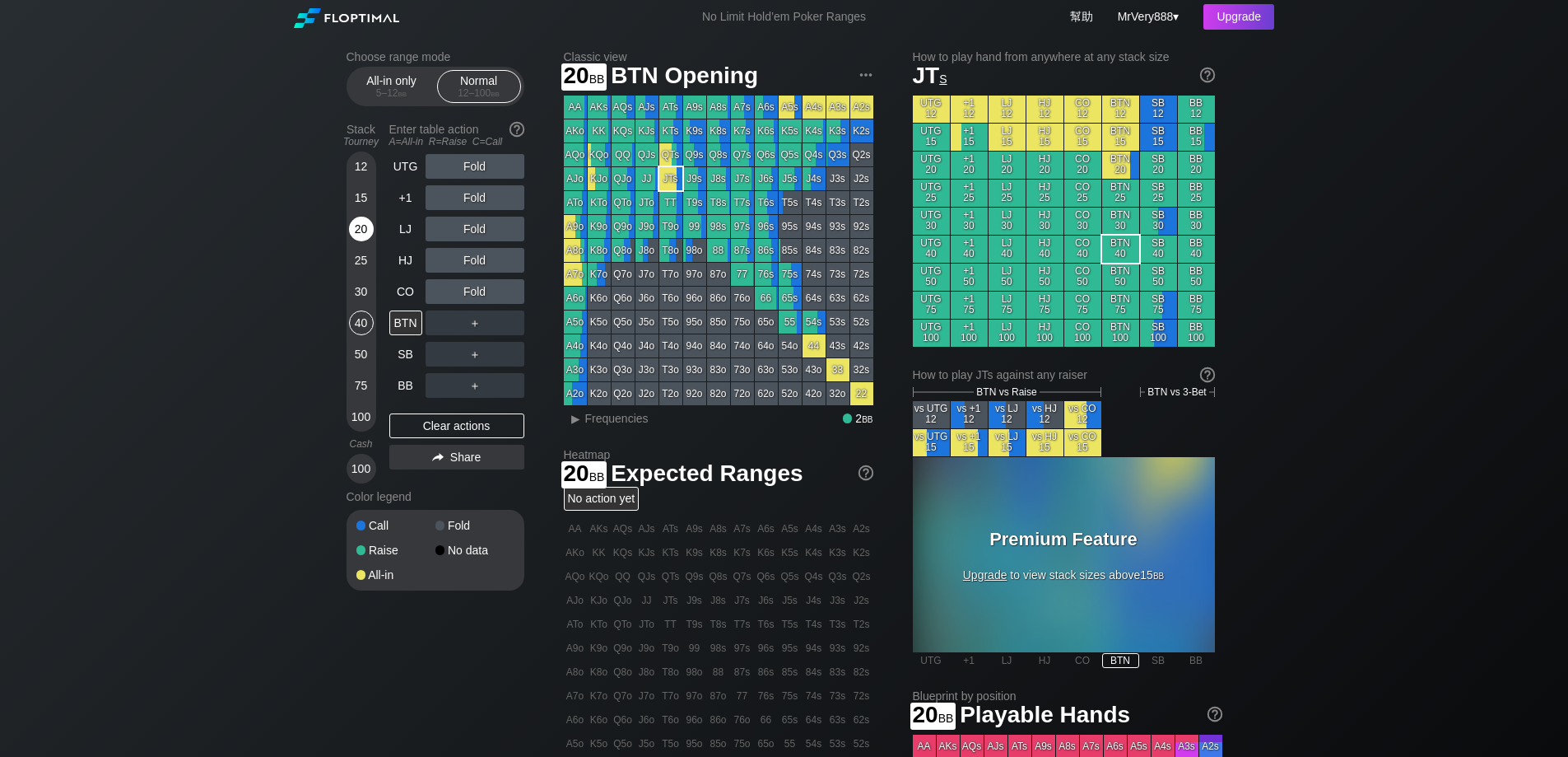
click at [364, 242] on div "20" at bounding box center [361, 228] width 25 height 25
click at [363, 331] on div "40" at bounding box center [361, 323] width 25 height 25
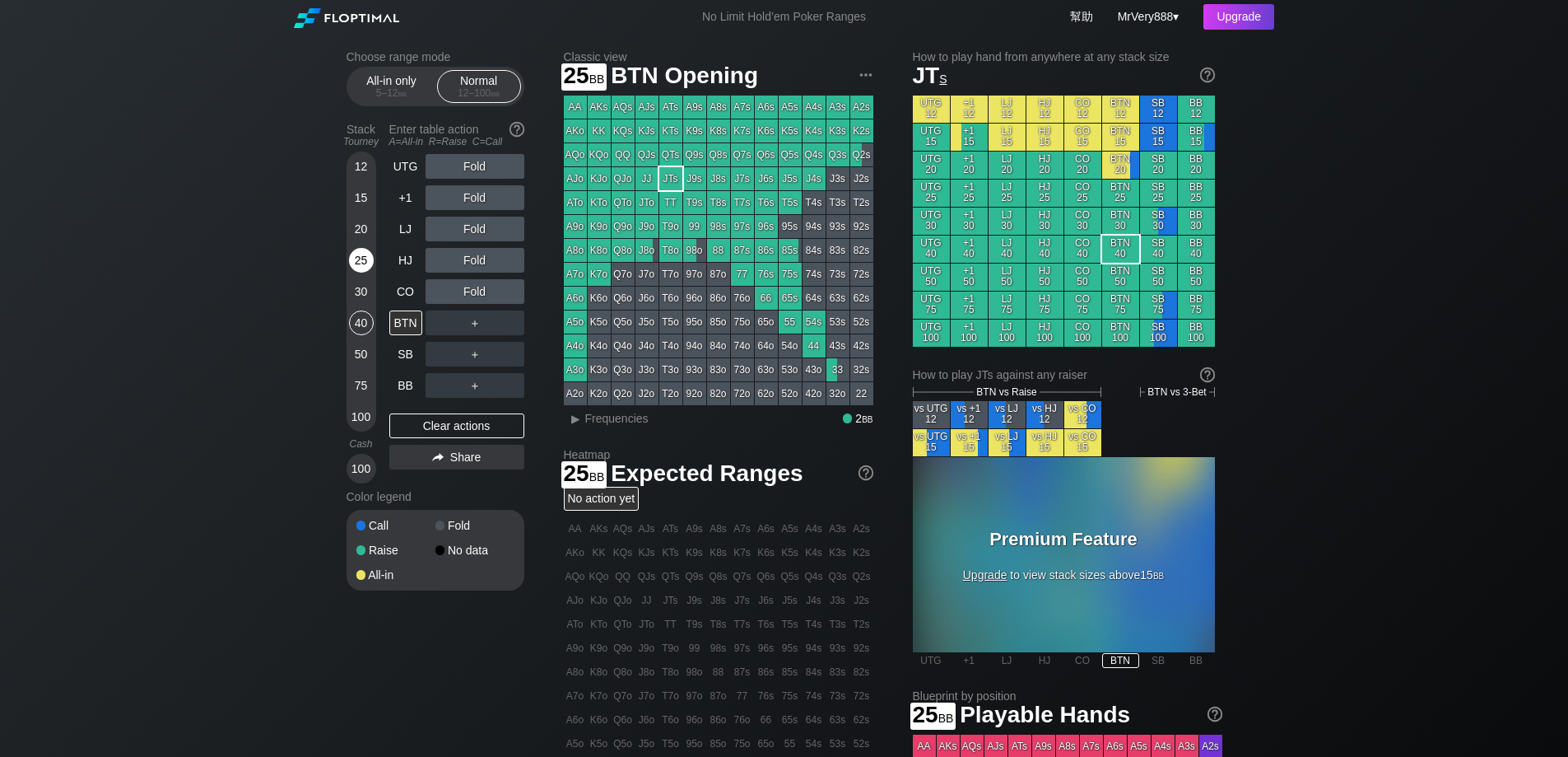
click at [365, 272] on div "25" at bounding box center [361, 261] width 25 height 25
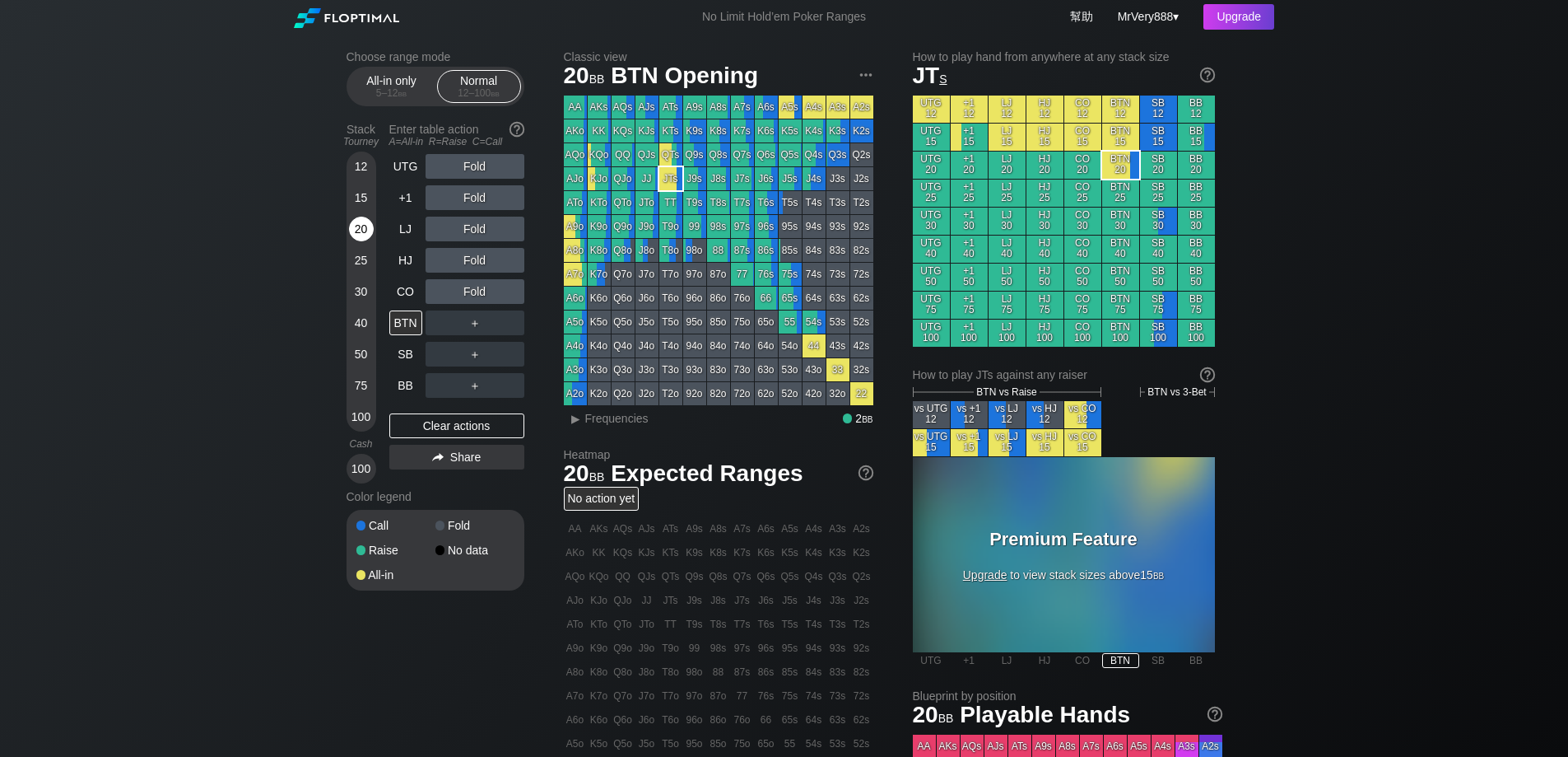
click at [365, 242] on div "20" at bounding box center [361, 228] width 25 height 25
click at [369, 210] on div "15" at bounding box center [361, 197] width 25 height 25
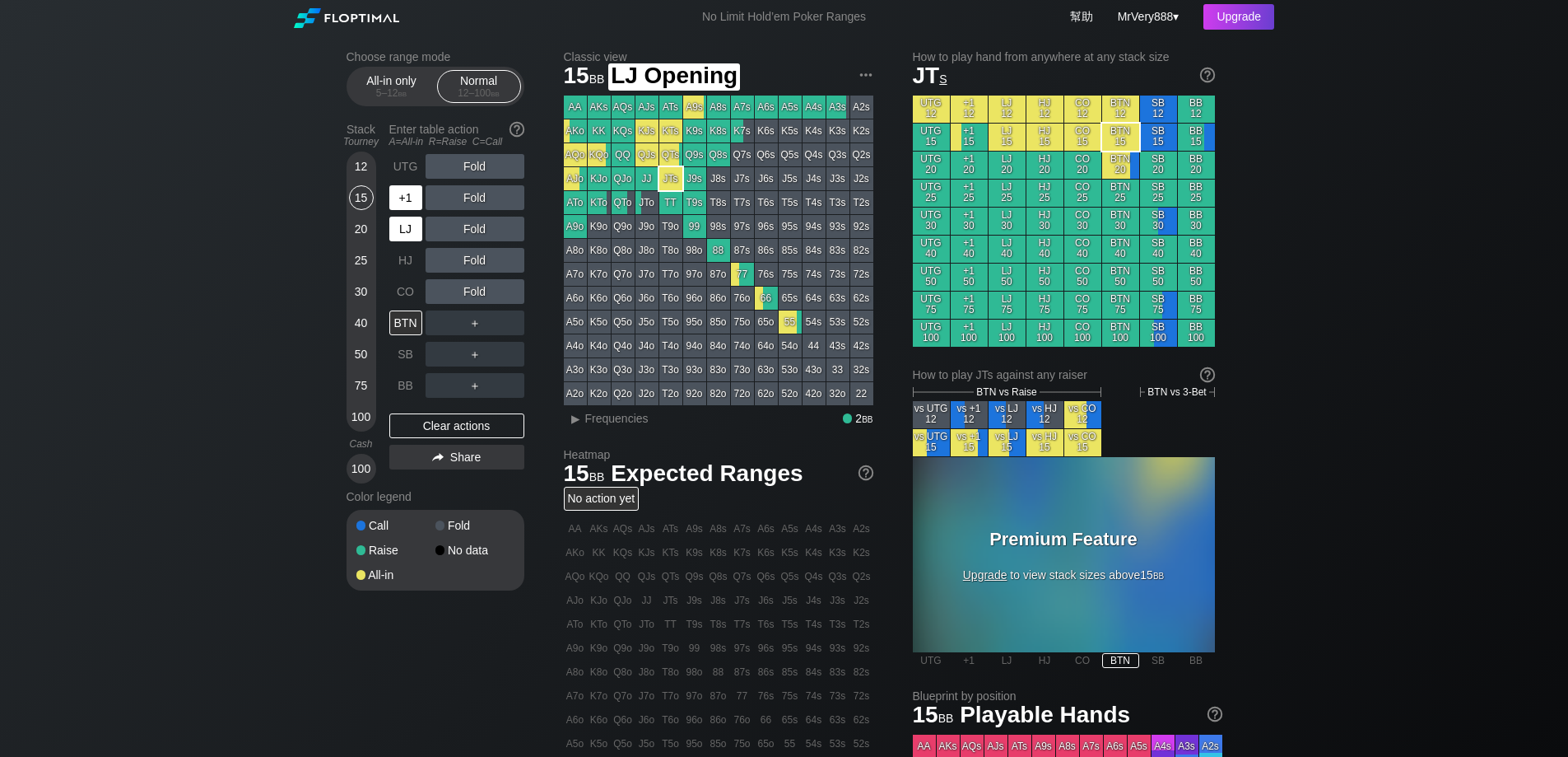
click at [415, 210] on div "+1" at bounding box center [406, 197] width 33 height 25
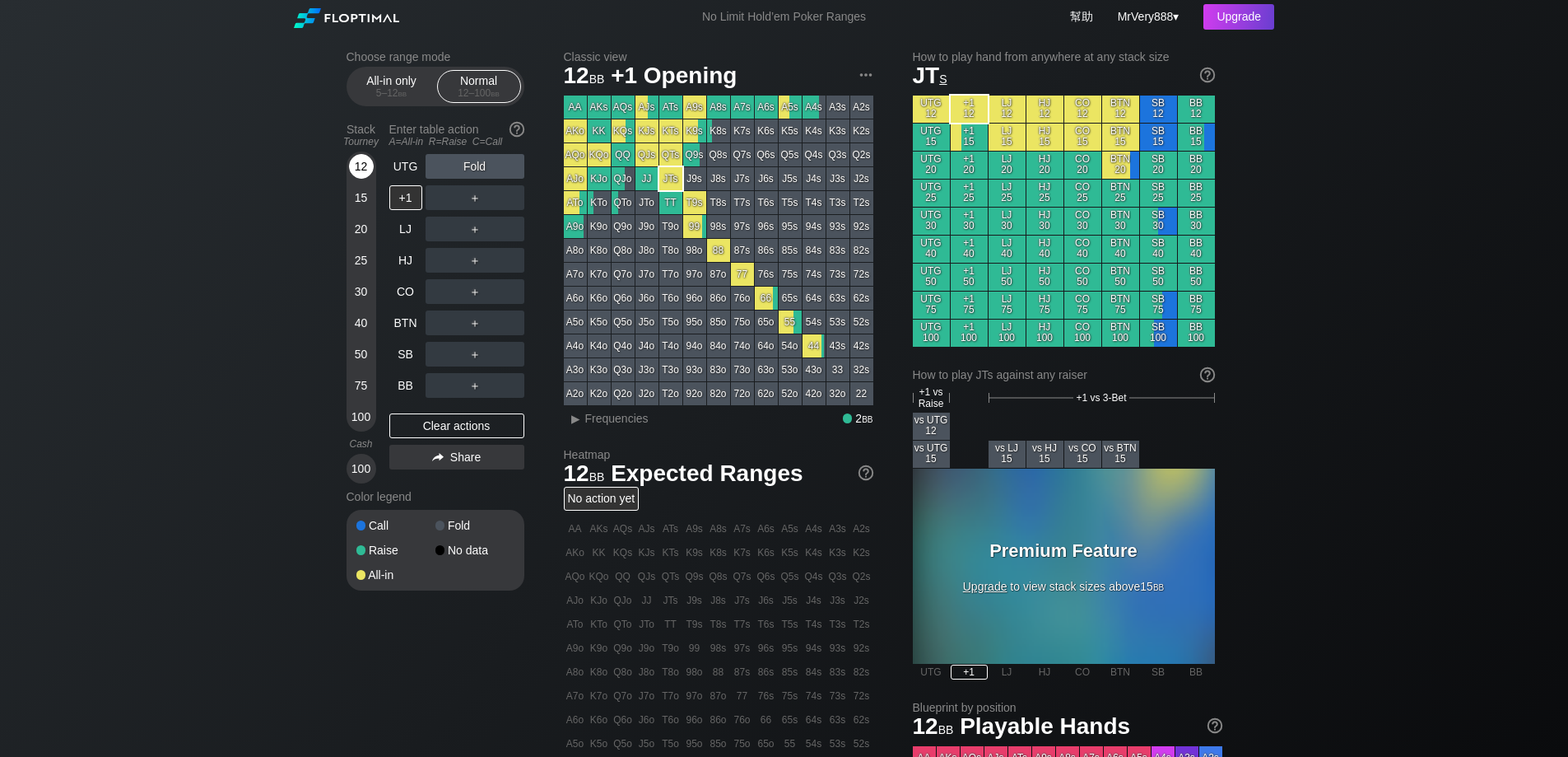
click at [368, 178] on div "12" at bounding box center [361, 166] width 25 height 25
click at [404, 178] on div "UTG" at bounding box center [406, 166] width 33 height 25
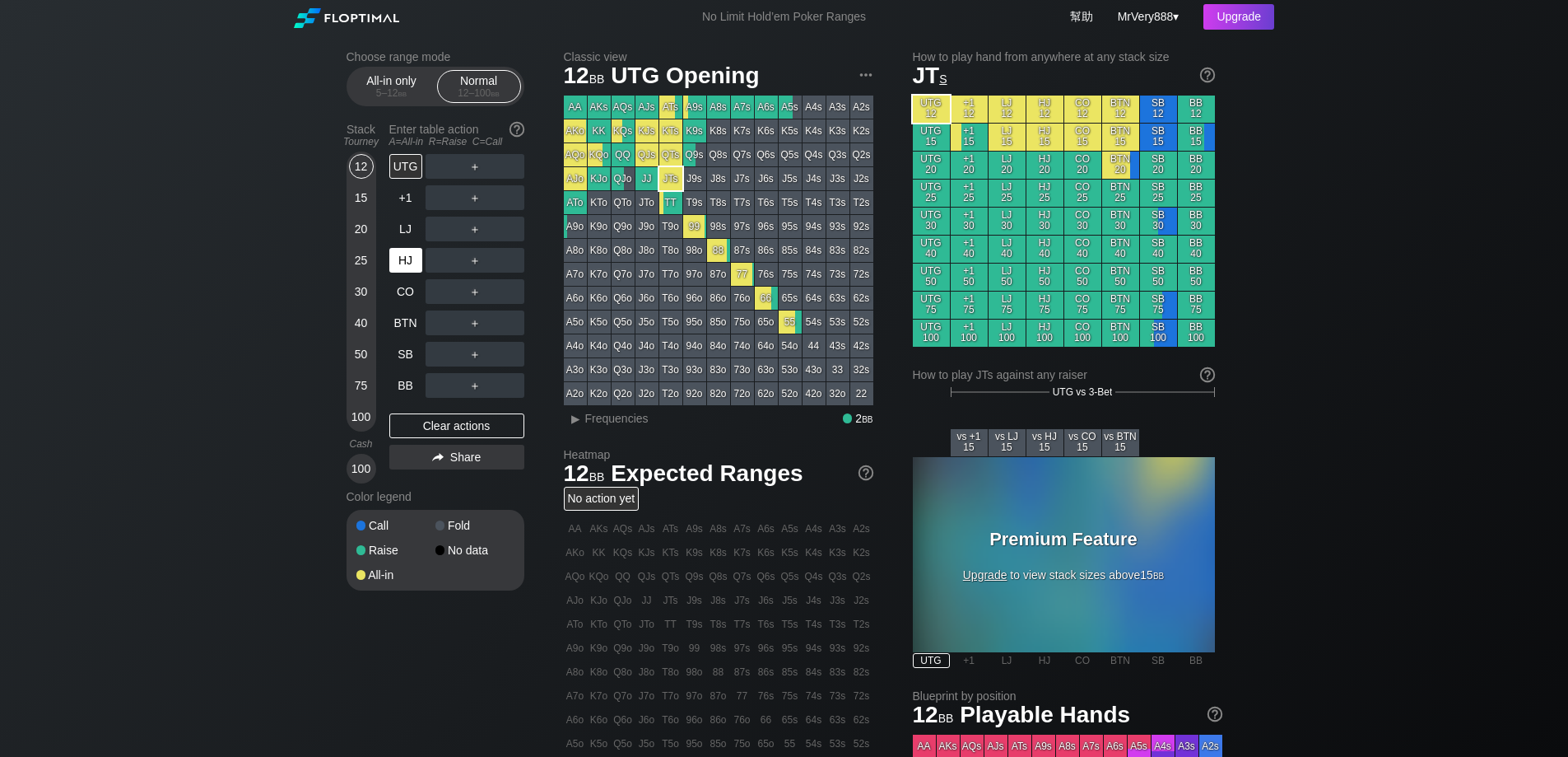
click at [416, 269] on div "HJ" at bounding box center [406, 261] width 33 height 25
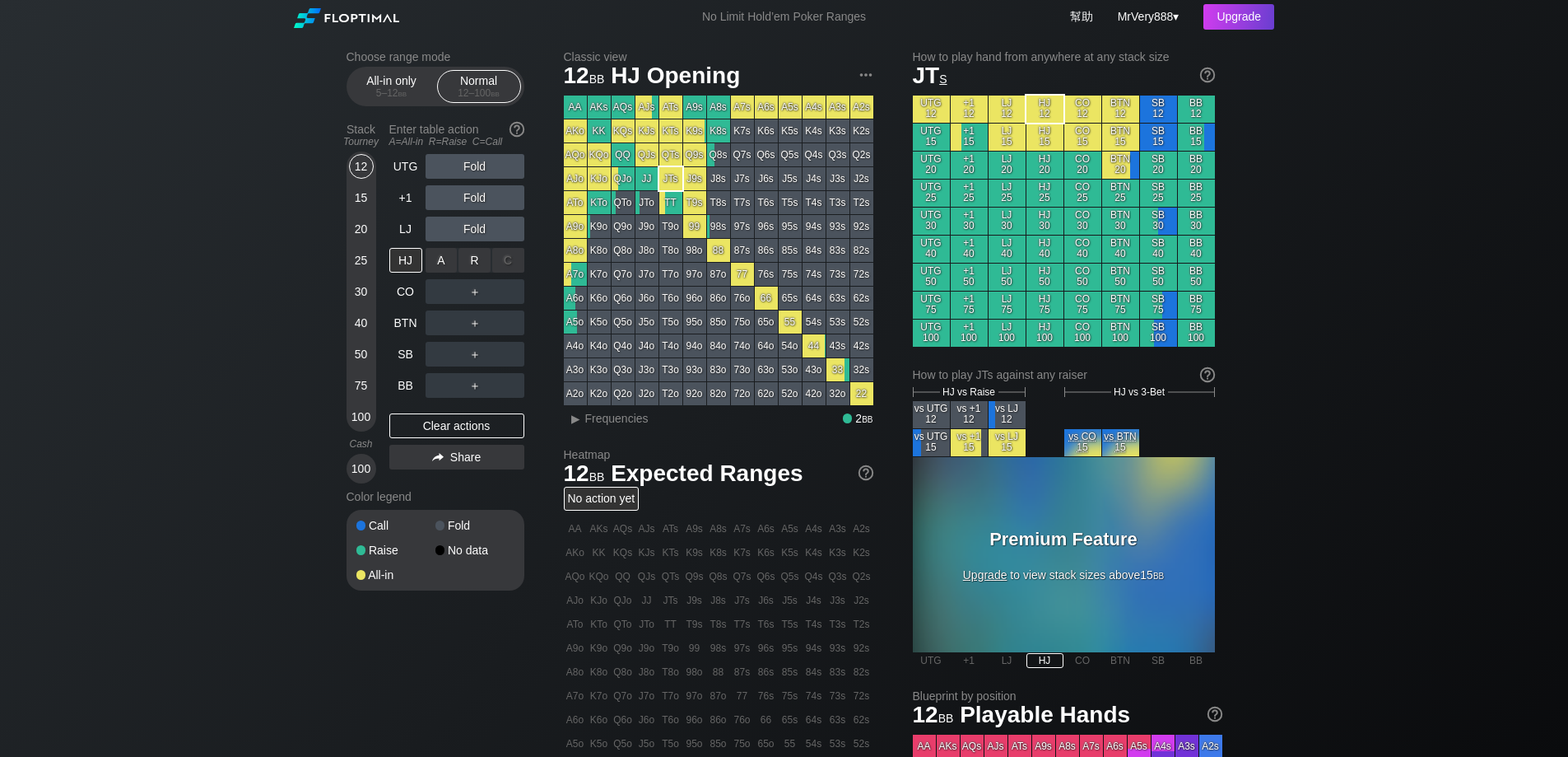
click at [449, 273] on div "A ✕" at bounding box center [442, 261] width 32 height 25
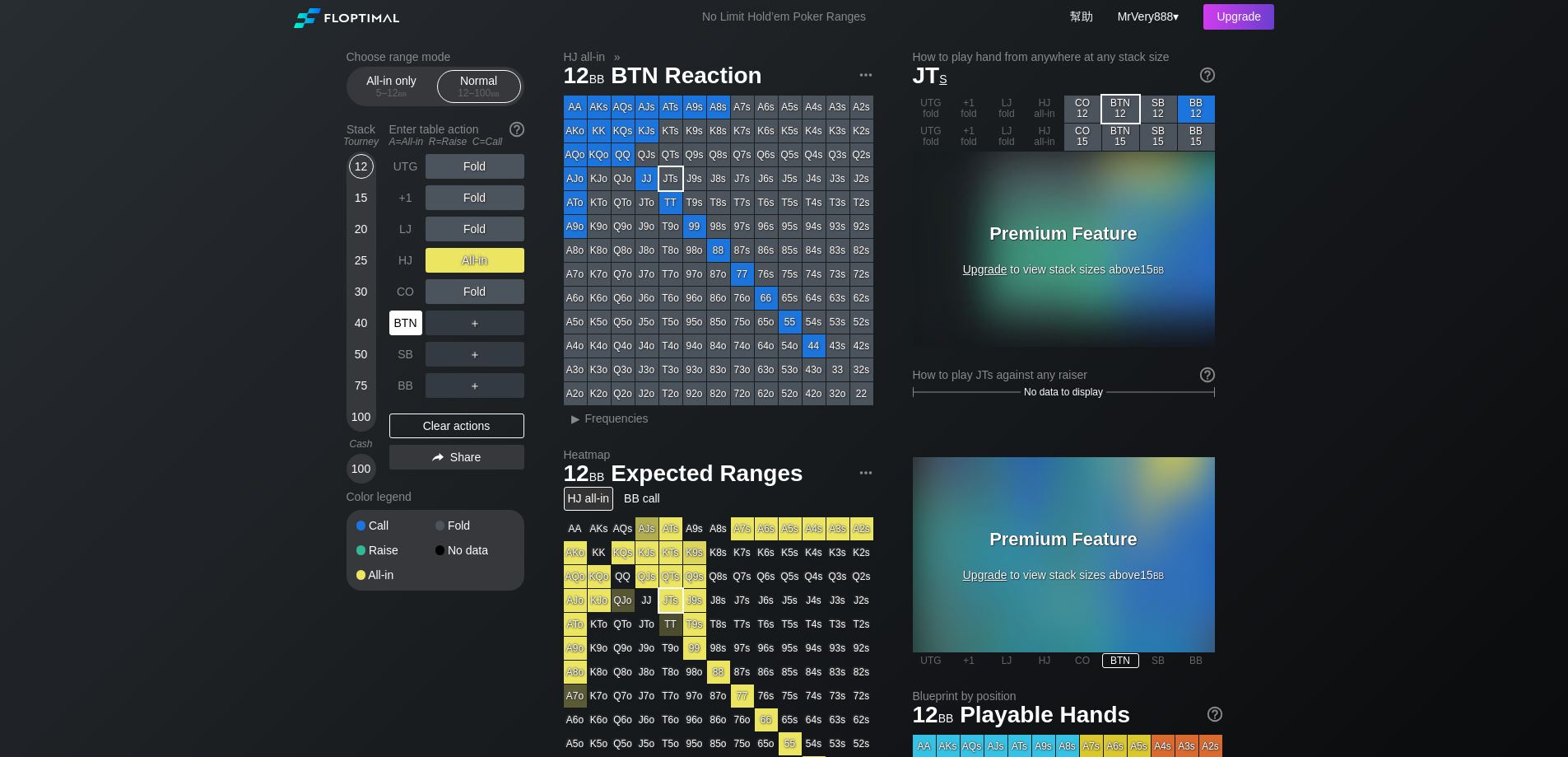
click at [408, 335] on div "BTN" at bounding box center [406, 323] width 33 height 25
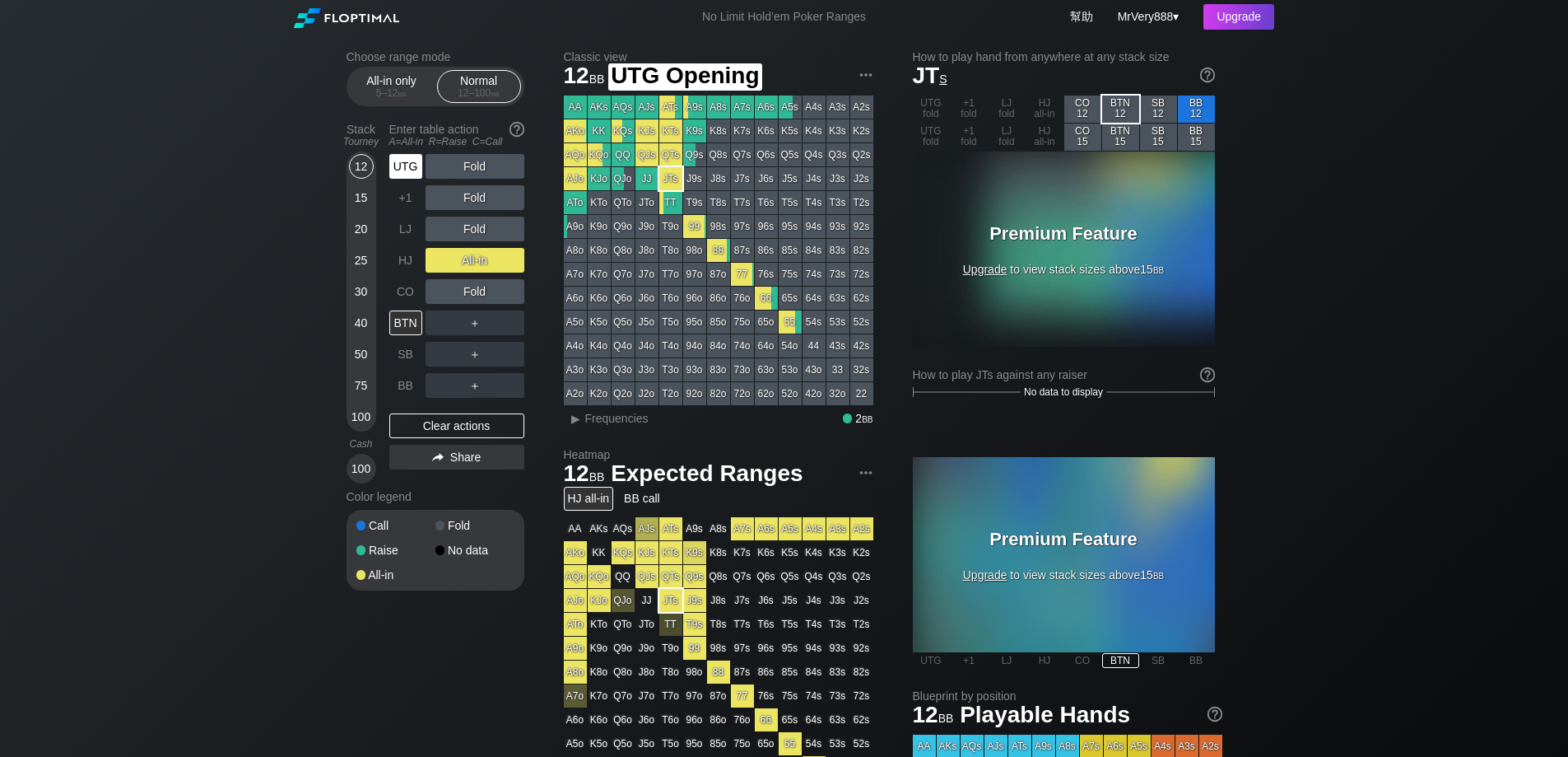
click at [404, 178] on div "UTG" at bounding box center [406, 166] width 33 height 25
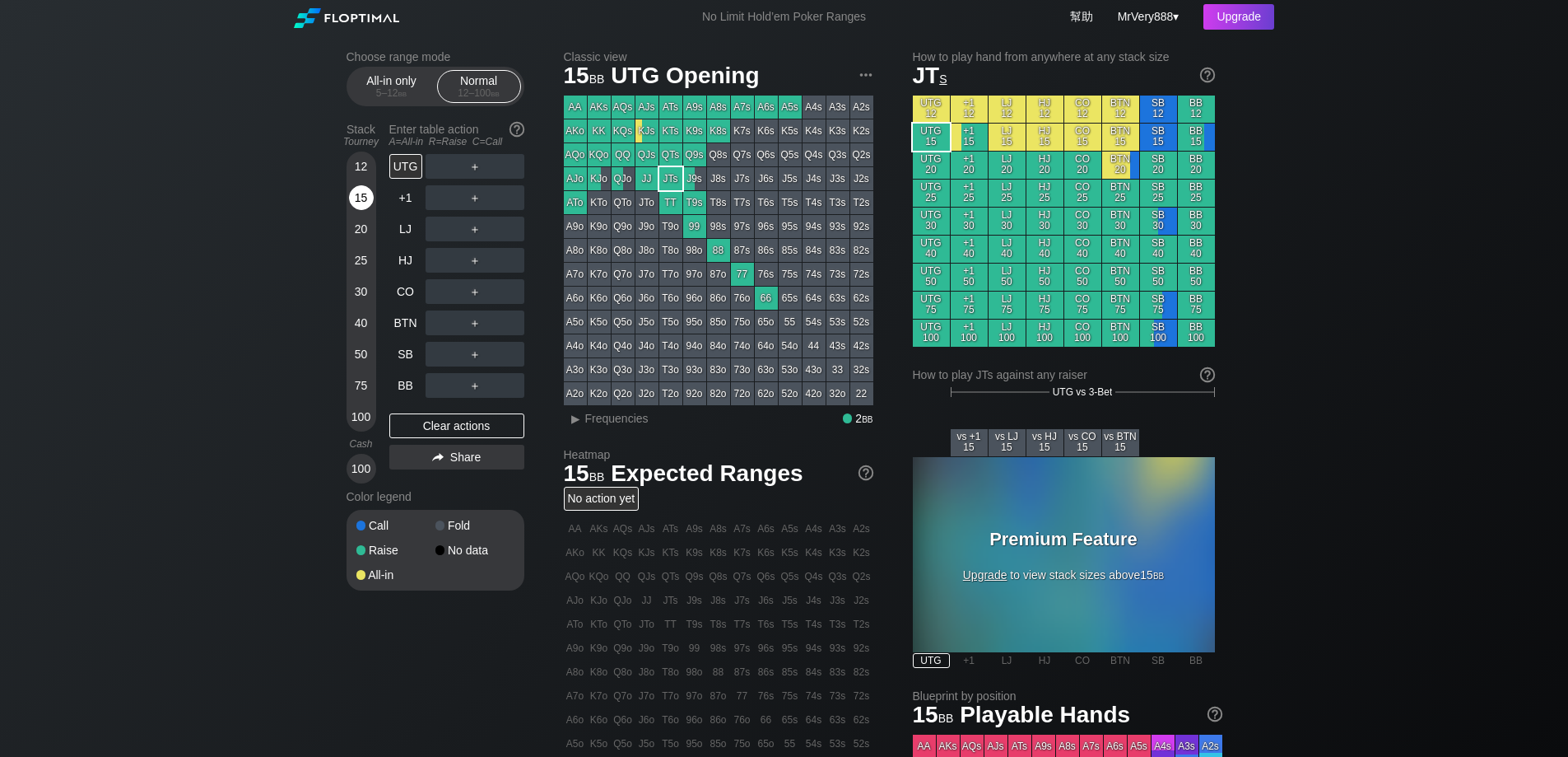
click at [357, 210] on div "15" at bounding box center [361, 197] width 25 height 25
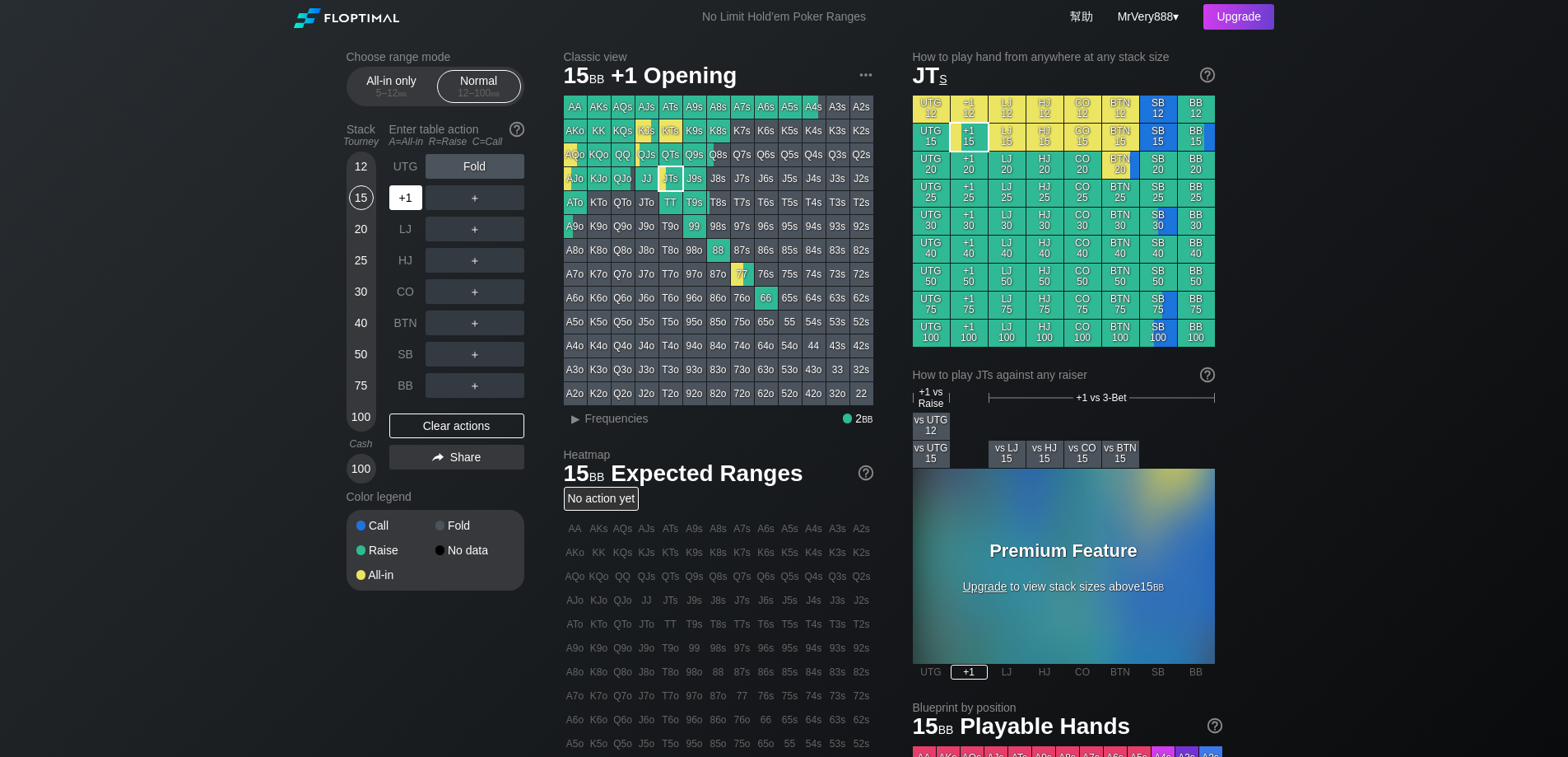
click at [410, 210] on div "+1" at bounding box center [406, 197] width 33 height 25
click at [482, 210] on div "R ✕" at bounding box center [475, 197] width 32 height 25
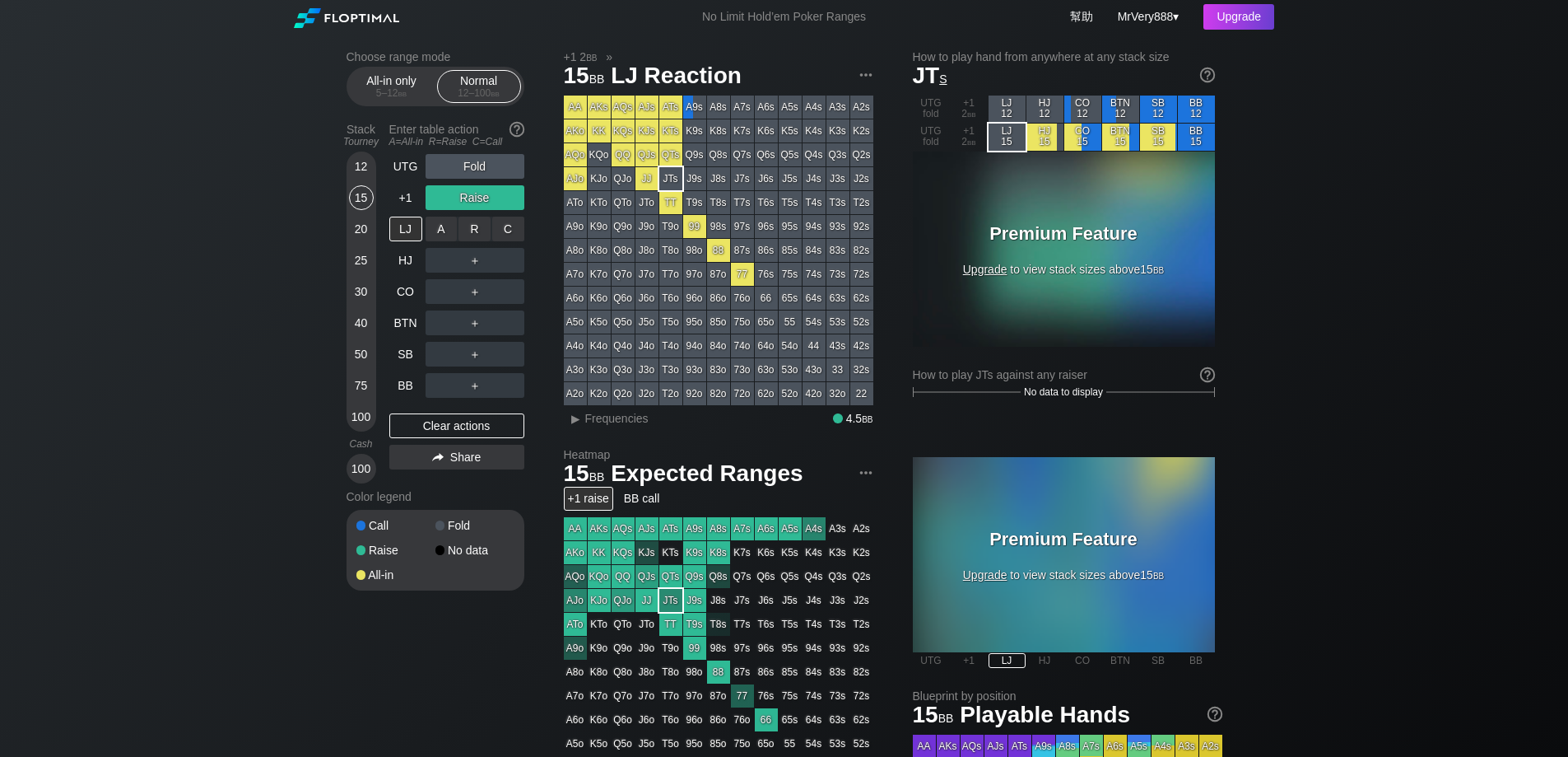
click at [504, 242] on div "C ✕" at bounding box center [509, 228] width 32 height 25
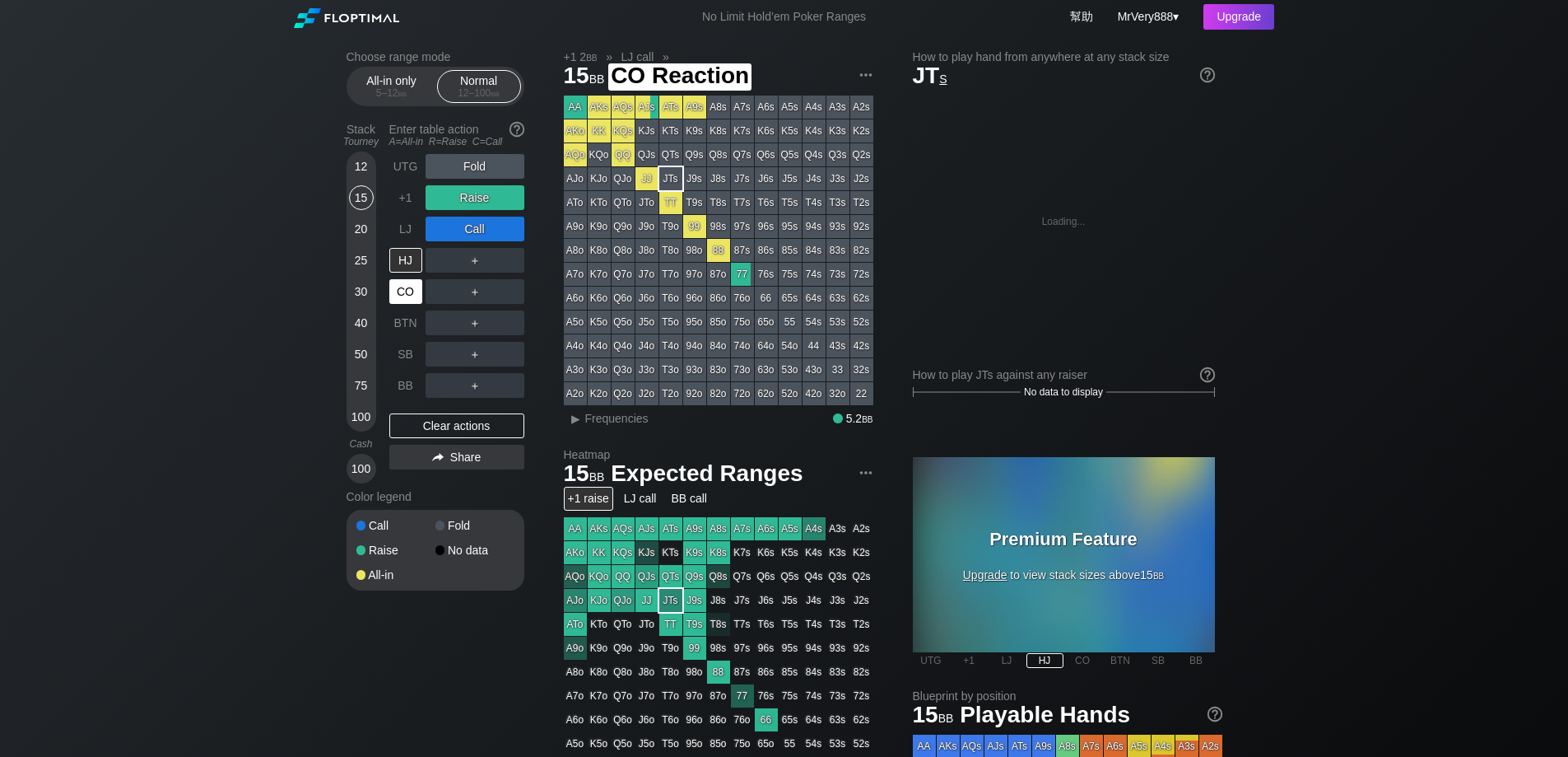
click at [401, 304] on div "CO" at bounding box center [406, 292] width 33 height 25
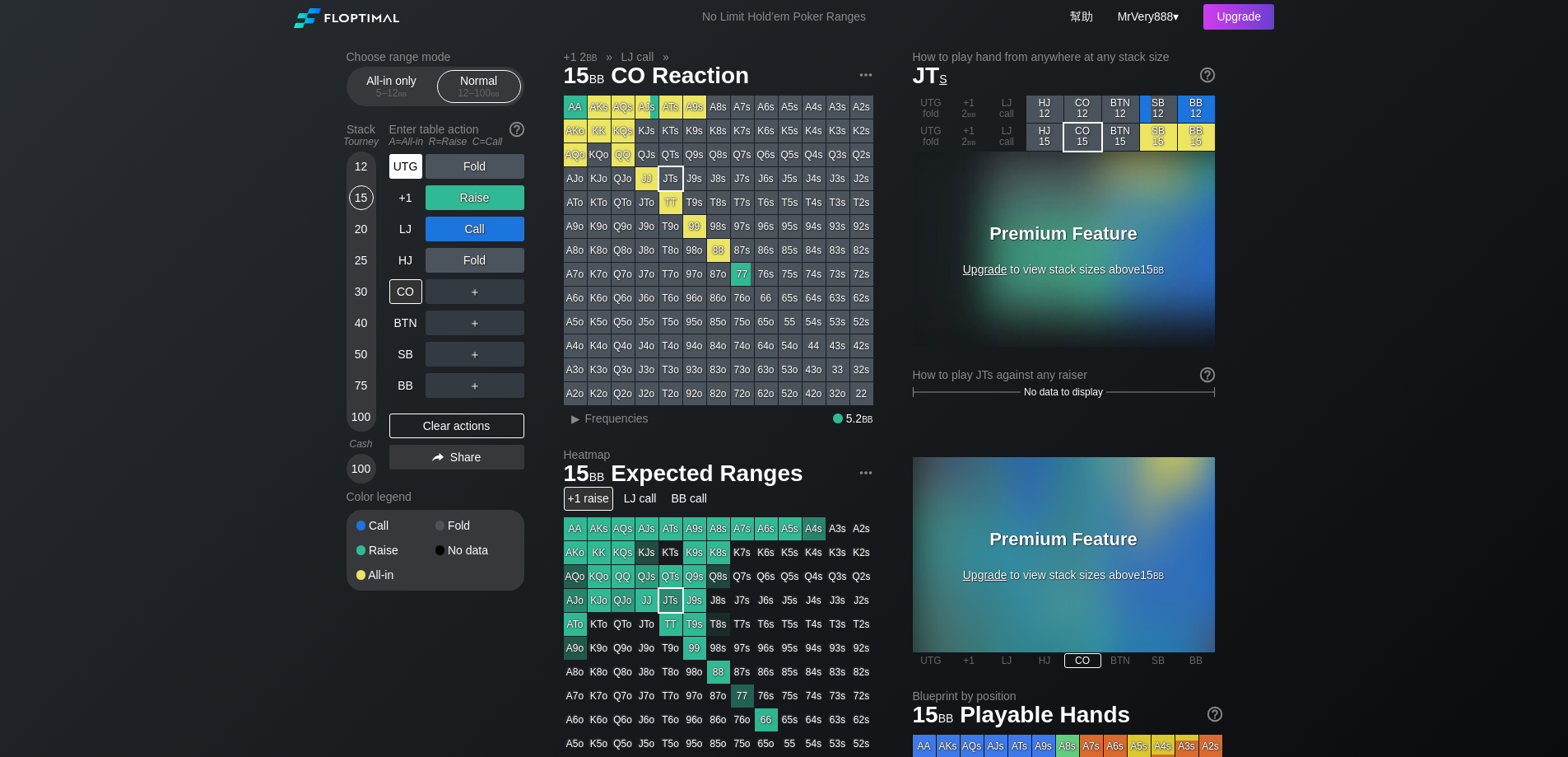
click at [404, 178] on div "UTG" at bounding box center [406, 166] width 33 height 25
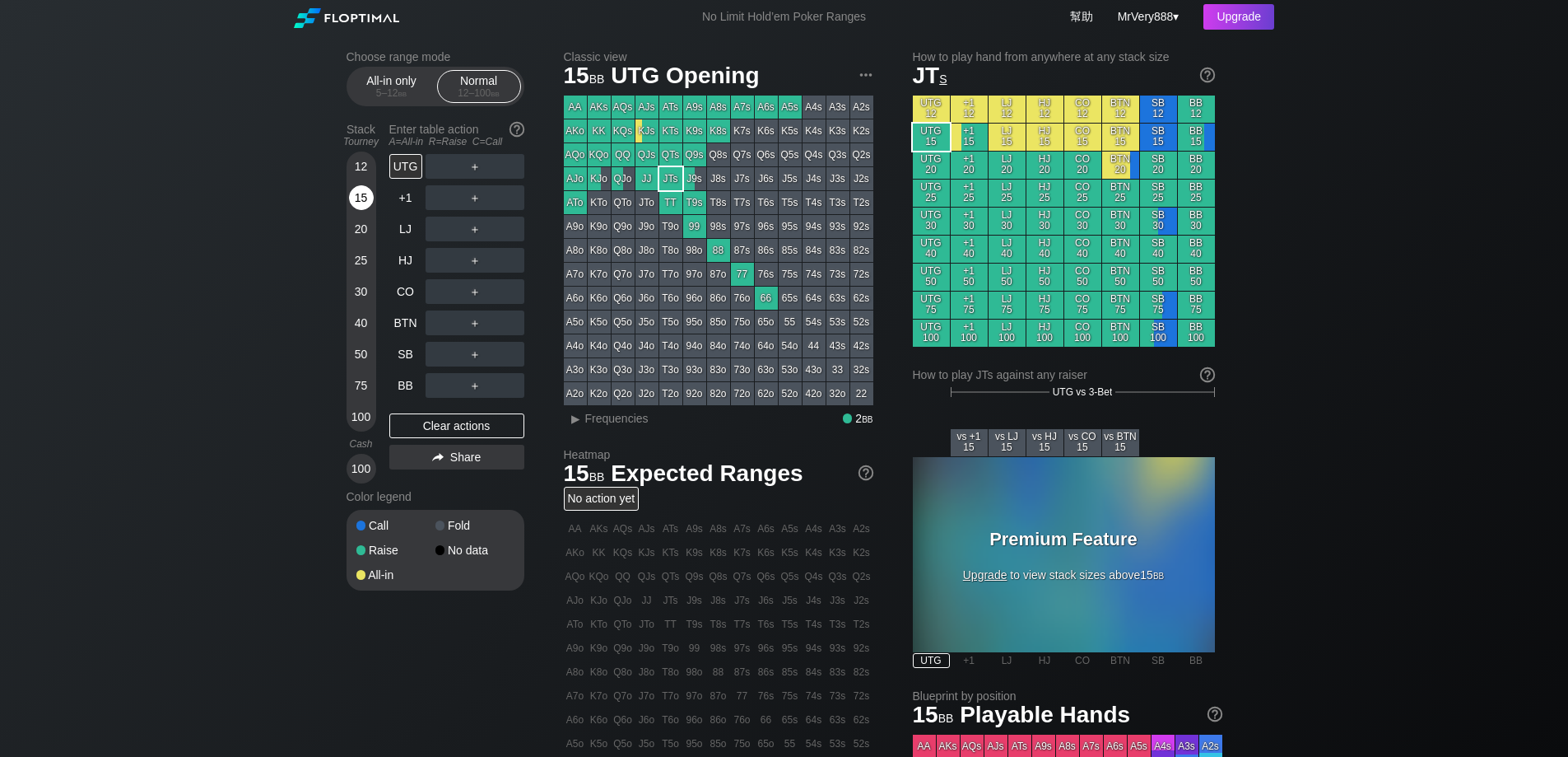
click at [355, 210] on div "15" at bounding box center [361, 197] width 25 height 25
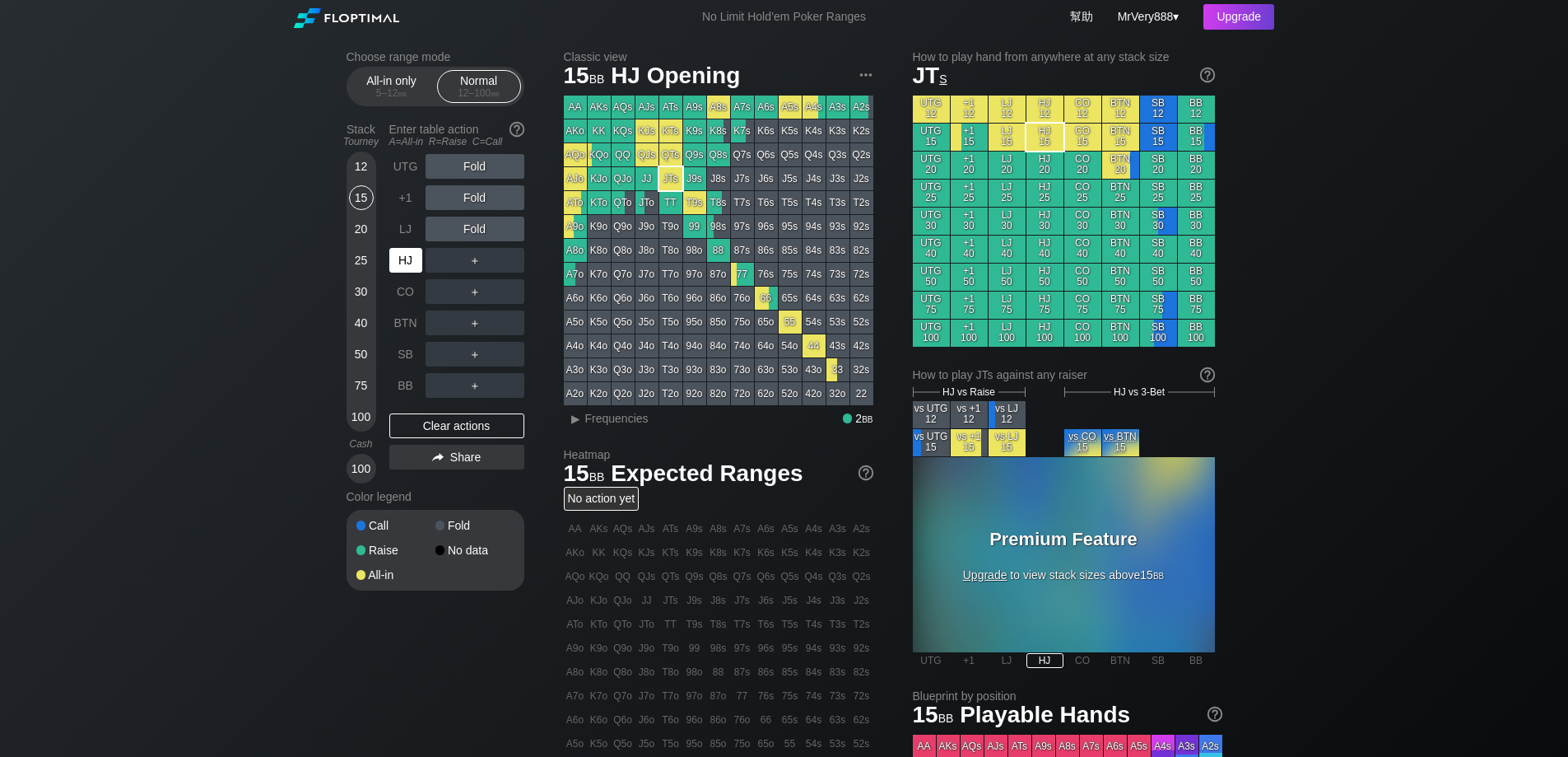
click at [411, 265] on div "HJ" at bounding box center [406, 261] width 33 height 25
click at [412, 210] on div "+1" at bounding box center [406, 197] width 33 height 25
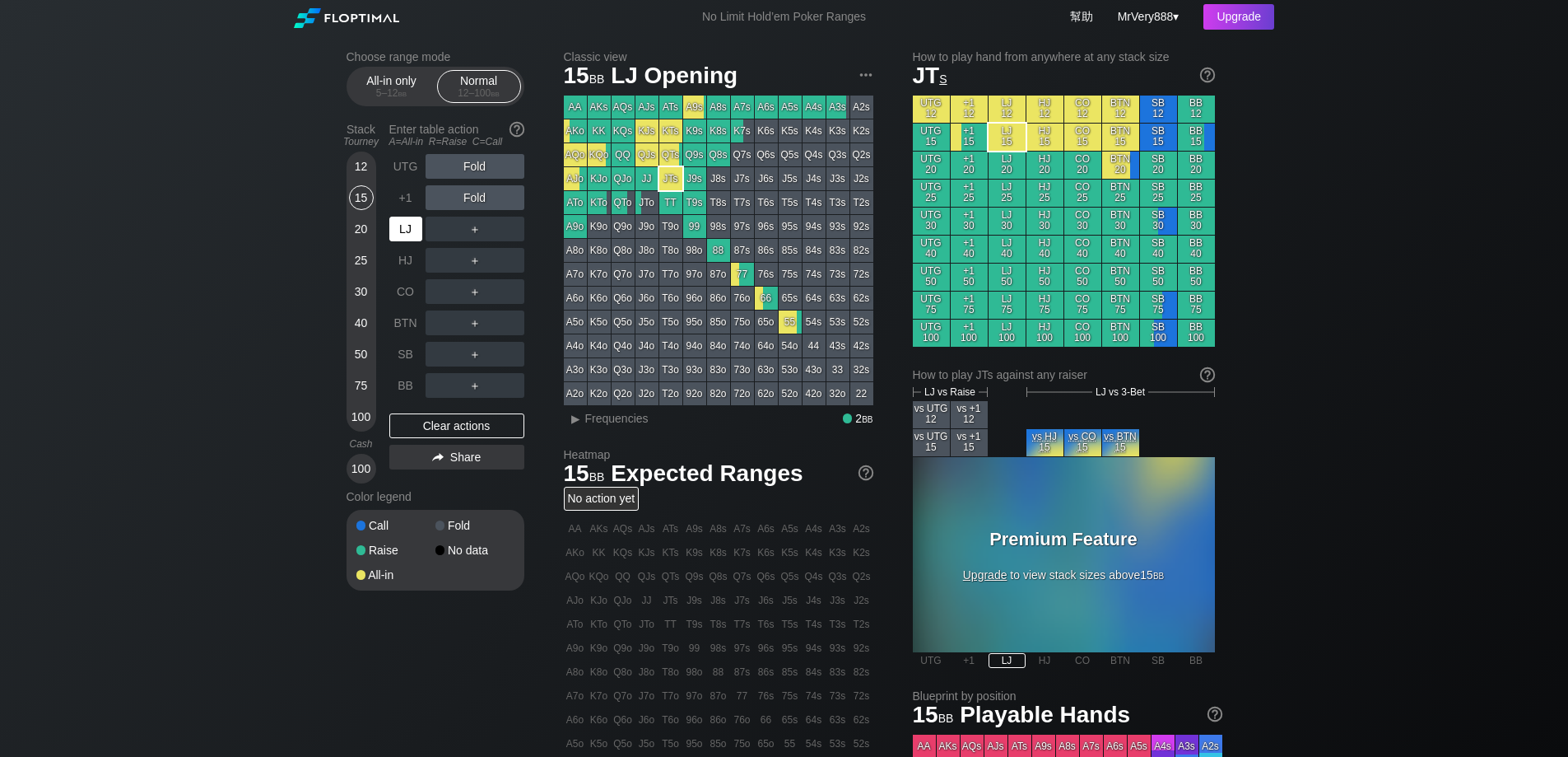
click at [416, 242] on div "LJ" at bounding box center [406, 228] width 33 height 25
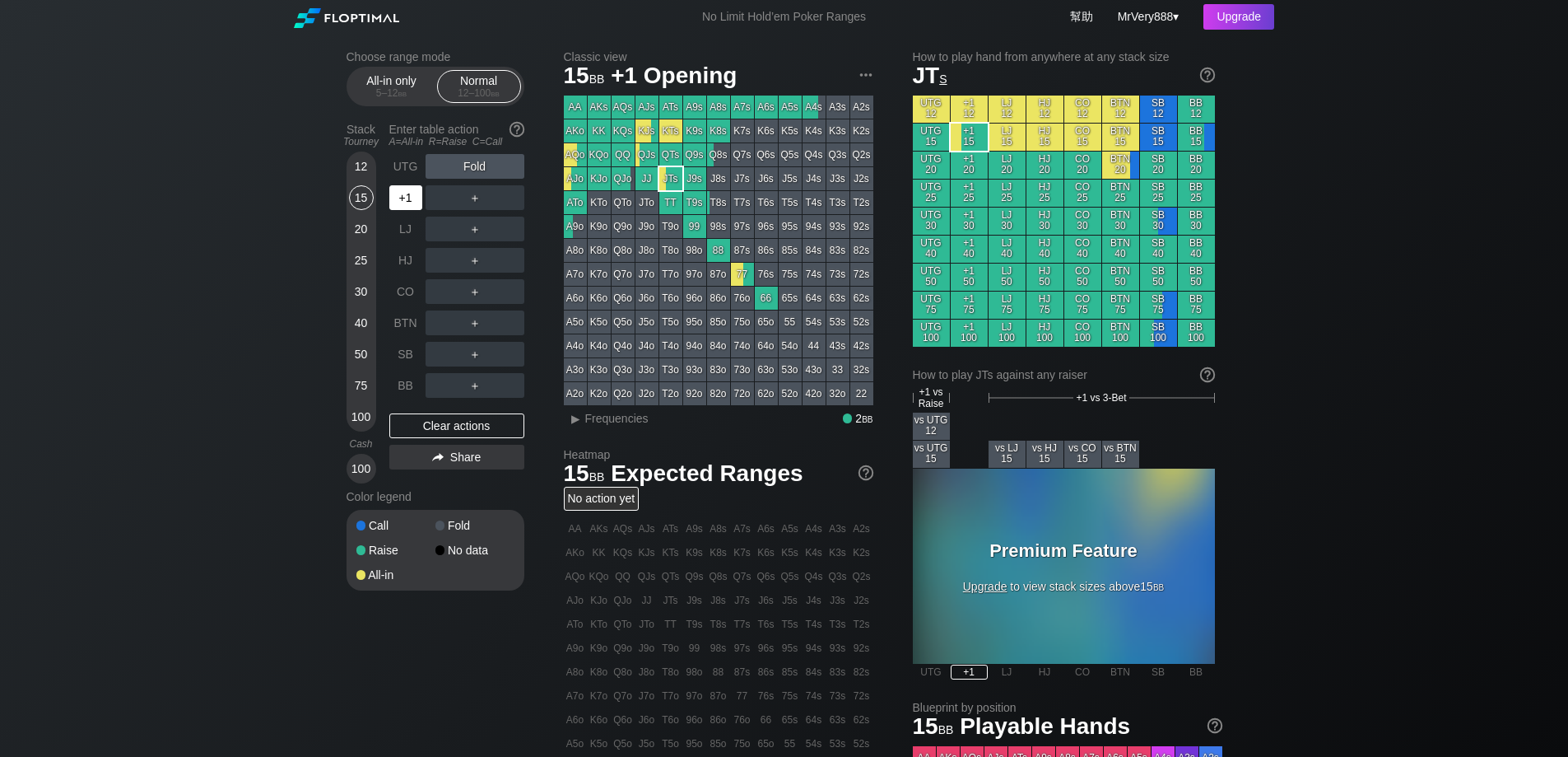
click at [412, 210] on div "+1" at bounding box center [406, 197] width 33 height 25
click at [471, 210] on div "R ✕" at bounding box center [475, 197] width 32 height 25
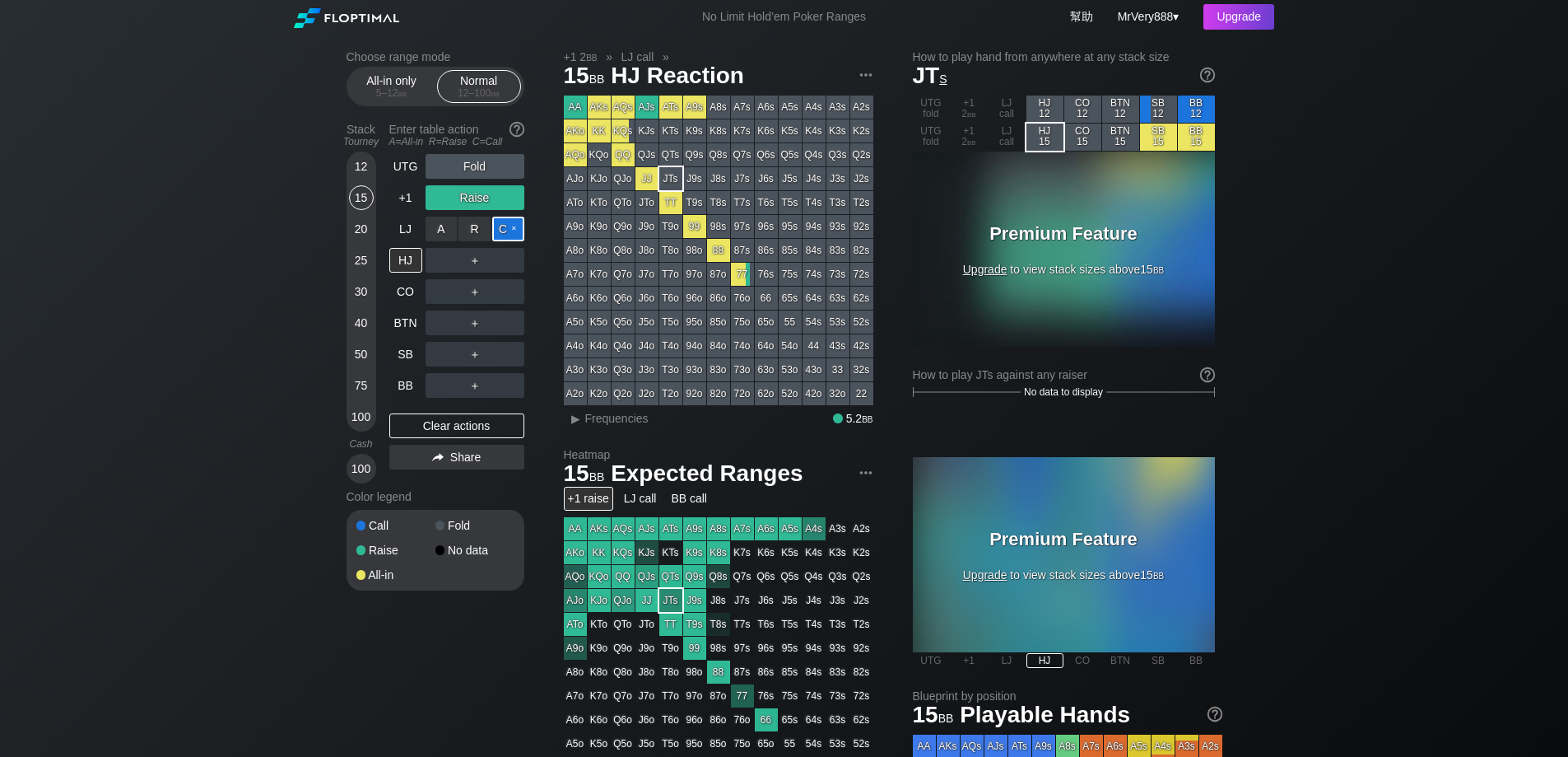
click at [507, 242] on div "C ✕" at bounding box center [509, 228] width 32 height 25
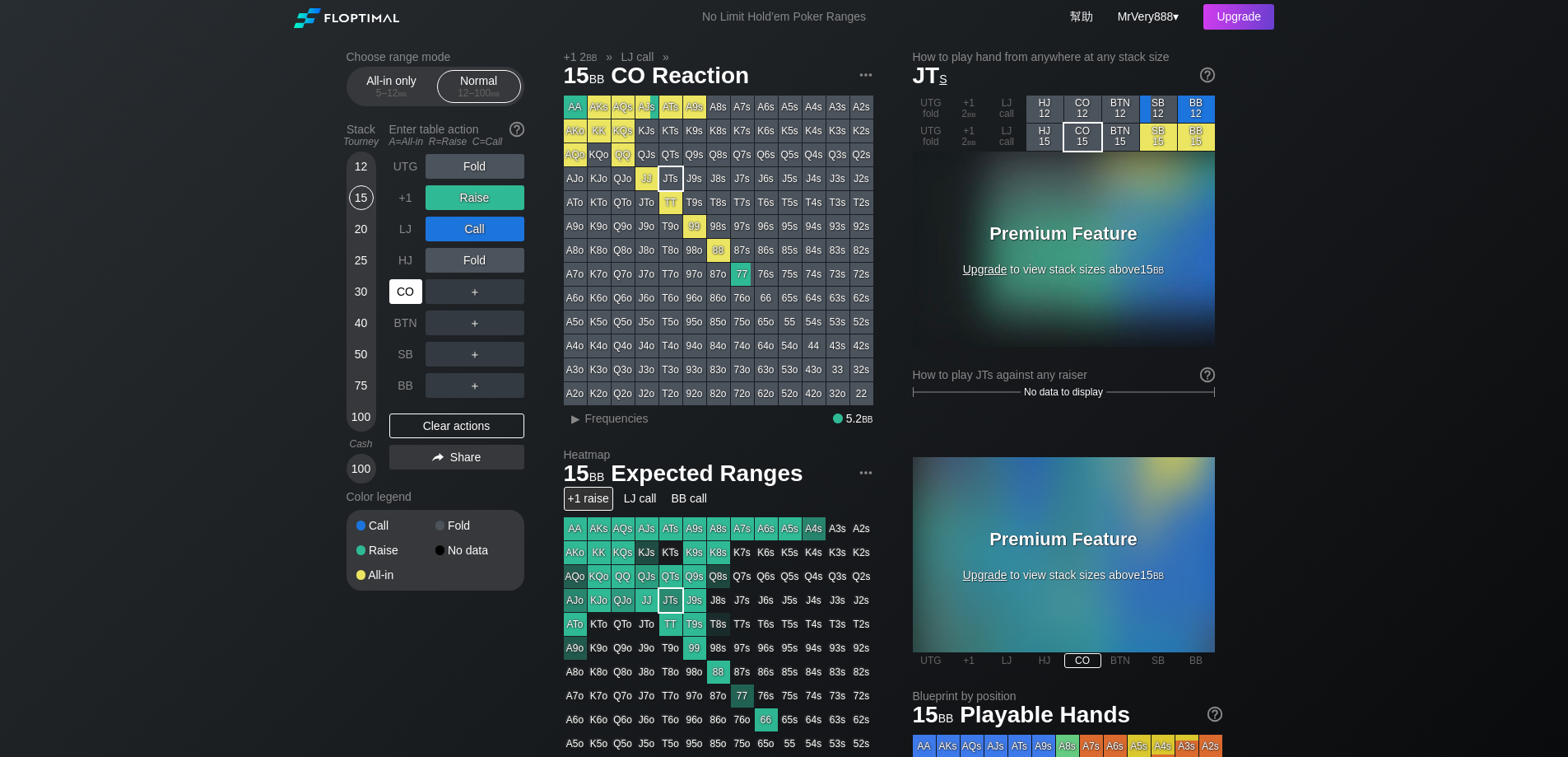
click at [409, 304] on div "CO" at bounding box center [406, 292] width 33 height 25
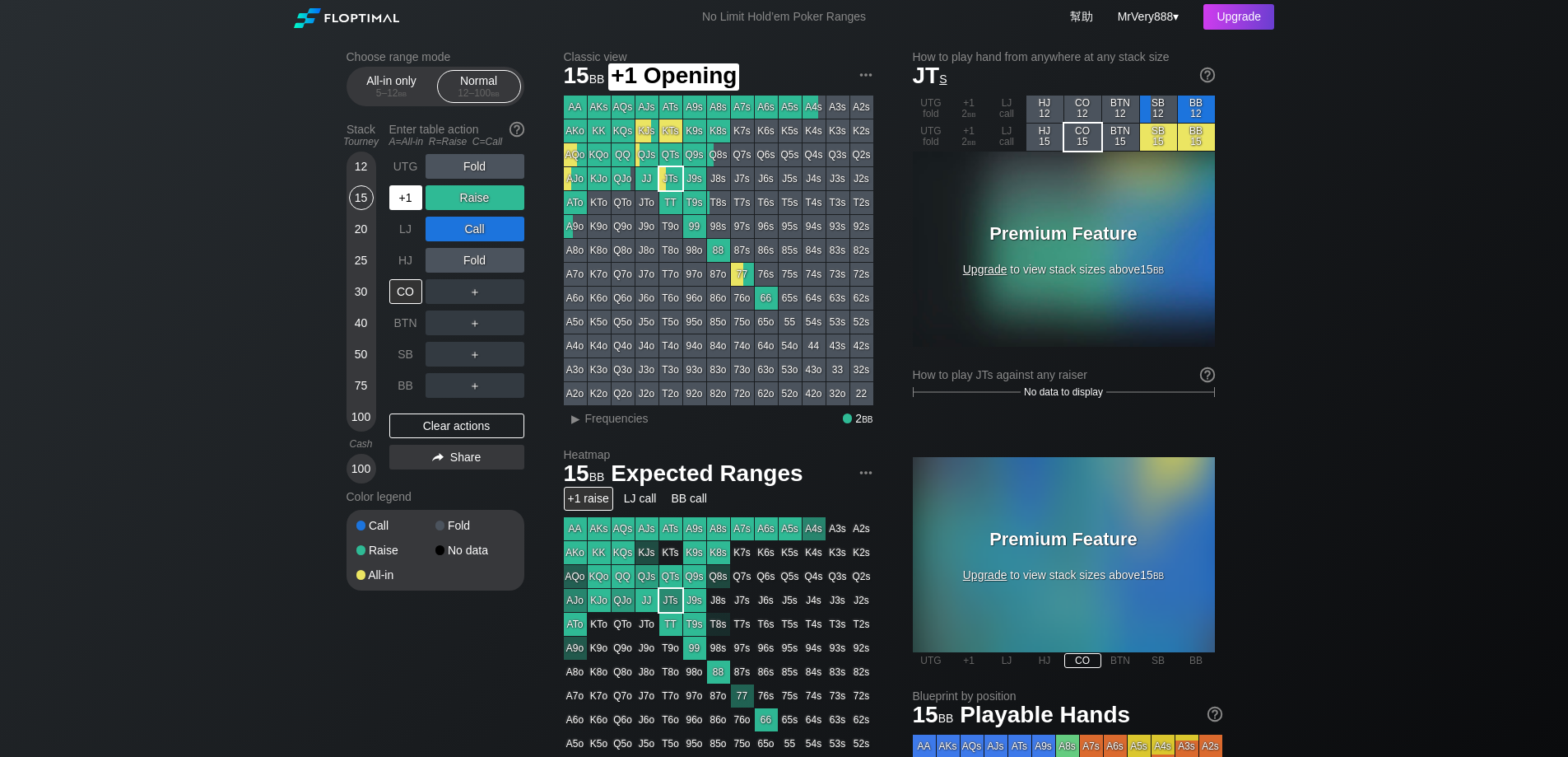
click at [407, 198] on div "+1" at bounding box center [408, 197] width 36 height 31
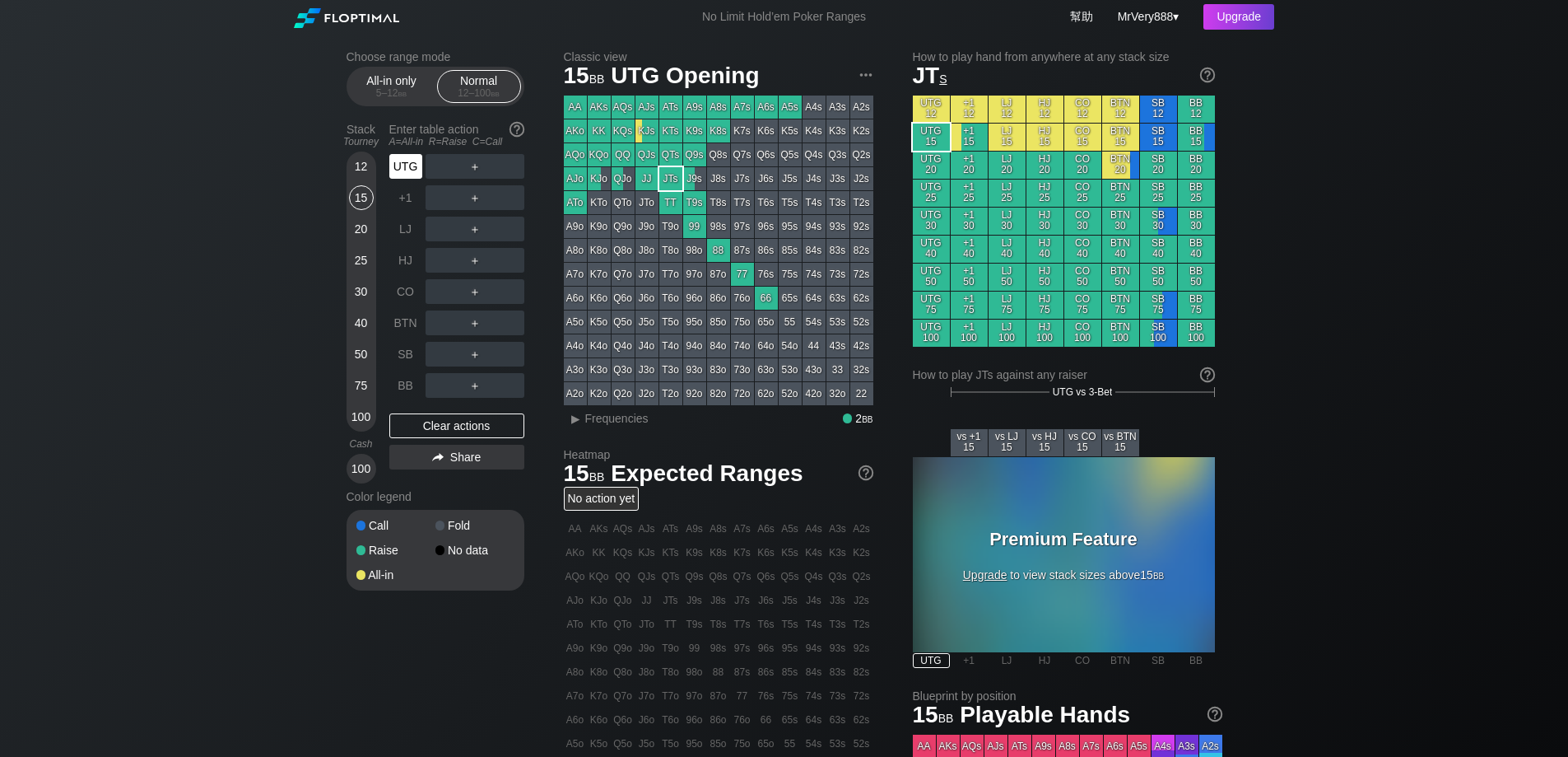
click at [405, 178] on div "UTG" at bounding box center [406, 166] width 33 height 25
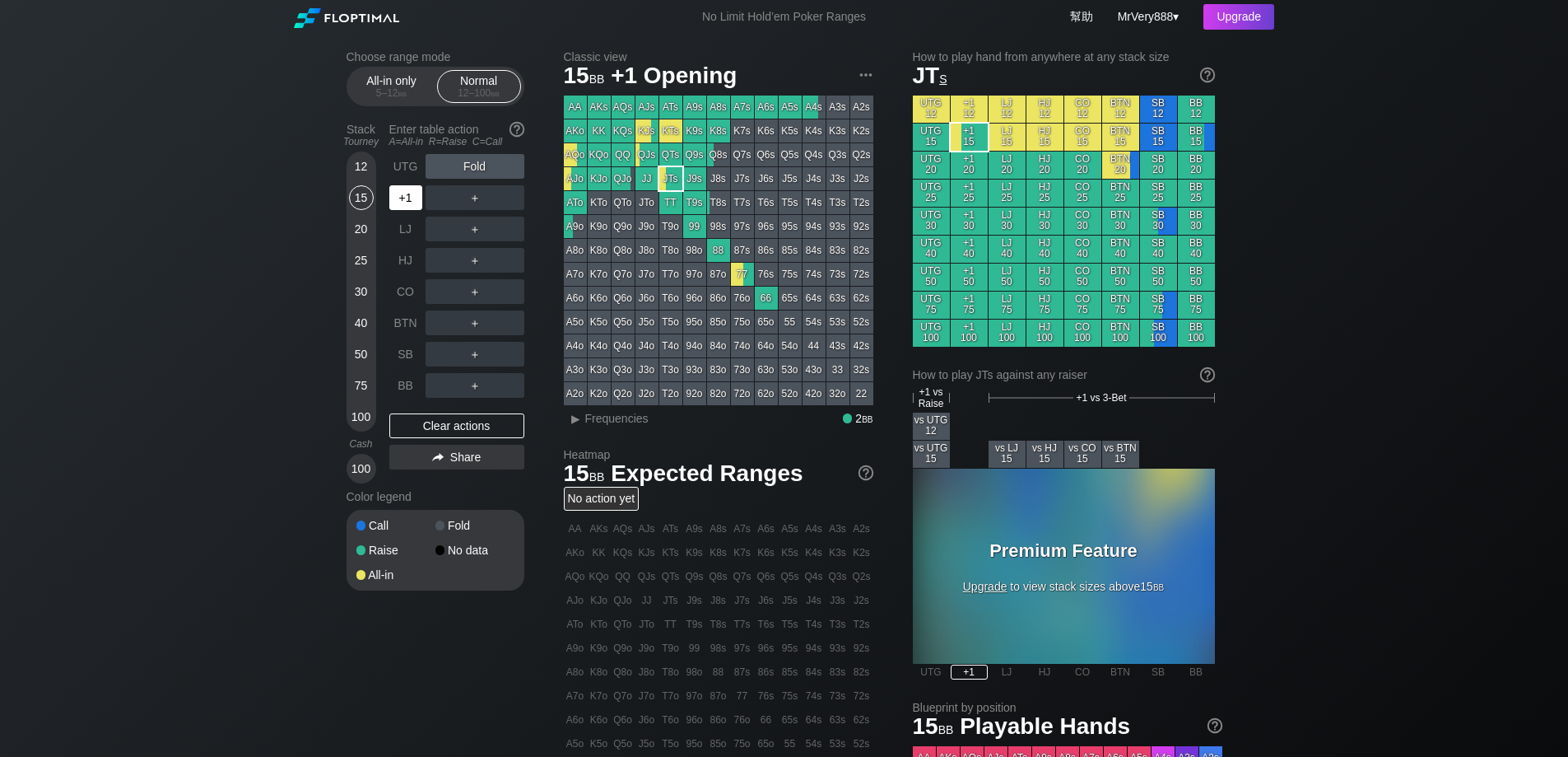
click at [409, 213] on div "+1" at bounding box center [408, 197] width 36 height 31
click at [507, 210] on div "C ✕" at bounding box center [509, 197] width 32 height 25
click at [486, 210] on div "R ✕" at bounding box center [475, 197] width 32 height 25
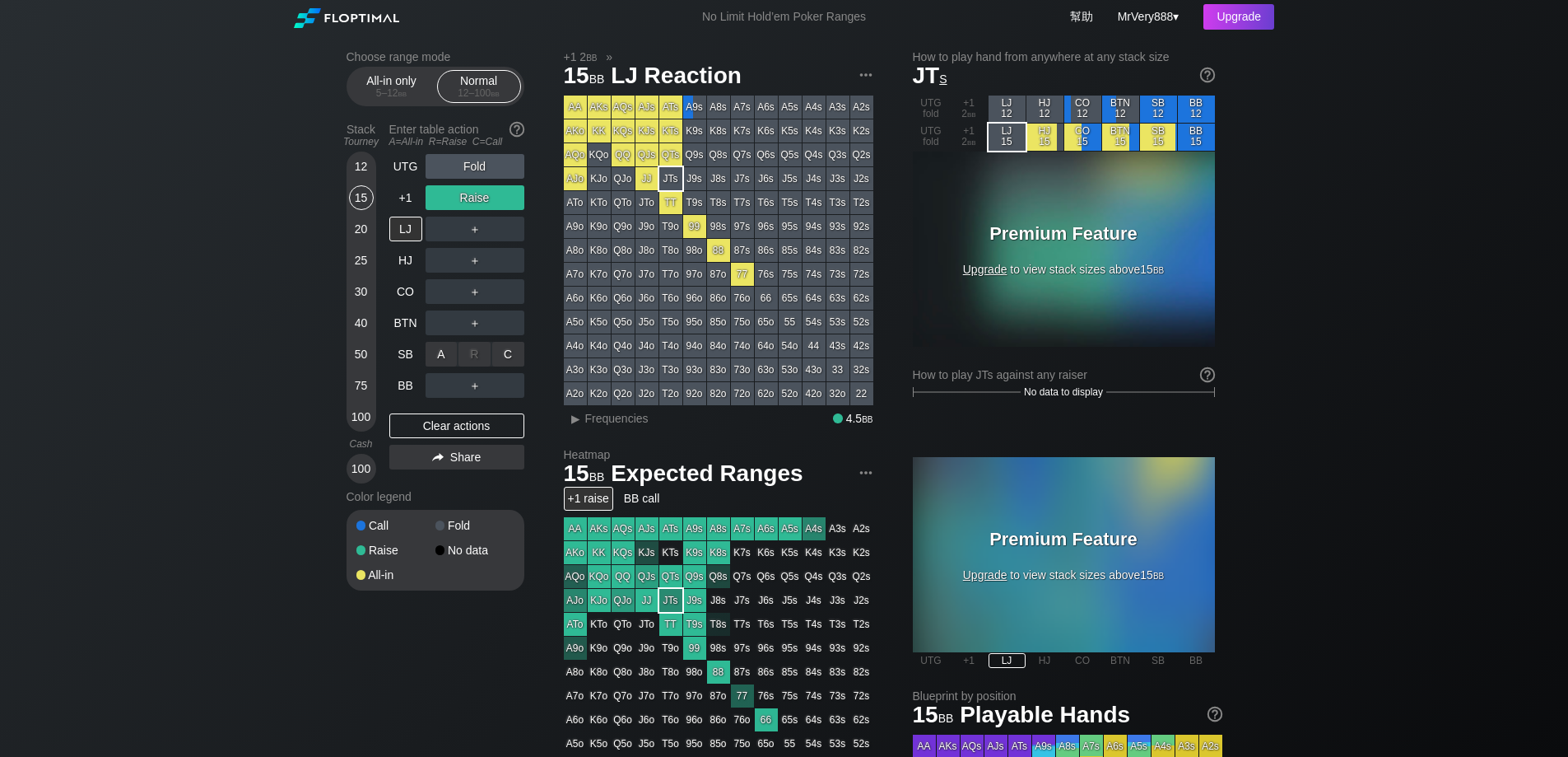
click at [514, 366] on div "C ✕" at bounding box center [509, 354] width 32 height 25
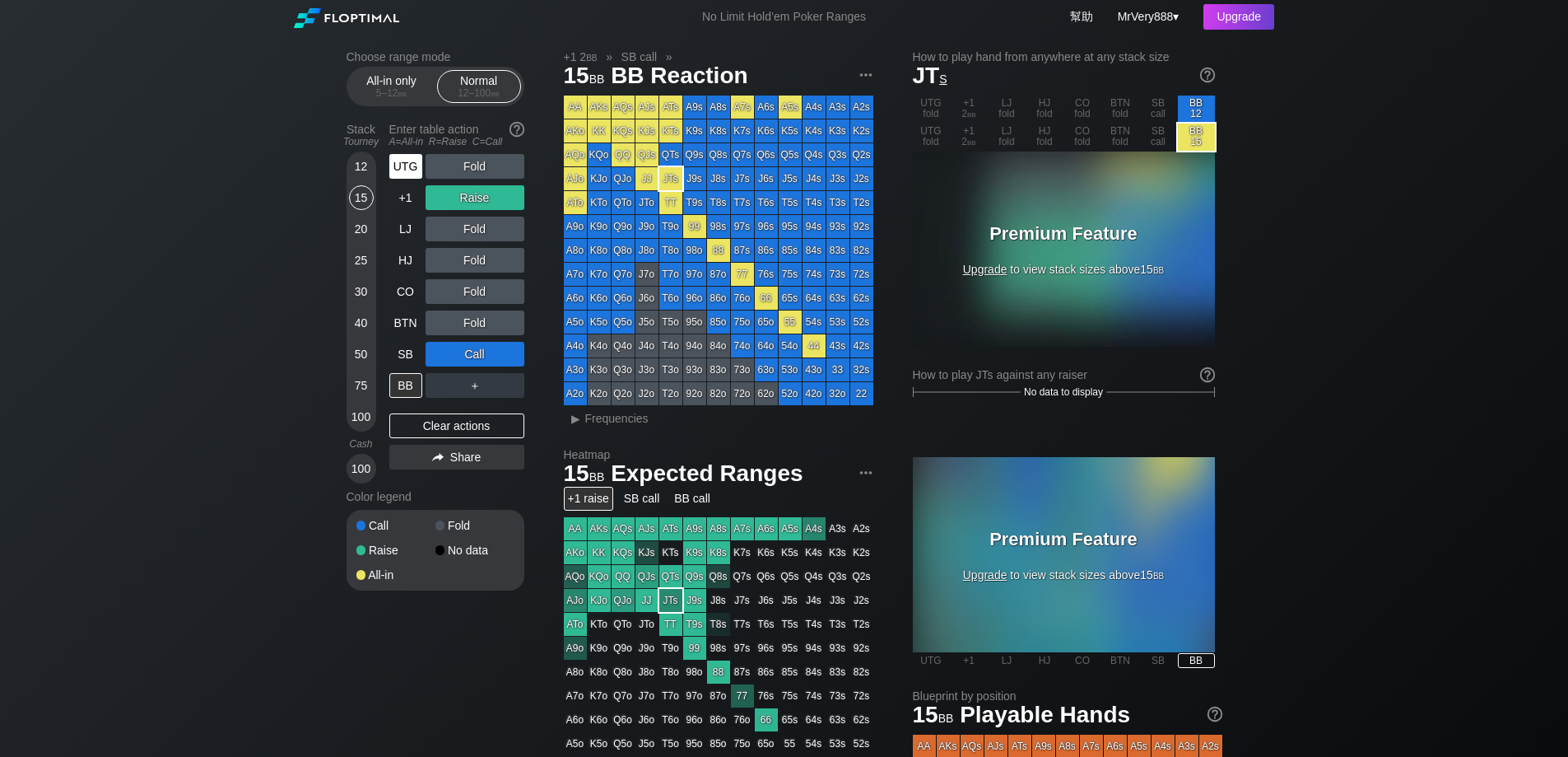
click at [416, 178] on div "UTG" at bounding box center [406, 166] width 33 height 25
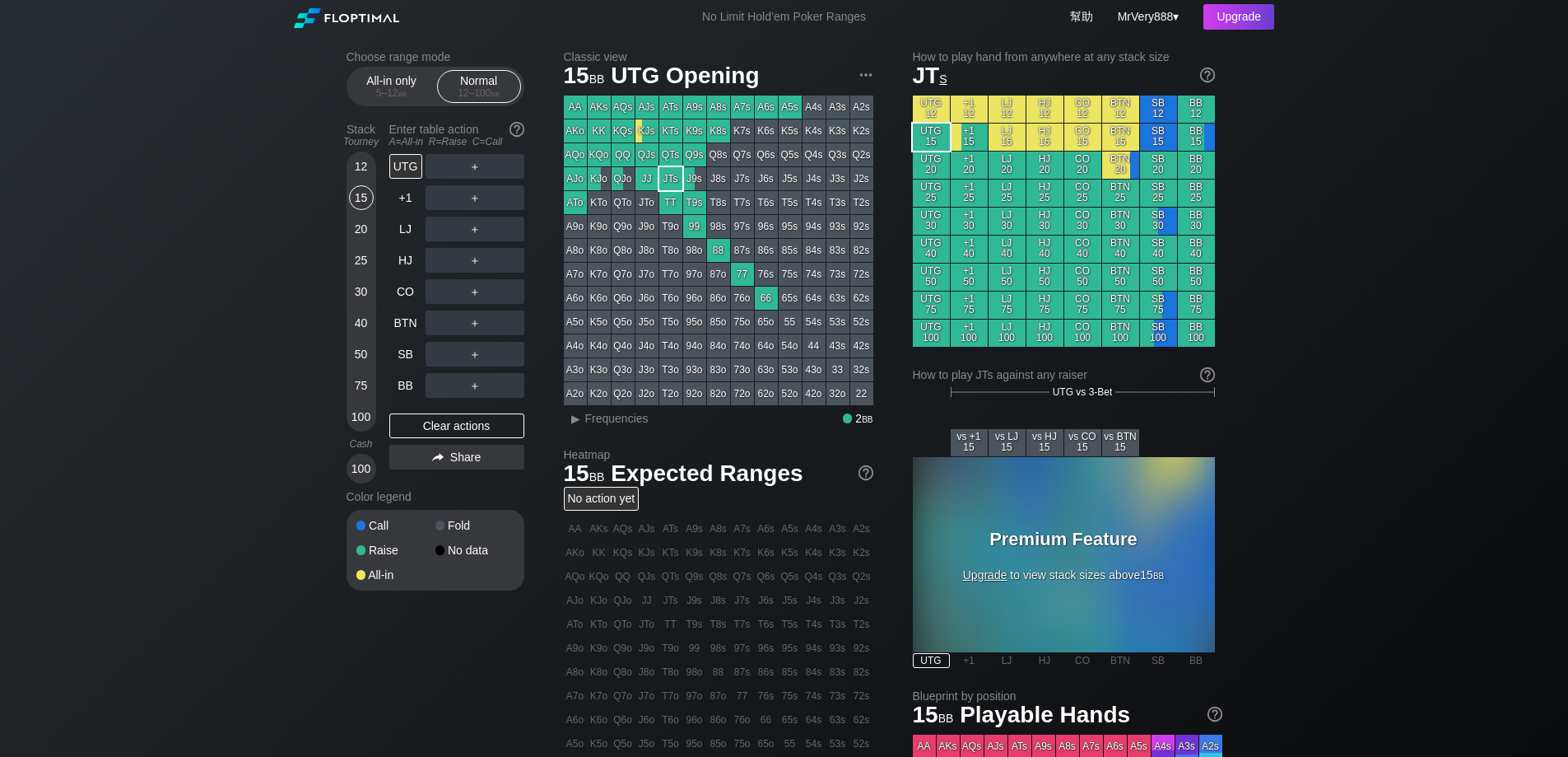
click at [360, 178] on div "12" at bounding box center [361, 166] width 25 height 25
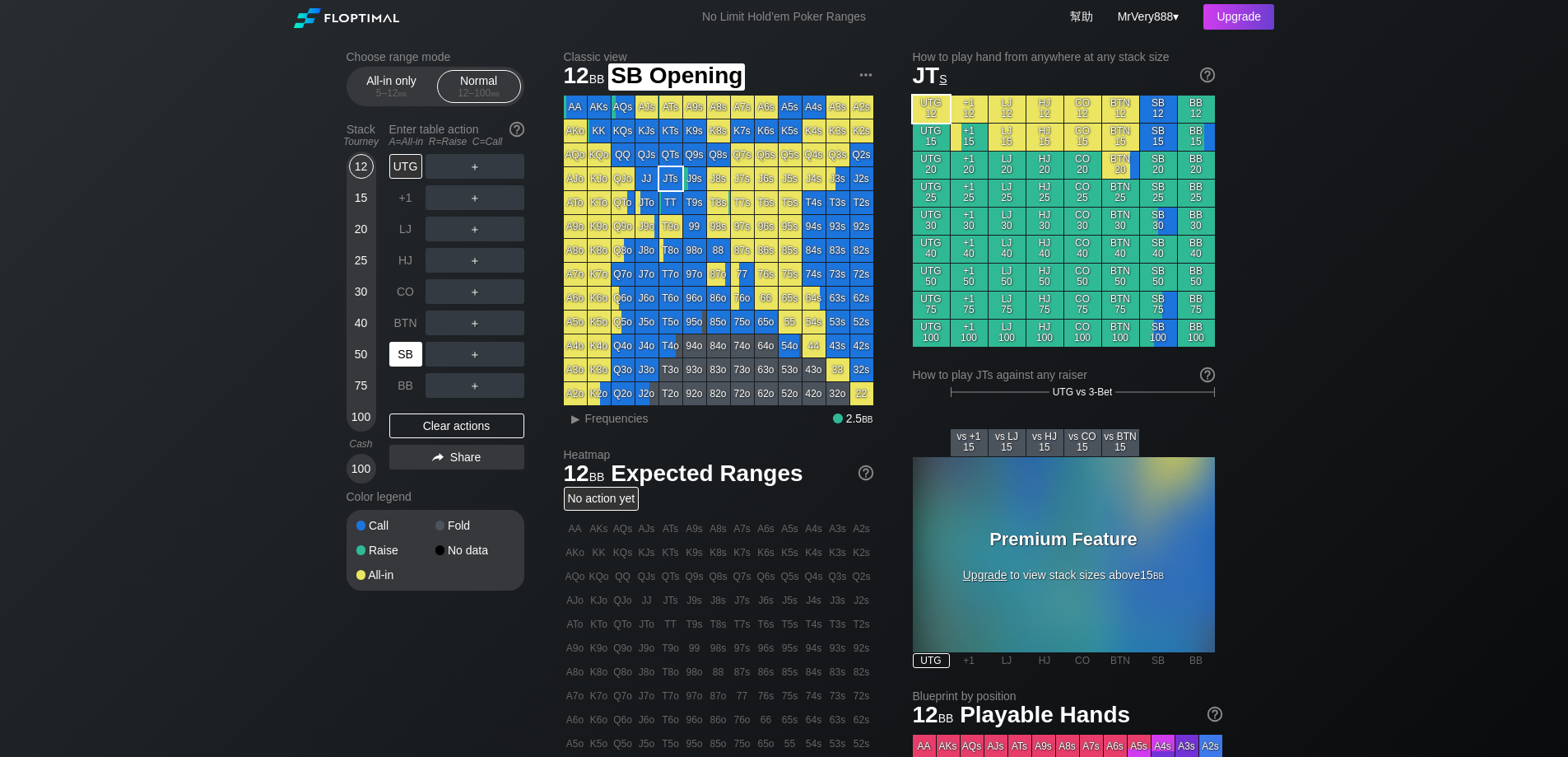
click at [412, 366] on div "SB" at bounding box center [406, 354] width 33 height 25
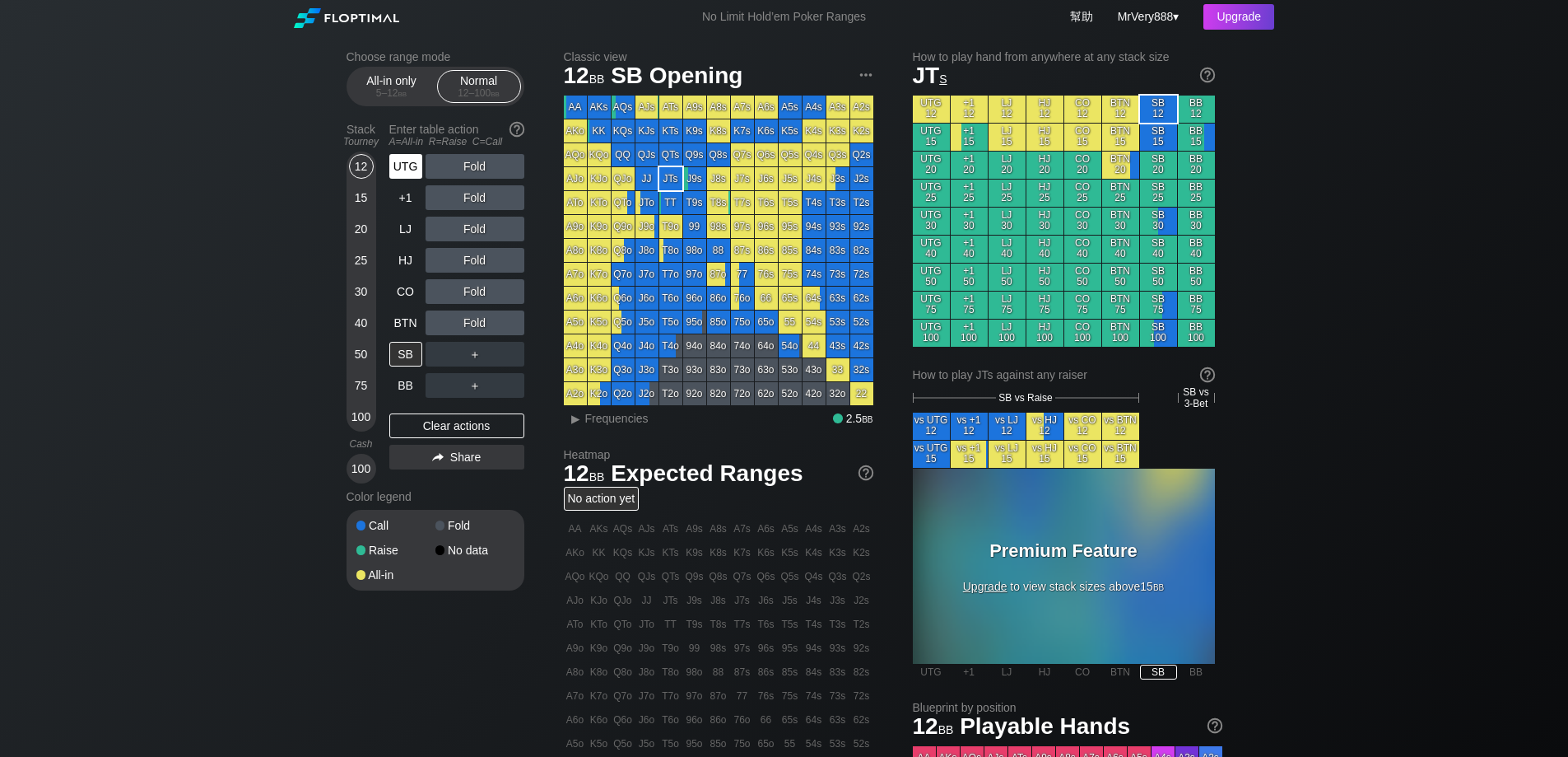
click at [404, 178] on div "UTG" at bounding box center [406, 166] width 33 height 25
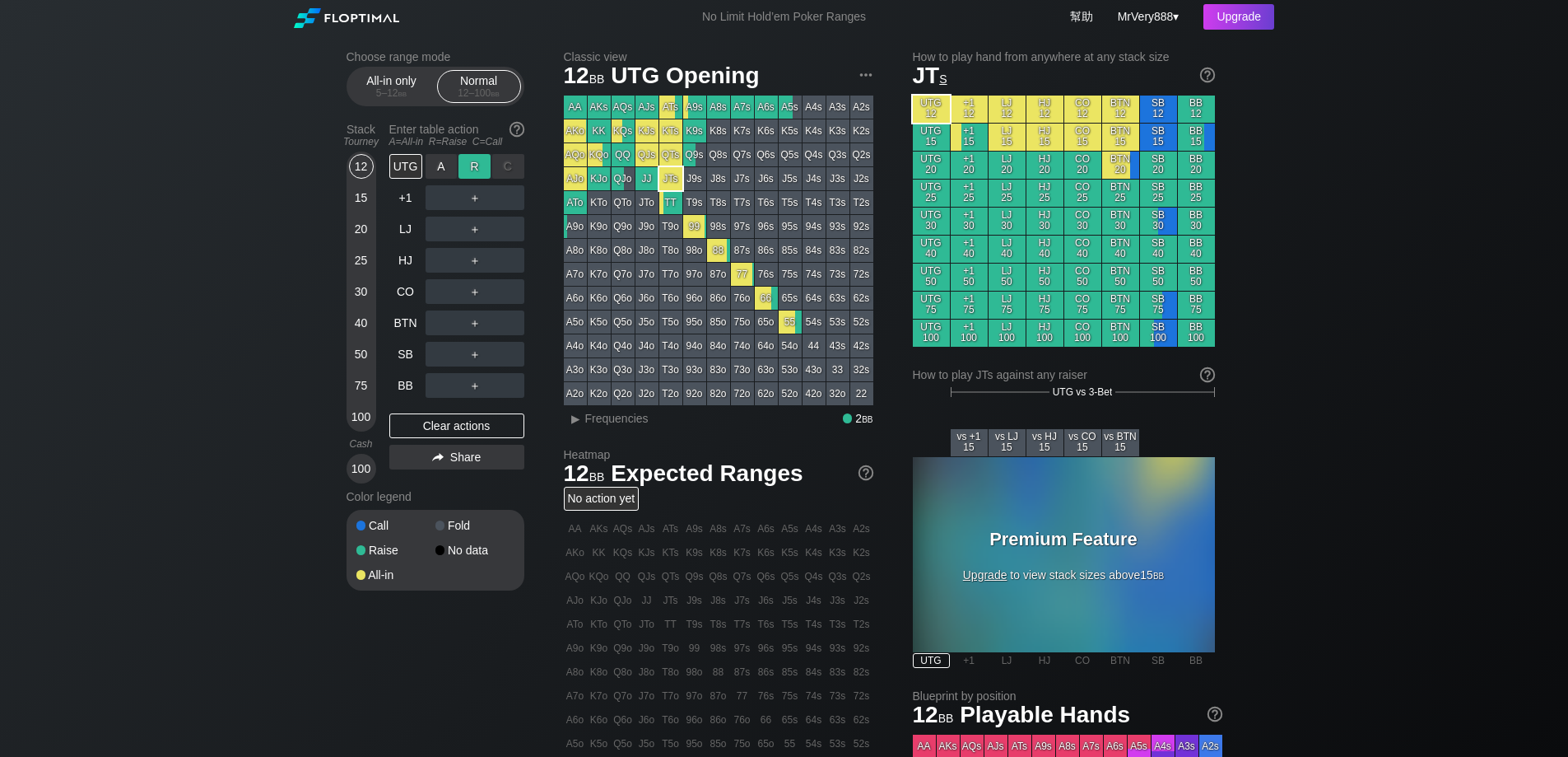
click at [463, 178] on div "R ✕" at bounding box center [475, 166] width 32 height 25
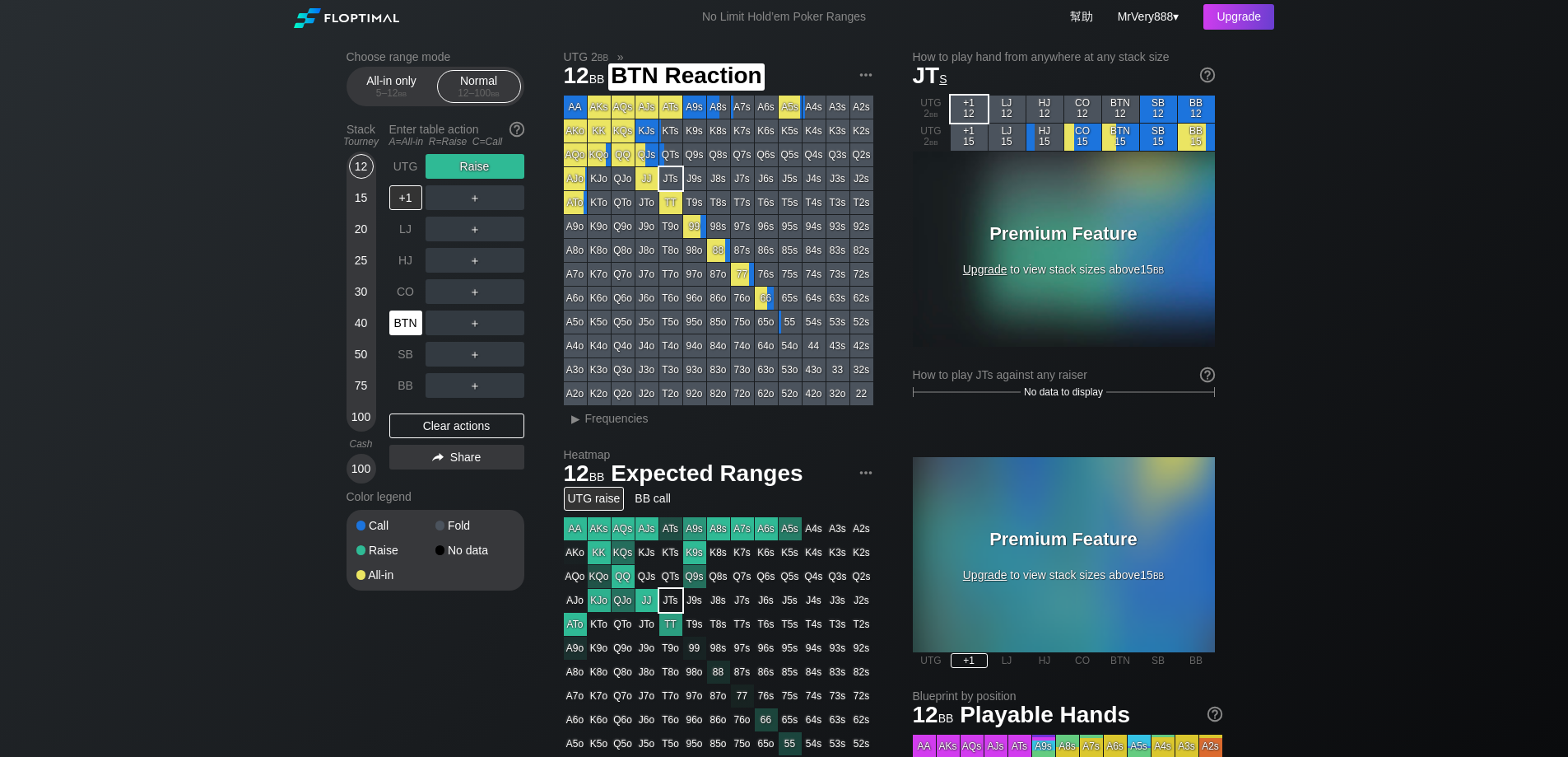
click at [406, 335] on div "BTN" at bounding box center [406, 323] width 33 height 25
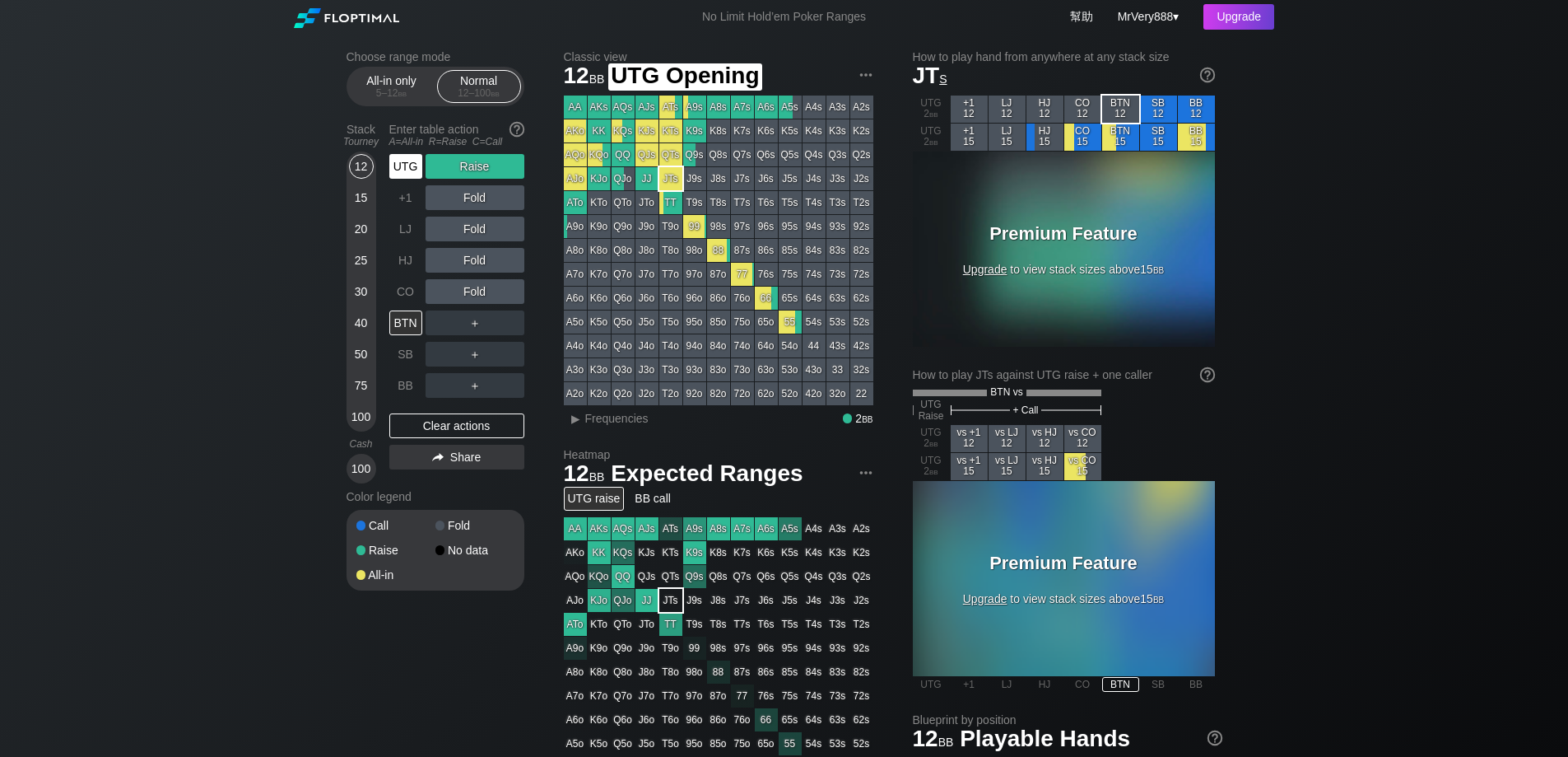
click at [405, 178] on div "UTG" at bounding box center [406, 166] width 33 height 25
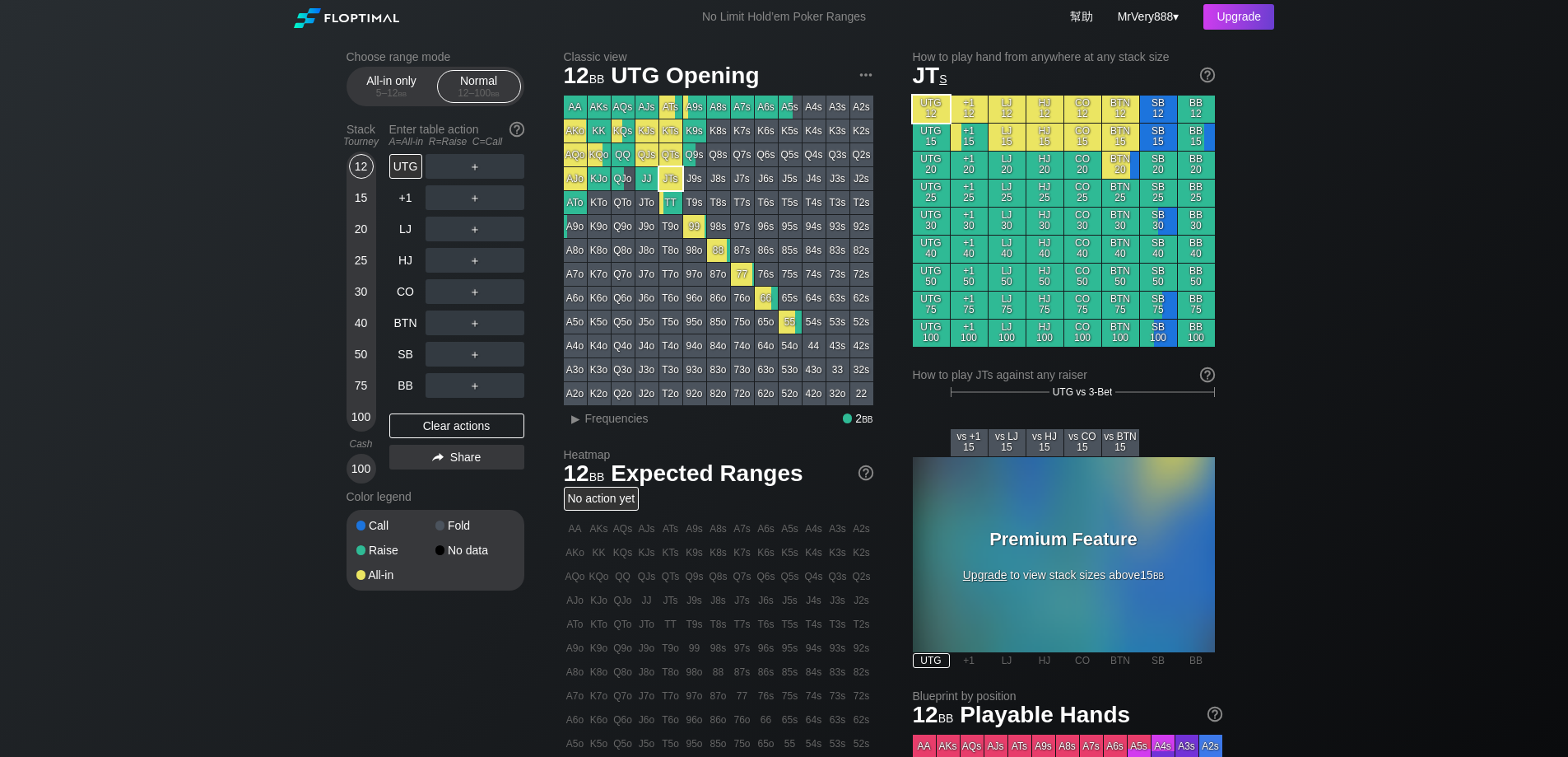
click at [139, 292] on div "Choose range mode All-in only 5 – 12 bb Normal 12 – 100 bb Stack Tourney Enter …" at bounding box center [784, 560] width 1568 height 1051
click at [412, 97] on div "5 – 12 bb" at bounding box center [392, 93] width 69 height 11
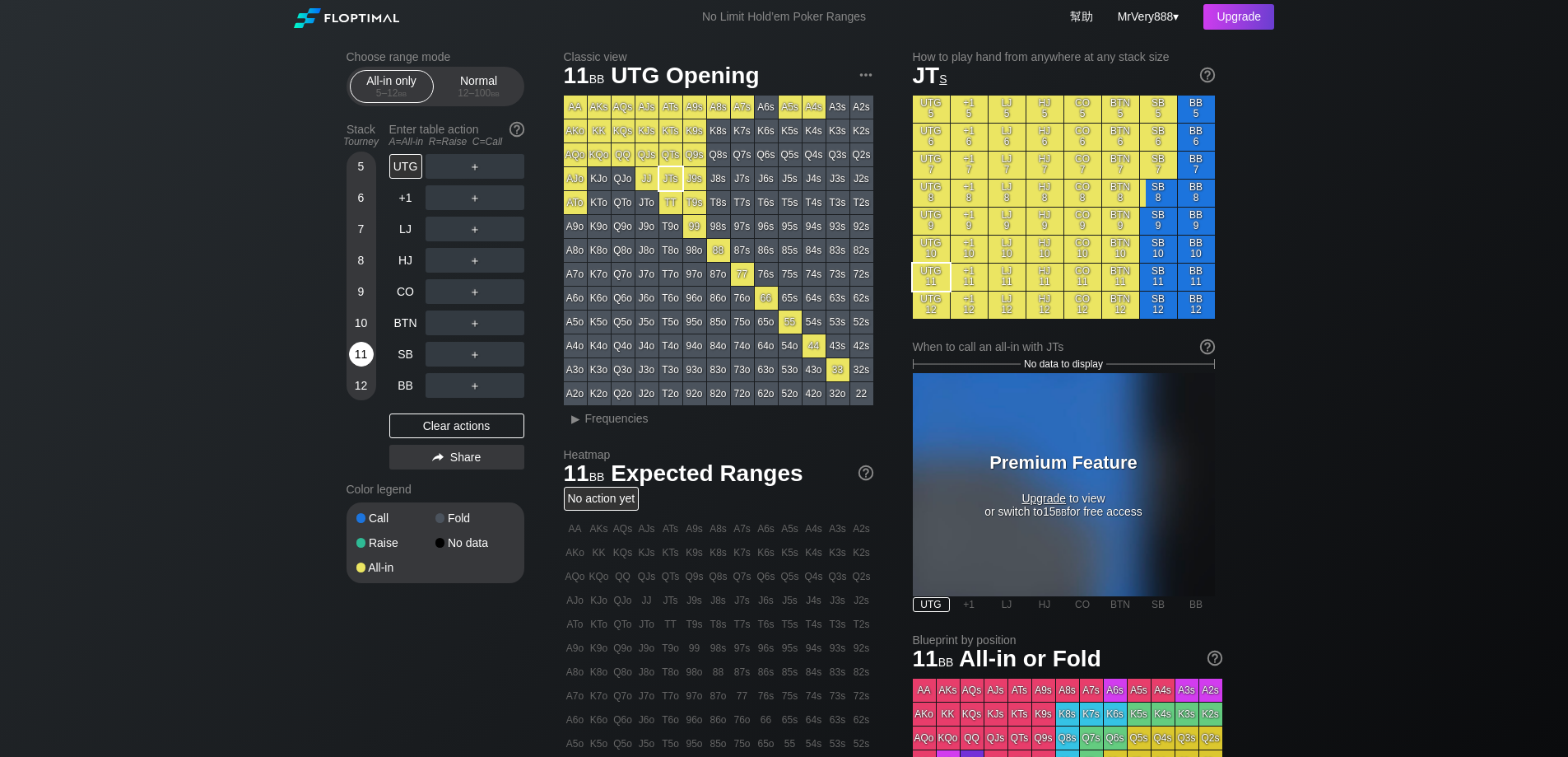
click at [362, 366] on div "11" at bounding box center [361, 354] width 25 height 25
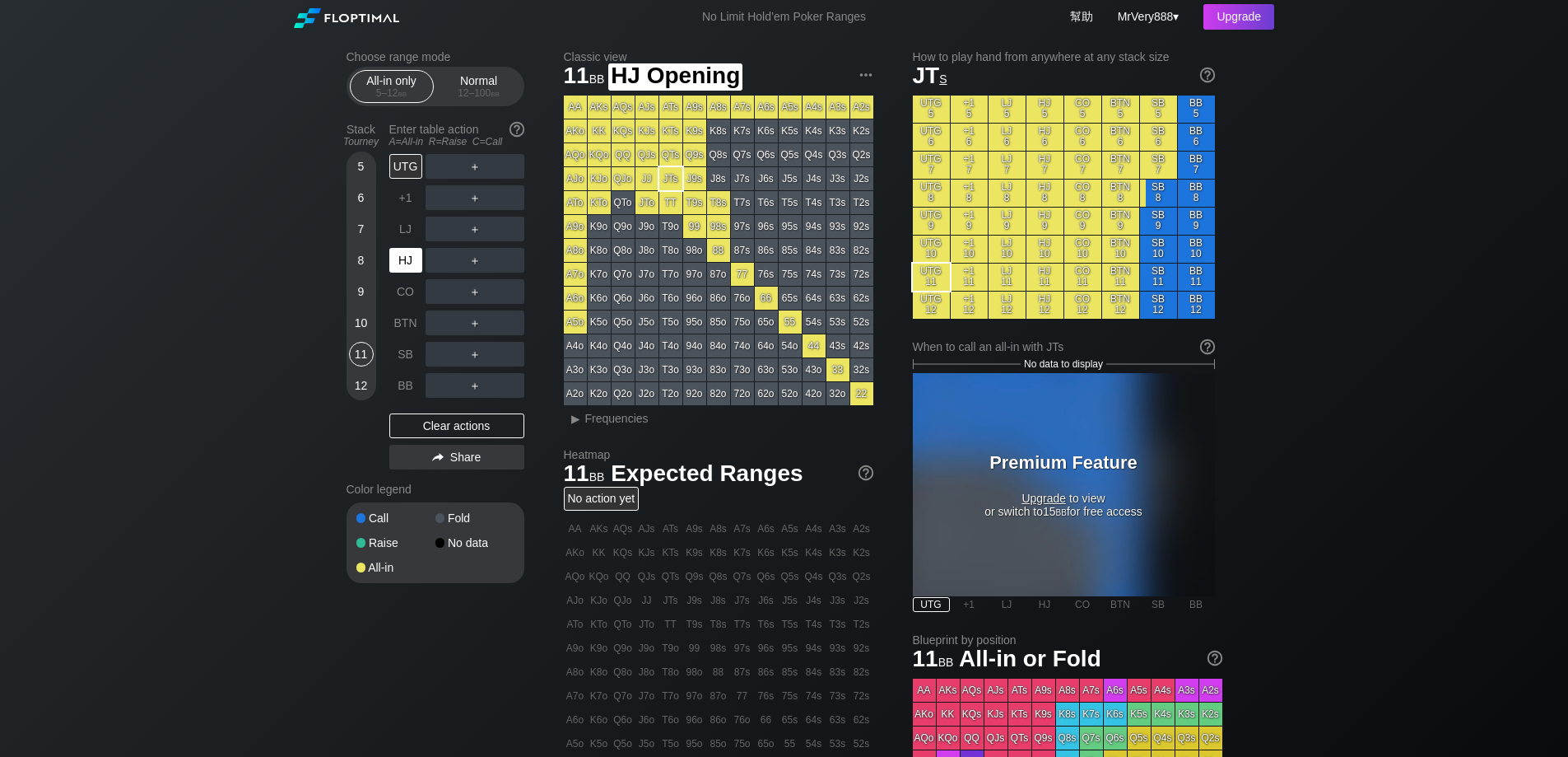
click at [406, 273] on div "HJ" at bounding box center [406, 261] width 33 height 25
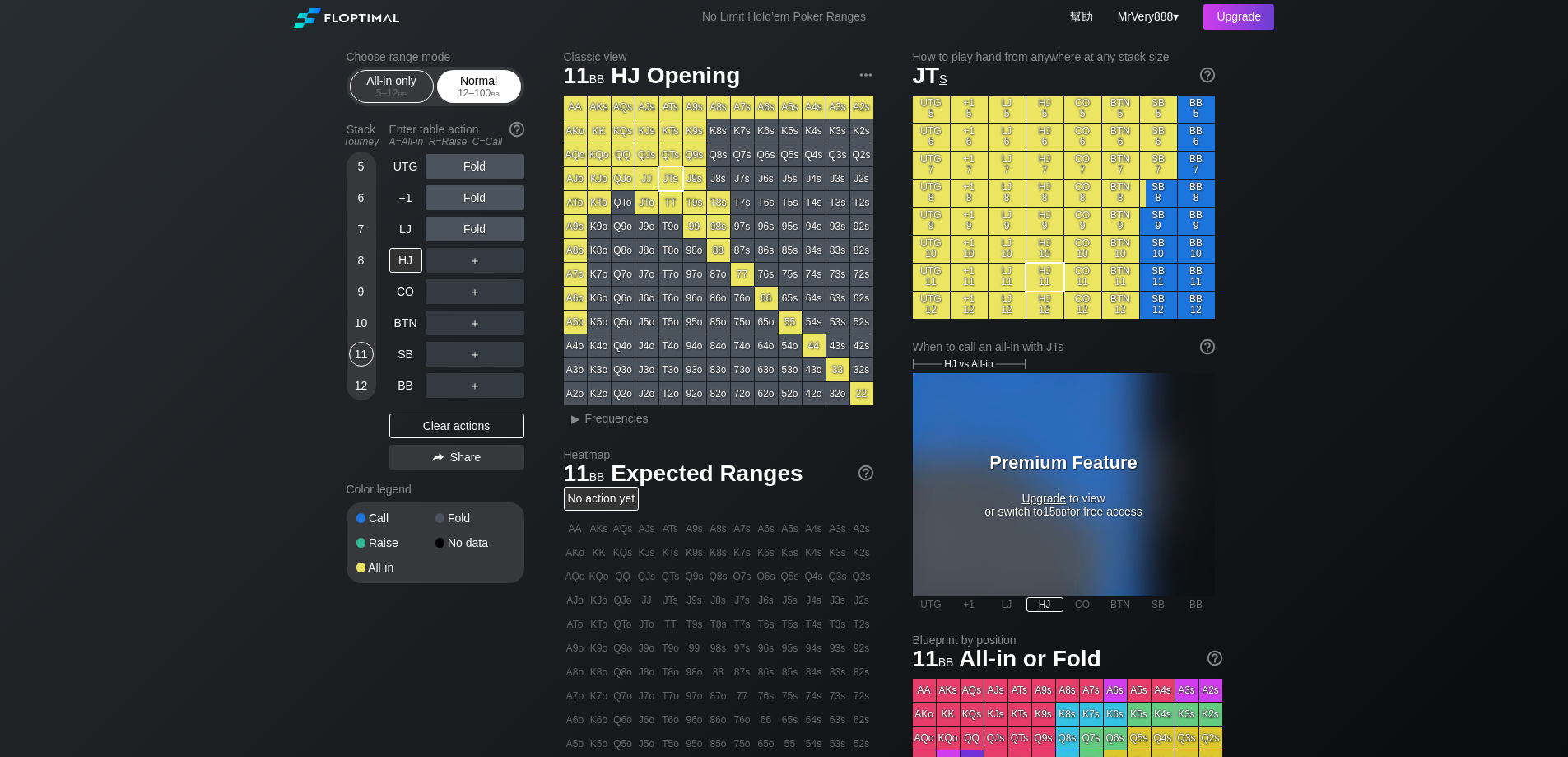
click at [475, 87] on div "Normal 12 – 100 bb" at bounding box center [479, 86] width 75 height 31
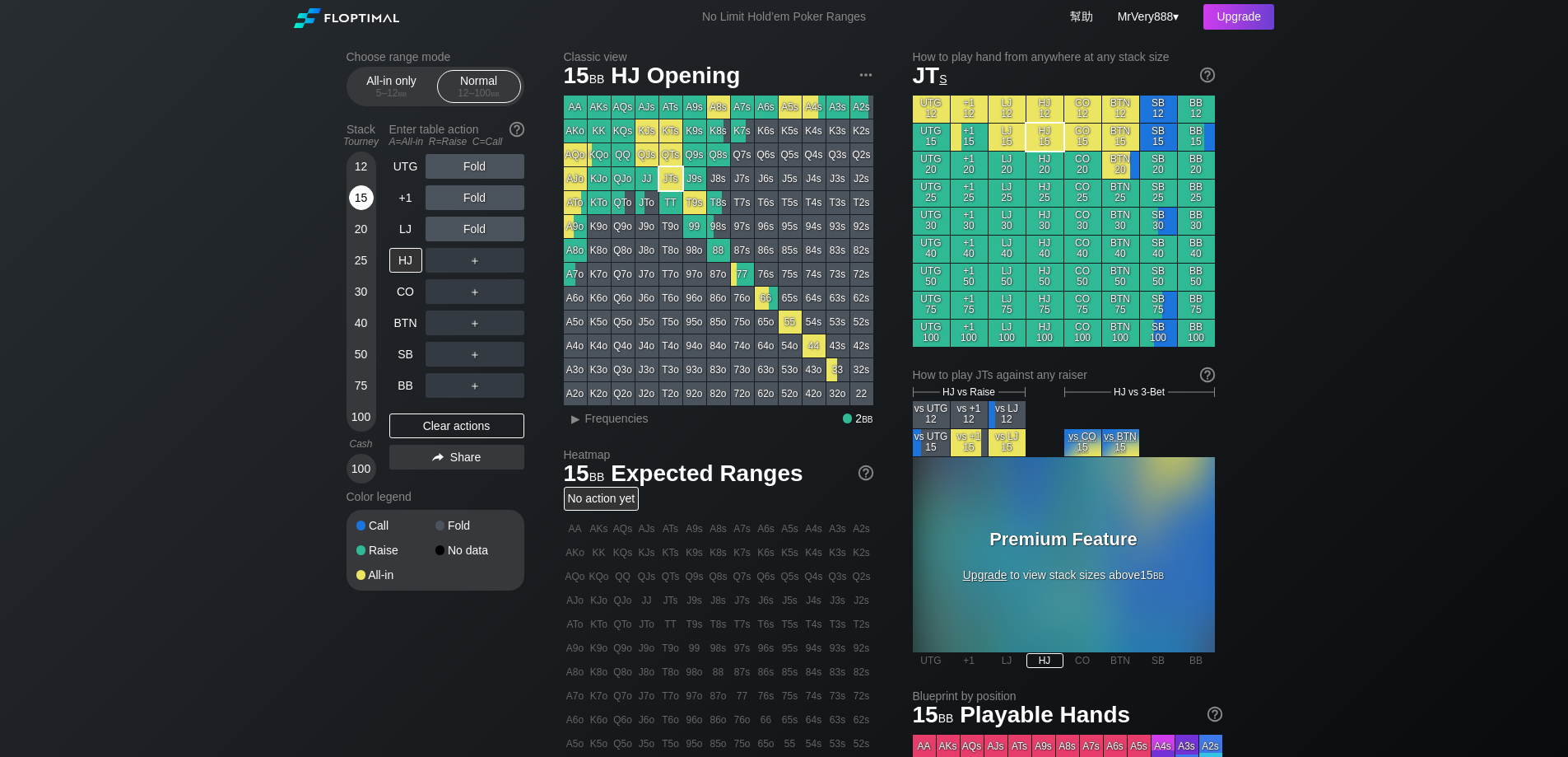
click at [366, 210] on div "15" at bounding box center [361, 197] width 25 height 25
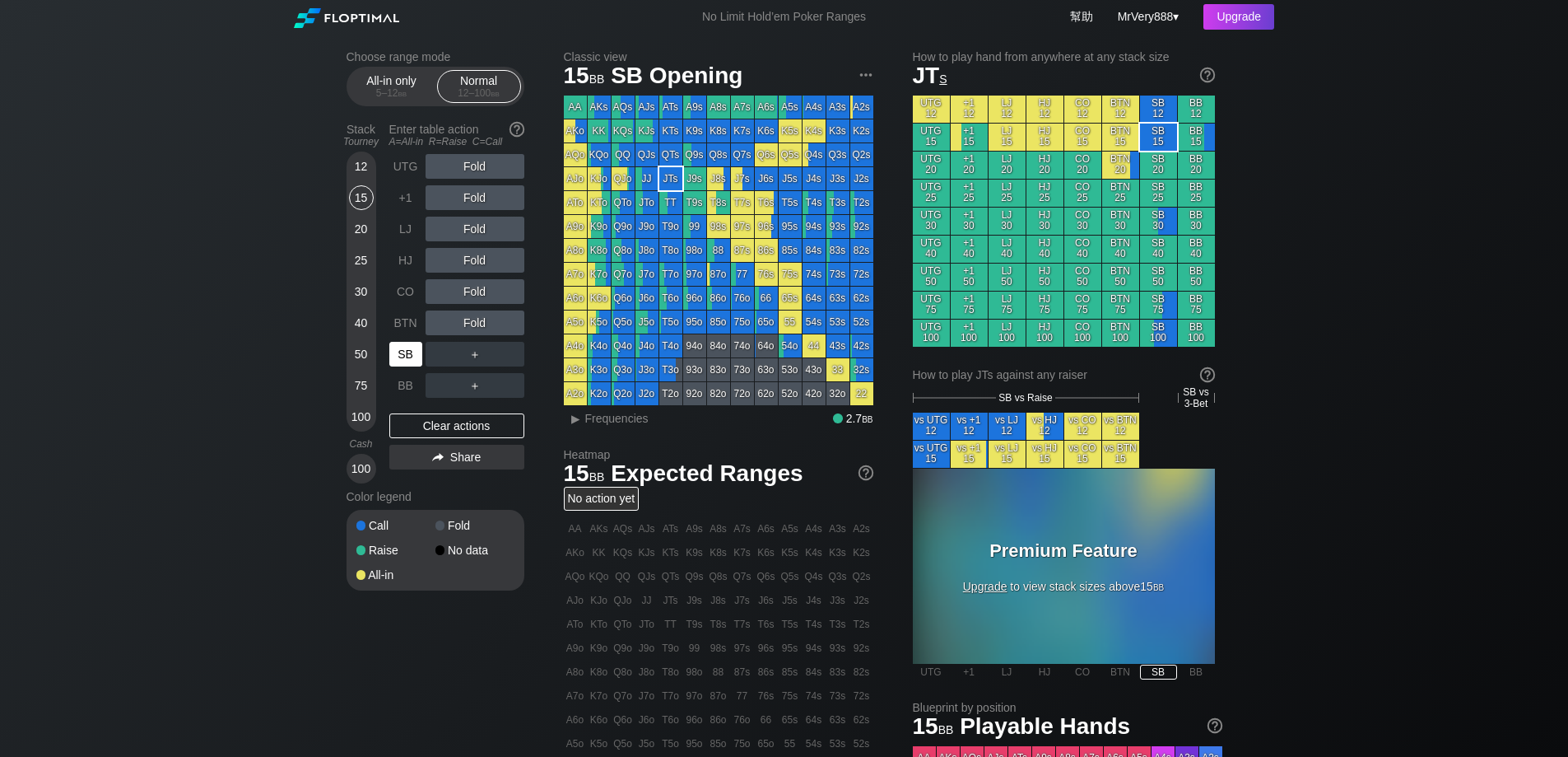
click at [406, 366] on div "SB" at bounding box center [406, 354] width 33 height 25
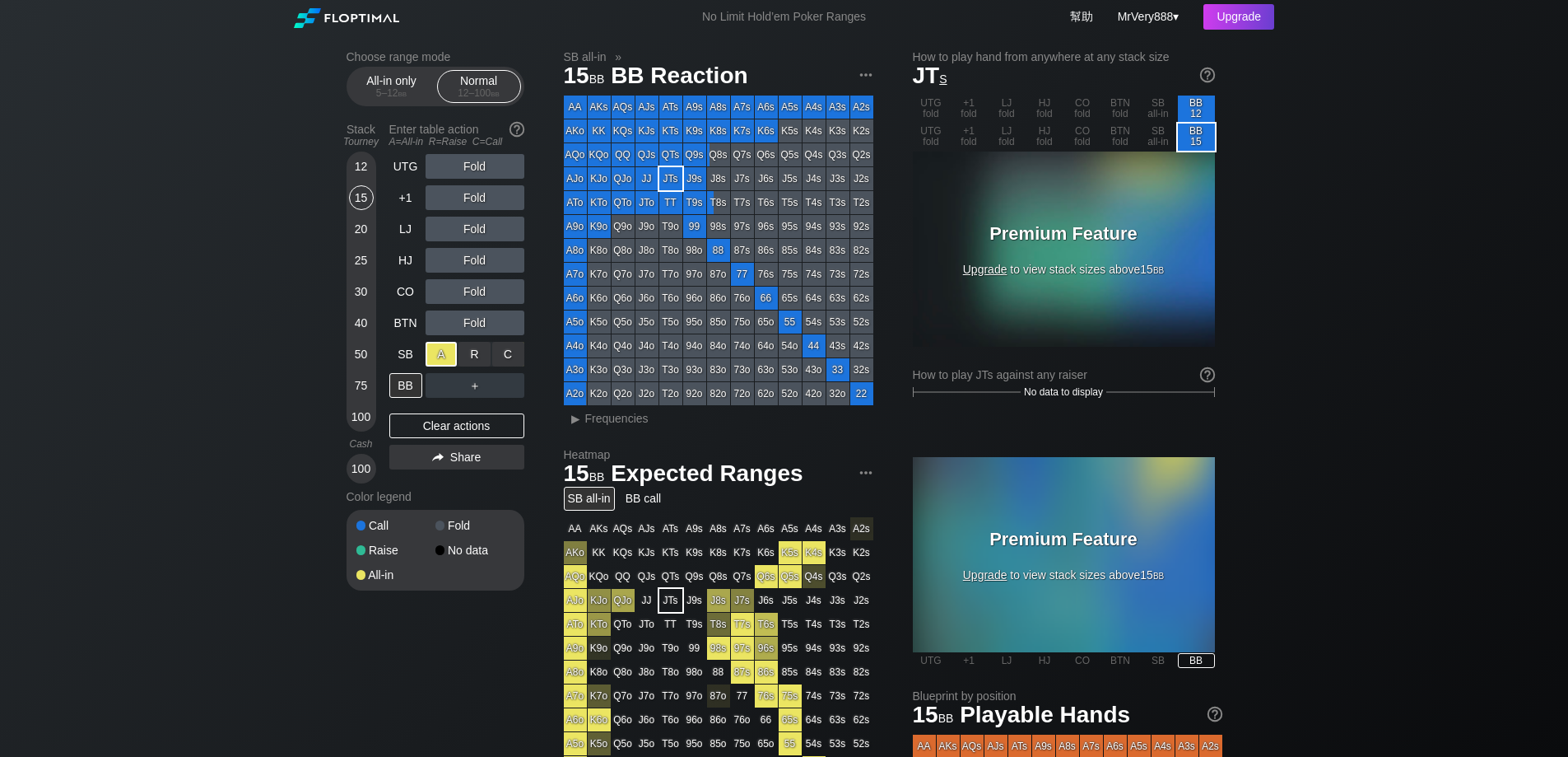
click at [443, 366] on div "A ✕" at bounding box center [442, 354] width 32 height 25
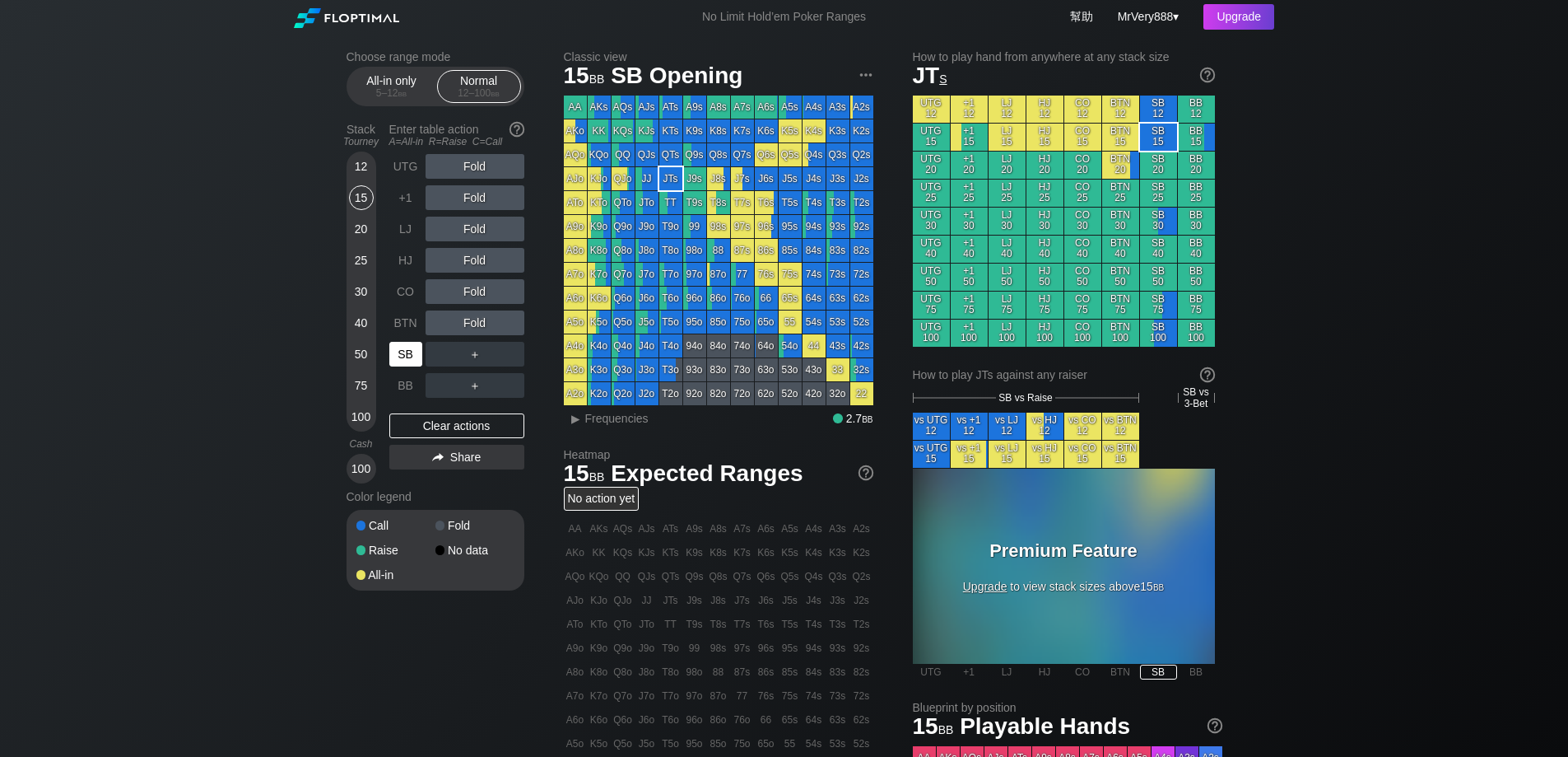
click at [411, 366] on div "SB" at bounding box center [406, 354] width 33 height 25
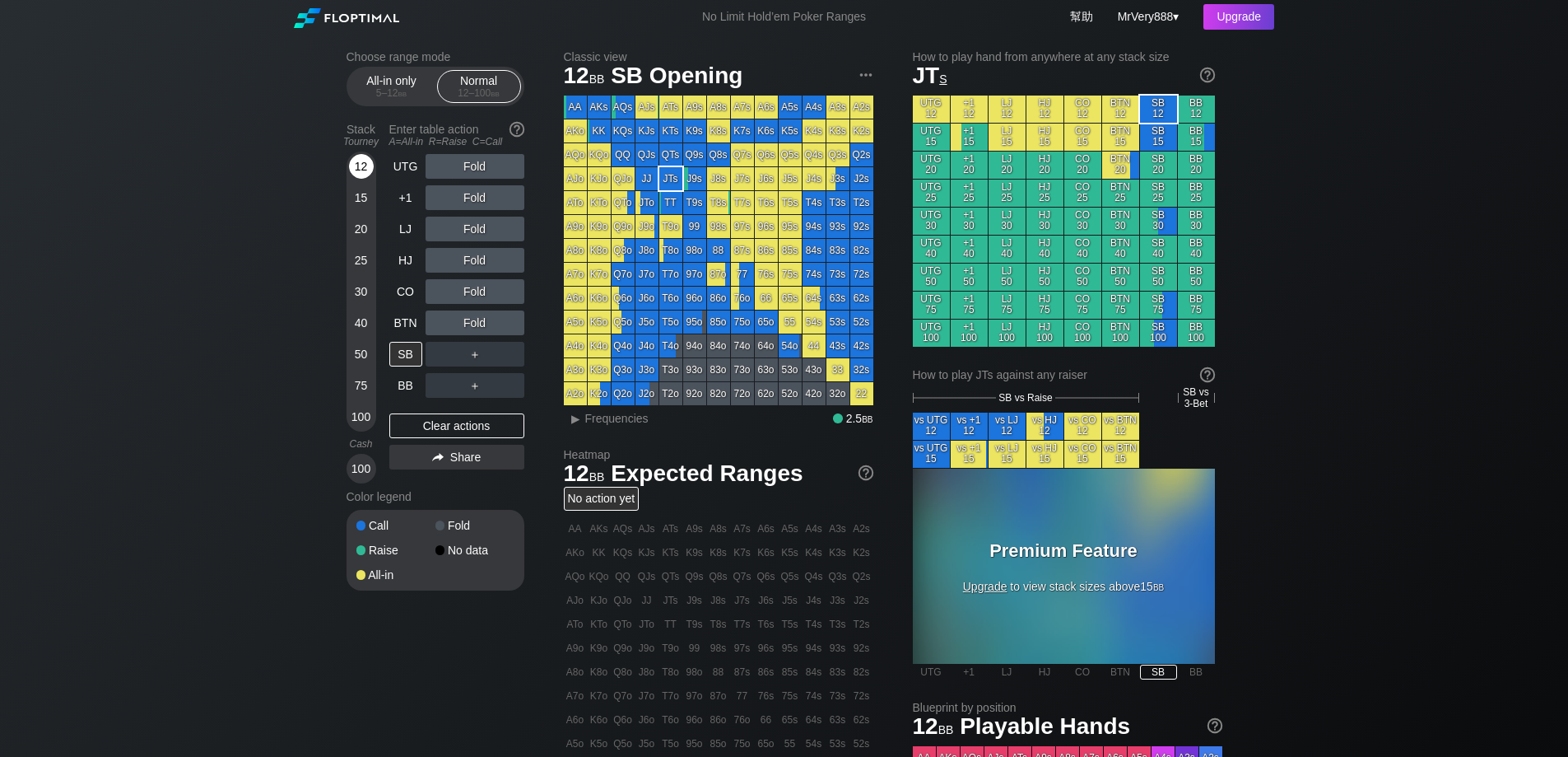
click at [354, 178] on div "12" at bounding box center [361, 166] width 25 height 25
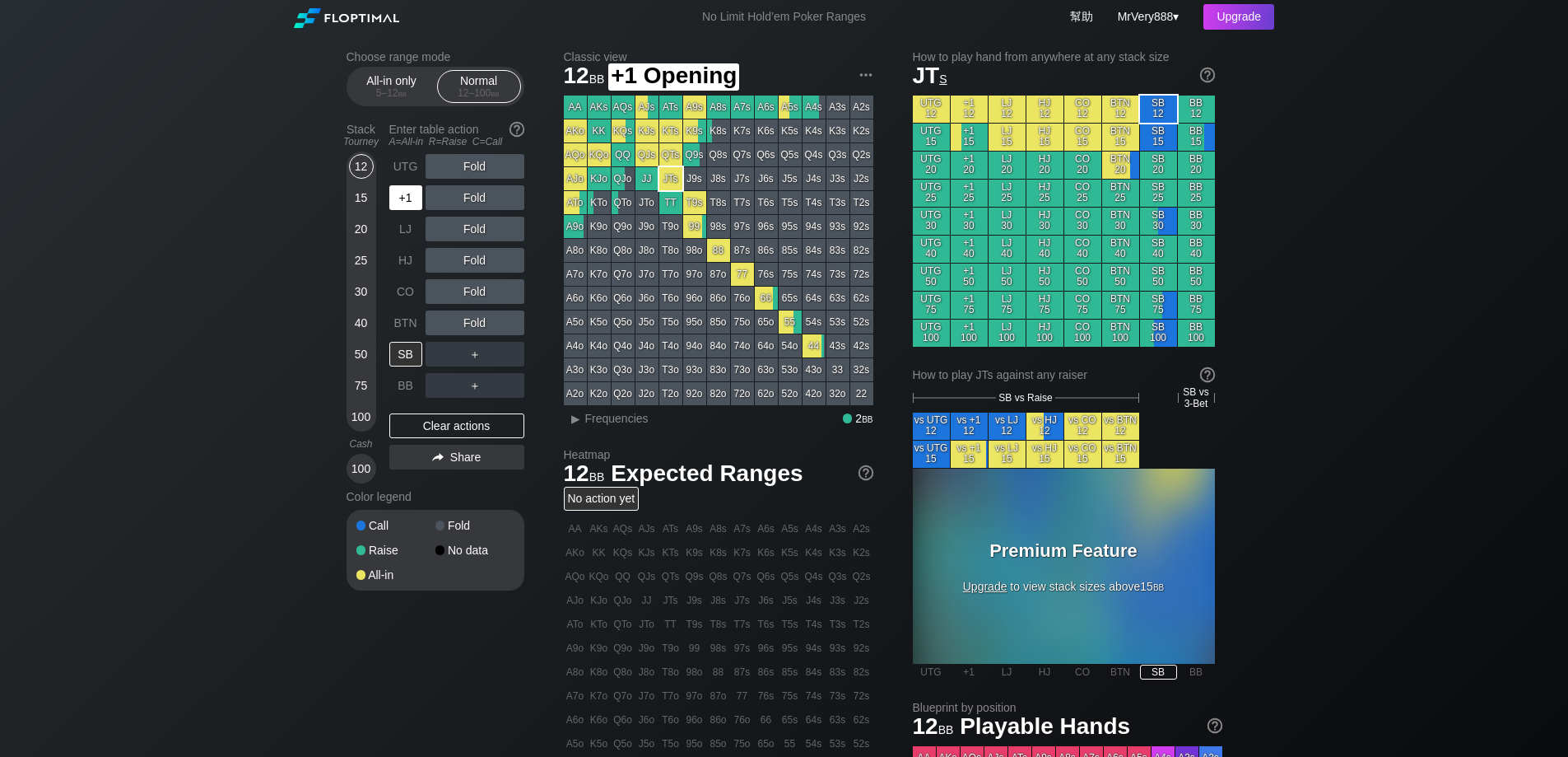
click at [403, 208] on div "+1" at bounding box center [406, 197] width 33 height 25
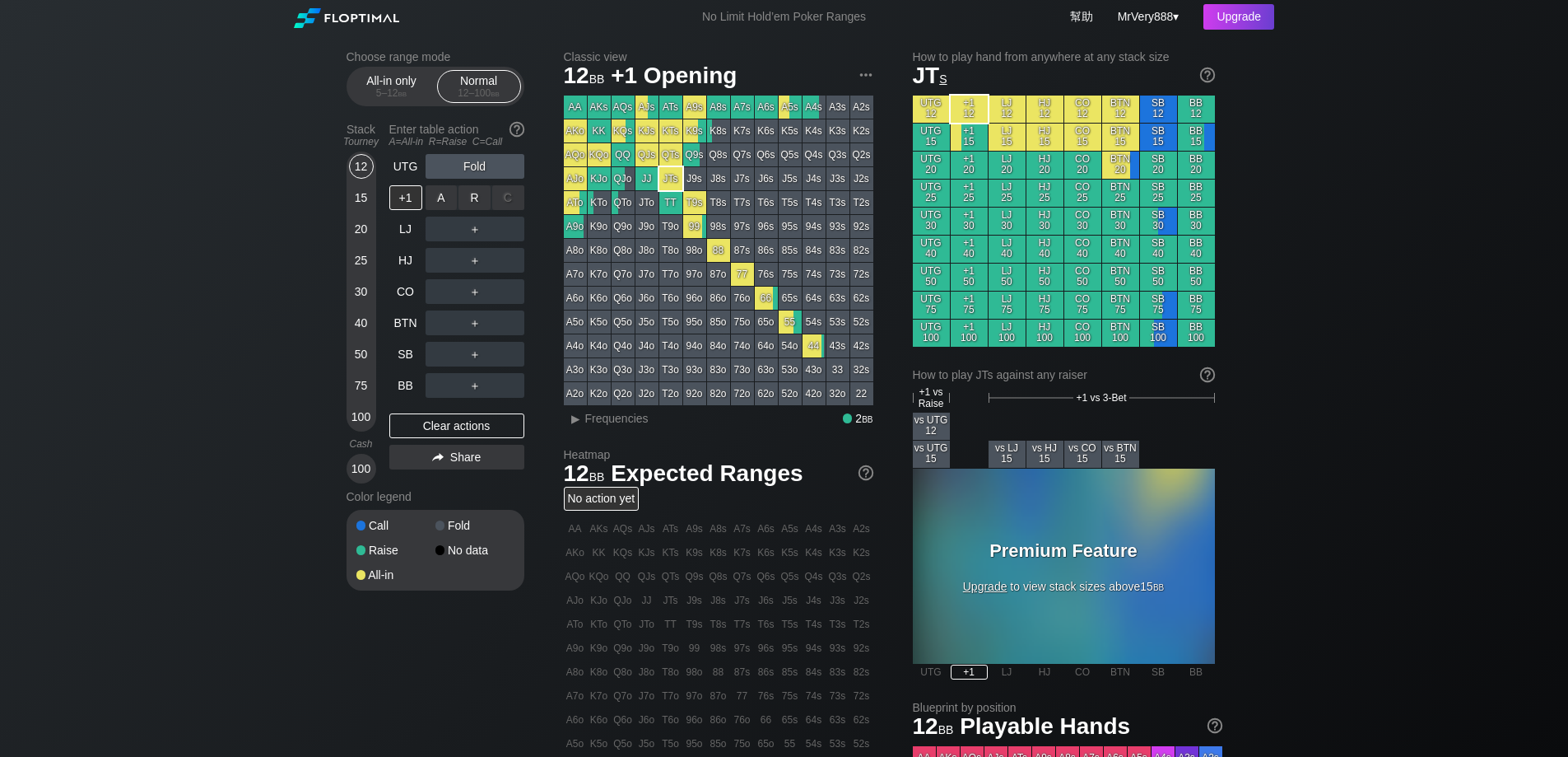
click at [482, 210] on div "R ✕" at bounding box center [475, 197] width 32 height 25
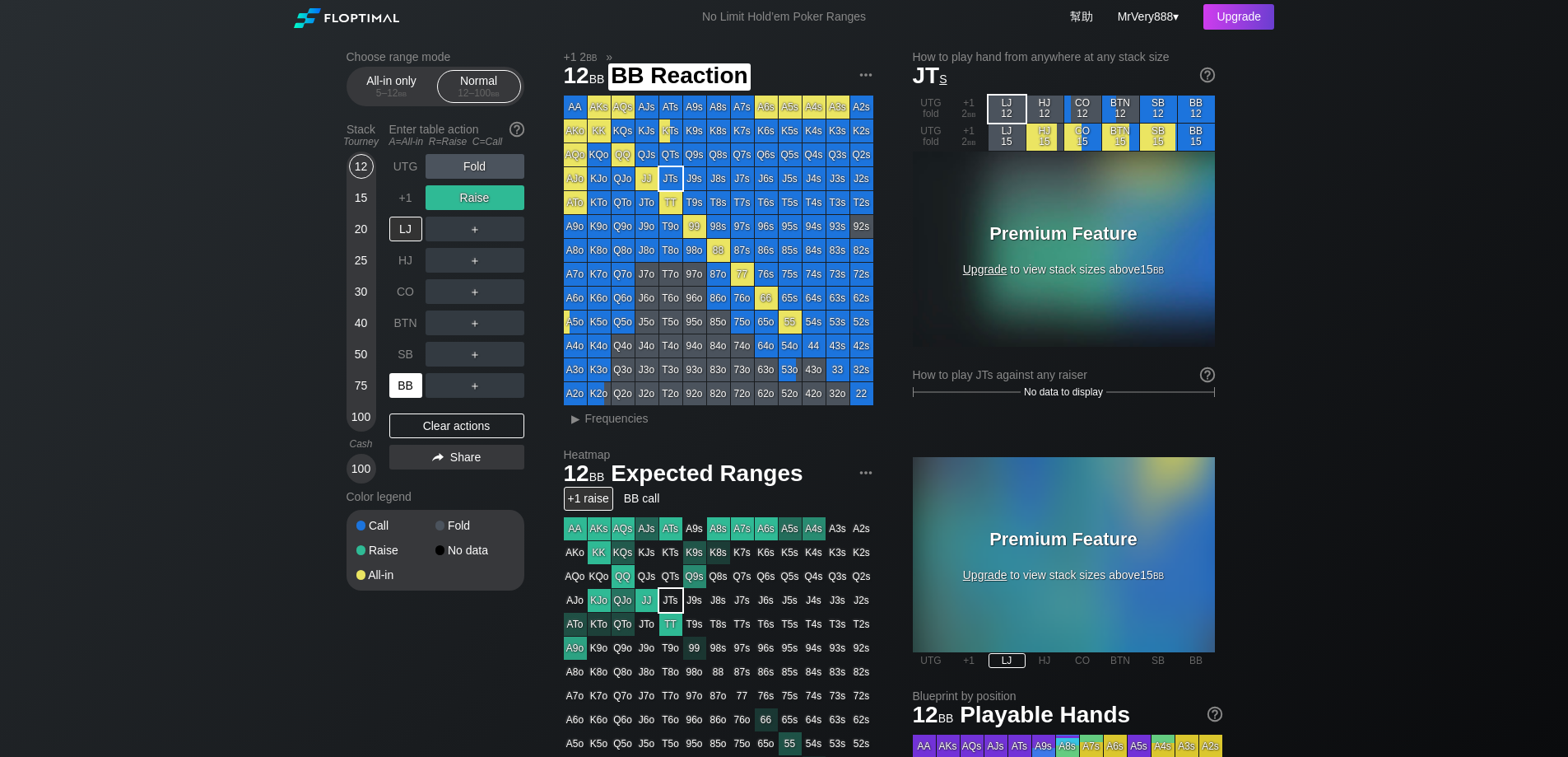
click at [416, 389] on div "BB" at bounding box center [406, 385] width 33 height 25
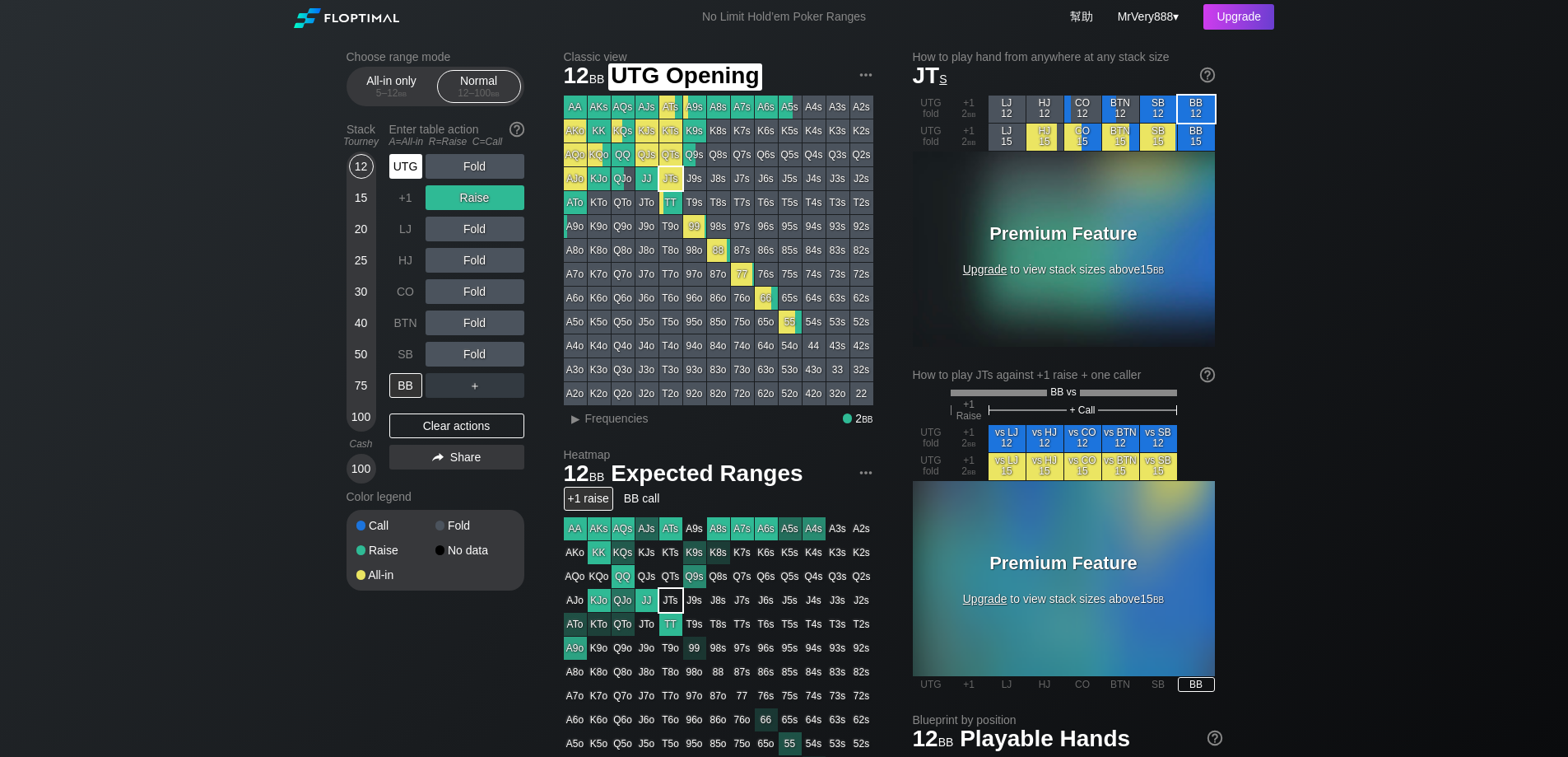
click at [410, 178] on div "UTG" at bounding box center [406, 166] width 33 height 25
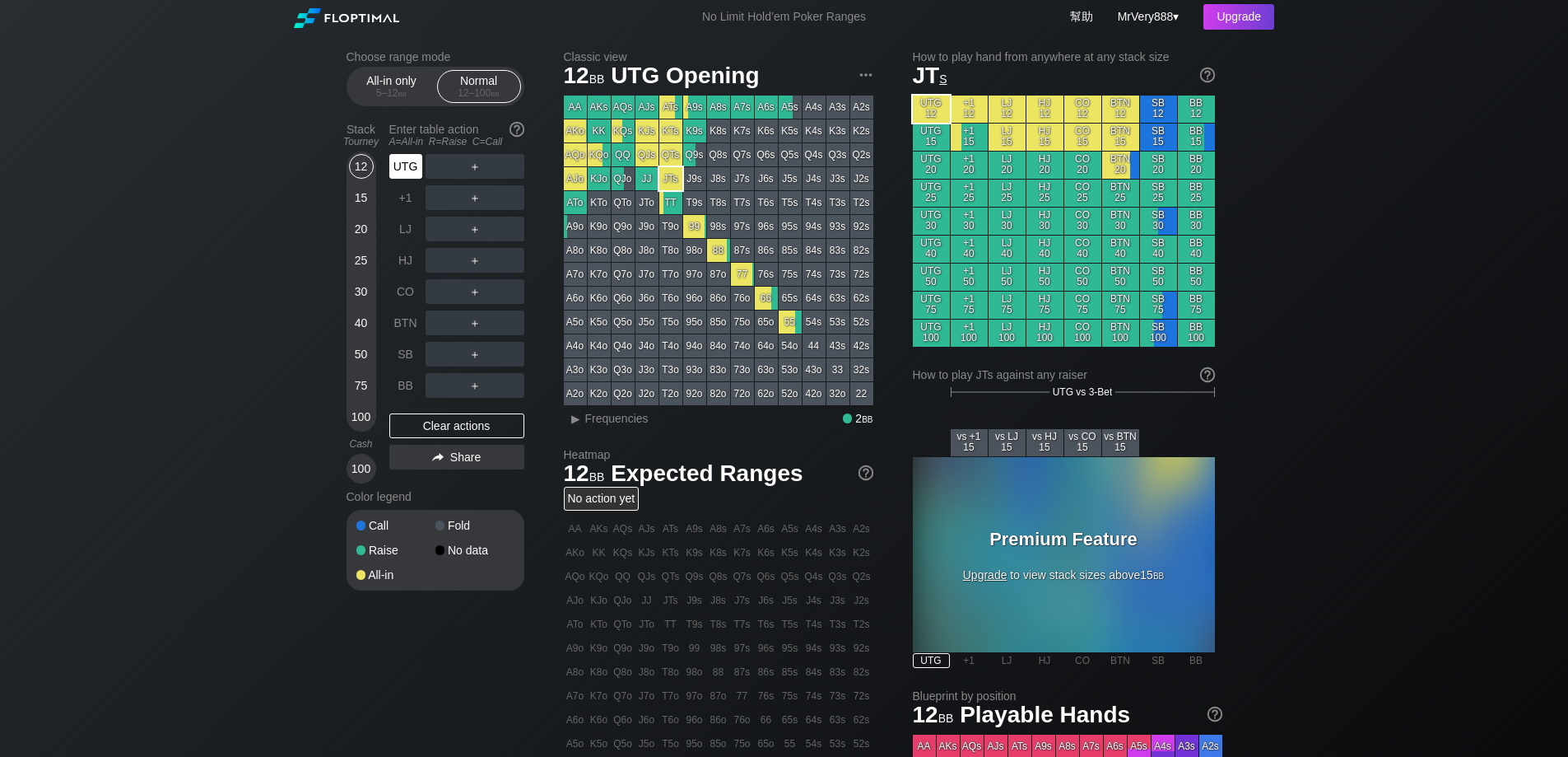
click at [410, 178] on div "UTG" at bounding box center [406, 166] width 33 height 25
click at [409, 335] on div "BTN" at bounding box center [406, 323] width 33 height 25
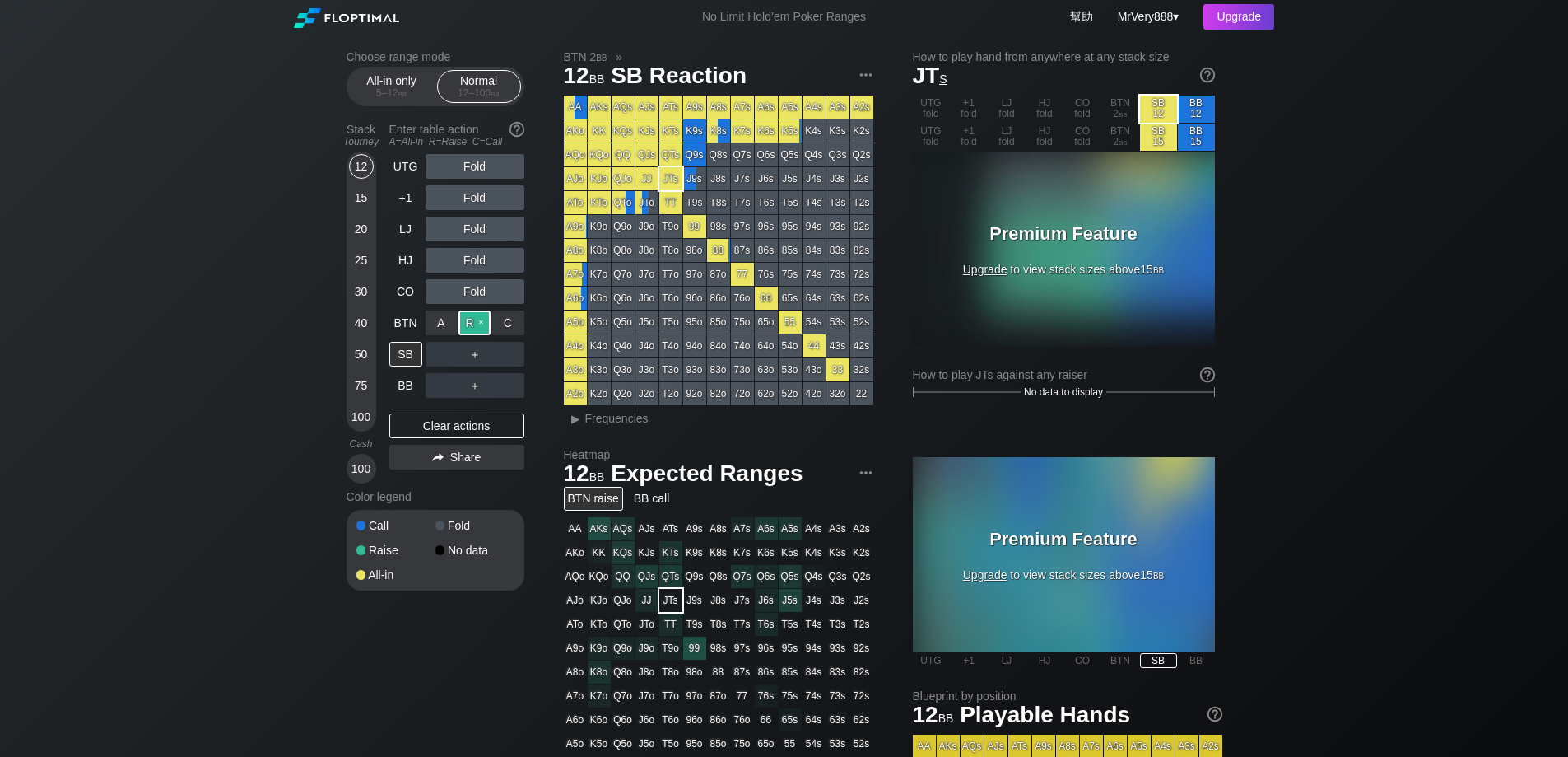
click at [476, 335] on div "R ✕" at bounding box center [475, 323] width 32 height 25
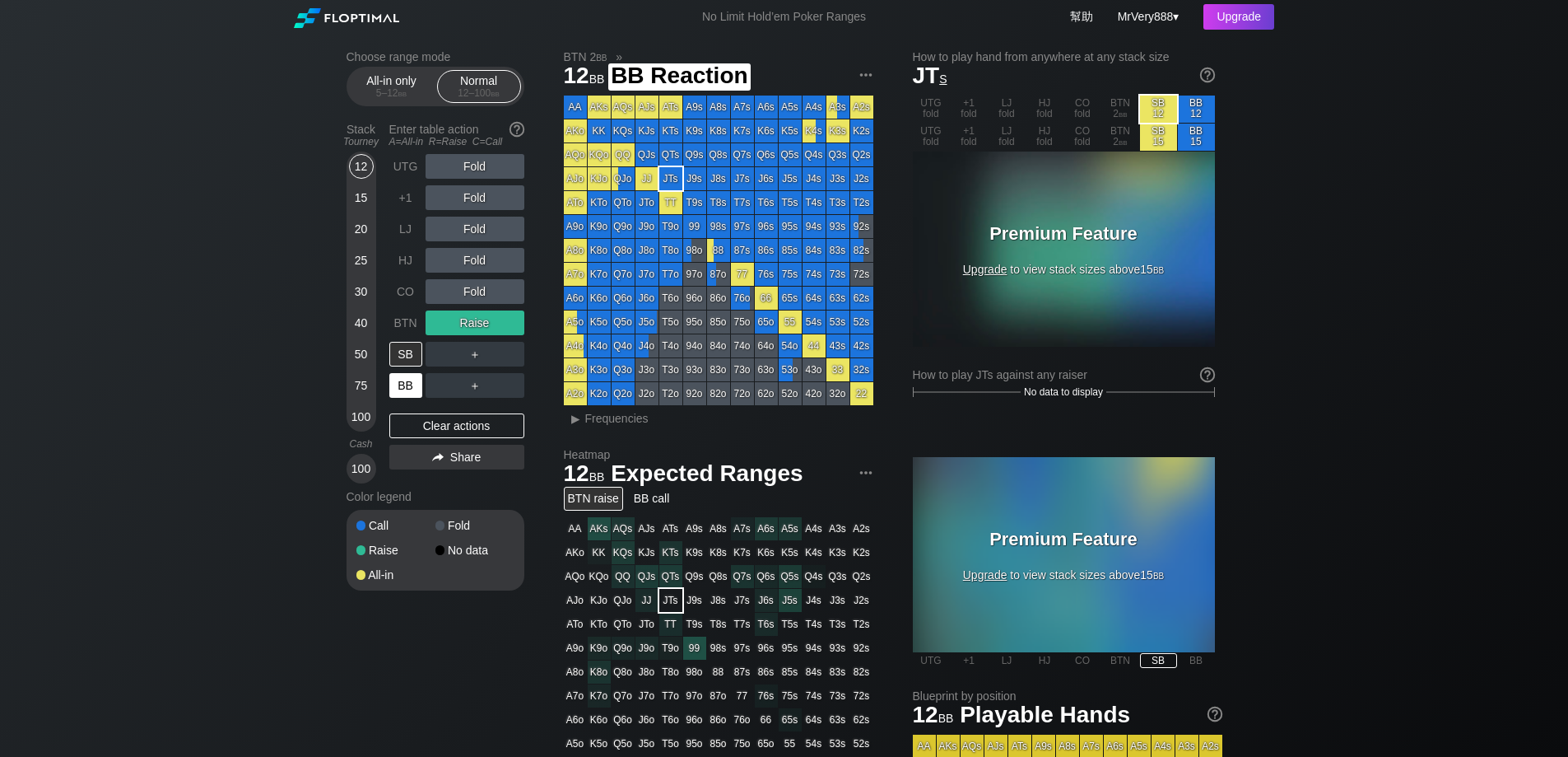
click at [417, 397] on div "BB" at bounding box center [406, 385] width 33 height 25
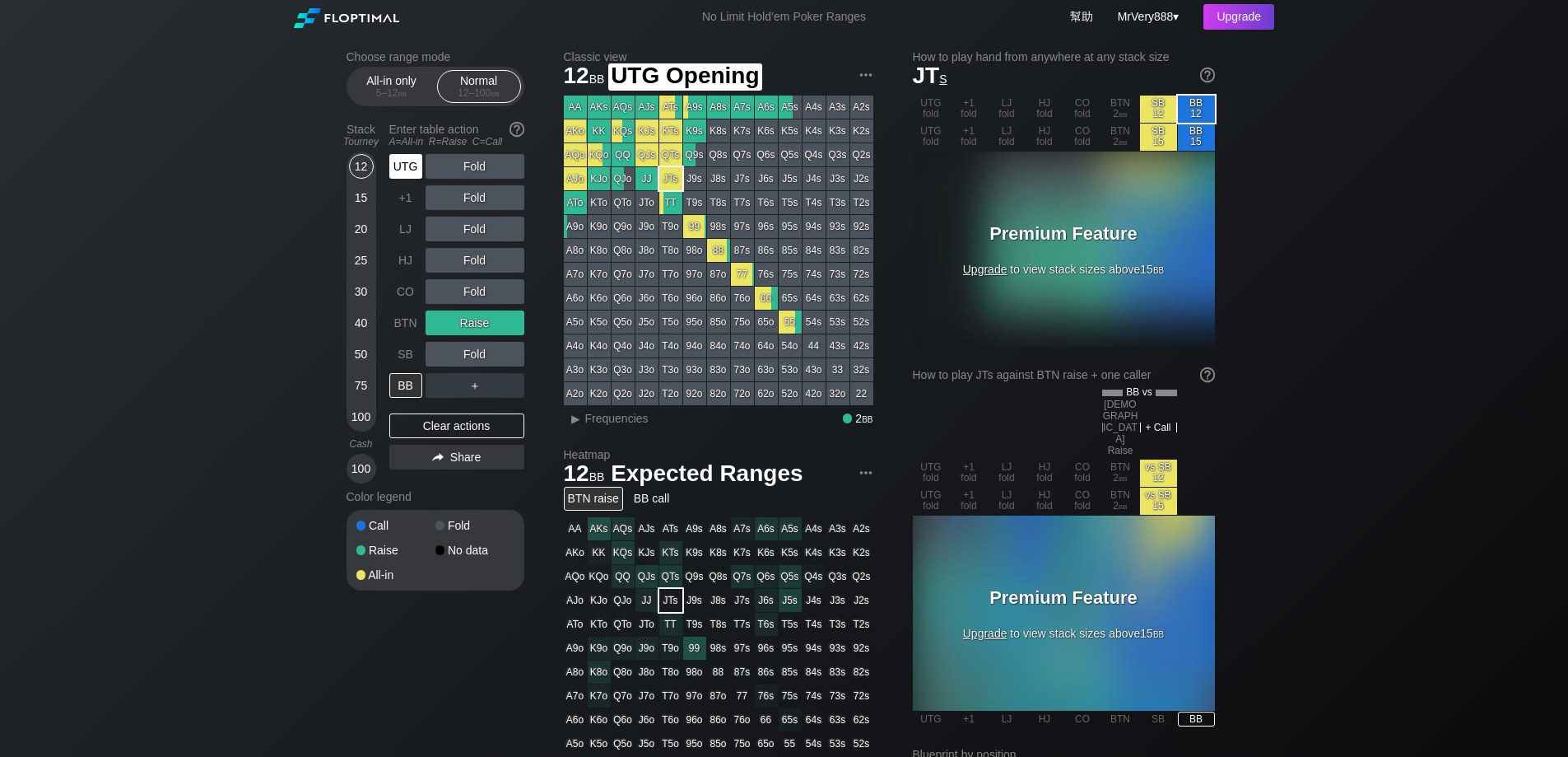
click at [400, 178] on div "UTG" at bounding box center [406, 166] width 33 height 25
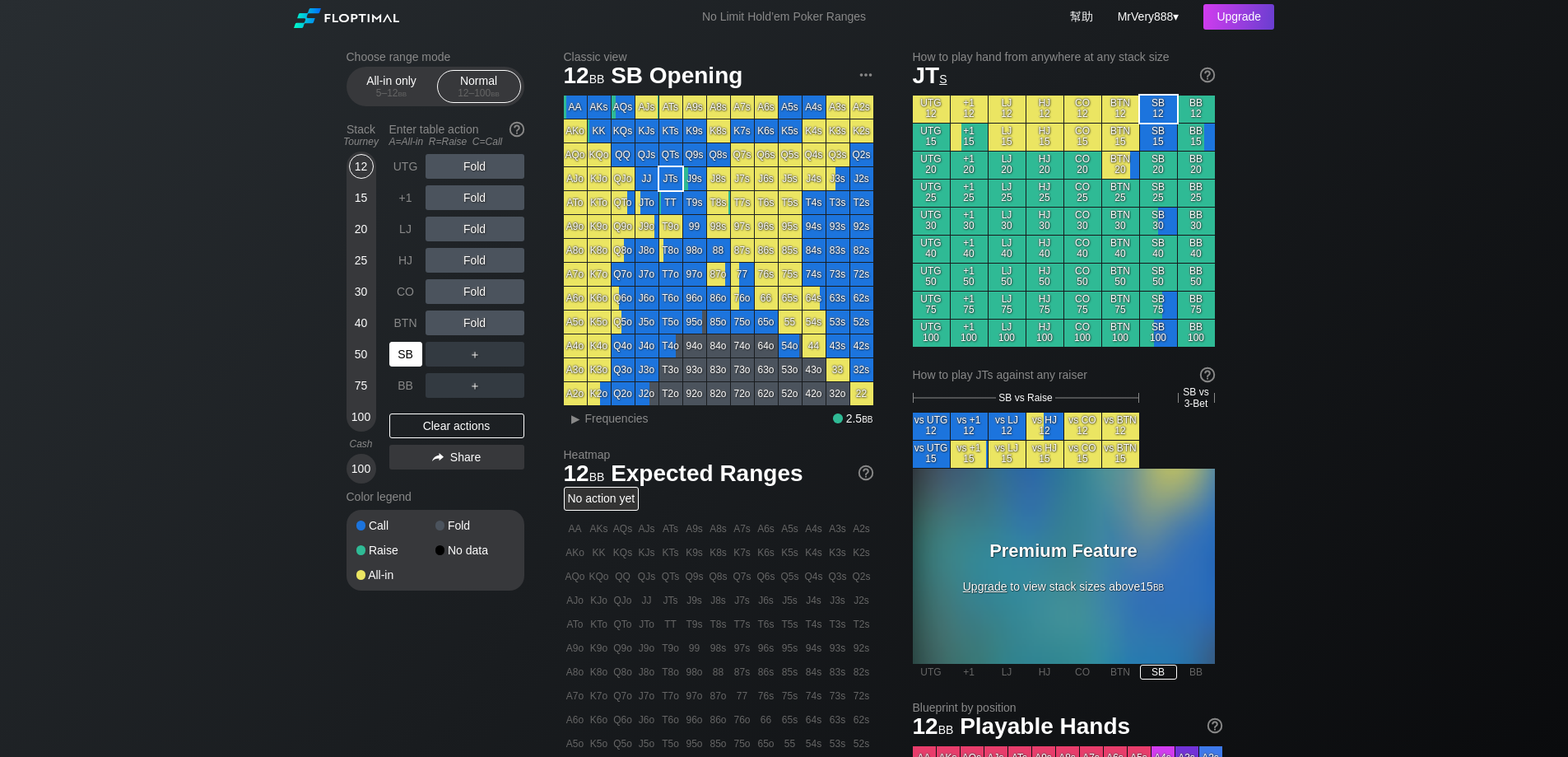
click at [401, 366] on div "SB" at bounding box center [406, 354] width 33 height 25
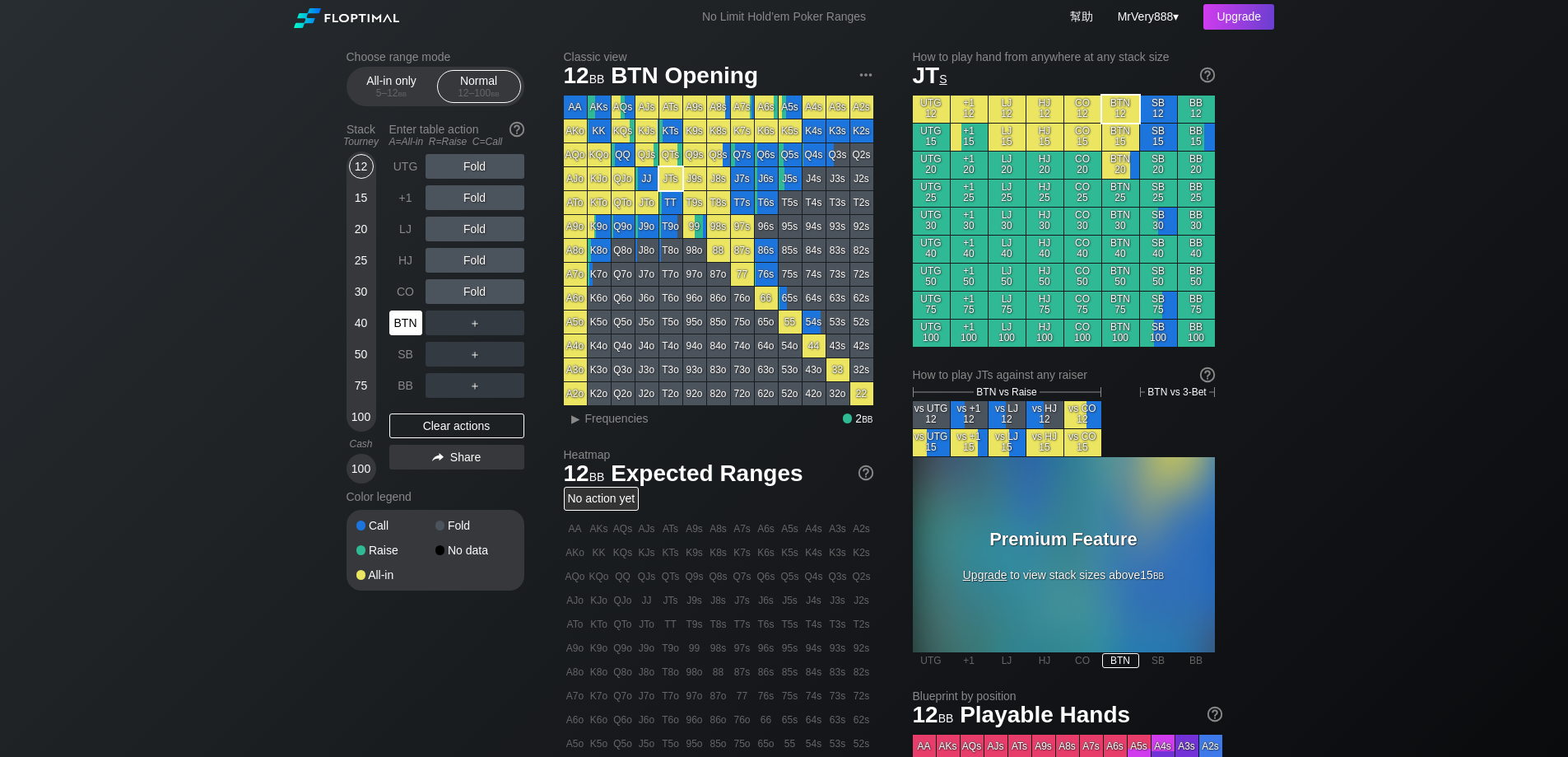
click at [397, 335] on div "BTN" at bounding box center [406, 323] width 33 height 25
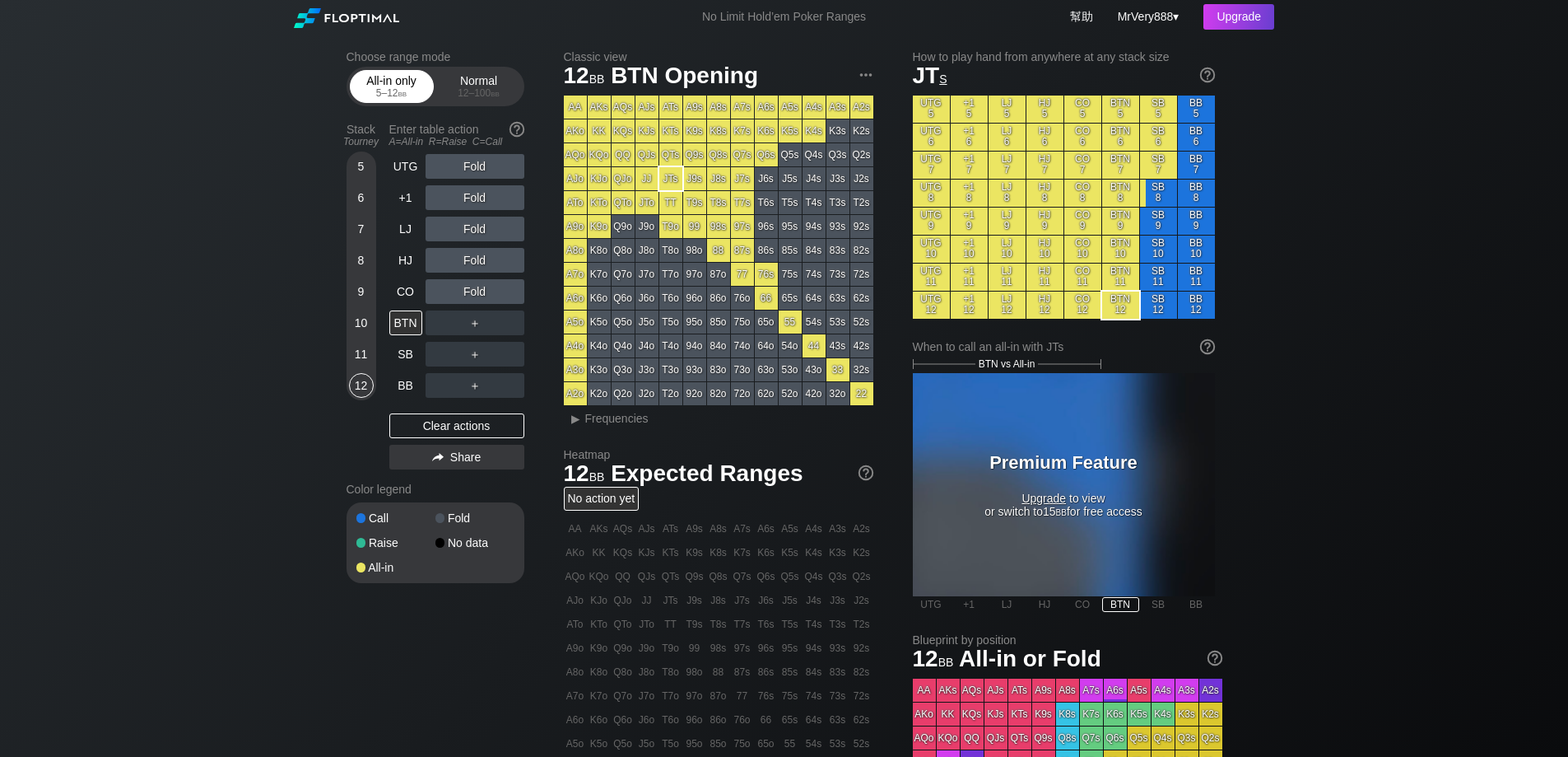
click at [395, 99] on div "5 – 12 bb" at bounding box center [392, 93] width 69 height 11
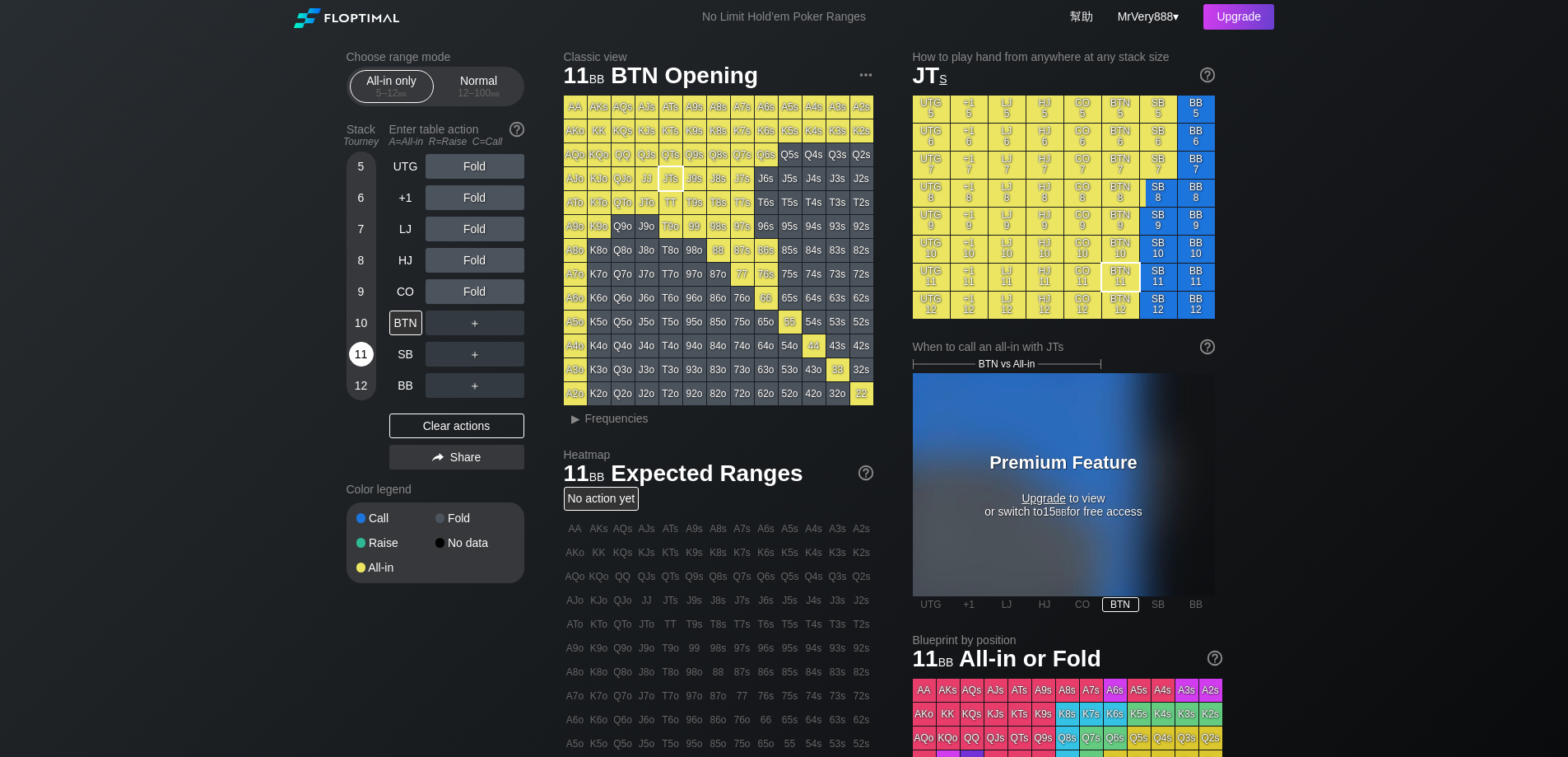
click at [363, 366] on div "11" at bounding box center [361, 354] width 25 height 25
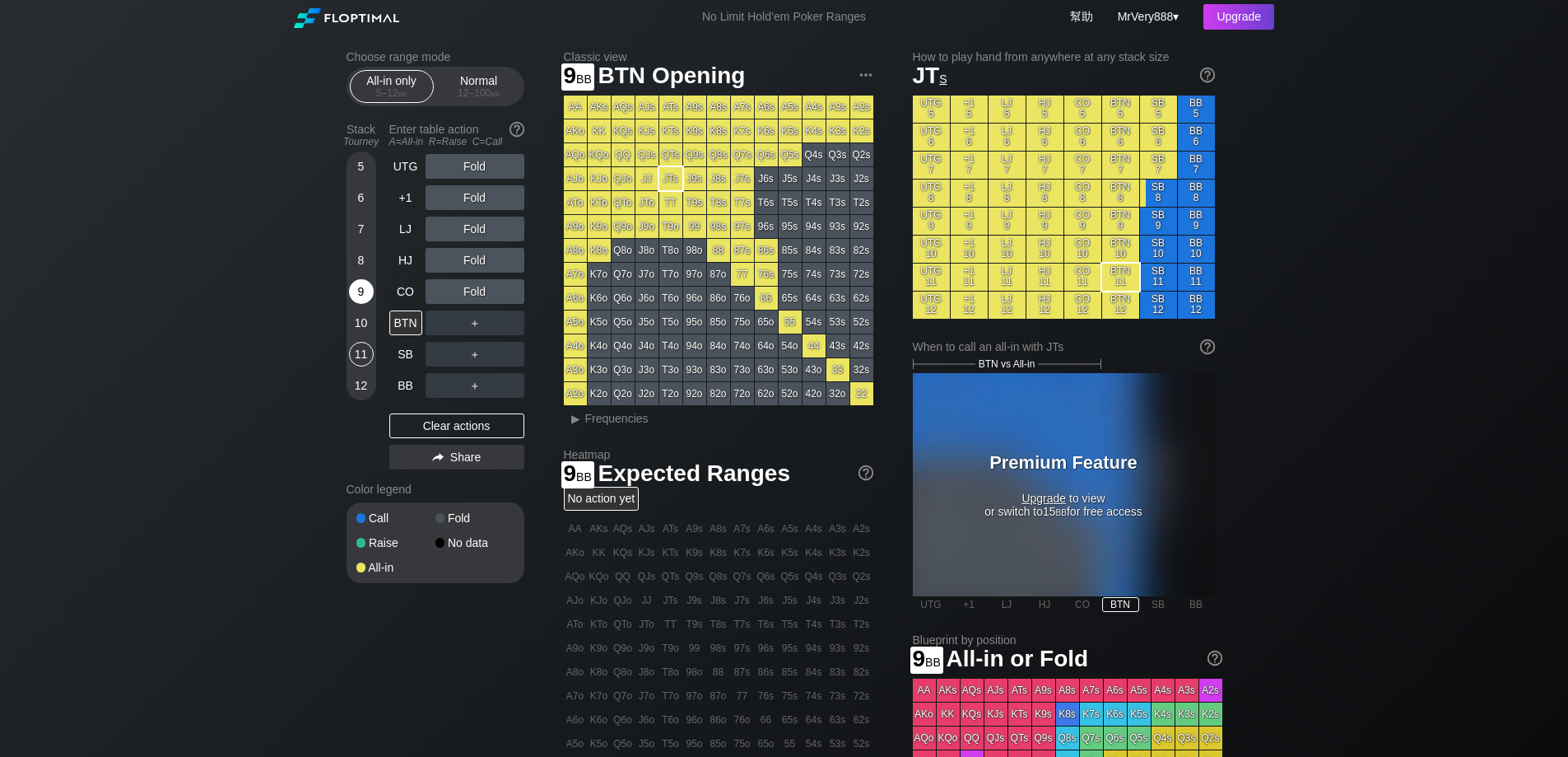
click at [366, 300] on div "9" at bounding box center [361, 292] width 25 height 25
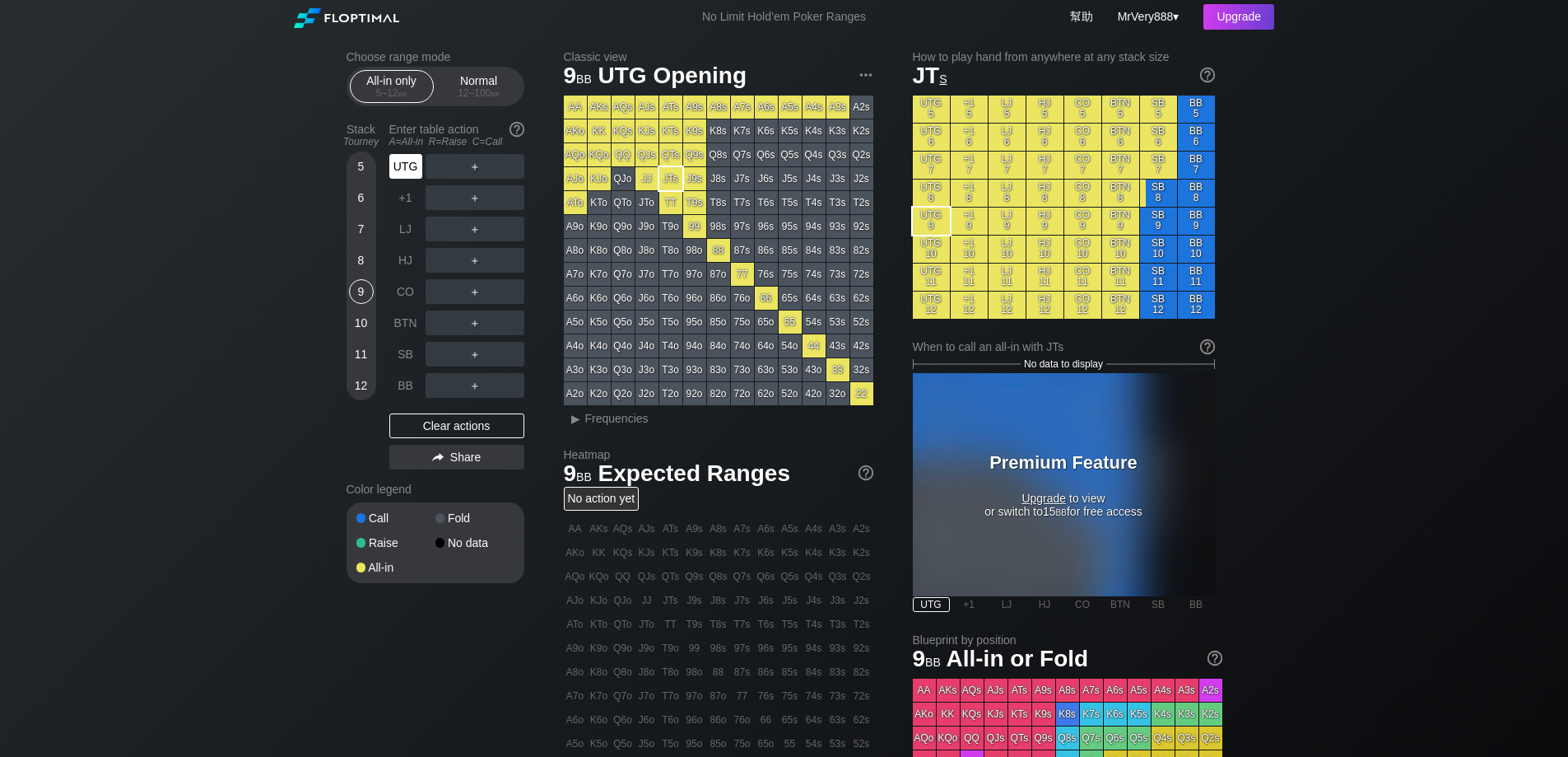
click at [406, 178] on div "UTG" at bounding box center [406, 166] width 33 height 25
click at [158, 311] on div "Choose range mode All-in only 5 – 12 bb Normal 12 – 100 bb Stack Tourney Enter …" at bounding box center [784, 531] width 1568 height 996
click at [487, 99] on div "12 – 100 bb" at bounding box center [478, 93] width 69 height 11
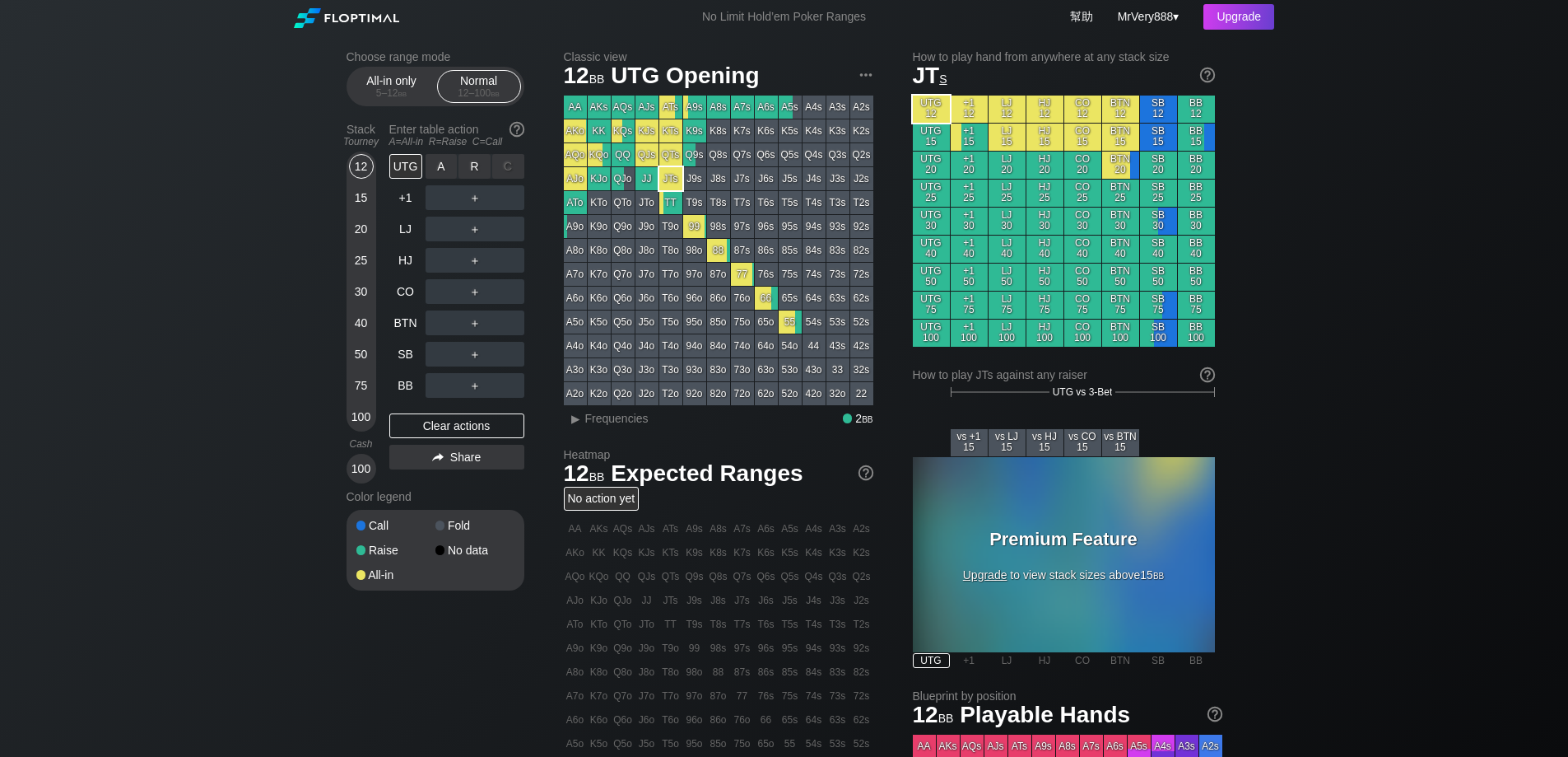
click at [476, 178] on div "R ✕" at bounding box center [475, 166] width 32 height 25
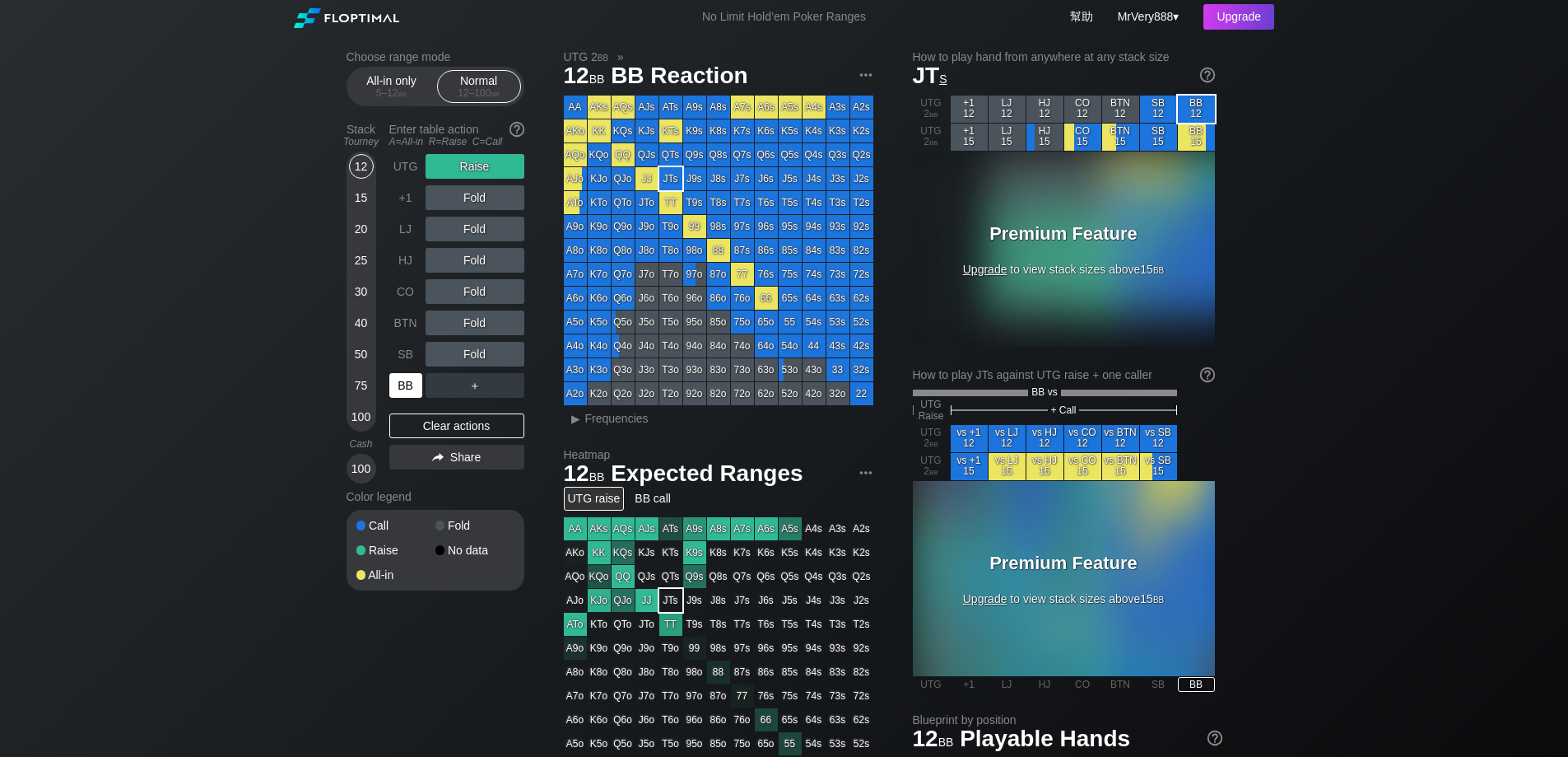
click at [404, 397] on div "BB" at bounding box center [406, 385] width 33 height 25
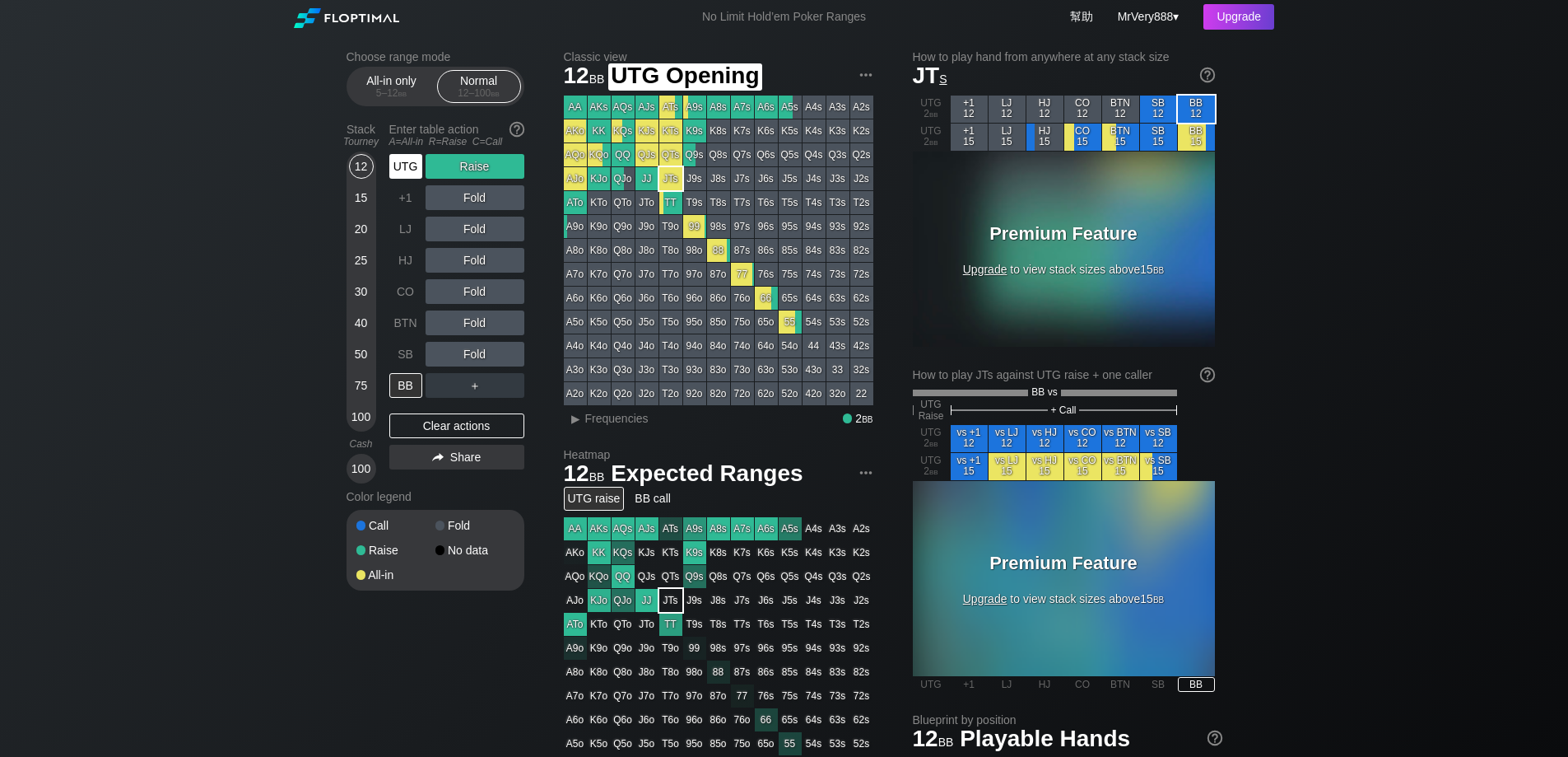
click at [406, 178] on div "UTG" at bounding box center [406, 166] width 33 height 25
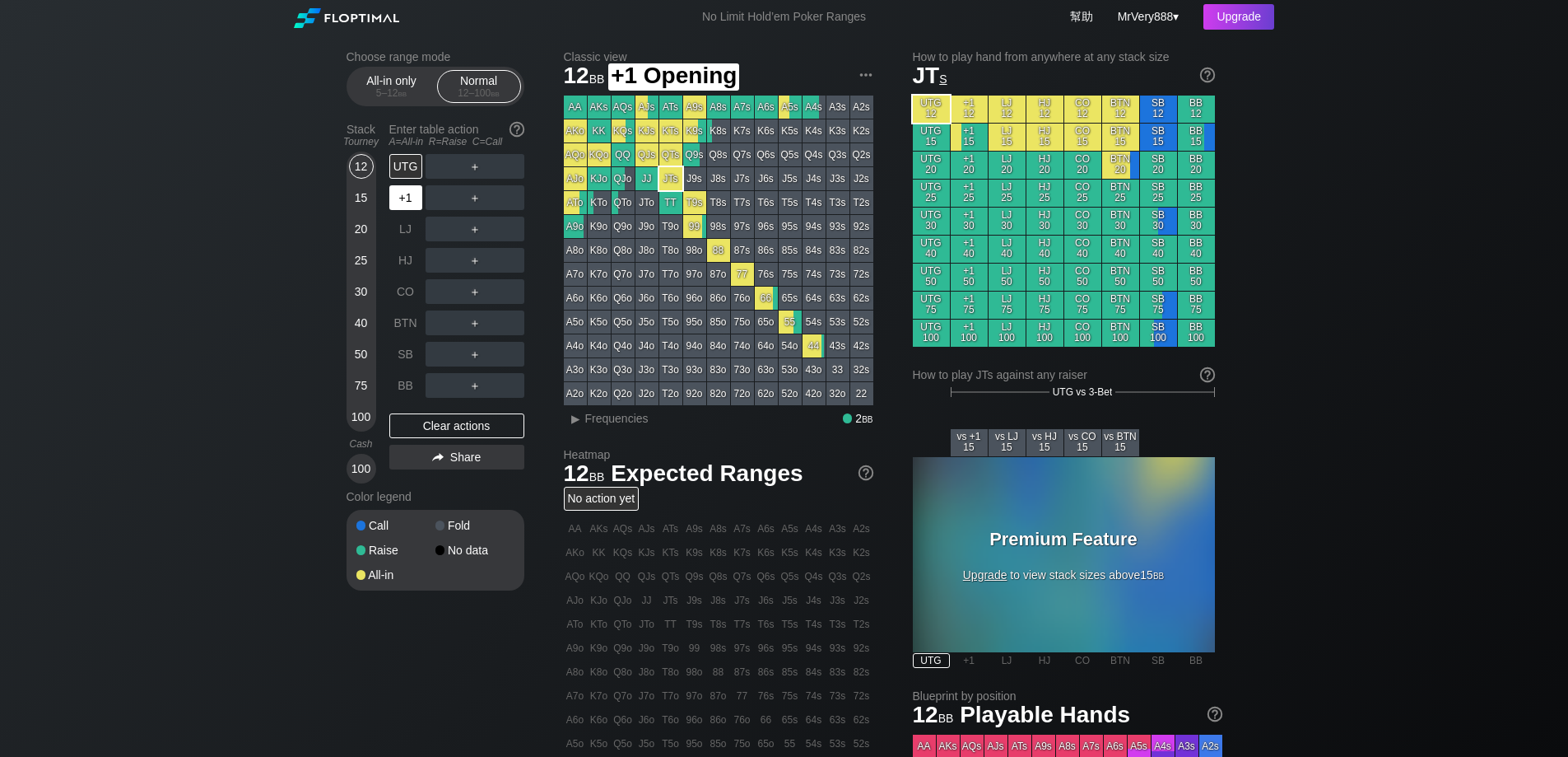
click at [404, 210] on div "+1" at bounding box center [406, 197] width 33 height 25
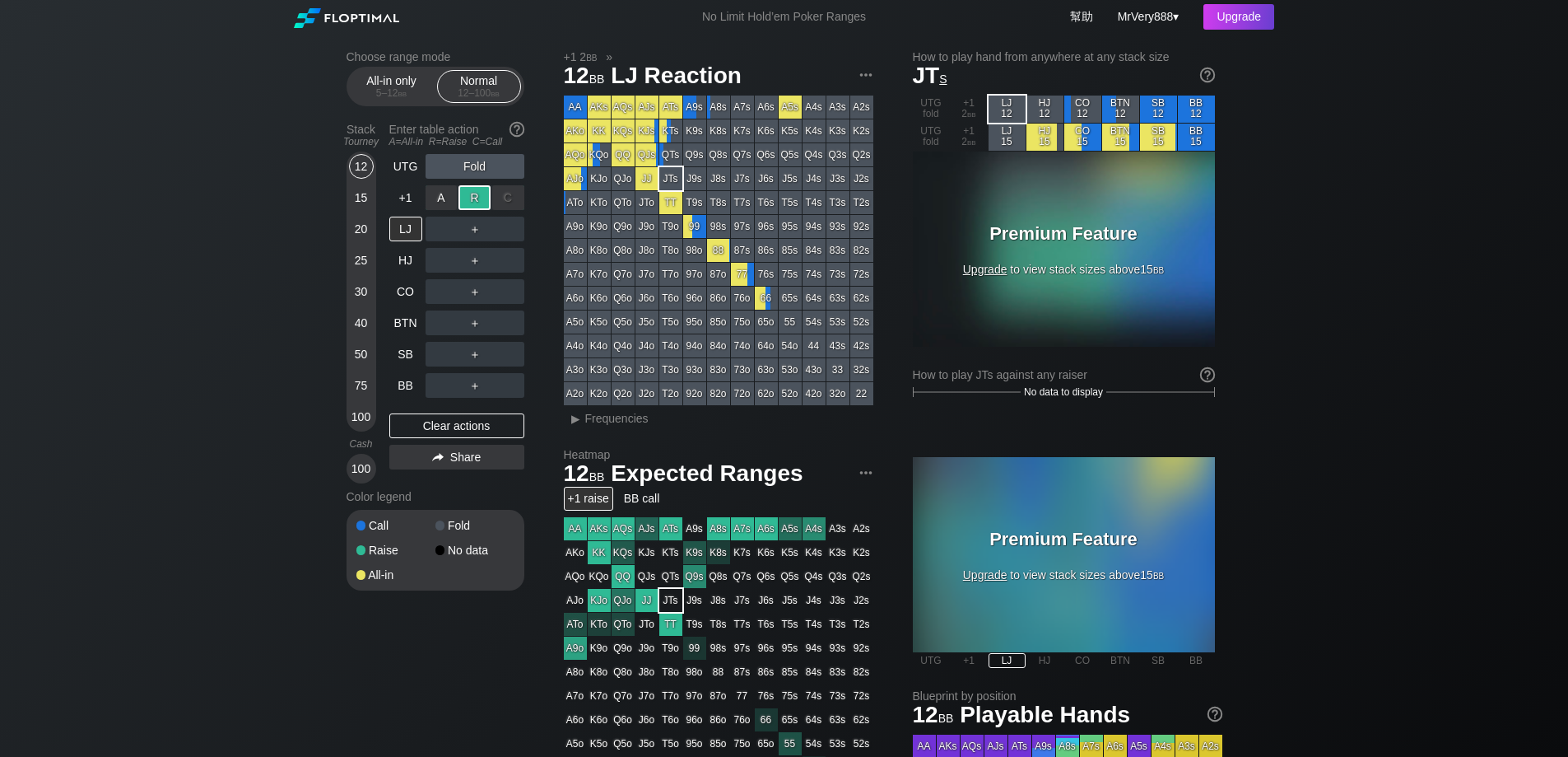
click at [488, 210] on div "R ✕" at bounding box center [475, 197] width 32 height 25
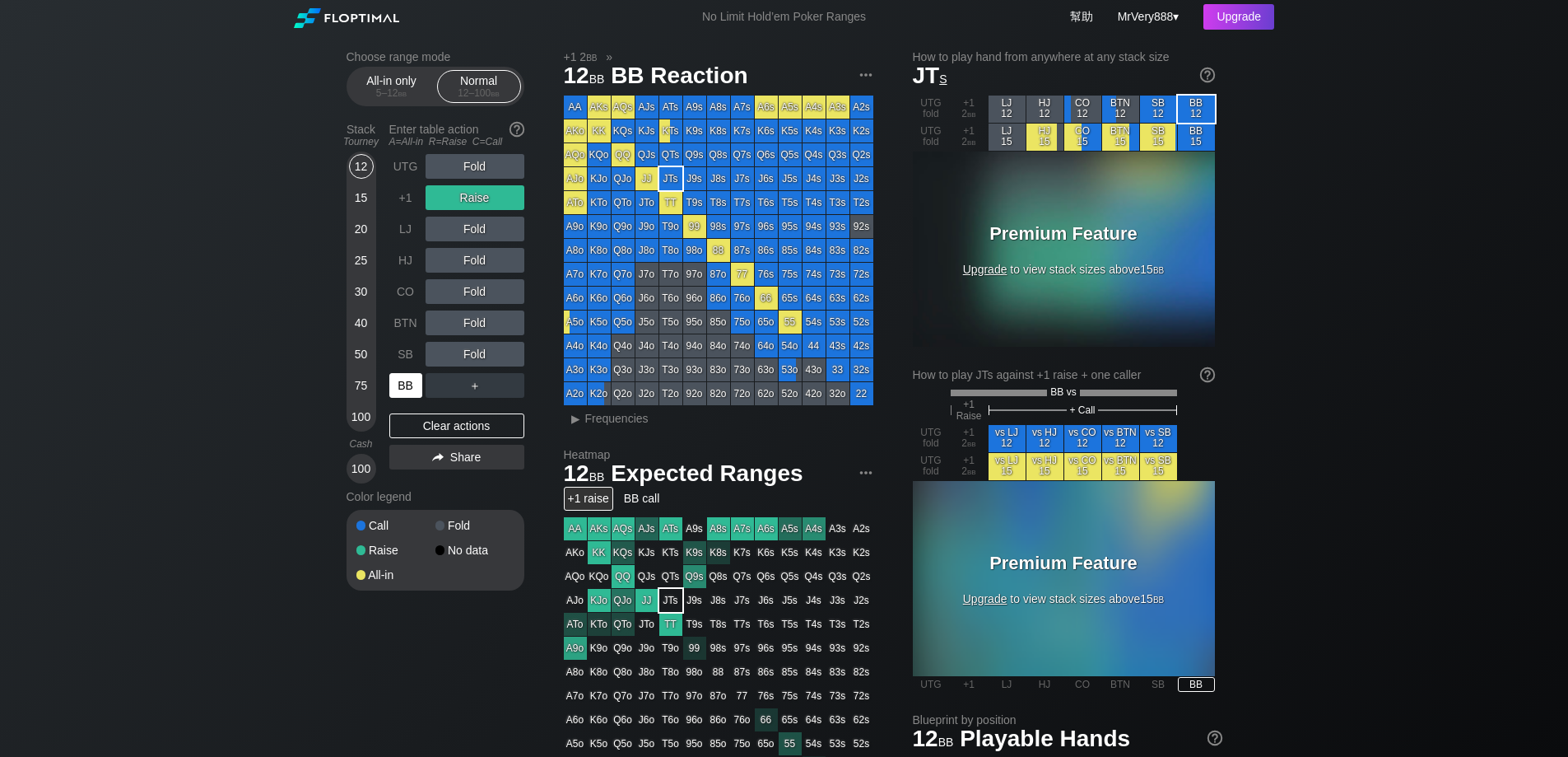
click at [410, 397] on div "BB" at bounding box center [406, 385] width 33 height 25
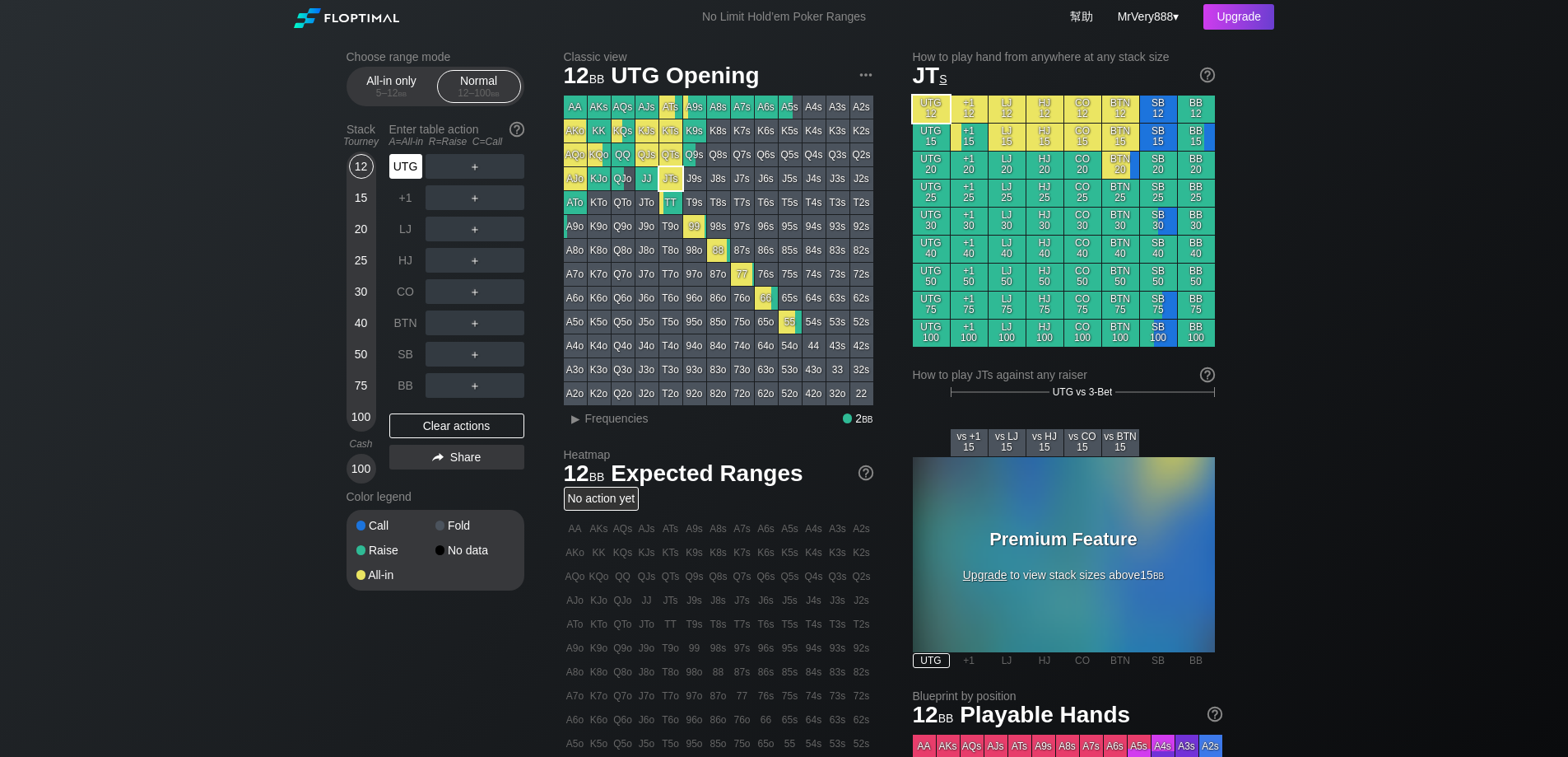
click at [399, 177] on div "UTG" at bounding box center [406, 166] width 33 height 25
click at [413, 91] on div "All-in only 5 – 12 bb" at bounding box center [392, 86] width 75 height 31
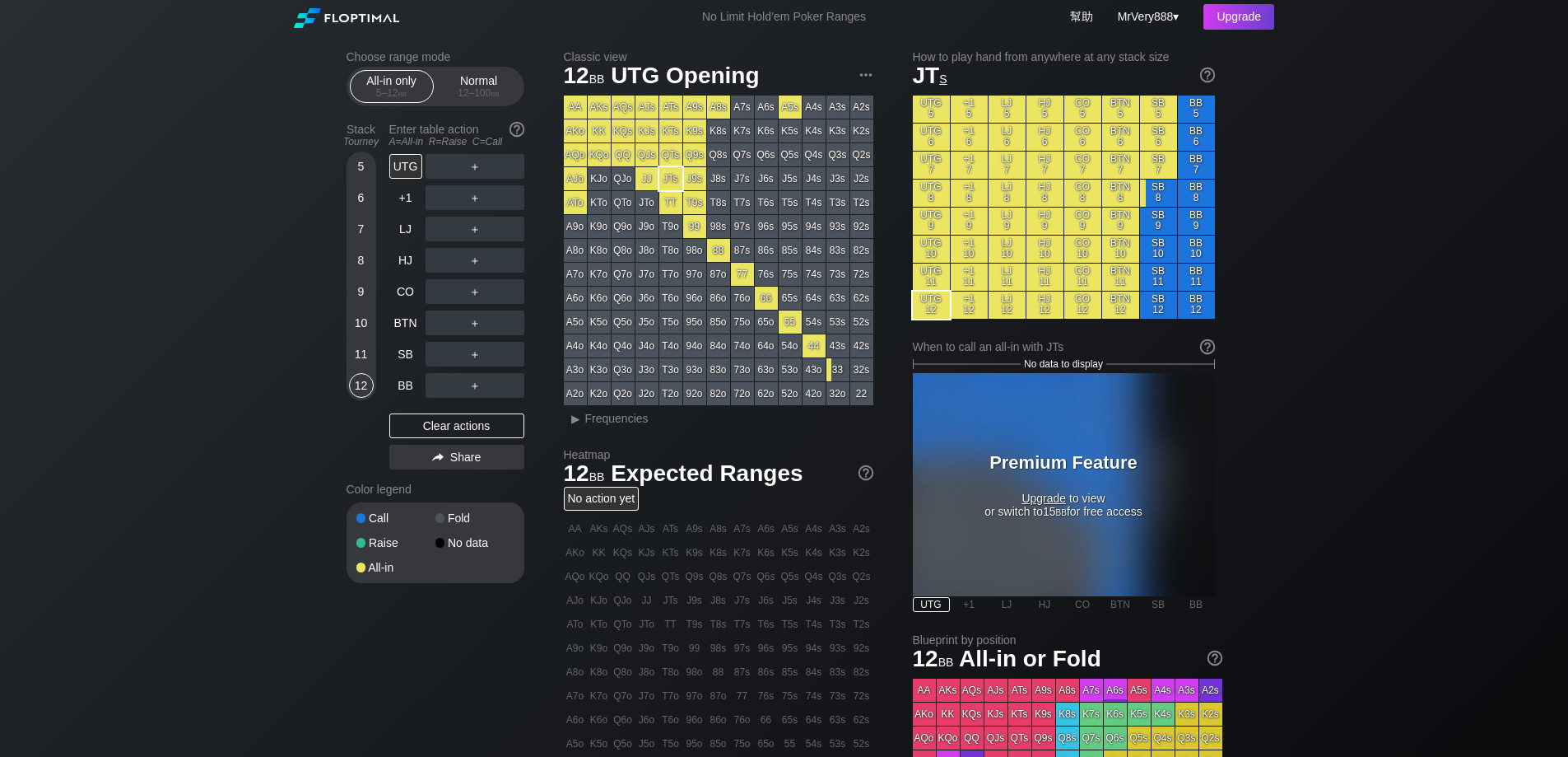
click at [474, 107] on div "All-in only 5 – 12 bb Normal 12 – 100 bb" at bounding box center [435, 87] width 177 height 40
click at [478, 99] on div "12 – 100 bb" at bounding box center [478, 93] width 69 height 11
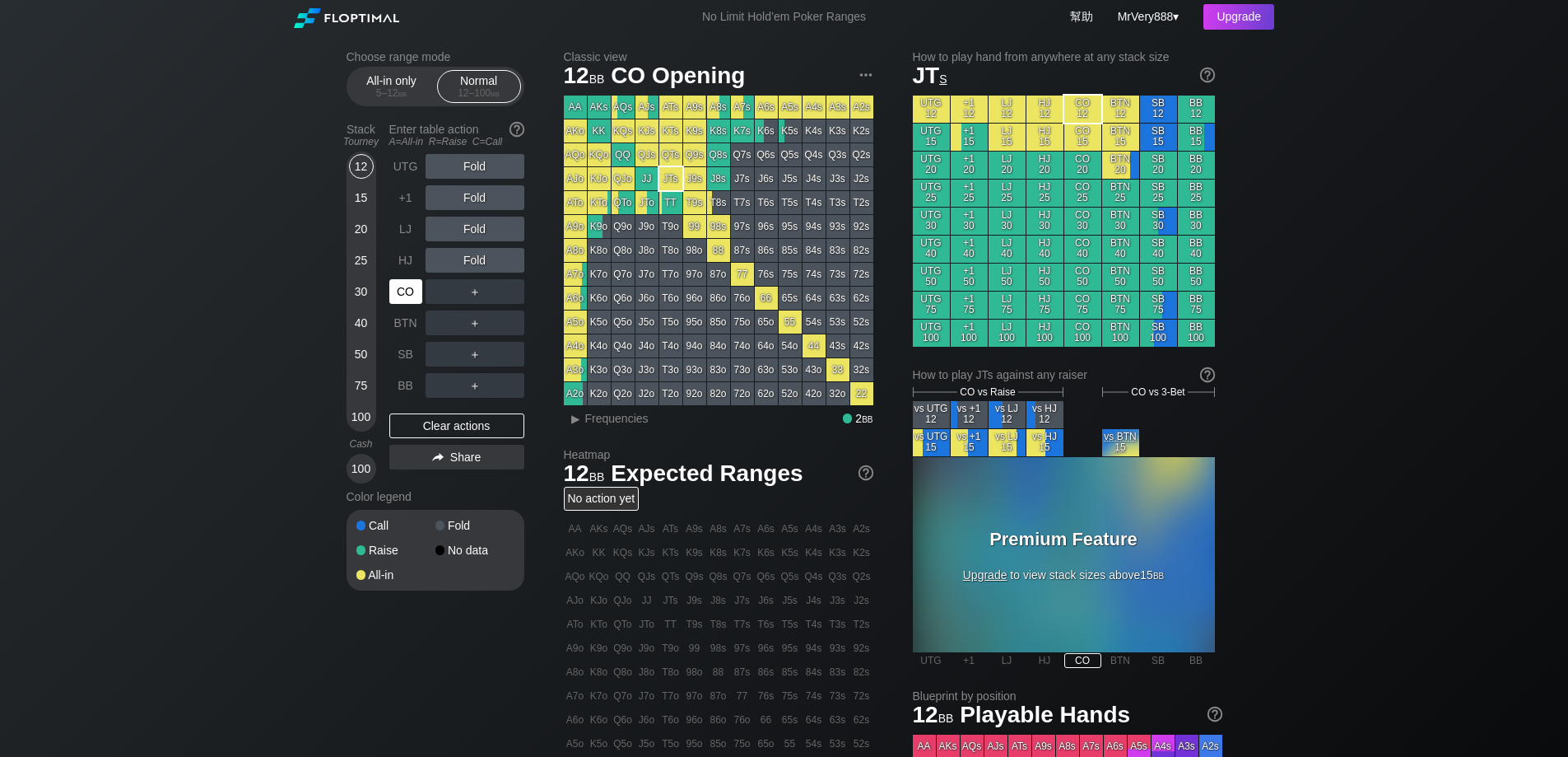
click at [411, 301] on div "CO" at bounding box center [406, 292] width 33 height 25
click at [471, 304] on div "R ✕" at bounding box center [475, 292] width 32 height 25
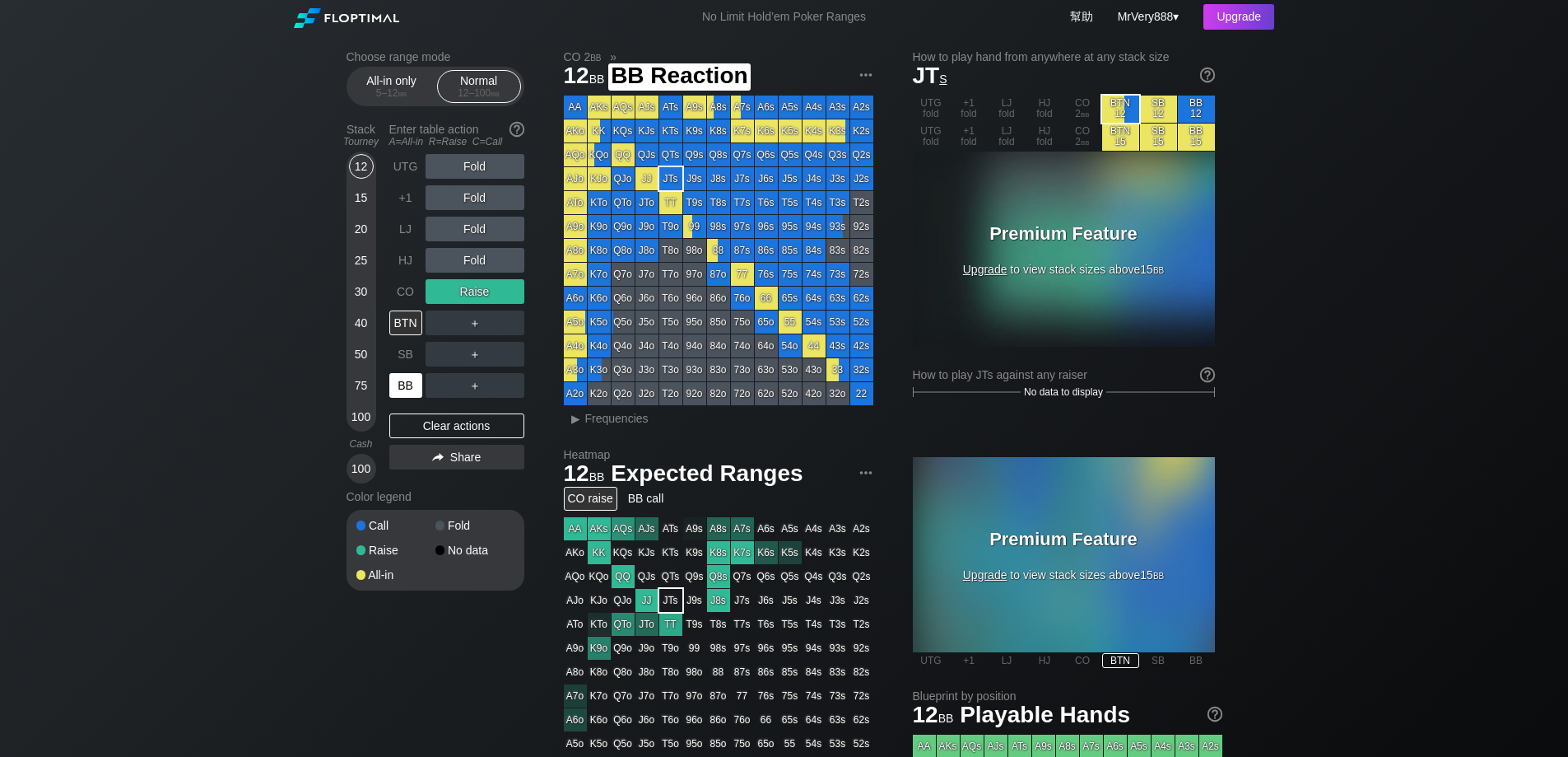
click at [409, 397] on div "BB" at bounding box center [406, 385] width 33 height 25
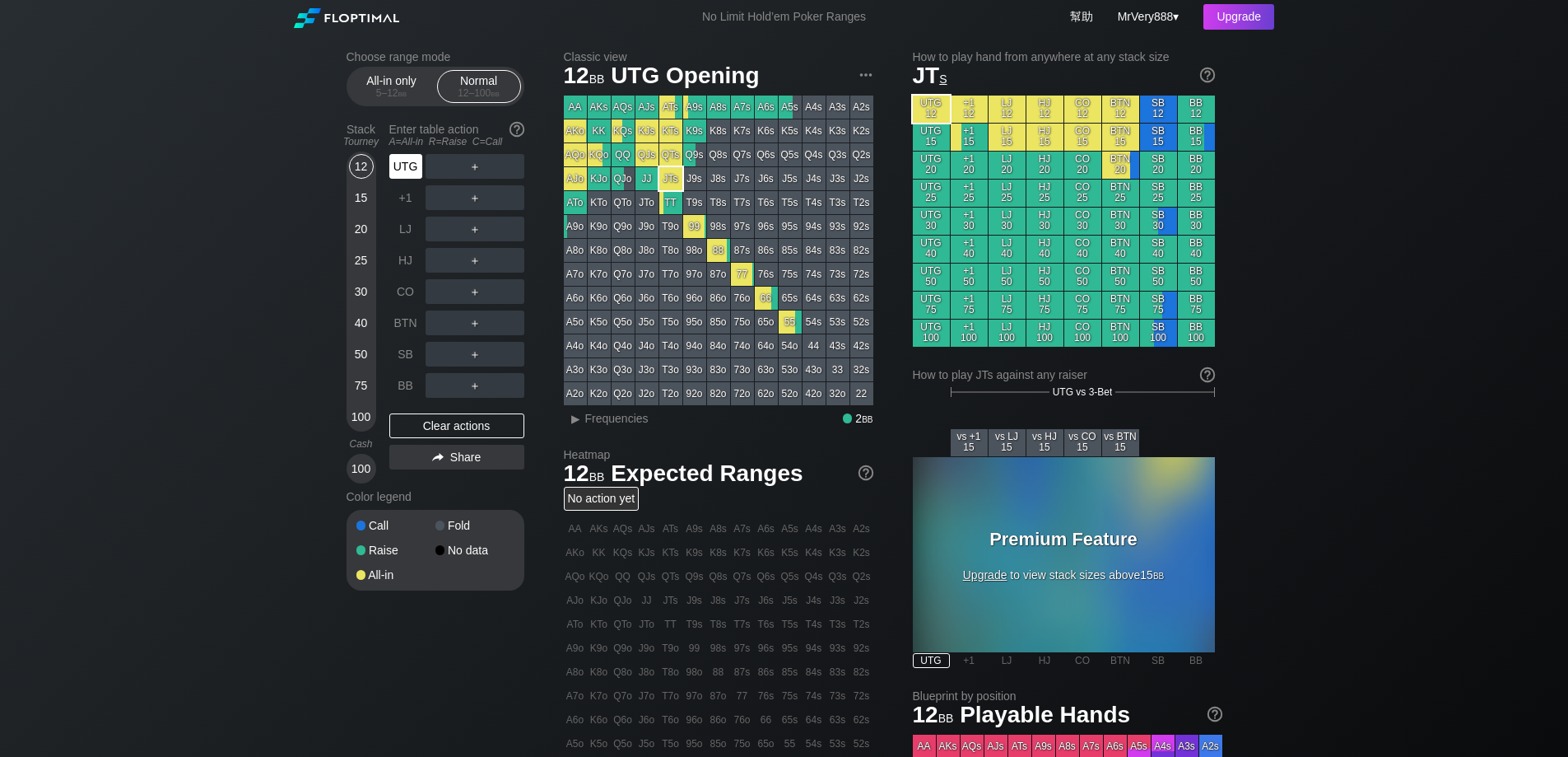
click at [418, 177] on div "UTG" at bounding box center [406, 166] width 33 height 25
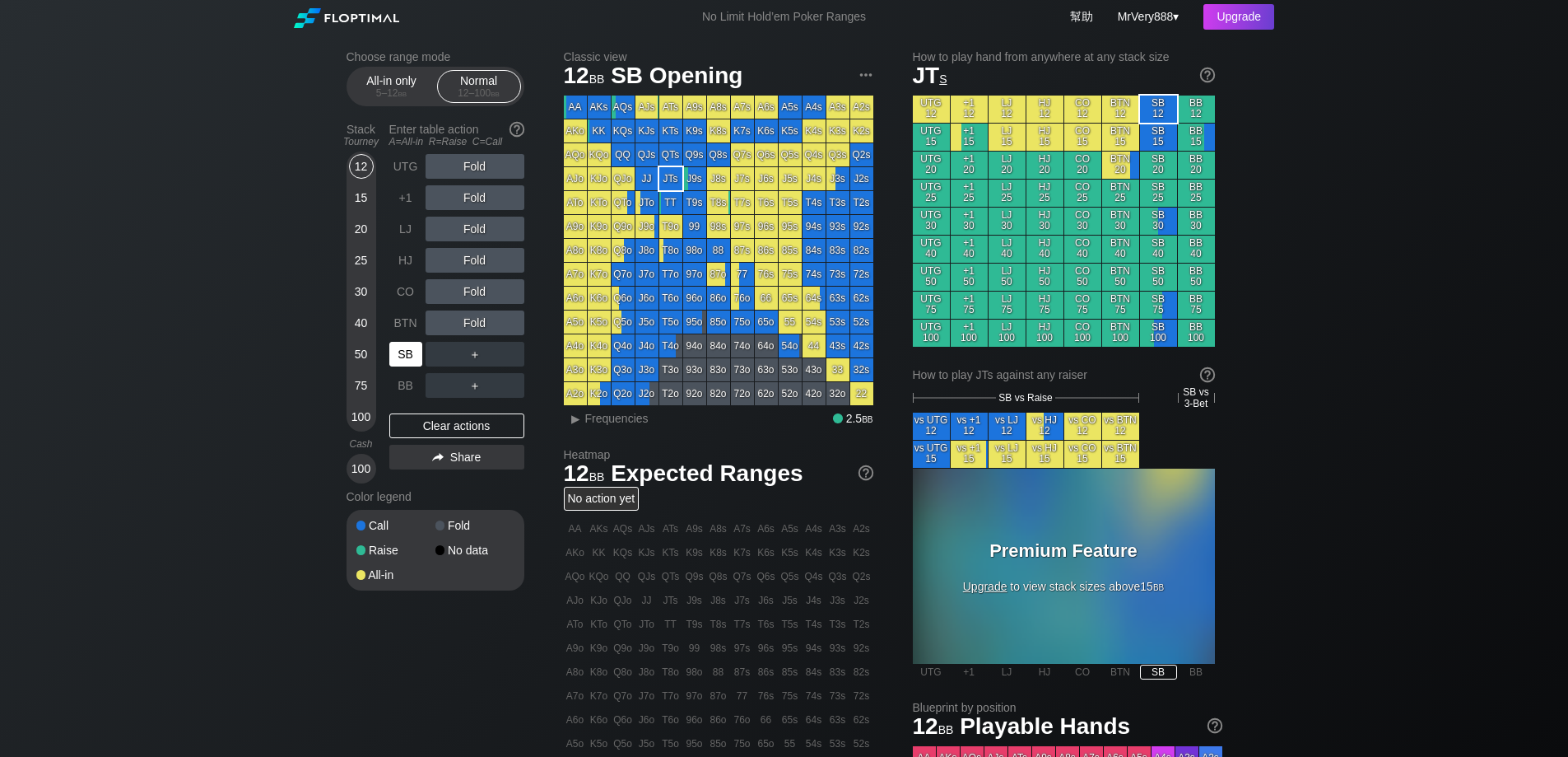
click at [419, 366] on div "SB" at bounding box center [406, 354] width 33 height 25
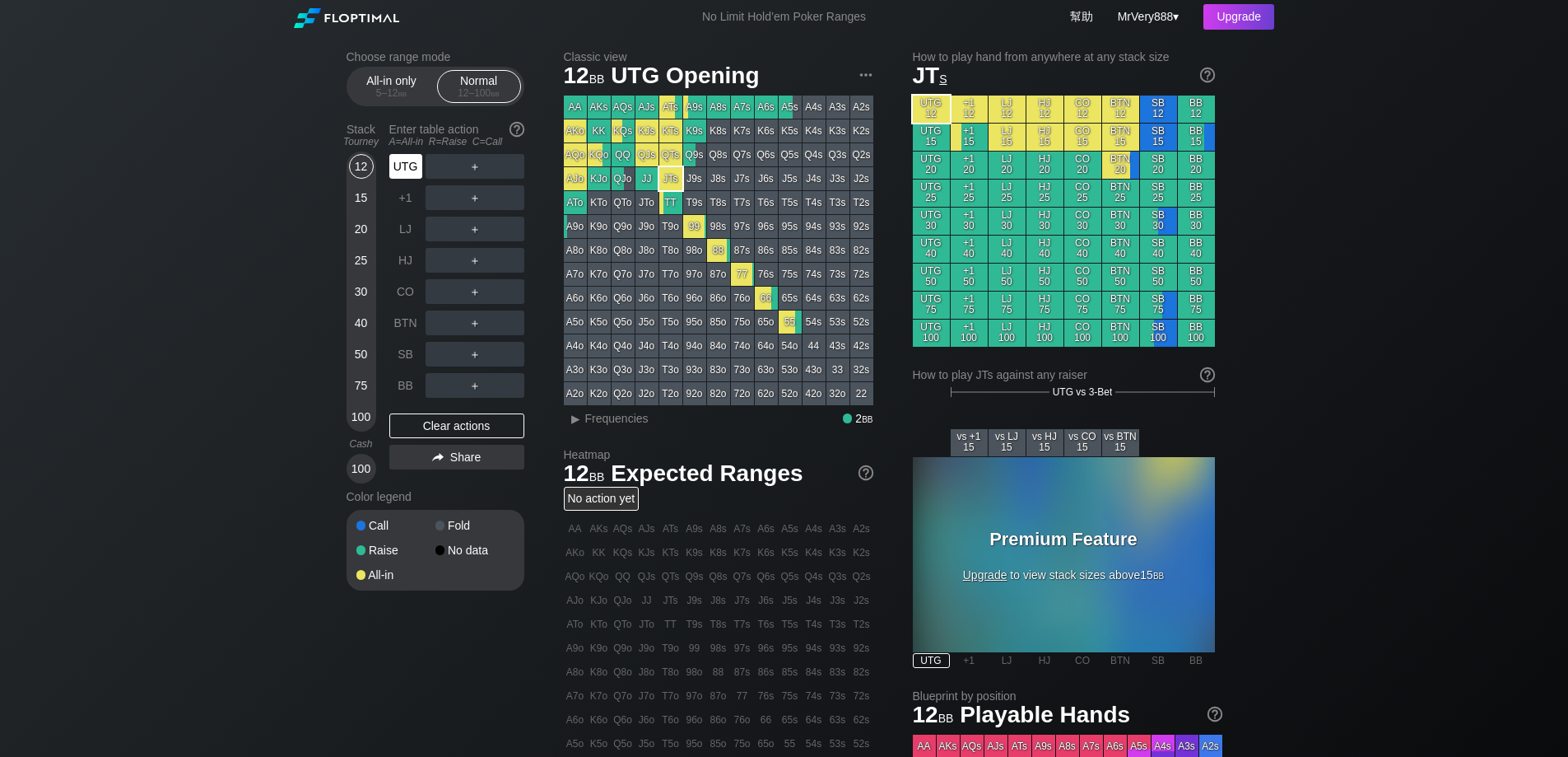
click at [410, 178] on div "UTG" at bounding box center [406, 166] width 33 height 25
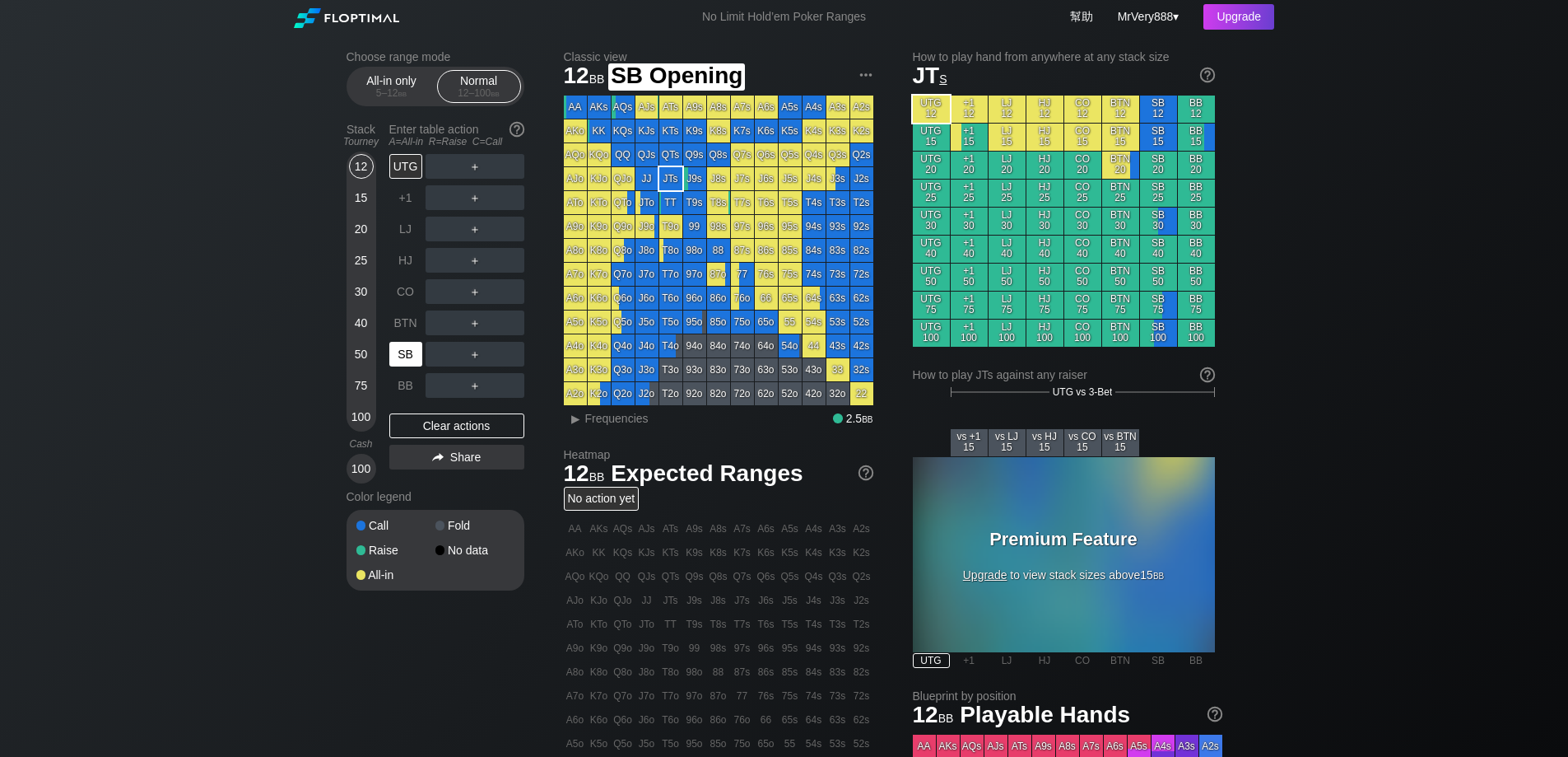
click at [409, 362] on div "SB" at bounding box center [406, 354] width 33 height 25
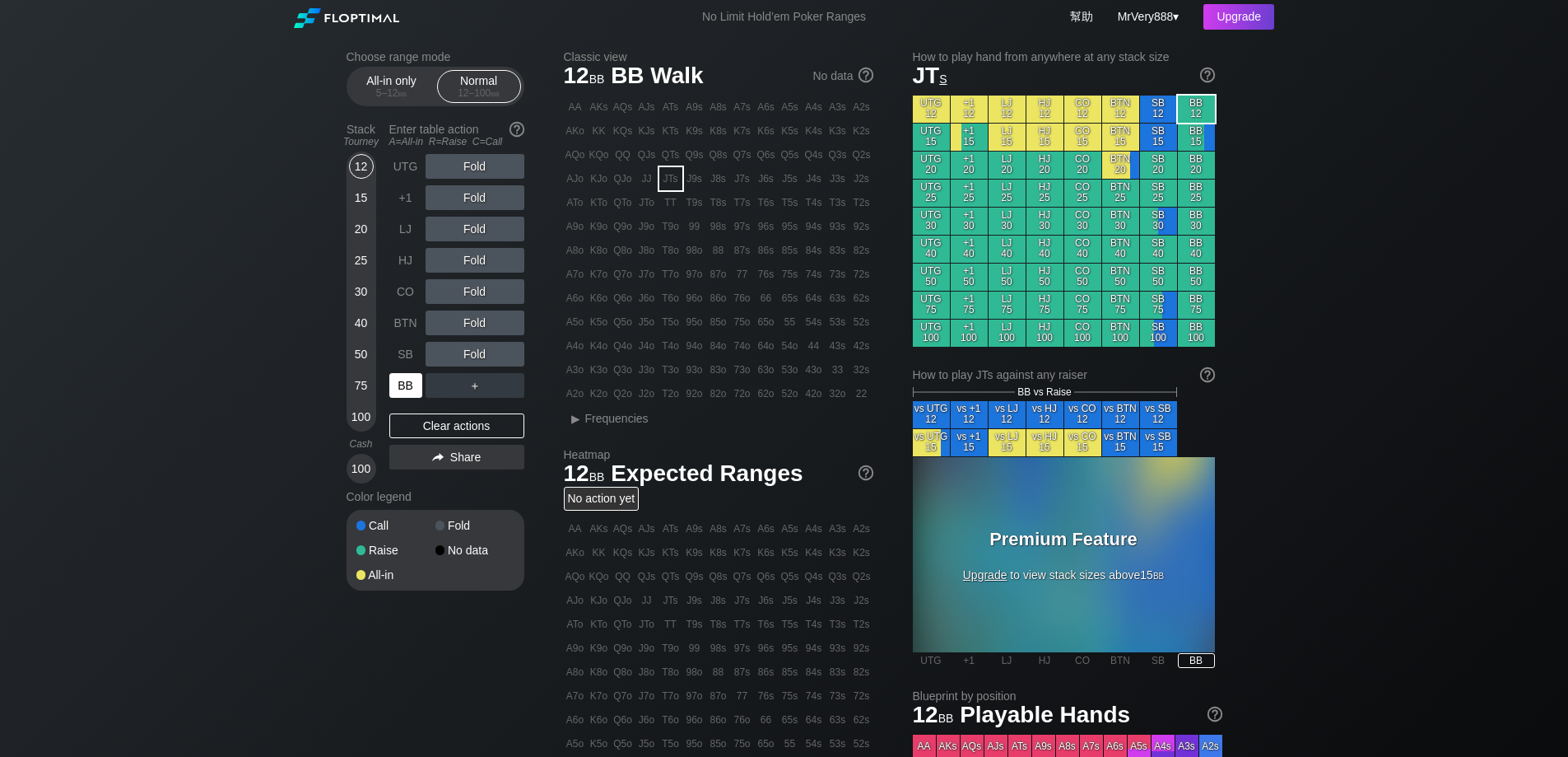
click at [409, 397] on div "BB" at bounding box center [406, 385] width 33 height 25
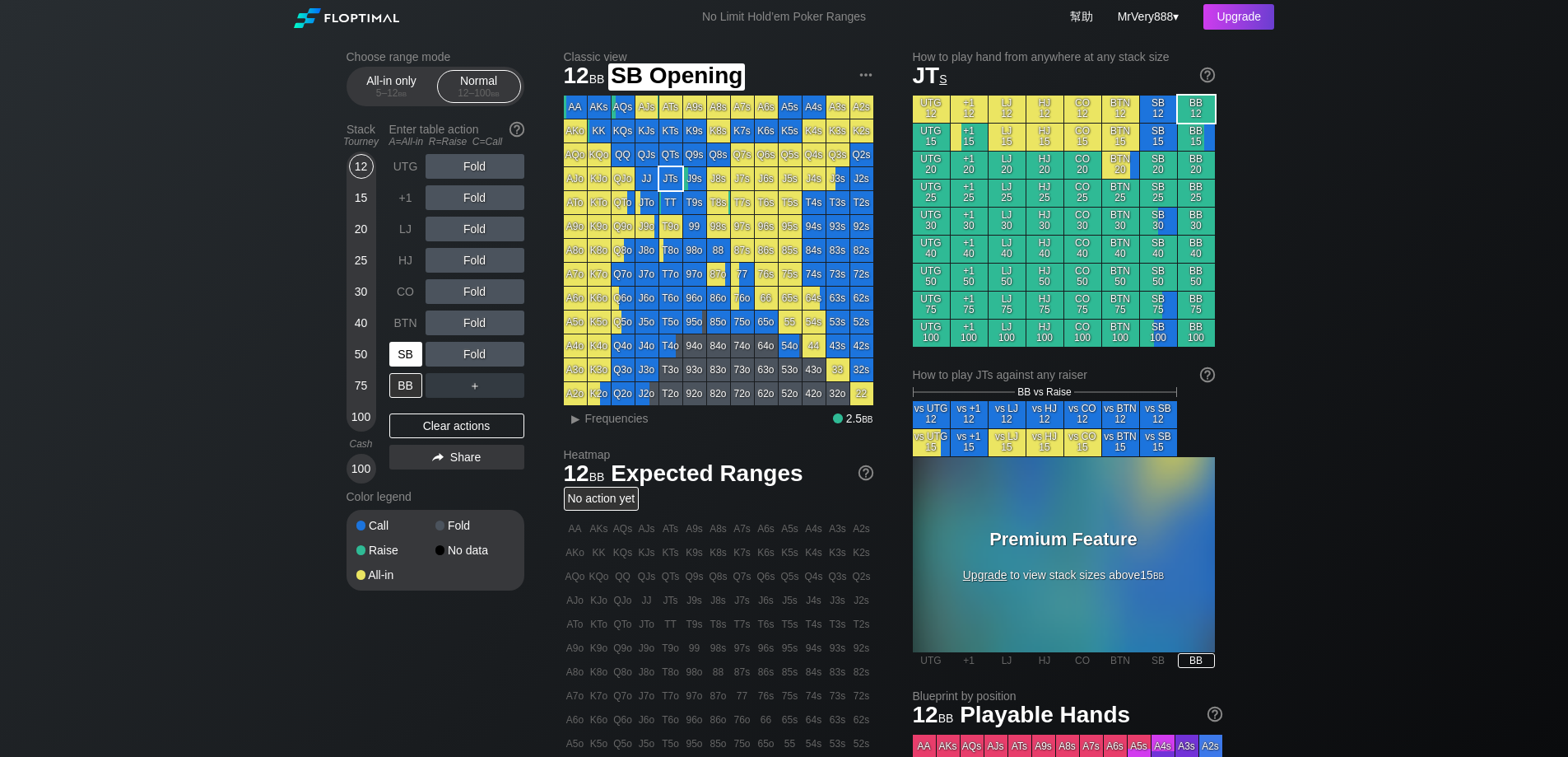
click at [412, 366] on div "SB" at bounding box center [406, 354] width 33 height 25
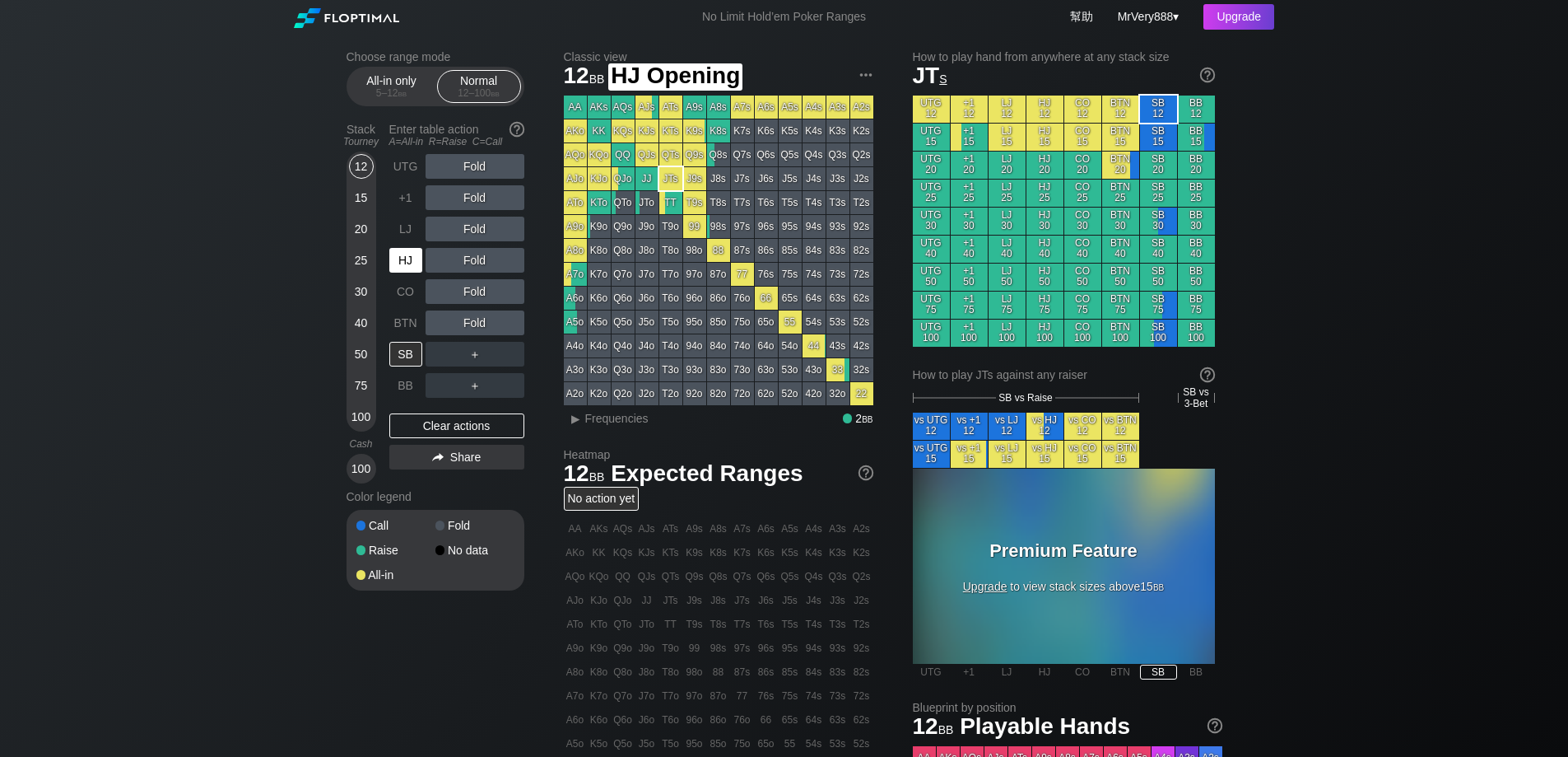
click at [414, 273] on div "HJ" at bounding box center [406, 261] width 33 height 25
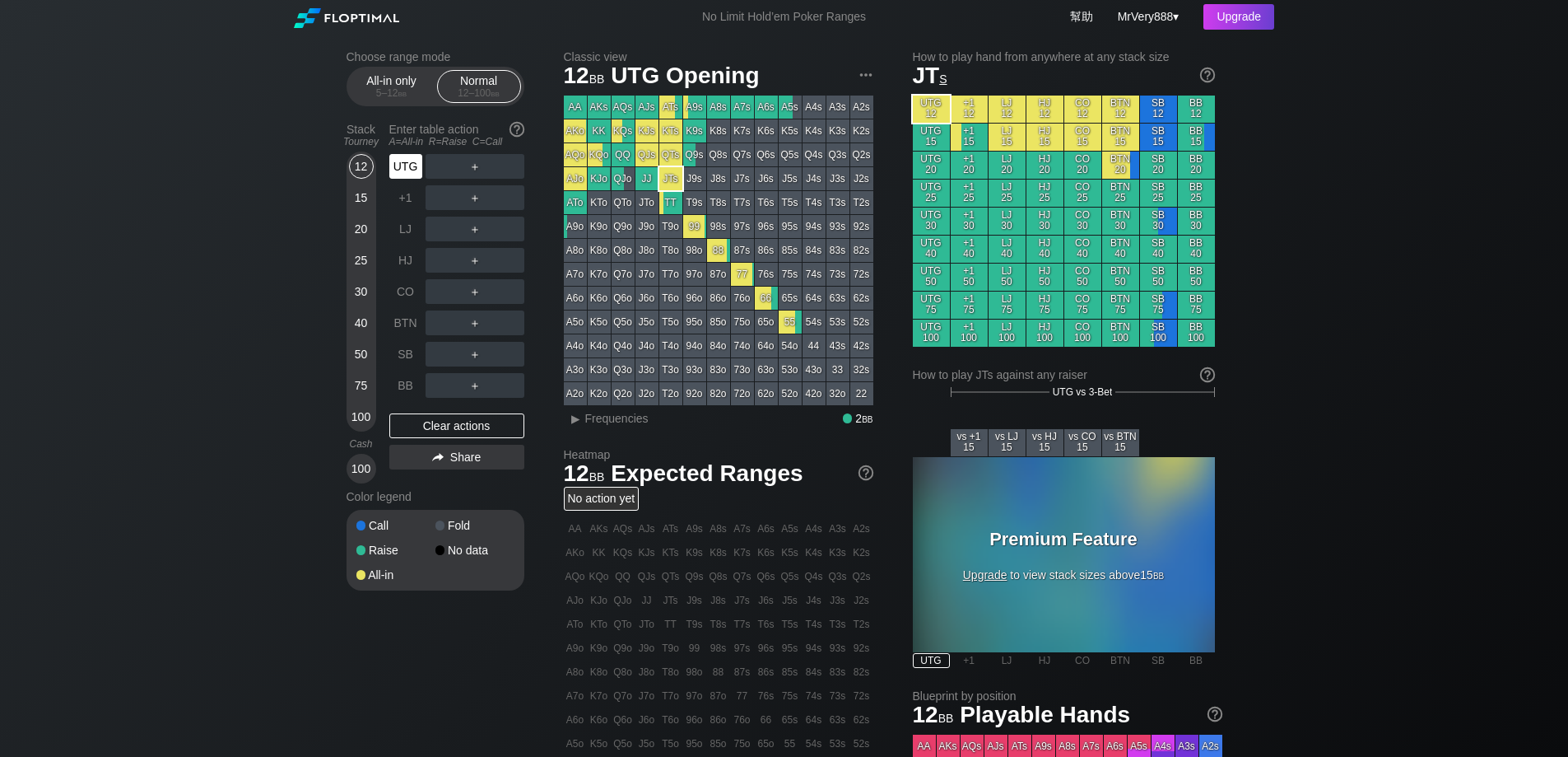
click at [412, 178] on div "UTG" at bounding box center [406, 166] width 33 height 25
click at [480, 177] on div "R ✕" at bounding box center [475, 166] width 32 height 25
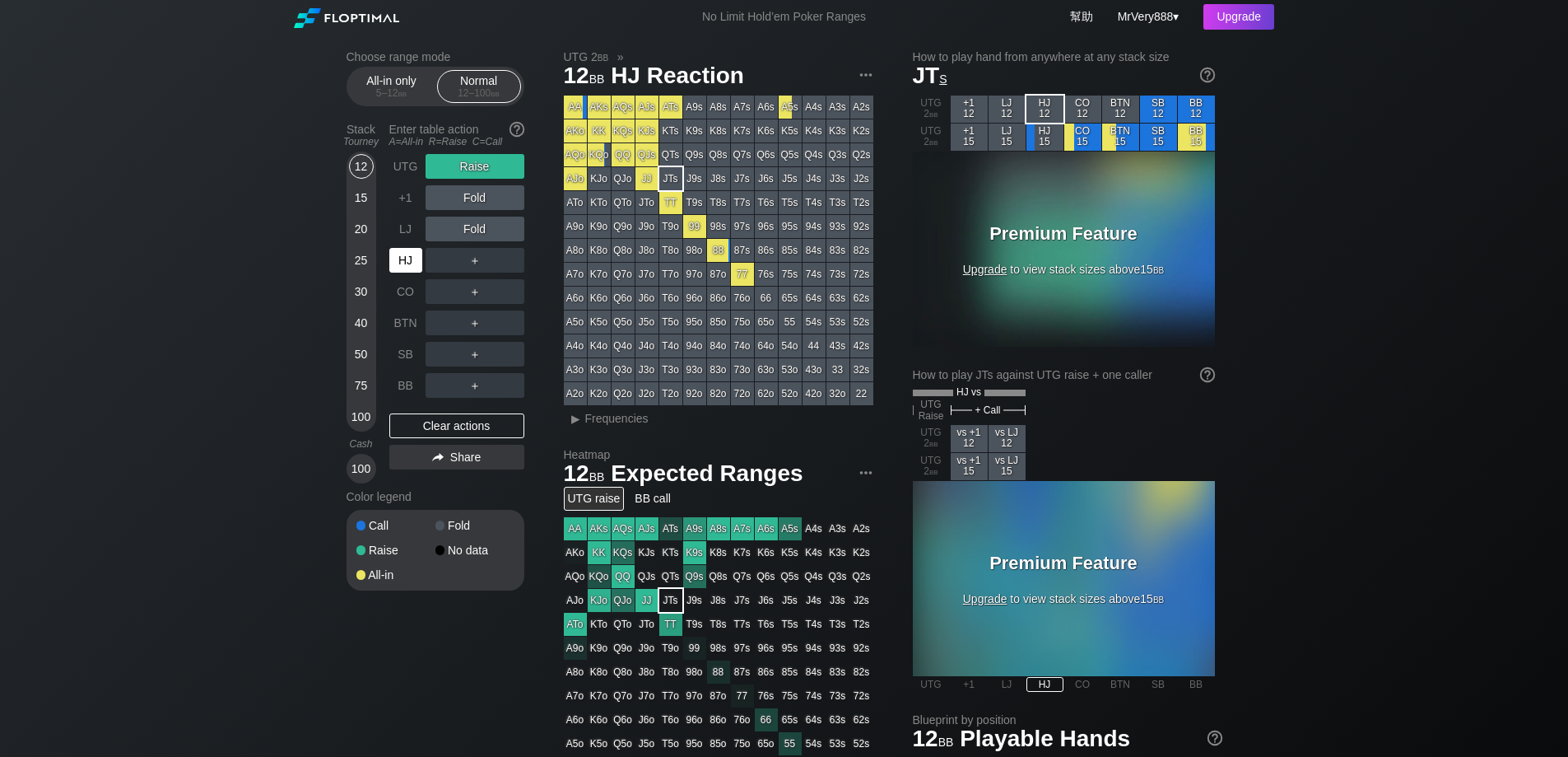
click at [410, 273] on div "HJ" at bounding box center [406, 261] width 33 height 25
click at [414, 178] on div "UTG" at bounding box center [406, 166] width 33 height 25
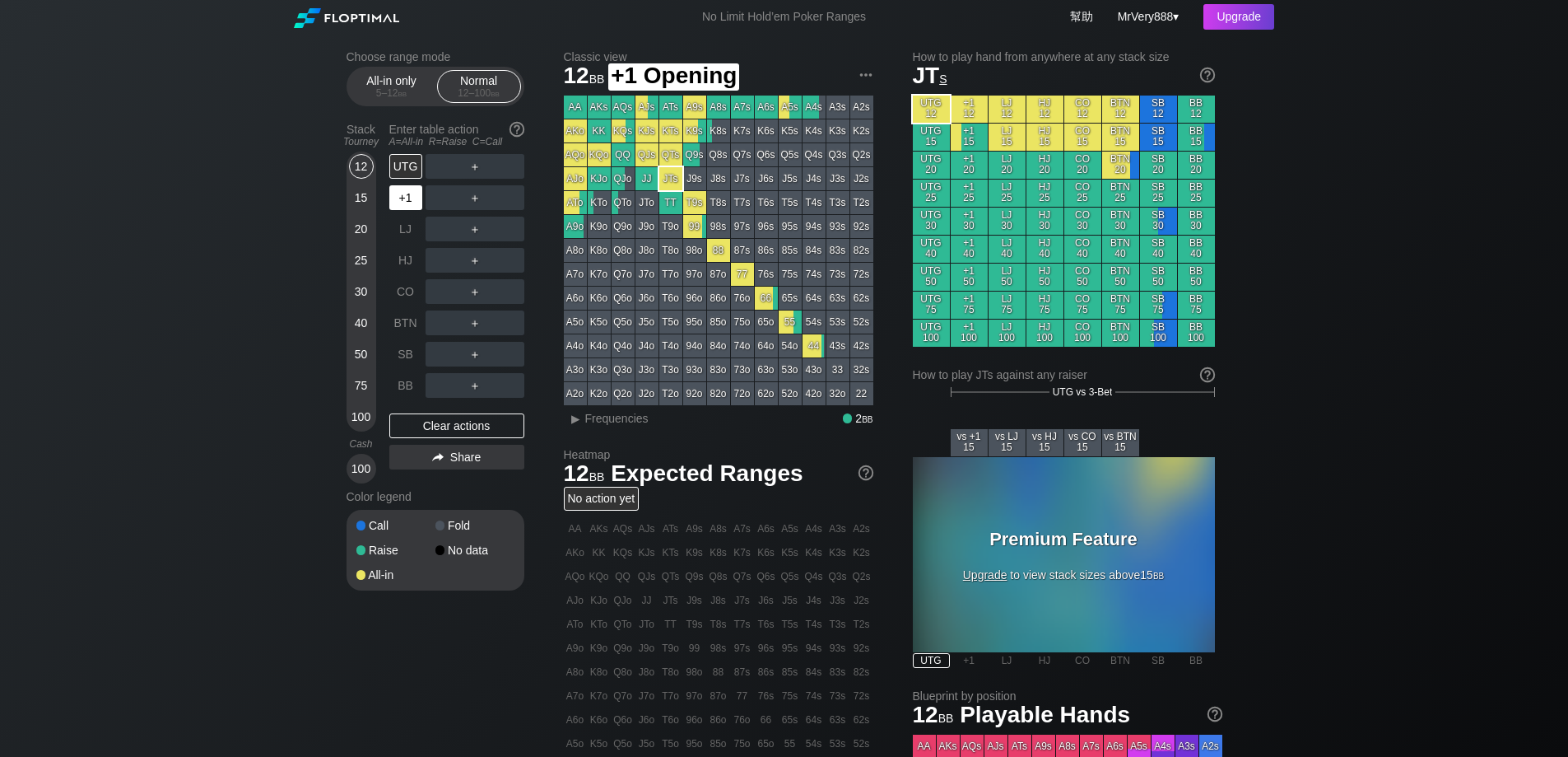
click at [412, 210] on div "+1" at bounding box center [406, 197] width 33 height 25
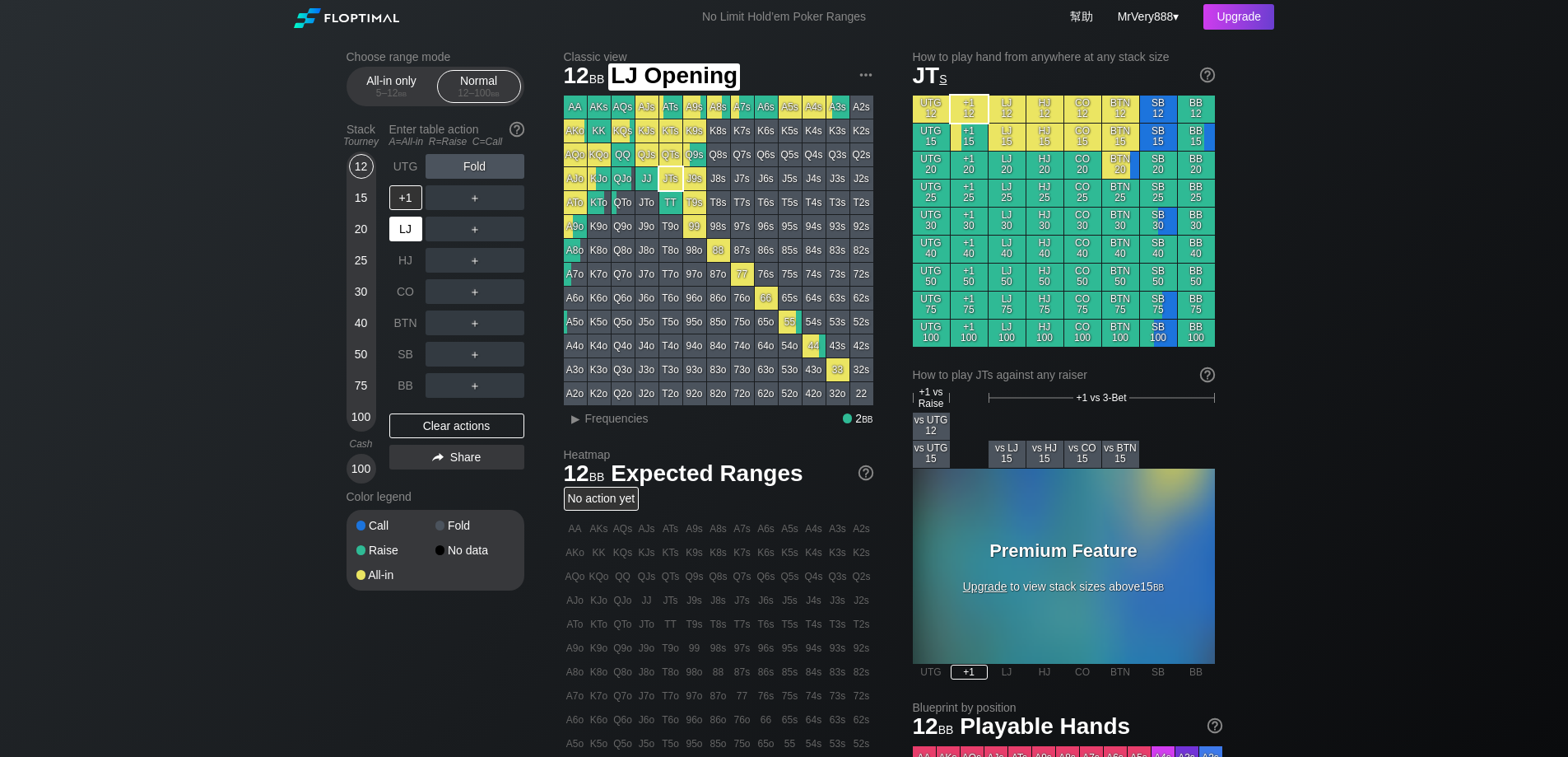
click at [412, 242] on div "LJ" at bounding box center [406, 228] width 33 height 25
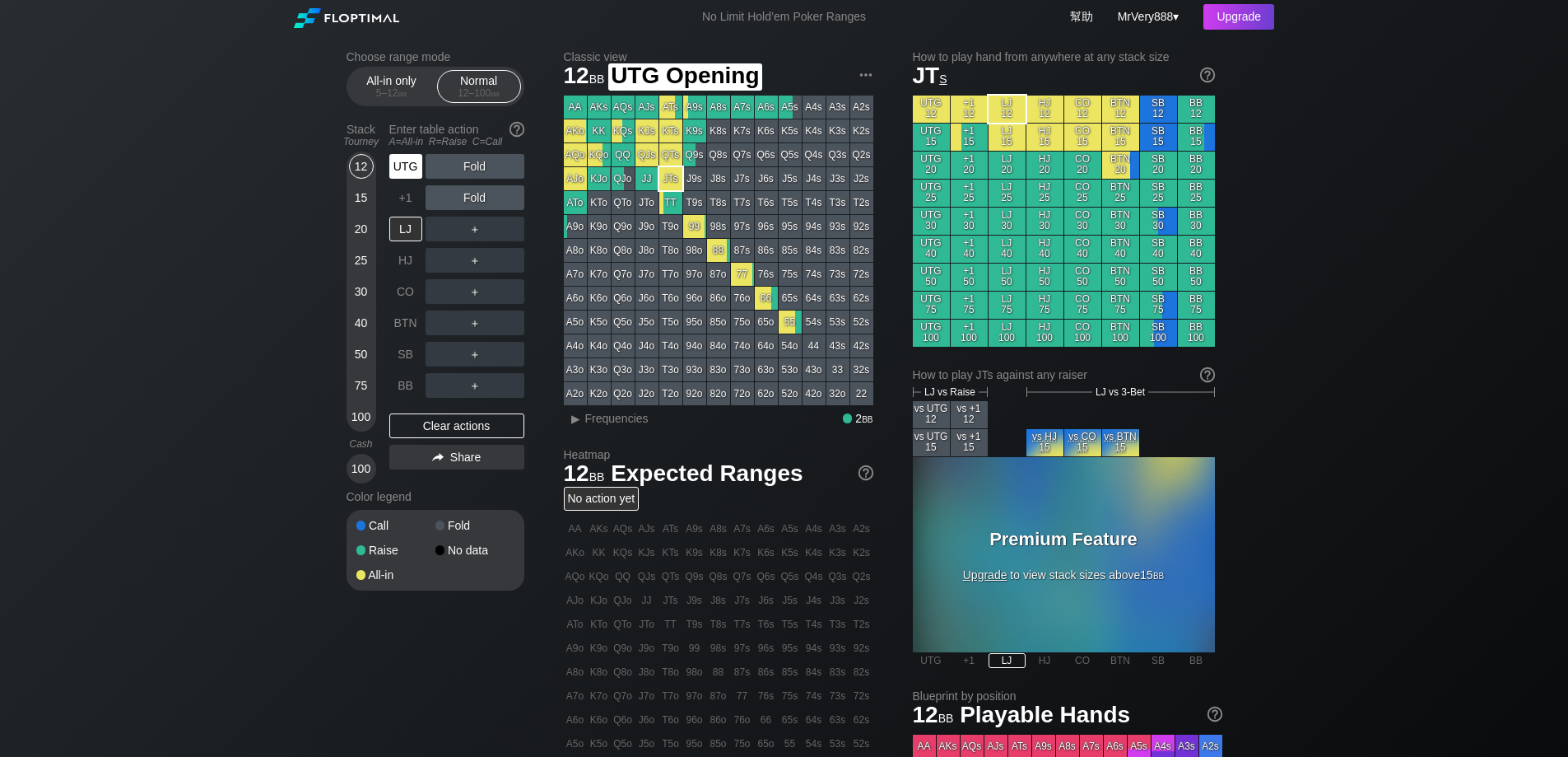
click at [403, 178] on div "UTG" at bounding box center [406, 166] width 33 height 25
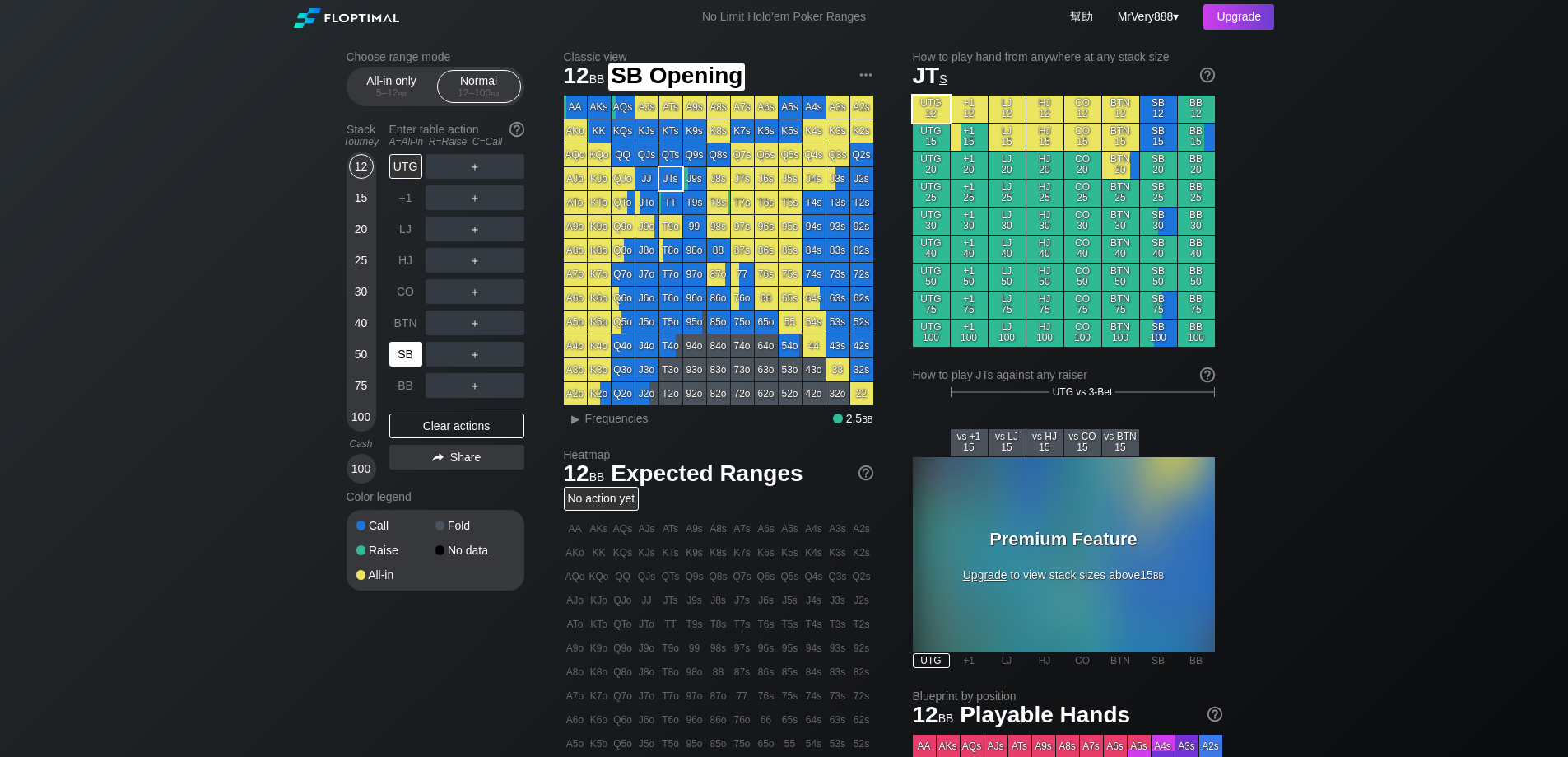
click at [406, 362] on div "SB" at bounding box center [406, 354] width 33 height 25
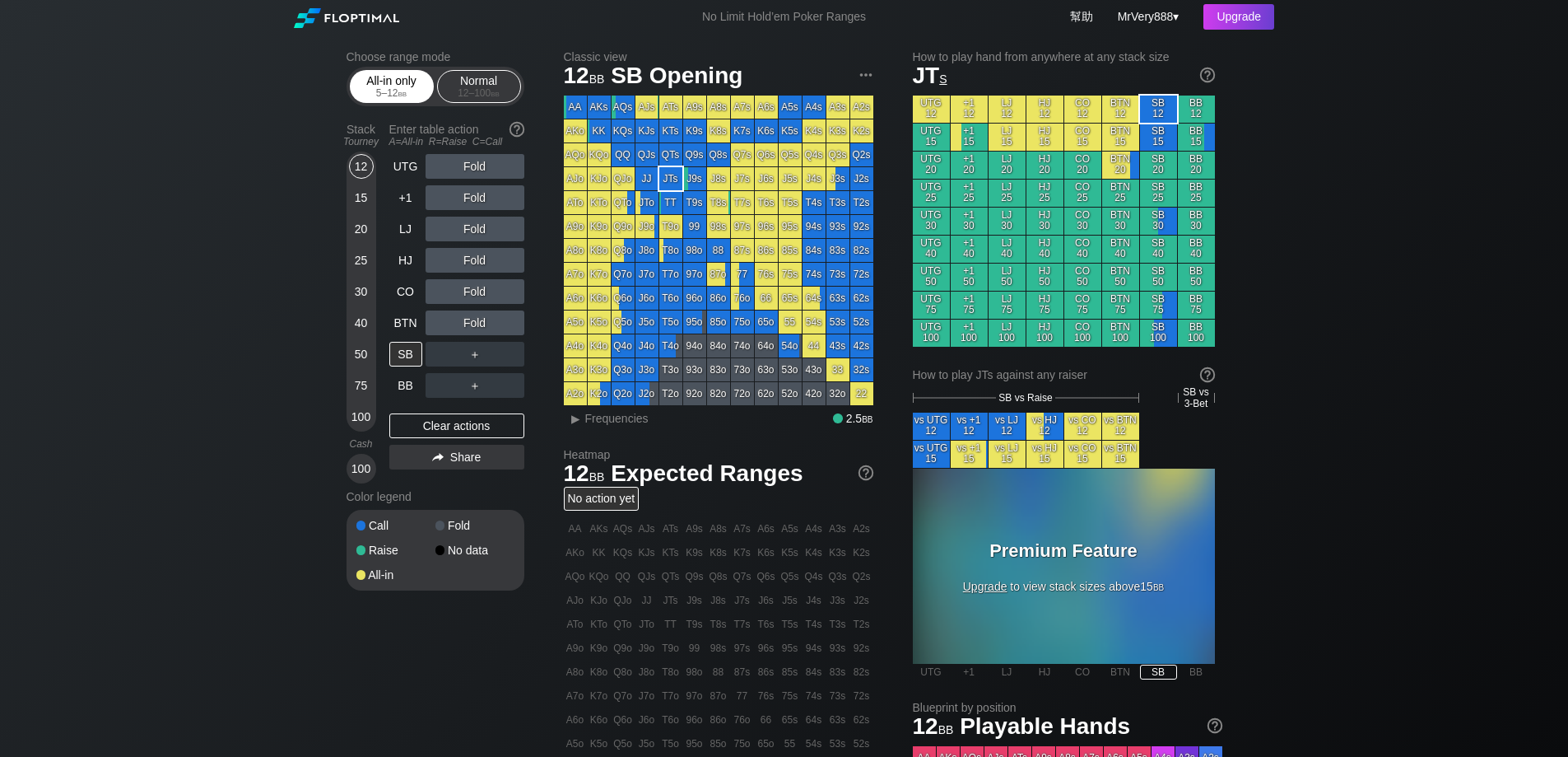
click at [386, 84] on div "All-in only 5 – 12 bb" at bounding box center [392, 86] width 75 height 31
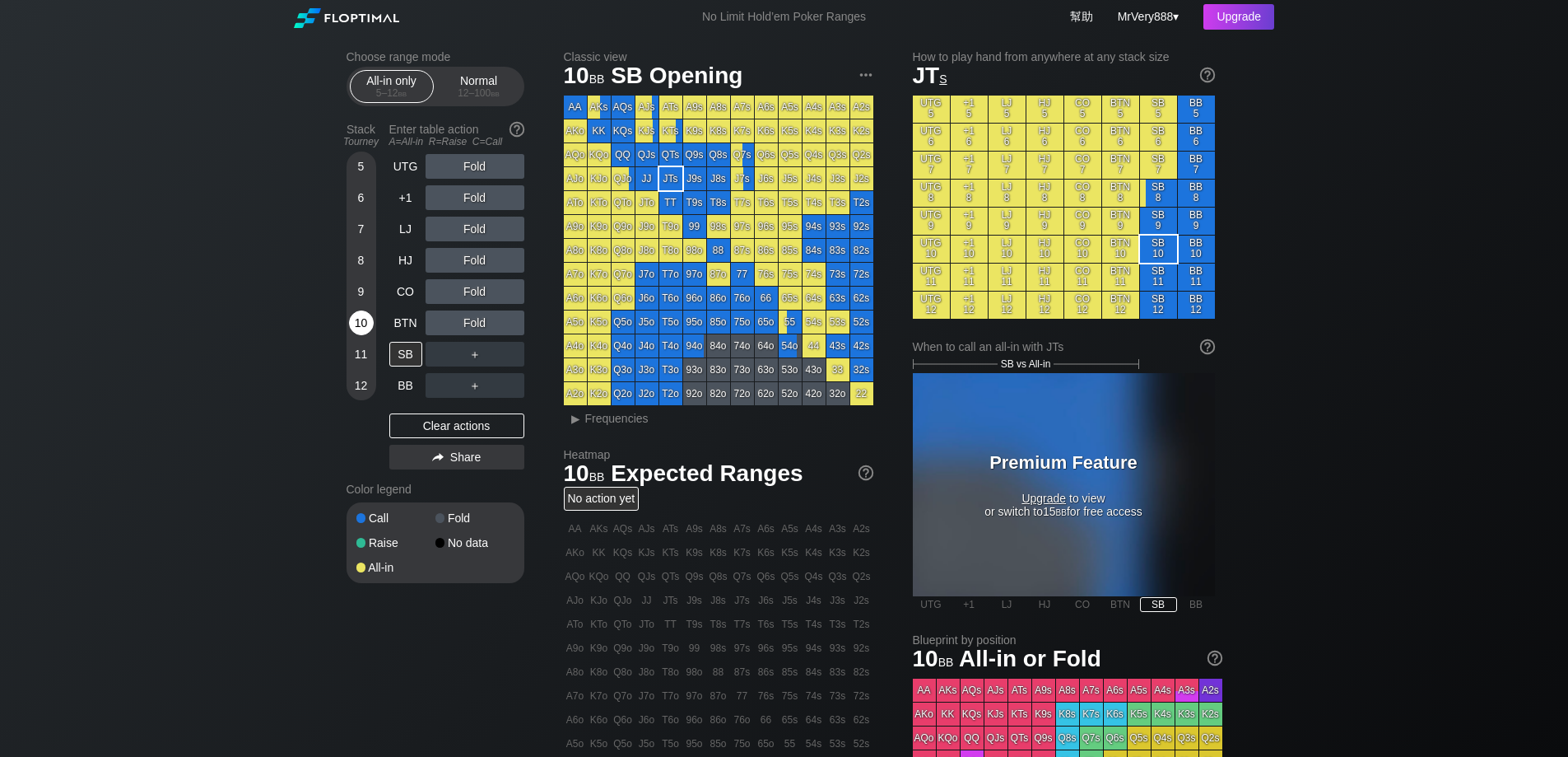
click at [366, 335] on div "10" at bounding box center [361, 323] width 25 height 25
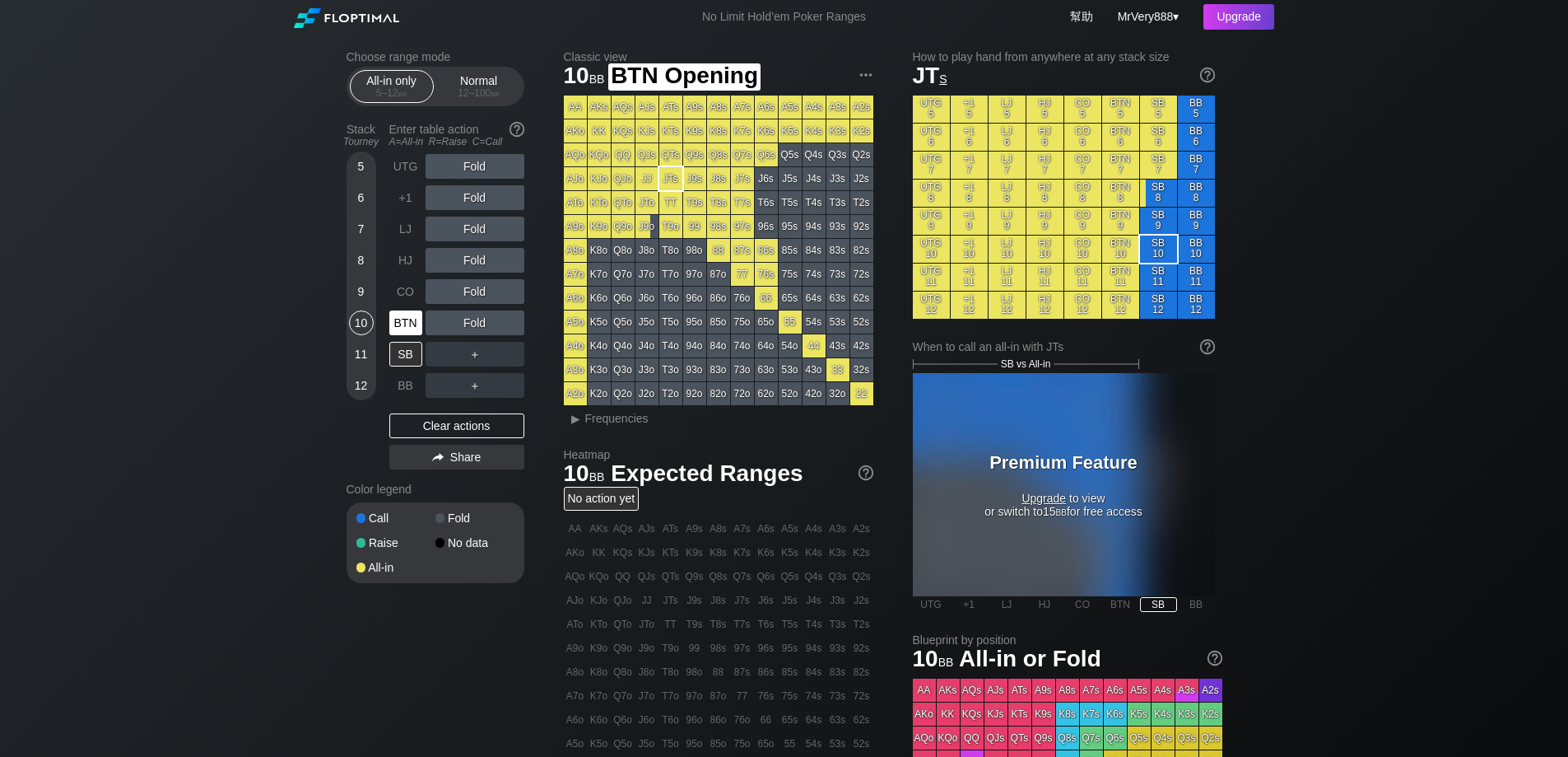
click at [396, 335] on div "BTN" at bounding box center [406, 323] width 33 height 25
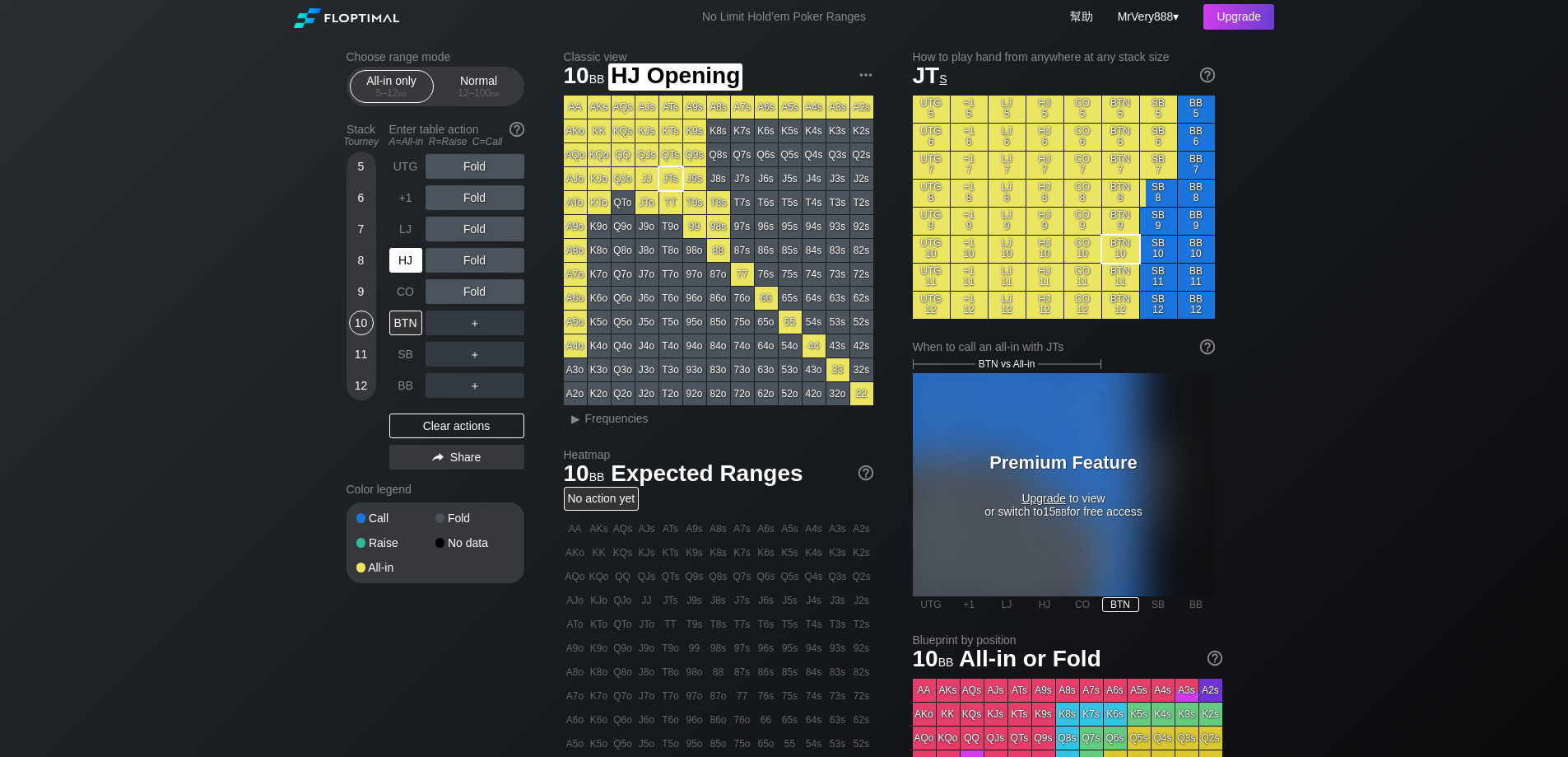
click at [375, 296] on div "5 6 7 8 9 10 11 12" at bounding box center [360, 277] width 29 height 249
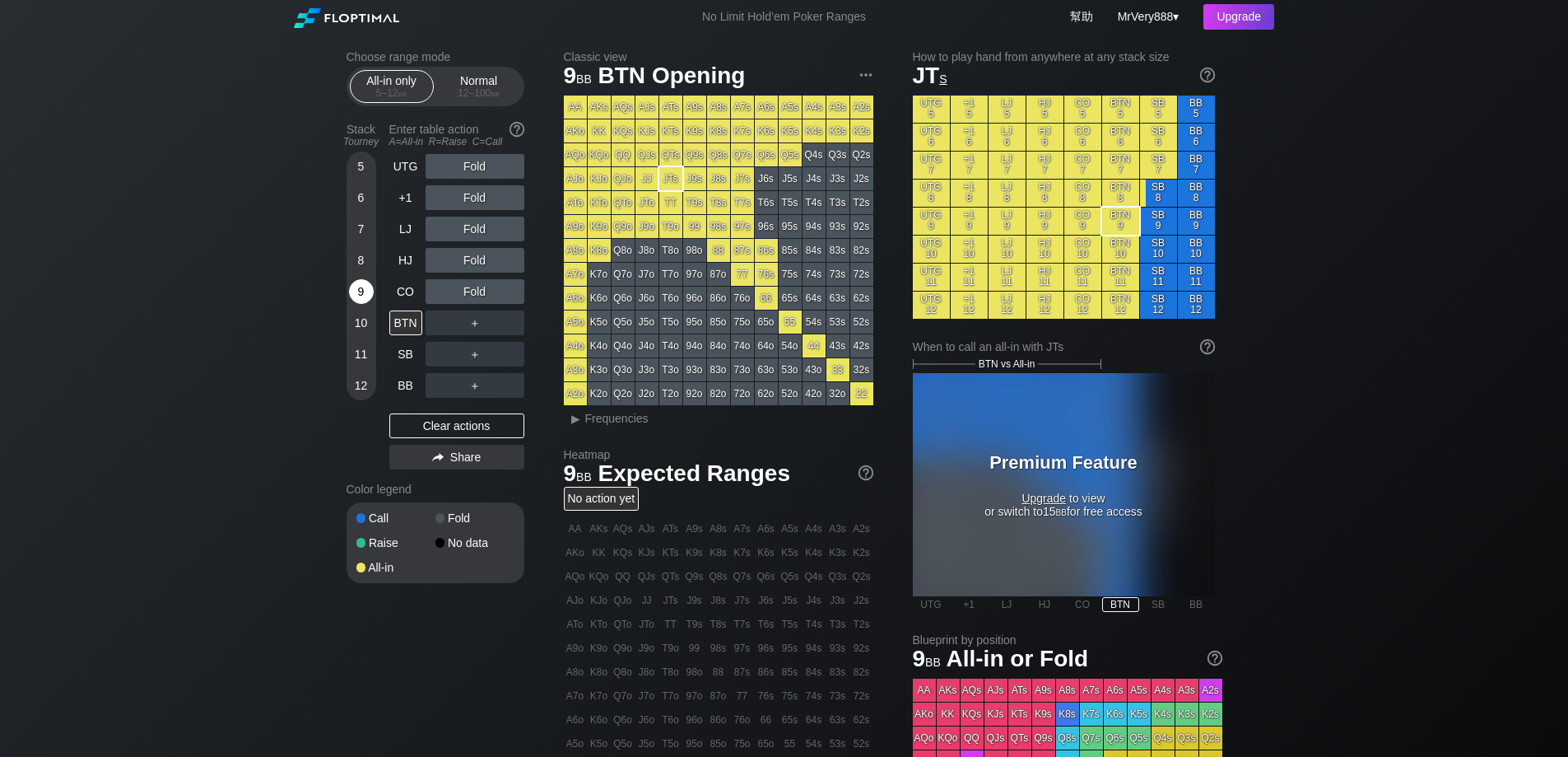
click at [373, 297] on div "9" at bounding box center [361, 294] width 25 height 31
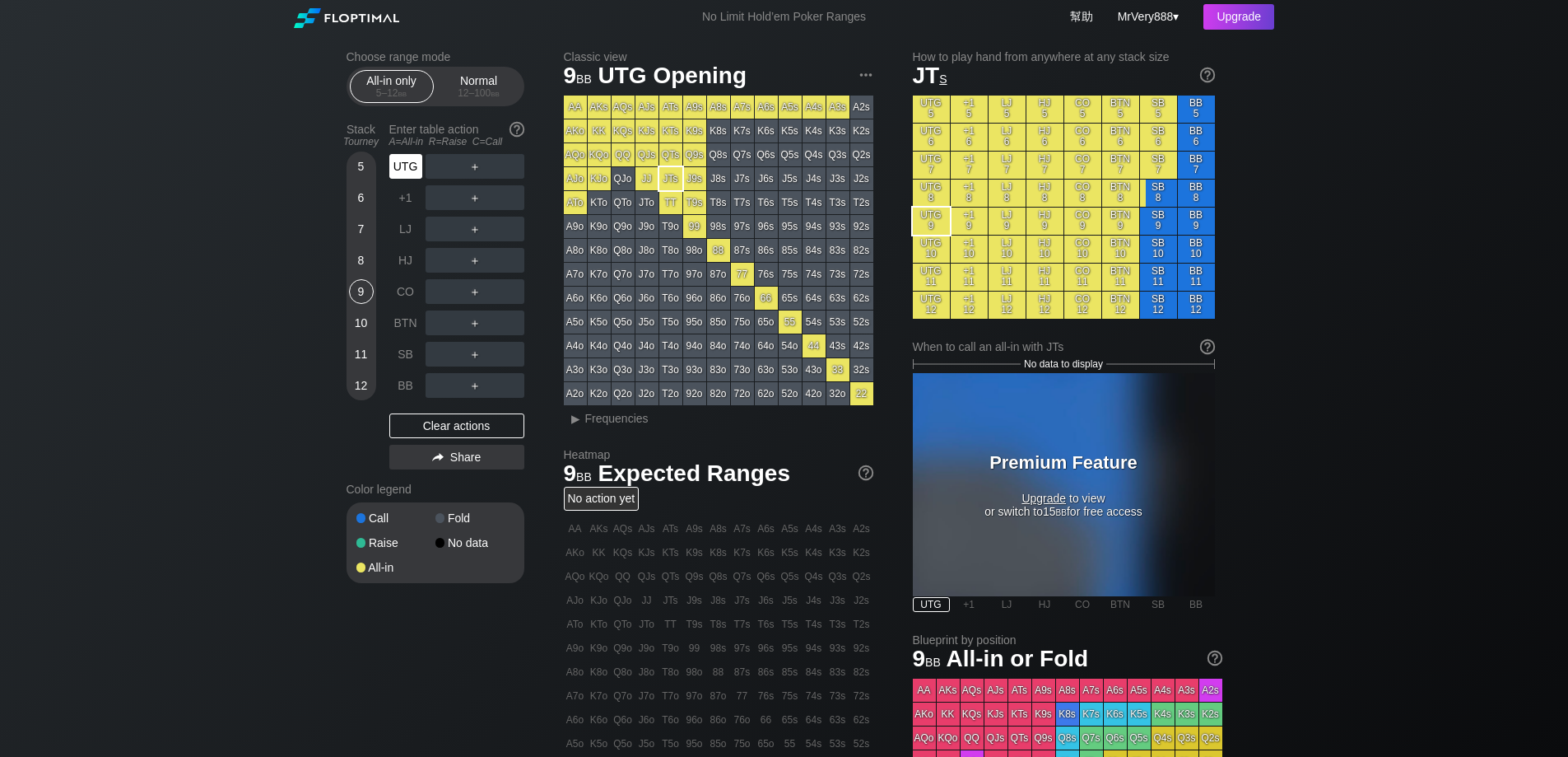
click at [398, 171] on div "UTG" at bounding box center [406, 166] width 33 height 25
click at [417, 172] on div "UTG" at bounding box center [406, 166] width 33 height 25
click at [158, 255] on div "Choose range mode All-in only 5 – 12 bb Normal 12 – 100 bb Stack Tourney Enter …" at bounding box center [784, 531] width 1568 height 996
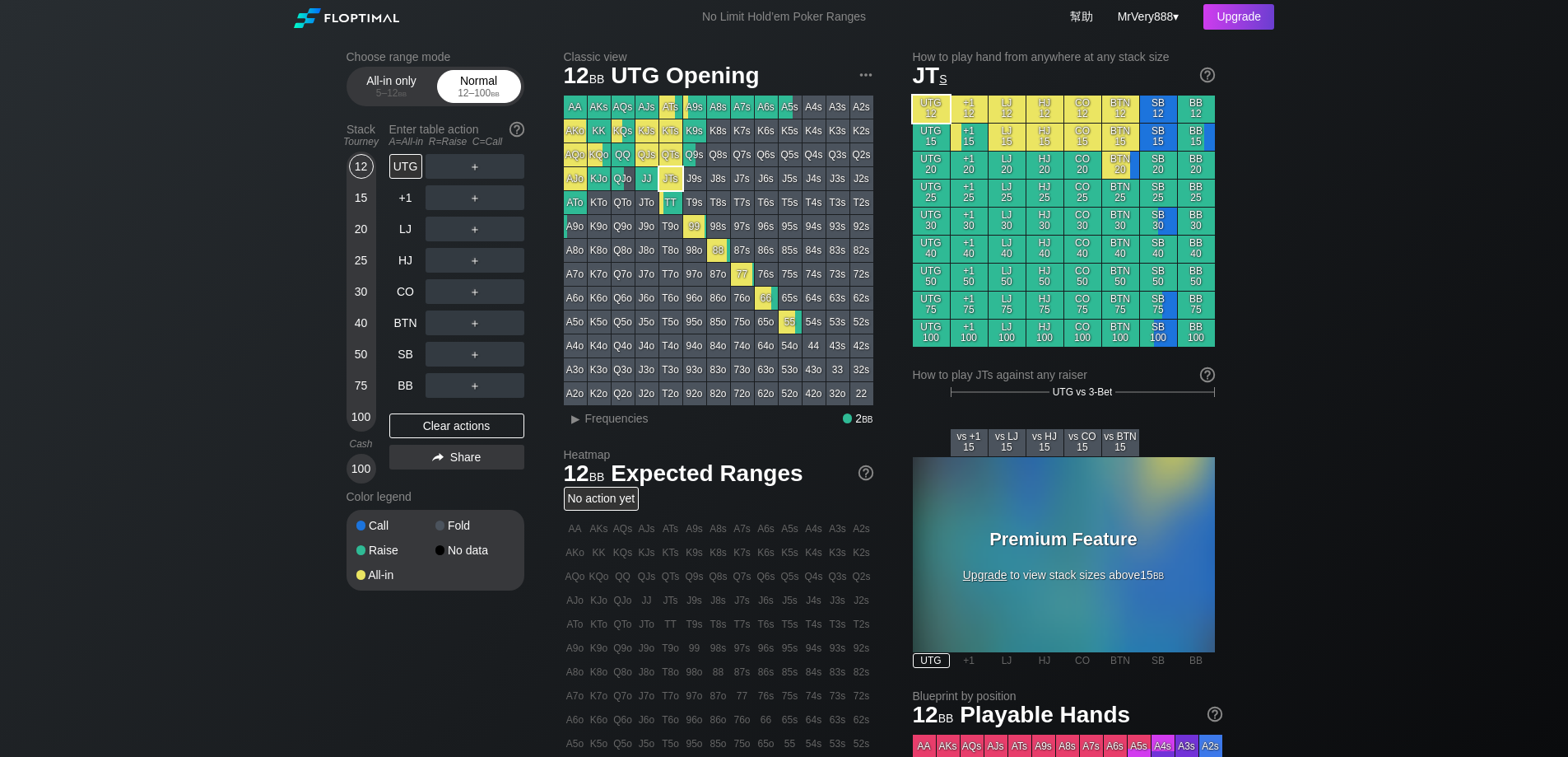
click at [498, 95] on span "bb" at bounding box center [495, 93] width 9 height 11
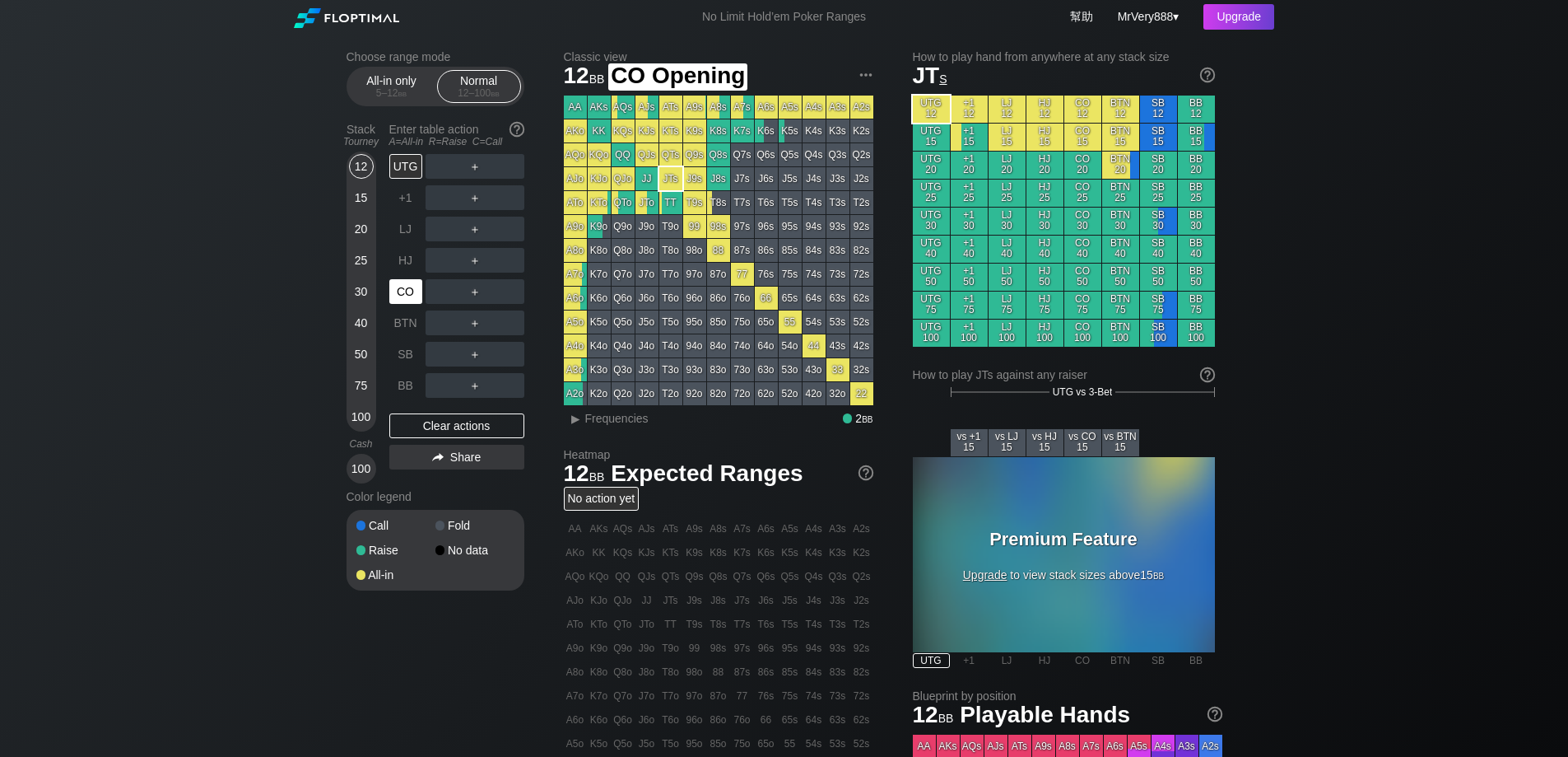
click at [419, 304] on div "CO" at bounding box center [406, 292] width 33 height 25
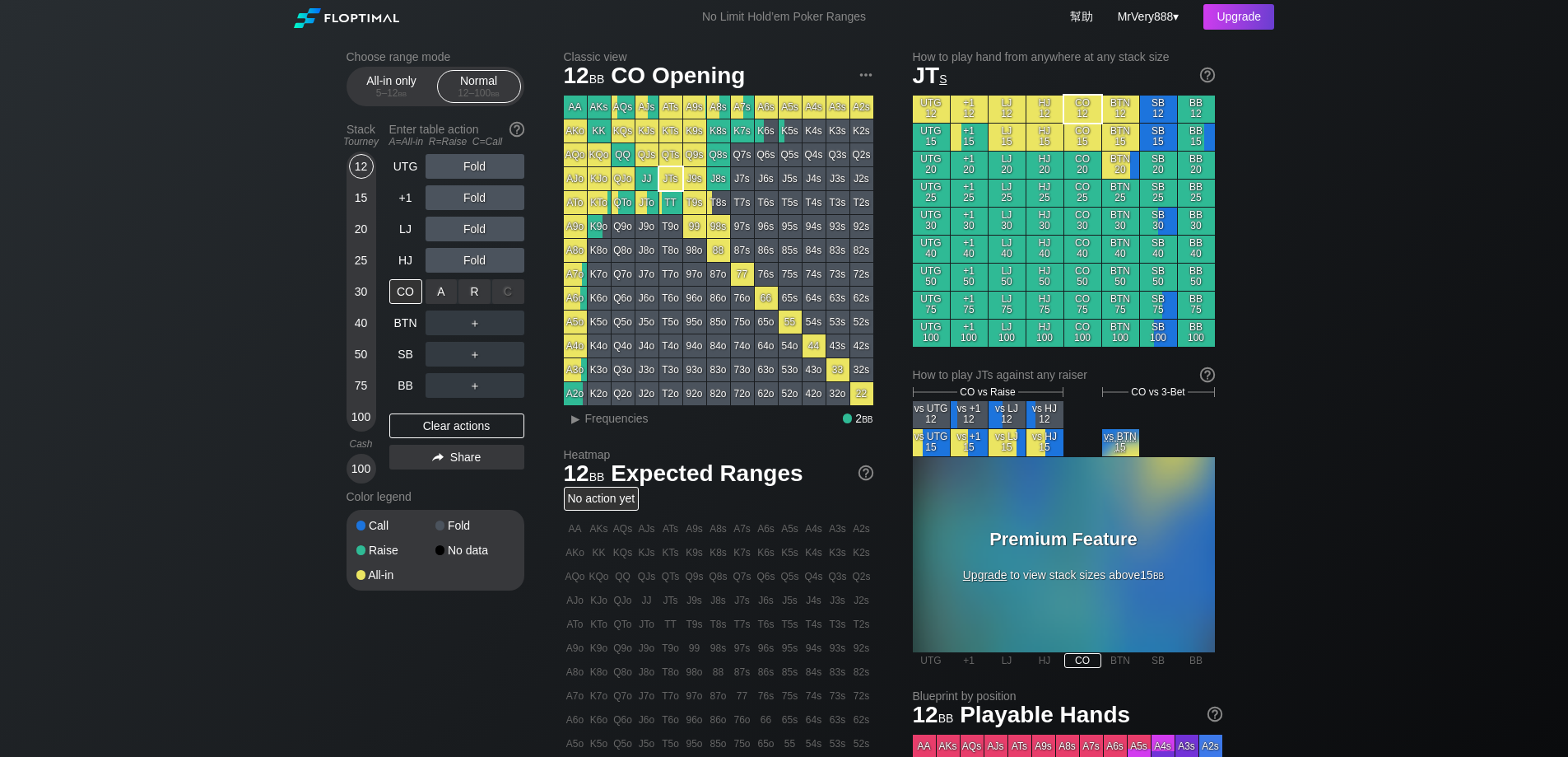
click at [465, 304] on div "R ✕" at bounding box center [475, 292] width 32 height 25
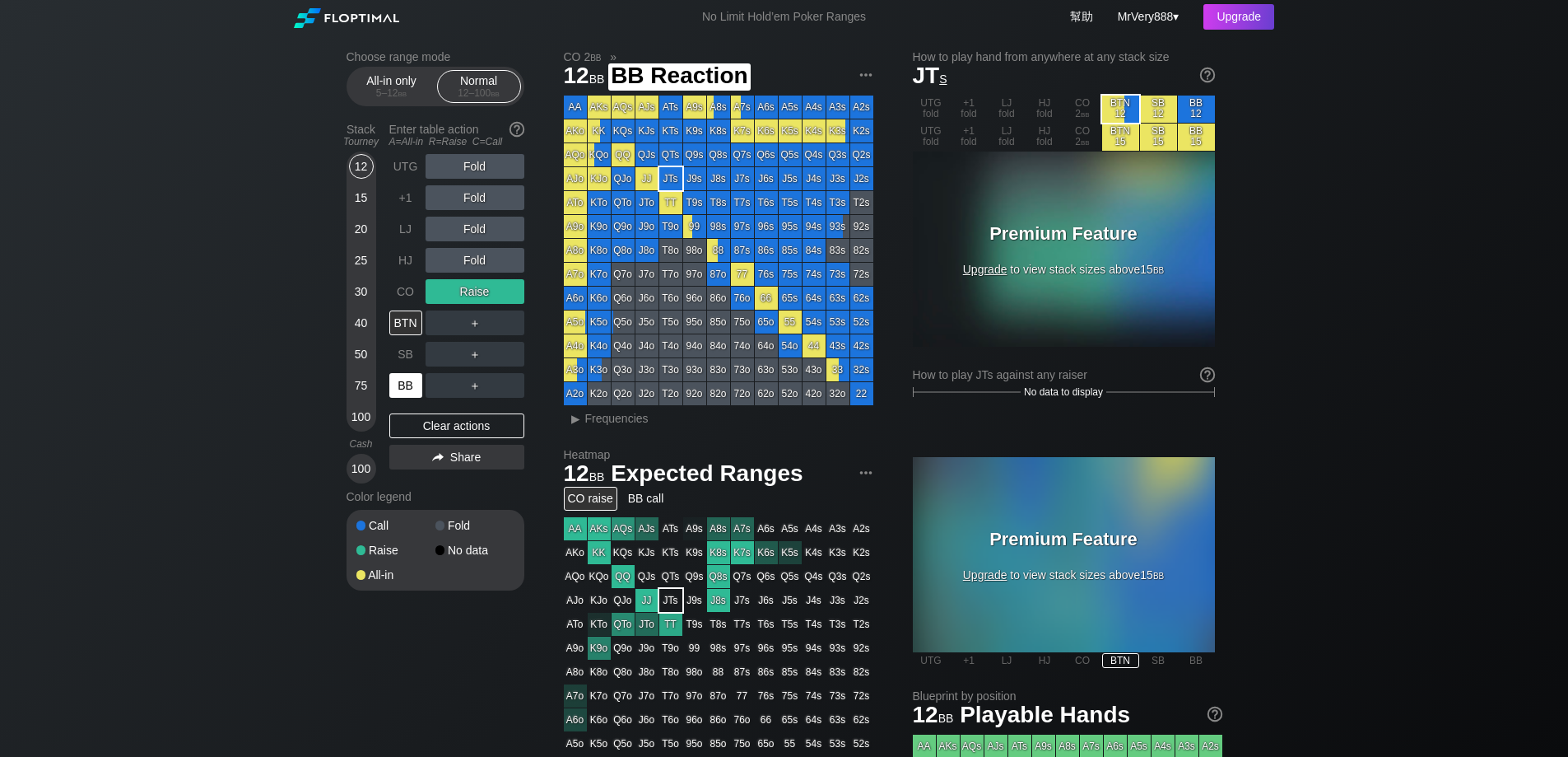
click at [411, 393] on div "BB" at bounding box center [406, 385] width 33 height 25
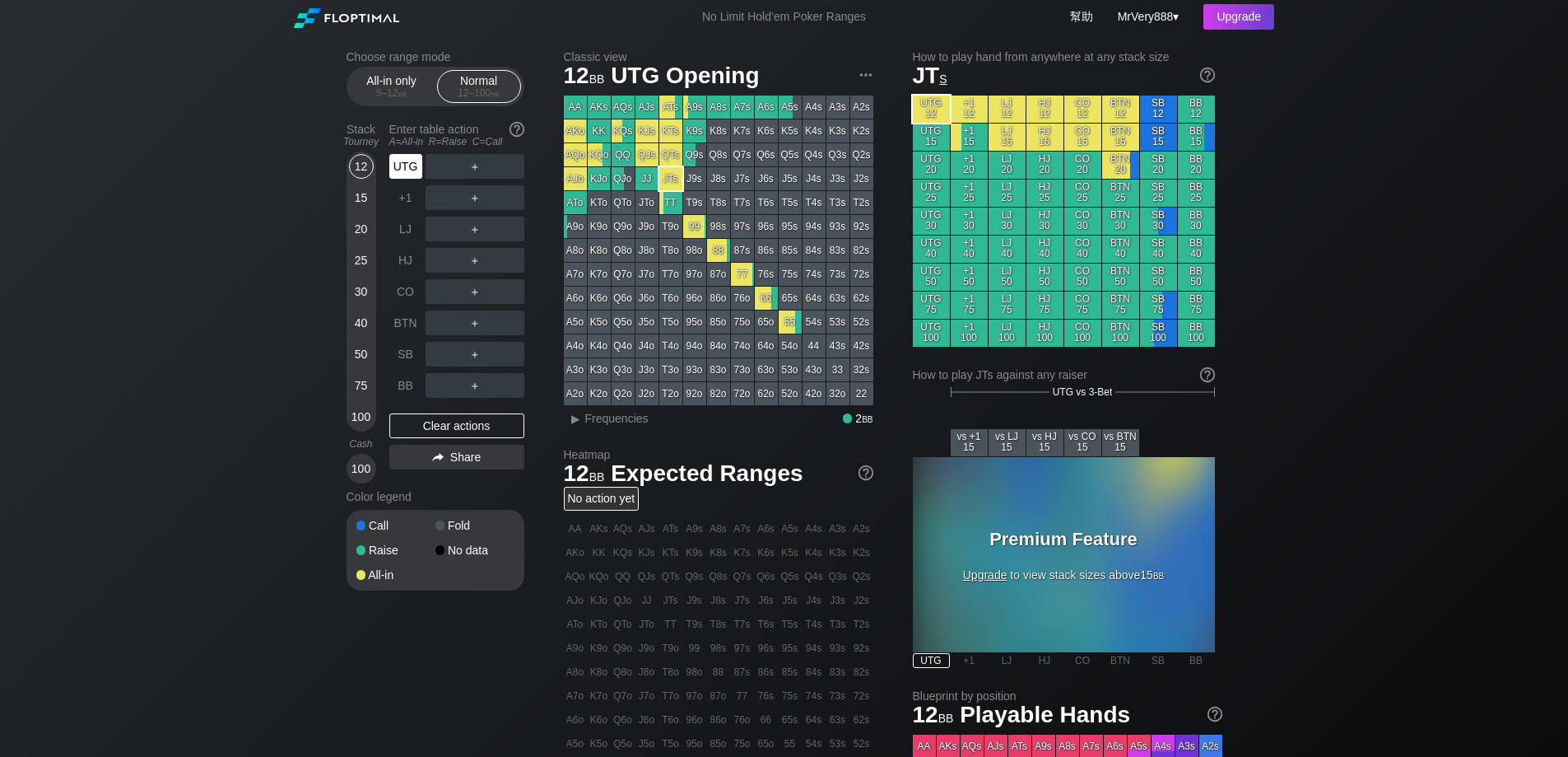
click at [406, 173] on div "UTG" at bounding box center [406, 166] width 33 height 25
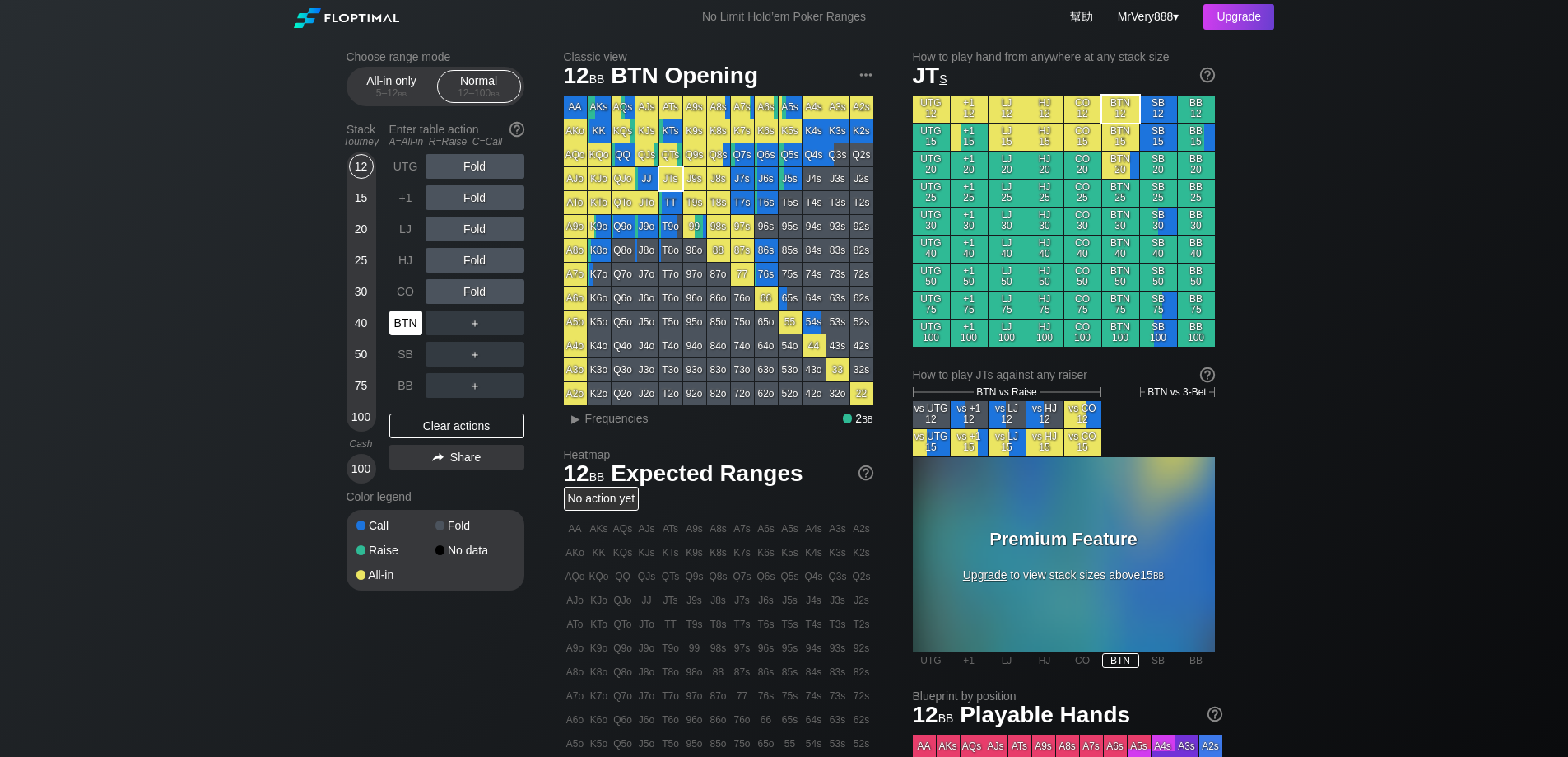
click at [409, 335] on div "BTN" at bounding box center [406, 323] width 33 height 25
click at [480, 335] on div "R ✕" at bounding box center [475, 323] width 32 height 25
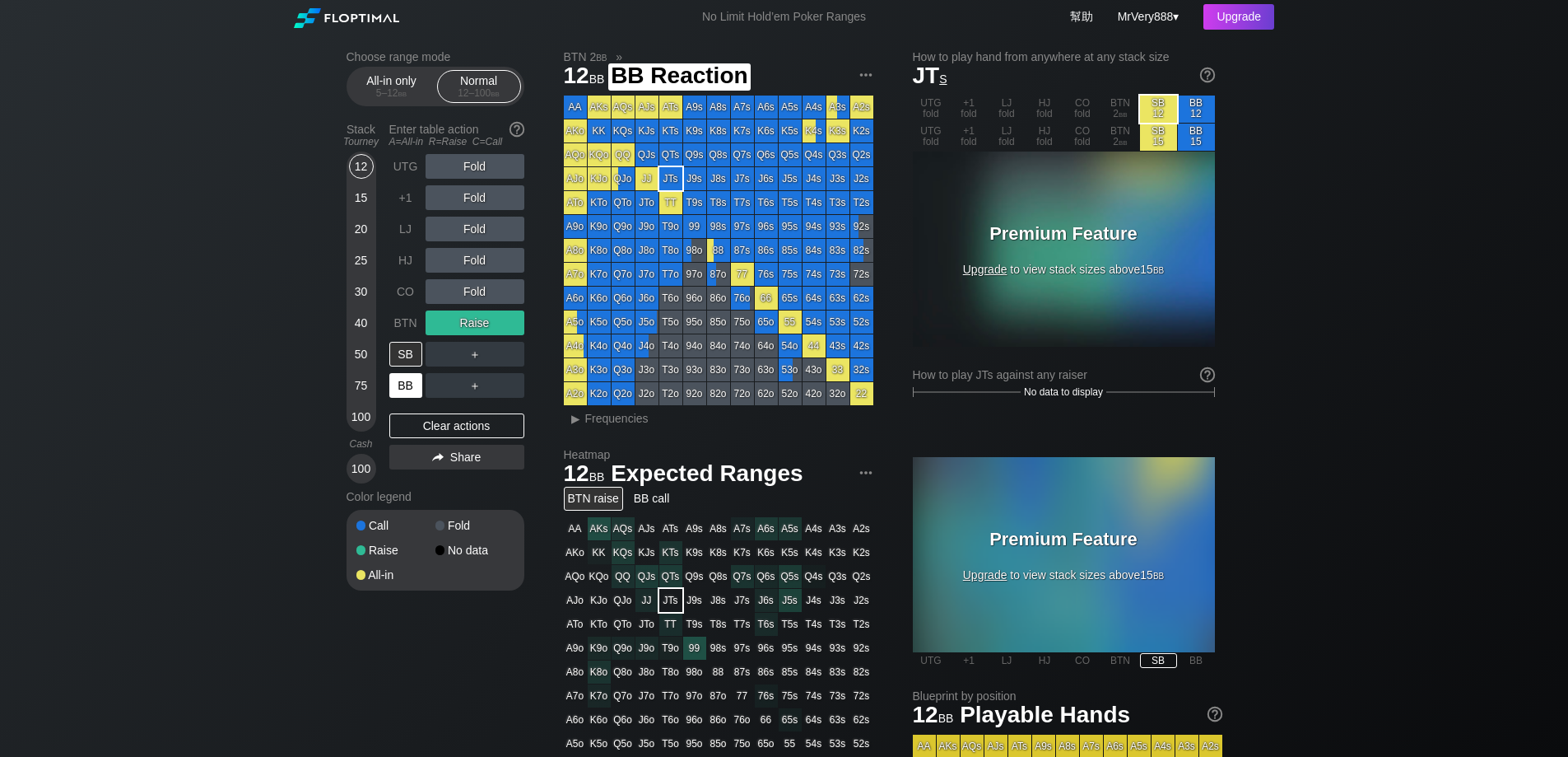
click at [414, 397] on div "BB" at bounding box center [406, 385] width 33 height 25
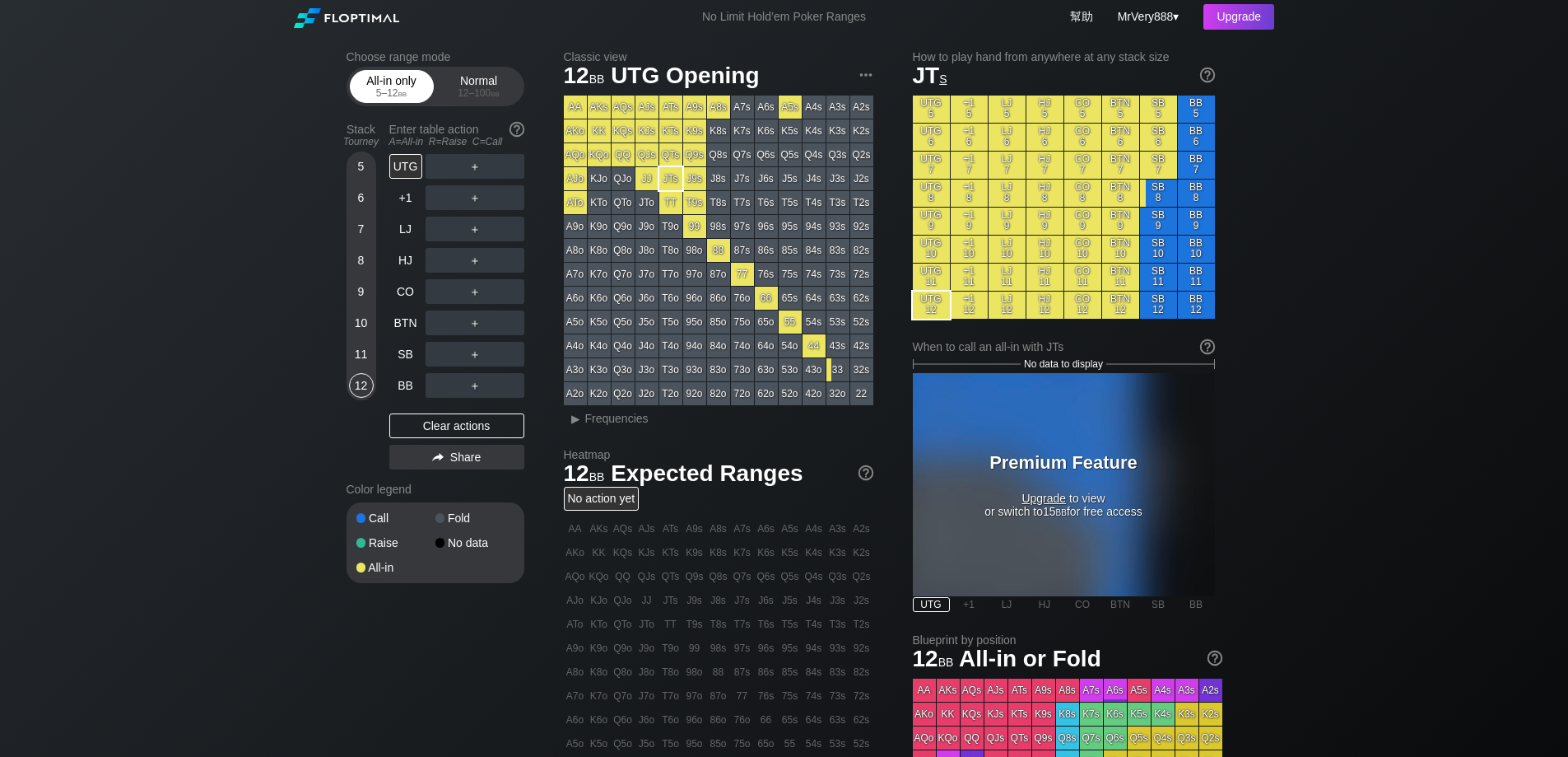
click at [392, 81] on div "All-in only 5 – 12 bb" at bounding box center [392, 86] width 75 height 31
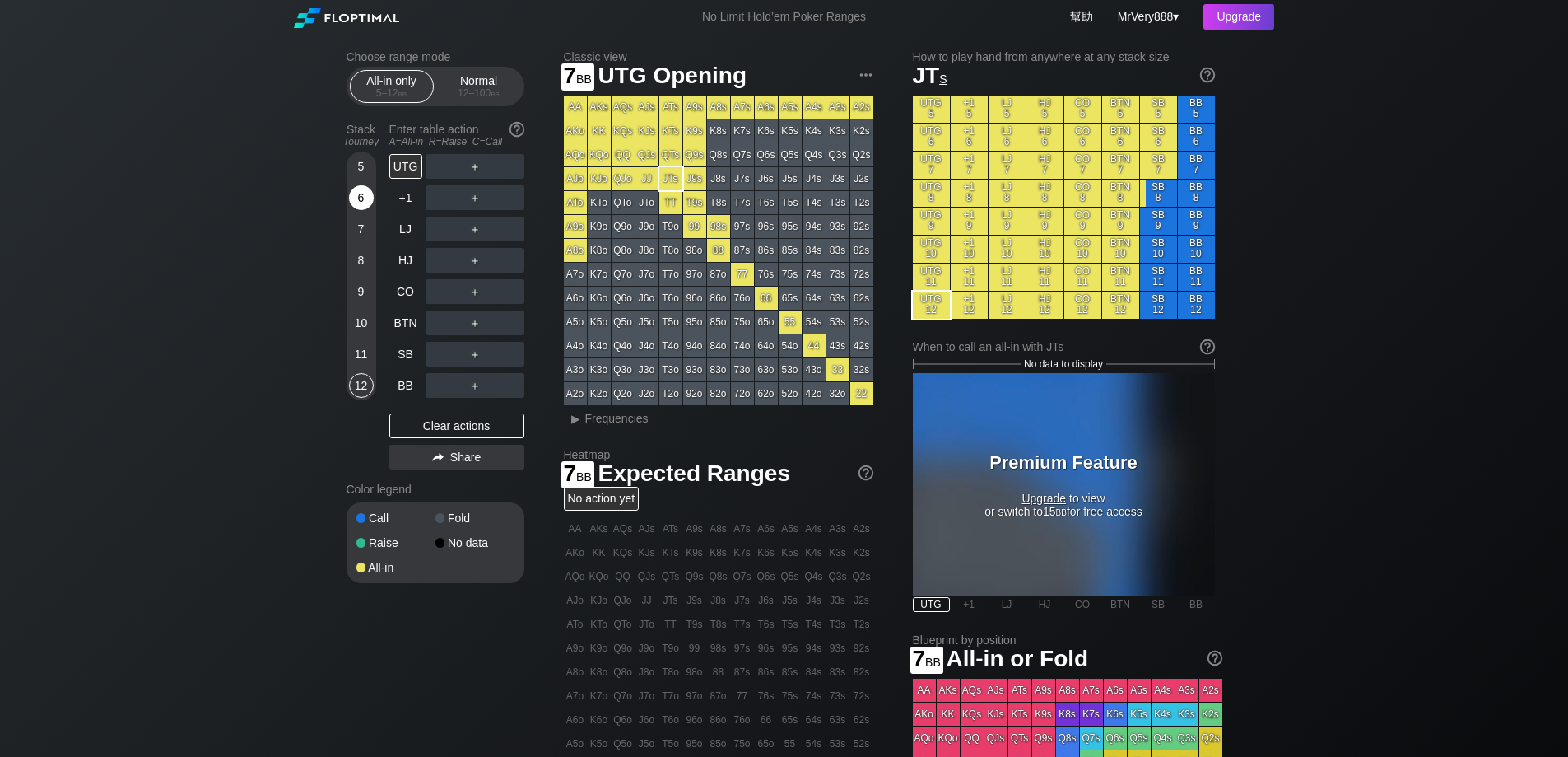
click at [361, 210] on div "6" at bounding box center [361, 197] width 25 height 25
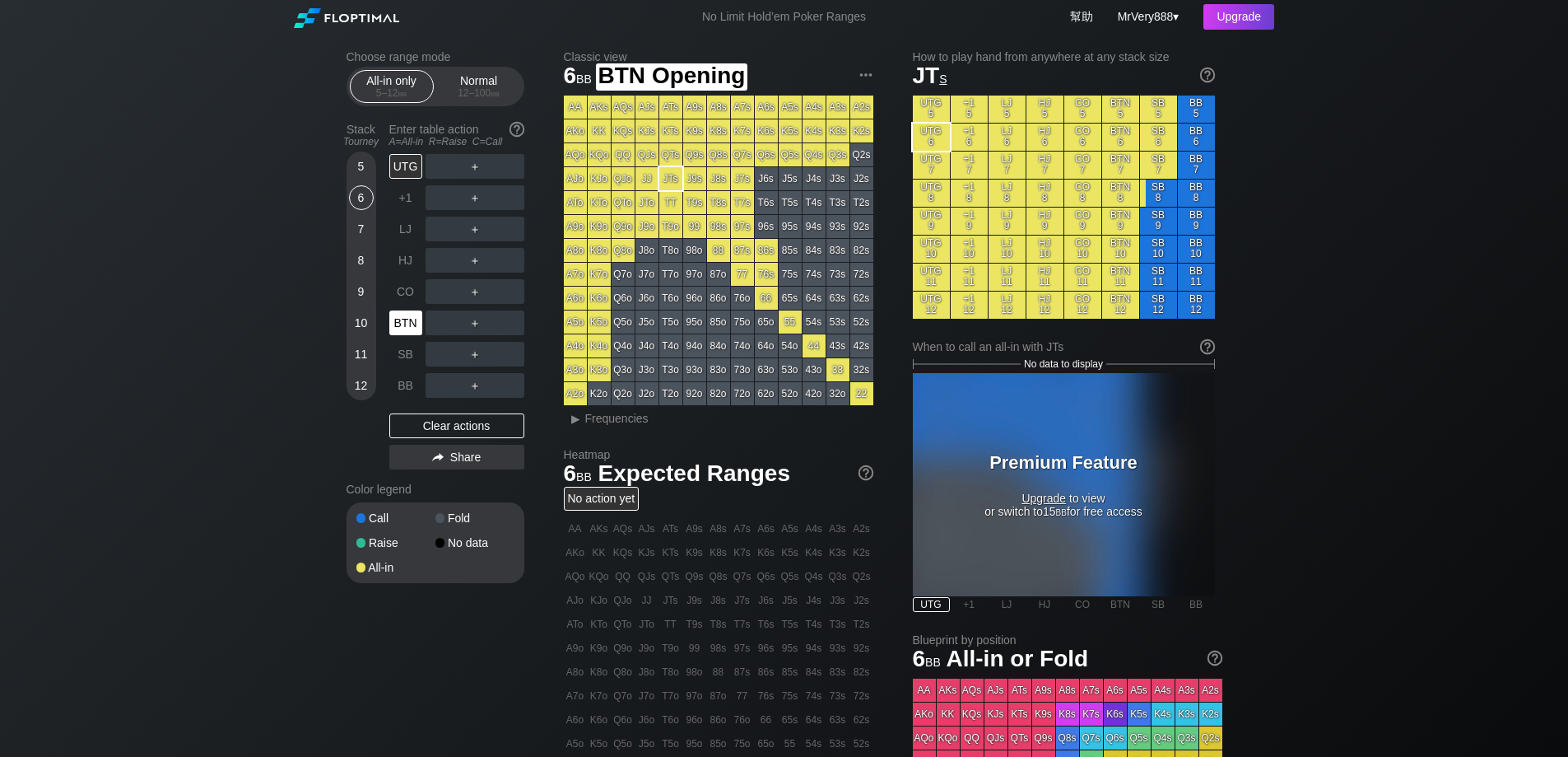
click at [412, 335] on div "BTN" at bounding box center [406, 323] width 33 height 25
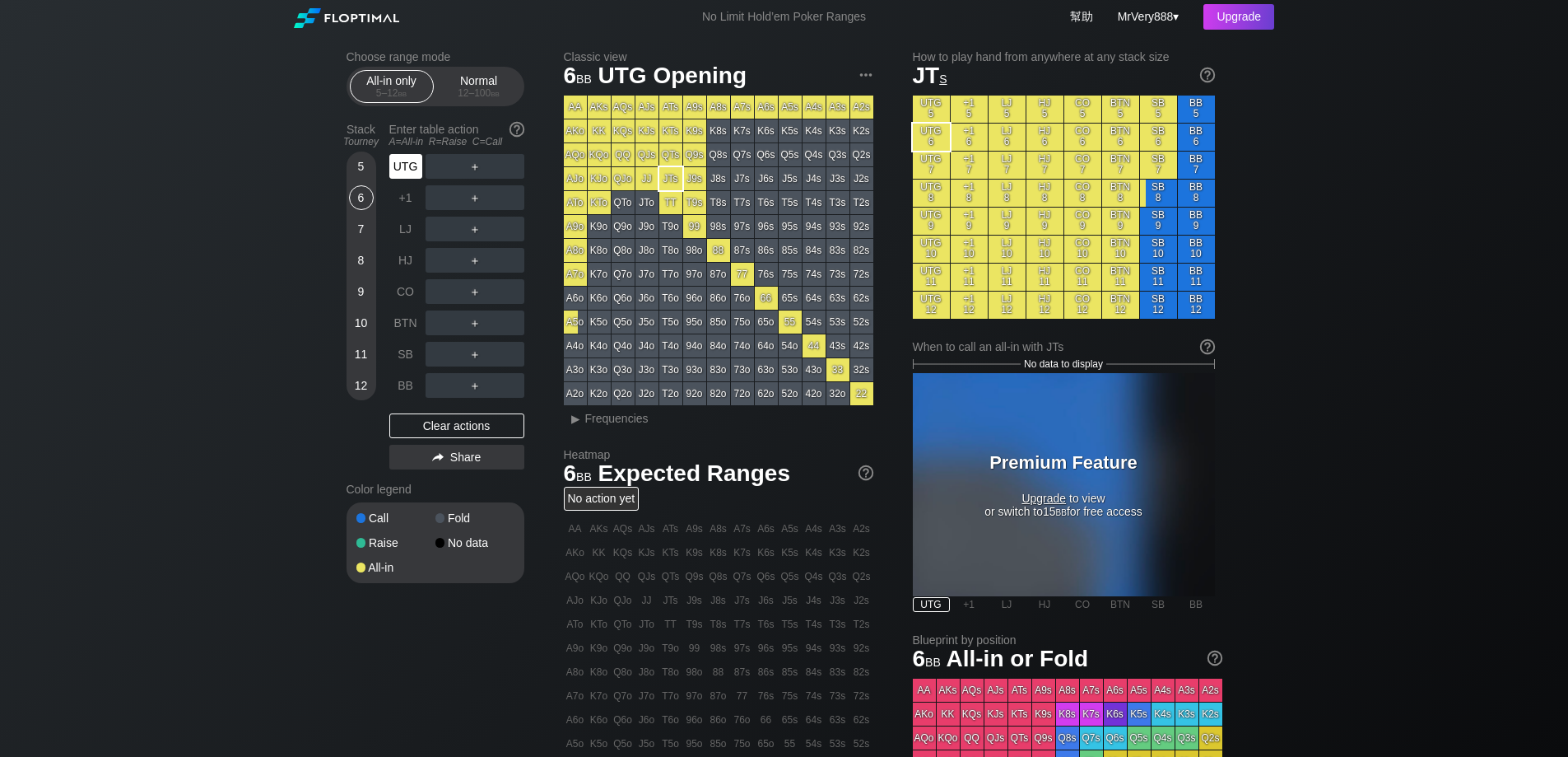
click at [402, 182] on div "UTG" at bounding box center [408, 166] width 36 height 31
click at [362, 174] on div "5" at bounding box center [361, 166] width 25 height 25
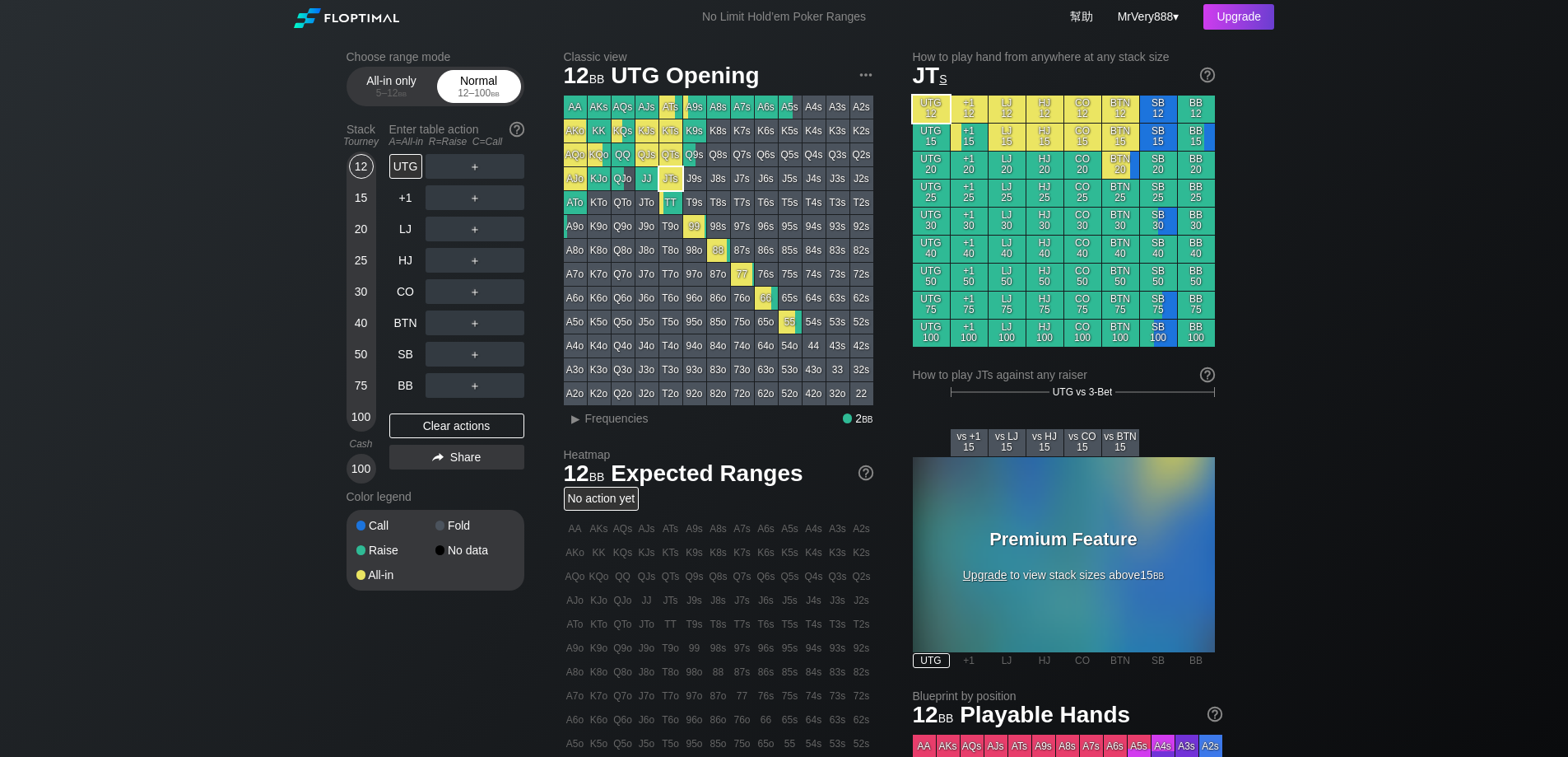
click at [503, 85] on div "Normal 12 – 100 bb" at bounding box center [479, 86] width 75 height 31
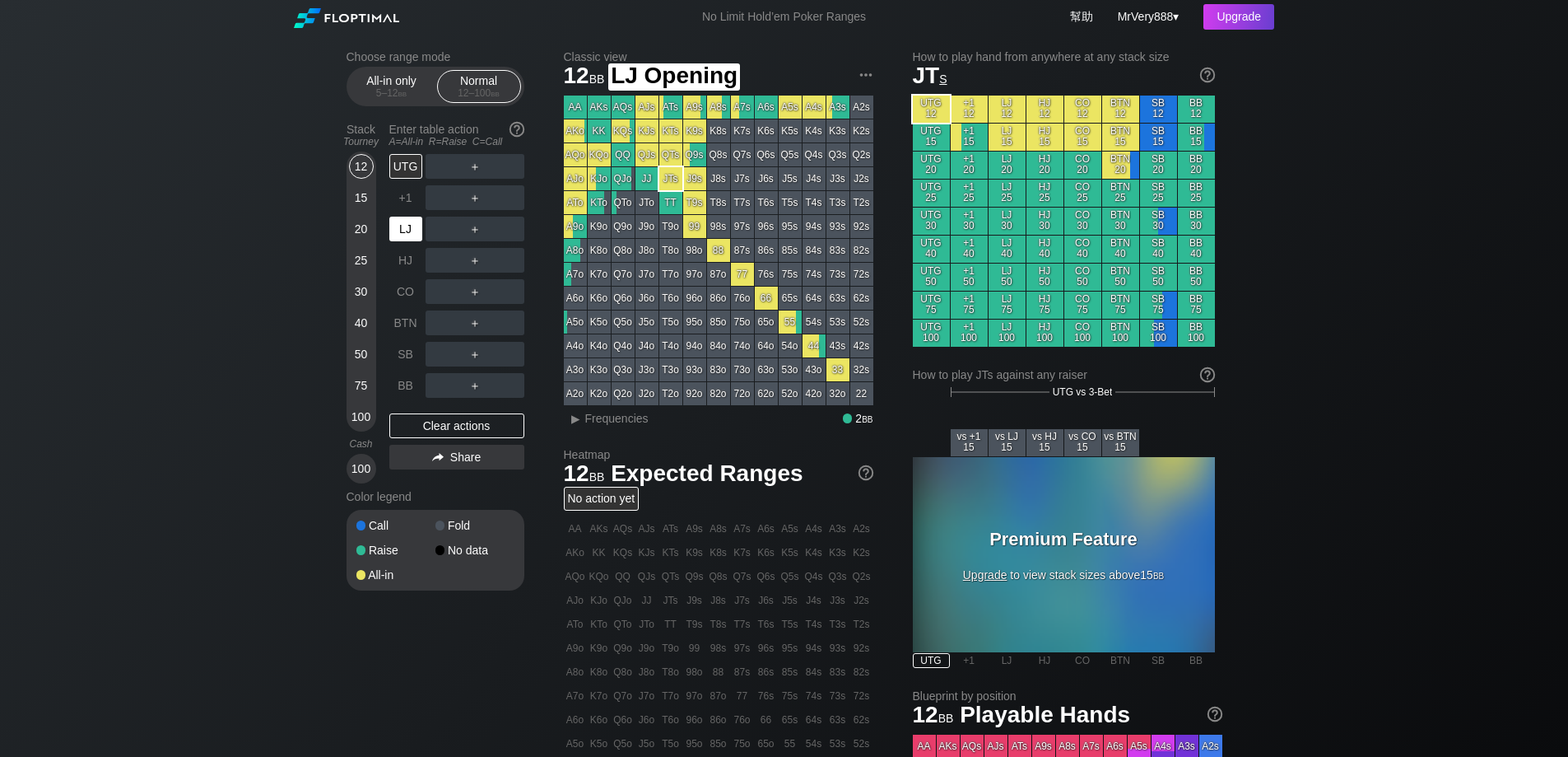
click at [409, 242] on div "LJ" at bounding box center [406, 228] width 33 height 25
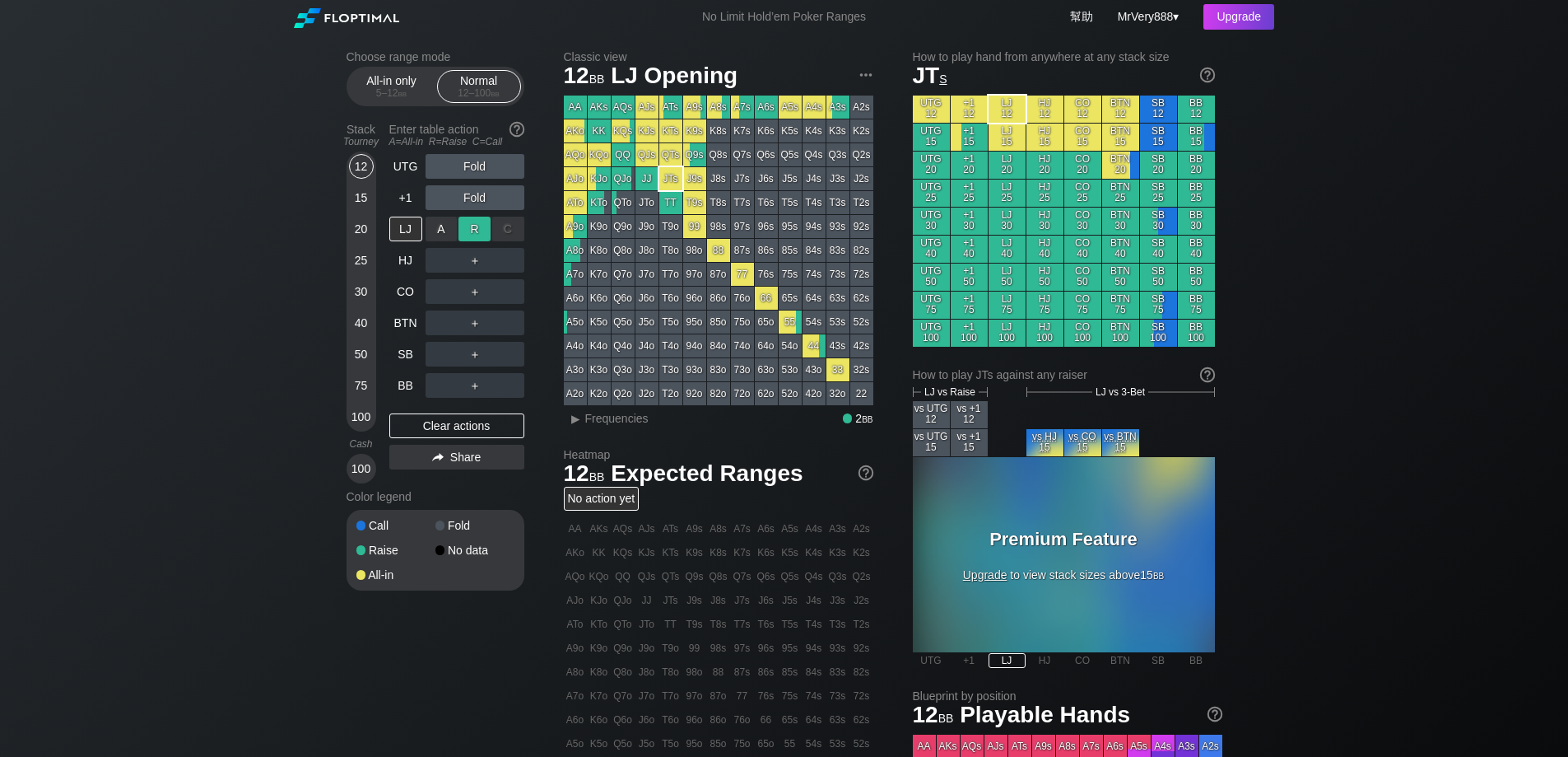
click at [481, 242] on div "R ✕" at bounding box center [475, 228] width 32 height 25
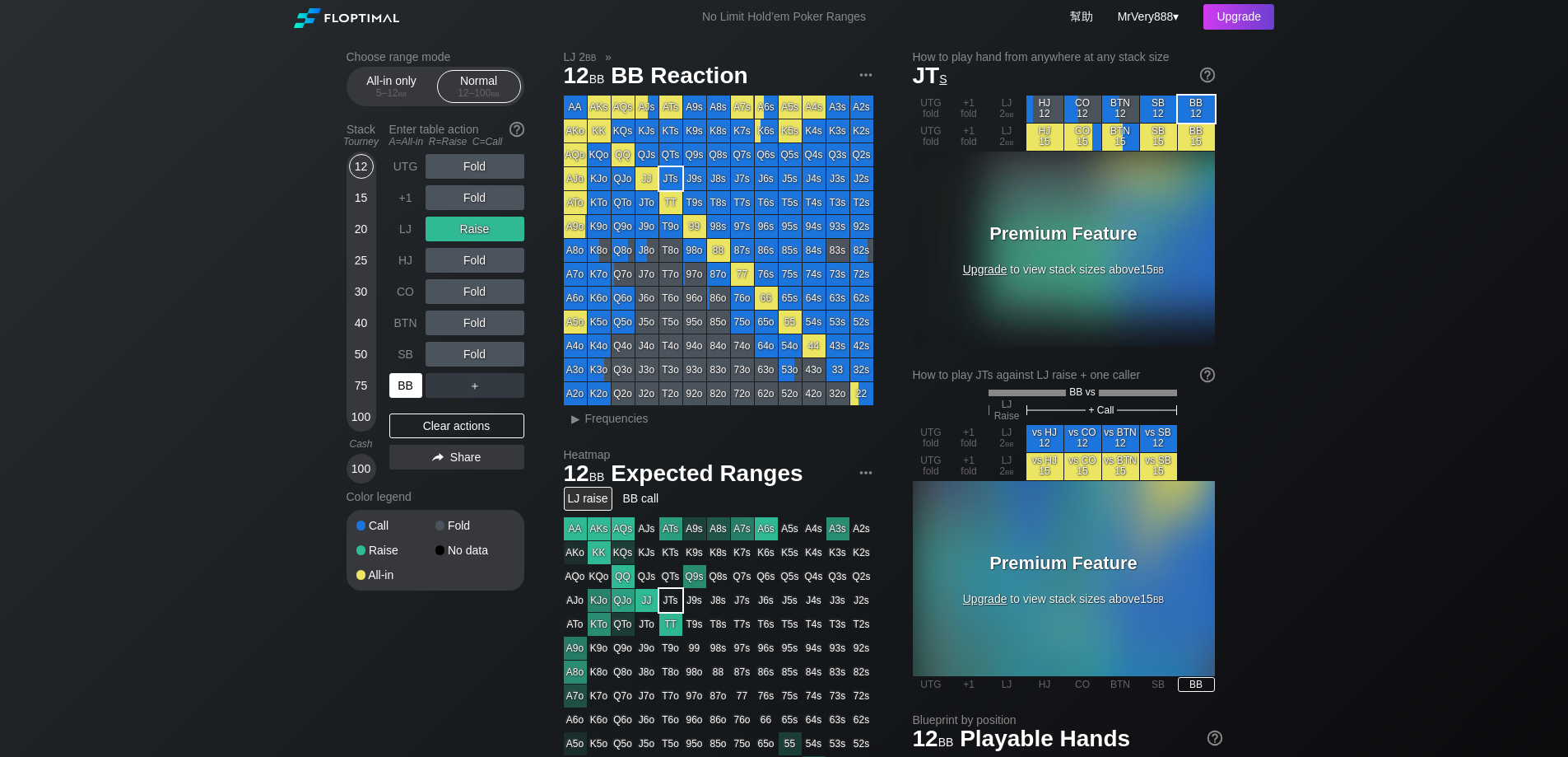
click at [405, 397] on div "BB" at bounding box center [406, 385] width 33 height 25
click at [407, 178] on div "UTG" at bounding box center [406, 166] width 33 height 25
